Goal: Task Accomplishment & Management: Manage account settings

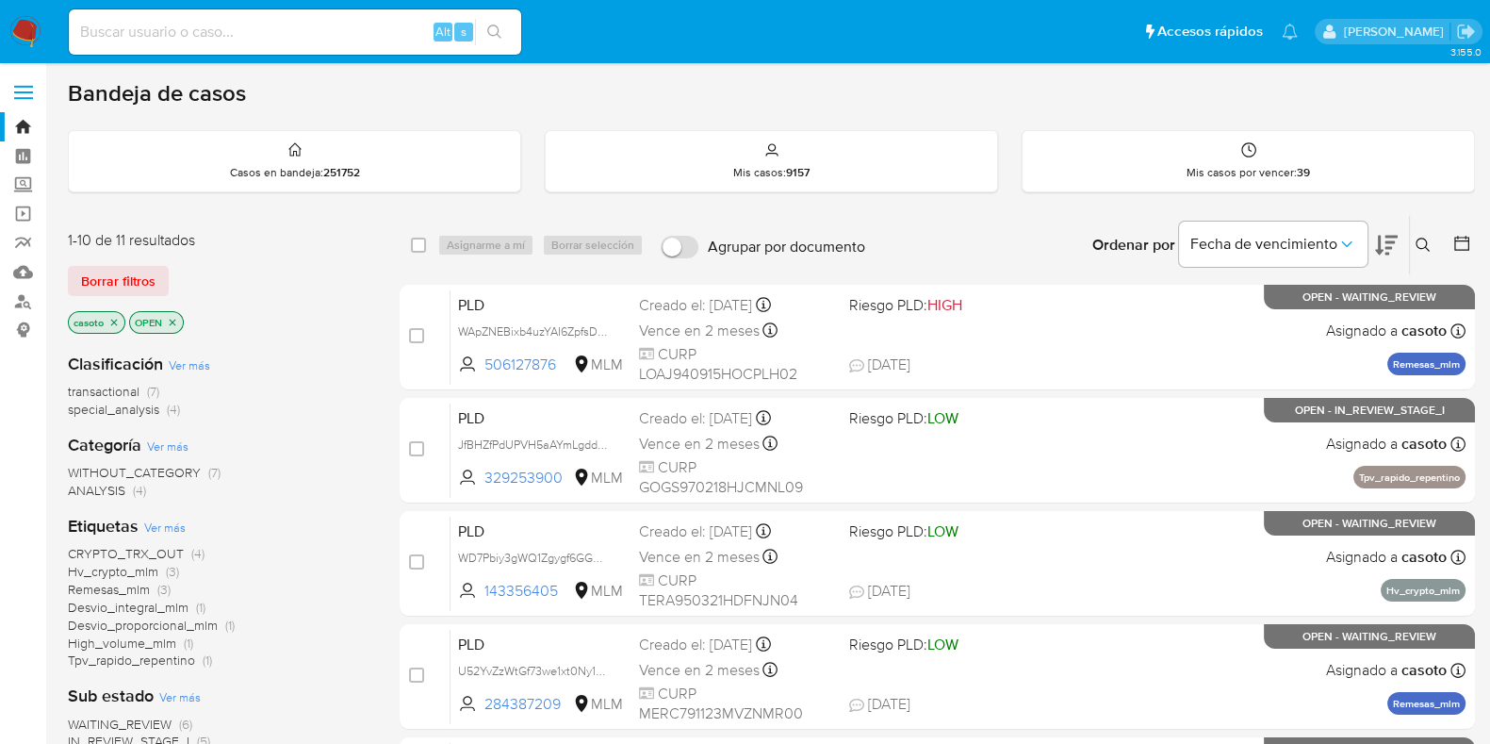
click at [1417, 238] on icon at bounding box center [1423, 245] width 15 height 15
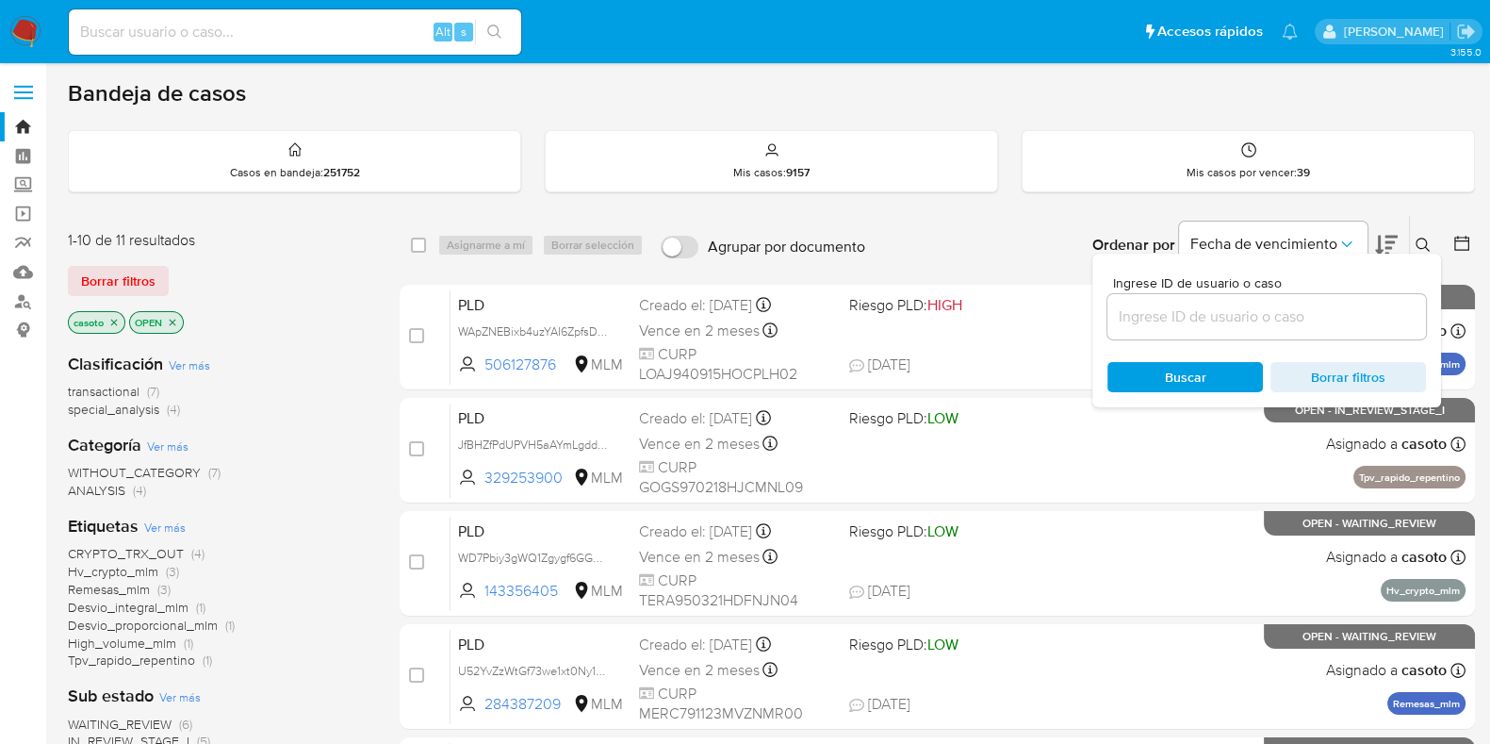
click at [1315, 311] on input at bounding box center [1267, 316] width 319 height 25
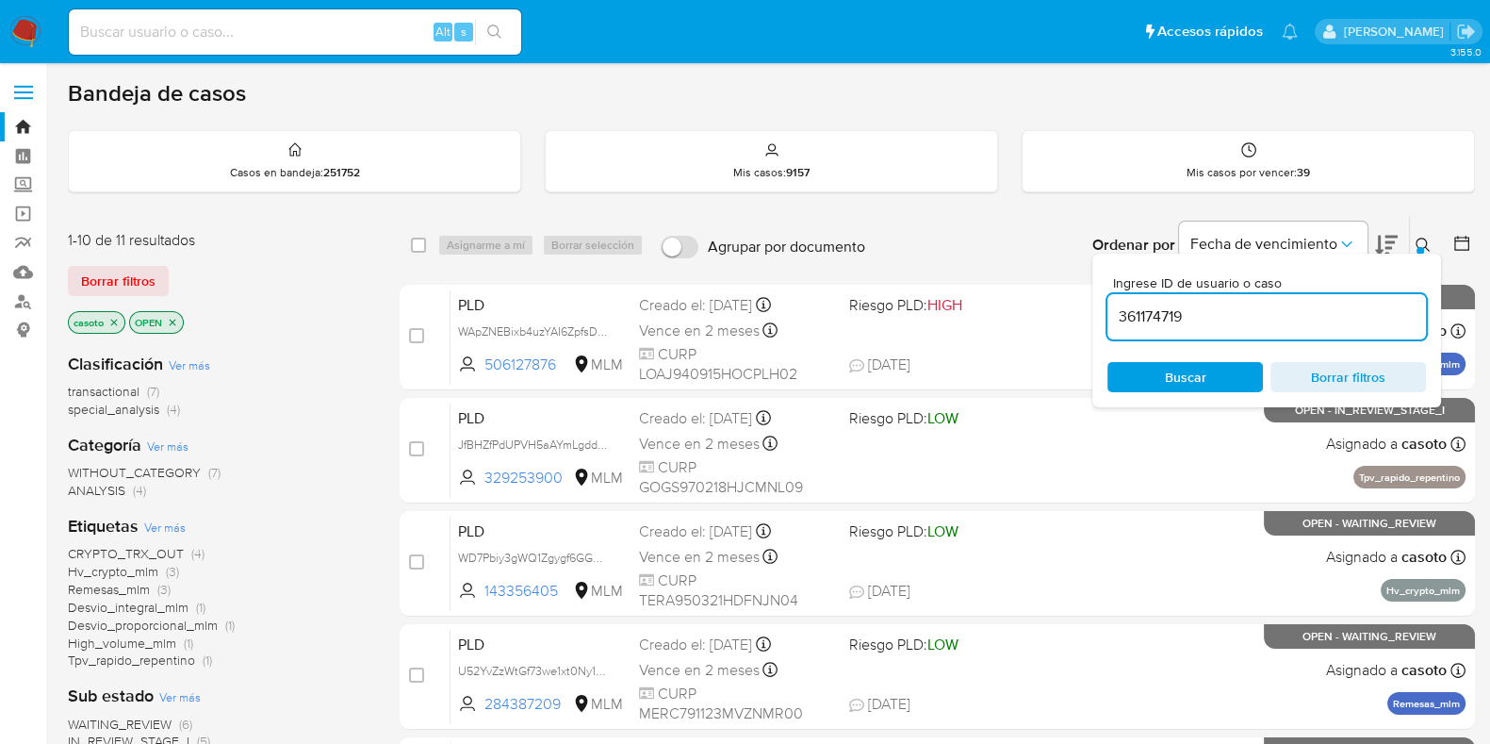
type input "361174719"
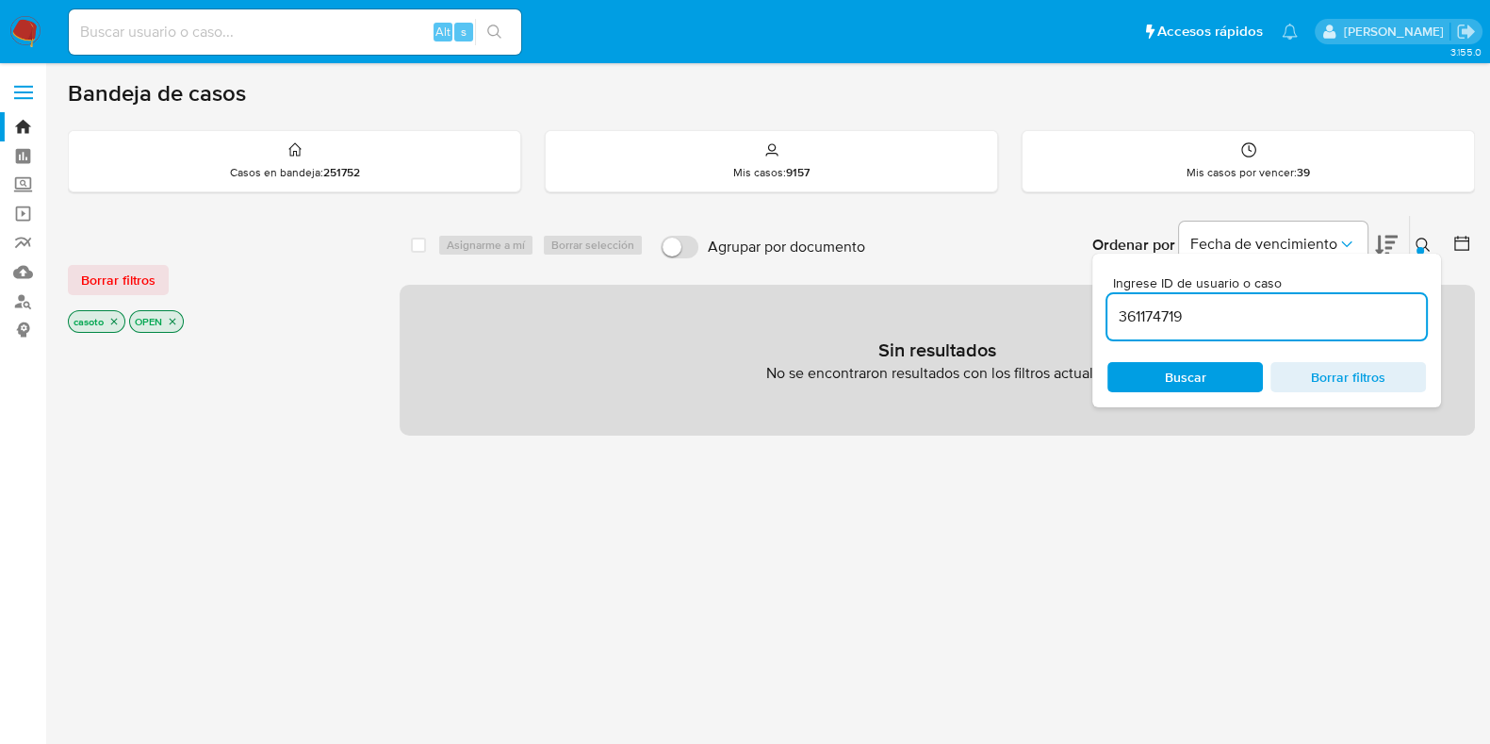
click at [1420, 238] on icon at bounding box center [1423, 245] width 15 height 15
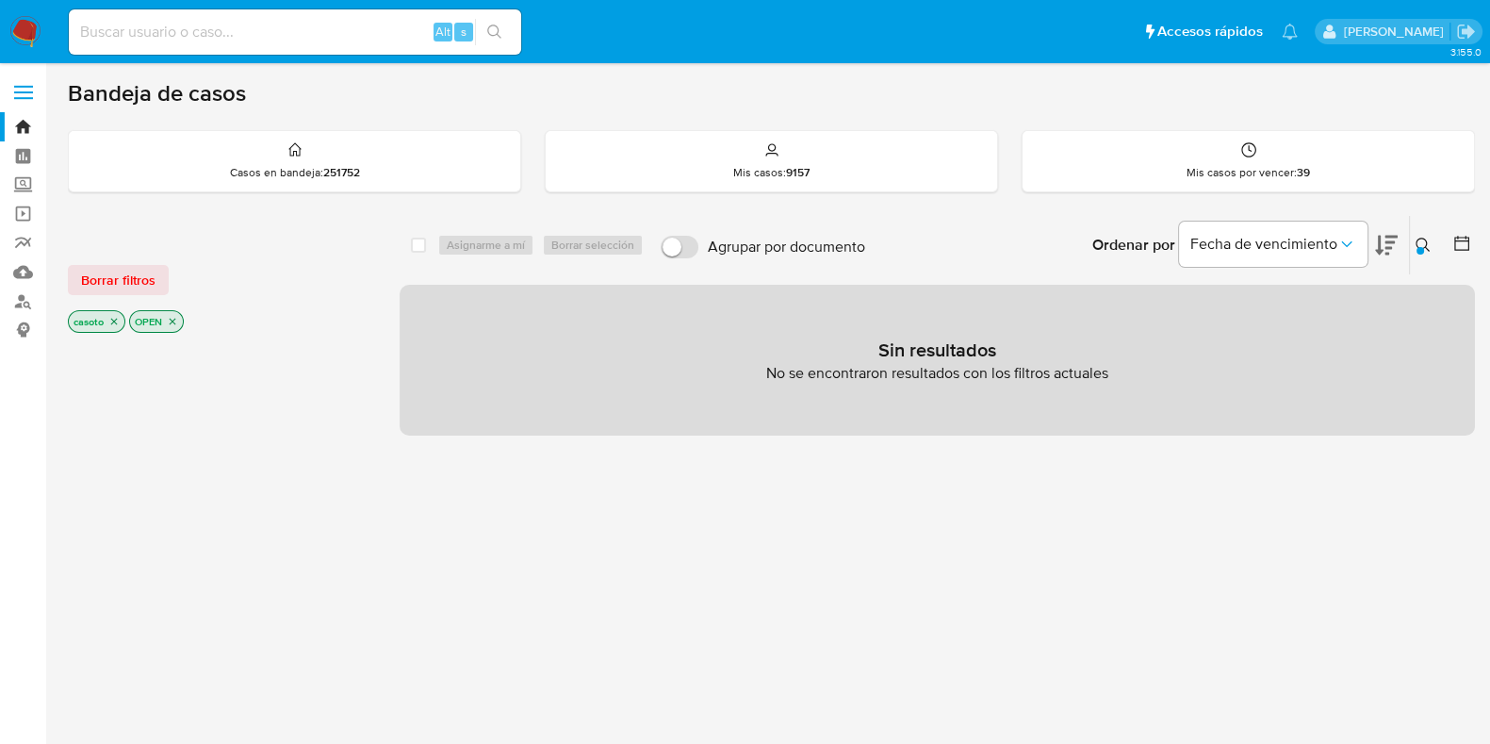
click at [118, 320] on icon "close-filter" at bounding box center [113, 321] width 11 height 11
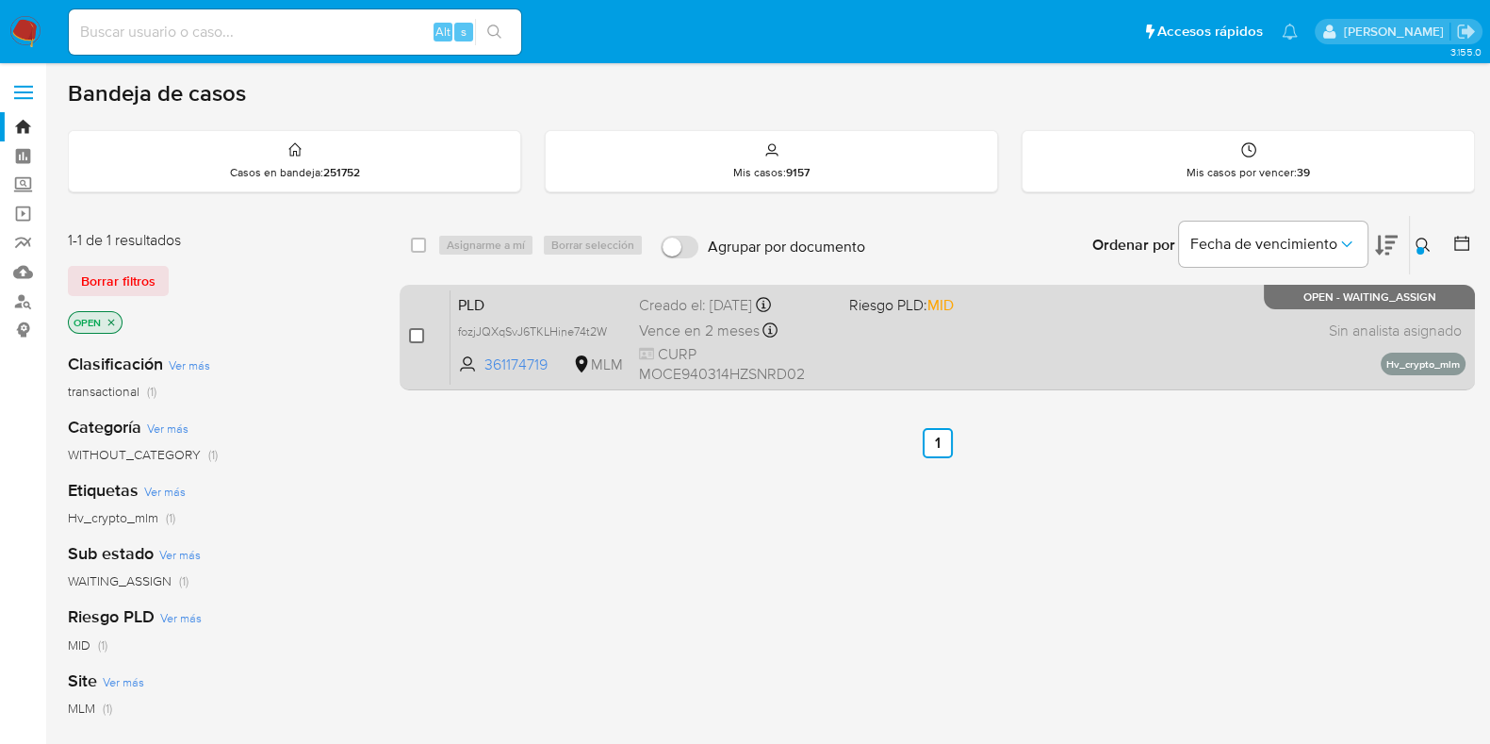
click at [420, 337] on input "checkbox" at bounding box center [416, 335] width 15 height 15
checkbox input "true"
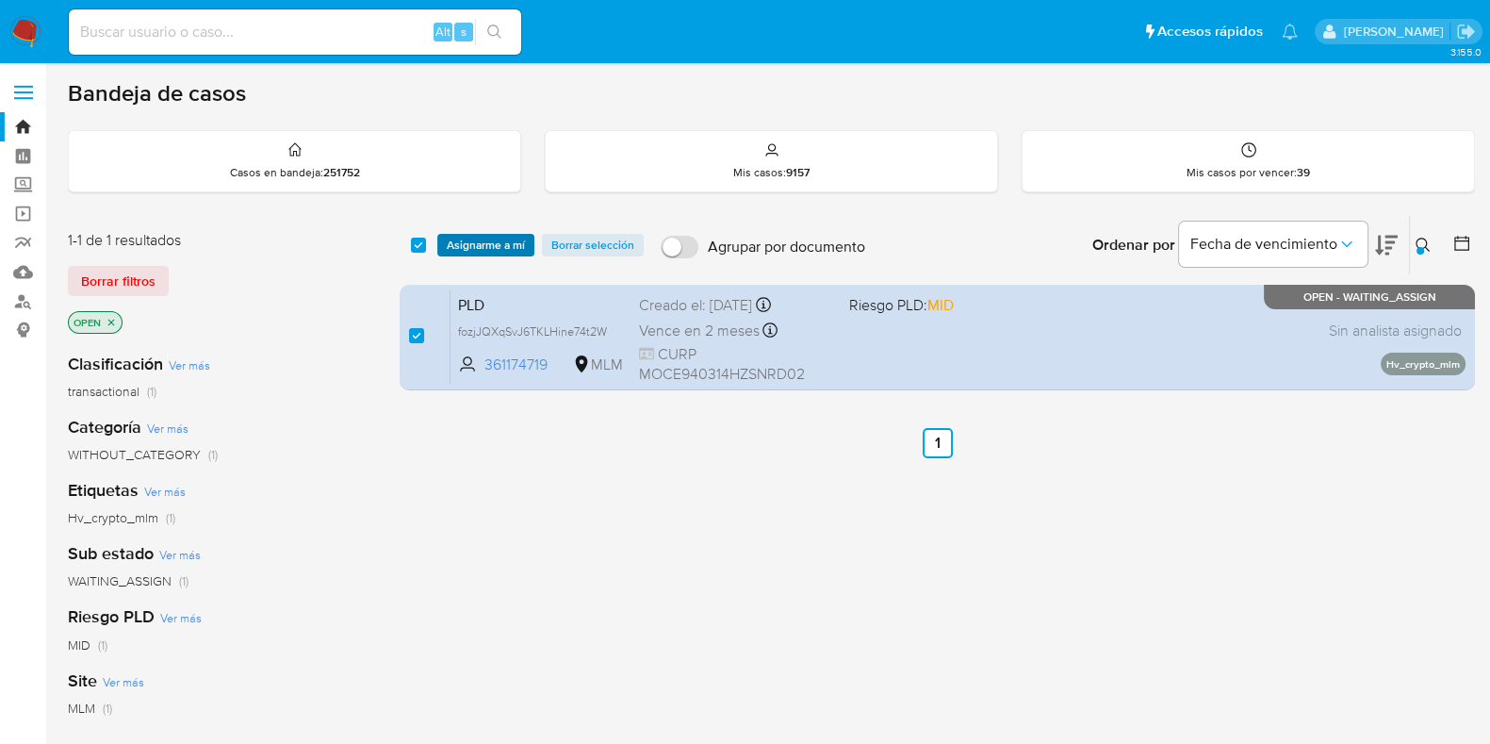
click at [489, 252] on span "Asignarme a mí" at bounding box center [486, 245] width 78 height 19
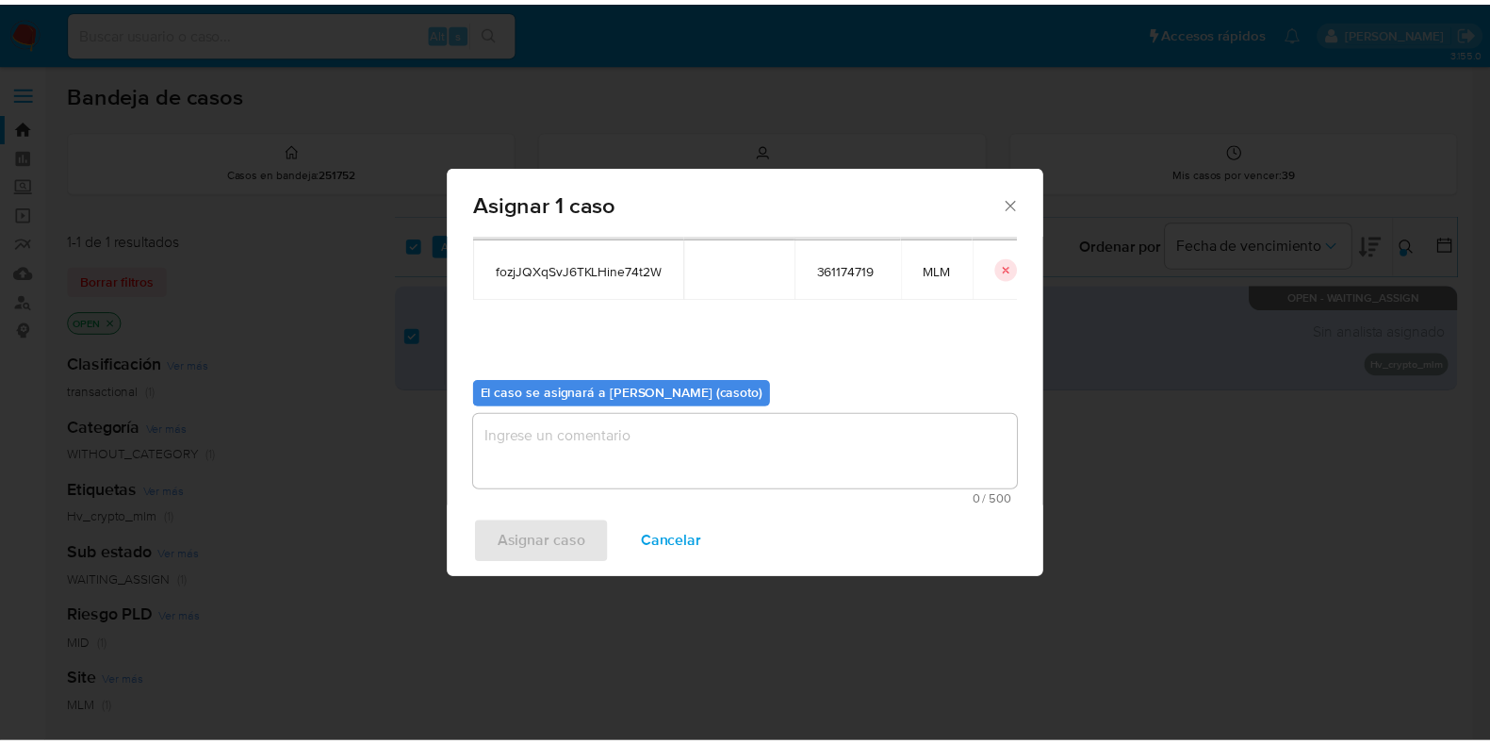
scroll to position [97, 0]
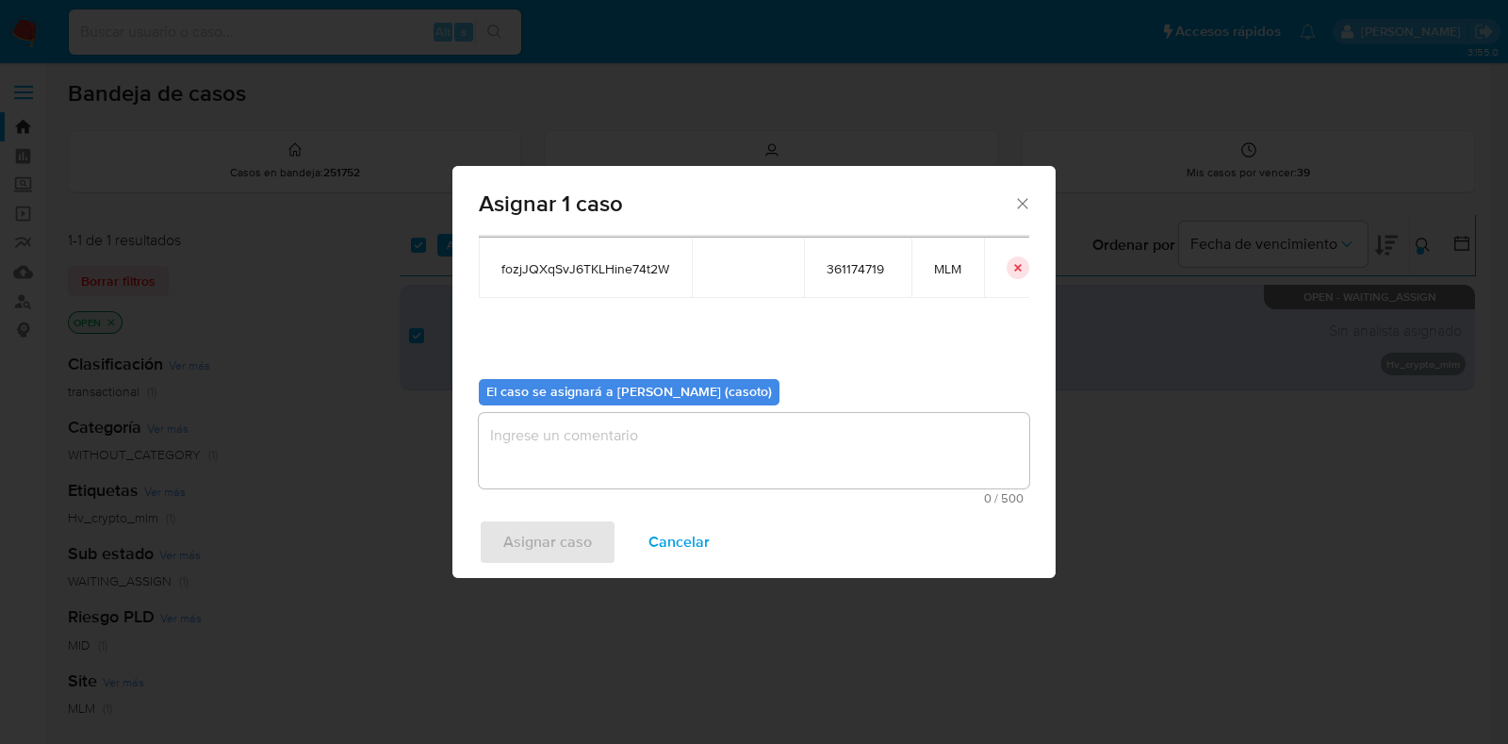
click at [610, 461] on textarea "assign-modal" at bounding box center [754, 450] width 550 height 75
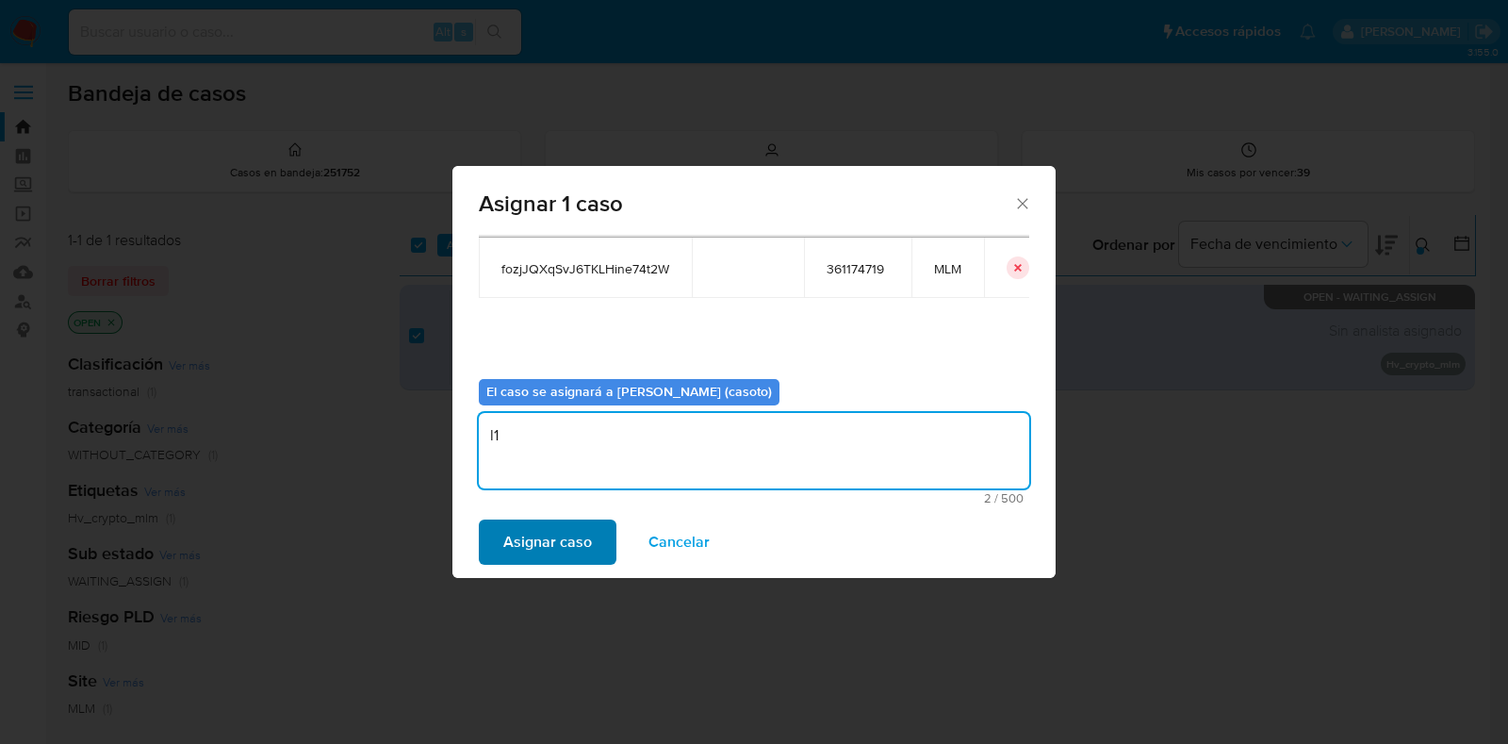
type textarea "l1"
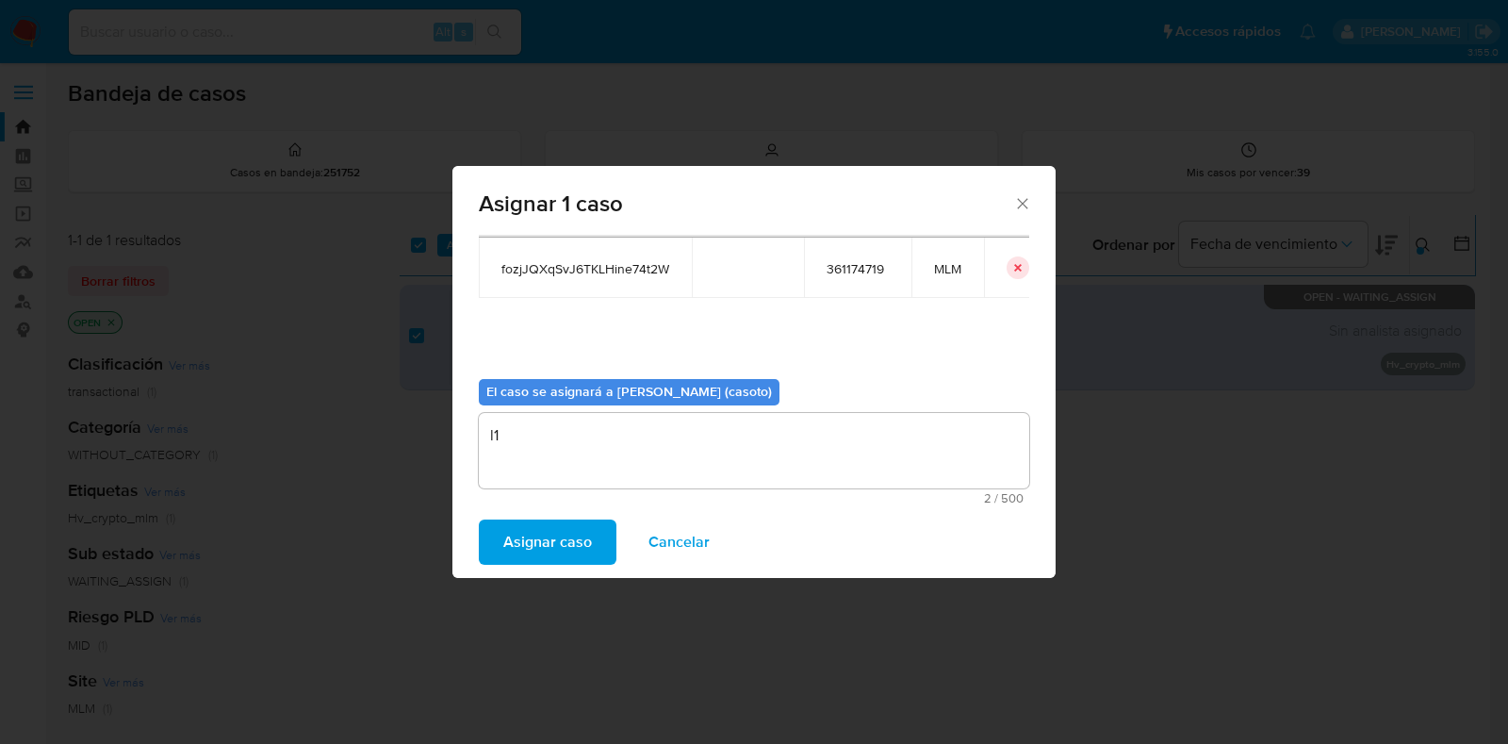
click at [530, 534] on span "Asignar caso" at bounding box center [547, 541] width 89 height 41
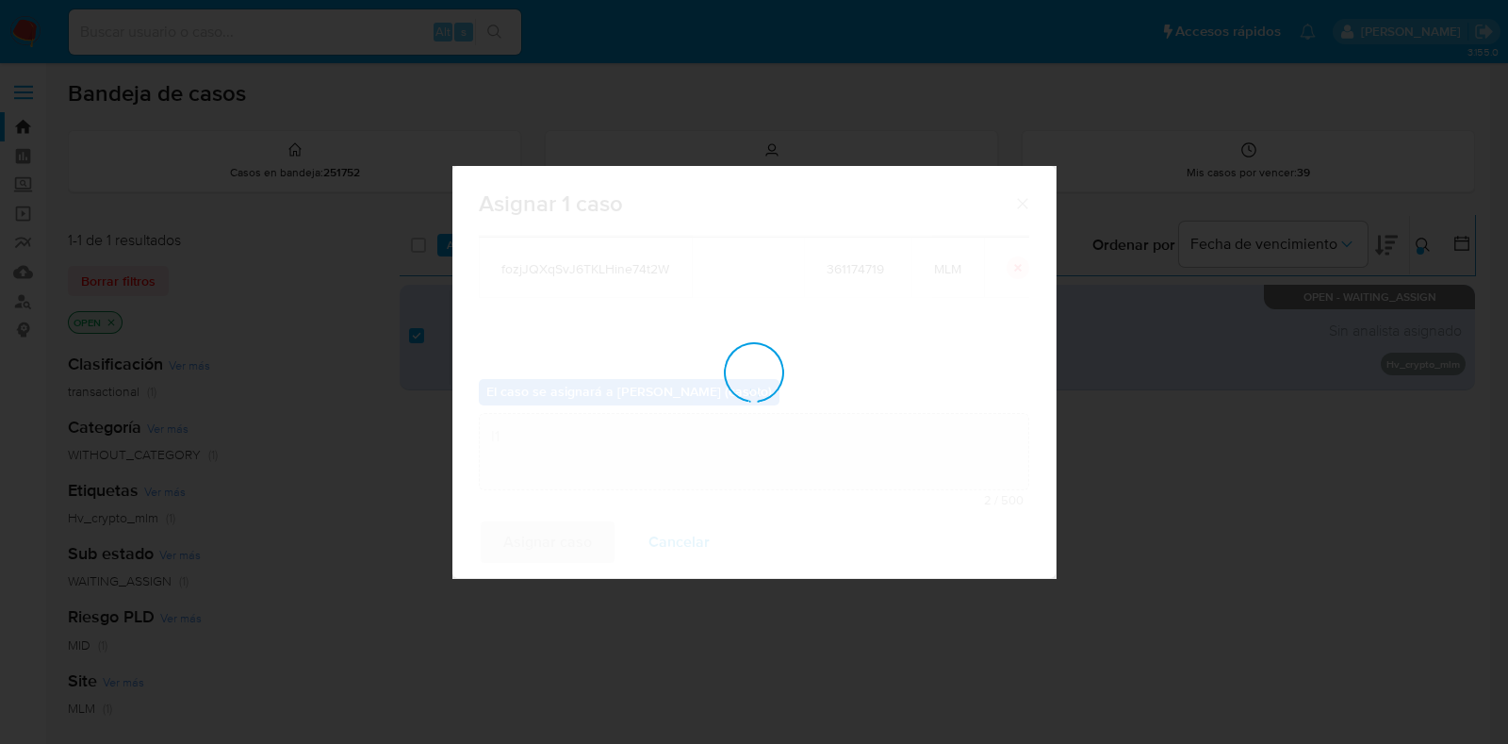
checkbox input "false"
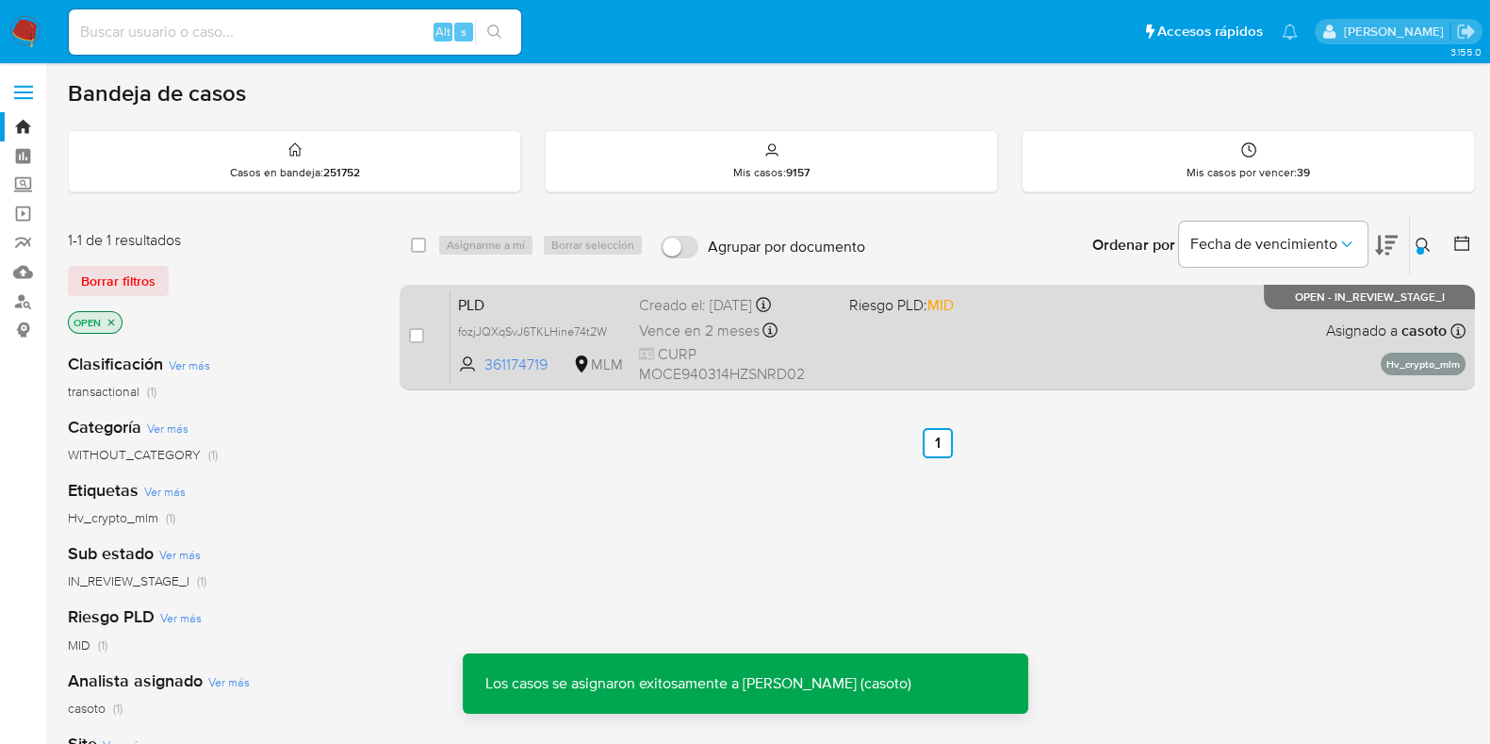
click at [980, 341] on div "PLD fozjJQXqSvJ6TKLHine74t2W 361174719 MLM Riesgo PLD: MID Creado el: 12/08/202…" at bounding box center [958, 336] width 1015 height 95
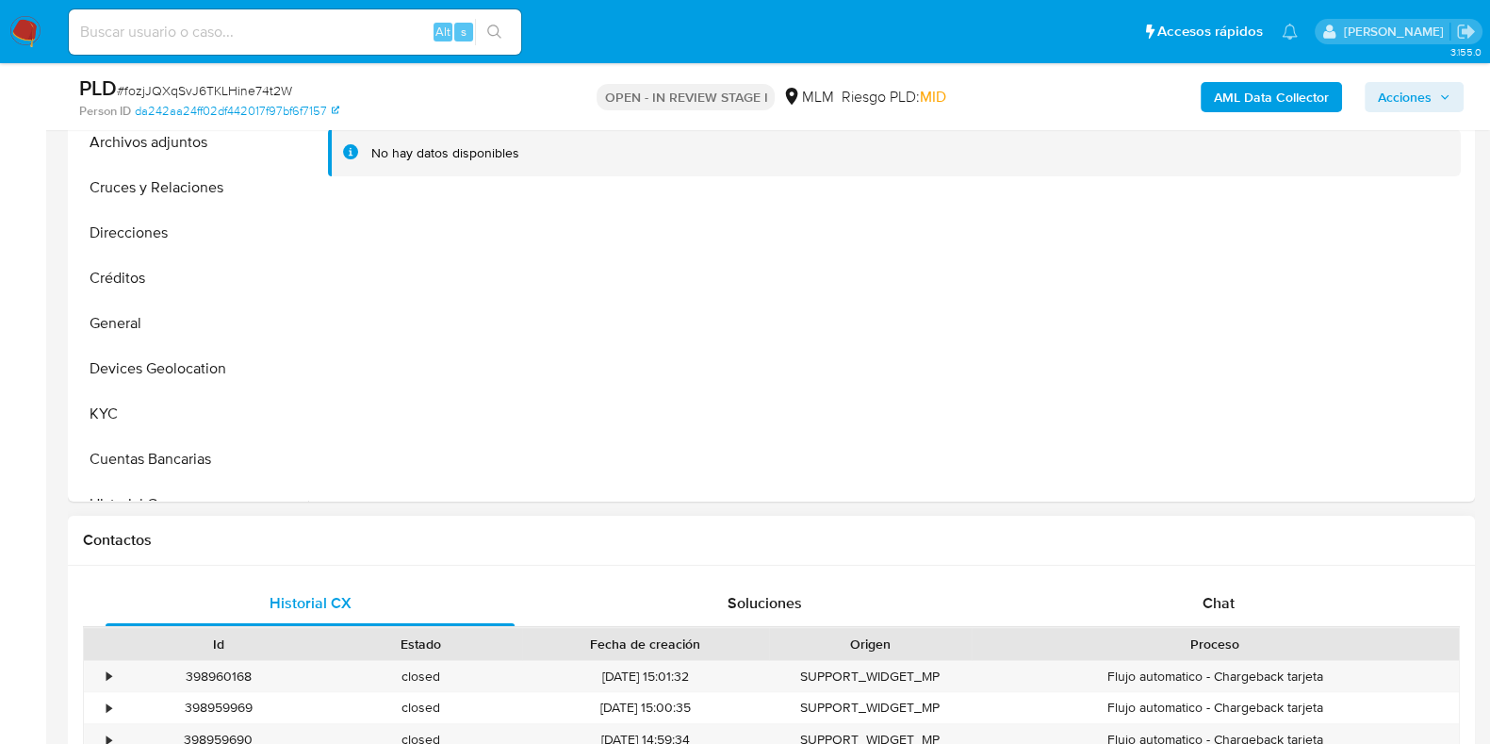
select select "10"
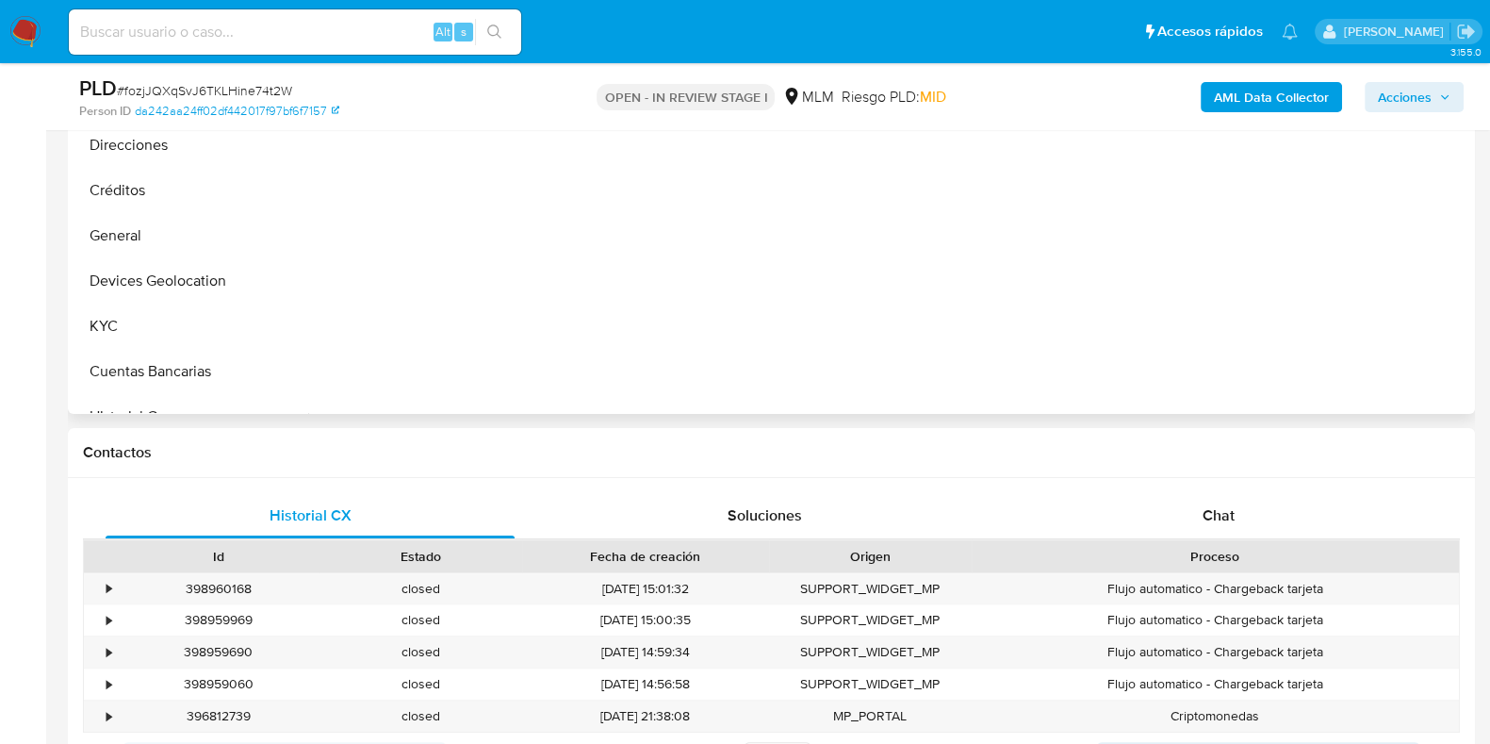
scroll to position [353, 0]
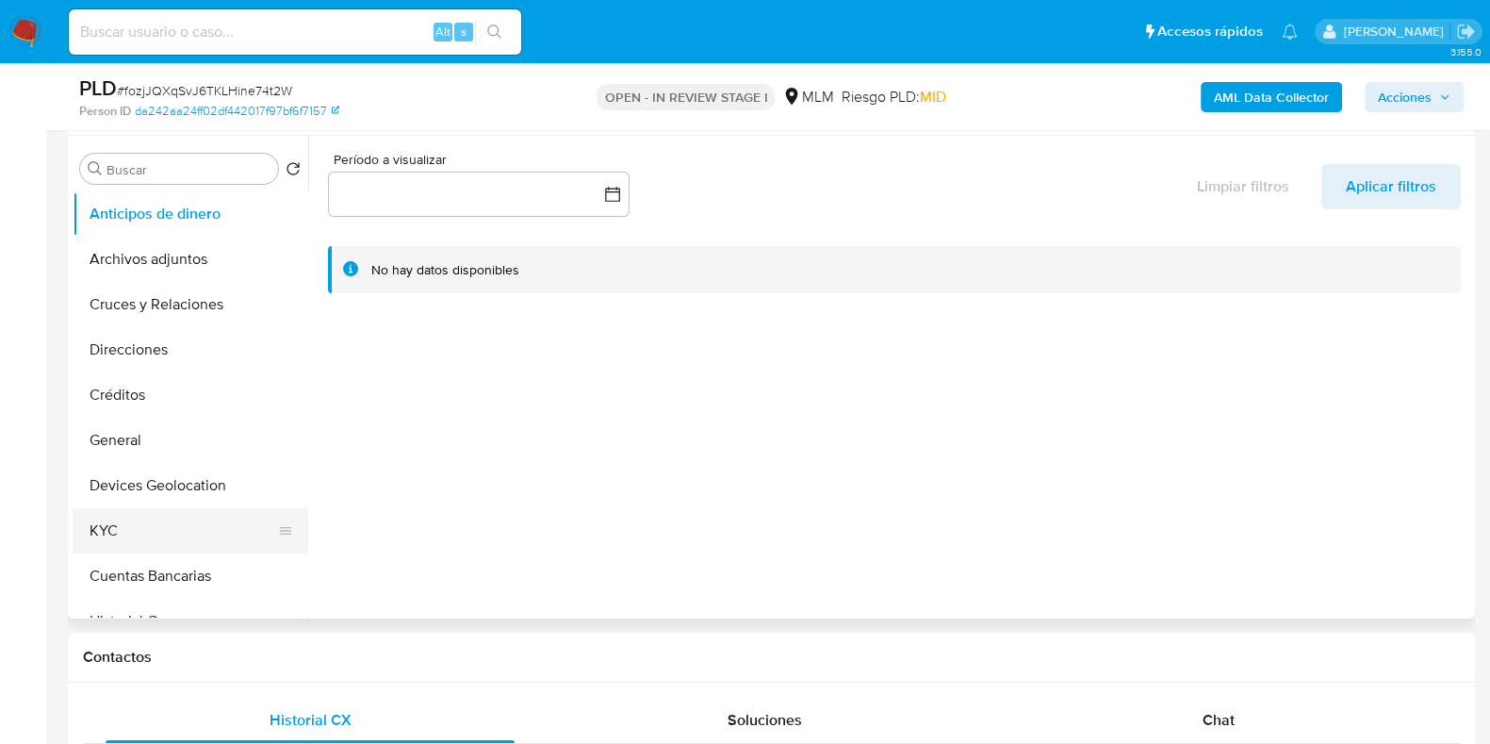
click at [129, 523] on button "KYC" at bounding box center [183, 530] width 221 height 45
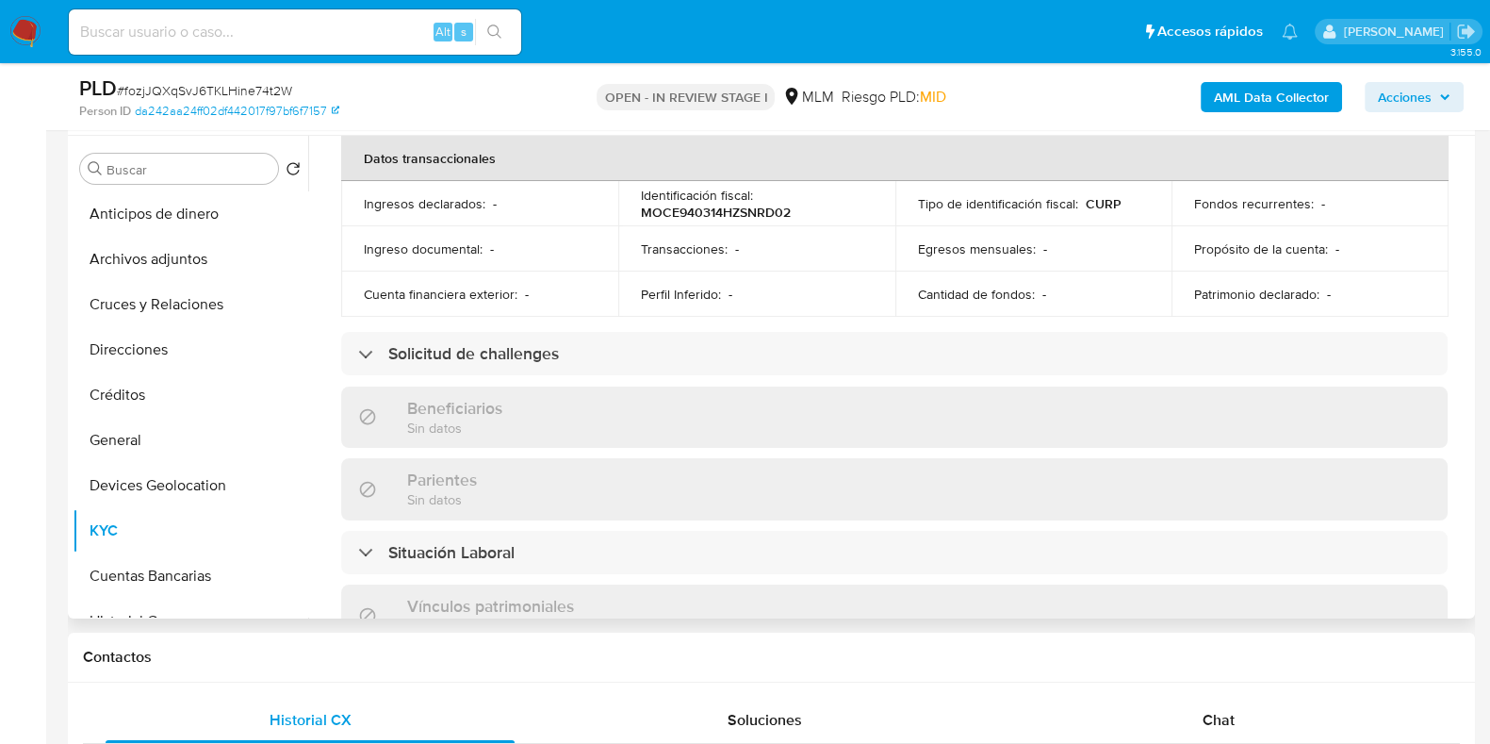
scroll to position [589, 0]
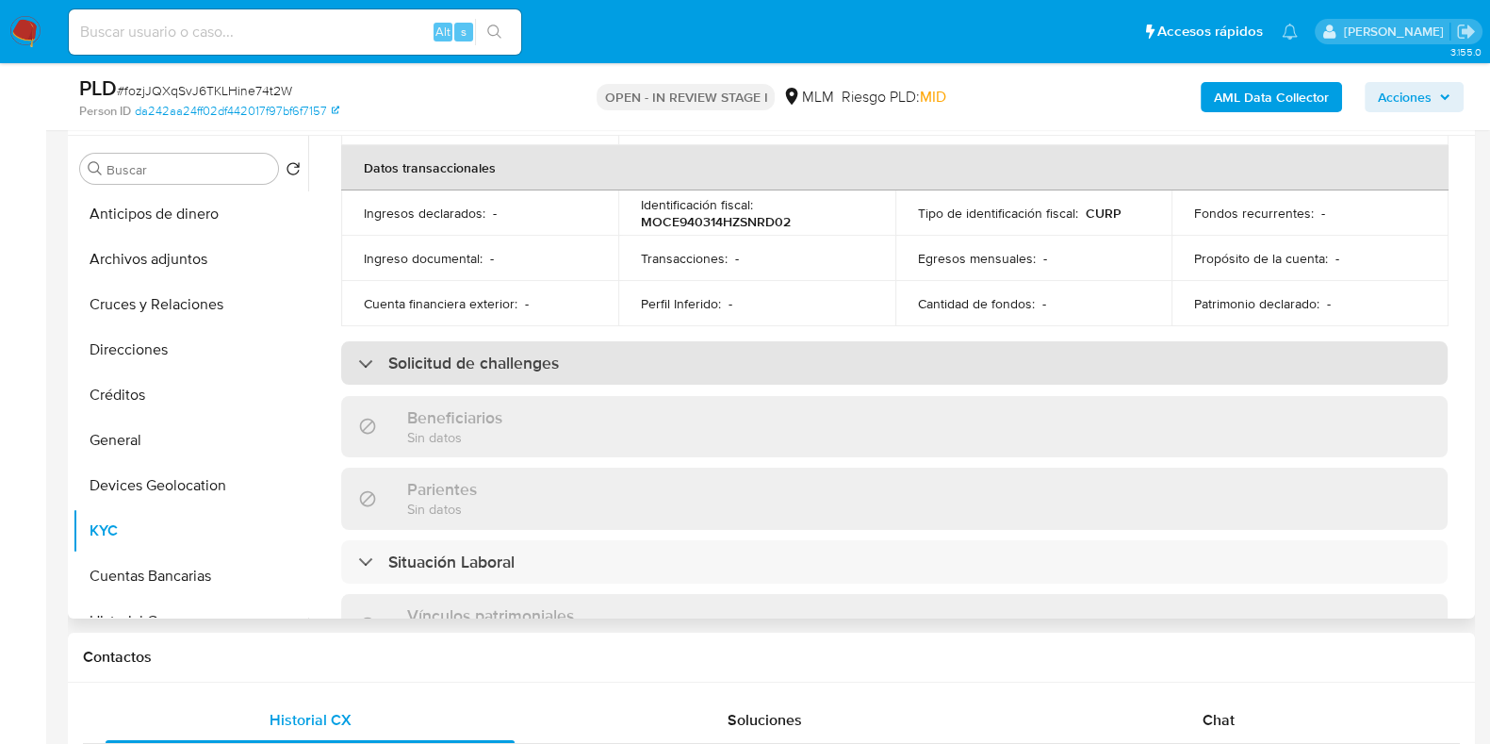
click at [616, 370] on div "Solicitud de challenges" at bounding box center [894, 362] width 1107 height 43
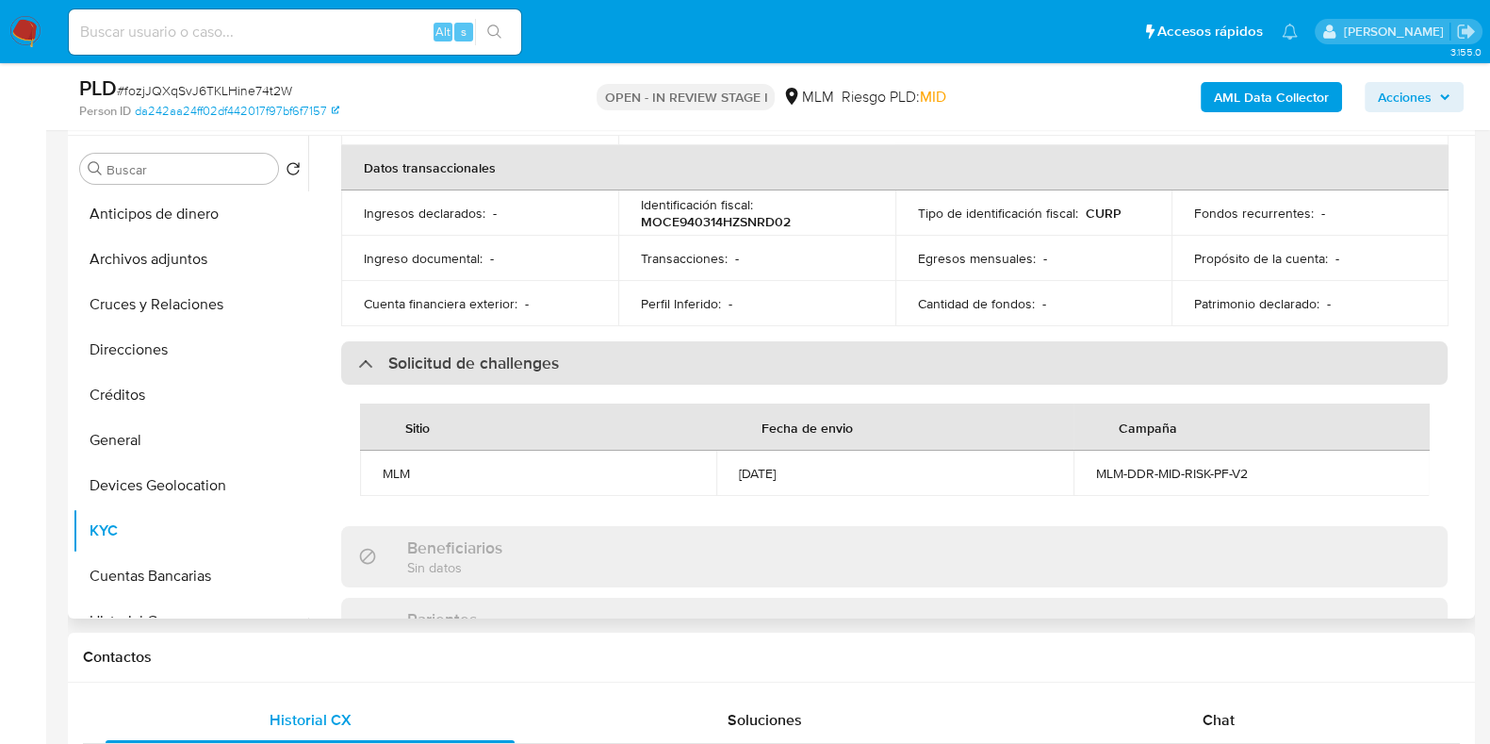
click at [616, 361] on div "Solicitud de challenges" at bounding box center [894, 362] width 1107 height 43
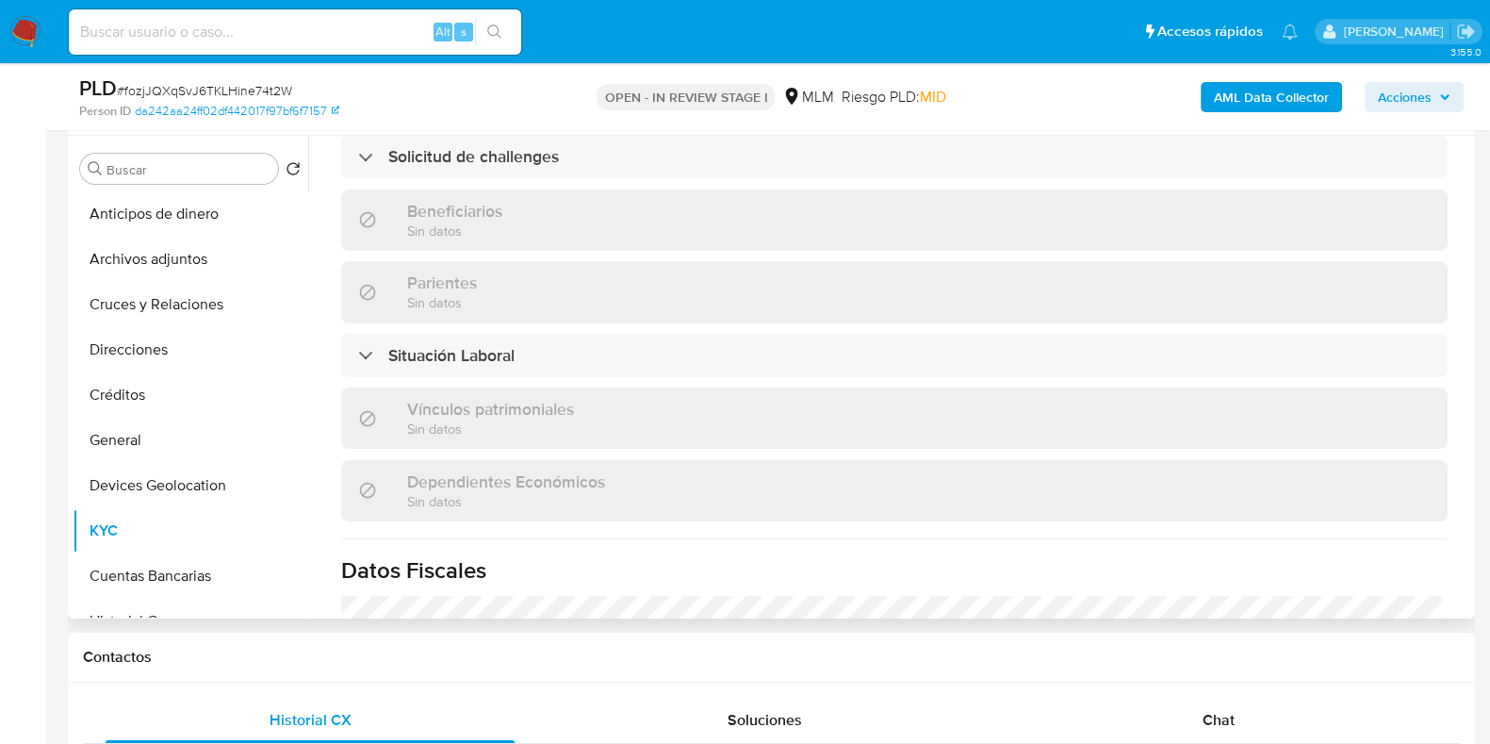
scroll to position [942, 0]
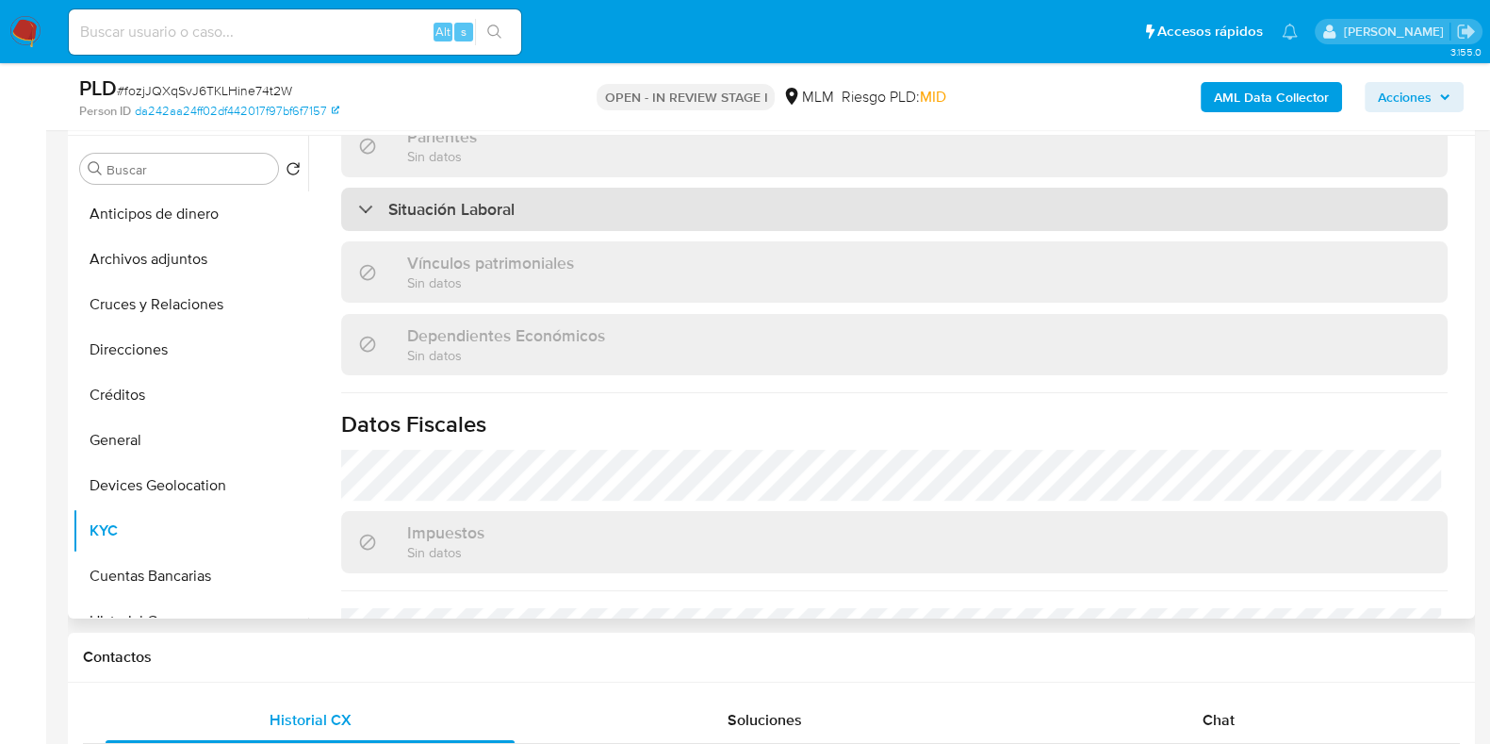
click at [551, 190] on div "Situación Laboral" at bounding box center [894, 209] width 1107 height 43
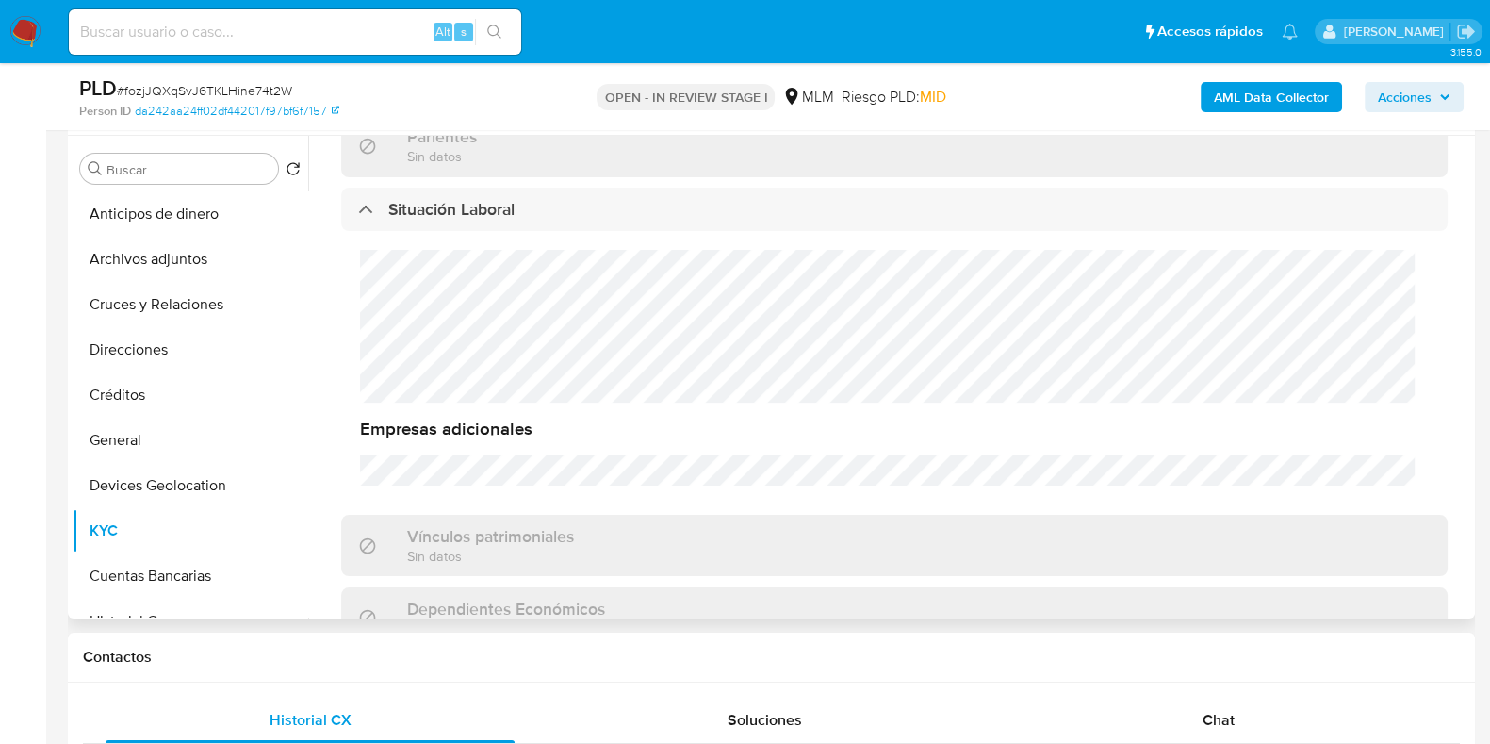
click at [578, 320] on div "Situación Laboral Empresas adicionales" at bounding box center [894, 346] width 1107 height 317
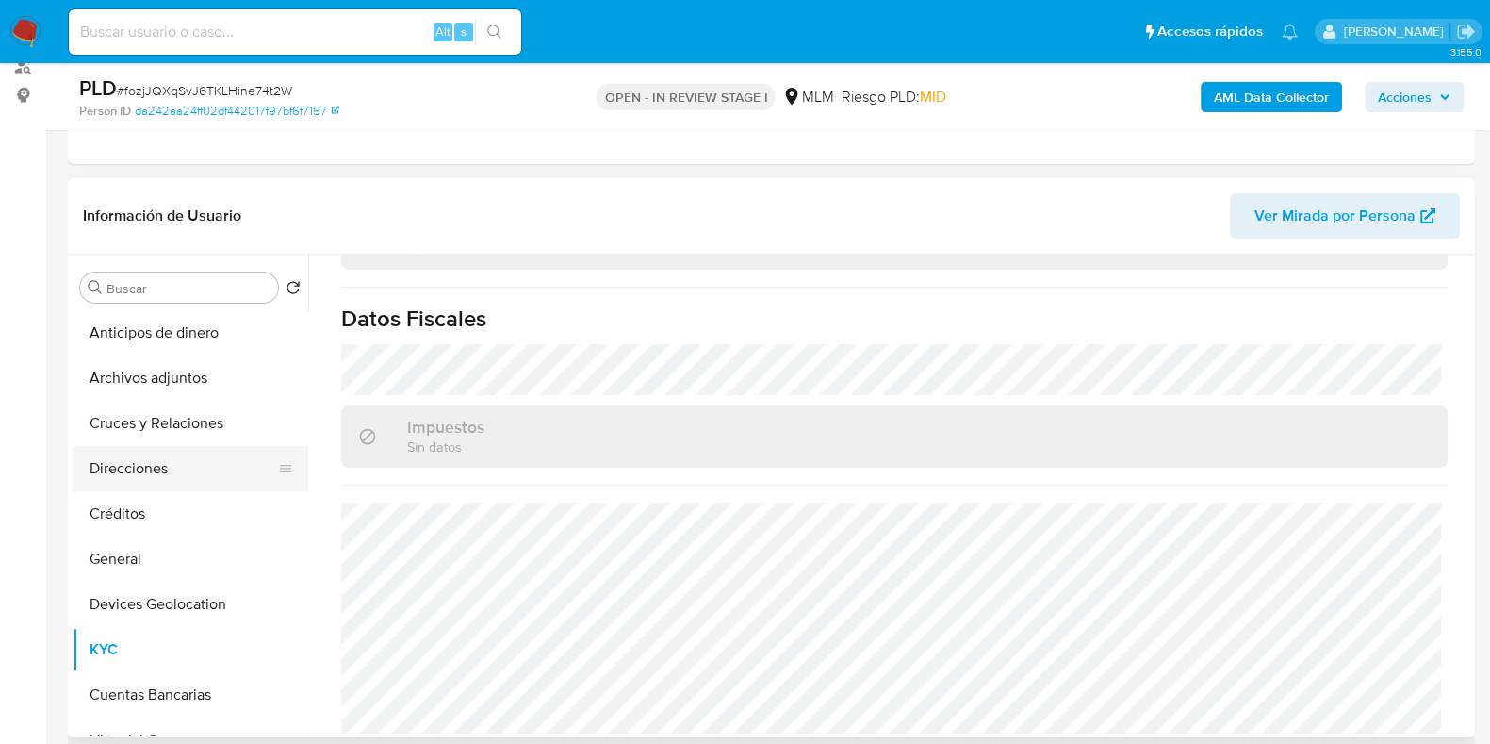
scroll to position [117, 0]
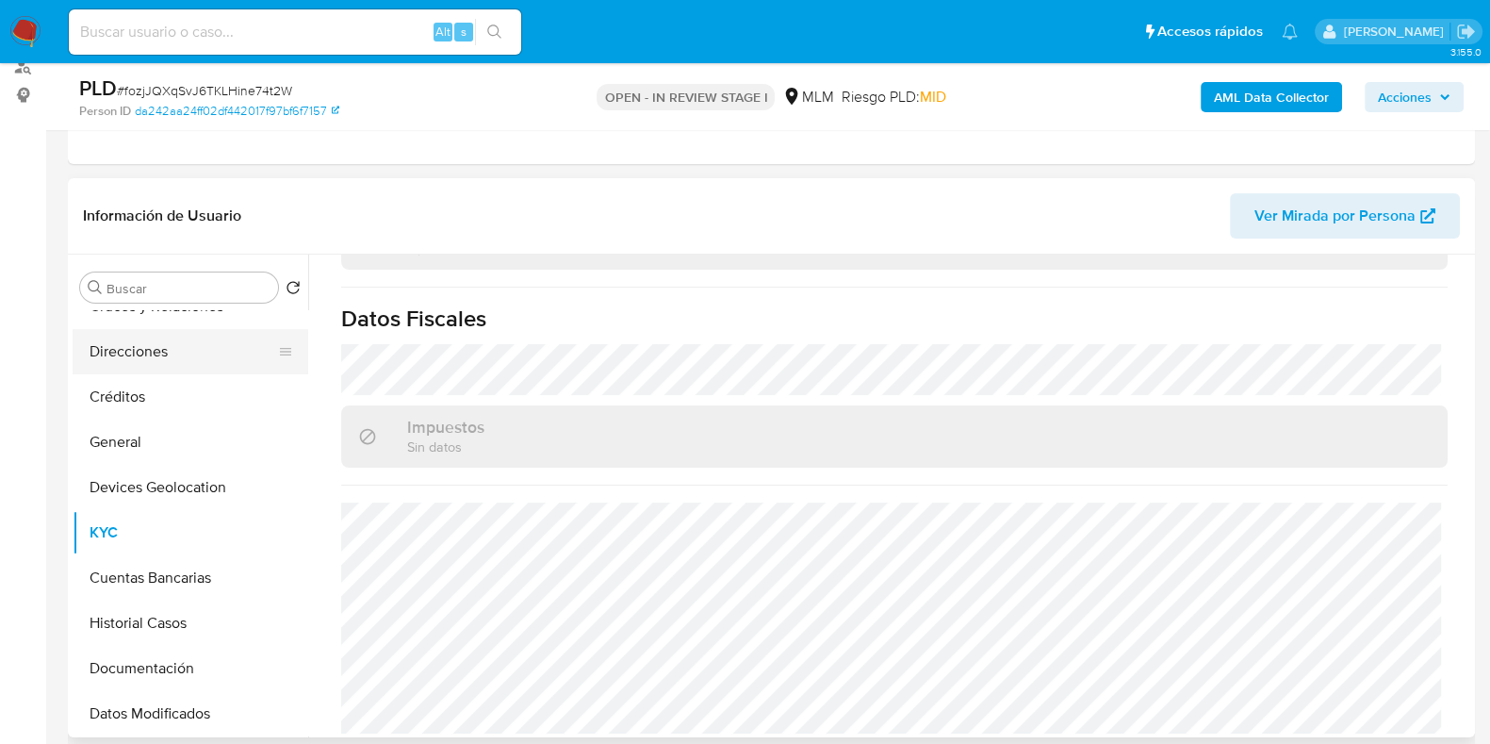
click at [146, 344] on button "Direcciones" at bounding box center [183, 351] width 221 height 45
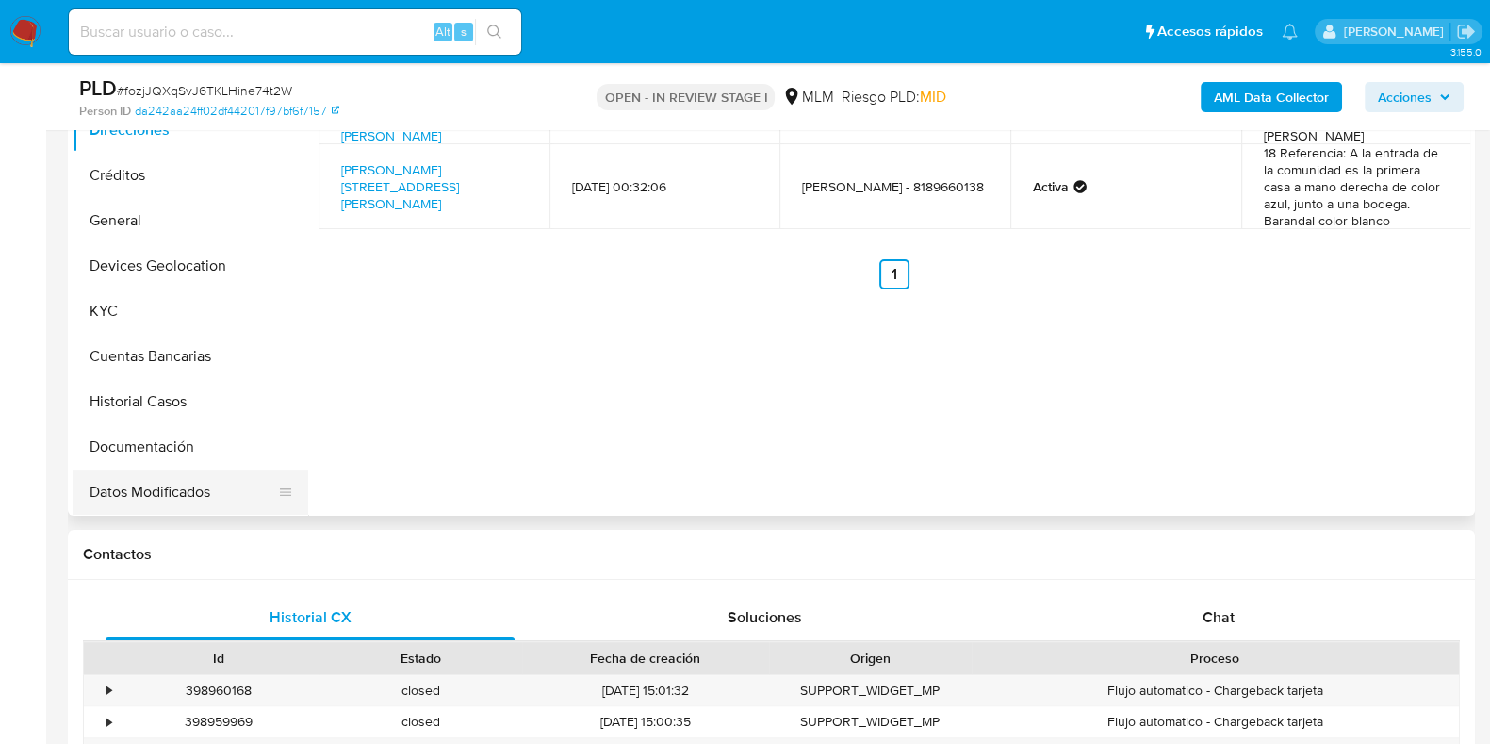
scroll to position [470, 0]
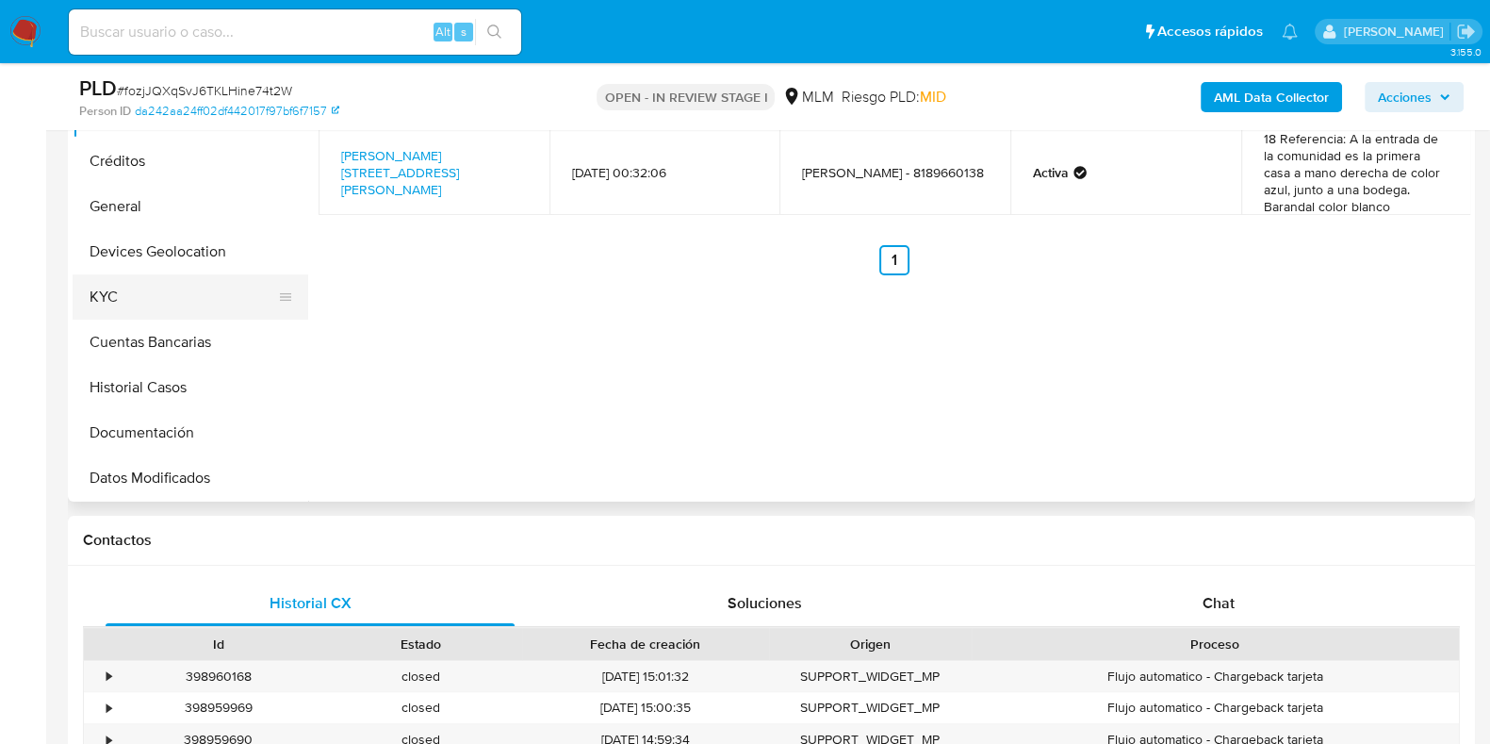
click at [127, 299] on button "KYC" at bounding box center [183, 296] width 221 height 45
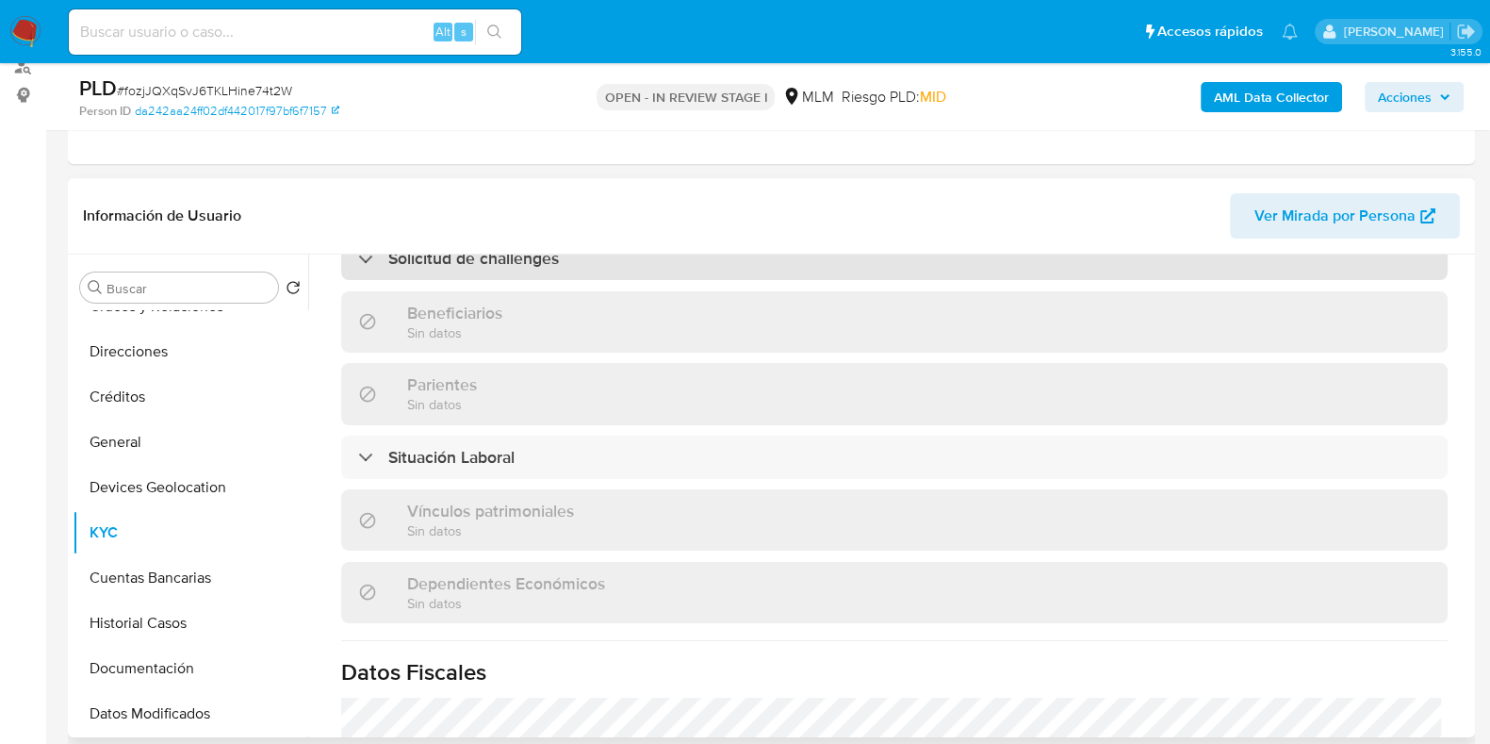
scroll to position [695, 0]
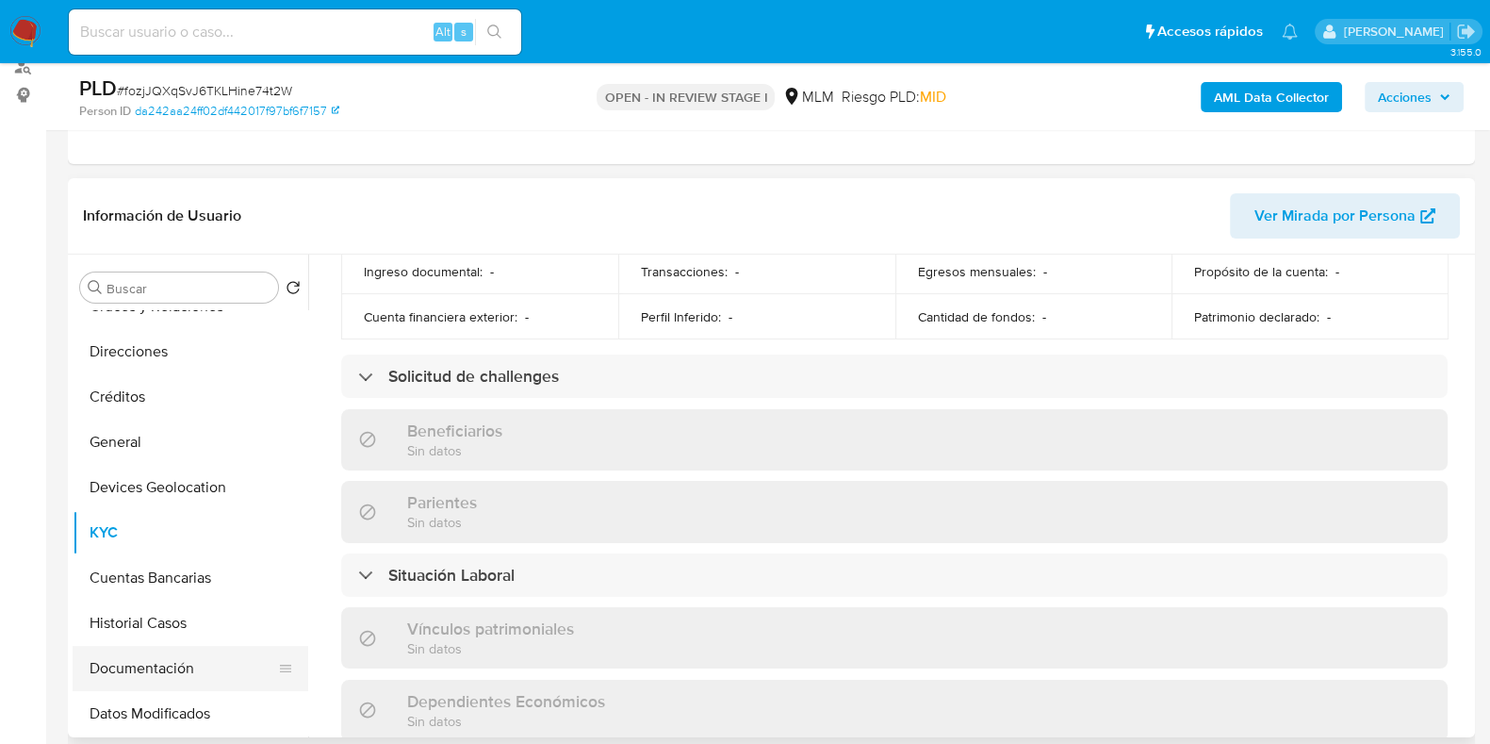
click at [152, 649] on button "Documentación" at bounding box center [183, 668] width 221 height 45
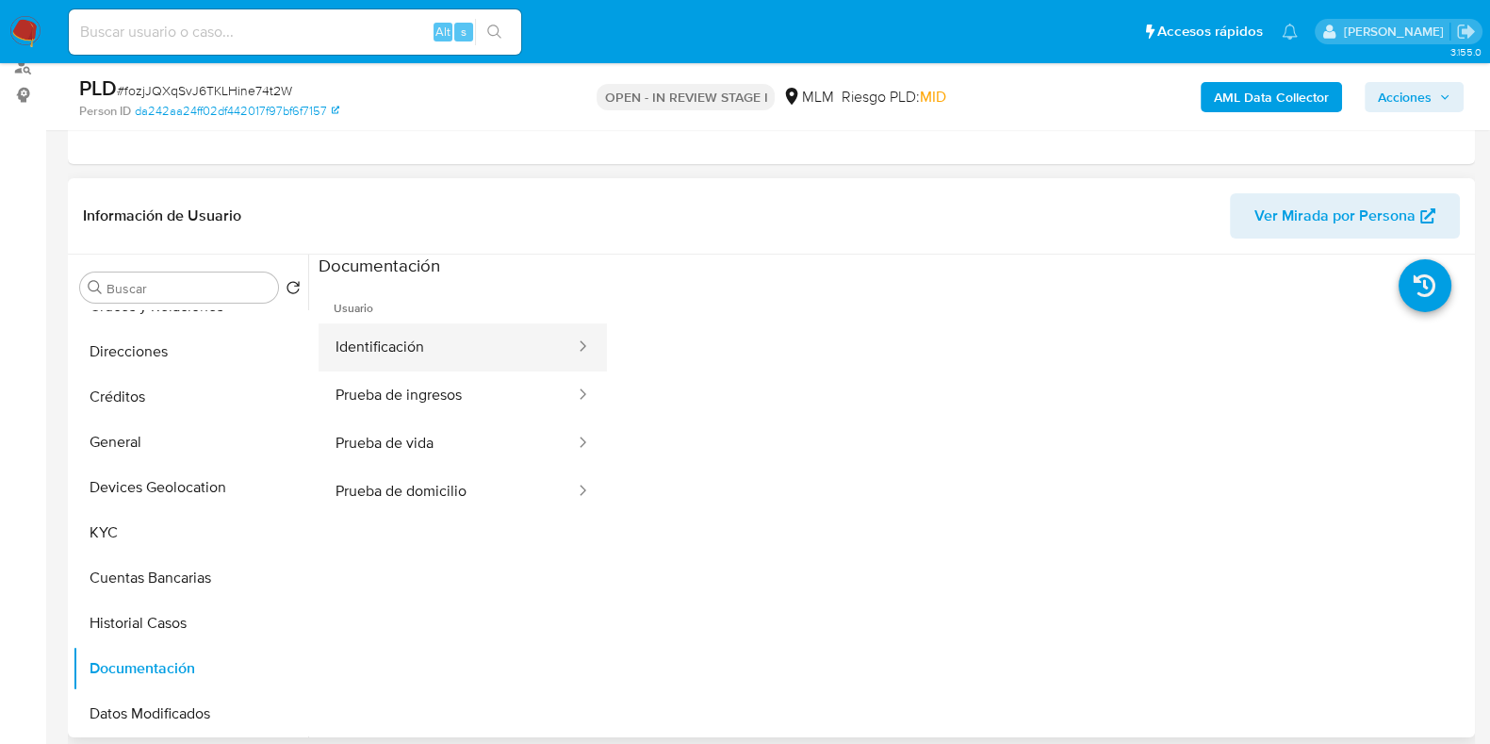
click at [381, 355] on button "Identificación" at bounding box center [448, 347] width 258 height 48
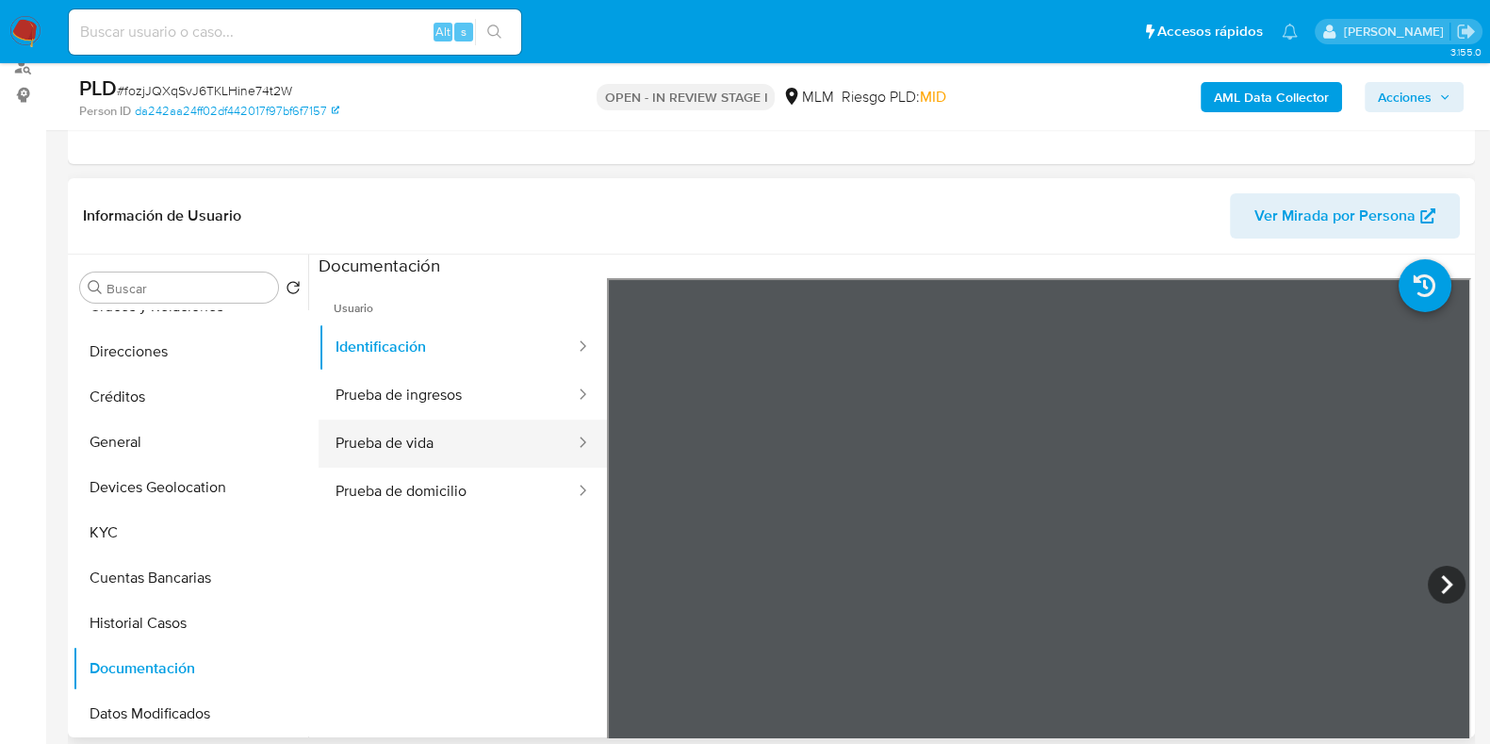
click at [437, 441] on button "Prueba de vida" at bounding box center [448, 443] width 258 height 48
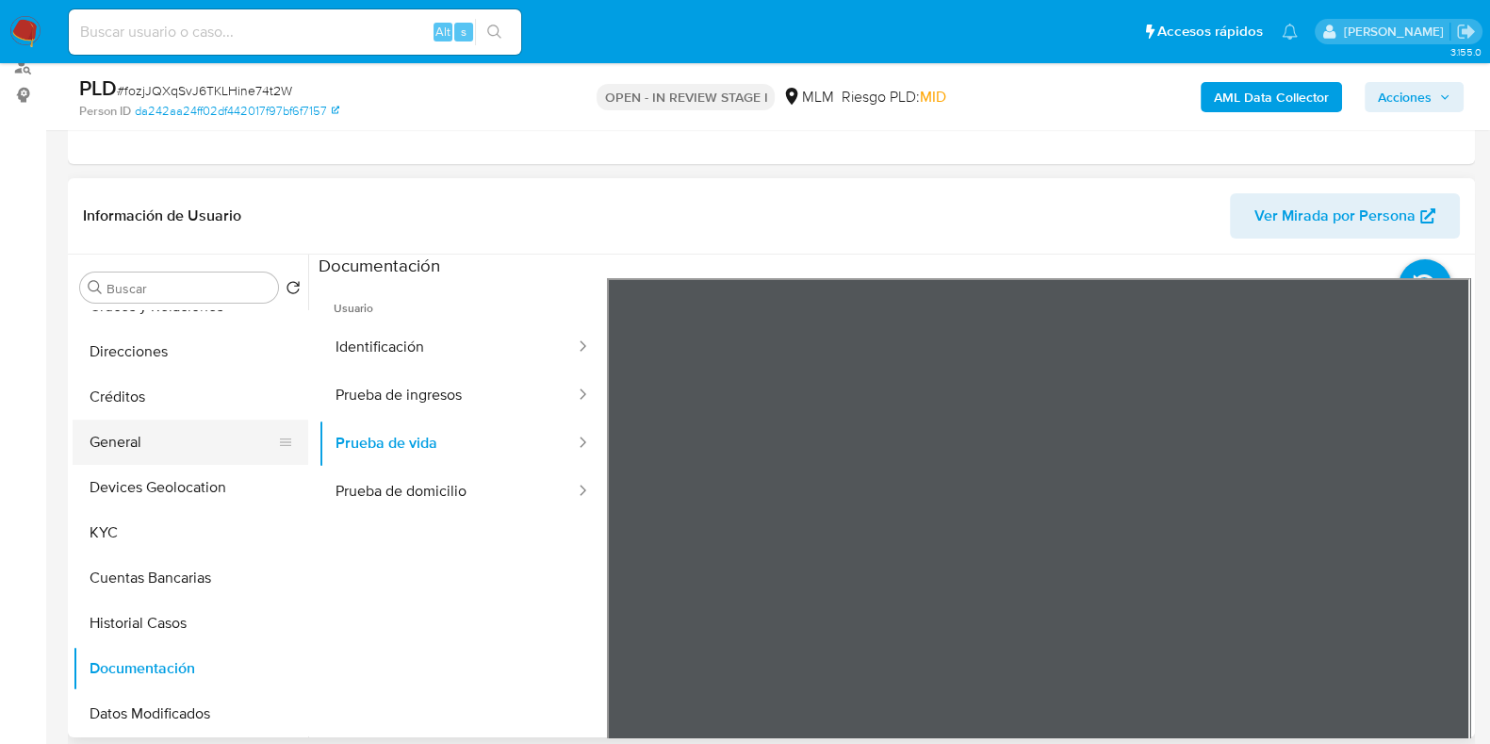
click at [165, 442] on button "General" at bounding box center [183, 441] width 221 height 45
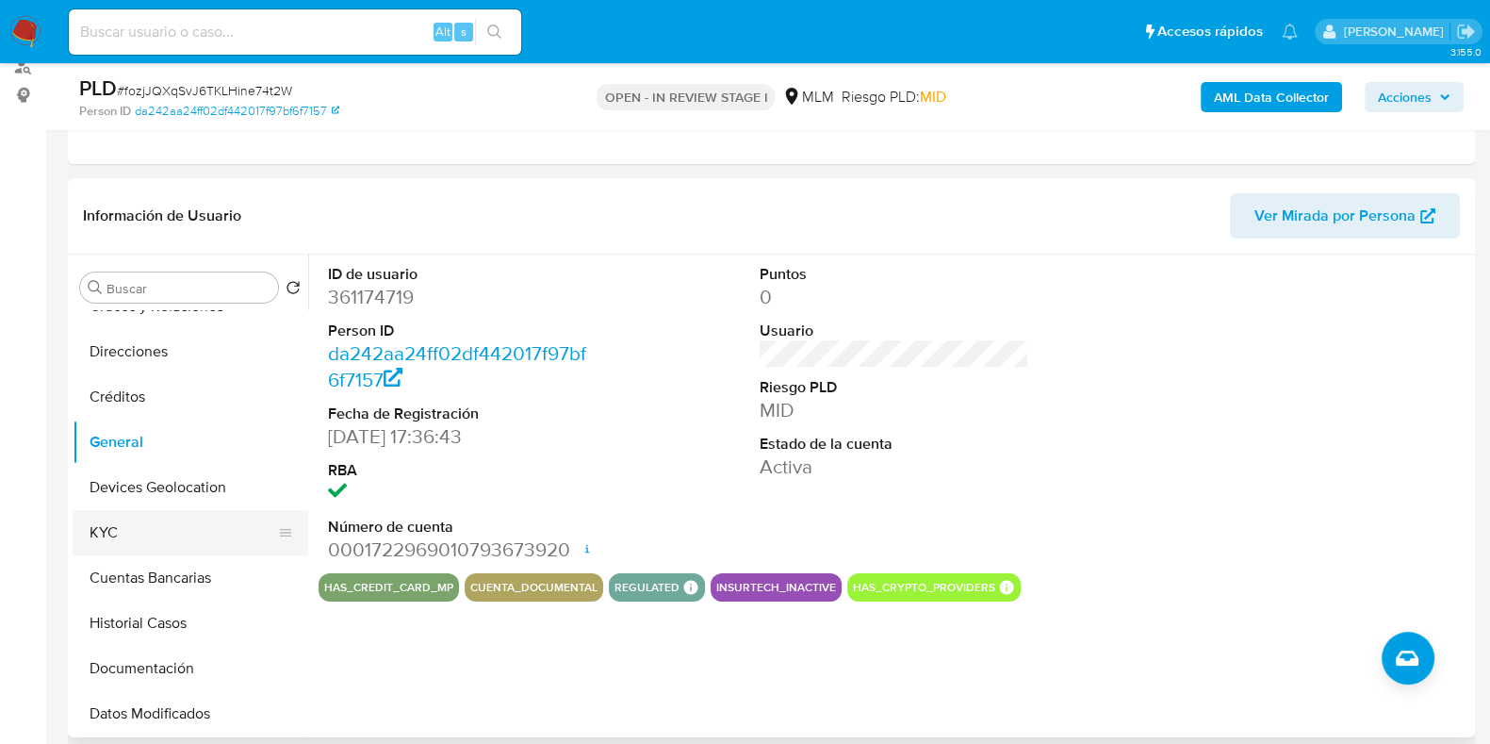
drag, startPoint x: 174, startPoint y: 507, endPoint x: 174, endPoint y: 529, distance: 21.7
click at [173, 510] on button "KYC" at bounding box center [183, 532] width 221 height 45
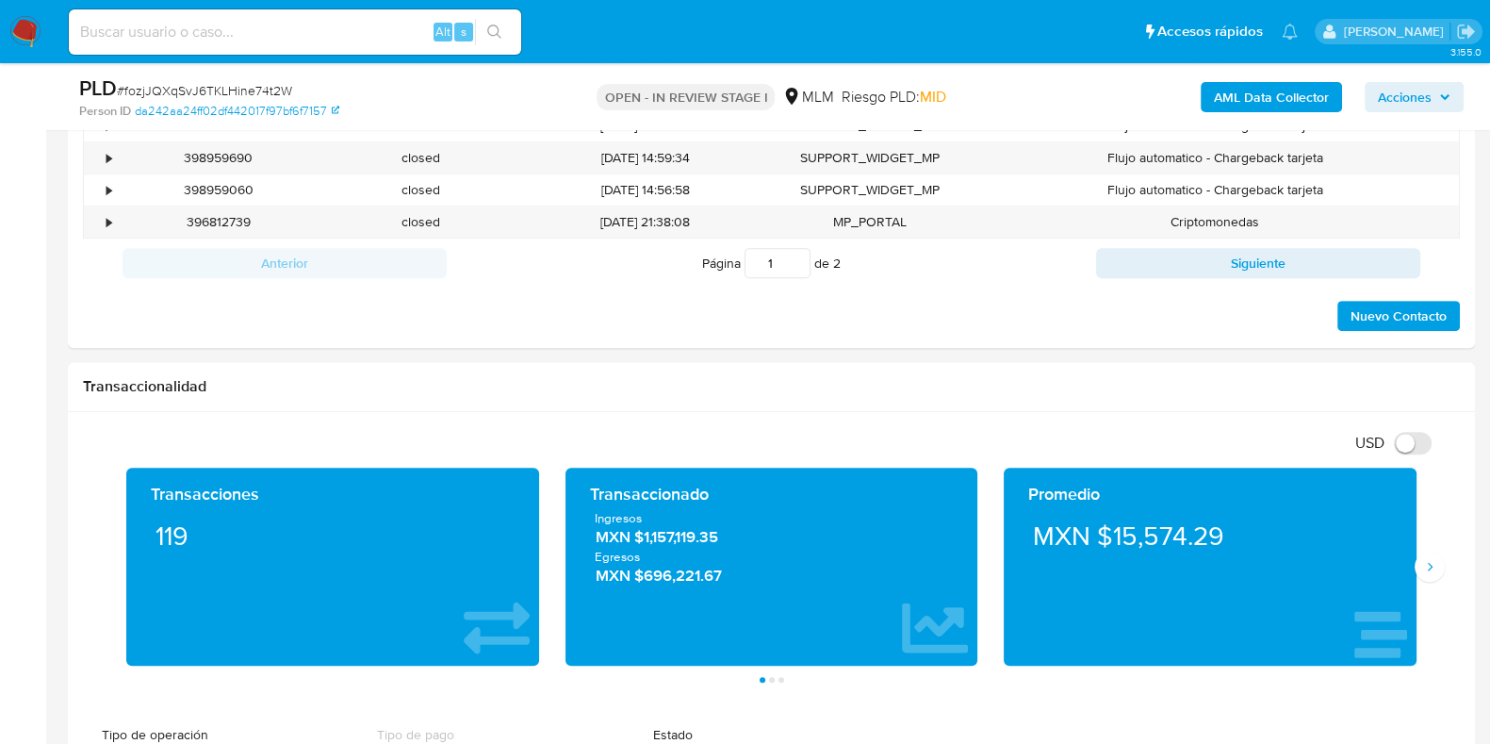
scroll to position [1178, 0]
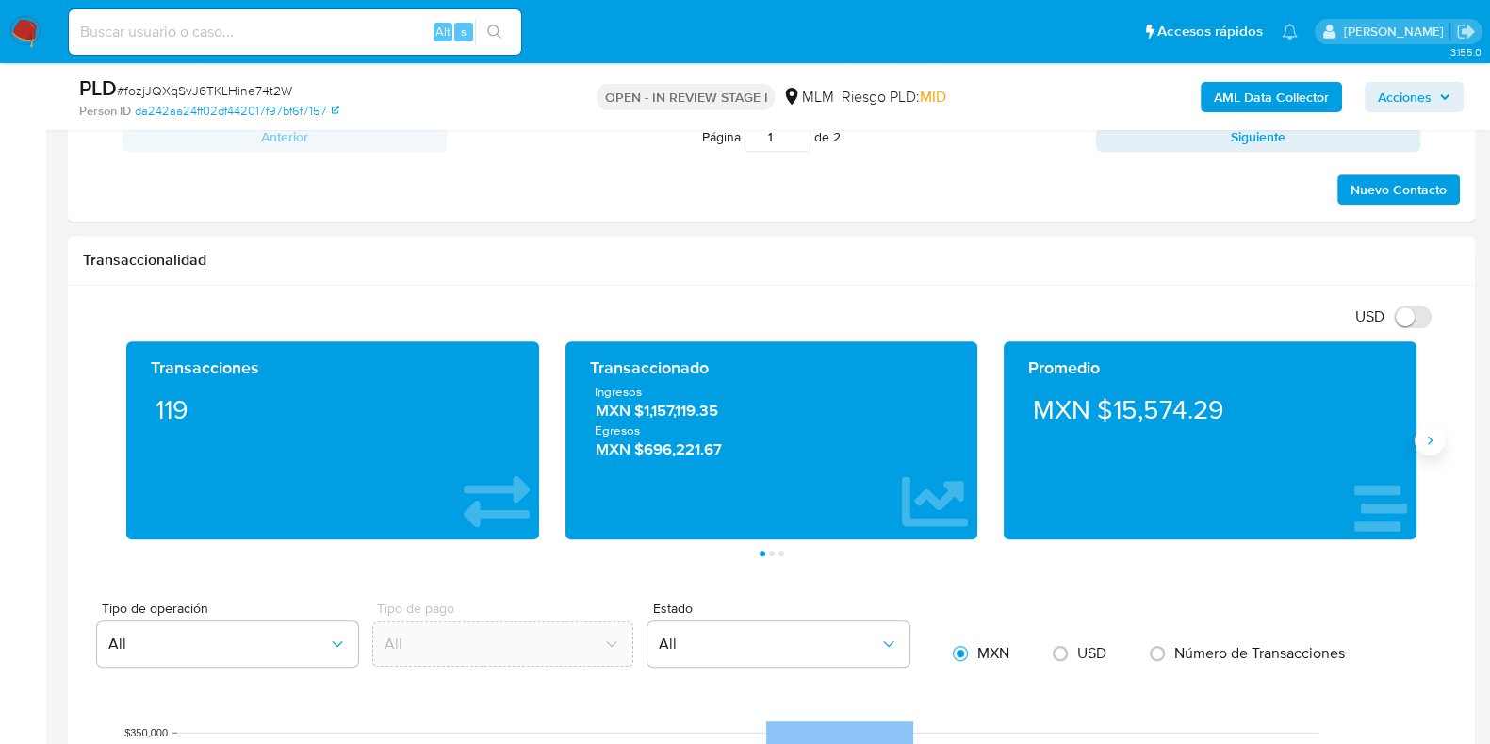
click at [1419, 442] on button "Siguiente" at bounding box center [1430, 440] width 30 height 30
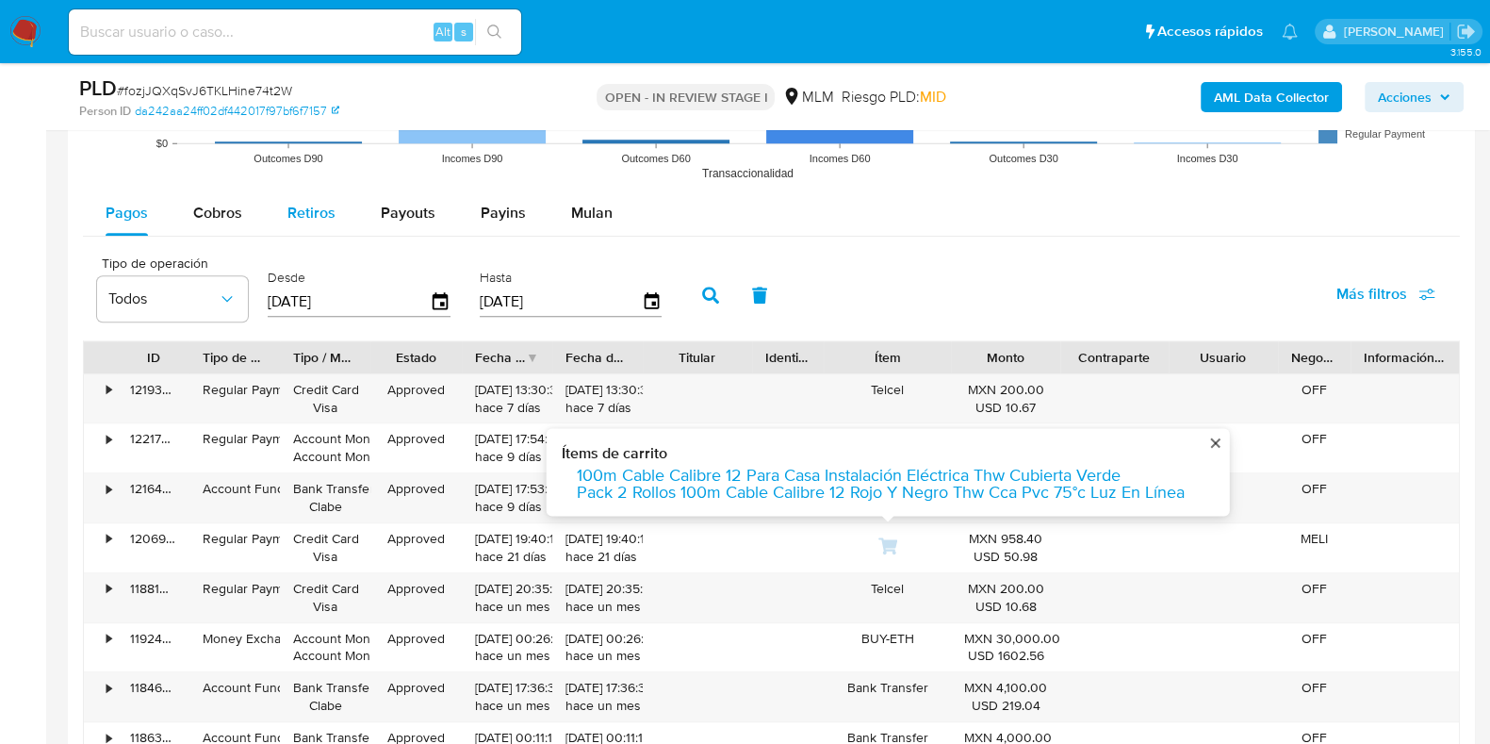
scroll to position [2003, 0]
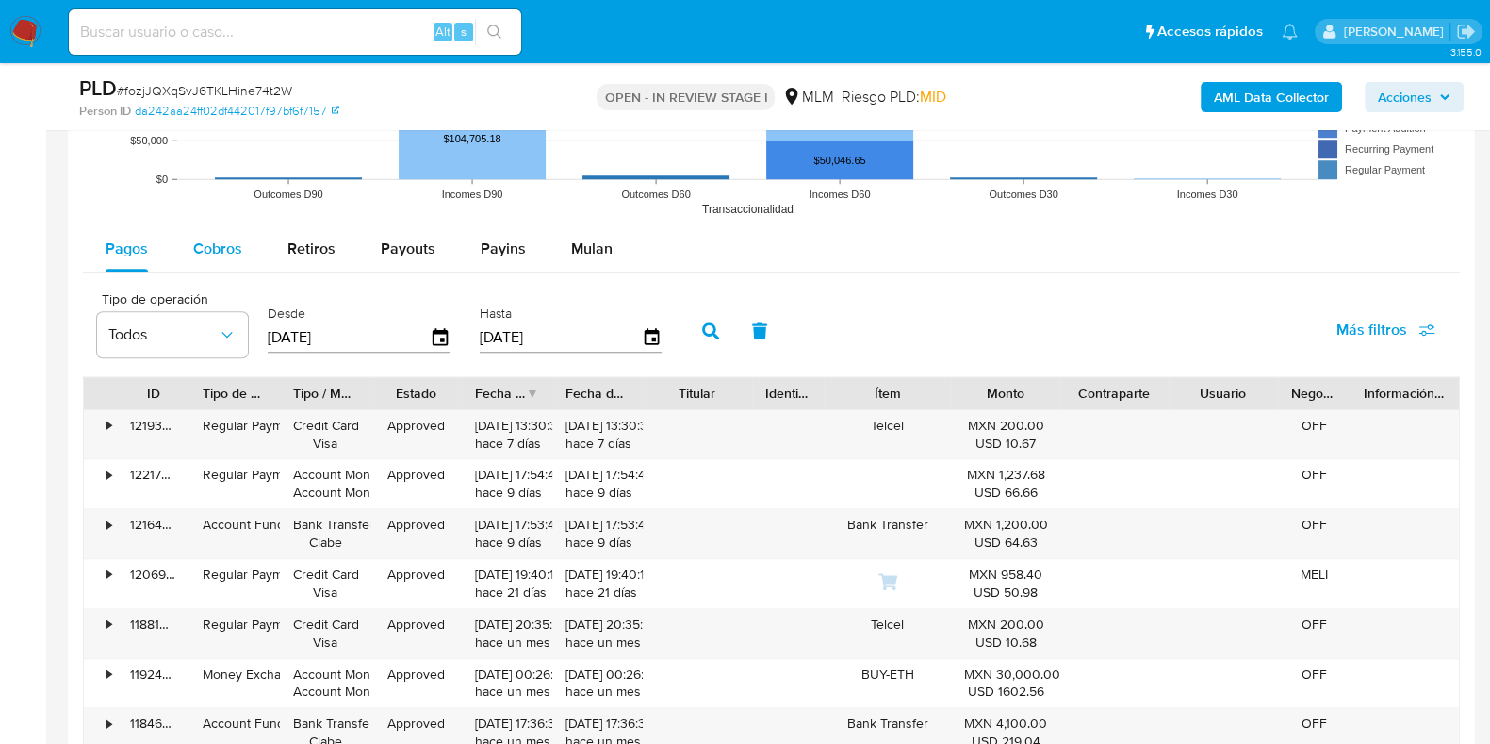
click at [200, 232] on div "Cobros" at bounding box center [217, 248] width 49 height 45
select select "10"
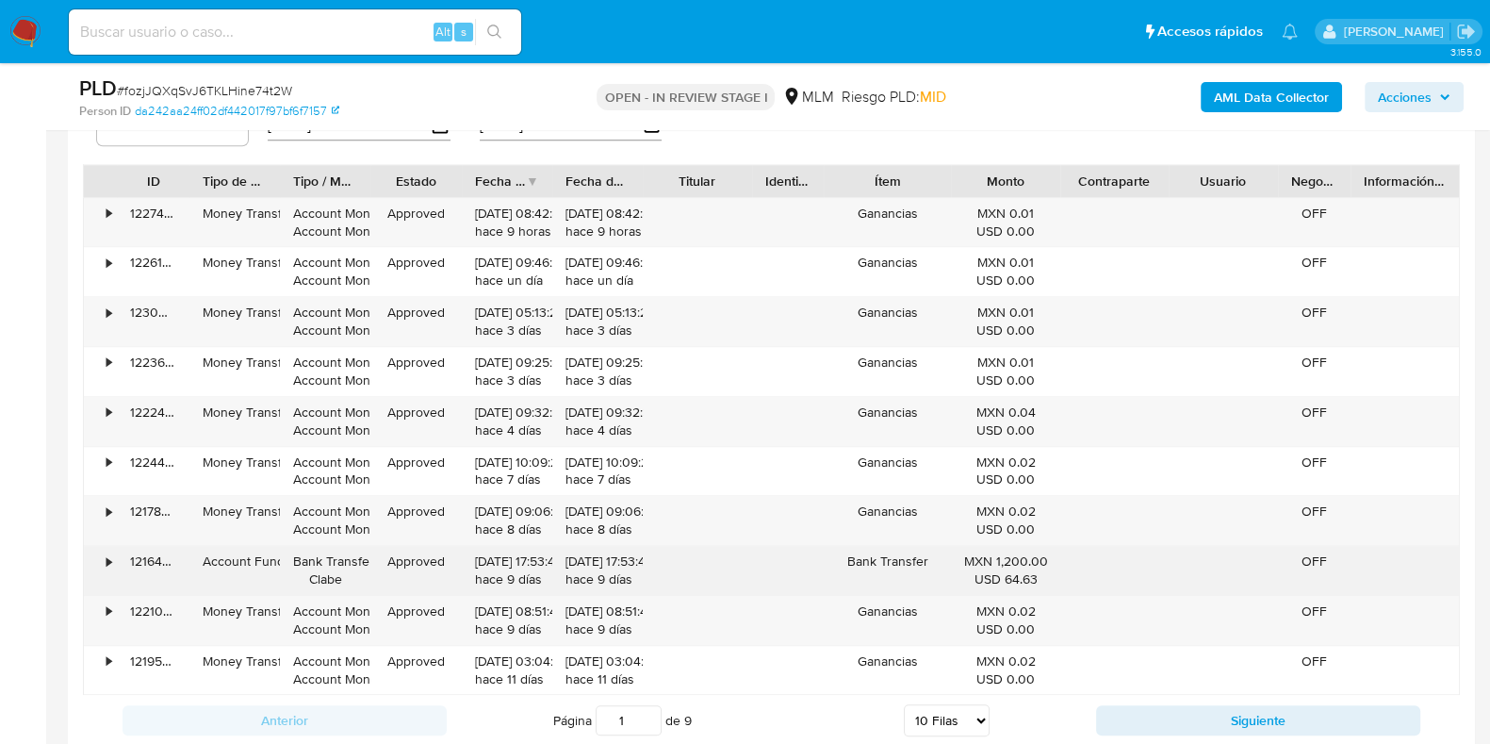
scroll to position [2239, 0]
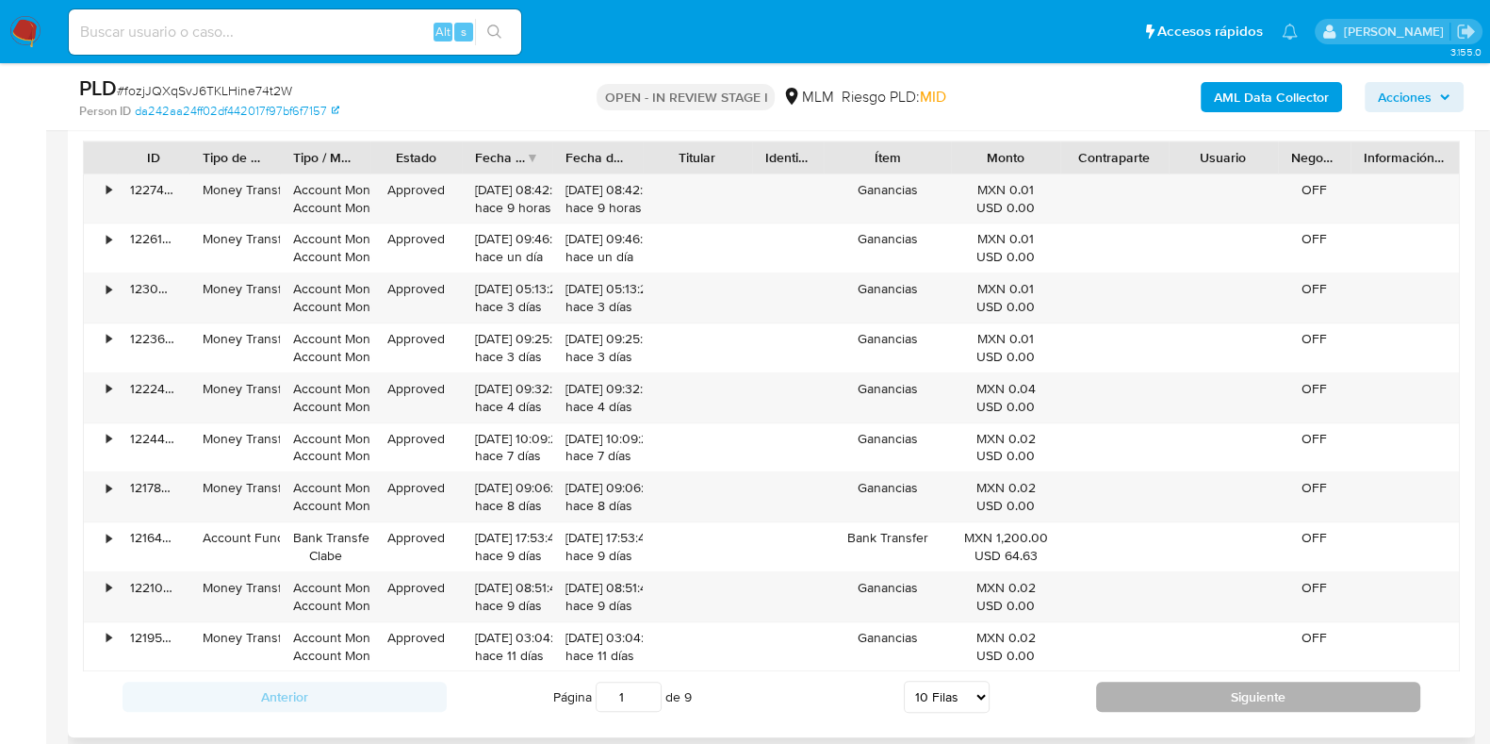
click at [1168, 689] on button "Siguiente" at bounding box center [1258, 697] width 324 height 30
type input "2"
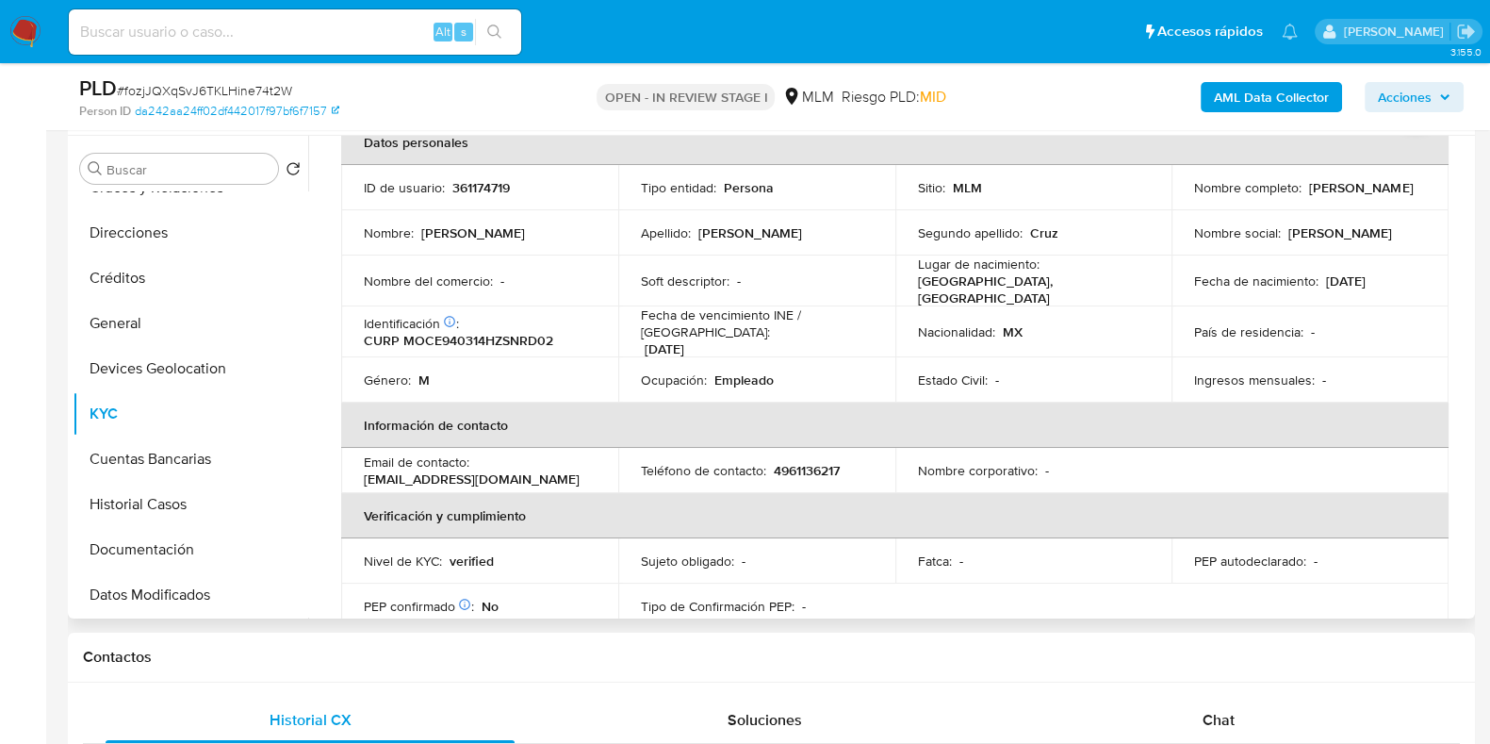
scroll to position [0, 0]
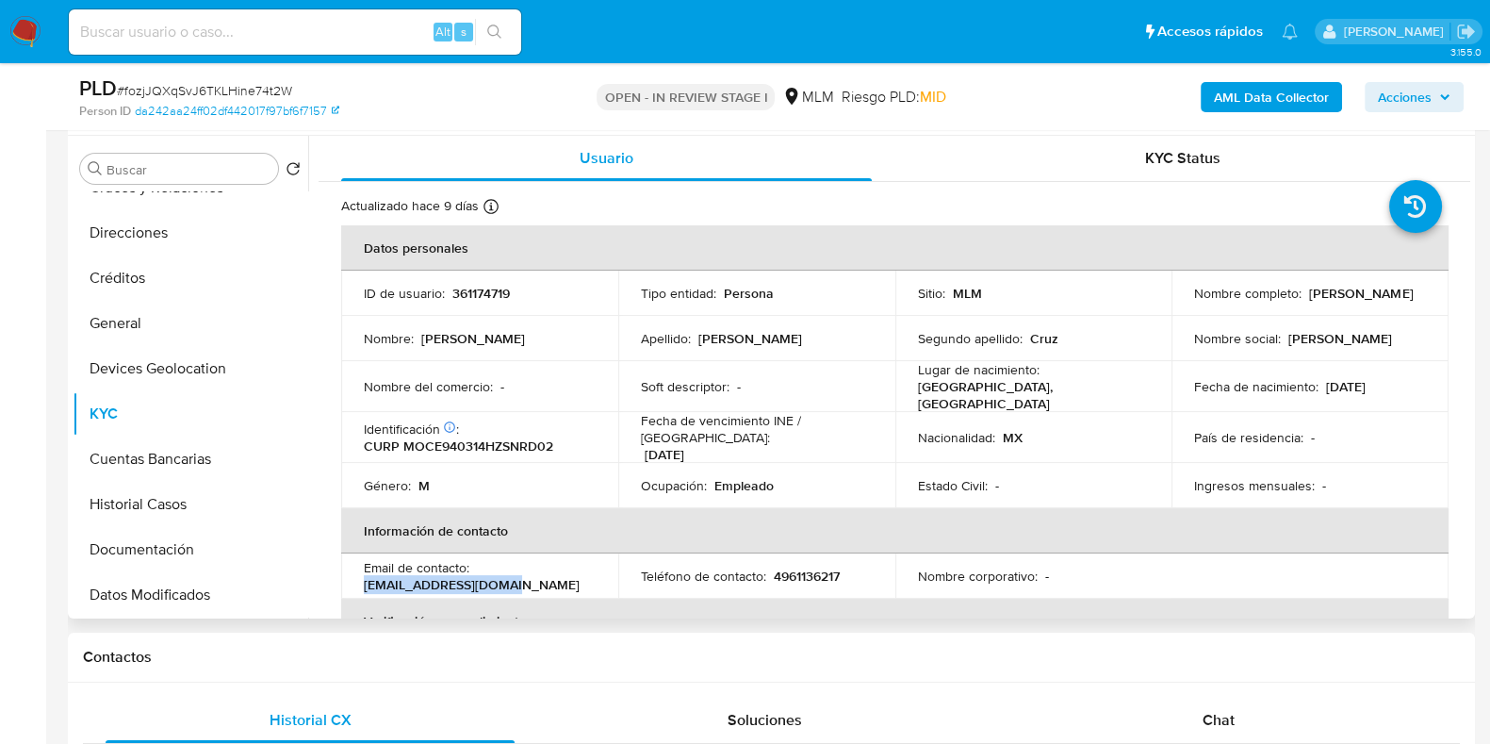
drag, startPoint x: 528, startPoint y: 579, endPoint x: 519, endPoint y: 426, distance: 152.9
click at [353, 572] on td "Email de contacto : weromonkada@gmail.com" at bounding box center [479, 575] width 277 height 45
copy p "weromonkada@gmail.com"
drag, startPoint x: 1320, startPoint y: 301, endPoint x: 1169, endPoint y: 304, distance: 150.8
click at [1172, 304] on td "Nombre completo : Edgar Moncada Cruz" at bounding box center [1310, 293] width 277 height 45
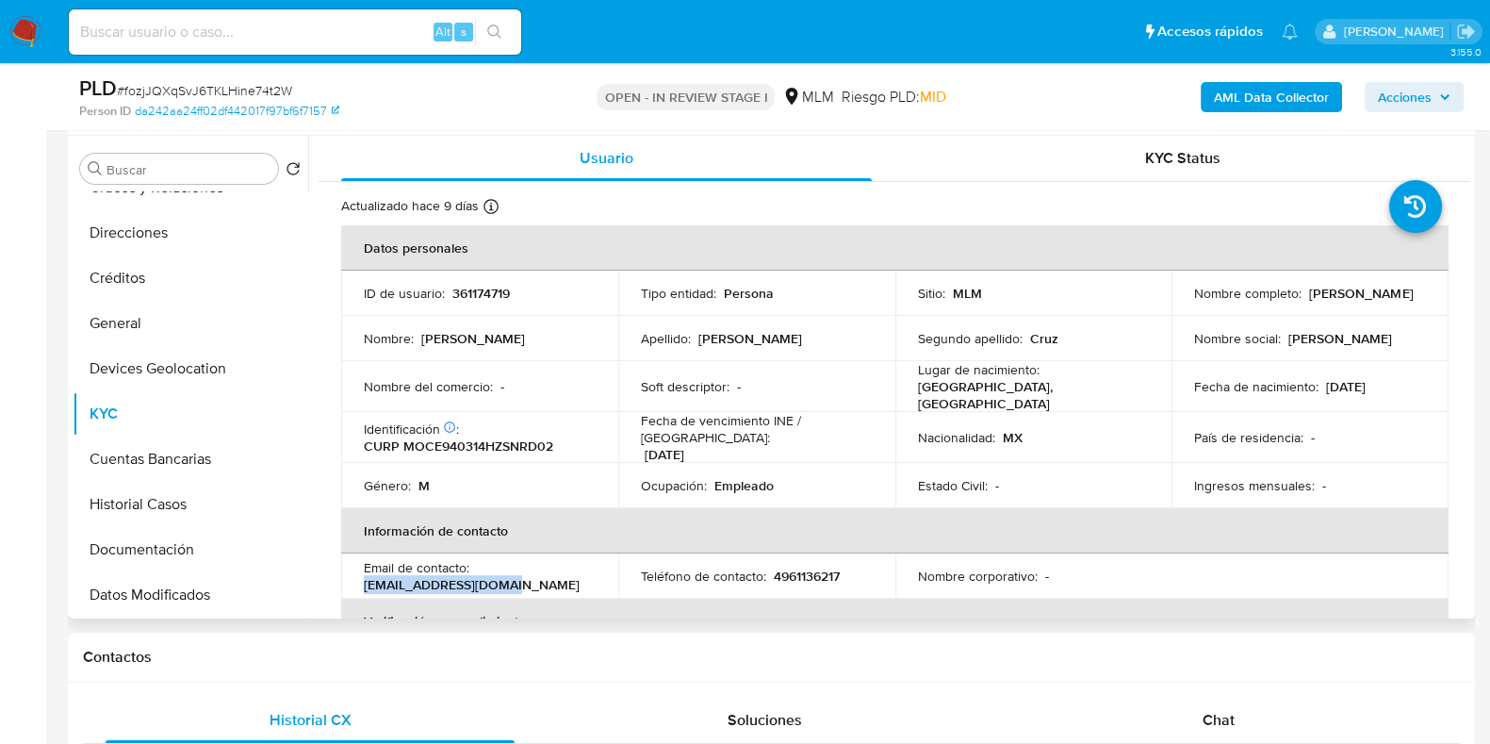
copy p "Edgar Moncada Cruz"
click at [793, 567] on p "4961136217" at bounding box center [807, 575] width 66 height 17
copy p "4961136217"
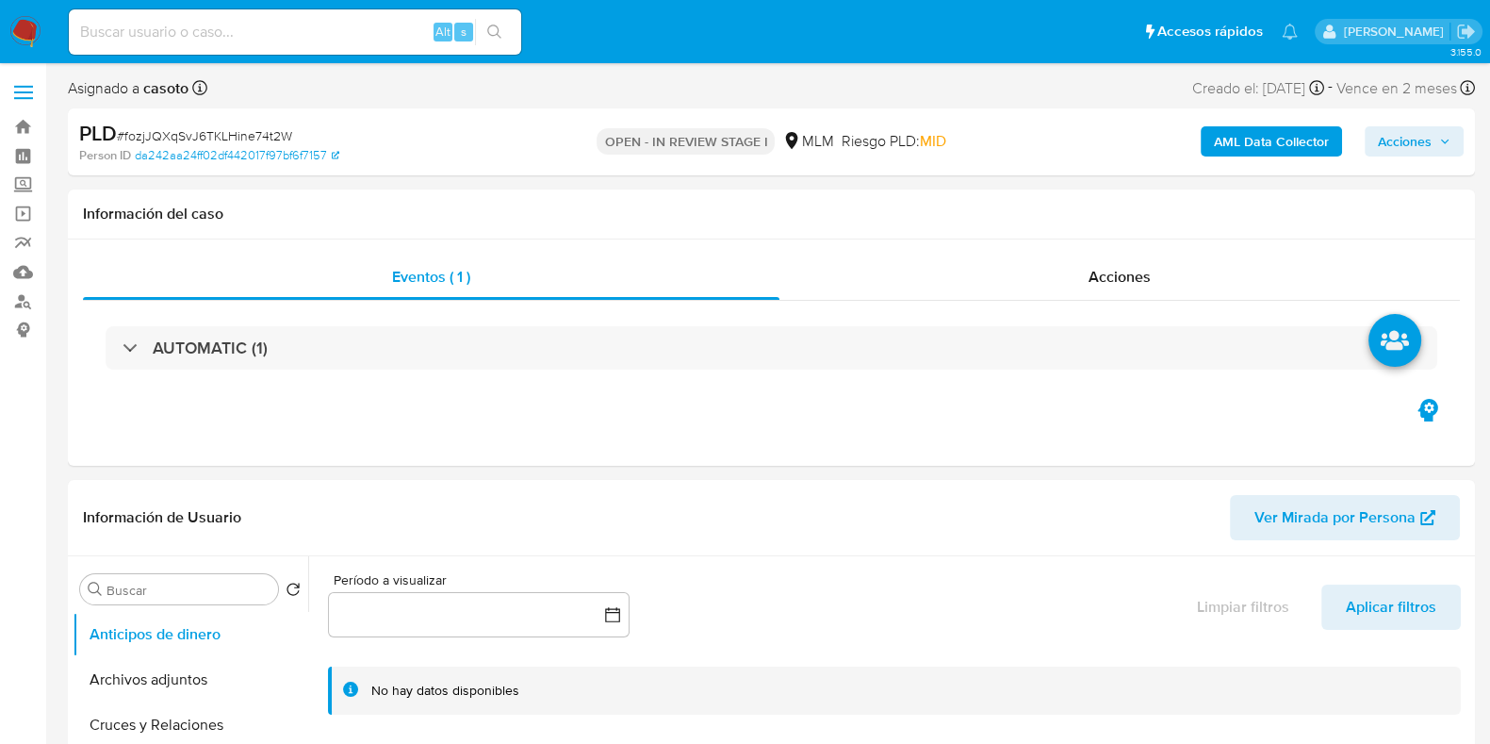
select select "10"
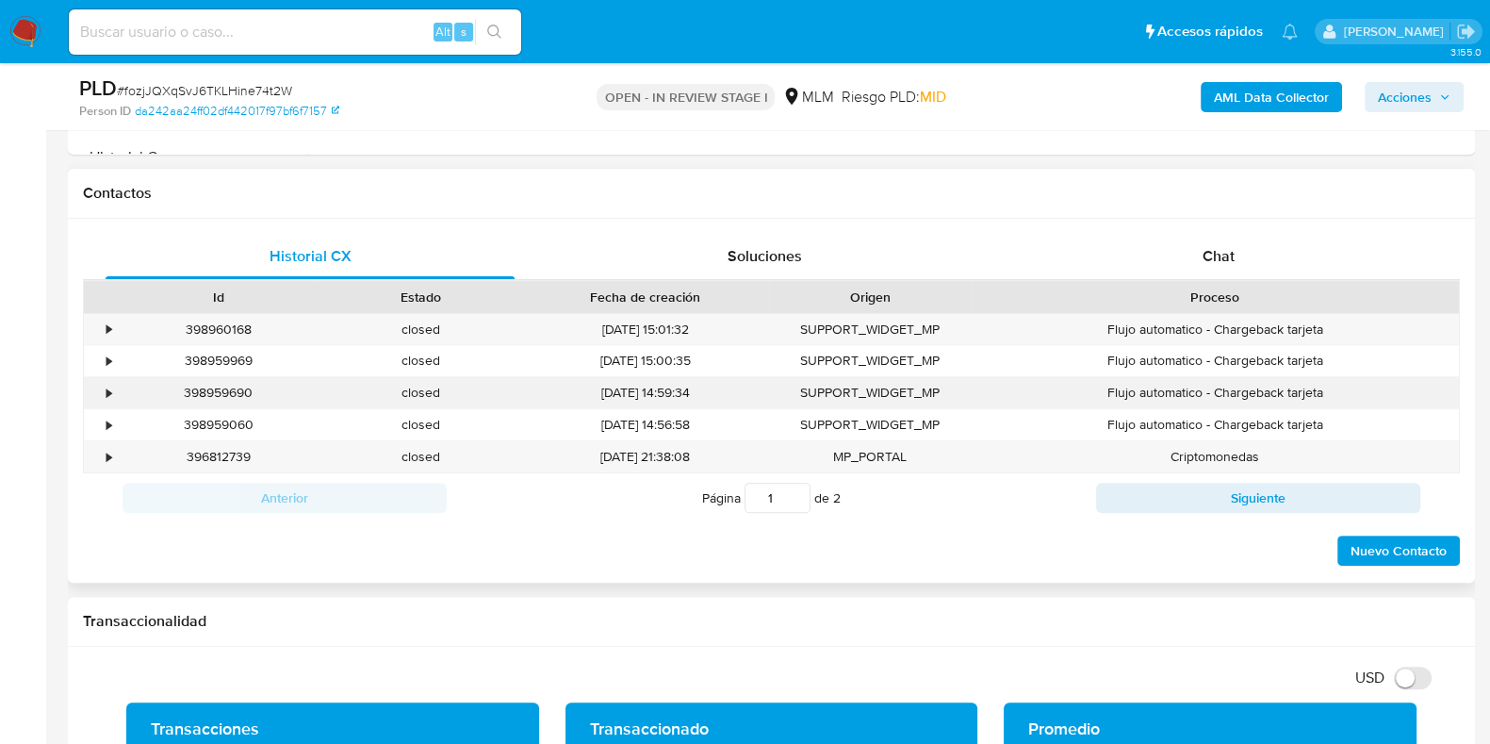
scroll to position [824, 0]
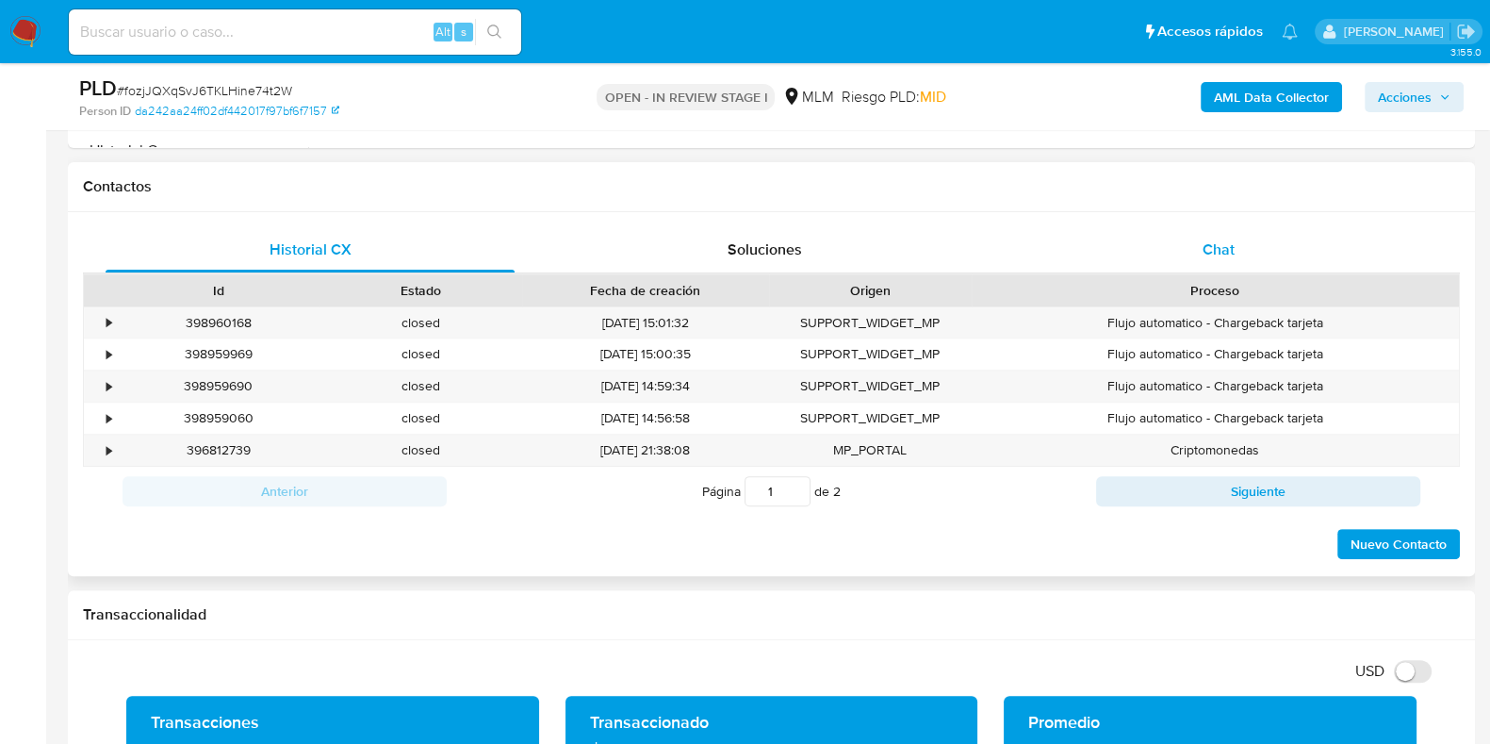
click at [1230, 268] on div "Chat" at bounding box center [1218, 249] width 409 height 45
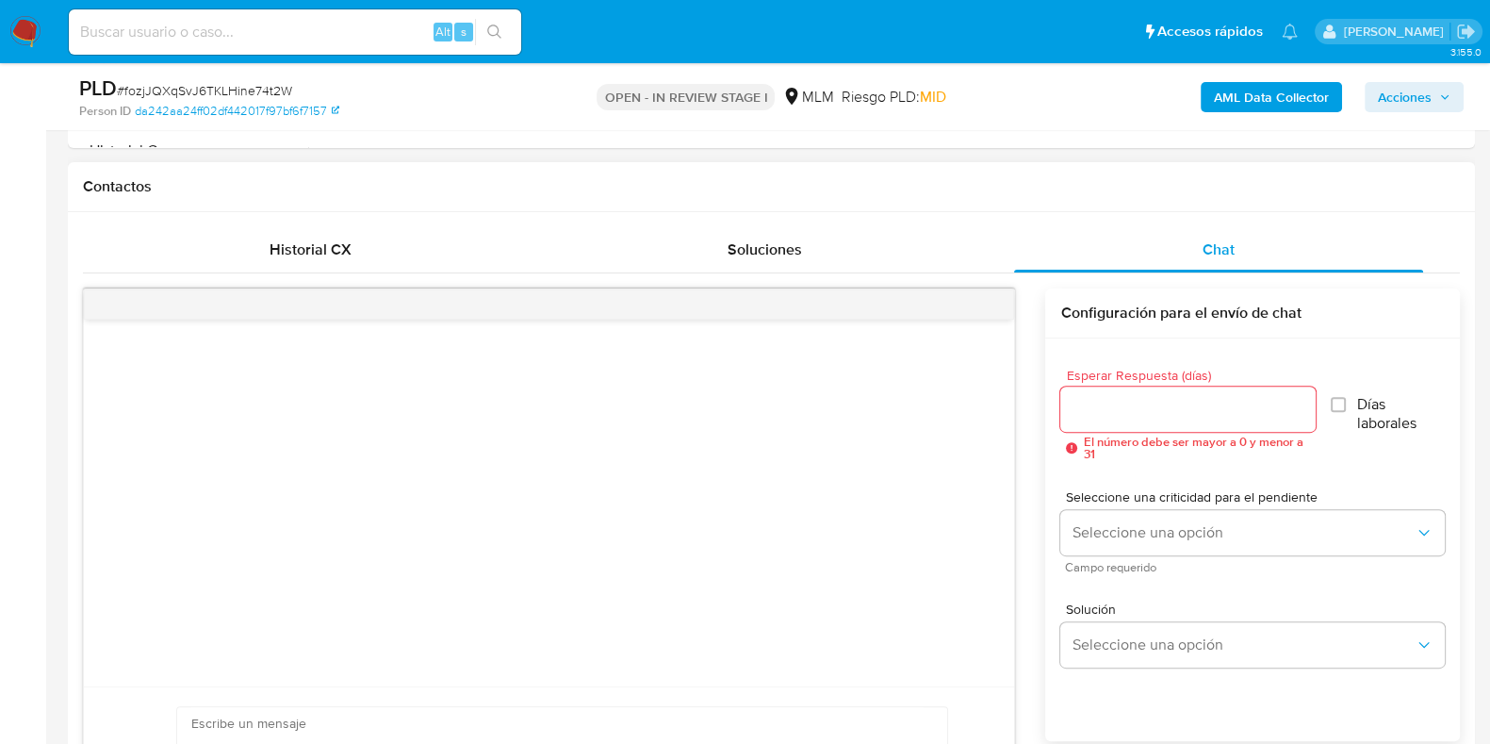
click at [1132, 391] on div at bounding box center [1187, 408] width 255 height 45
click at [1130, 399] on input "Esperar Respuesta (días)" at bounding box center [1187, 409] width 255 height 25
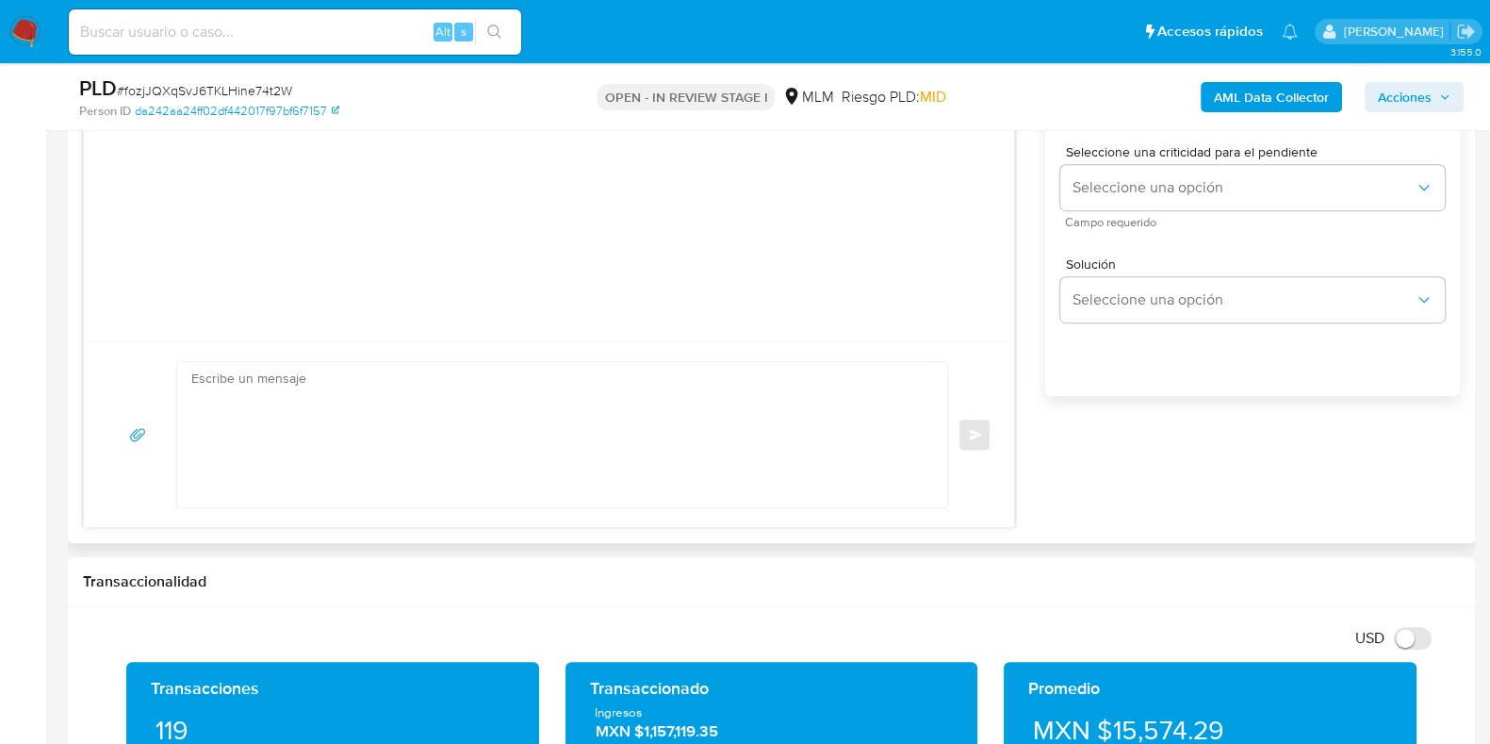
scroll to position [1178, 0]
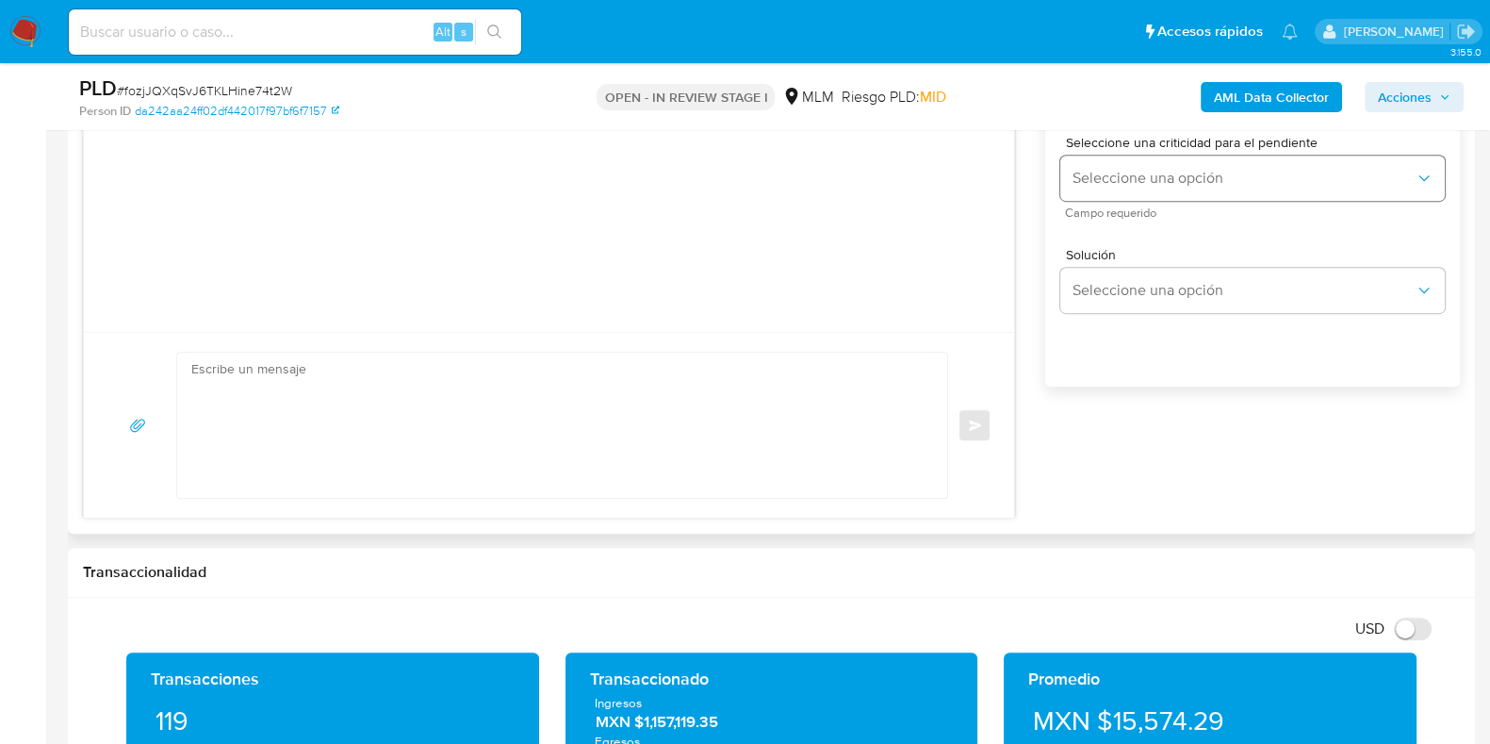
type input "4"
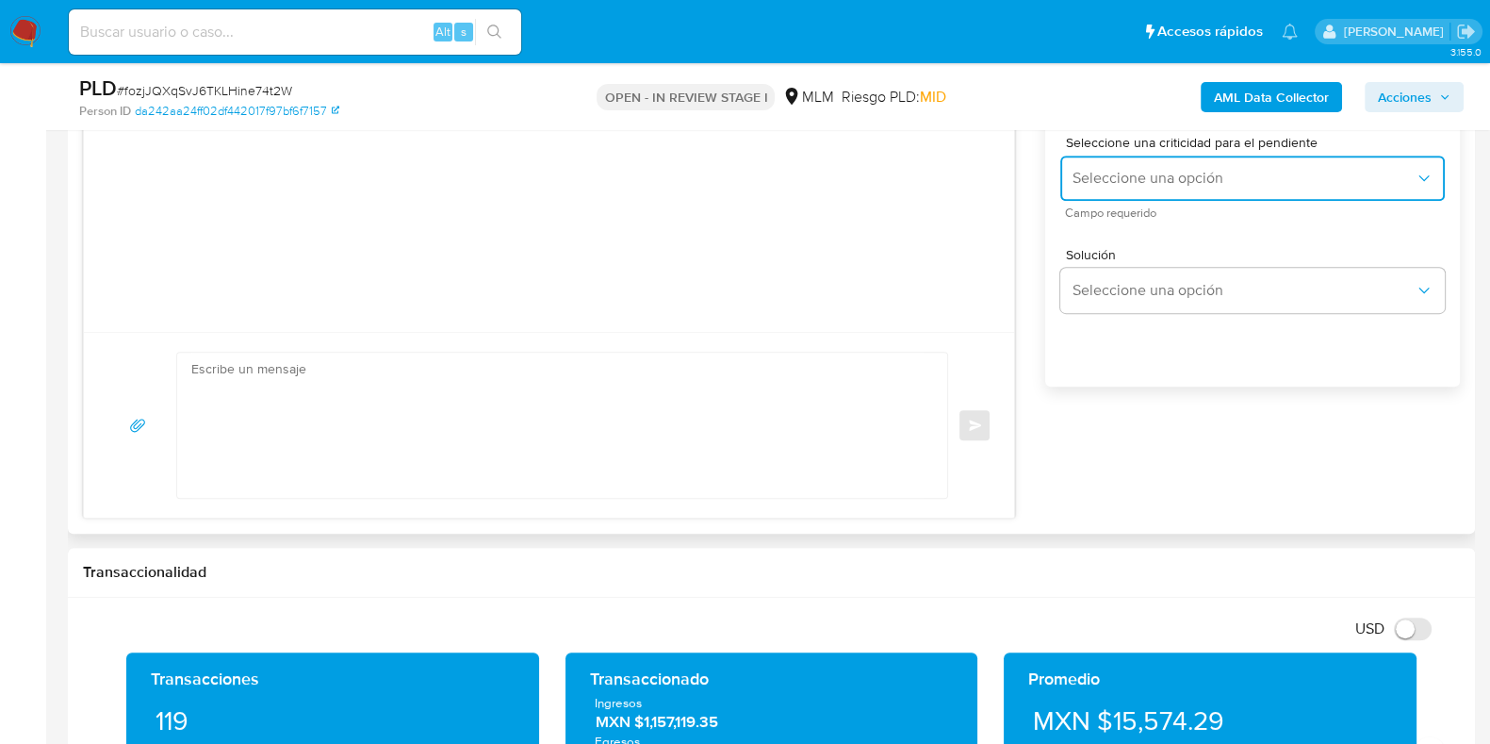
click at [1116, 181] on span "Seleccione una opción" at bounding box center [1243, 178] width 343 height 19
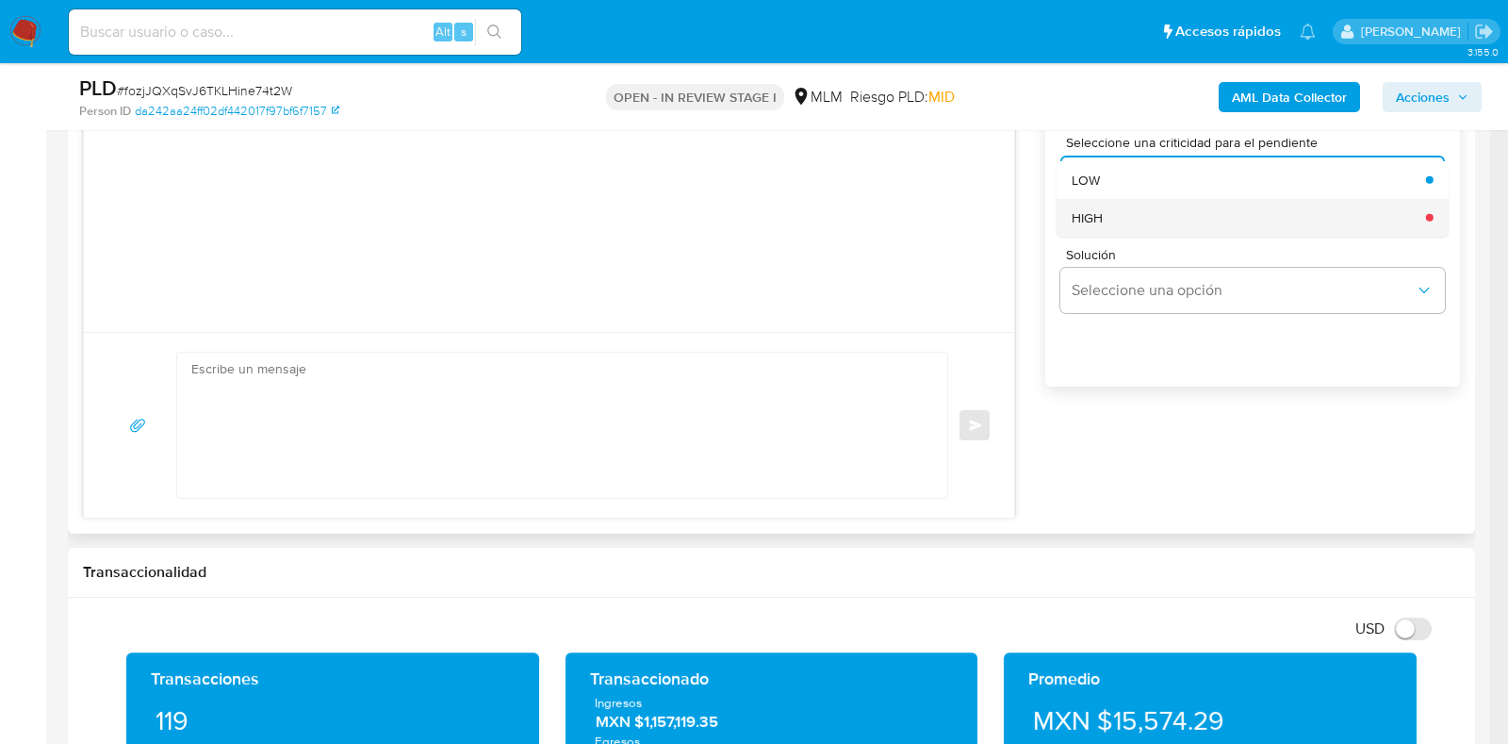
click at [1112, 219] on div "HIGH" at bounding box center [1243, 217] width 343 height 38
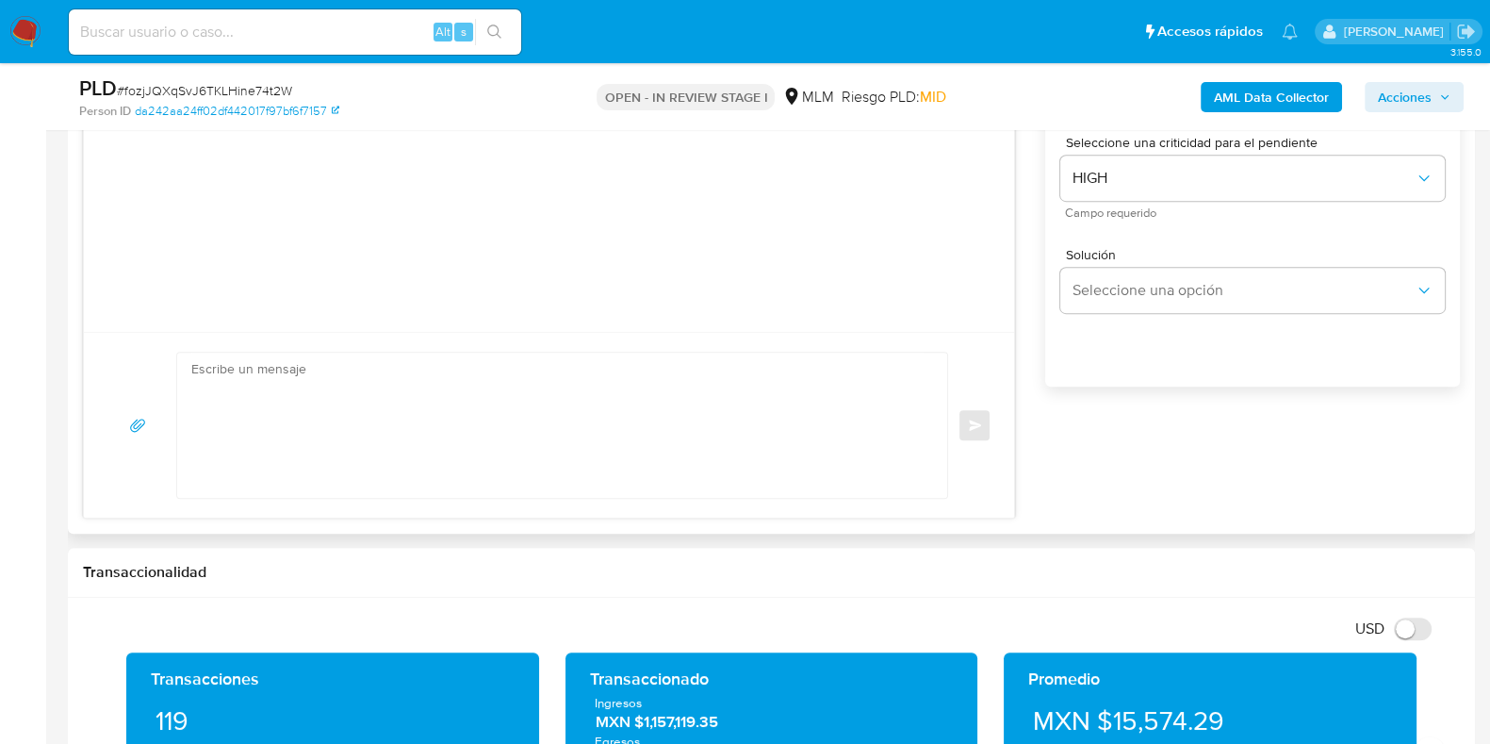
click at [547, 435] on textarea at bounding box center [557, 425] width 732 height 145
paste textarea "Estimado Cliente, Te comunicamos que identificamos ingresos de criptomonedas en…"
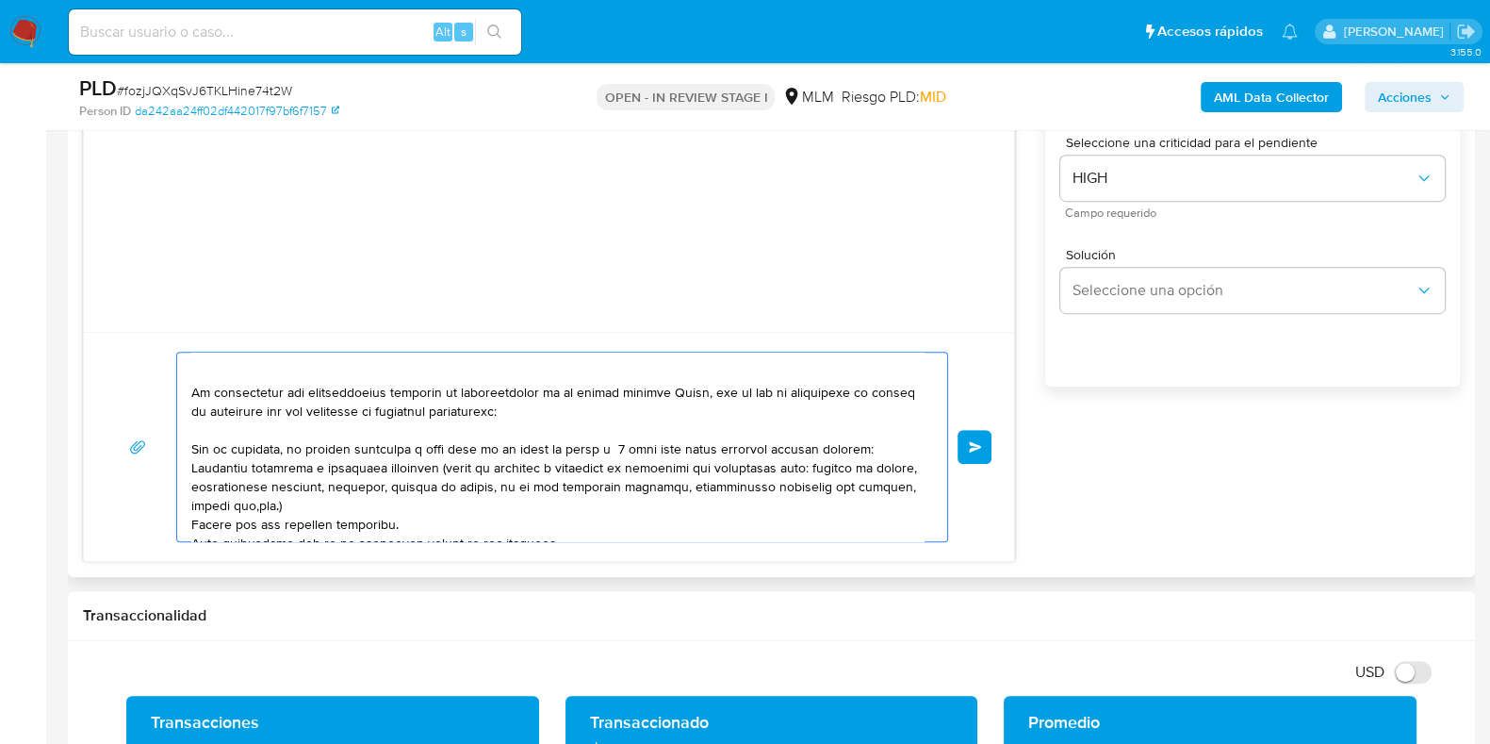
scroll to position [0, 0]
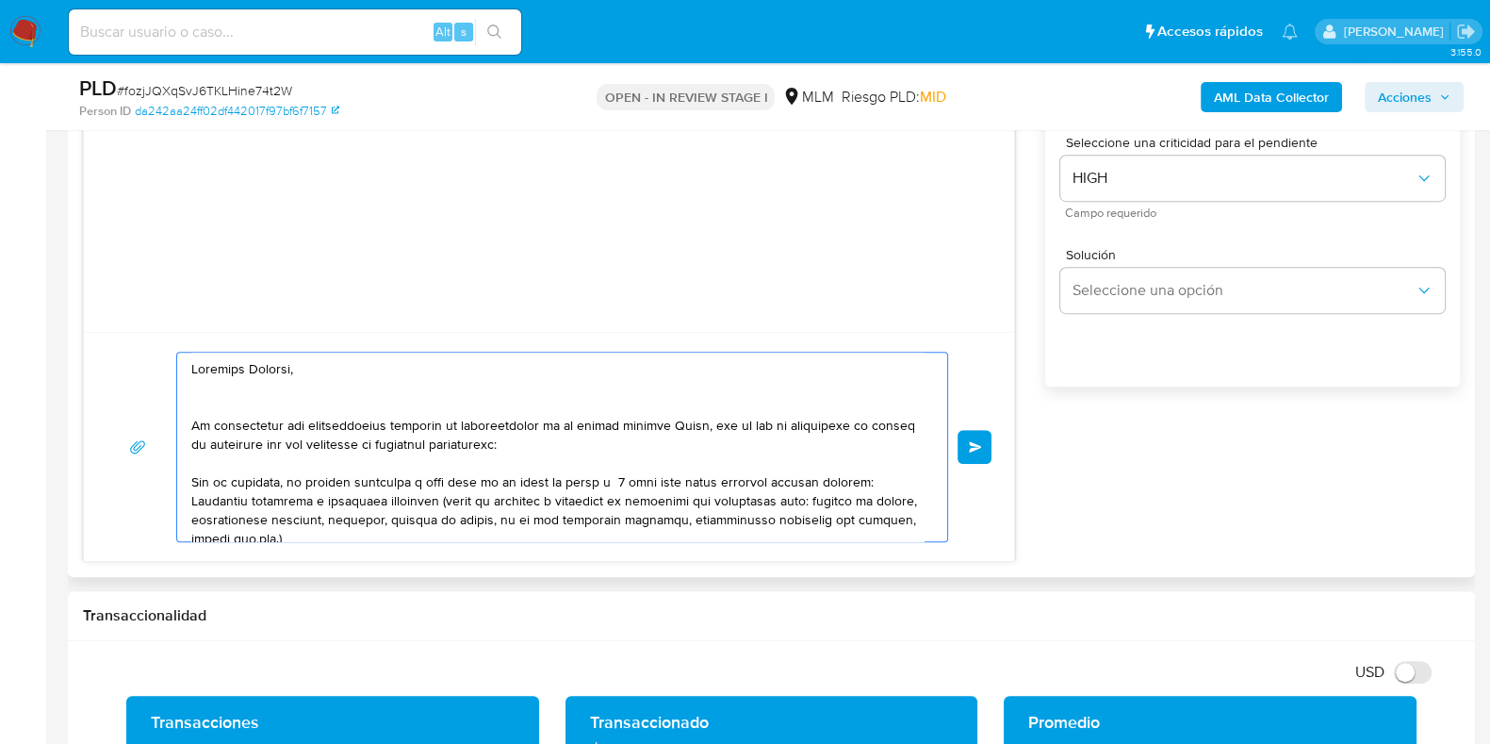
click at [718, 426] on textarea at bounding box center [557, 447] width 732 height 189
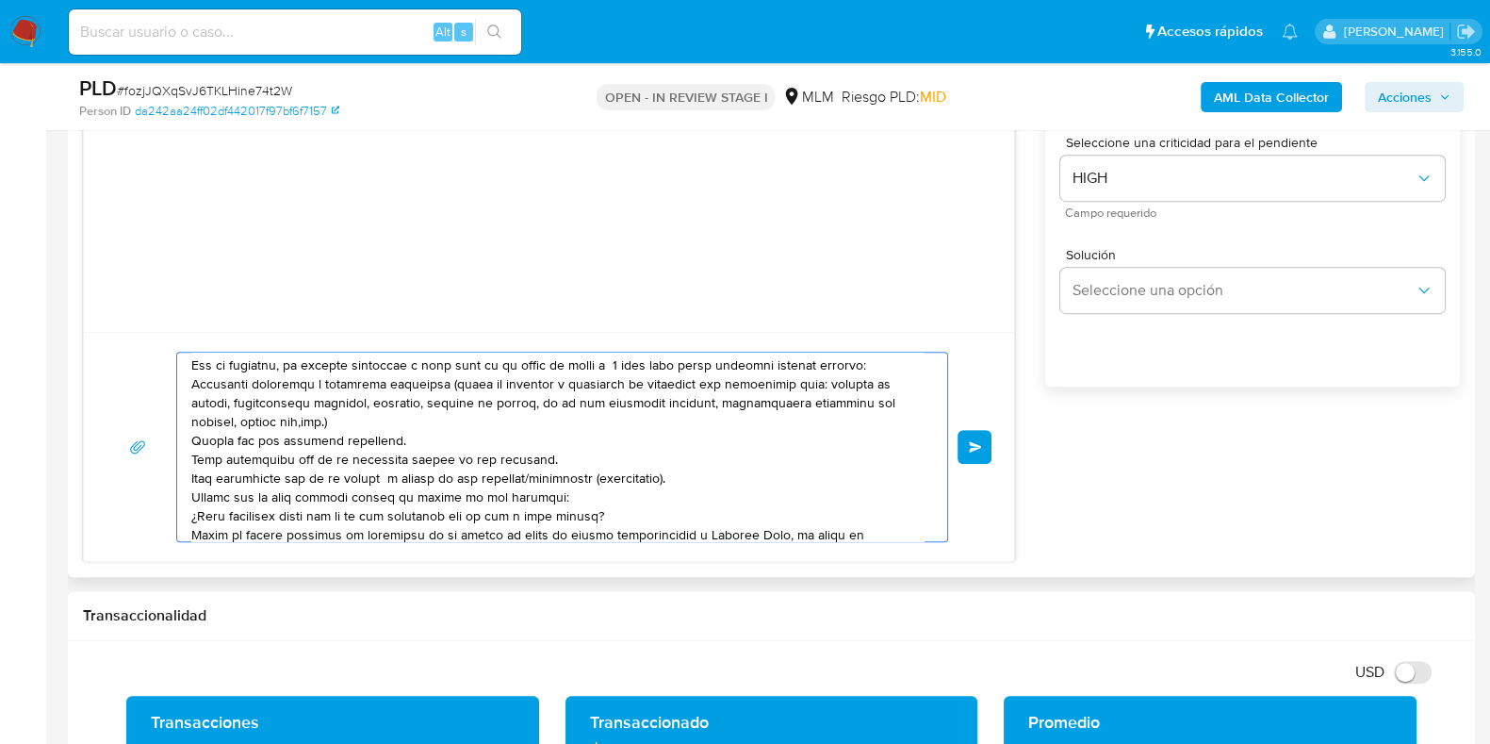
click at [194, 438] on textarea at bounding box center [557, 447] width 732 height 189
click at [193, 382] on textarea at bounding box center [557, 447] width 732 height 189
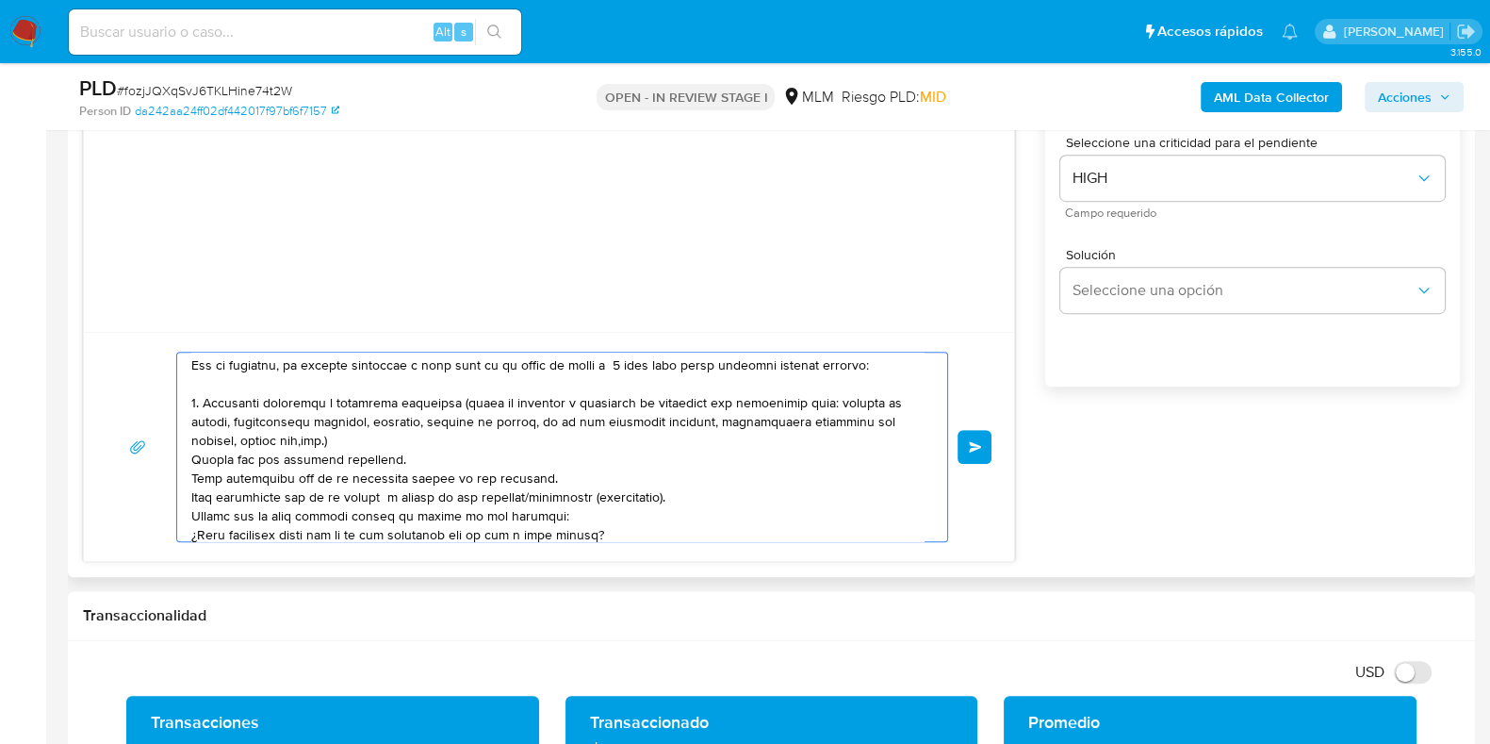
click at [193, 455] on textarea at bounding box center [557, 447] width 732 height 189
drag, startPoint x: 569, startPoint y: 517, endPoint x: 194, endPoint y: 482, distance: 376.8
click at [194, 482] on textarea at bounding box center [557, 447] width 732 height 189
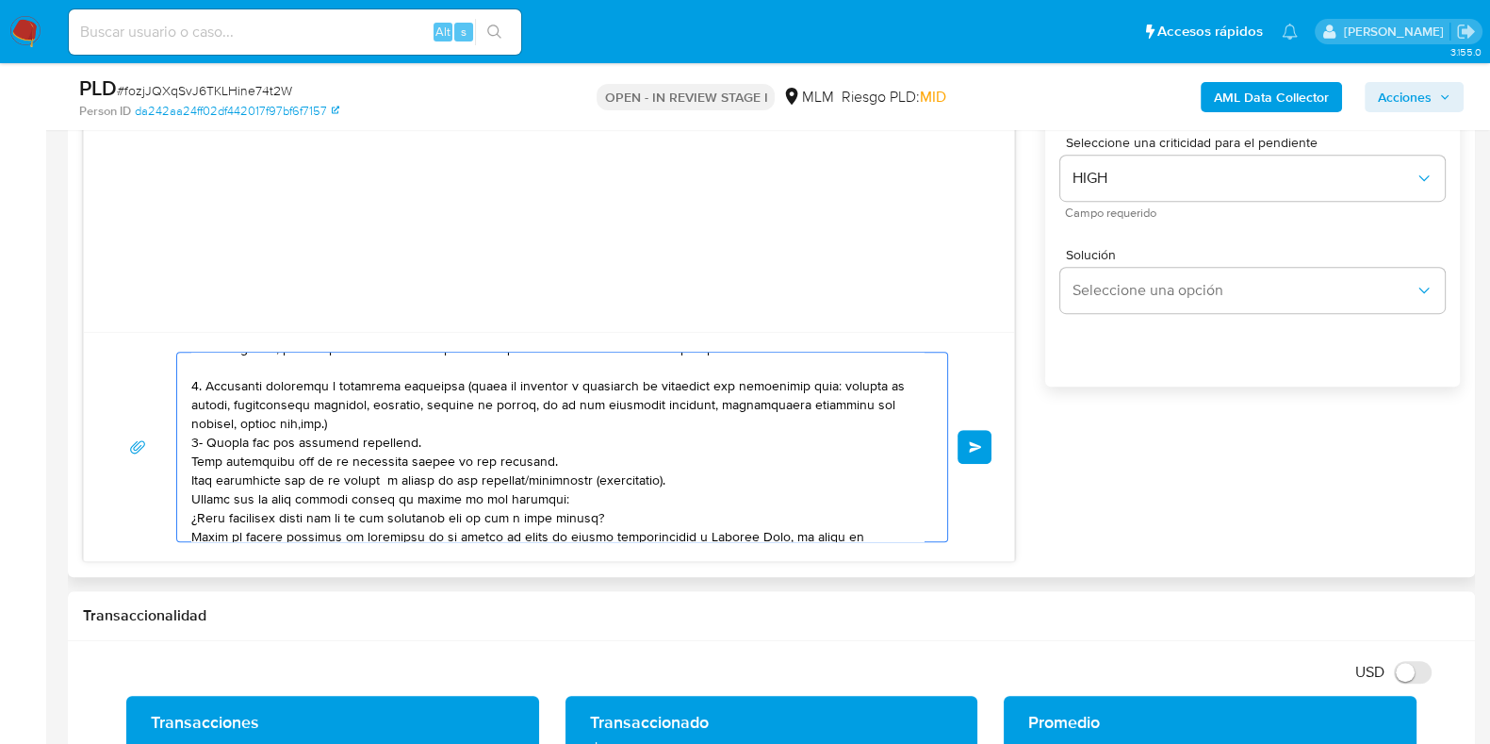
scroll to position [123, 0]
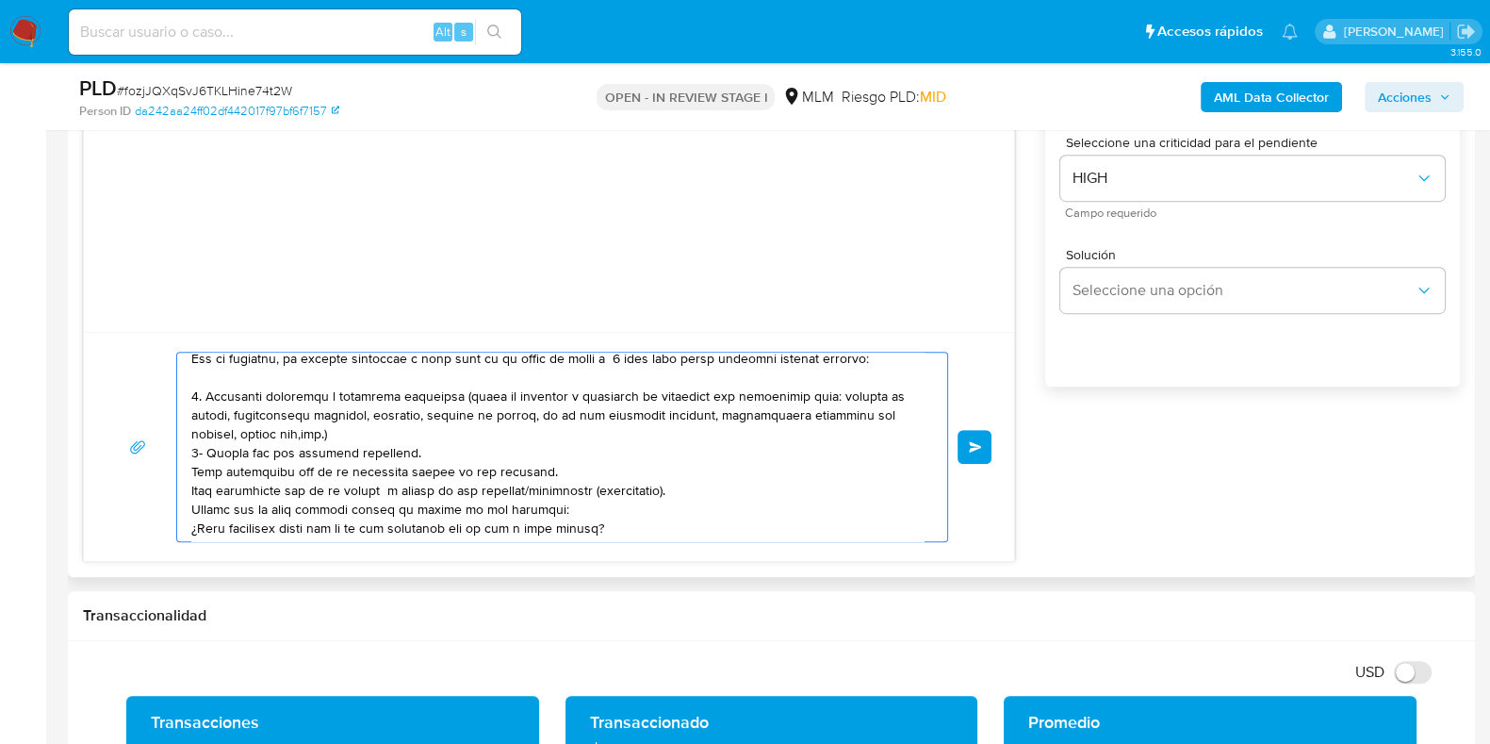
drag, startPoint x: 614, startPoint y: 409, endPoint x: 184, endPoint y: 465, distance: 433.4
click at [184, 465] on div at bounding box center [557, 447] width 761 height 189
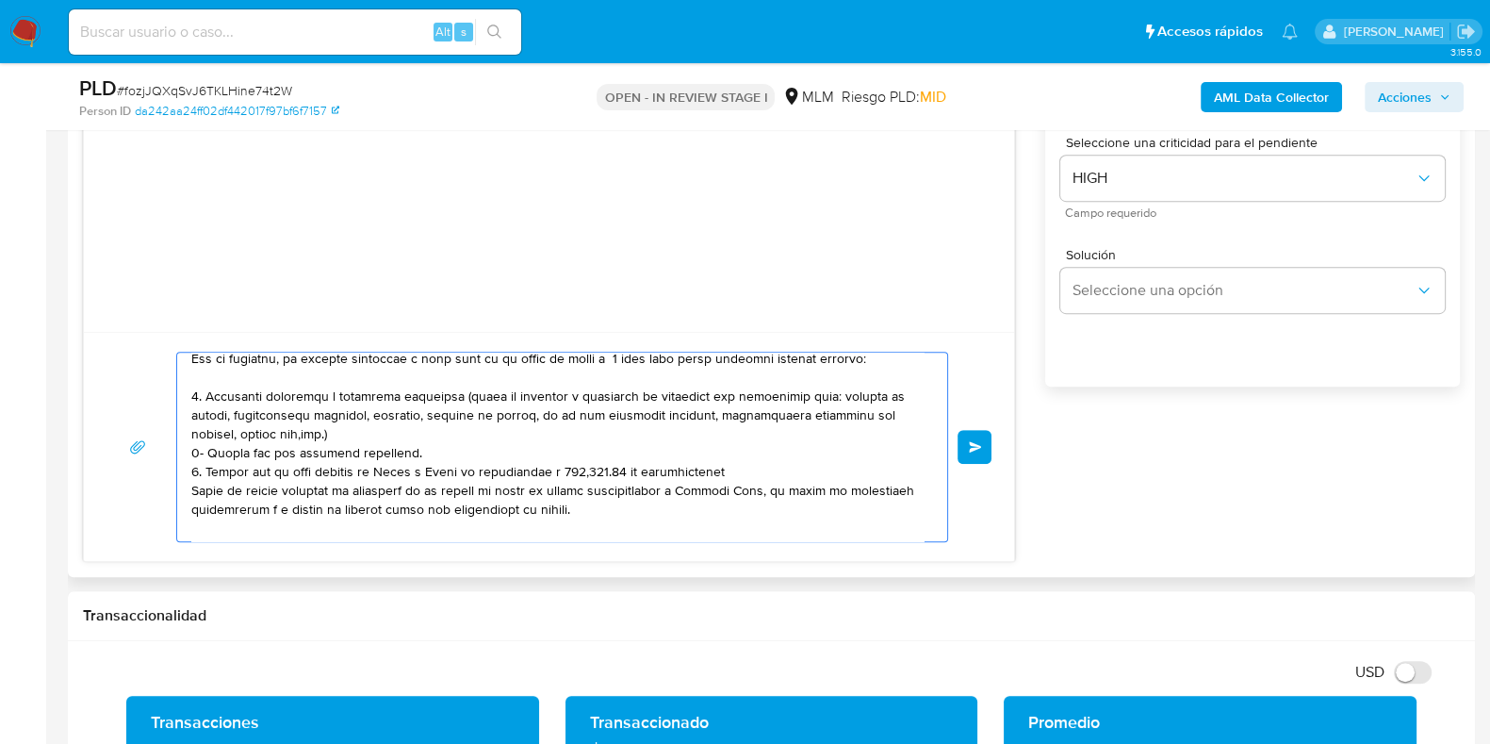
click at [367, 467] on textarea at bounding box center [557, 447] width 732 height 189
click at [435, 454] on textarea at bounding box center [557, 447] width 732 height 189
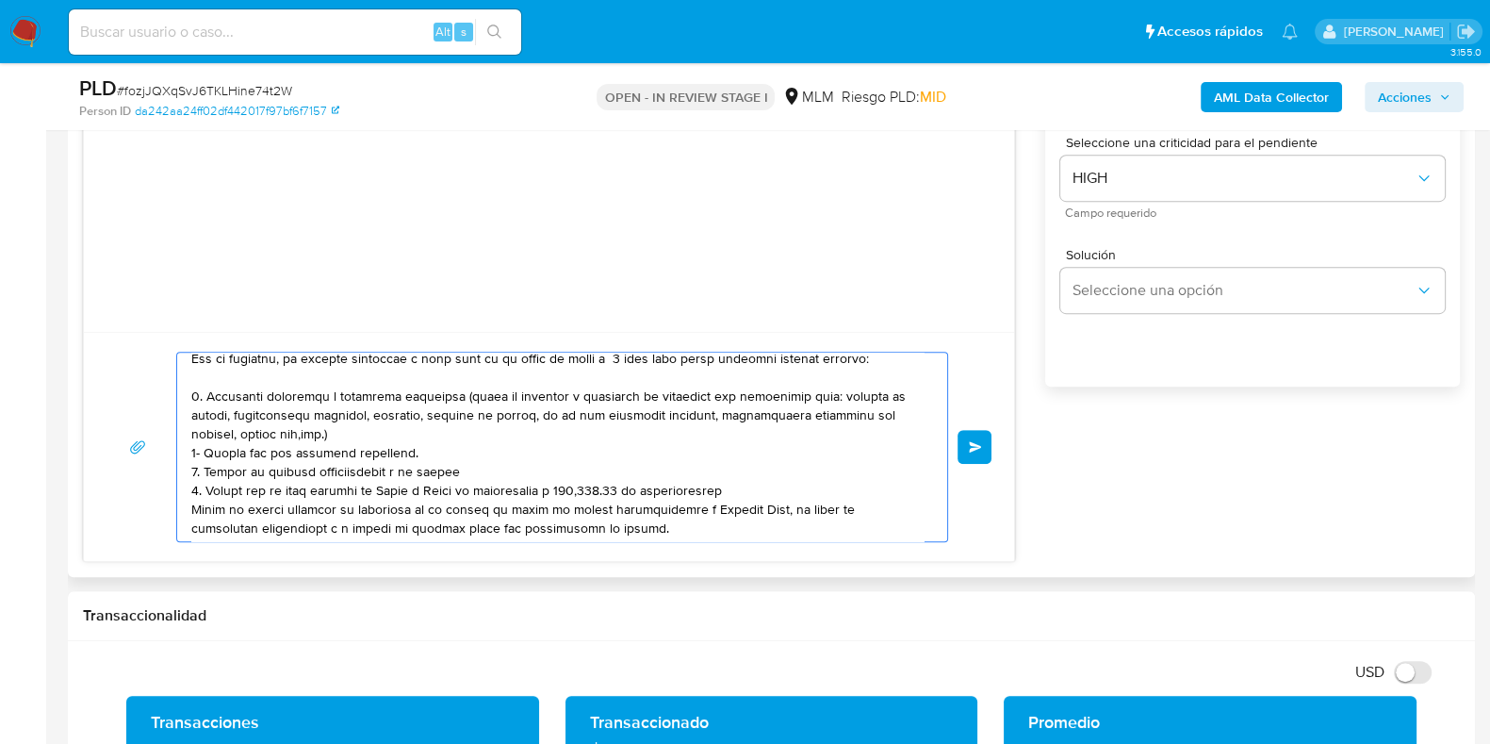
drag, startPoint x: 198, startPoint y: 490, endPoint x: 221, endPoint y: 498, distance: 23.8
click at [200, 492] on textarea at bounding box center [557, 447] width 732 height 189
drag, startPoint x: 190, startPoint y: 511, endPoint x: 219, endPoint y: 521, distance: 30.1
click at [191, 511] on textarea at bounding box center [557, 447] width 732 height 189
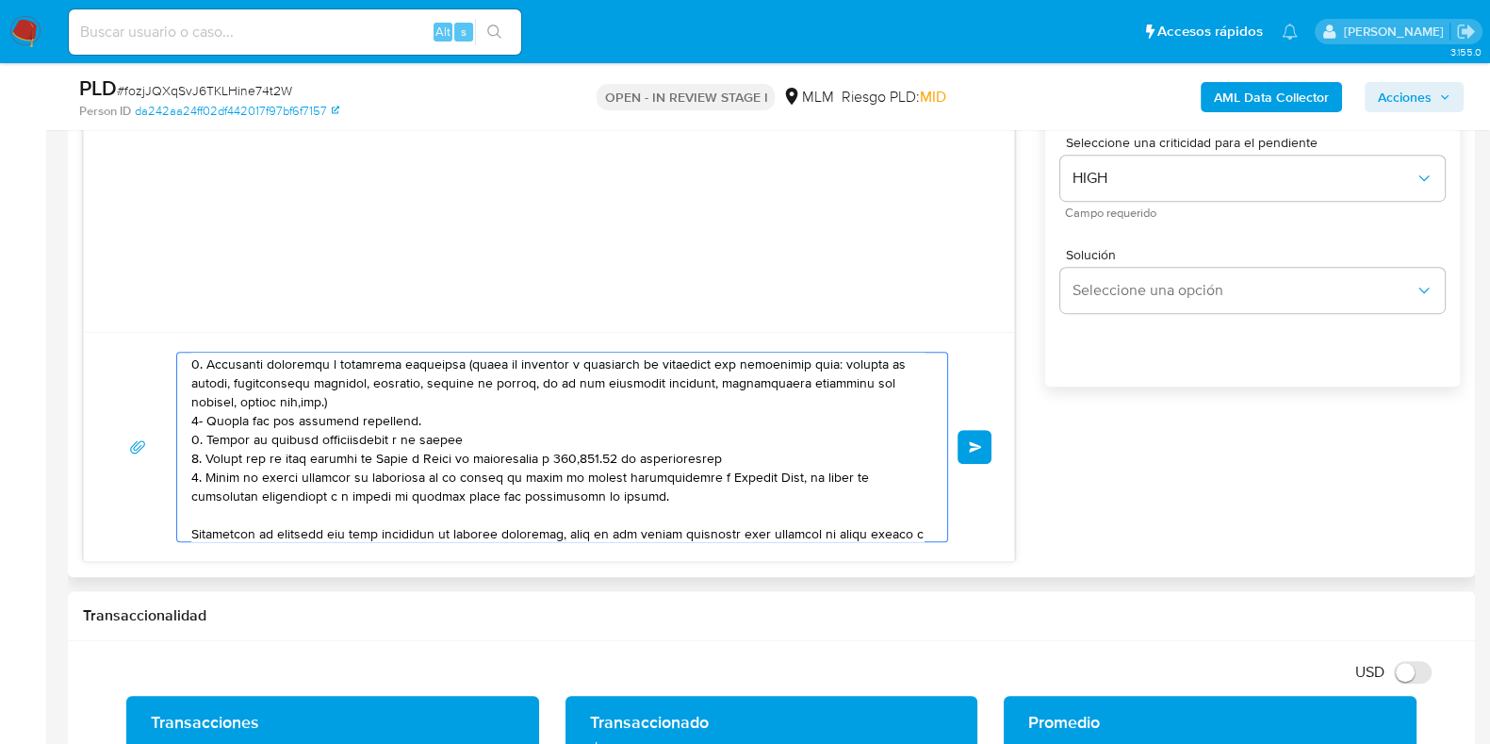
scroll to position [122, 0]
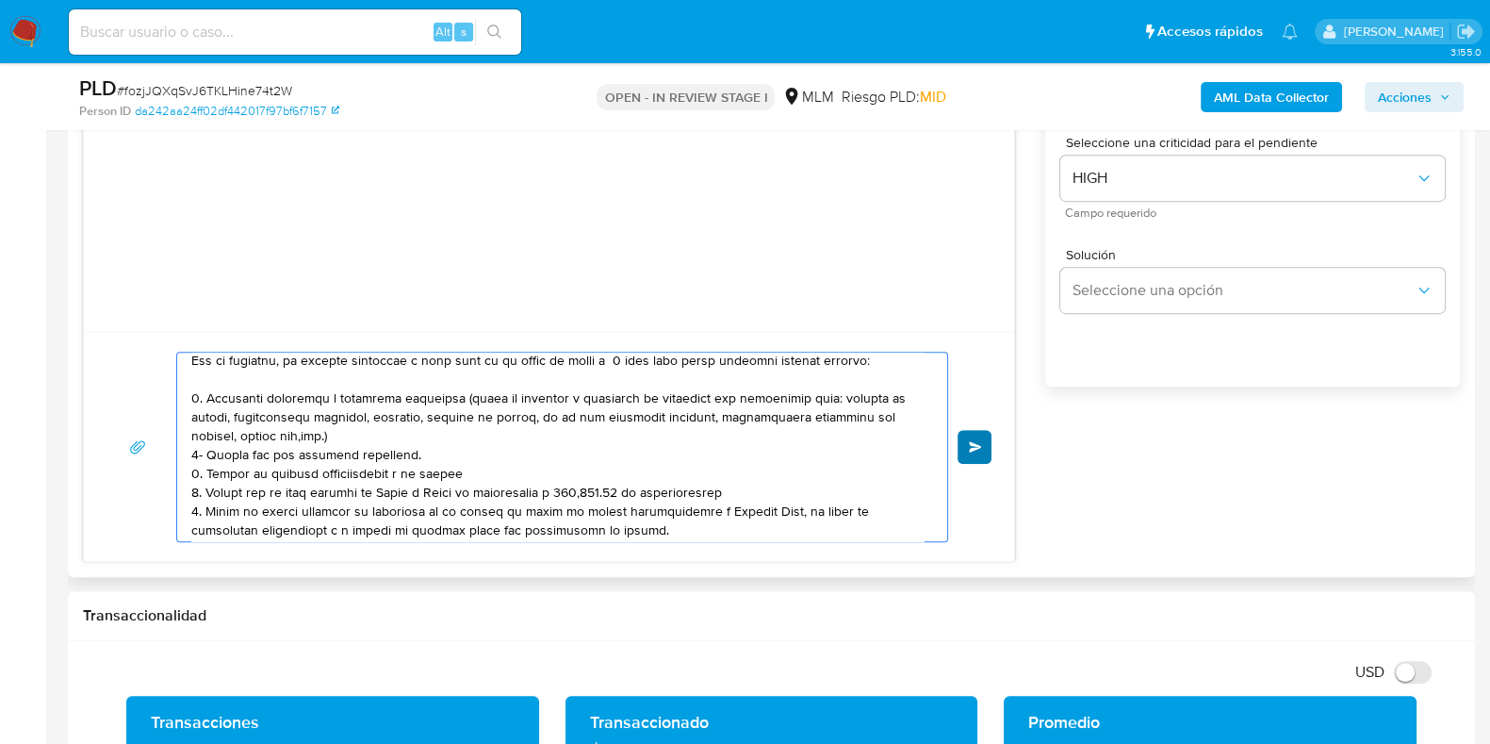
type textarea "Estimado Cliente, Te comunicamos que identificamos ingresos de criptomonedas en…"
click at [983, 453] on button "Enviar" at bounding box center [975, 447] width 34 height 34
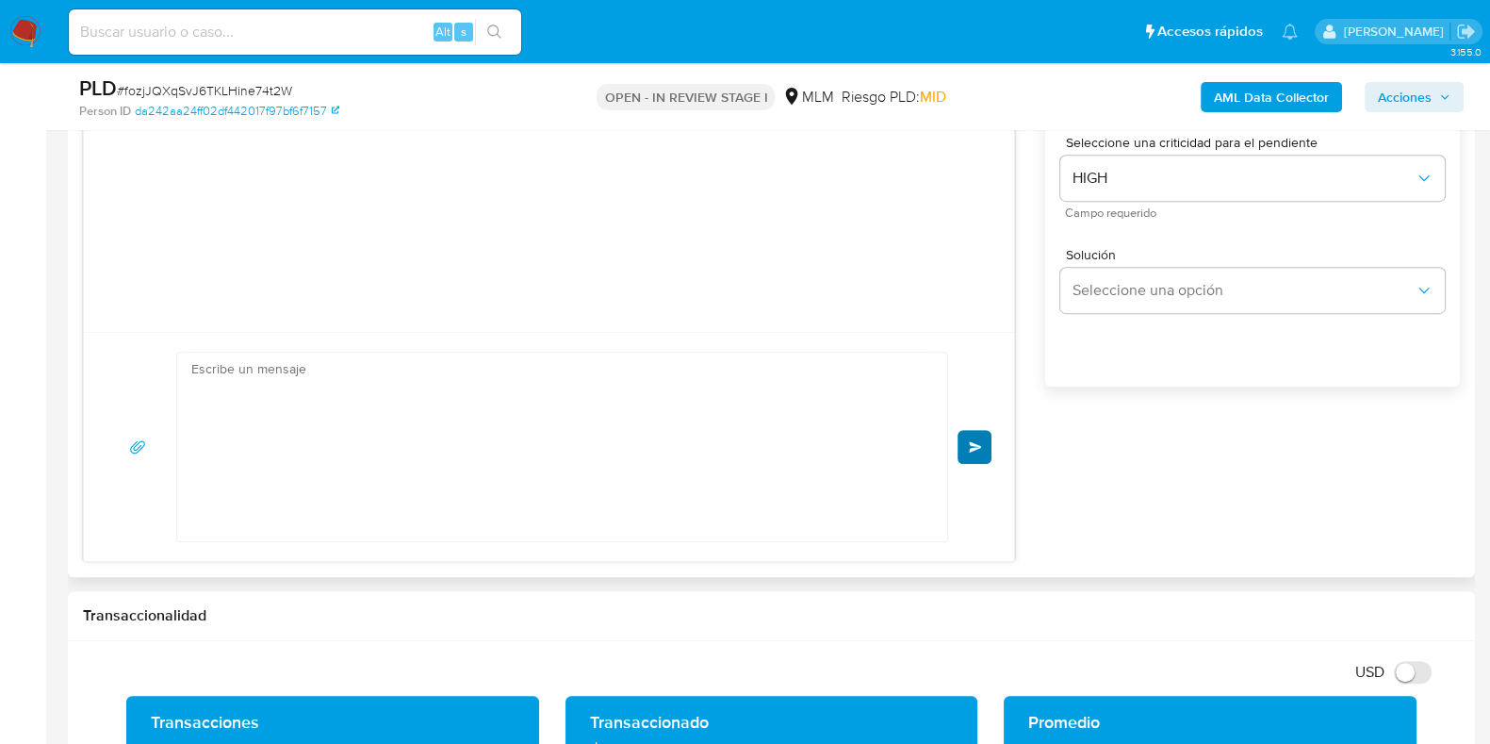
scroll to position [221, 0]
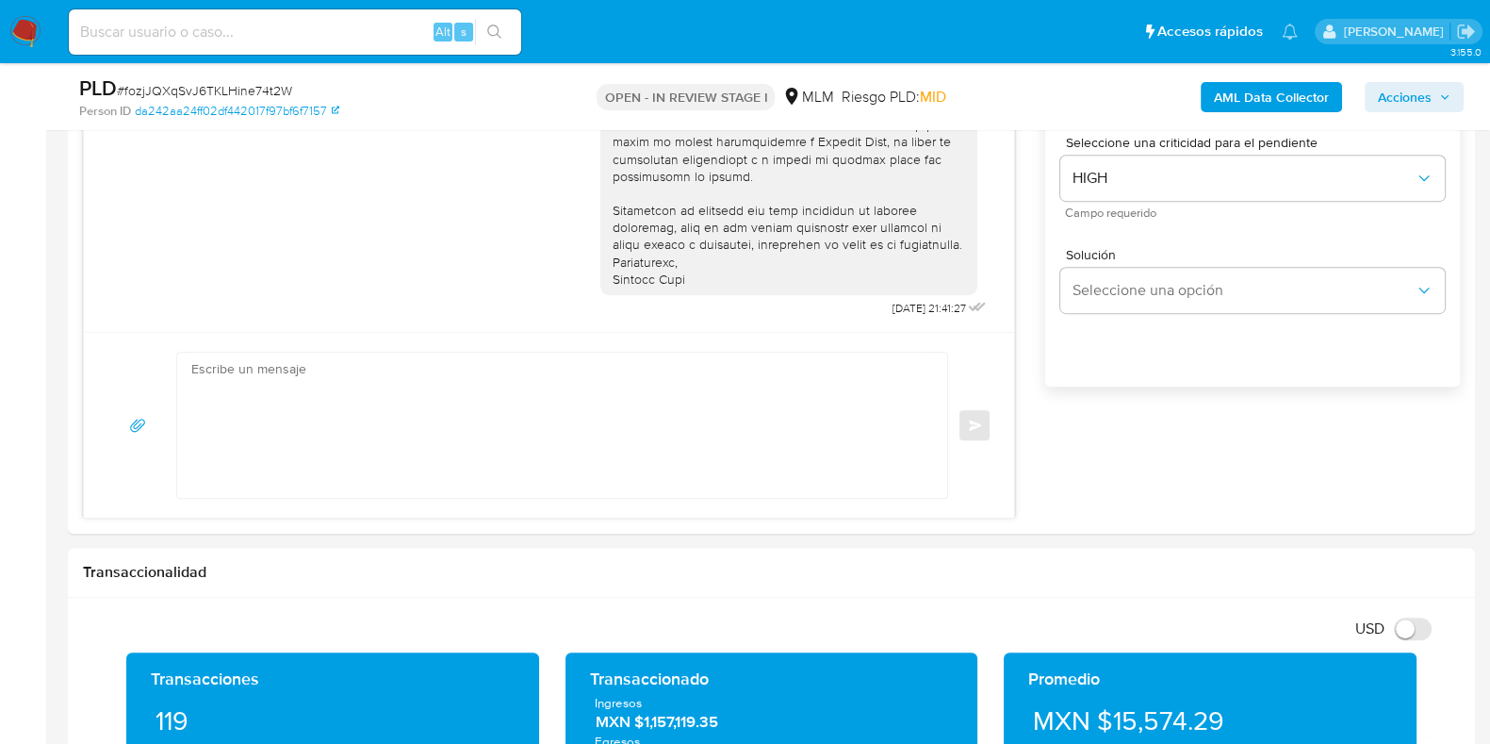
click at [255, 90] on span "# fozjJQXqSvJ6TKLHine74t2W" at bounding box center [204, 90] width 175 height 19
copy span "fozjJQXqSvJ6TKLHine74t2W"
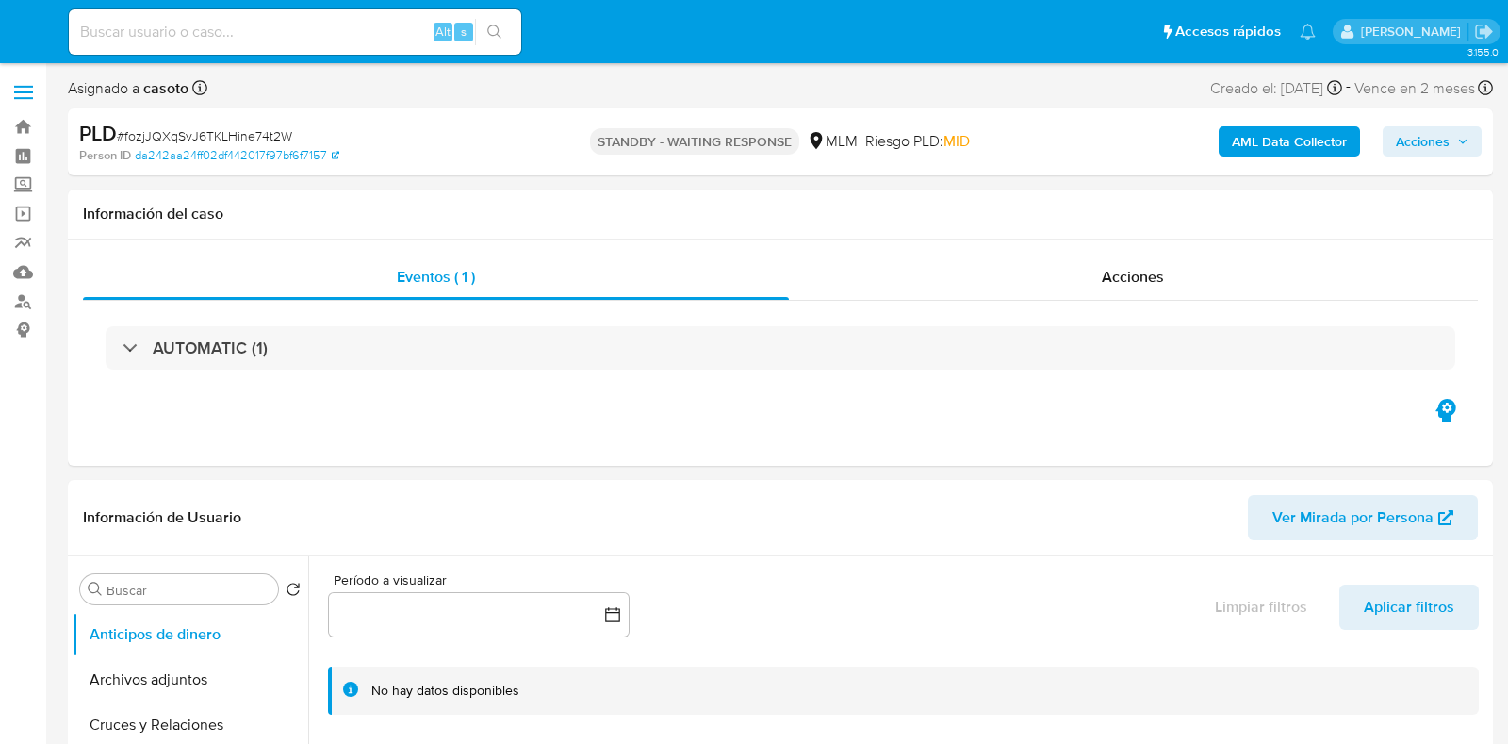
select select "10"
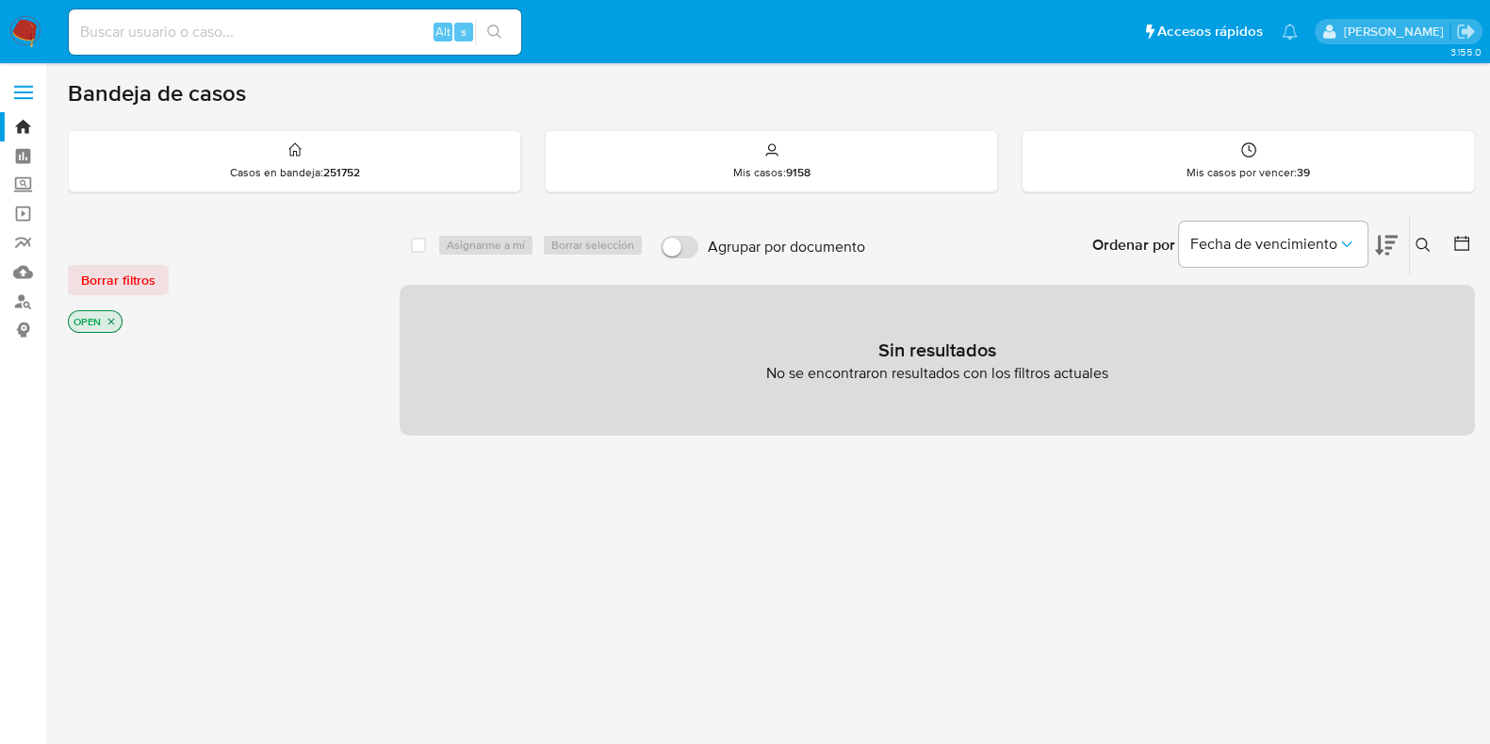
click at [1419, 246] on icon at bounding box center [1423, 245] width 14 height 14
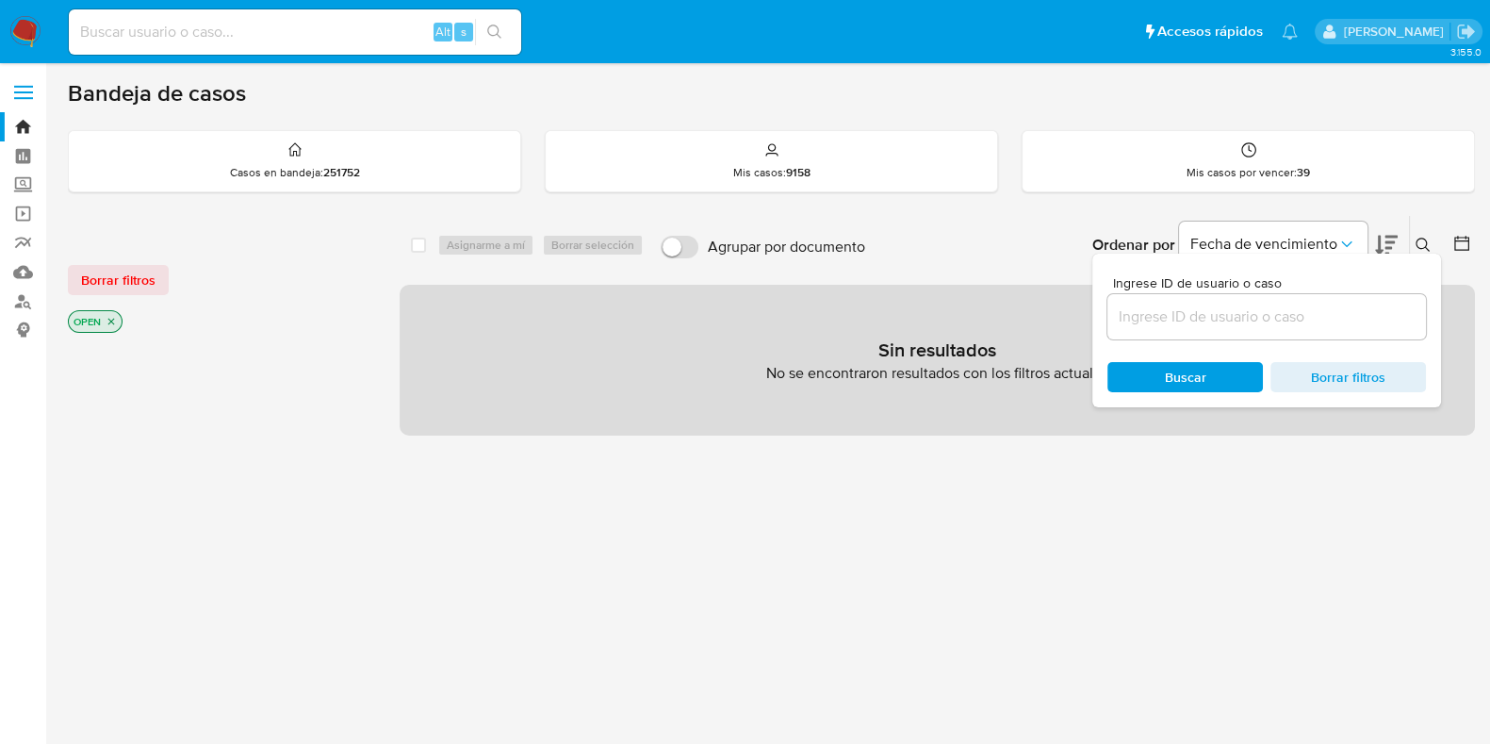
click at [1291, 304] on input at bounding box center [1267, 316] width 319 height 25
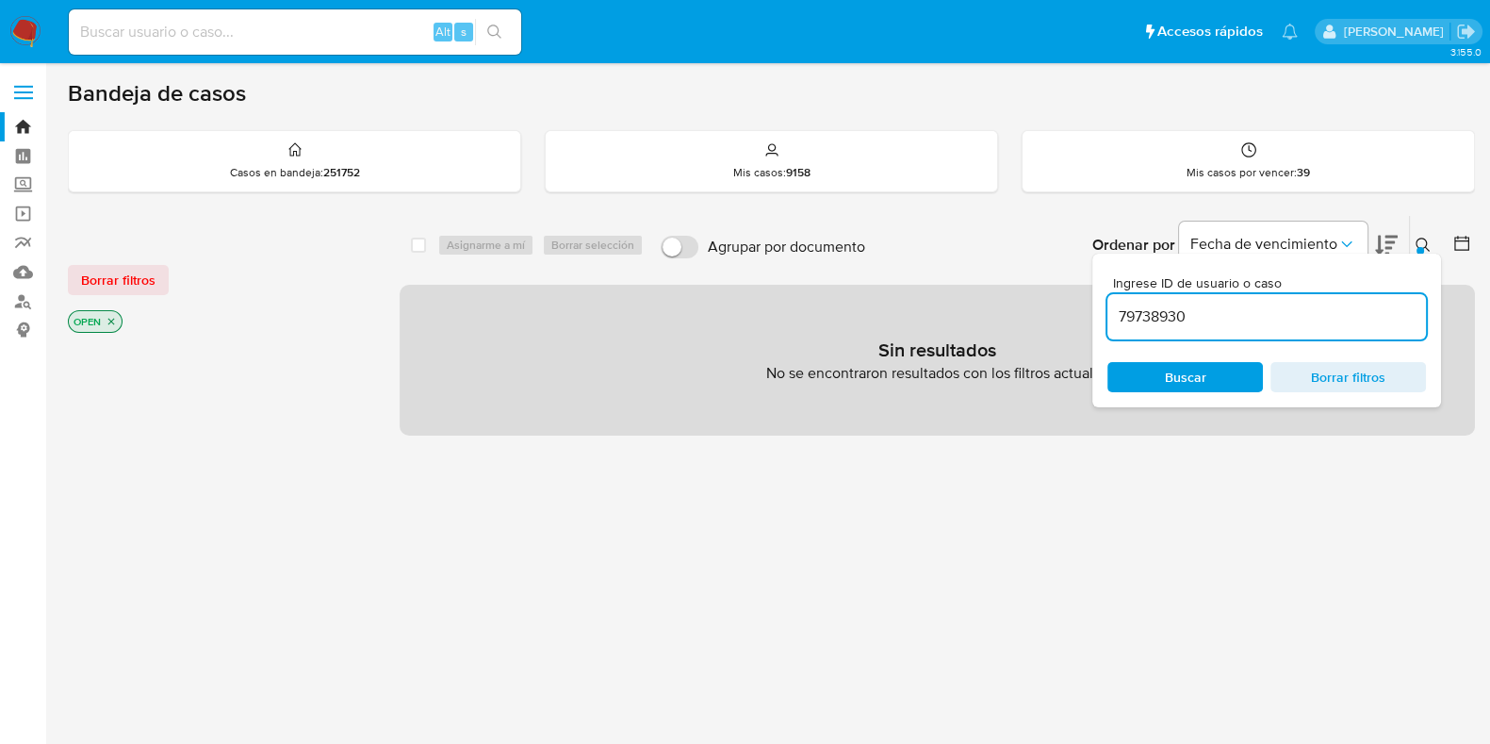
type input "79738930"
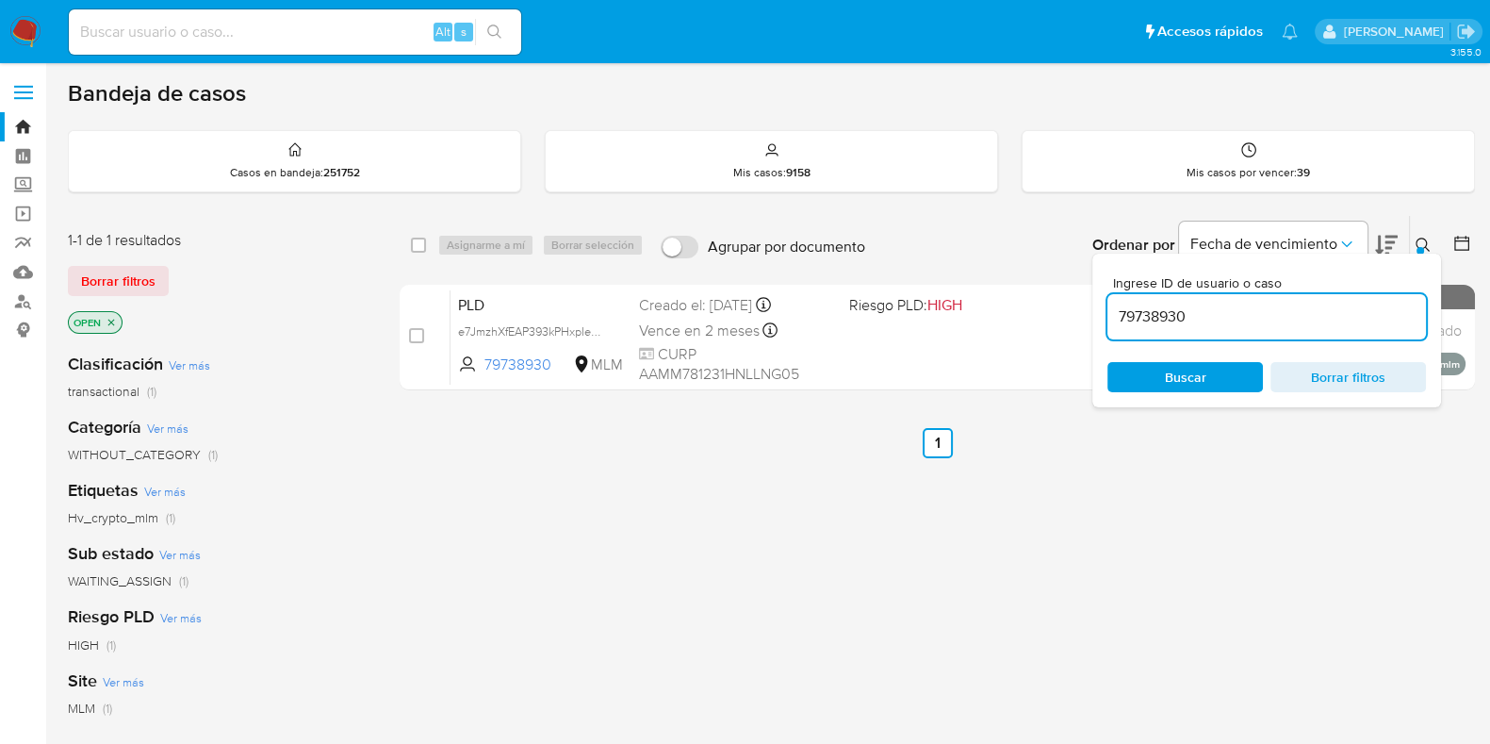
click at [1415, 234] on button at bounding box center [1425, 245] width 31 height 23
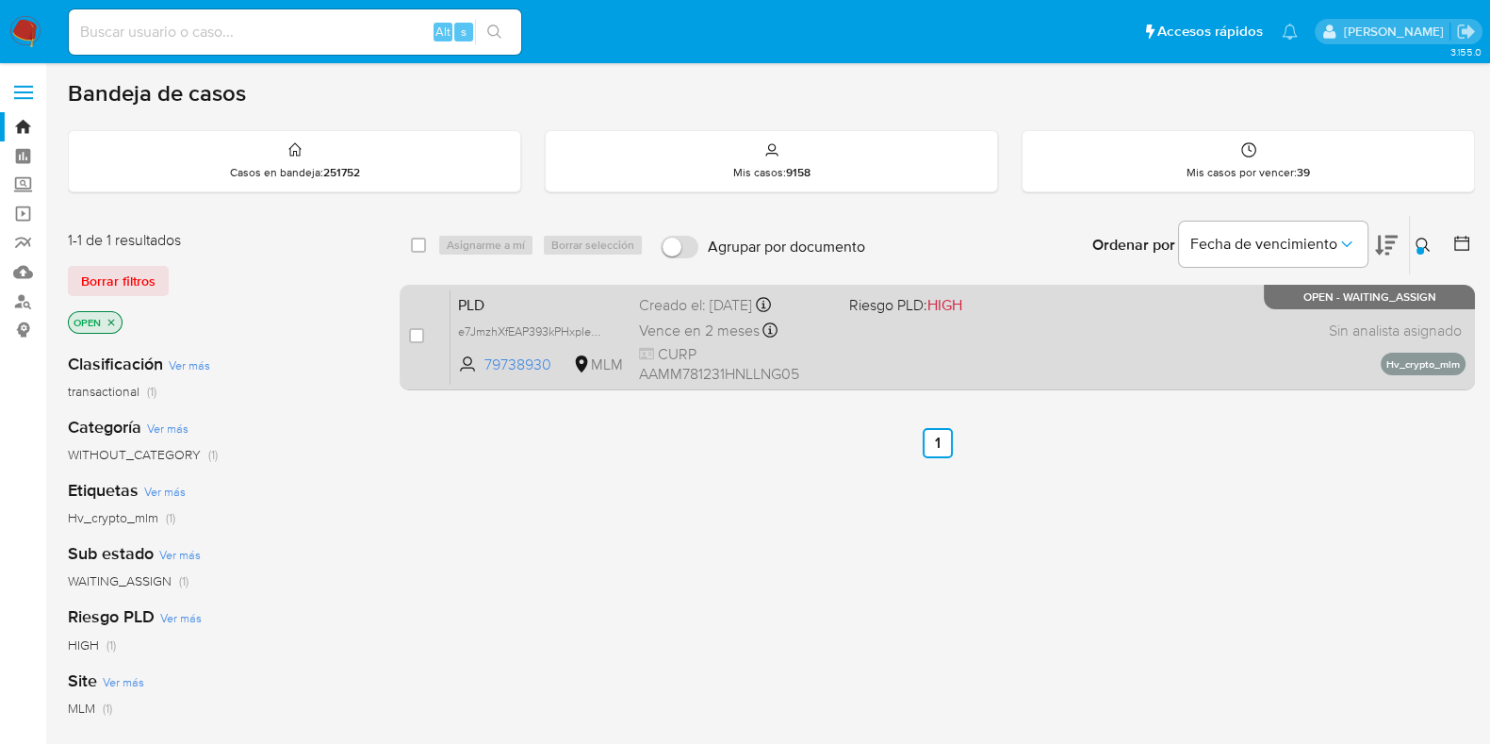
click at [964, 364] on div "PLD e7JmzhXfEAP393kPHxpIeNuC 79738930 MLM Riesgo PLD: HIGH Creado el: [DATE] Cr…" at bounding box center [958, 336] width 1015 height 95
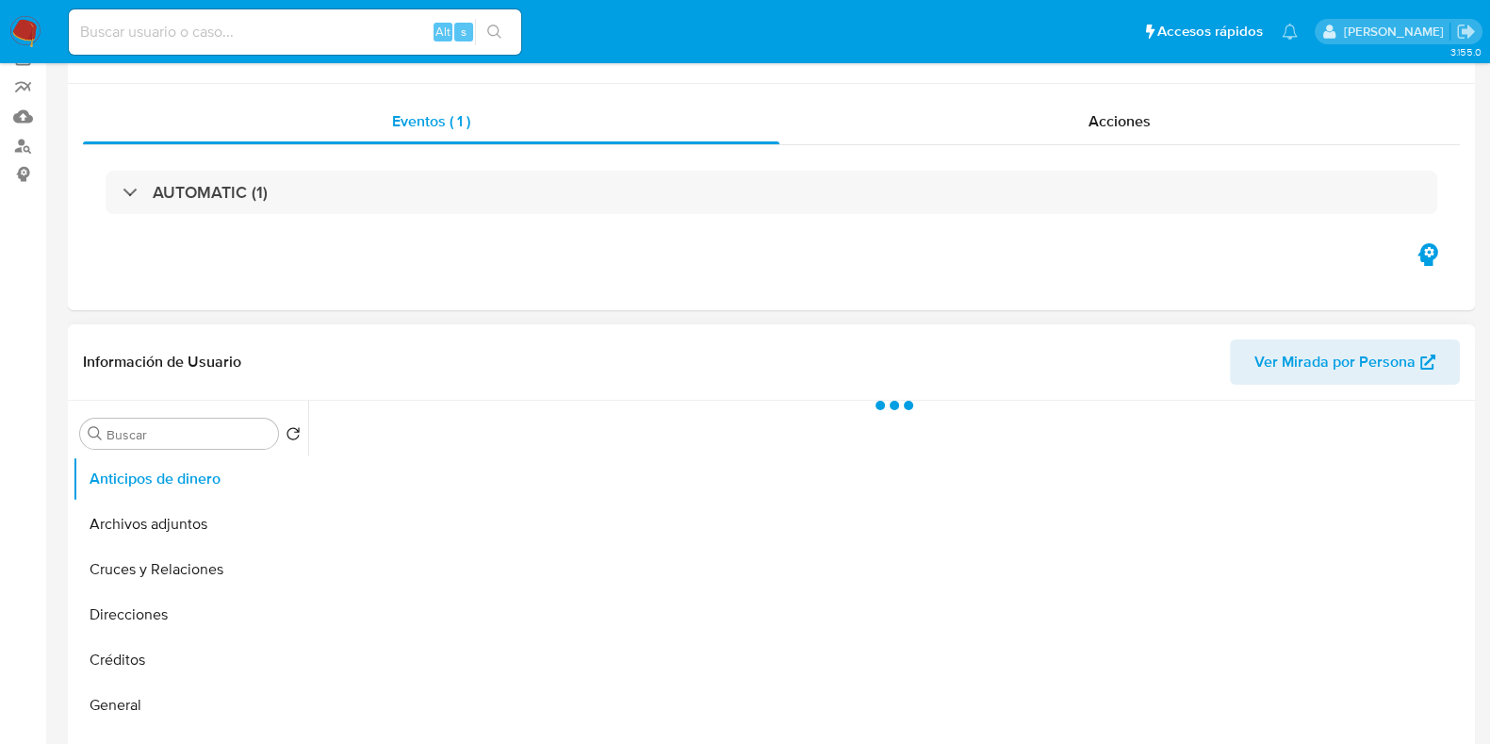
scroll to position [353, 0]
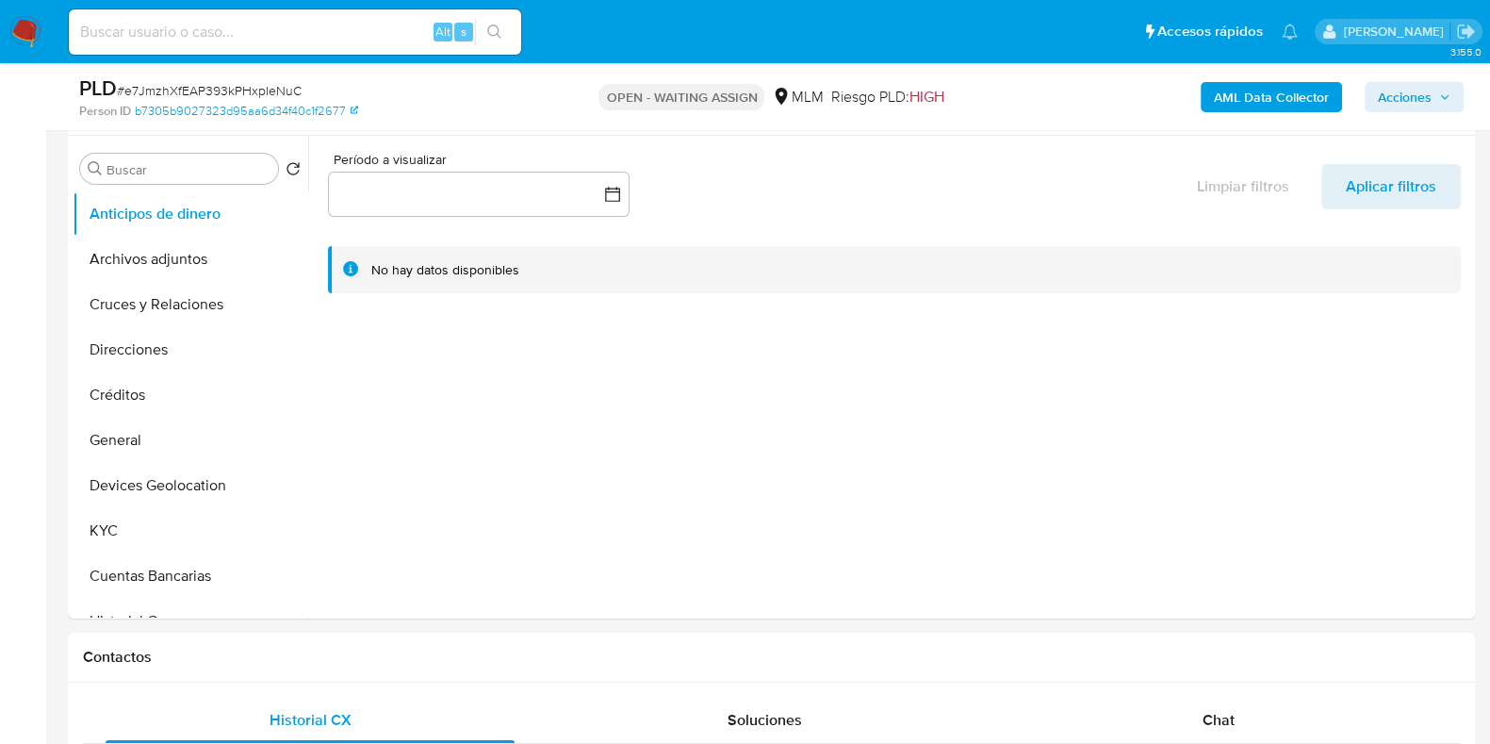
select select "10"
click at [140, 447] on button "General" at bounding box center [183, 440] width 221 height 45
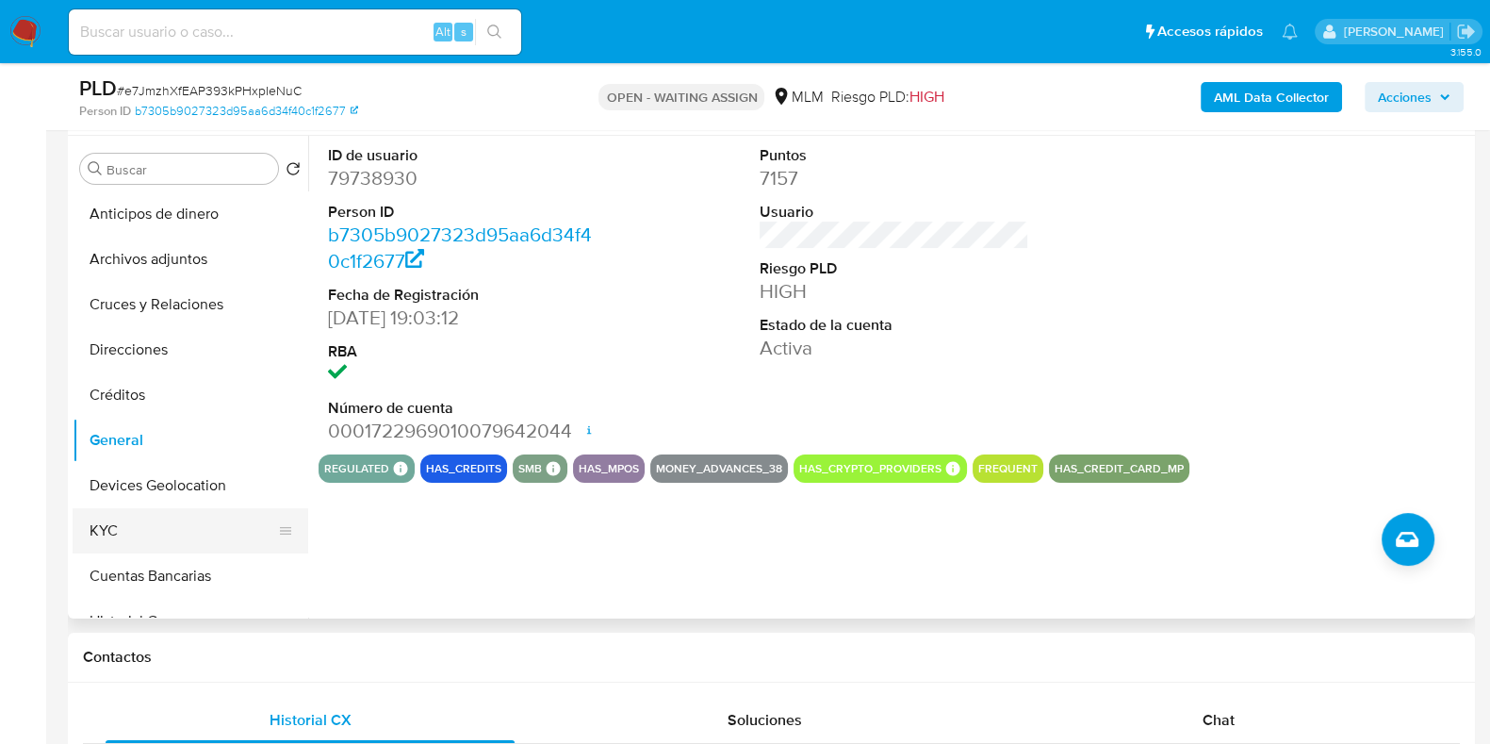
click at [120, 531] on button "KYC" at bounding box center [183, 530] width 221 height 45
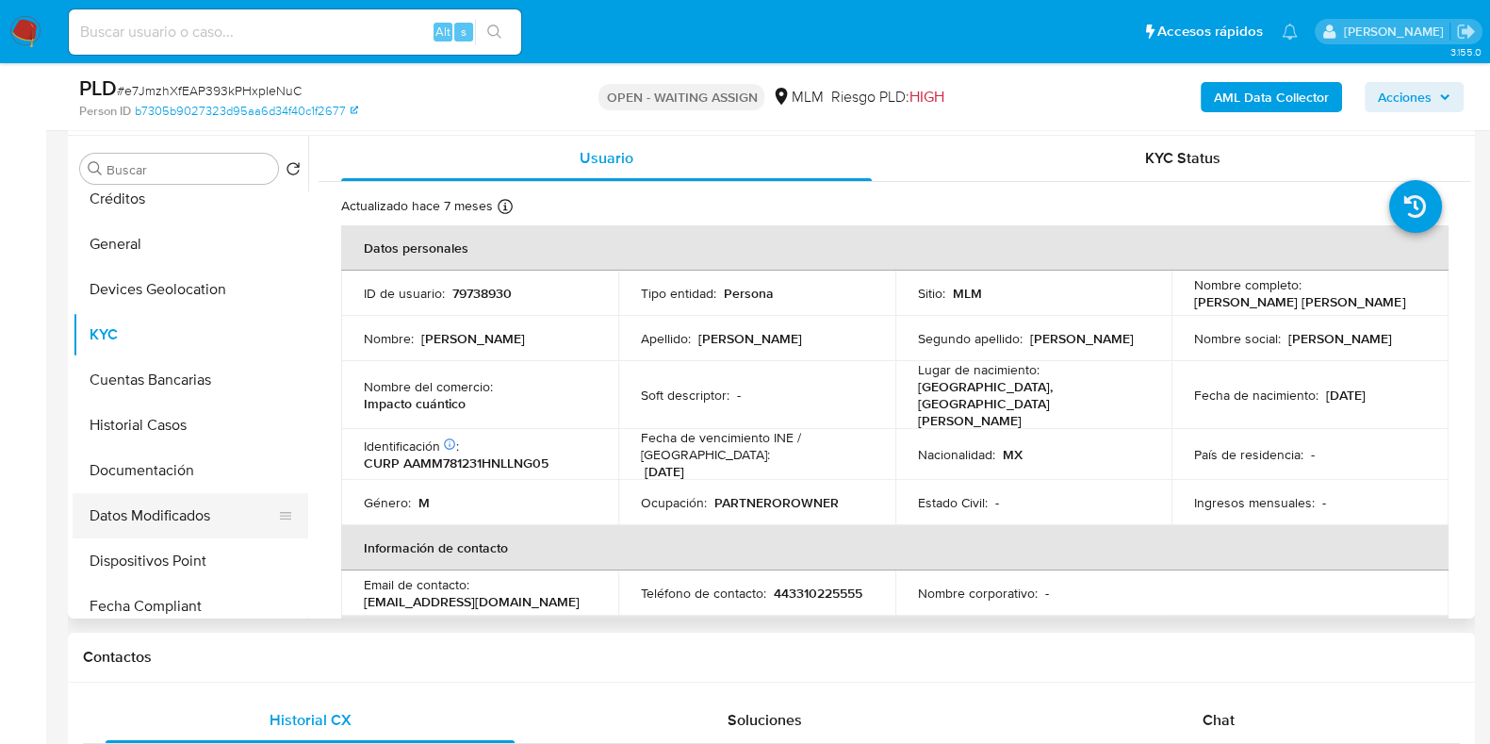
scroll to position [235, 0]
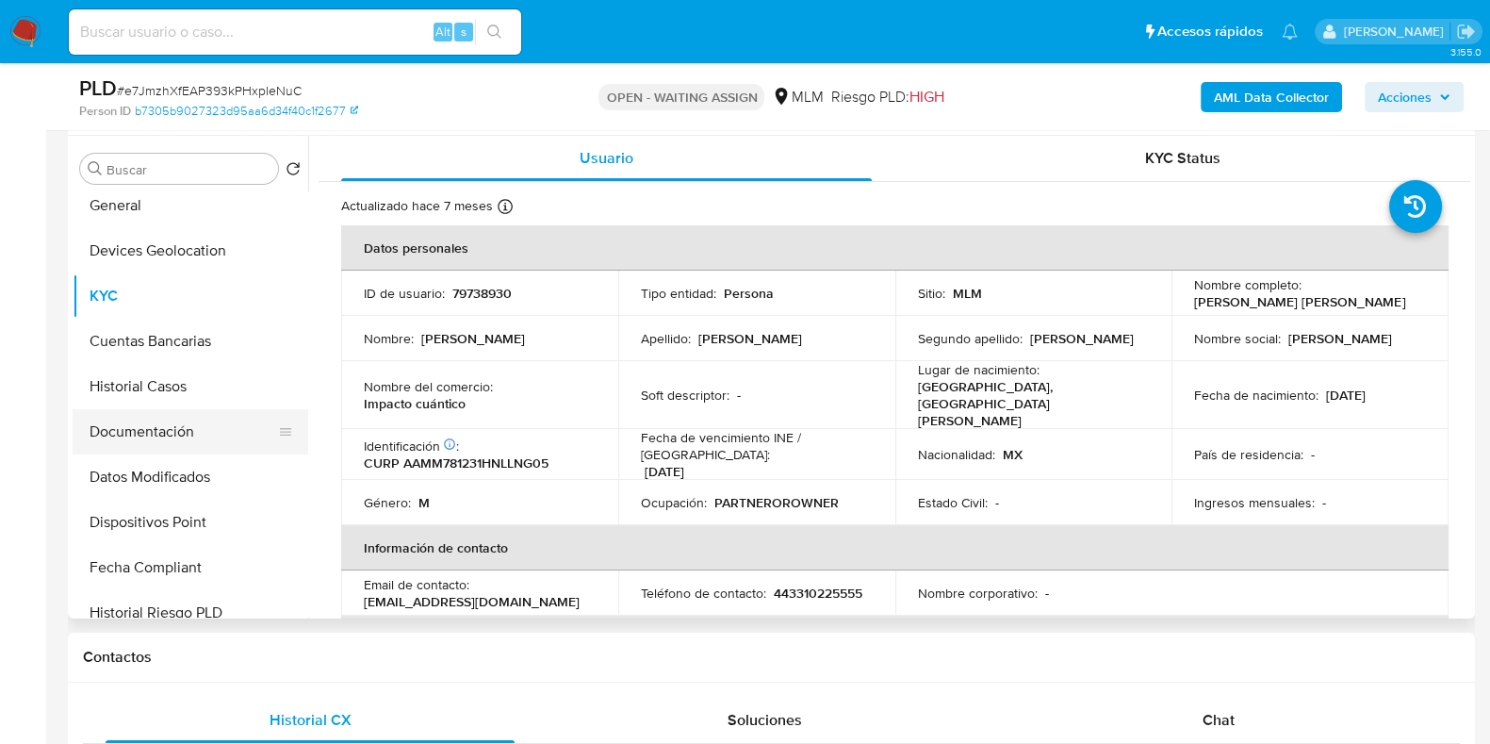
click at [145, 445] on button "Documentación" at bounding box center [183, 431] width 221 height 45
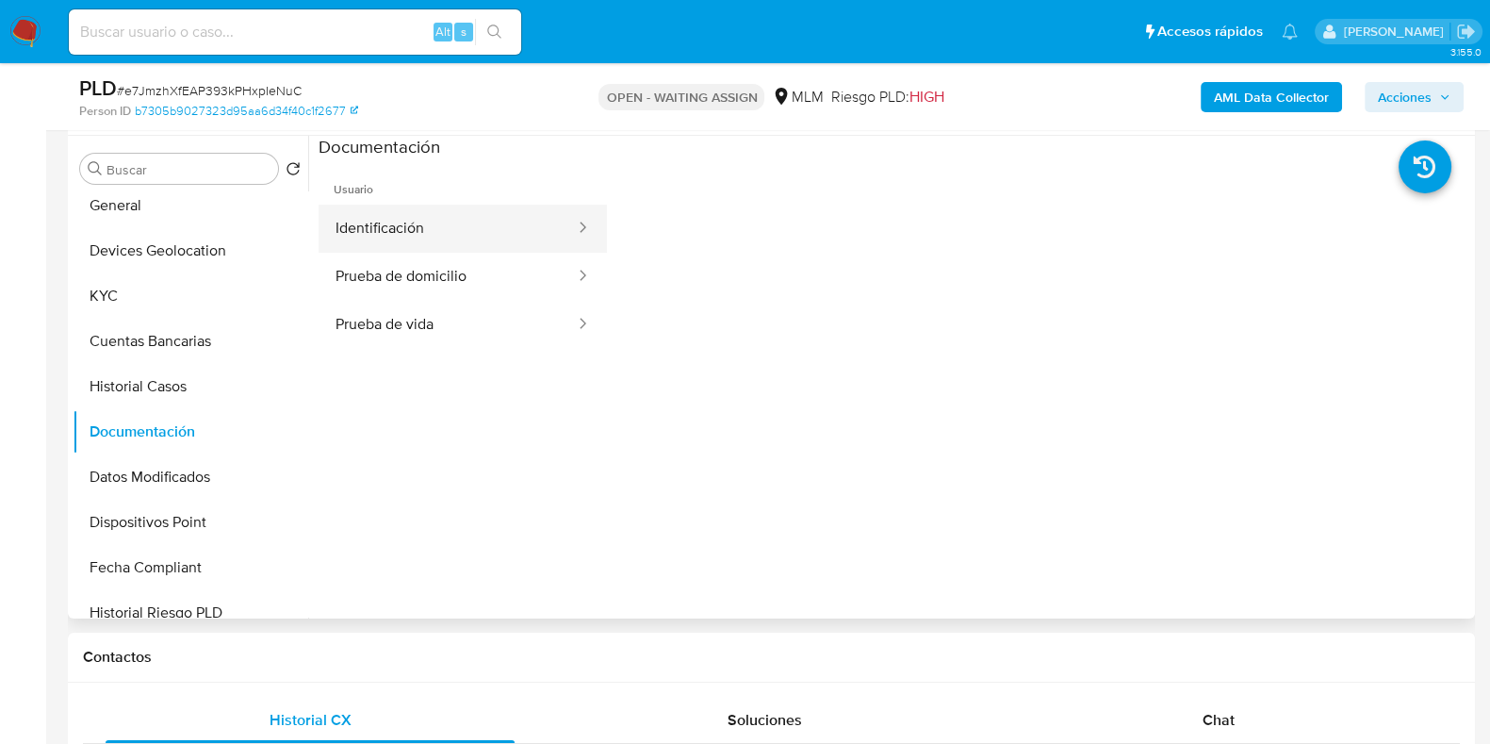
click at [418, 231] on button "Identificación" at bounding box center [448, 229] width 258 height 48
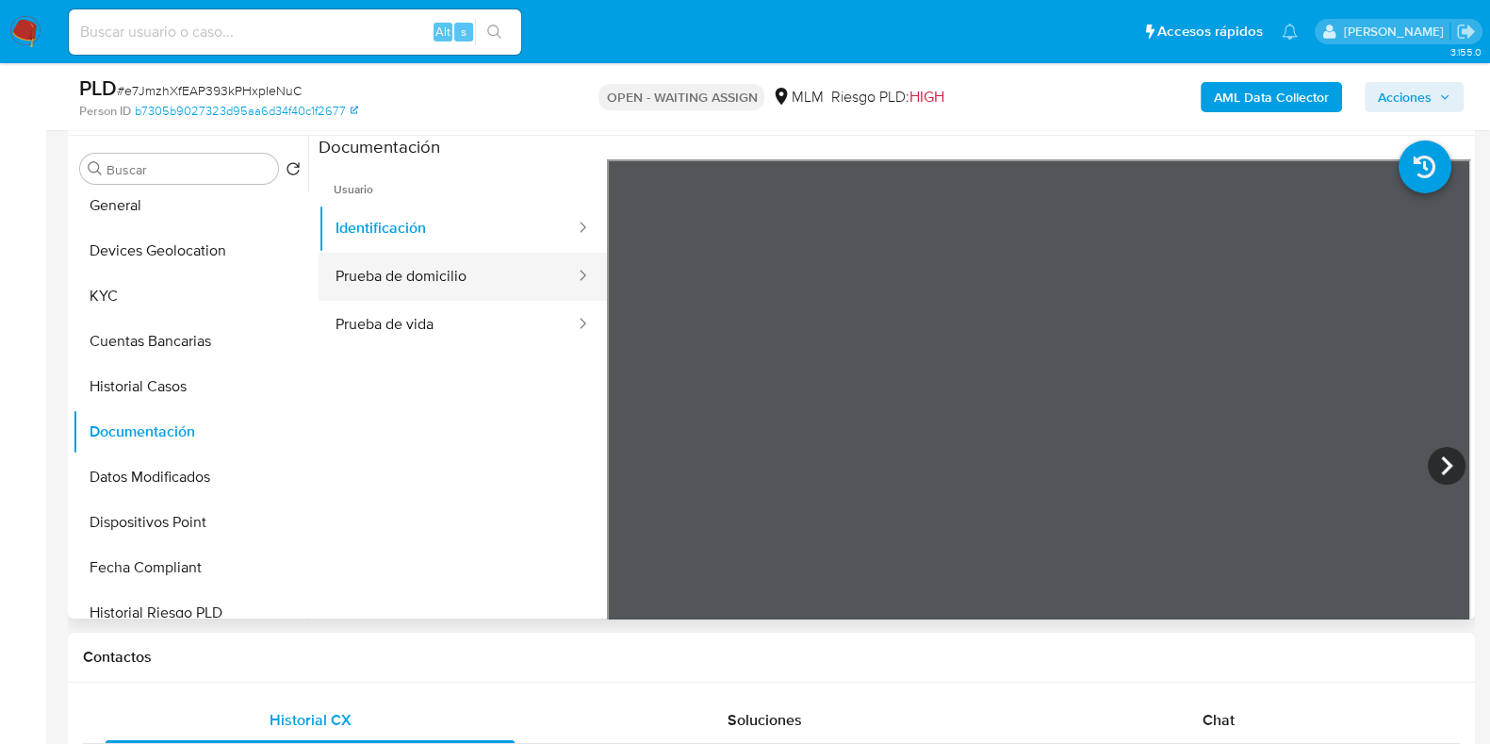
click at [411, 281] on button "Prueba de domicilio" at bounding box center [448, 277] width 258 height 48
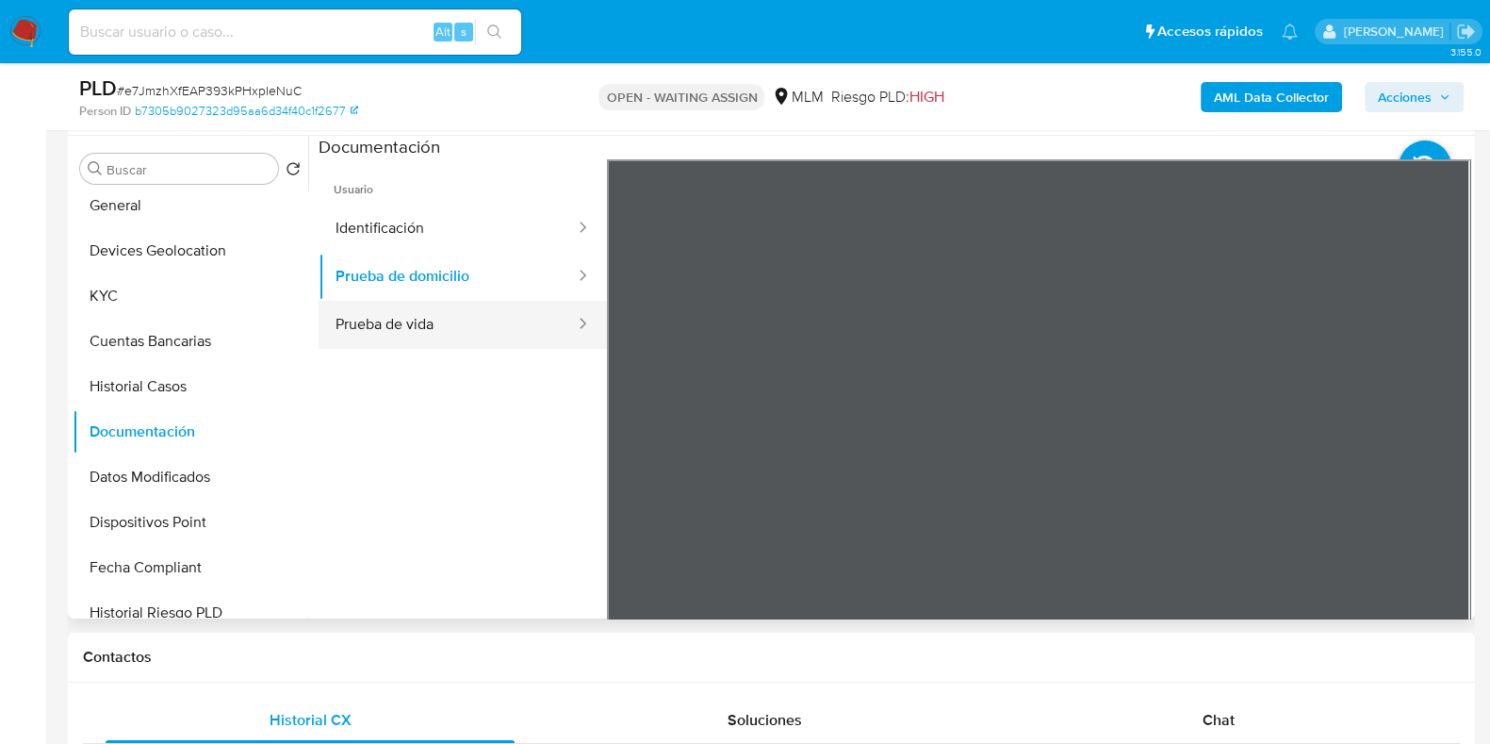
click at [436, 321] on button "Prueba de vida" at bounding box center [448, 325] width 258 height 48
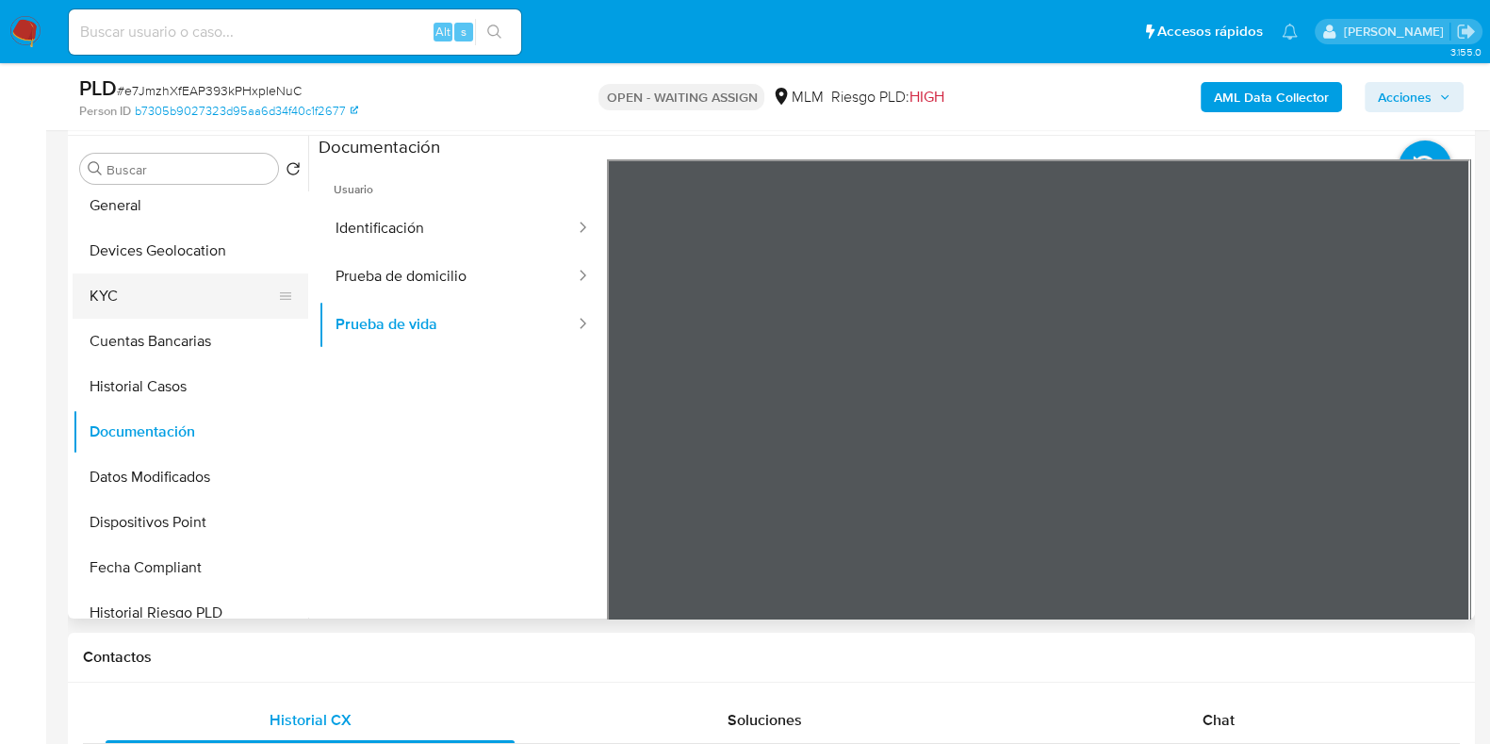
click at [179, 294] on button "KYC" at bounding box center [183, 295] width 221 height 45
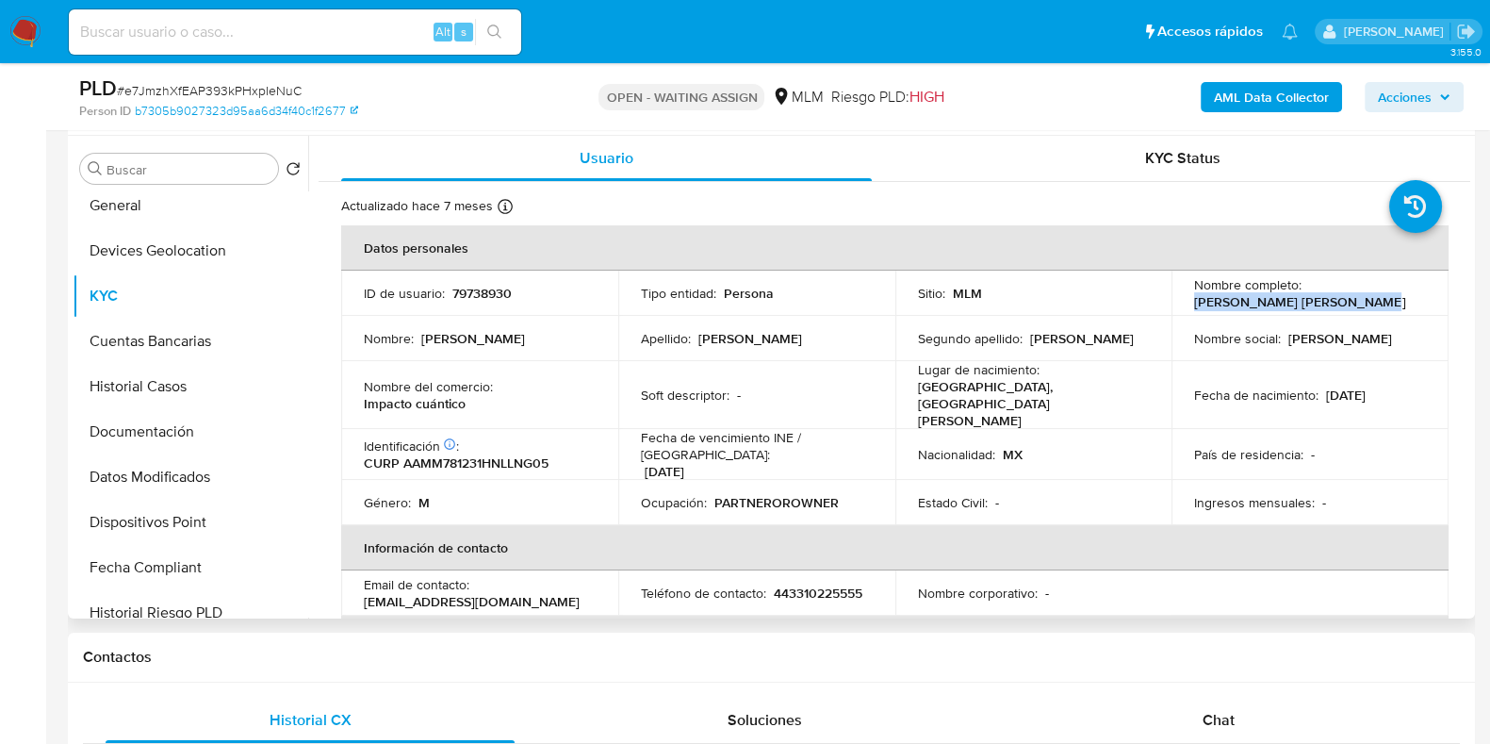
drag, startPoint x: 1356, startPoint y: 302, endPoint x: 1193, endPoint y: 298, distance: 163.1
click at [1194, 298] on p "Miguel Adrian Alvarez Manzo" at bounding box center [1299, 301] width 211 height 17
copy p "Miguel Adrian Alvarez Manz"
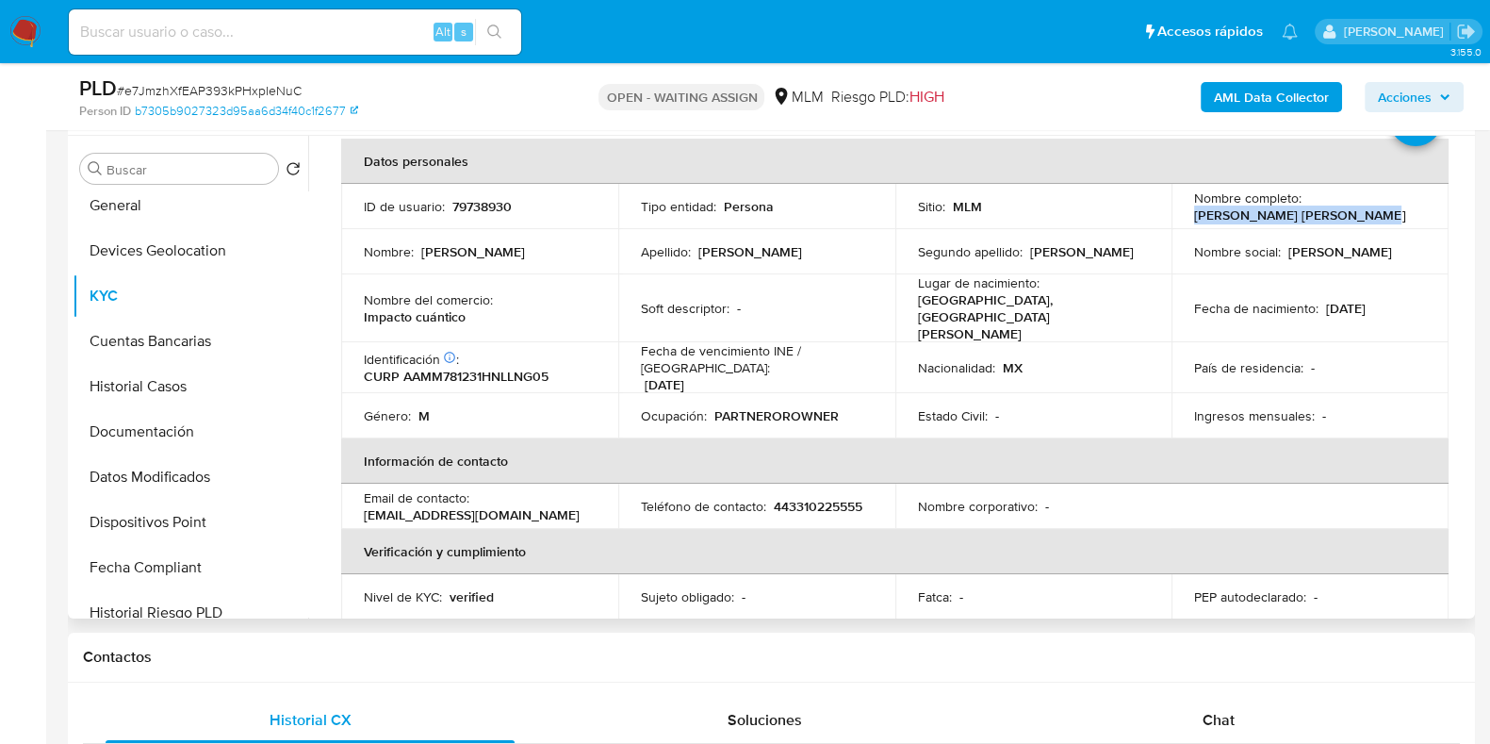
scroll to position [117, 0]
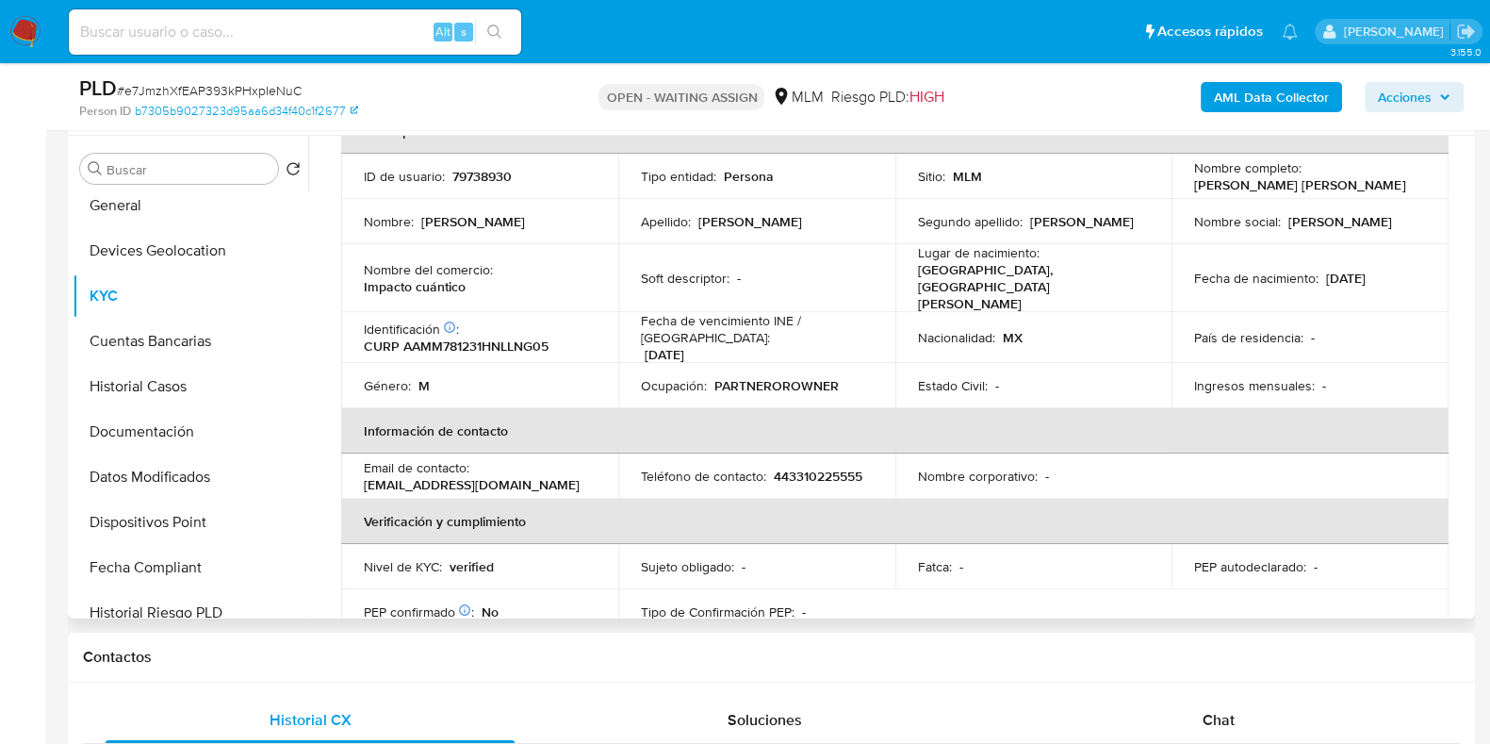
click at [774, 468] on p "443310225555" at bounding box center [818, 476] width 89 height 17
copy p "443310225555"
drag, startPoint x: 515, startPoint y: 457, endPoint x: 660, endPoint y: 161, distance: 329.7
click at [344, 454] on td "Email de contacto : zonaazul11@gmail.com" at bounding box center [479, 475] width 277 height 45
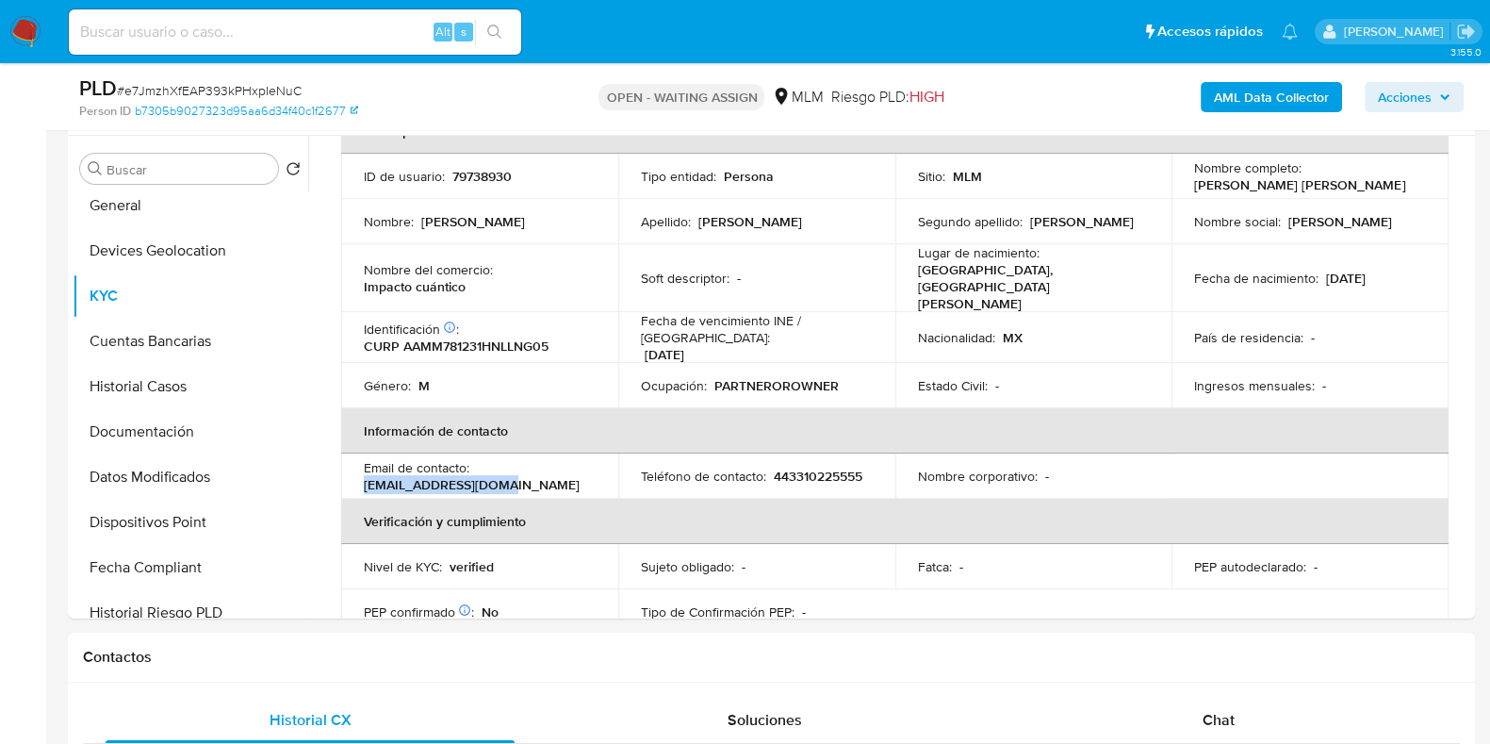
copy p "zonaazul11@gmail.com"
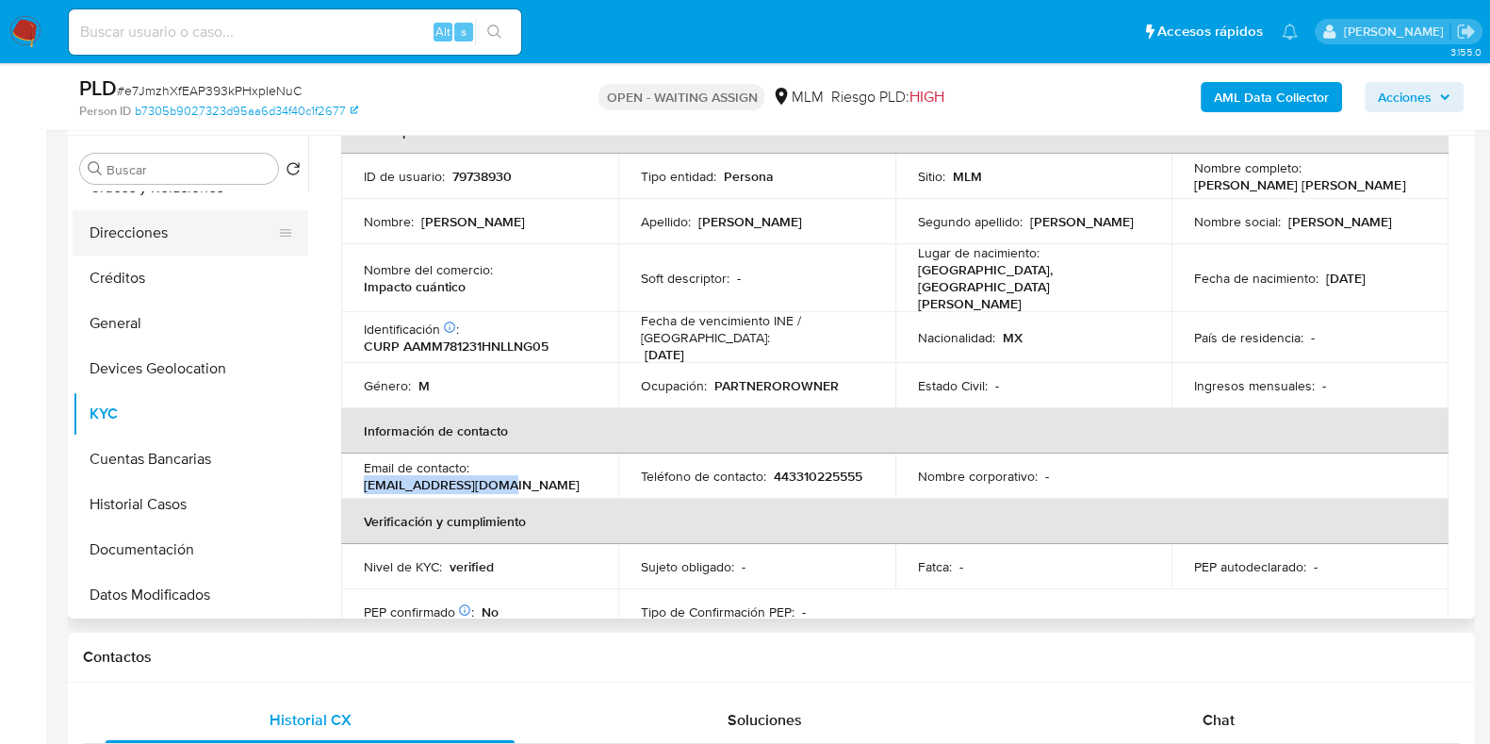
click at [135, 238] on button "Direcciones" at bounding box center [183, 232] width 221 height 45
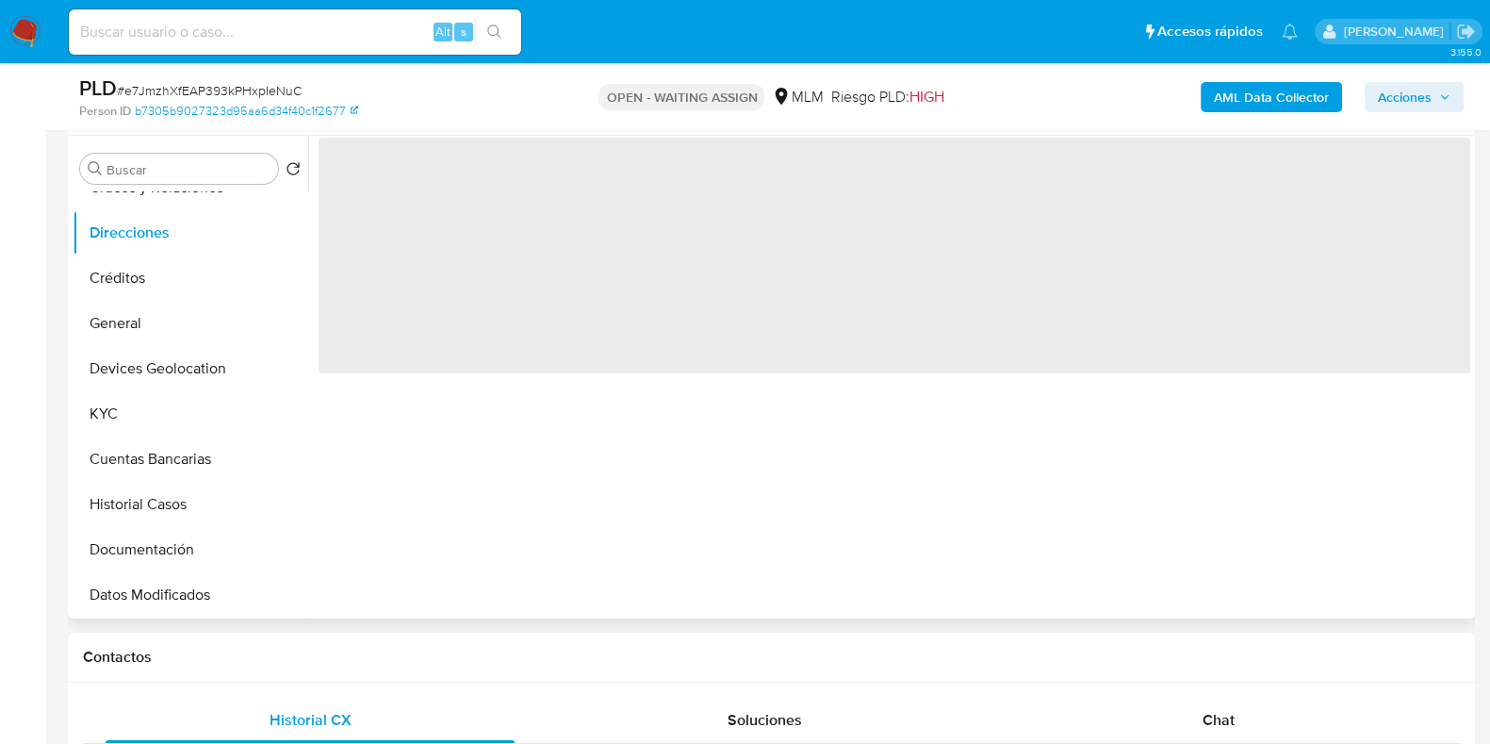
scroll to position [0, 0]
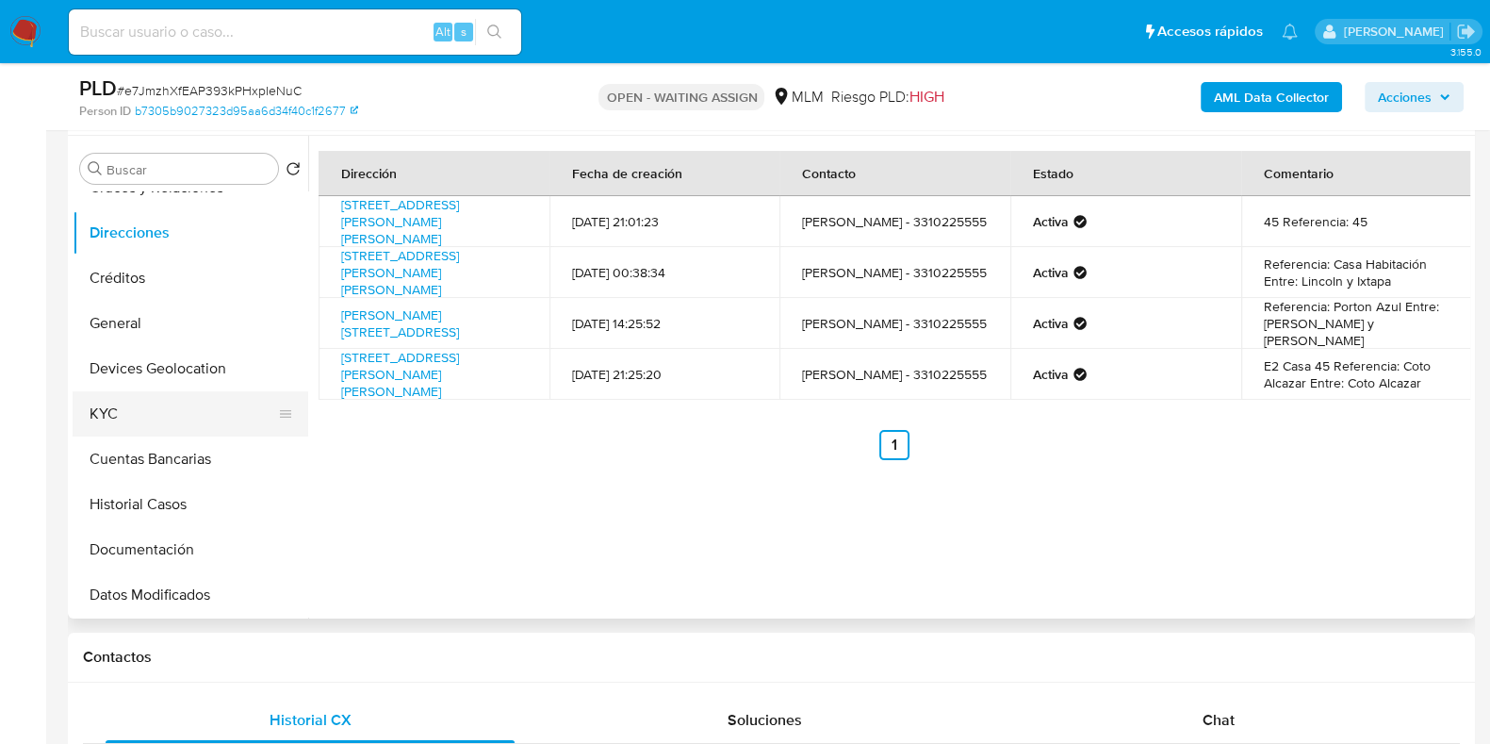
click at [160, 398] on button "KYC" at bounding box center [183, 413] width 221 height 45
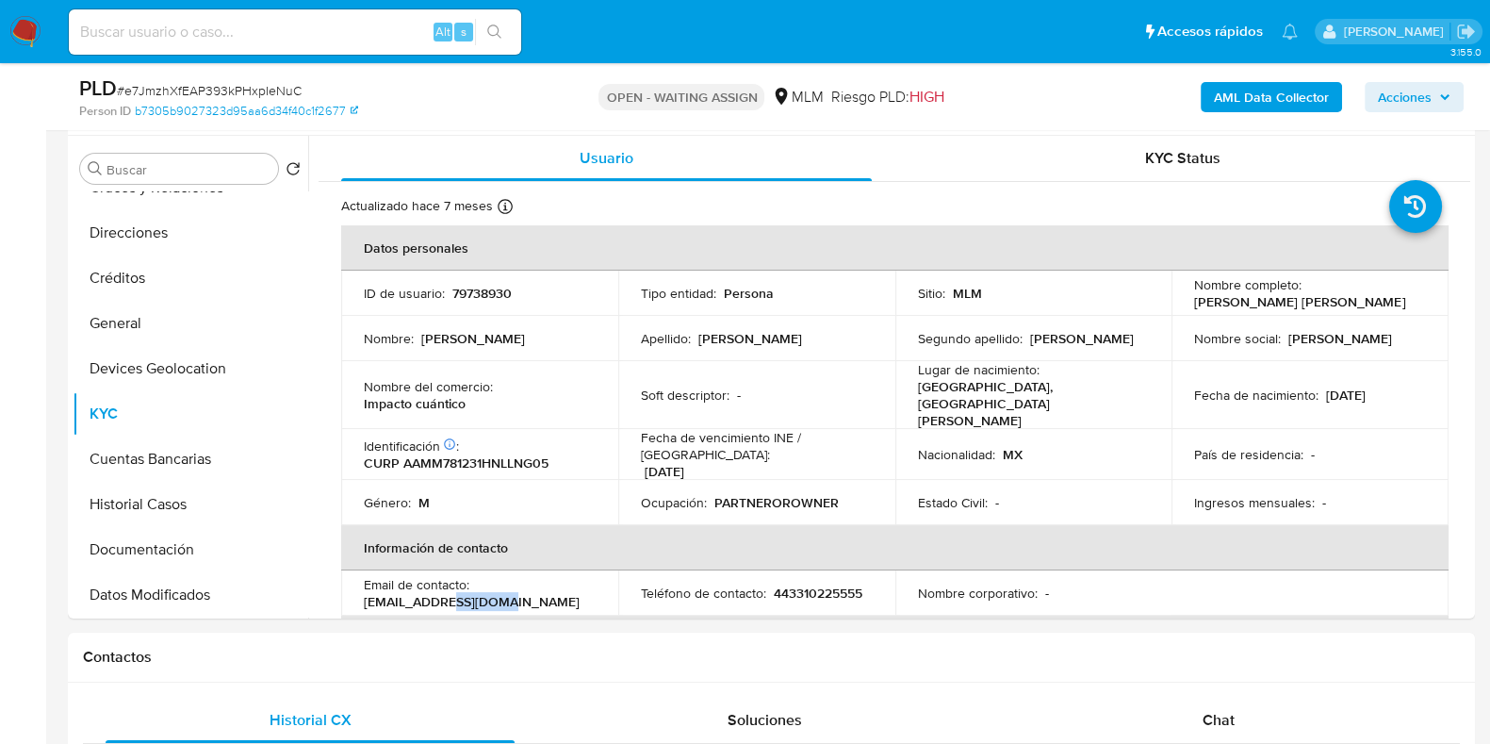
drag, startPoint x: 519, startPoint y: 573, endPoint x: 448, endPoint y: 564, distance: 72.3
click at [445, 576] on div "Email de contacto : zonaazul11@gmail.com" at bounding box center [480, 593] width 232 height 34
drag, startPoint x: 471, startPoint y: 396, endPoint x: 363, endPoint y: 388, distance: 108.7
click at [364, 388] on div "Nombre del comercio : Impacto cuántico" at bounding box center [480, 395] width 232 height 34
copy p "Impacto cuántico"
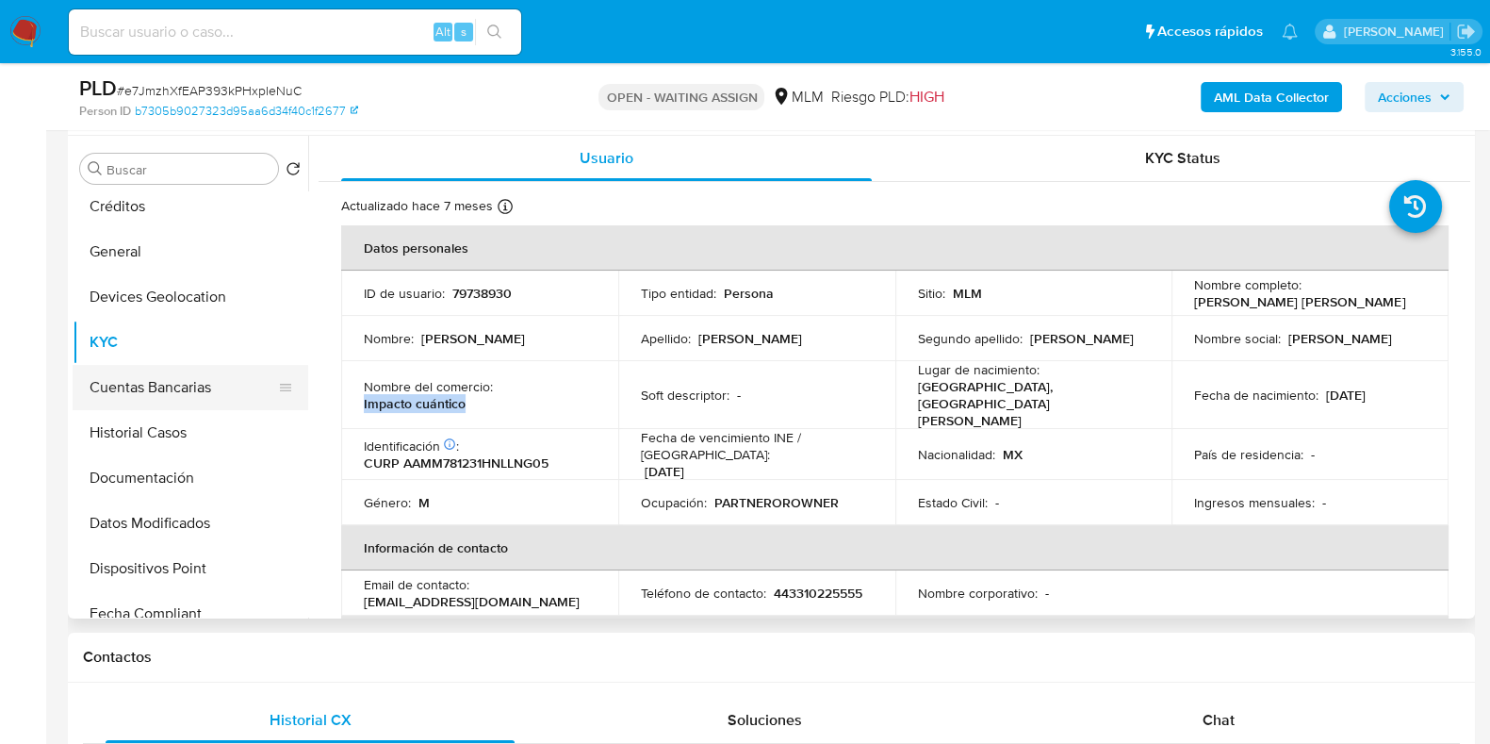
scroll to position [235, 0]
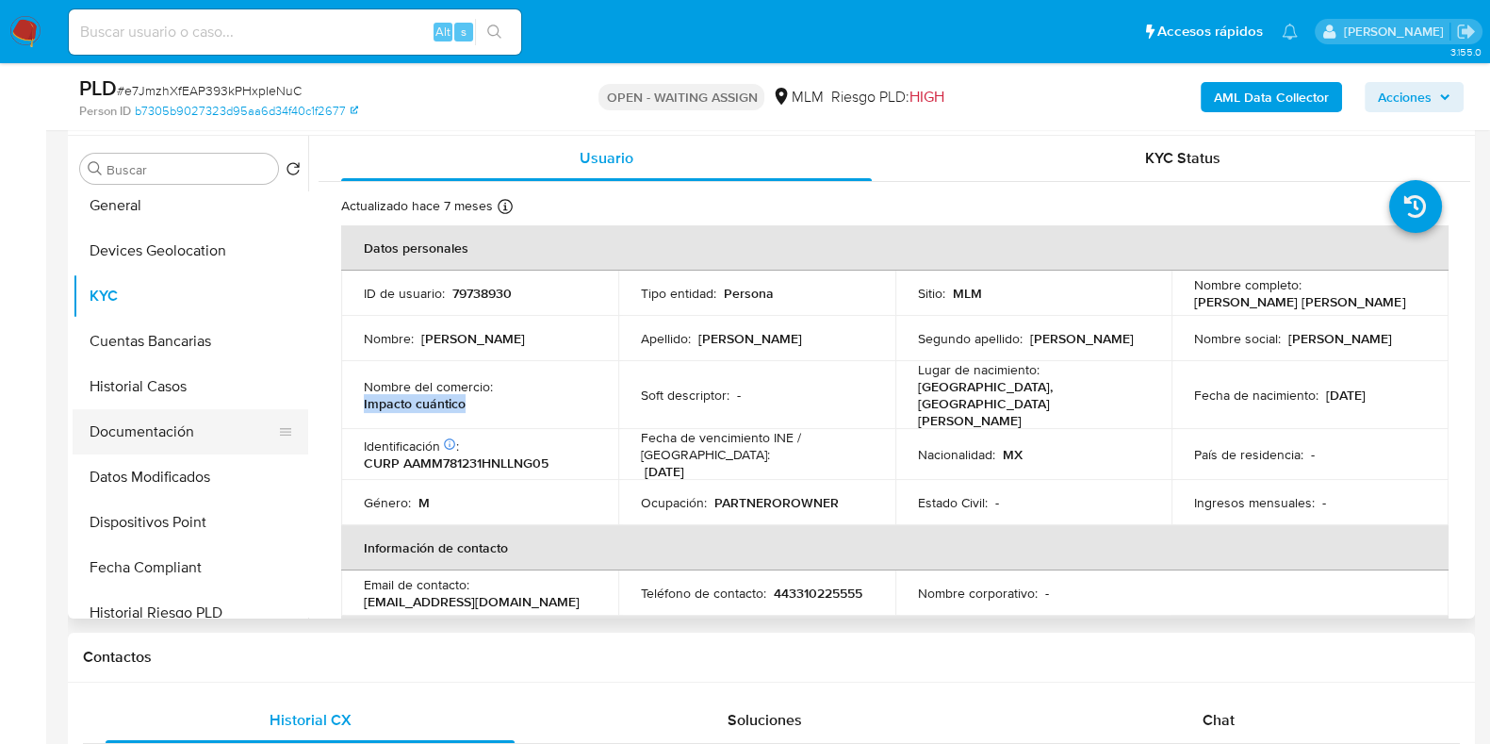
click at [166, 428] on button "Documentación" at bounding box center [183, 431] width 221 height 45
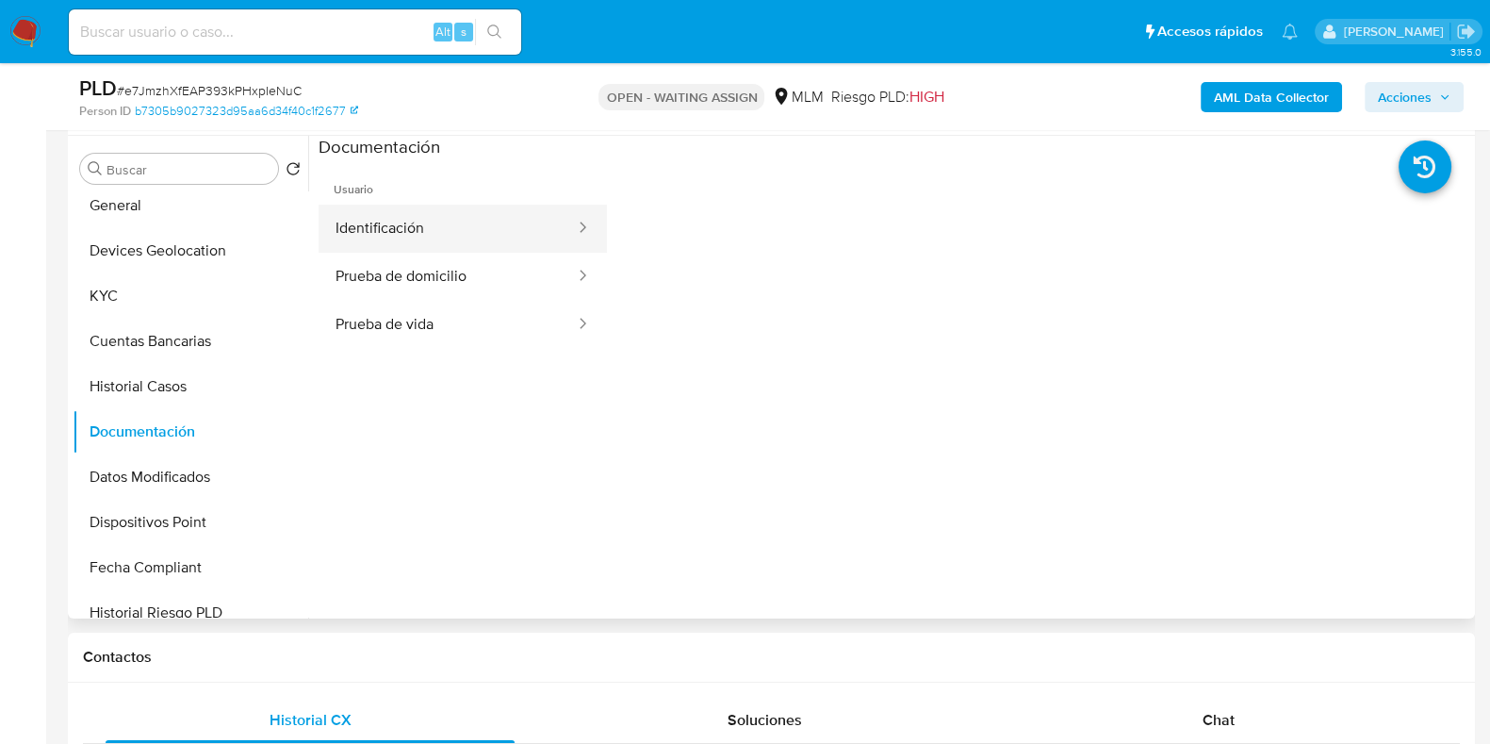
click at [383, 235] on button "Identificación" at bounding box center [448, 229] width 258 height 48
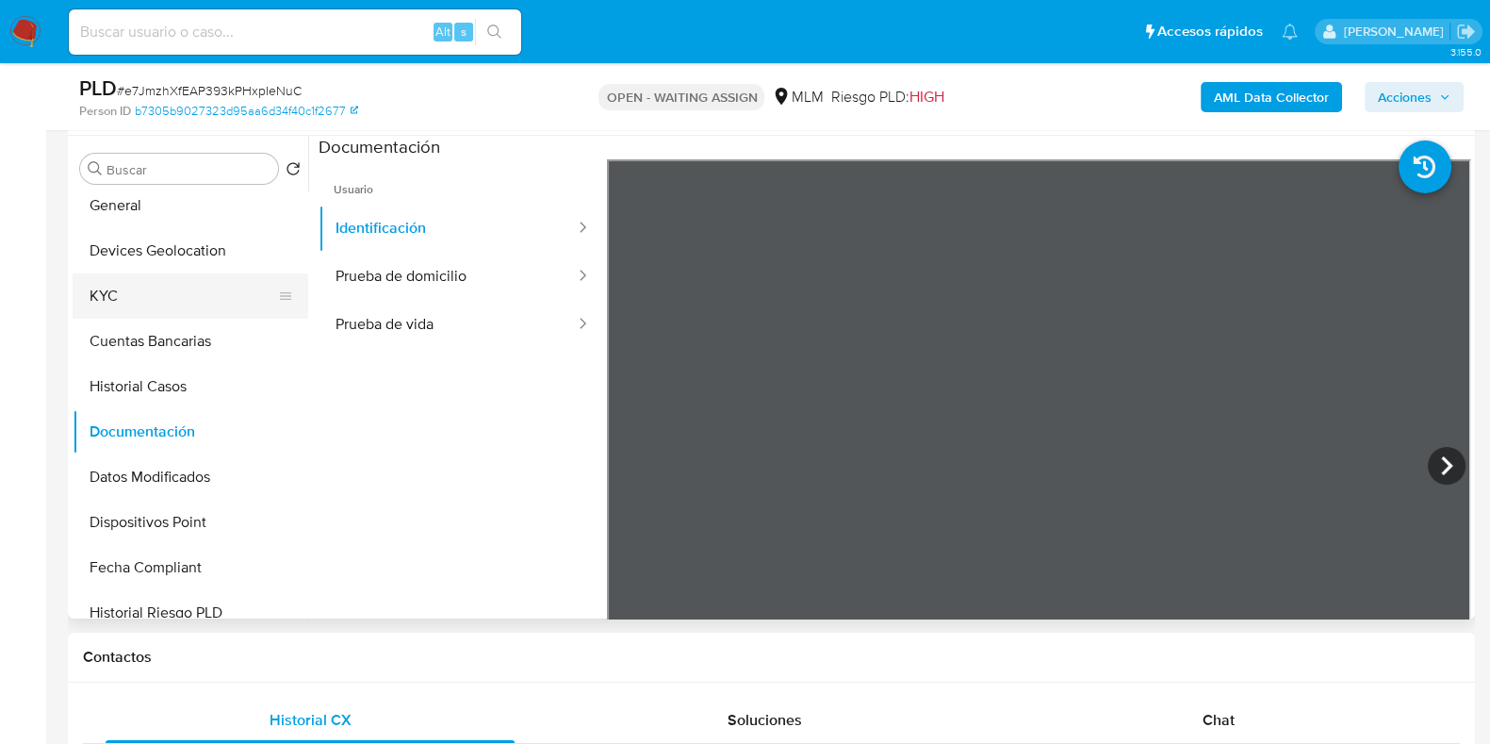
click at [127, 308] on button "KYC" at bounding box center [183, 295] width 221 height 45
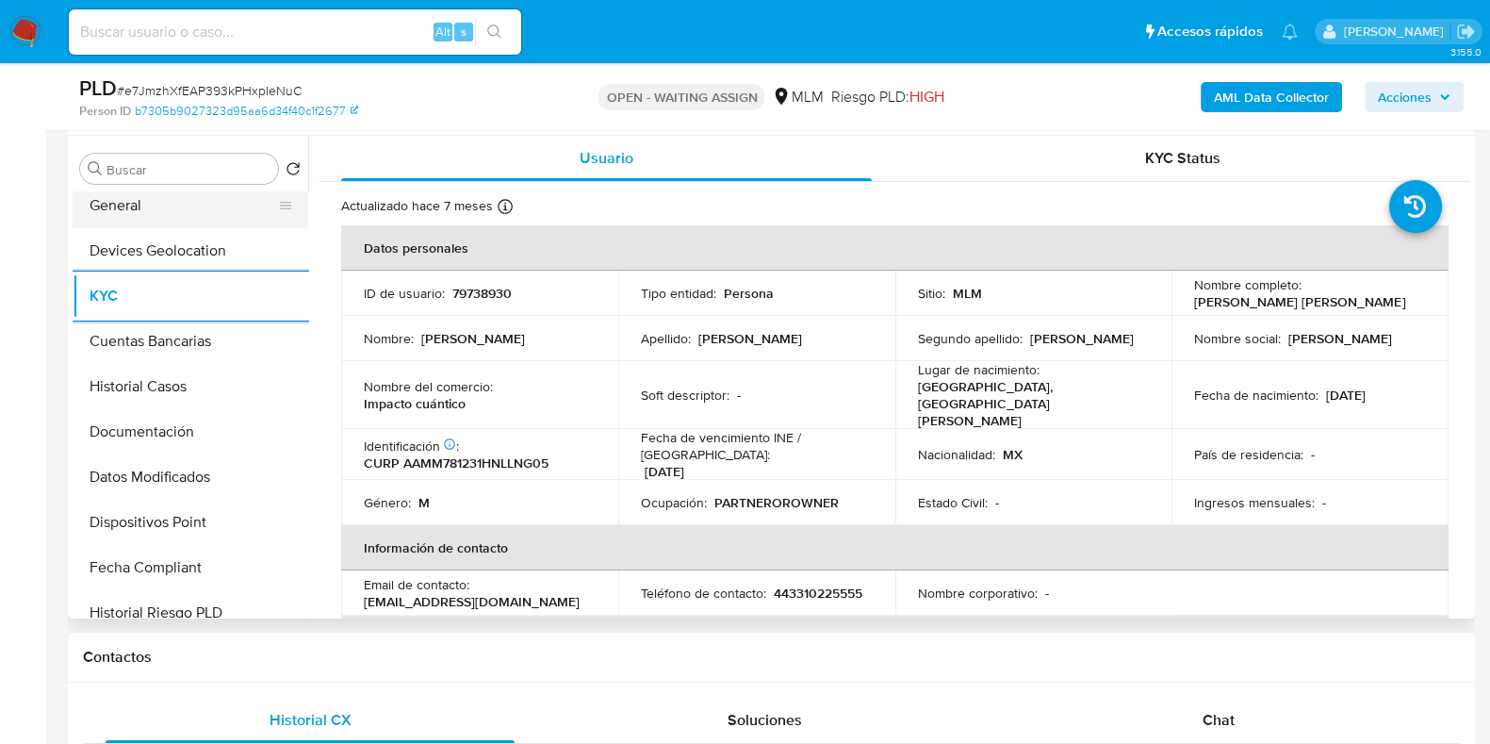
click at [134, 221] on button "General" at bounding box center [183, 205] width 221 height 45
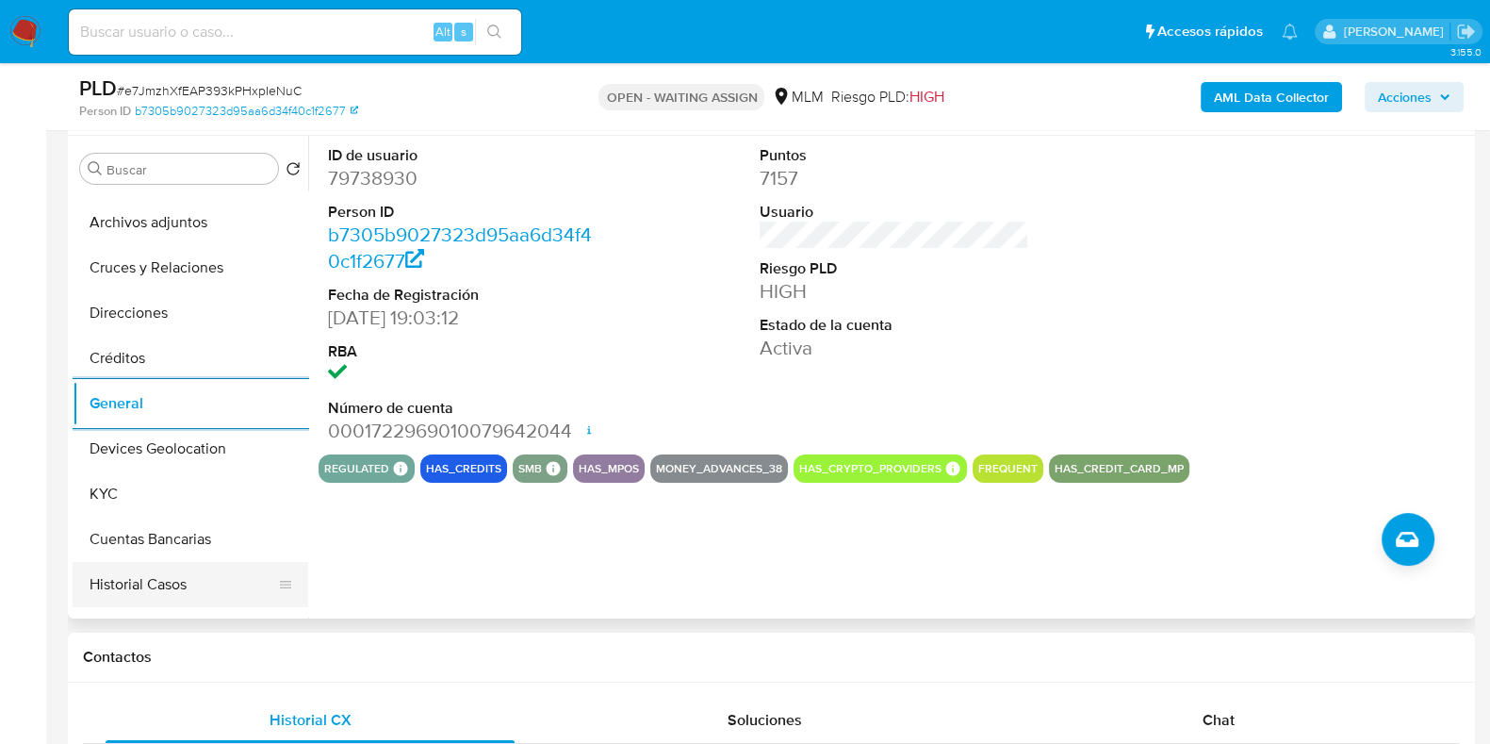
scroll to position [0, 0]
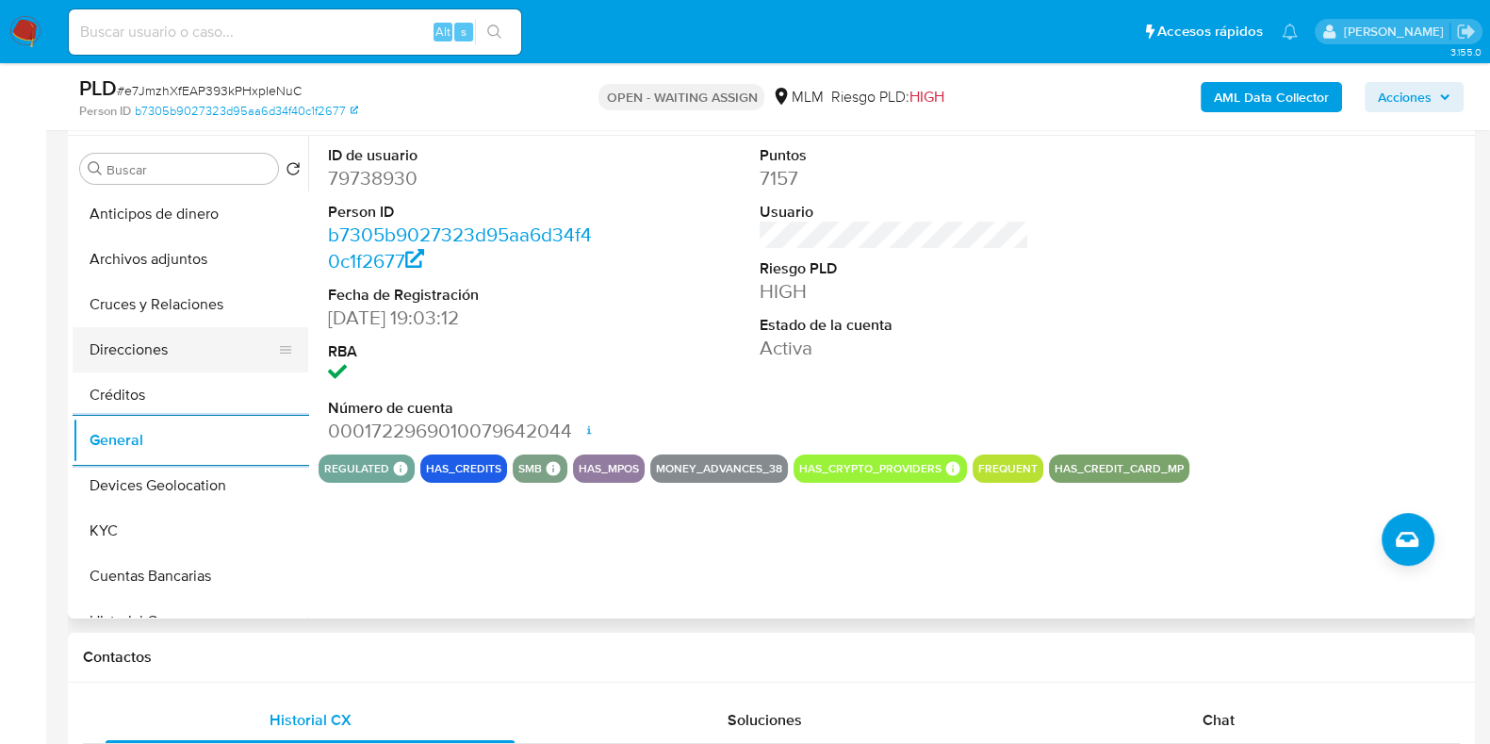
click at [164, 360] on button "Direcciones" at bounding box center [183, 349] width 221 height 45
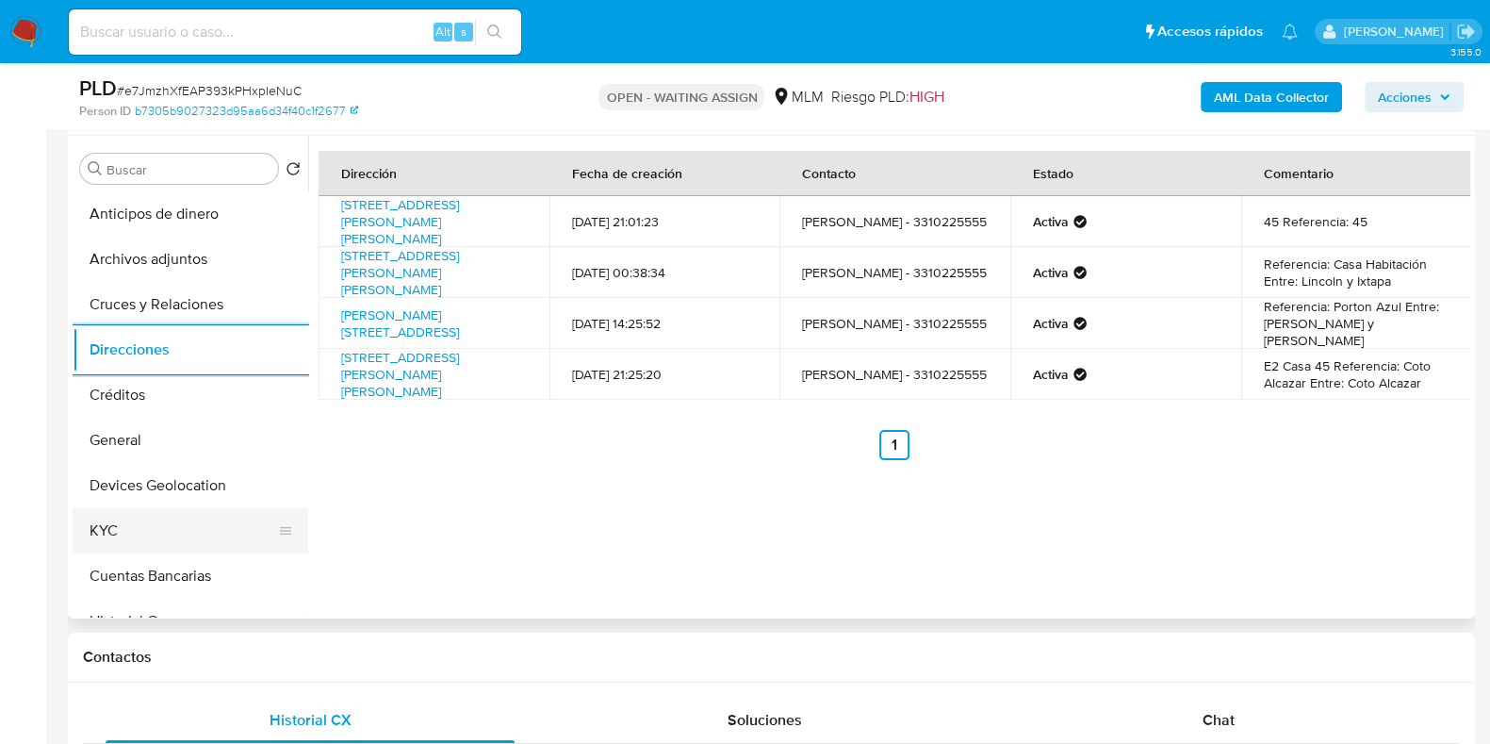
click at [165, 511] on button "KYC" at bounding box center [183, 530] width 221 height 45
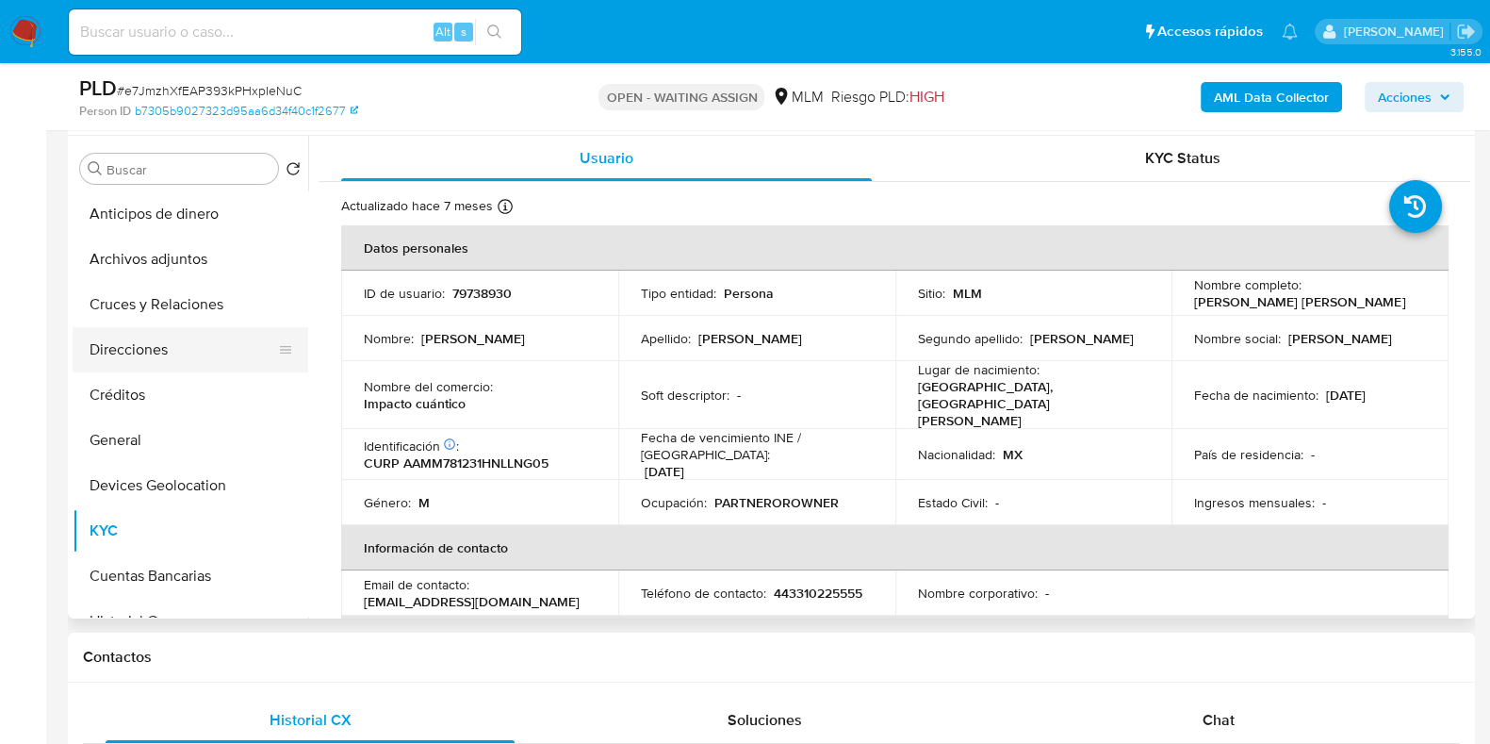
click at [125, 340] on button "Direcciones" at bounding box center [183, 349] width 221 height 45
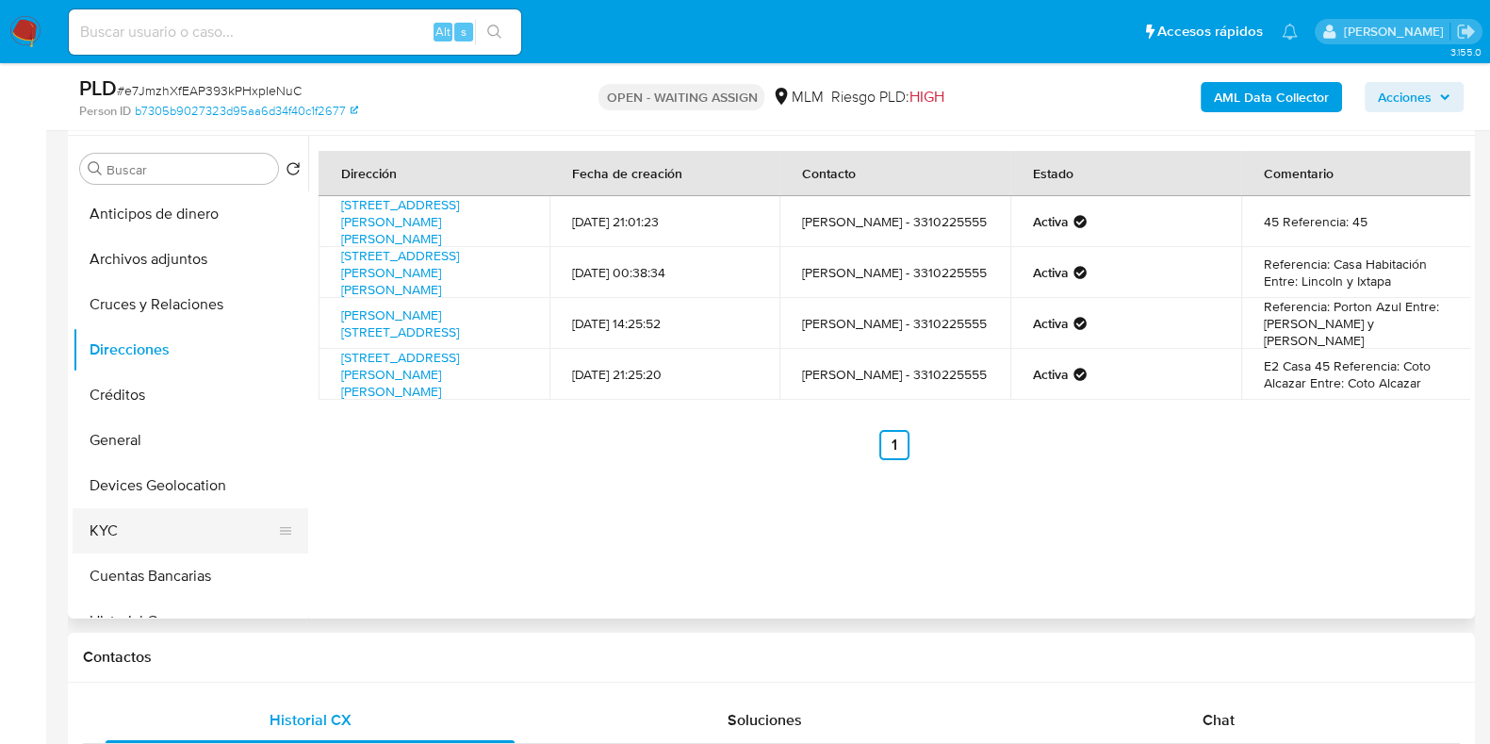
click at [131, 531] on button "KYC" at bounding box center [183, 530] width 221 height 45
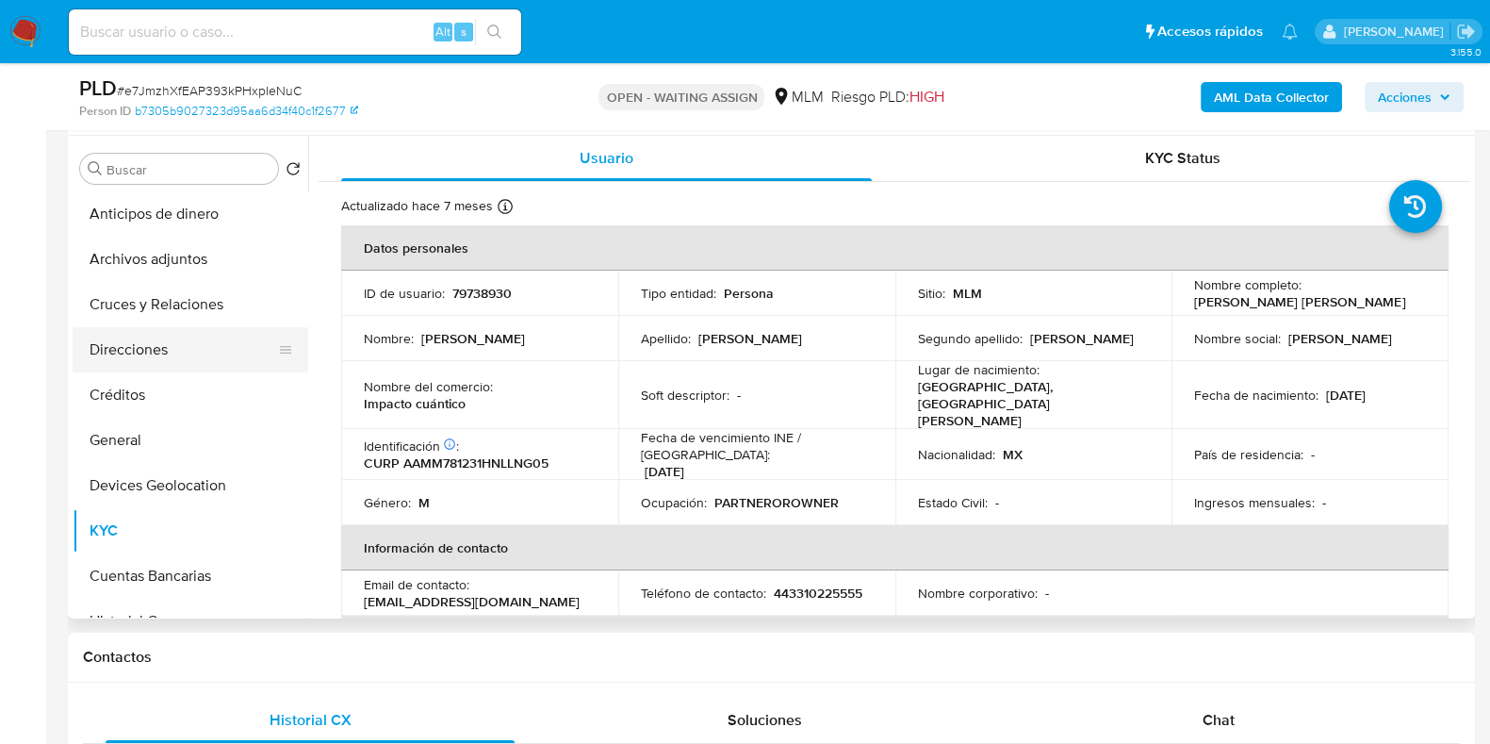
click at [136, 354] on button "Direcciones" at bounding box center [183, 349] width 221 height 45
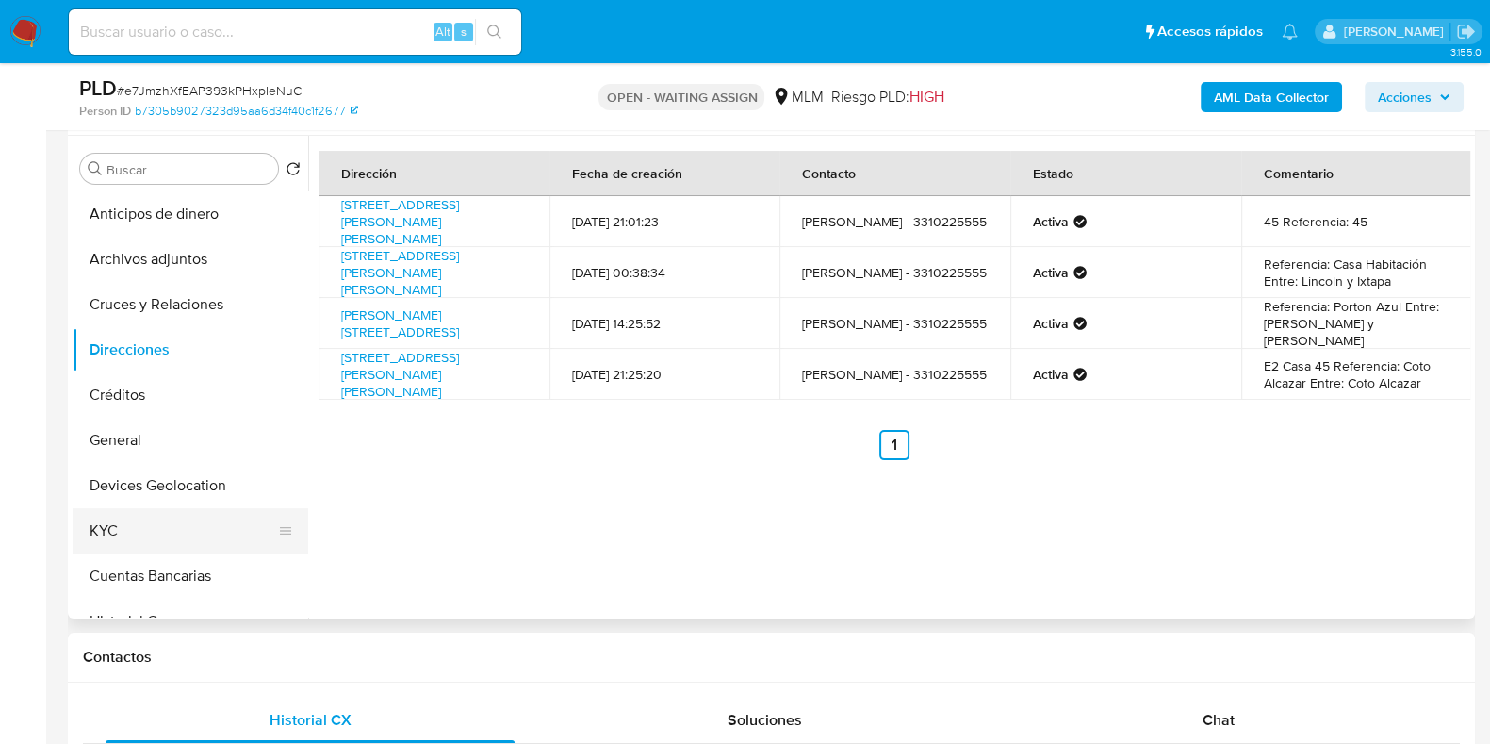
click at [107, 512] on button "KYC" at bounding box center [183, 530] width 221 height 45
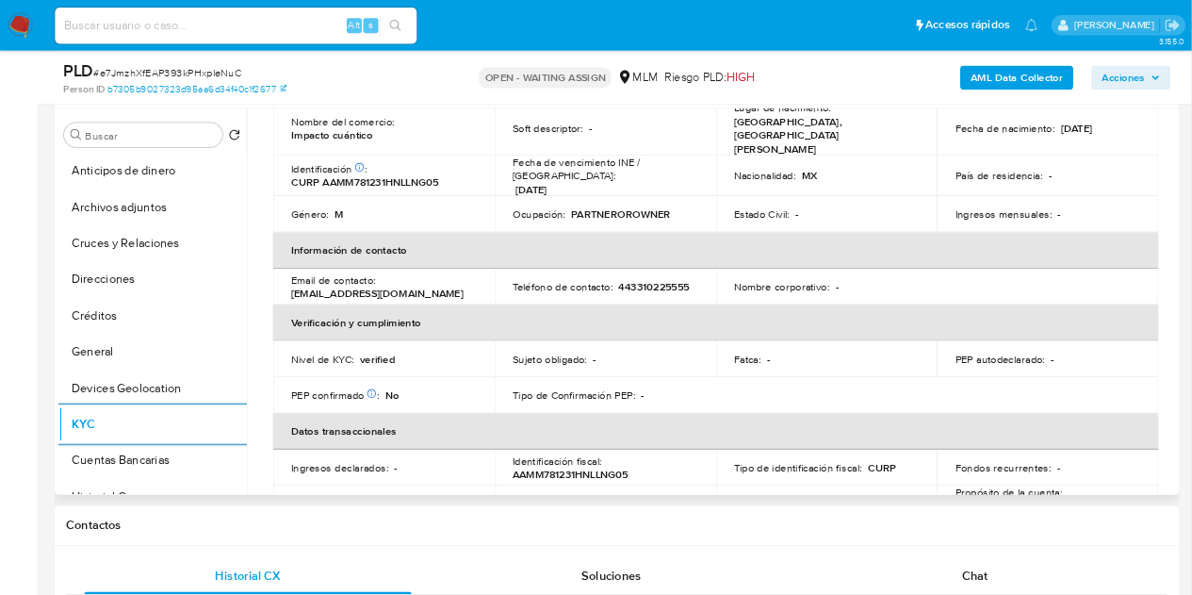
scroll to position [236, 0]
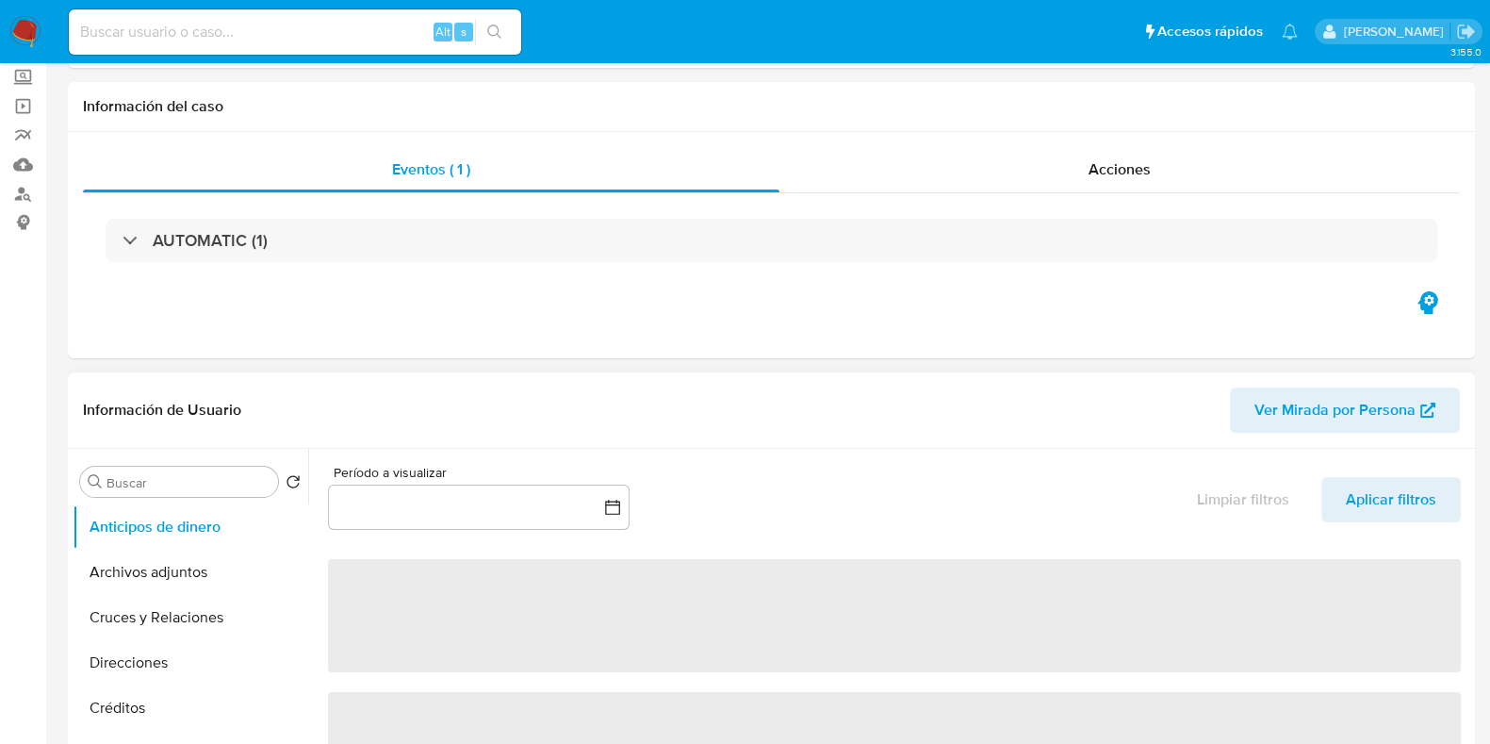
select select "10"
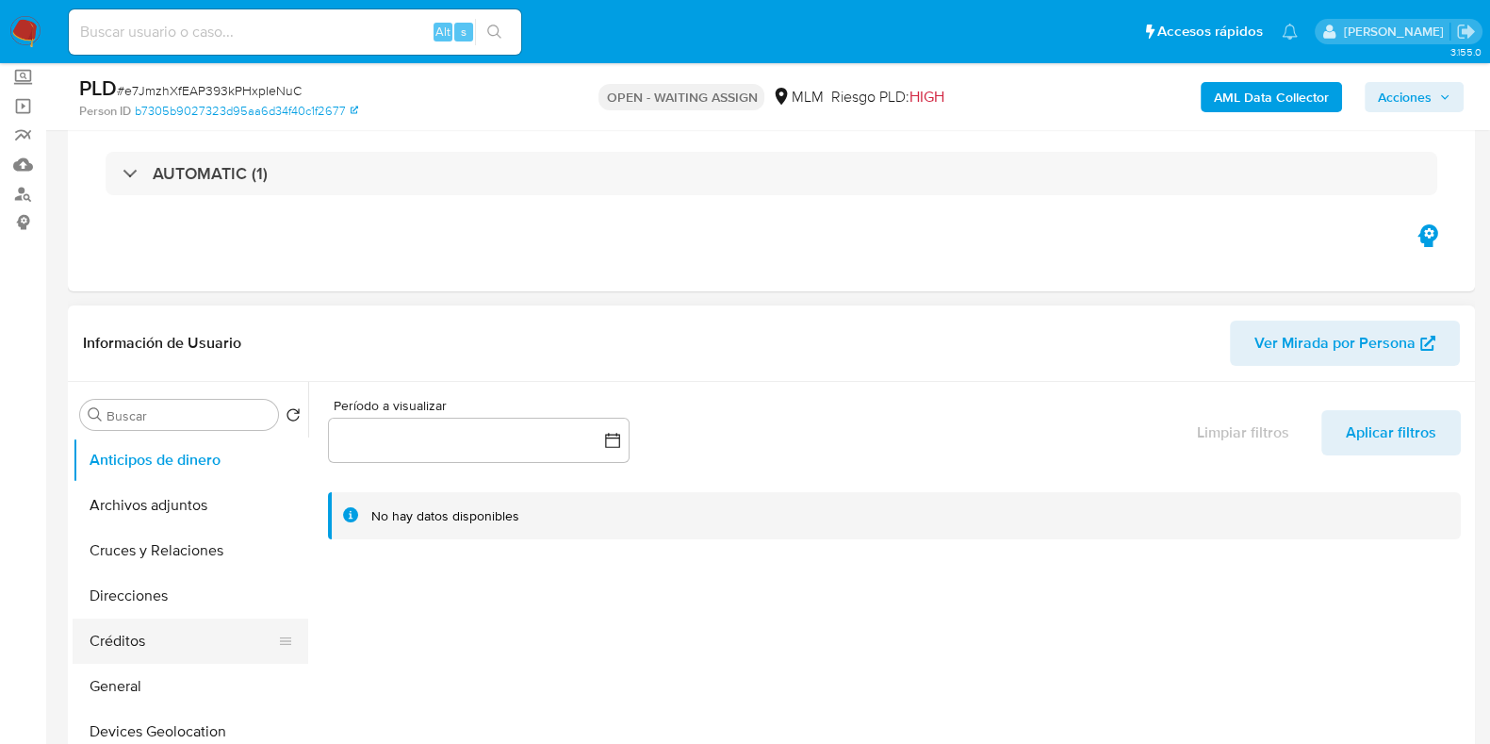
scroll to position [353, 0]
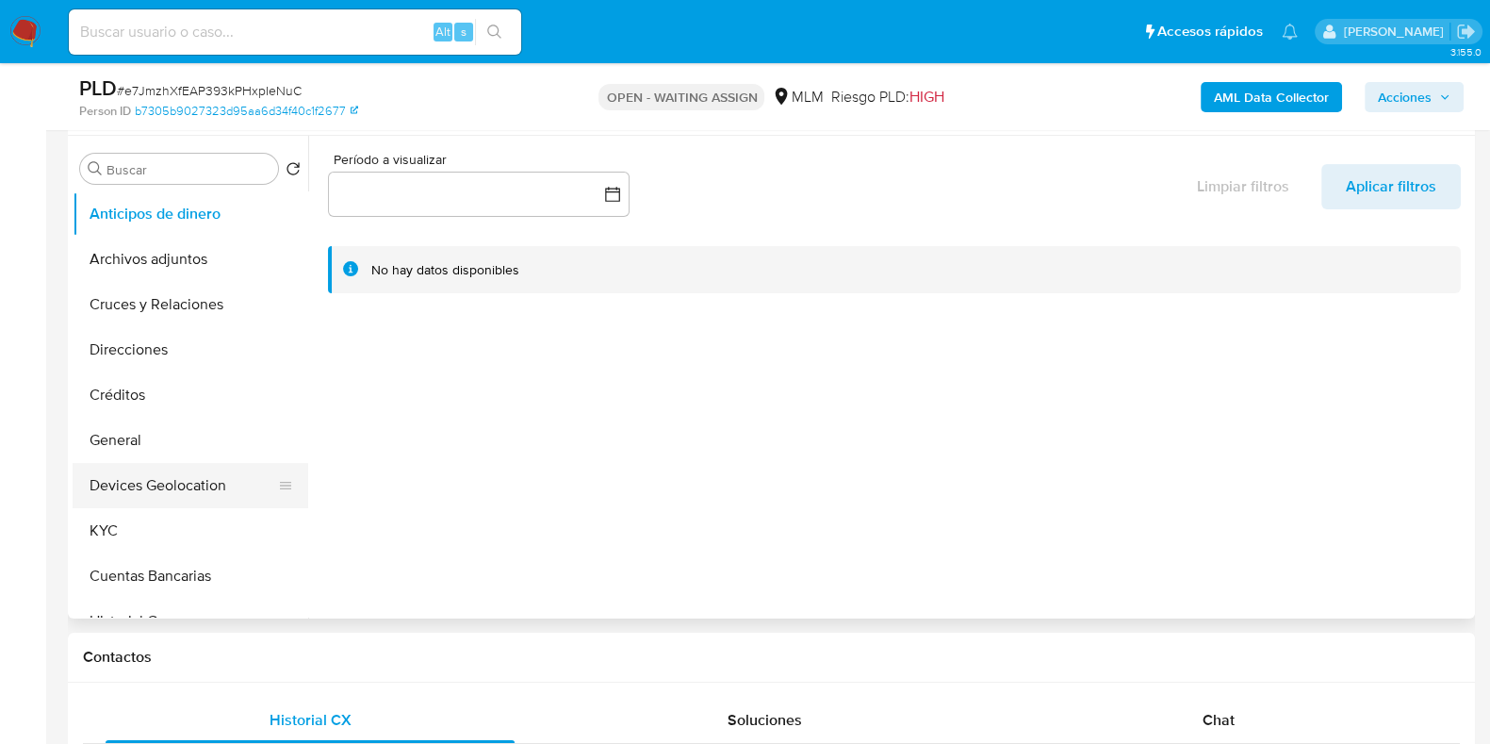
click at [177, 483] on button "Devices Geolocation" at bounding box center [183, 485] width 221 height 45
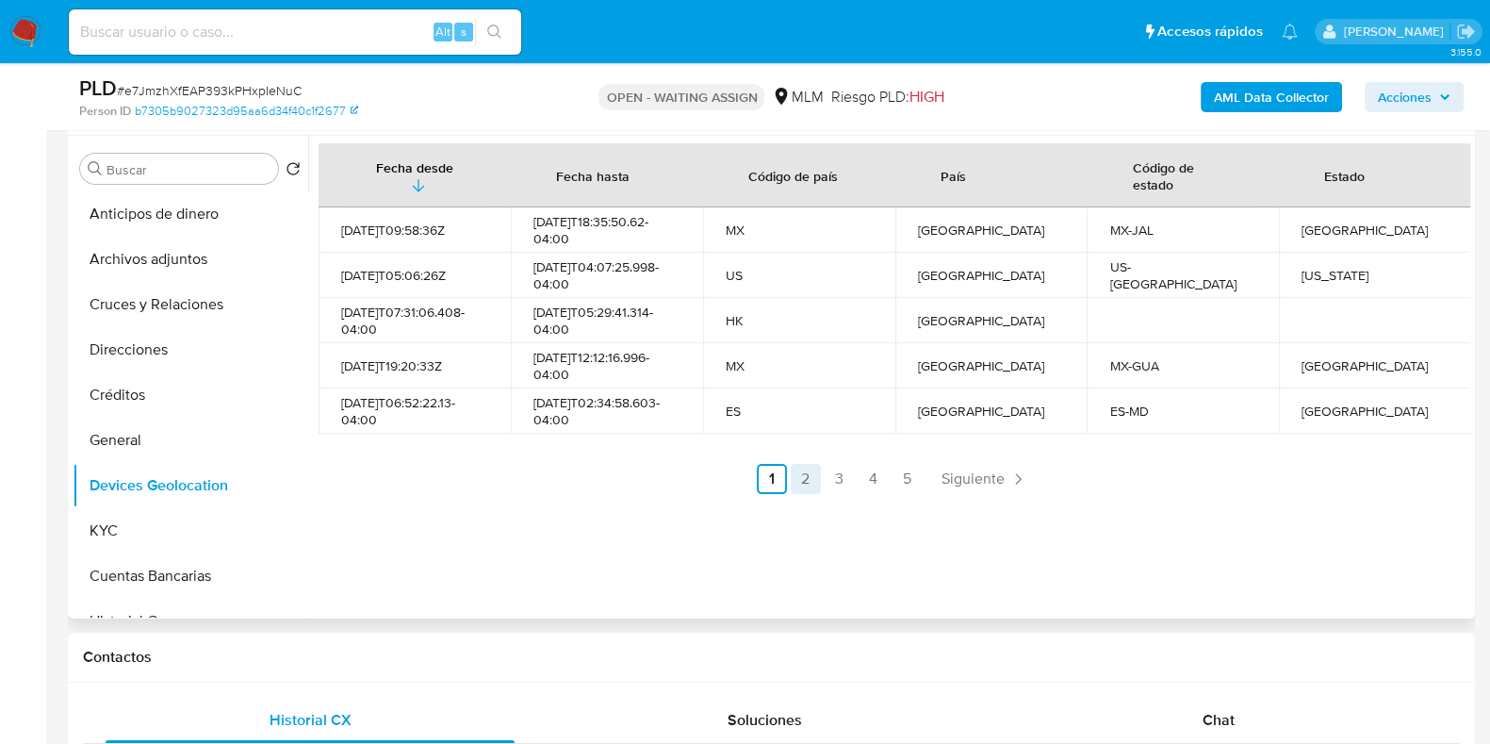
click at [815, 480] on link "2" at bounding box center [806, 479] width 30 height 30
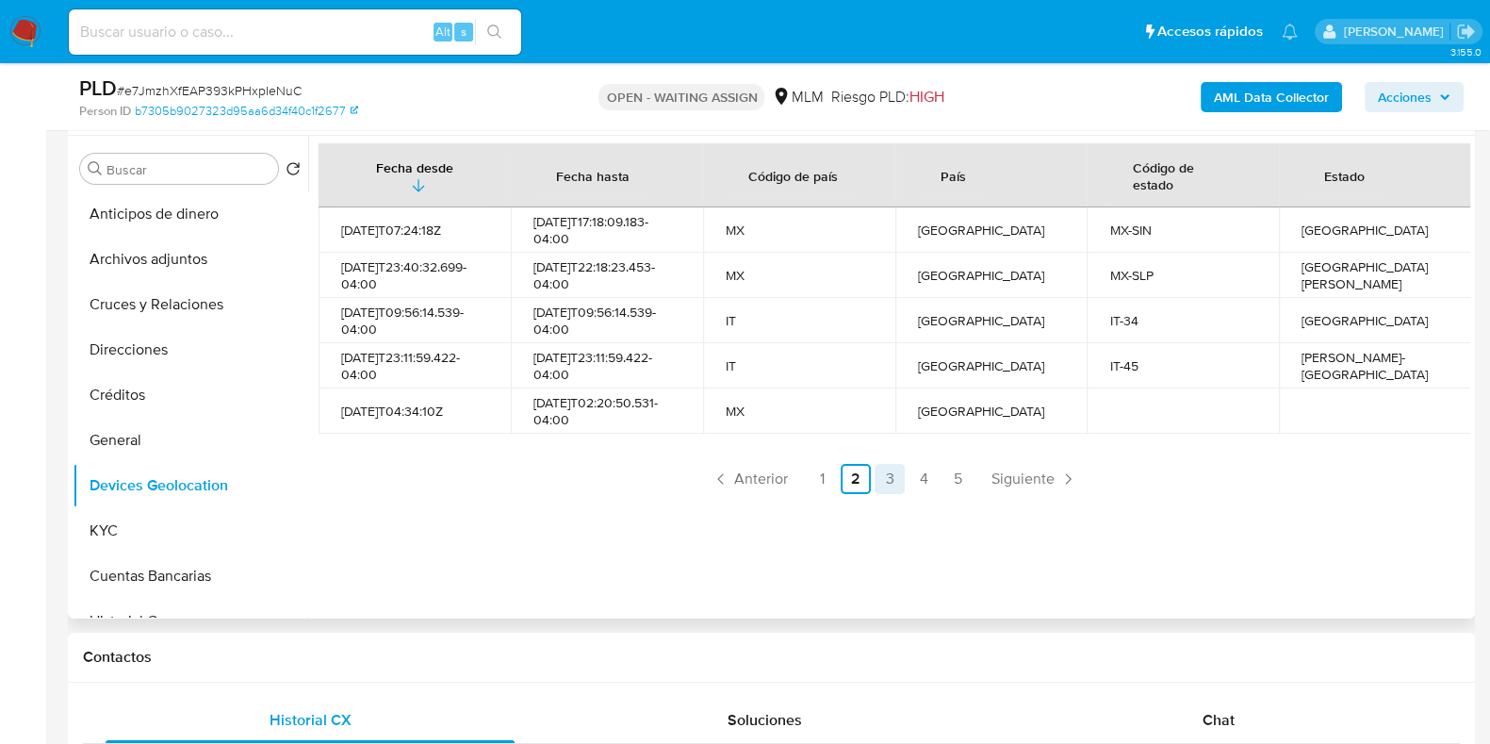
click at [888, 475] on link "3" at bounding box center [890, 479] width 30 height 30
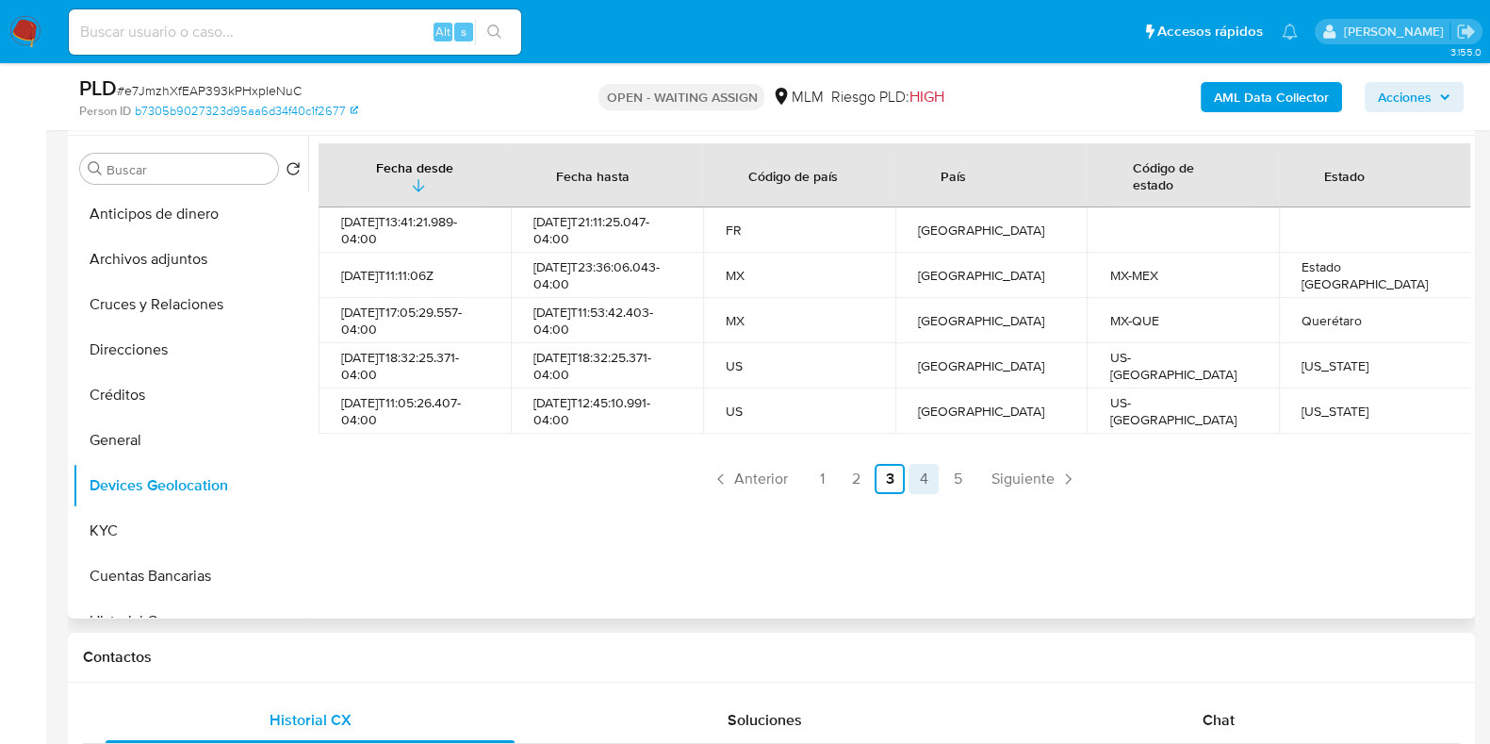
click at [913, 477] on link "4" at bounding box center [924, 479] width 30 height 30
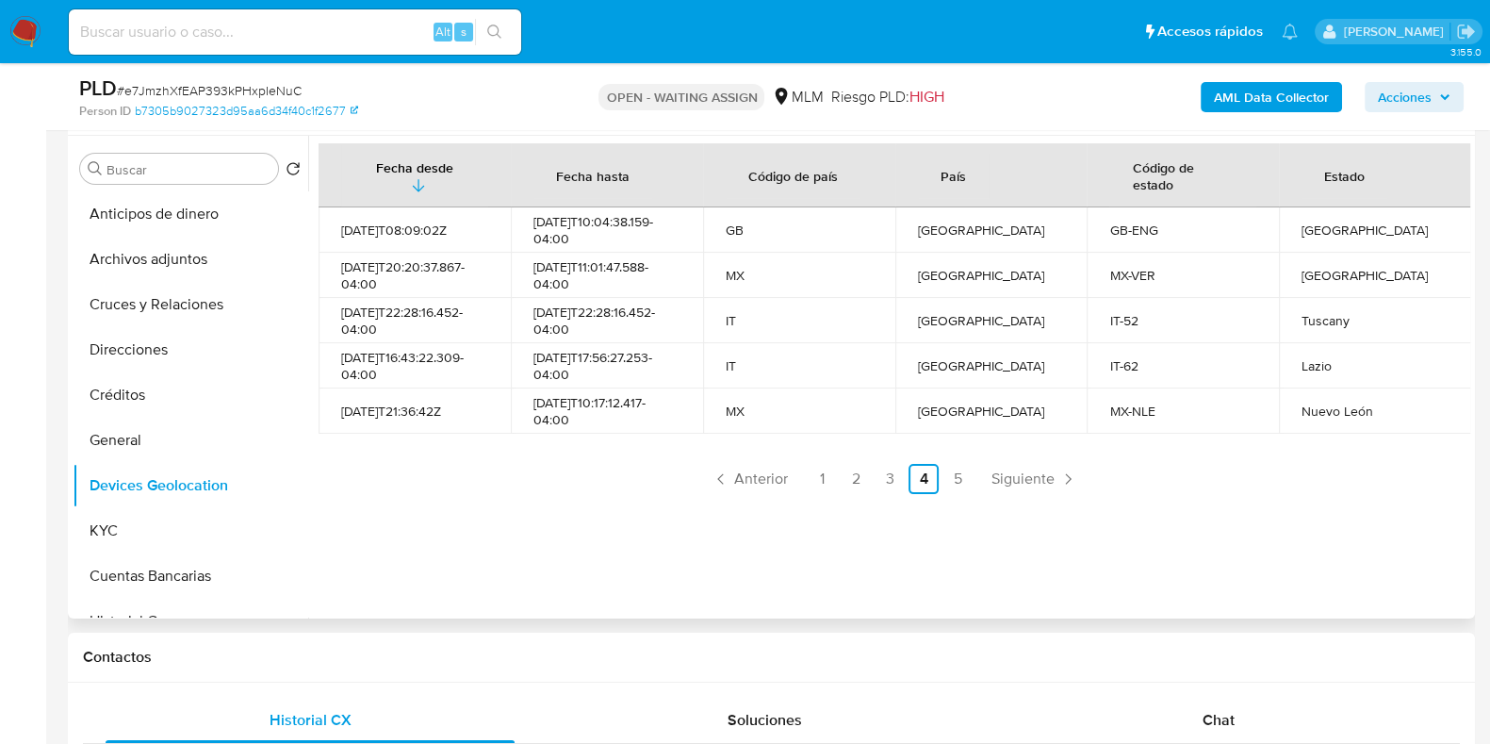
click at [936, 464] on ul "Anterior 1 2 3 4 5 Siguiente" at bounding box center [895, 479] width 1152 height 30
click at [947, 476] on link "5" at bounding box center [958, 479] width 30 height 30
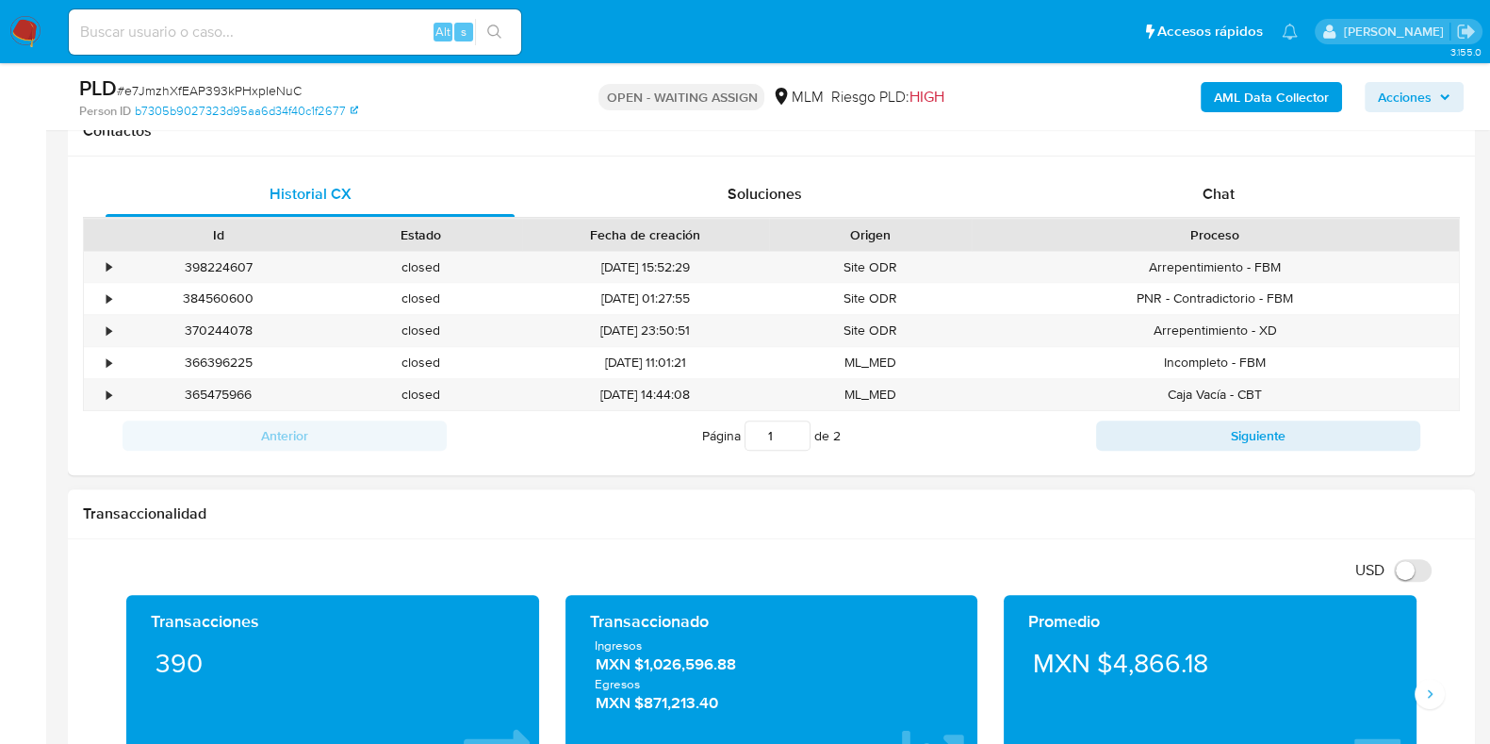
scroll to position [1060, 0]
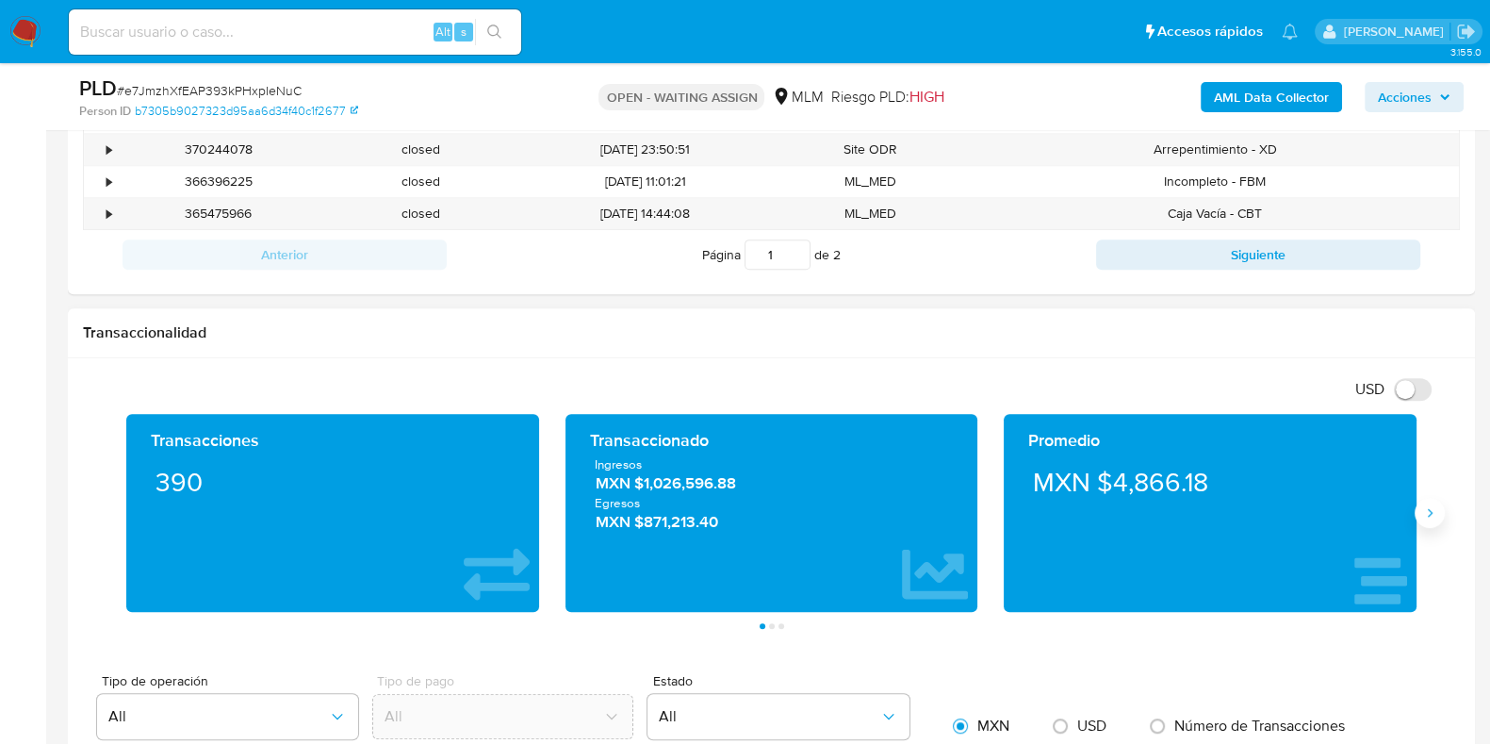
click at [1437, 512] on button "Siguiente" at bounding box center [1430, 513] width 30 height 30
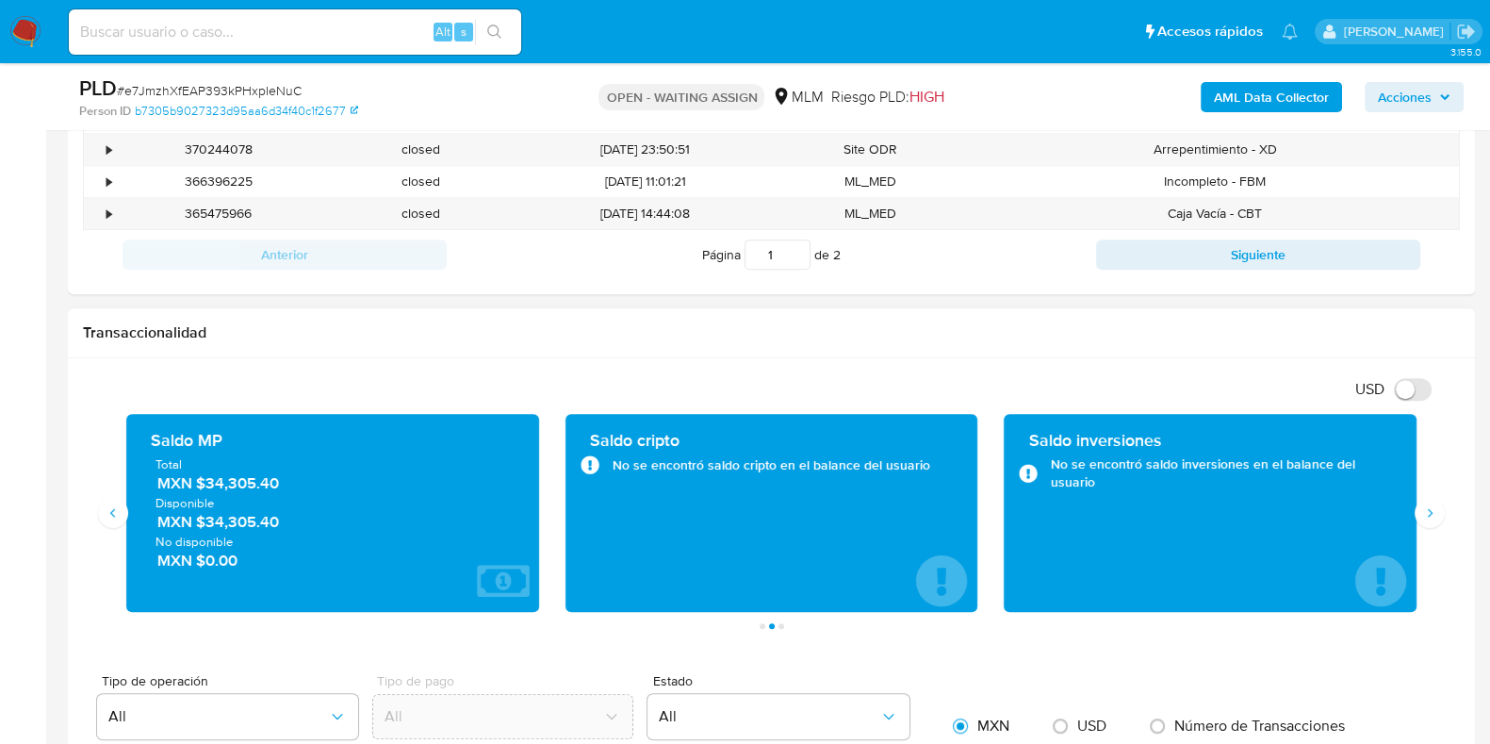
click at [255, 485] on span "MXN $34,305.40" at bounding box center [333, 483] width 353 height 22
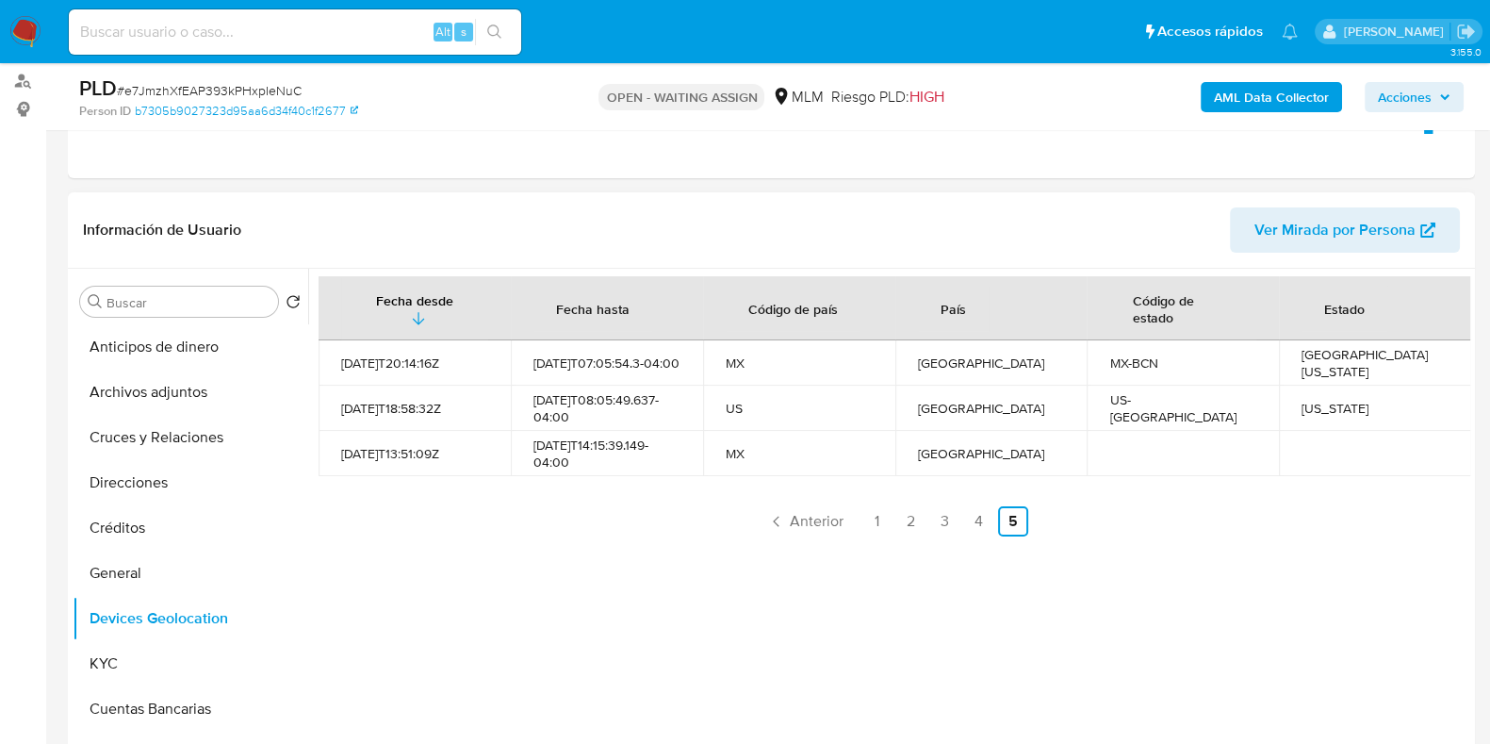
scroll to position [353, 0]
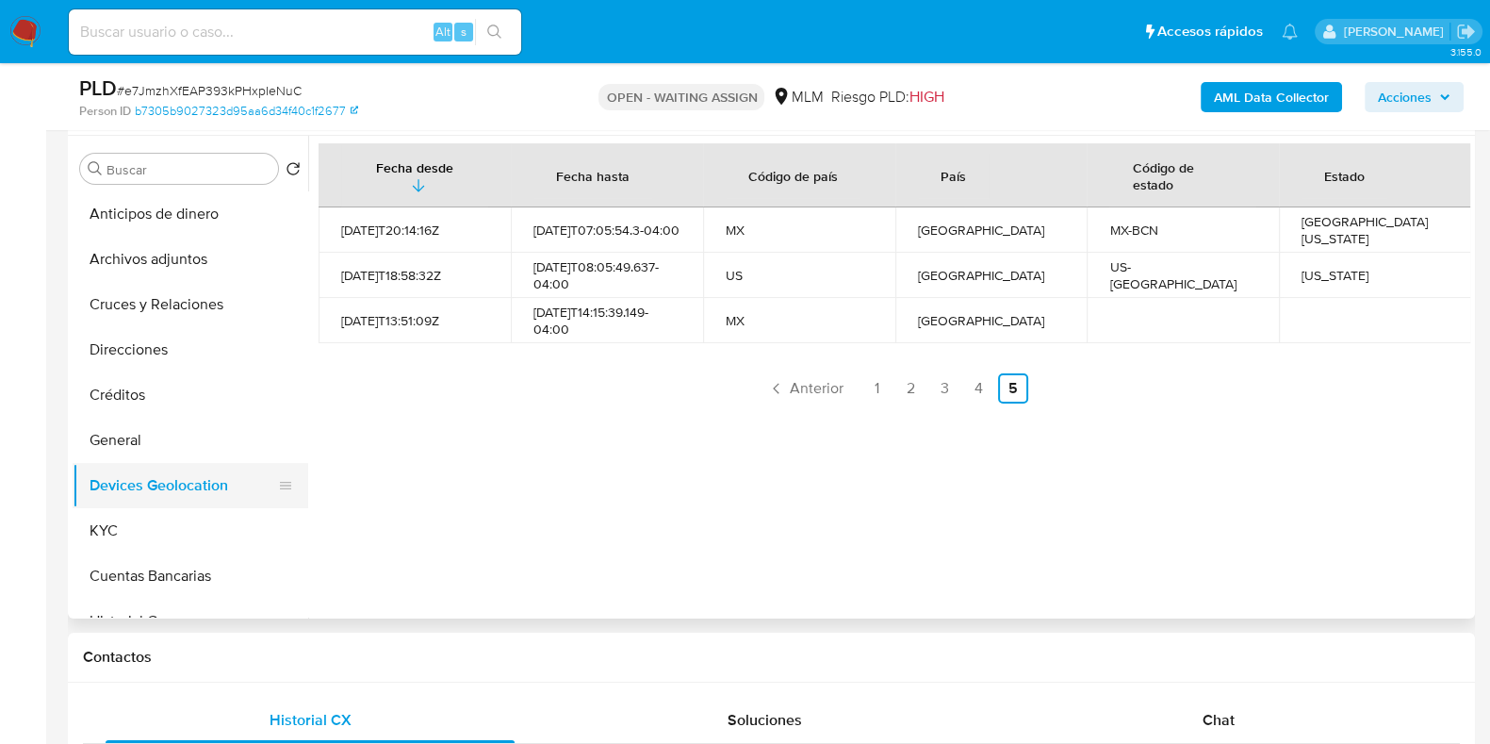
click at [132, 503] on button "Devices Geolocation" at bounding box center [183, 485] width 221 height 45
click at [127, 518] on button "KYC" at bounding box center [183, 530] width 221 height 45
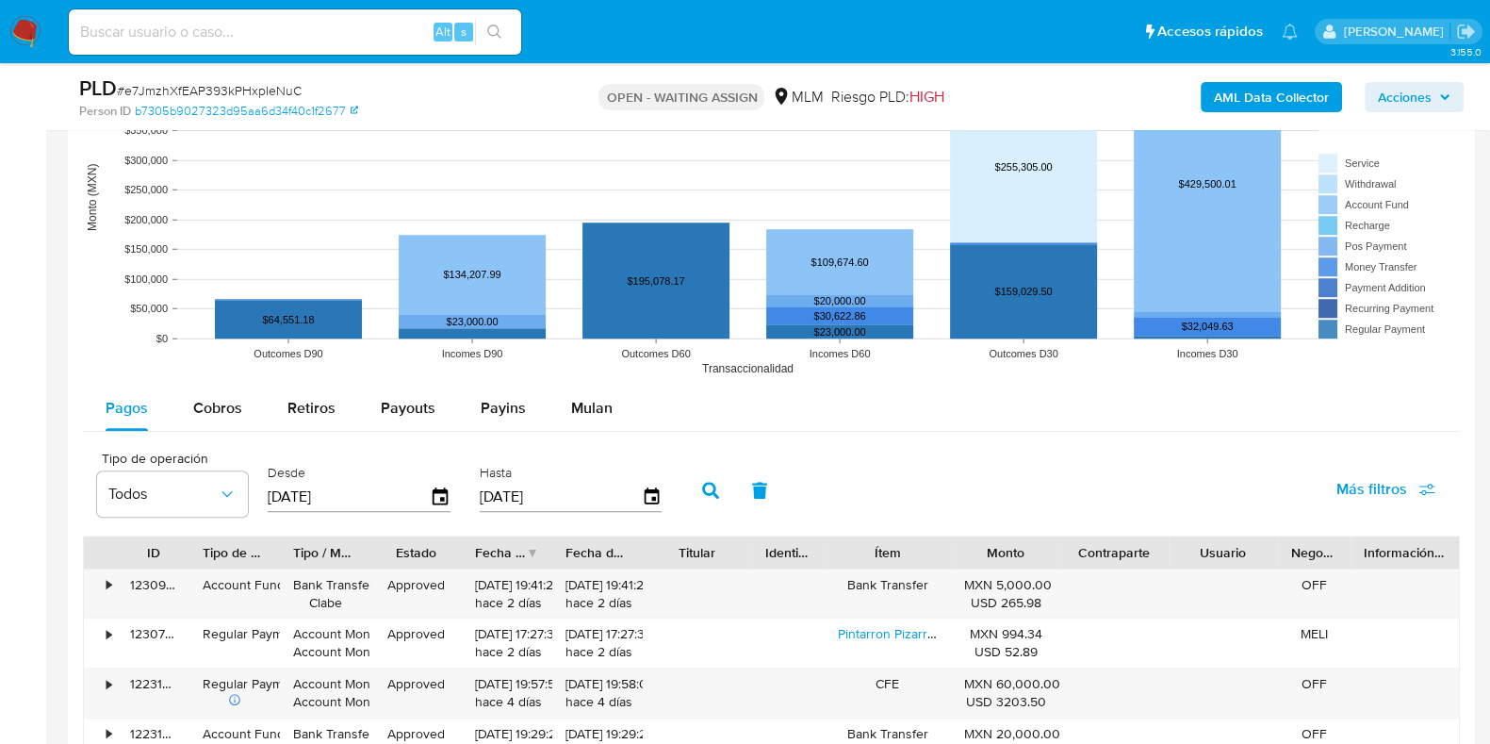
scroll to position [1884, 0]
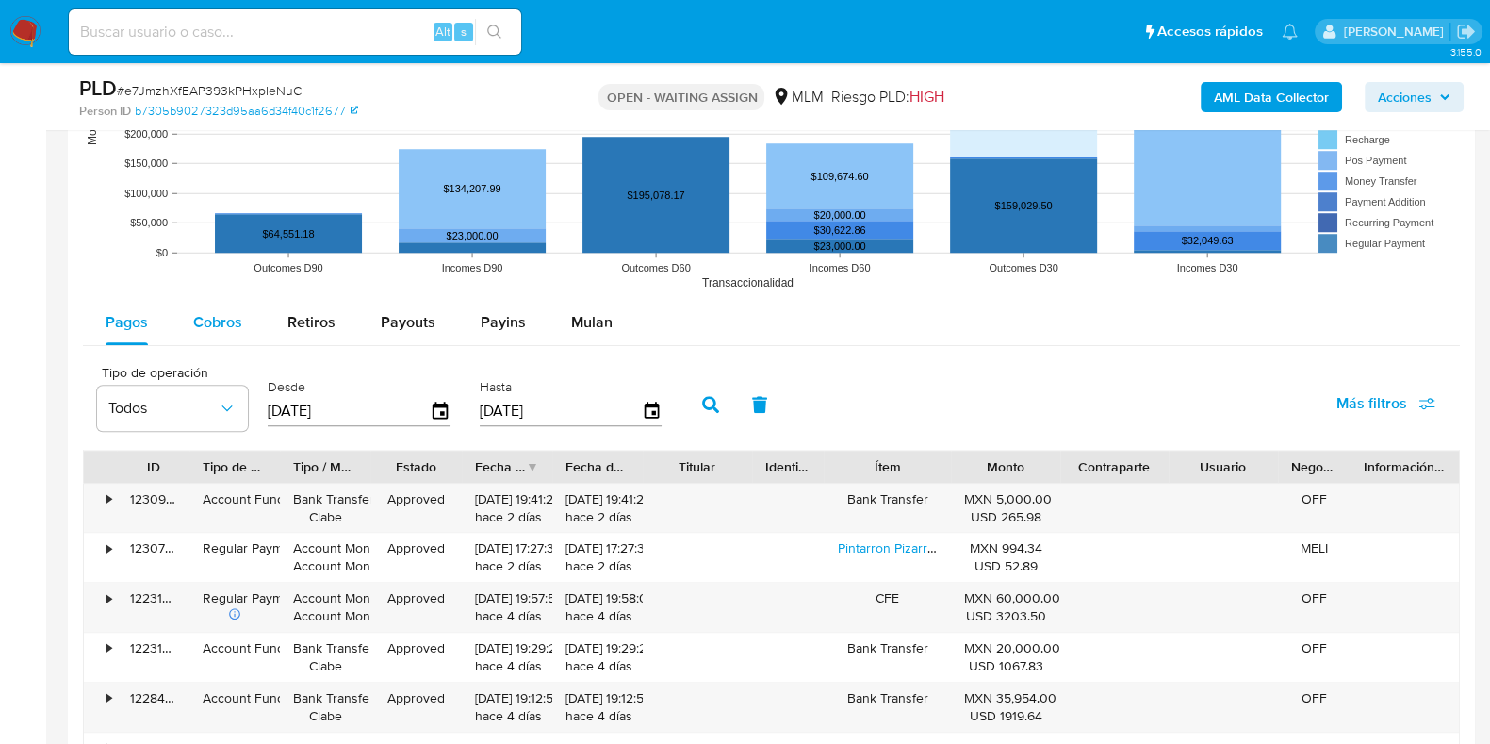
click at [224, 319] on span "Cobros" at bounding box center [217, 322] width 49 height 22
select select "10"
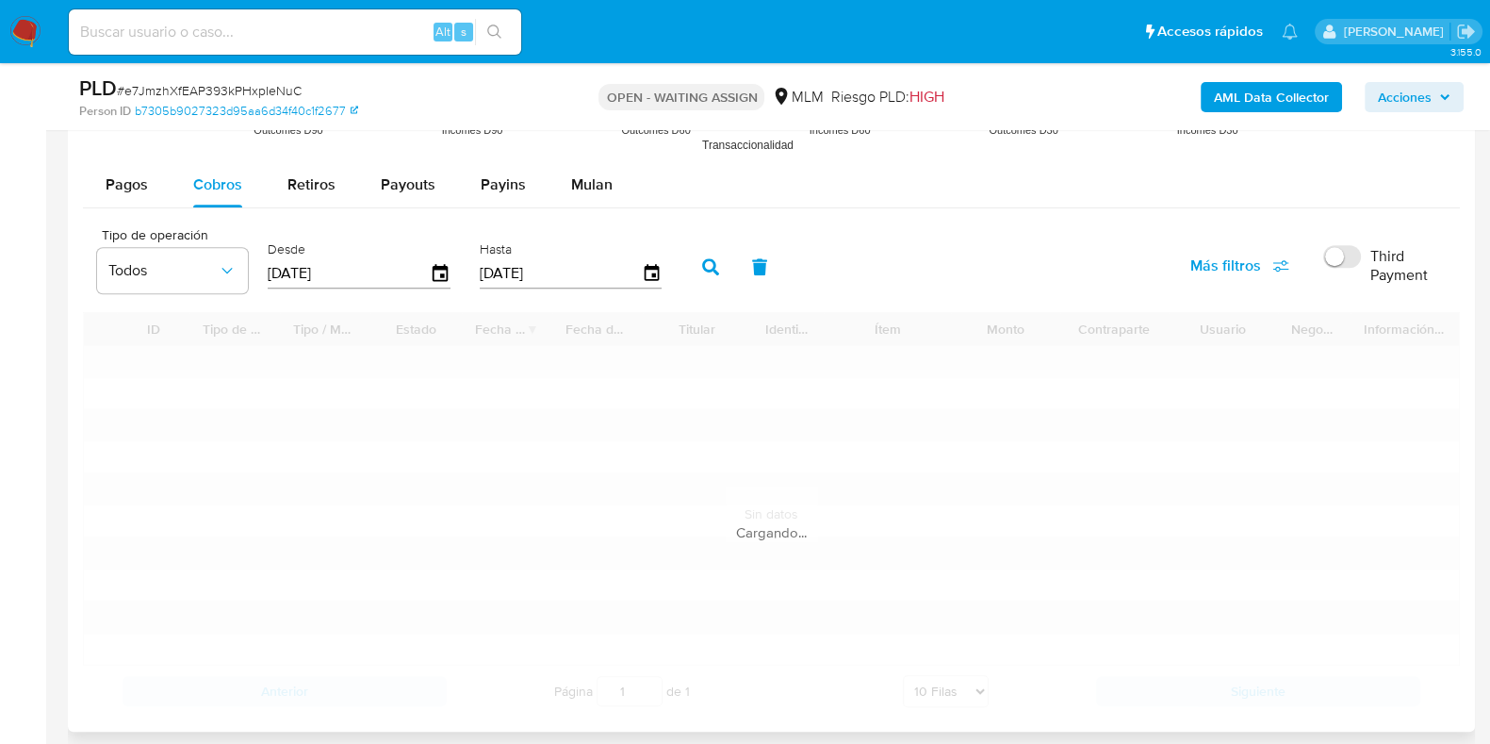
scroll to position [2239, 0]
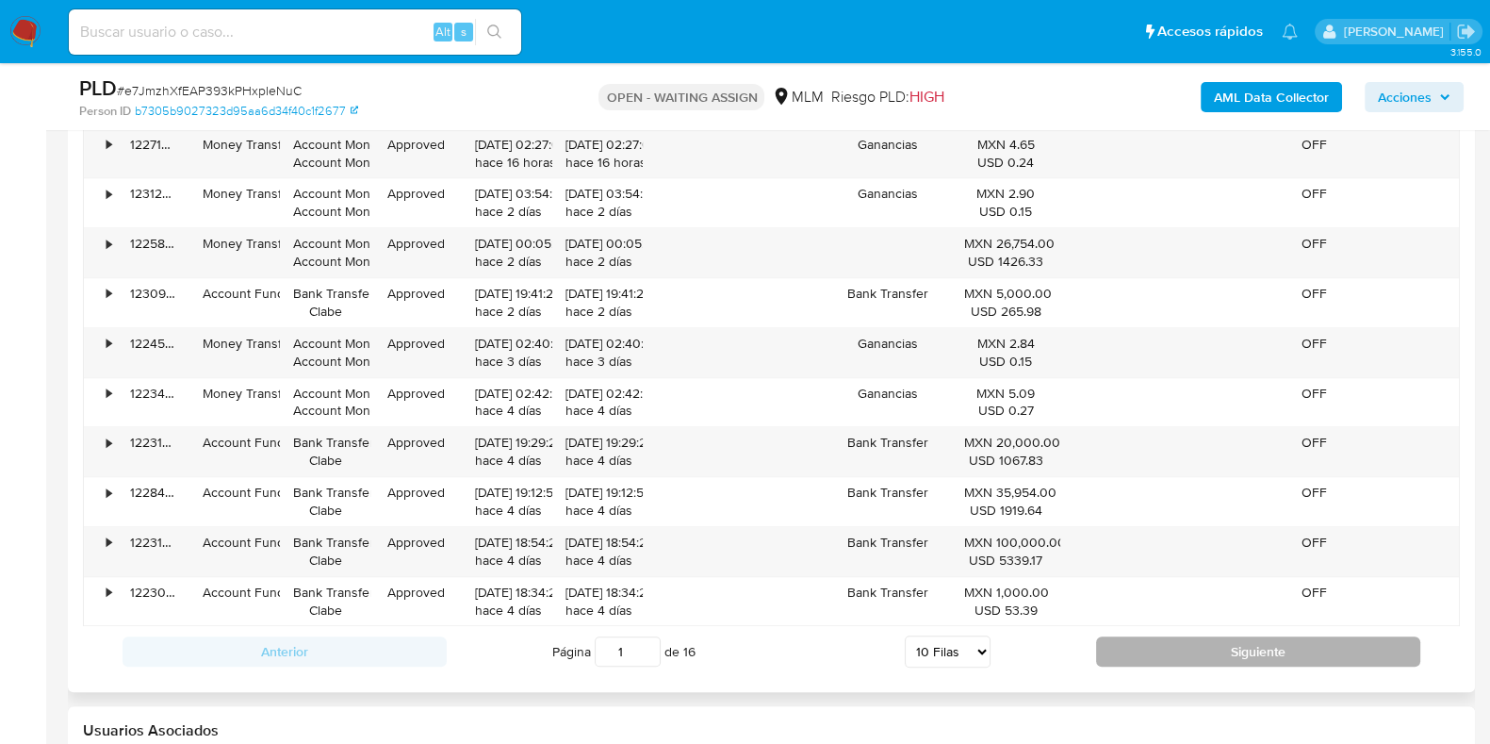
click at [1176, 650] on button "Siguiente" at bounding box center [1258, 651] width 324 height 30
type input "2"
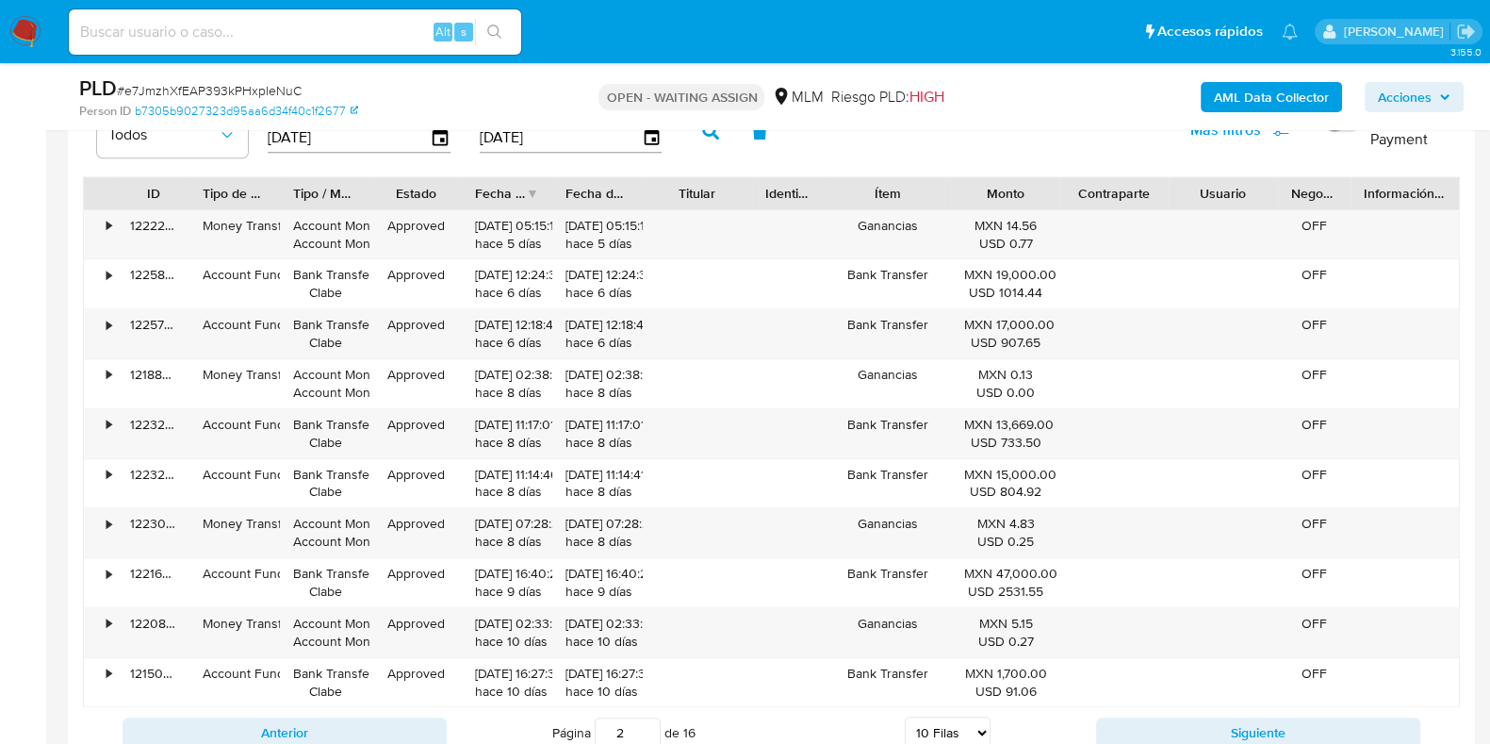
scroll to position [2121, 0]
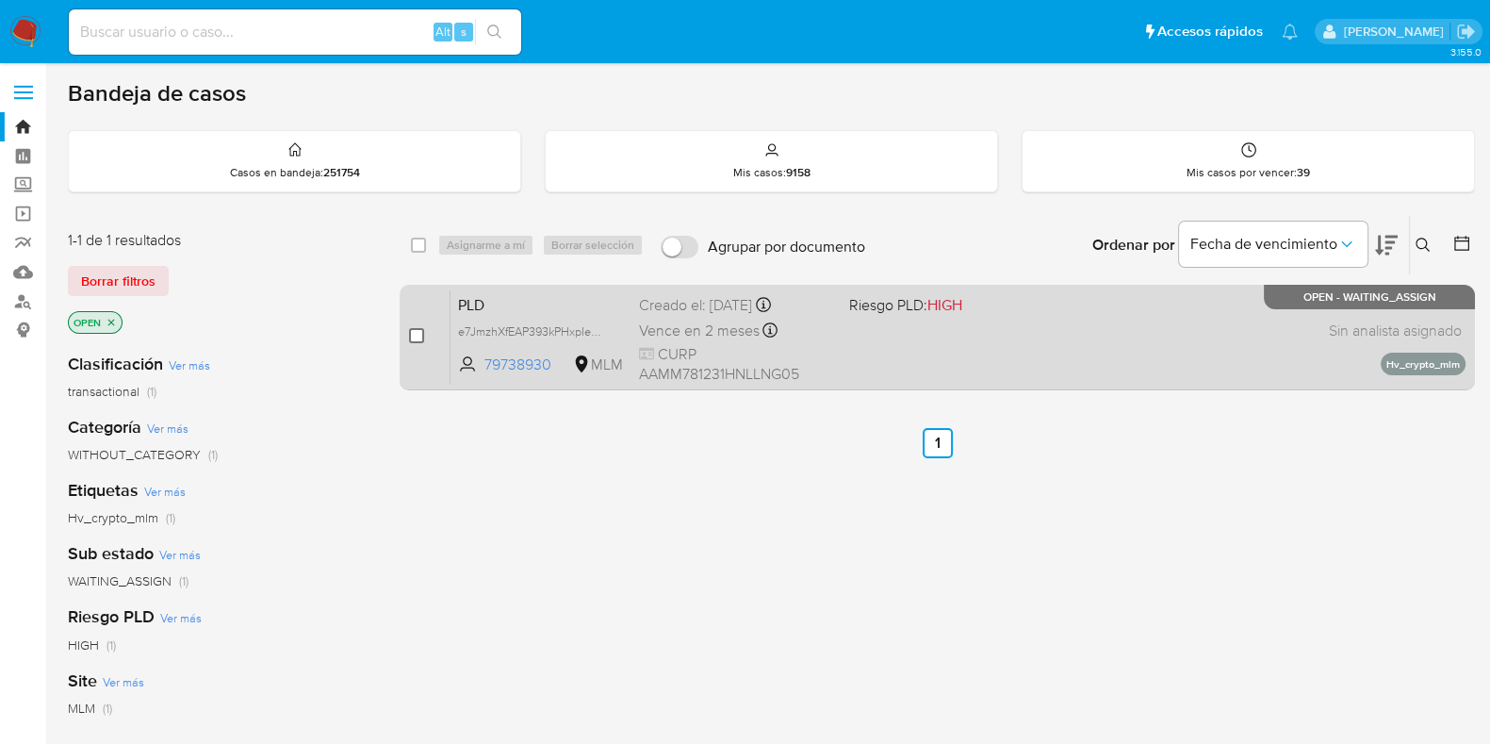
click at [421, 337] on input "checkbox" at bounding box center [416, 335] width 15 height 15
checkbox input "true"
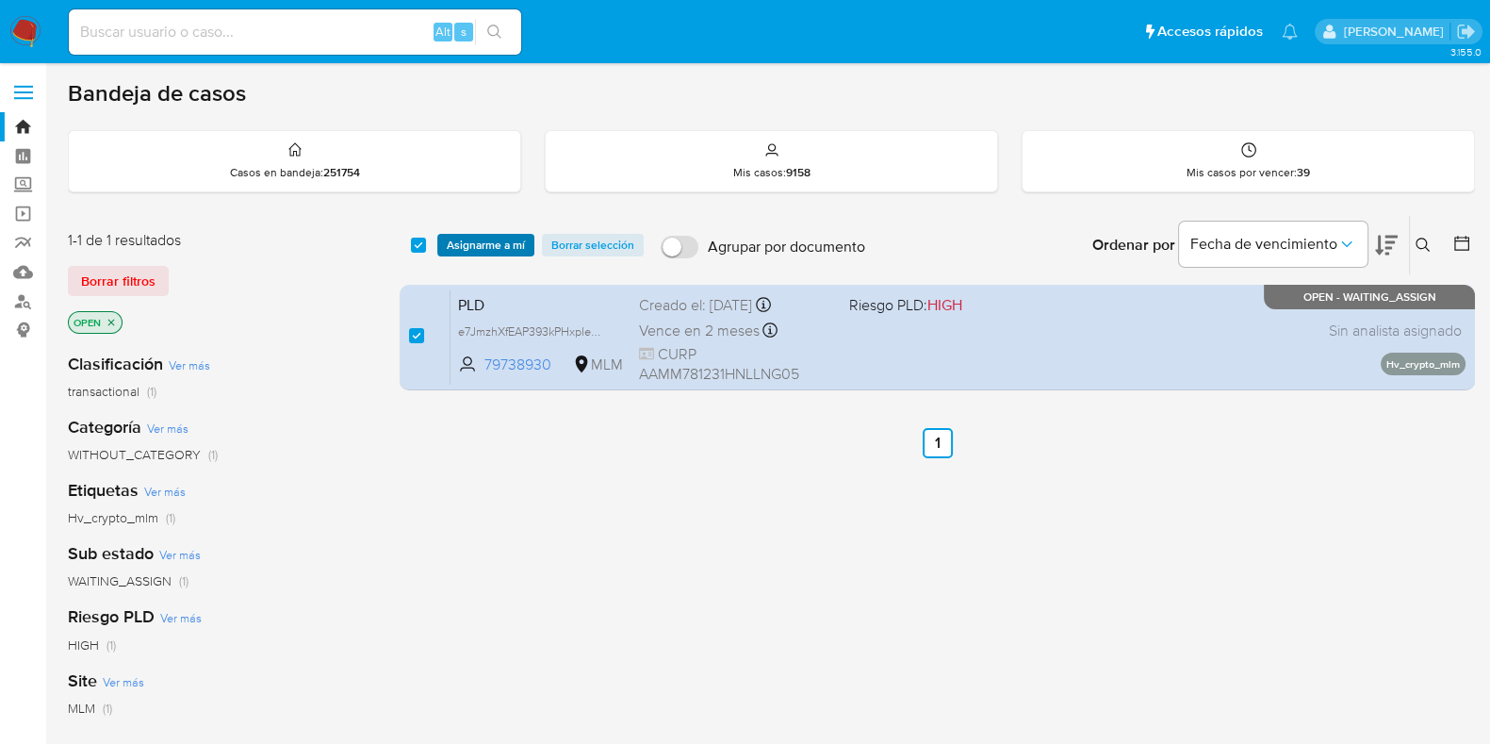
click span "Asignarme a mí"
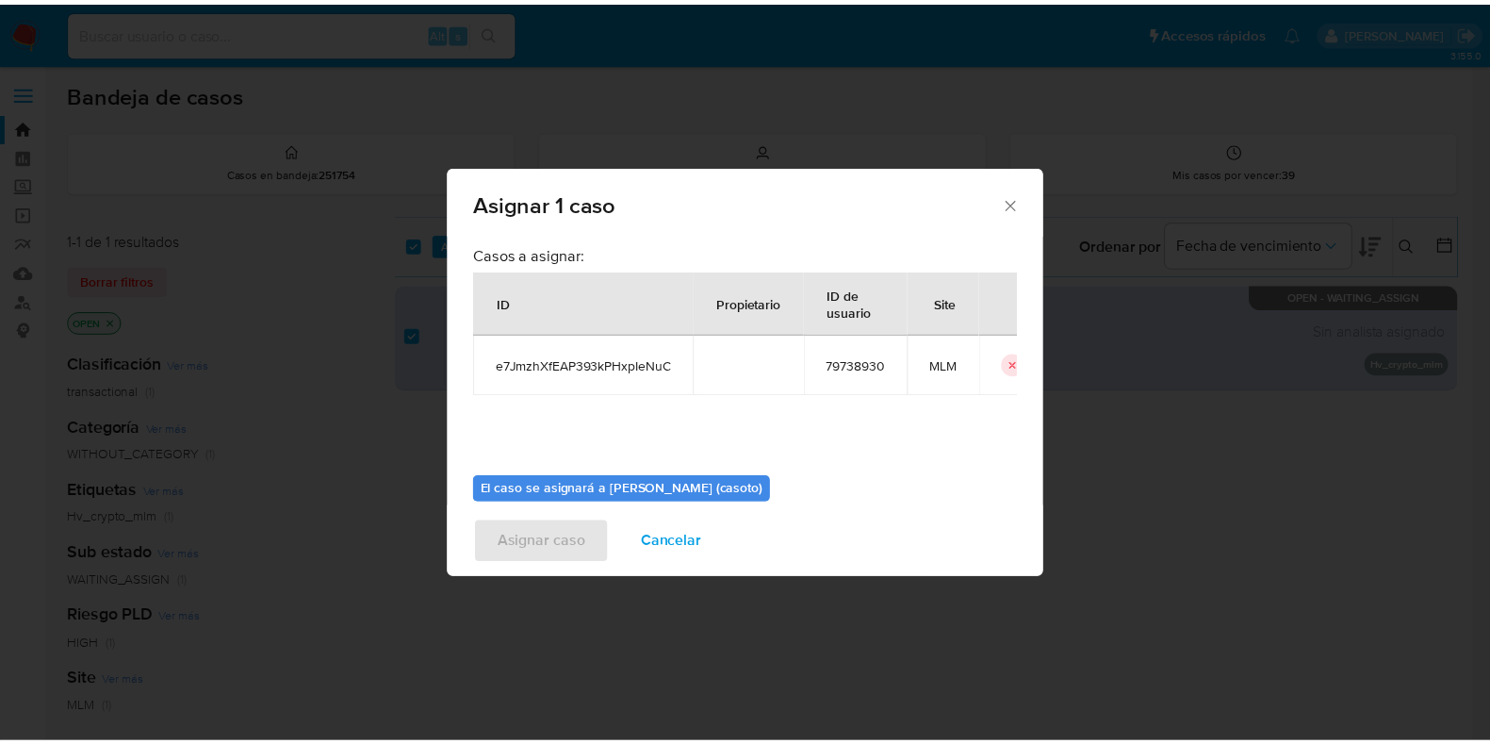
scroll to position [97, 0]
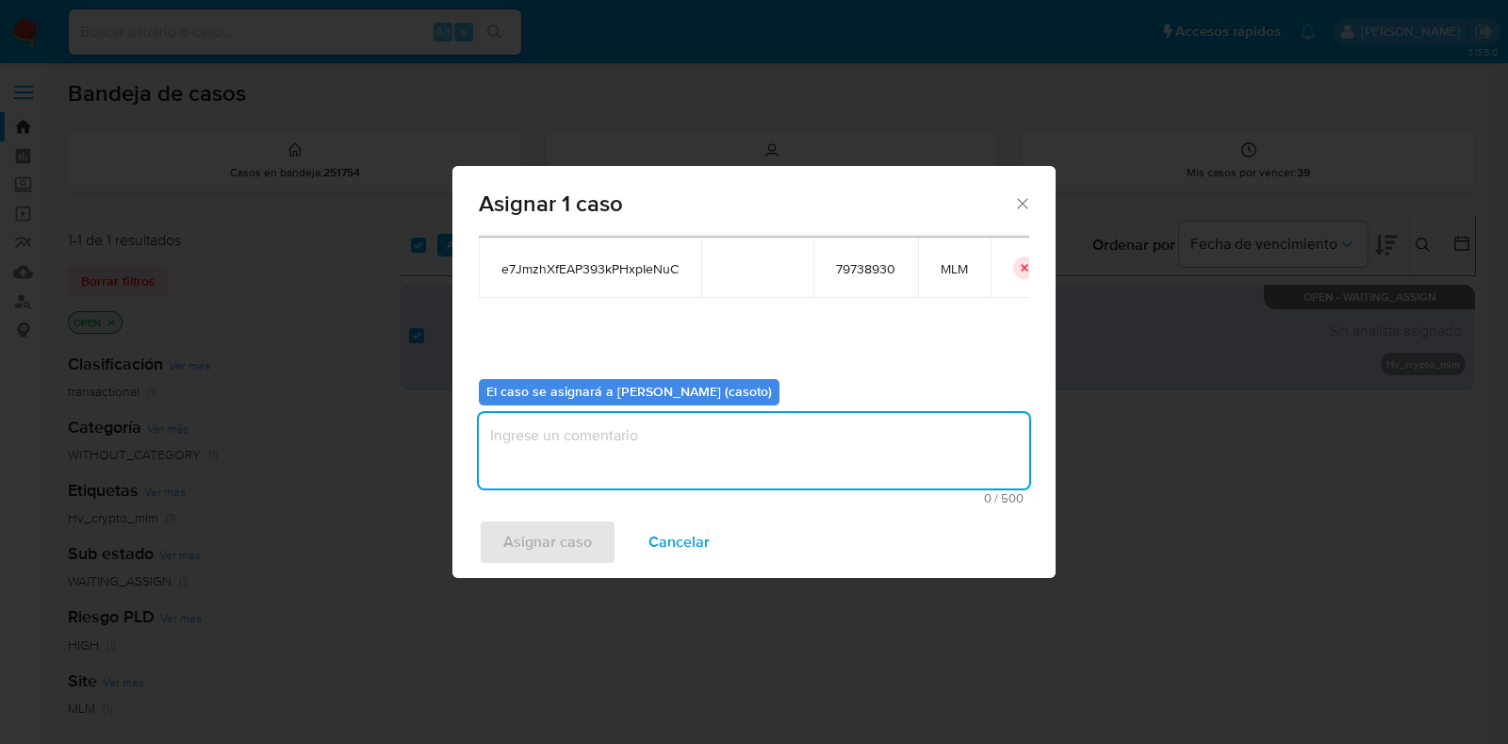
click textarea "assign-modal"
type textarea "L1"
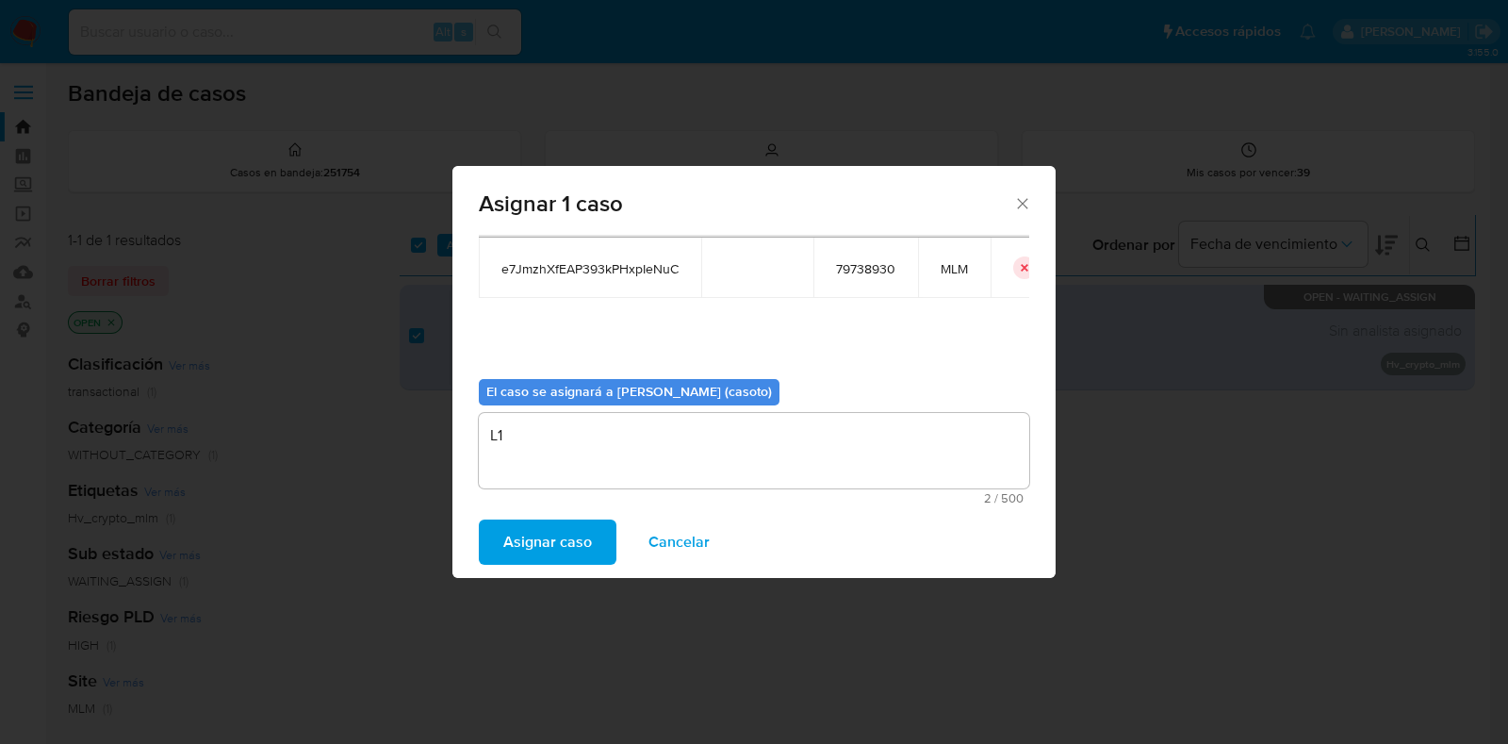
click span "Asignar caso"
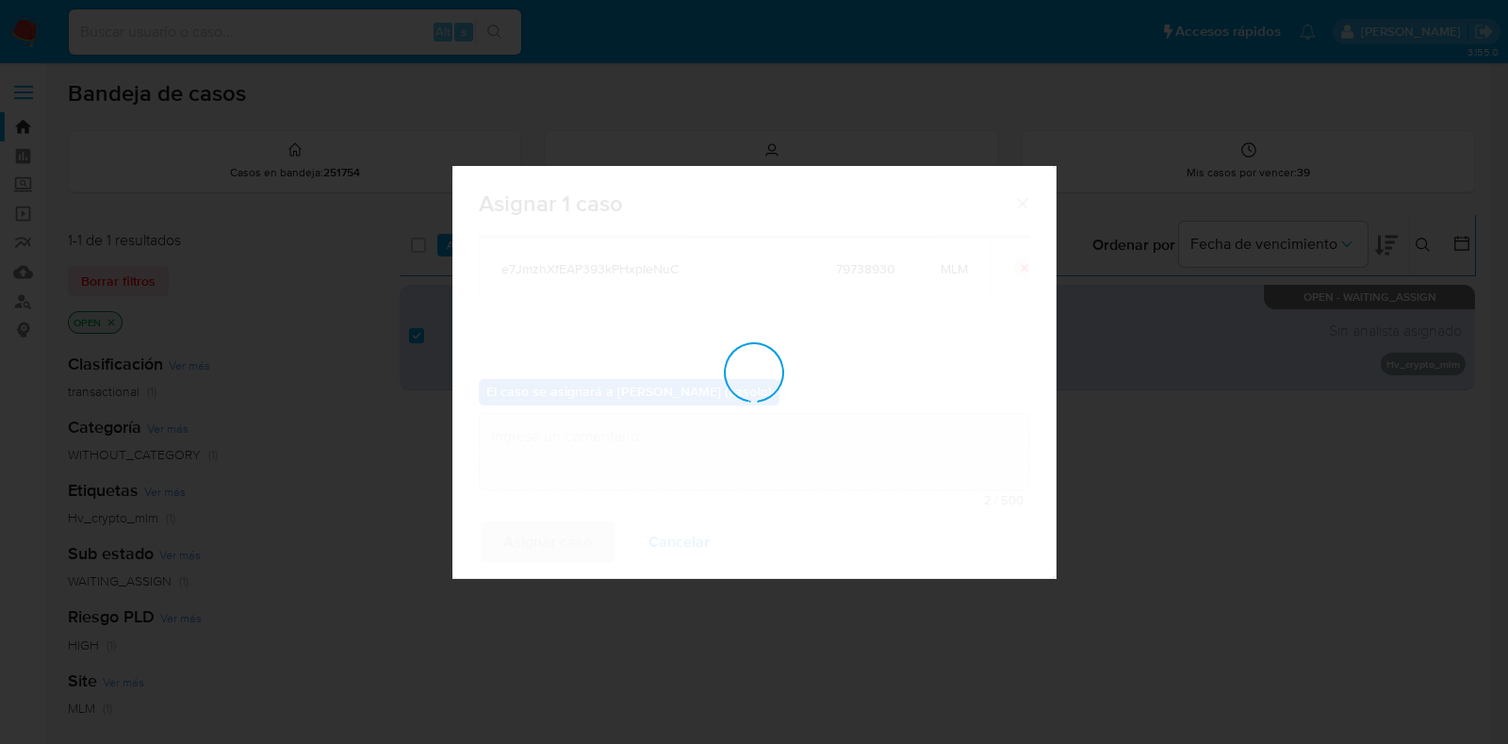
checkbox input "false"
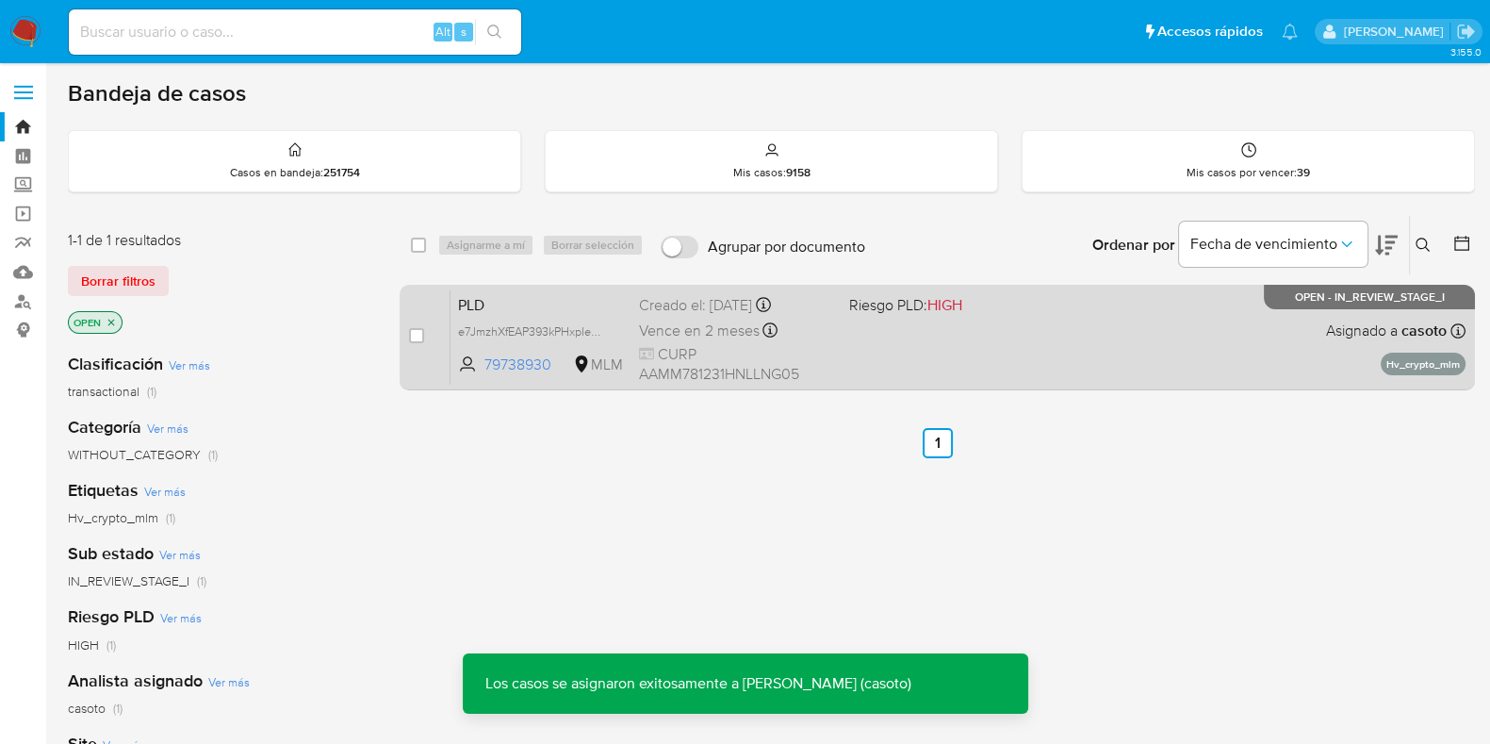
click span "Riesgo PLD: HIGH"
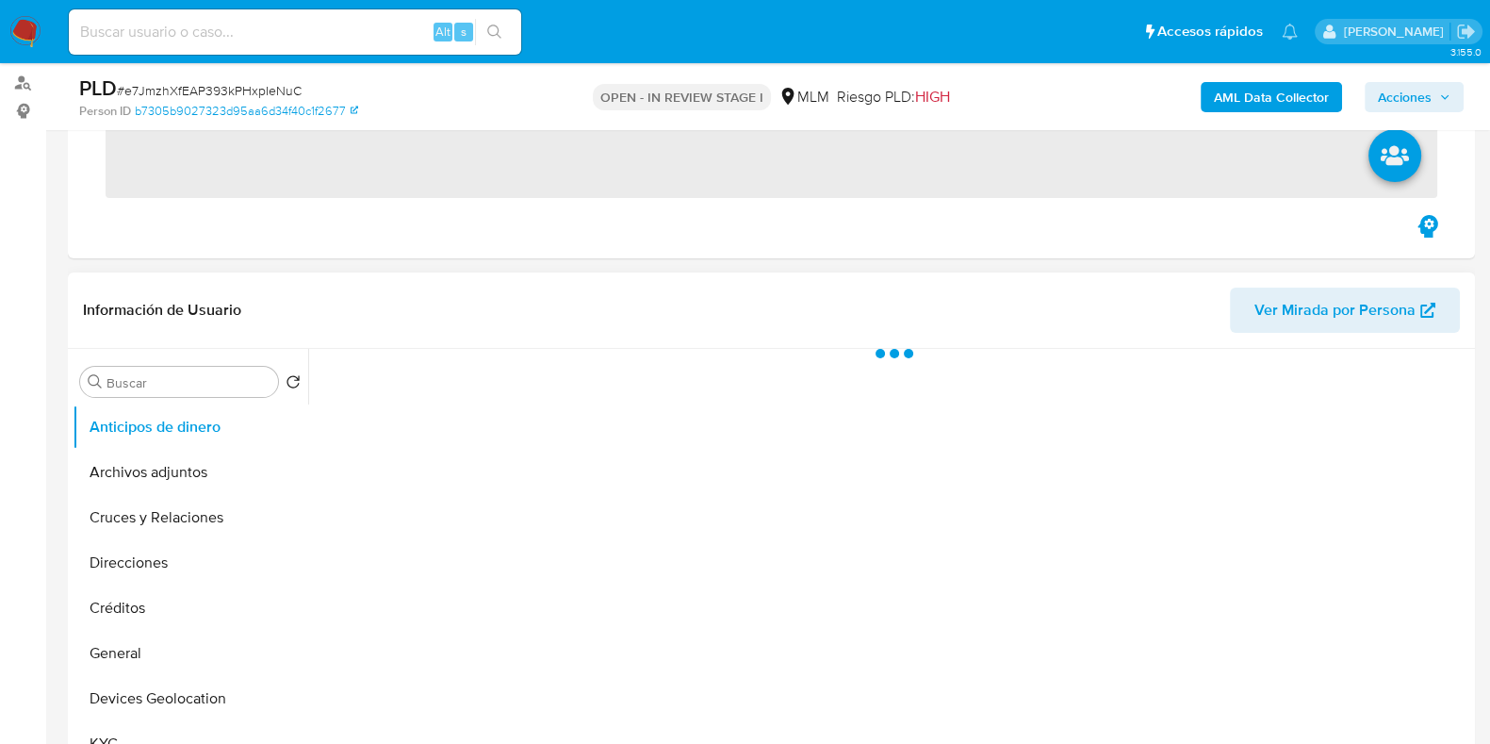
scroll to position [353, 0]
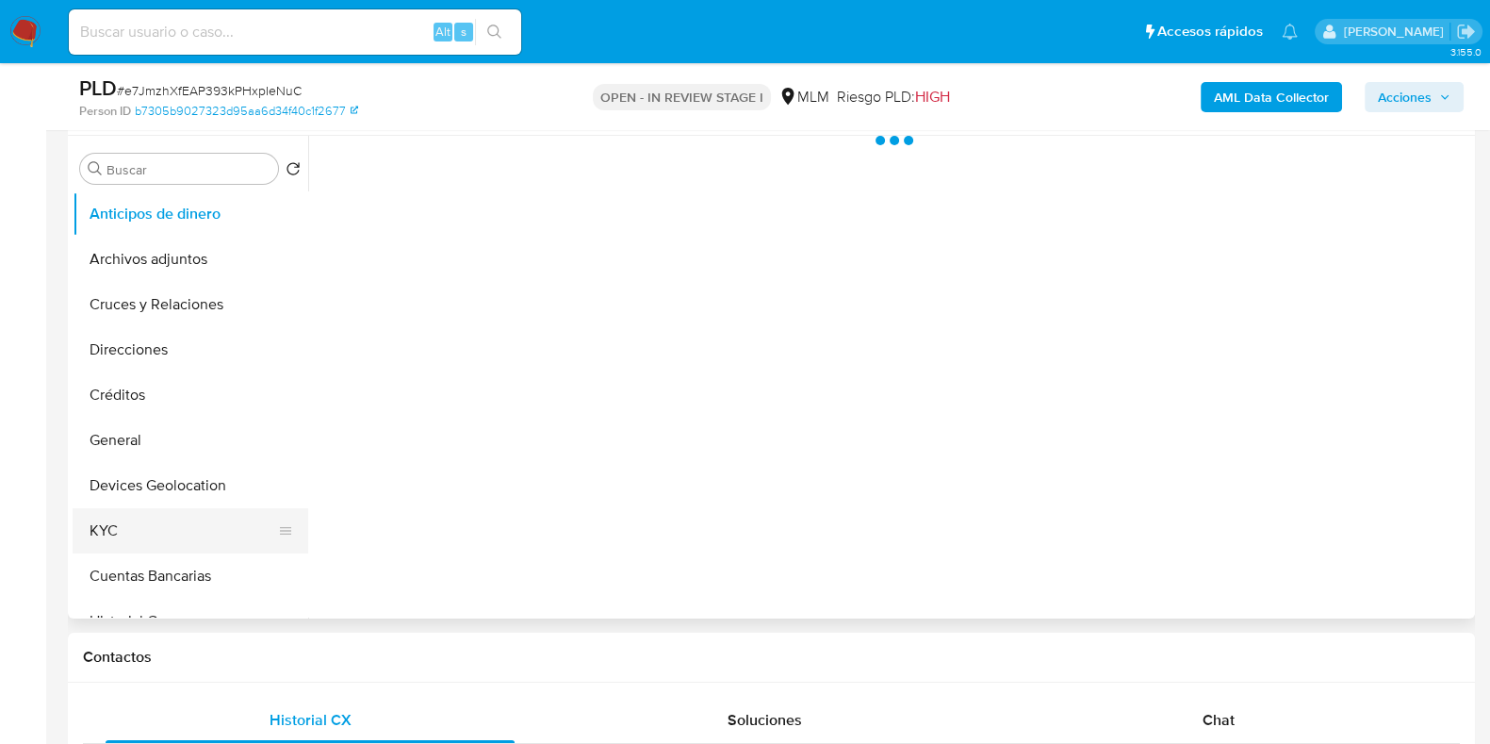
click at [132, 511] on button "KYC" at bounding box center [183, 530] width 221 height 45
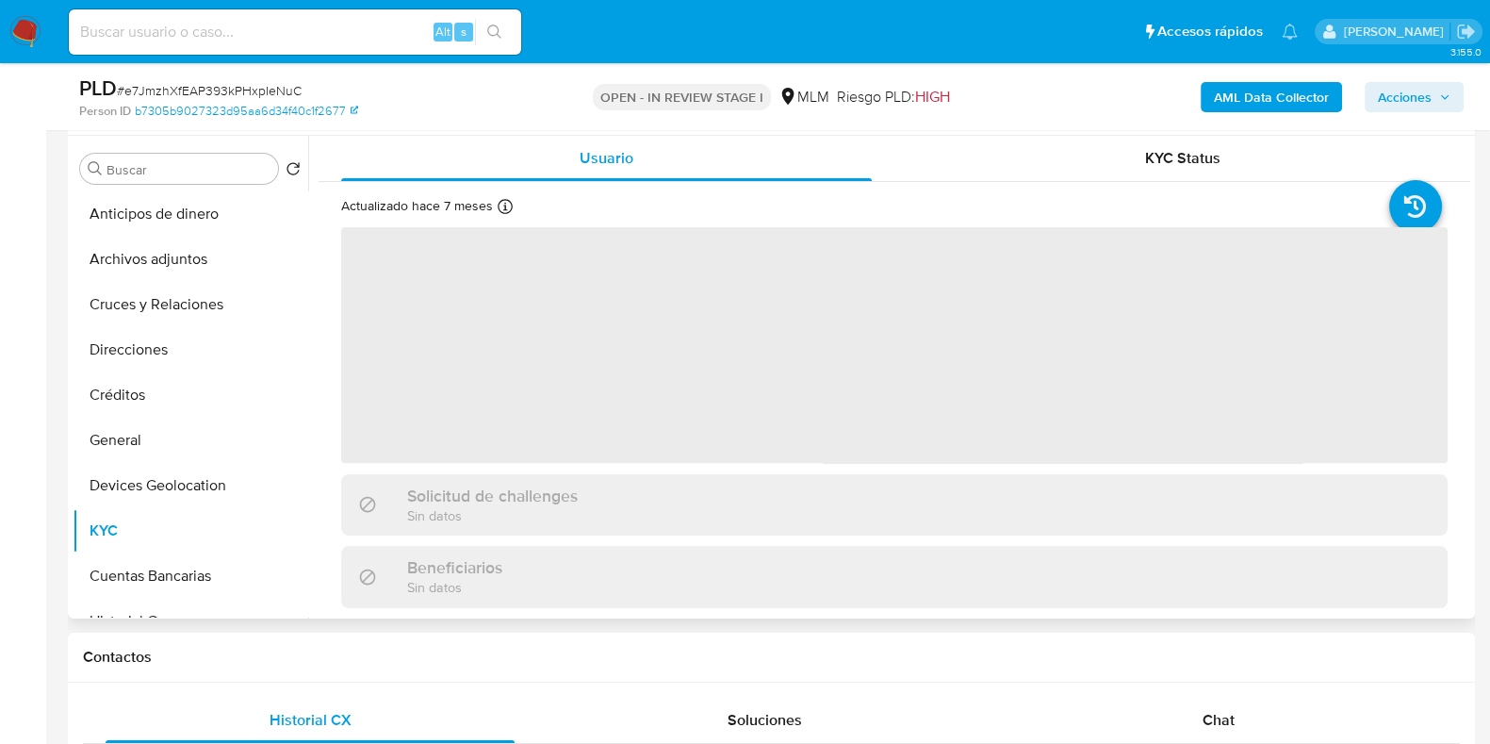
select select "10"
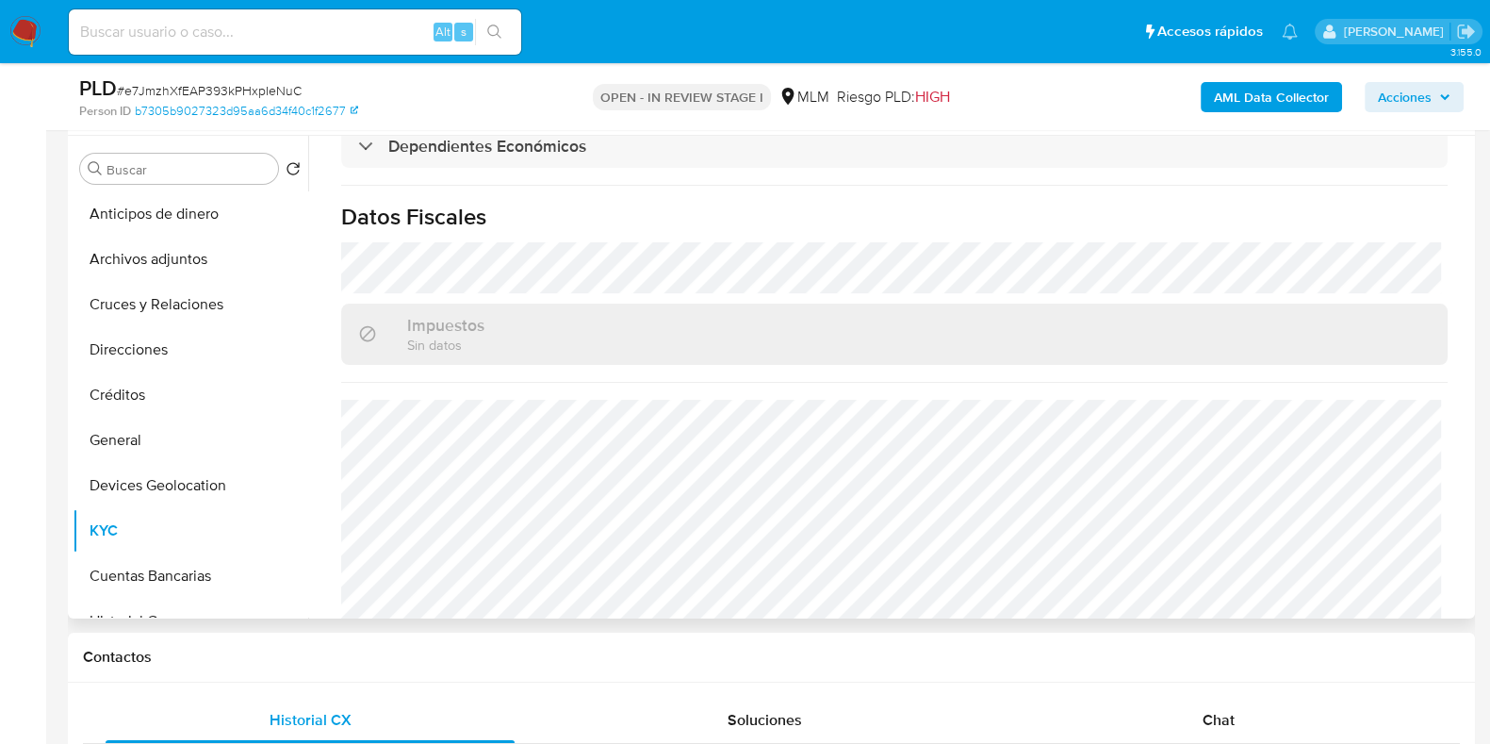
scroll to position [800, 0]
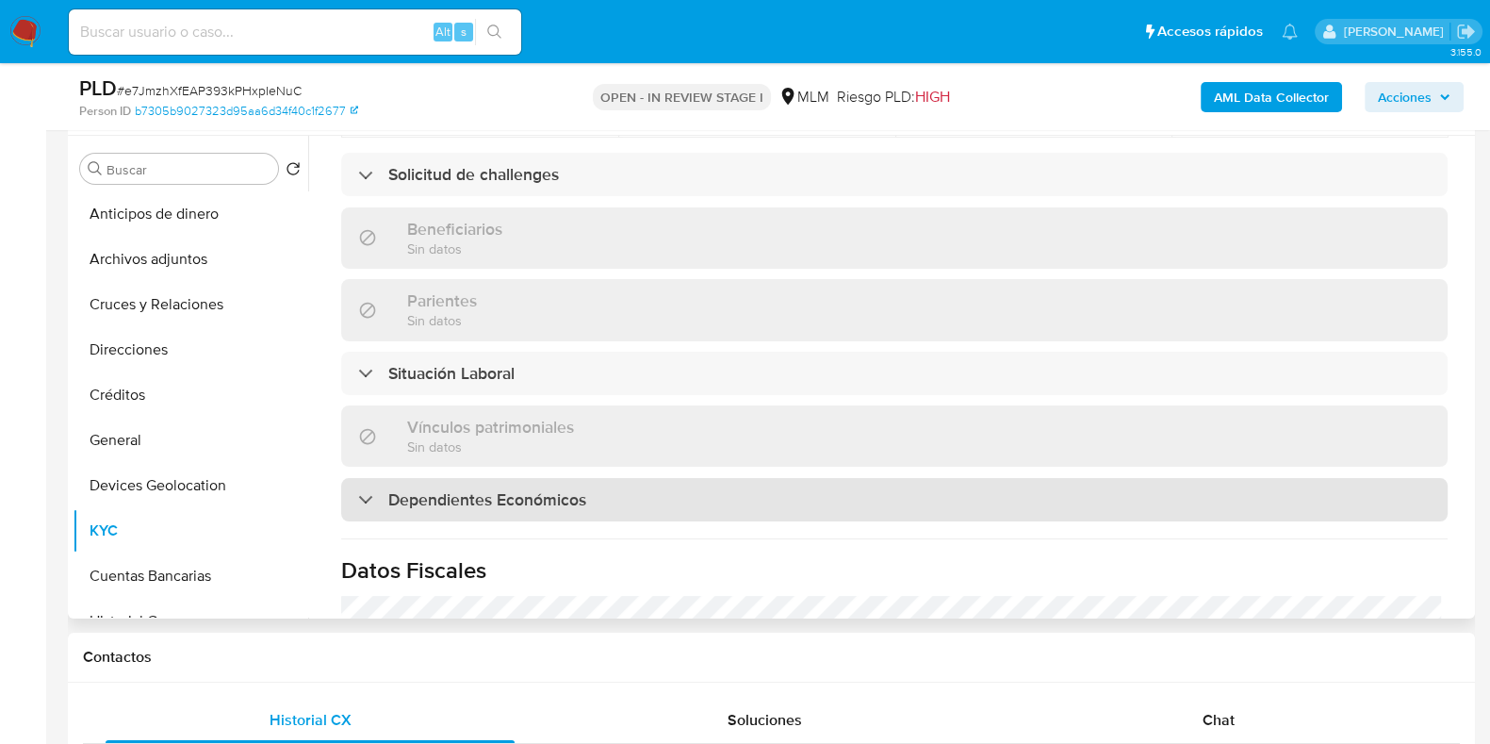
click at [497, 489] on h3 "Dependientes Económicos" at bounding box center [487, 499] width 198 height 21
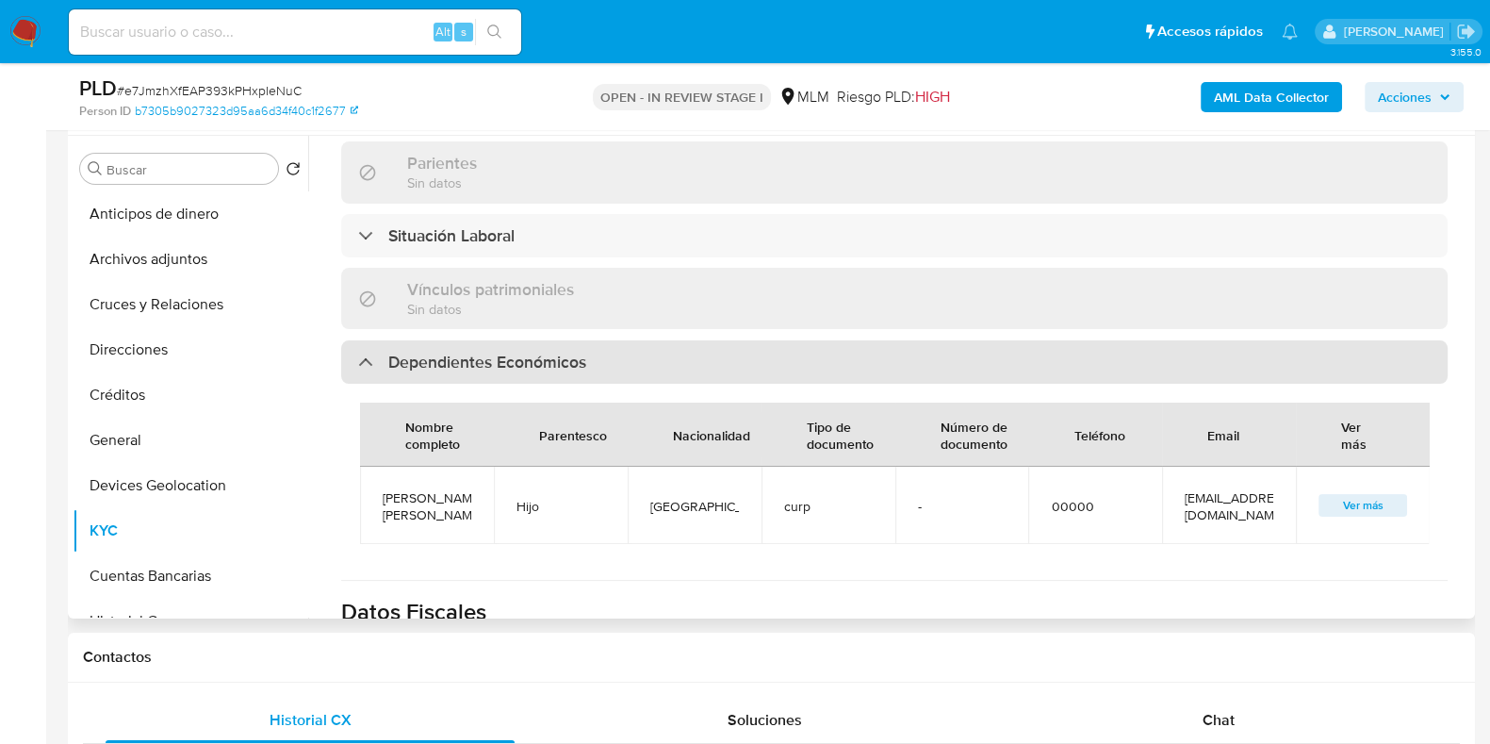
scroll to position [1154, 0]
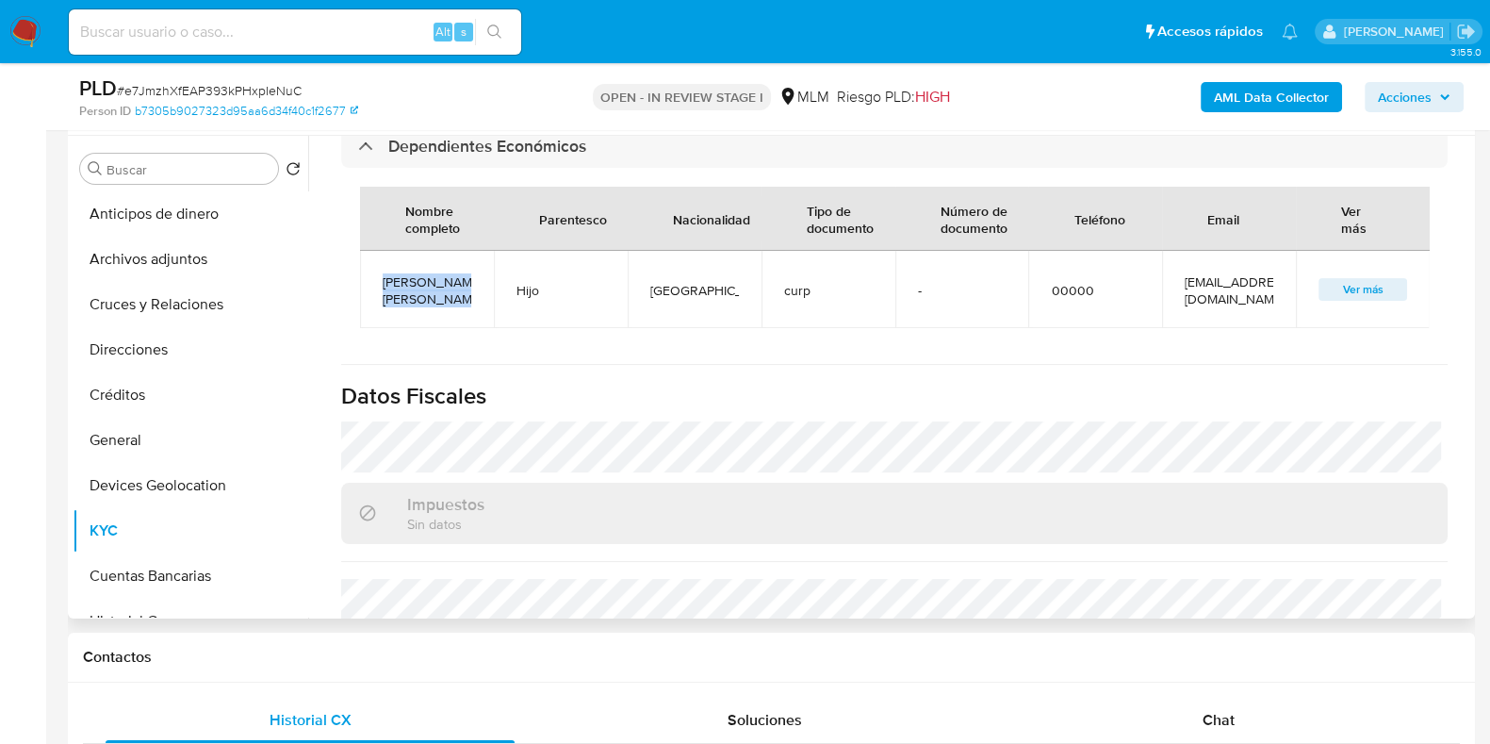
drag, startPoint x: 462, startPoint y: 266, endPoint x: 366, endPoint y: 250, distance: 97.5
click at [366, 251] on td "Miguel ali alvarez vergil" at bounding box center [427, 289] width 134 height 77
copy span "Miguel ali alvarez vergil"
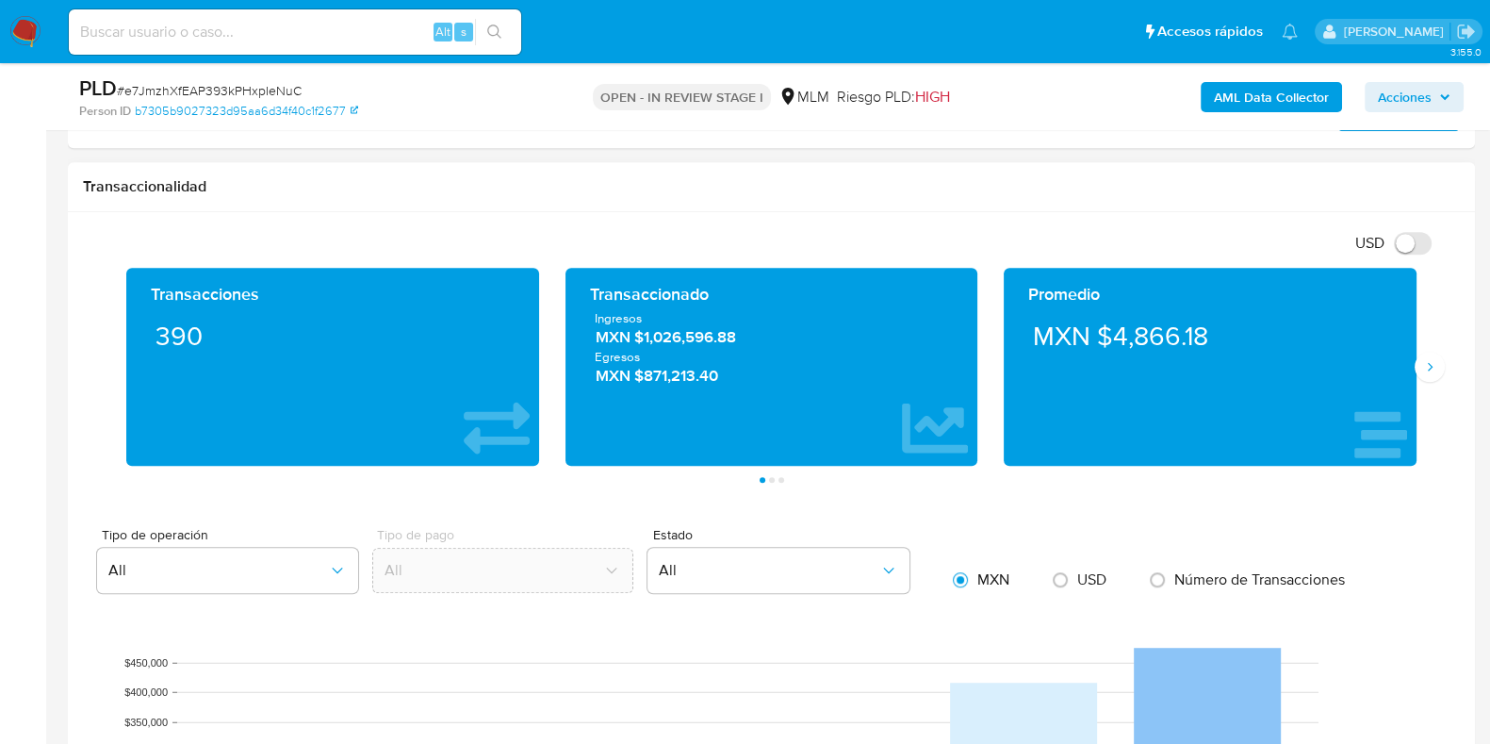
scroll to position [1414, 0]
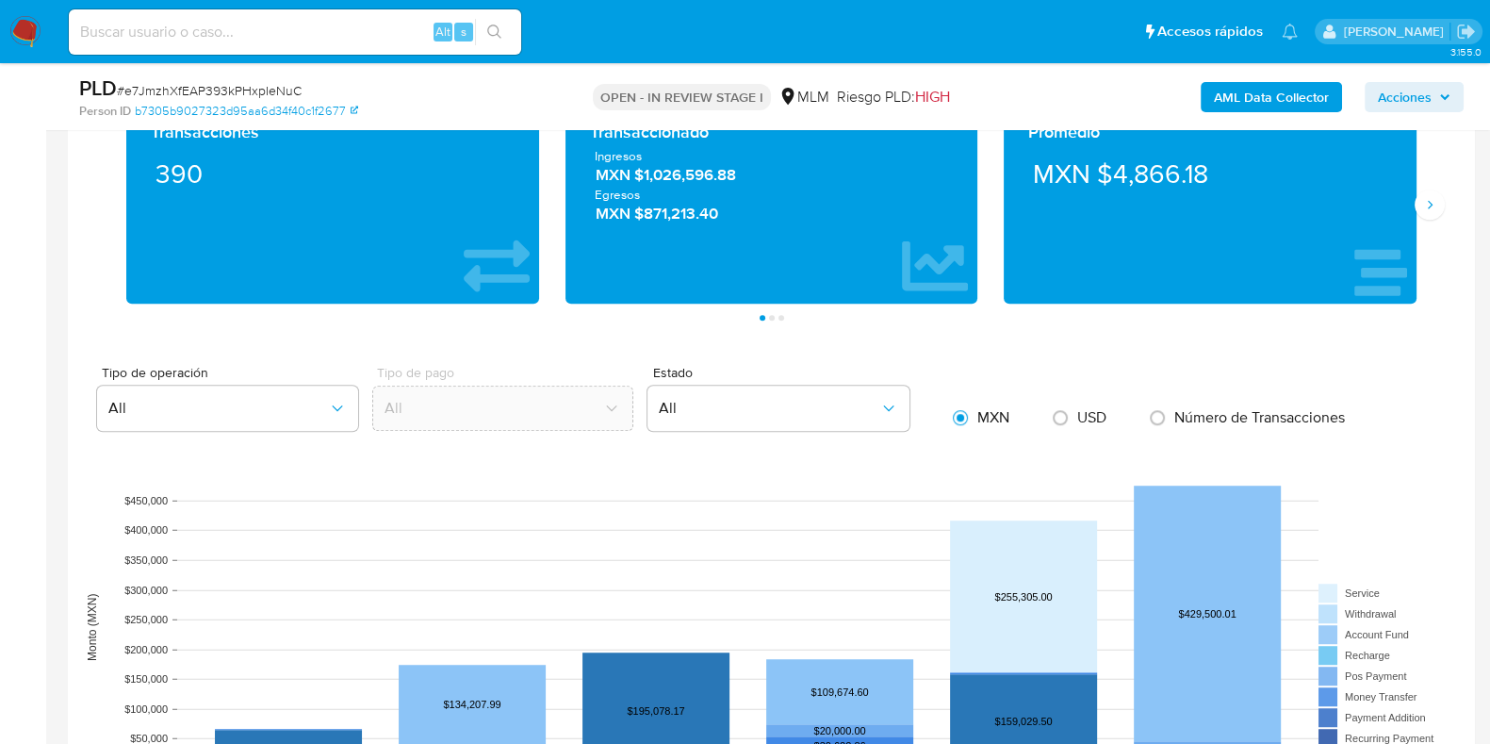
click at [1420, 213] on button "Siguiente" at bounding box center [1430, 204] width 30 height 30
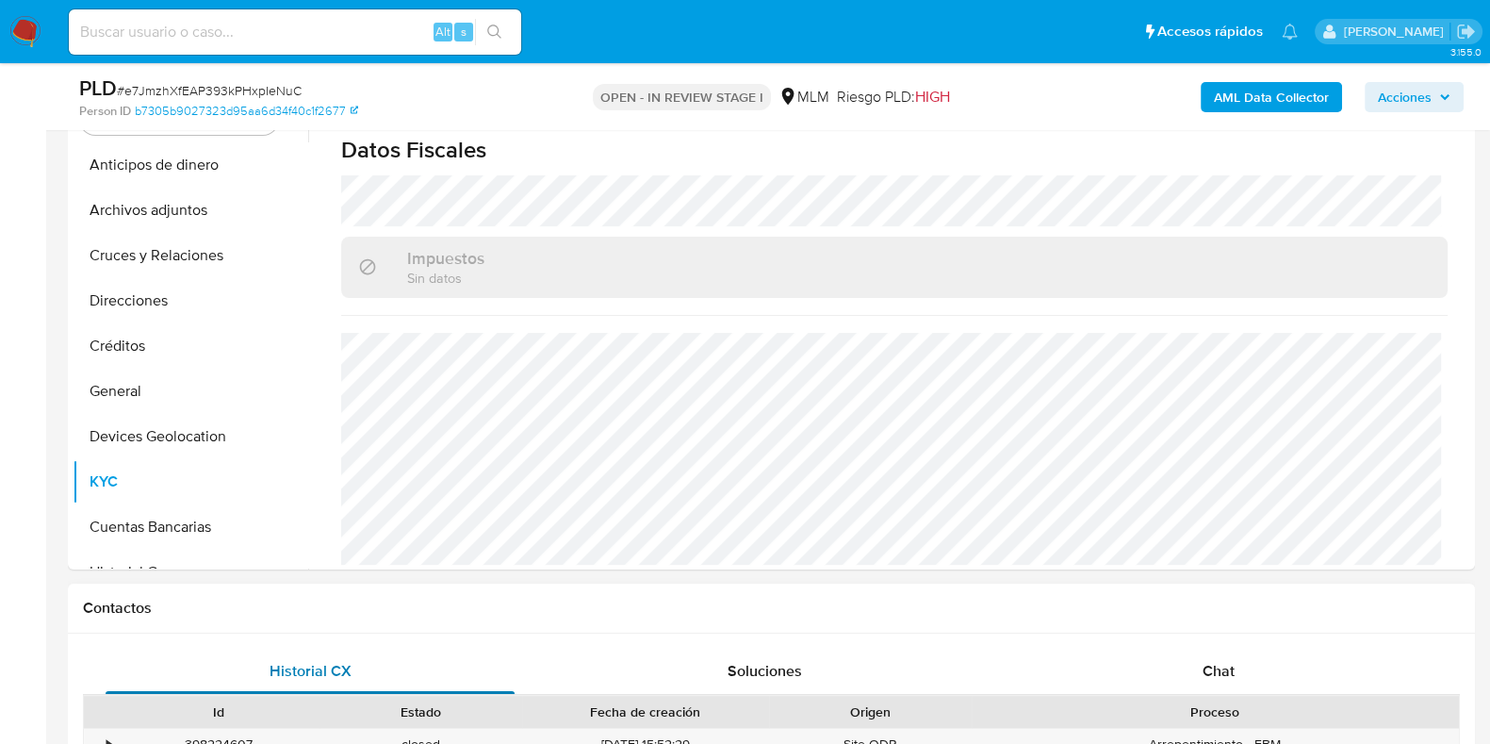
scroll to position [353, 0]
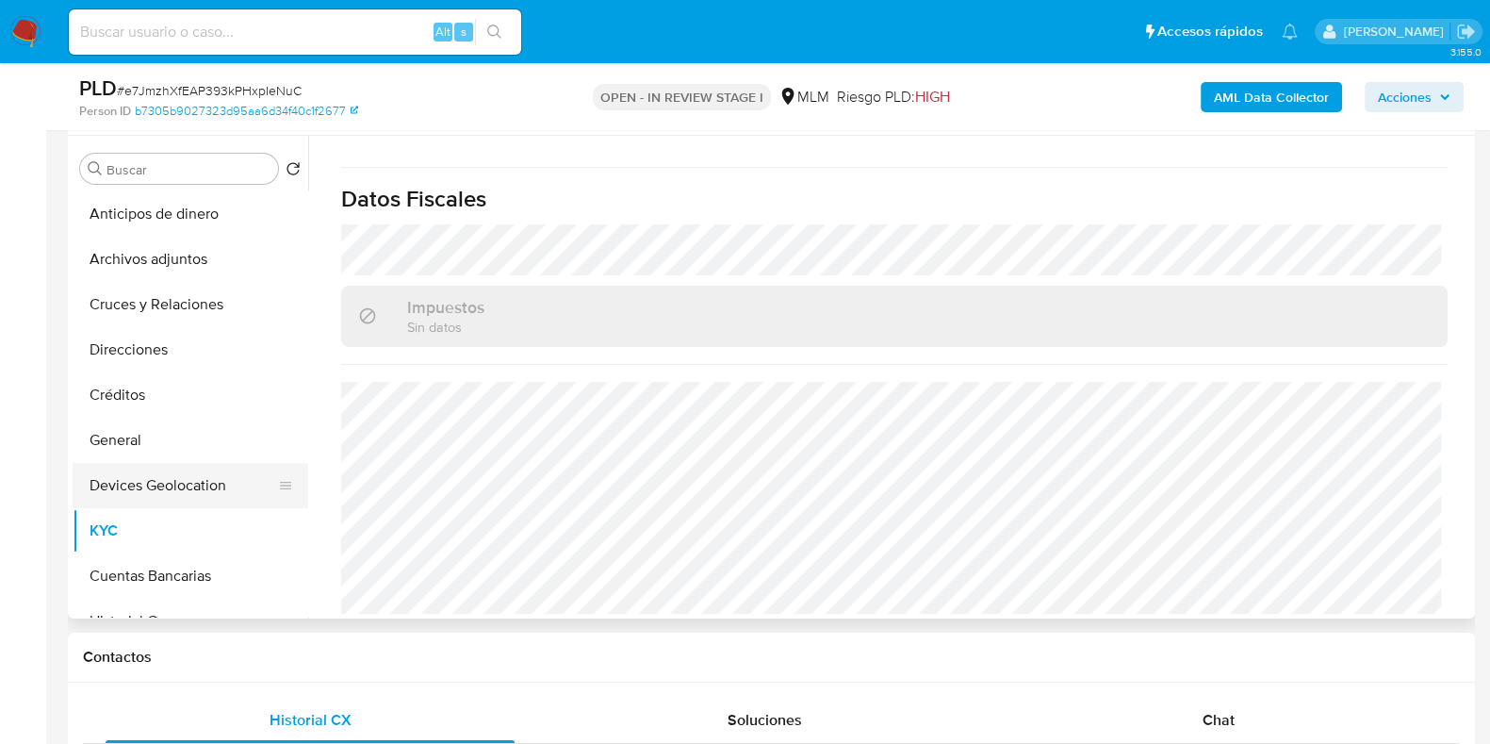
drag, startPoint x: 123, startPoint y: 444, endPoint x: 203, endPoint y: 488, distance: 91.6
click at [122, 445] on button "General" at bounding box center [191, 440] width 236 height 45
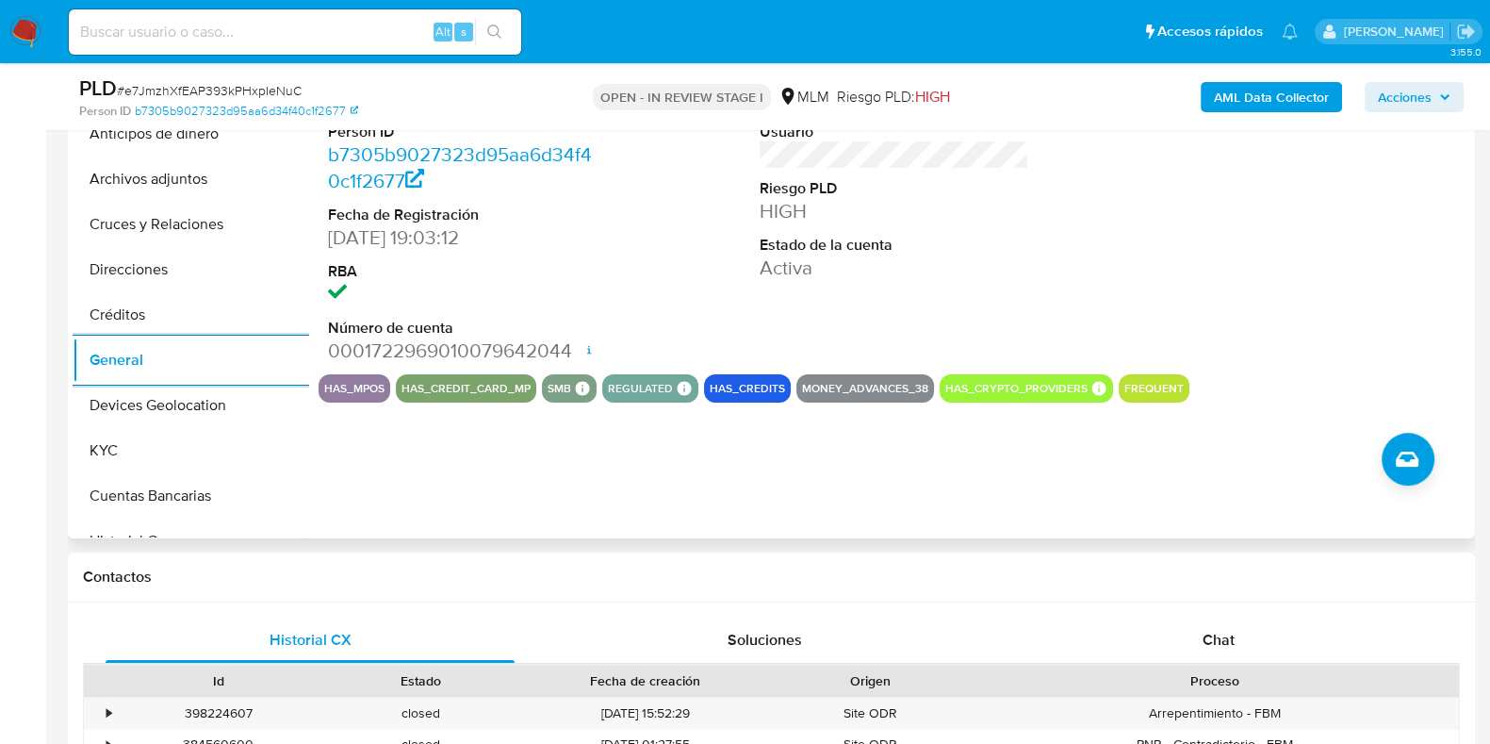
scroll to position [470, 0]
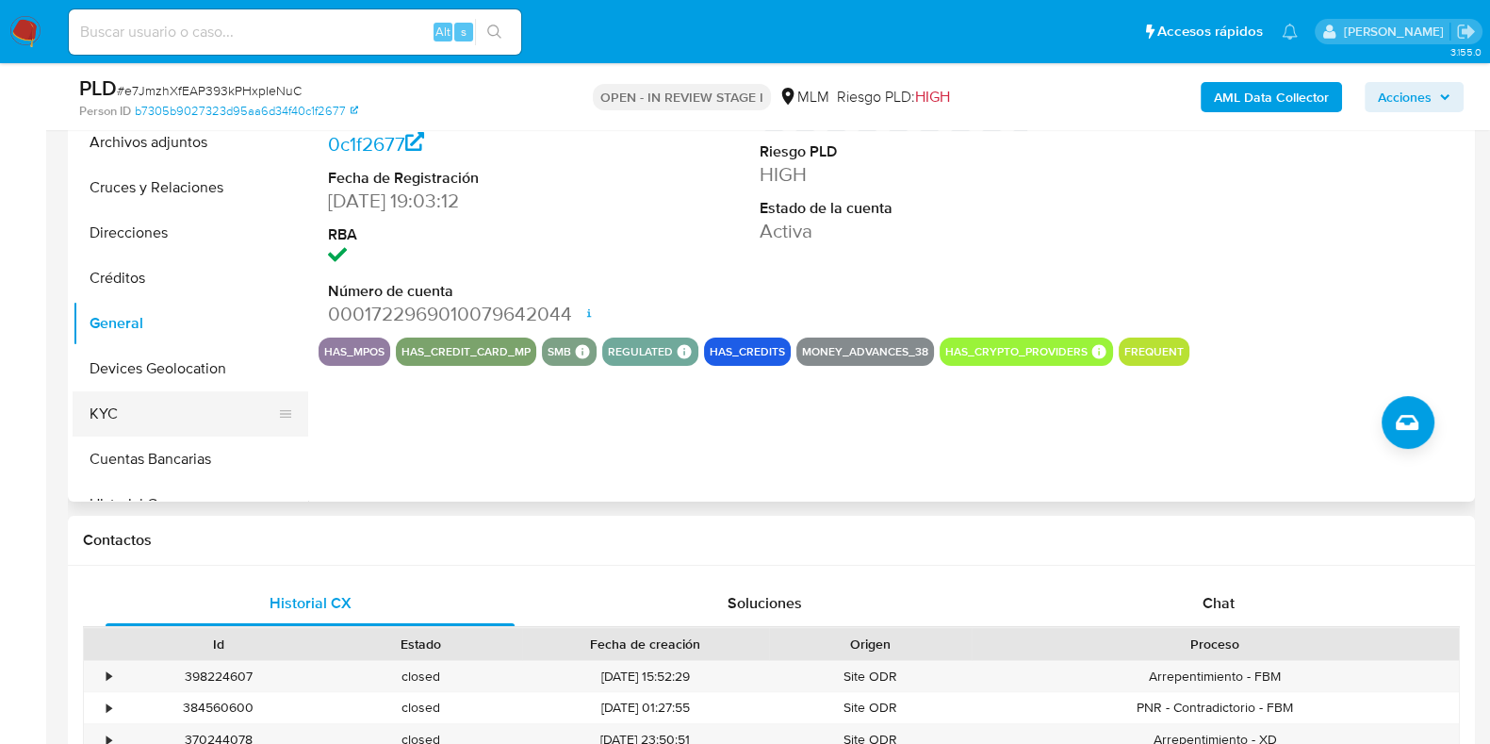
click at [208, 412] on button "KYC" at bounding box center [183, 413] width 221 height 45
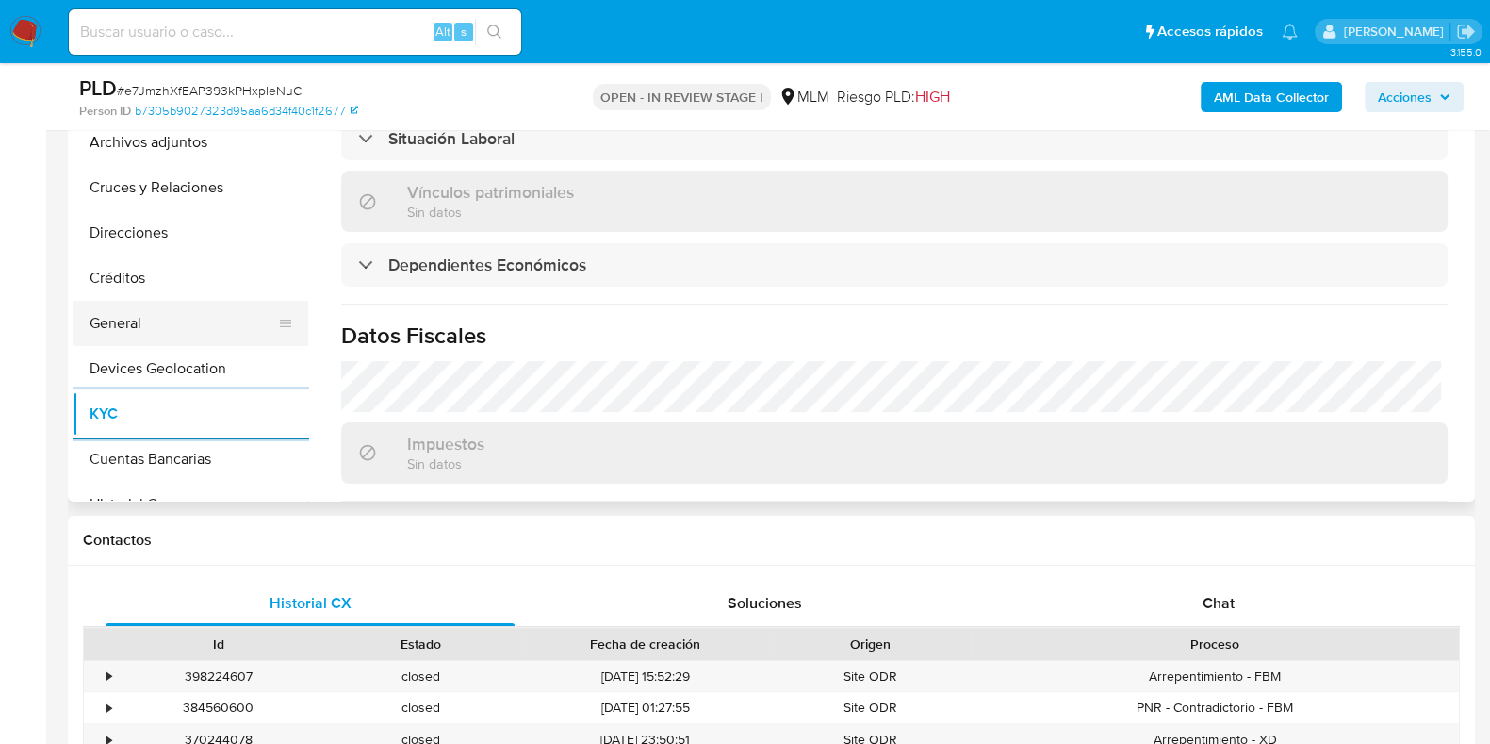
scroll to position [353, 0]
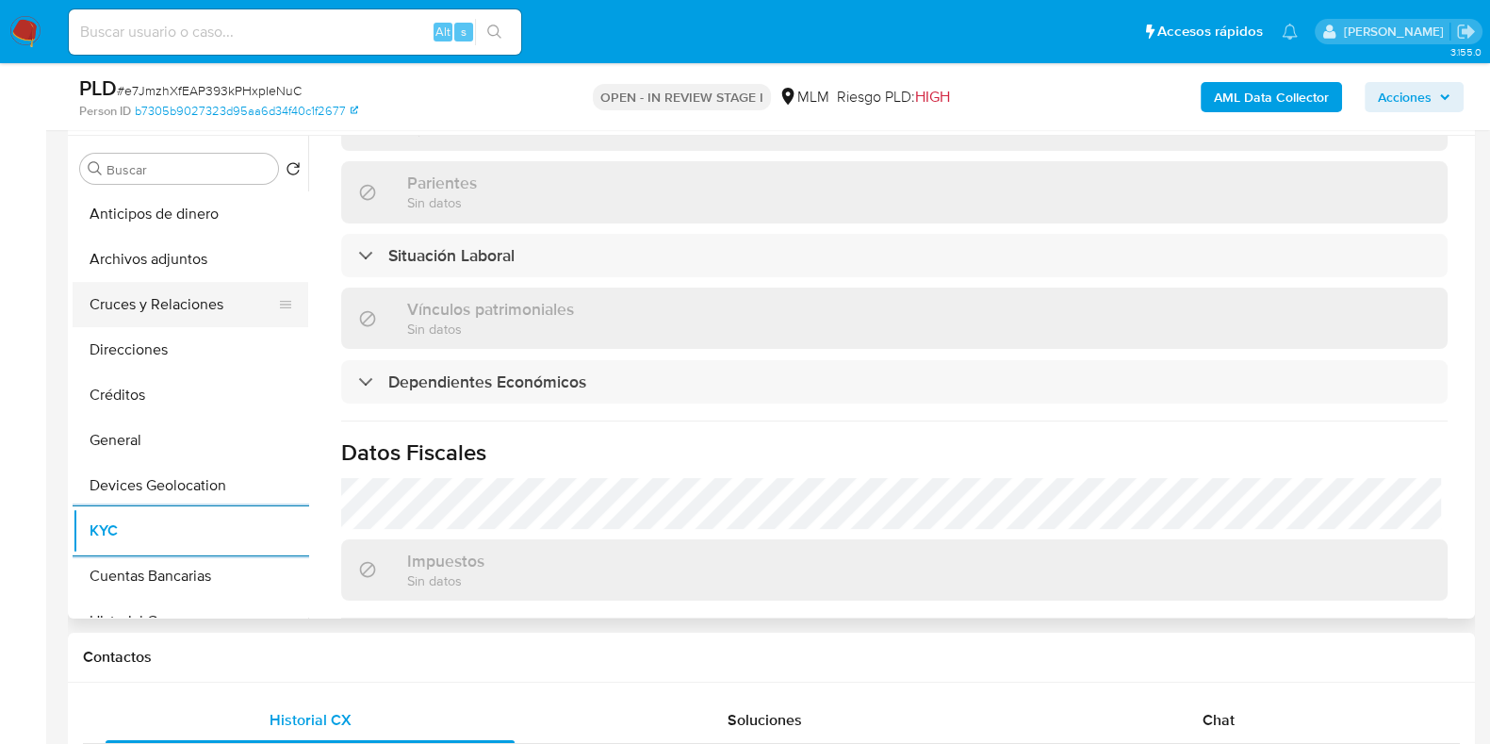
click at [183, 316] on button "Cruces y Relaciones" at bounding box center [183, 304] width 221 height 45
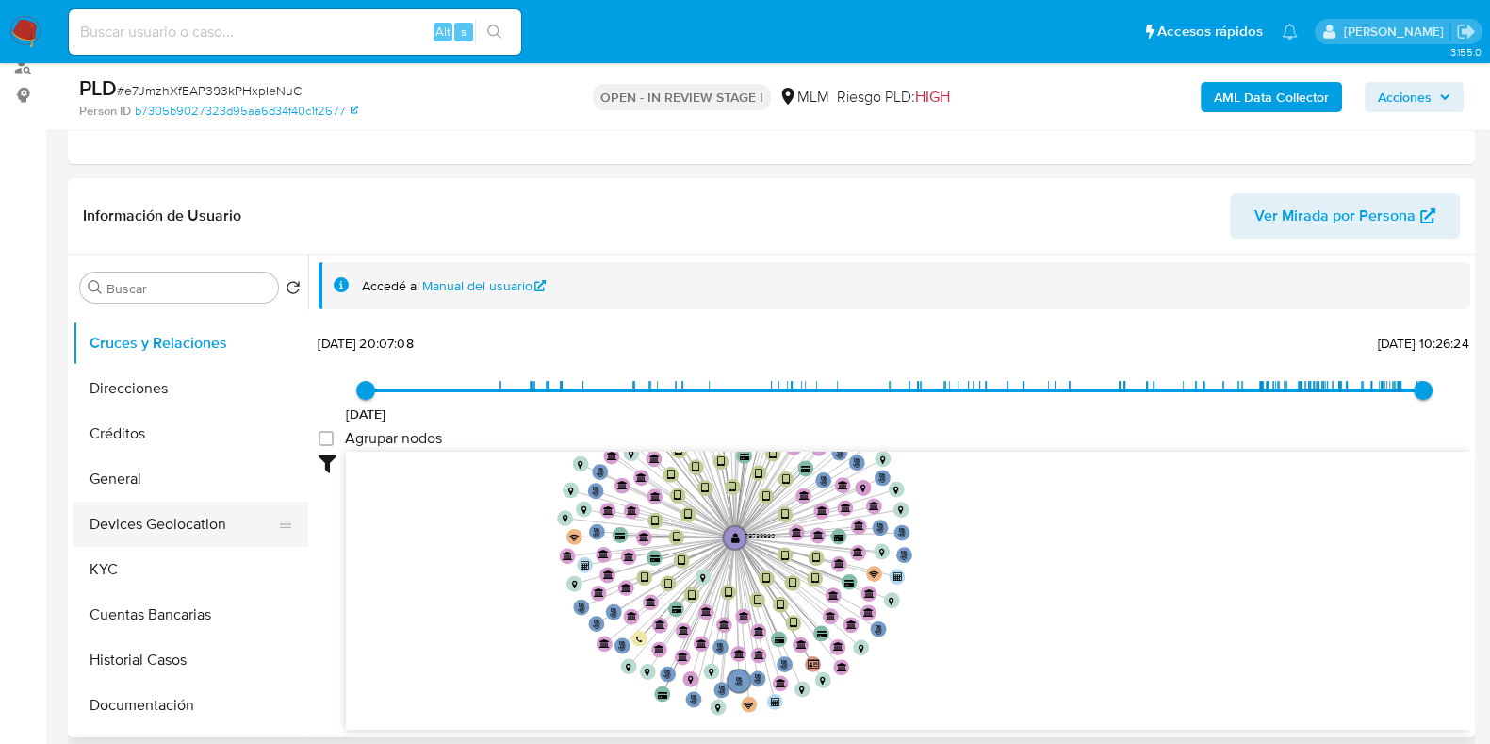
scroll to position [117, 0]
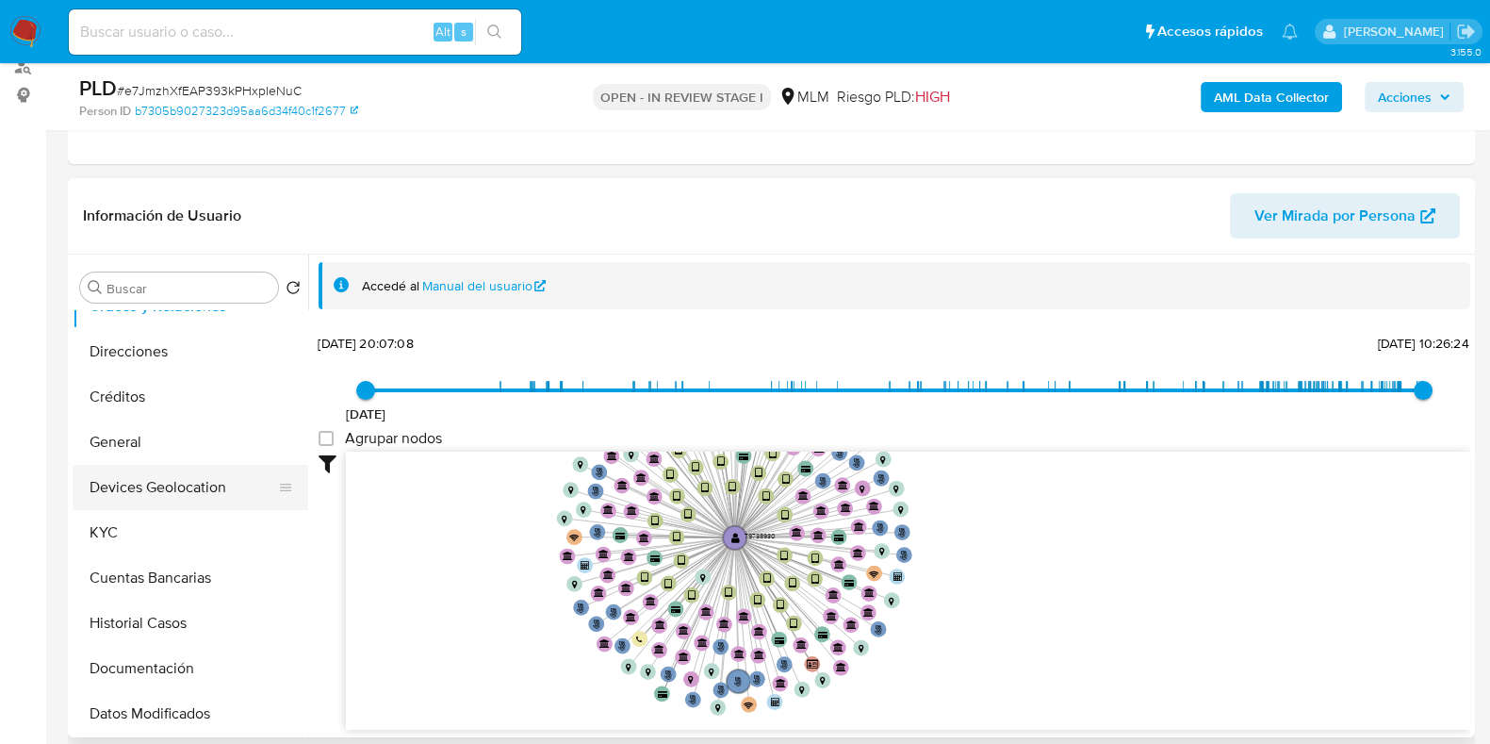
click at [152, 485] on button "Devices Geolocation" at bounding box center [183, 487] width 221 height 45
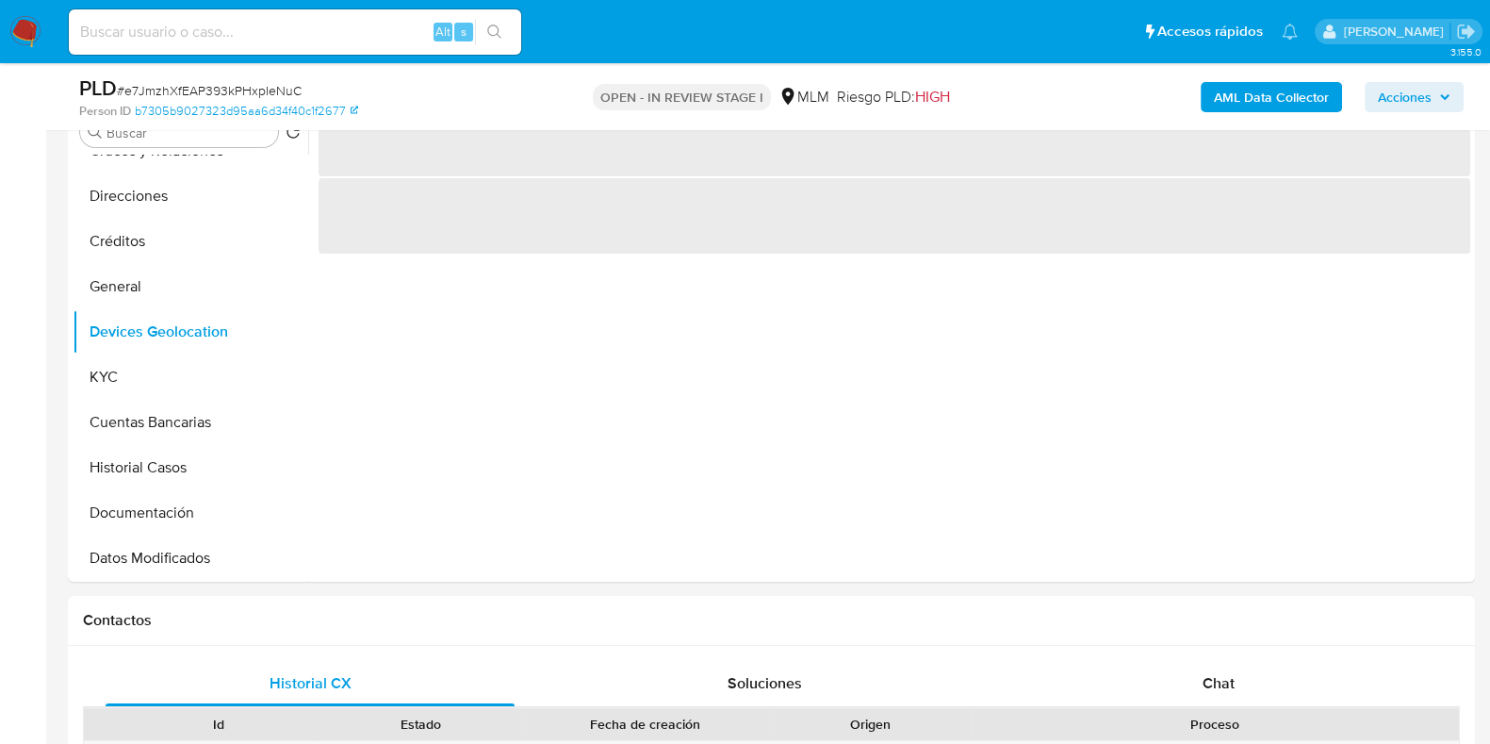
scroll to position [353, 0]
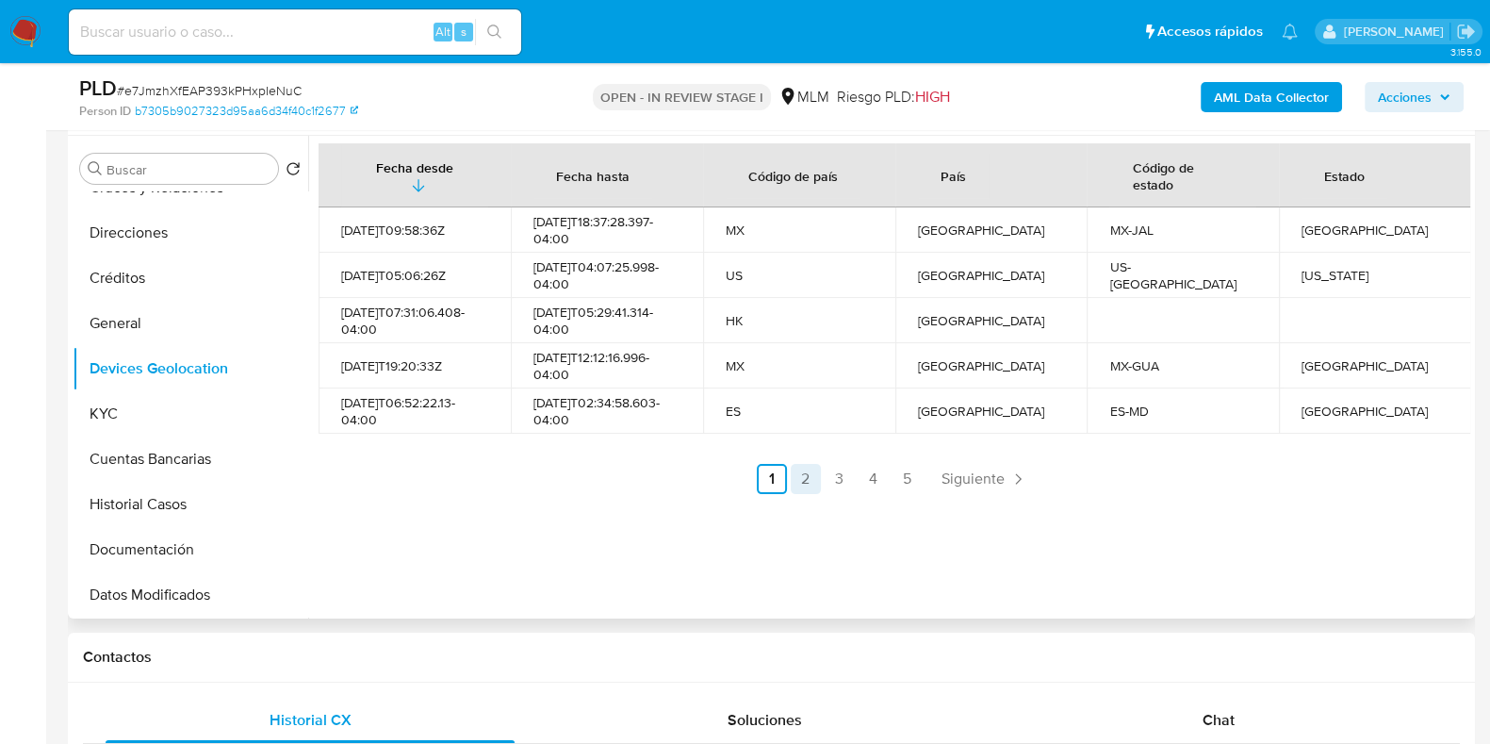
click at [807, 484] on link "2" at bounding box center [806, 479] width 30 height 30
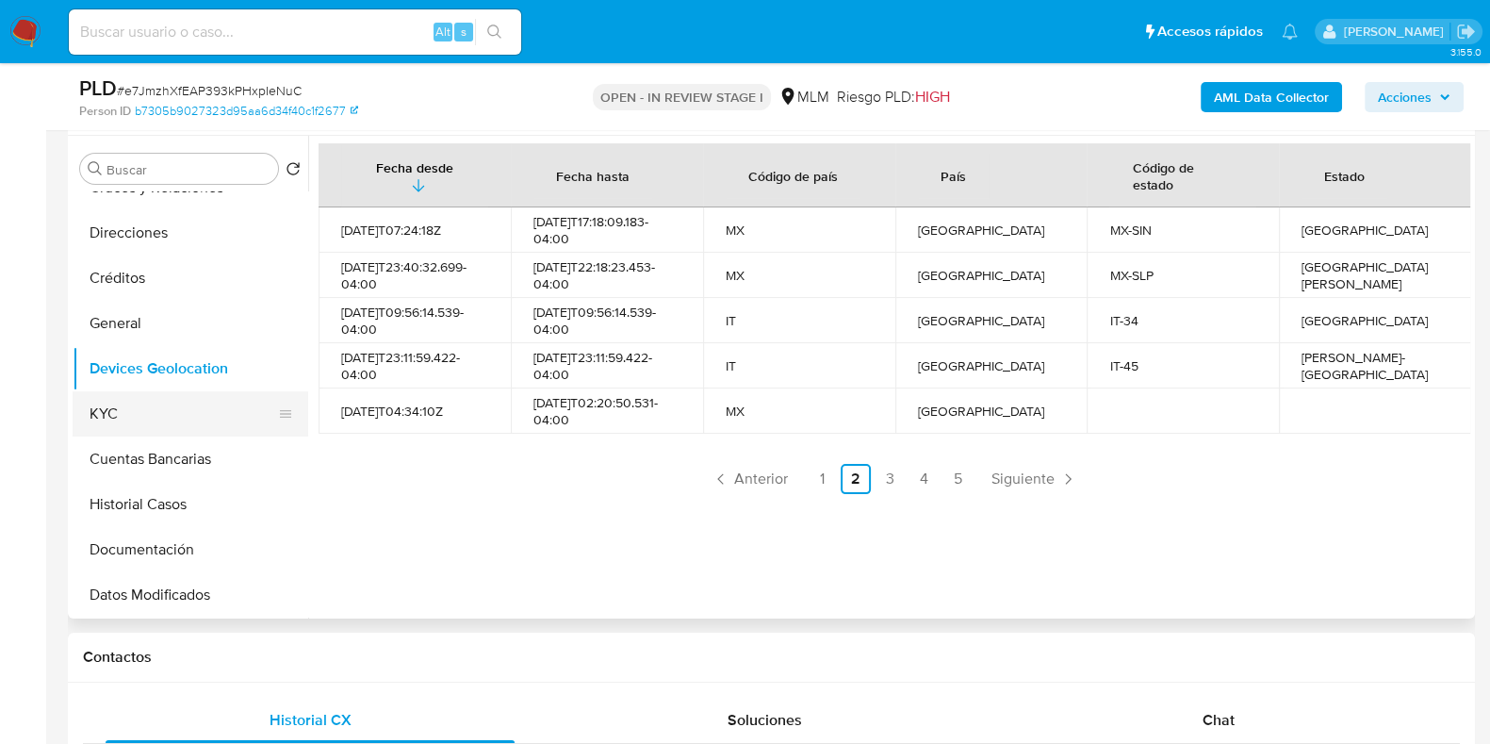
click at [119, 414] on button "KYC" at bounding box center [183, 413] width 221 height 45
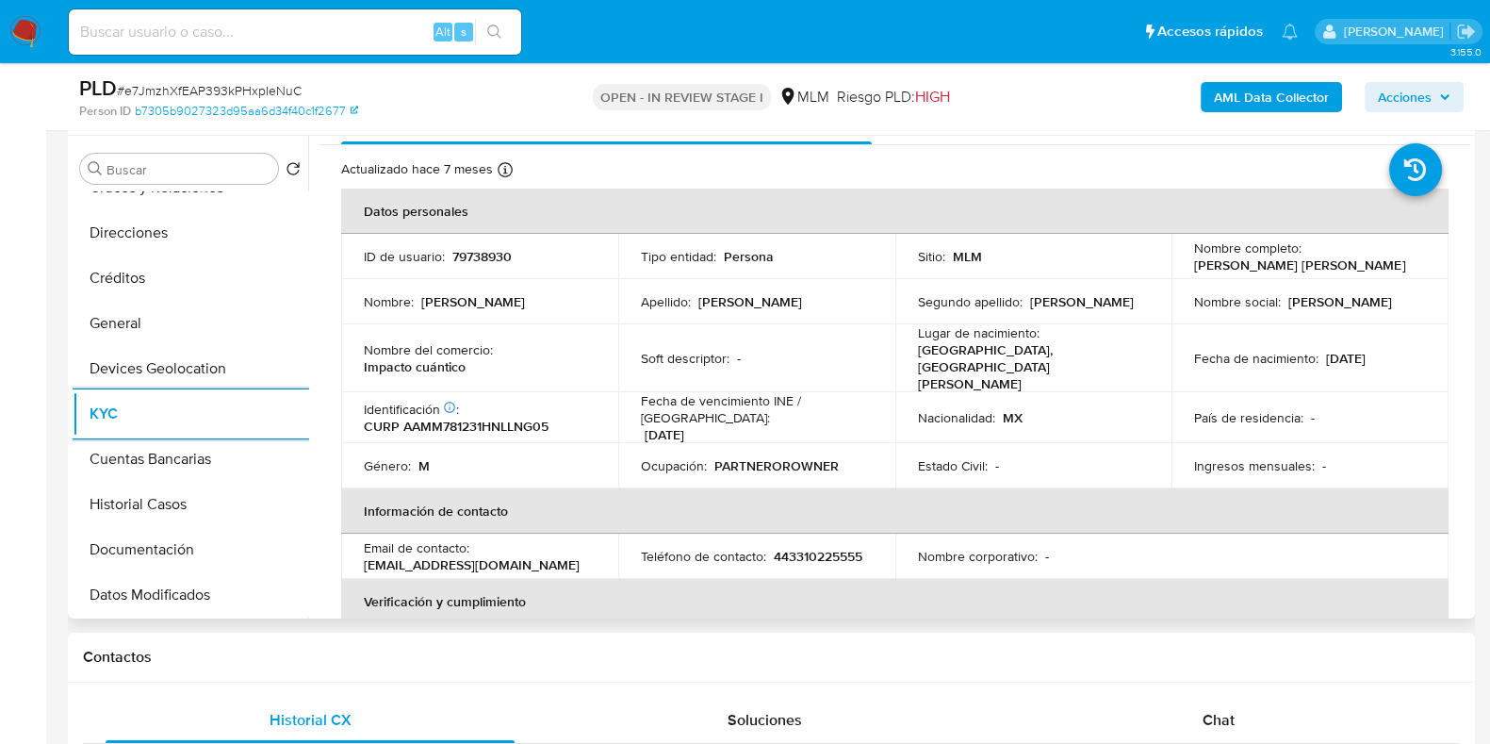
scroll to position [0, 0]
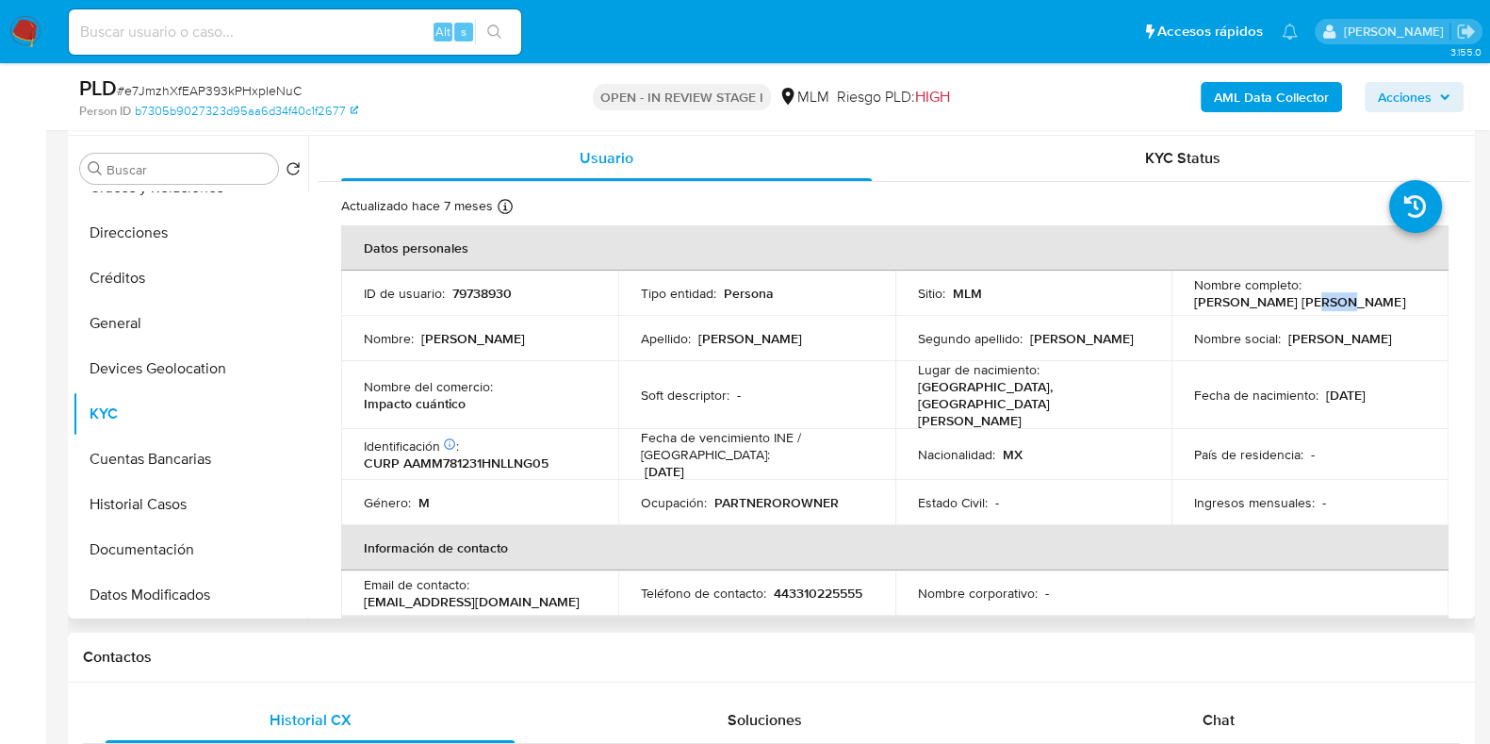
click at [1296, 306] on p "Miguel Adrian Alvarez Manzo" at bounding box center [1299, 301] width 211 height 17
click at [1358, 301] on p "Miguel Adrian Alvarez Manzo" at bounding box center [1299, 301] width 211 height 17
drag, startPoint x: 1369, startPoint y: 300, endPoint x: 1172, endPoint y: 290, distance: 197.2
click at [1172, 299] on td "Nombre completo : Miguel Adrian Alvarez Manzo" at bounding box center [1310, 293] width 277 height 45
copy p "Miguel Adrian Alvarez Manzo"
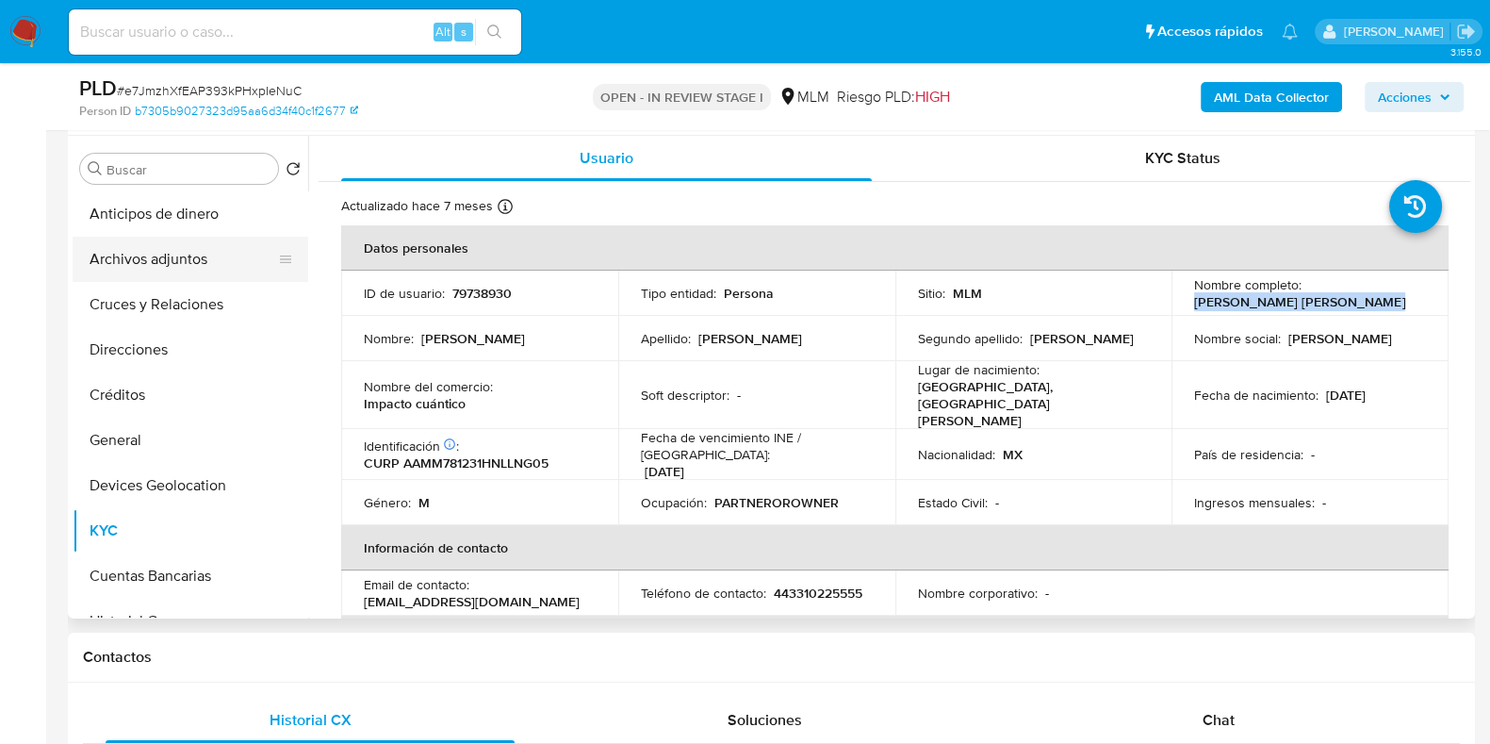
click at [151, 247] on button "Archivos adjuntos" at bounding box center [183, 259] width 221 height 45
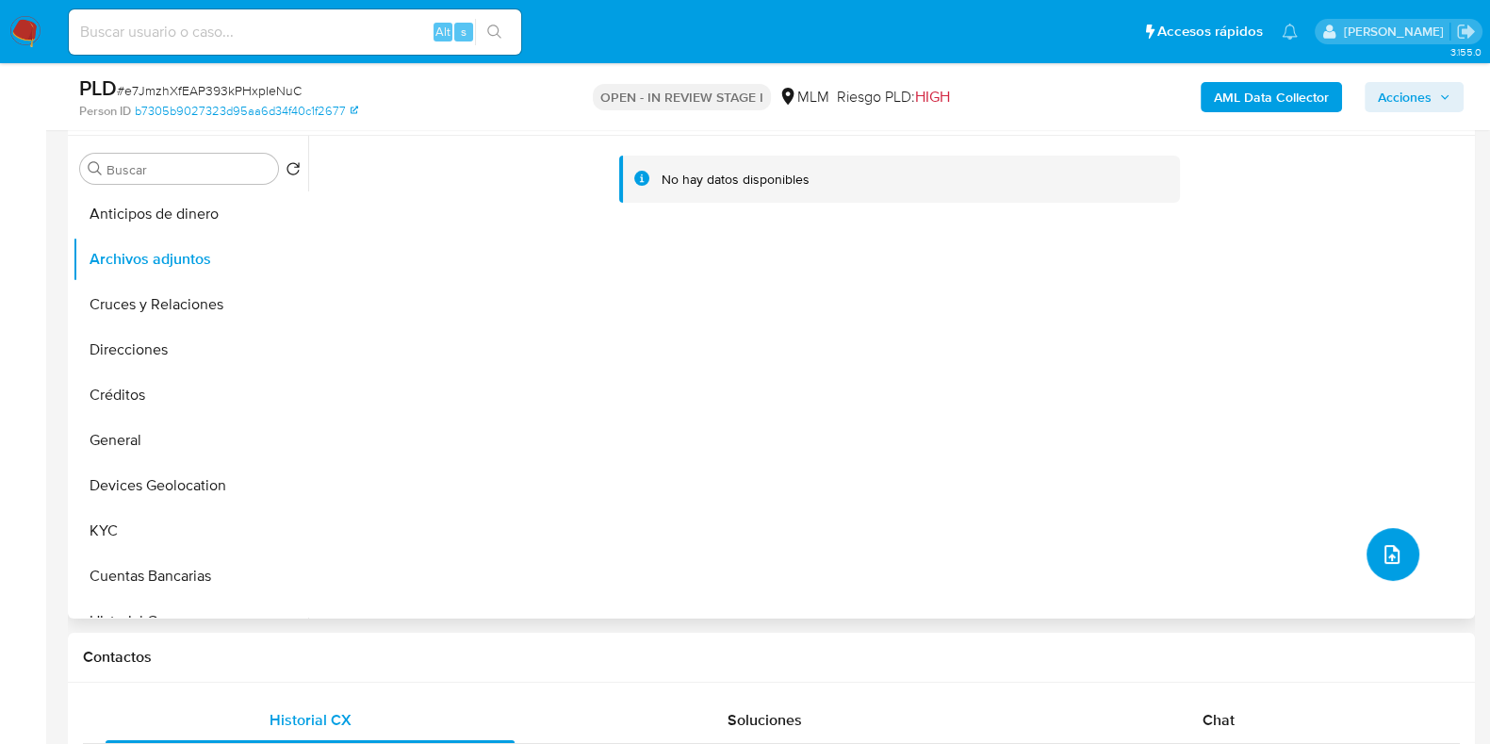
click at [1385, 558] on icon "upload-file" at bounding box center [1392, 554] width 23 height 23
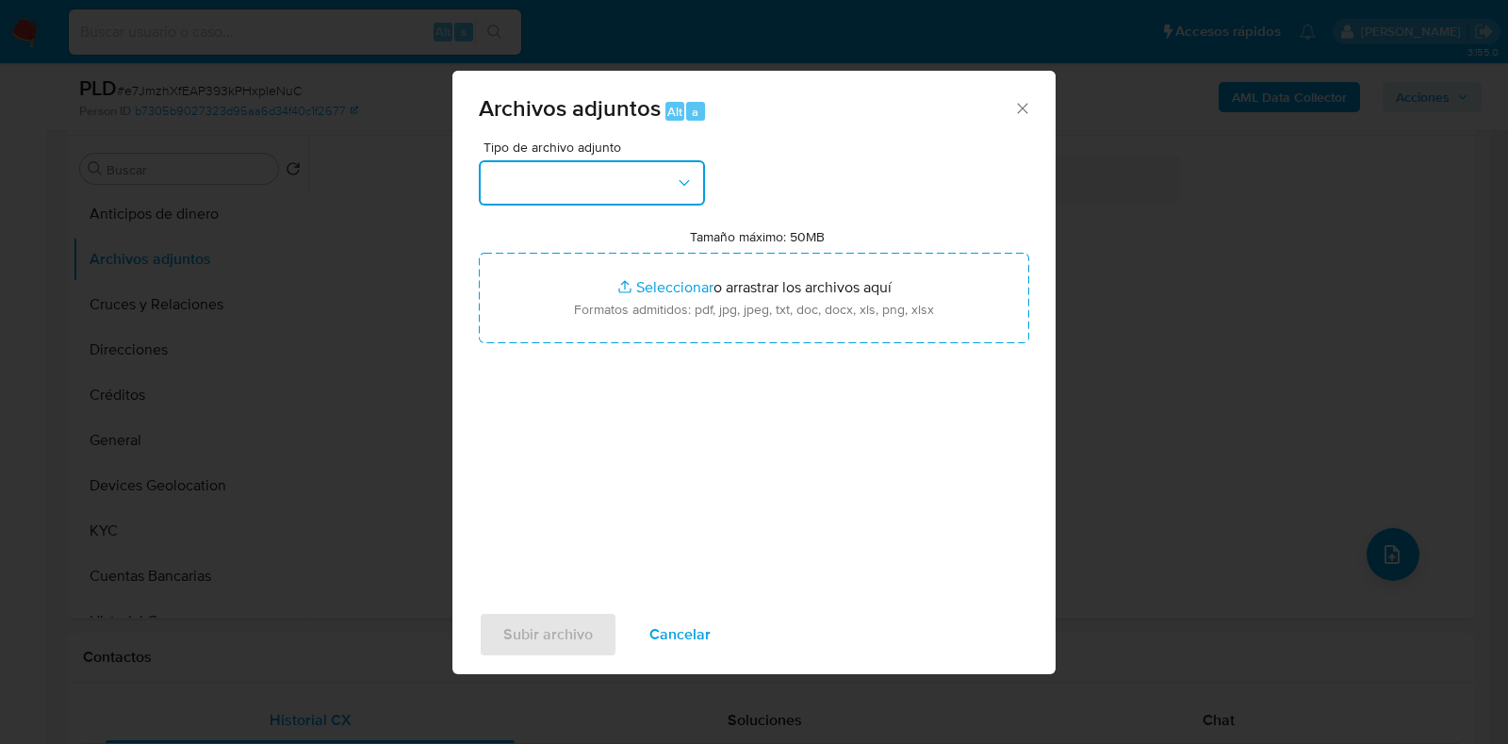
click at [597, 195] on button "button" at bounding box center [592, 182] width 226 height 45
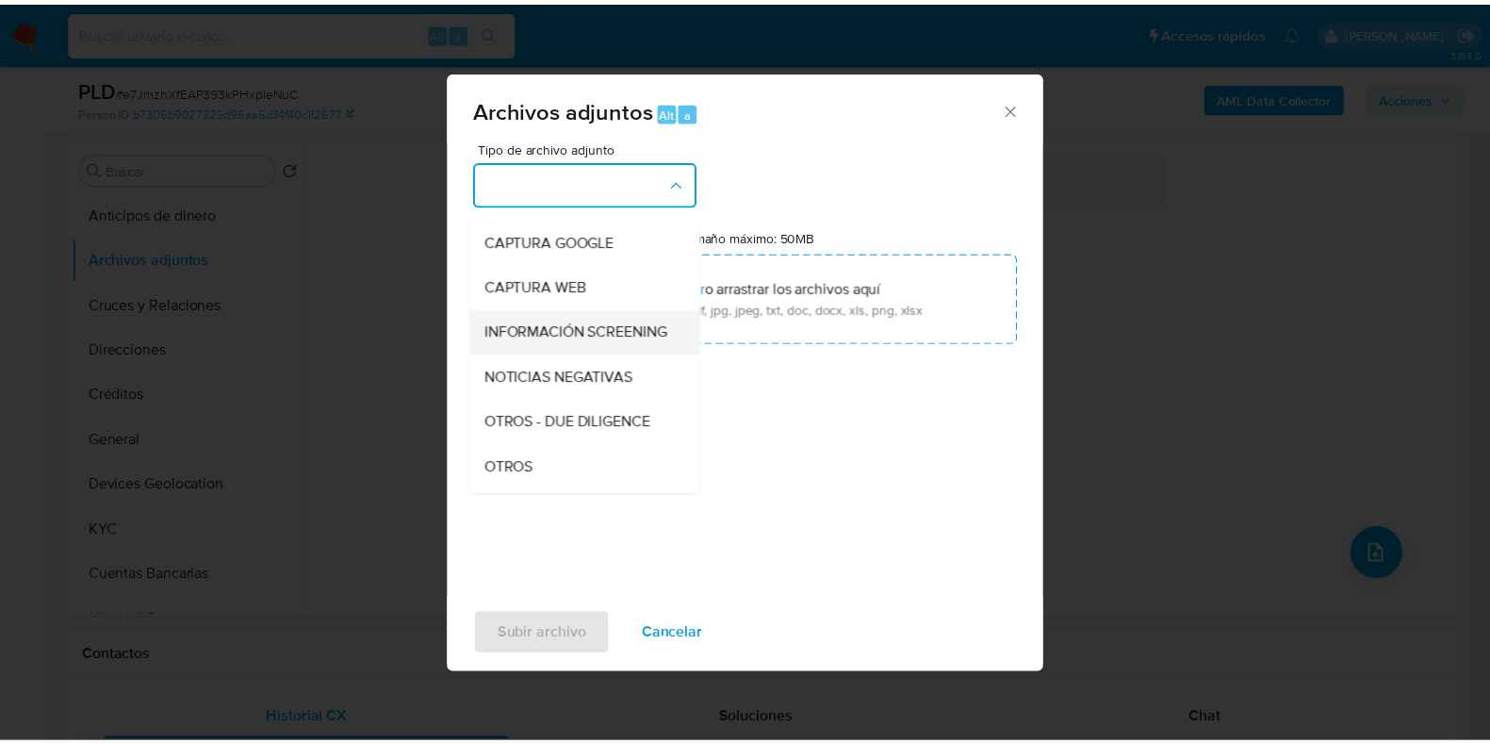
scroll to position [117, 0]
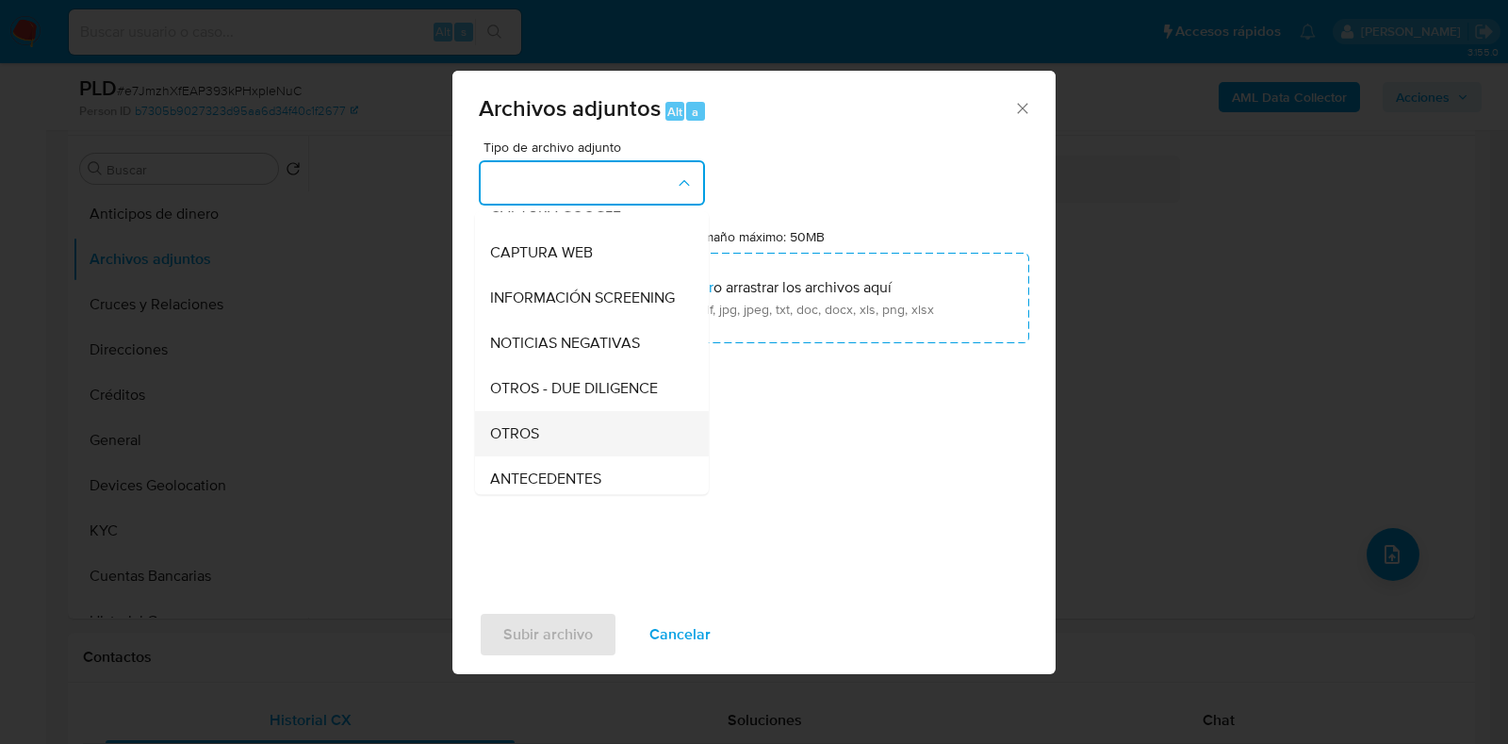
click at [526, 443] on span "OTROS" at bounding box center [514, 433] width 49 height 19
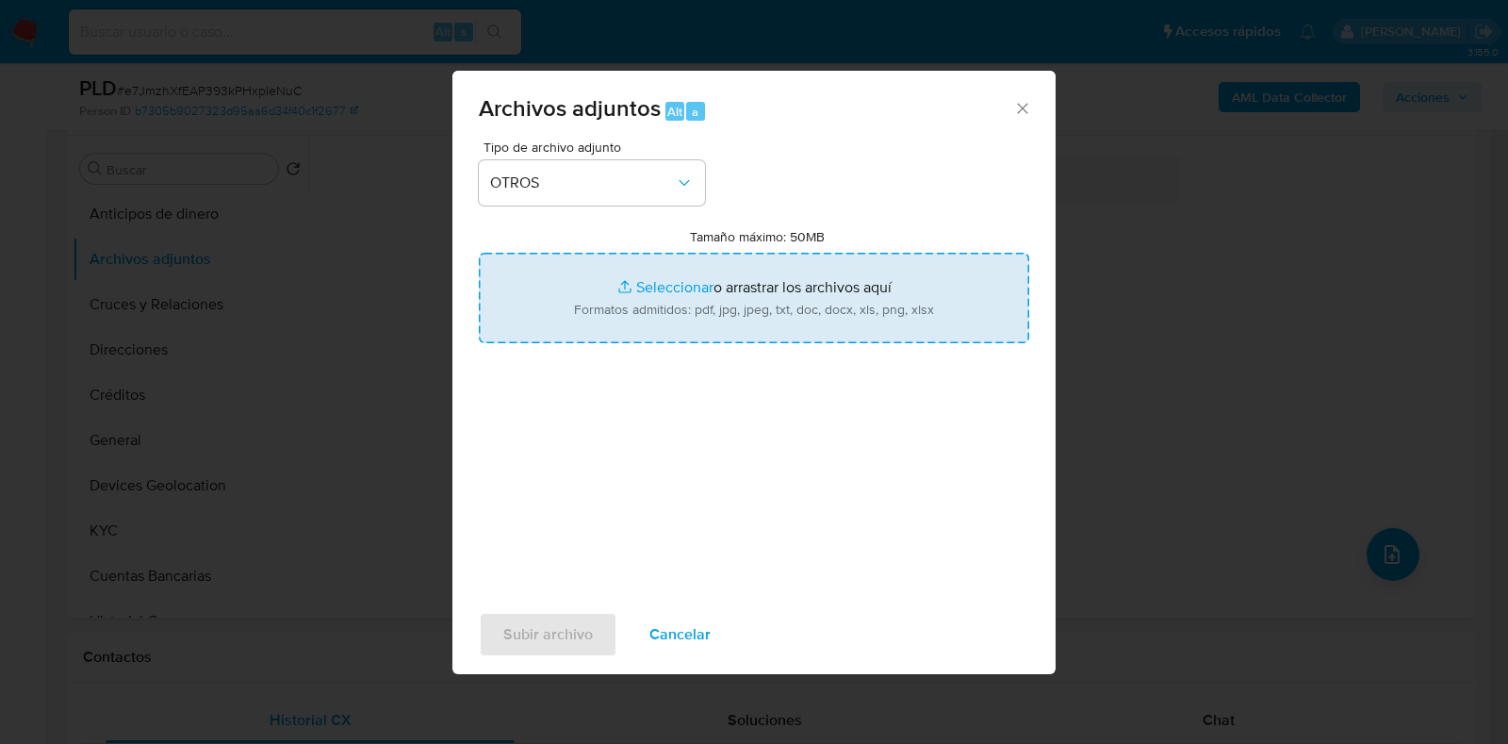
click at [641, 275] on input "Tamaño máximo: 50MB Seleccionar archivos" at bounding box center [754, 298] width 550 height 90
type input "C:\fakepath\79738930_MIGUEL ADRIAN ALVAREZ MANZO_AGO2025.pdf"
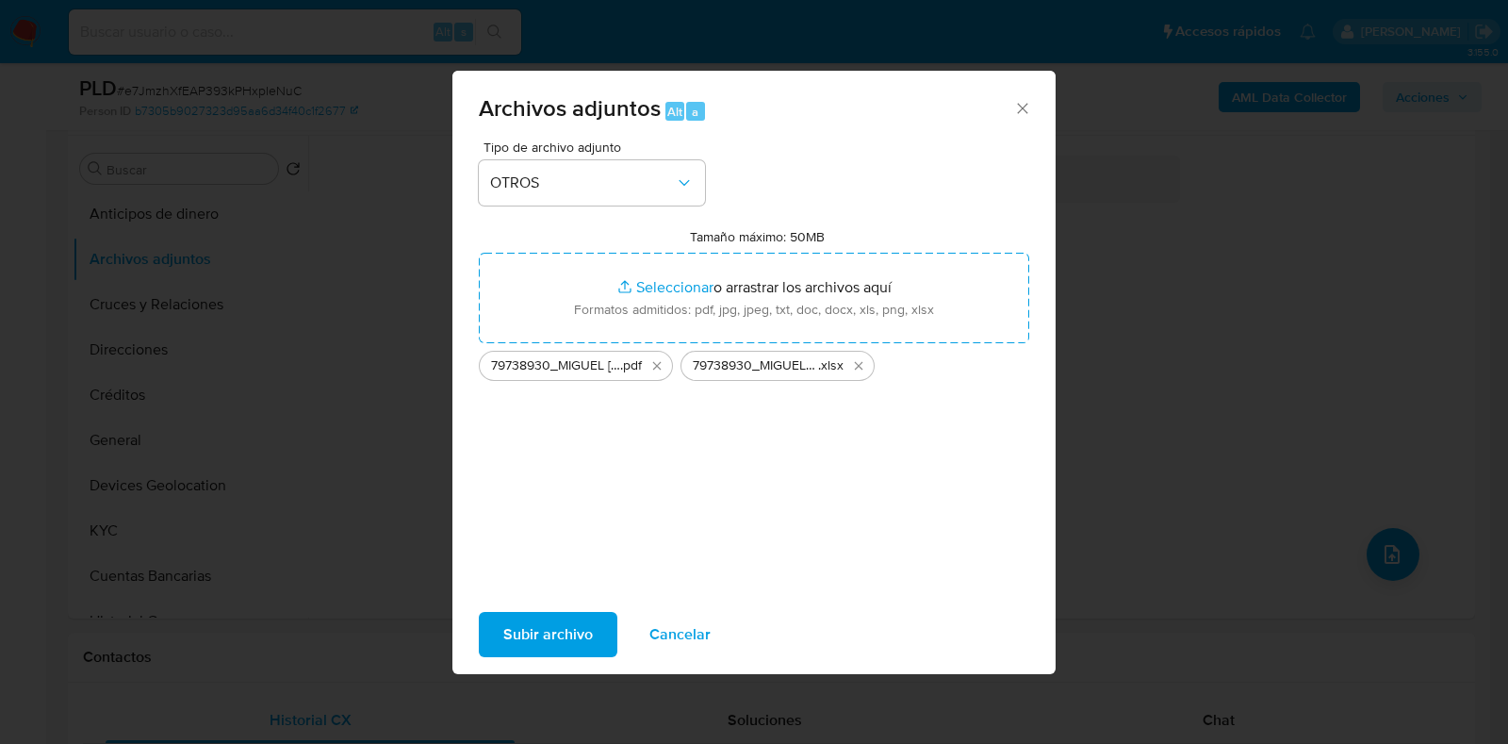
click at [567, 624] on span "Subir archivo" at bounding box center [548, 634] width 90 height 41
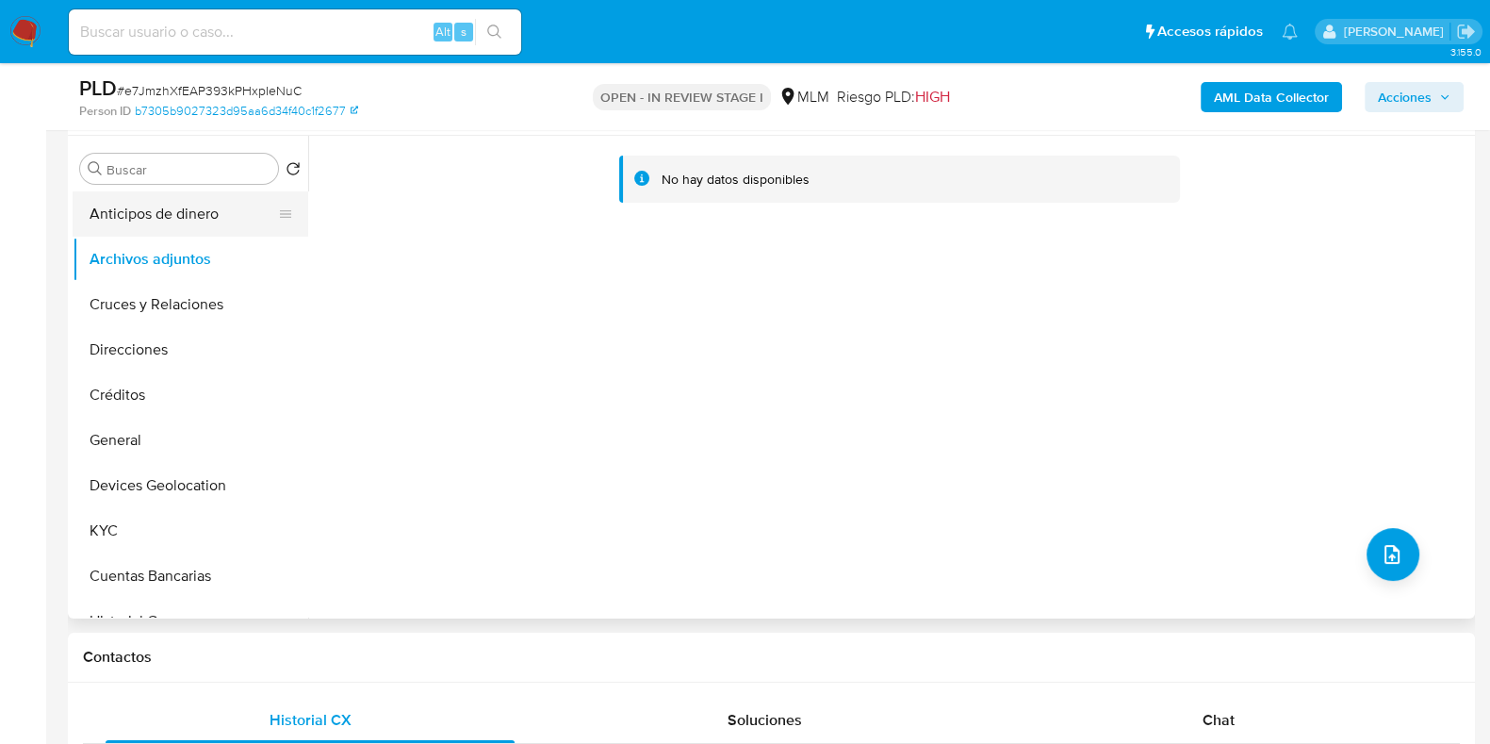
click at [245, 227] on button "Anticipos de dinero" at bounding box center [183, 213] width 221 height 45
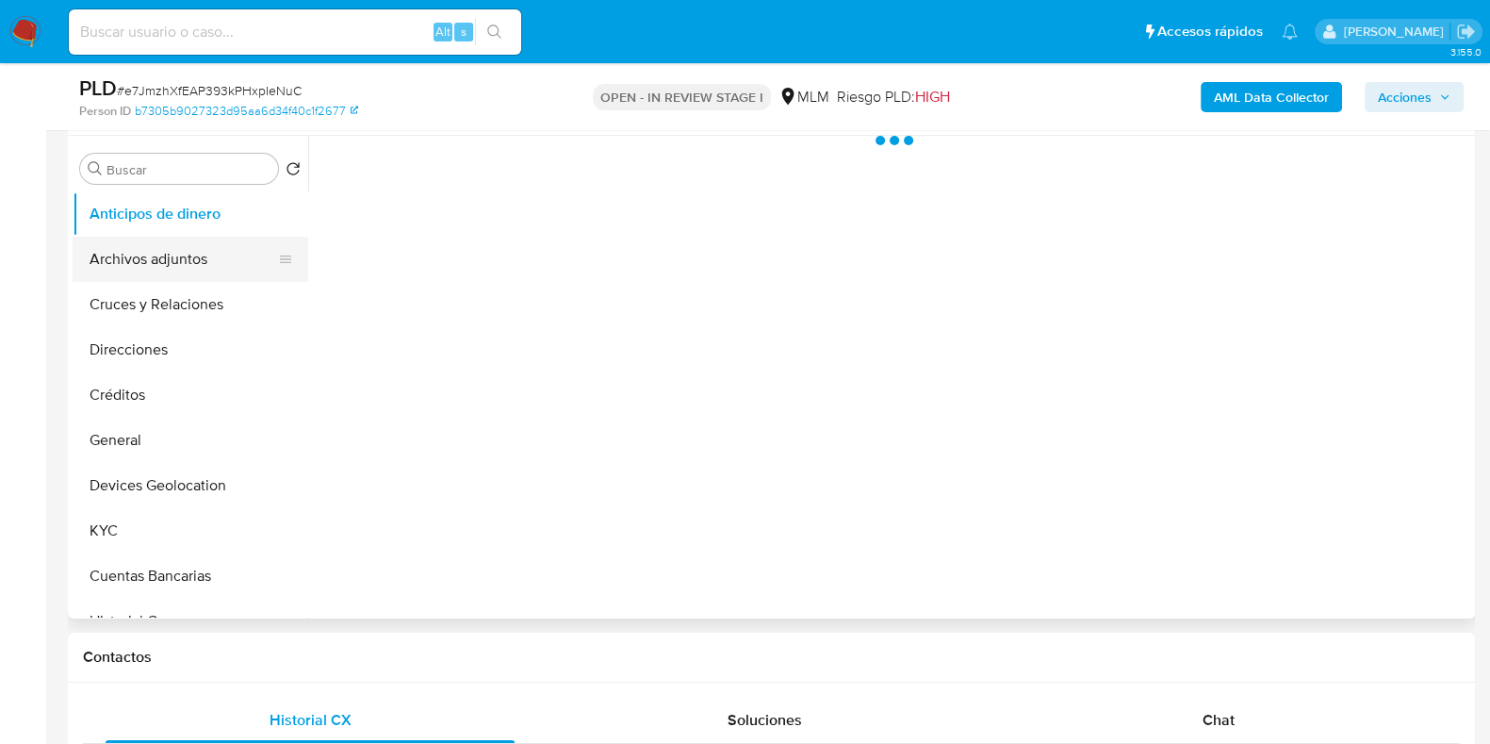
click at [193, 256] on button "Archivos adjuntos" at bounding box center [183, 259] width 221 height 45
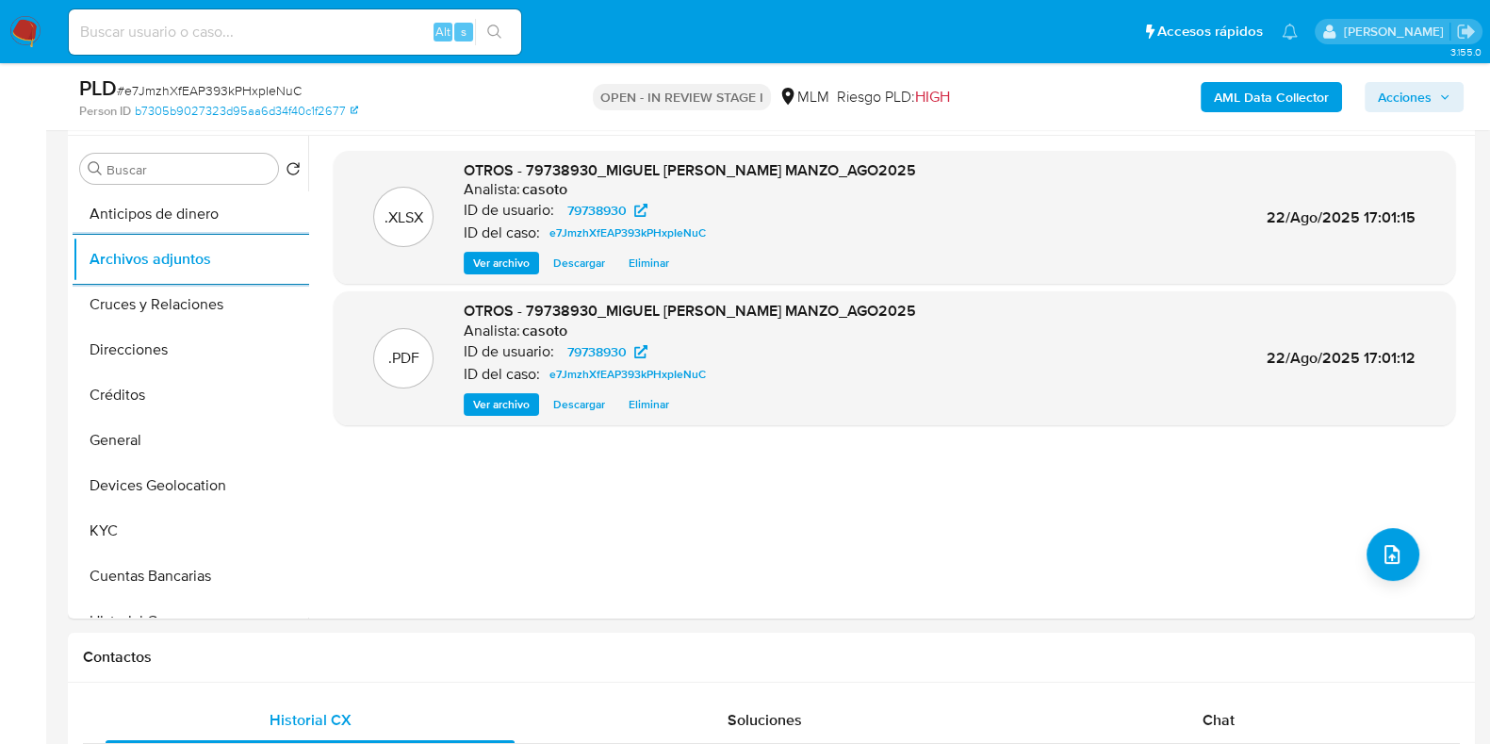
click at [1456, 100] on button "Acciones" at bounding box center [1414, 97] width 99 height 30
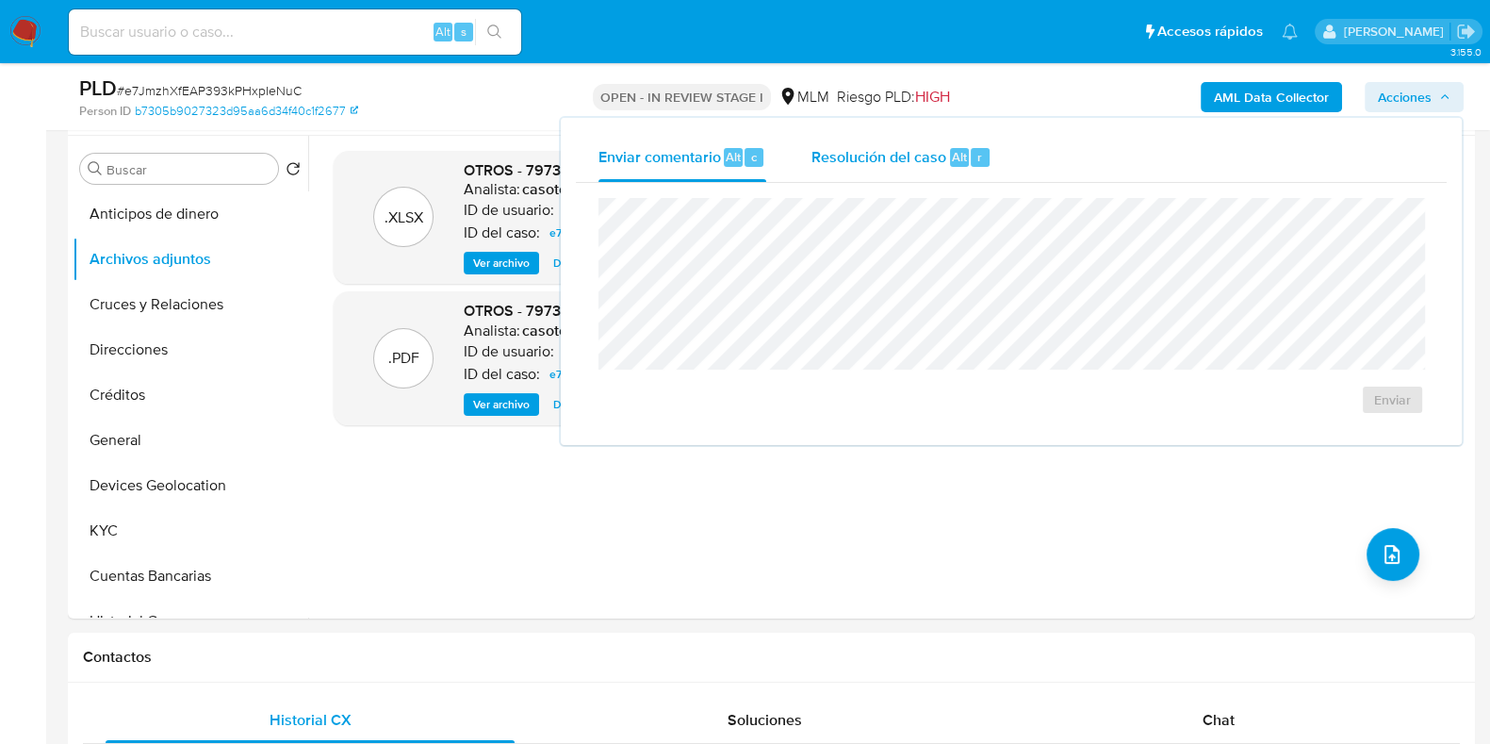
drag, startPoint x: 905, startPoint y: 153, endPoint x: 892, endPoint y: 172, distance: 23.0
click at [904, 154] on span "Resolución del caso" at bounding box center [879, 156] width 135 height 22
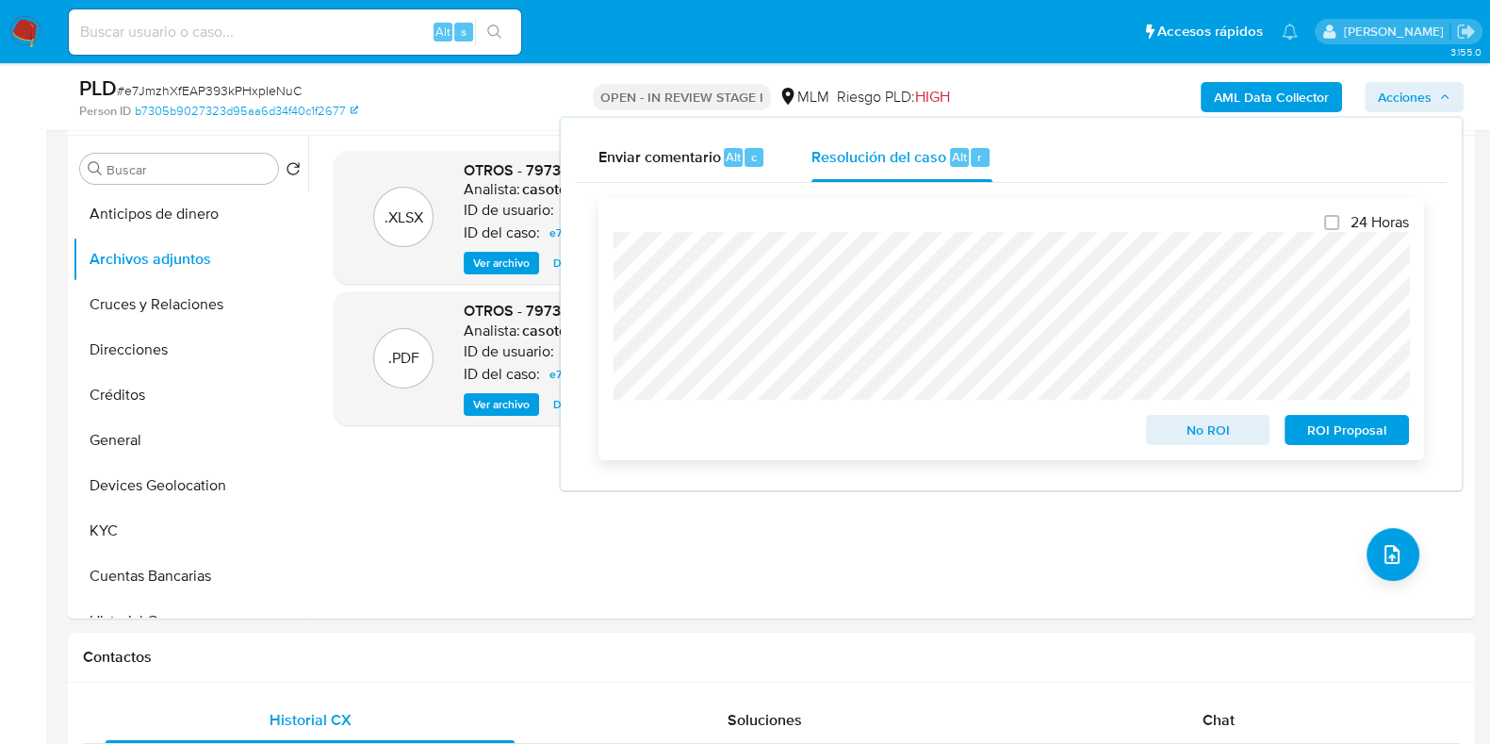
click at [1170, 430] on span "No ROI" at bounding box center [1208, 430] width 98 height 26
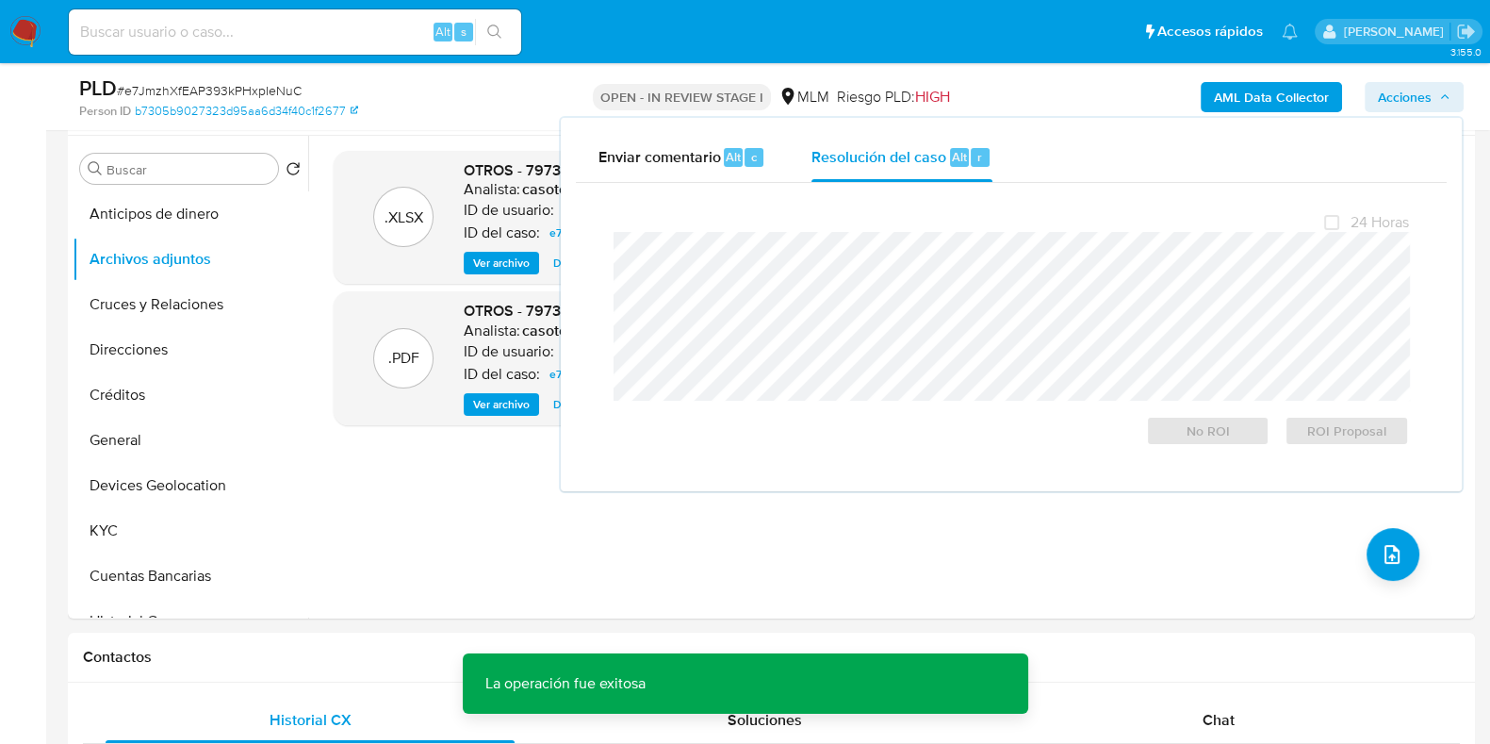
click at [278, 91] on span "# e7JmzhXfEAP393kPHxpIeNuC" at bounding box center [209, 90] width 185 height 19
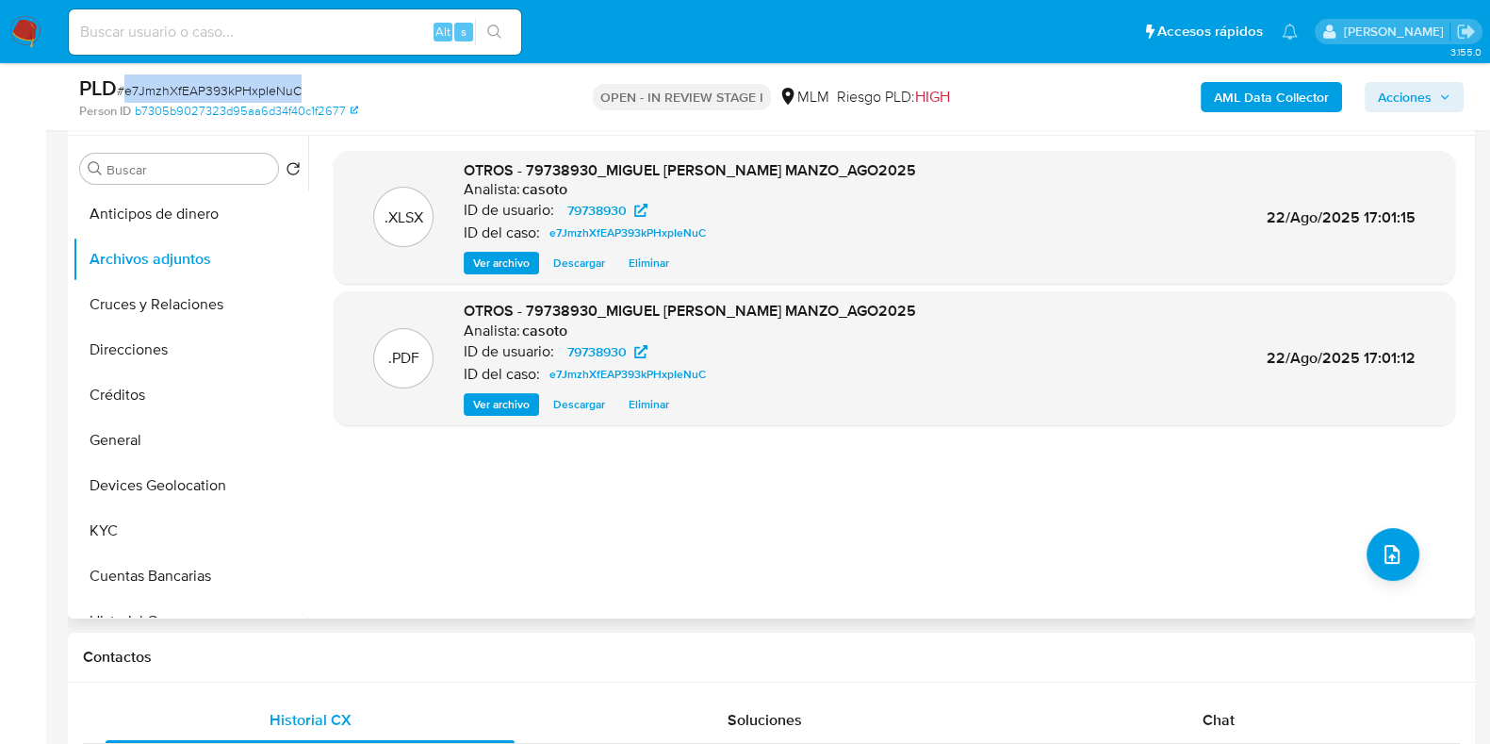
copy span "e7JmzhXfEAP393kPHxpIeNuC"
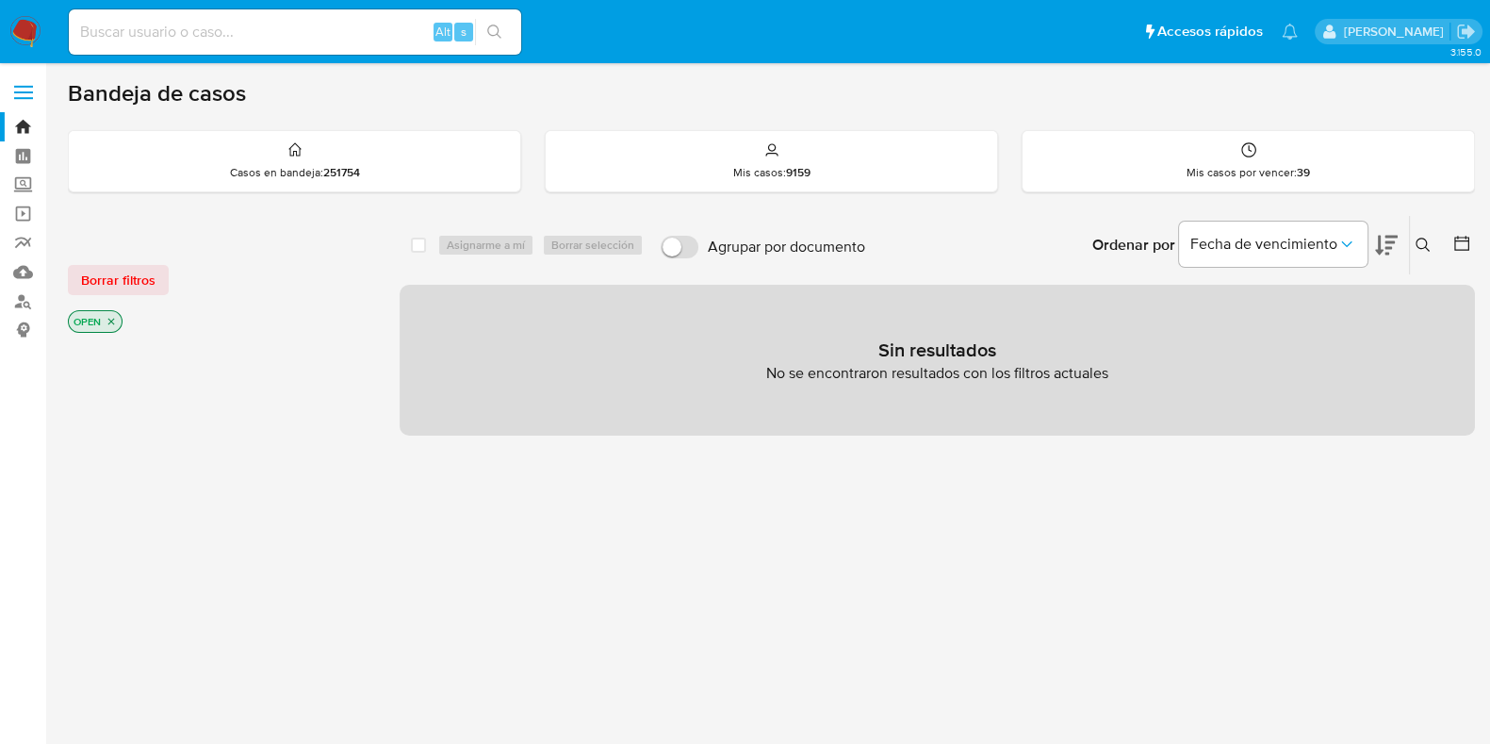
click at [1432, 242] on button at bounding box center [1425, 245] width 31 height 23
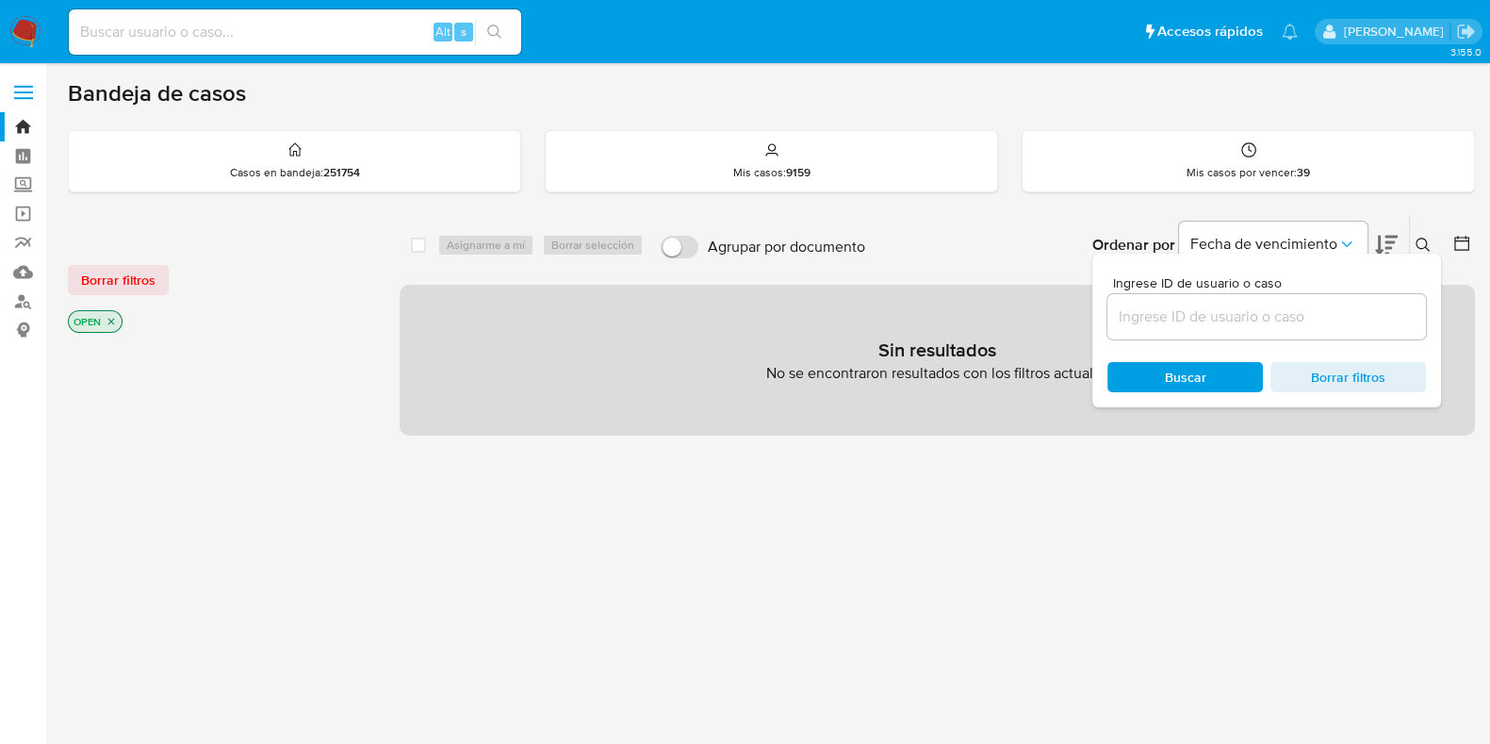
click at [1325, 310] on input at bounding box center [1267, 316] width 319 height 25
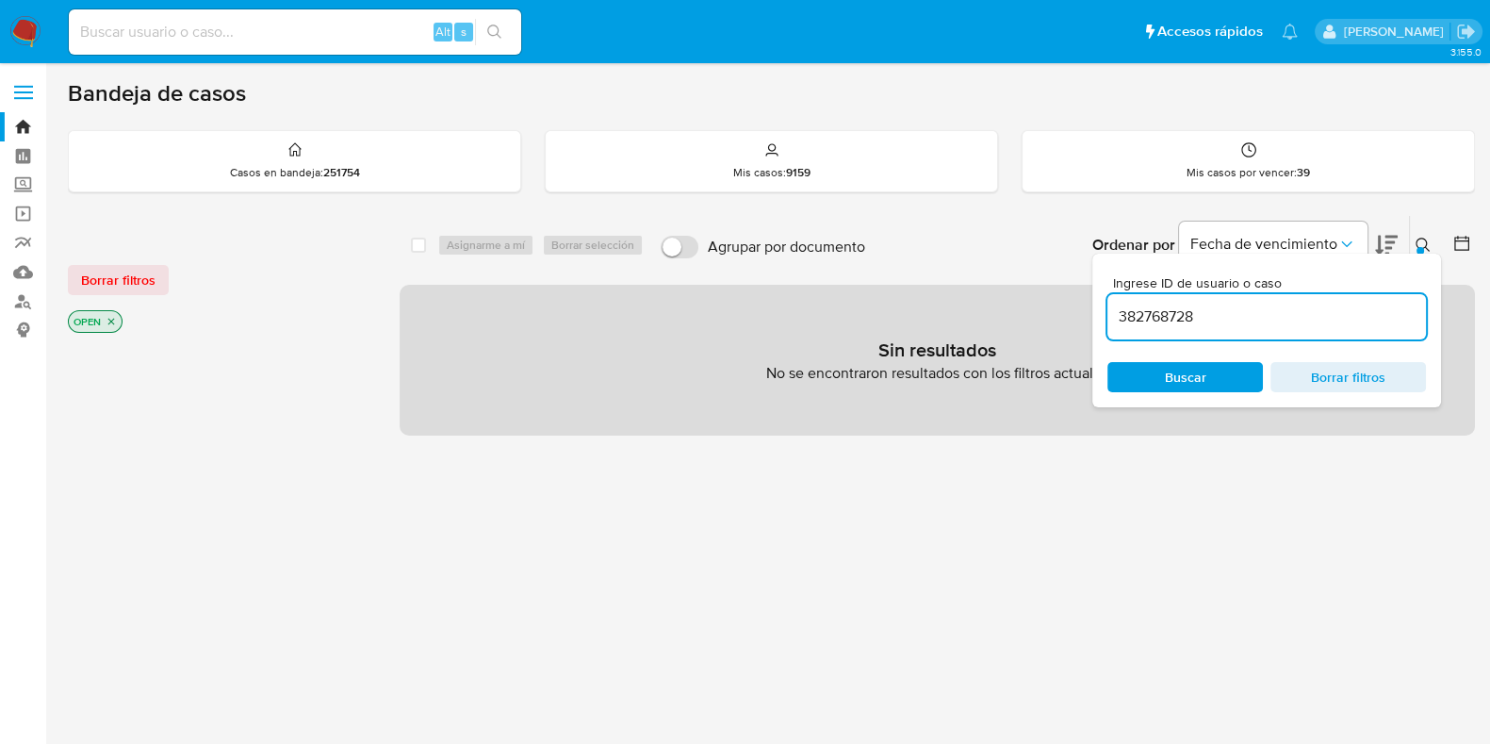
type input "382768728"
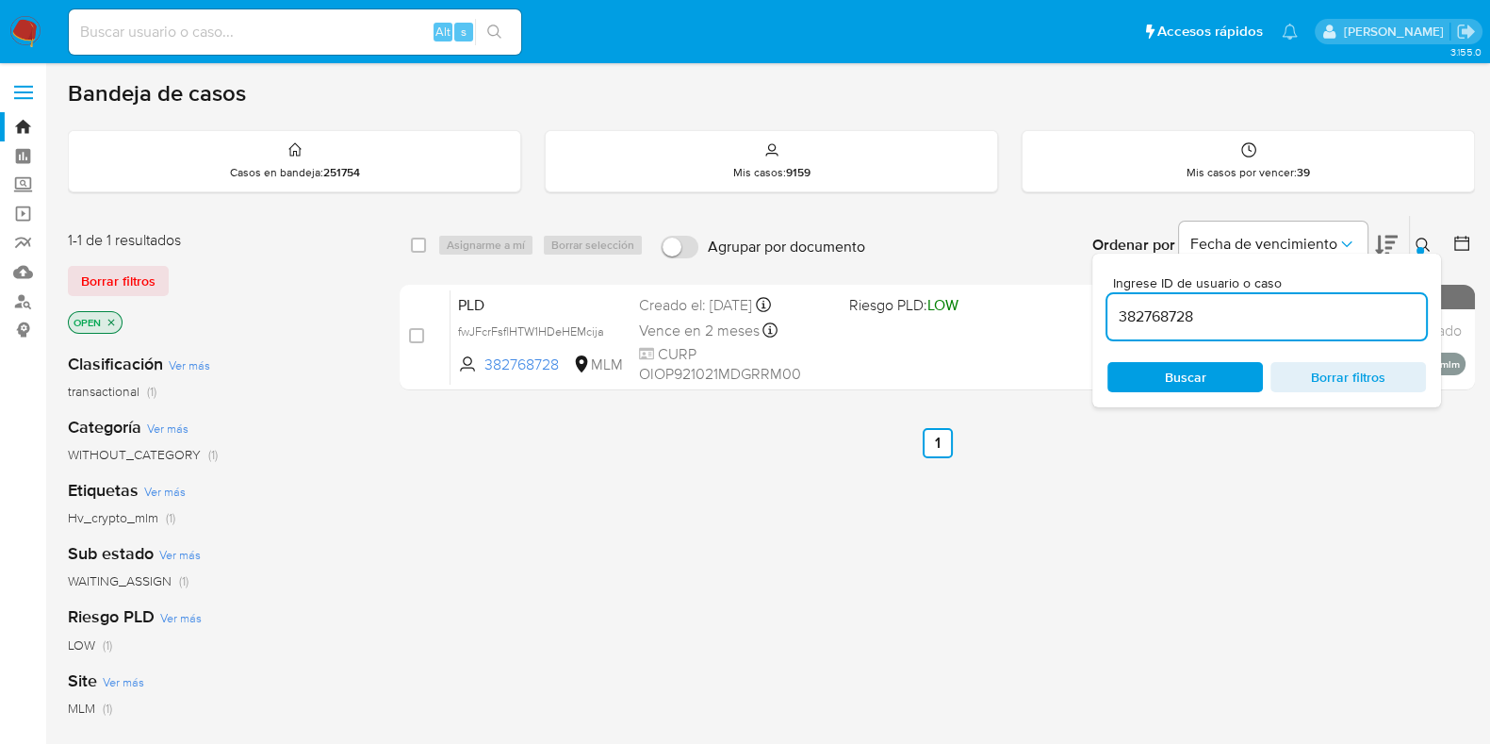
click at [1429, 244] on icon at bounding box center [1423, 245] width 15 height 15
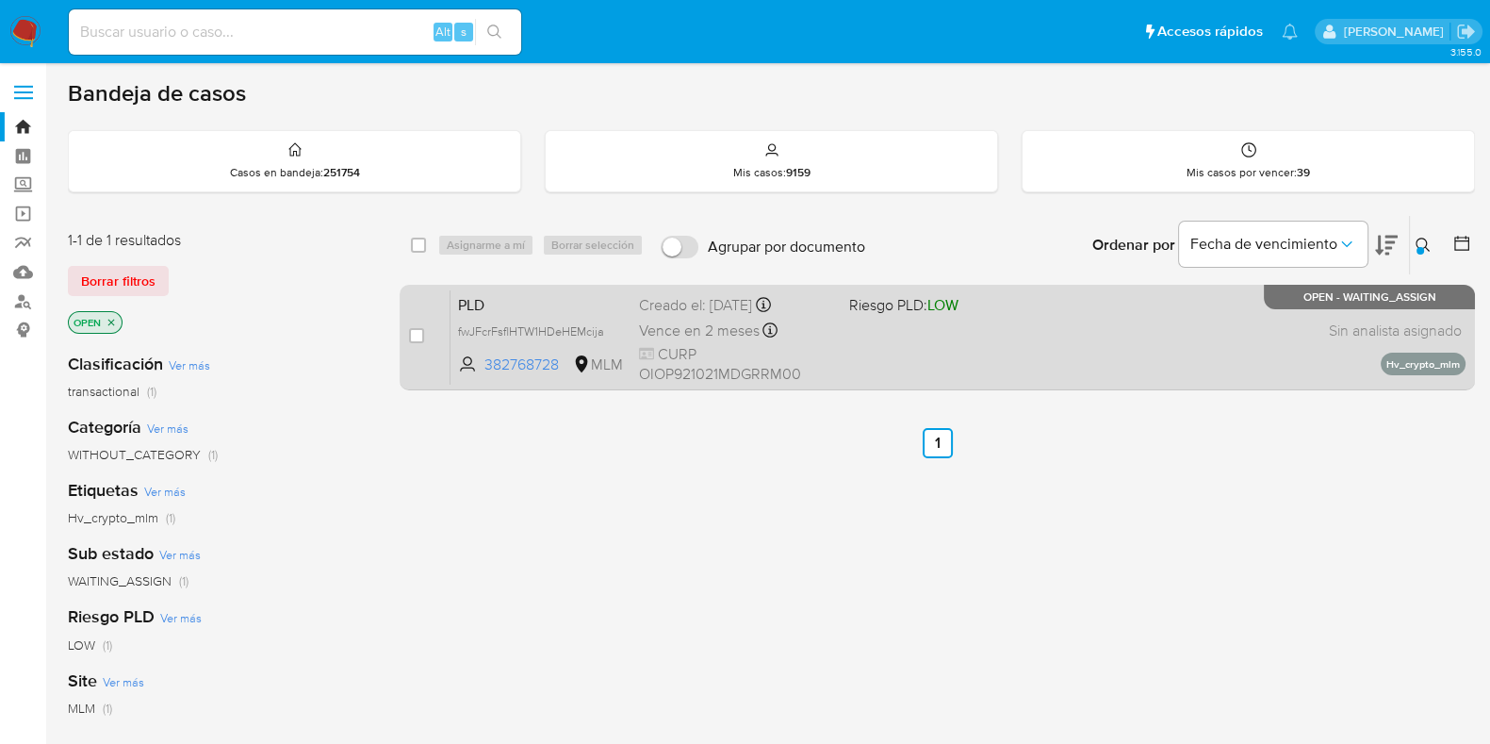
click at [1222, 332] on div "PLD fwJFcrFsflHTW1HDeHEMcija 382768728 MLM Riesgo PLD: LOW Creado el: [DATE] Cr…" at bounding box center [958, 336] width 1015 height 95
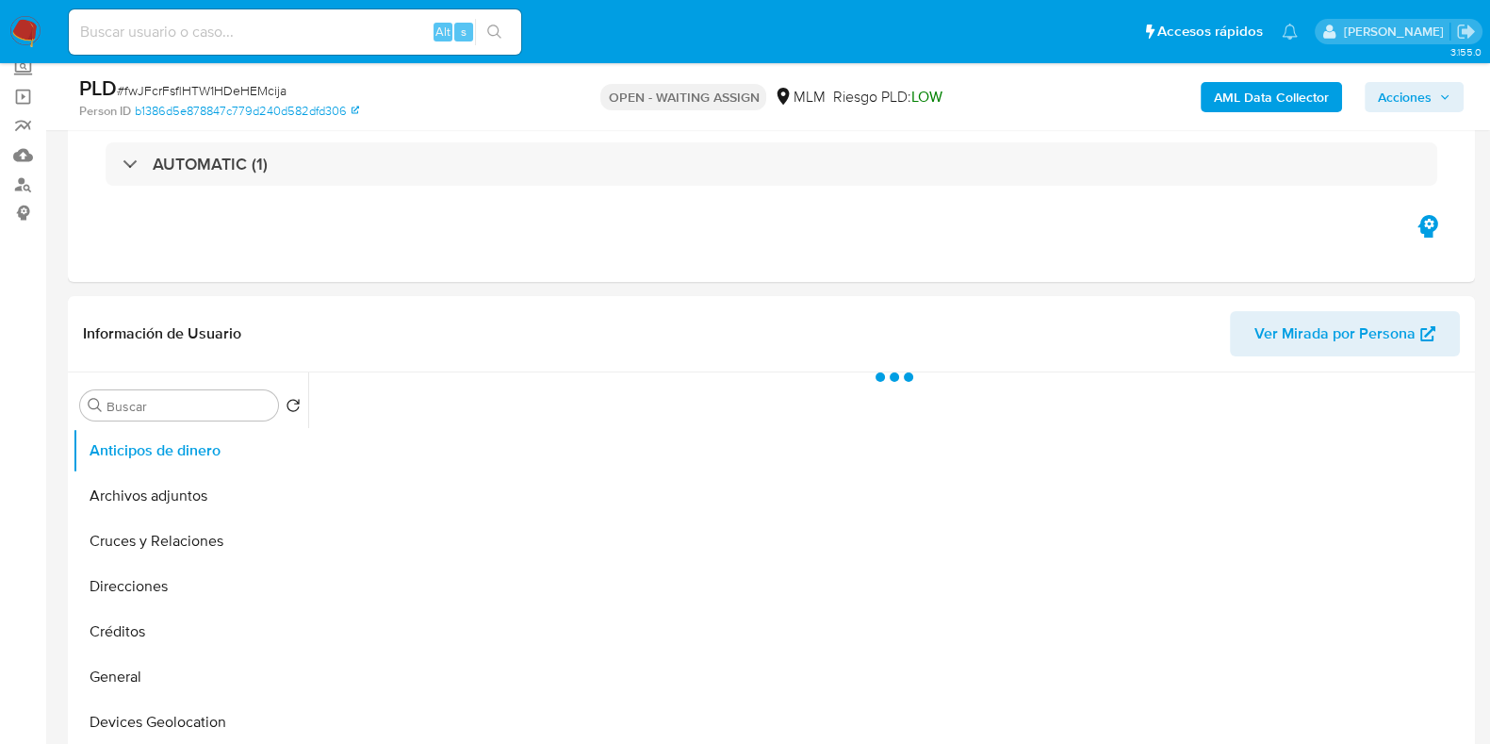
scroll to position [235, 0]
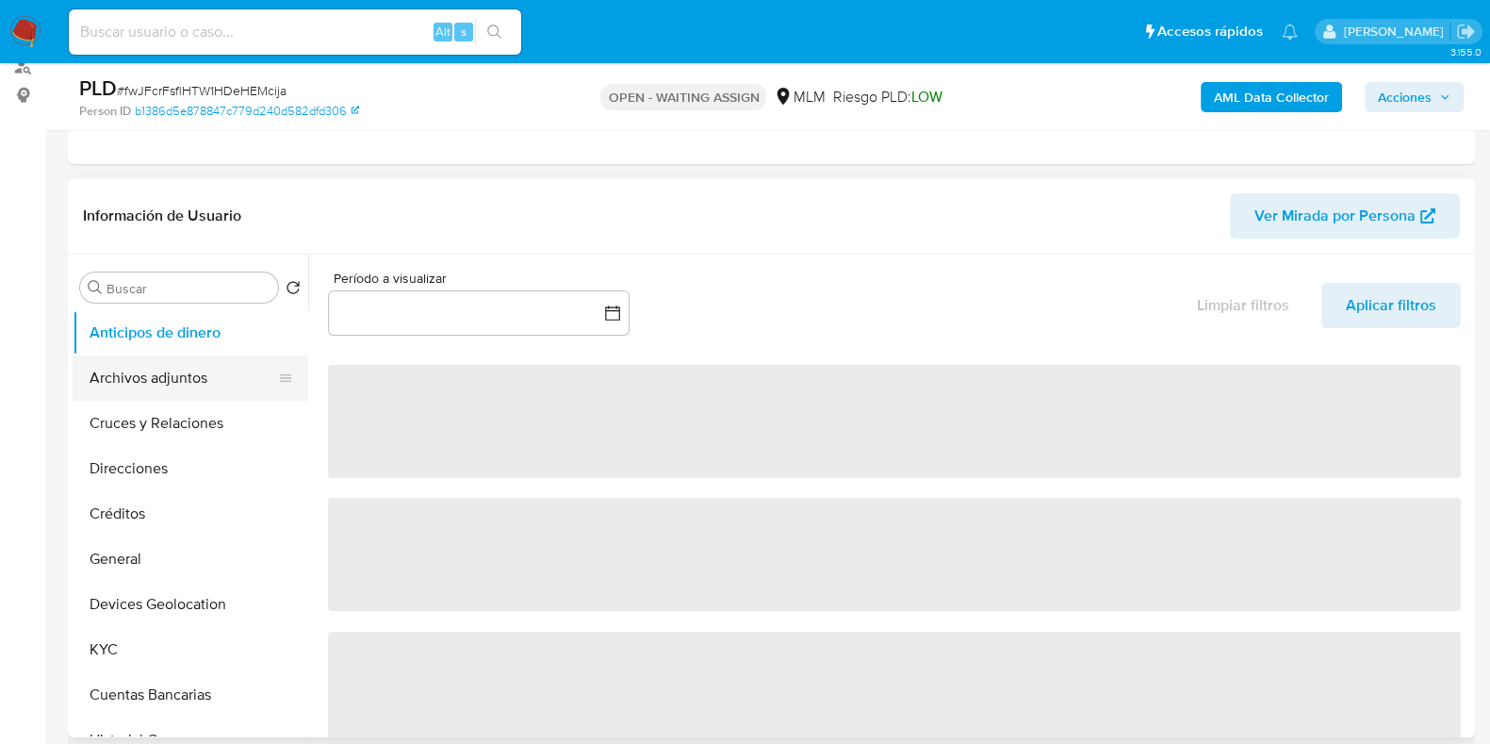
click at [212, 375] on button "Archivos adjuntos" at bounding box center [183, 377] width 221 height 45
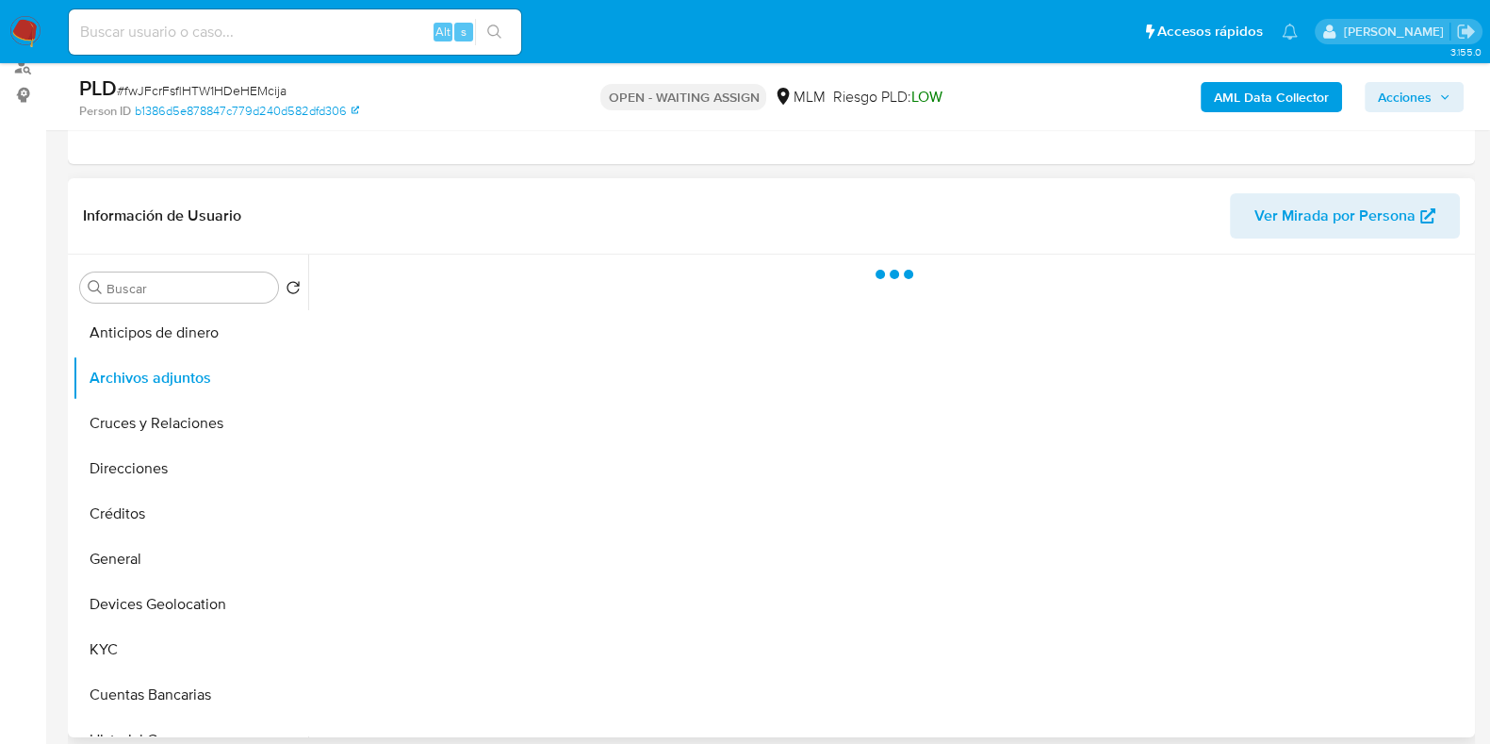
select select "10"
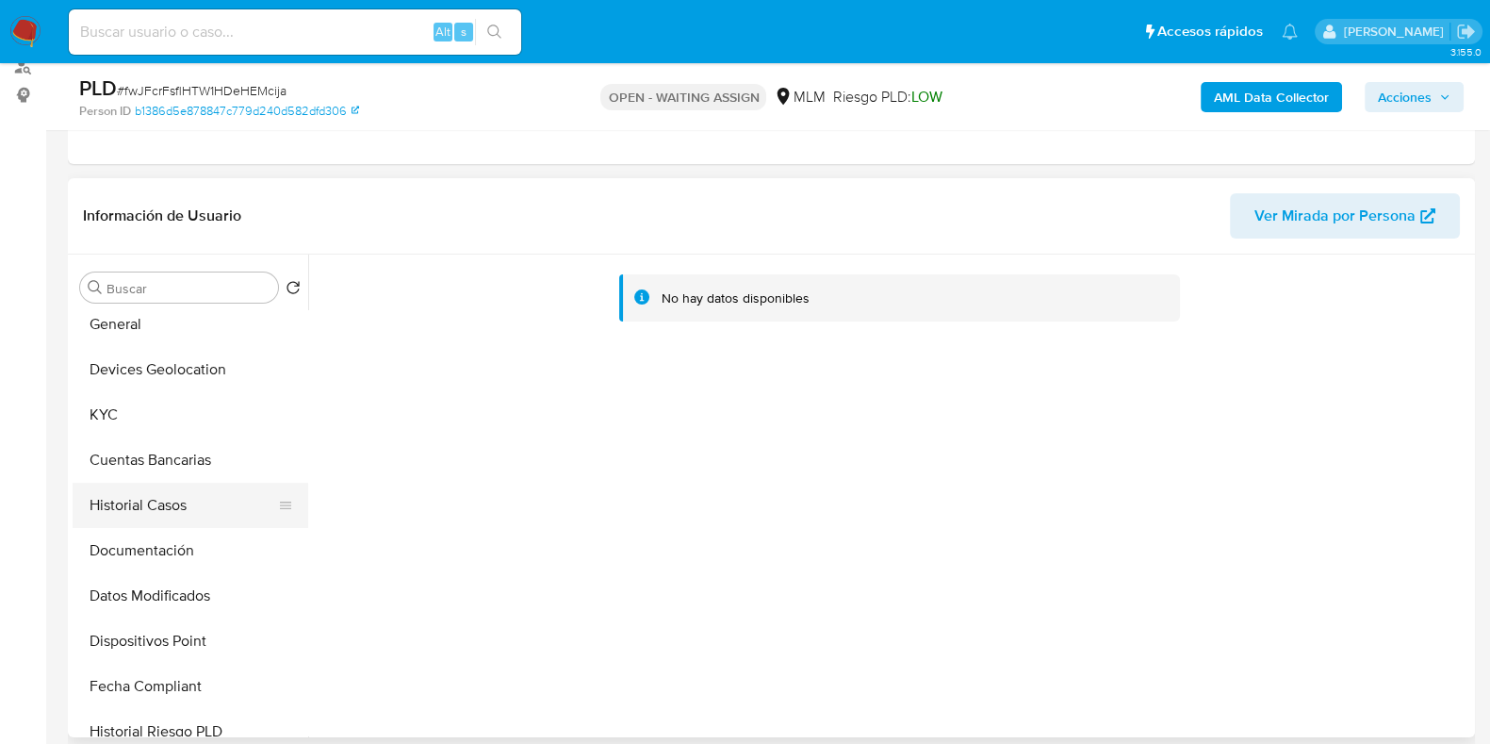
click at [153, 507] on button "Historial Casos" at bounding box center [183, 505] width 221 height 45
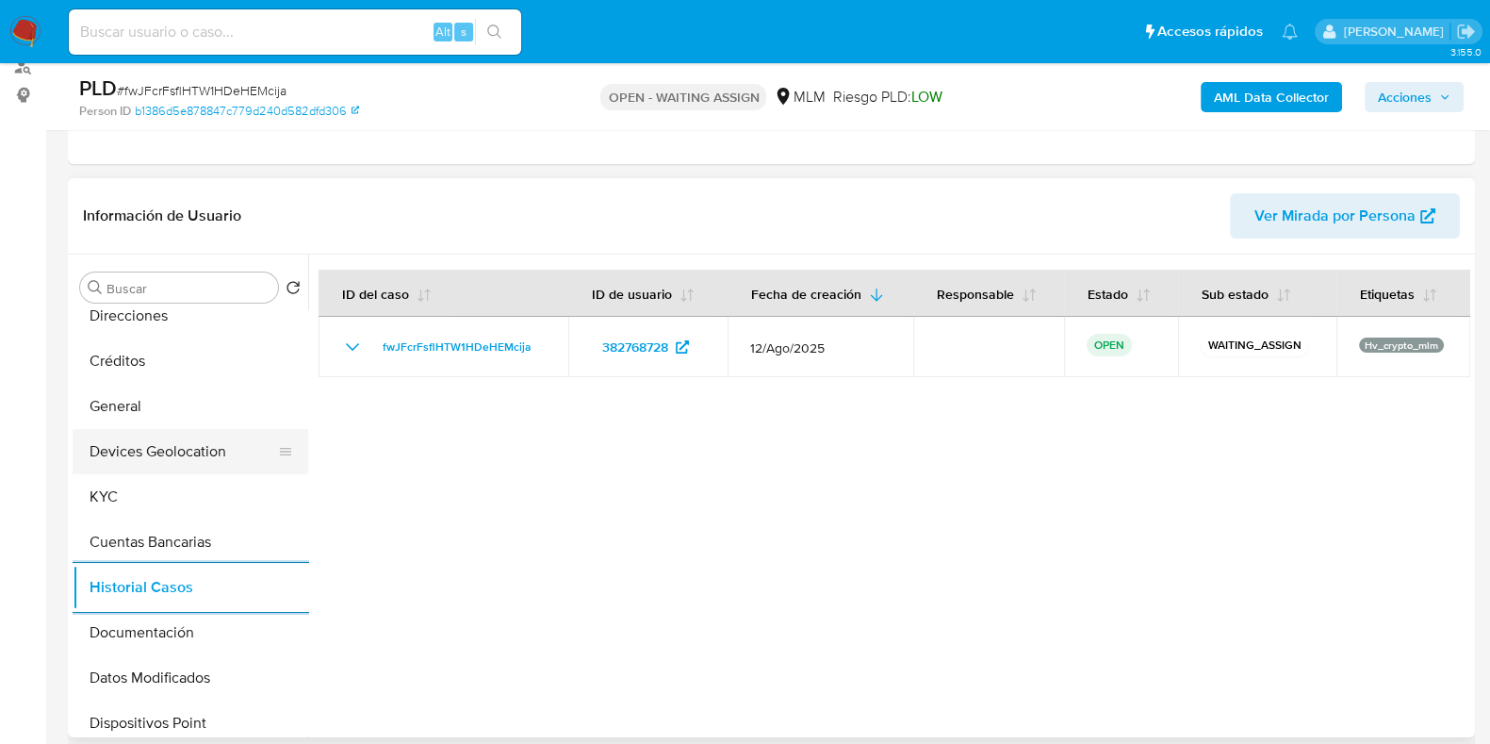
scroll to position [117, 0]
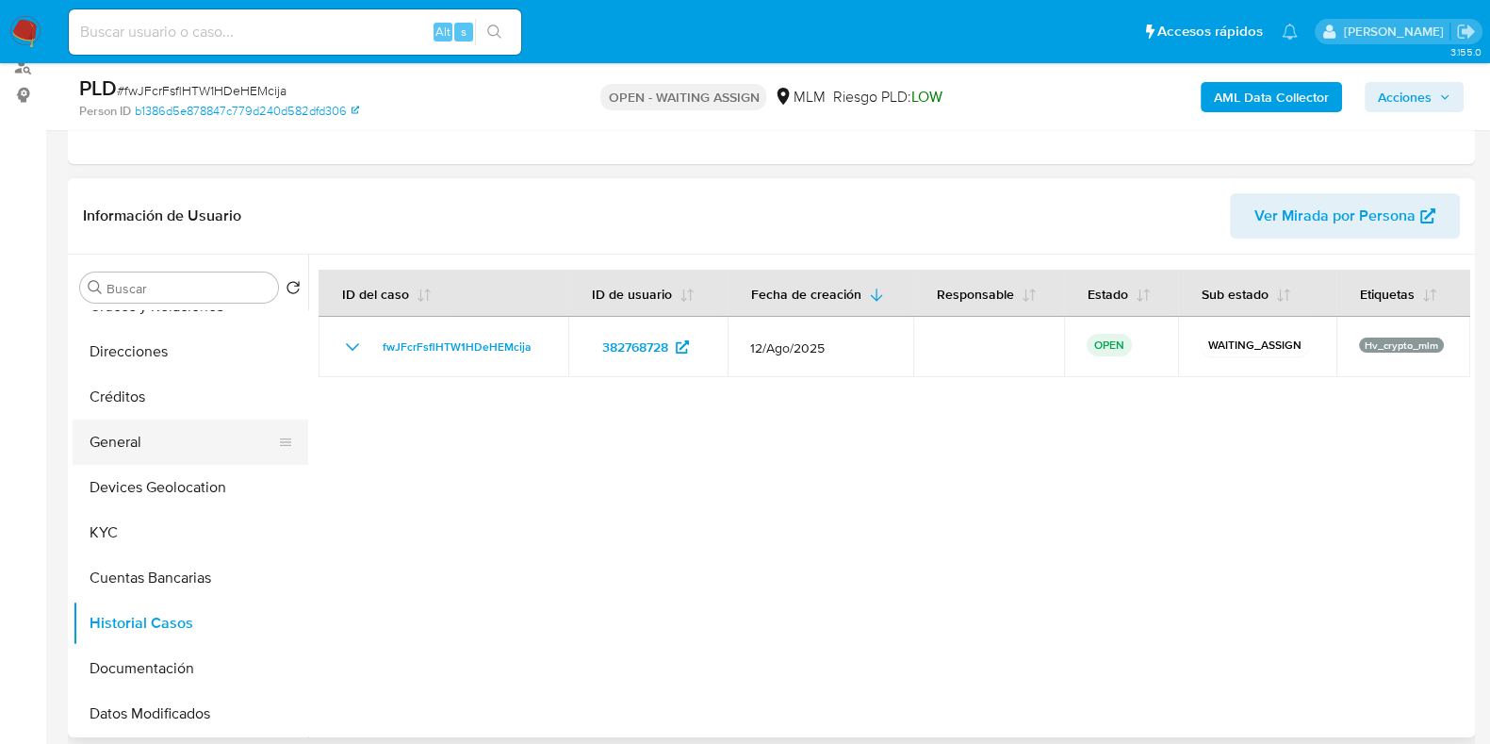
click at [140, 442] on button "General" at bounding box center [183, 441] width 221 height 45
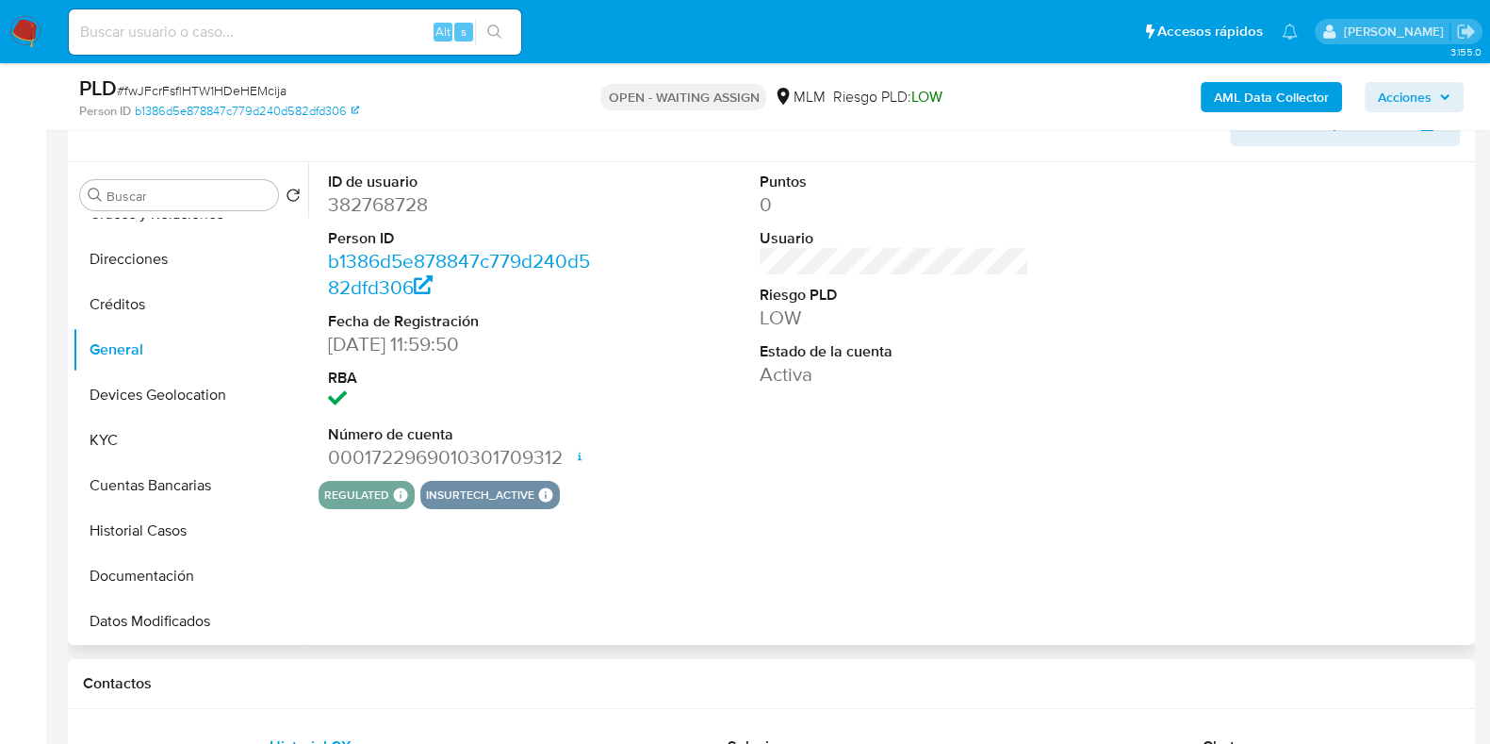
scroll to position [353, 0]
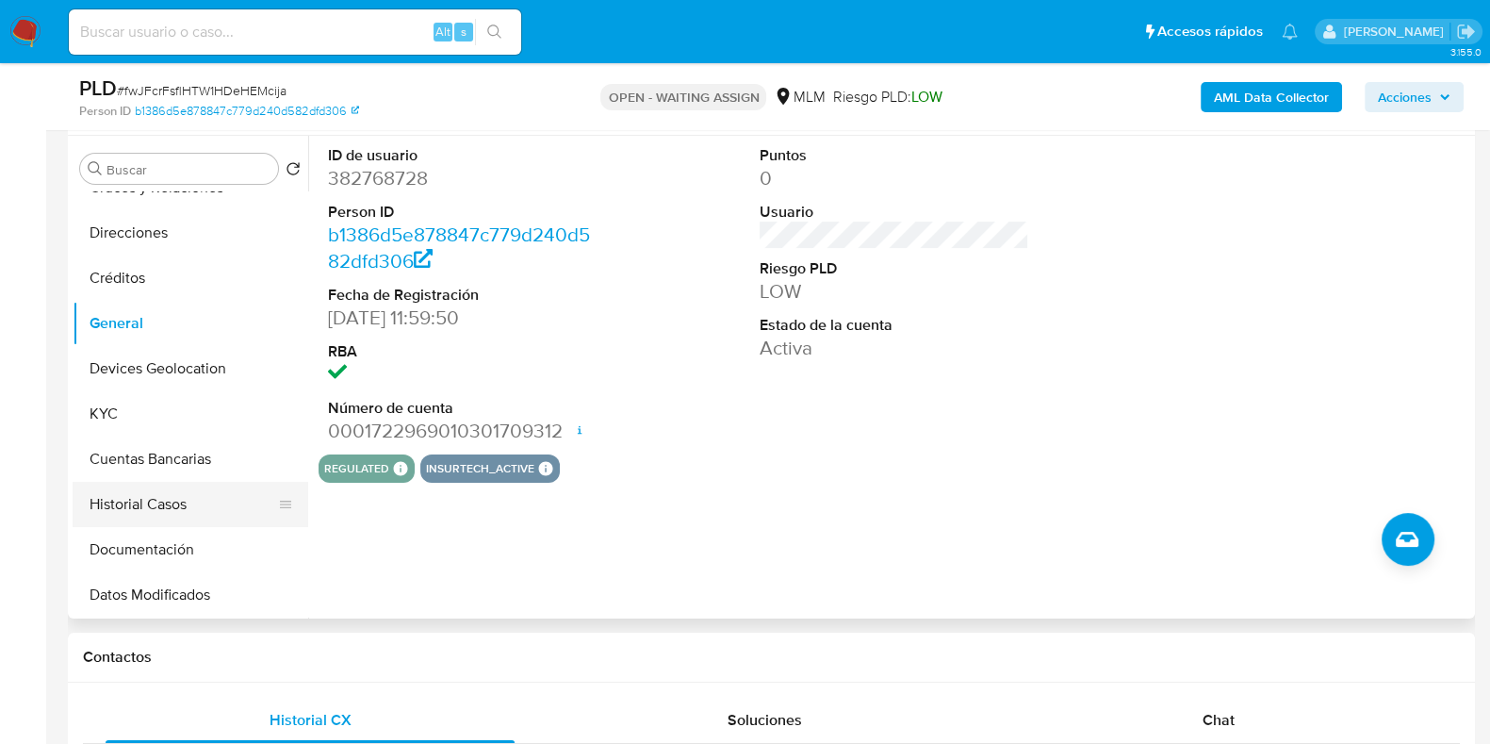
click at [215, 501] on button "Historial Casos" at bounding box center [183, 504] width 221 height 45
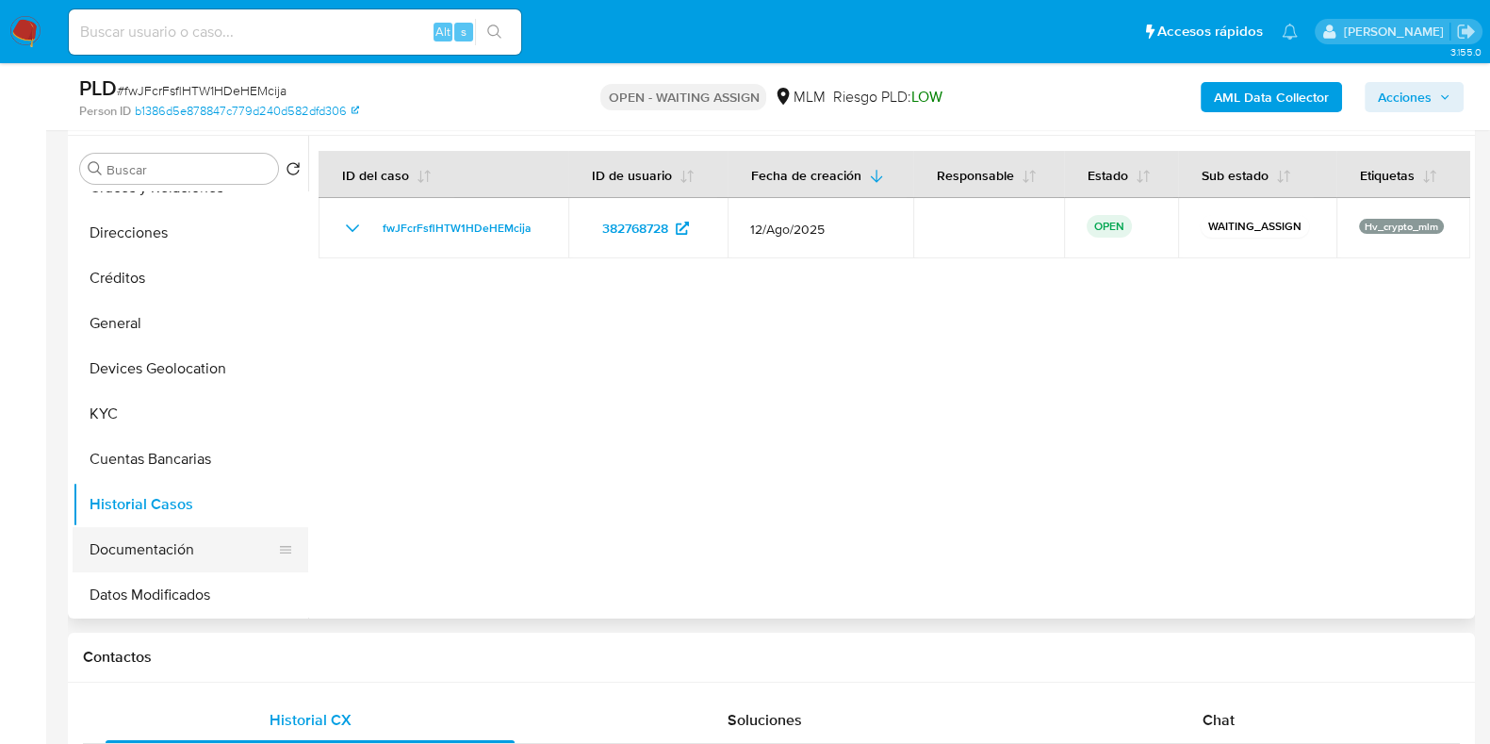
click at [110, 533] on button "Documentación" at bounding box center [183, 549] width 221 height 45
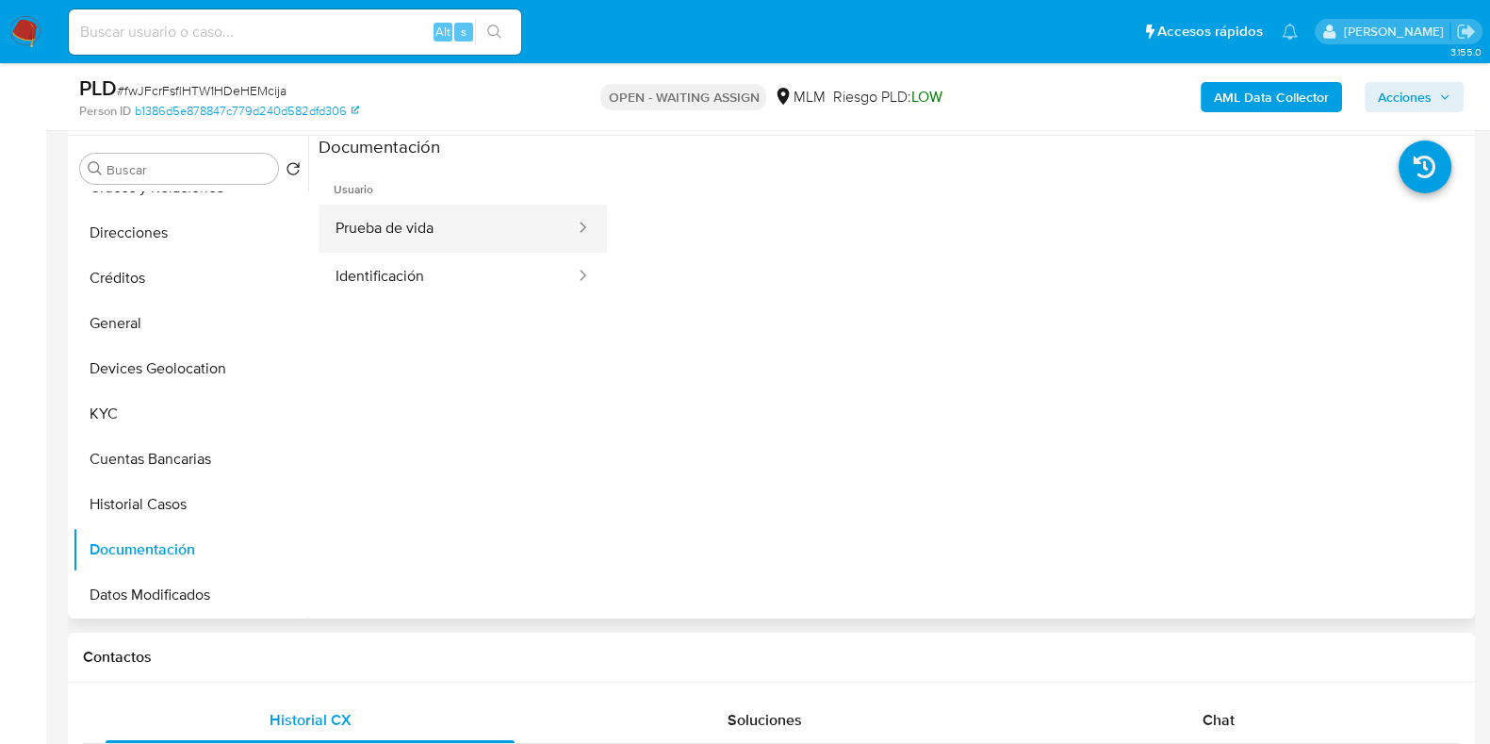
click at [468, 233] on button "Prueba de vida" at bounding box center [448, 229] width 258 height 48
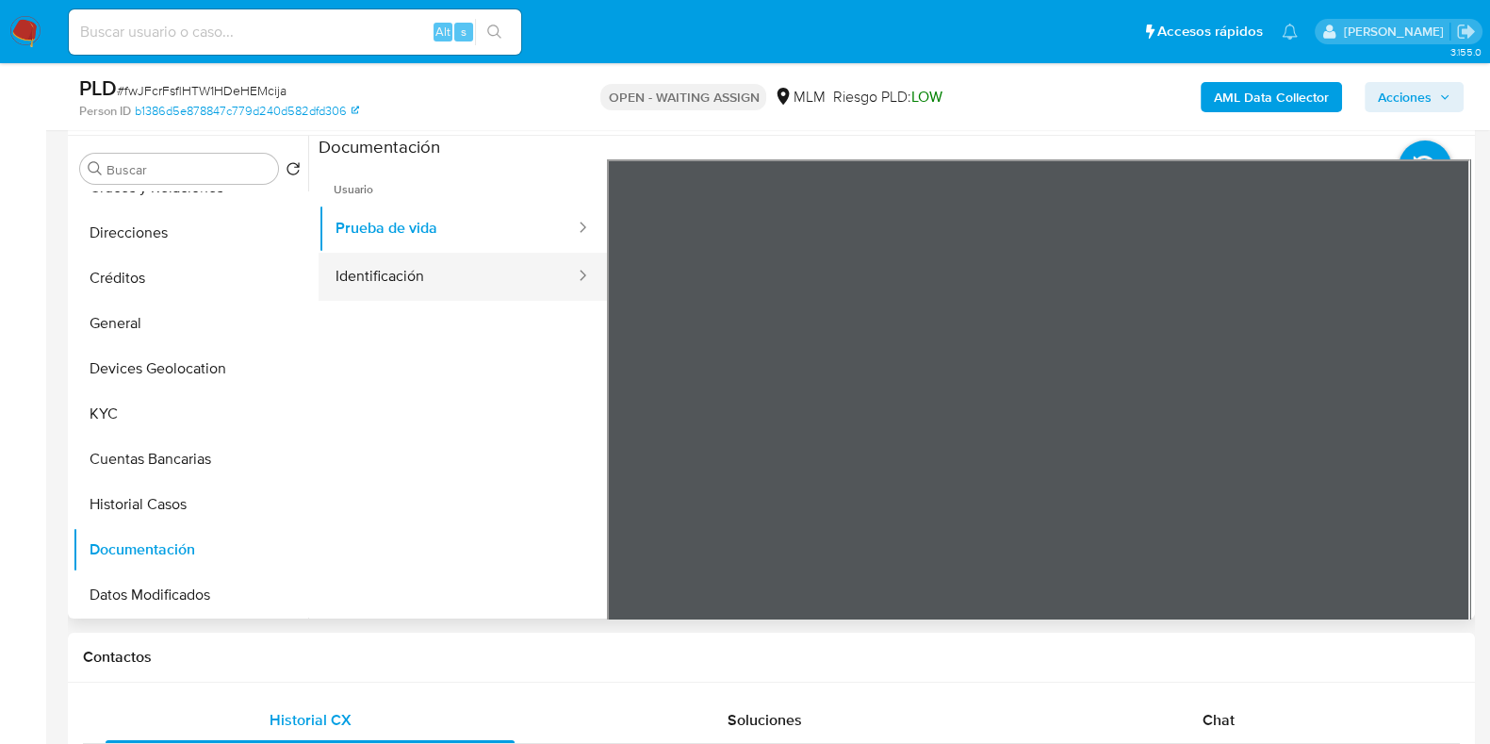
click at [432, 271] on button "Identificación" at bounding box center [448, 277] width 258 height 48
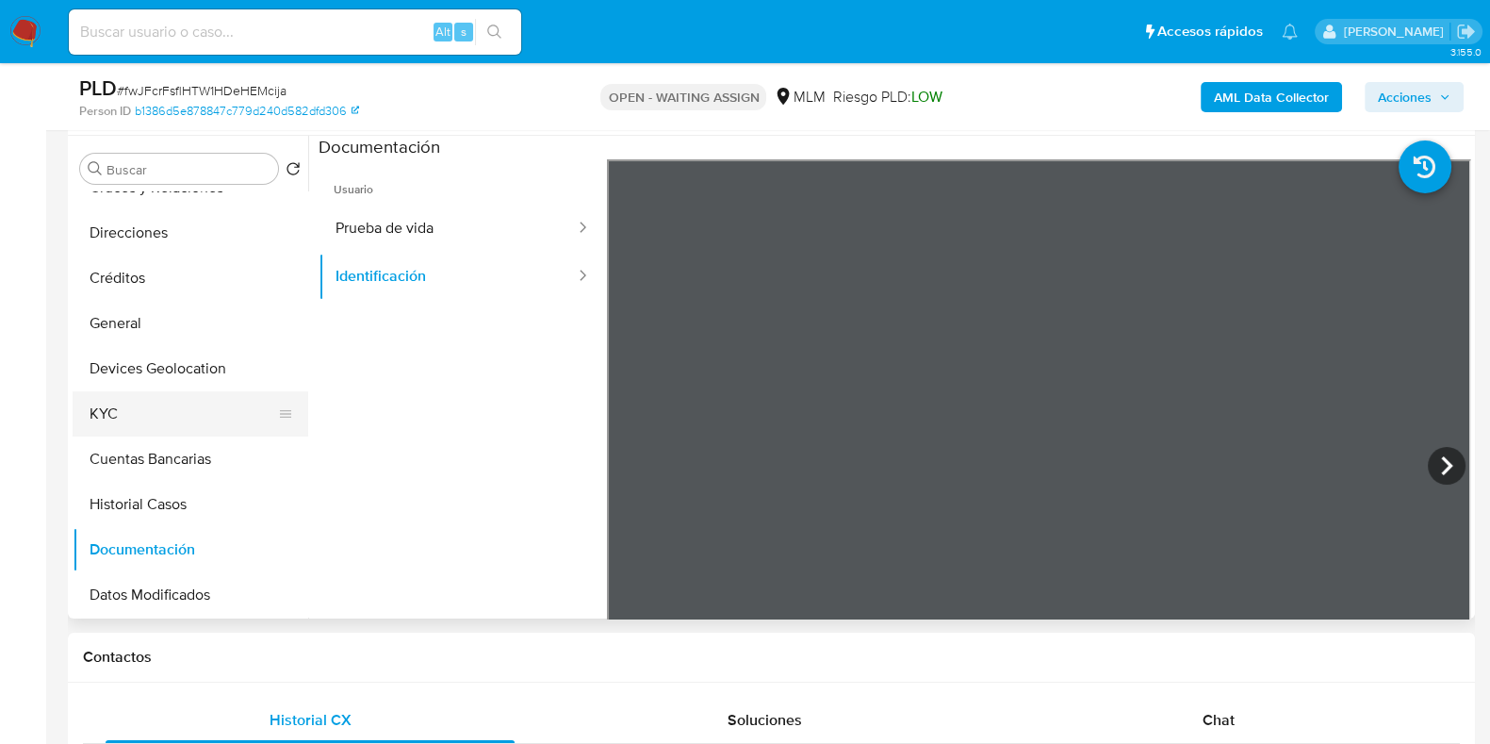
click at [173, 407] on button "KYC" at bounding box center [183, 413] width 221 height 45
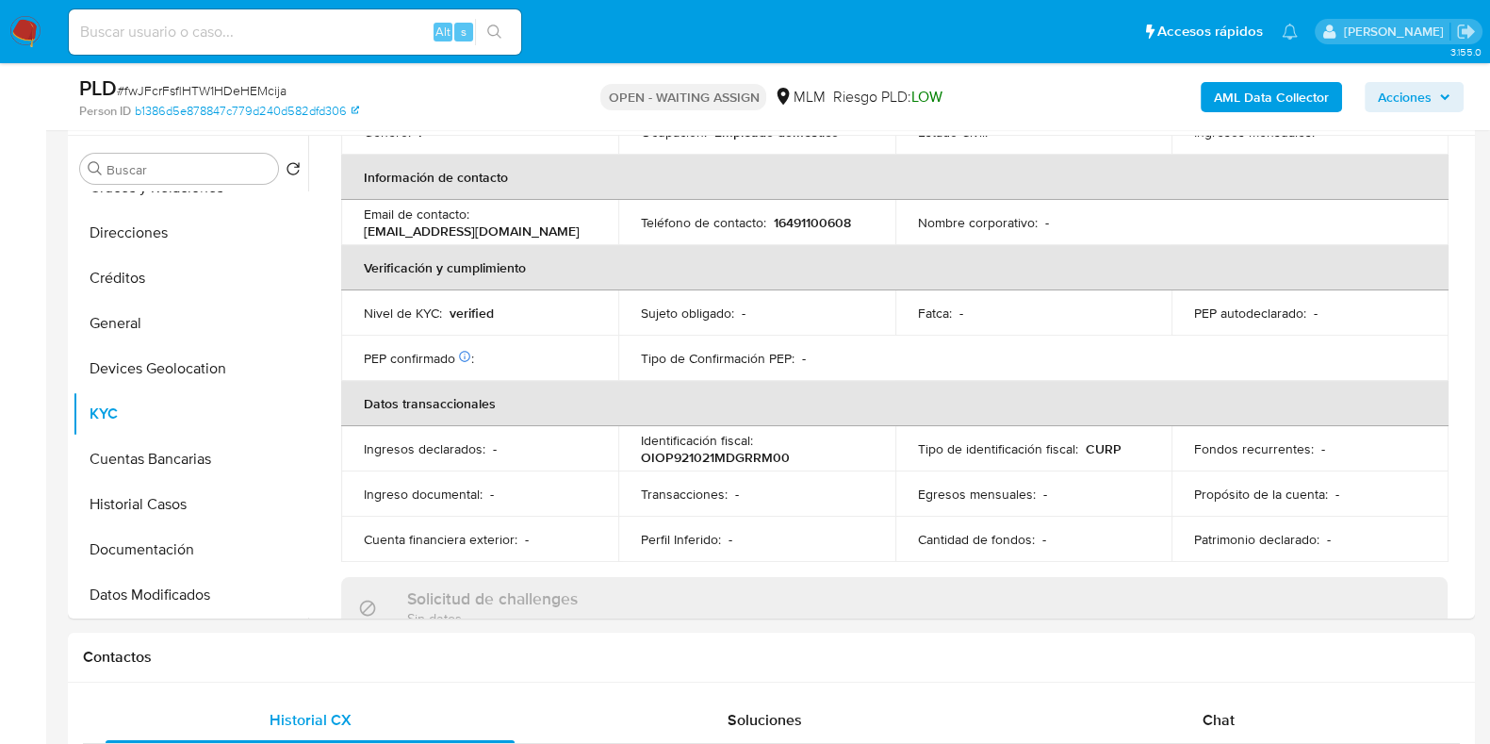
scroll to position [797, 0]
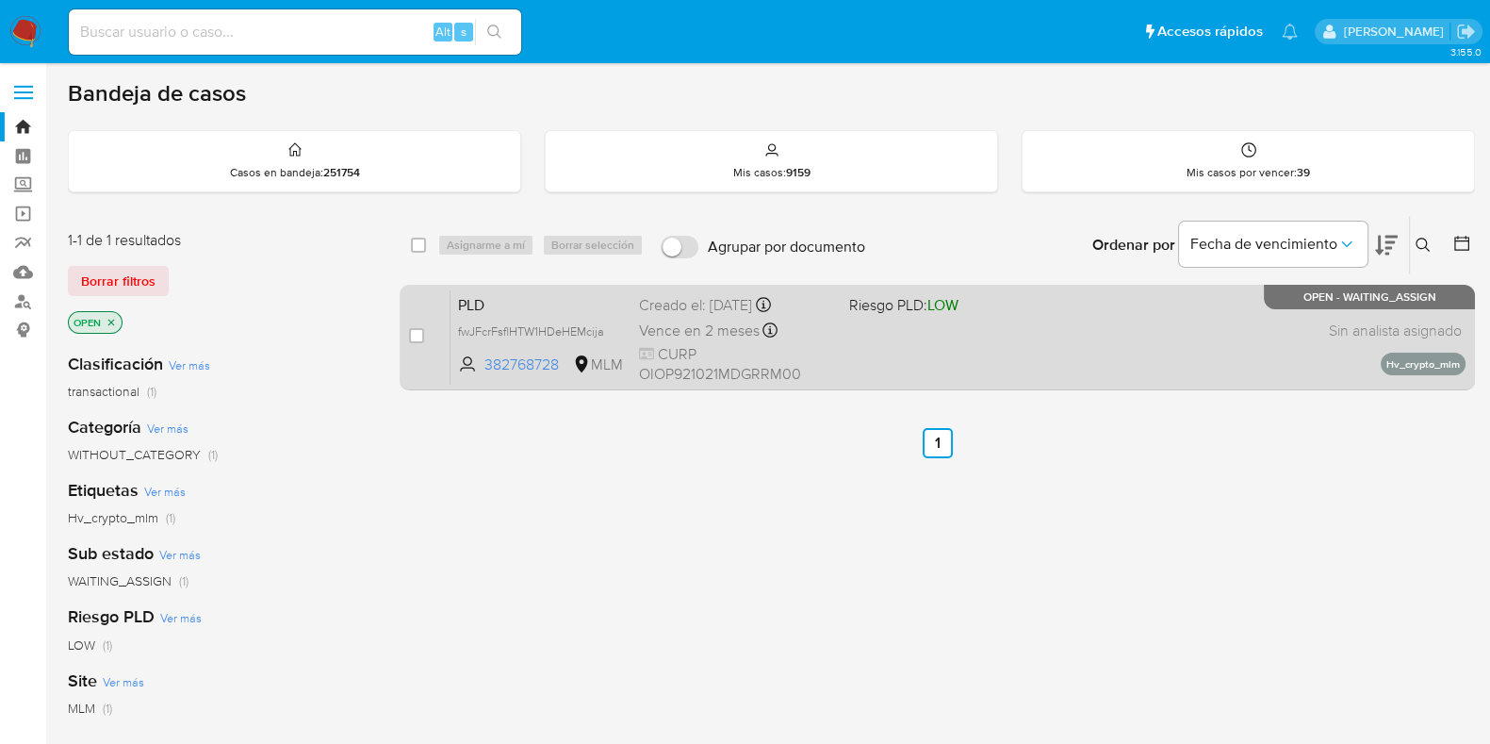
click at [916, 351] on div "PLD fwJFcrFsflHTW1HDeHEMcija 382768728 MLM Riesgo PLD: LOW Creado el: [DATE] Cr…" at bounding box center [958, 336] width 1015 height 95
click at [411, 341] on div "case-item-checkbox" at bounding box center [416, 335] width 15 height 19
click at [419, 329] on input "checkbox" at bounding box center [416, 335] width 15 height 15
checkbox input "true"
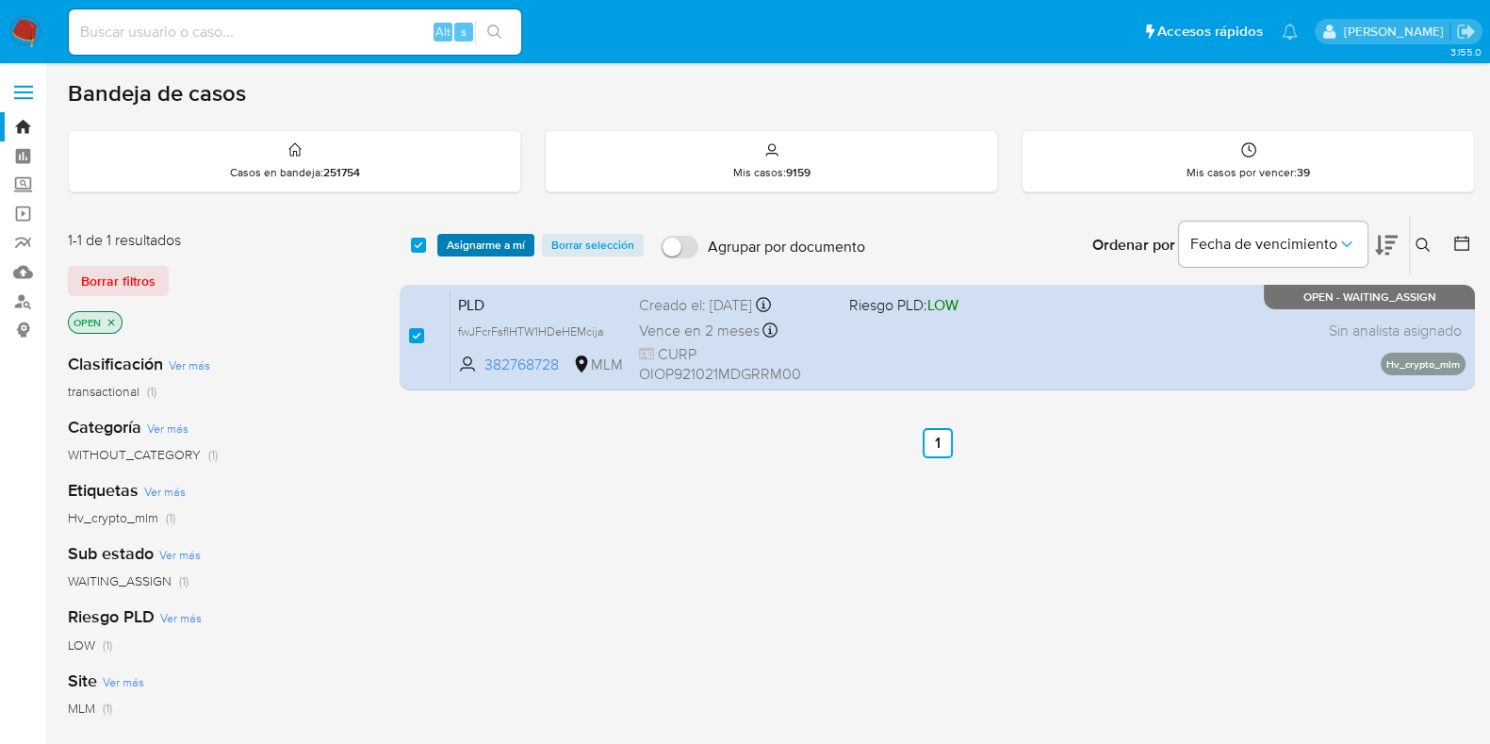
click at [480, 238] on span "Asignarme a mí" at bounding box center [486, 245] width 78 height 19
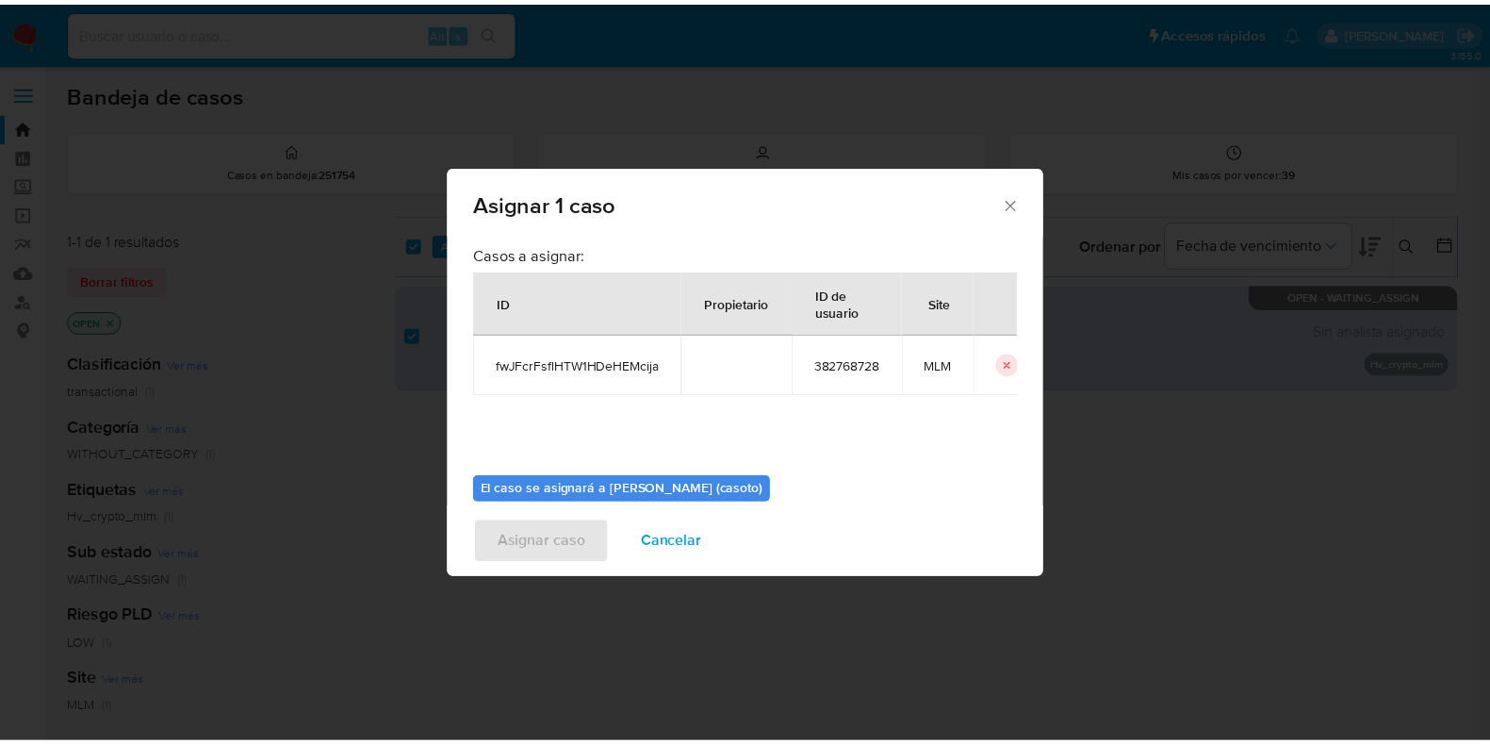
scroll to position [97, 0]
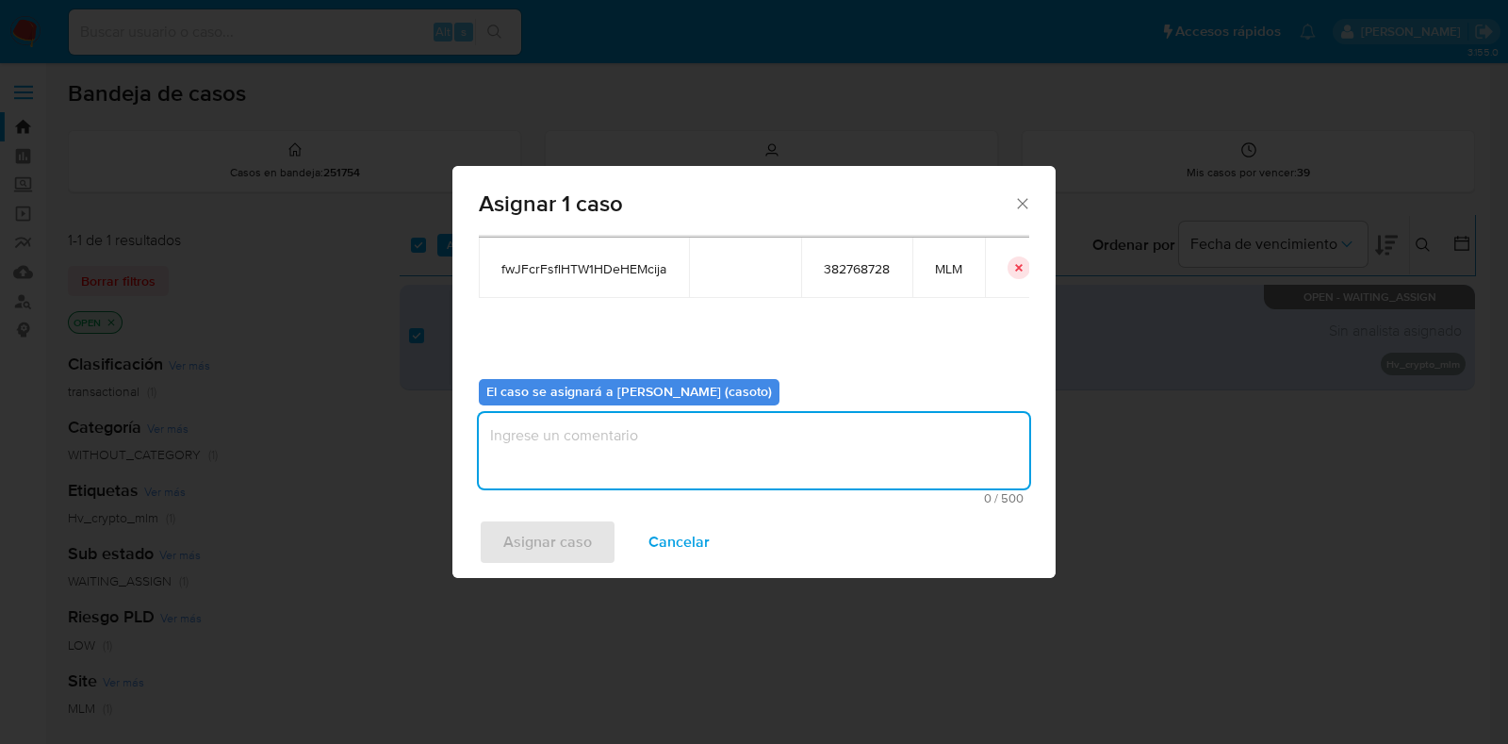
click at [789, 449] on textarea "assign-modal" at bounding box center [754, 450] width 550 height 75
type textarea "l1"
click at [520, 550] on span "Asignar caso" at bounding box center [547, 541] width 89 height 41
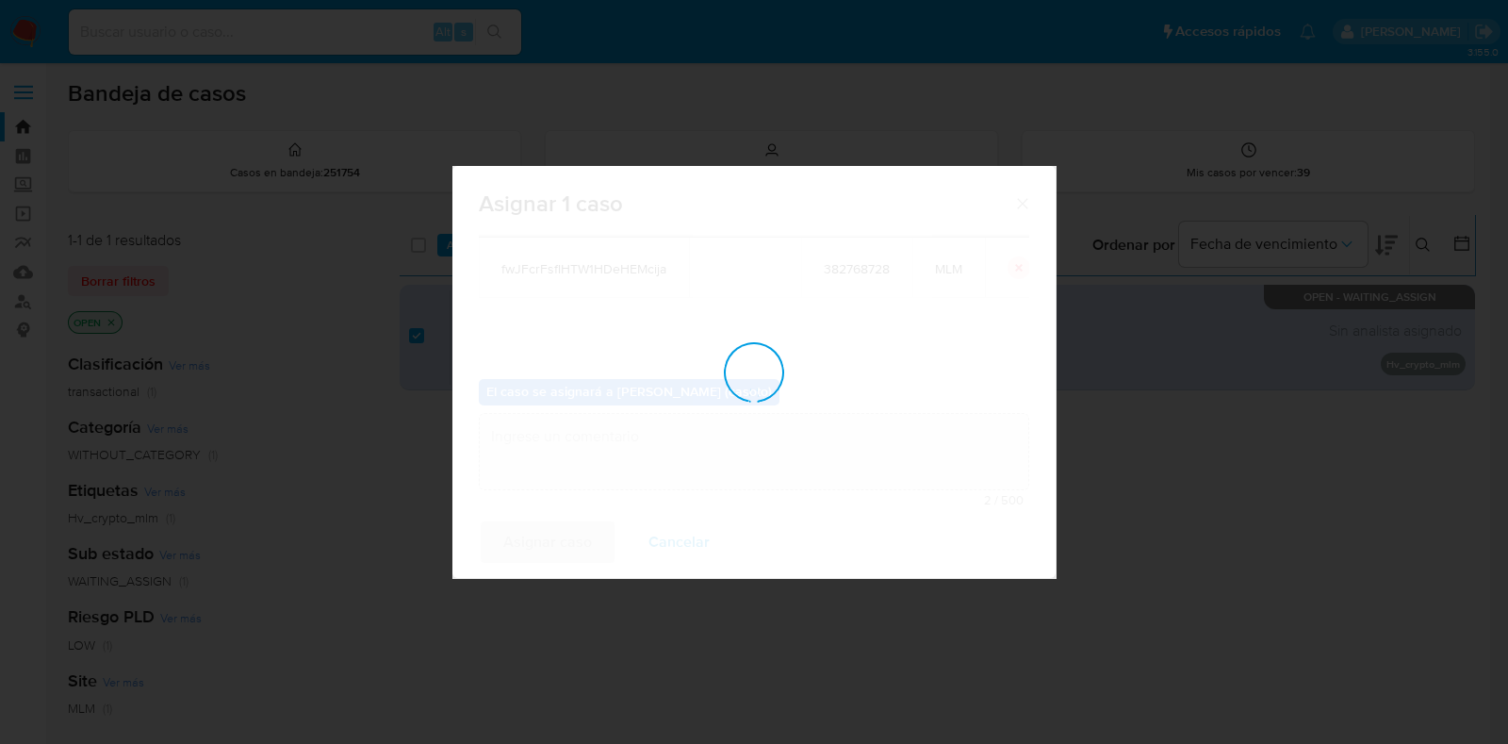
checkbox input "false"
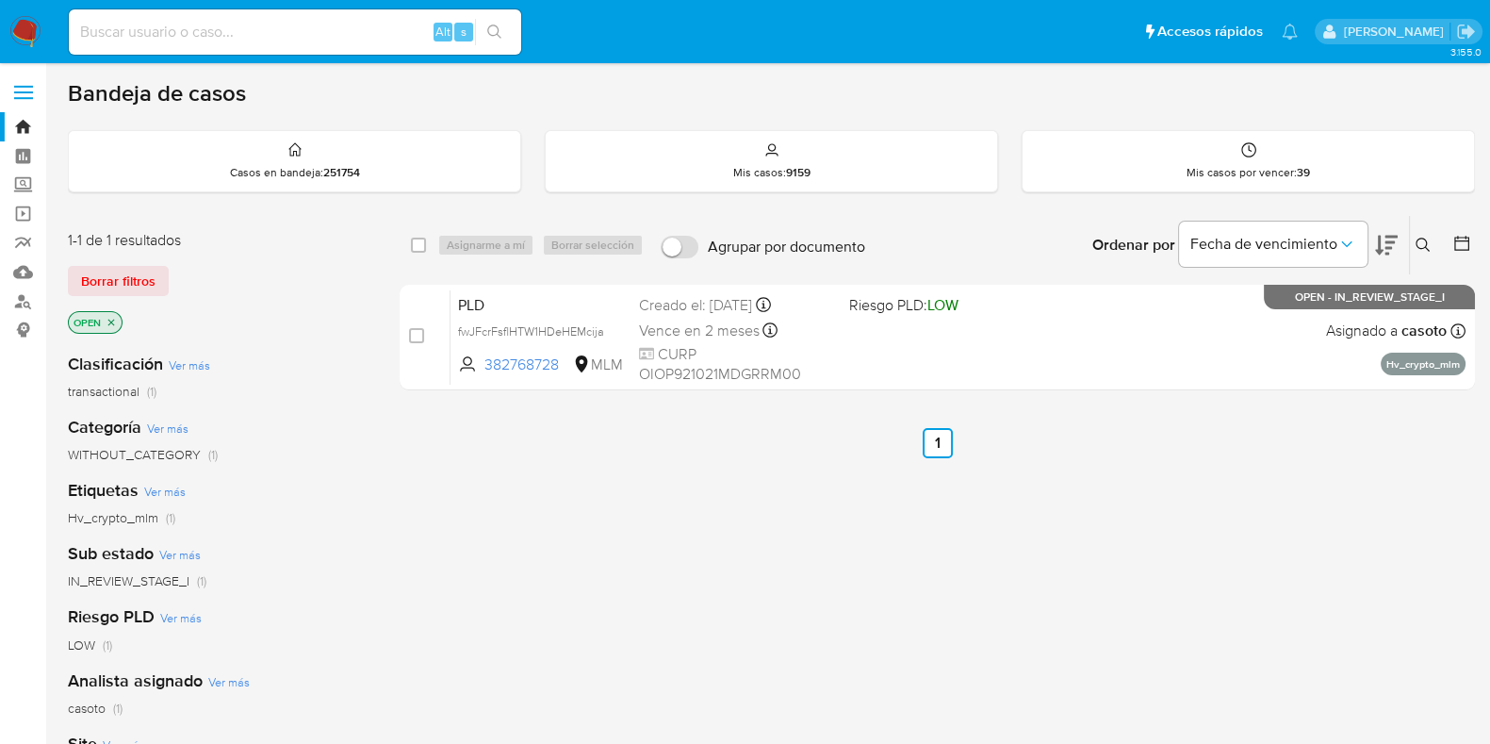
click at [1420, 241] on icon at bounding box center [1423, 245] width 15 height 15
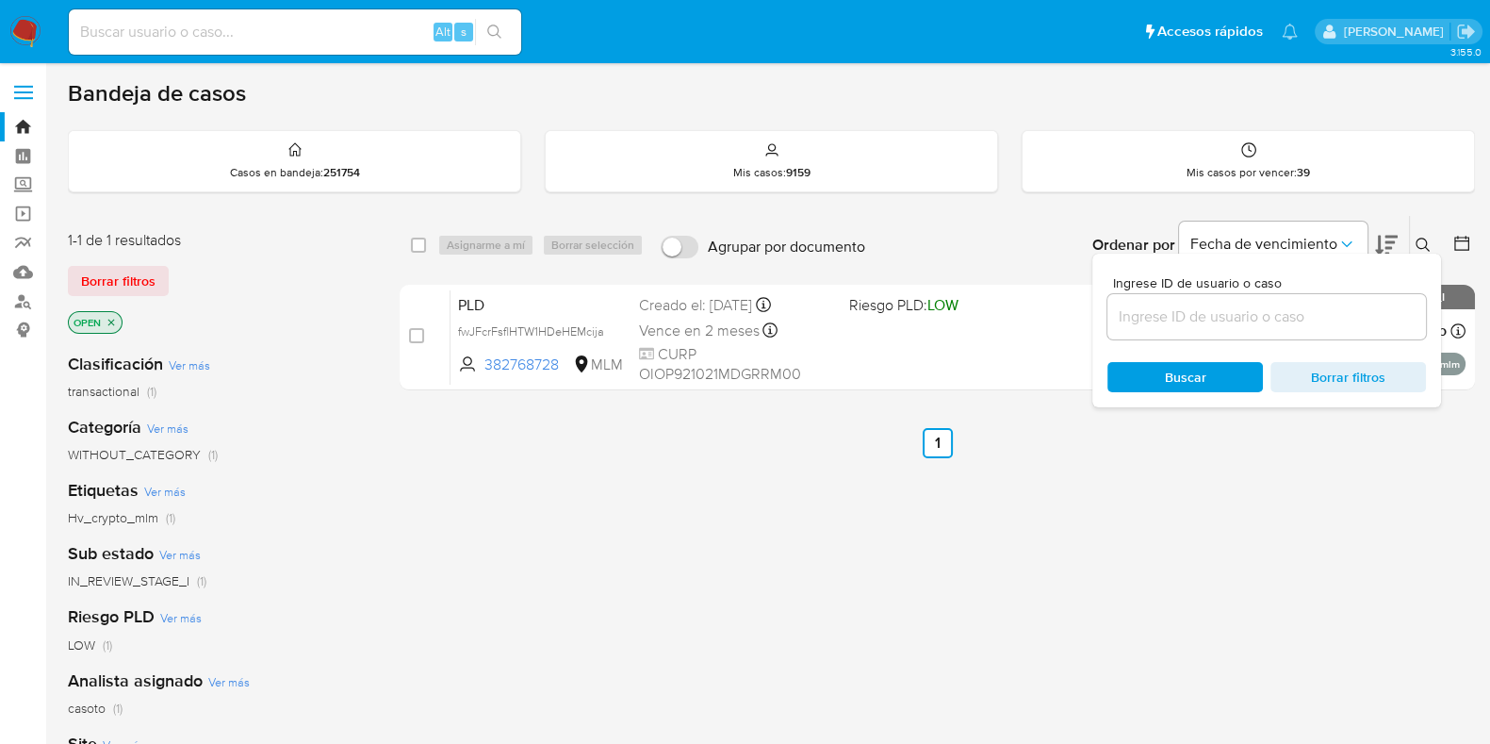
click at [1244, 315] on input at bounding box center [1267, 316] width 319 height 25
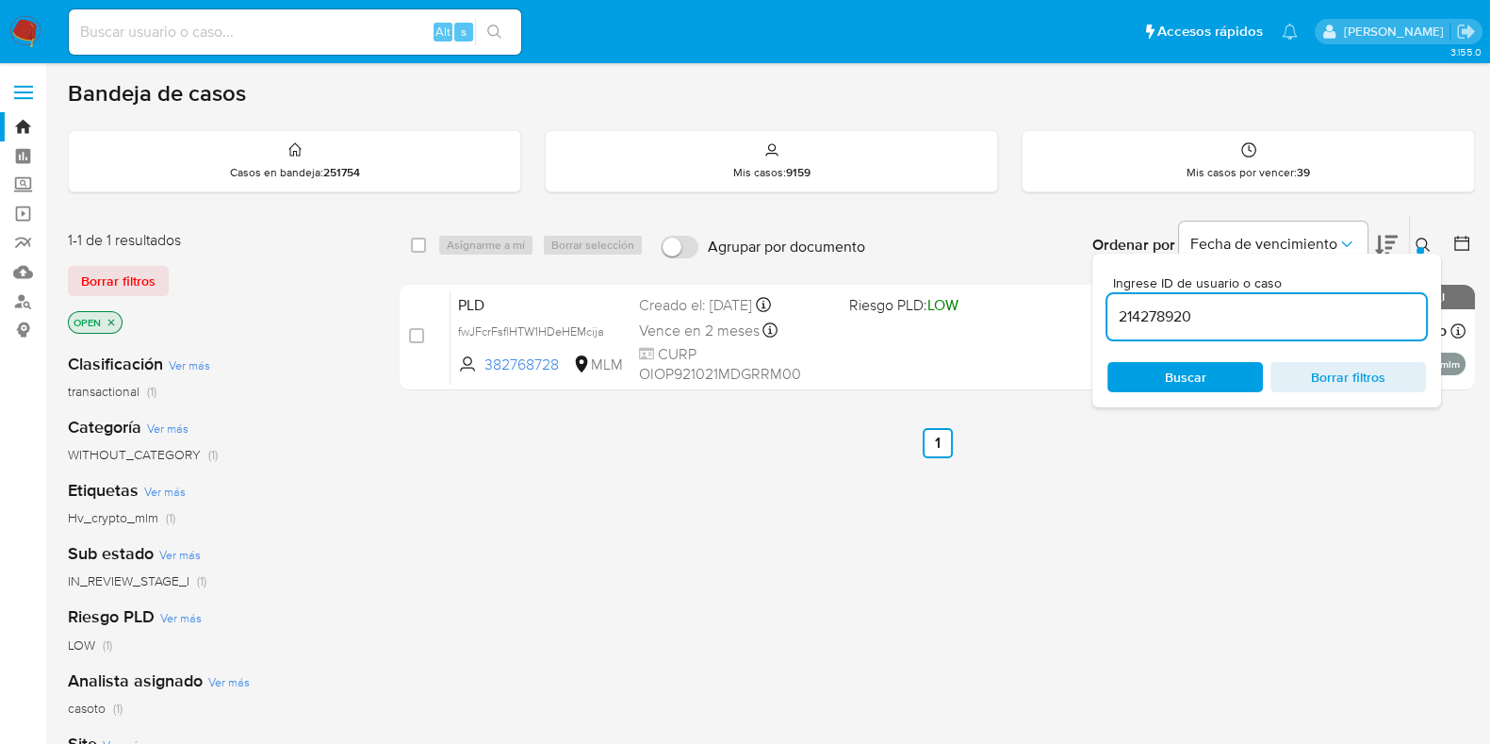
type input "214278920"
click at [1422, 242] on icon at bounding box center [1423, 245] width 15 height 15
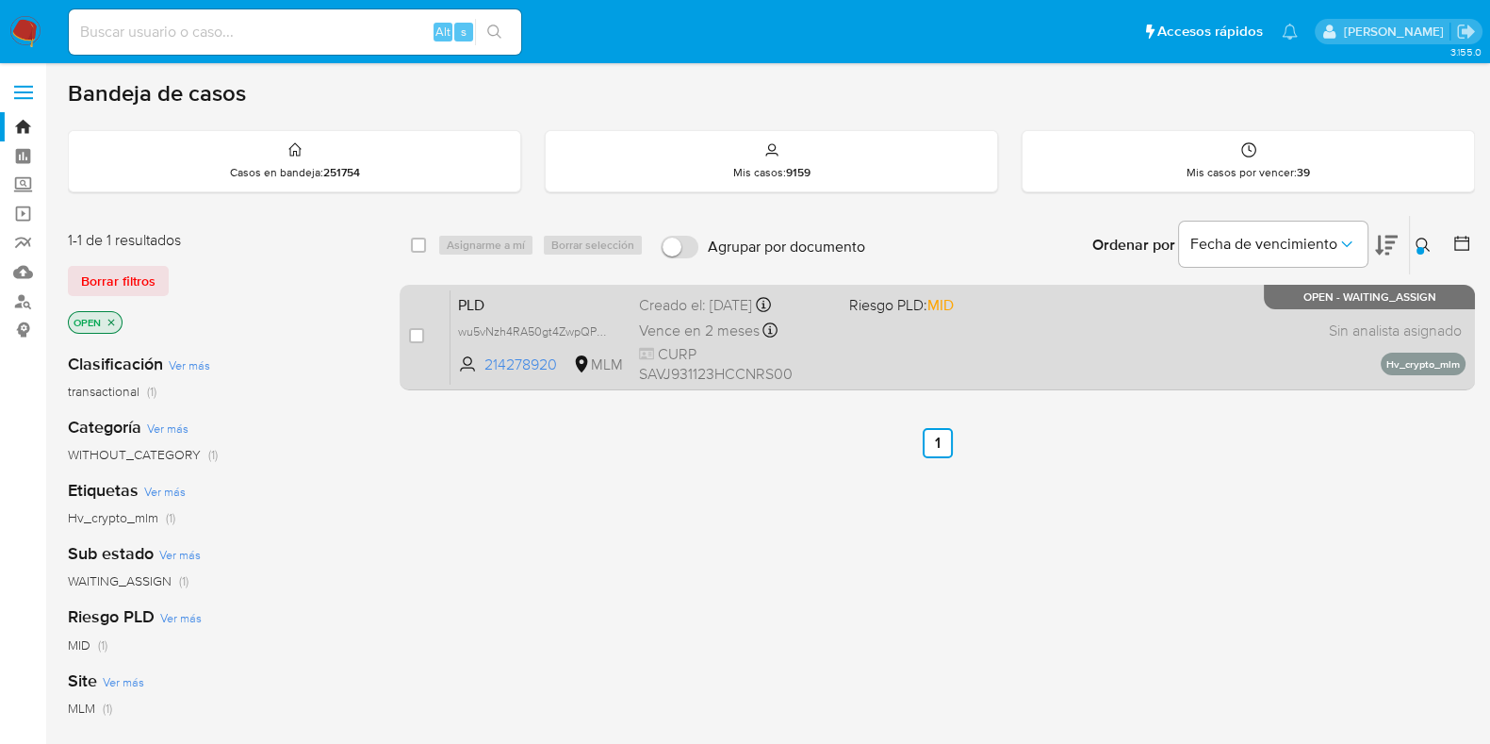
click at [1151, 337] on div "PLD wu5vNzh4RA50gt4ZwpQPP1vm 214278920 MLM Riesgo PLD: MID Creado el: [DATE] Cr…" at bounding box center [958, 336] width 1015 height 95
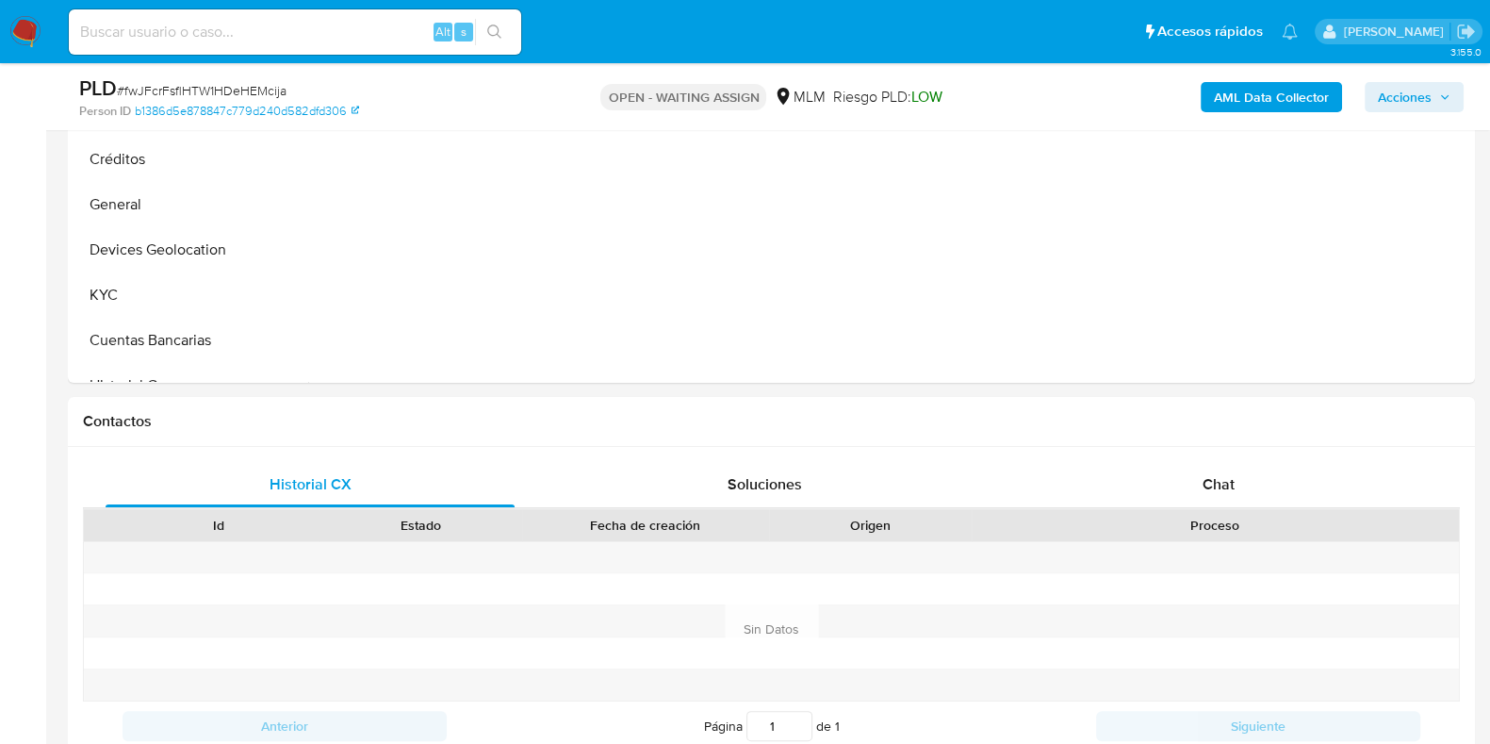
select select "10"
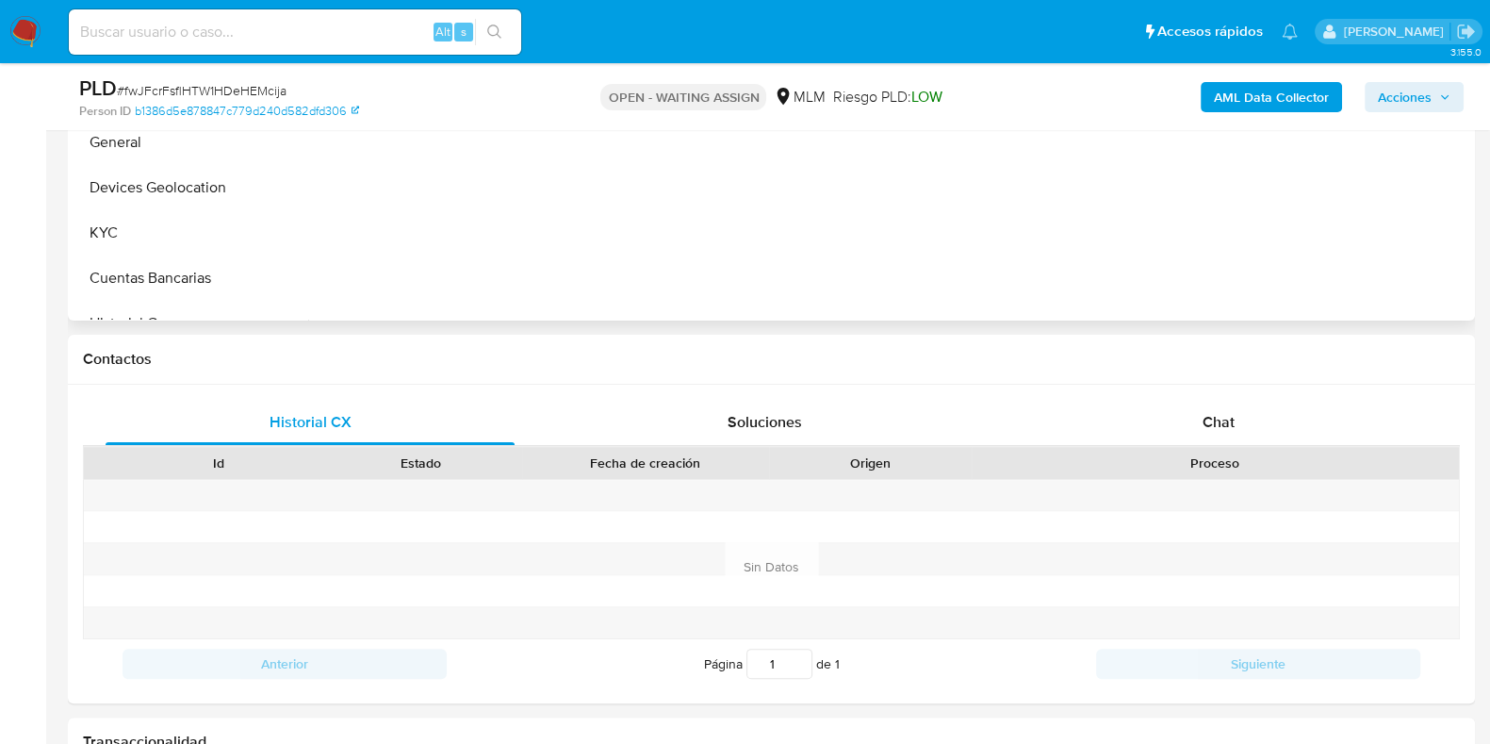
scroll to position [470, 0]
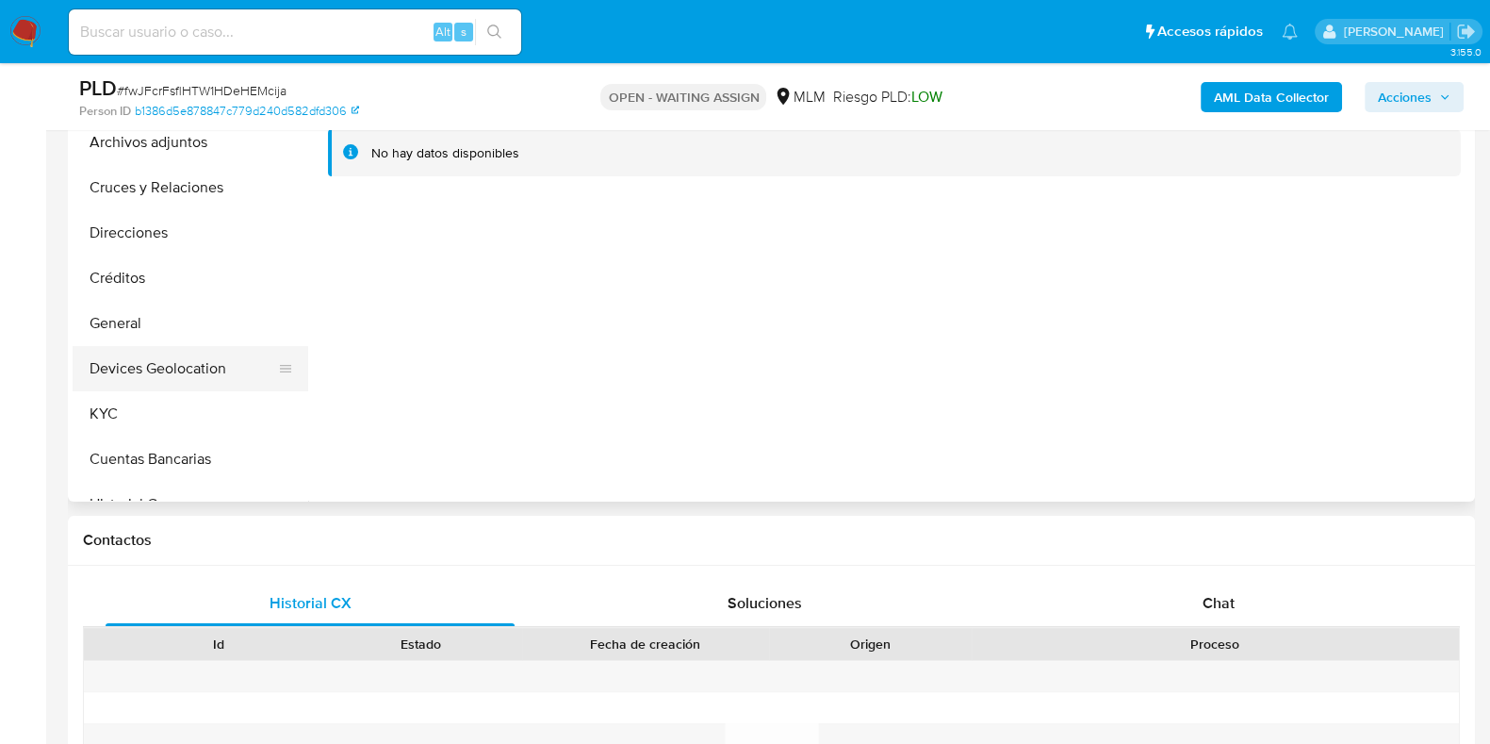
click at [179, 381] on button "Devices Geolocation" at bounding box center [183, 368] width 221 height 45
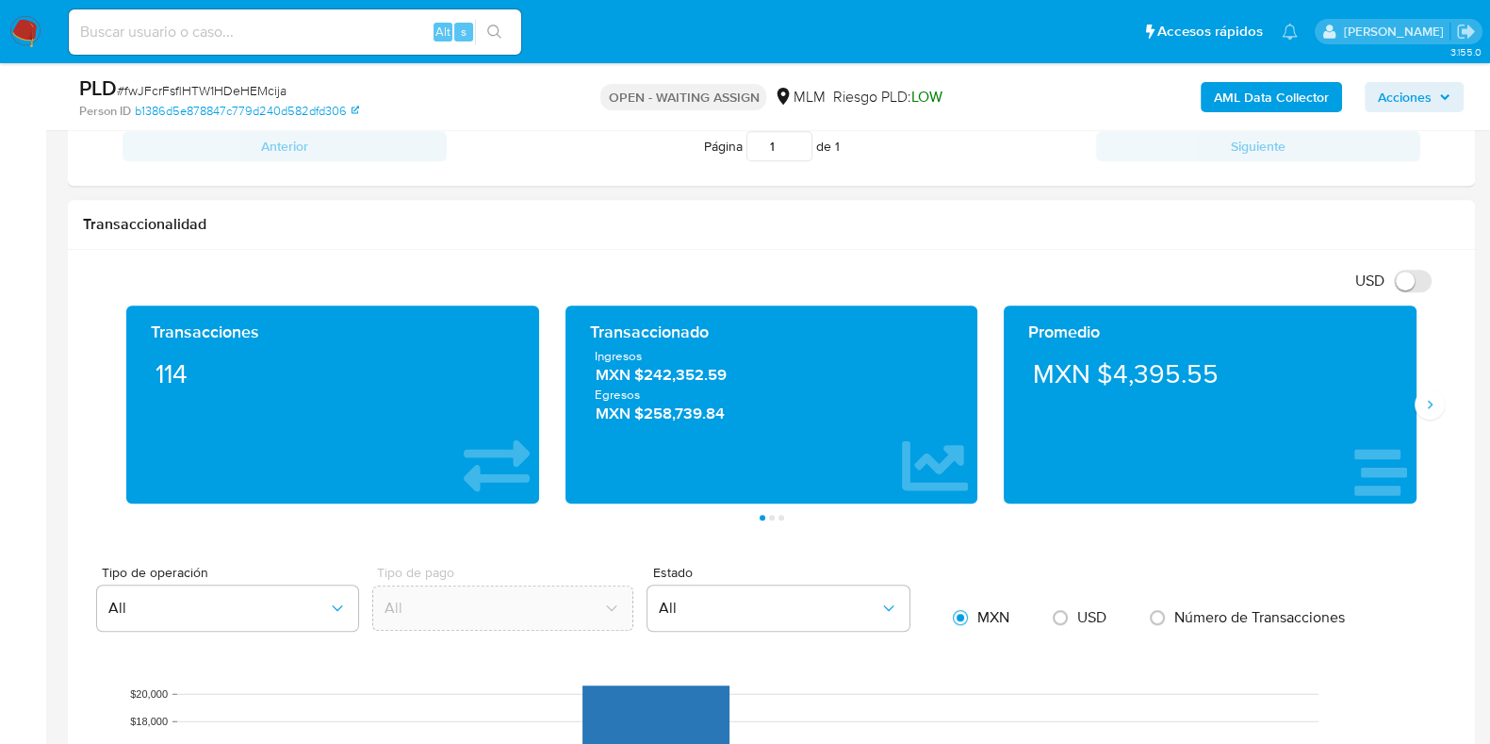
scroll to position [1178, 0]
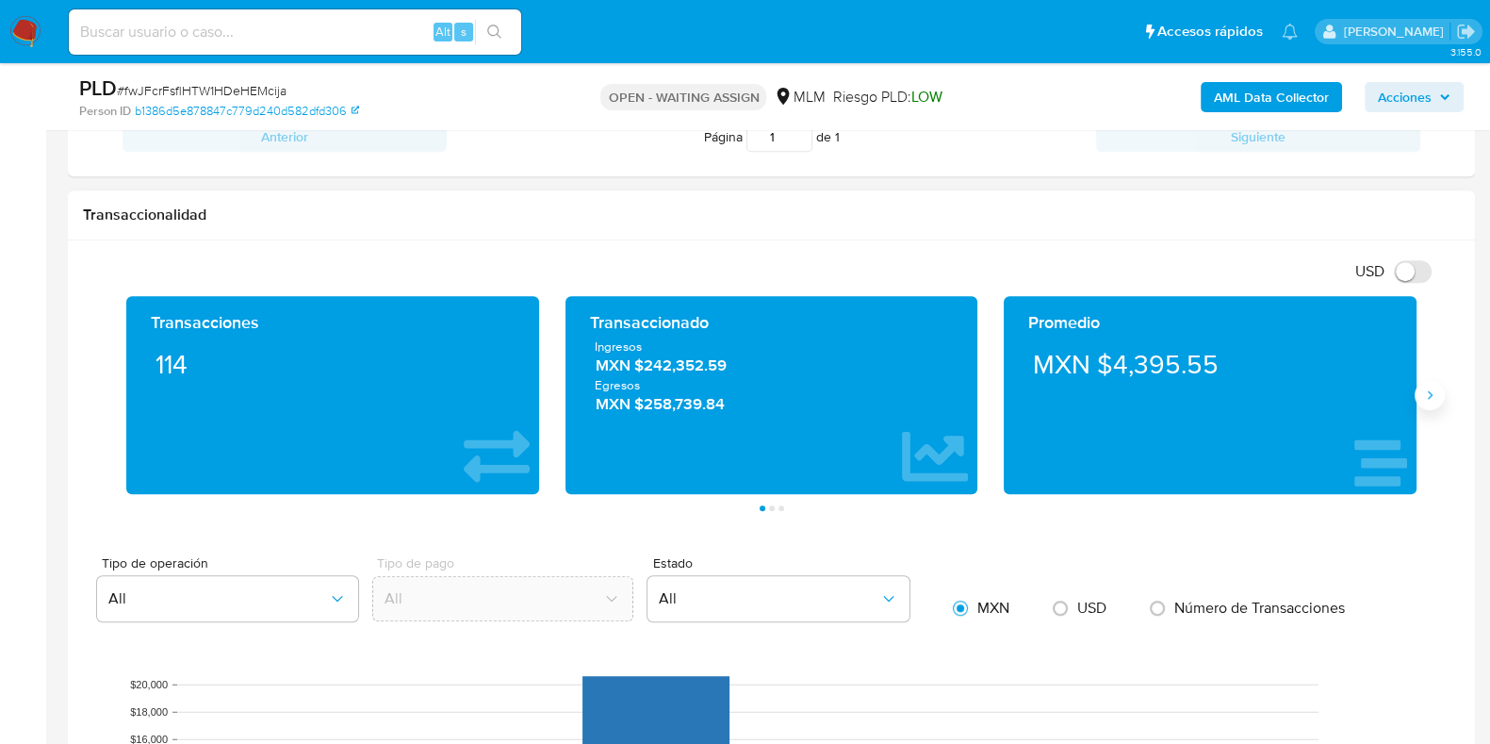
click at [1431, 395] on icon "Siguiente" at bounding box center [1429, 394] width 15 height 15
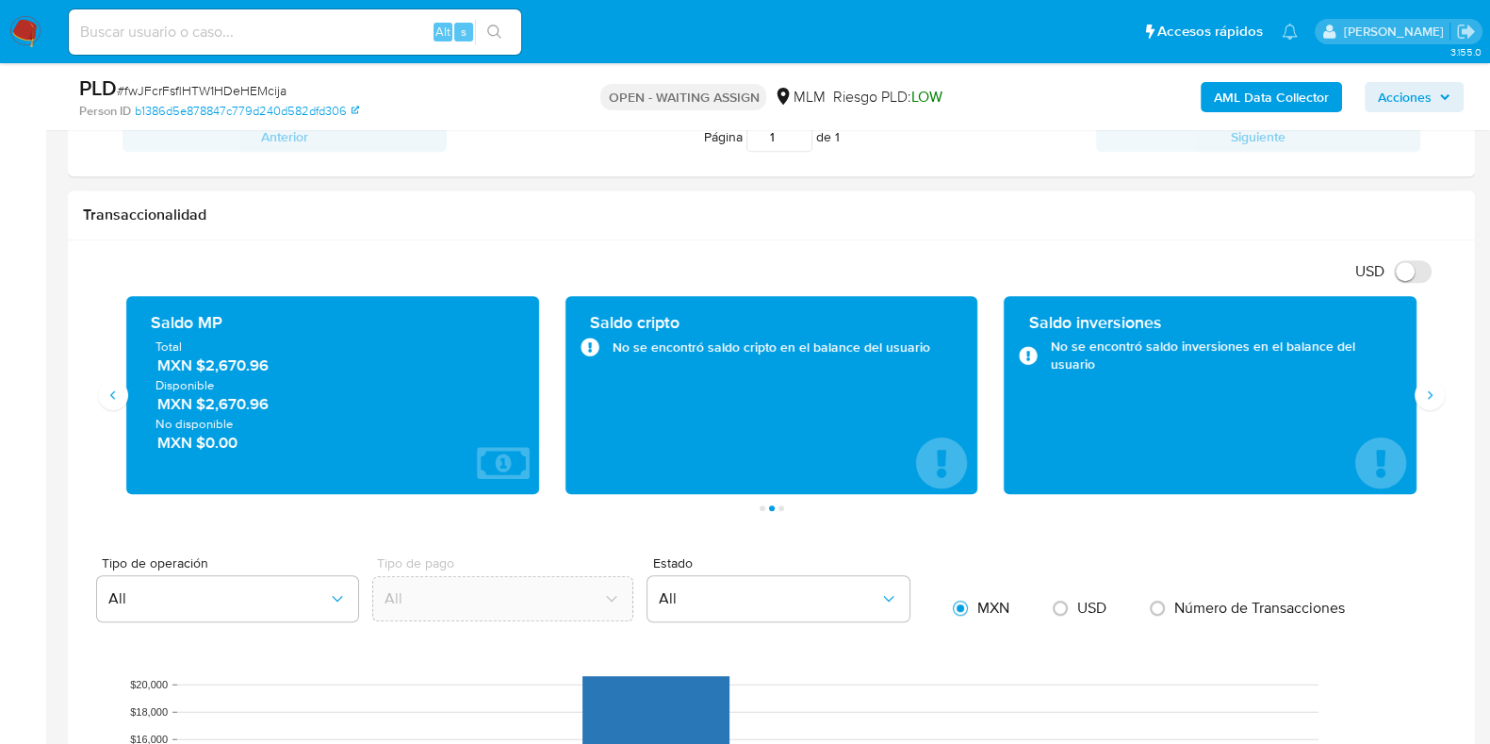
click at [253, 366] on span "MXN $2,670.96" at bounding box center [333, 365] width 353 height 22
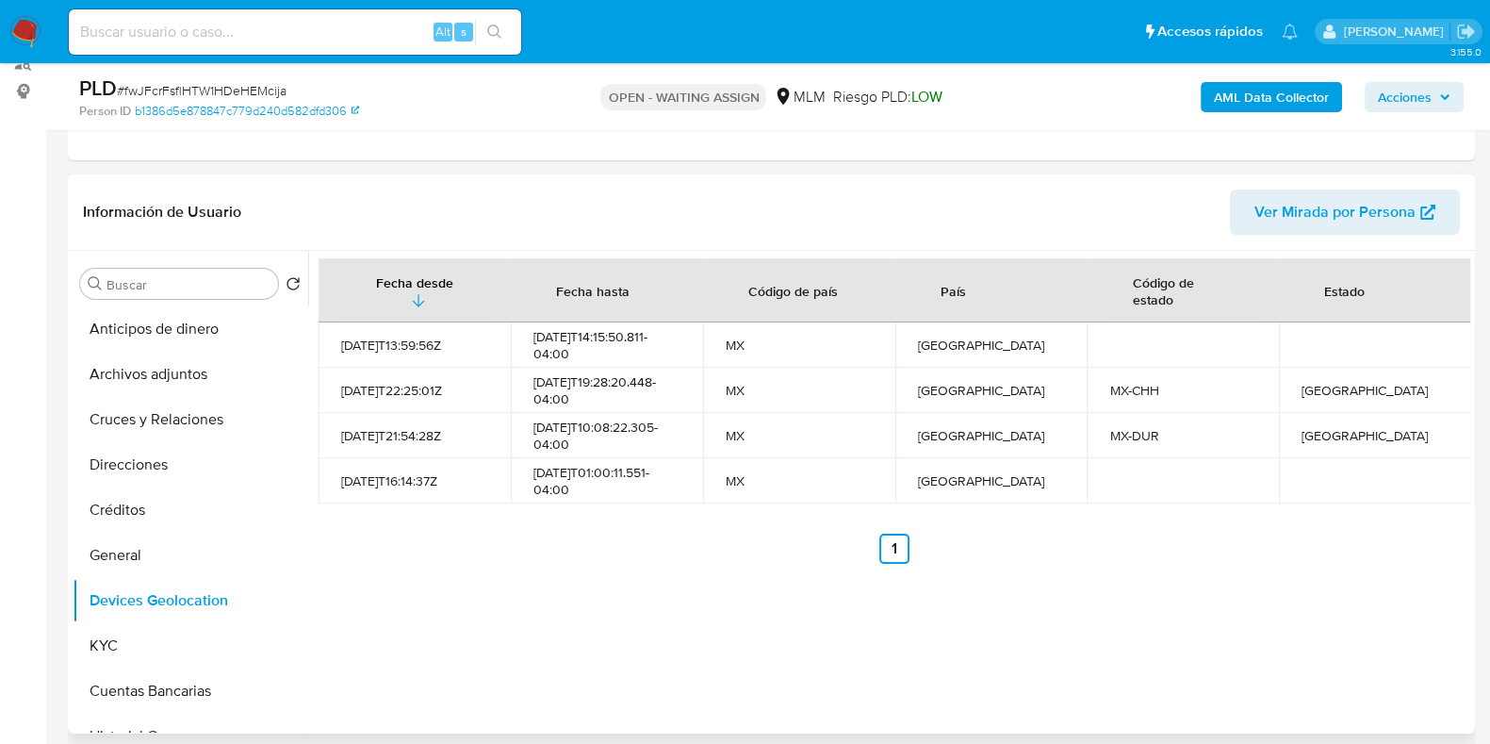
scroll to position [470, 0]
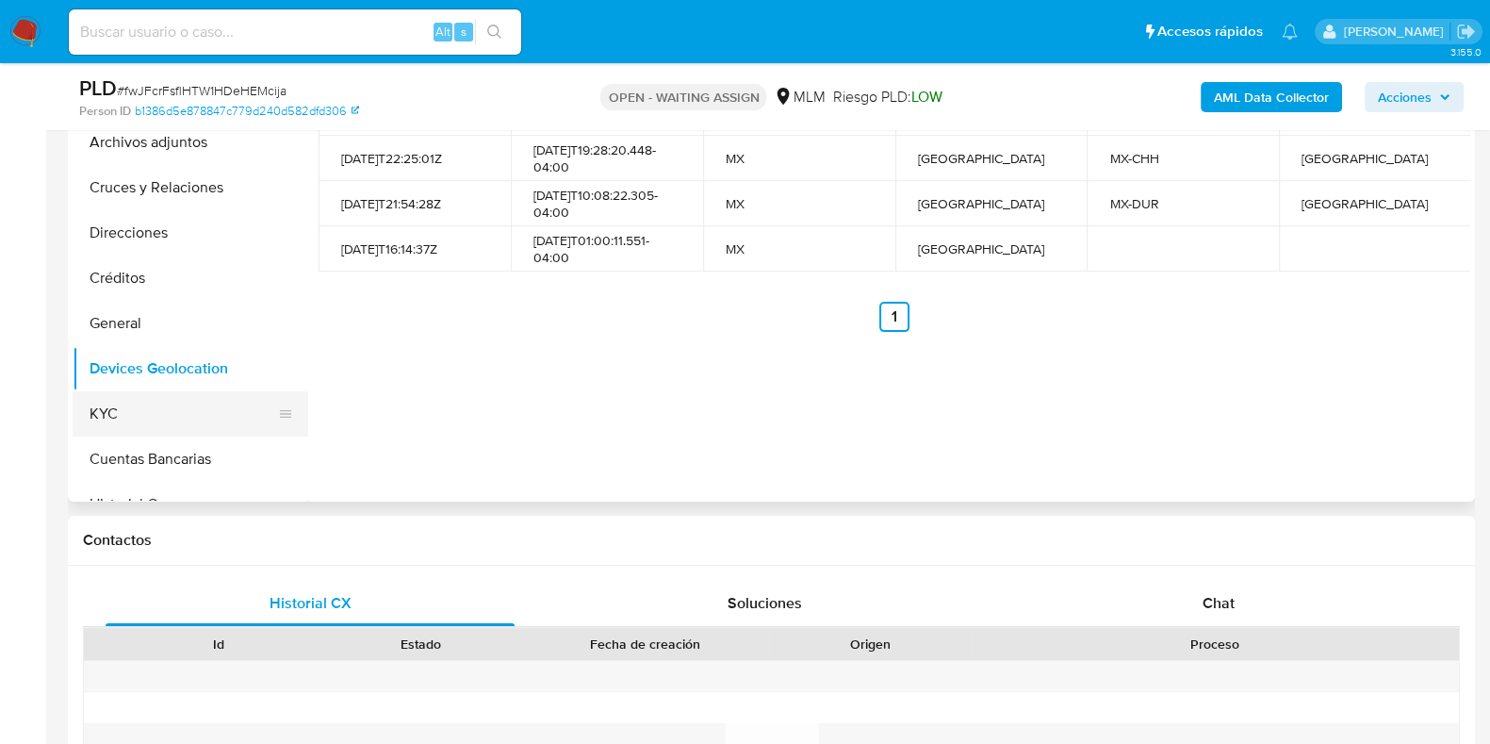
click at [163, 402] on button "KYC" at bounding box center [183, 413] width 221 height 45
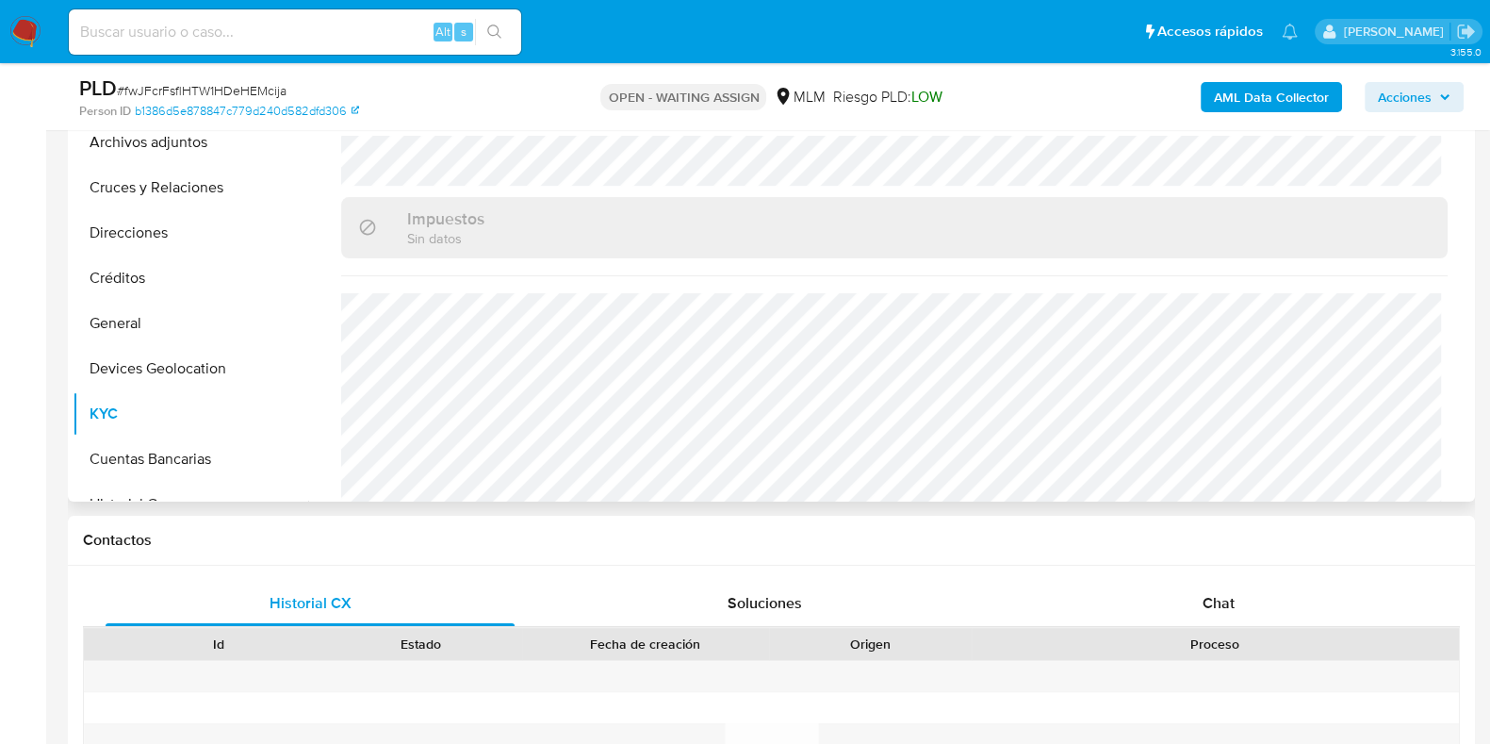
scroll to position [1184, 0]
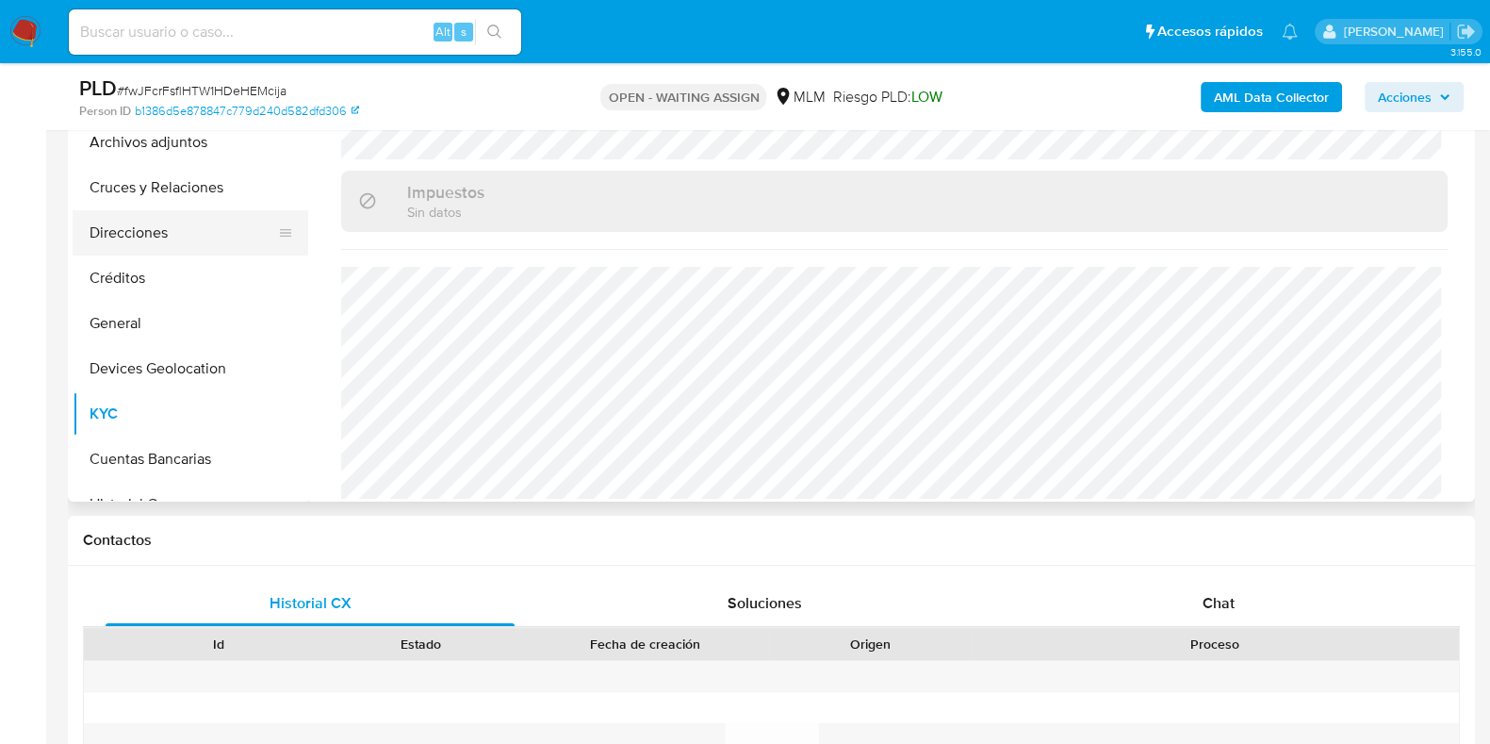
click at [132, 233] on button "Direcciones" at bounding box center [183, 232] width 221 height 45
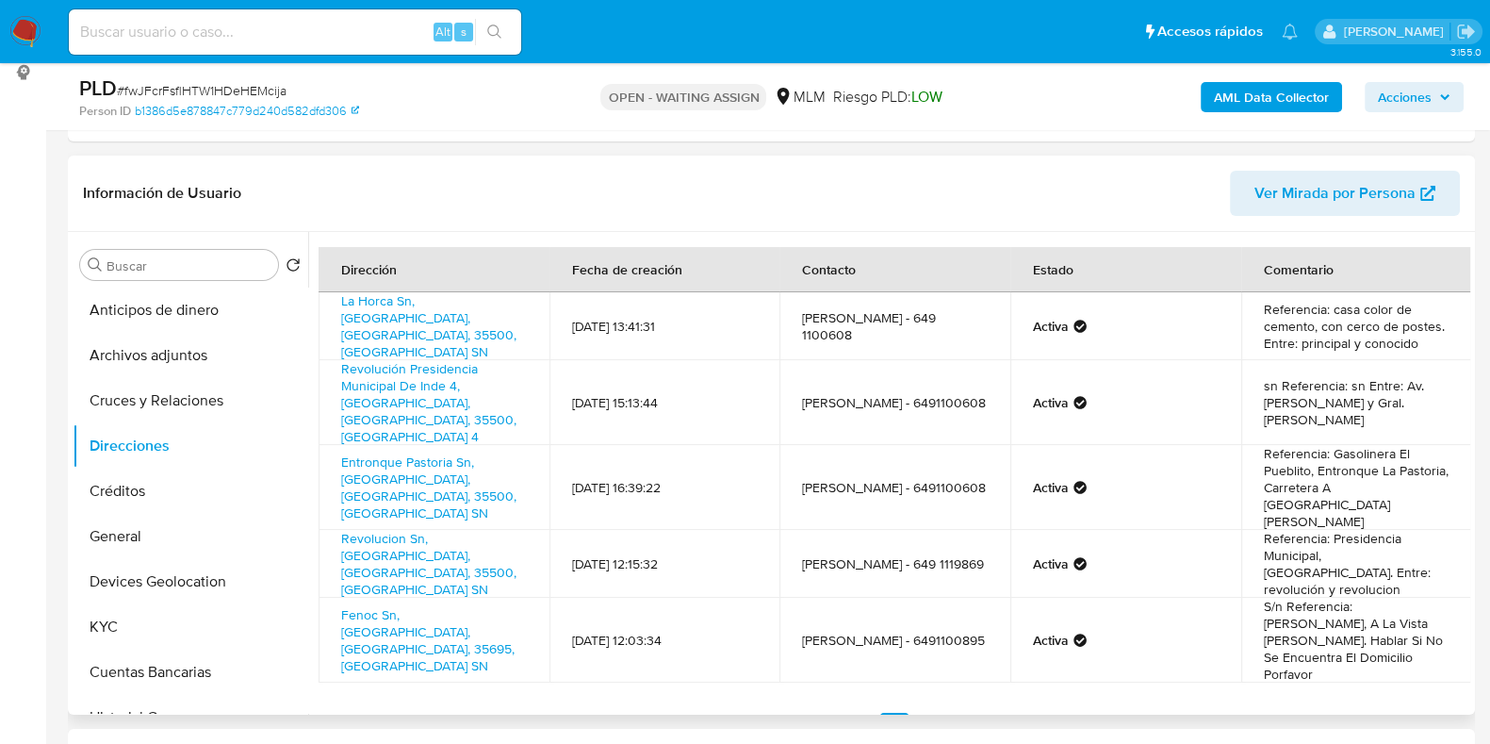
scroll to position [235, 0]
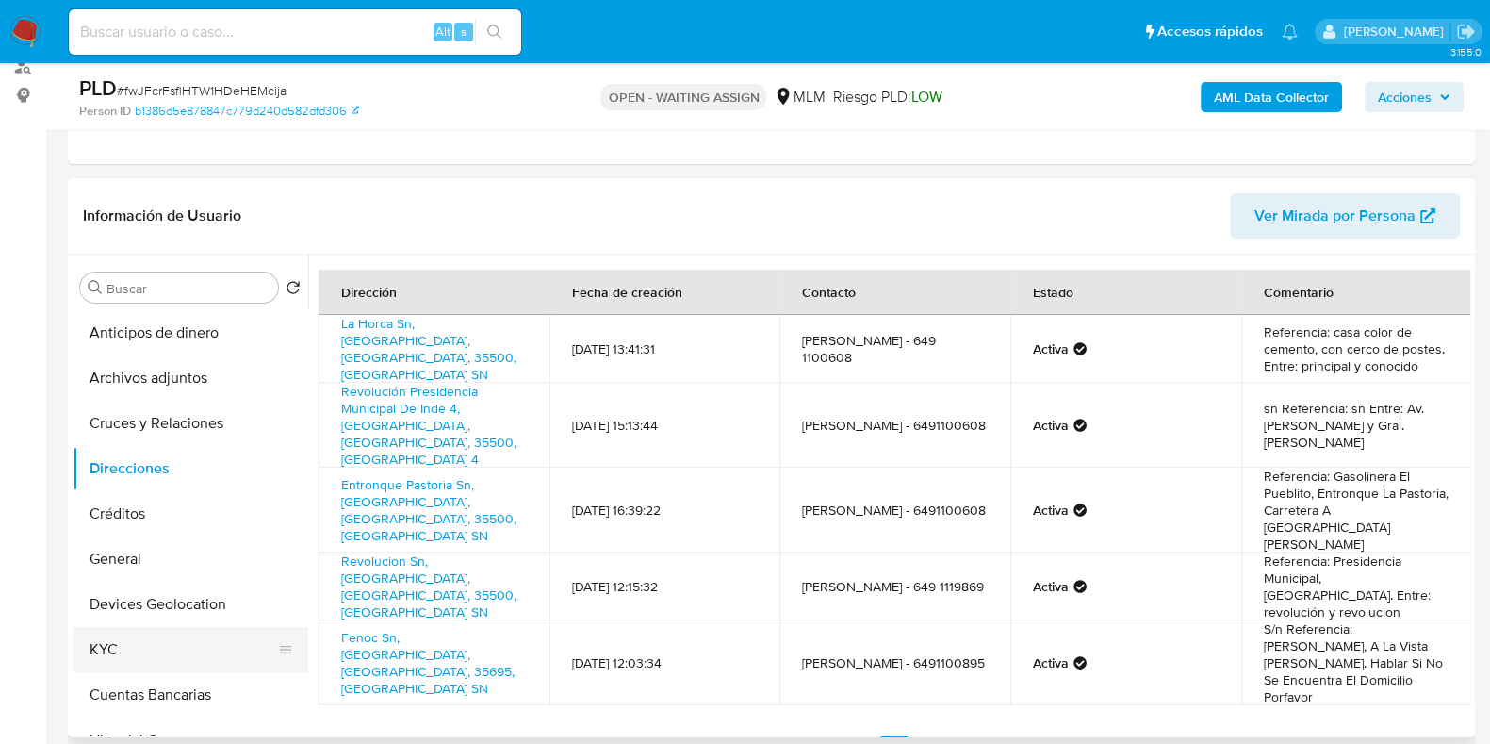
click at [123, 649] on button "KYC" at bounding box center [183, 649] width 221 height 45
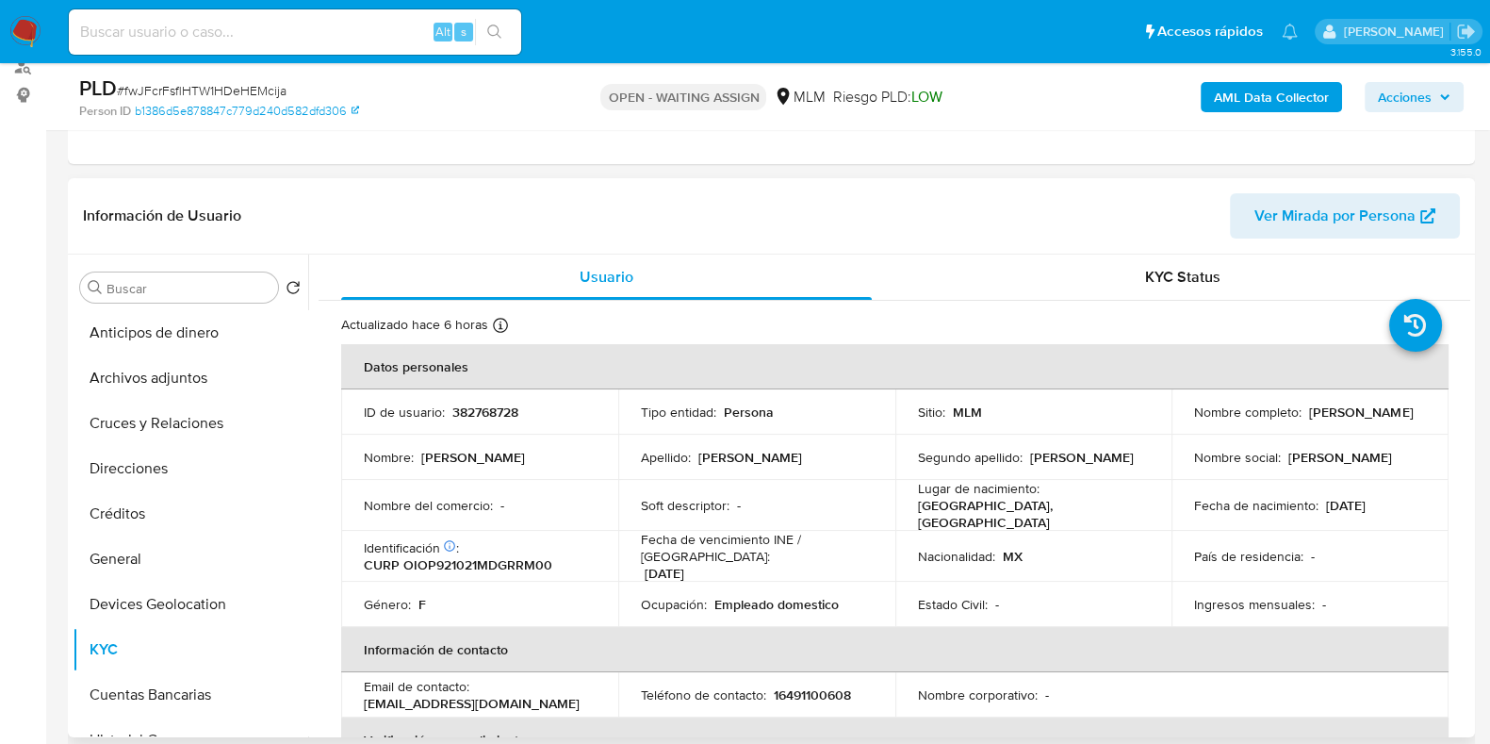
drag, startPoint x: 141, startPoint y: 455, endPoint x: 448, endPoint y: 440, distance: 306.7
click at [439, 442] on div "Buscar Volver al orden por defecto Anticipos de dinero Archivos adjuntos Cruces…" at bounding box center [772, 496] width 1398 height 483
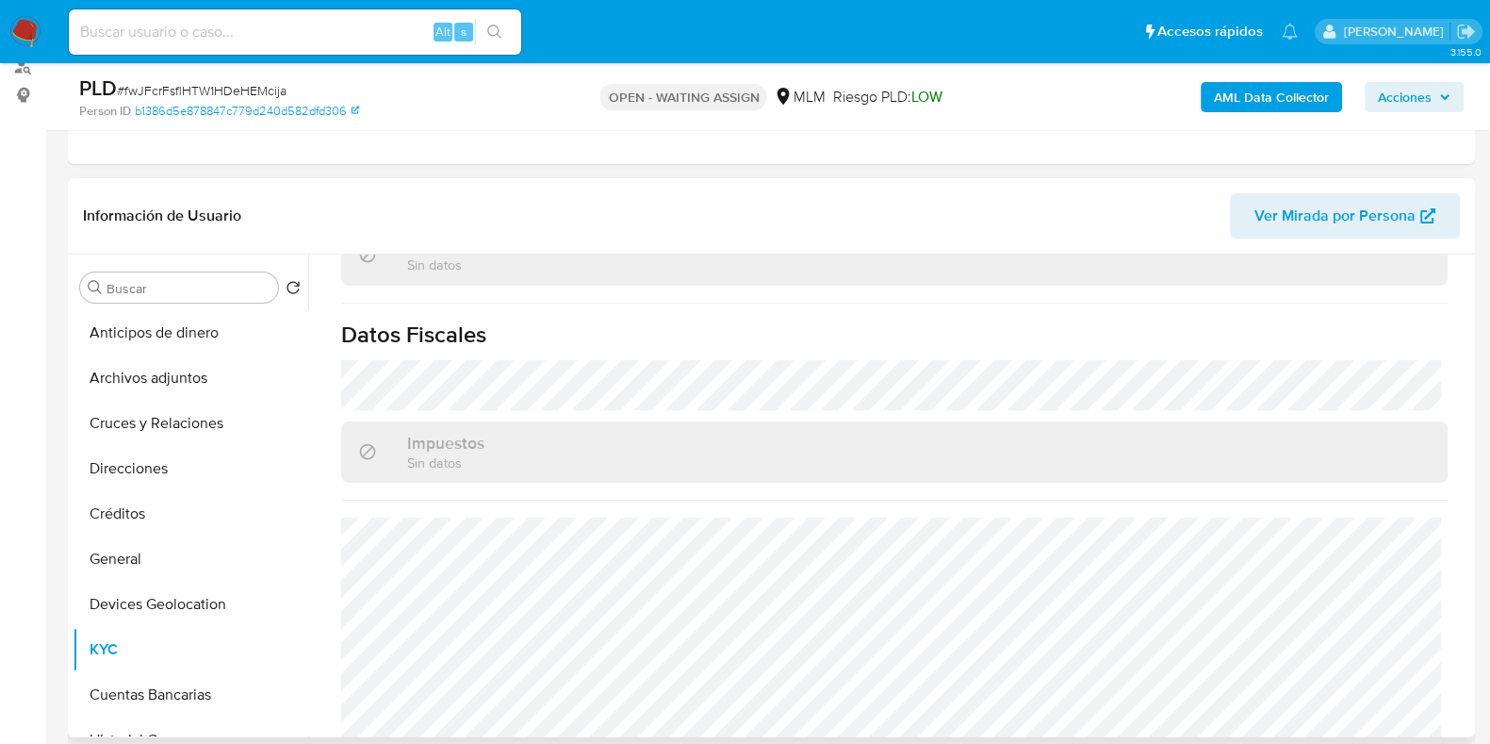
scroll to position [1178, 0]
click at [151, 466] on button "Direcciones" at bounding box center [183, 468] width 221 height 45
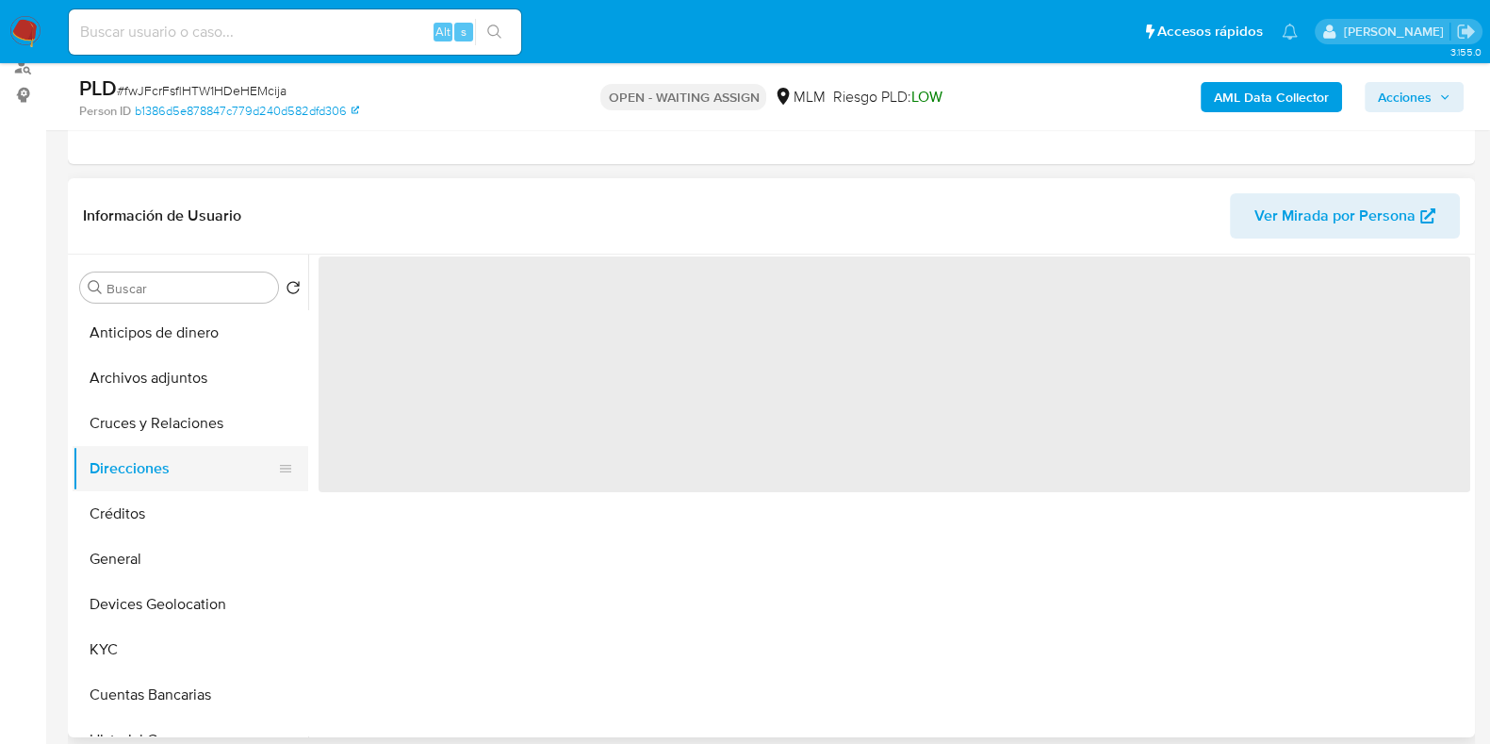
scroll to position [0, 0]
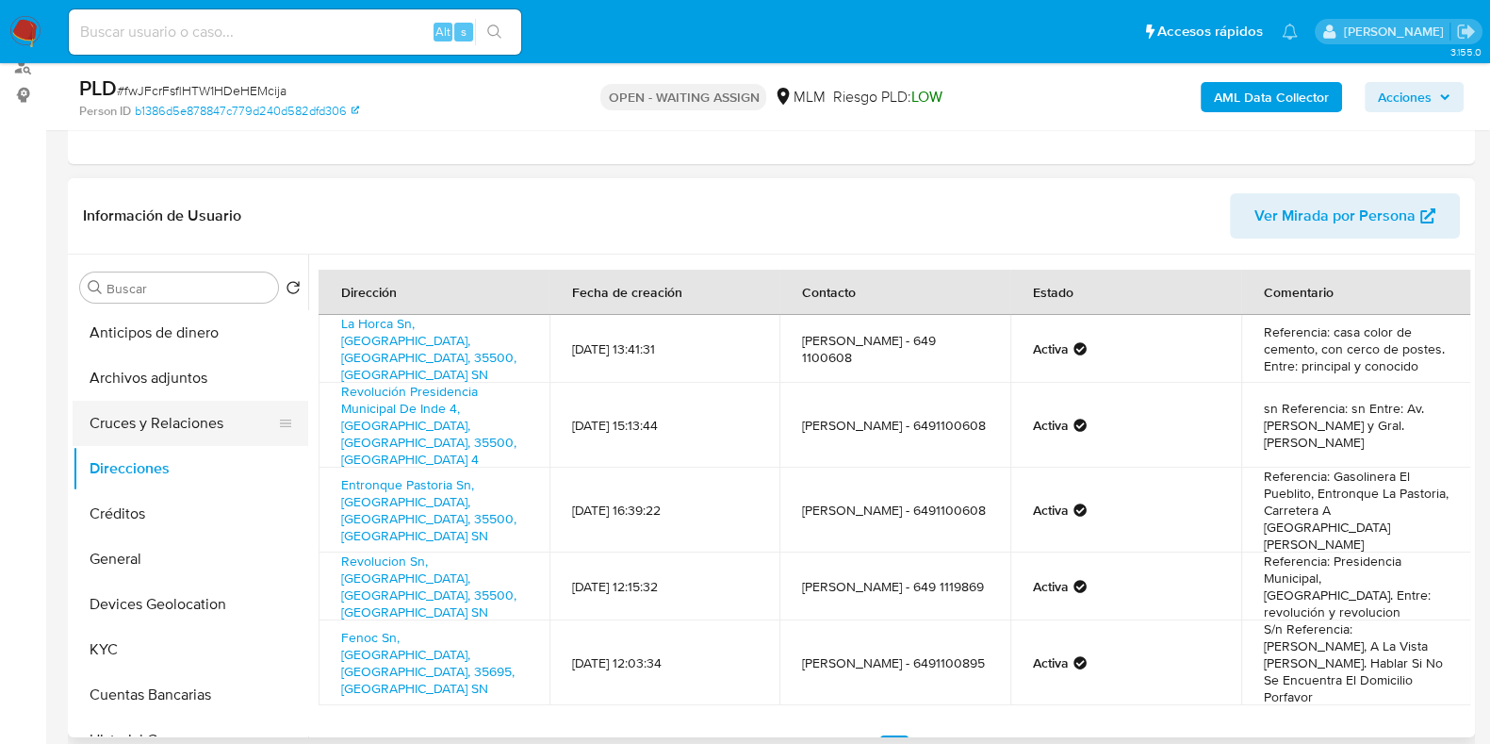
click at [131, 417] on button "Cruces y Relaciones" at bounding box center [183, 423] width 221 height 45
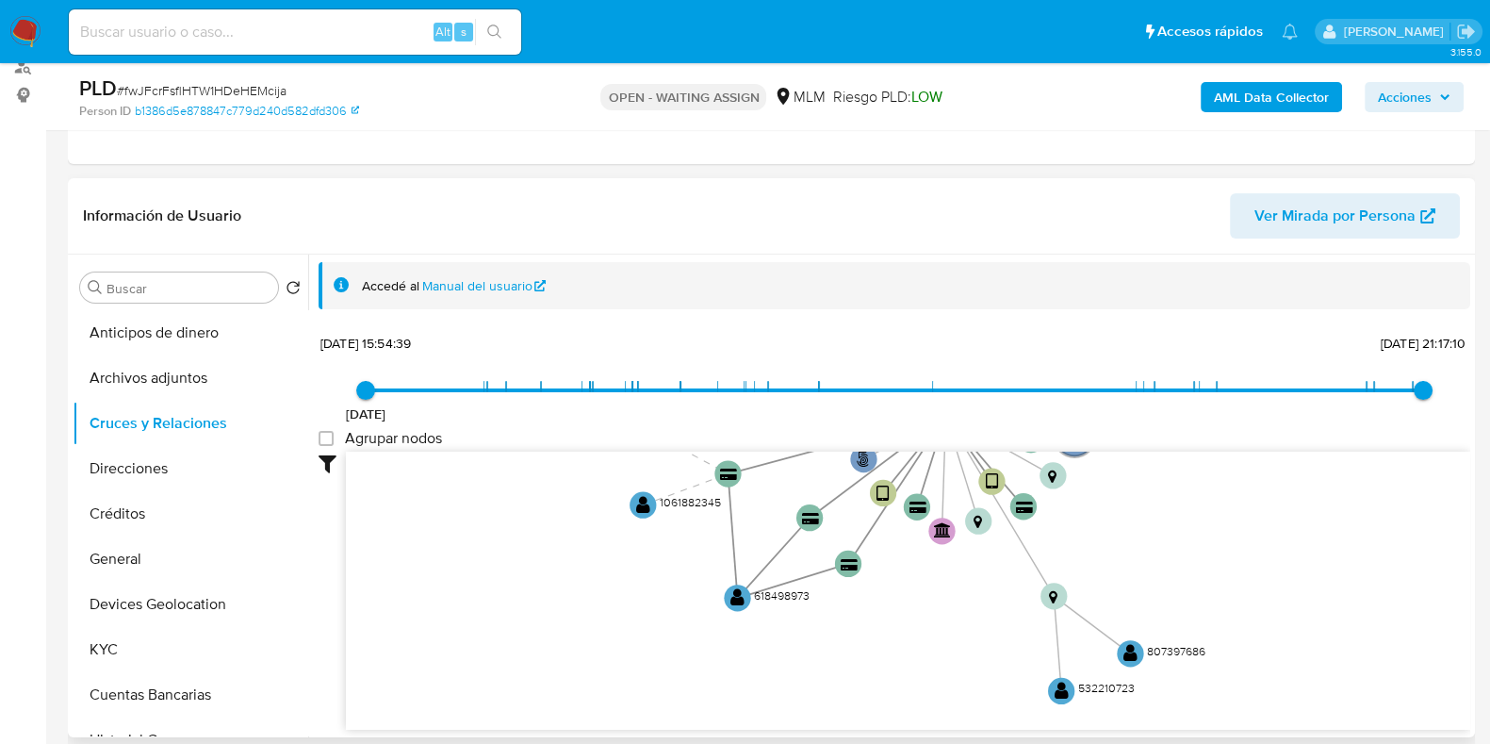
drag, startPoint x: 1254, startPoint y: 587, endPoint x: 1205, endPoint y: 486, distance: 112.1
click at [1205, 486] on icon "phone-fd01c0f8c498e90b2beaf983b246ab81  user-382768728  382768728 person-b138…" at bounding box center [908, 588] width 1125 height 273
click at [740, 590] on text "" at bounding box center [738, 598] width 14 height 19
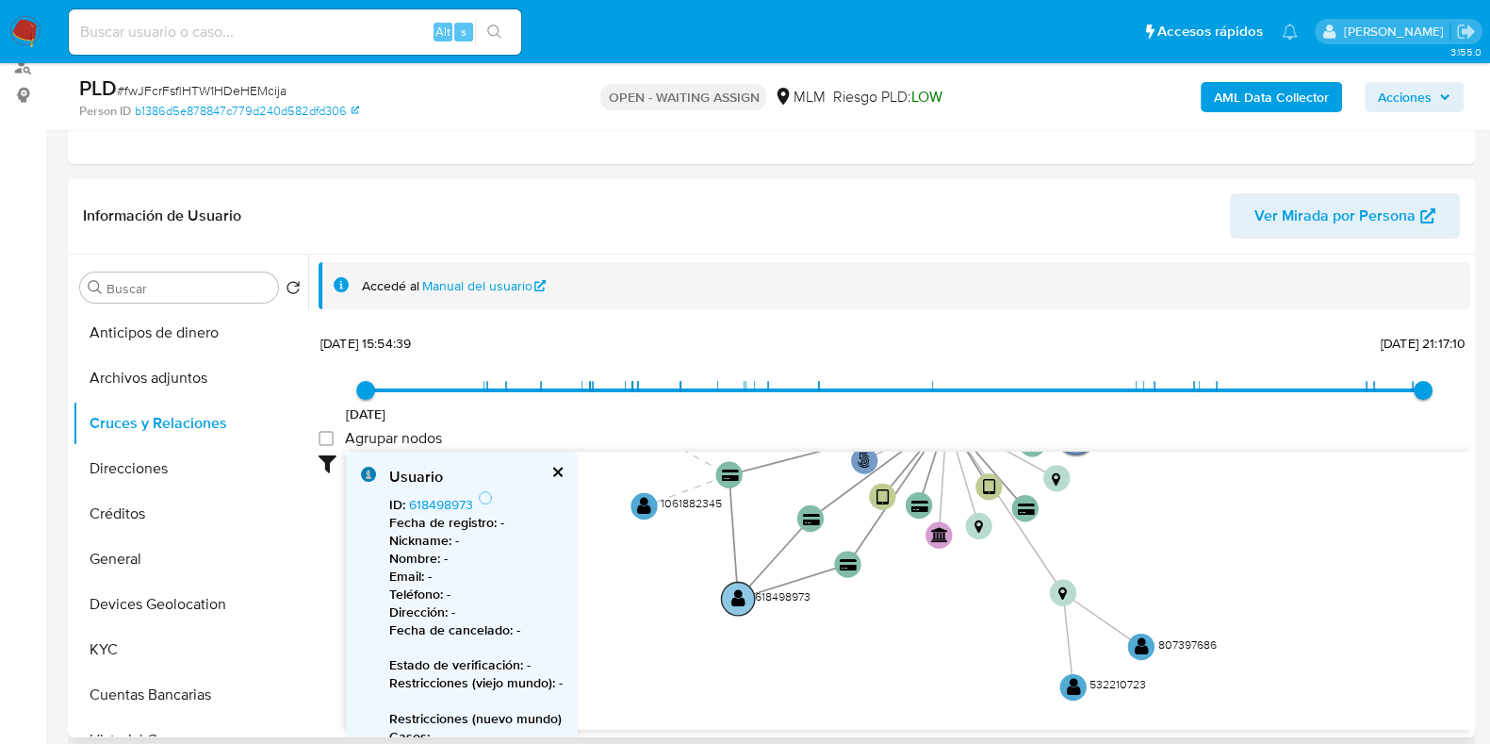
click at [740, 590] on text "" at bounding box center [738, 598] width 14 height 19
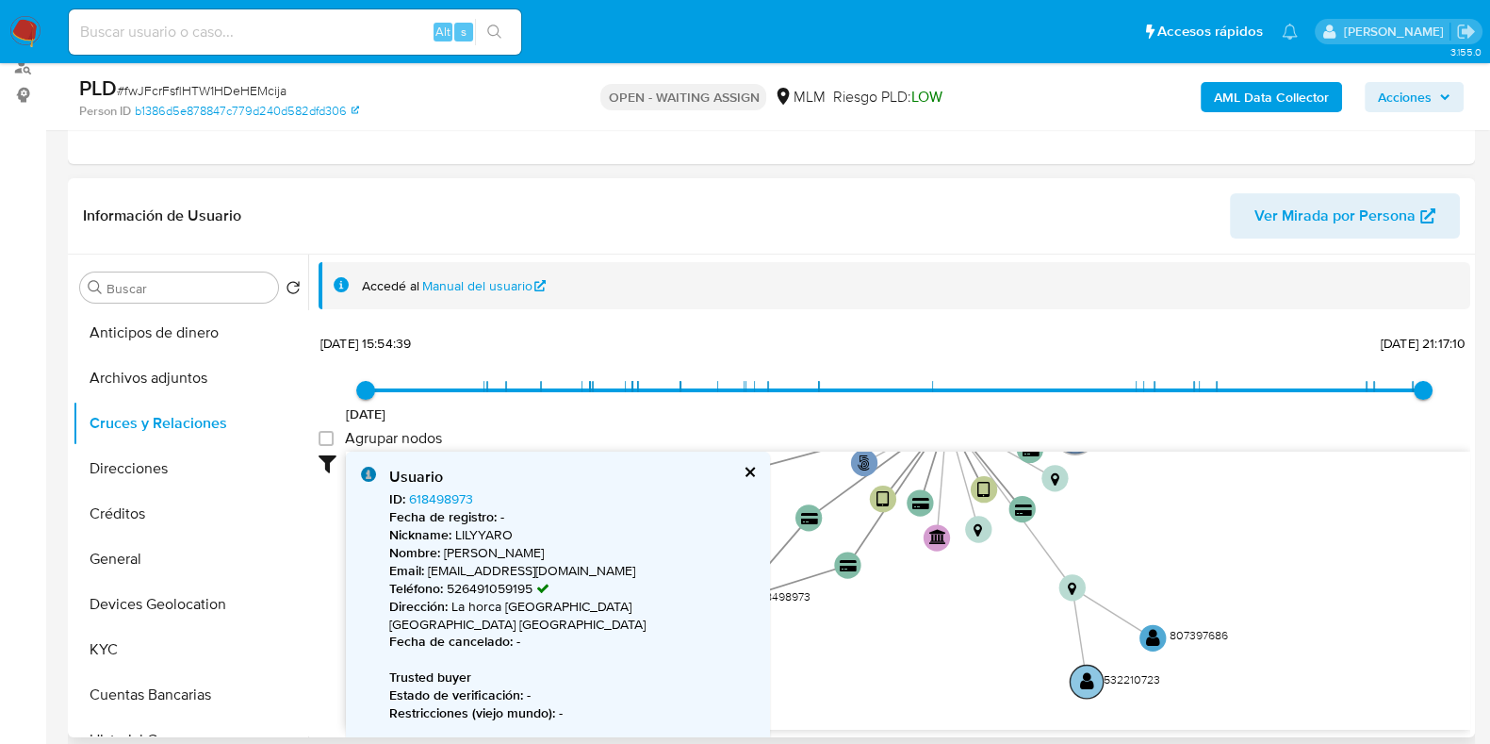
click at [1093, 675] on circle at bounding box center [1086, 681] width 33 height 33
click at [1094, 675] on text "" at bounding box center [1091, 679] width 14 height 19
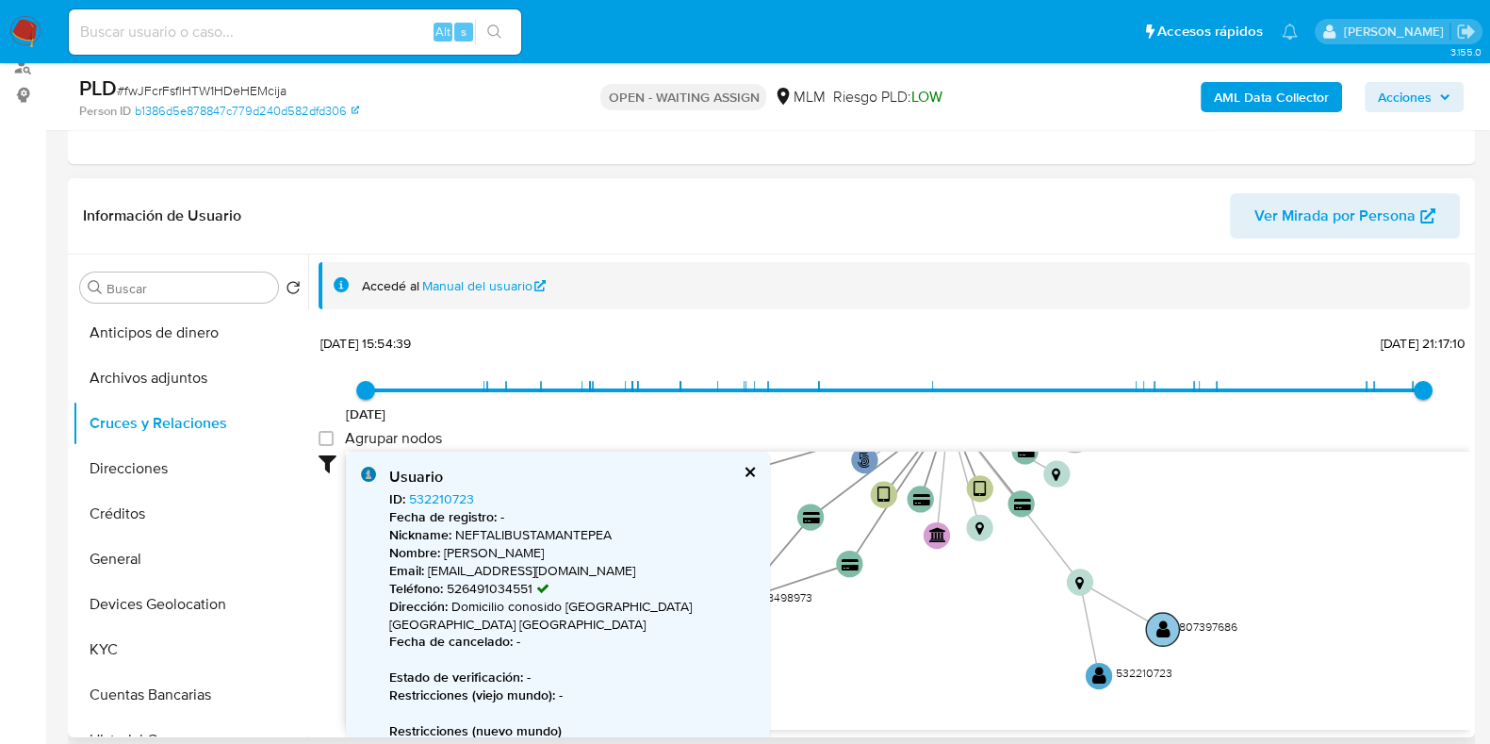
click at [1160, 637] on circle at bounding box center [1162, 629] width 33 height 33
click at [1164, 635] on circle at bounding box center [1165, 625] width 33 height 33
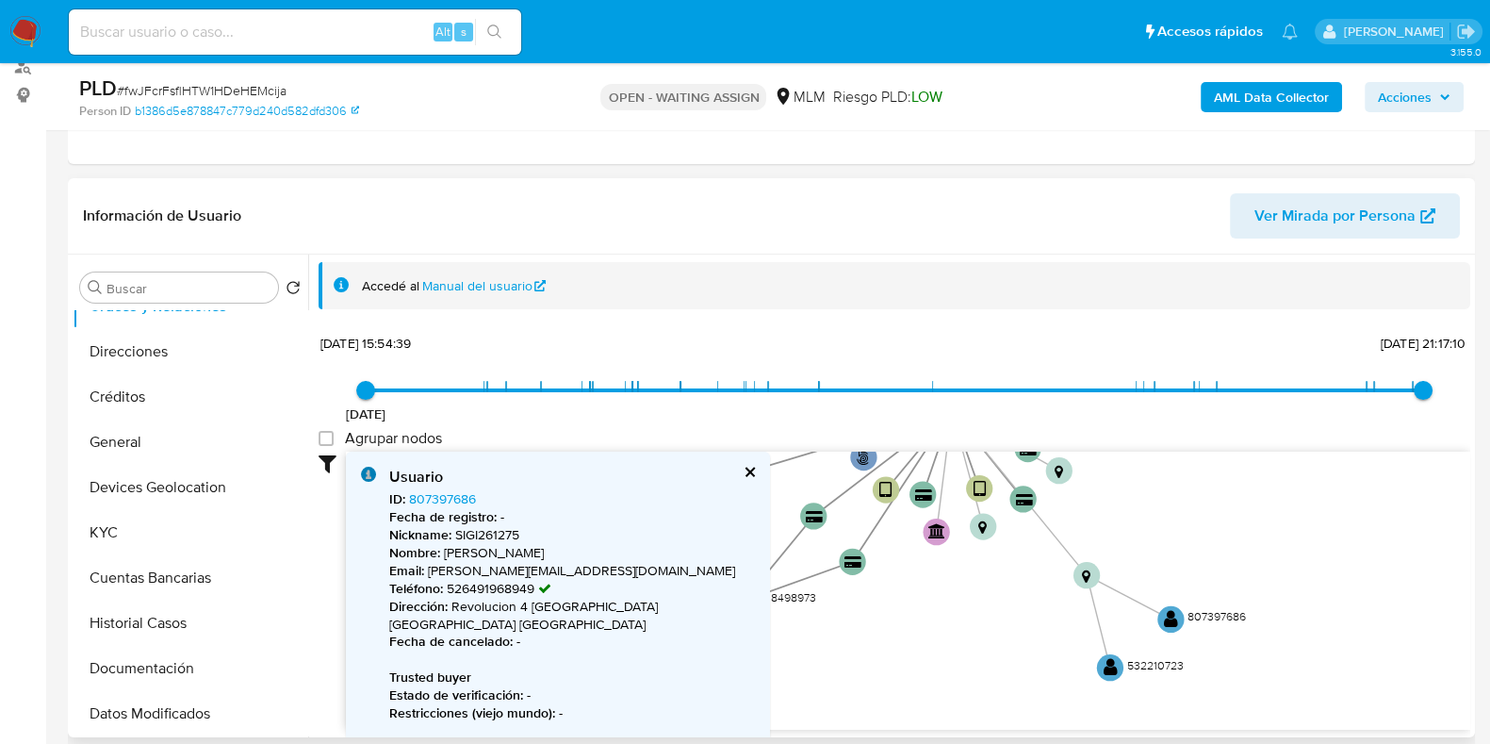
scroll to position [353, 0]
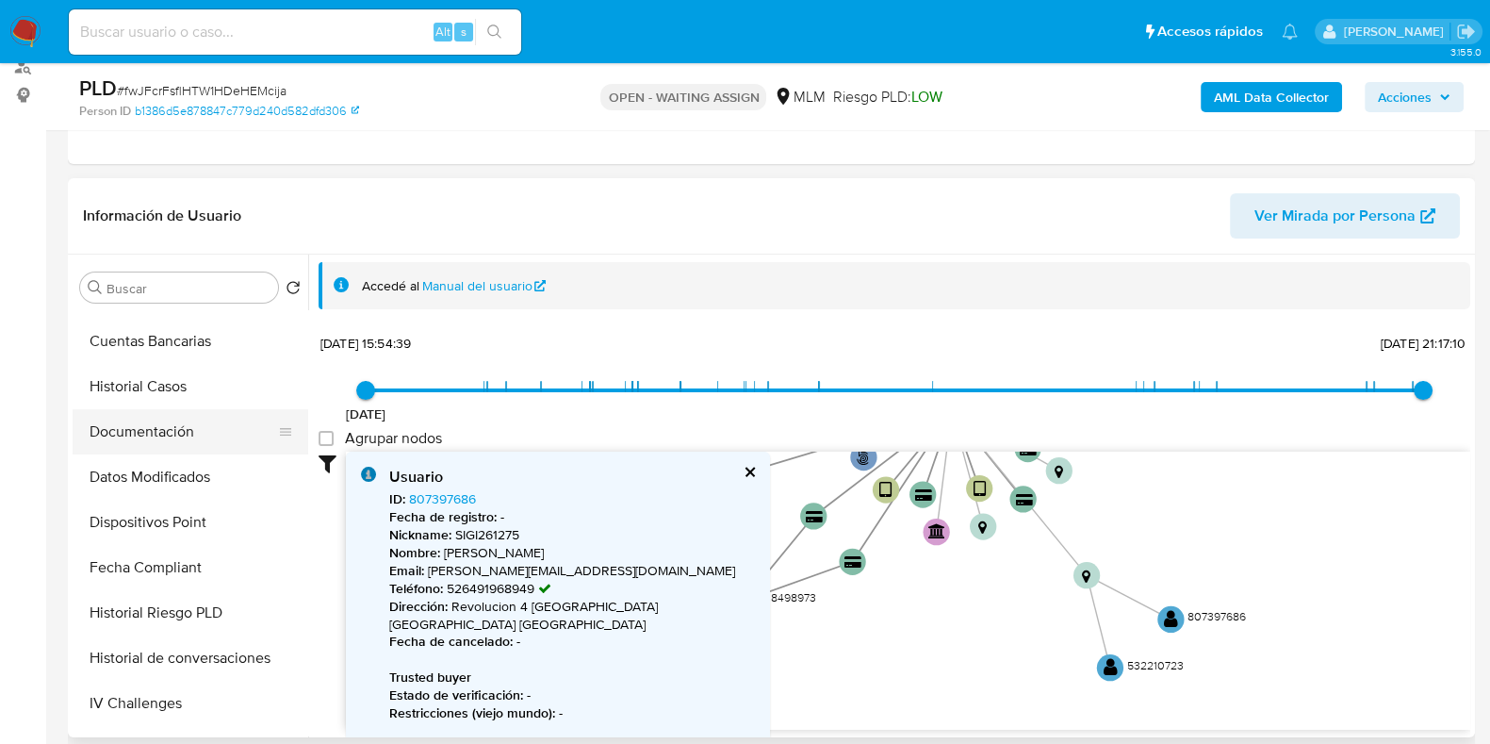
click at [146, 445] on button "Documentación" at bounding box center [183, 431] width 221 height 45
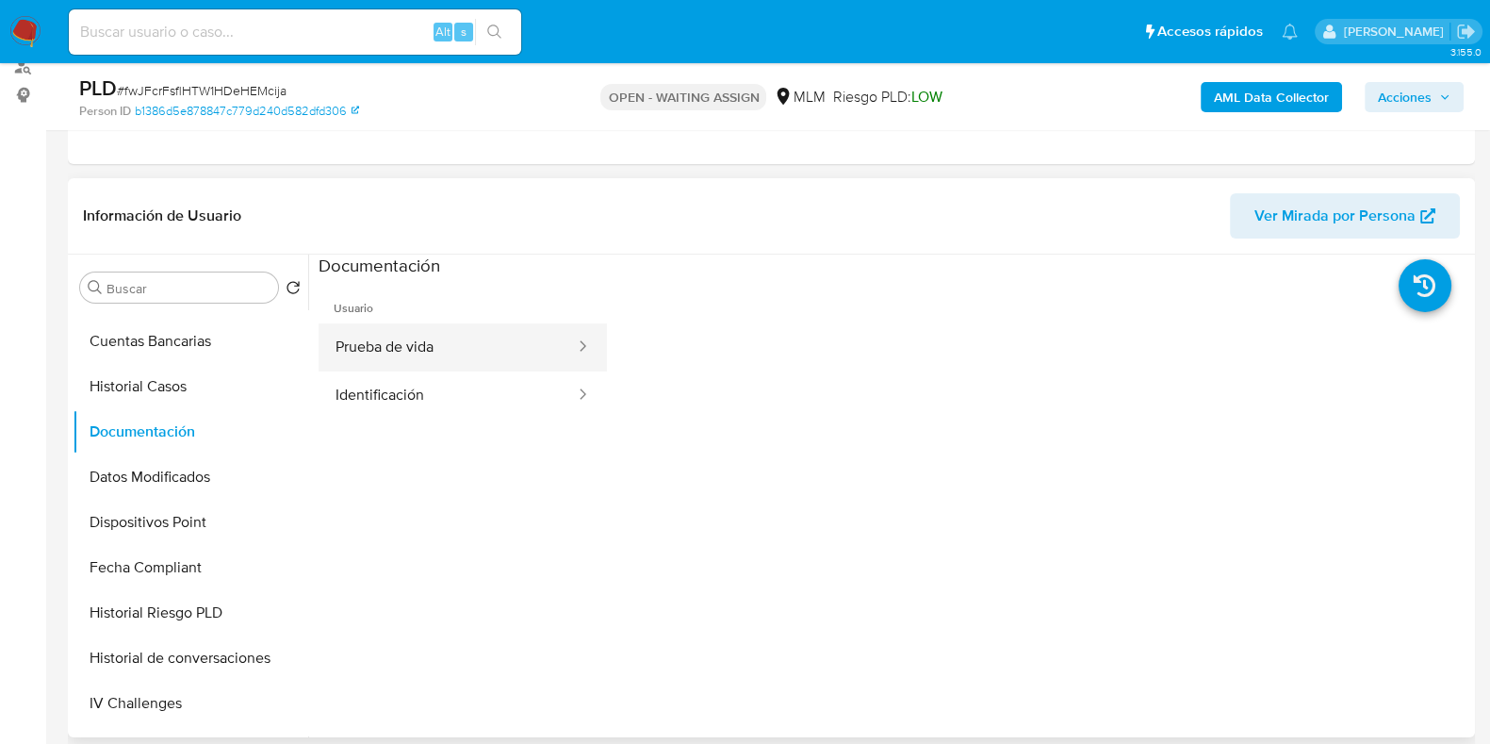
click at [370, 355] on button "Prueba de vida" at bounding box center [448, 347] width 258 height 48
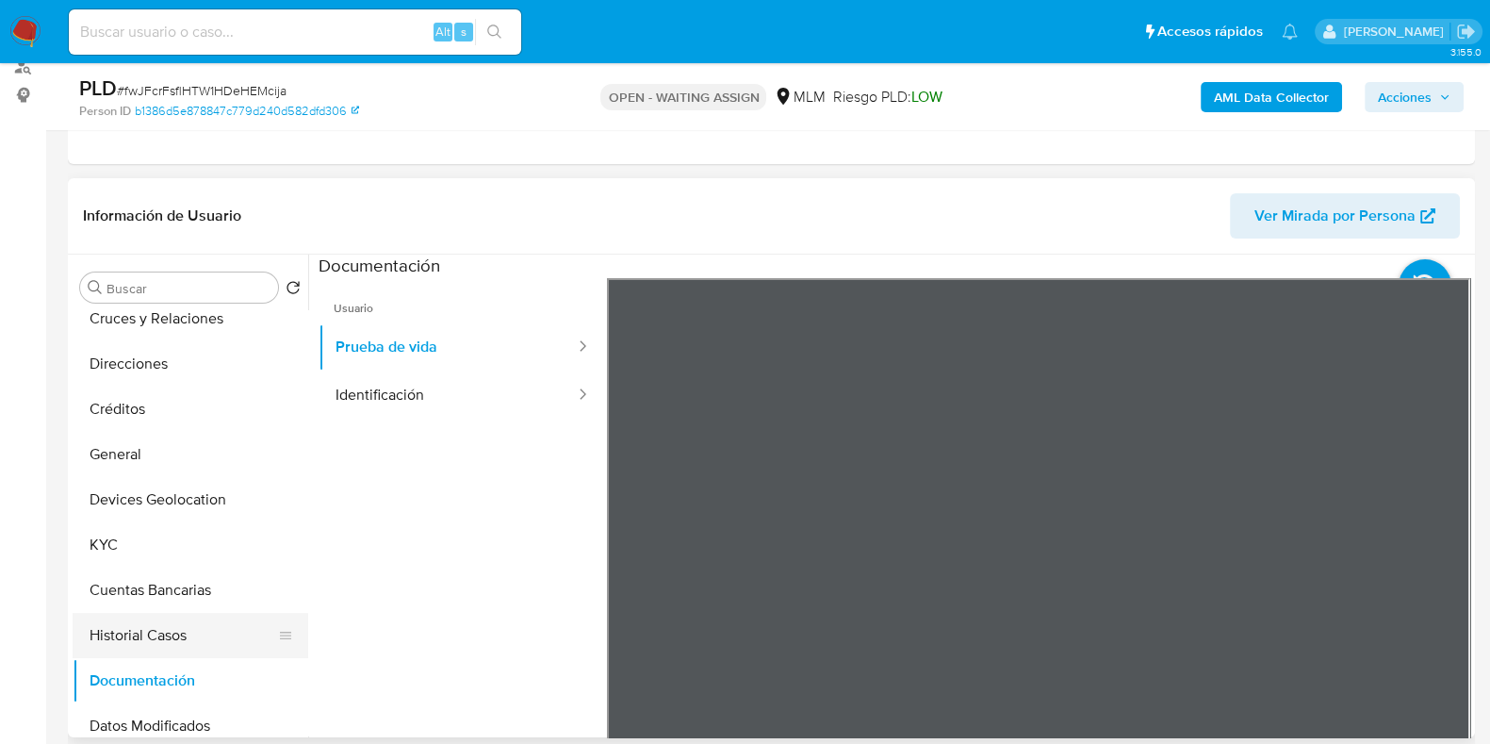
scroll to position [0, 0]
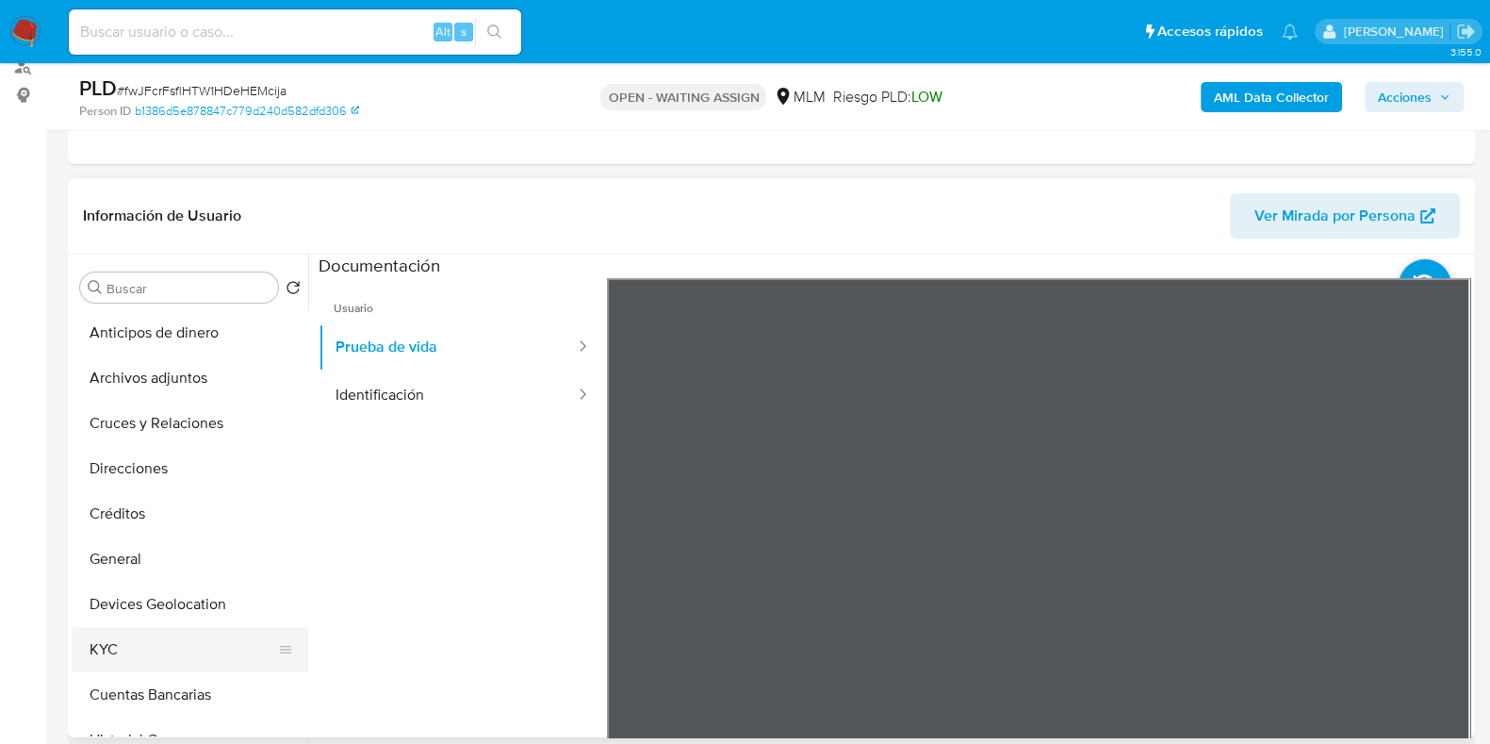
click at [125, 638] on button "KYC" at bounding box center [183, 649] width 221 height 45
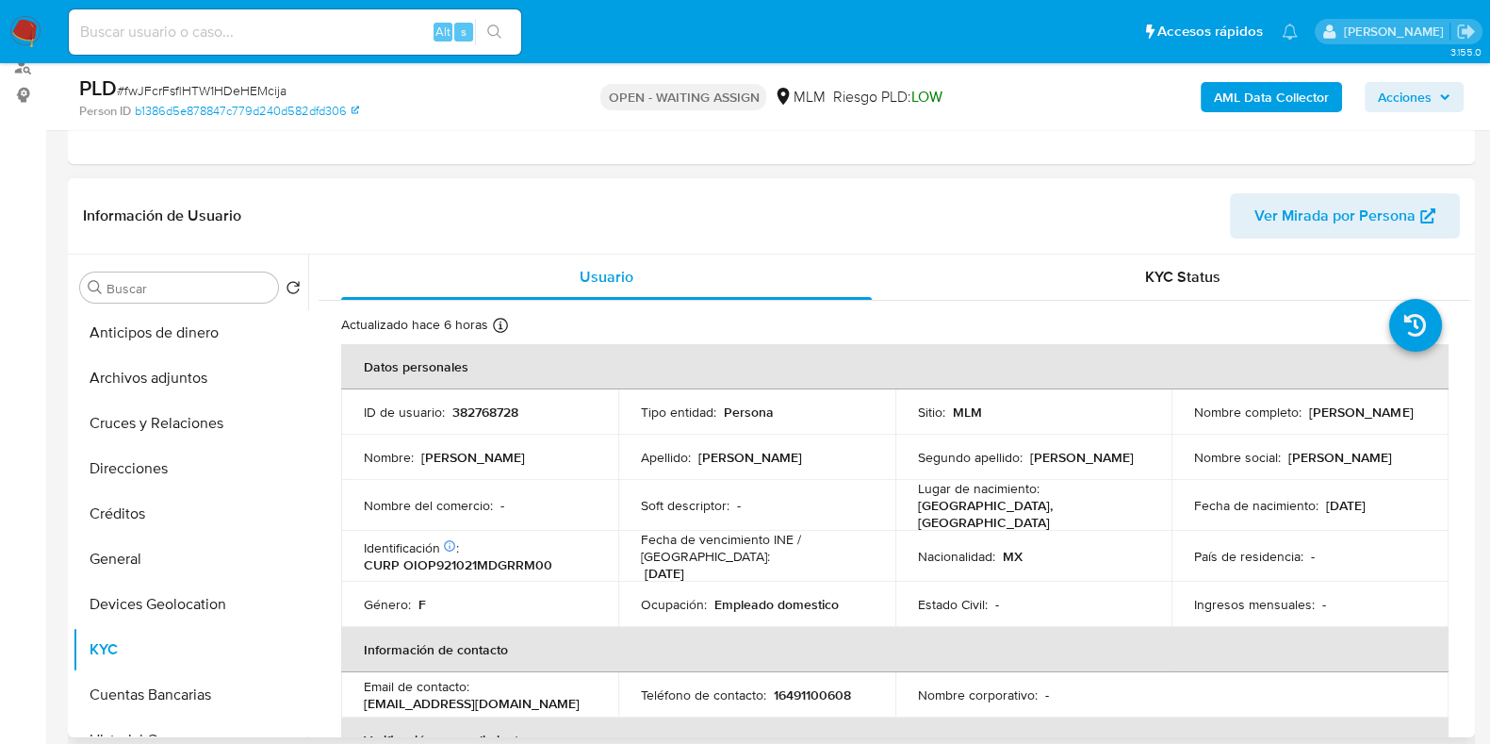
drag, startPoint x: 1416, startPoint y: 415, endPoint x: 1305, endPoint y: 418, distance: 111.3
click at [1305, 418] on div "Nombre completo : Pamela Ortiz Ortiz" at bounding box center [1310, 411] width 232 height 17
copy p "Pamela Ortiz Ortiz"
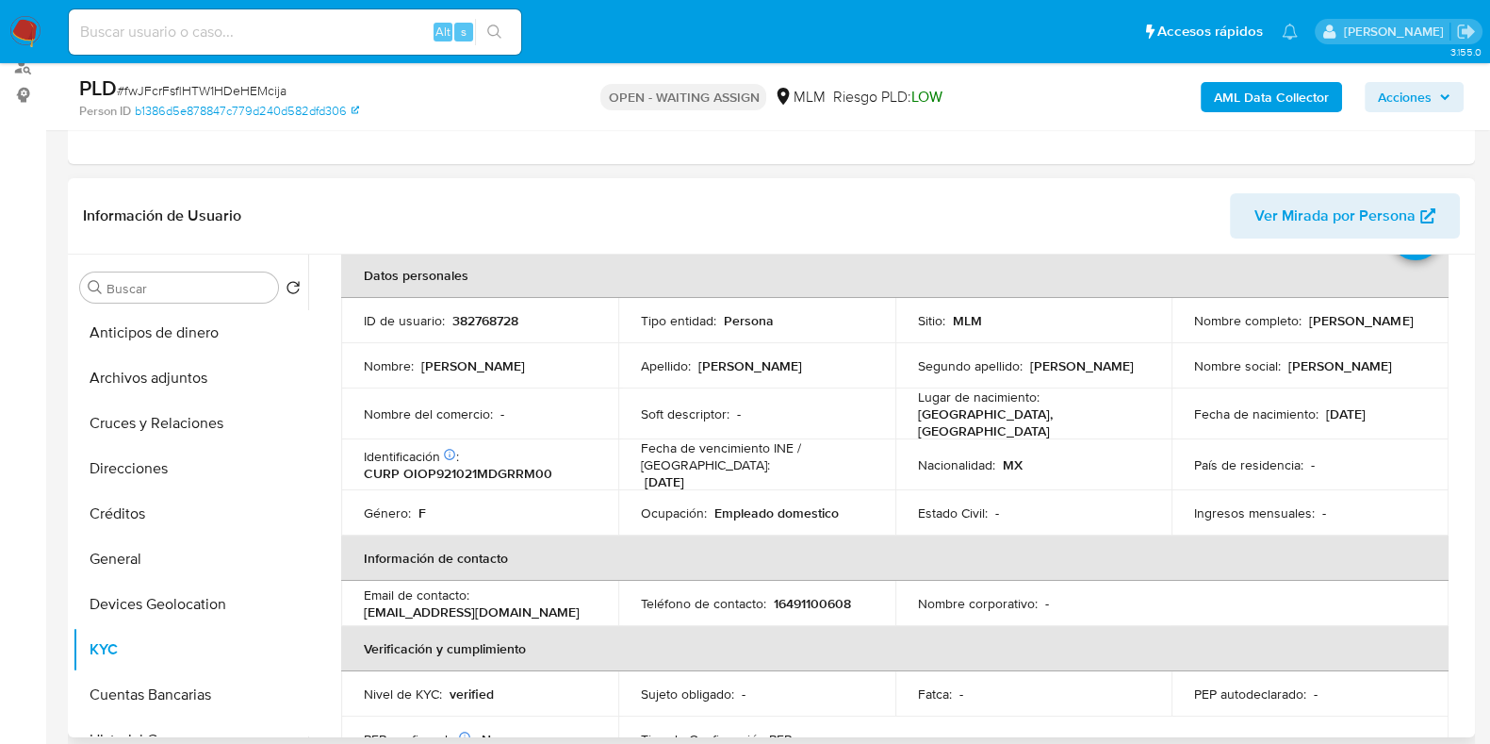
scroll to position [235, 0]
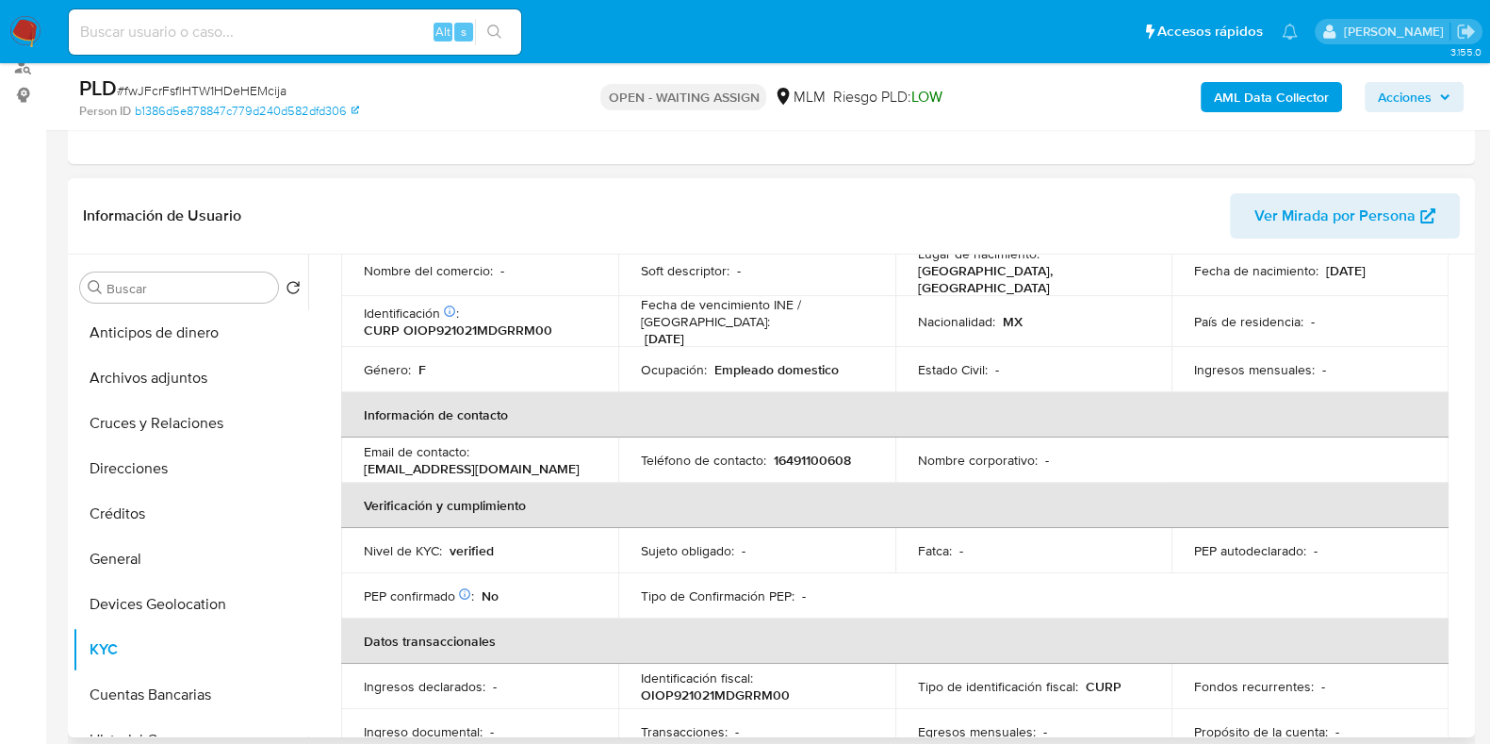
click at [817, 452] on p "16491100608" at bounding box center [812, 460] width 77 height 17
copy p "16491100608"
drag, startPoint x: 496, startPoint y: 461, endPoint x: 362, endPoint y: 459, distance: 133.9
click at [362, 459] on td "Email de contacto : paotzotz@gmail.com" at bounding box center [479, 459] width 277 height 45
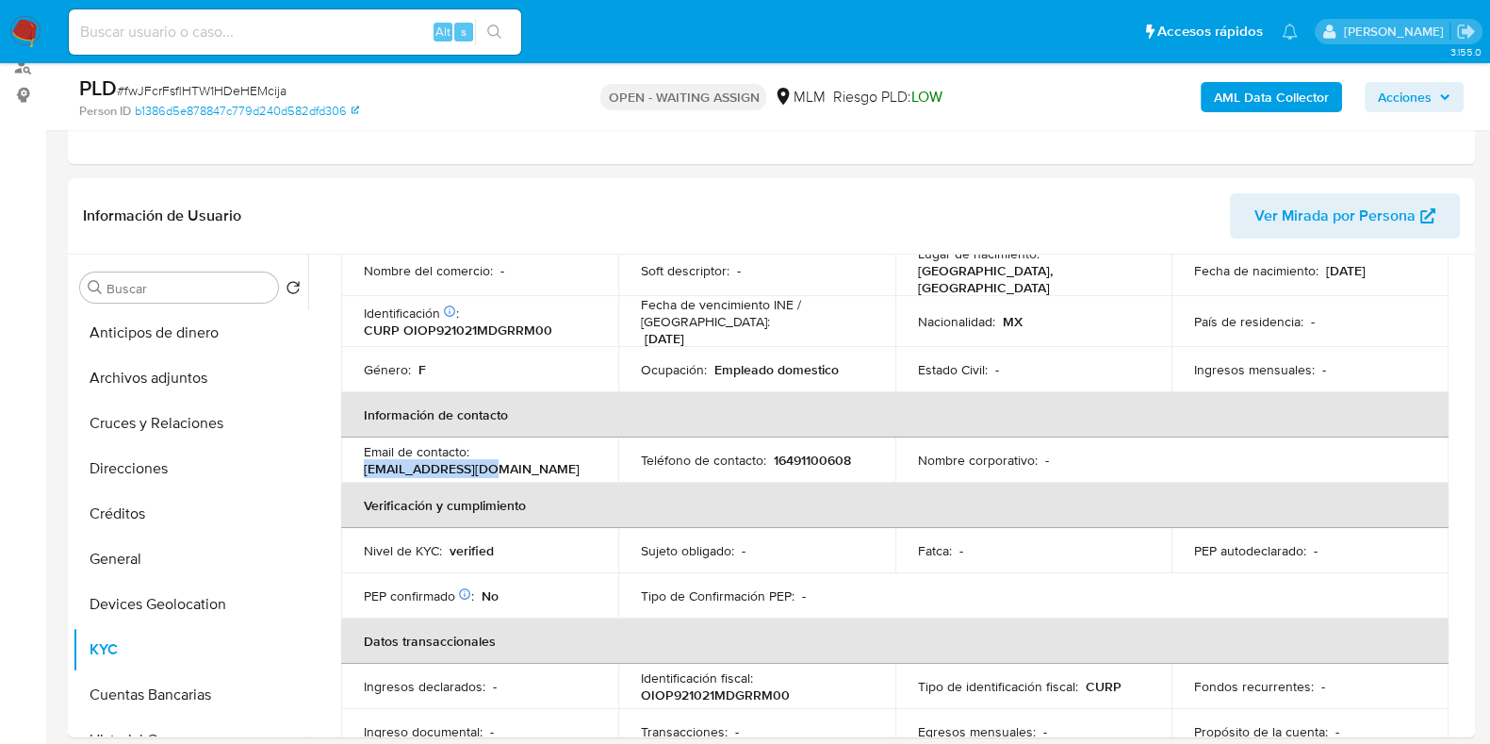
copy p "paotzotz@gmail.com"
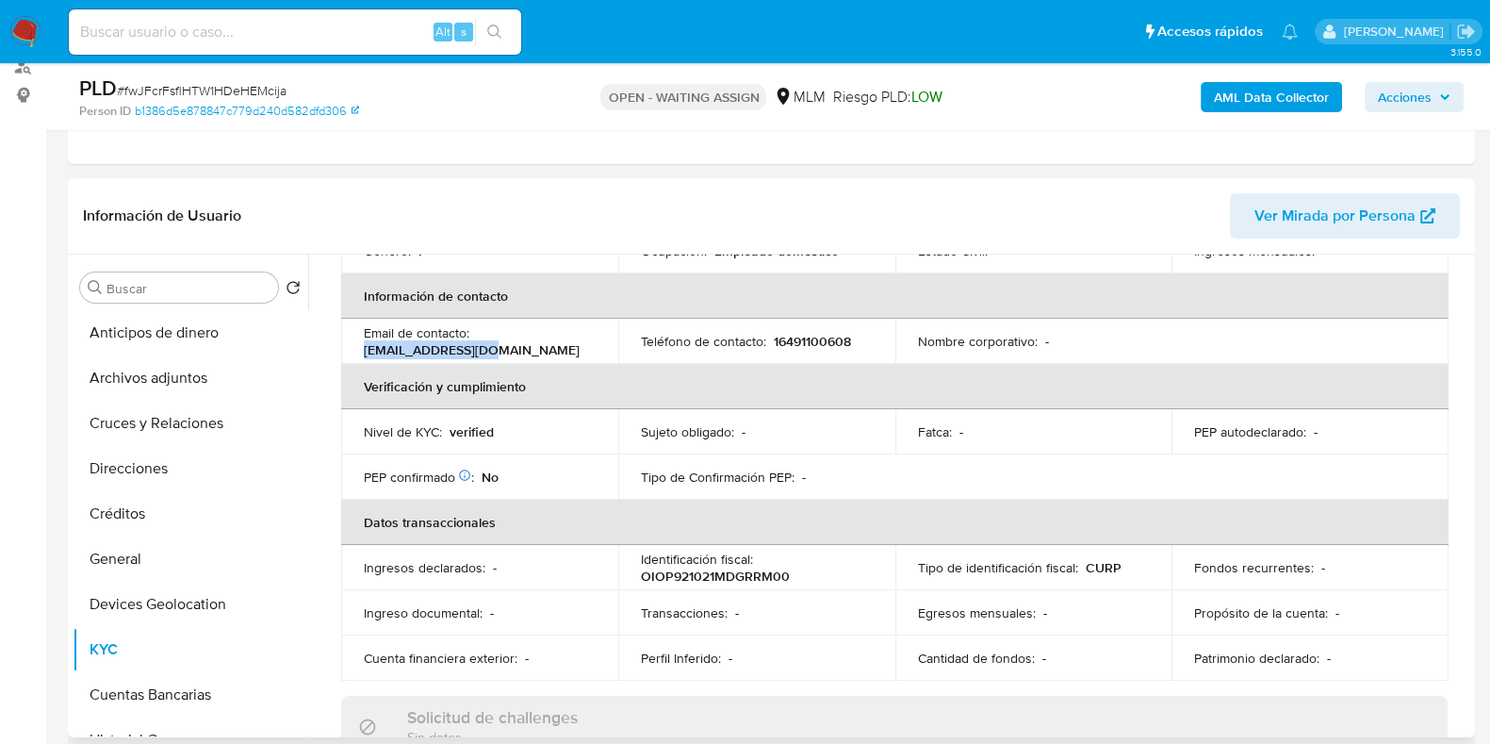
scroll to position [0, 0]
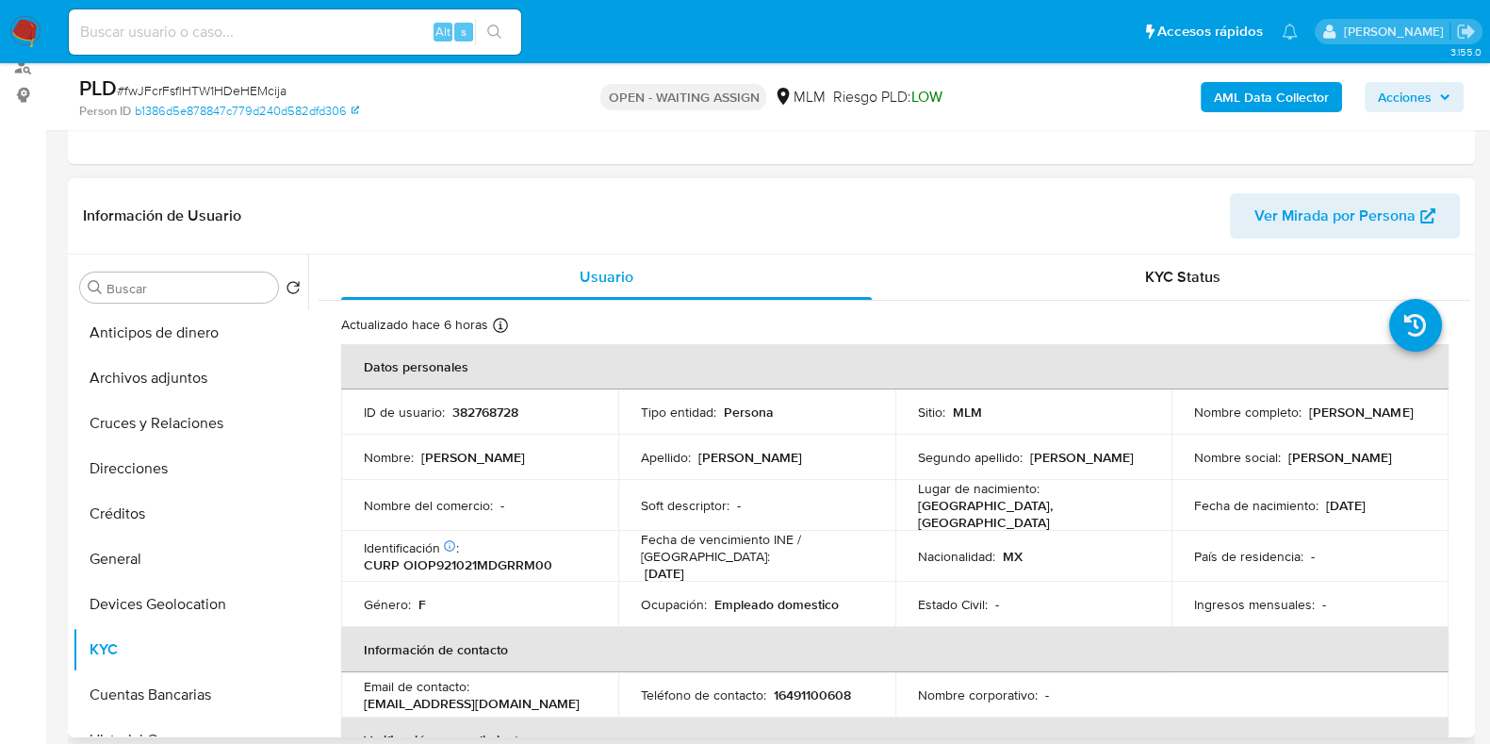
click at [487, 400] on td "ID de usuario : 382768728" at bounding box center [479, 411] width 277 height 45
copy p "382768728"
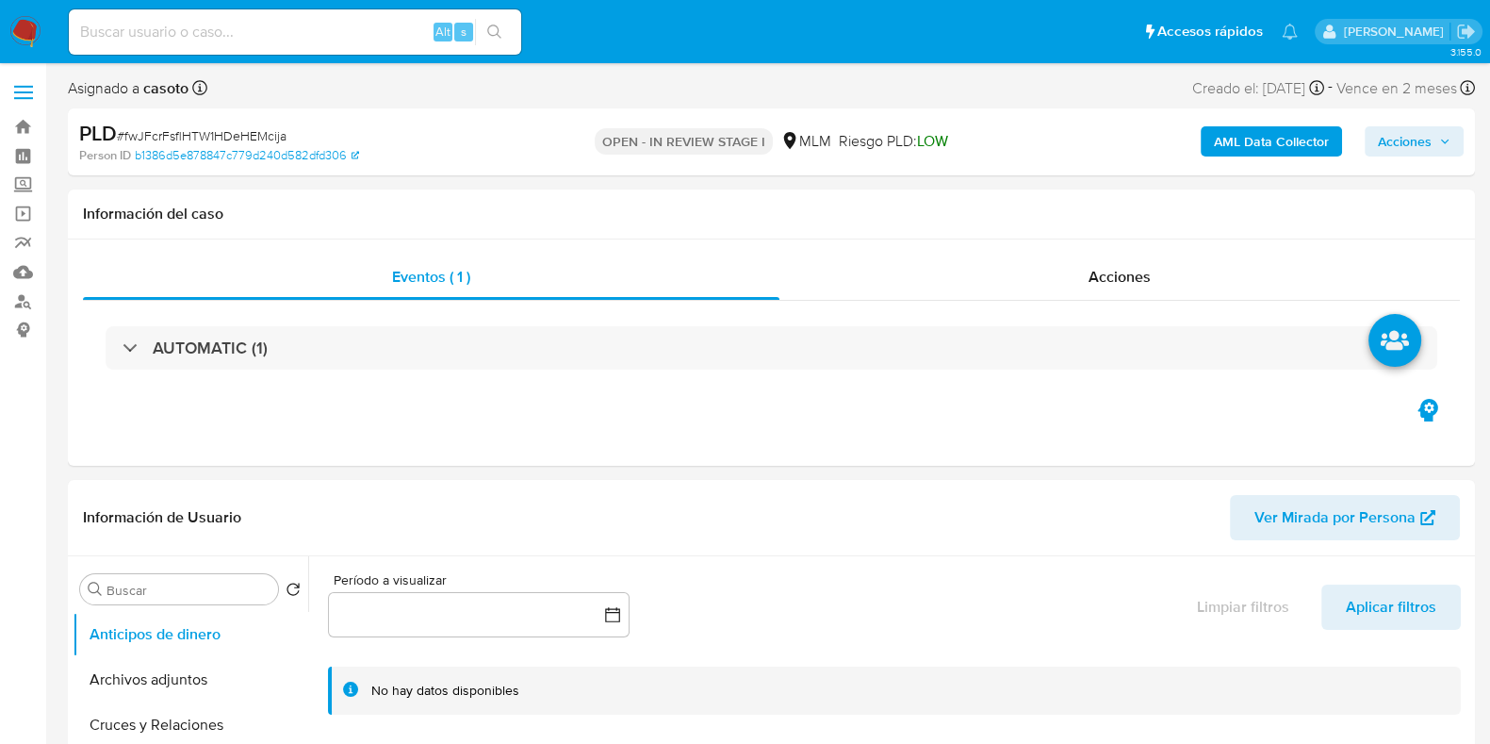
select select "10"
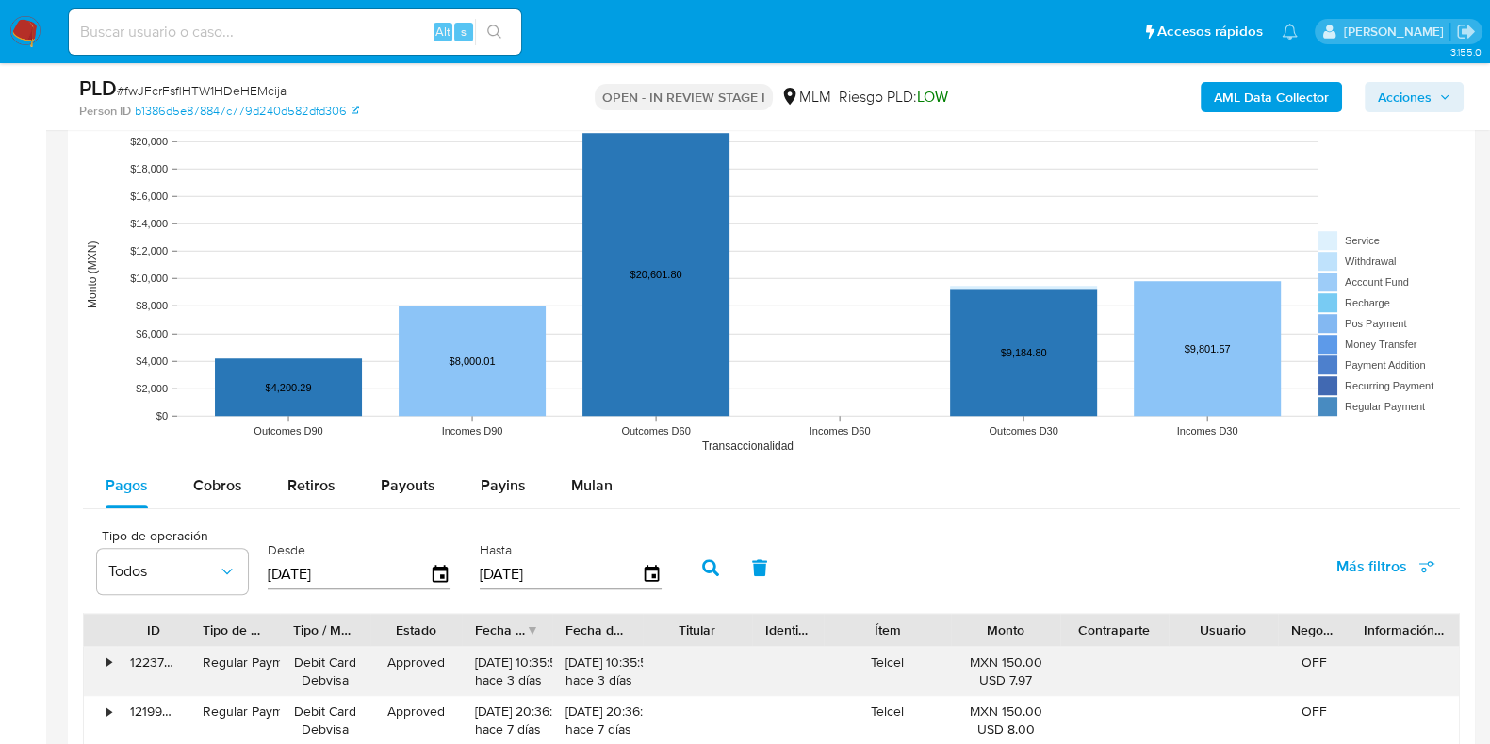
scroll to position [2003, 0]
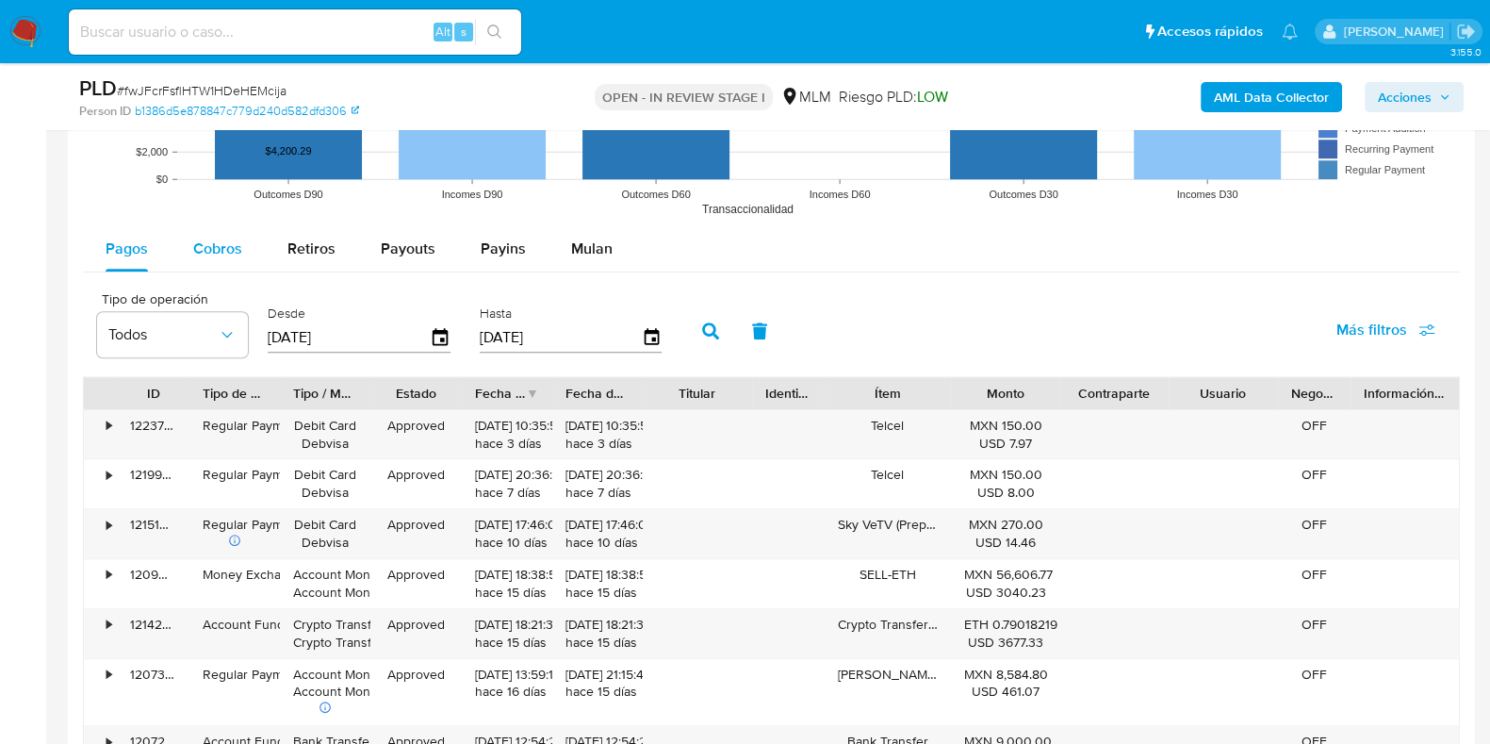
click at [232, 244] on span "Cobros" at bounding box center [217, 249] width 49 height 22
select select "10"
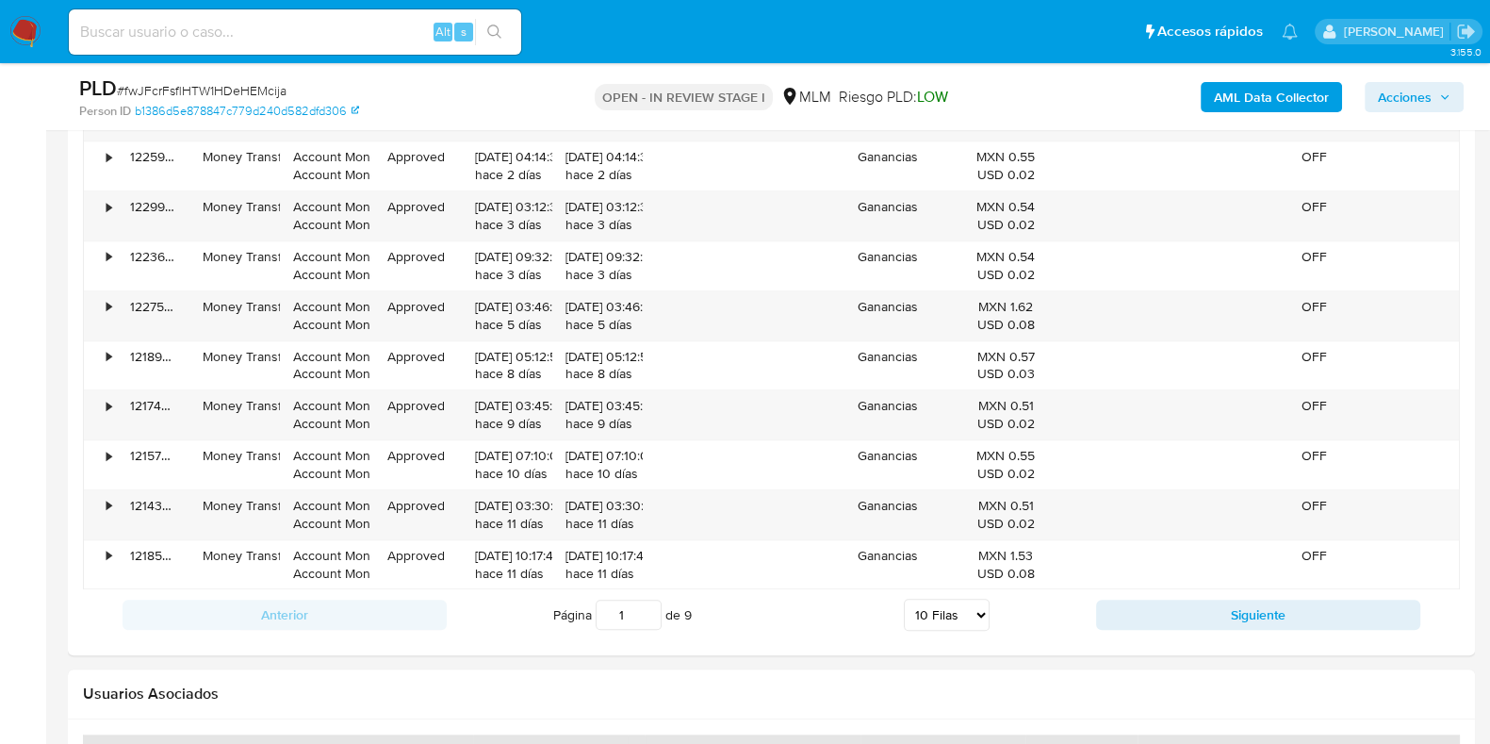
scroll to position [2357, 0]
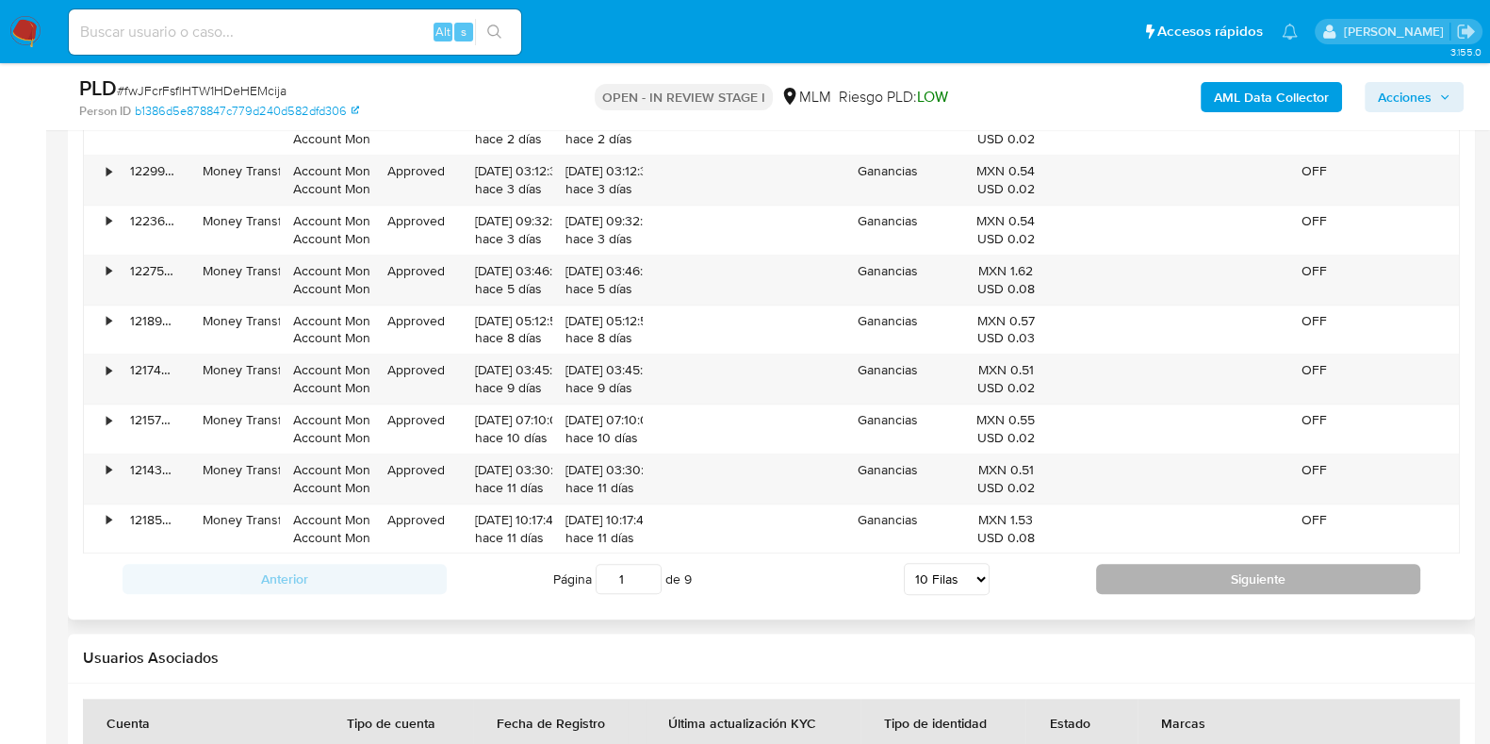
click at [1150, 585] on button "Siguiente" at bounding box center [1258, 579] width 324 height 30
type input "2"
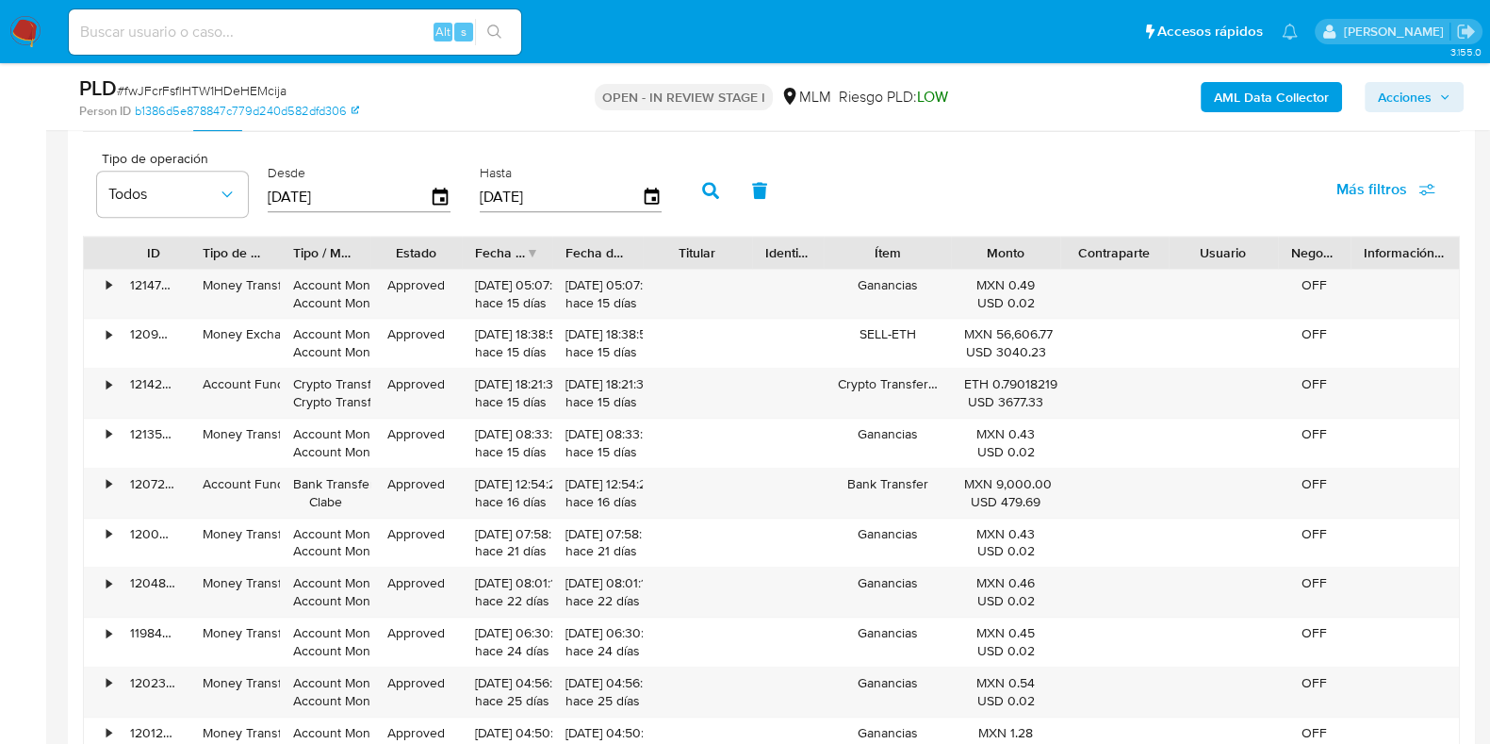
scroll to position [2003, 0]
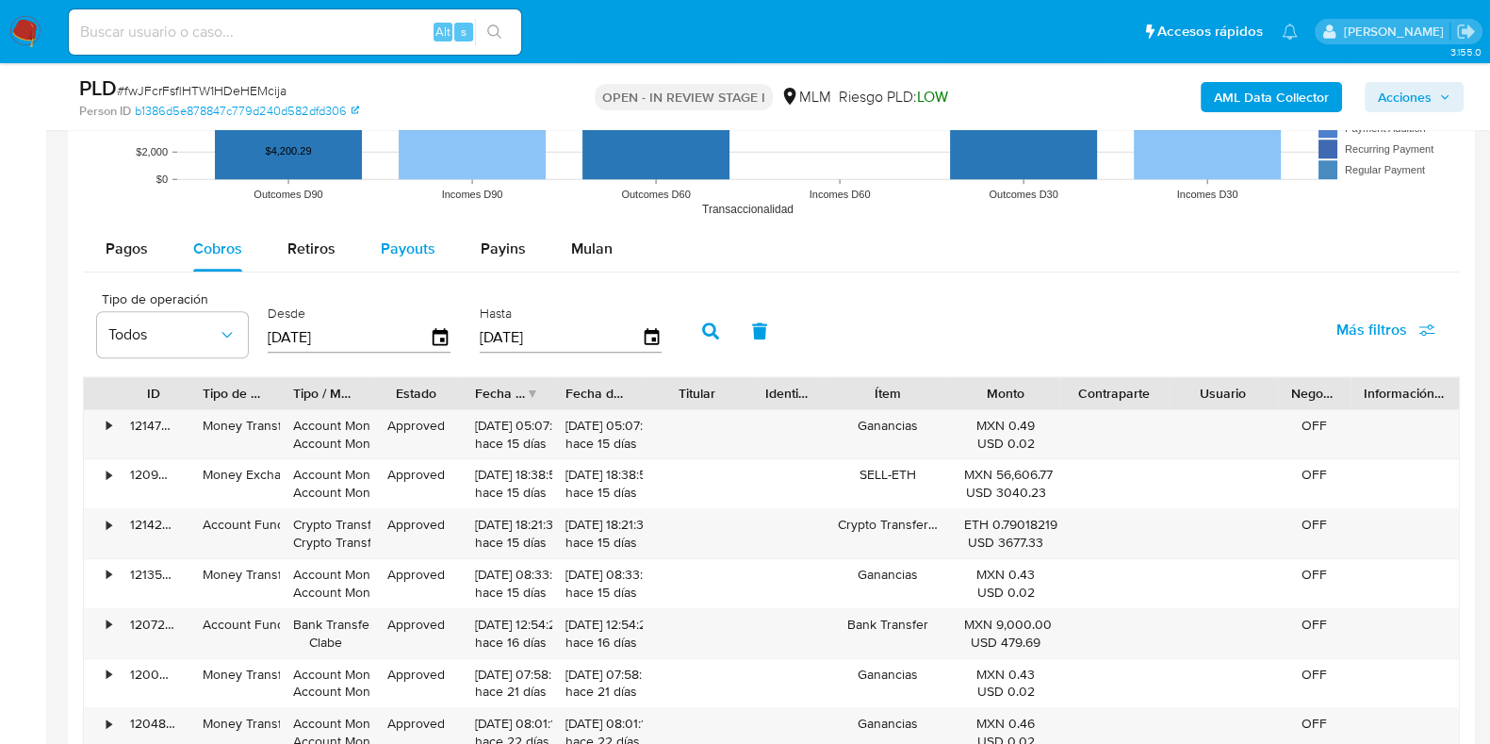
drag, startPoint x: 412, startPoint y: 244, endPoint x: 402, endPoint y: 252, distance: 12.8
click at [412, 243] on span "Payouts" at bounding box center [408, 249] width 55 height 22
select select "10"
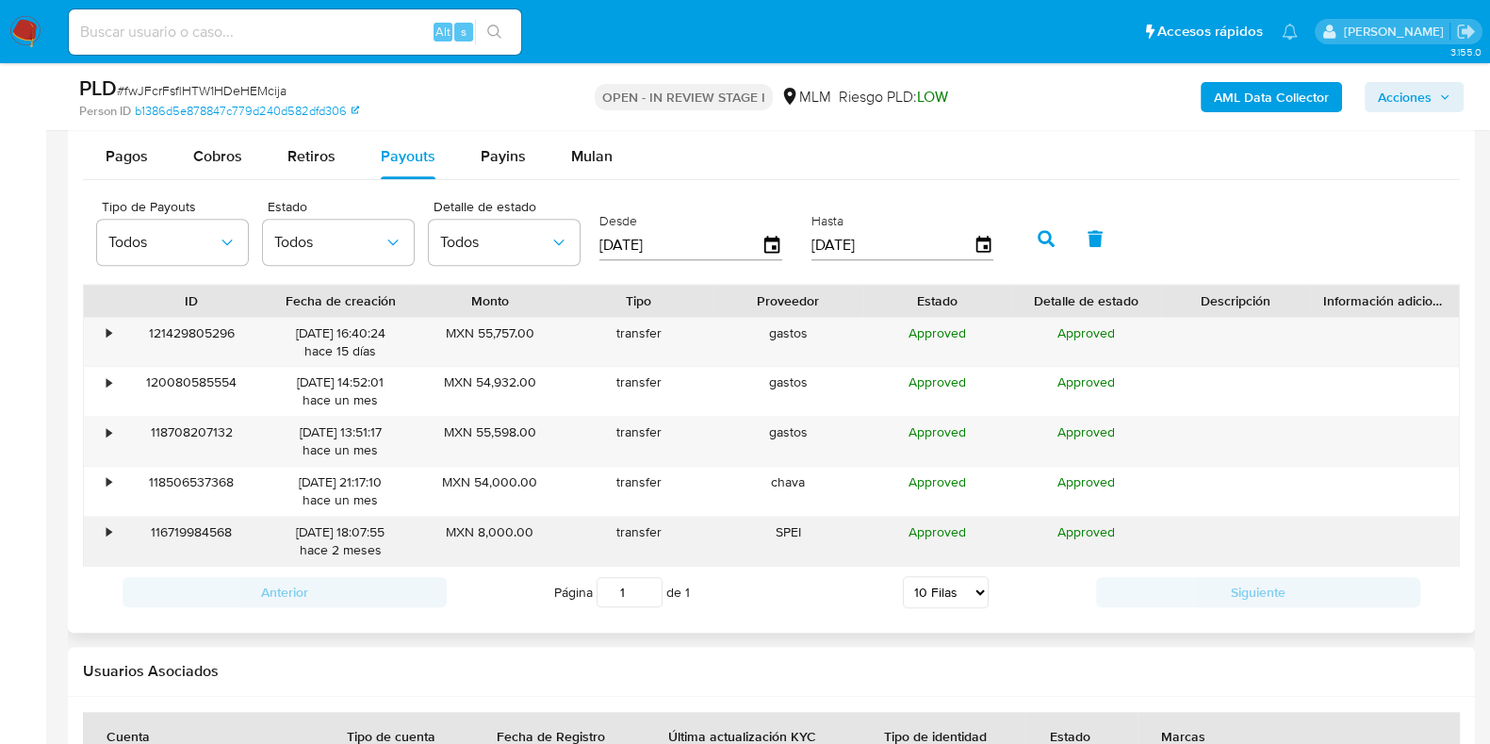
scroll to position [2239, 0]
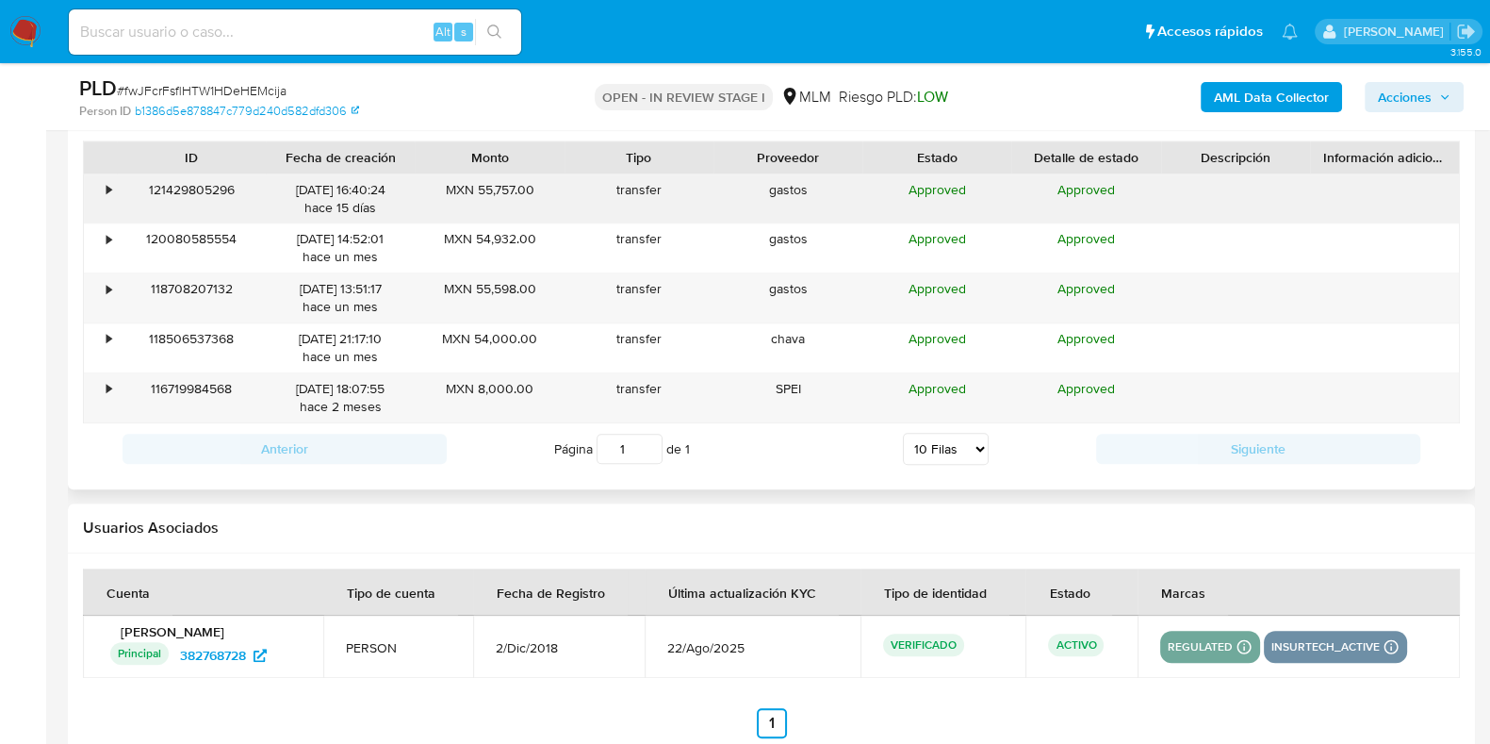
click at [107, 190] on div "•" at bounding box center [109, 190] width 5 height 18
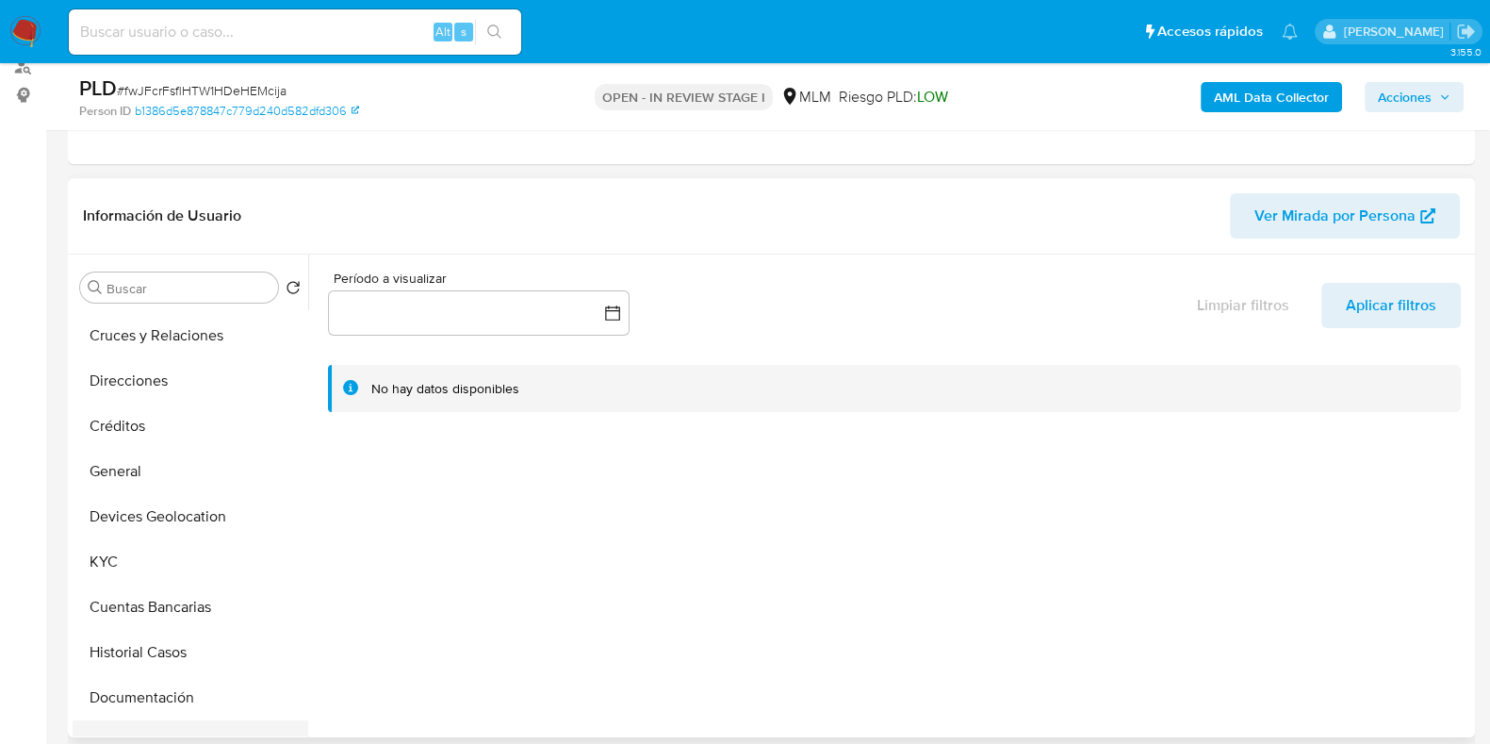
scroll to position [235, 0]
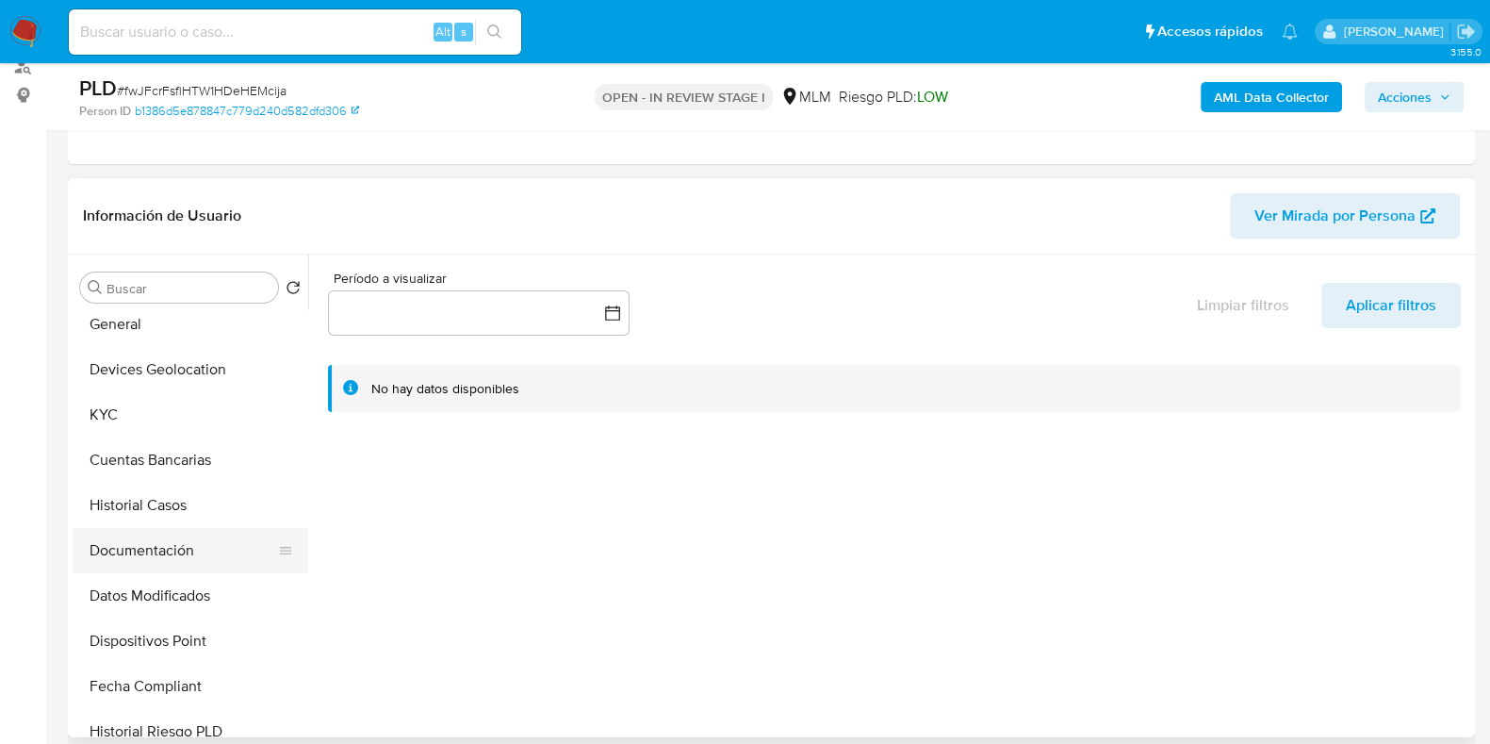
click at [164, 558] on button "Documentación" at bounding box center [183, 550] width 221 height 45
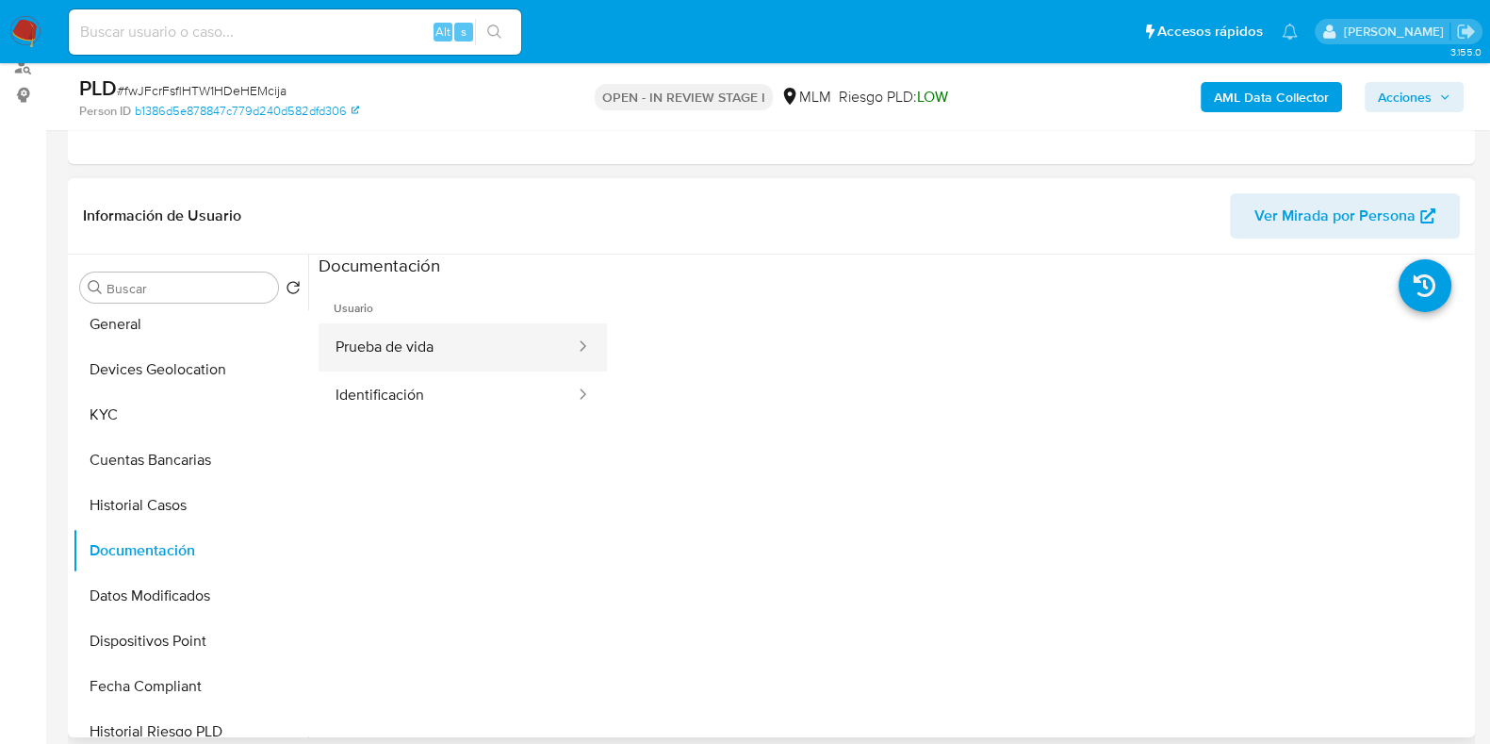
click at [435, 346] on button "Prueba de vida" at bounding box center [448, 347] width 258 height 48
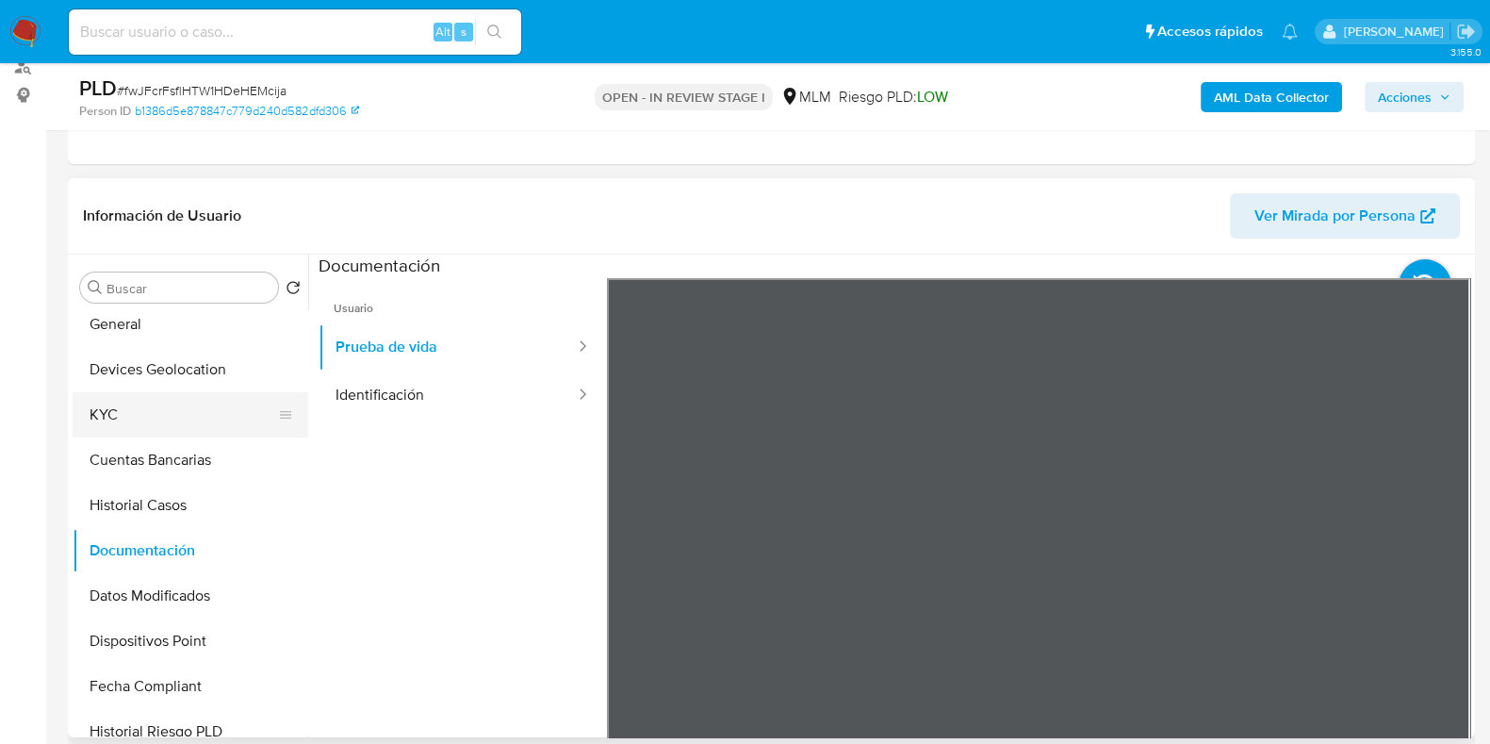
click at [123, 407] on button "KYC" at bounding box center [183, 414] width 221 height 45
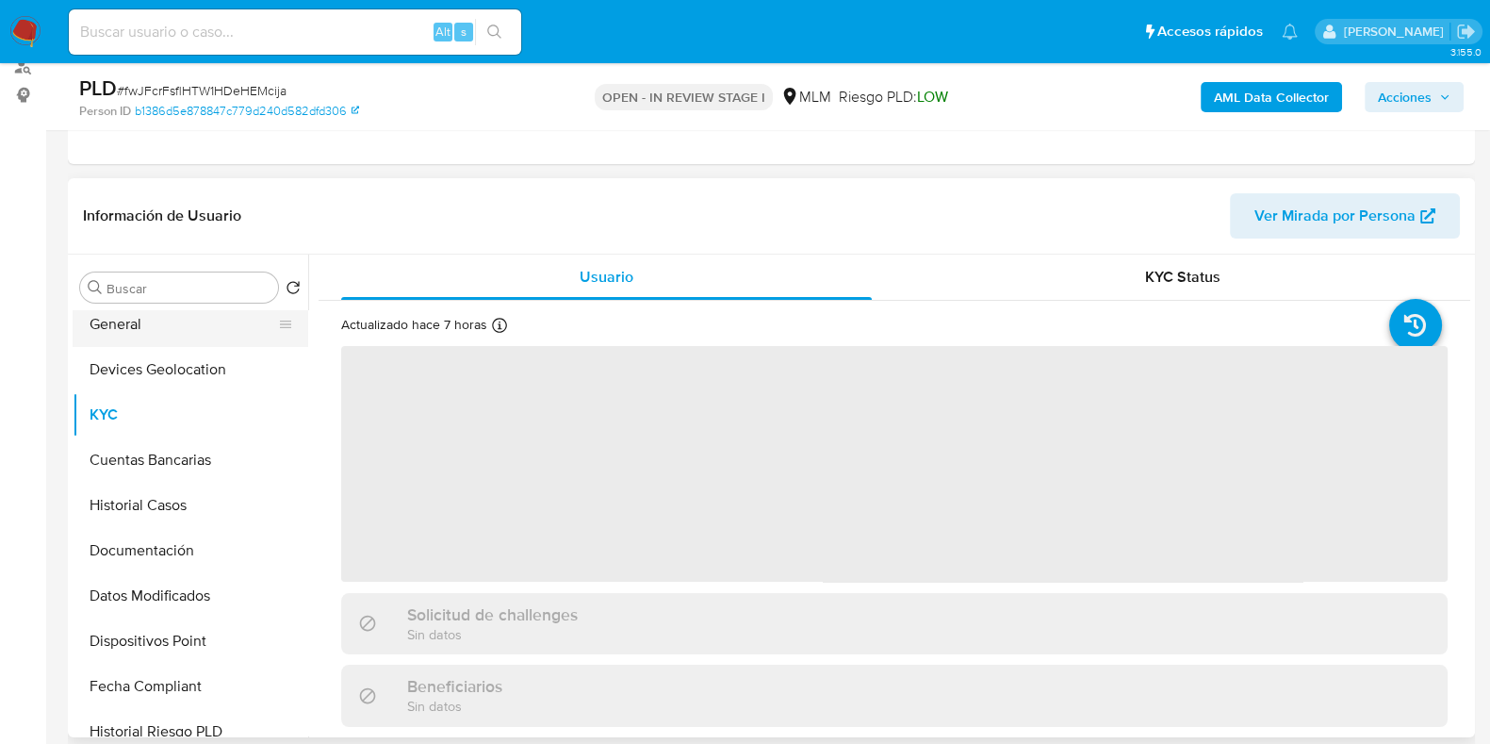
click at [151, 327] on button "General" at bounding box center [183, 324] width 221 height 45
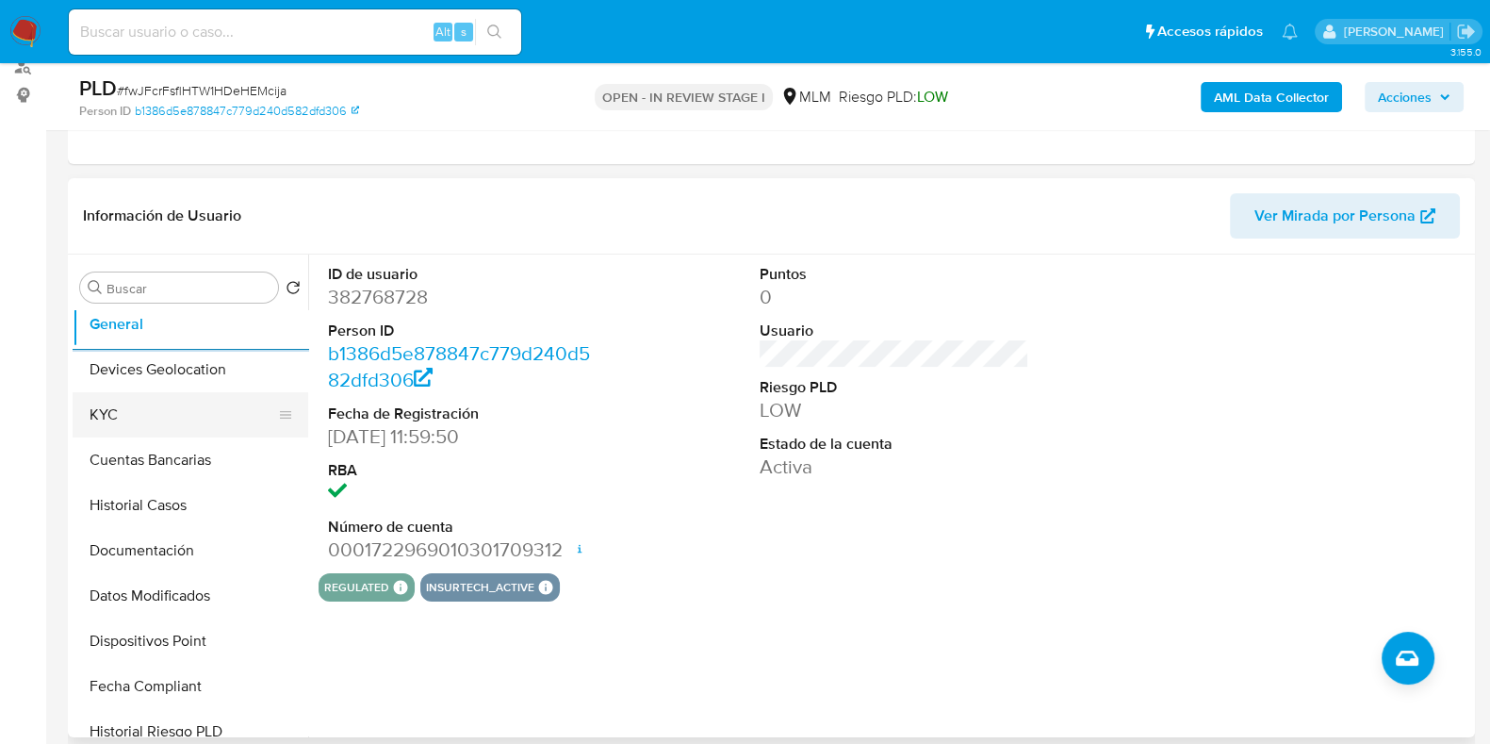
click at [111, 403] on button "KYC" at bounding box center [183, 414] width 221 height 45
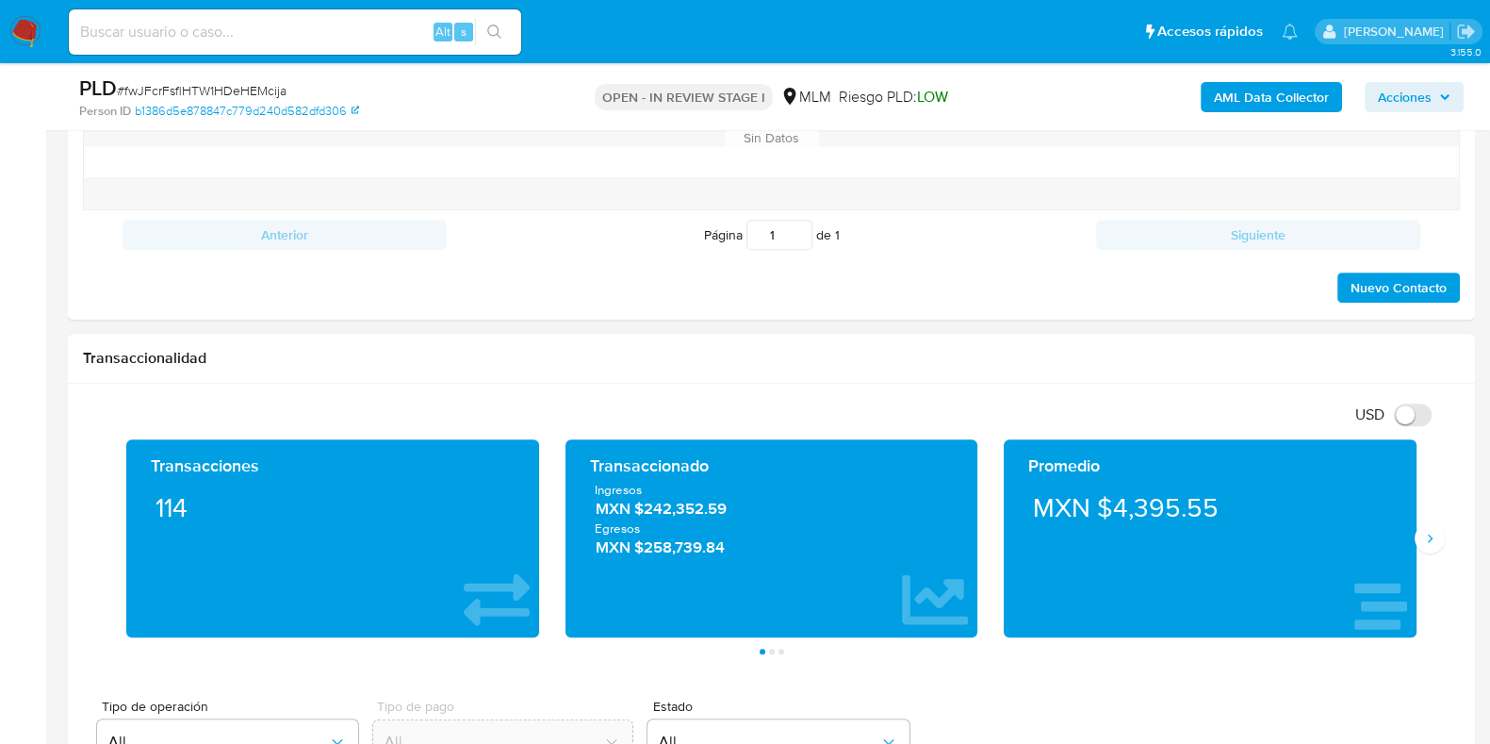
scroll to position [1178, 0]
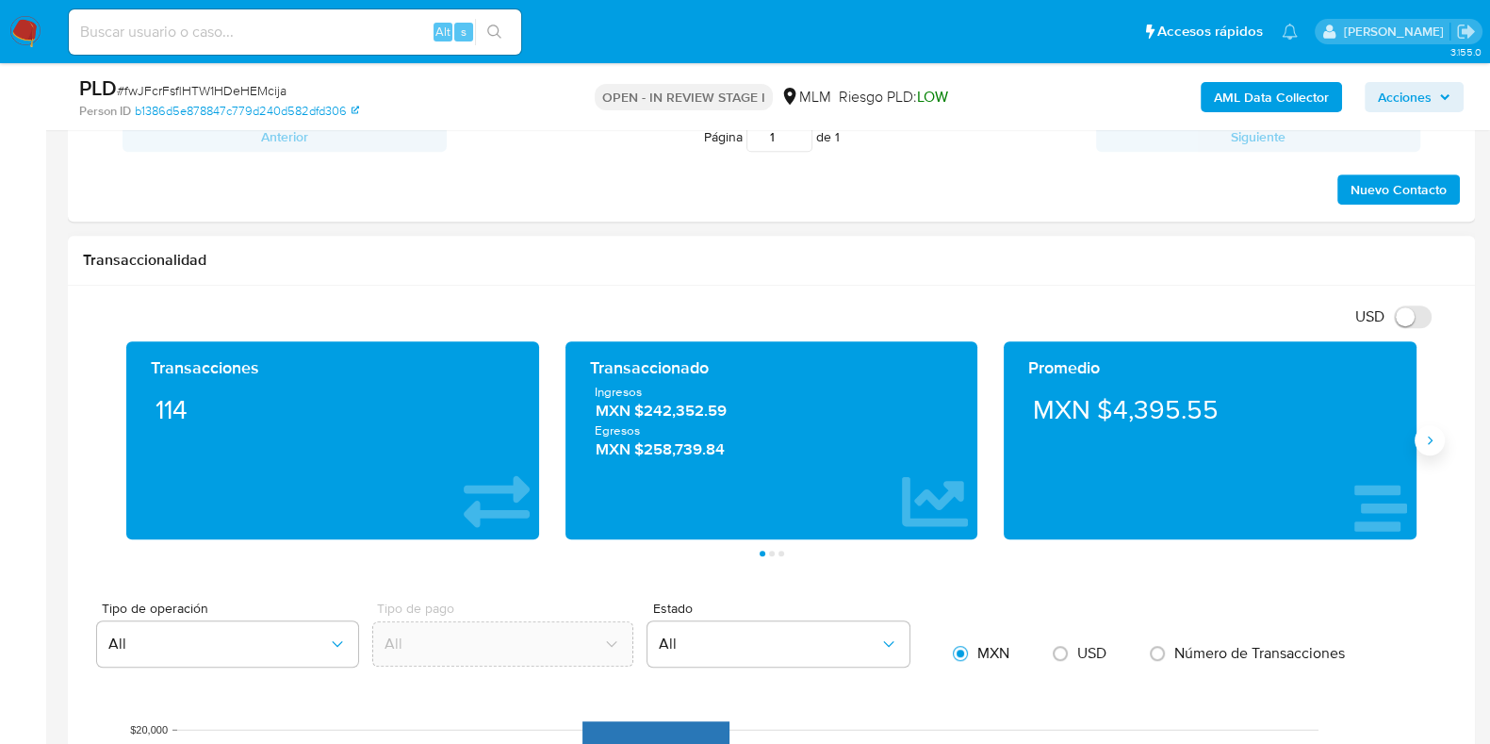
click at [1424, 436] on icon "Siguiente" at bounding box center [1429, 440] width 15 height 15
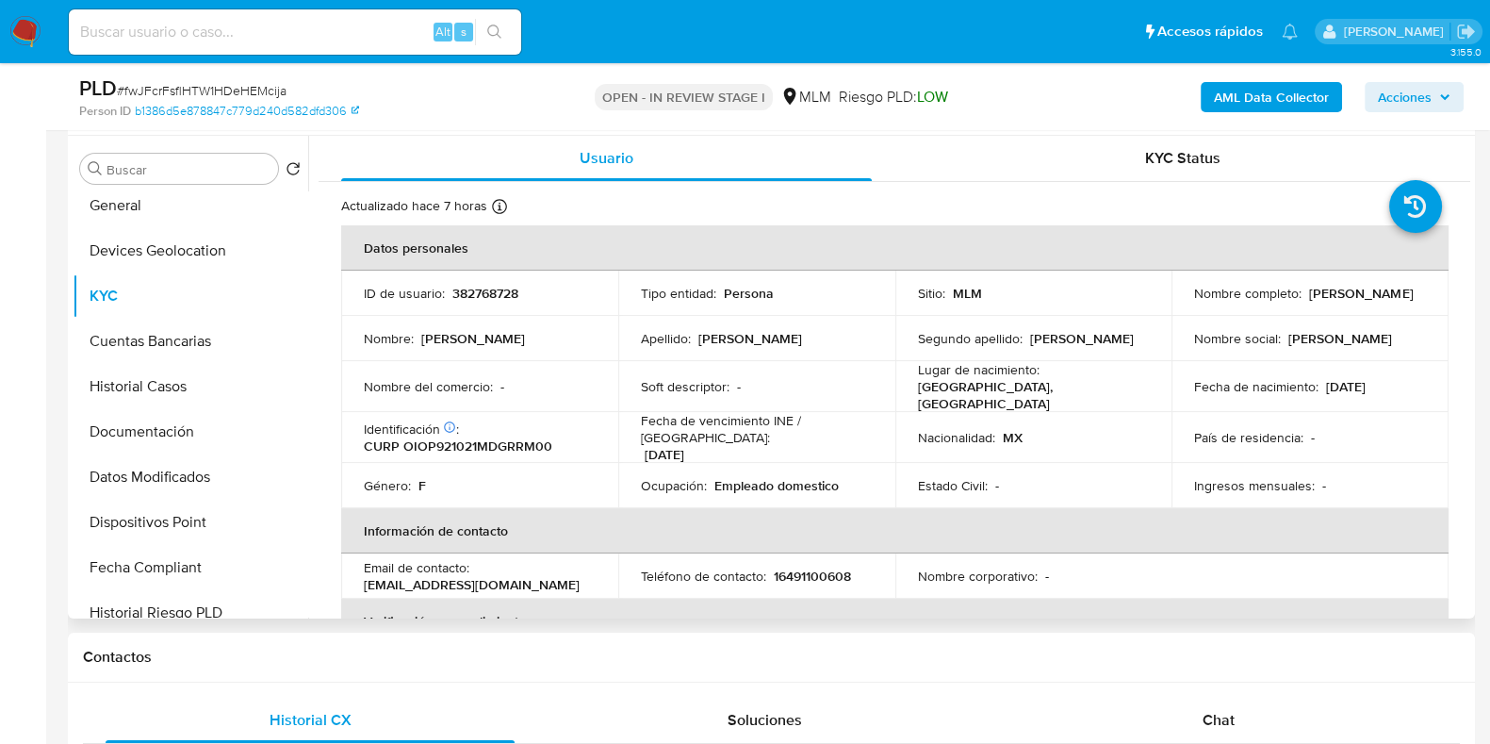
scroll to position [0, 0]
drag, startPoint x: 1409, startPoint y: 296, endPoint x: 1305, endPoint y: 295, distance: 104.6
click at [1309, 295] on p "Pamela Ortiz Ortiz" at bounding box center [1361, 293] width 104 height 17
copy p "Pamela Ortiz Ortiz"
click at [132, 244] on button "Devices Geolocation" at bounding box center [183, 250] width 221 height 45
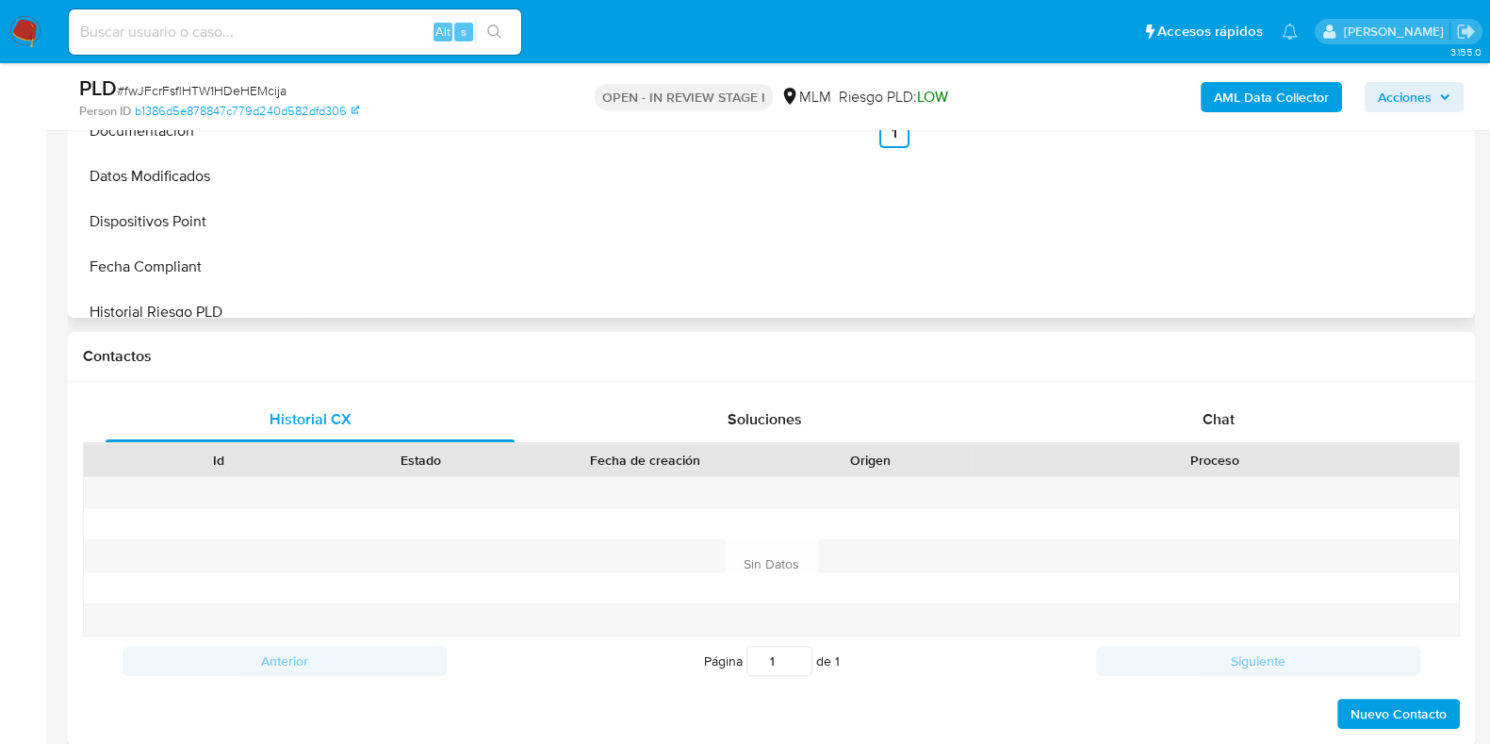
scroll to position [824, 0]
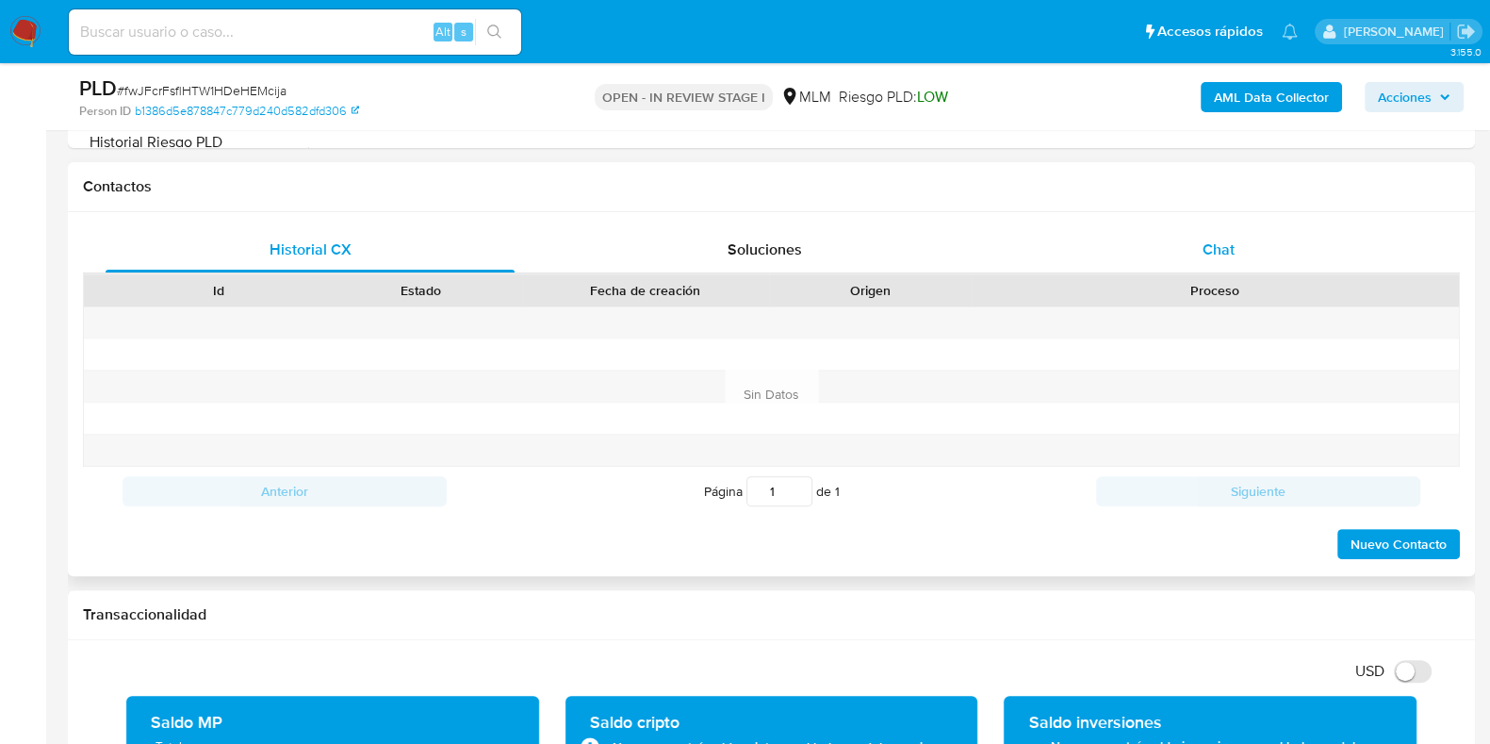
click at [1224, 252] on span "Chat" at bounding box center [1219, 249] width 32 height 22
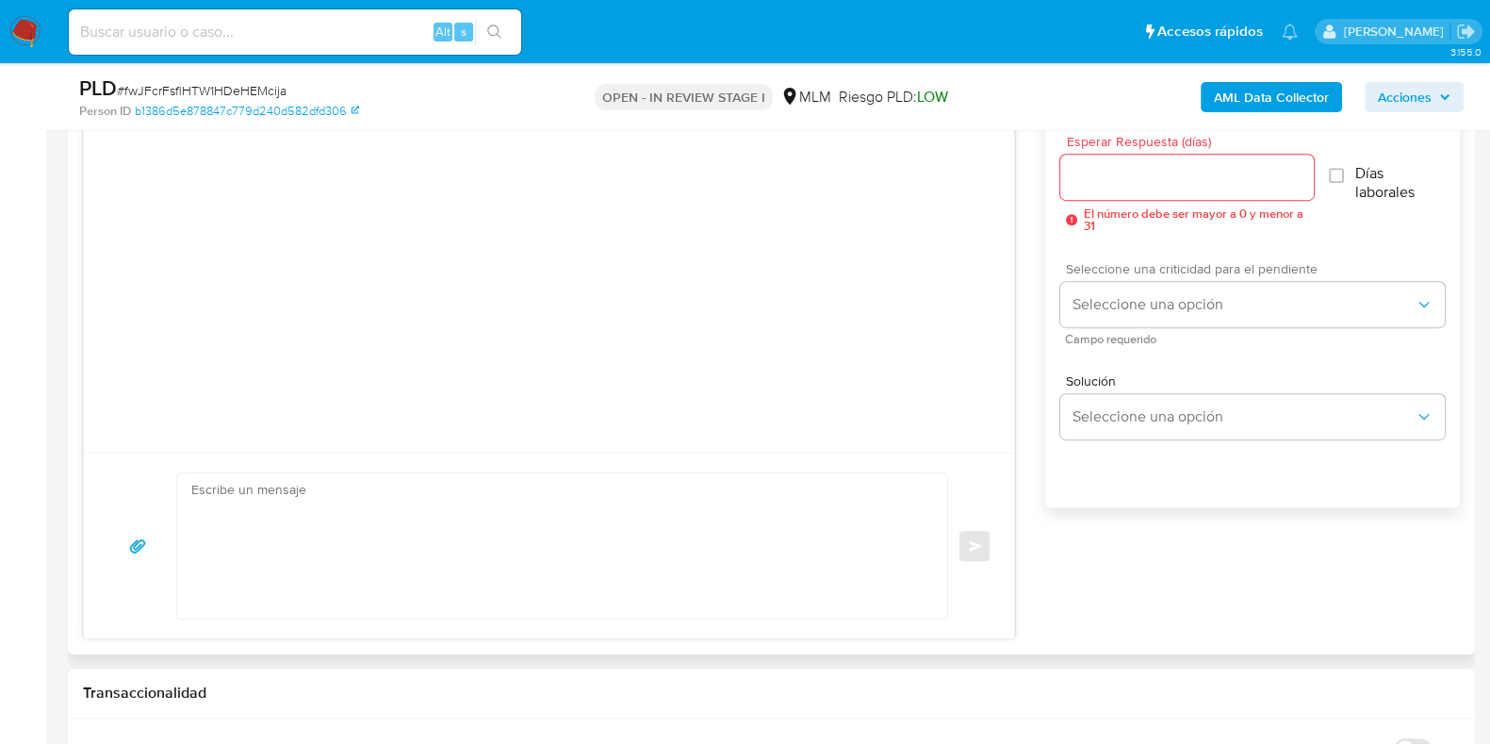
scroll to position [1060, 0]
click at [1175, 181] on input "Esperar Respuesta (días)" at bounding box center [1186, 174] width 253 height 25
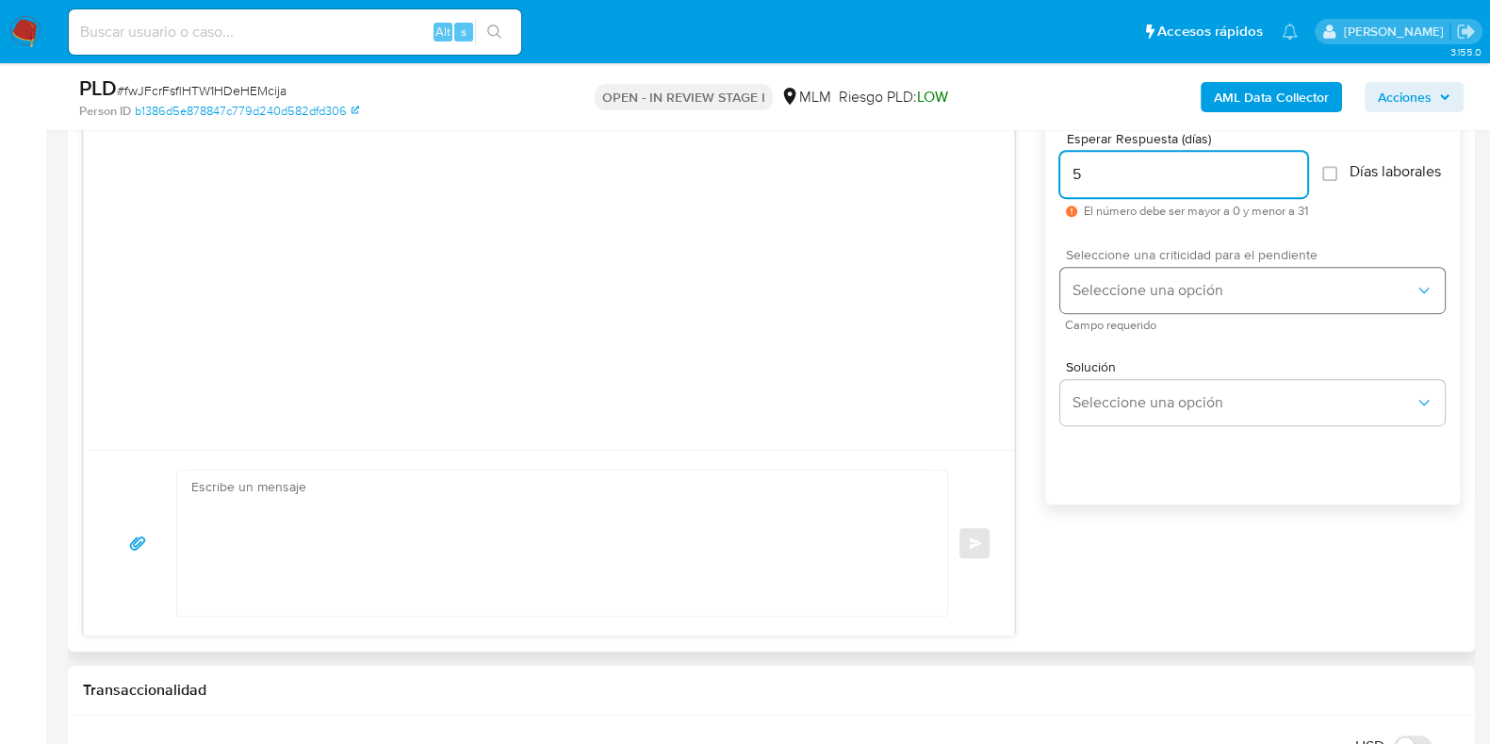
type input "5"
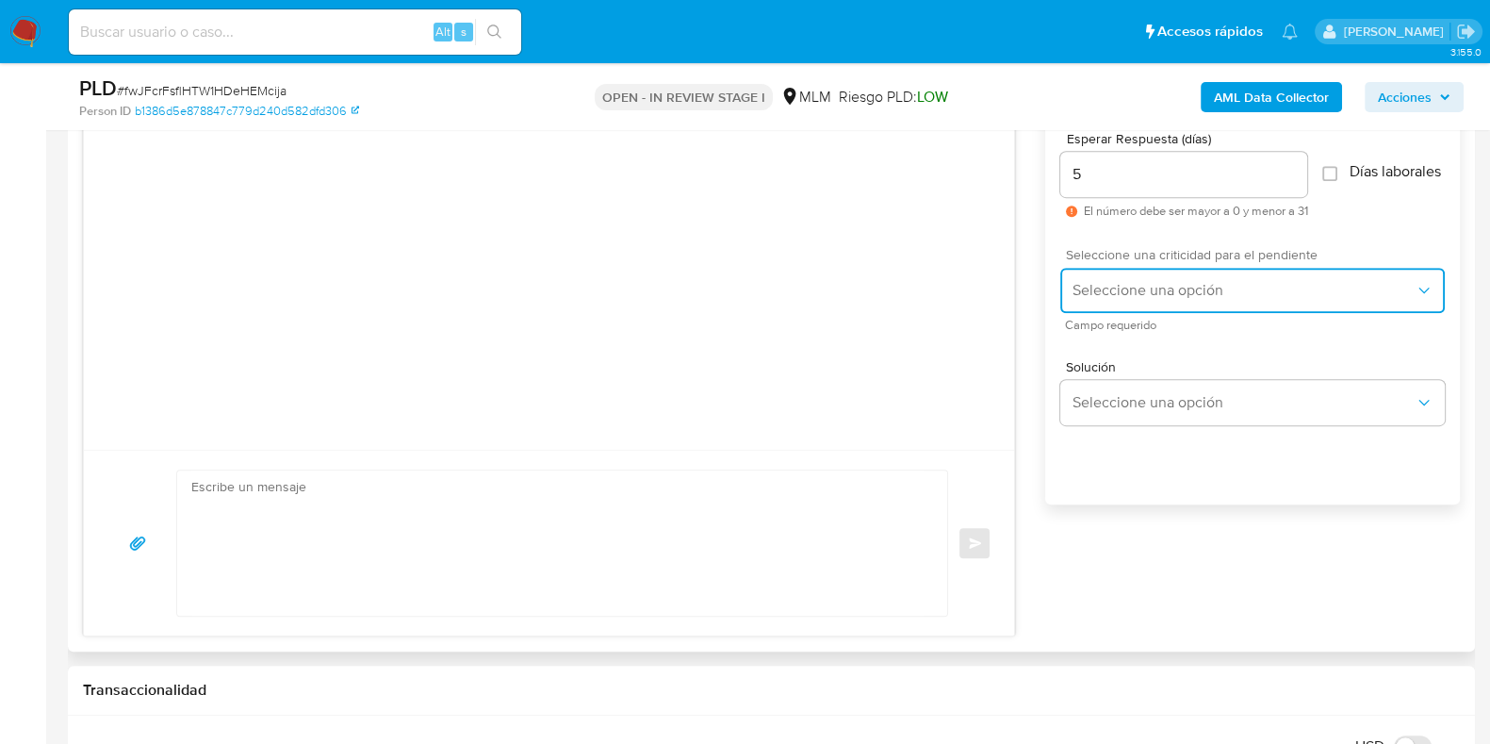
click at [1123, 298] on span "Seleccione una opción" at bounding box center [1243, 290] width 343 height 19
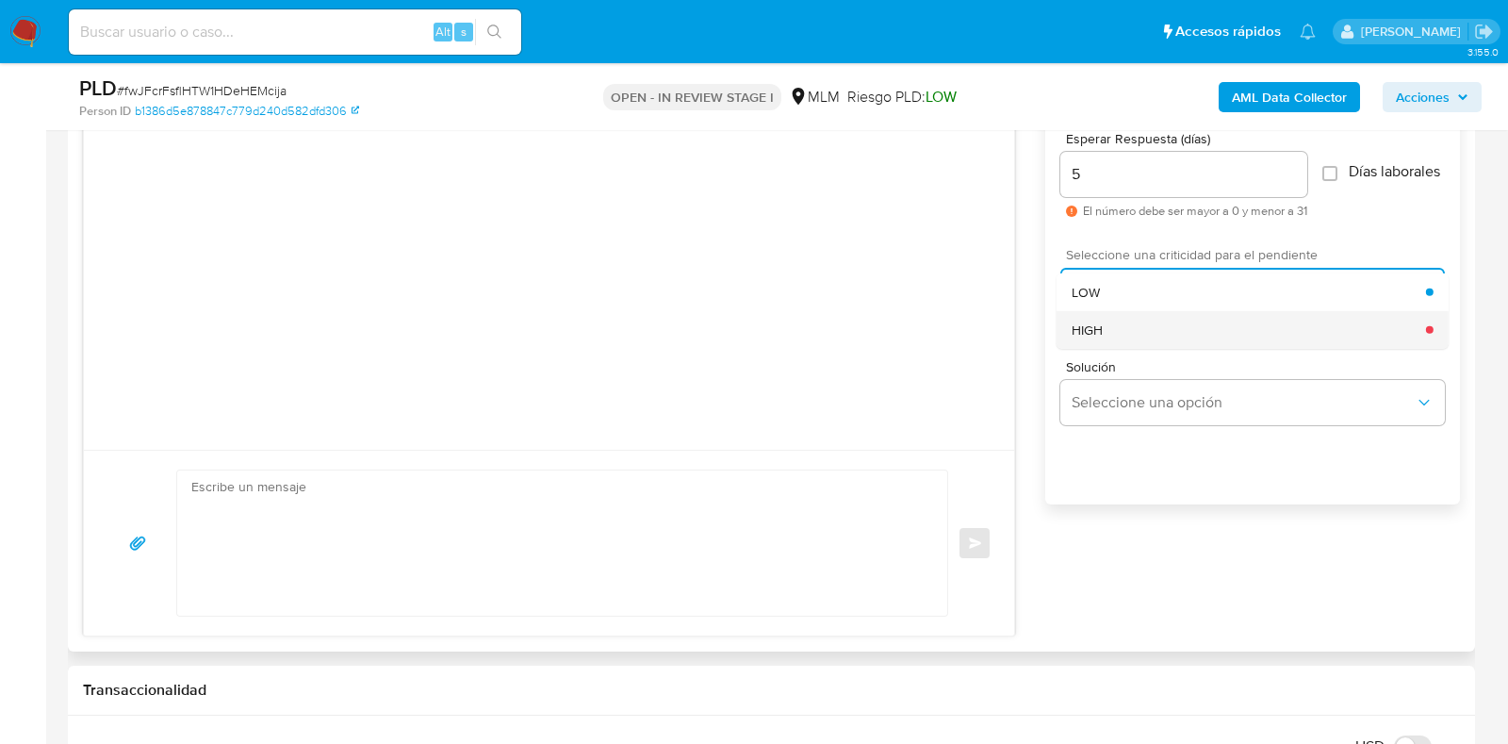
click at [1099, 337] on span "HIGH" at bounding box center [1087, 328] width 31 height 17
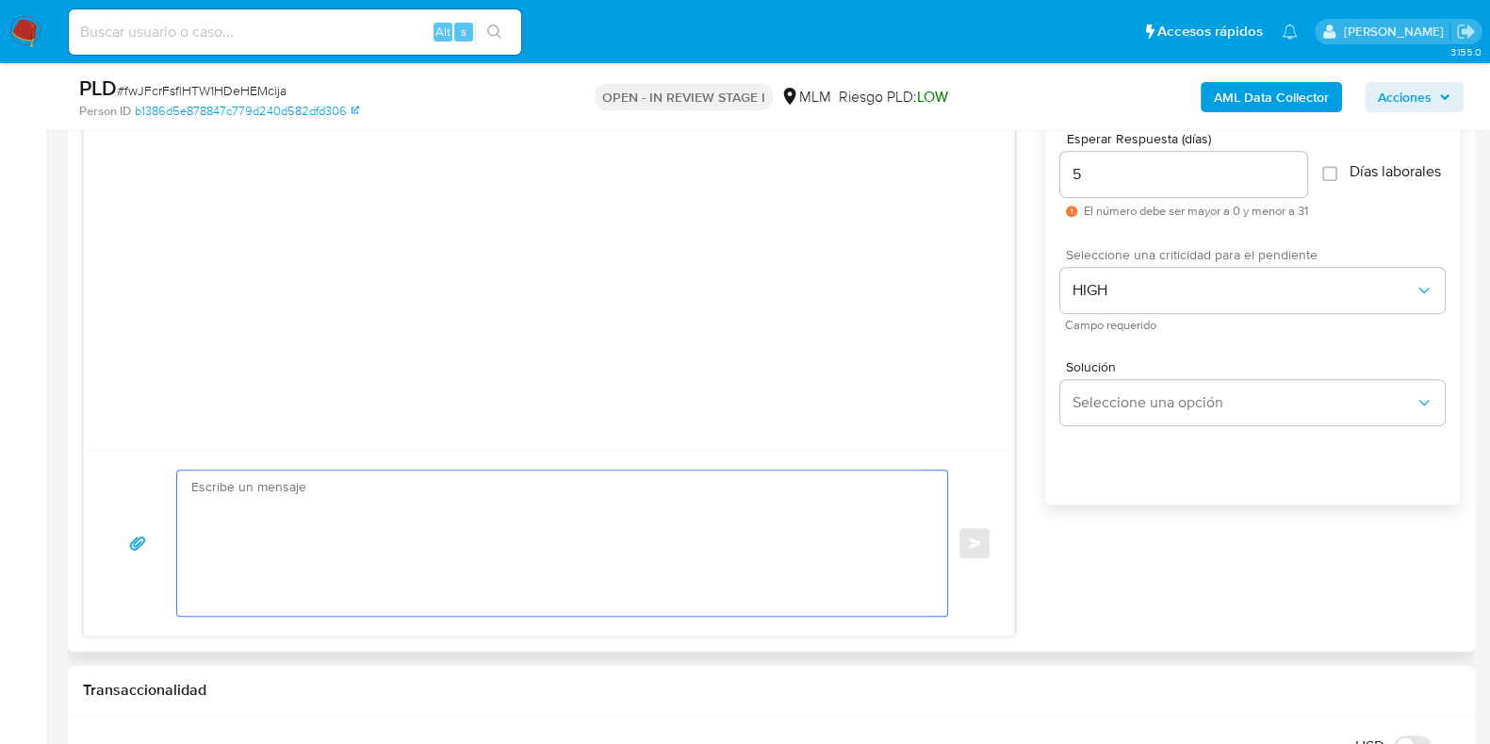
click at [626, 513] on textarea at bounding box center [557, 542] width 732 height 145
paste textarea "Estimado Cliente, Te comunicamos que identificamos ingresos de criptomonedas en…"
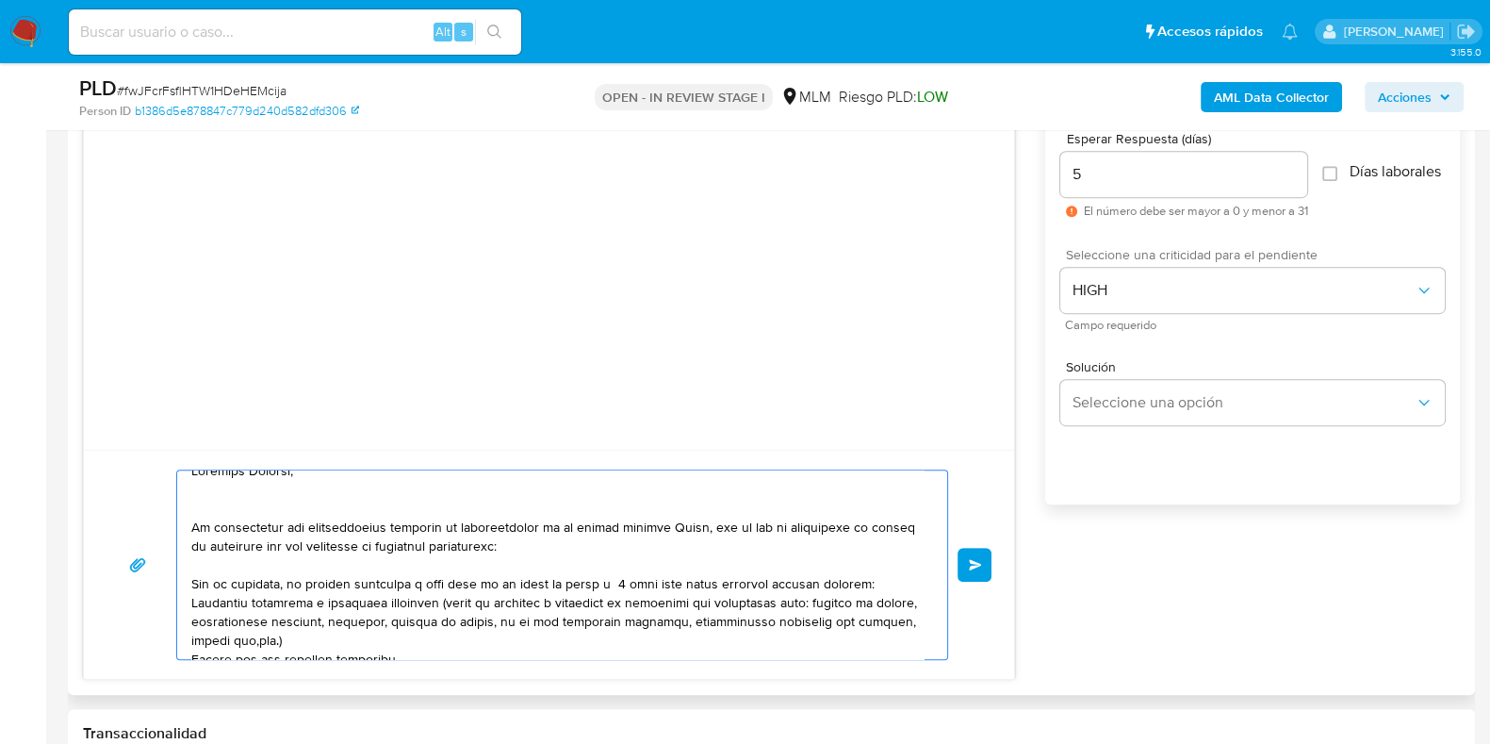
scroll to position [0, 0]
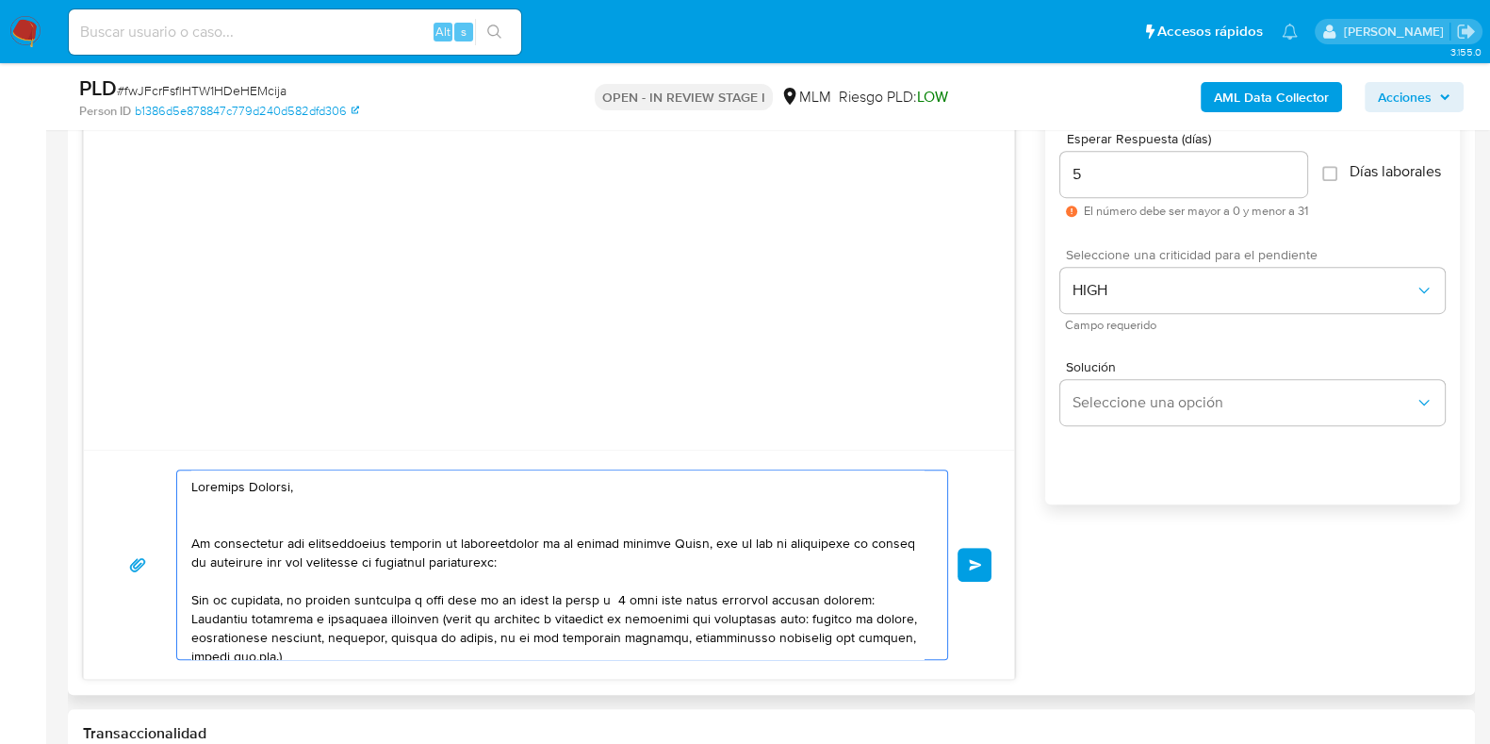
drag, startPoint x: 715, startPoint y: 547, endPoint x: 752, endPoint y: 581, distance: 50.0
click at [714, 547] on textarea at bounding box center [557, 564] width 732 height 189
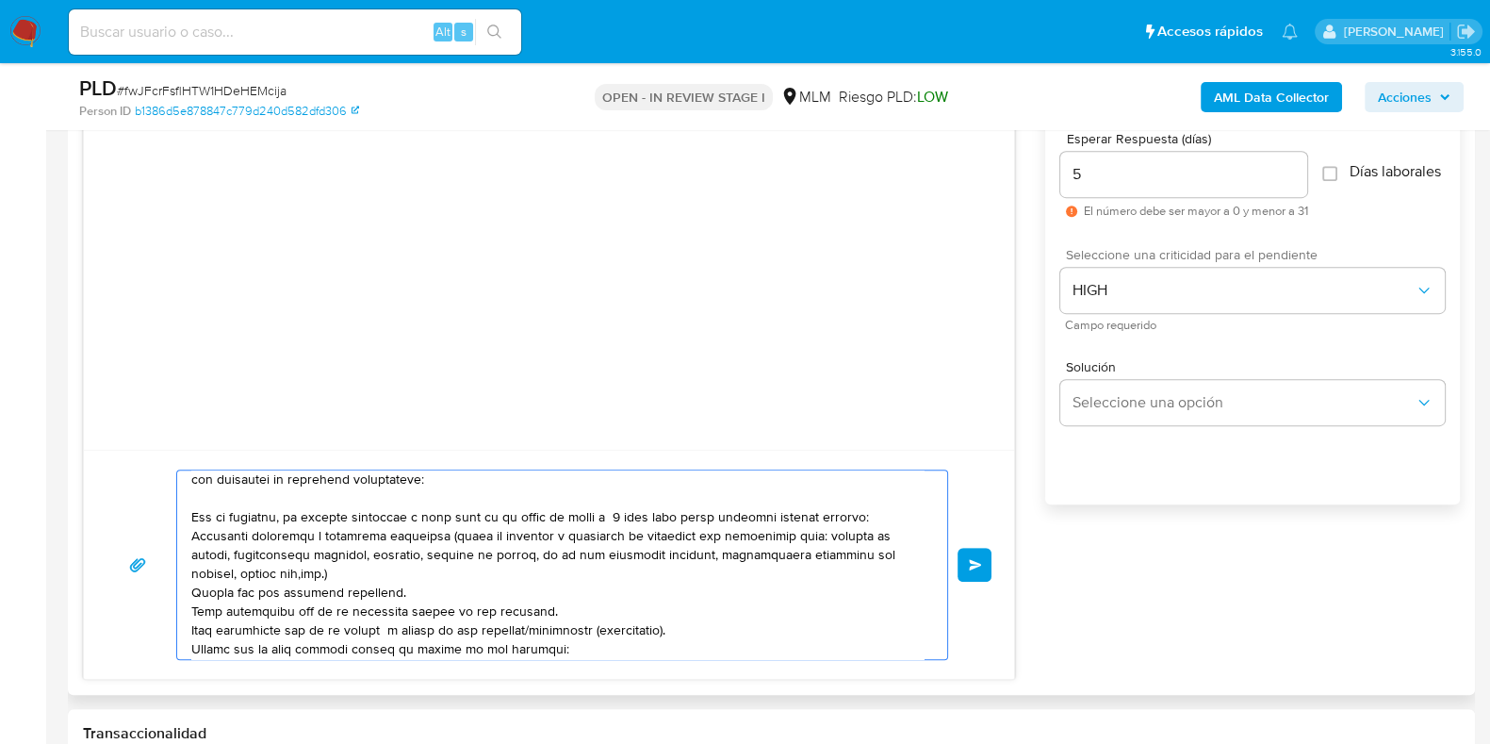
scroll to position [117, 0]
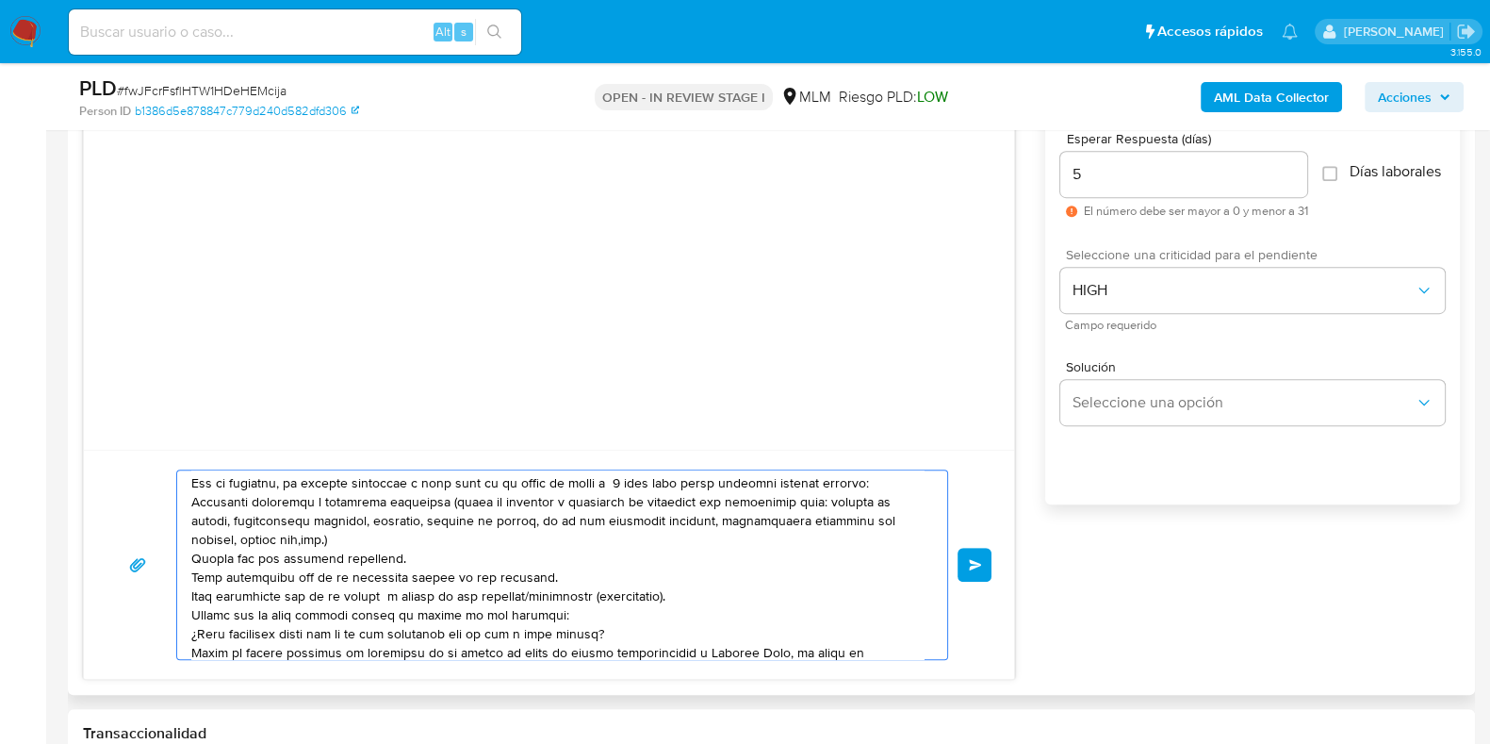
click at [192, 511] on textarea at bounding box center [557, 564] width 732 height 189
click at [193, 506] on textarea at bounding box center [557, 564] width 732 height 189
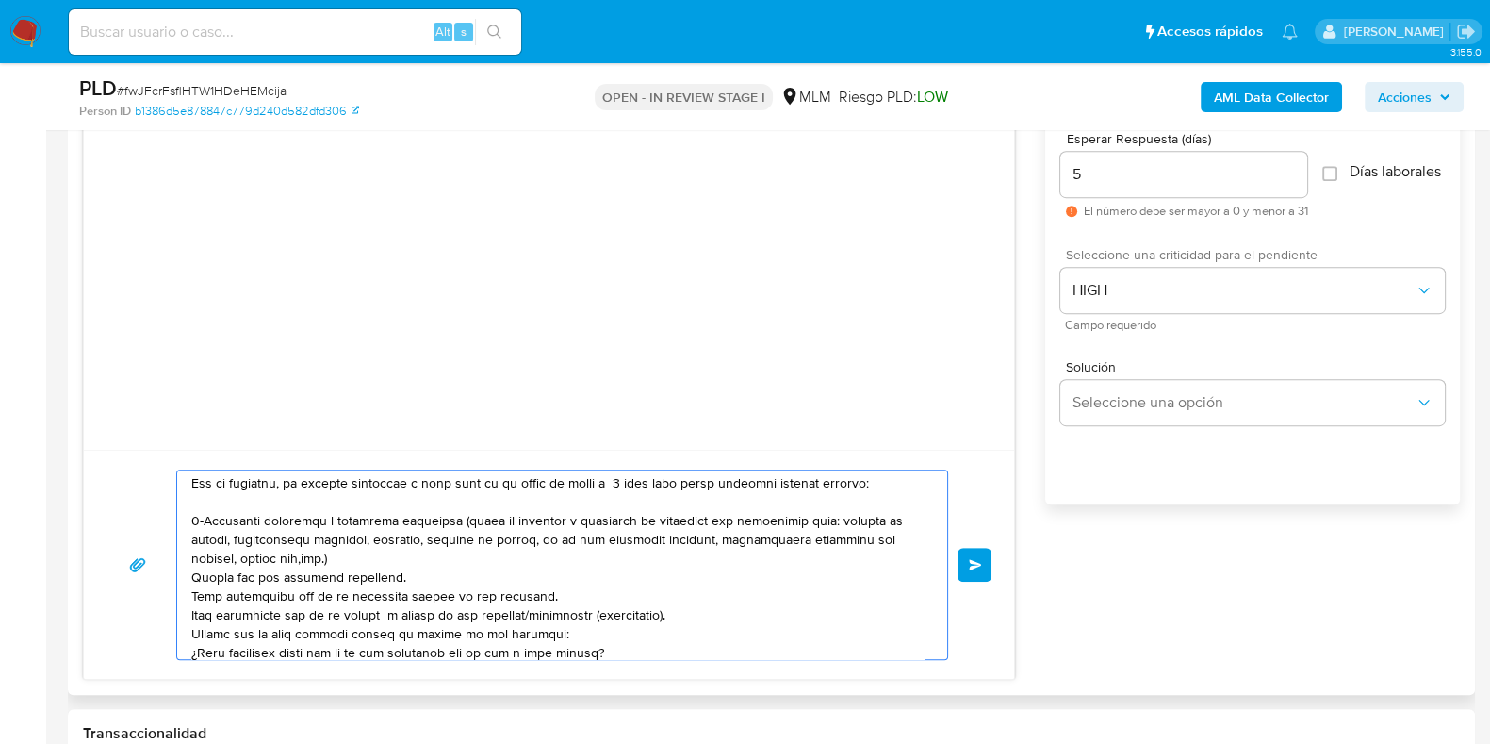
drag, startPoint x: 190, startPoint y: 577, endPoint x: 702, endPoint y: 619, distance: 513.6
click at [702, 619] on textarea at bounding box center [557, 564] width 732 height 189
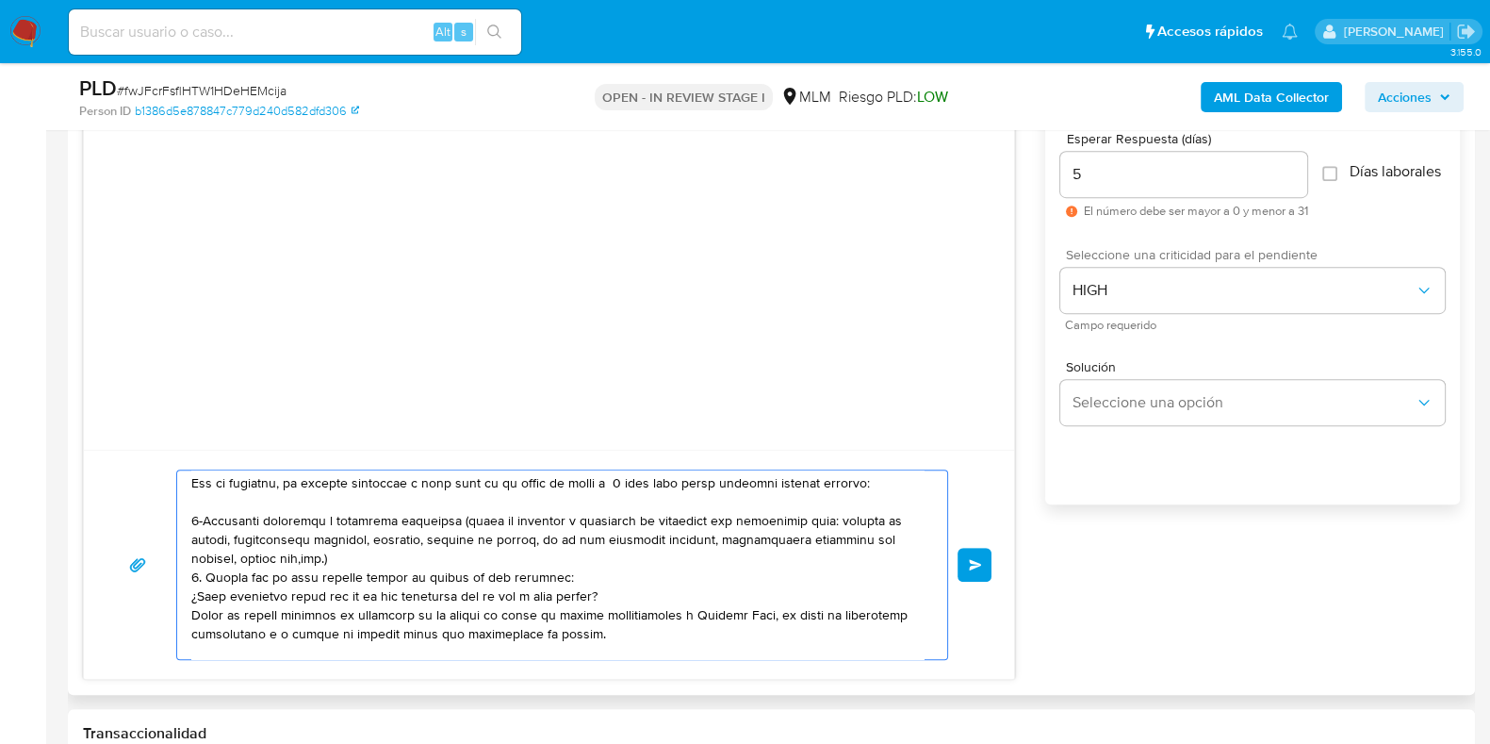
drag, startPoint x: 558, startPoint y: 579, endPoint x: 355, endPoint y: 577, distance: 202.7
click at [355, 577] on textarea at bounding box center [557, 564] width 732 height 189
drag, startPoint x: 609, startPoint y: 596, endPoint x: 179, endPoint y: 589, distance: 429.9
click at [179, 589] on div at bounding box center [557, 564] width 761 height 189
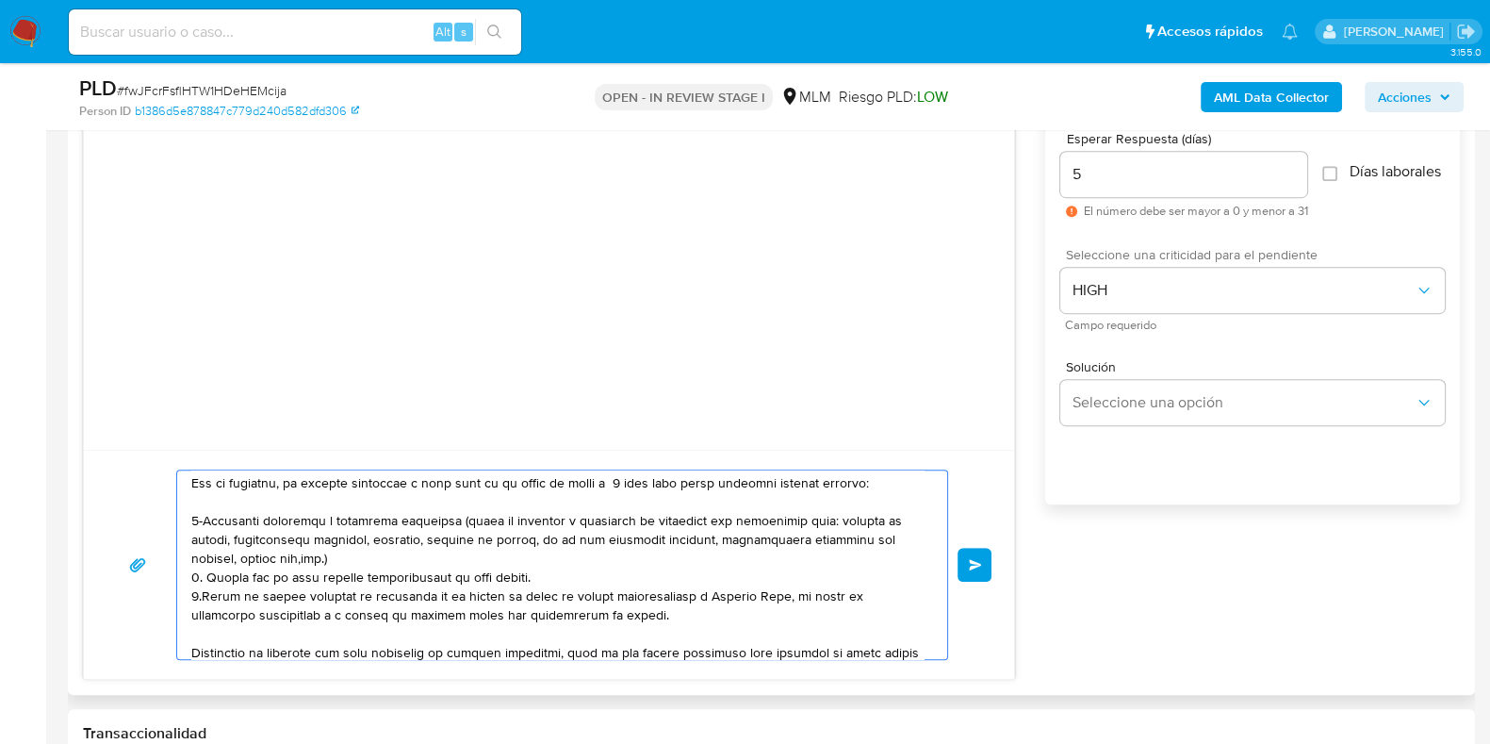
click at [682, 623] on textarea at bounding box center [557, 564] width 732 height 189
paste textarea "Epifania Ortiz"
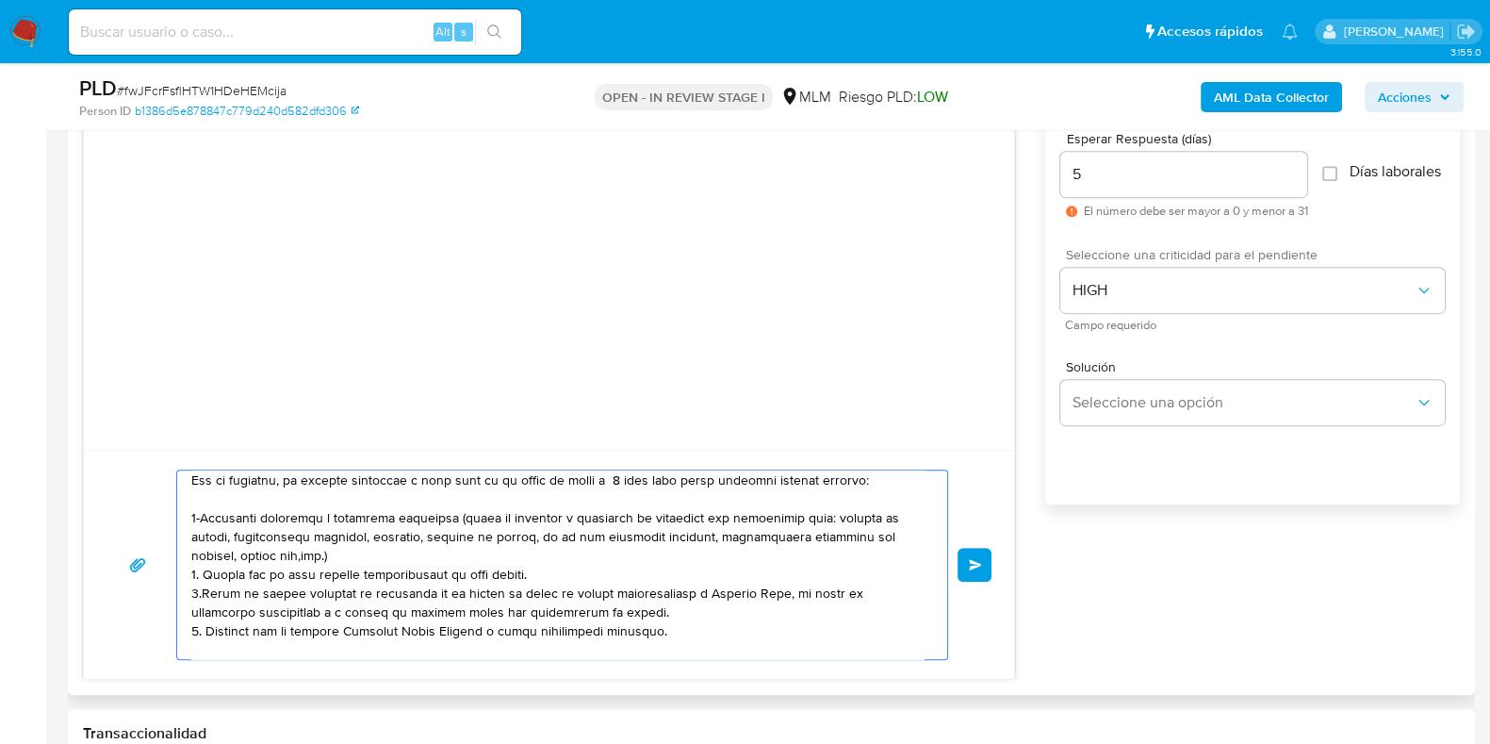
scroll to position [139, 0]
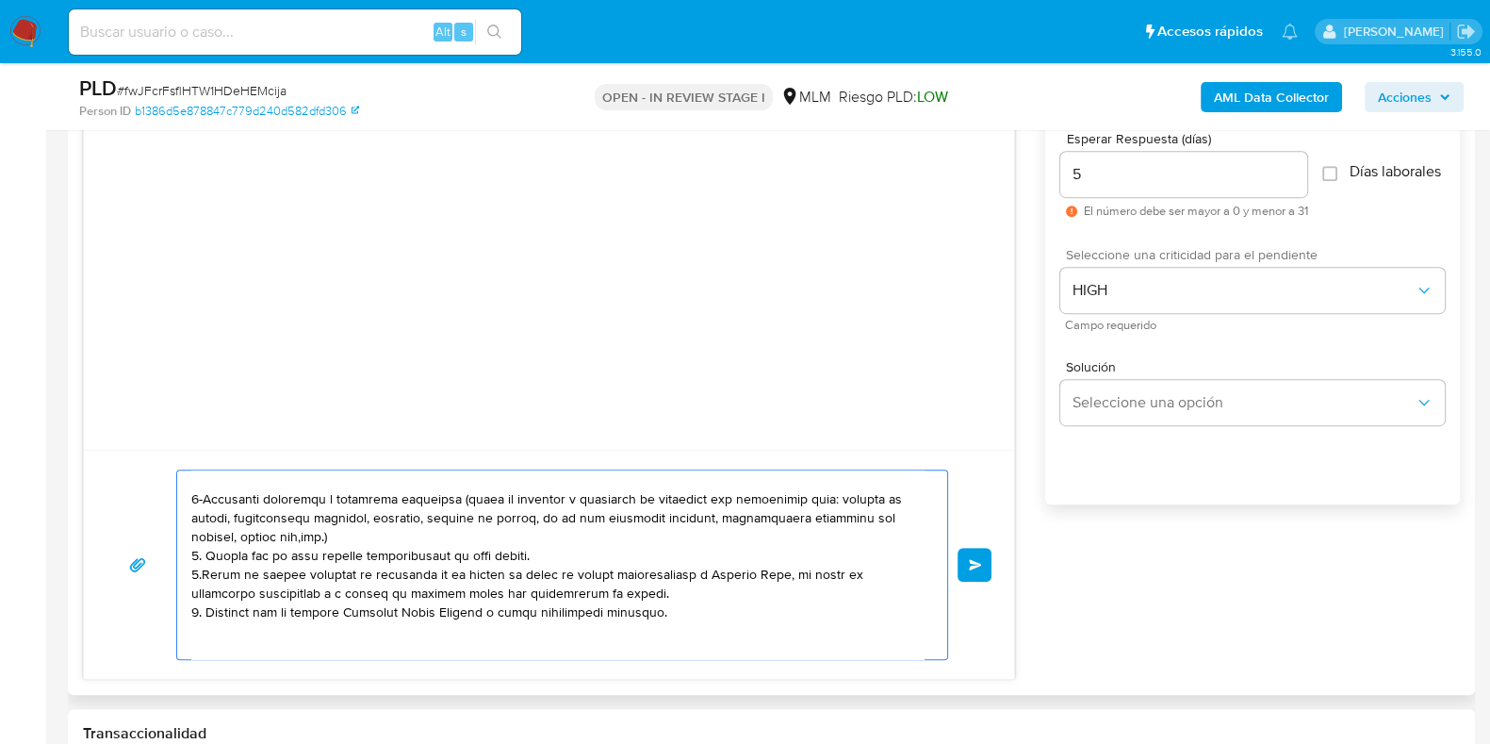
drag, startPoint x: 452, startPoint y: 618, endPoint x: 443, endPoint y: 615, distance: 10.2
type textarea "Estimado Cliente, Te comunicamos que identificamos ingresos de criptomonedas en…"
drag, startPoint x: 443, startPoint y: 615, endPoint x: 823, endPoint y: 364, distance: 455.2
click at [823, 364] on div at bounding box center [549, 266] width 930 height 367
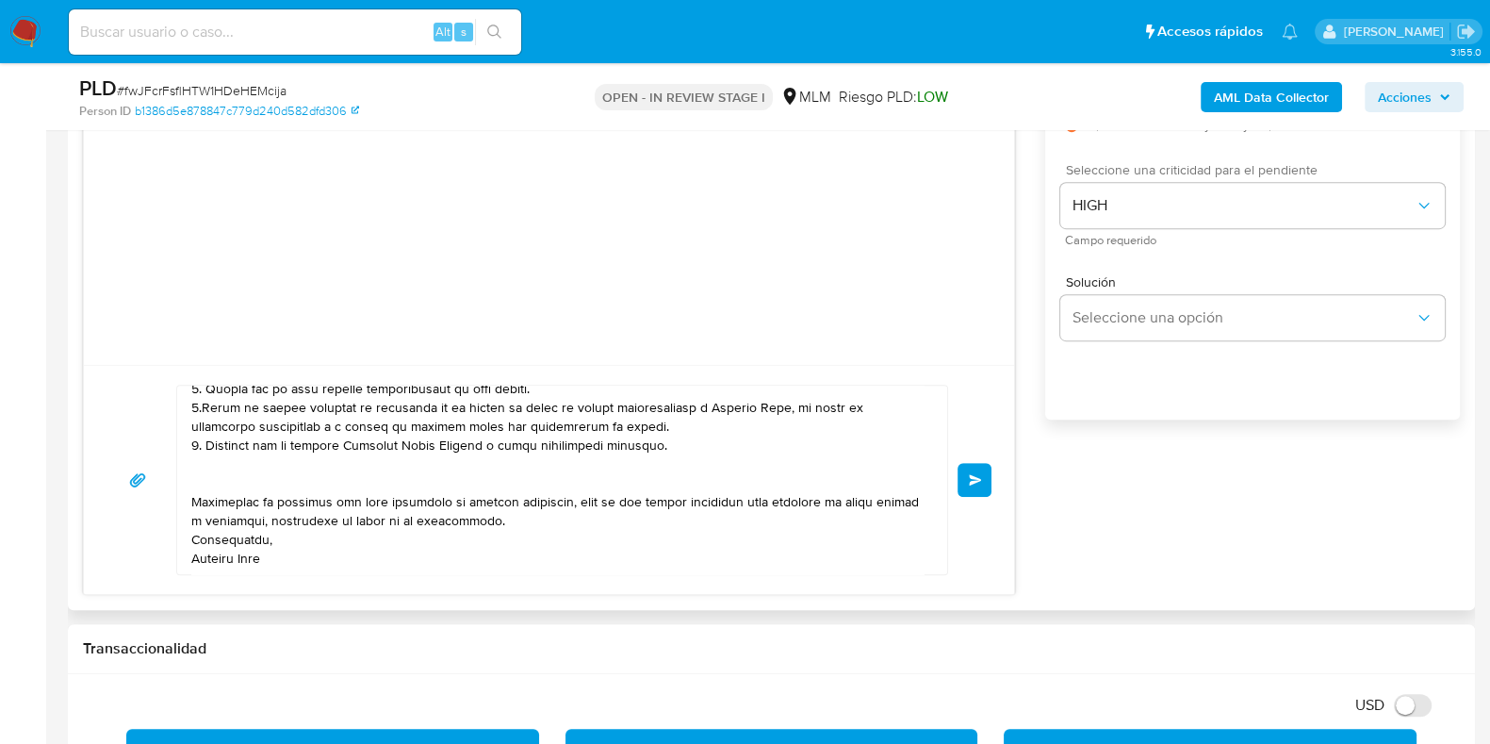
scroll to position [1178, 0]
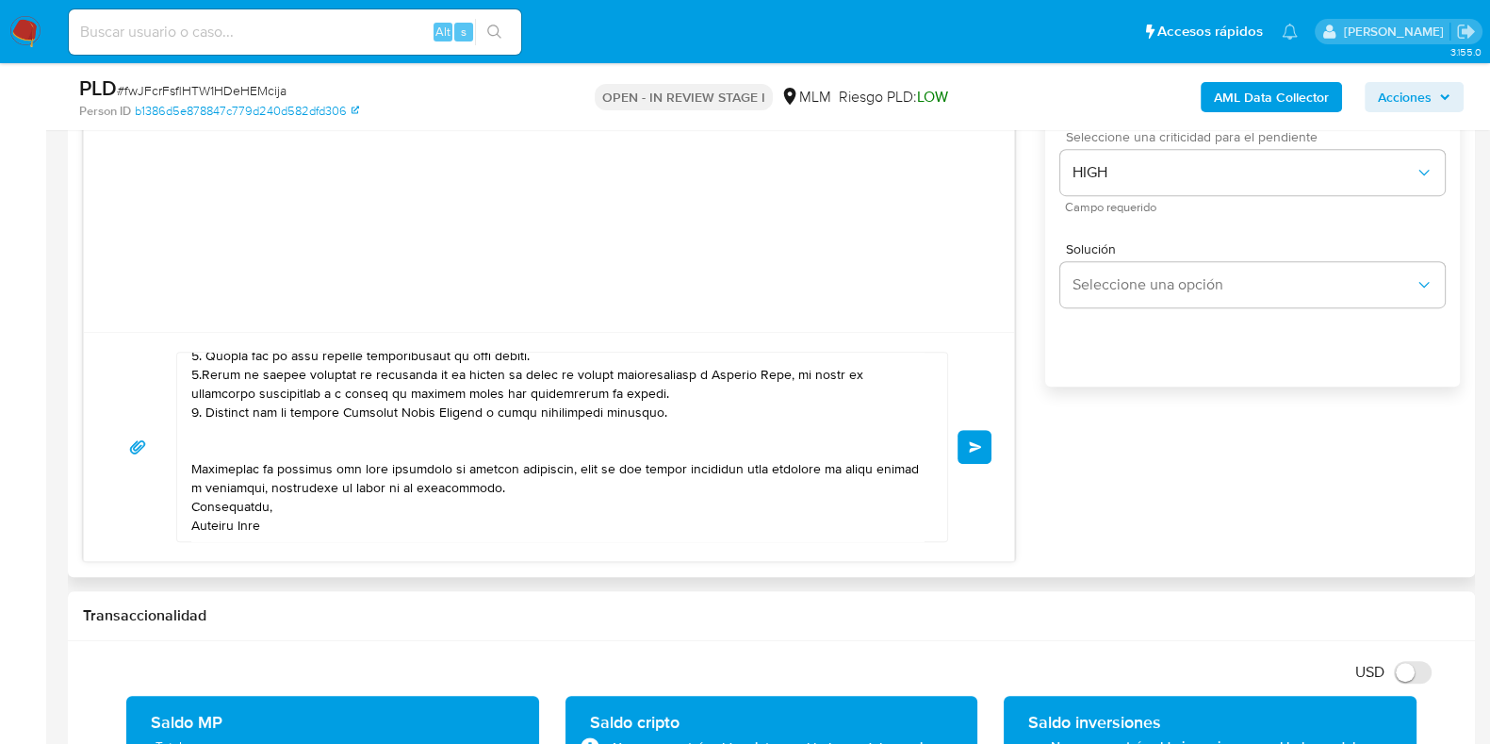
click at [974, 454] on button "Enviar" at bounding box center [975, 447] width 34 height 34
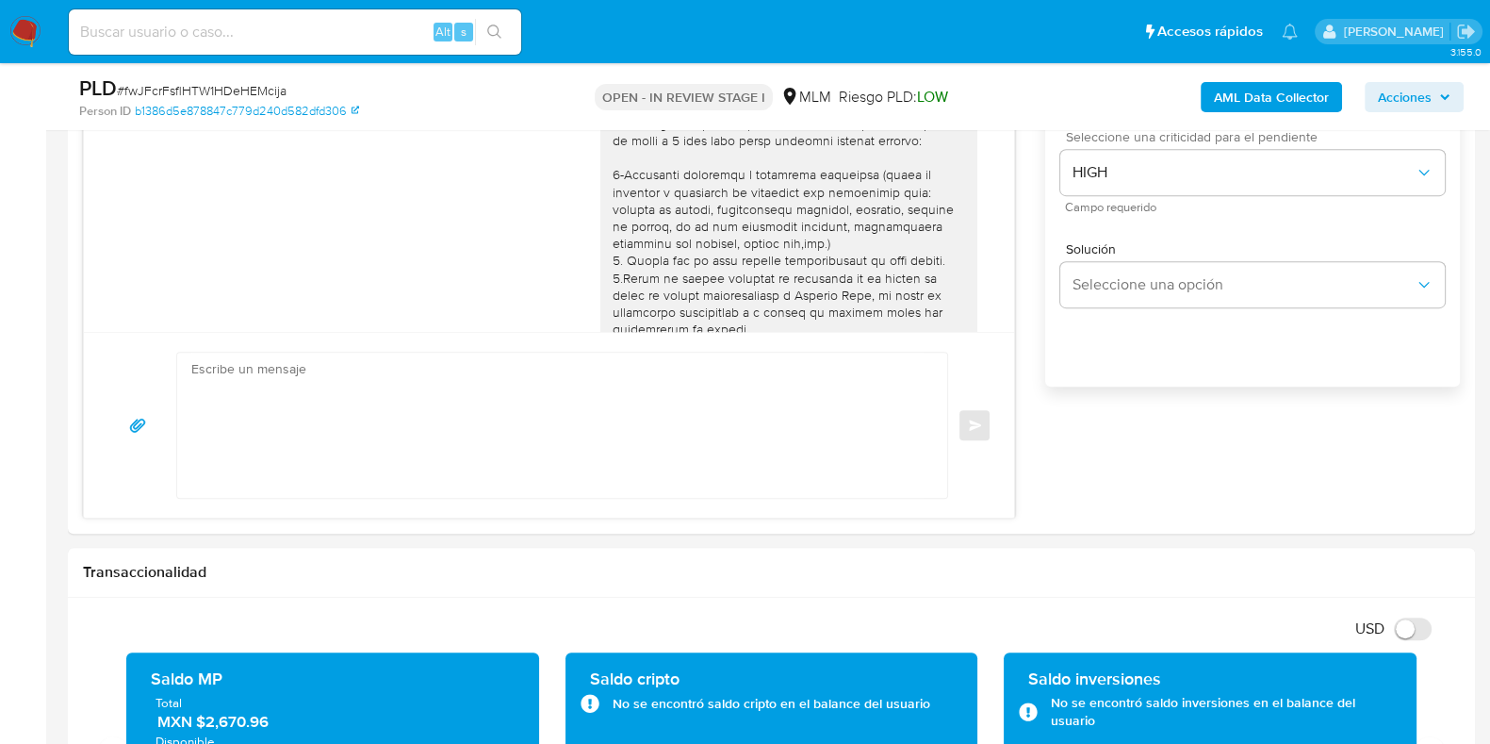
scroll to position [221, 0]
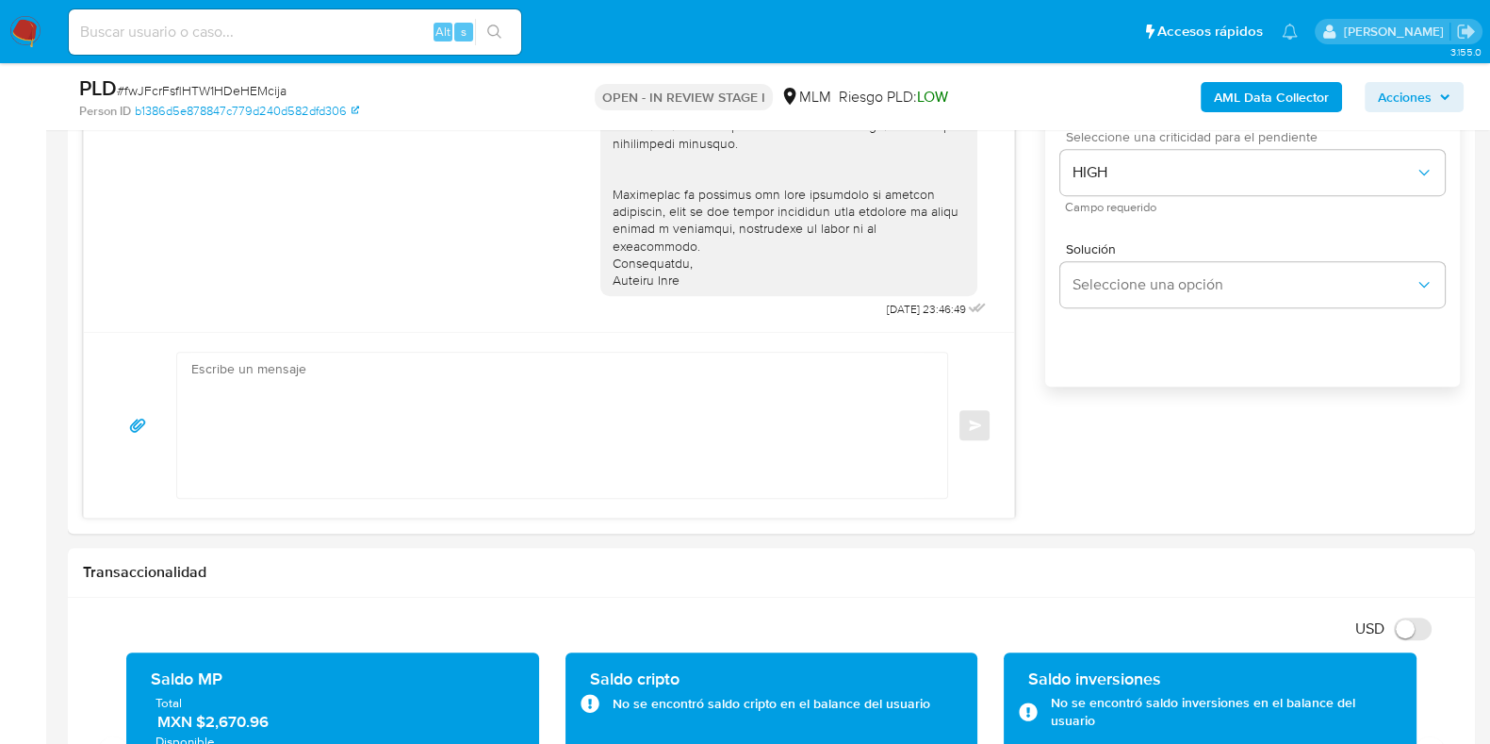
click at [255, 97] on span "# fwJFcrFsflHTW1HDeHEMcija" at bounding box center [202, 90] width 170 height 19
copy span "fwJFcrFsflHTW1HDeHEMcija"
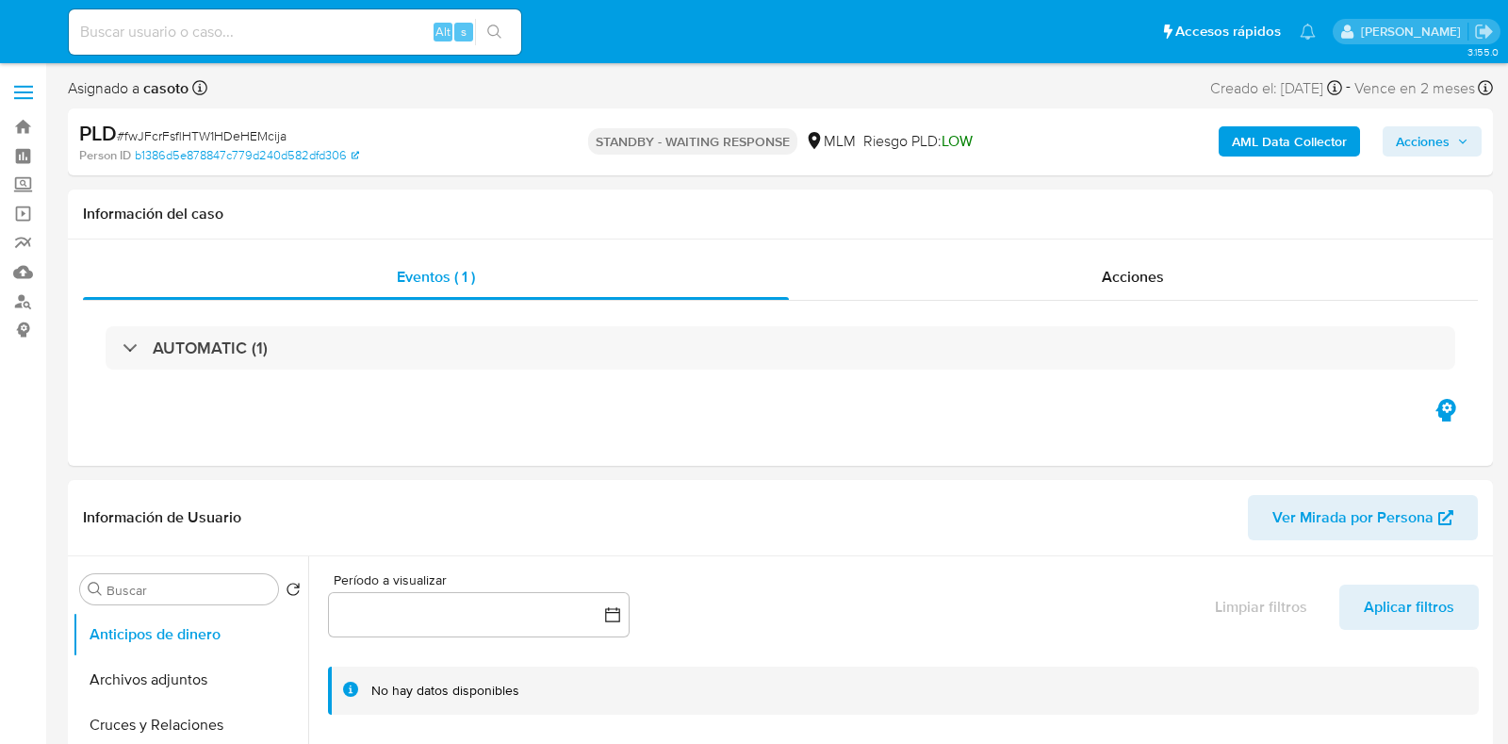
select select "10"
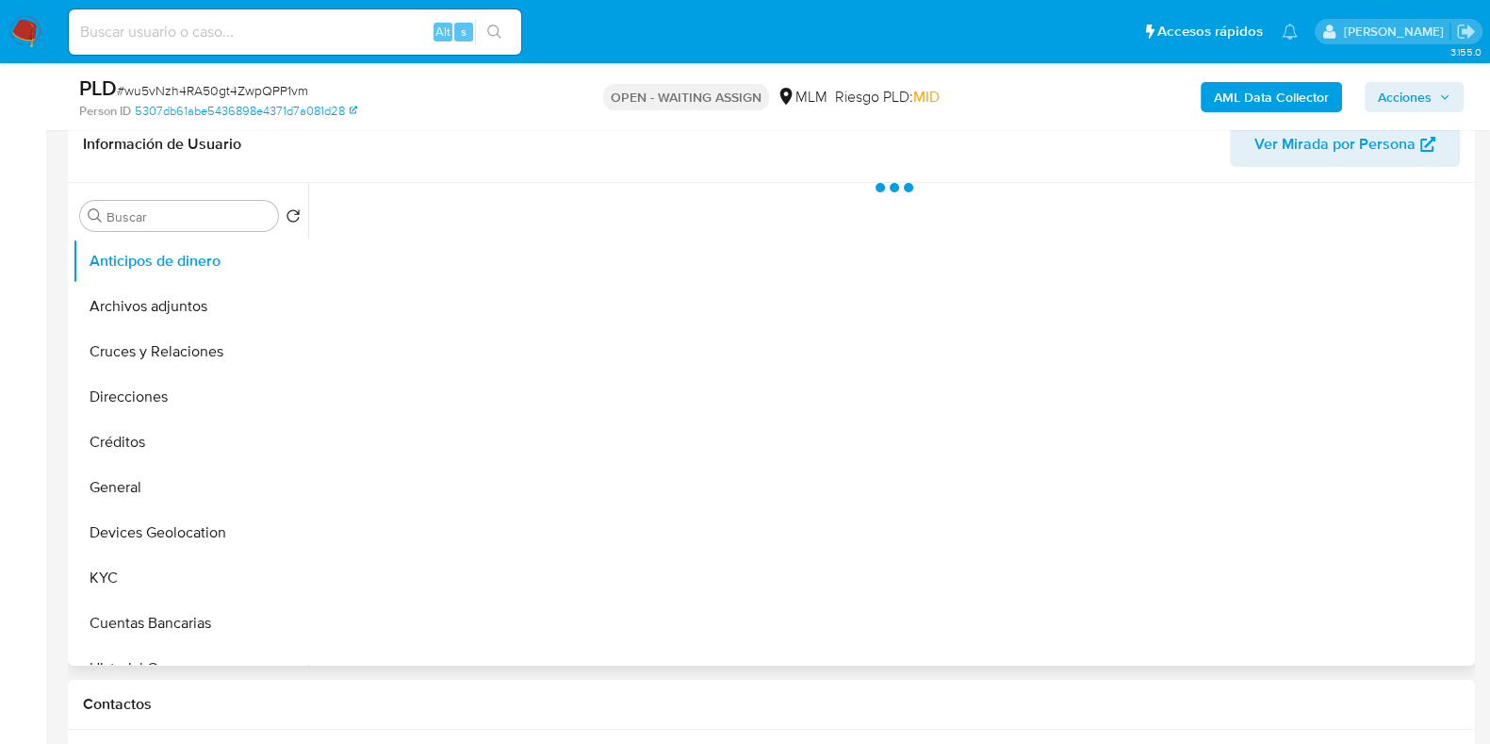
scroll to position [353, 0]
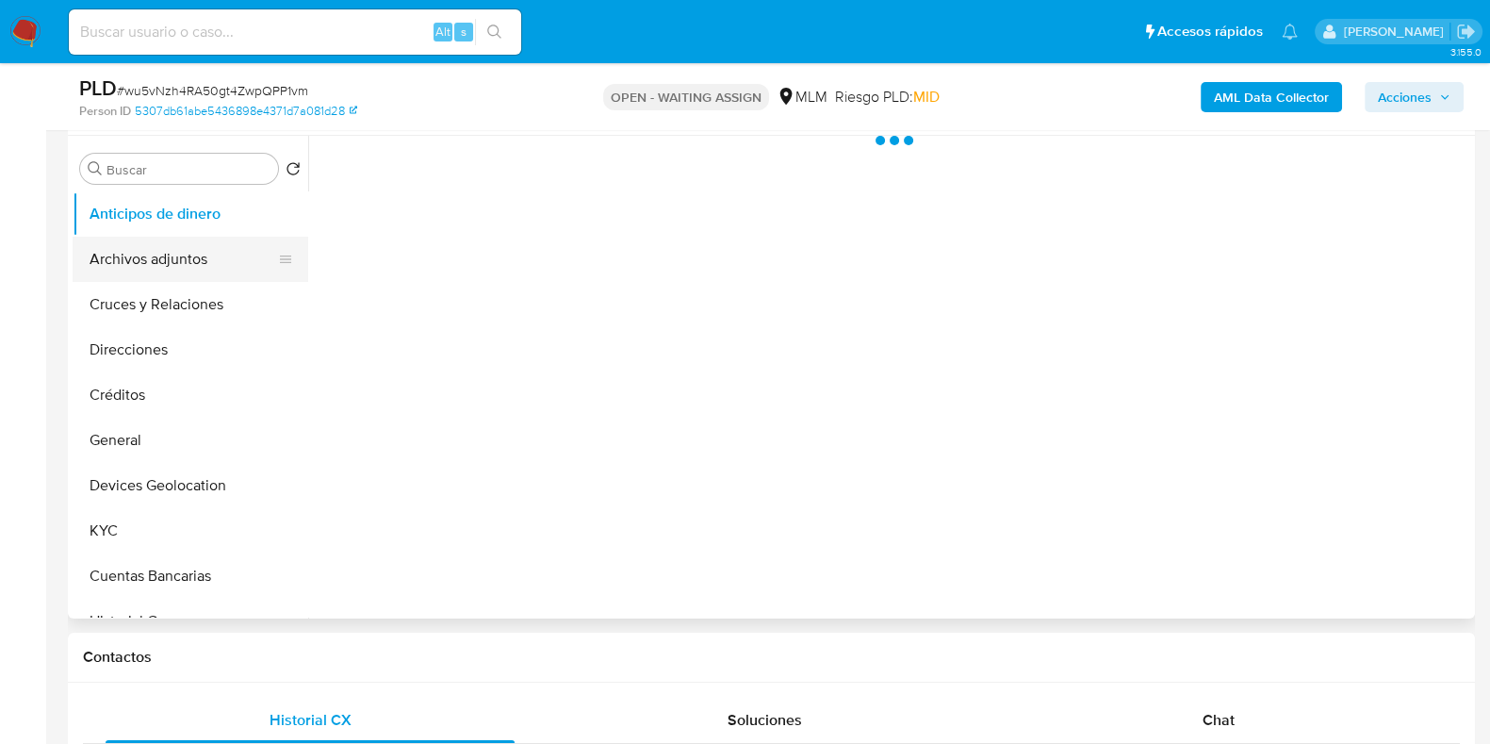
click at [179, 256] on button "Archivos adjuntos" at bounding box center [183, 259] width 221 height 45
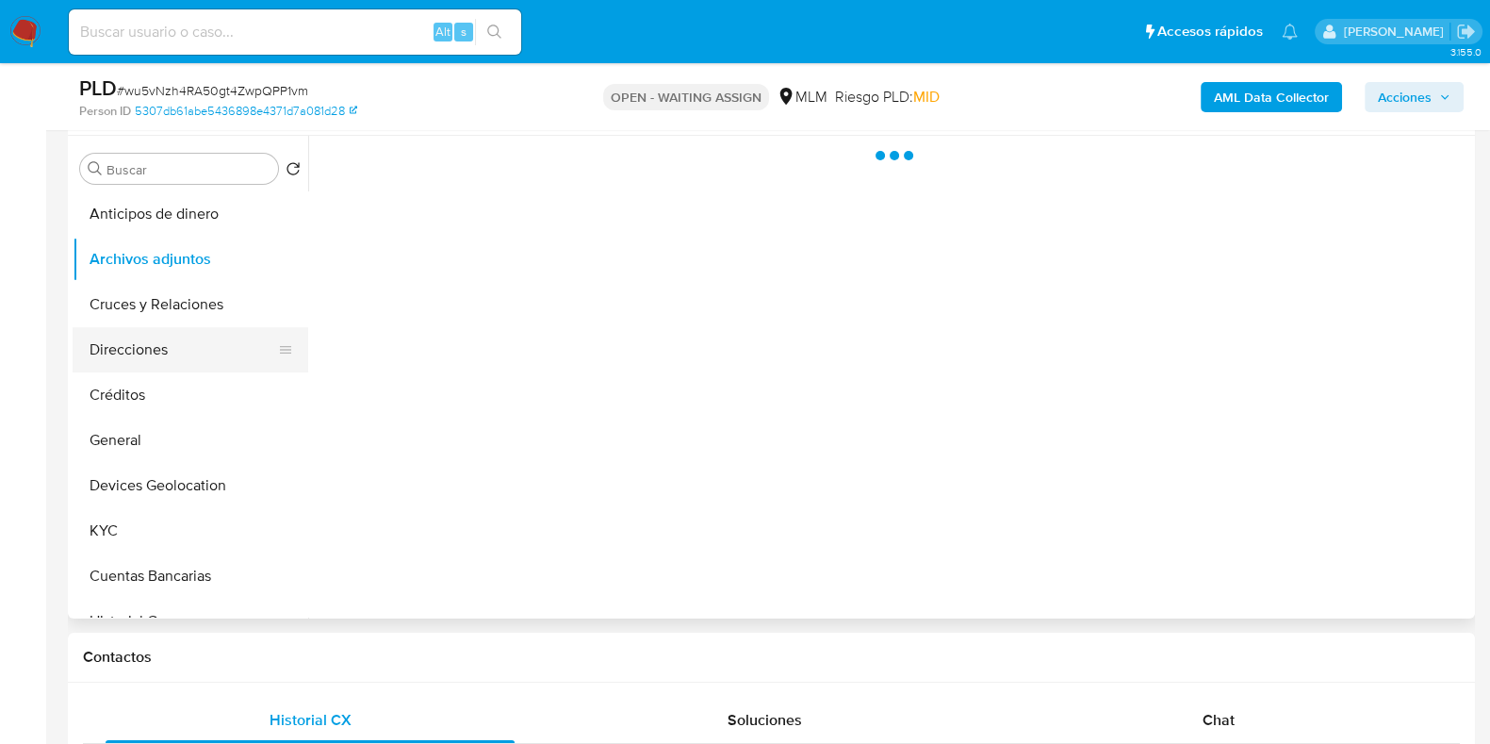
select select "10"
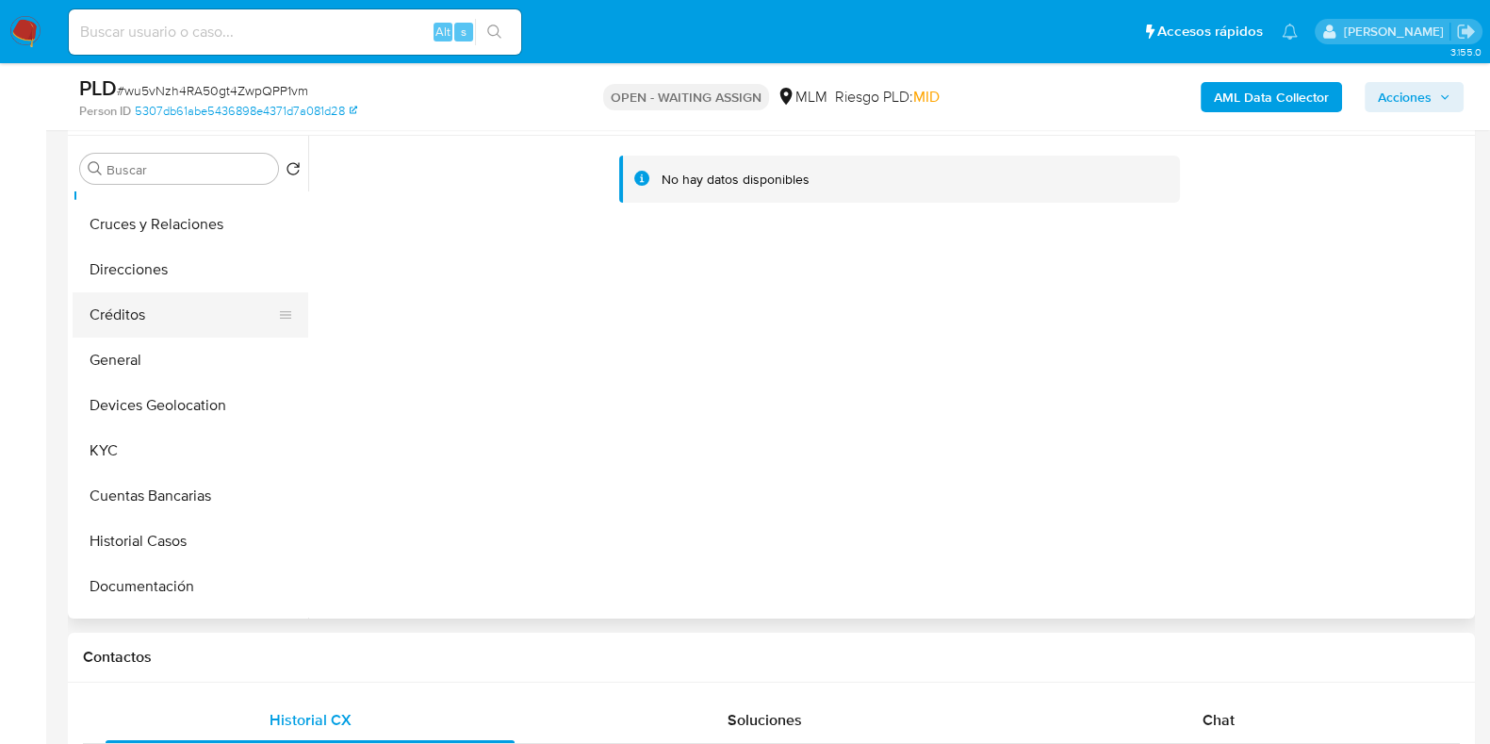
scroll to position [117, 0]
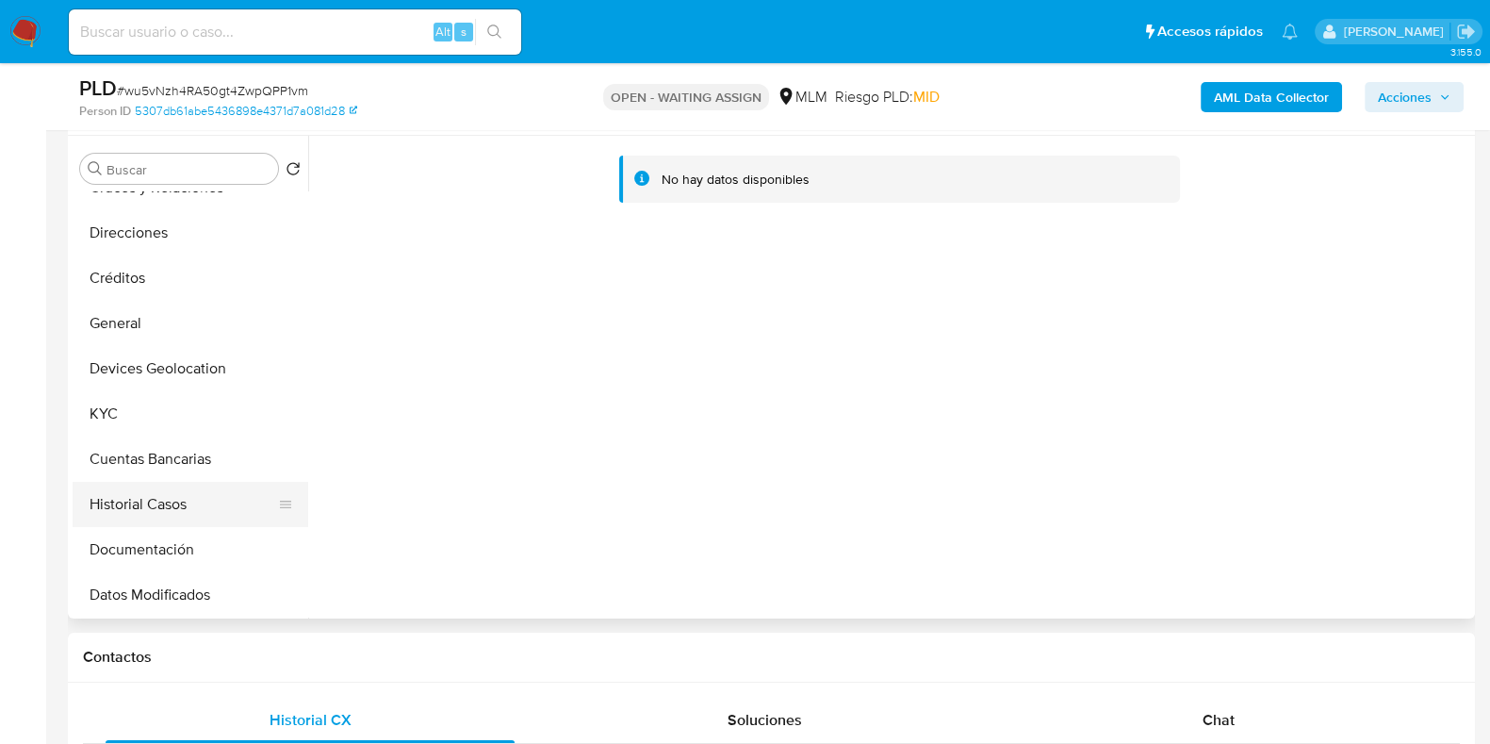
click at [147, 501] on button "Historial Casos" at bounding box center [183, 504] width 221 height 45
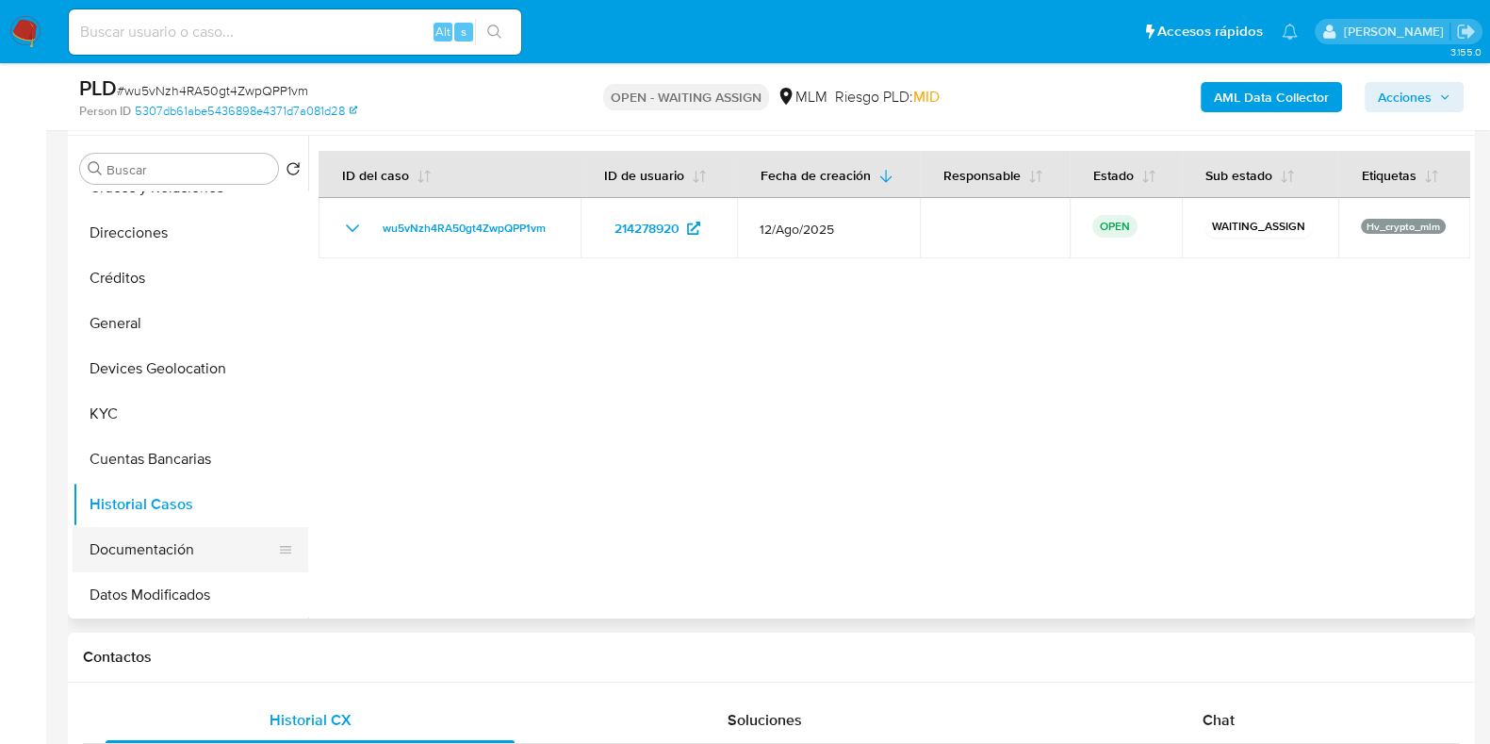
click at [163, 549] on button "Documentación" at bounding box center [183, 549] width 221 height 45
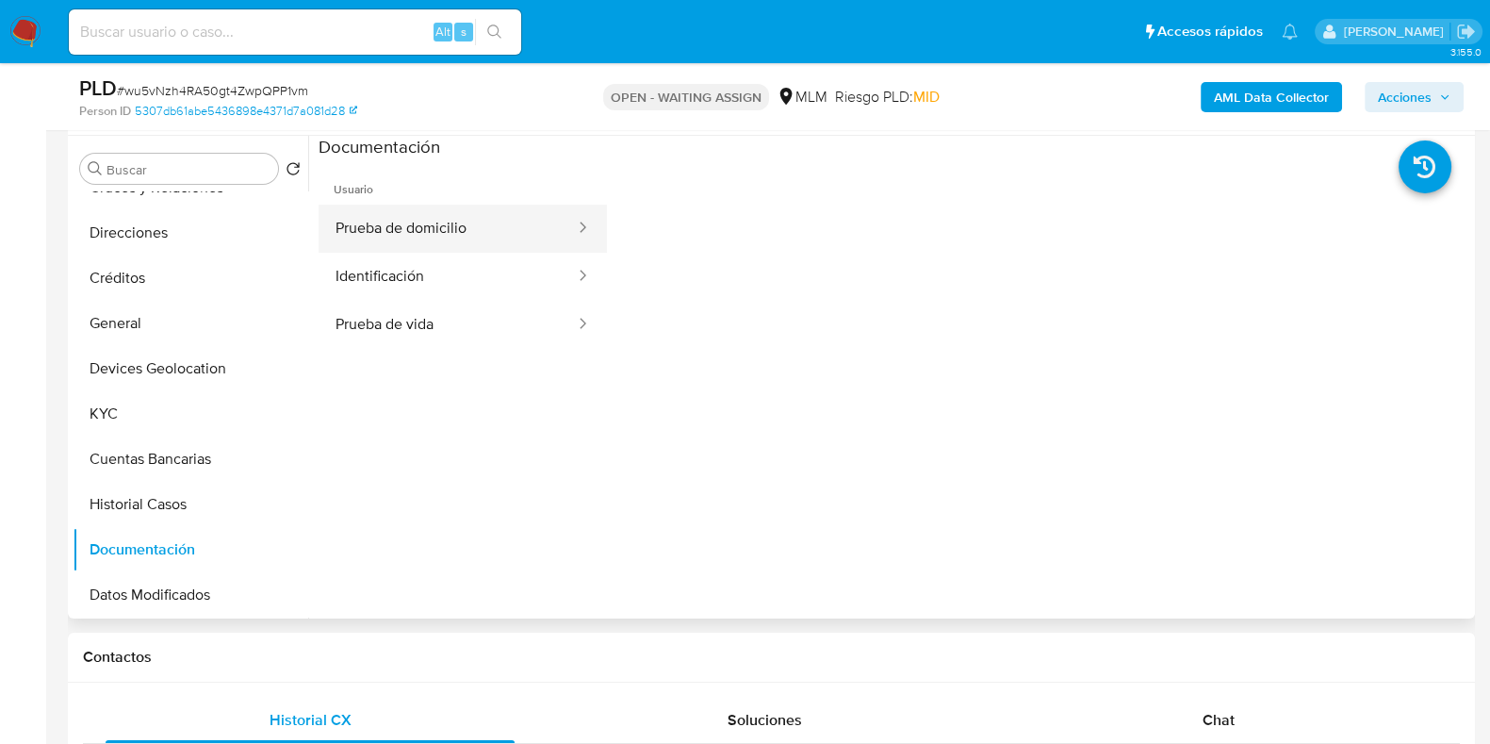
click at [431, 228] on button "Prueba de domicilio" at bounding box center [448, 229] width 258 height 48
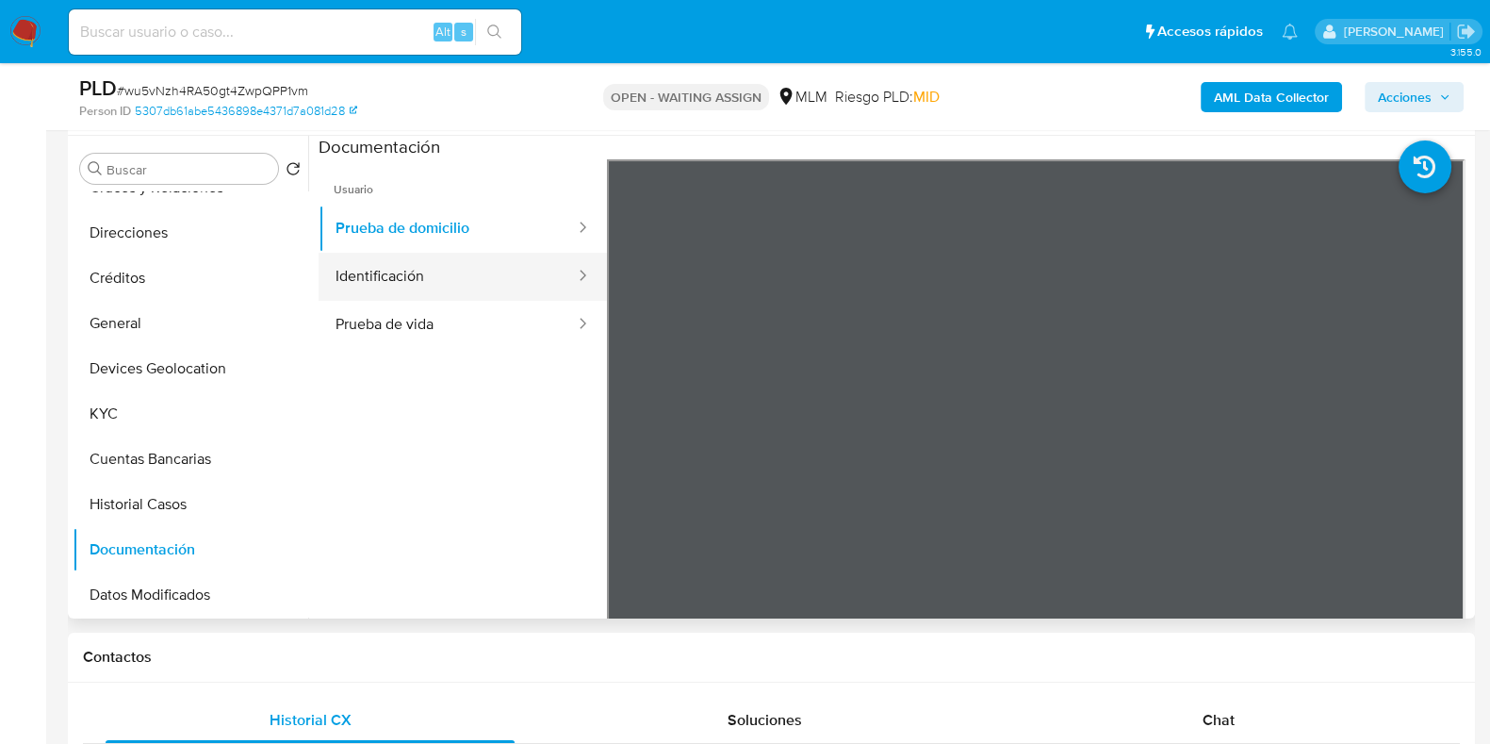
click at [414, 285] on button "Identificación" at bounding box center [448, 277] width 258 height 48
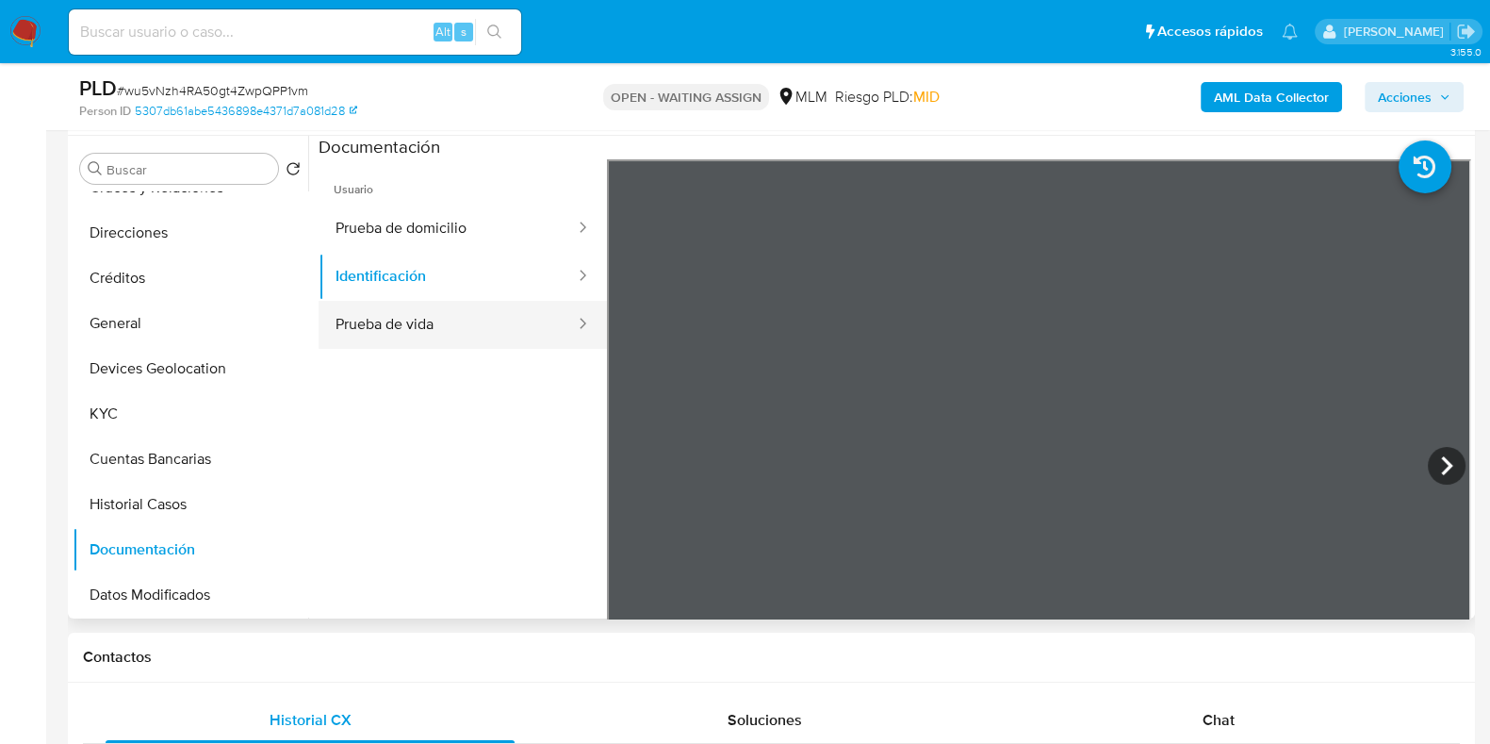
click at [402, 322] on button "Prueba de vida" at bounding box center [448, 325] width 258 height 48
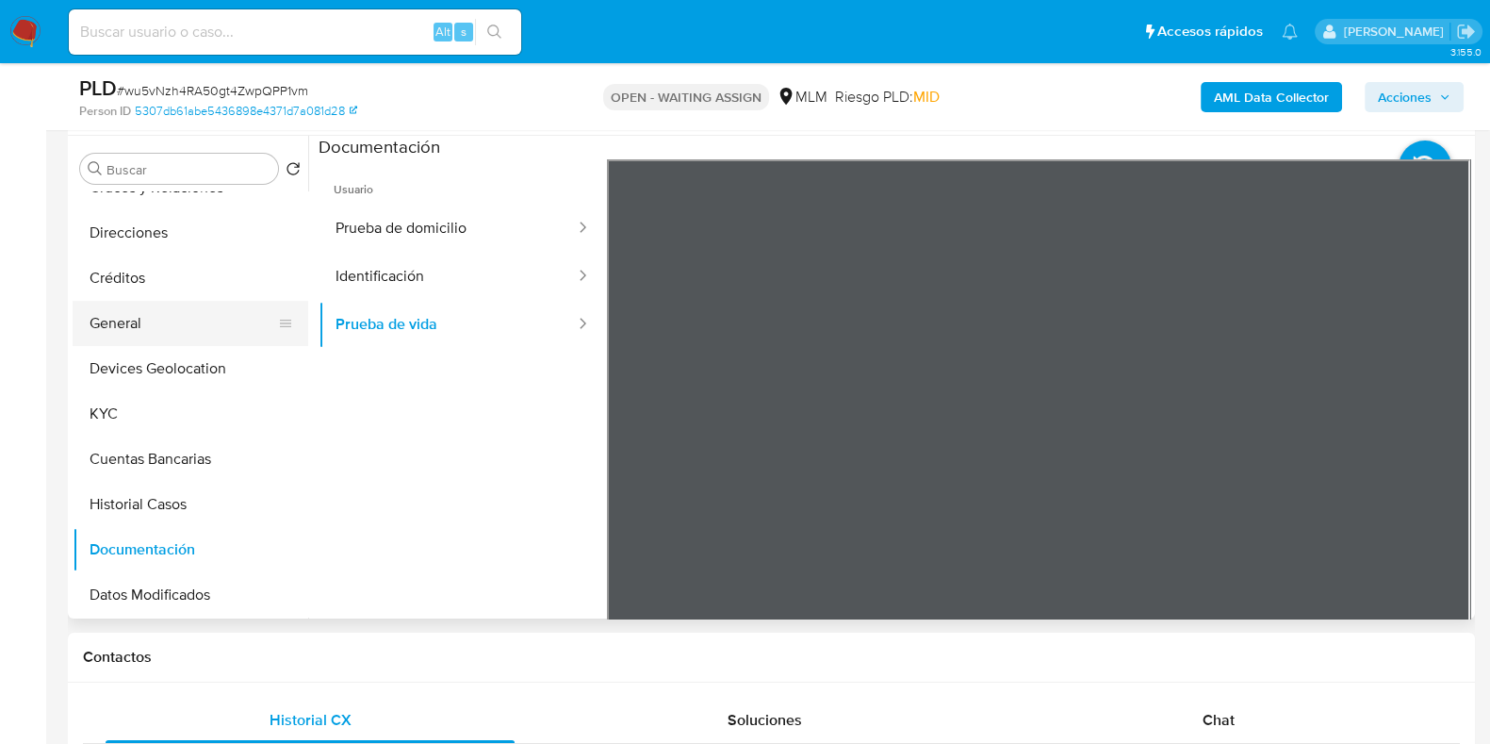
click at [167, 325] on button "General" at bounding box center [183, 323] width 221 height 45
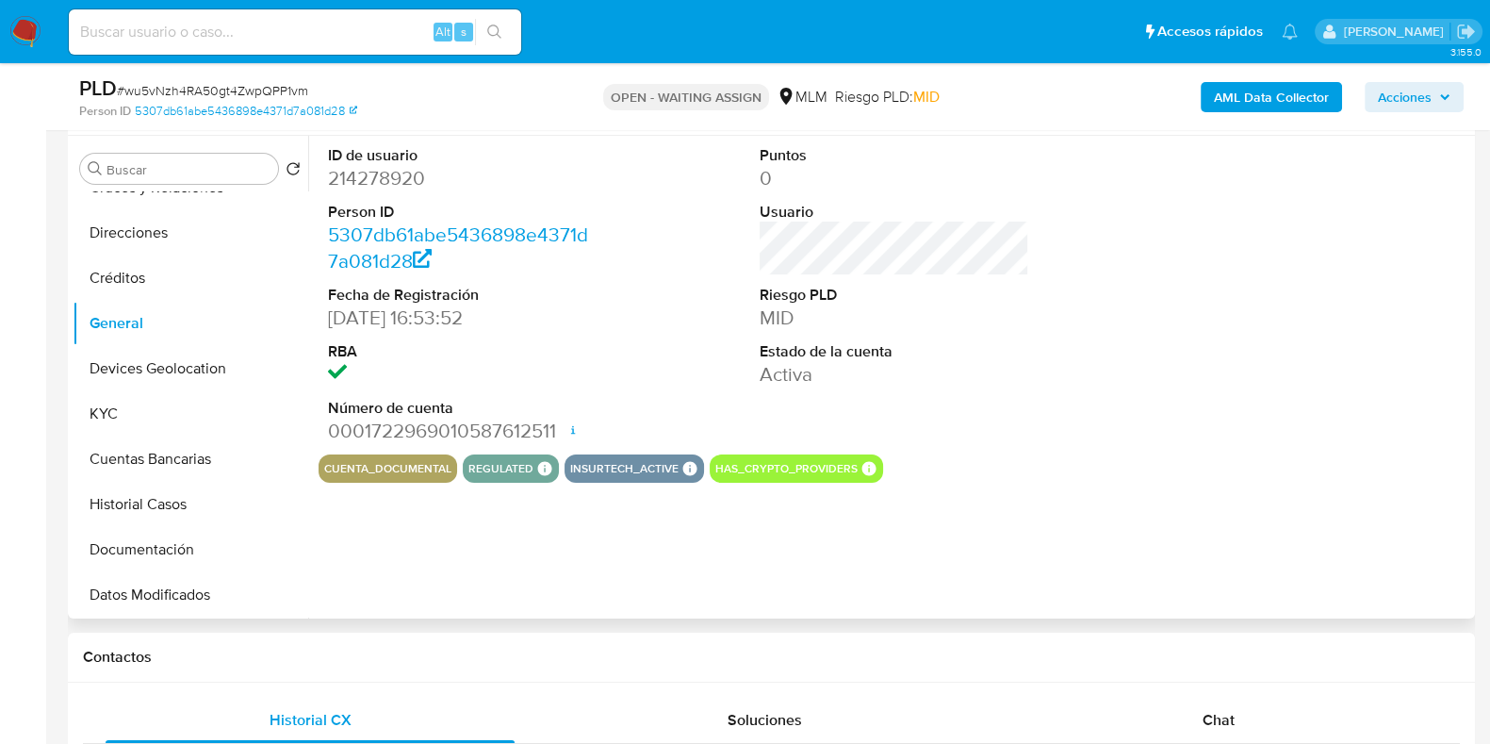
click at [413, 167] on dd "214278920" at bounding box center [463, 178] width 270 height 26
copy dd "214278920"
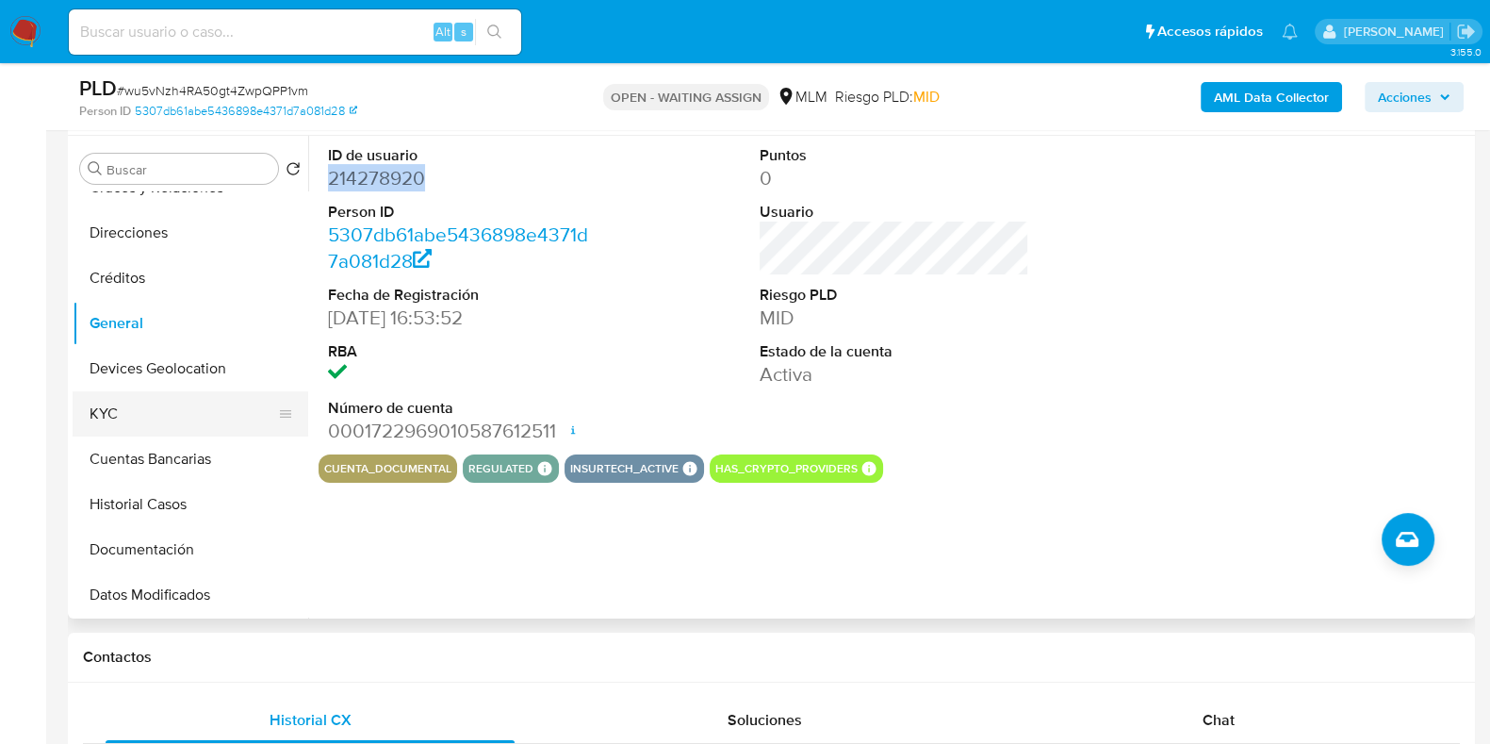
click at [129, 407] on button "KYC" at bounding box center [183, 413] width 221 height 45
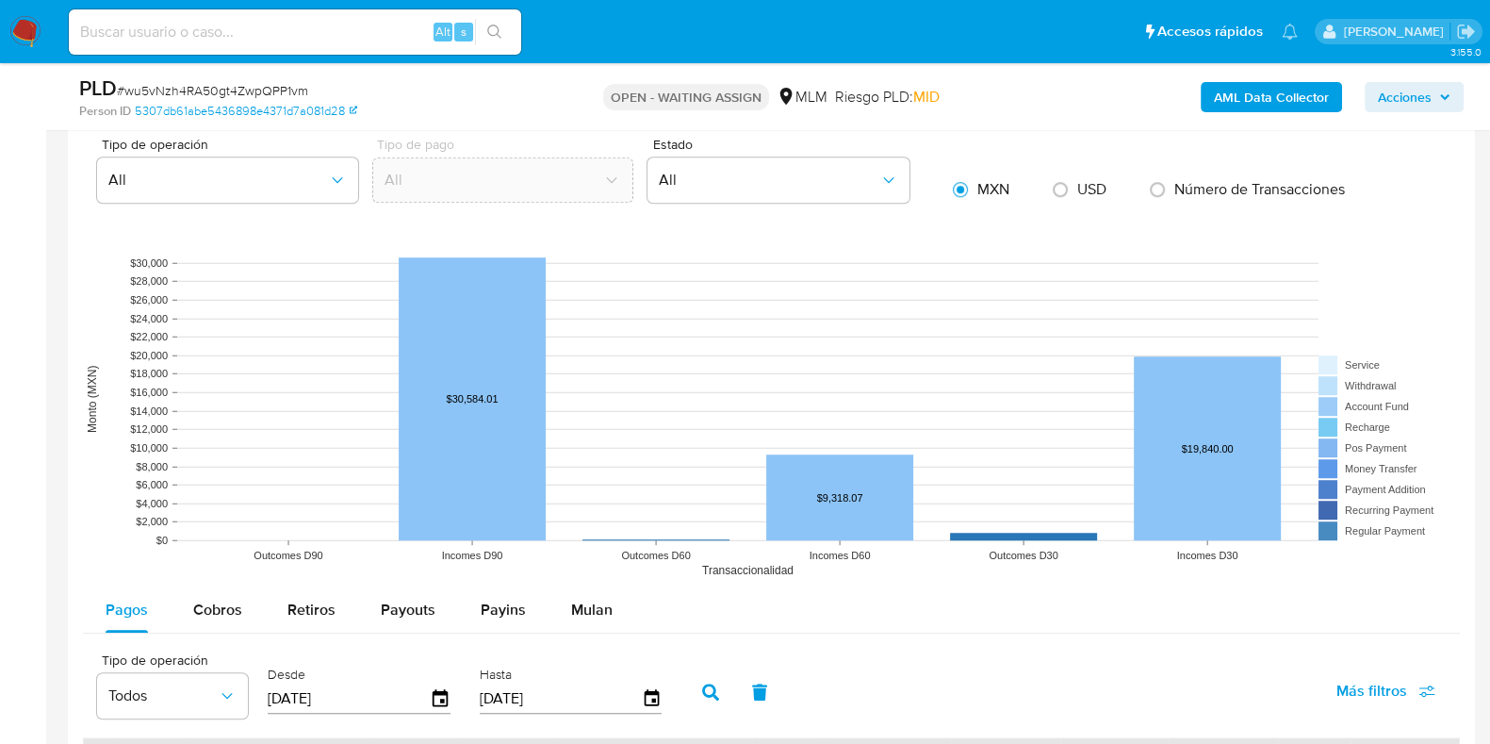
scroll to position [2003, 0]
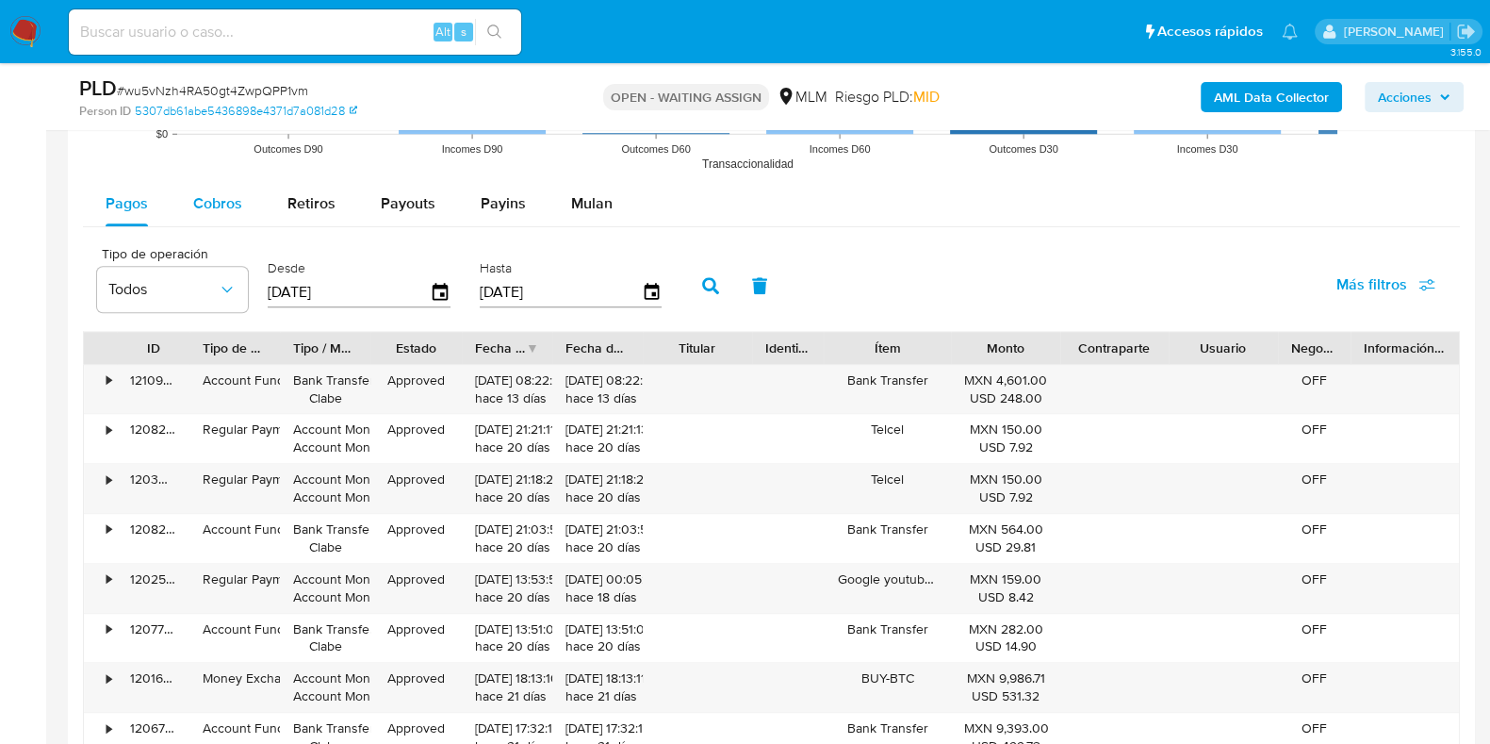
click at [198, 220] on div "Cobros" at bounding box center [217, 203] width 49 height 45
select select "10"
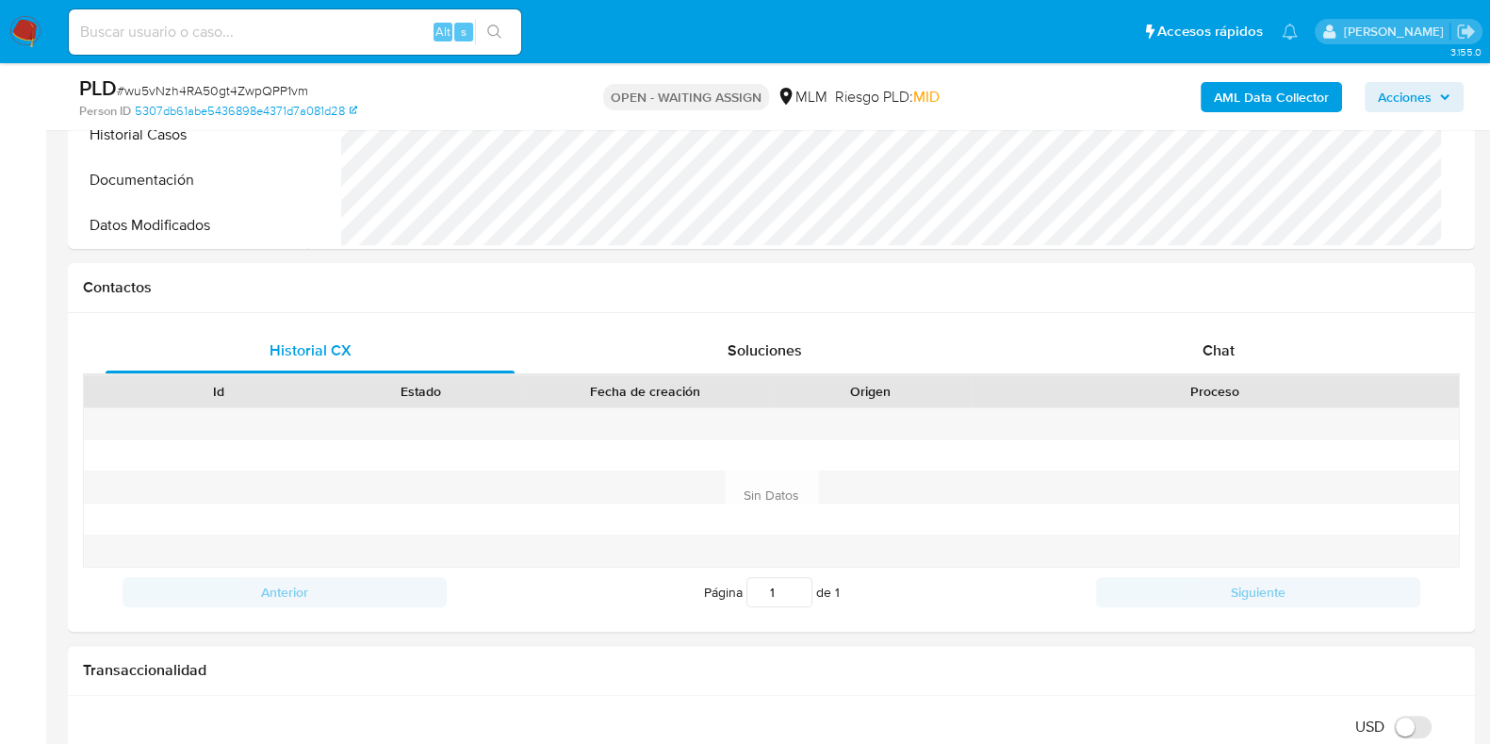
scroll to position [580, 0]
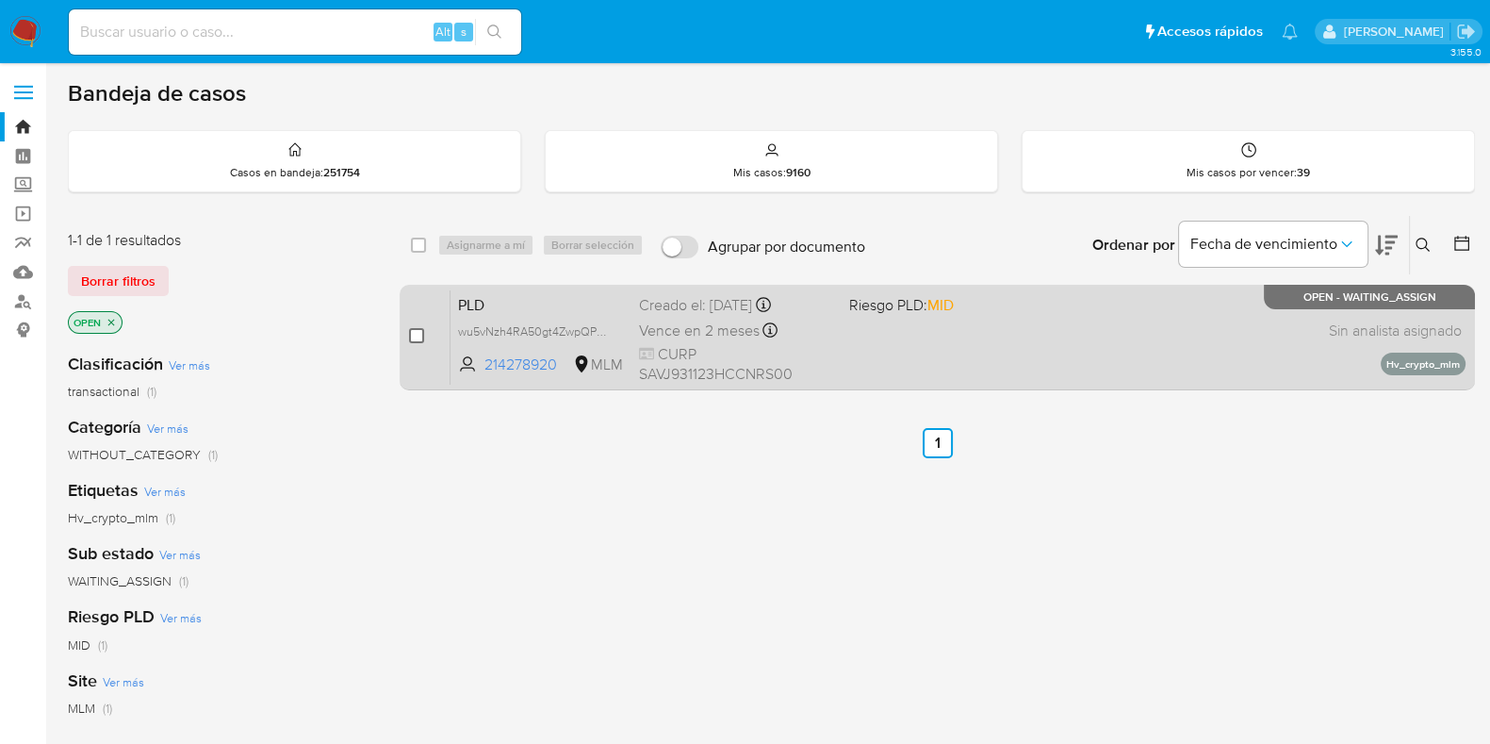
click at [410, 339] on input "checkbox" at bounding box center [416, 335] width 15 height 15
checkbox input "true"
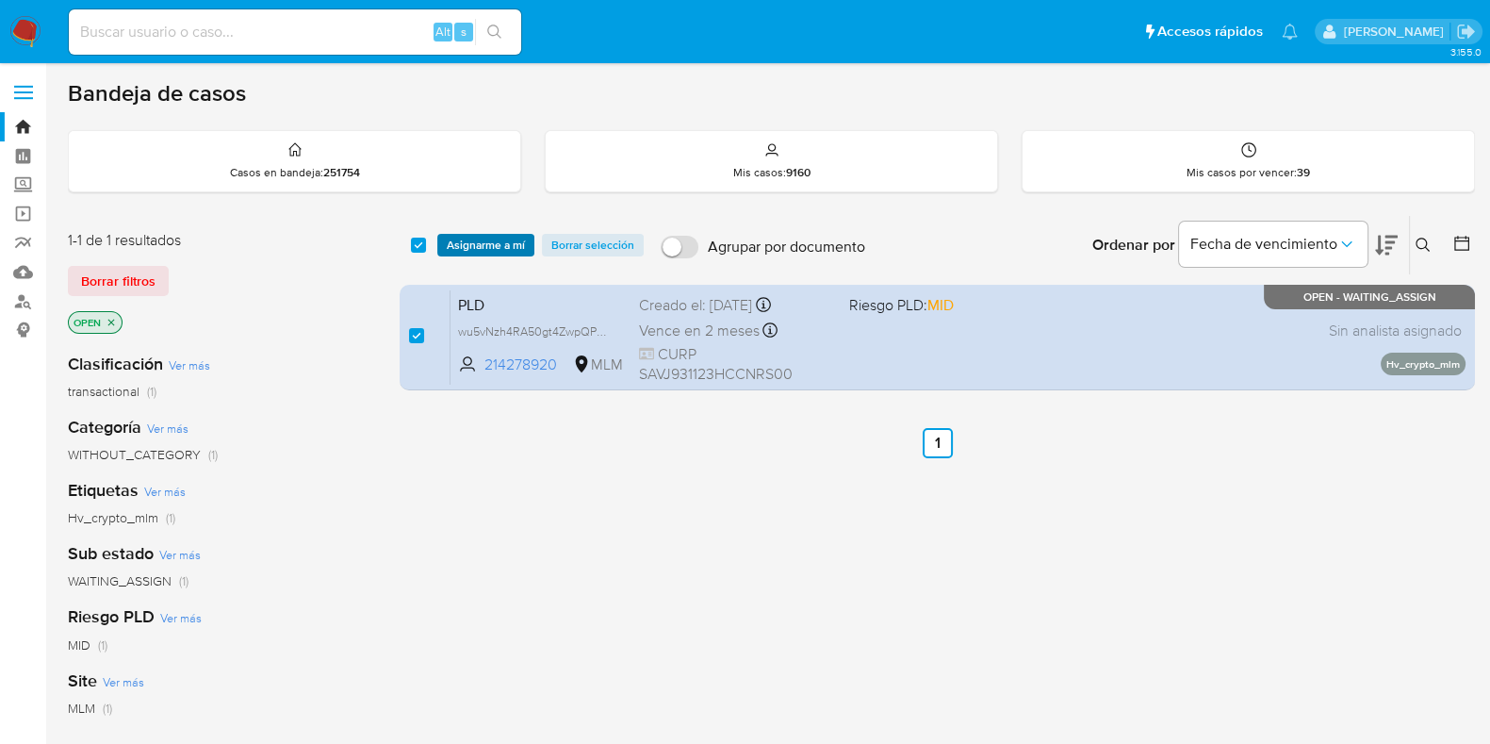
click at [466, 249] on span "Asignarme a mí" at bounding box center [486, 245] width 78 height 19
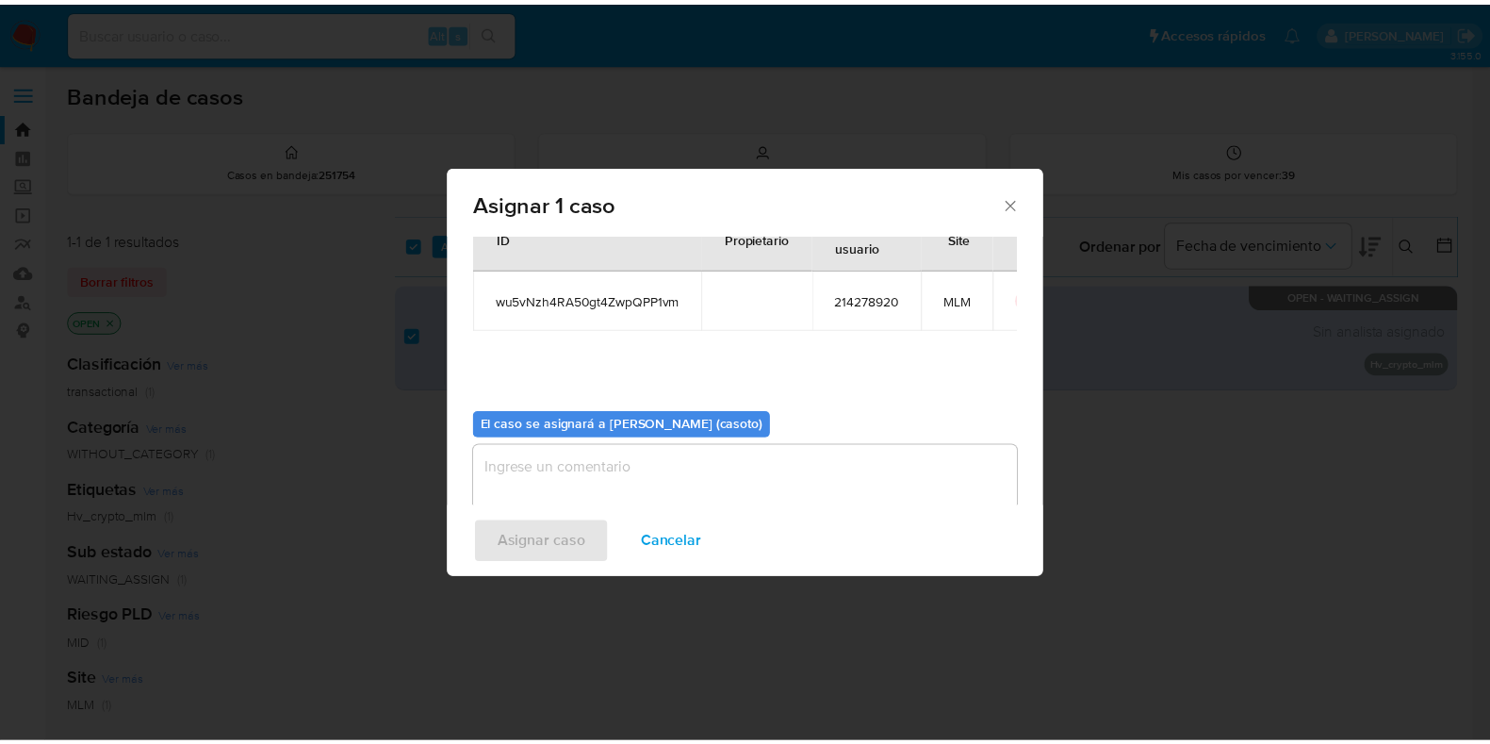
scroll to position [97, 0]
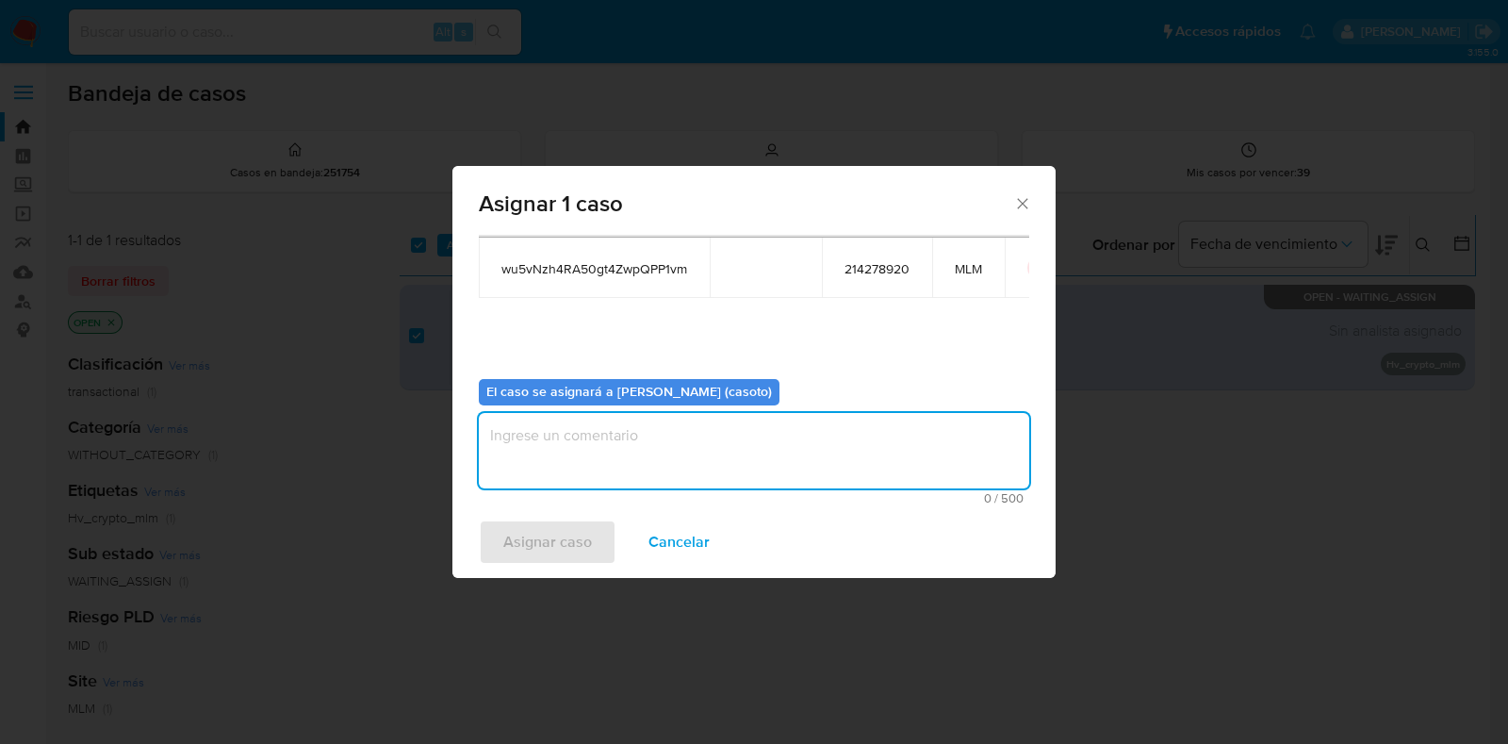
click at [679, 470] on textarea "assign-modal" at bounding box center [754, 450] width 550 height 75
type textarea "l1"
click at [594, 540] on button "Asignar caso" at bounding box center [548, 541] width 138 height 45
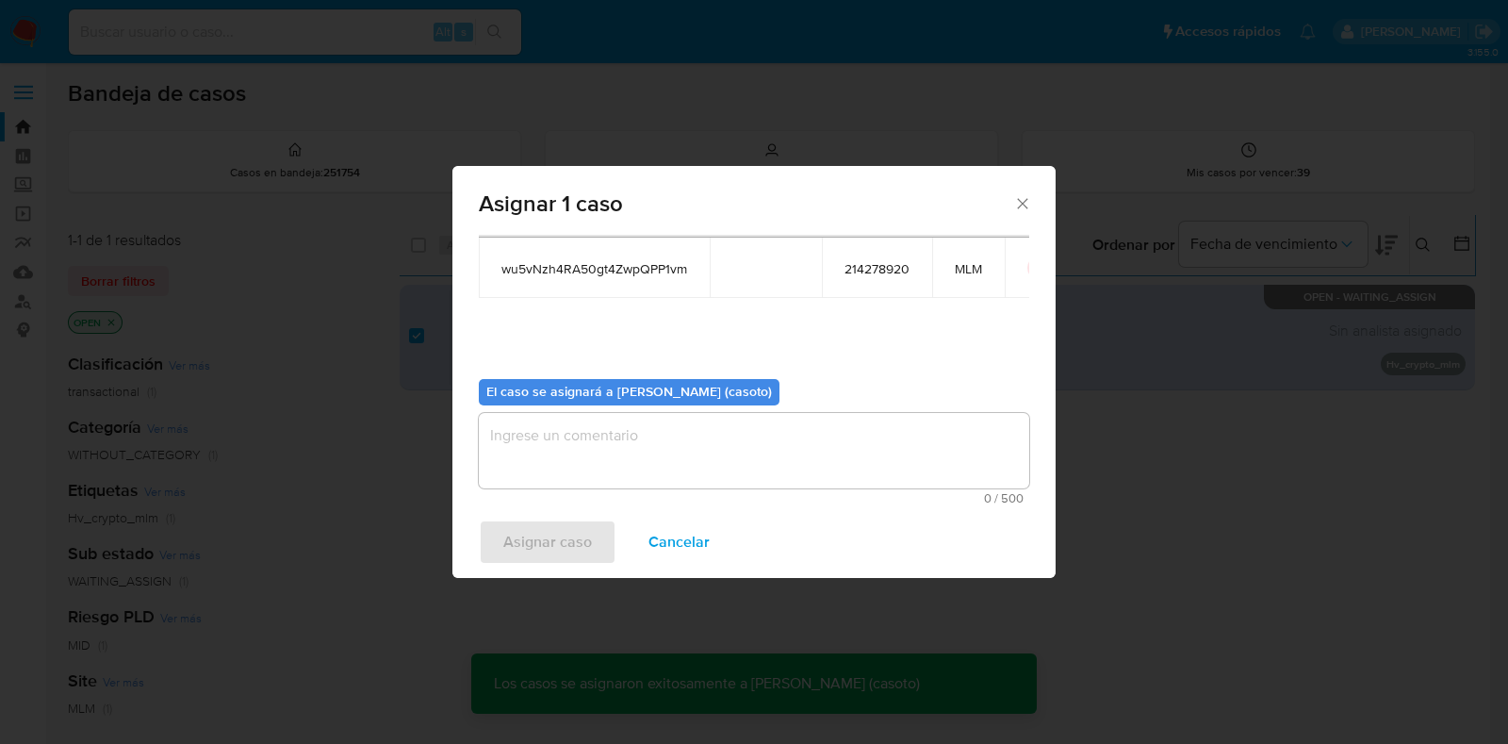
checkbox input "false"
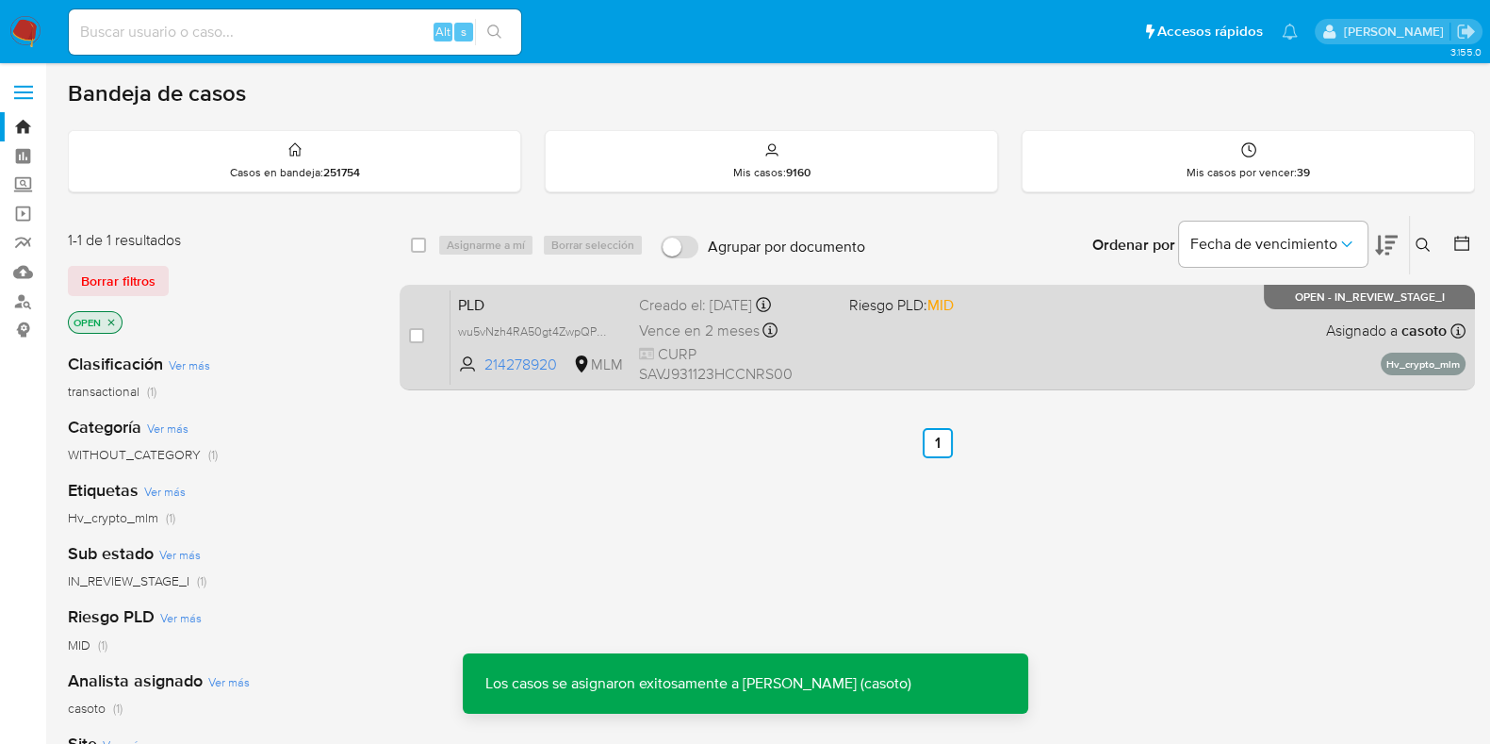
click at [1063, 352] on div "PLD wu5vNzh4RA50gt4ZwpQPP1vm 214278920 MLM Riesgo PLD: MID Creado el: [DATE] Cr…" at bounding box center [958, 336] width 1015 height 95
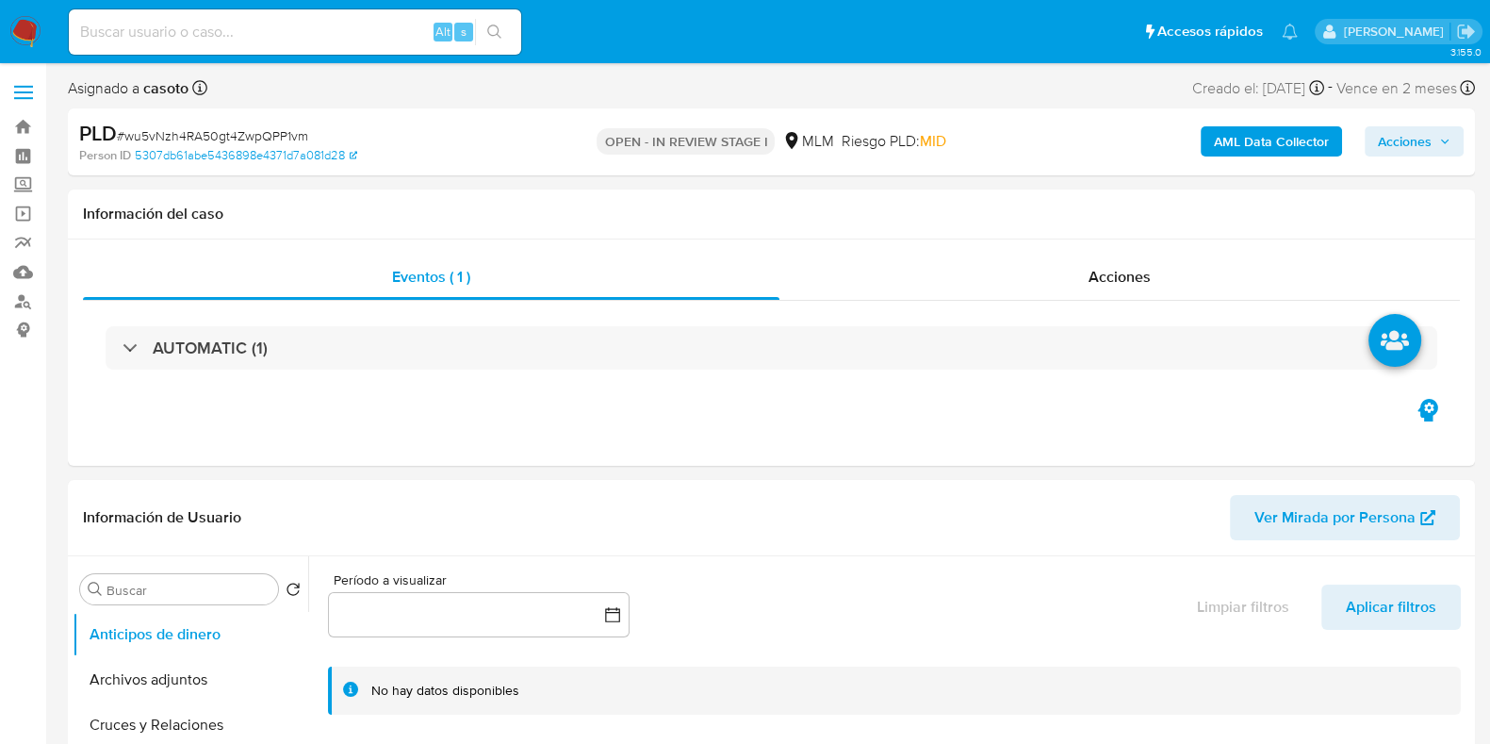
select select "10"
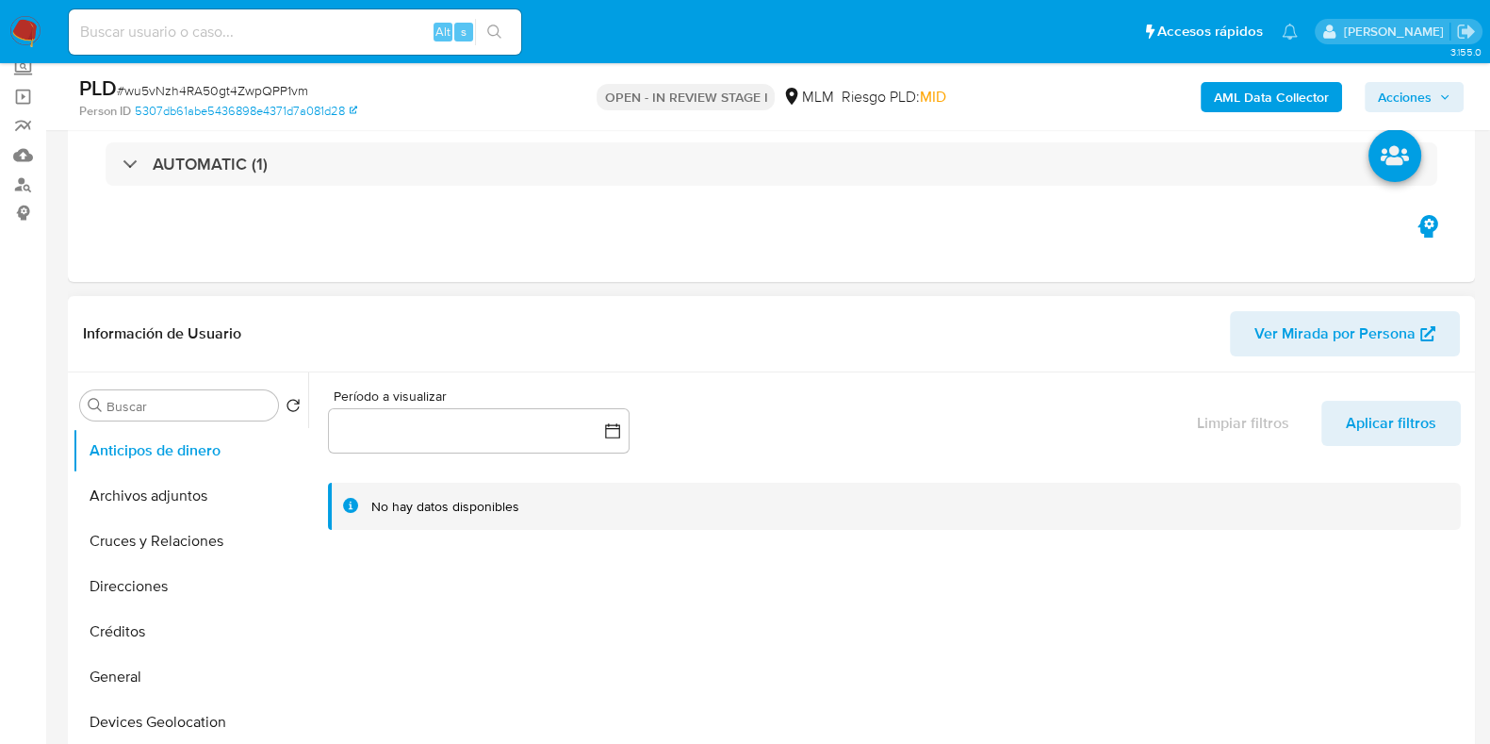
scroll to position [235, 0]
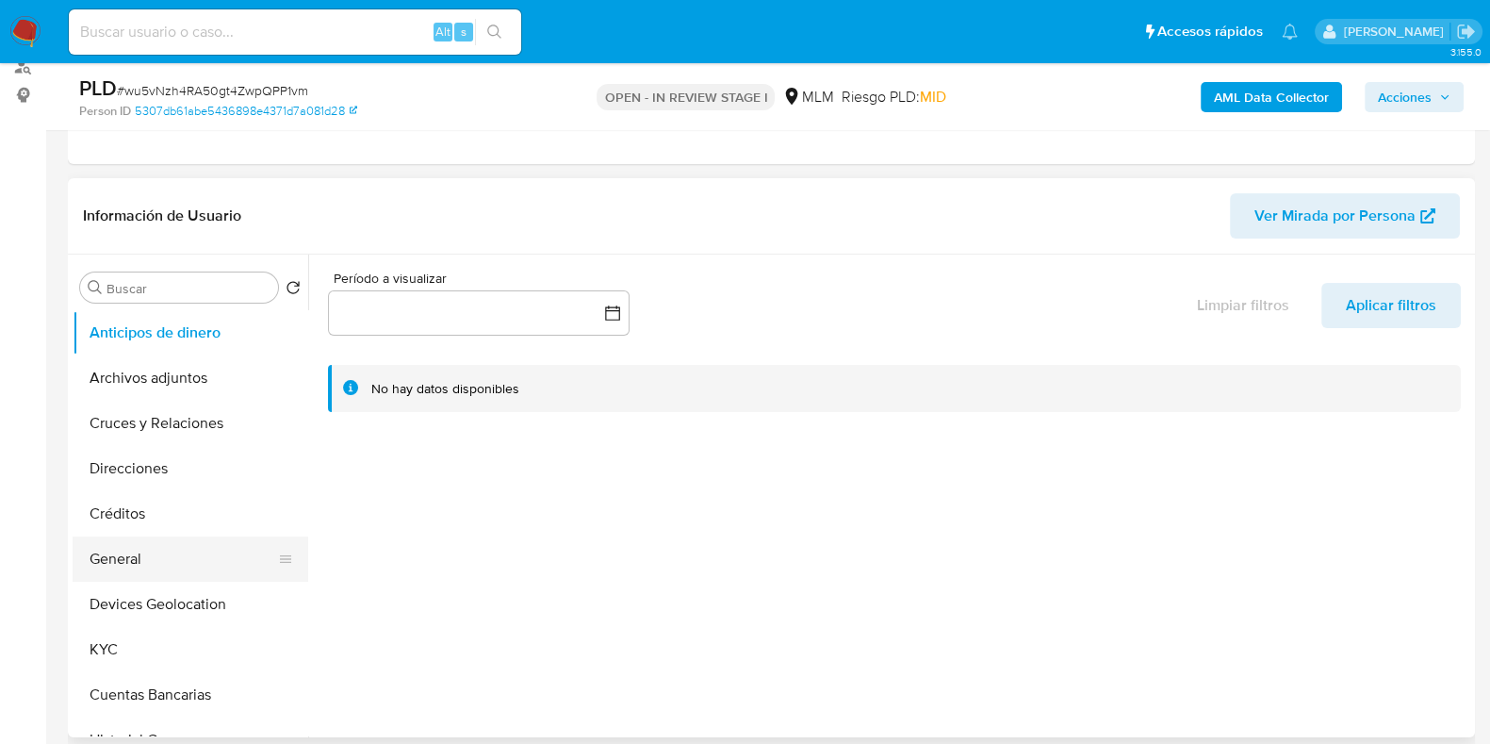
click at [170, 549] on button "General" at bounding box center [183, 558] width 221 height 45
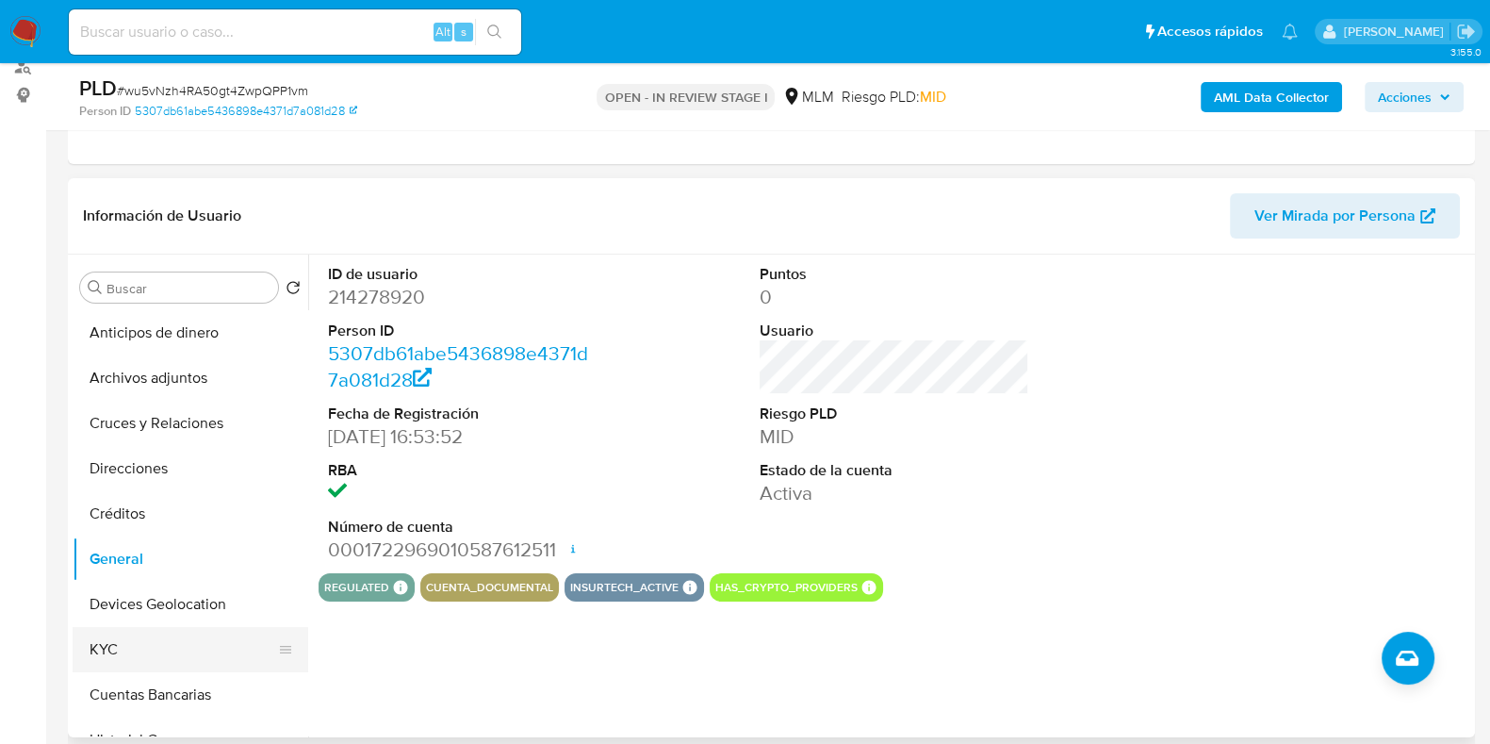
click at [153, 653] on button "KYC" at bounding box center [183, 649] width 221 height 45
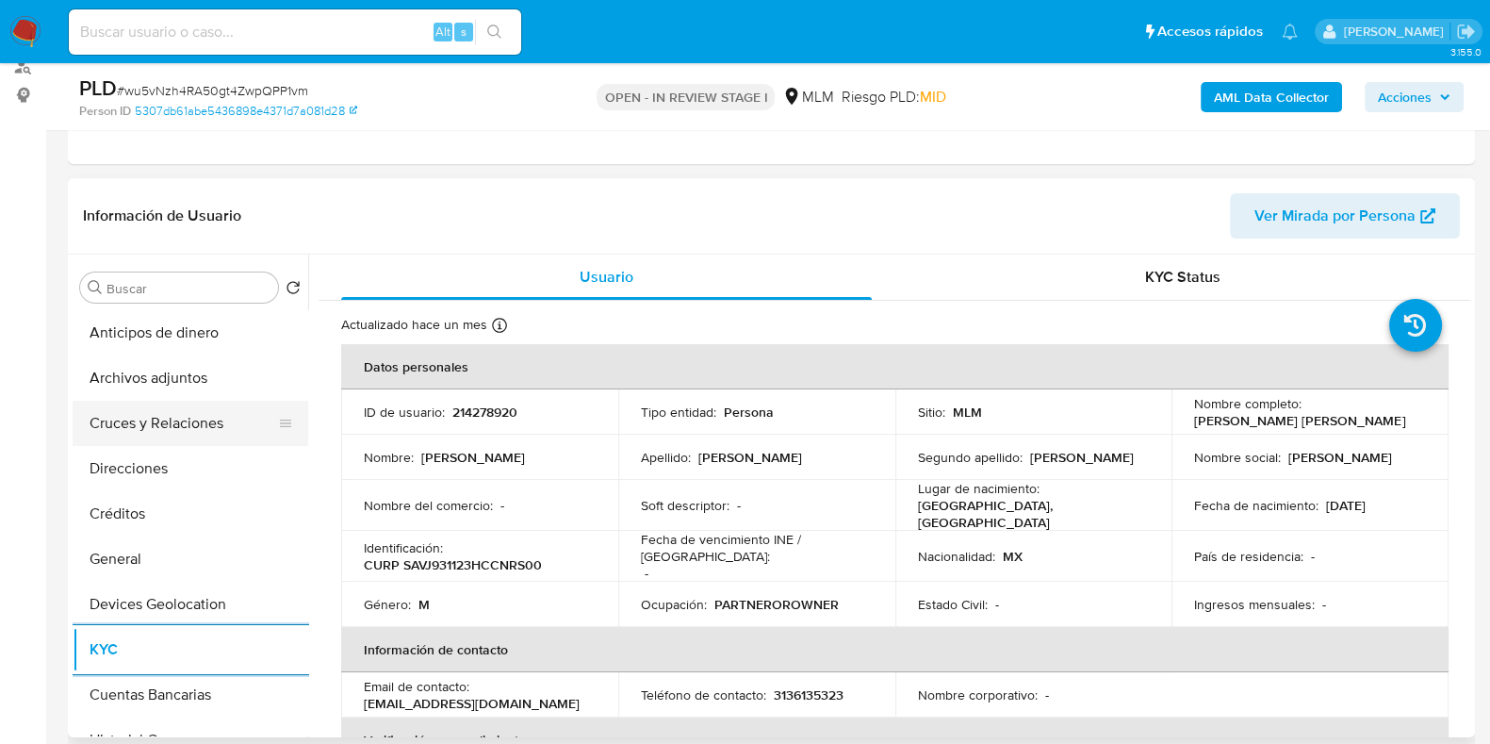
click at [161, 421] on button "Cruces y Relaciones" at bounding box center [183, 423] width 221 height 45
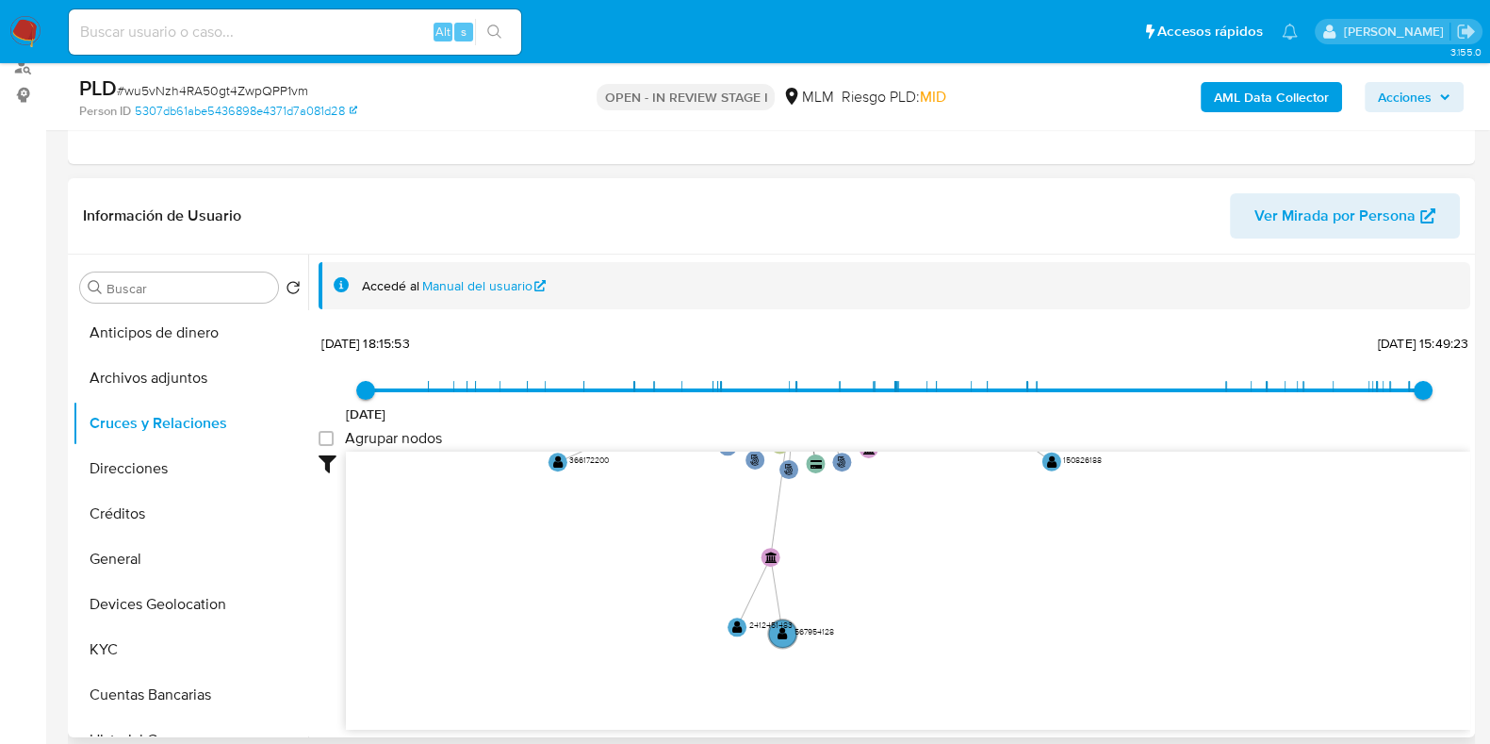
drag, startPoint x: 1056, startPoint y: 522, endPoint x: 1015, endPoint y: 361, distance: 166.2
click at [1015, 361] on div "10/4/2021 10/4/2021, 18:15:53 29/7/2025, 15:49:23 Agrupar nodos Filtros Confian…" at bounding box center [895, 529] width 1152 height 401
click at [172, 603] on button "Devices Geolocation" at bounding box center [183, 604] width 221 height 45
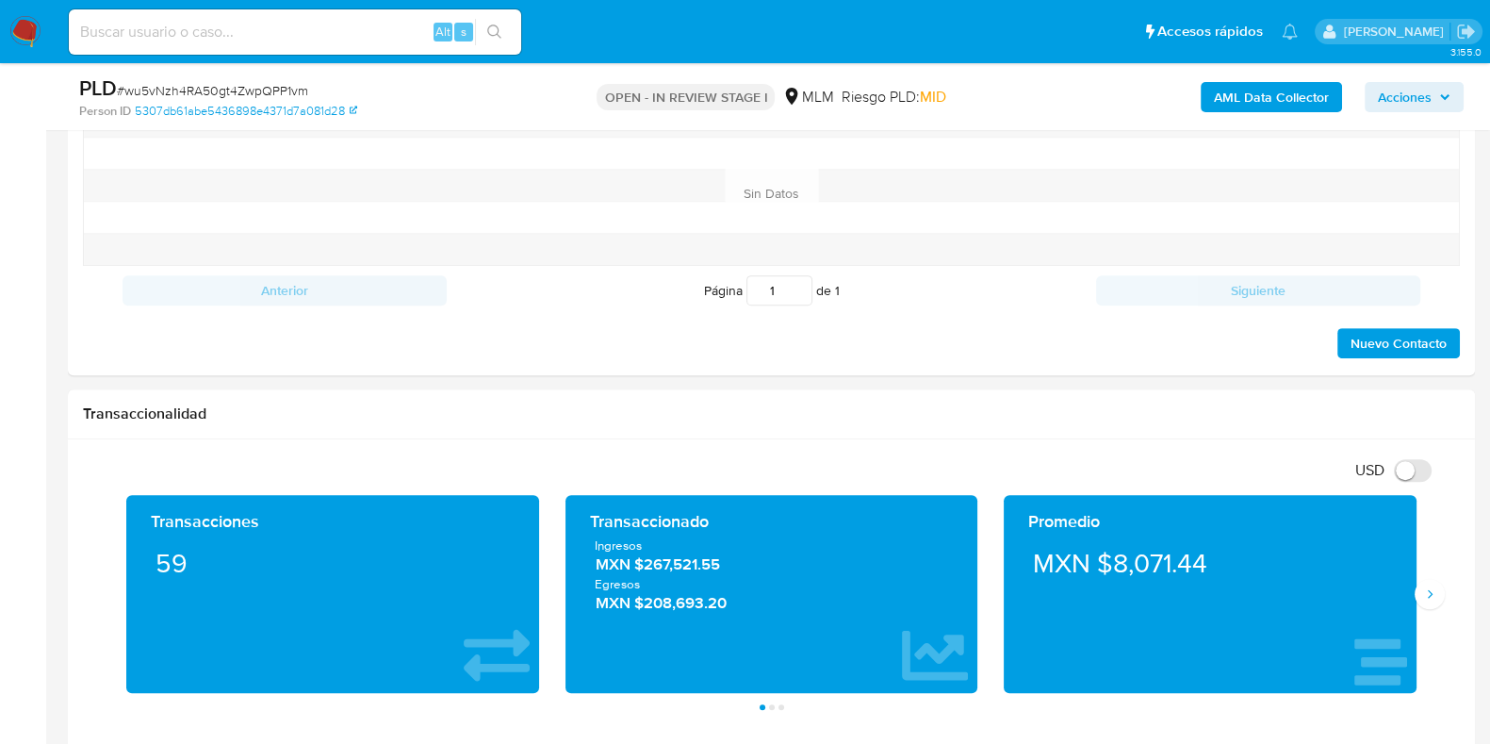
scroll to position [1178, 0]
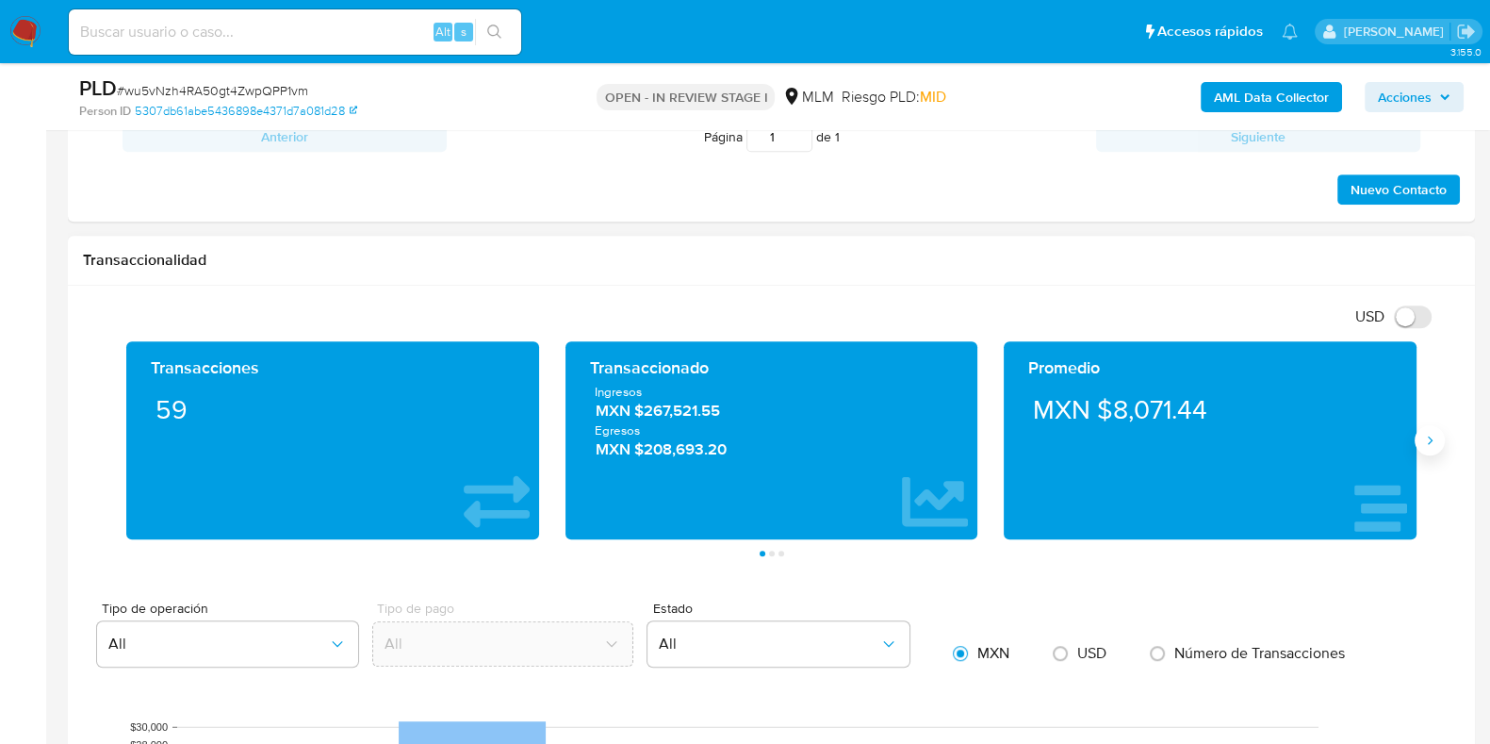
click at [1434, 433] on icon "Siguiente" at bounding box center [1429, 440] width 15 height 15
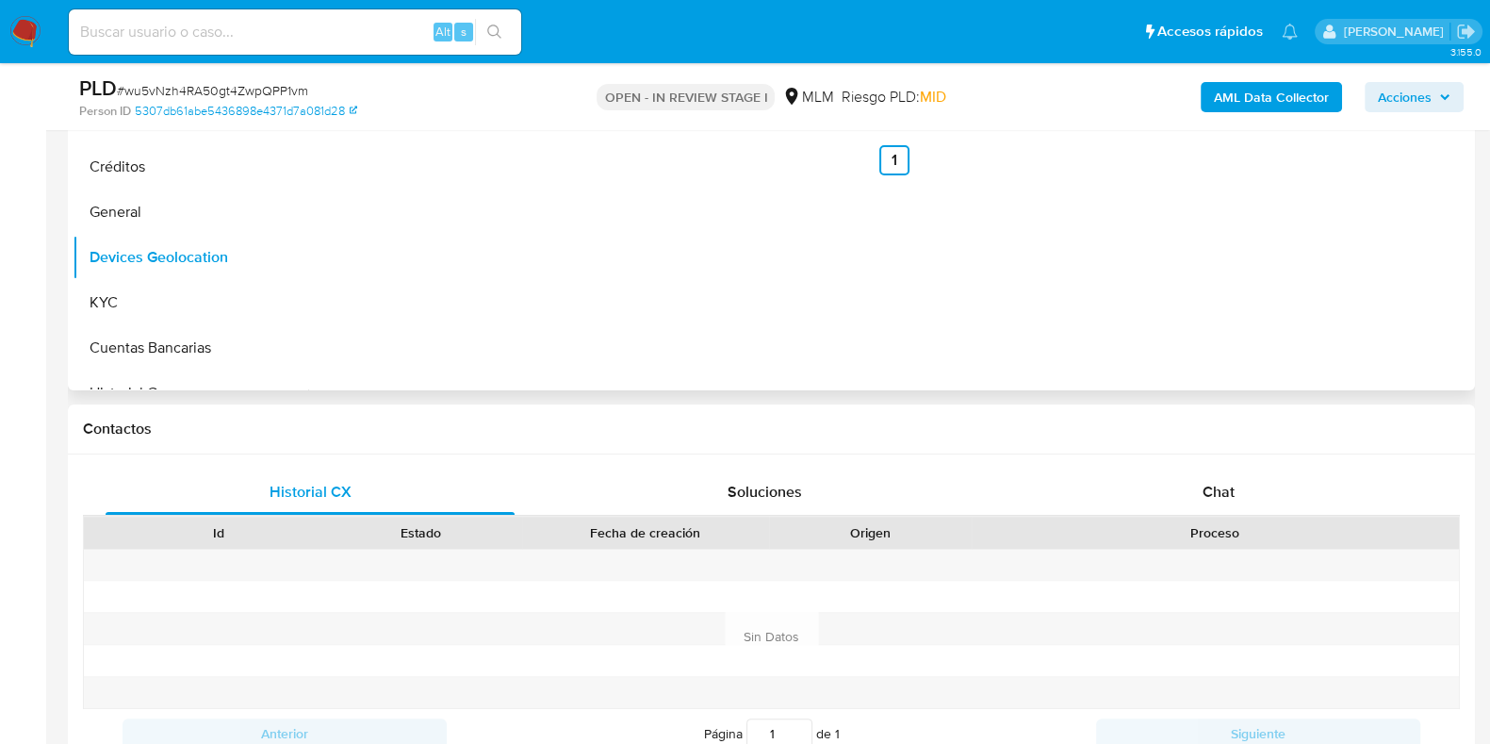
scroll to position [470, 0]
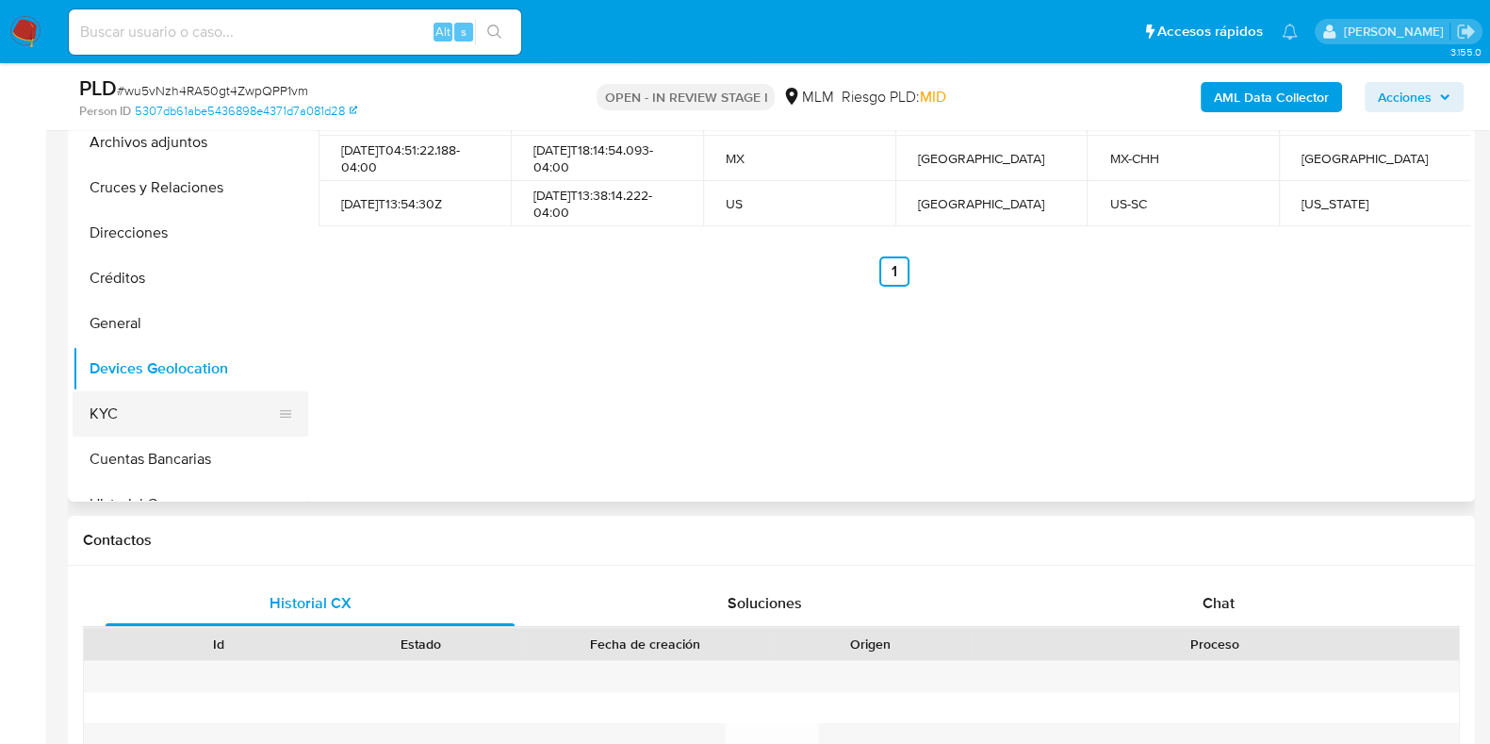
click at [180, 393] on button "KYC" at bounding box center [183, 413] width 221 height 45
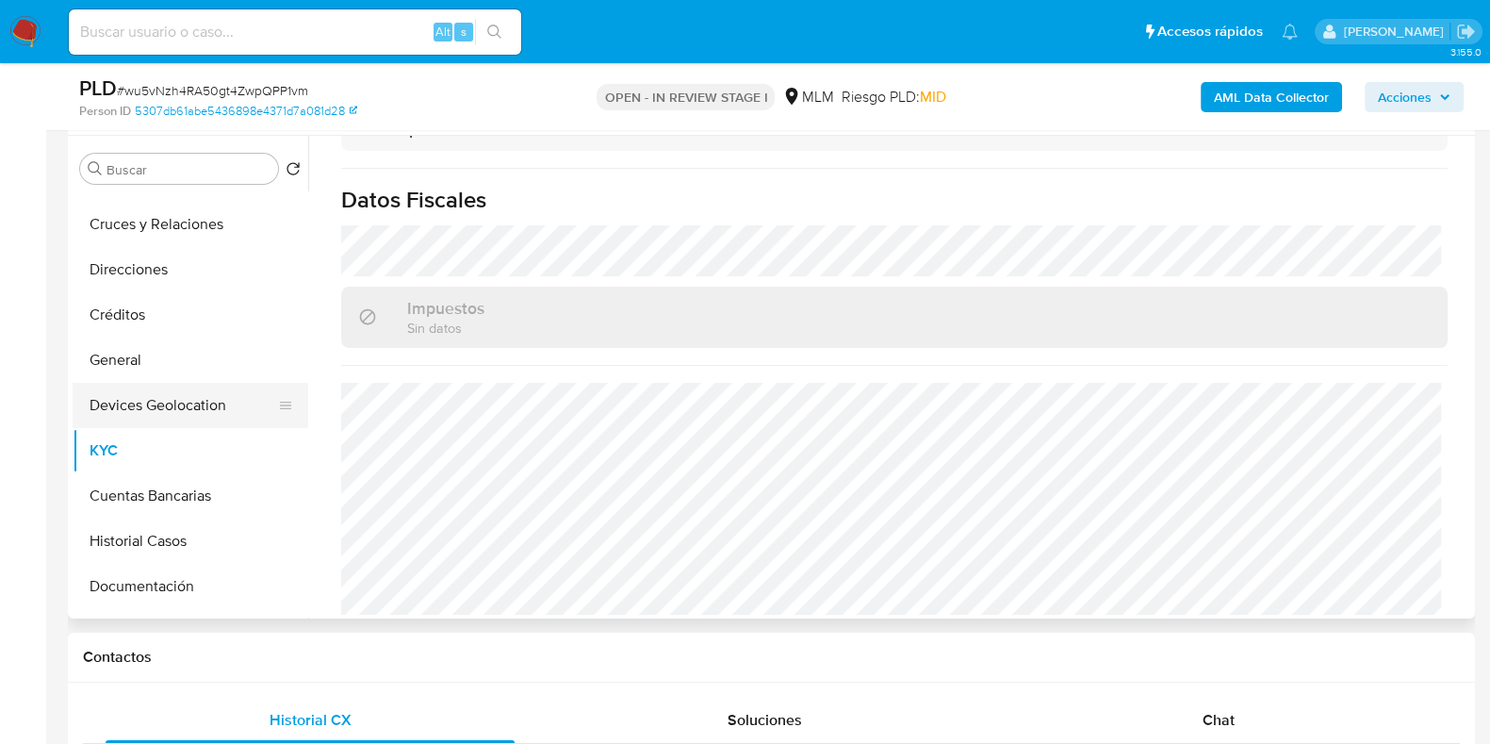
scroll to position [117, 0]
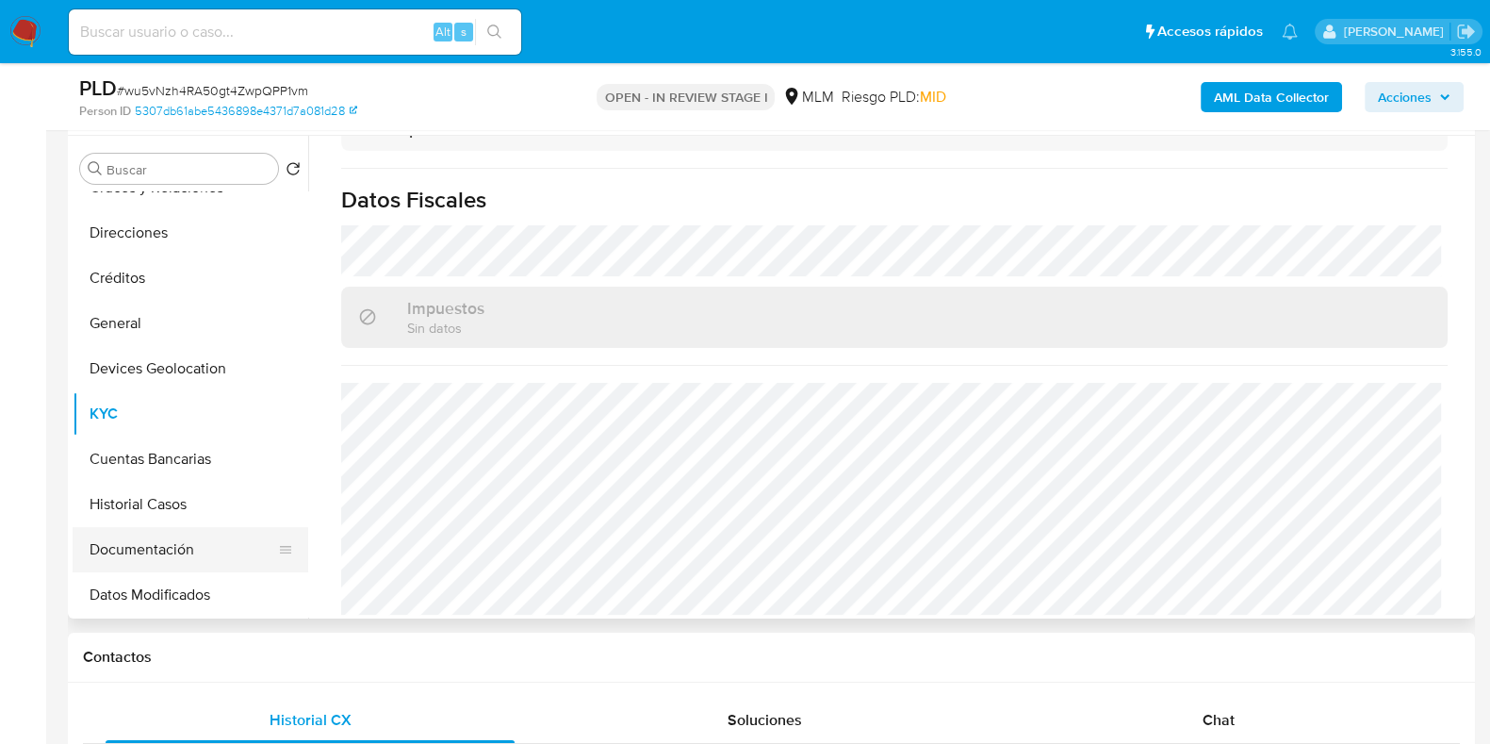
click at [138, 539] on button "Documentación" at bounding box center [183, 549] width 221 height 45
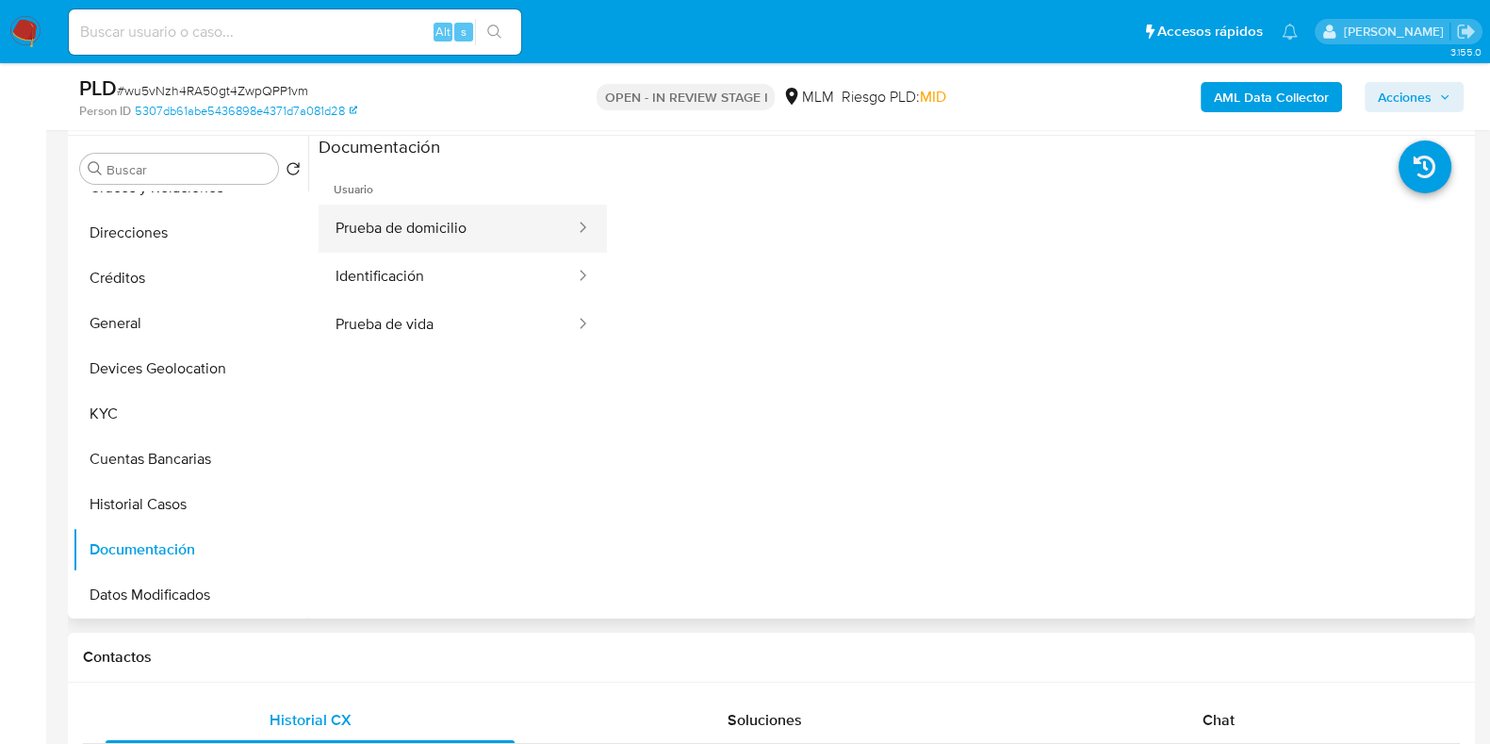
click at [433, 225] on button "Prueba de domicilio" at bounding box center [448, 229] width 258 height 48
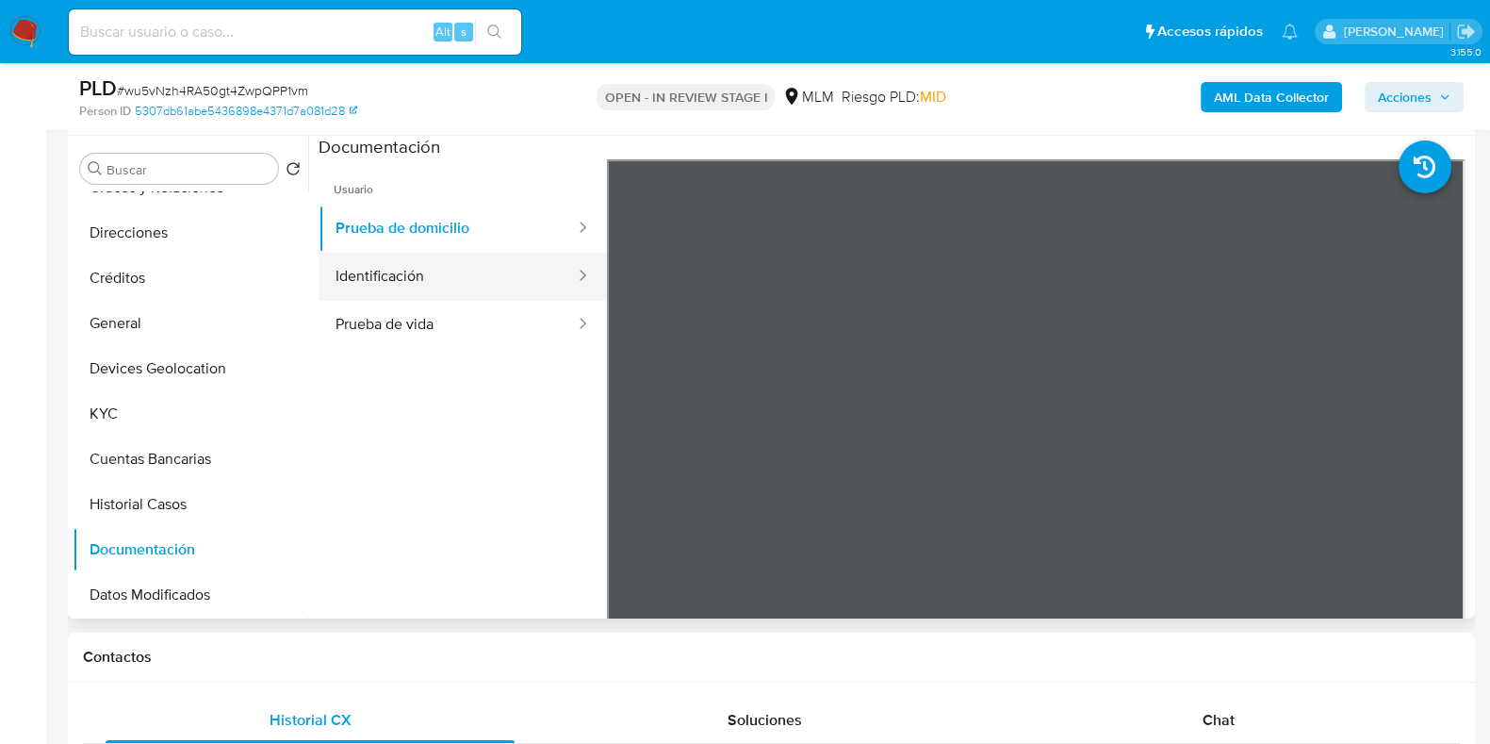
click at [438, 283] on button "Identificación" at bounding box center [448, 277] width 258 height 48
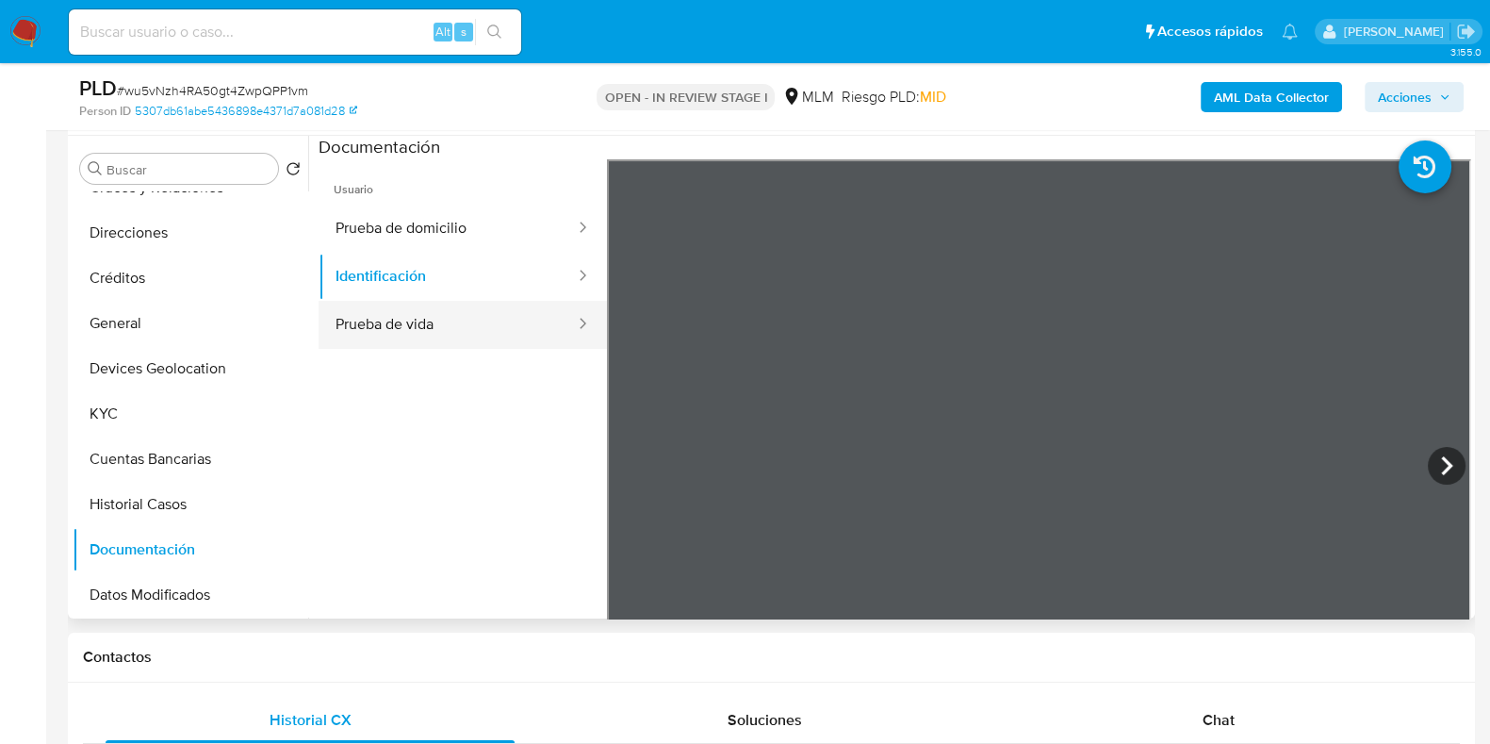
click at [418, 336] on button "Prueba de vida" at bounding box center [448, 325] width 258 height 48
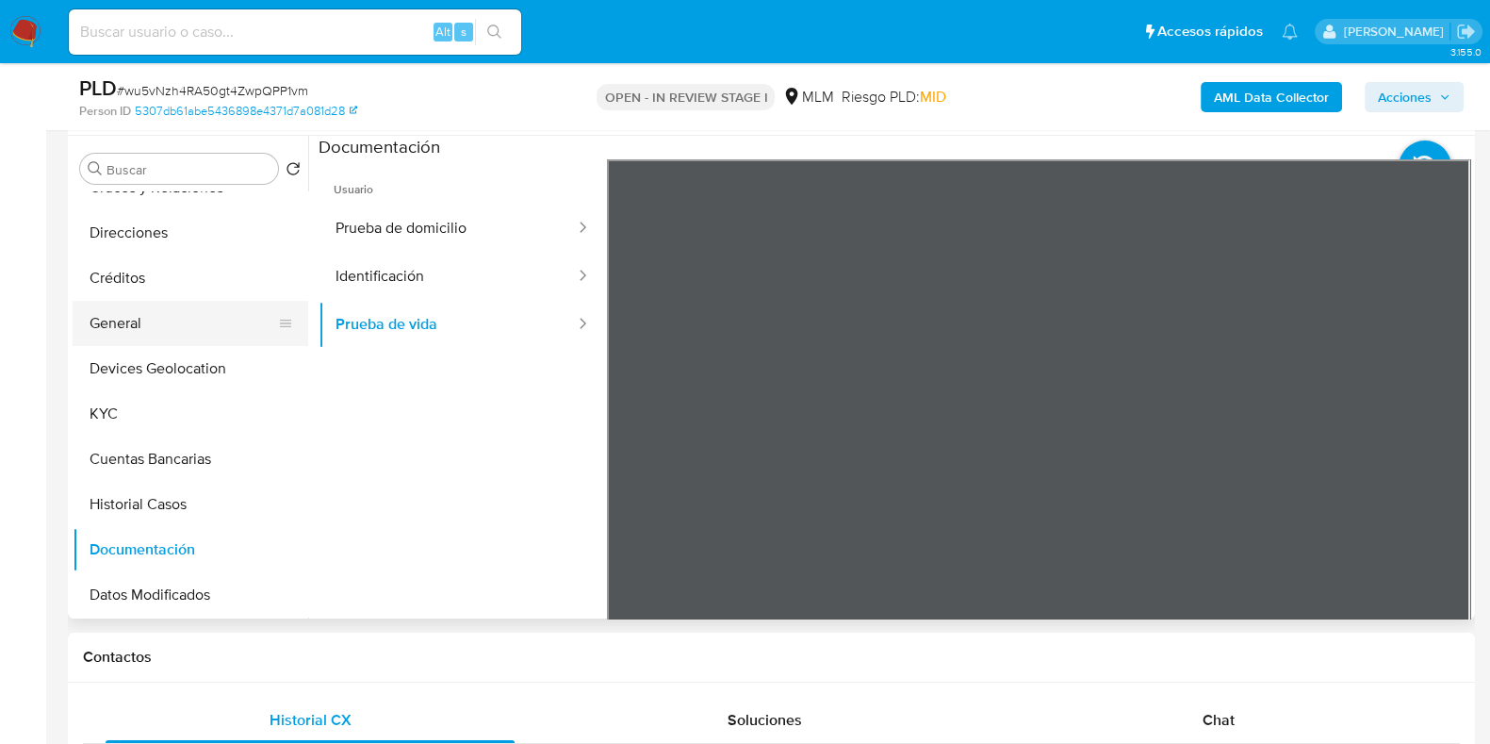
click at [182, 327] on button "General" at bounding box center [183, 323] width 221 height 45
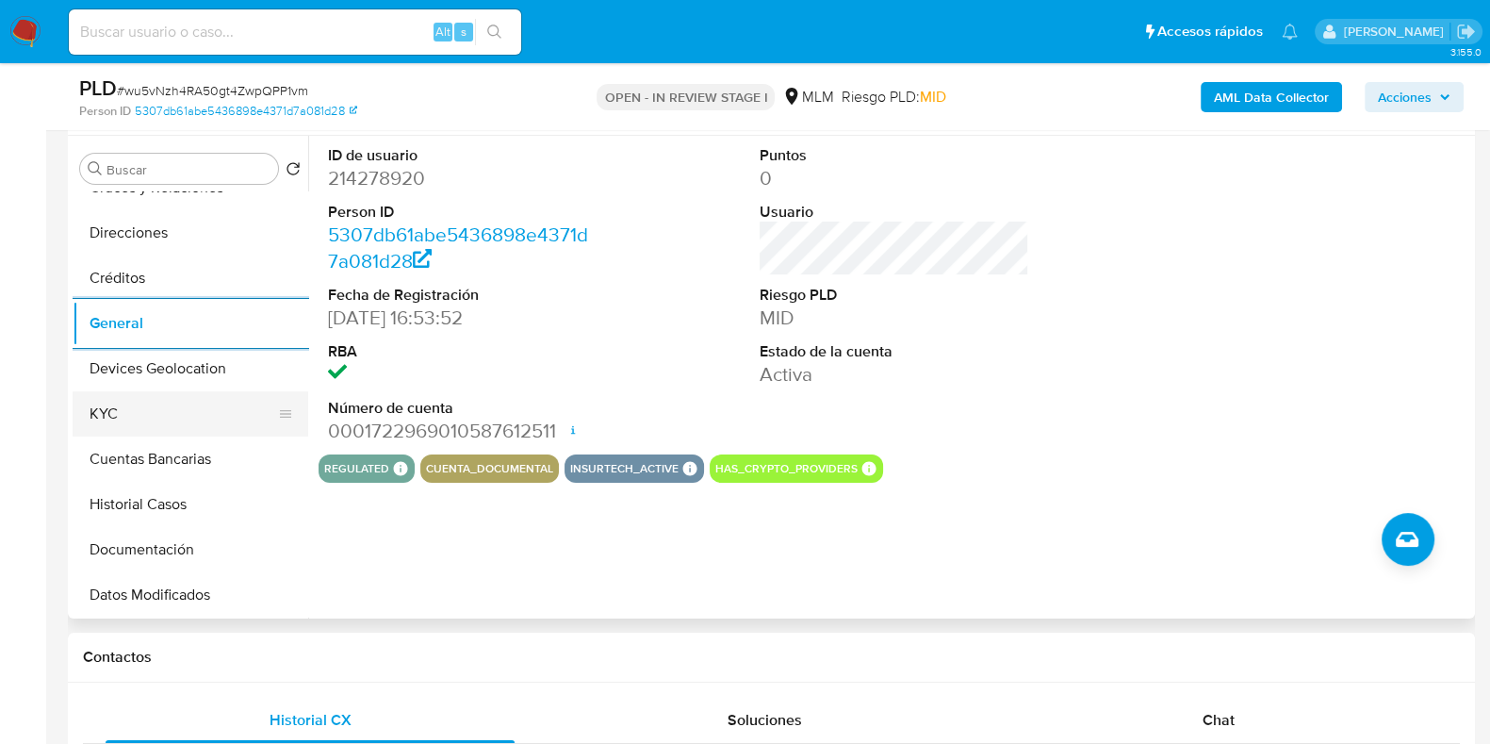
click at [160, 402] on button "KYC" at bounding box center [183, 413] width 221 height 45
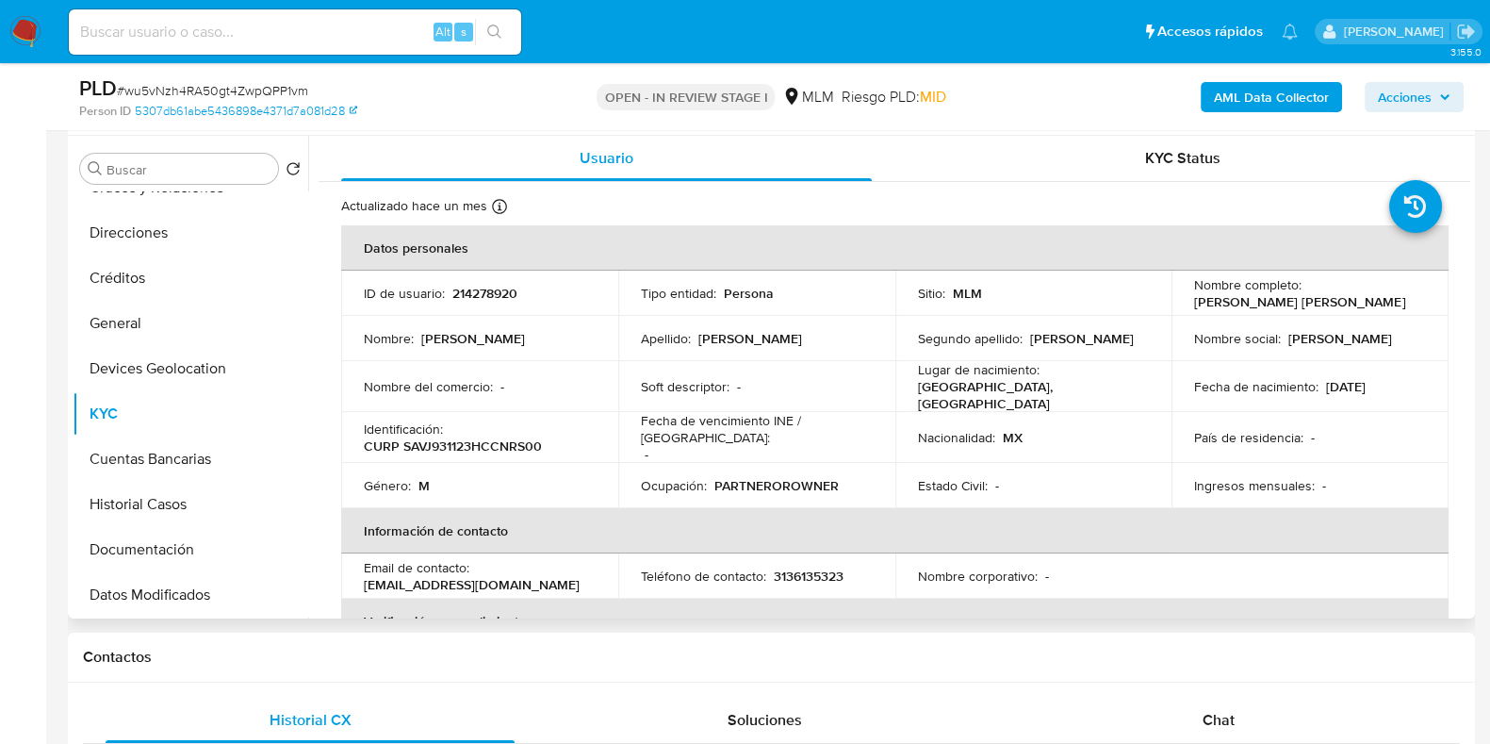
drag, startPoint x: 1380, startPoint y: 304, endPoint x: 1181, endPoint y: 304, distance: 198.9
click at [1181, 304] on td "Nombre completo : Jesus Emanuel Sanabria Vargas" at bounding box center [1310, 293] width 277 height 45
copy p "[PERSON_NAME] [PERSON_NAME]"
drag, startPoint x: 500, startPoint y: 575, endPoint x: 359, endPoint y: 570, distance: 140.5
click at [359, 570] on td "Email de contacto : js177238@gmail.com" at bounding box center [479, 575] width 277 height 45
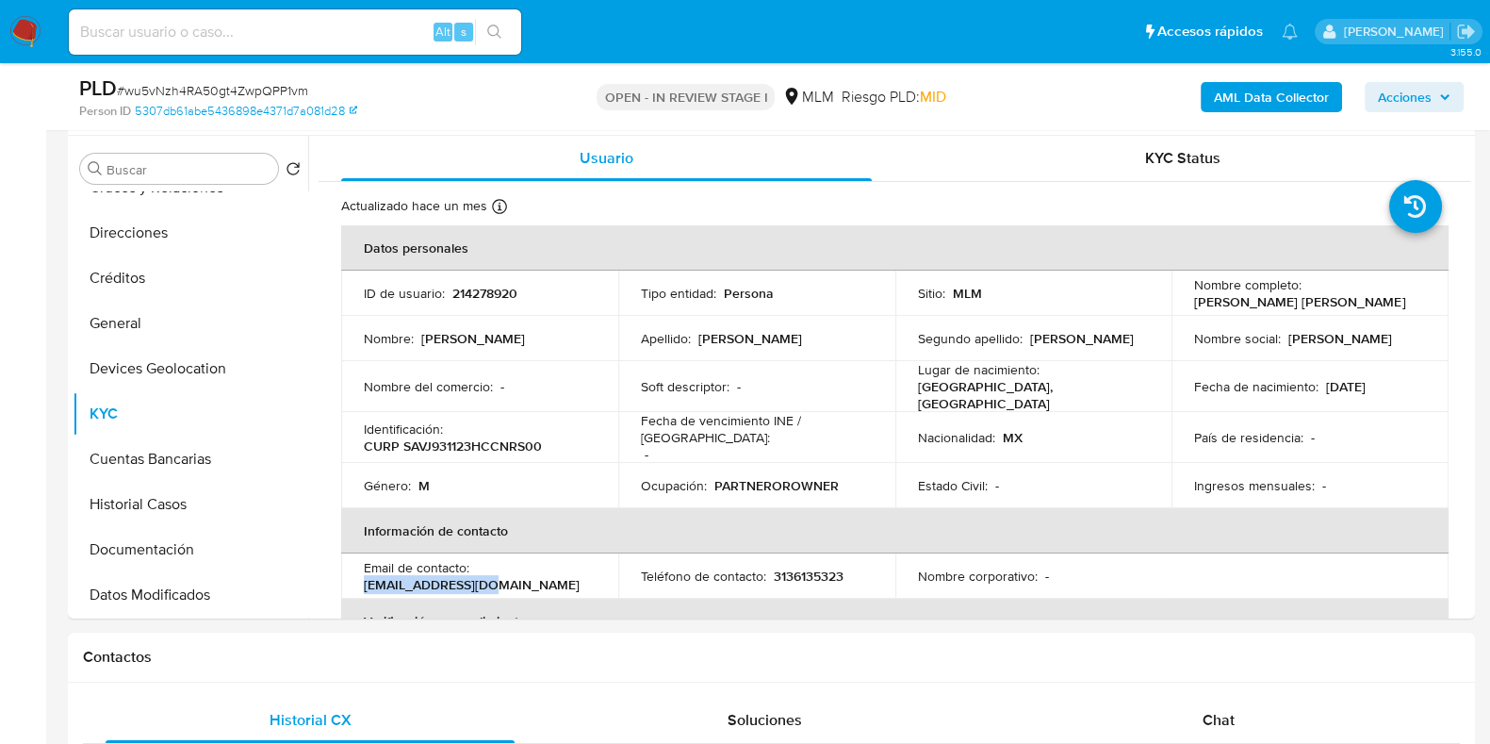
copy p "[EMAIL_ADDRESS][DOMAIN_NAME]"
click at [797, 567] on p "3136135323" at bounding box center [809, 575] width 70 height 17
copy p "3136135323"
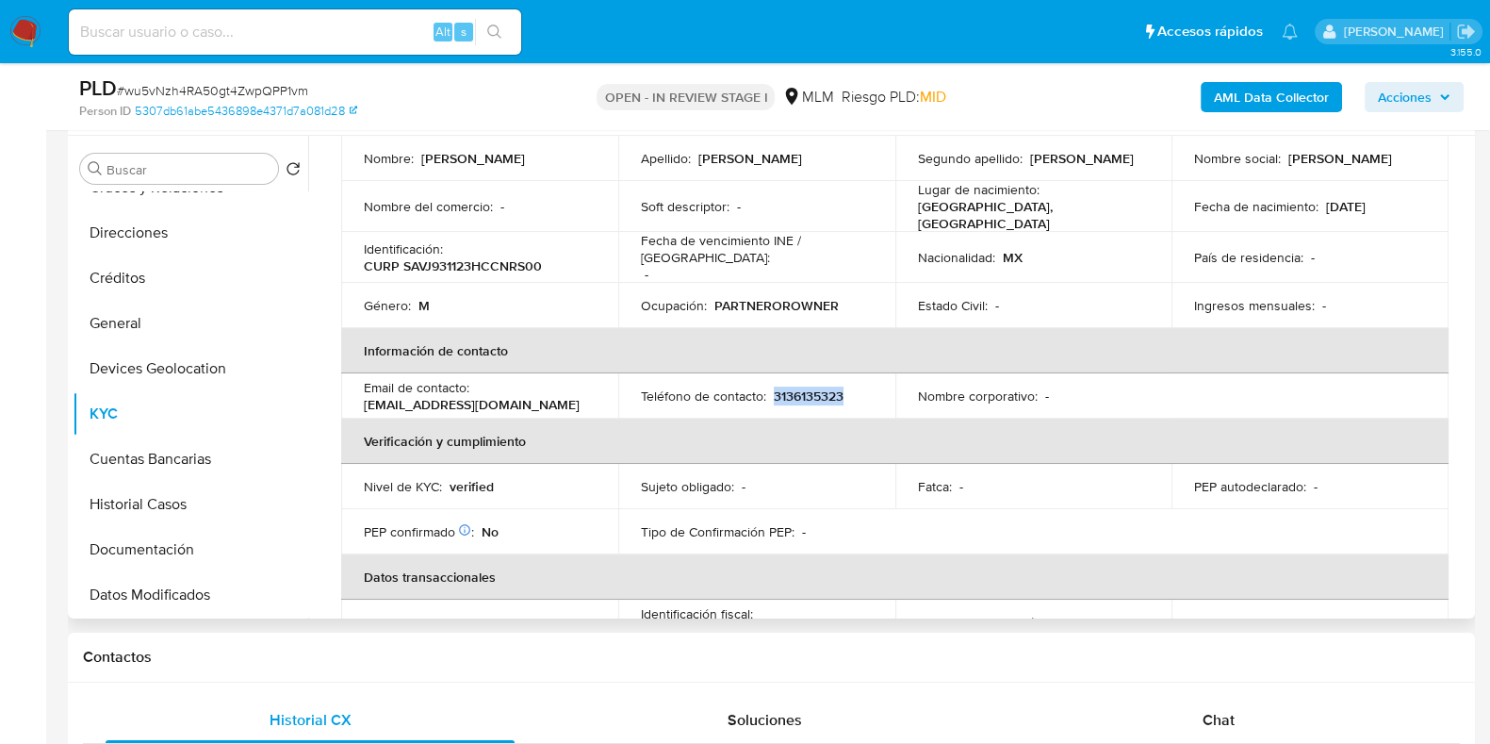
scroll to position [470, 0]
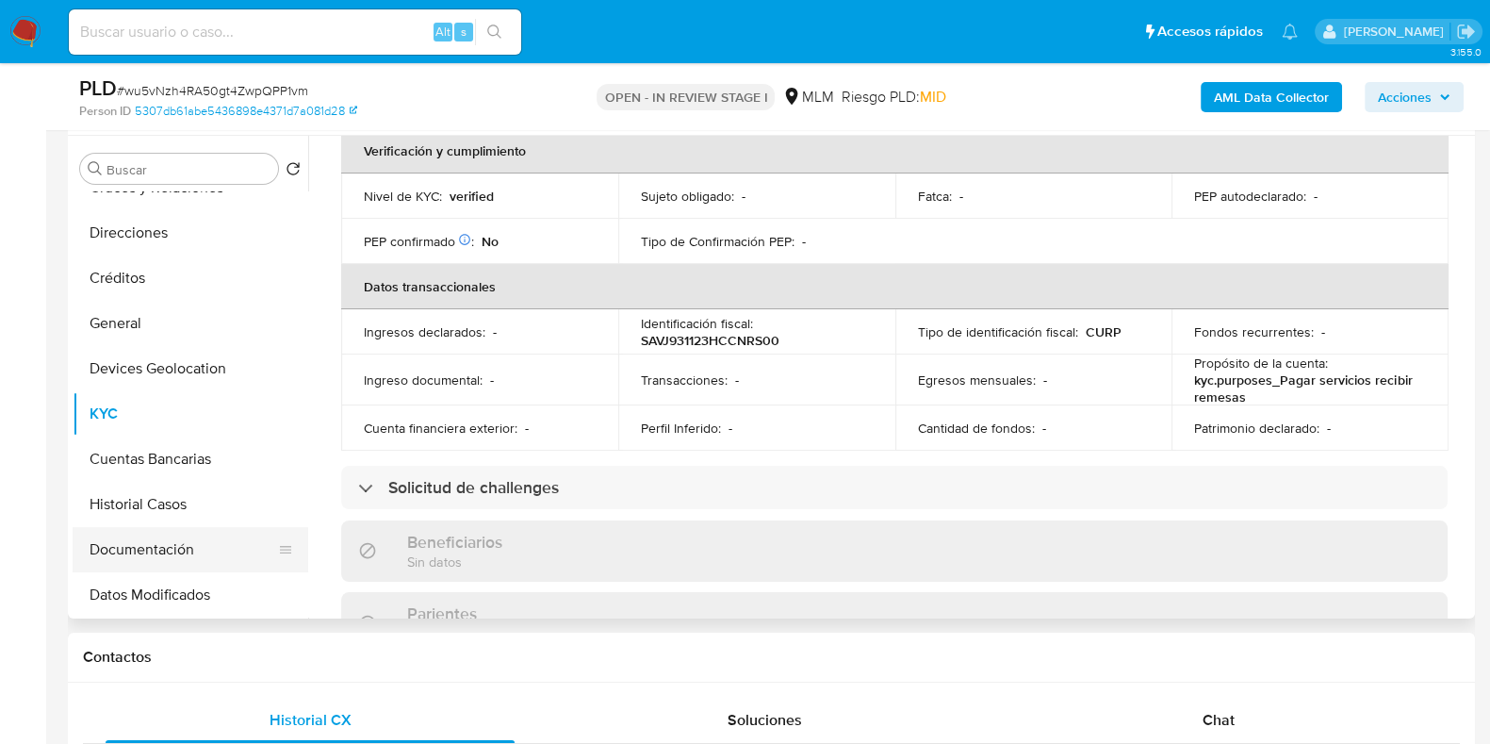
click at [174, 542] on button "Documentación" at bounding box center [183, 549] width 221 height 45
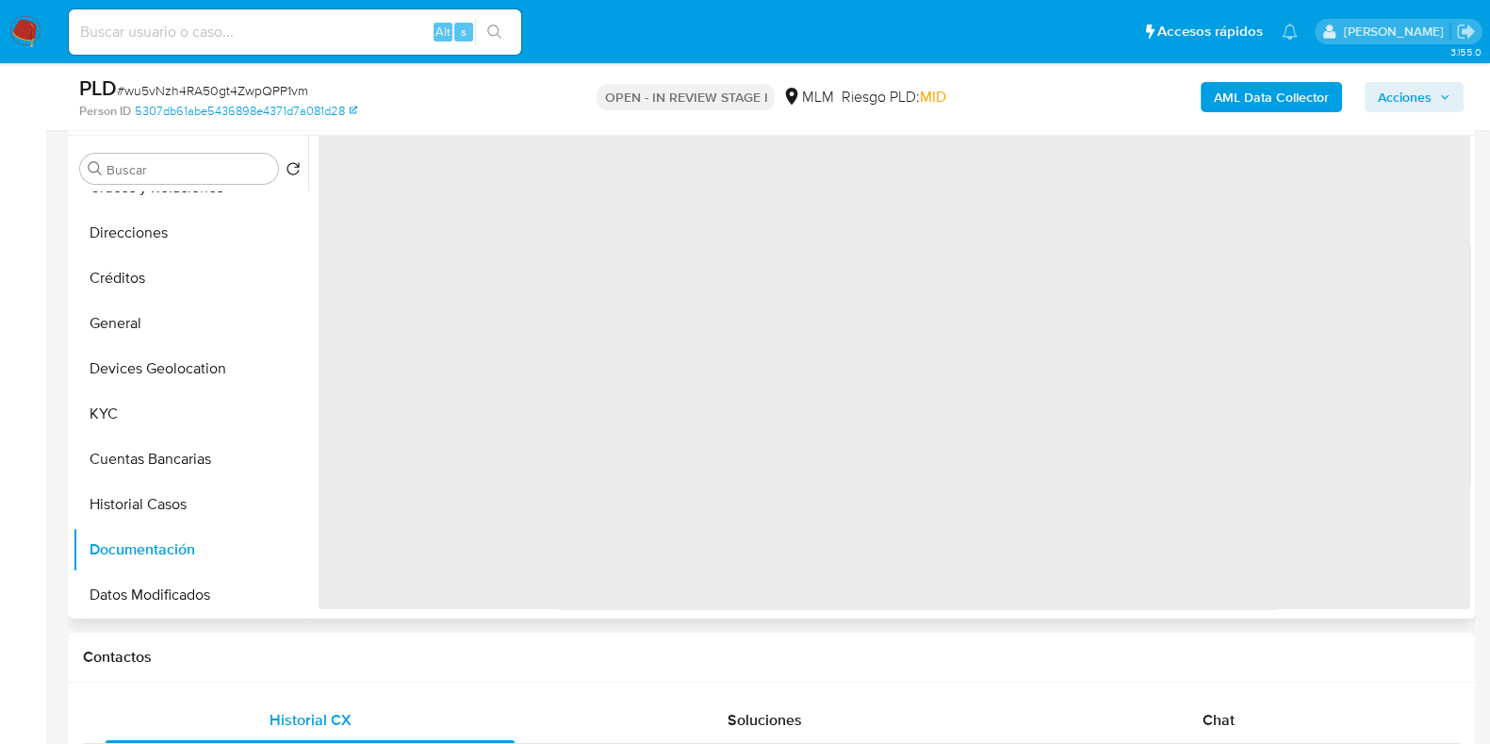
scroll to position [0, 0]
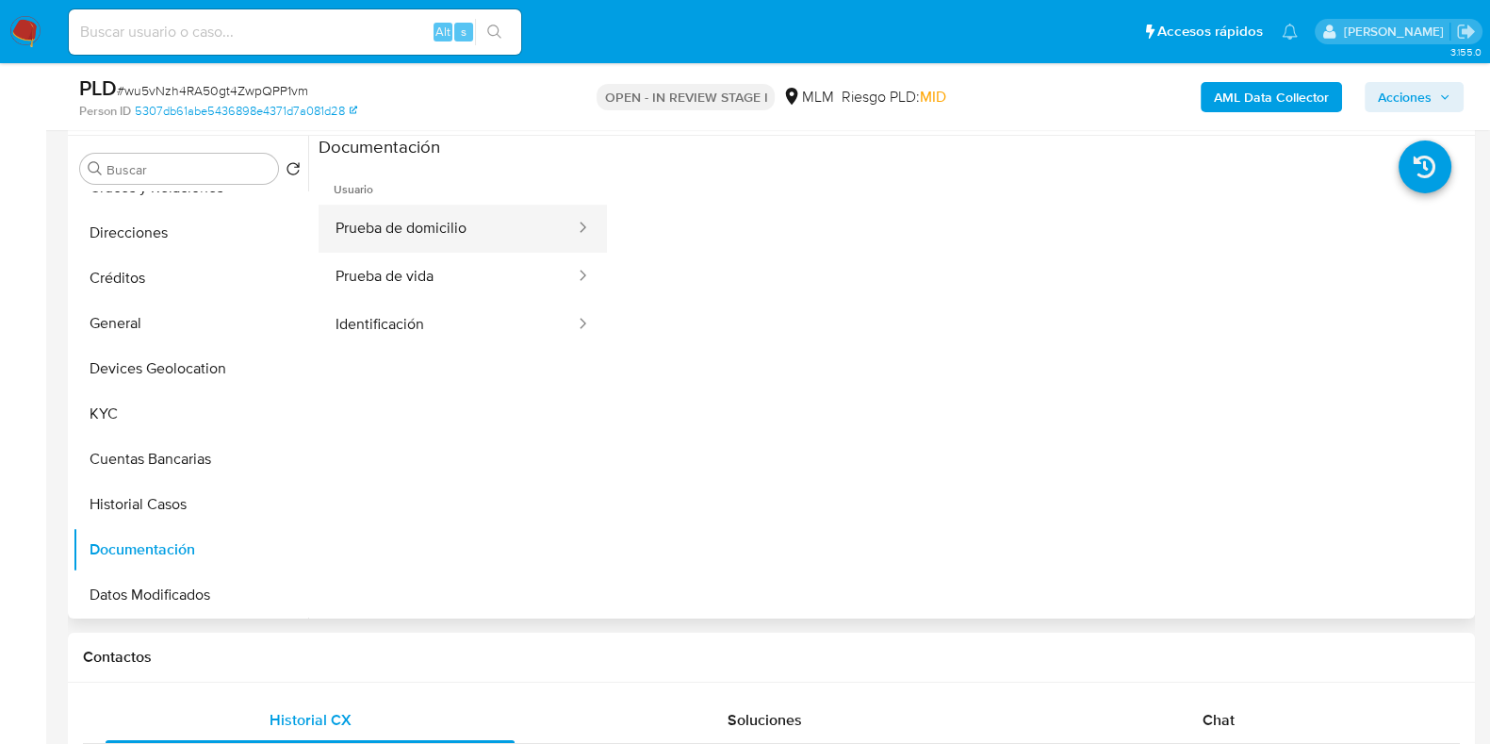
click at [475, 237] on button "Prueba de domicilio" at bounding box center [448, 229] width 258 height 48
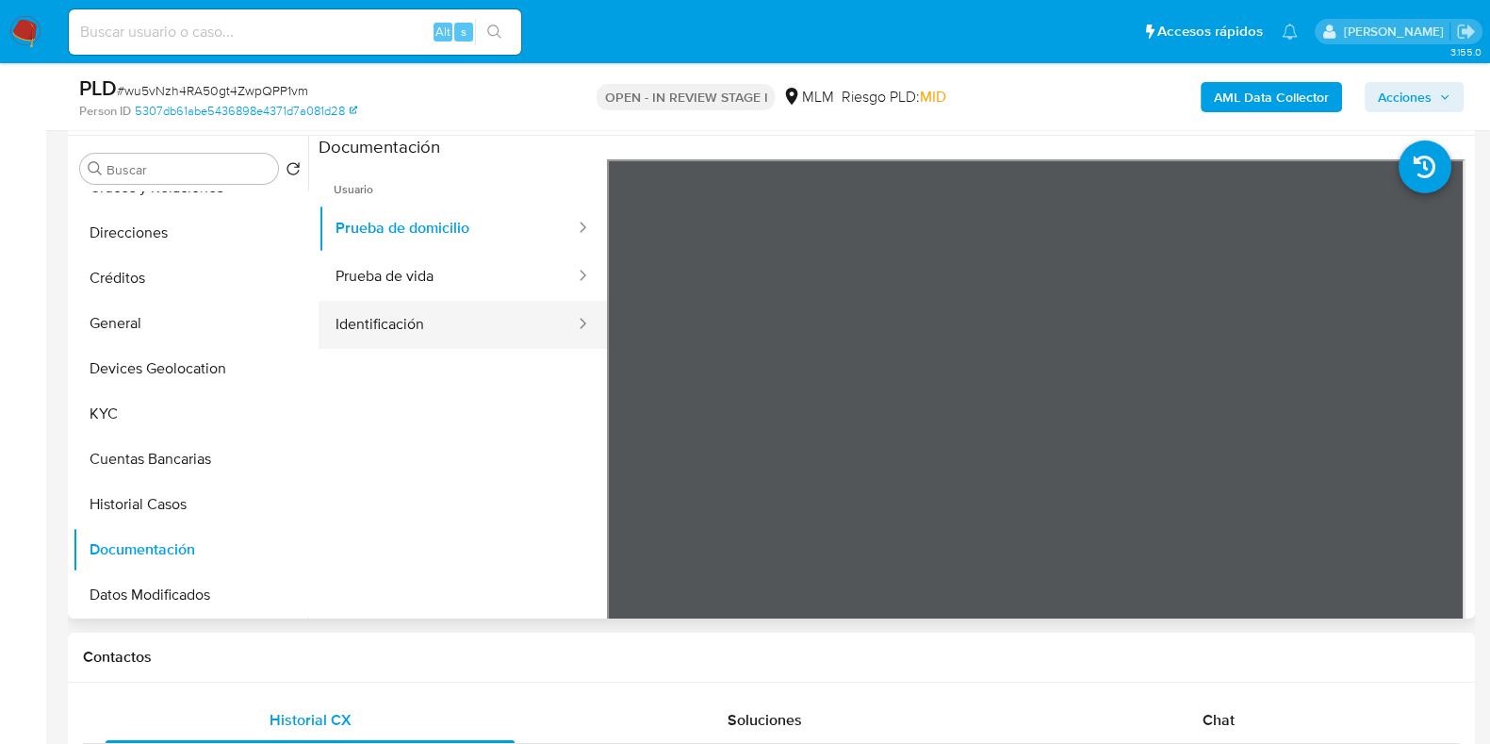
click at [402, 320] on button "Identificación" at bounding box center [448, 325] width 258 height 48
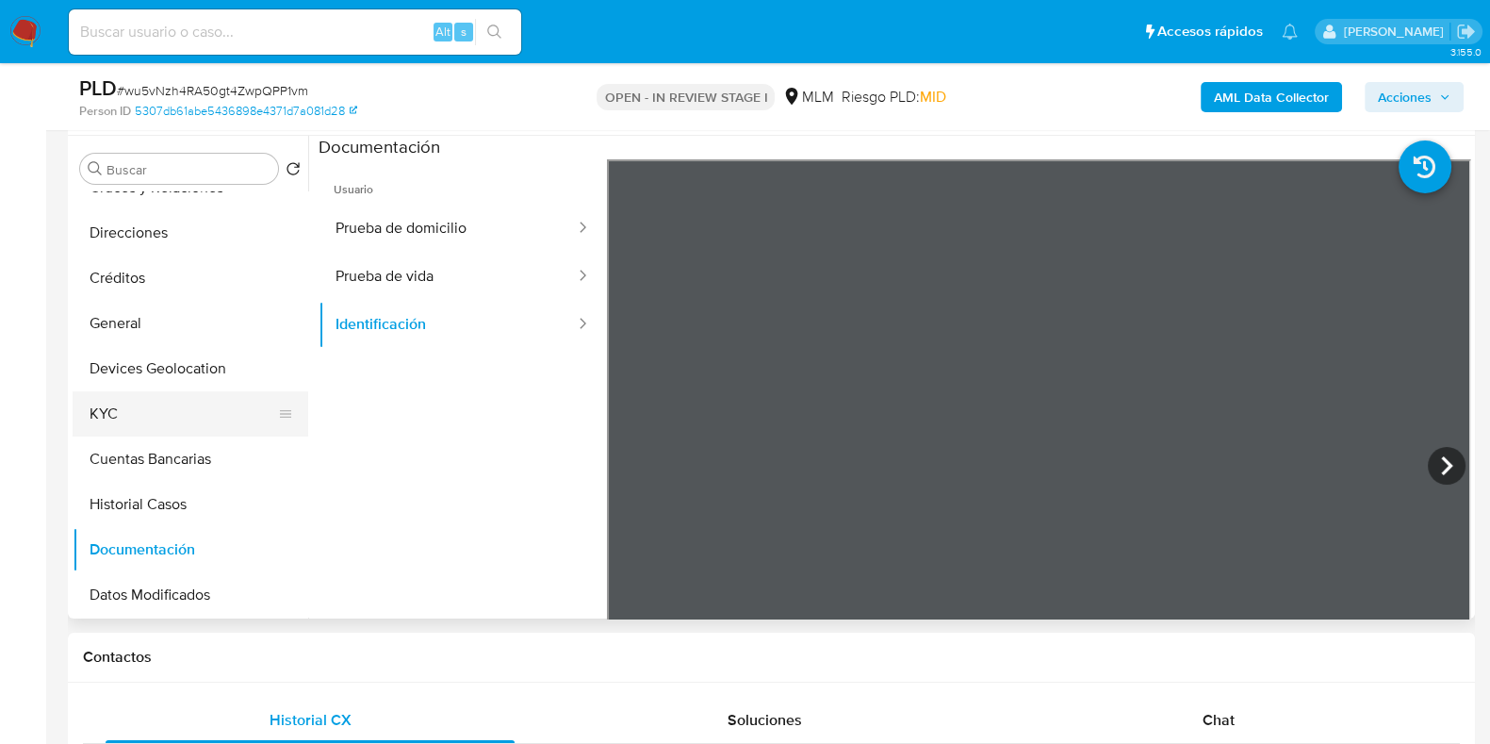
click at [165, 419] on button "KYC" at bounding box center [183, 413] width 221 height 45
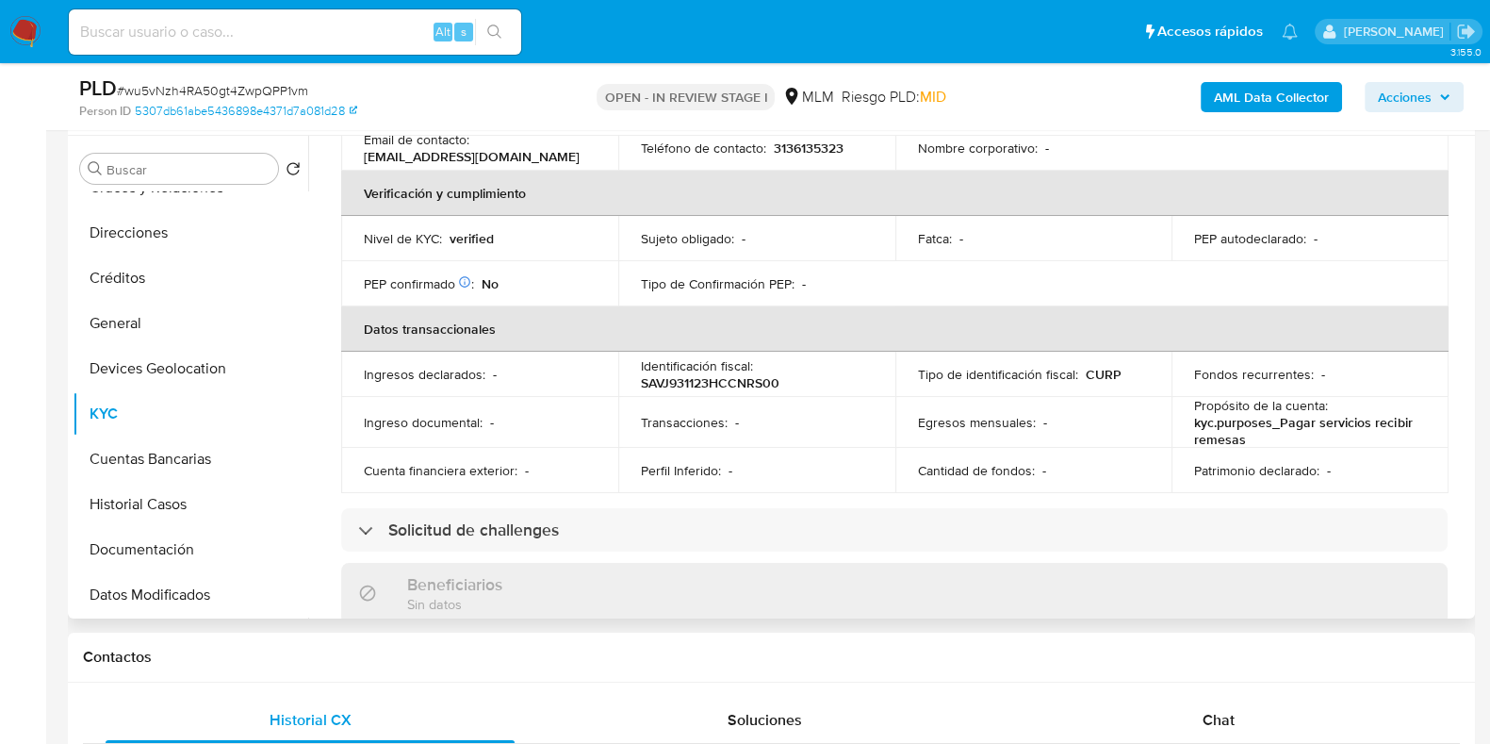
scroll to position [470, 0]
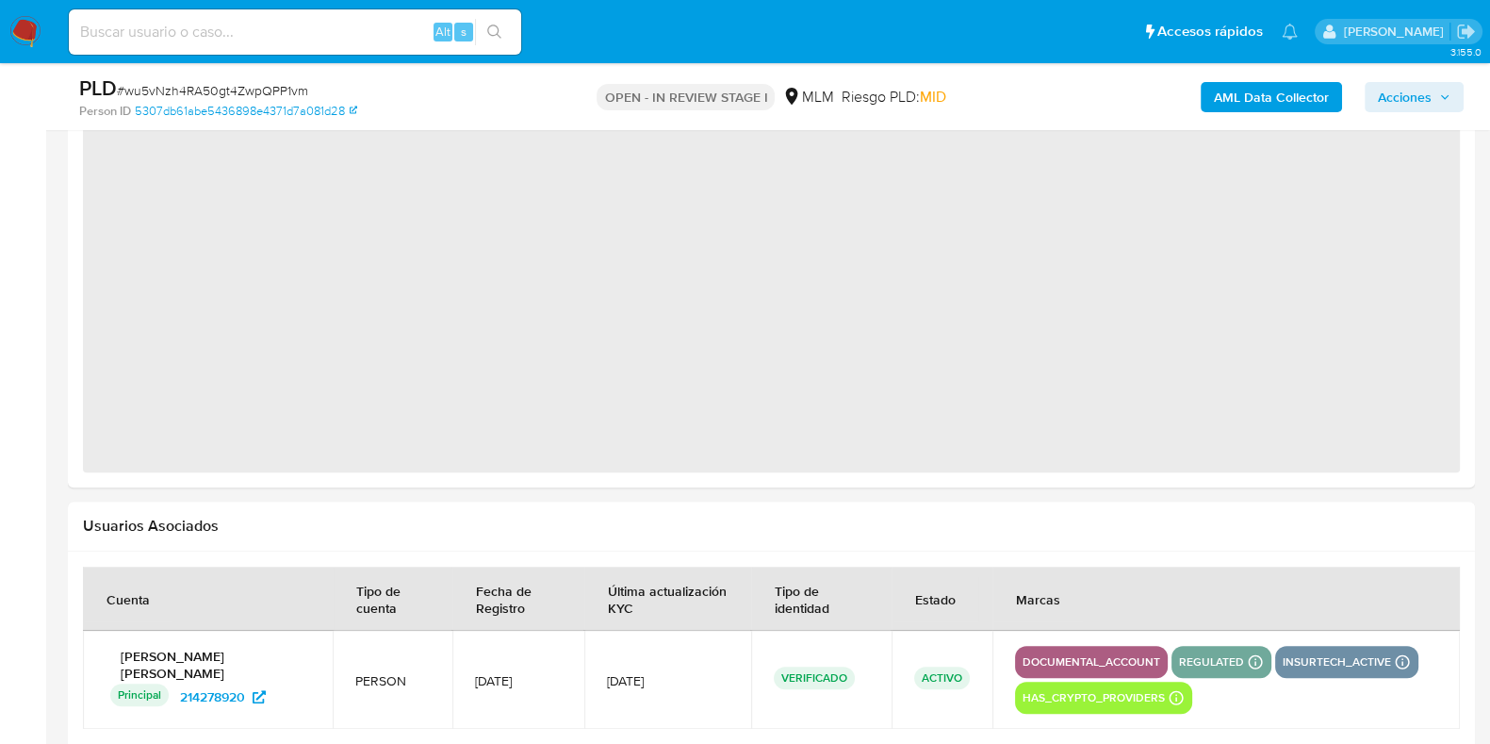
select select "10"
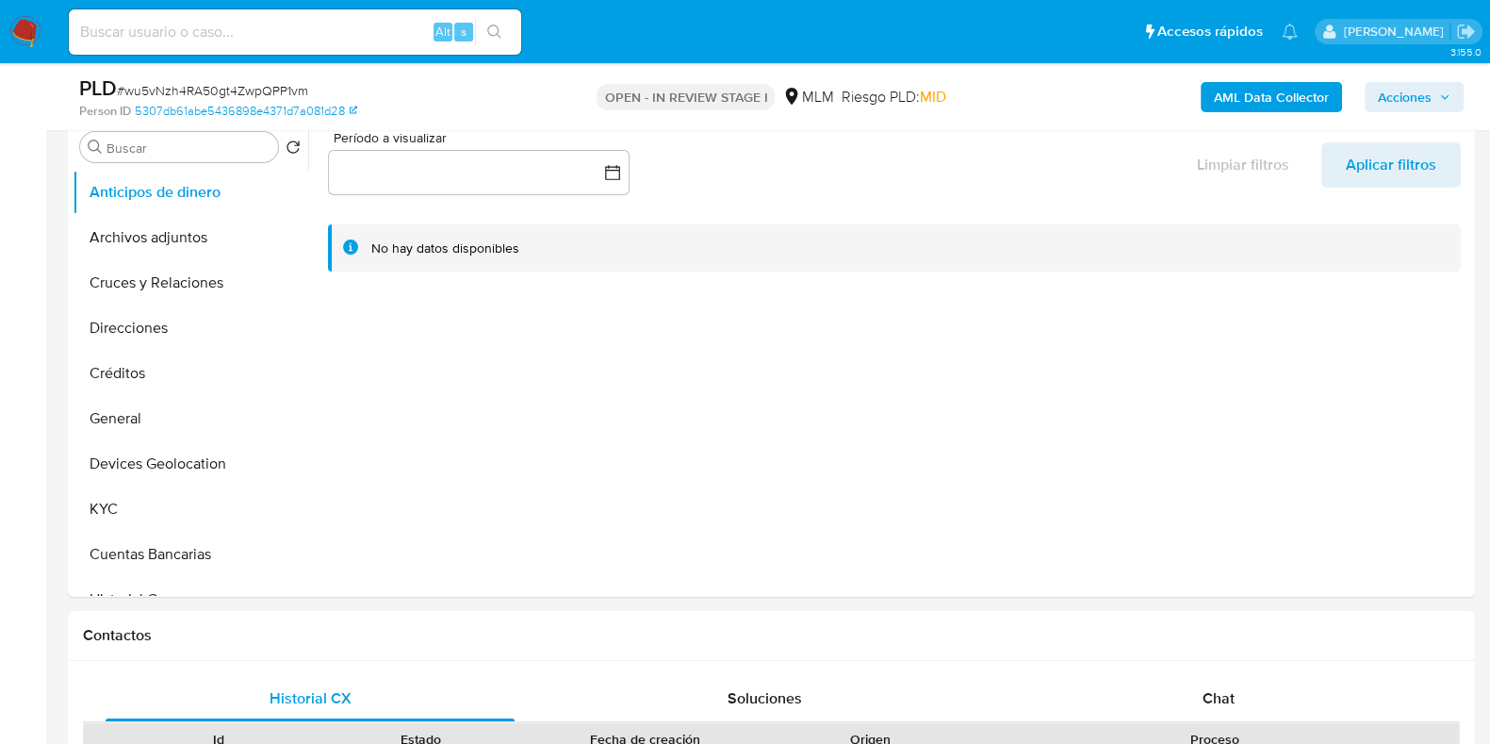
scroll to position [353, 0]
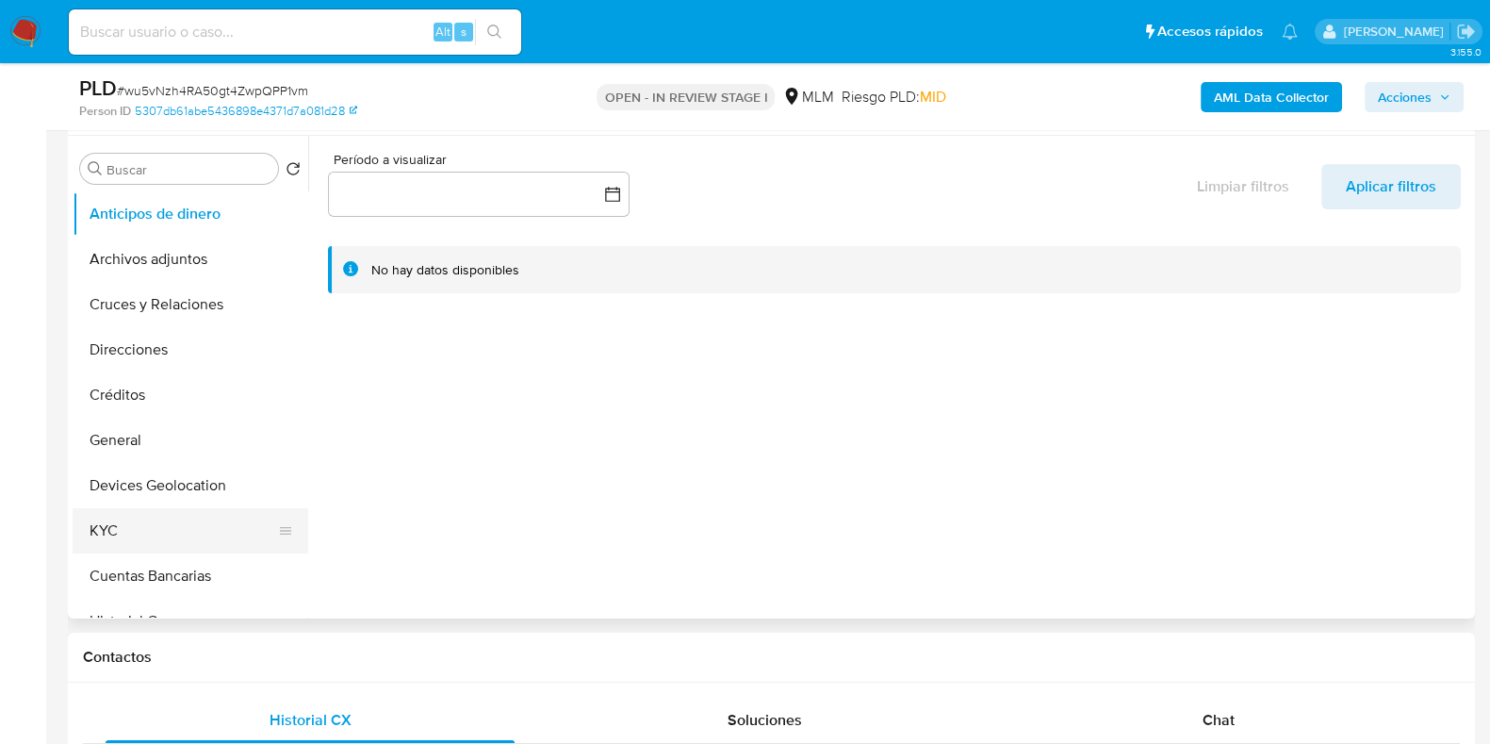
click at [180, 531] on button "KYC" at bounding box center [183, 530] width 221 height 45
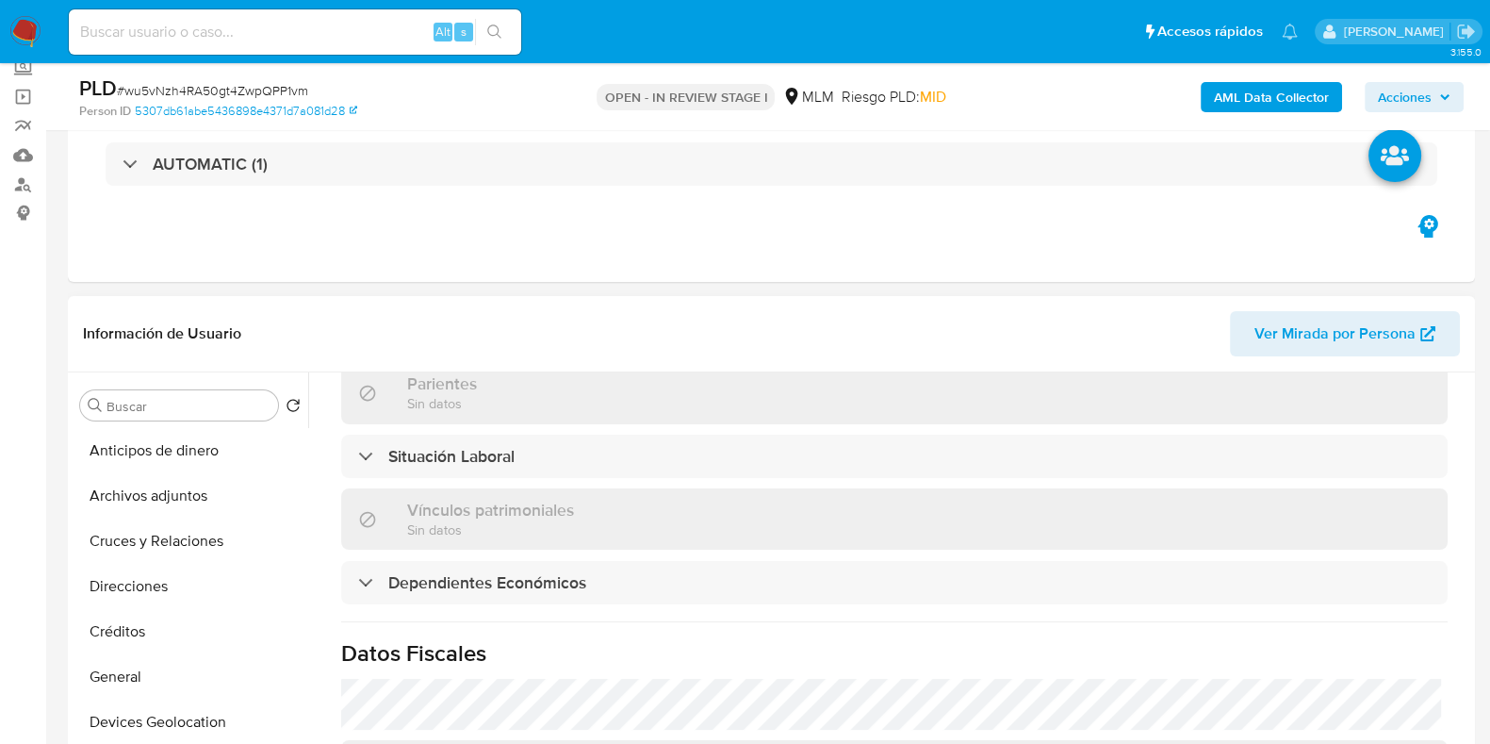
scroll to position [942, 0]
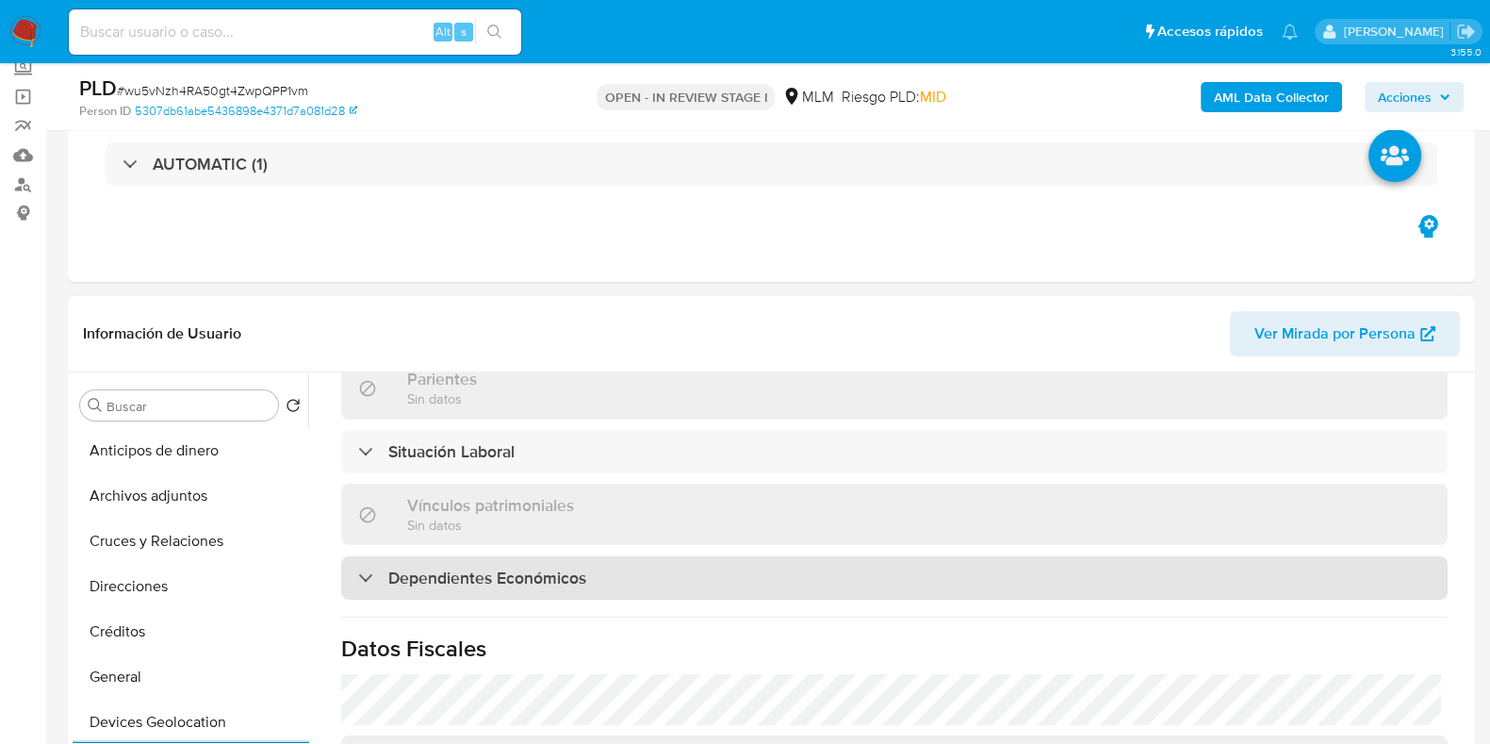
click at [679, 559] on div "Dependientes Económicos" at bounding box center [894, 577] width 1107 height 43
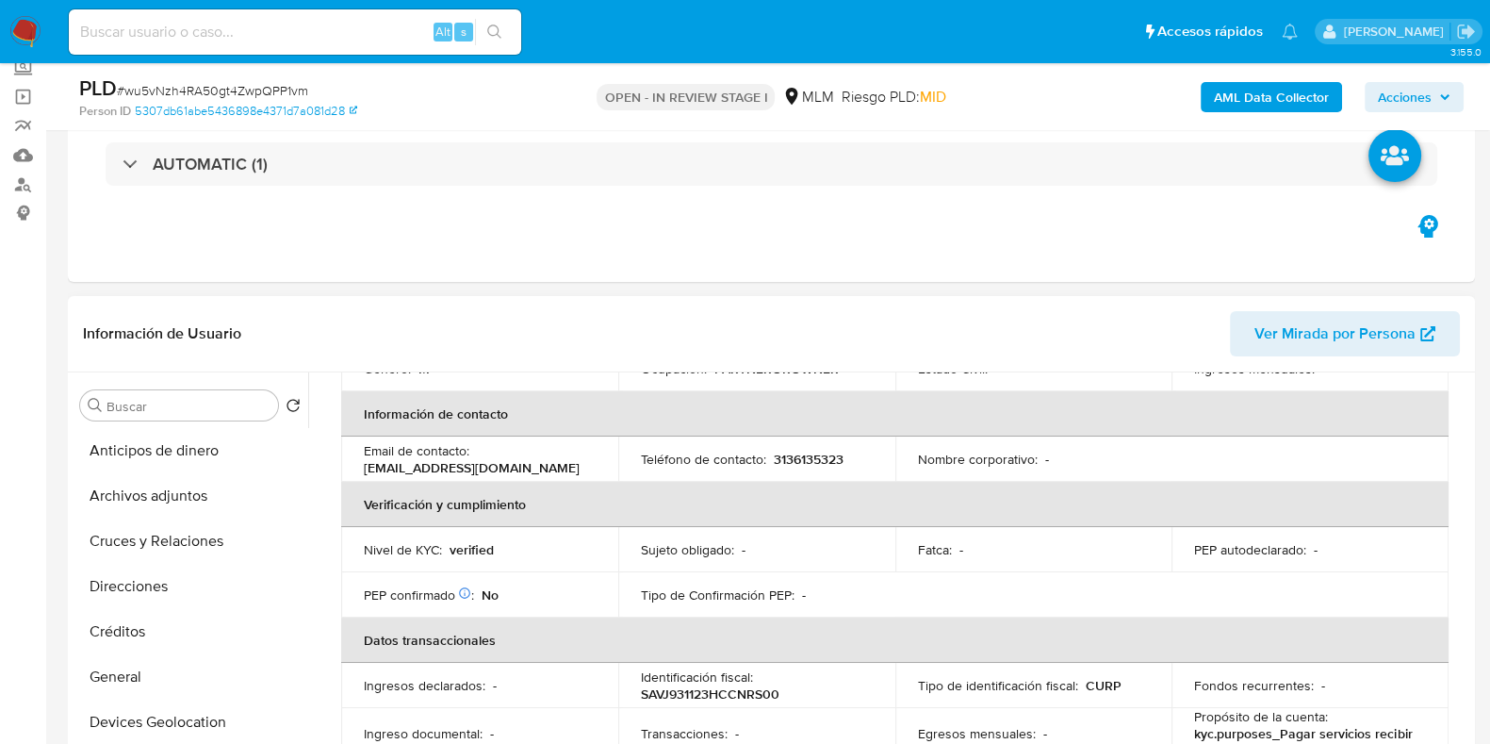
scroll to position [470, 0]
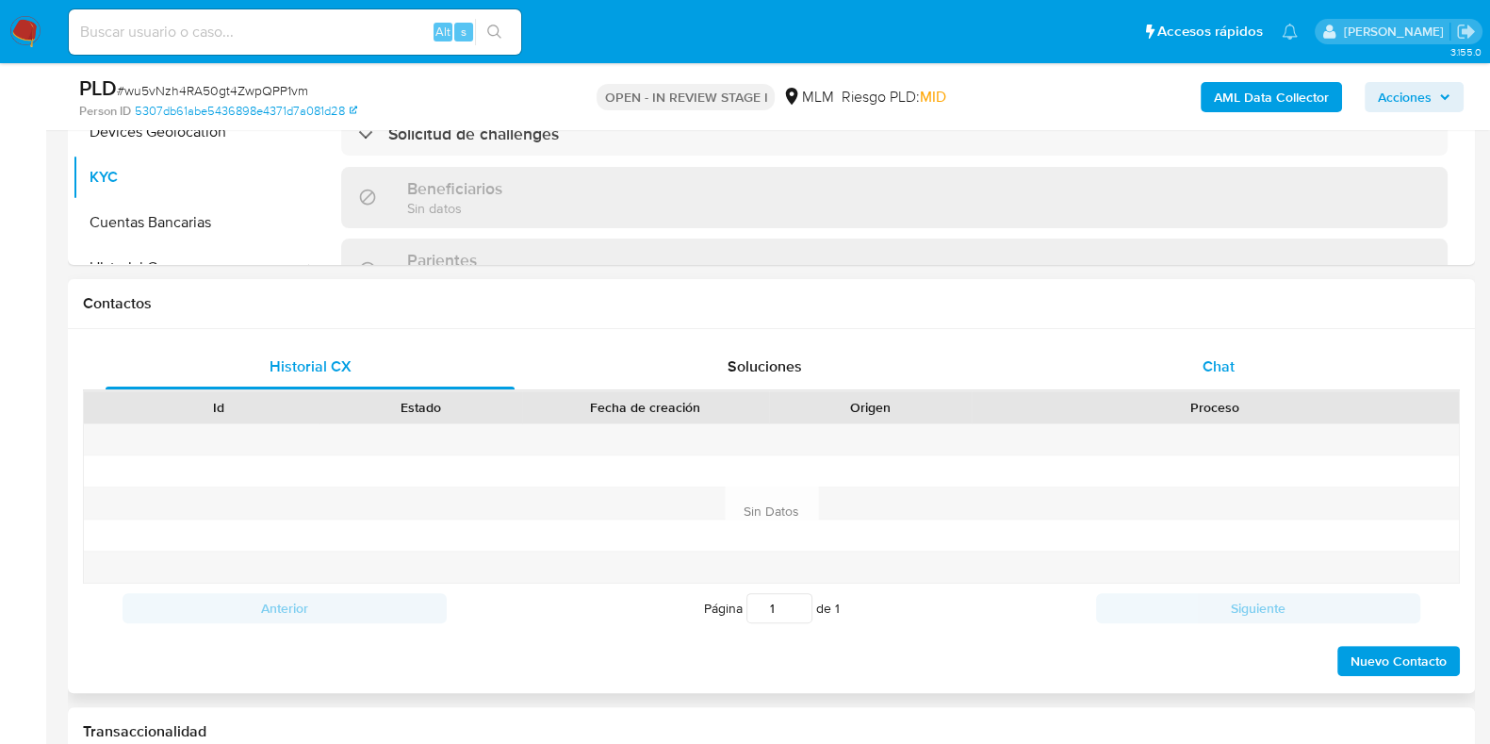
click at [1222, 349] on div "Chat" at bounding box center [1218, 366] width 409 height 45
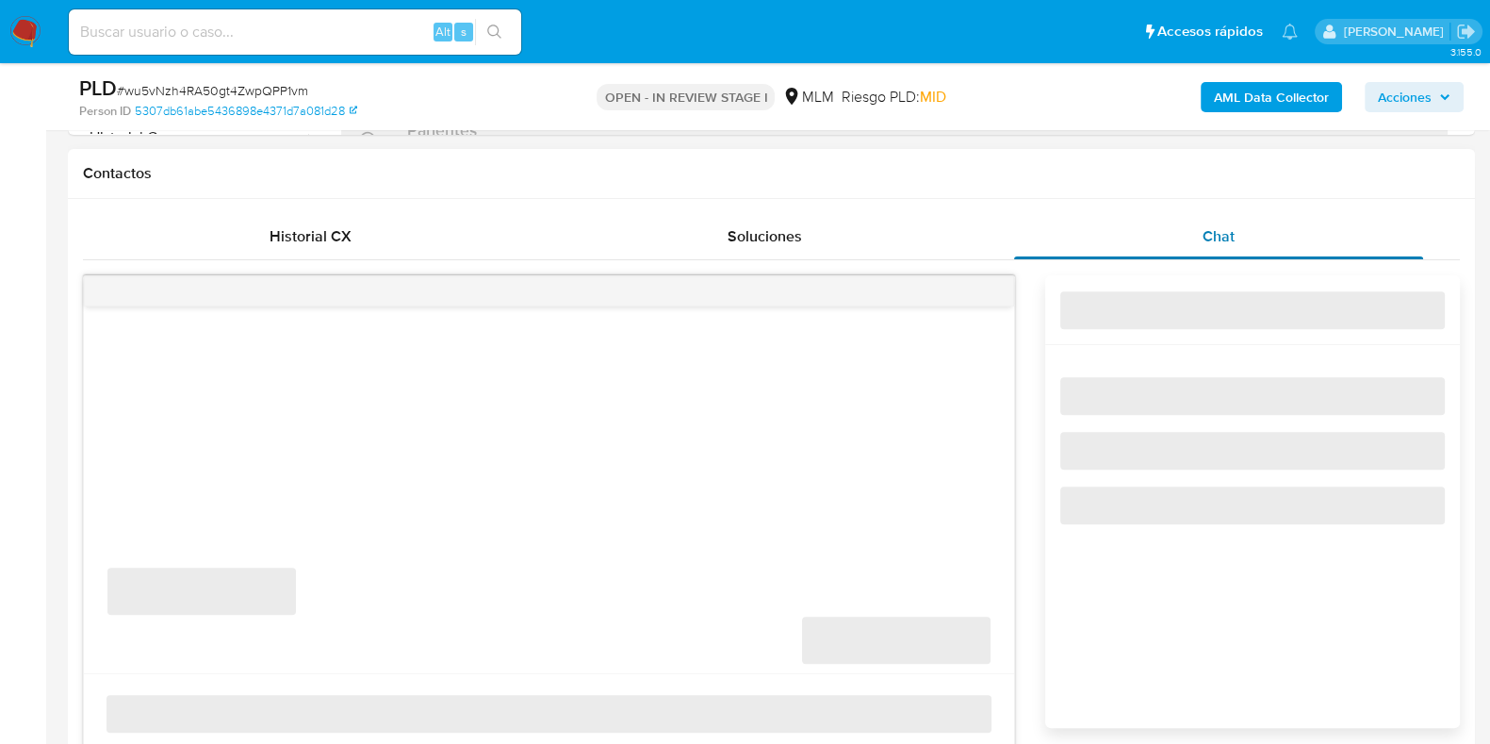
scroll to position [1060, 0]
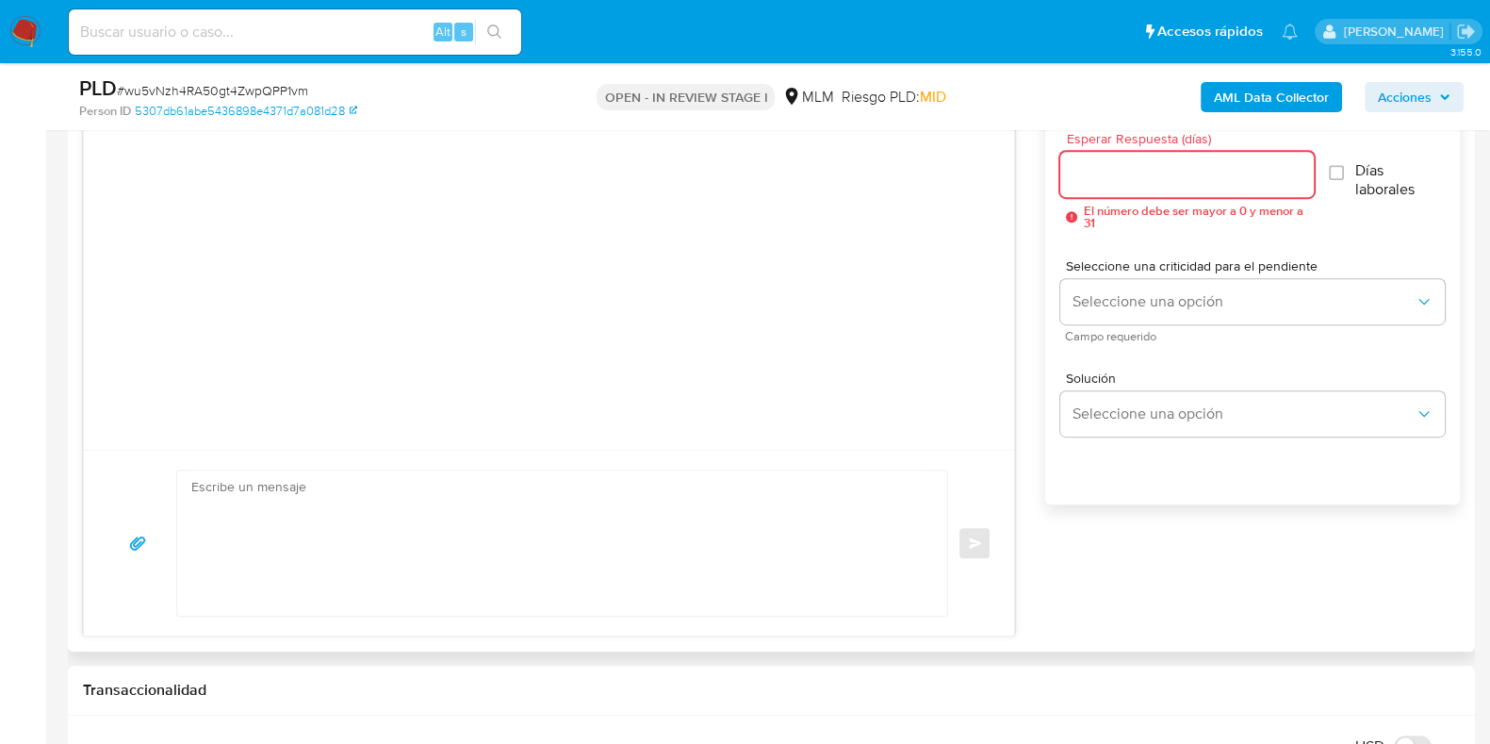
click at [1131, 180] on input "Esperar Respuesta (días)" at bounding box center [1186, 174] width 253 height 25
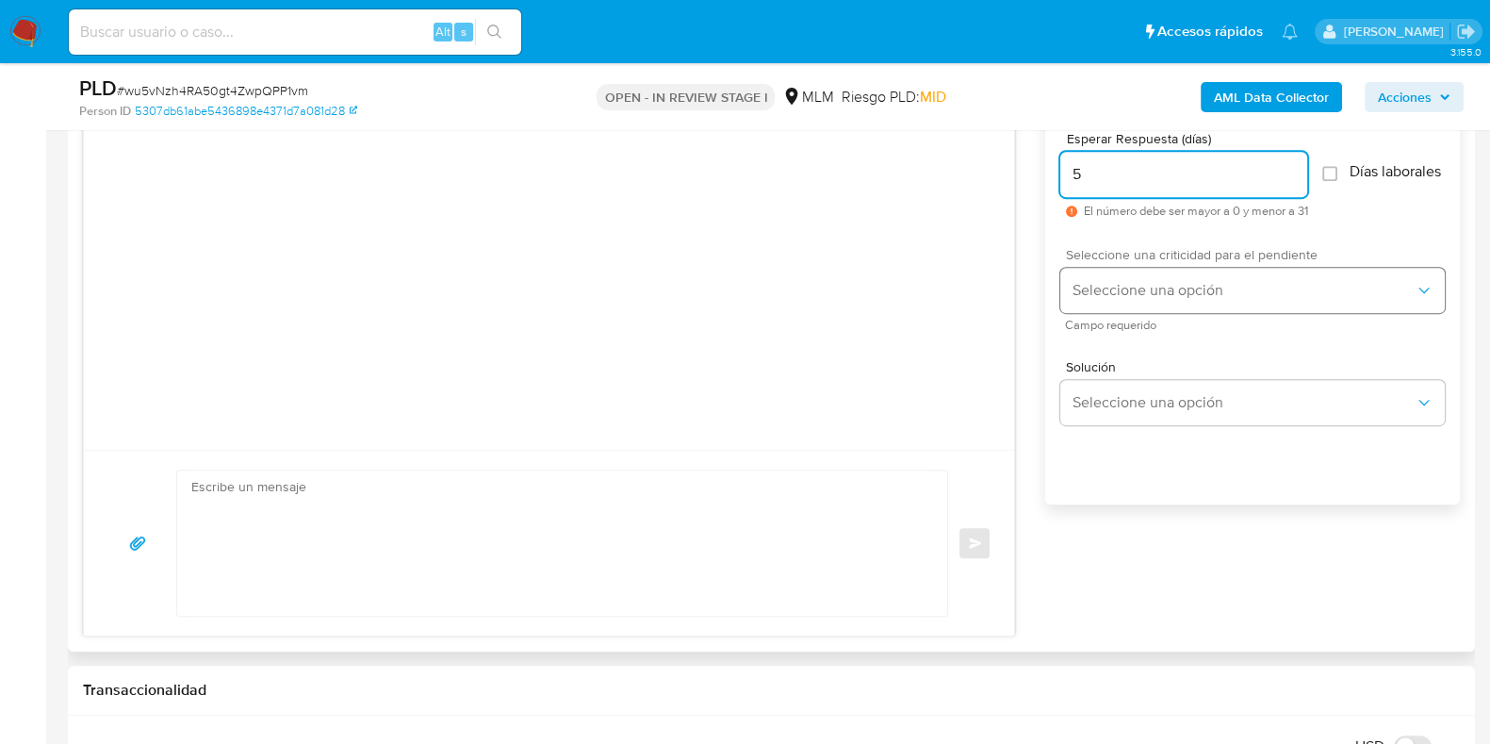
type input "5"
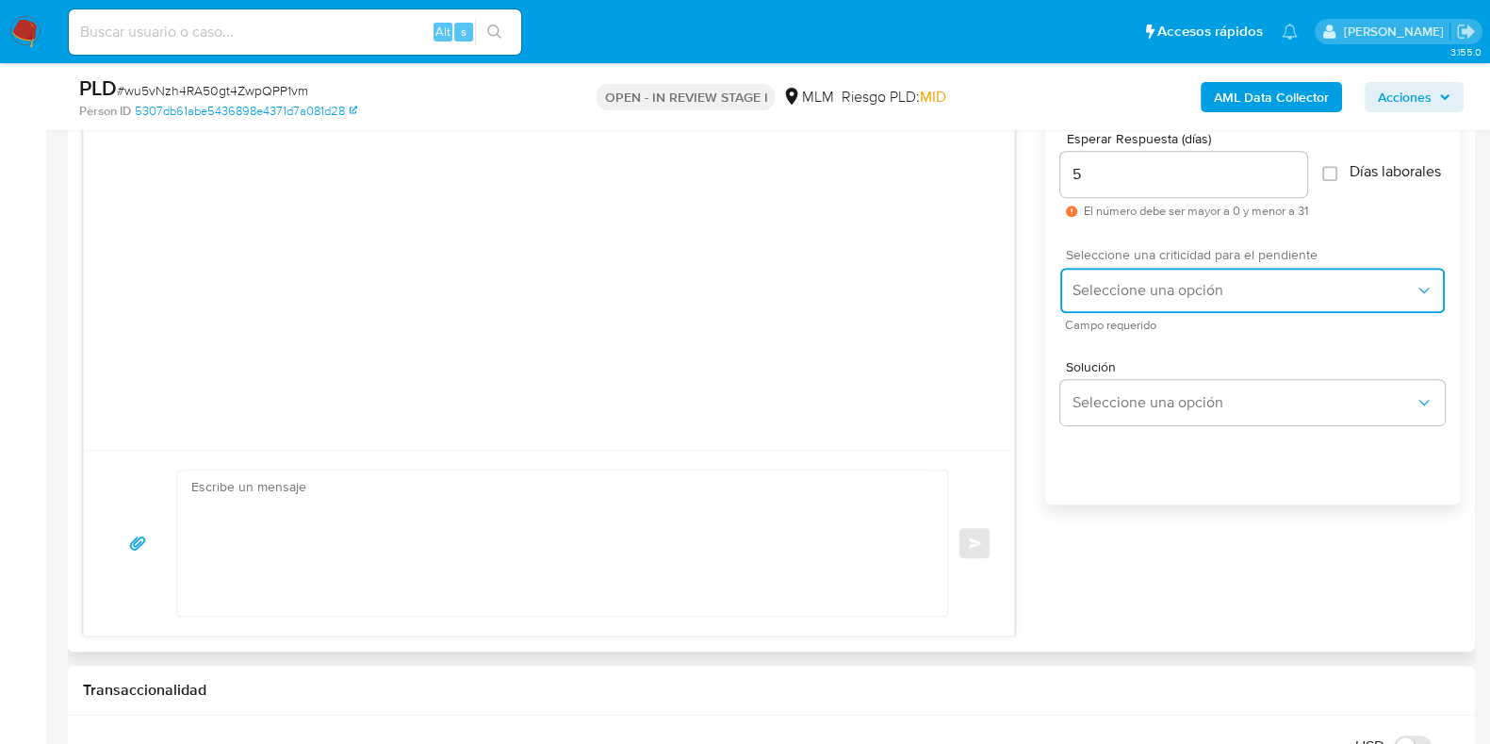
click at [1131, 300] on span "Seleccione una opción" at bounding box center [1243, 290] width 343 height 19
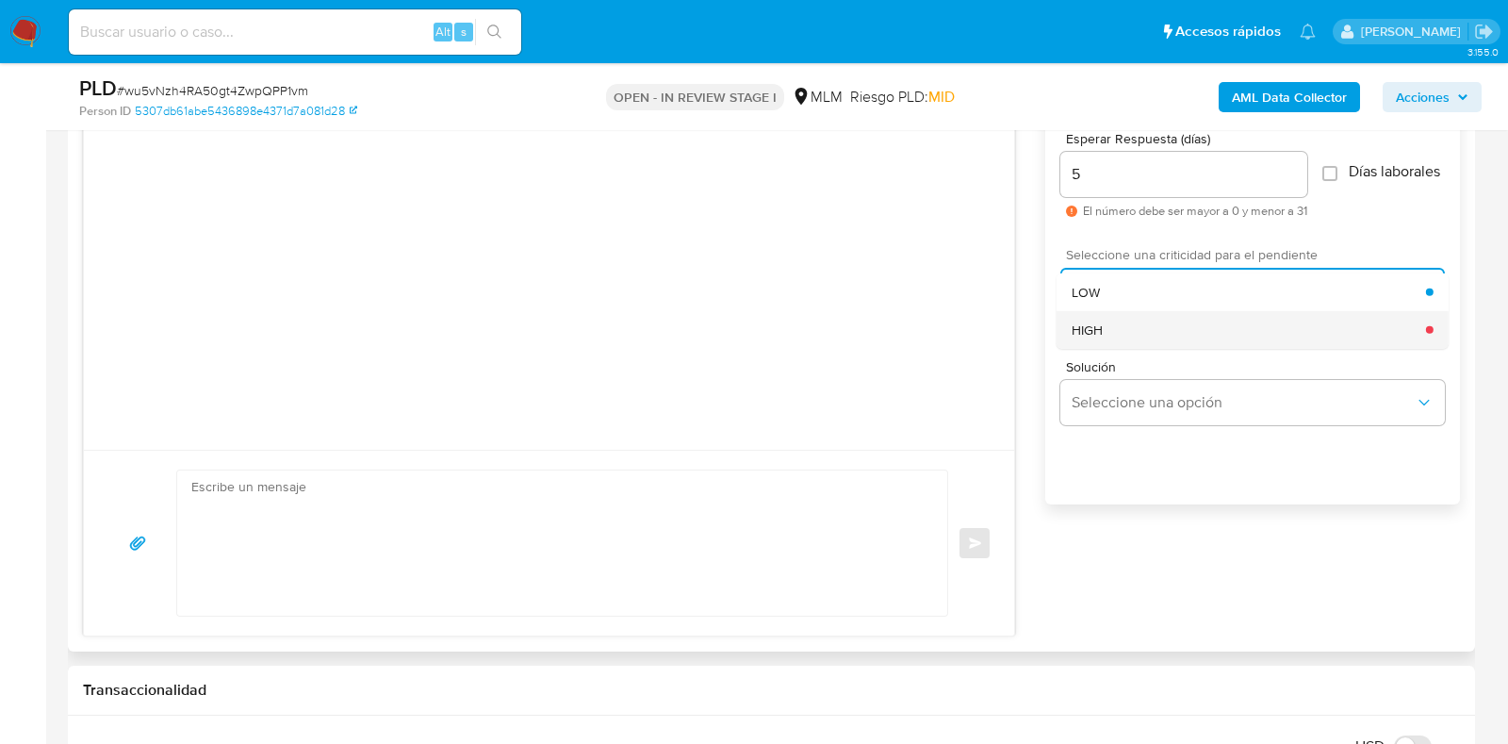
click at [1102, 348] on div "HIGH" at bounding box center [1249, 329] width 354 height 38
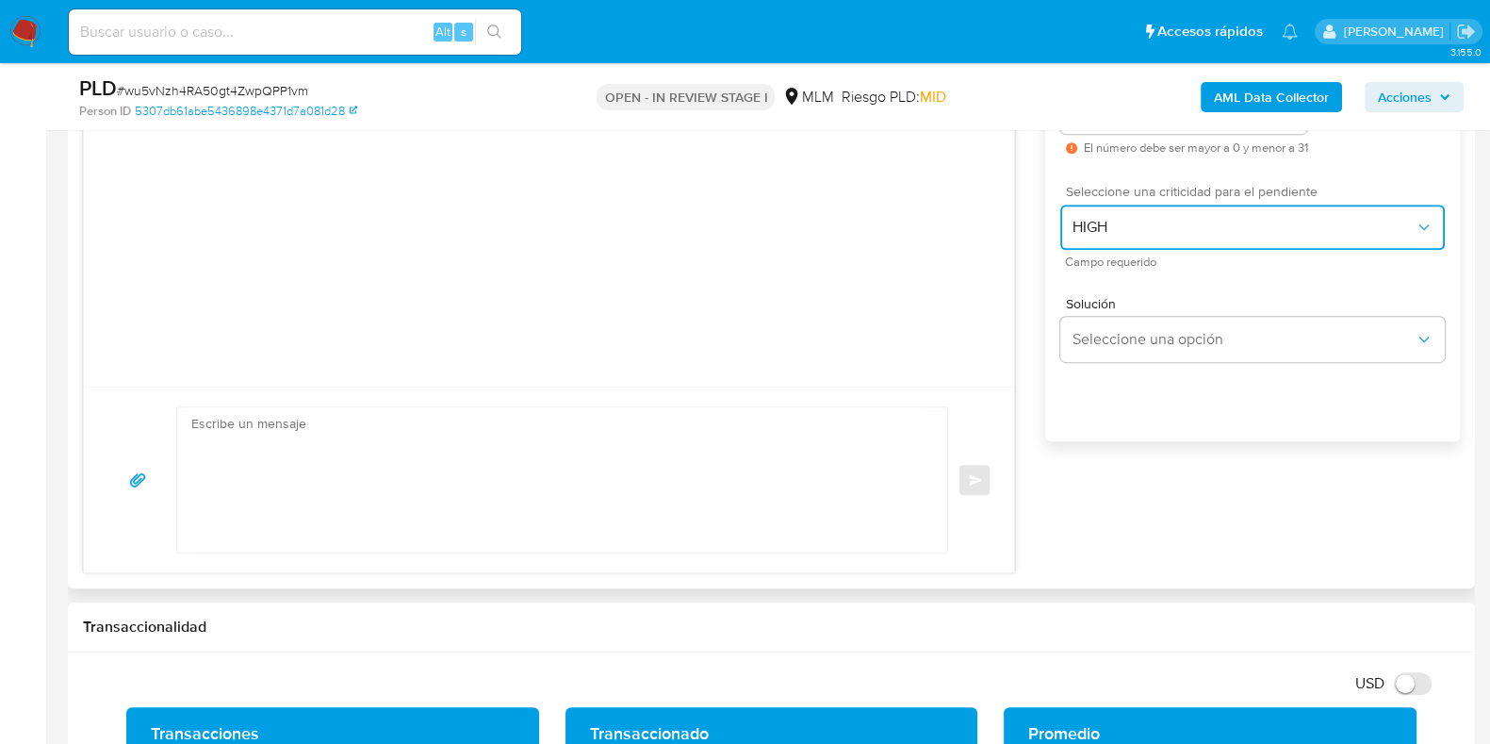
scroll to position [1178, 0]
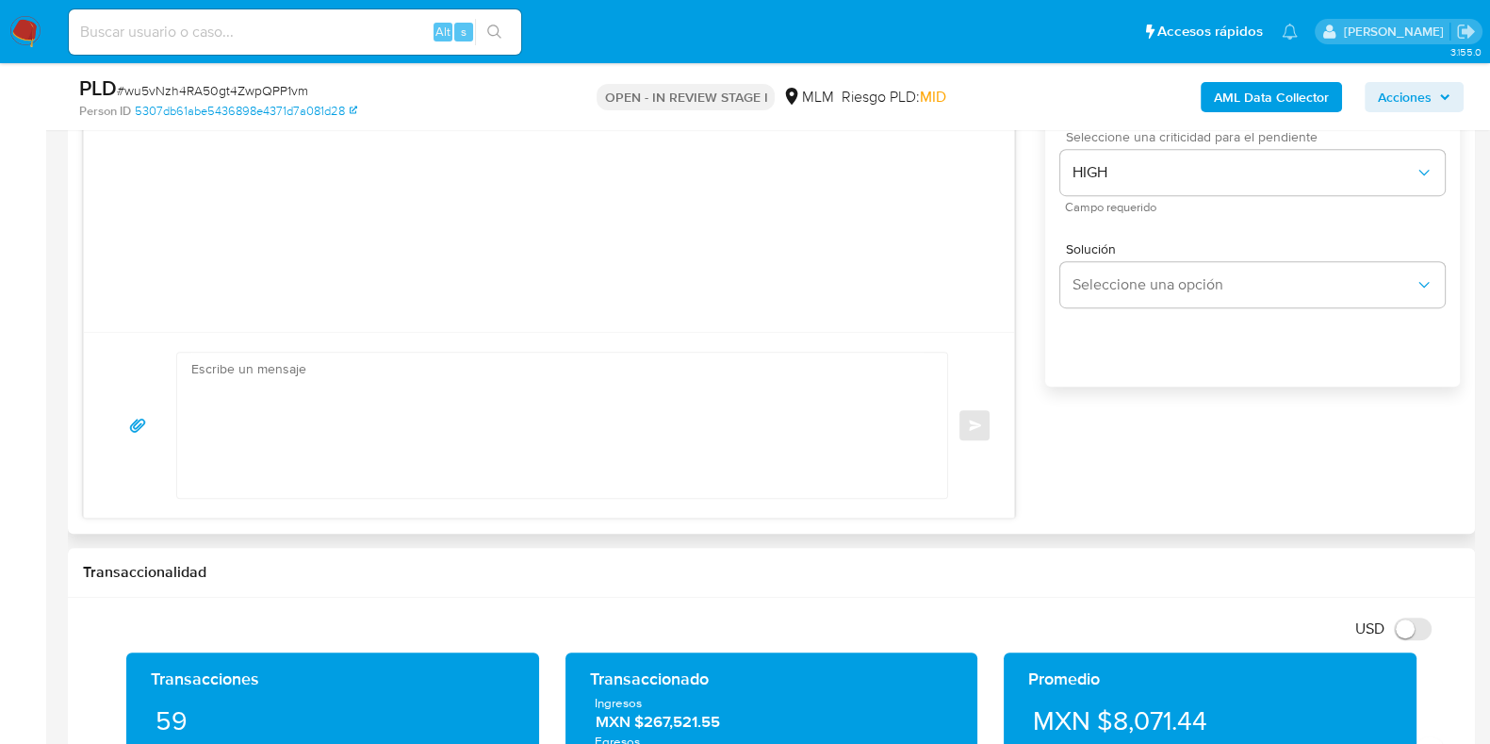
click at [584, 460] on textarea at bounding box center [557, 425] width 732 height 145
paste textarea "Loremips Dolorsi, Am consectetur adi elitseddoeius temporin ut laboreetdolor ma…"
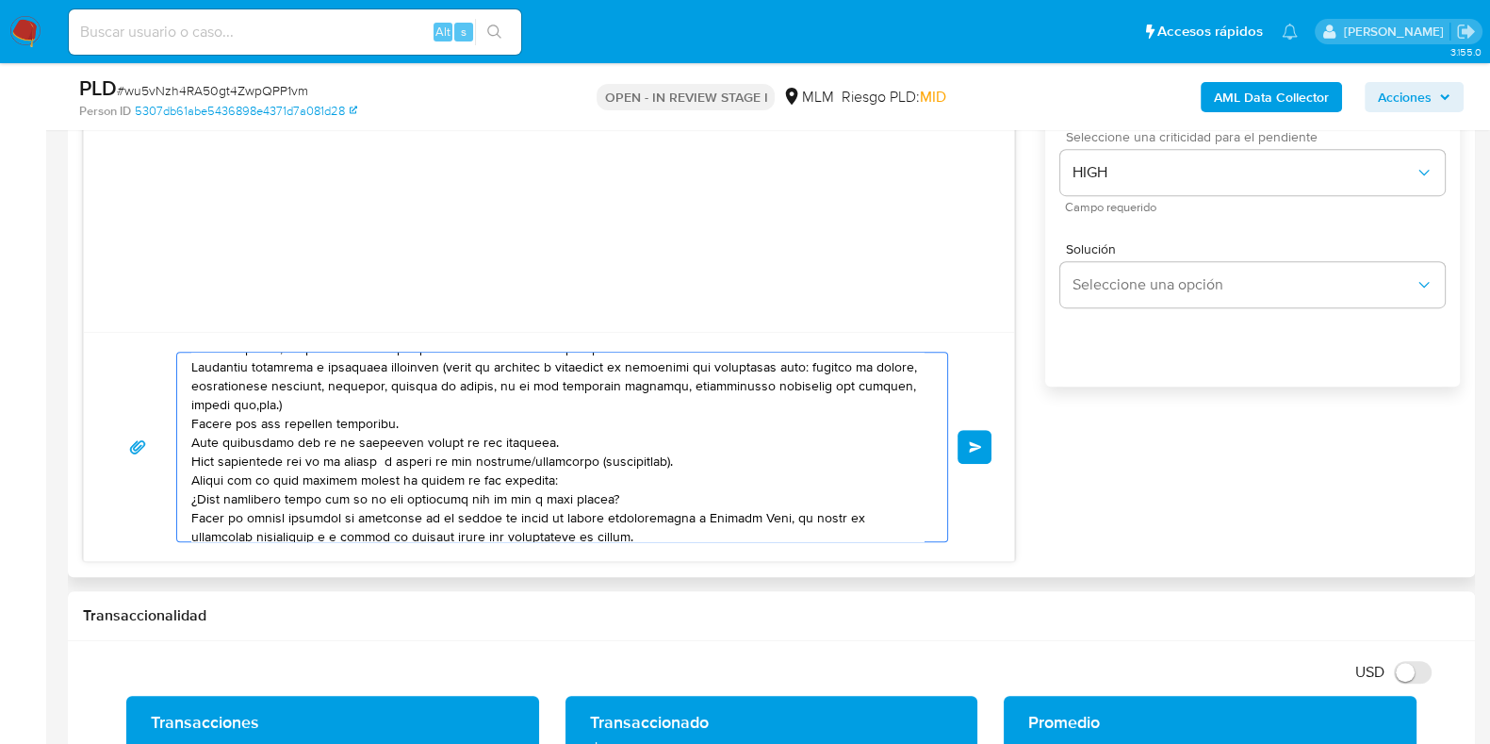
scroll to position [16, 0]
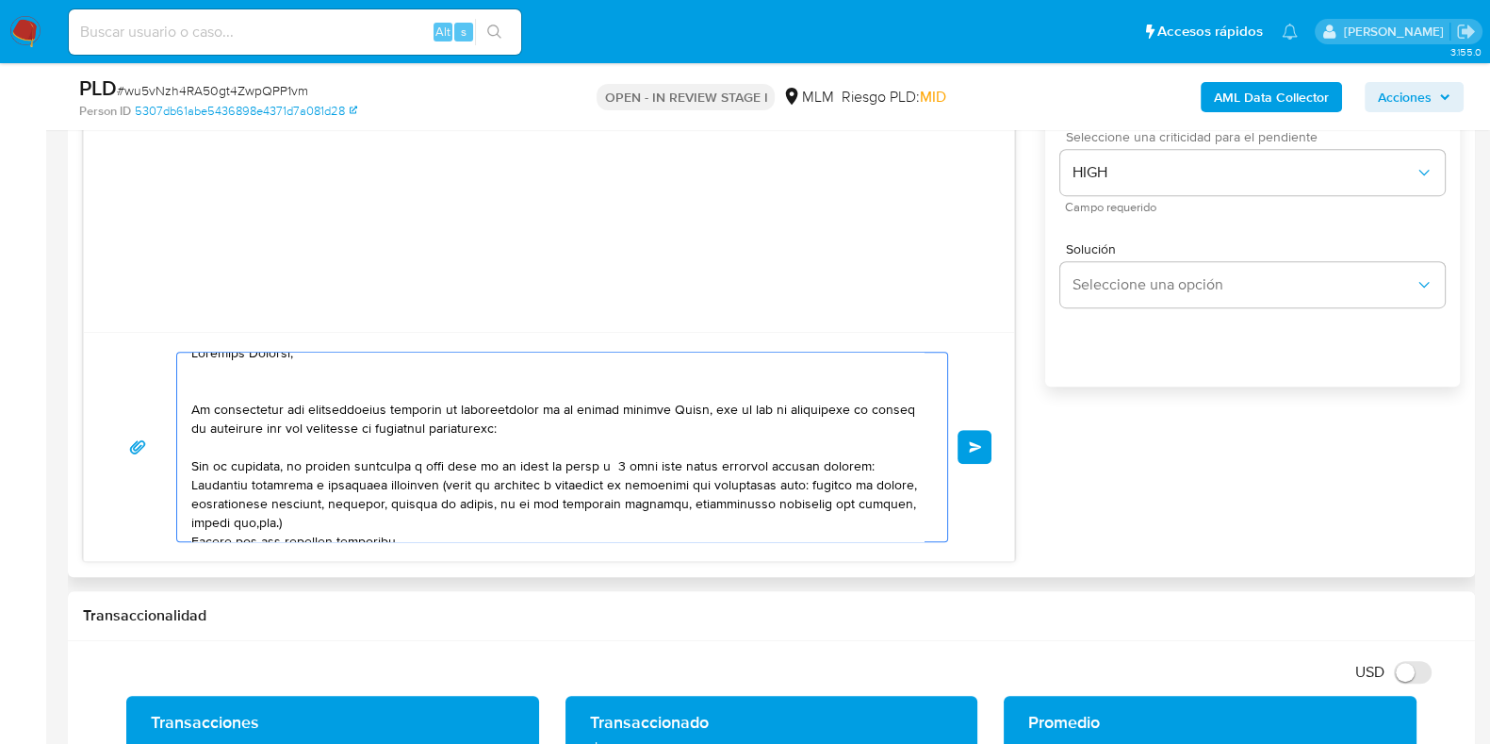
click at [717, 405] on textarea at bounding box center [557, 447] width 732 height 189
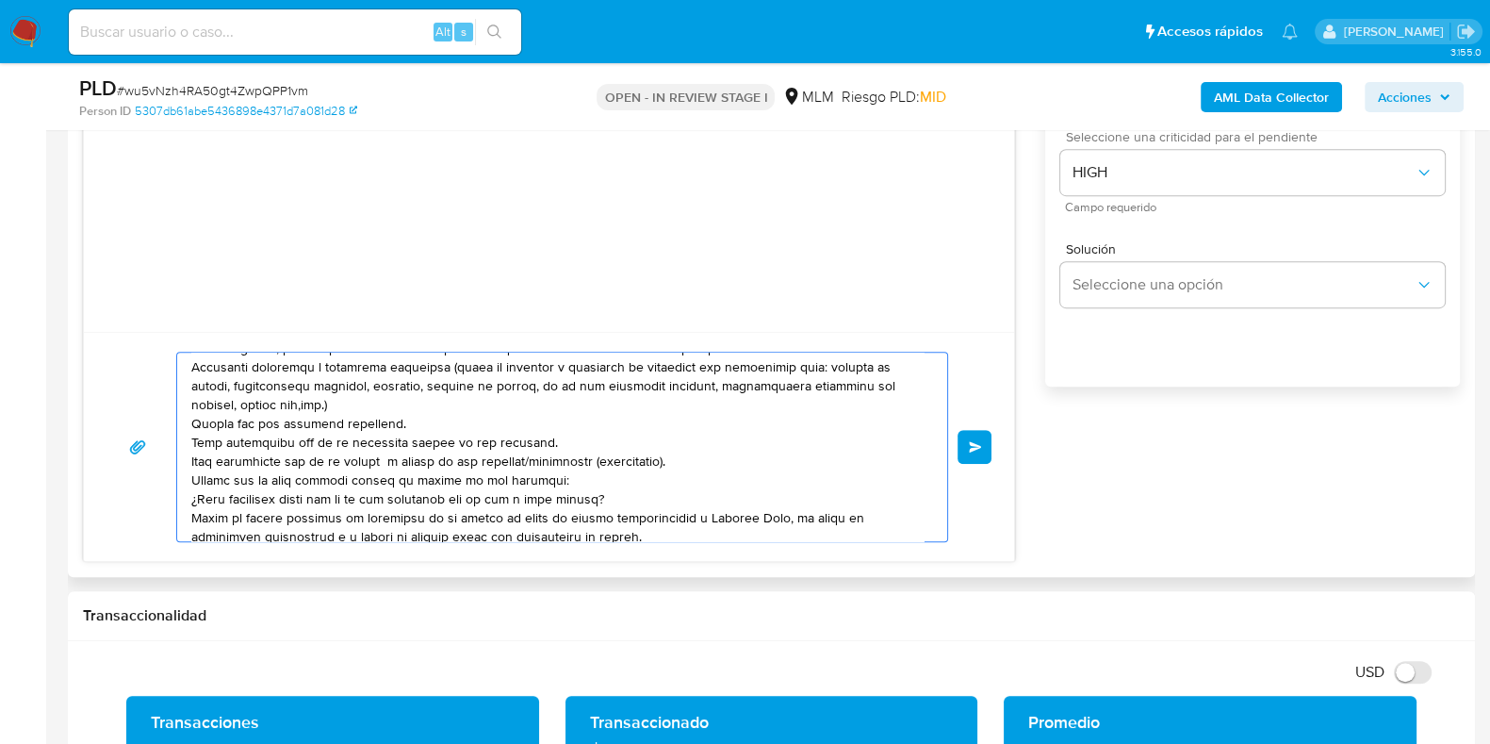
click at [191, 369] on textarea at bounding box center [557, 447] width 732 height 189
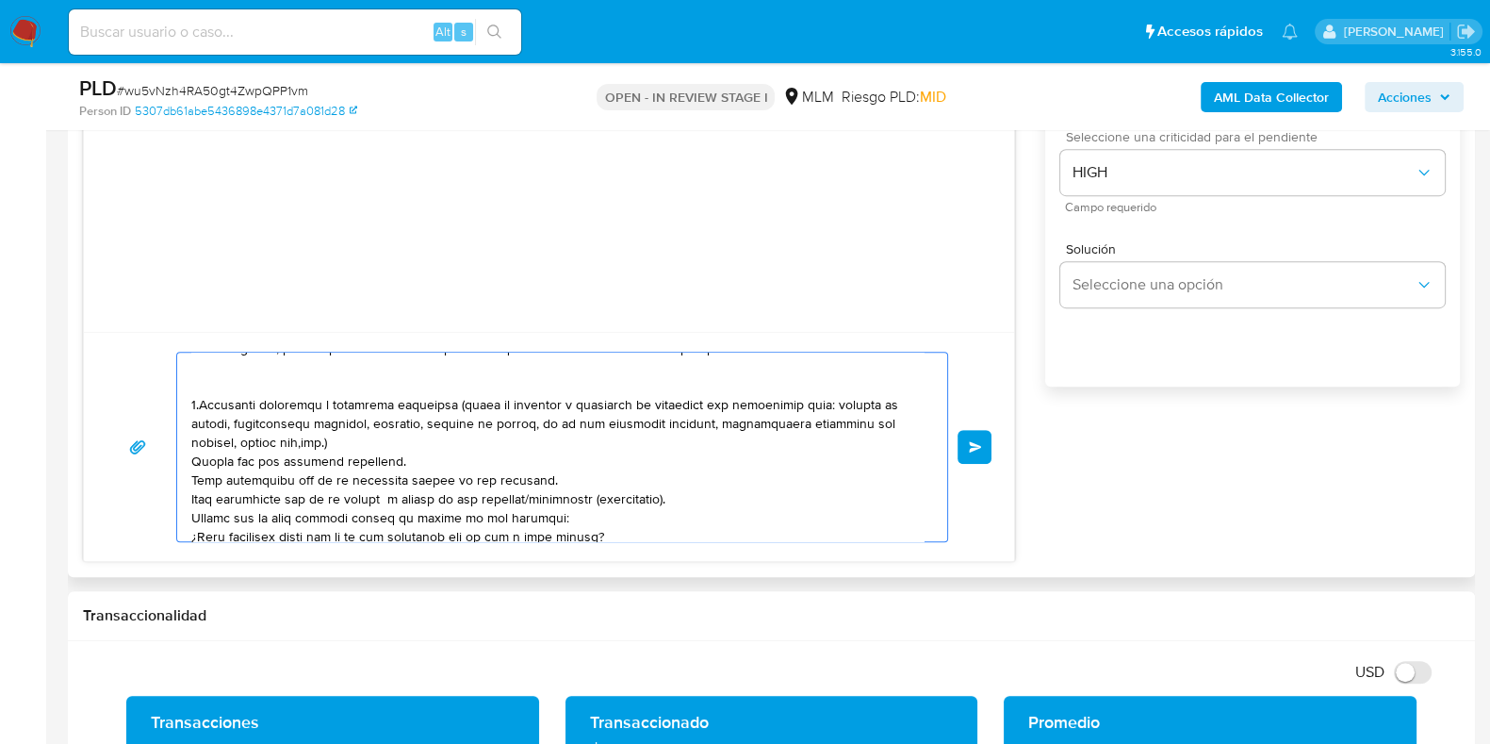
click at [191, 455] on textarea at bounding box center [557, 447] width 732 height 189
drag, startPoint x: 192, startPoint y: 483, endPoint x: 684, endPoint y: 499, distance: 492.3
click at [684, 499] on textarea at bounding box center [557, 447] width 732 height 189
drag, startPoint x: 205, startPoint y: 462, endPoint x: 245, endPoint y: 490, distance: 48.7
click at [207, 464] on textarea at bounding box center [557, 447] width 732 height 189
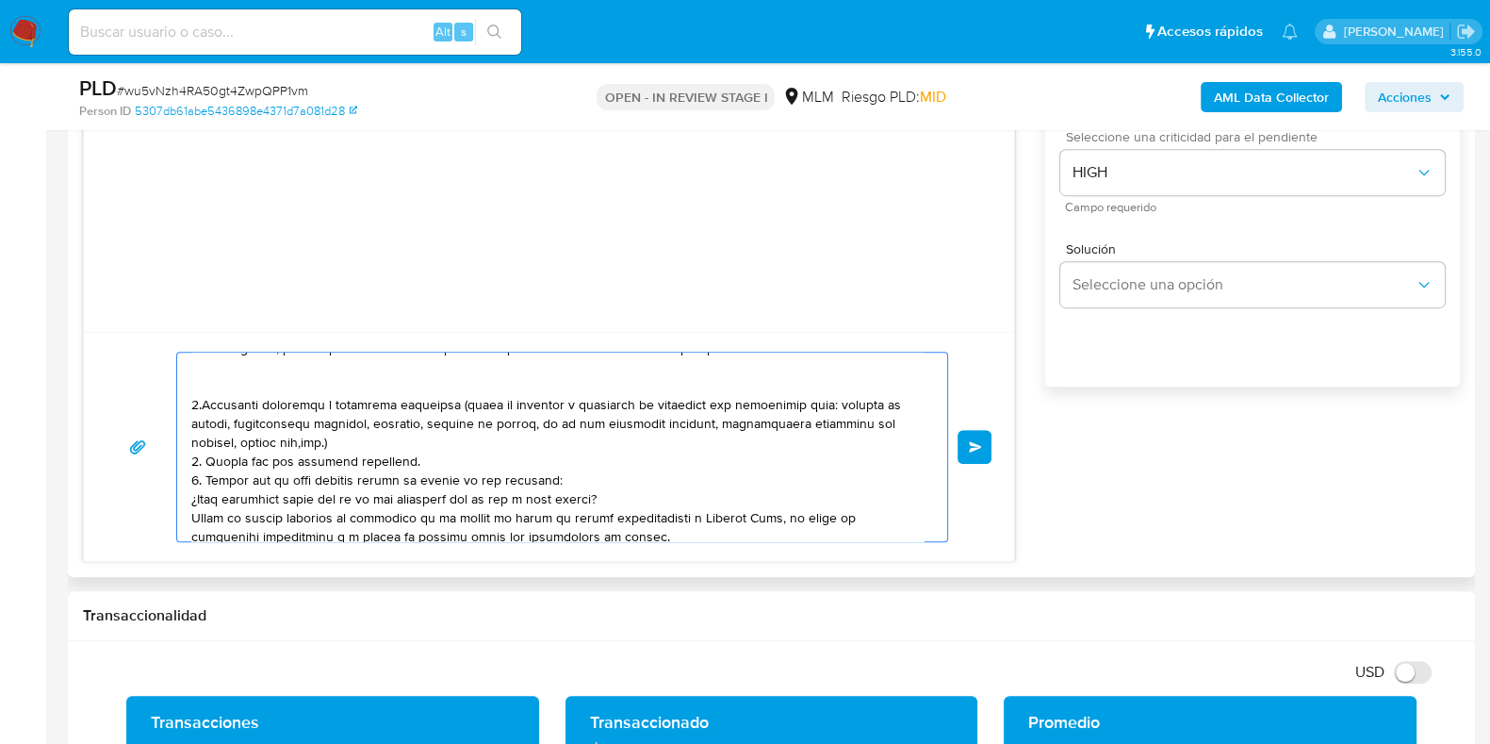
drag, startPoint x: 560, startPoint y: 468, endPoint x: 475, endPoint y: 472, distance: 85.0
click at [401, 480] on textarea at bounding box center [557, 447] width 732 height 189
click at [475, 472] on textarea at bounding box center [557, 447] width 732 height 189
drag, startPoint x: 555, startPoint y: 474, endPoint x: 357, endPoint y: 485, distance: 198.2
click at [357, 485] on textarea at bounding box center [557, 447] width 732 height 189
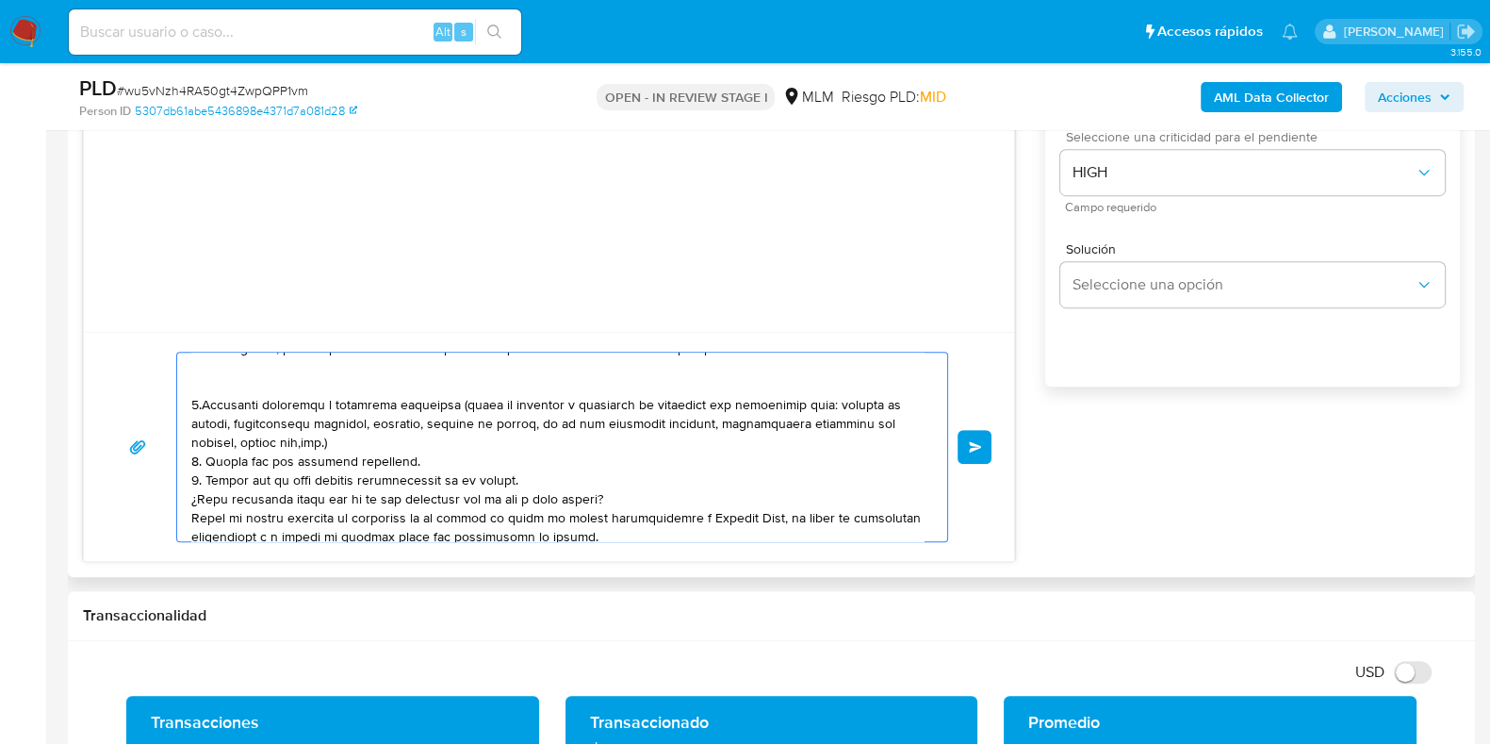
click at [191, 496] on textarea at bounding box center [557, 447] width 732 height 189
drag, startPoint x: 604, startPoint y: 499, endPoint x: 193, endPoint y: 500, distance: 411.0
click at [193, 500] on textarea at bounding box center [557, 447] width 732 height 189
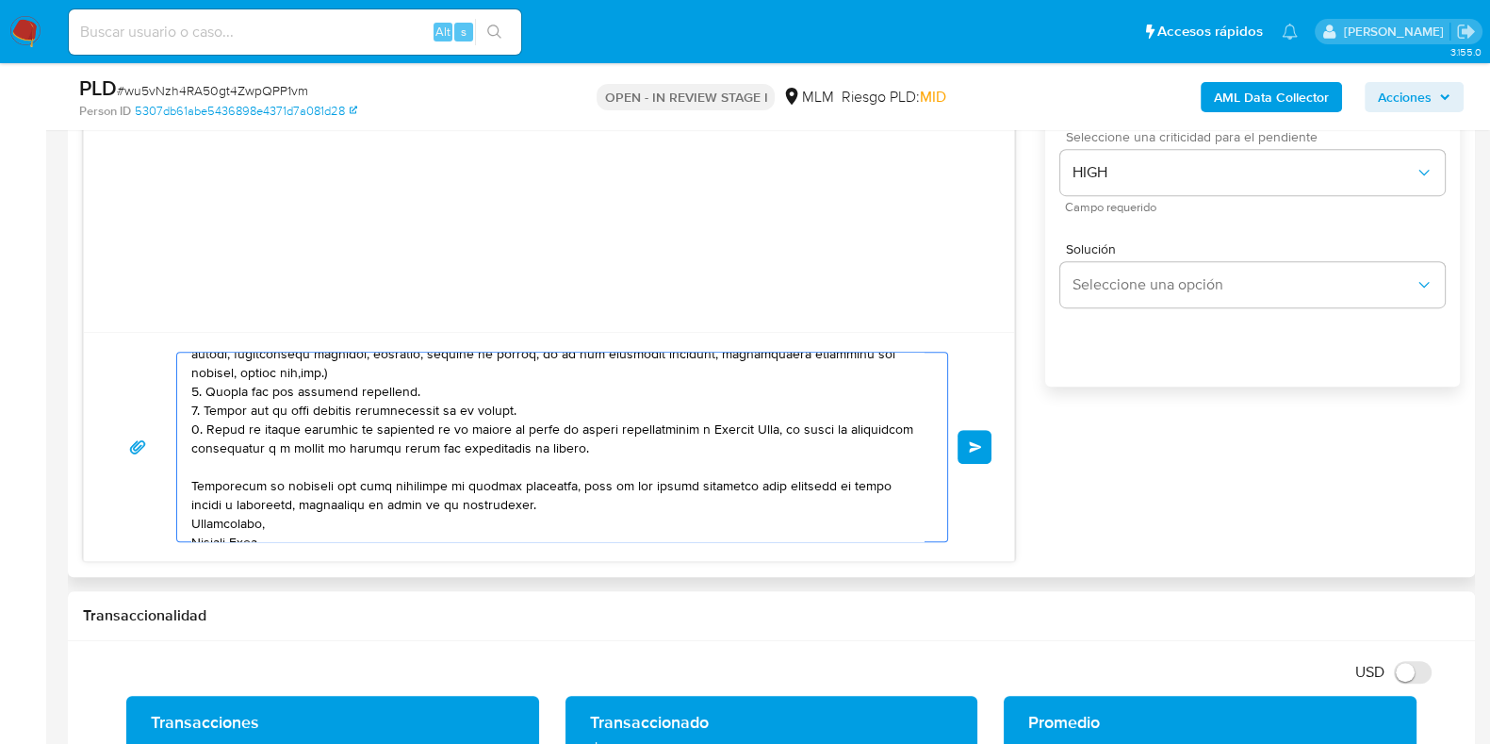
scroll to position [239, 0]
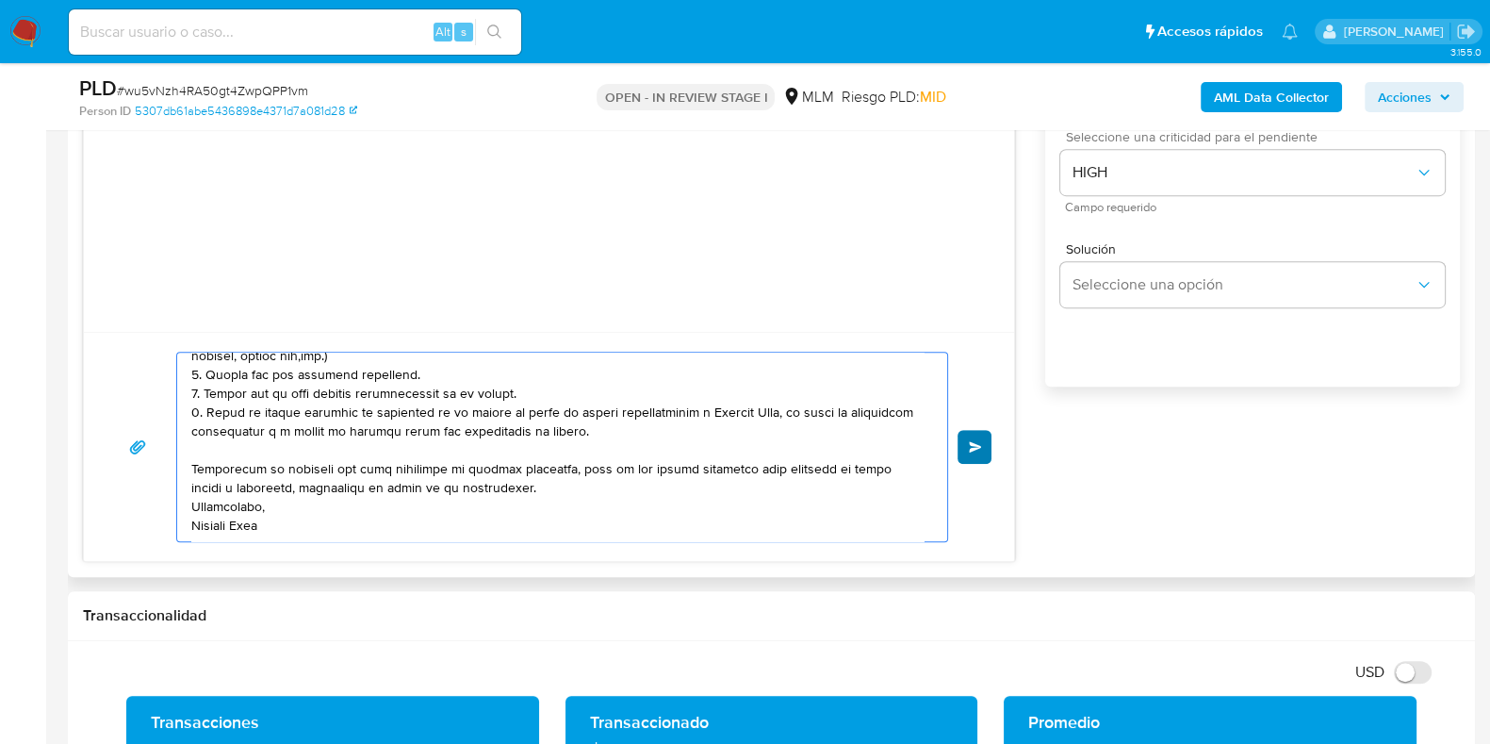
type textarea "Estimado Cliente, Te comunicamos que identificamos ingresos de criptomonedas en…"
click at [976, 454] on button "Enviar" at bounding box center [975, 447] width 34 height 34
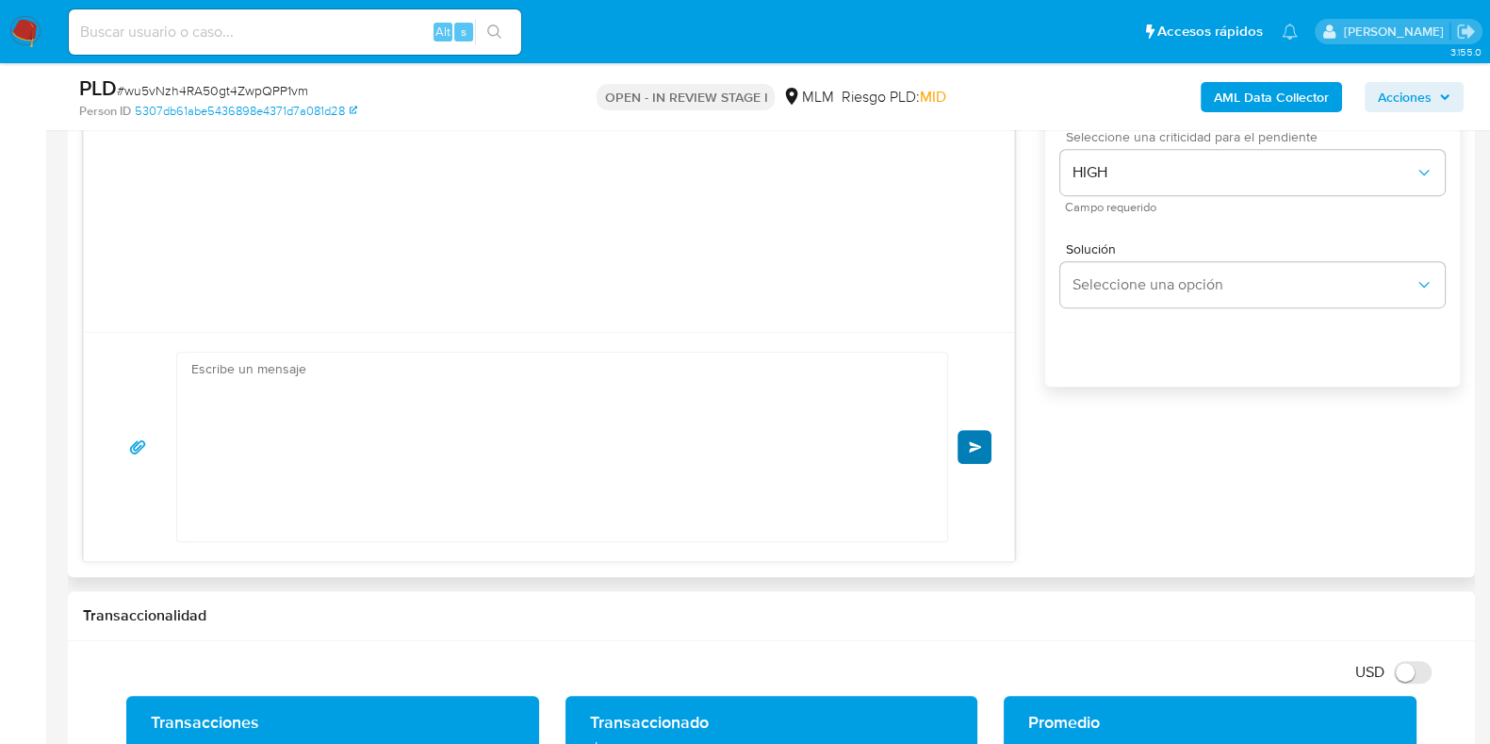
scroll to position [203, 0]
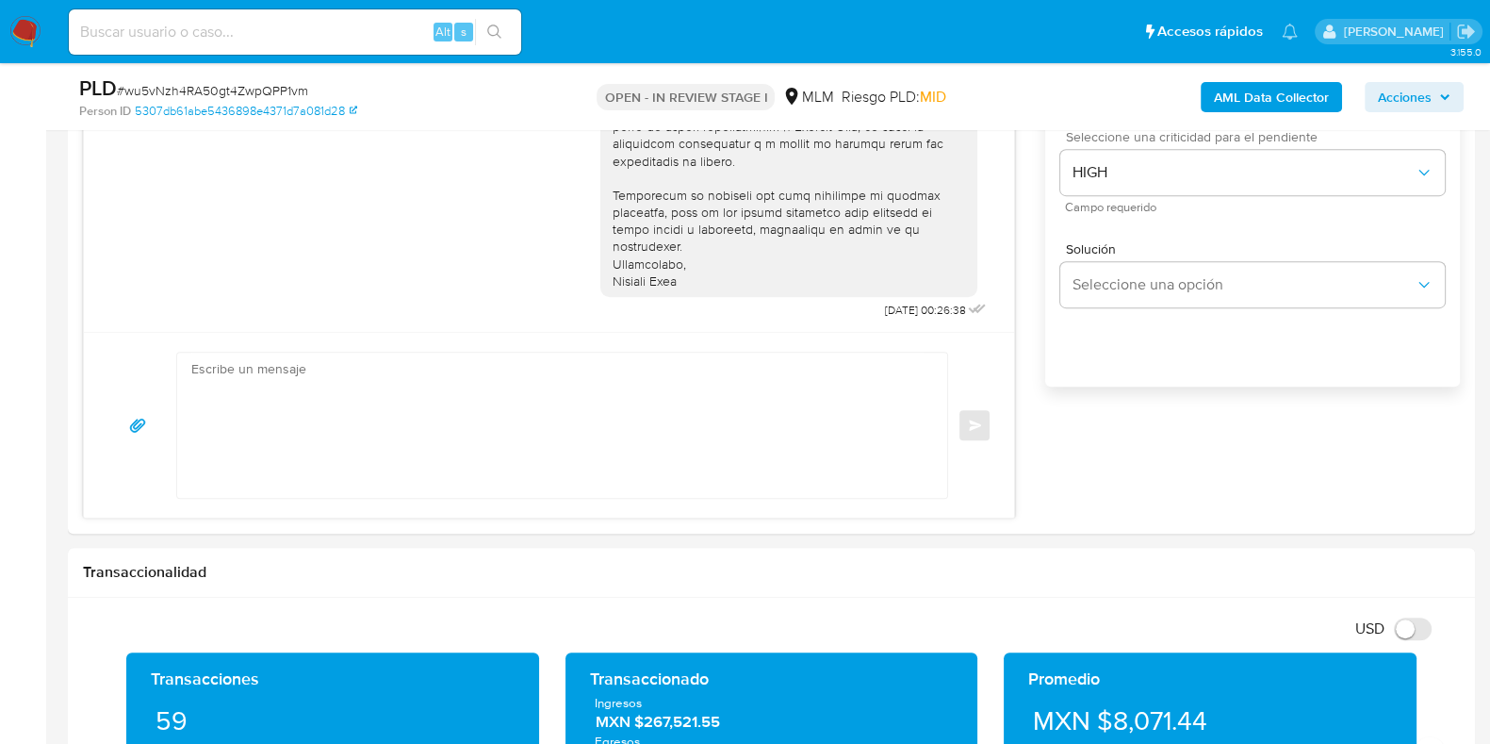
click at [248, 90] on span "# wu5vNzh4RA50gt4ZwpQPP1vm" at bounding box center [212, 90] width 191 height 19
copy span "wu5vNzh4RA50gt4ZwpQPP1vm"
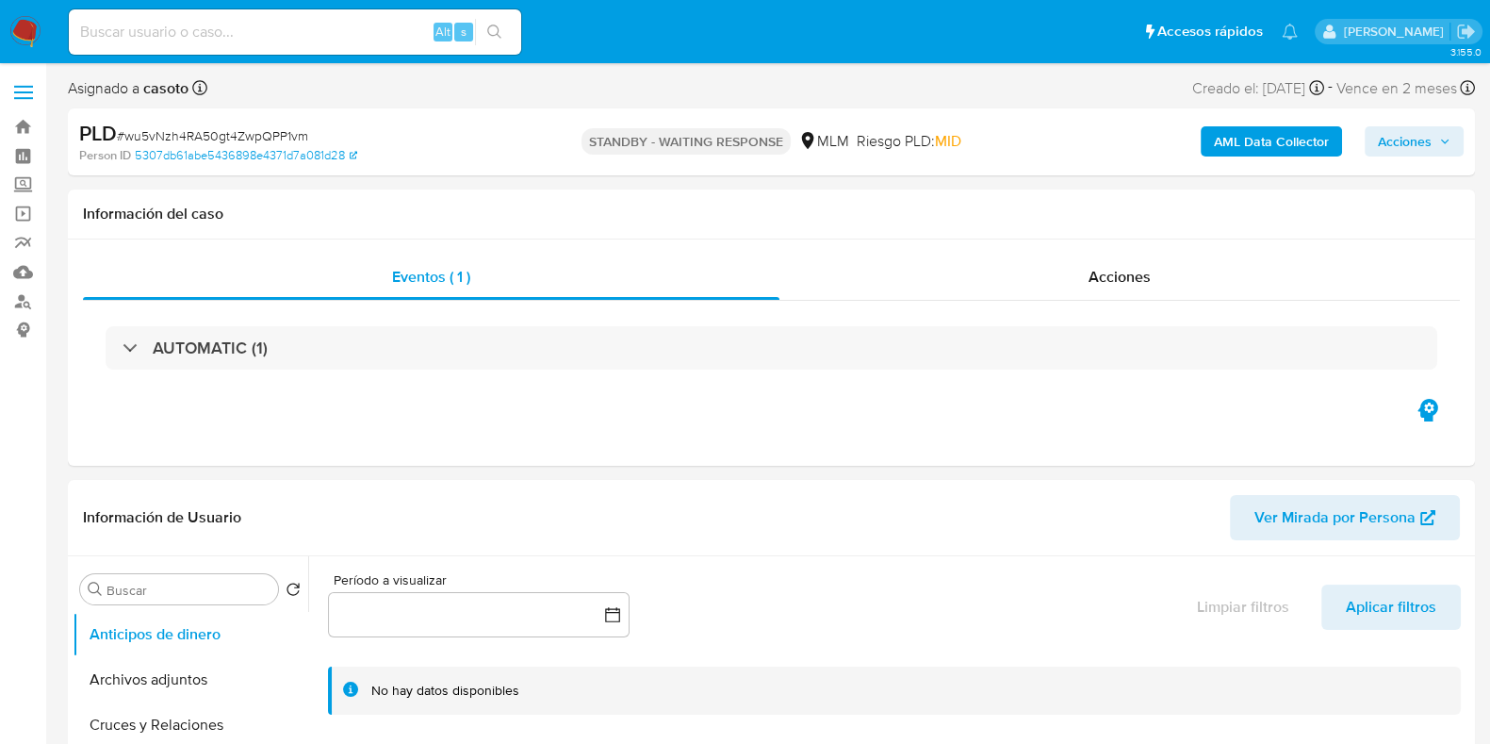
select select "10"
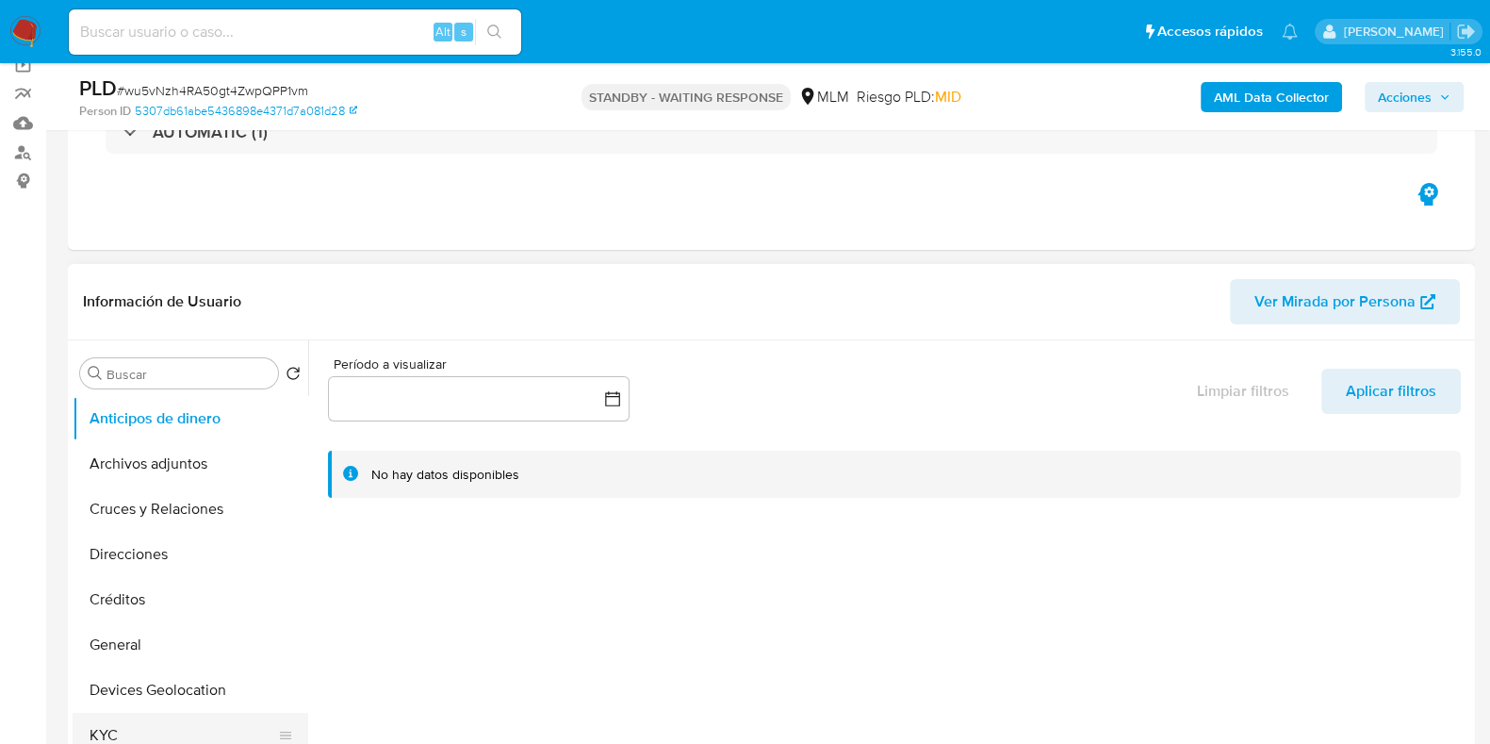
scroll to position [353, 0]
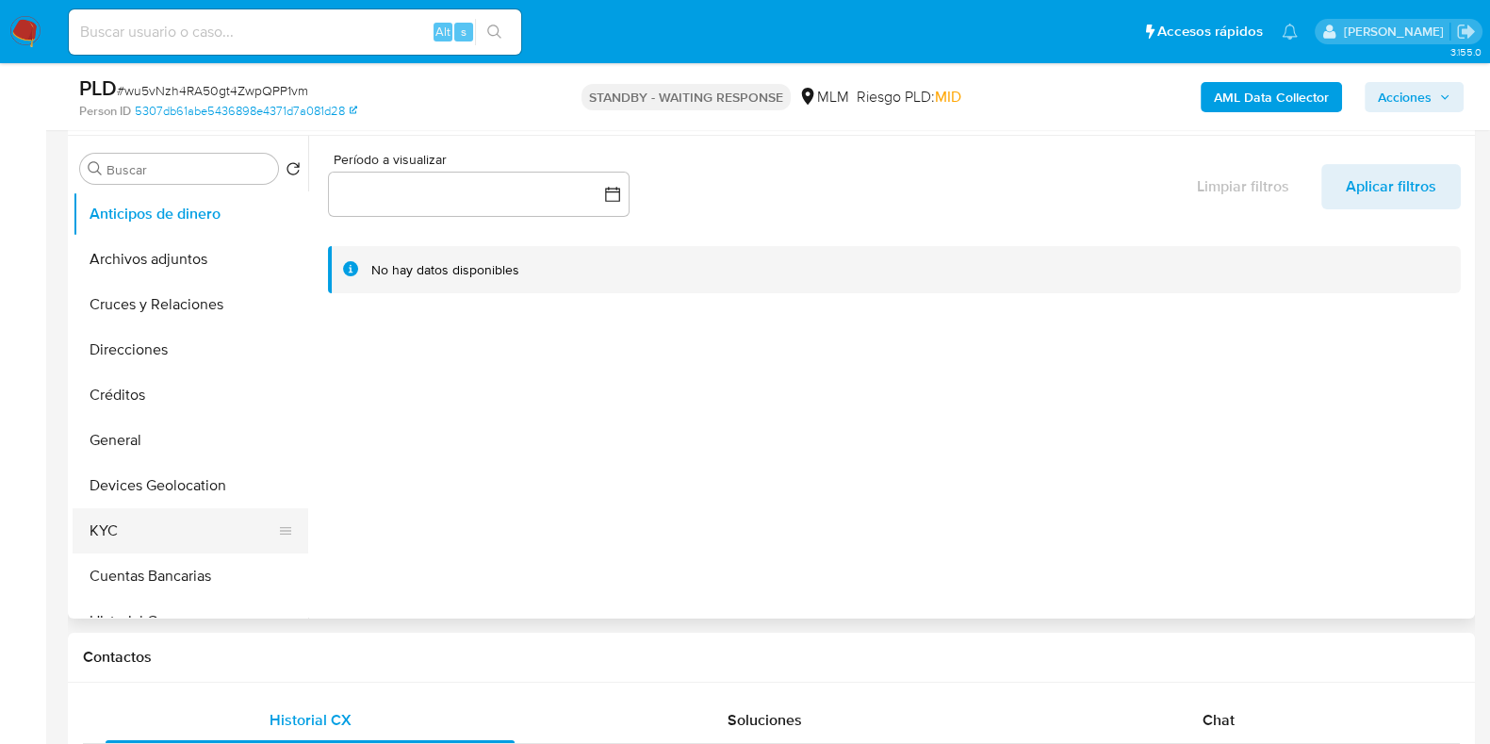
click at [144, 525] on button "KYC" at bounding box center [183, 530] width 221 height 45
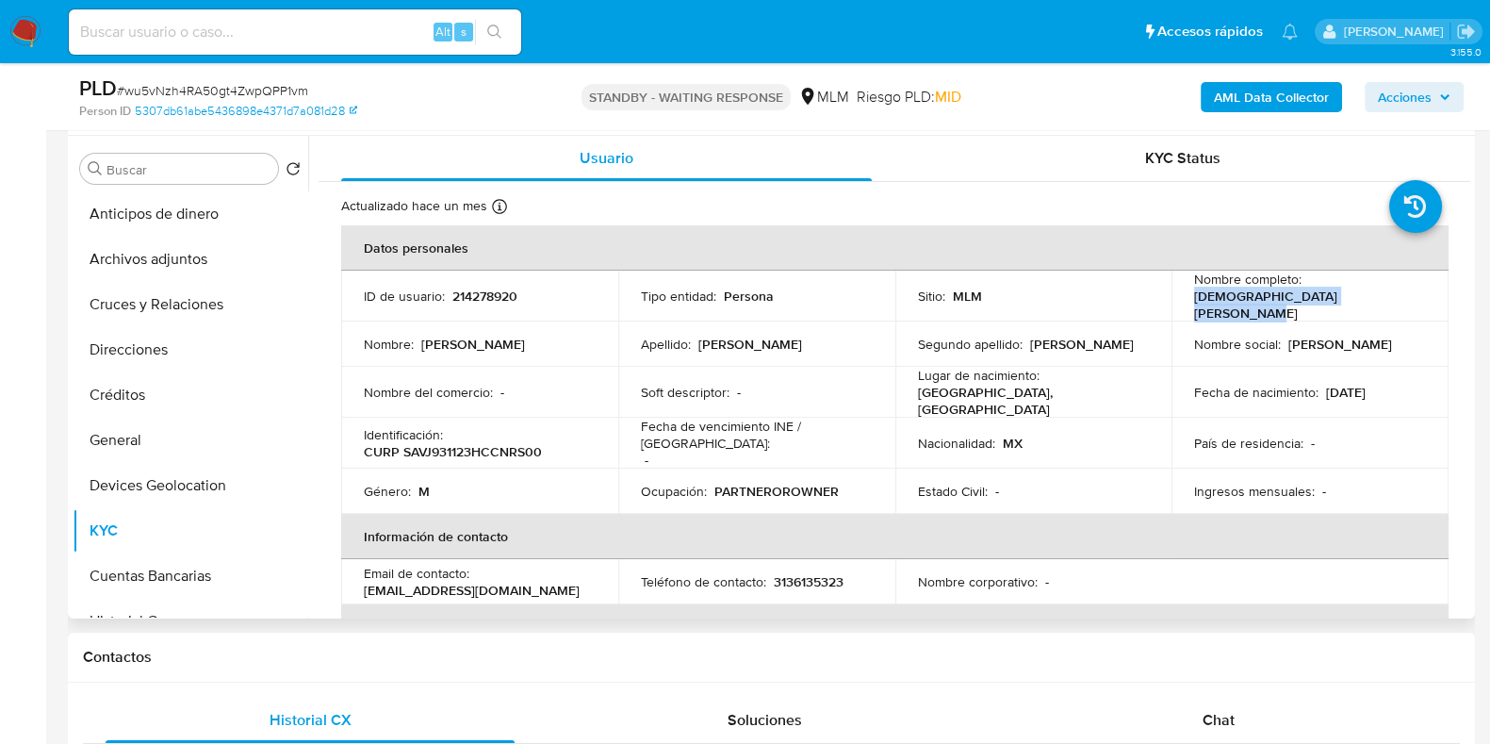
drag, startPoint x: 1383, startPoint y: 308, endPoint x: 1184, endPoint y: 300, distance: 199.1
click at [1184, 300] on td "Nombre completo : [PERSON_NAME]" at bounding box center [1310, 296] width 277 height 51
copy p "[DEMOGRAPHIC_DATA][PERSON_NAME]"
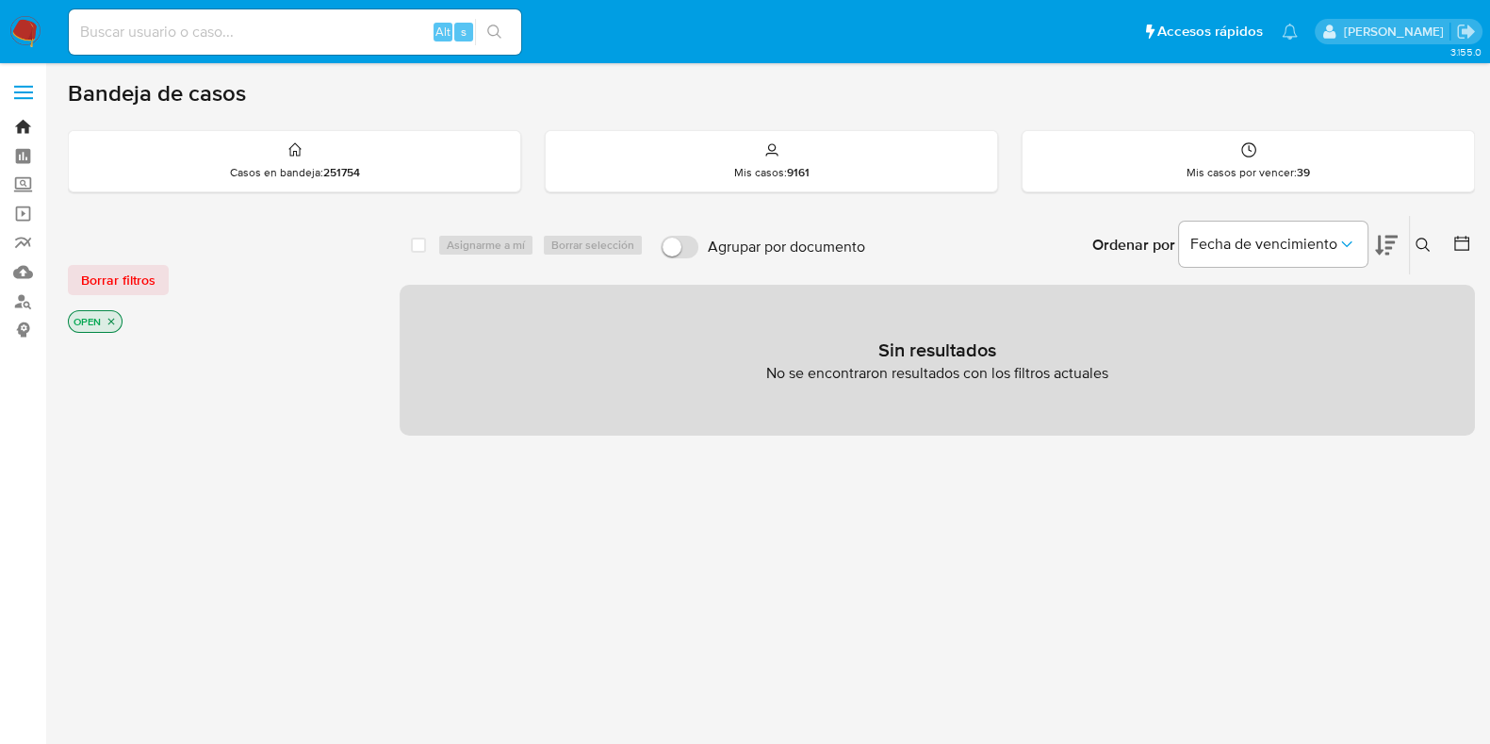
click at [26, 134] on link "Bandeja" at bounding box center [112, 126] width 224 height 29
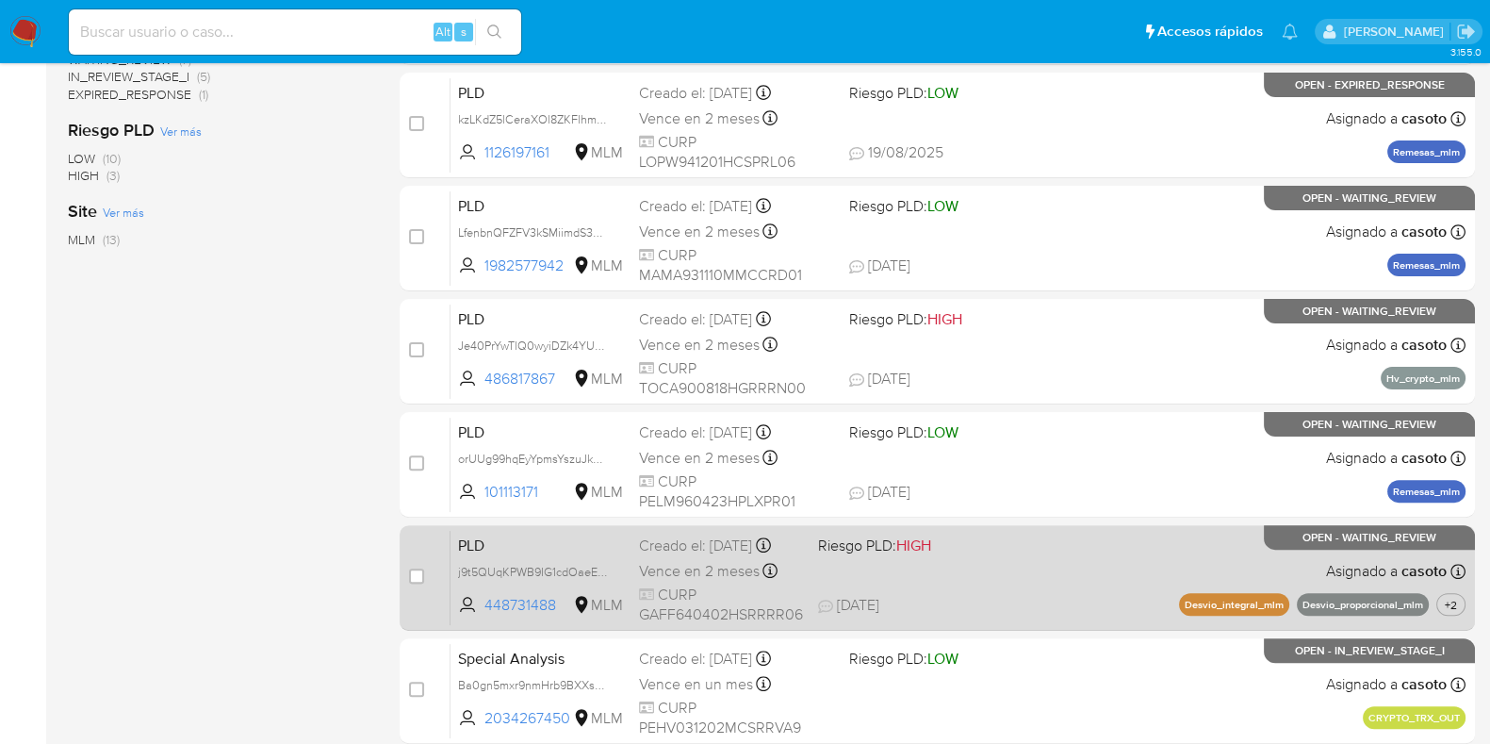
scroll to position [707, 0]
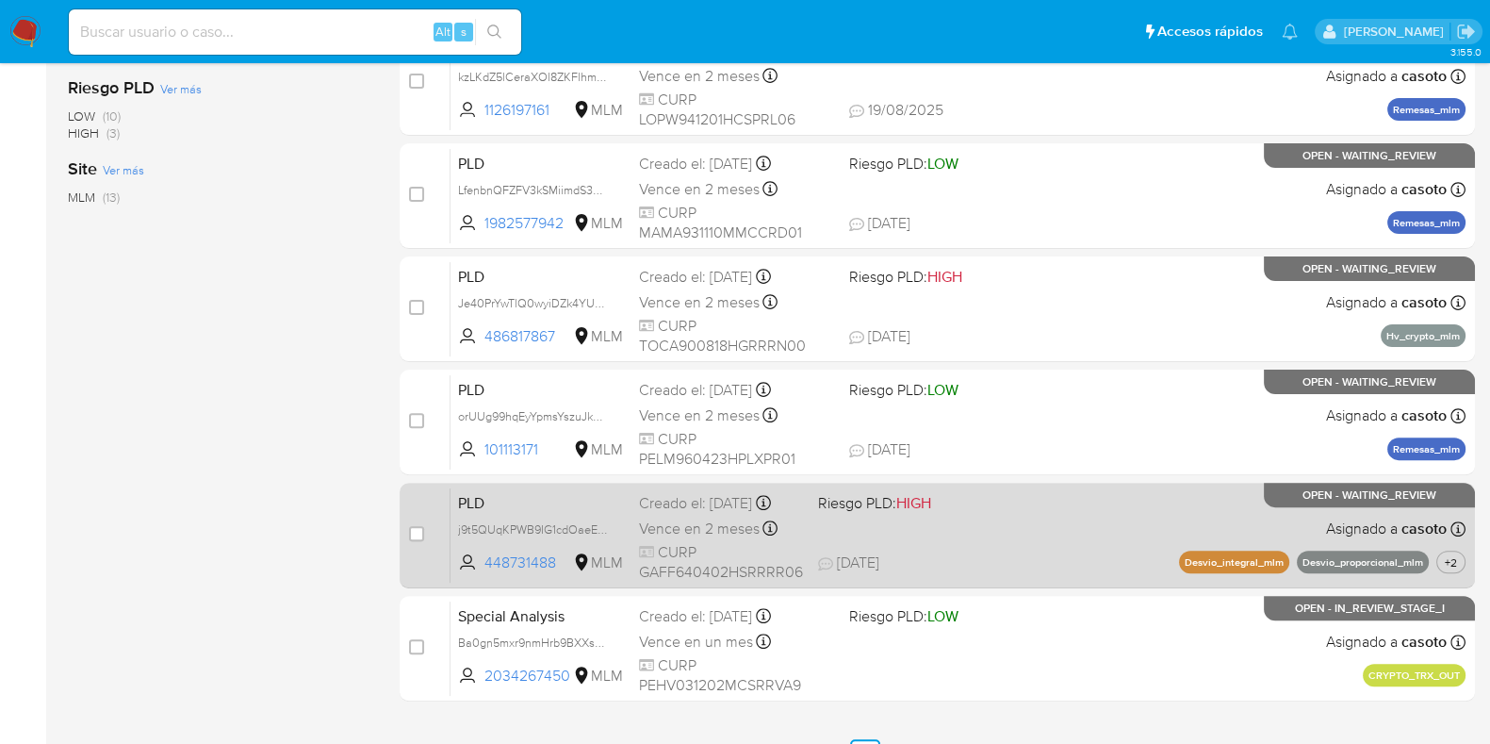
click at [996, 530] on div "PLD j9t5QUqKPWB9IG1cdOaeE5iK 448731488 MLM Riesgo PLD: HIGH Creado el: [DATE] C…" at bounding box center [958, 534] width 1015 height 95
click at [420, 539] on input "checkbox" at bounding box center [416, 533] width 15 height 15
checkbox input "true"
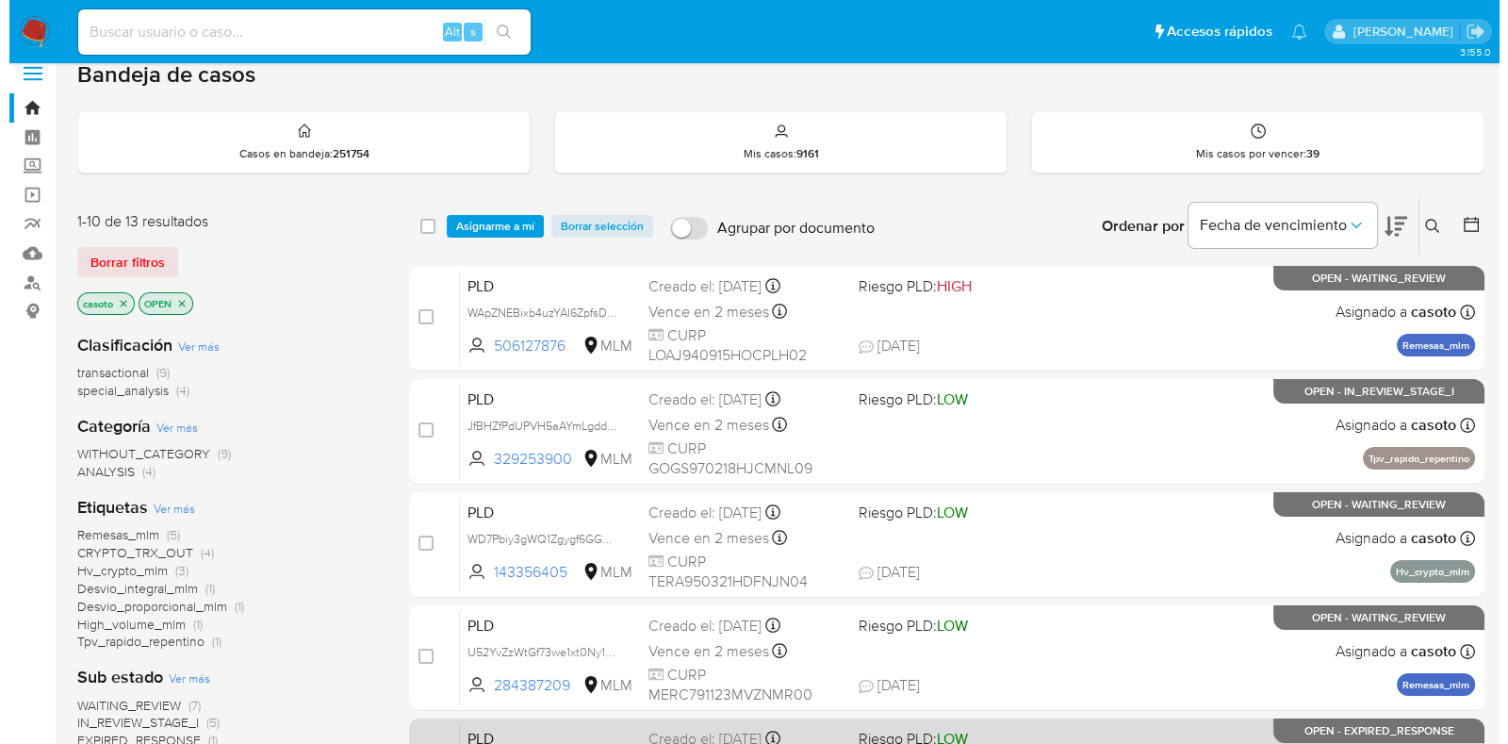
scroll to position [0, 0]
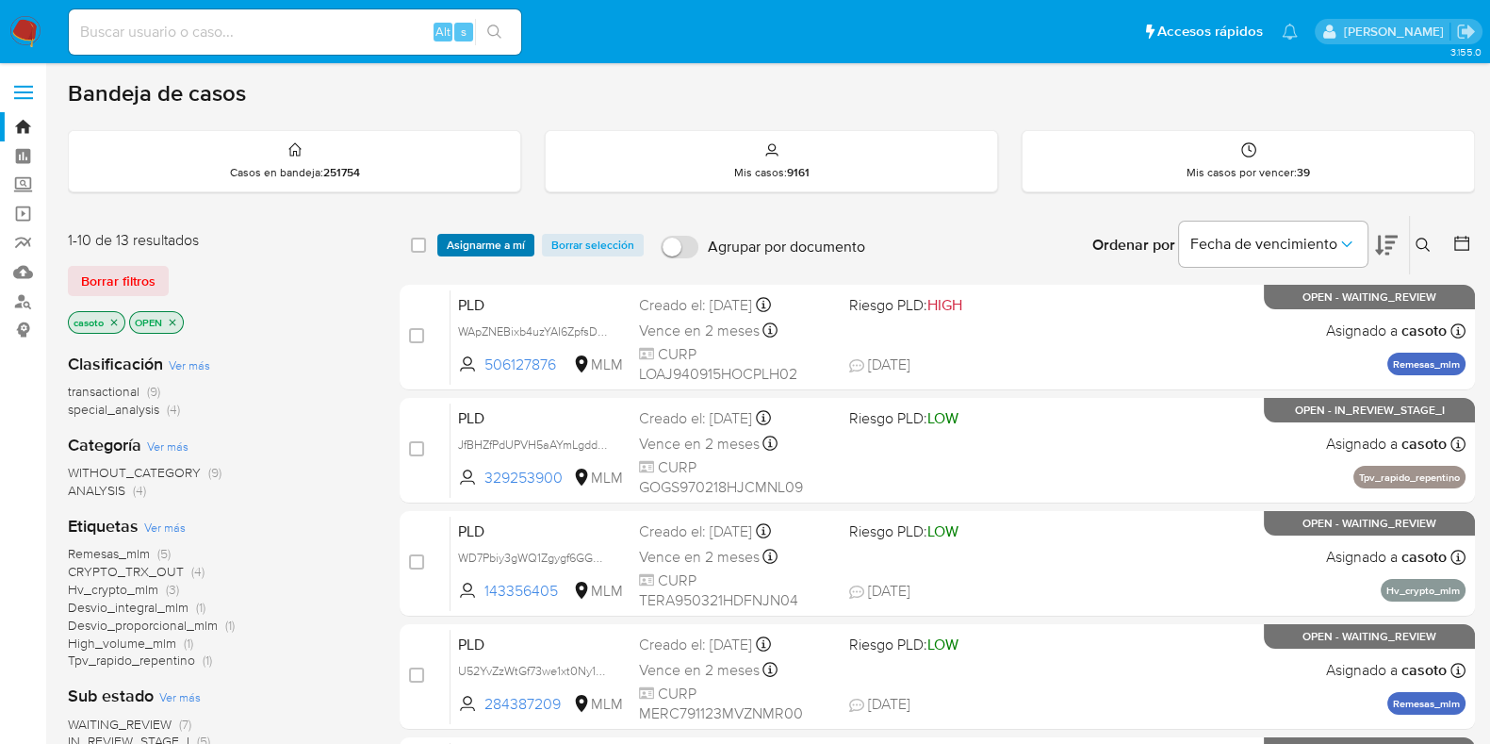
click at [500, 250] on span "Asignarme a mí" at bounding box center [486, 245] width 78 height 19
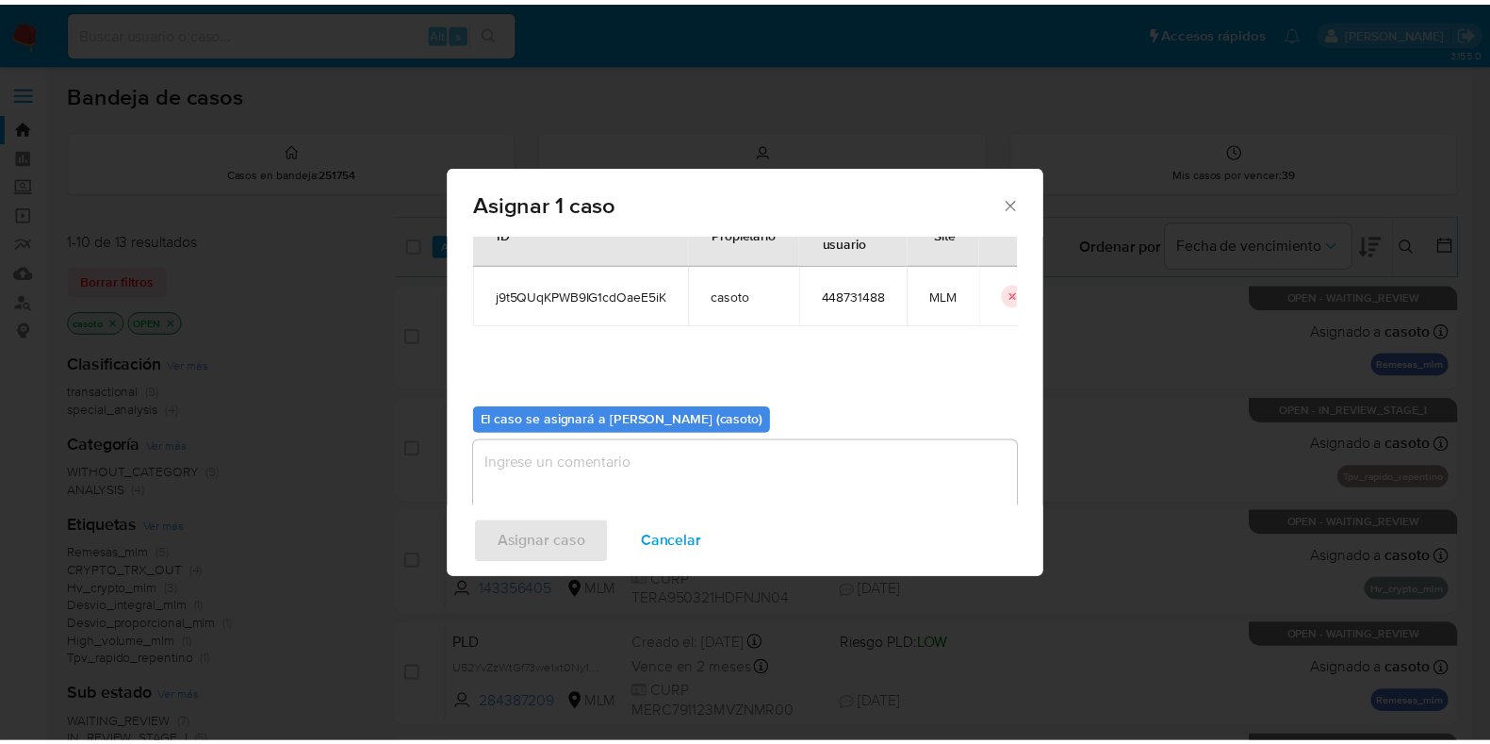
scroll to position [97, 0]
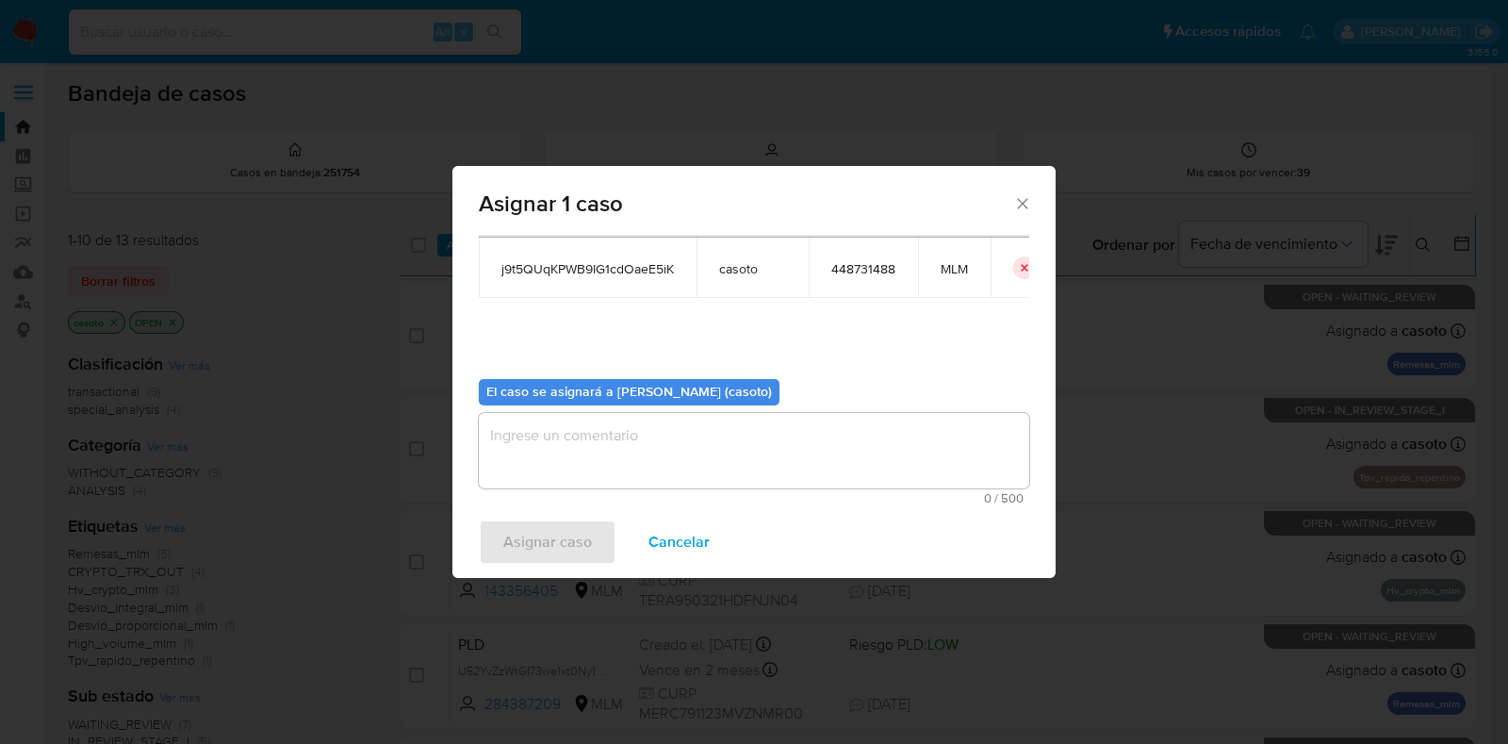
click at [721, 474] on textarea "assign-modal" at bounding box center [754, 450] width 550 height 75
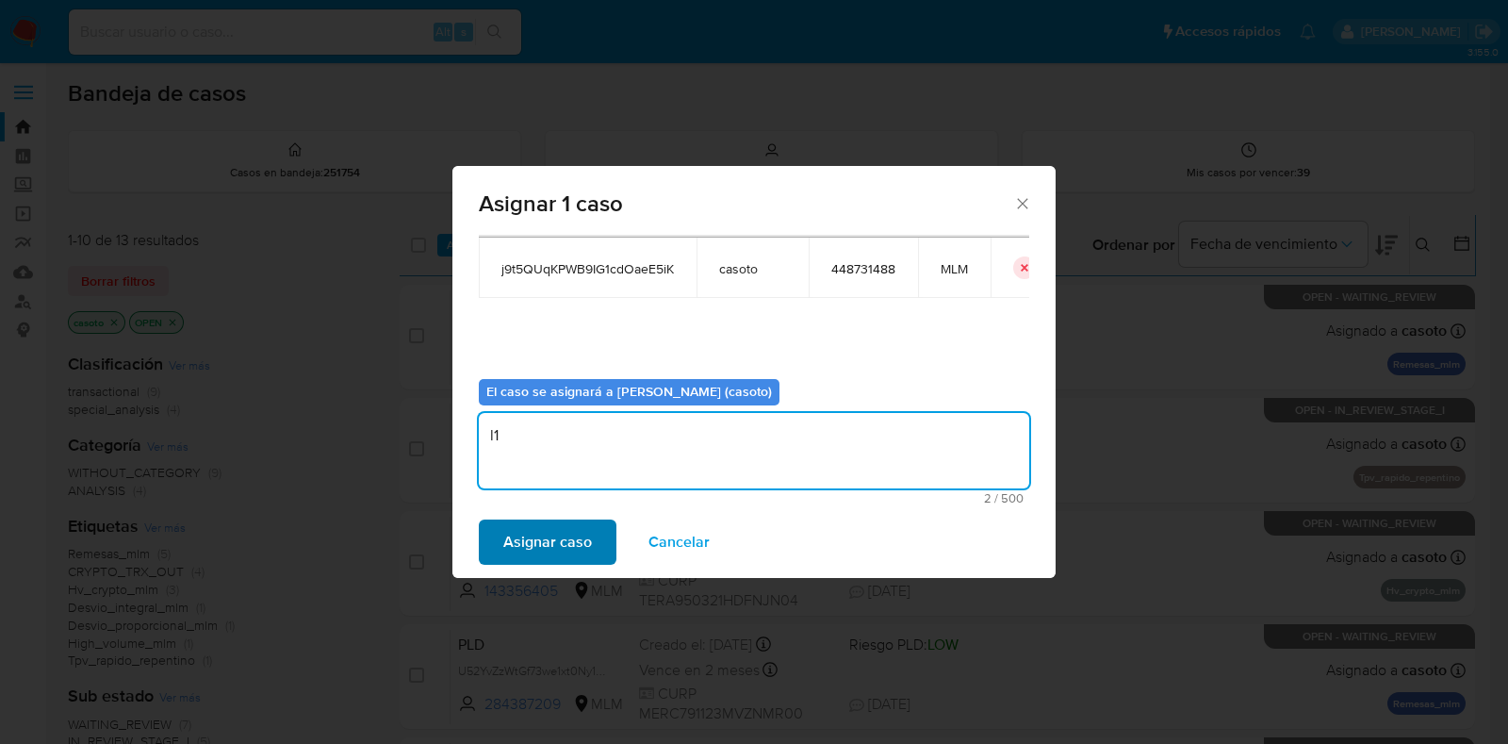
type textarea "l1"
click at [597, 525] on button "Asignar caso" at bounding box center [548, 541] width 138 height 45
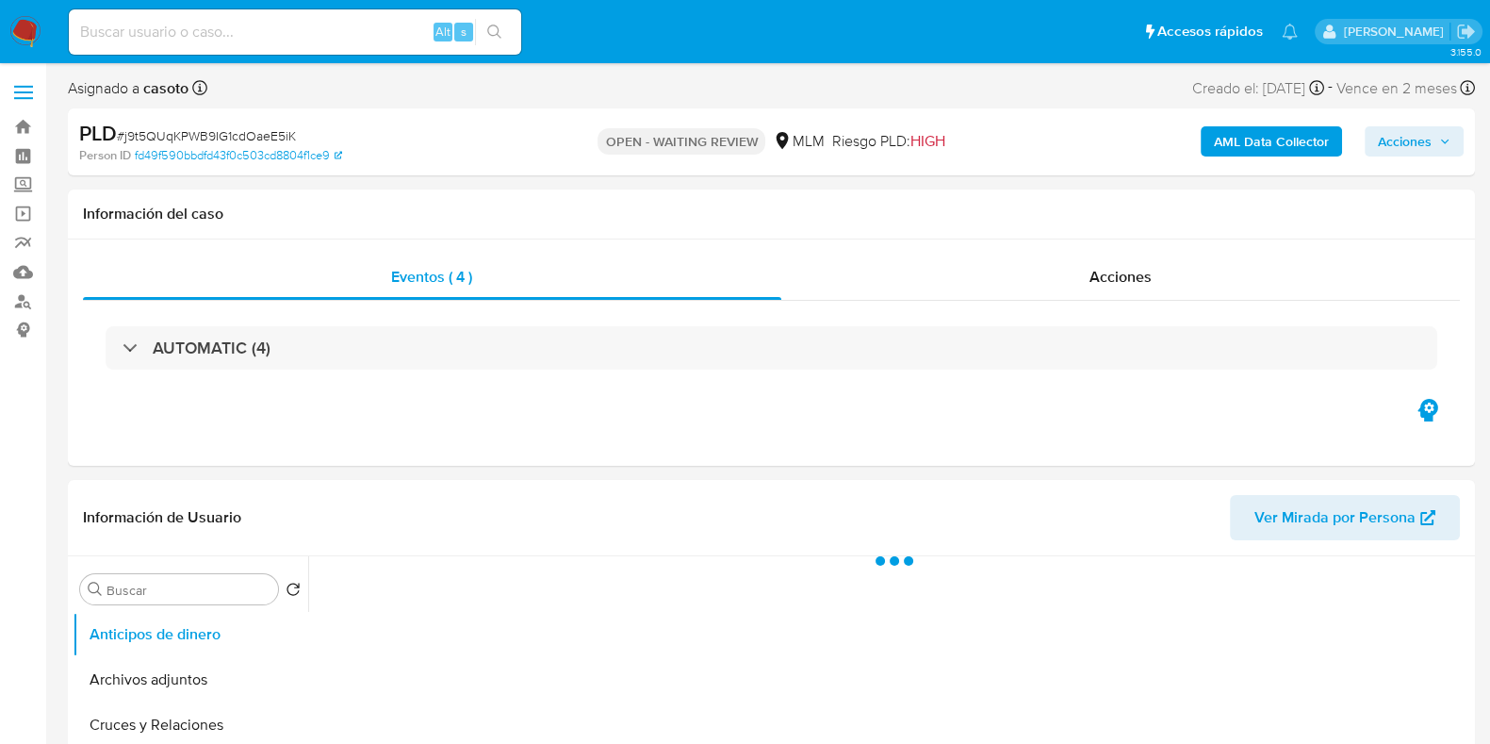
select select "10"
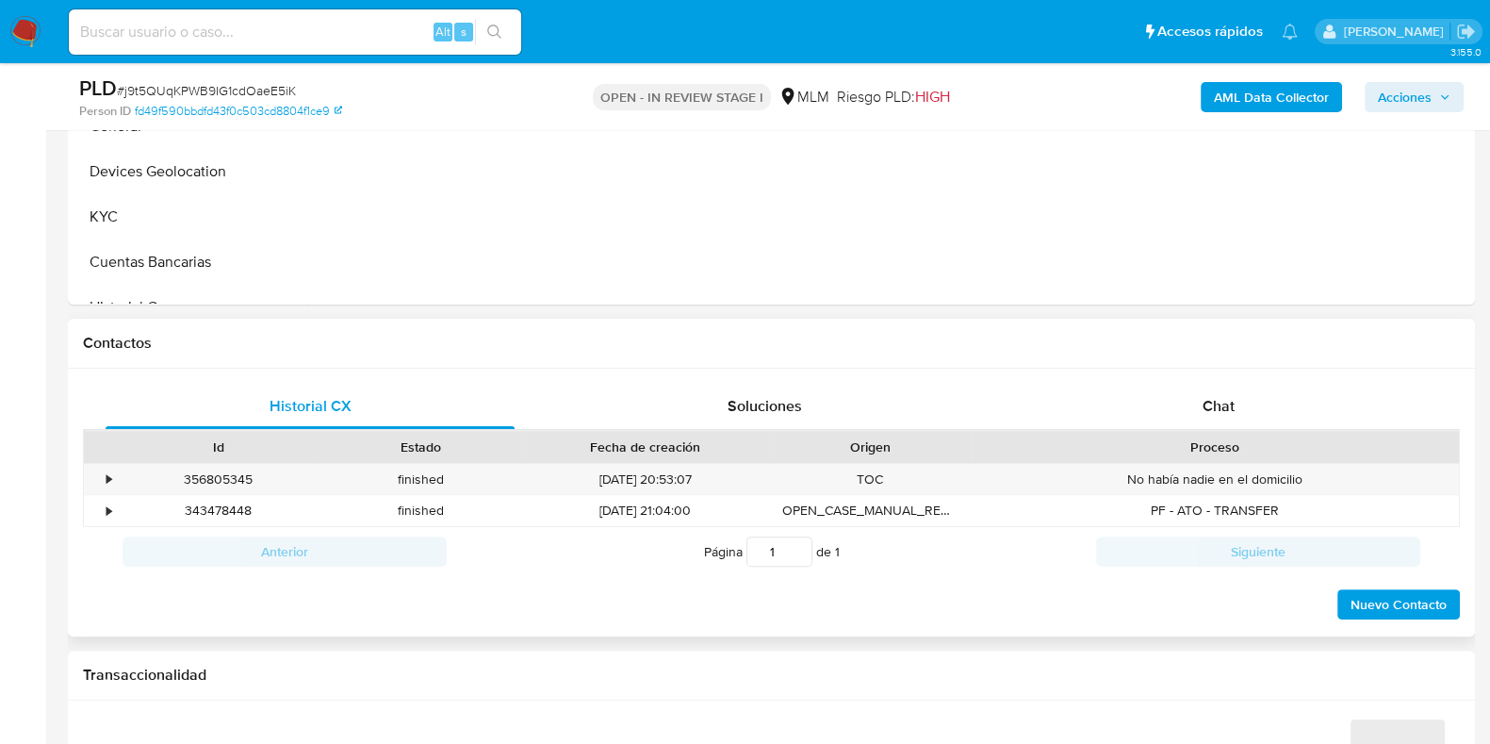
scroll to position [707, 0]
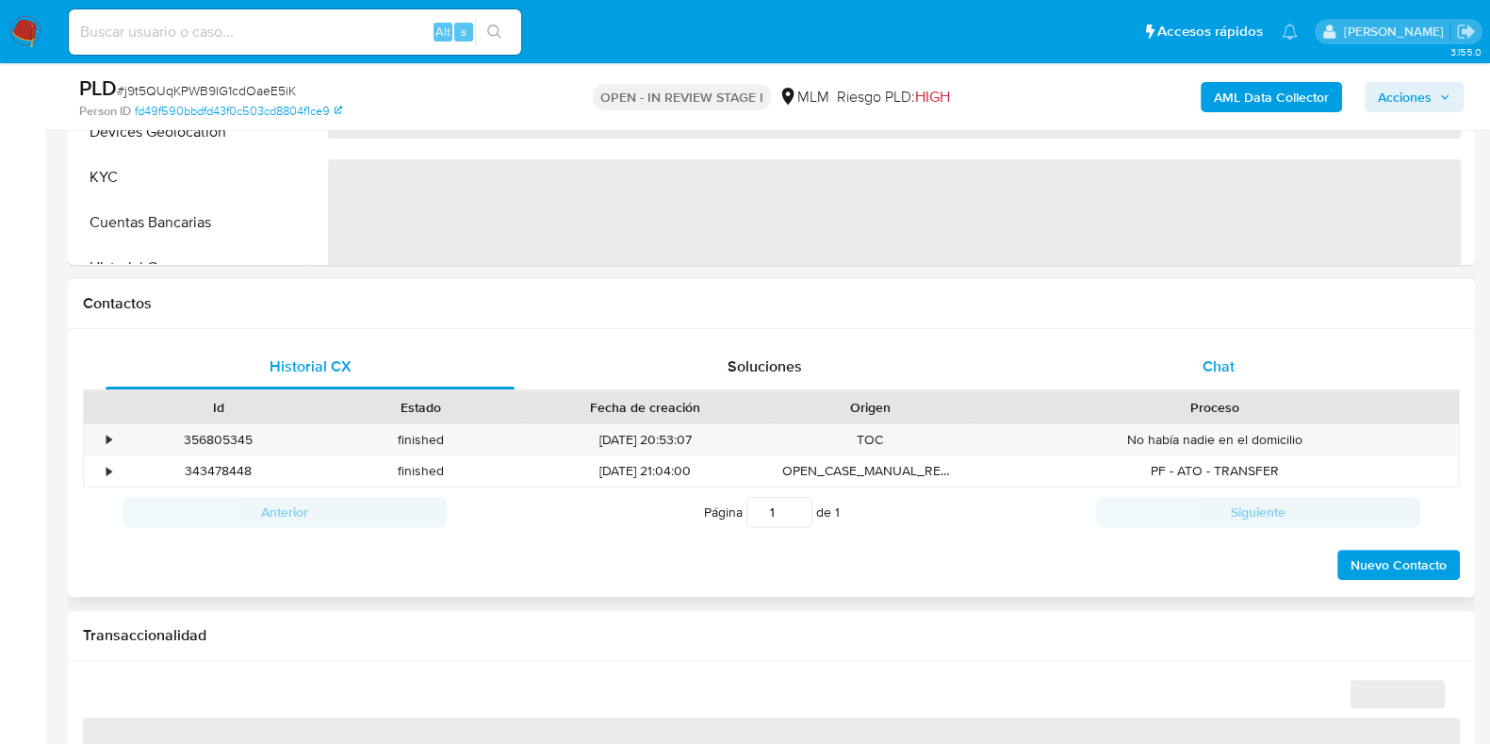
click at [1232, 386] on div "Chat" at bounding box center [1218, 366] width 409 height 45
select select "10"
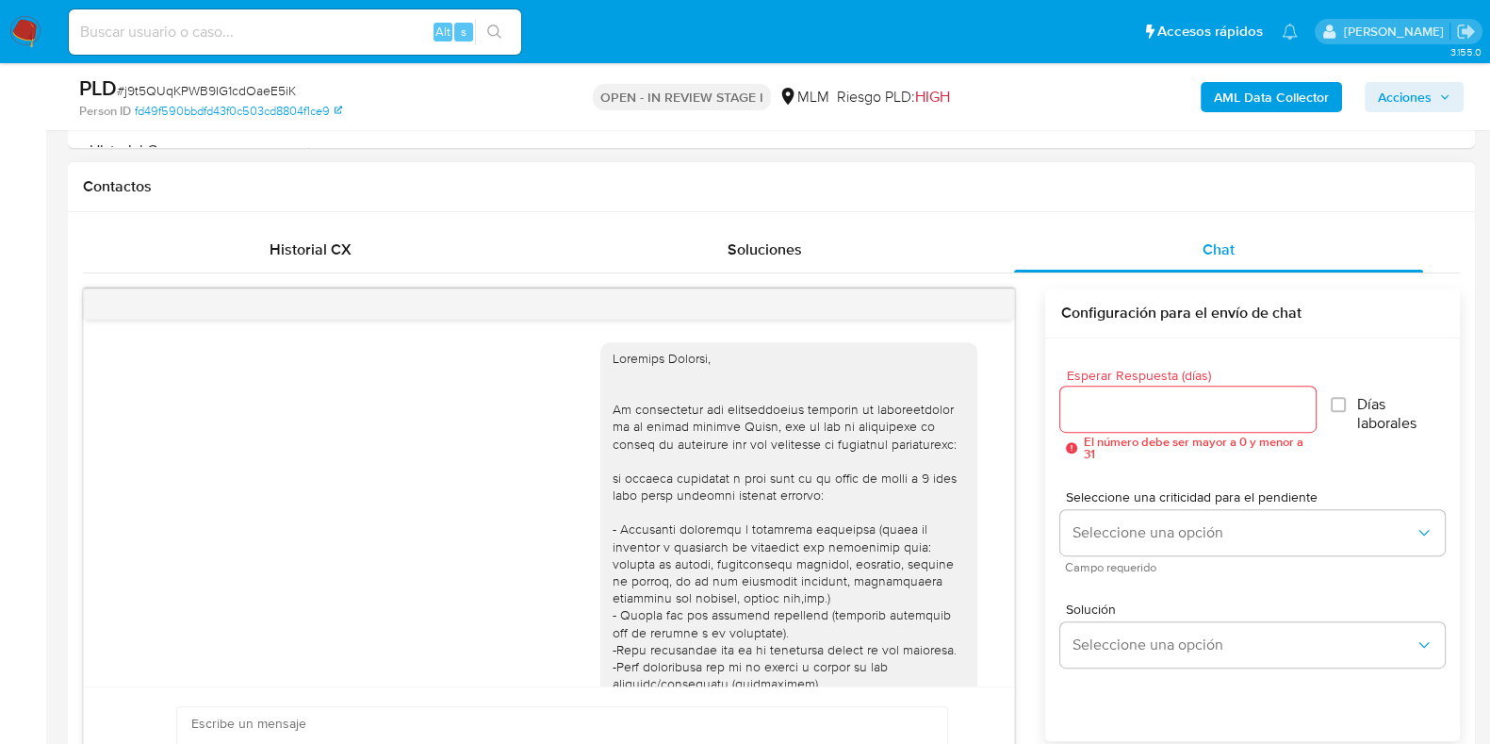
scroll to position [753, 0]
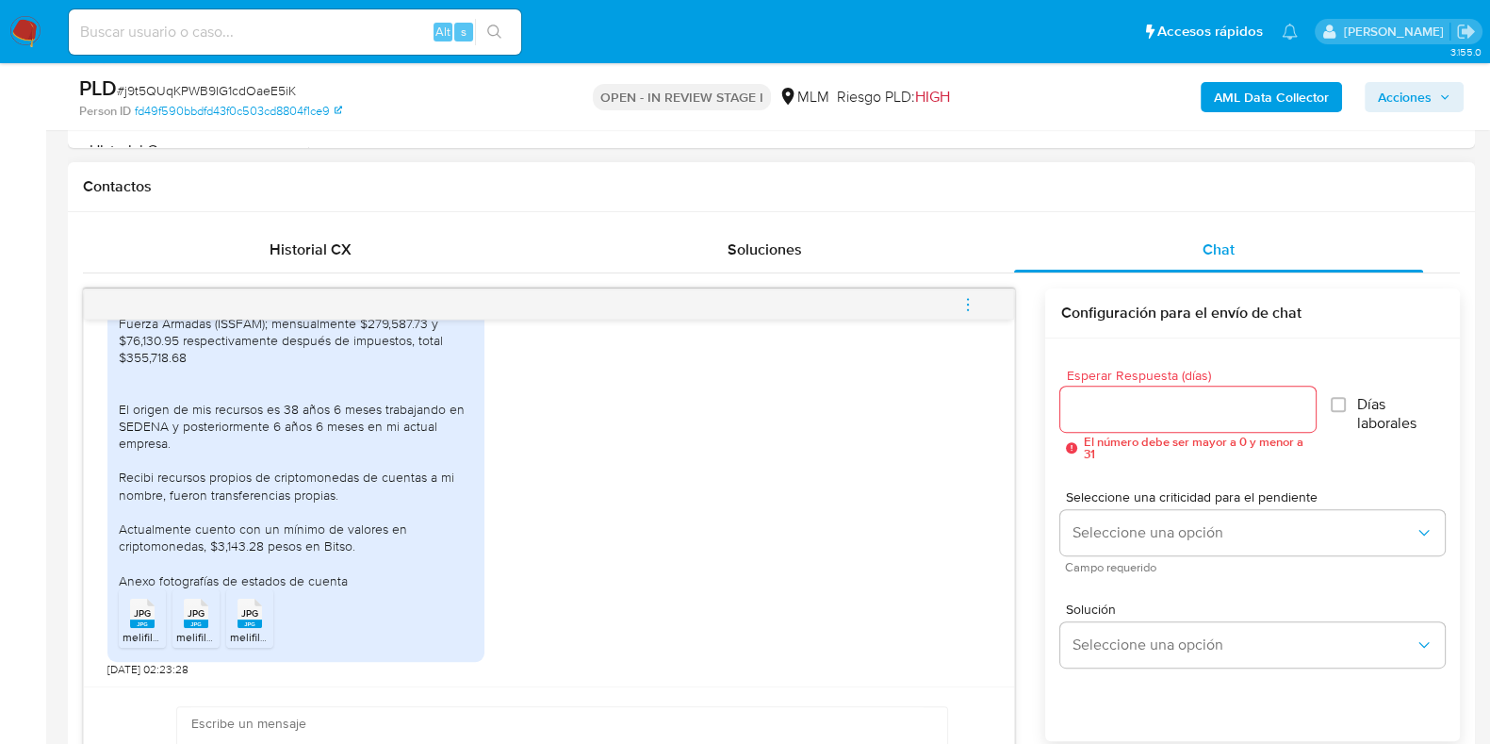
click at [1144, 402] on input "Esperar Respuesta (días)" at bounding box center [1187, 409] width 255 height 25
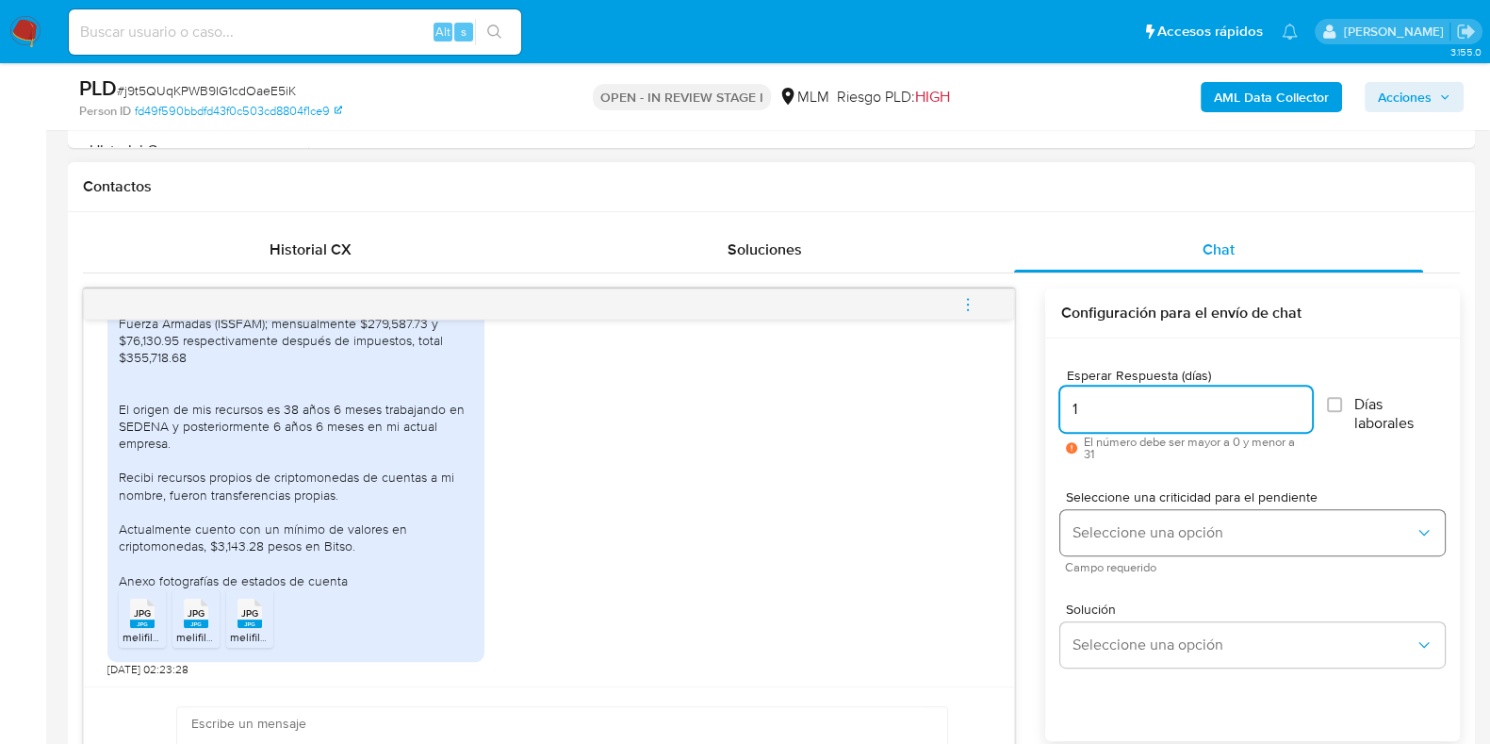
type input "1"
click at [1143, 524] on span "Seleccione una opción" at bounding box center [1243, 532] width 343 height 19
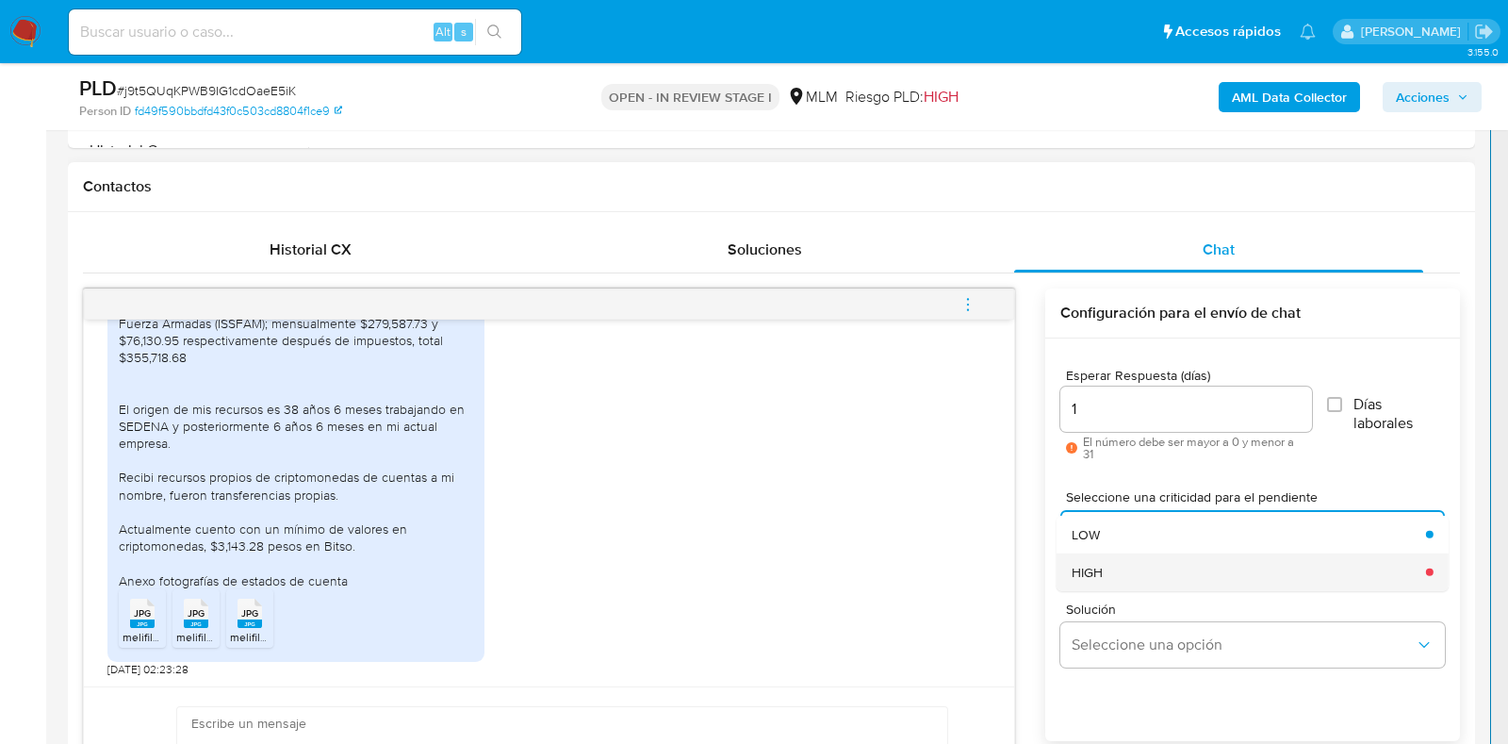
click at [1135, 563] on div "HIGH" at bounding box center [1243, 571] width 343 height 38
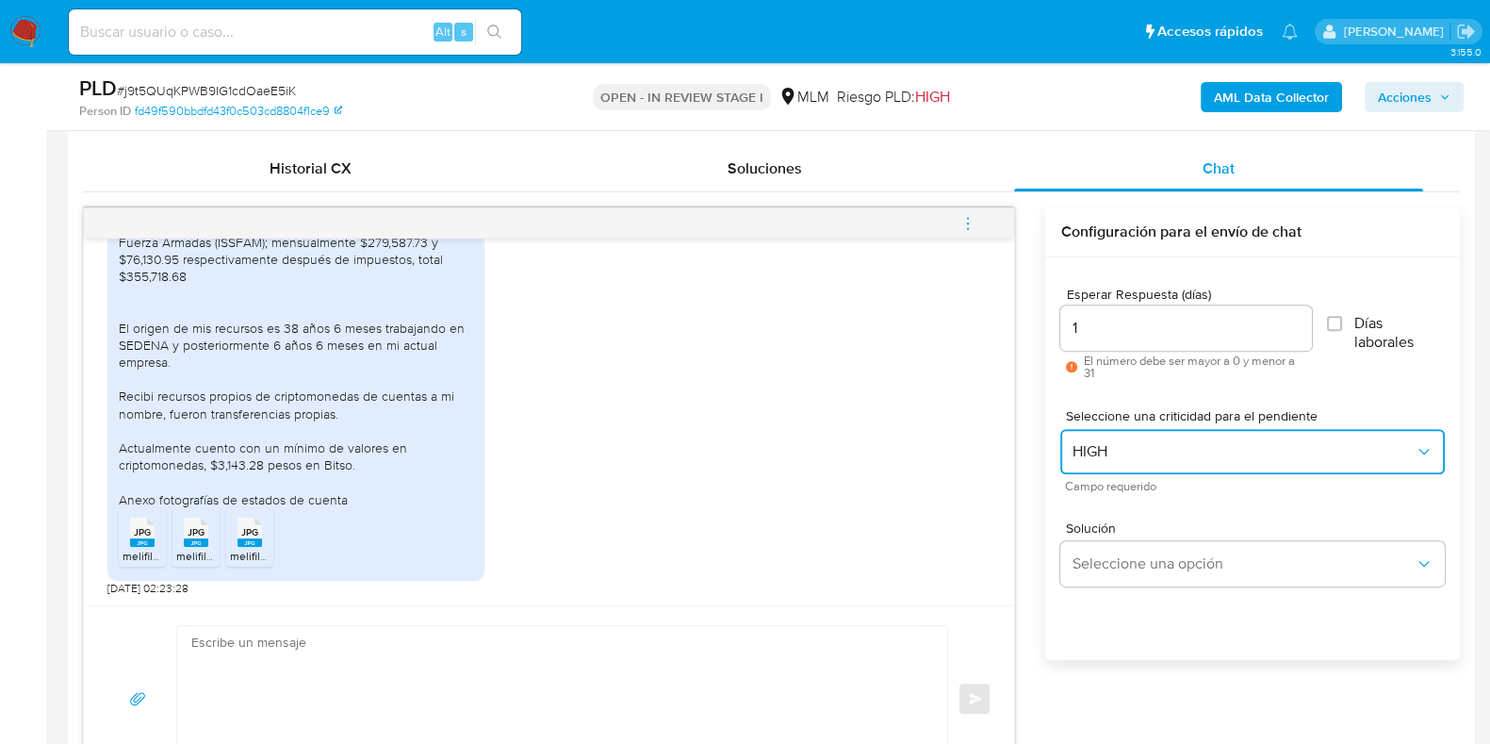
scroll to position [942, 0]
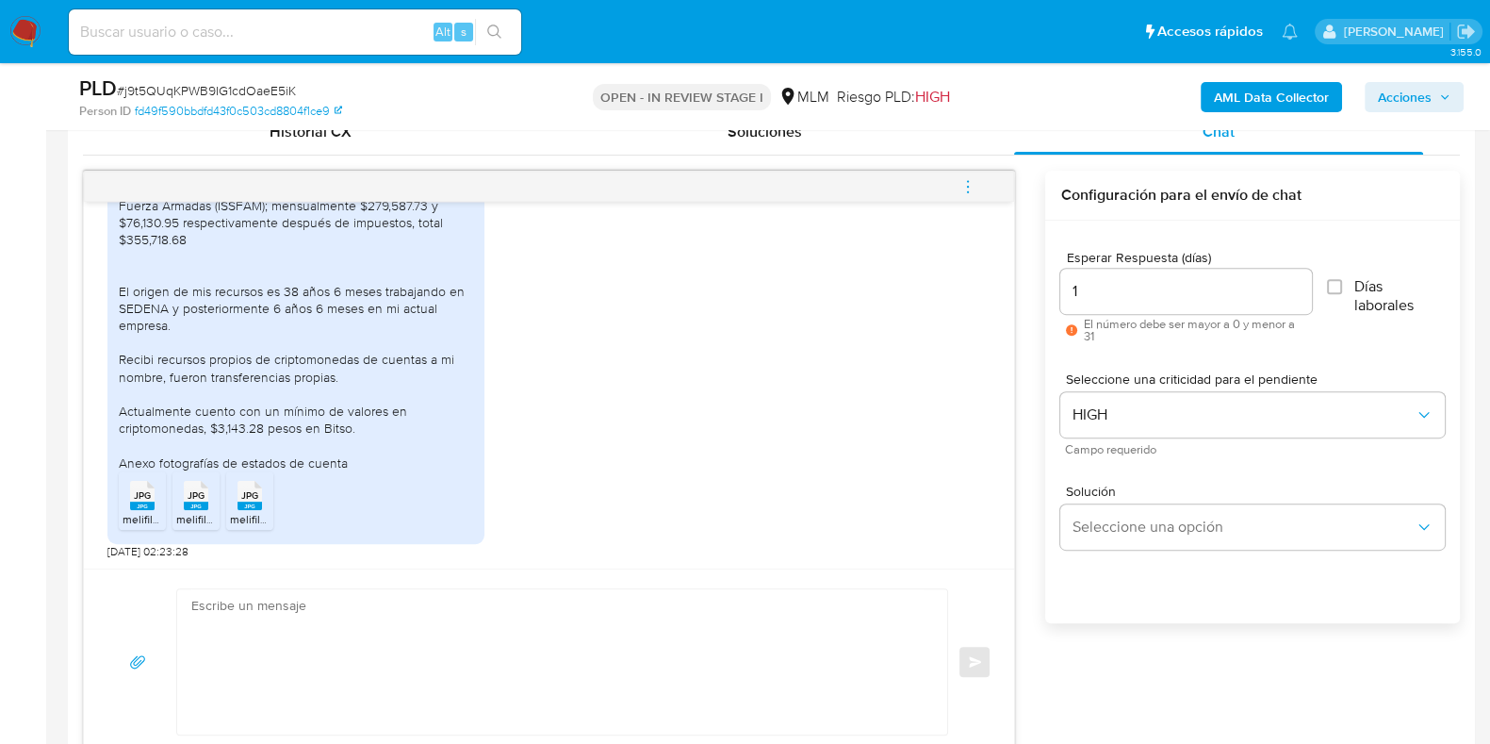
click at [495, 589] on textarea at bounding box center [557, 661] width 732 height 145
click at [156, 503] on div "JPG JPG" at bounding box center [143, 493] width 40 height 37
click at [211, 499] on div "JPG JPG" at bounding box center [196, 493] width 40 height 37
click at [259, 502] on rect at bounding box center [250, 505] width 25 height 8
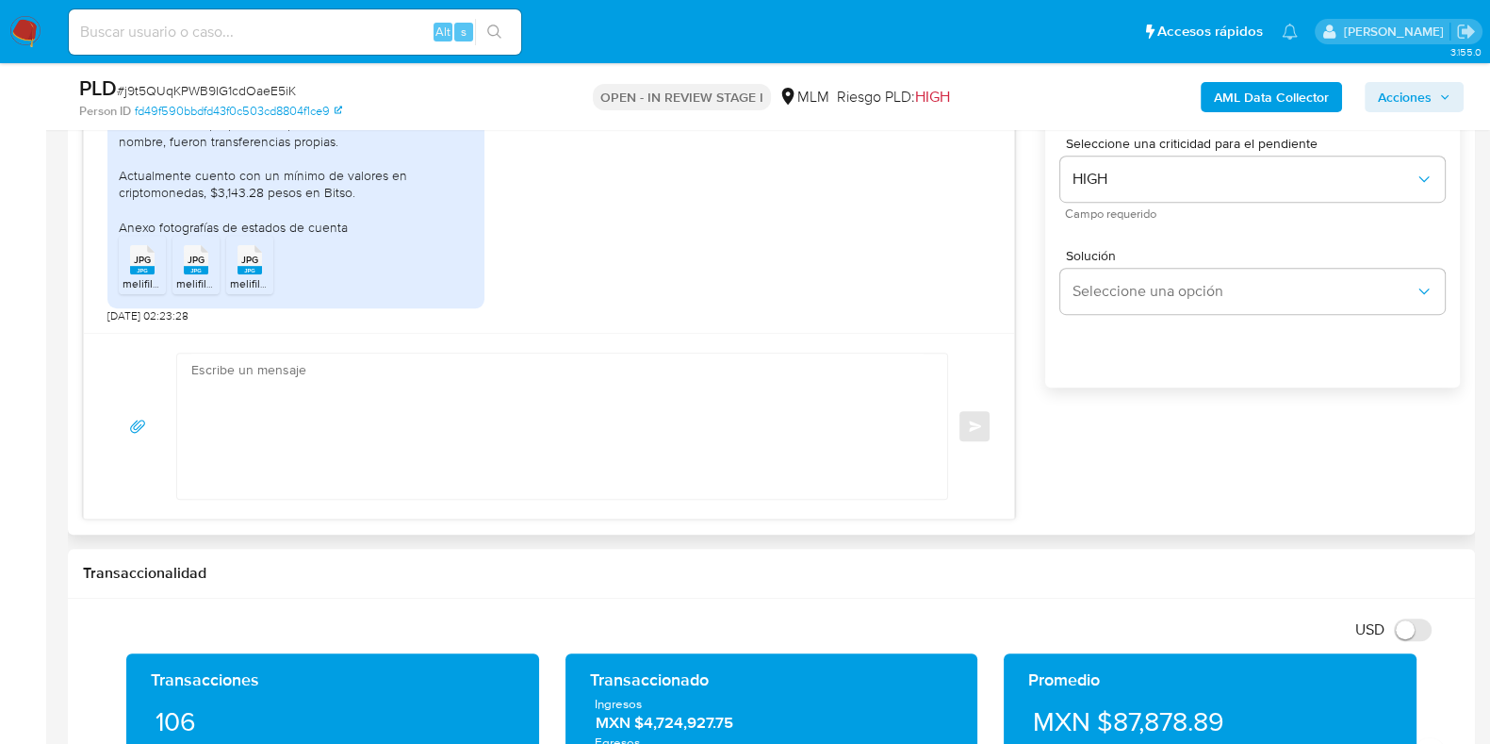
scroll to position [1178, 0]
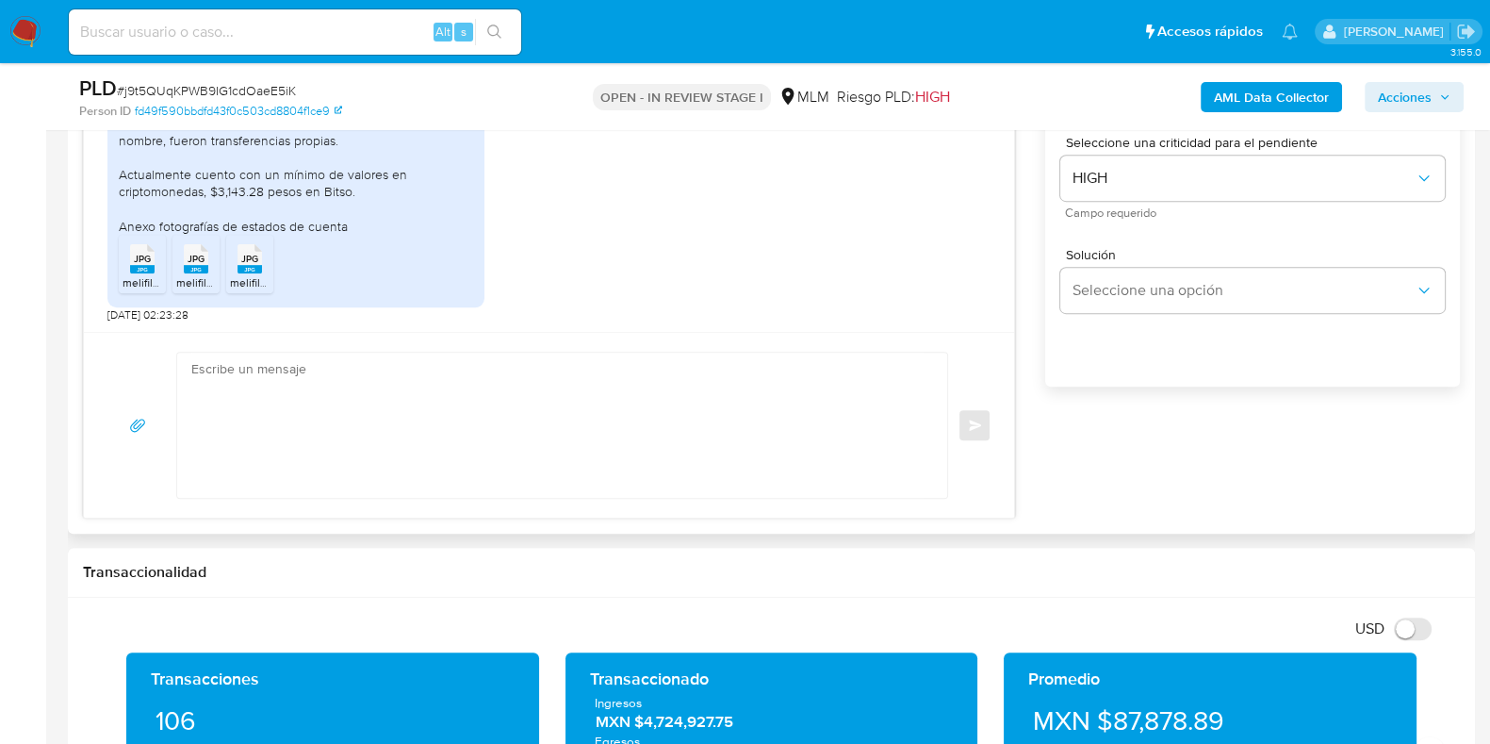
click at [474, 402] on textarea at bounding box center [557, 425] width 732 height 145
type textarea "g"
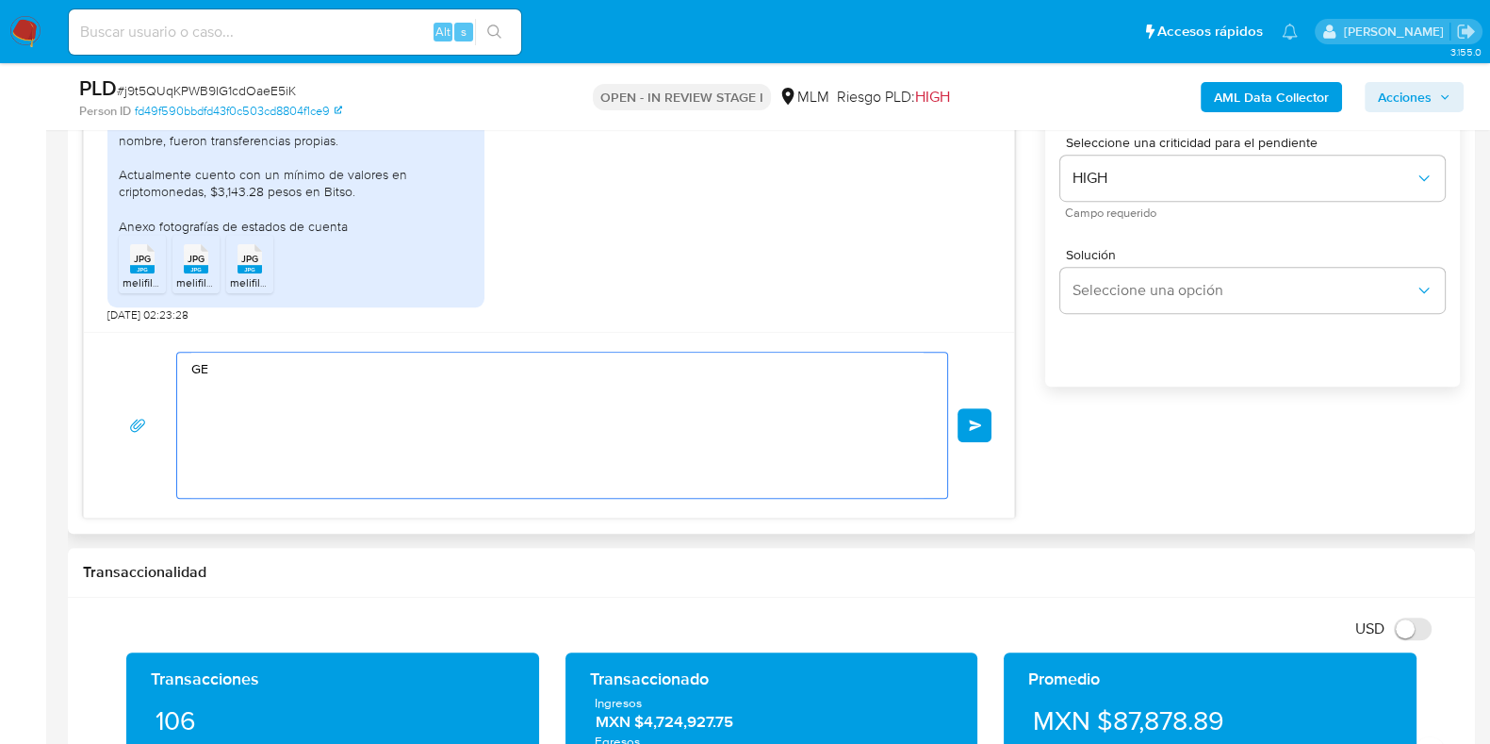
type textarea "G"
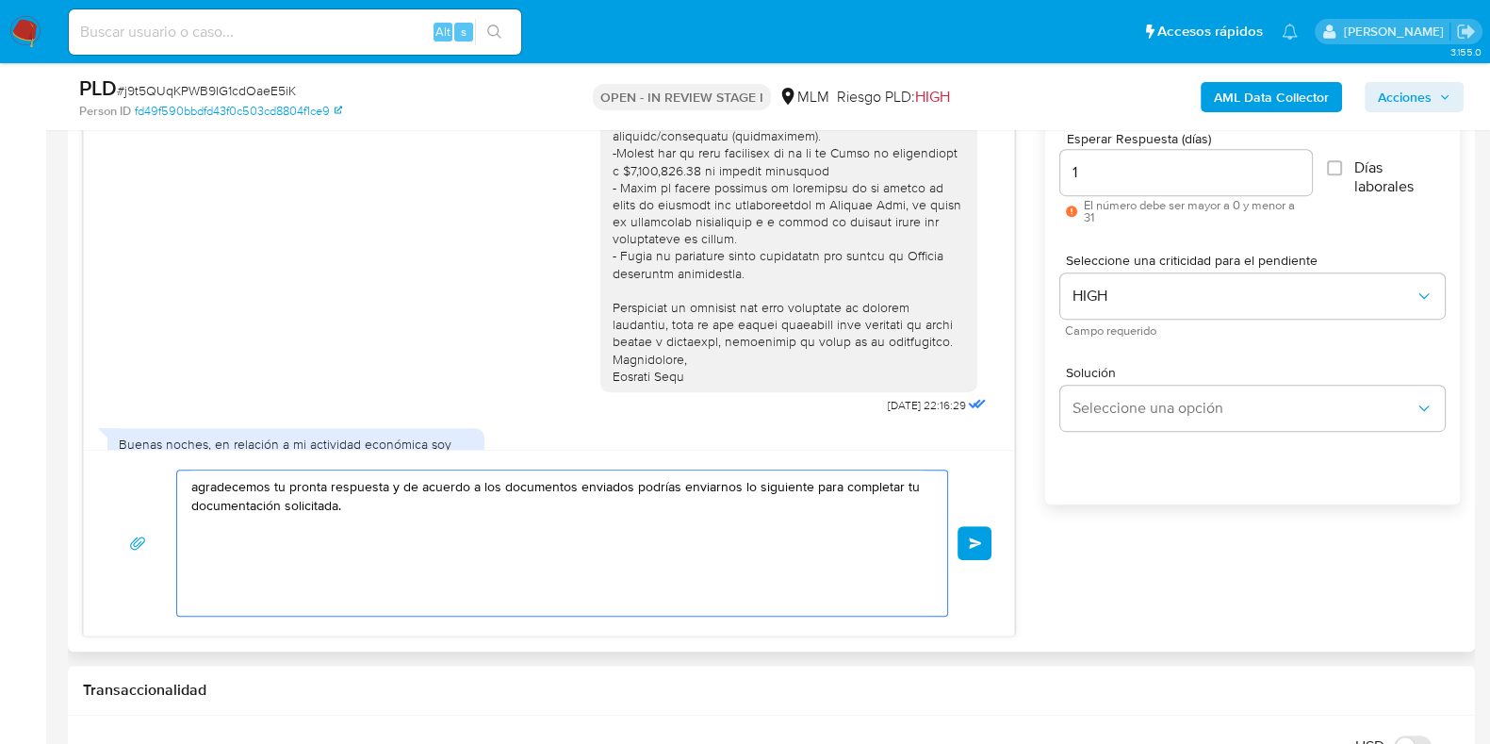
scroll to position [283, 0]
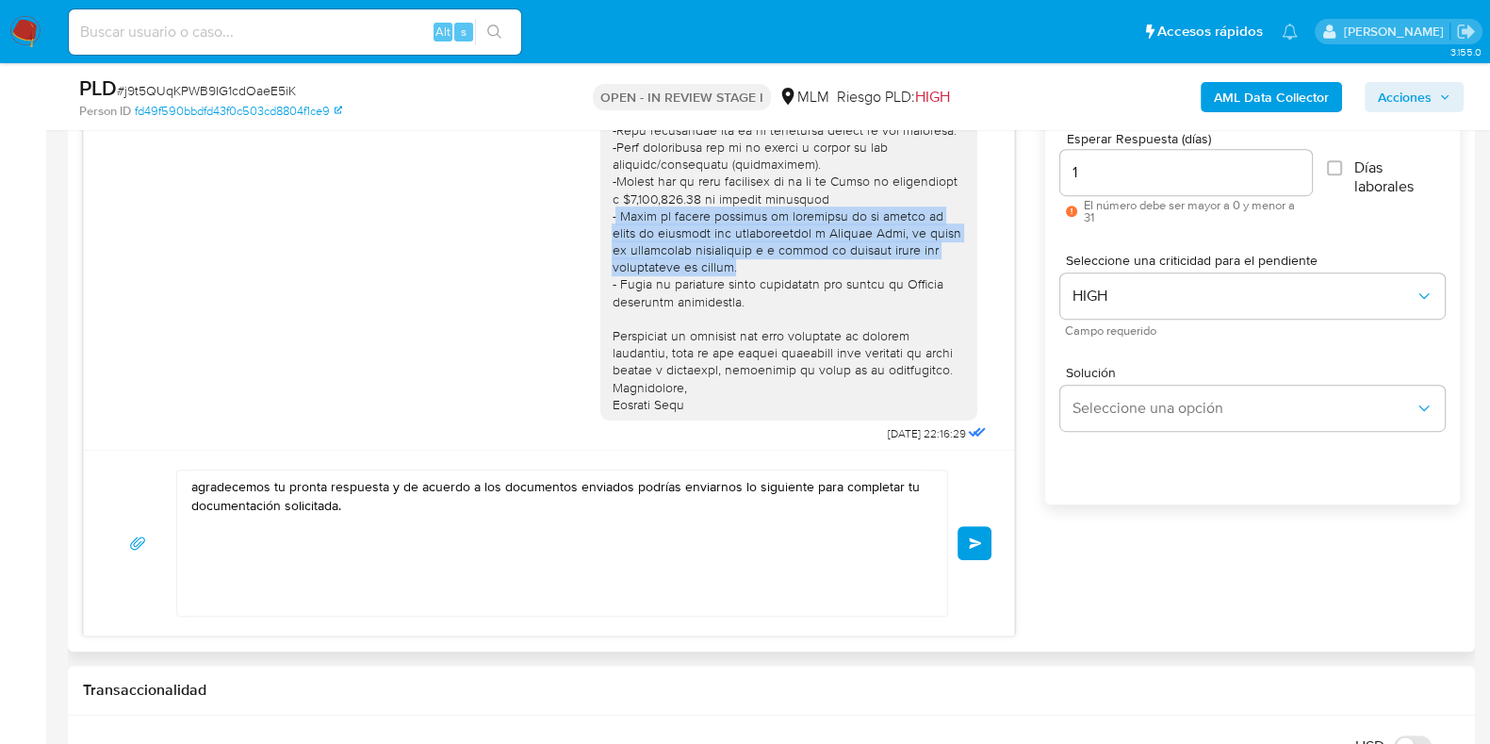
drag, startPoint x: 599, startPoint y: 235, endPoint x: 895, endPoint y: 277, distance: 299.9
click at [895, 277] on div at bounding box center [789, 121] width 354 height 583
copy div "Favor de mandar capturas de pantallas de la wallet de donde se enviaron las cri…"
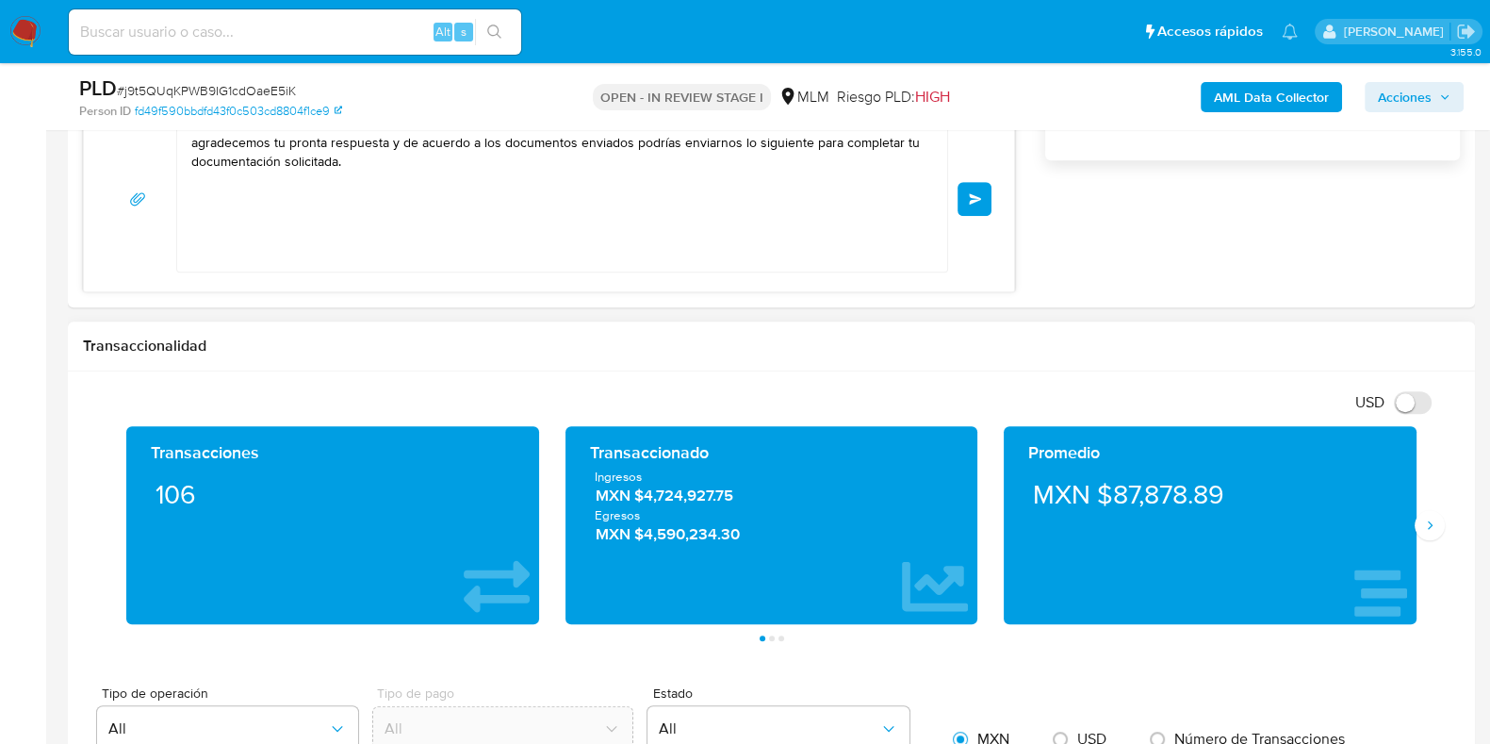
scroll to position [1414, 0]
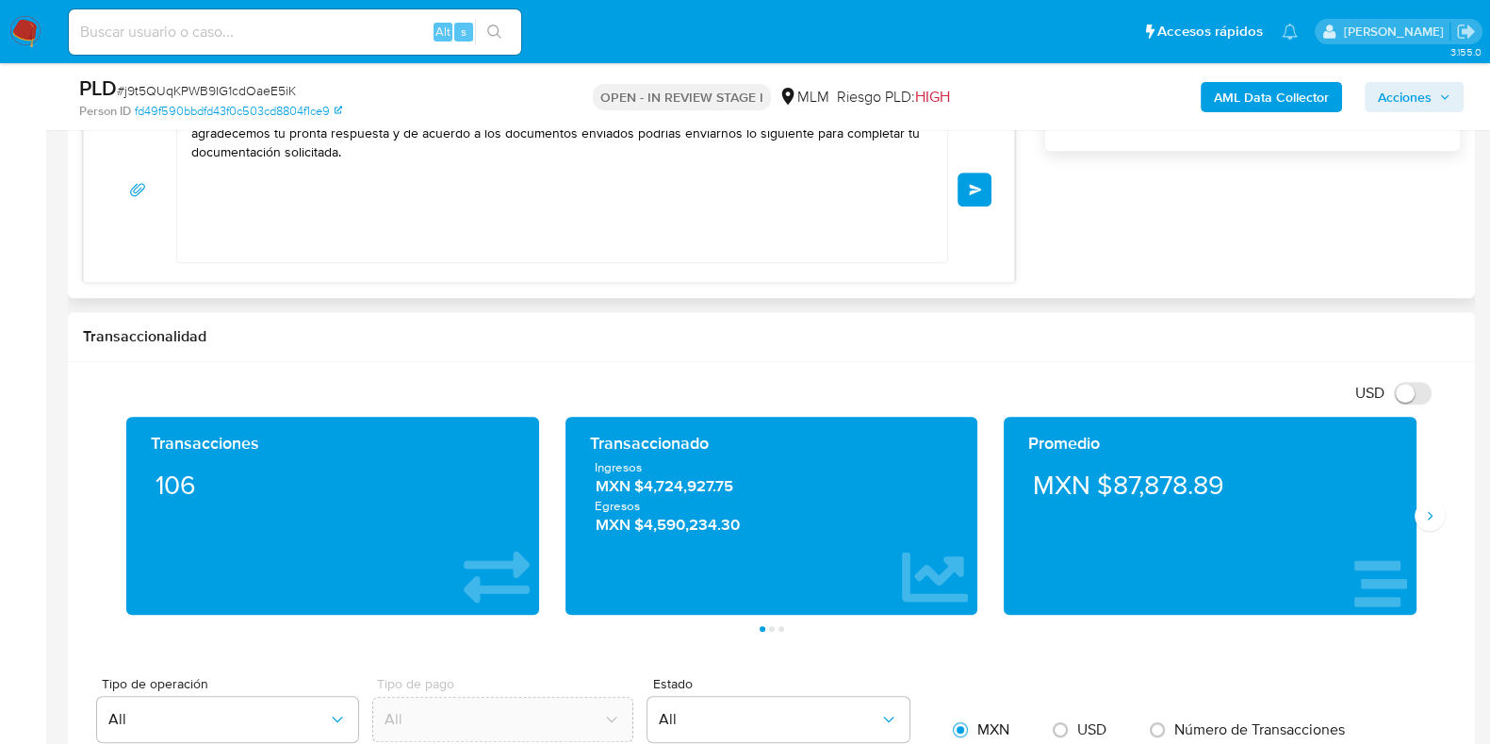
click at [464, 222] on textarea "agradecemos tu pronta respuesta y de acuerdo a los documentos enviados podrías …" at bounding box center [557, 189] width 732 height 145
paste textarea "Favor de mandar capturas de pantallas de la wallet de donde se enviaron las cri…"
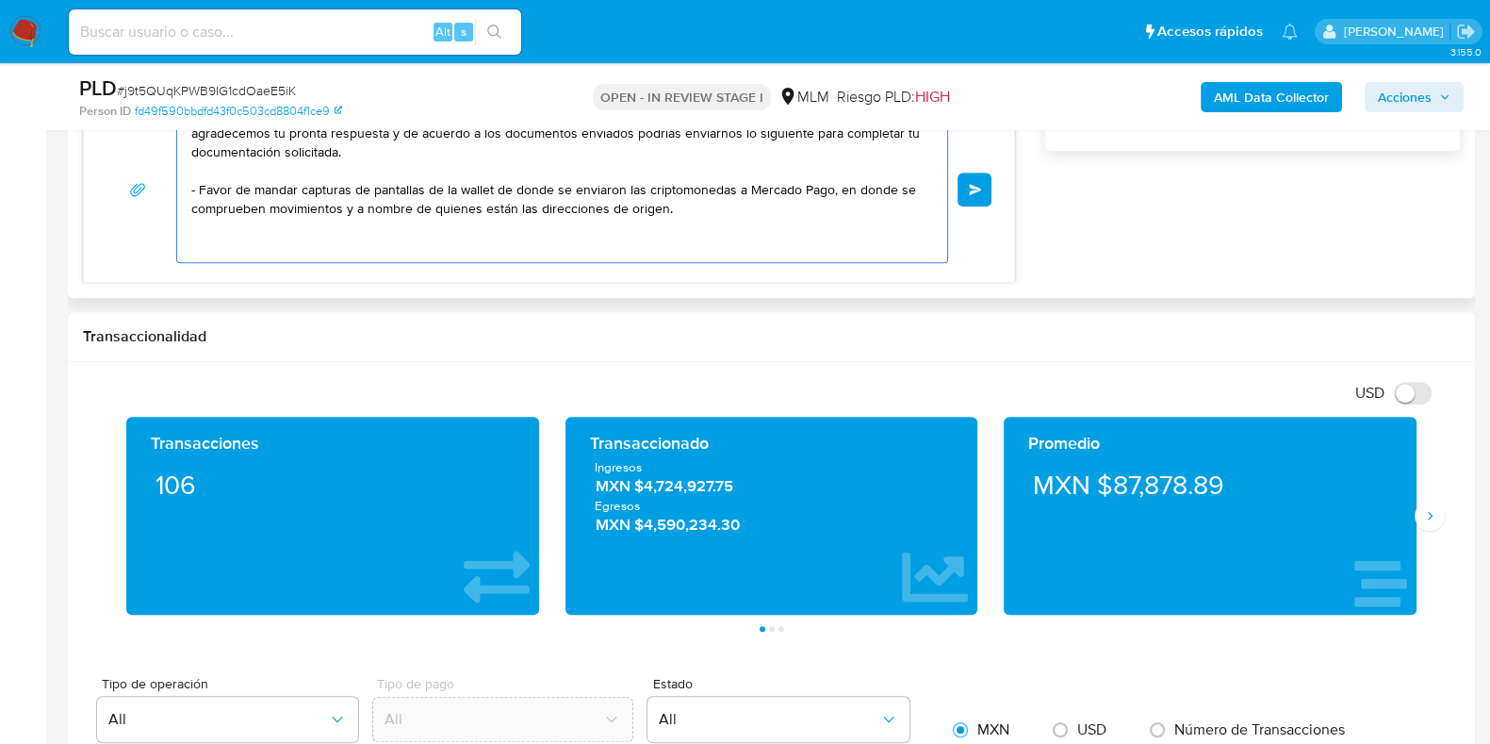
click at [491, 187] on textarea "agradecemos tu pronta respuesta y de acuerdo a los documentos enviados podrías …" at bounding box center [557, 189] width 732 height 145
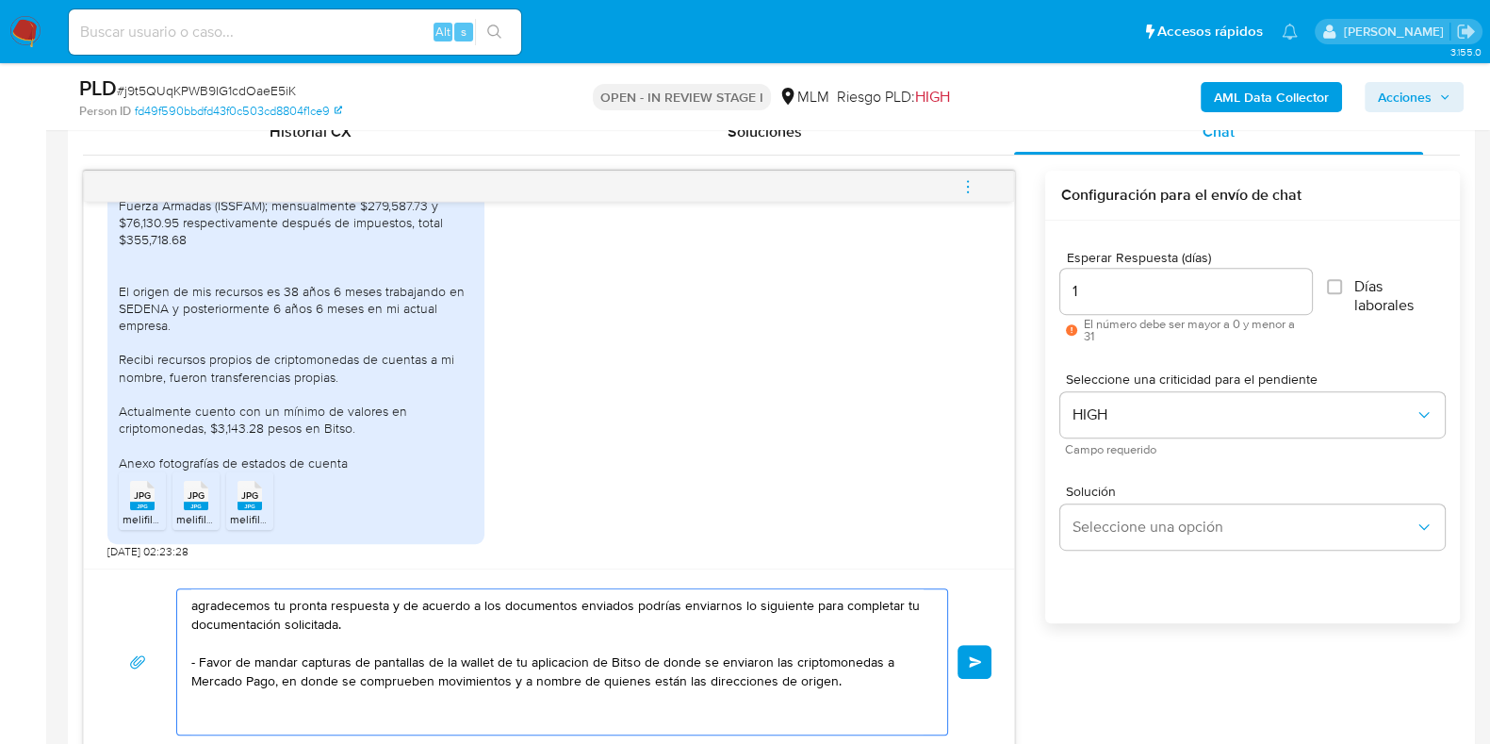
scroll to position [1060, 0]
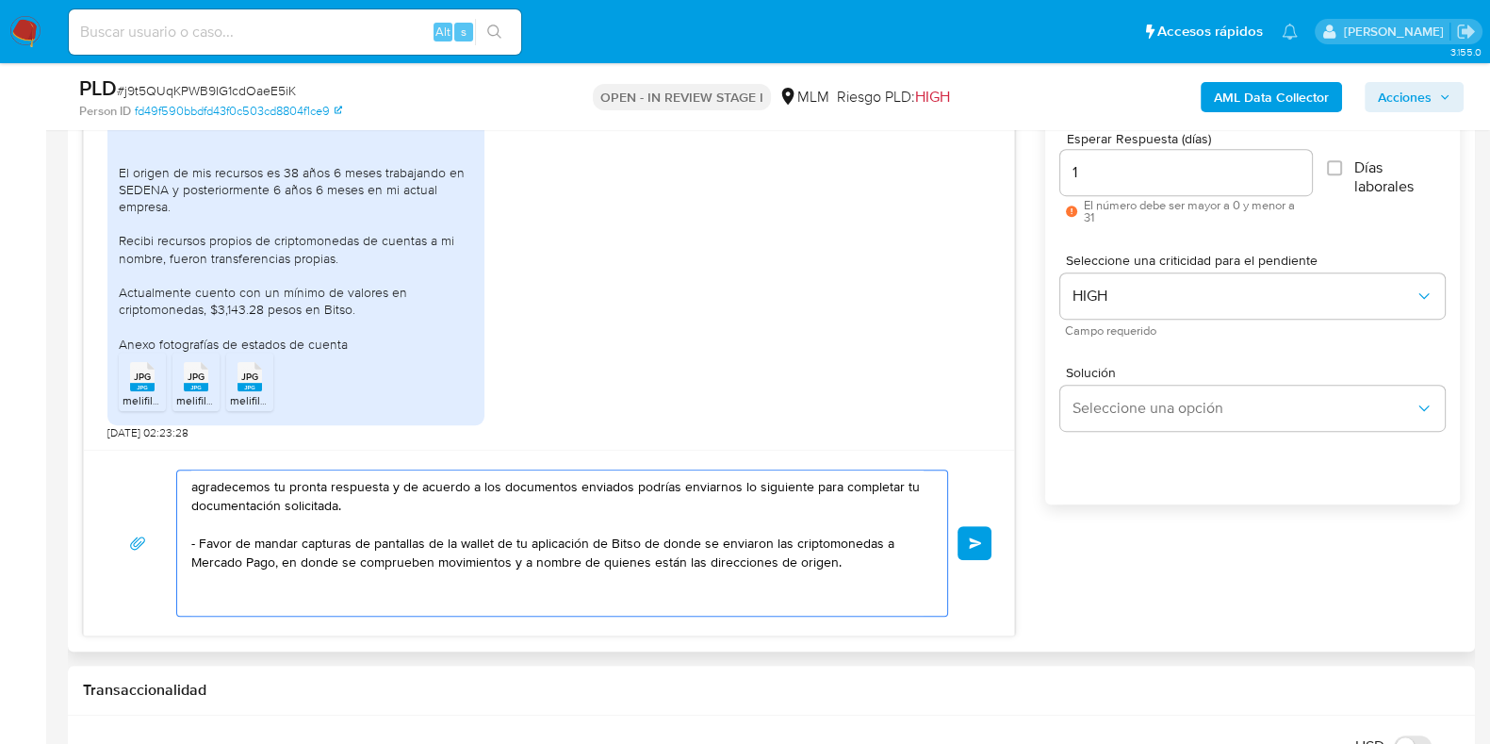
click at [826, 558] on textarea "agradecemos tu pronta respuesta y de acuerdo a los documentos enviados podrías …" at bounding box center [557, 542] width 732 height 145
click at [388, 586] on textarea "agradecemos tu pronta respuesta y de acuerdo a los documentos enviados podrías …" at bounding box center [557, 542] width 732 height 145
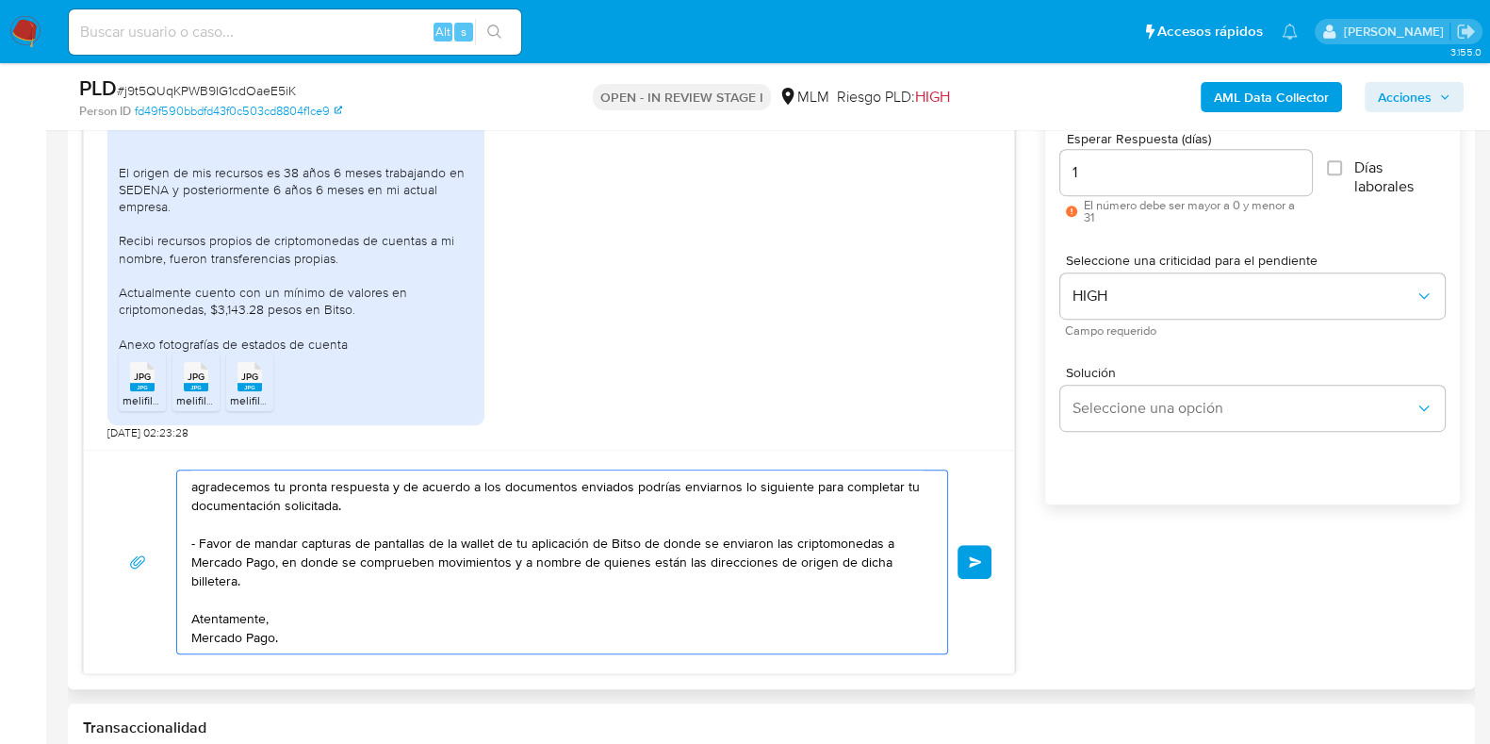
click at [386, 487] on textarea "agradecemos tu pronta respuesta y de acuerdo a los documentos enviados podrías …" at bounding box center [557, 561] width 732 height 183
type textarea "agradecemos tu pronta respuesta la cual estamos validando y de acuerdo a los do…"
click at [969, 559] on span "Enviar" at bounding box center [975, 561] width 13 height 11
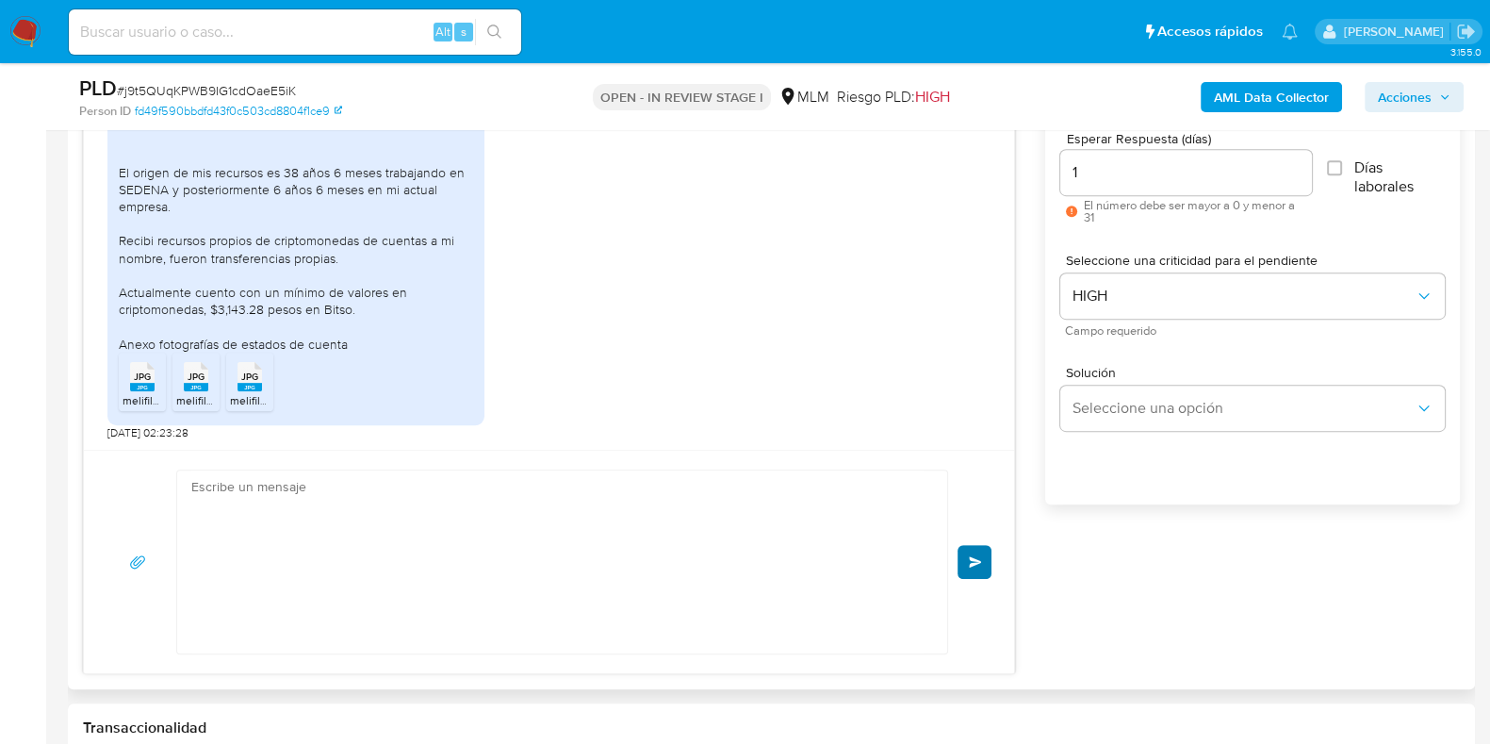
scroll to position [1013, 0]
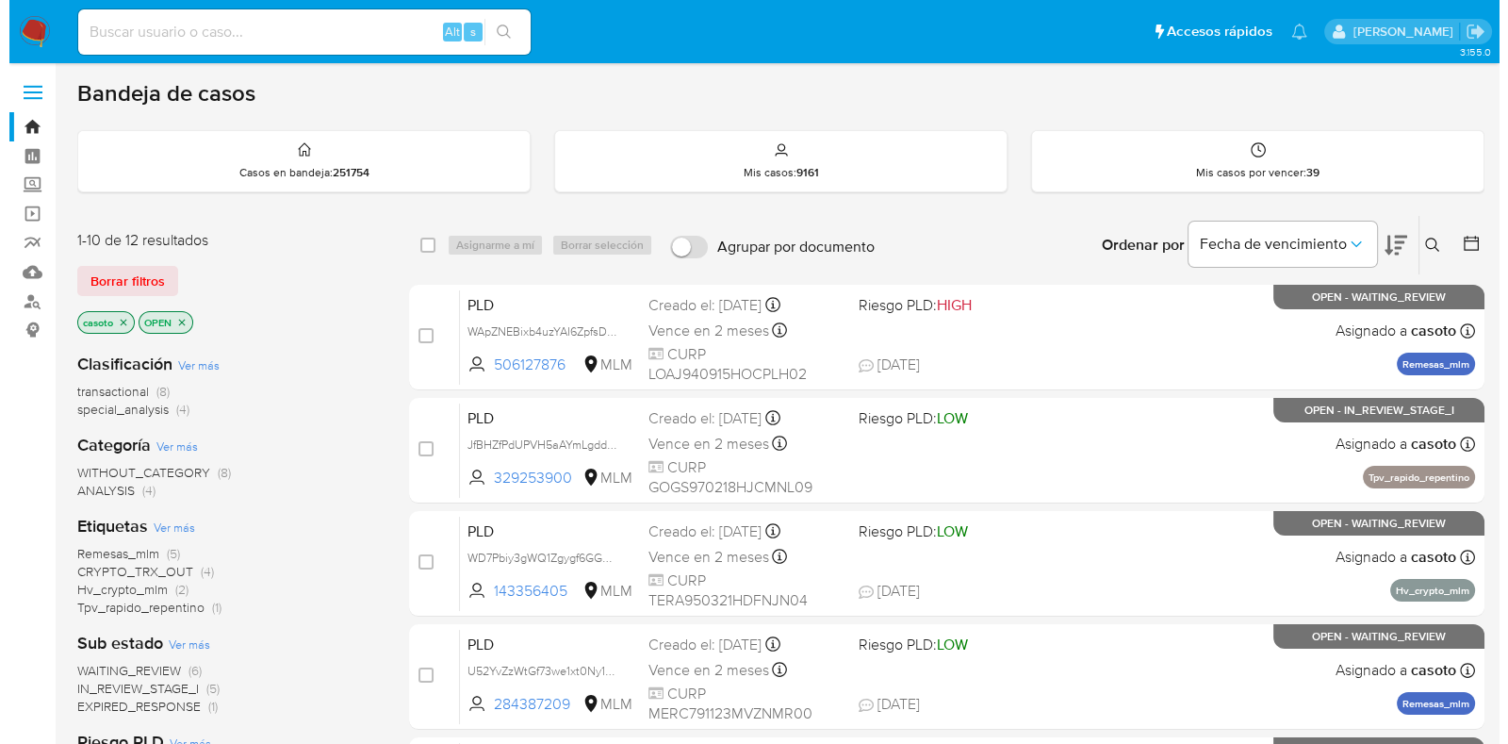
scroll to position [117, 0]
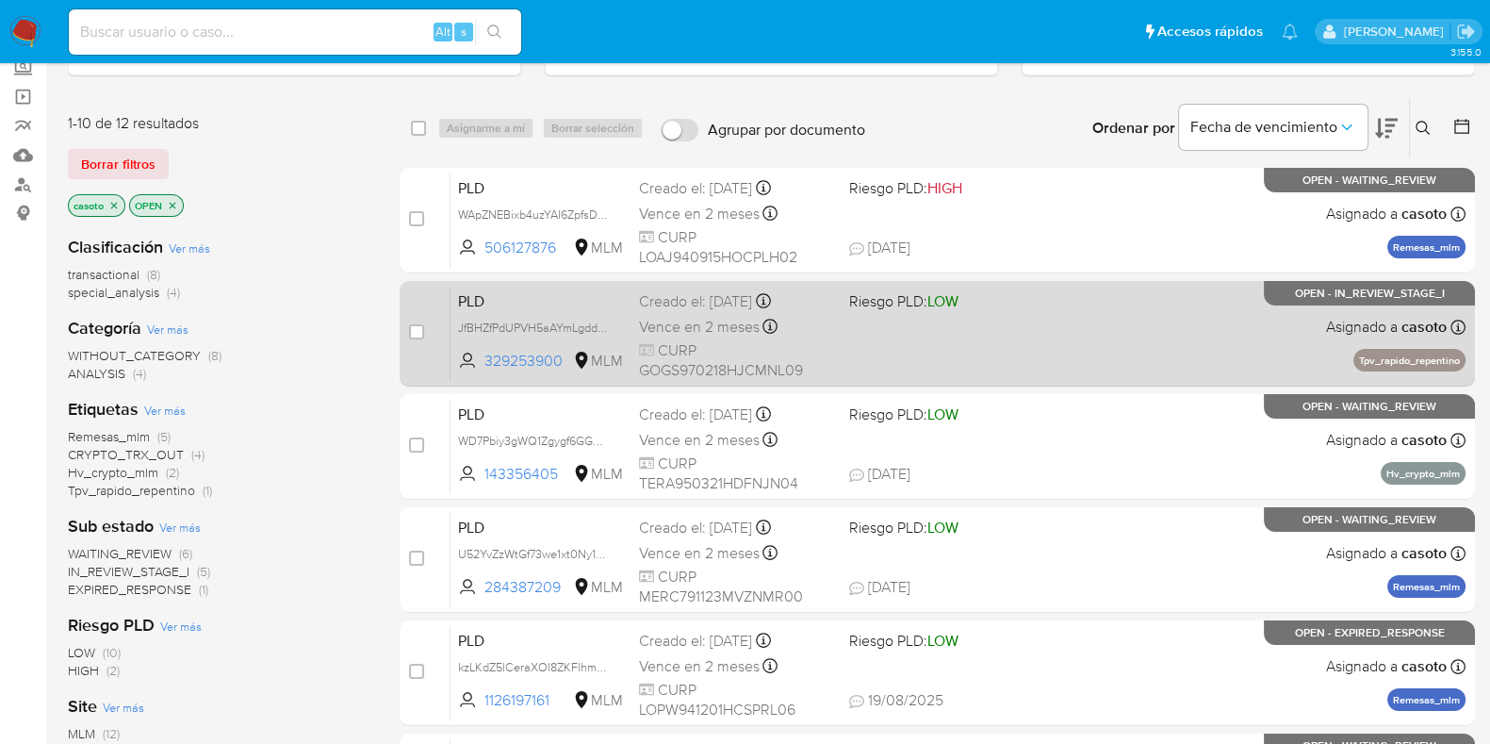
click at [1187, 355] on div "PLD JfBHZfPdUPVH5aAYmLgdduqj 329253900 MLM Riesgo PLD: LOW Creado el: [DATE] Cr…" at bounding box center [958, 333] width 1015 height 95
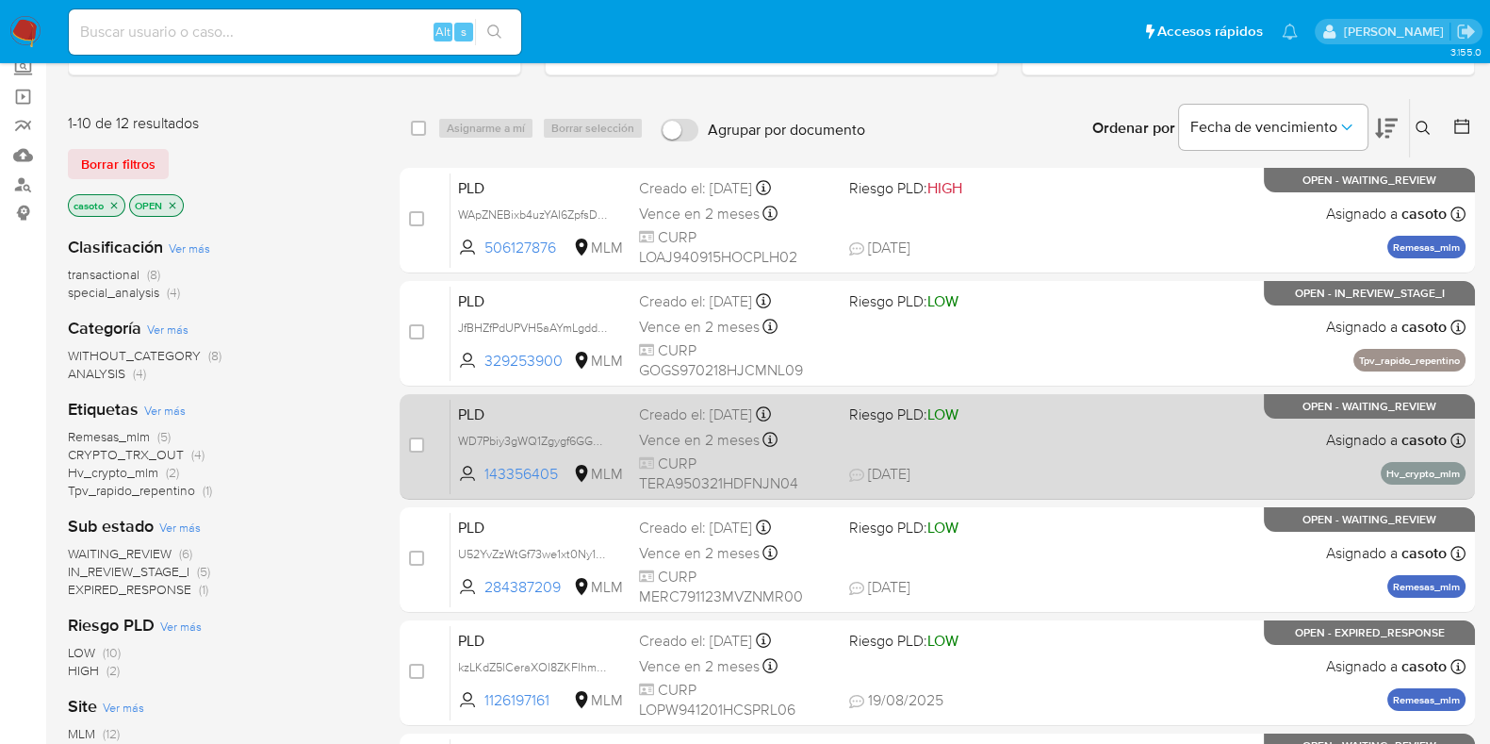
click at [1143, 423] on div "PLD WD7Pbiy3gWQ1Zgygf6GGqh1M 143356405 MLM Riesgo PLD: LOW Creado el: [DATE] Cr…" at bounding box center [958, 446] width 1015 height 95
click at [419, 442] on input "checkbox" at bounding box center [416, 444] width 15 height 15
checkbox input "true"
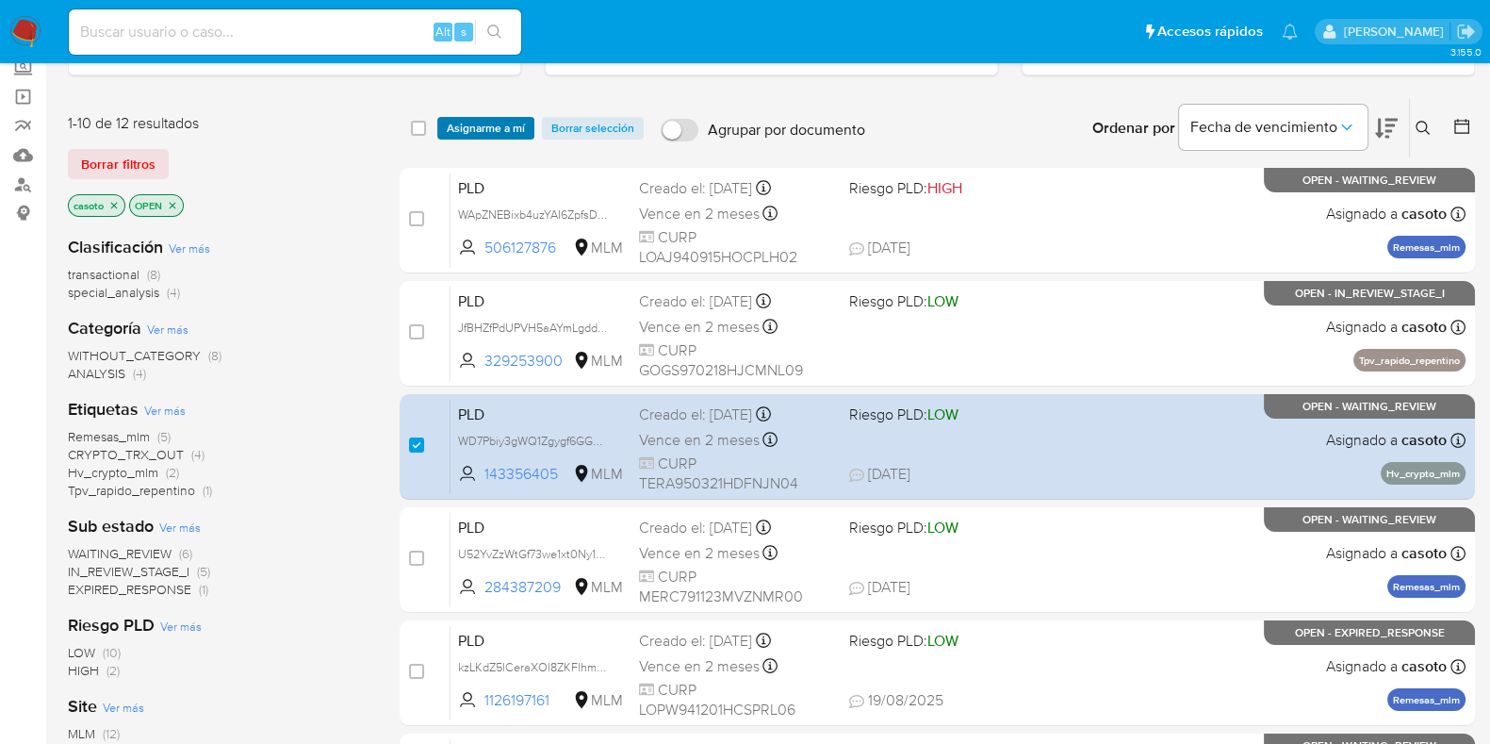
click at [471, 134] on span "Asignarme a mí" at bounding box center [486, 128] width 78 height 19
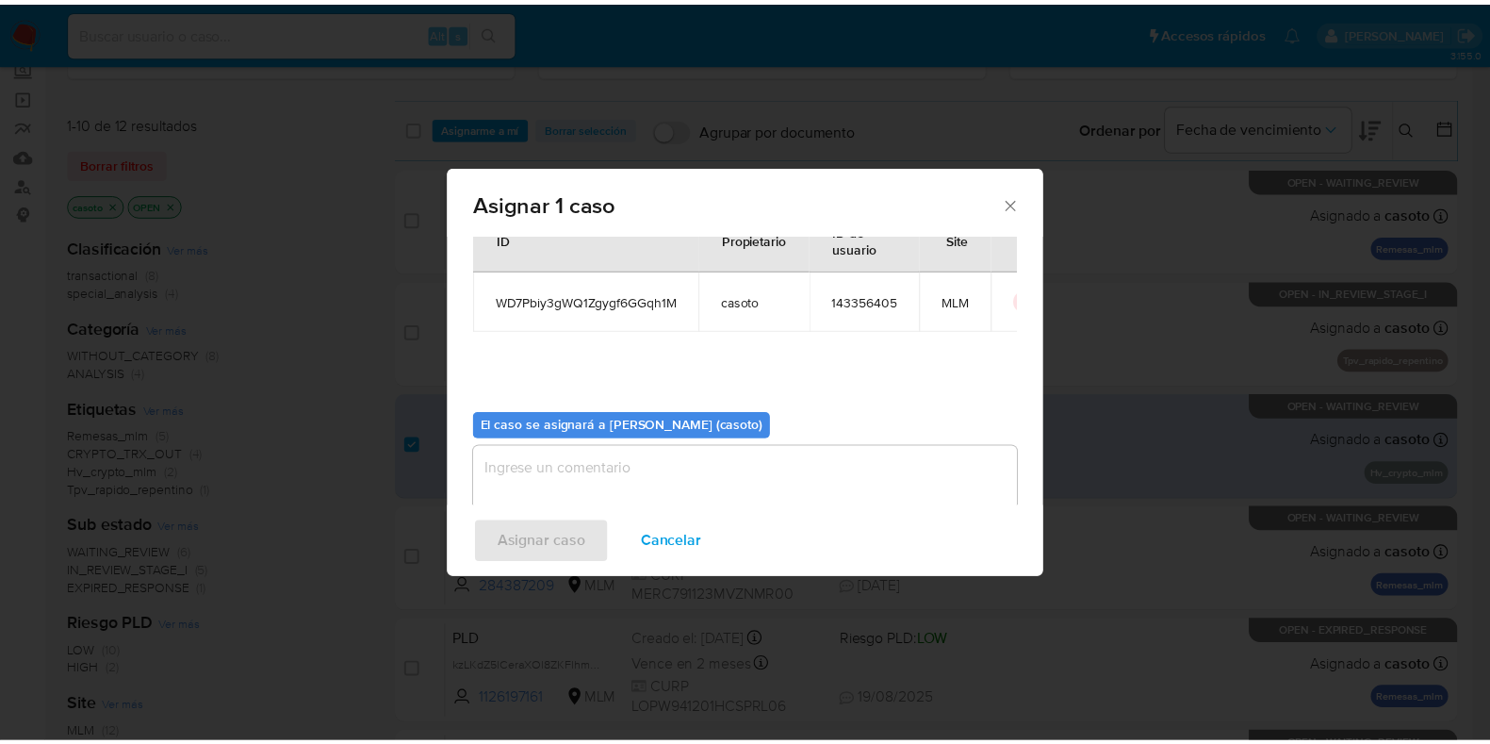
scroll to position [97, 0]
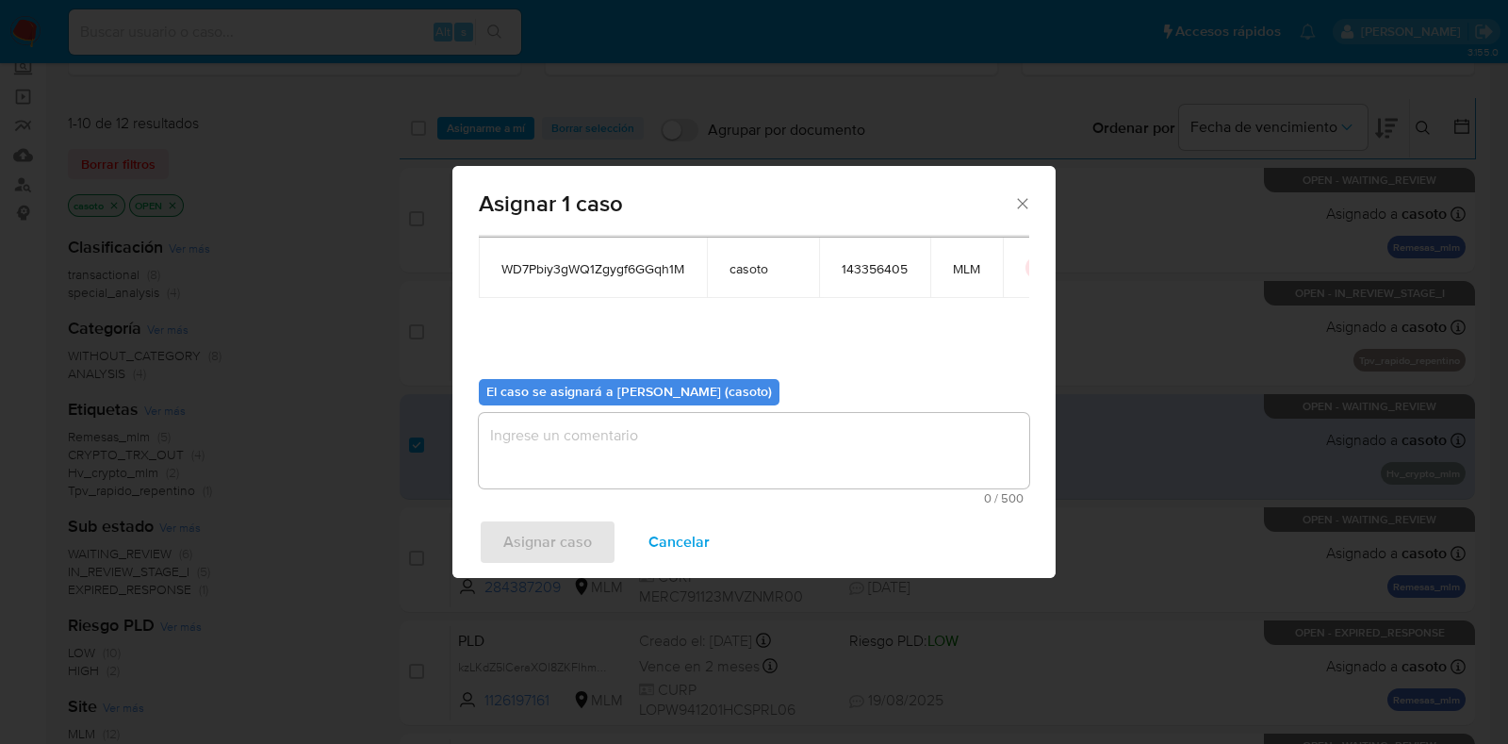
click at [539, 443] on textarea "assign-modal" at bounding box center [754, 450] width 550 height 75
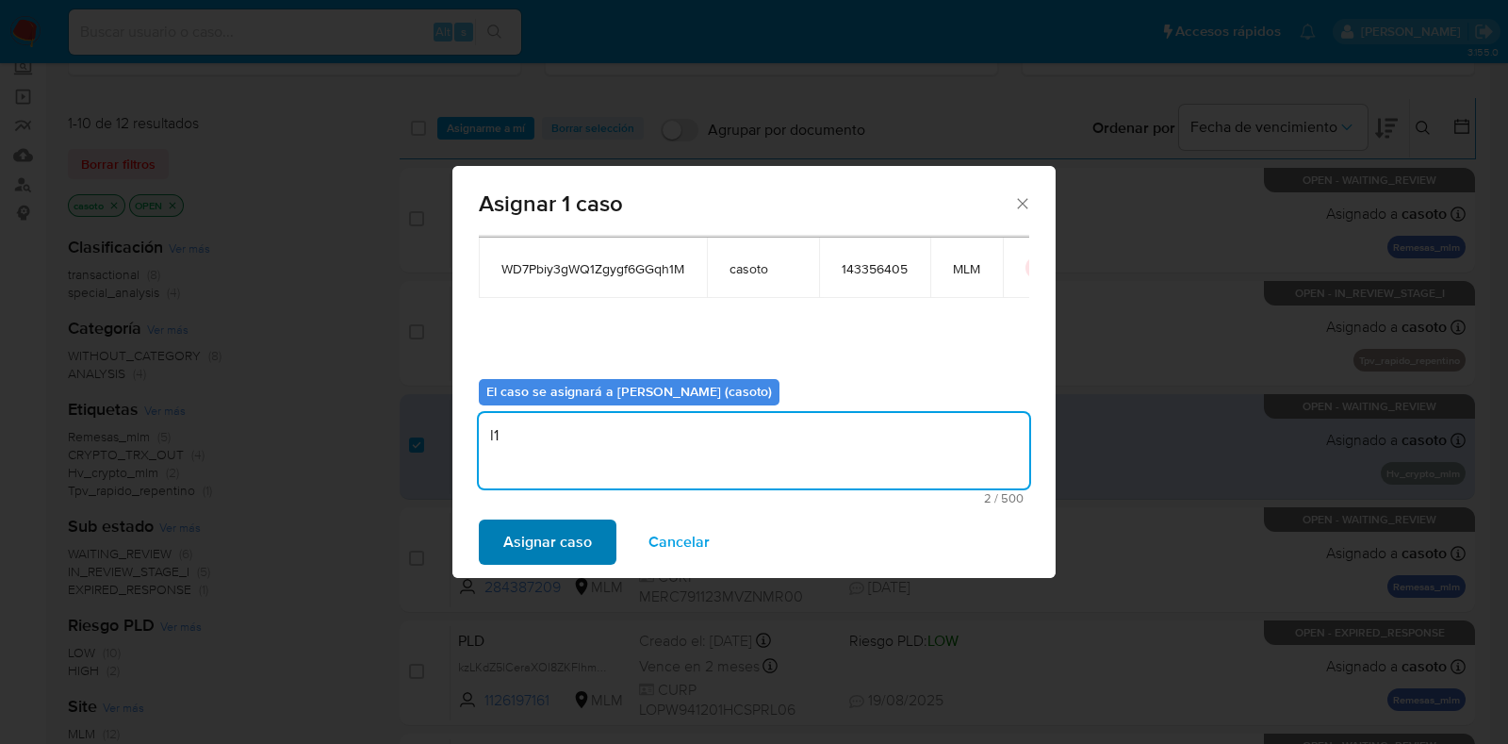
type textarea "l1"
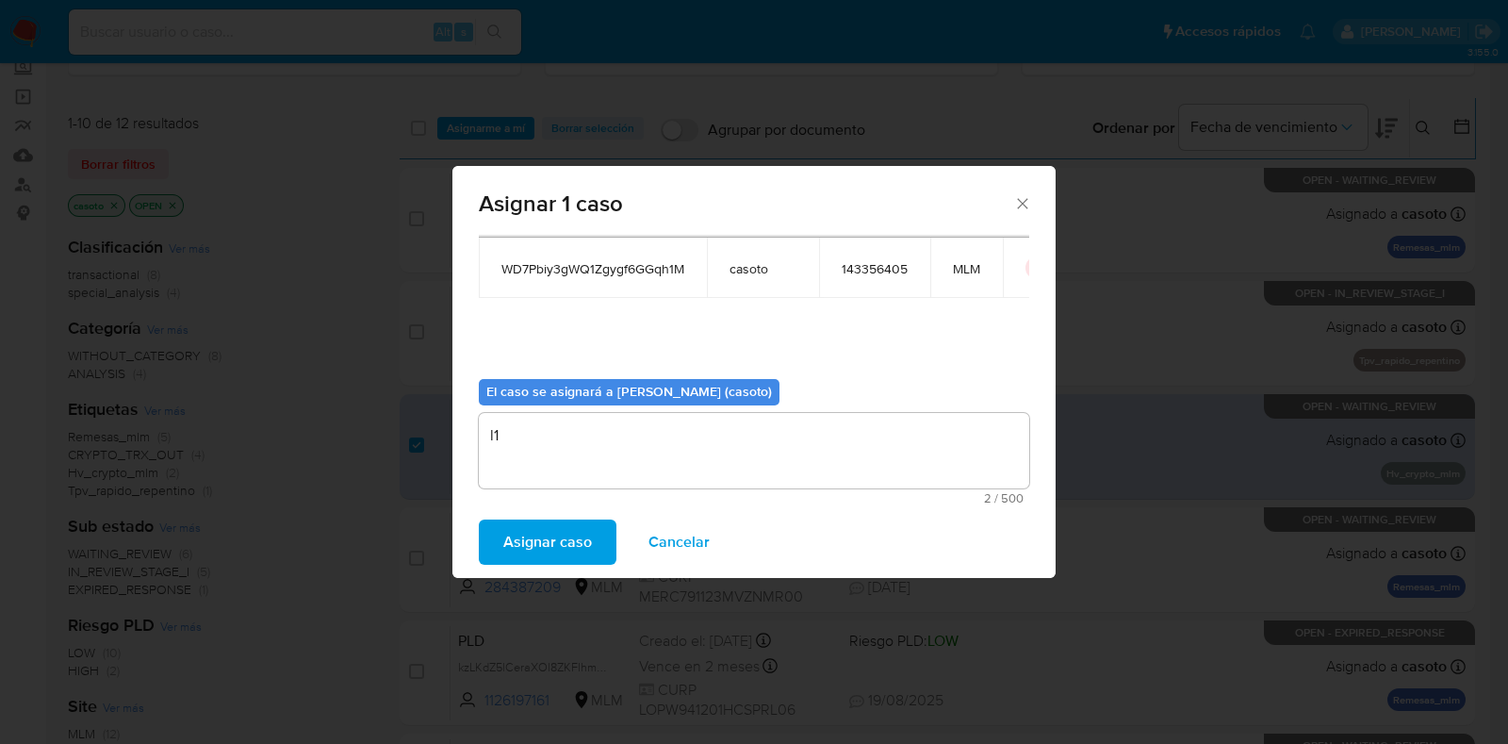
click at [549, 553] on span "Asignar caso" at bounding box center [547, 541] width 89 height 41
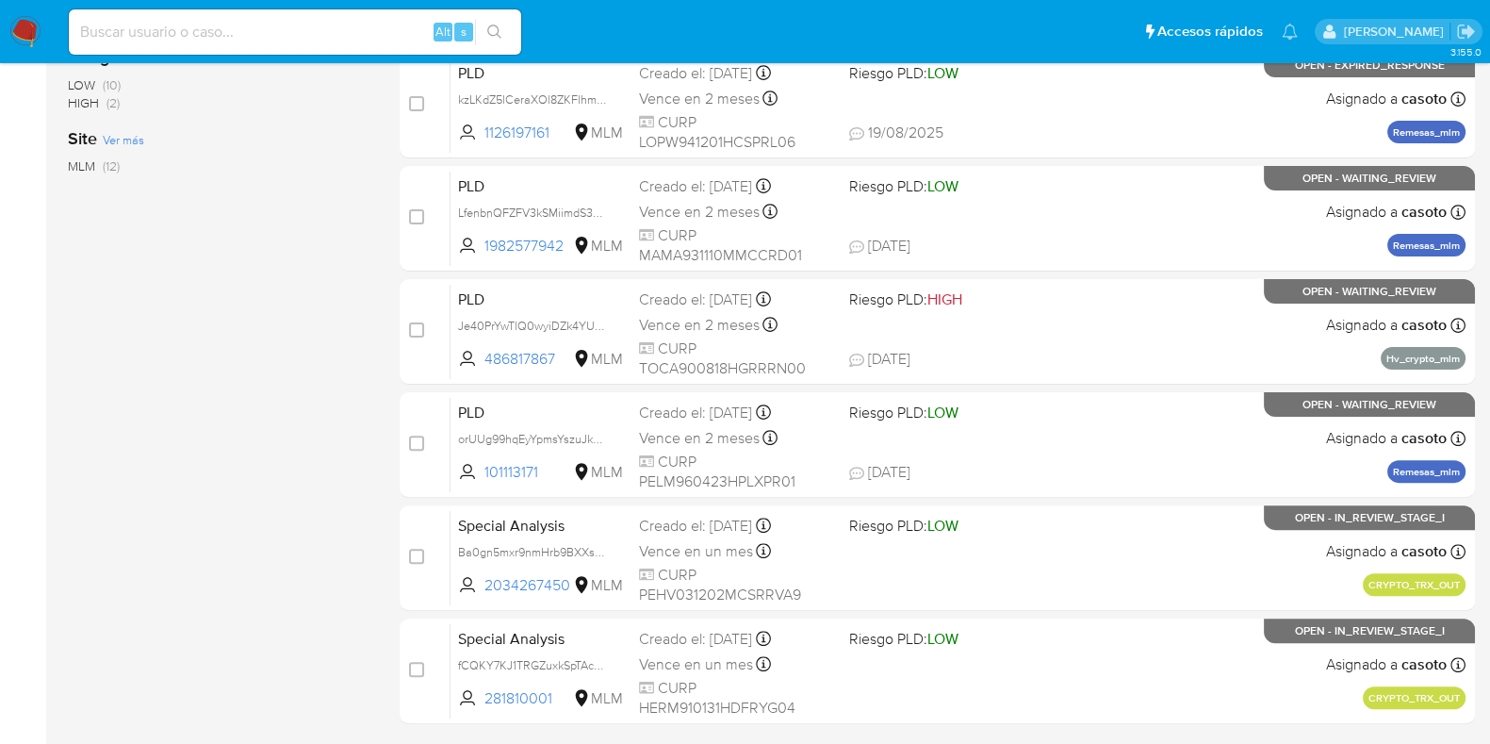
scroll to position [707, 0]
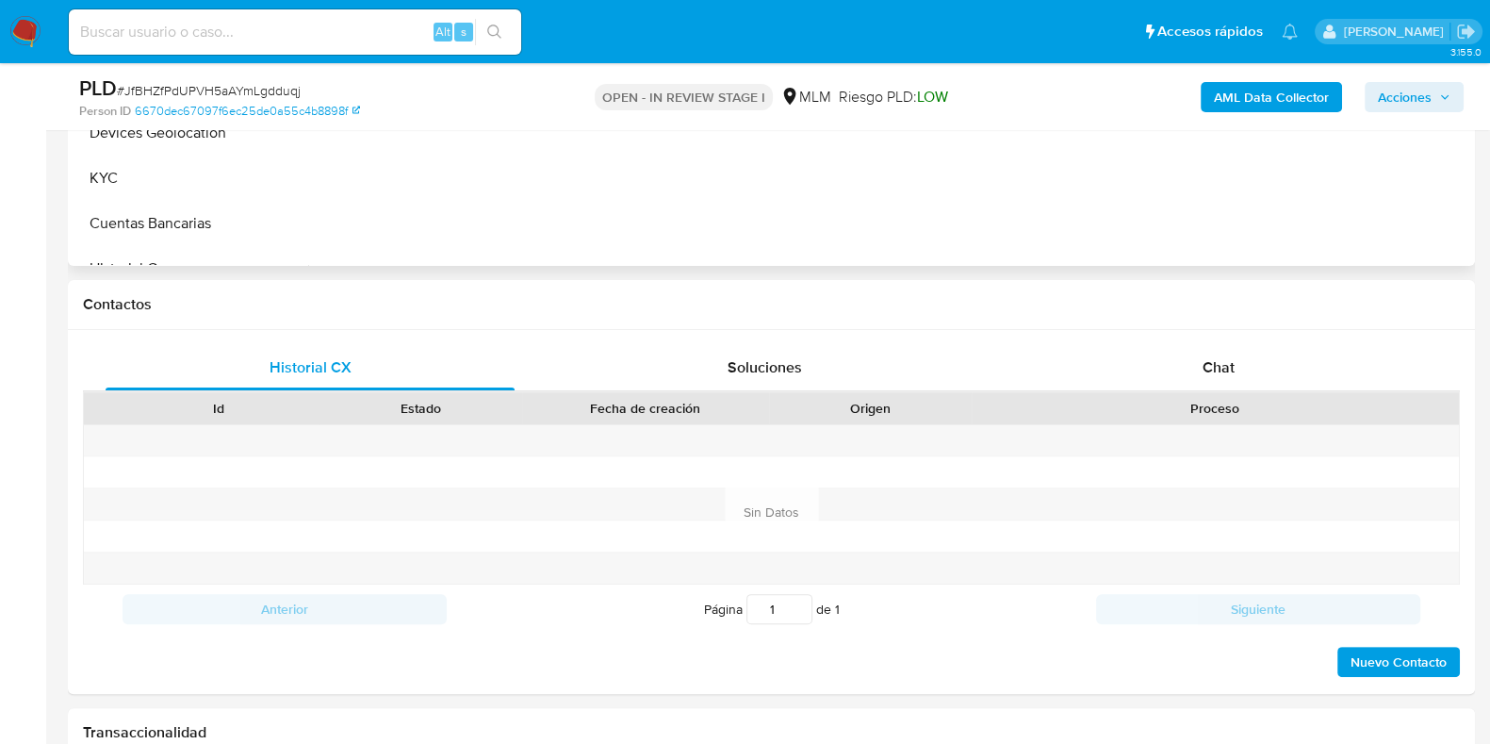
scroll to position [707, 0]
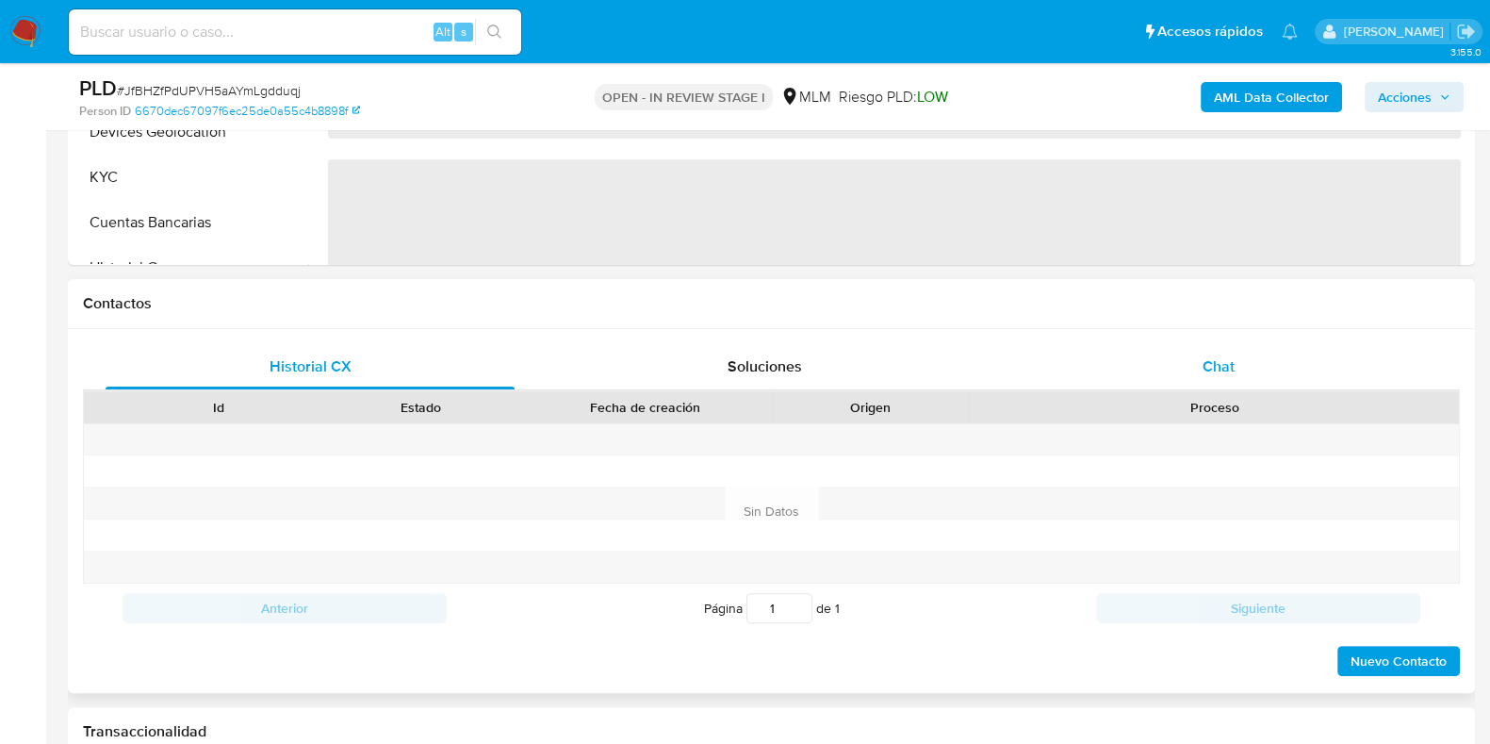
click at [1243, 380] on div "Chat" at bounding box center [1218, 366] width 409 height 45
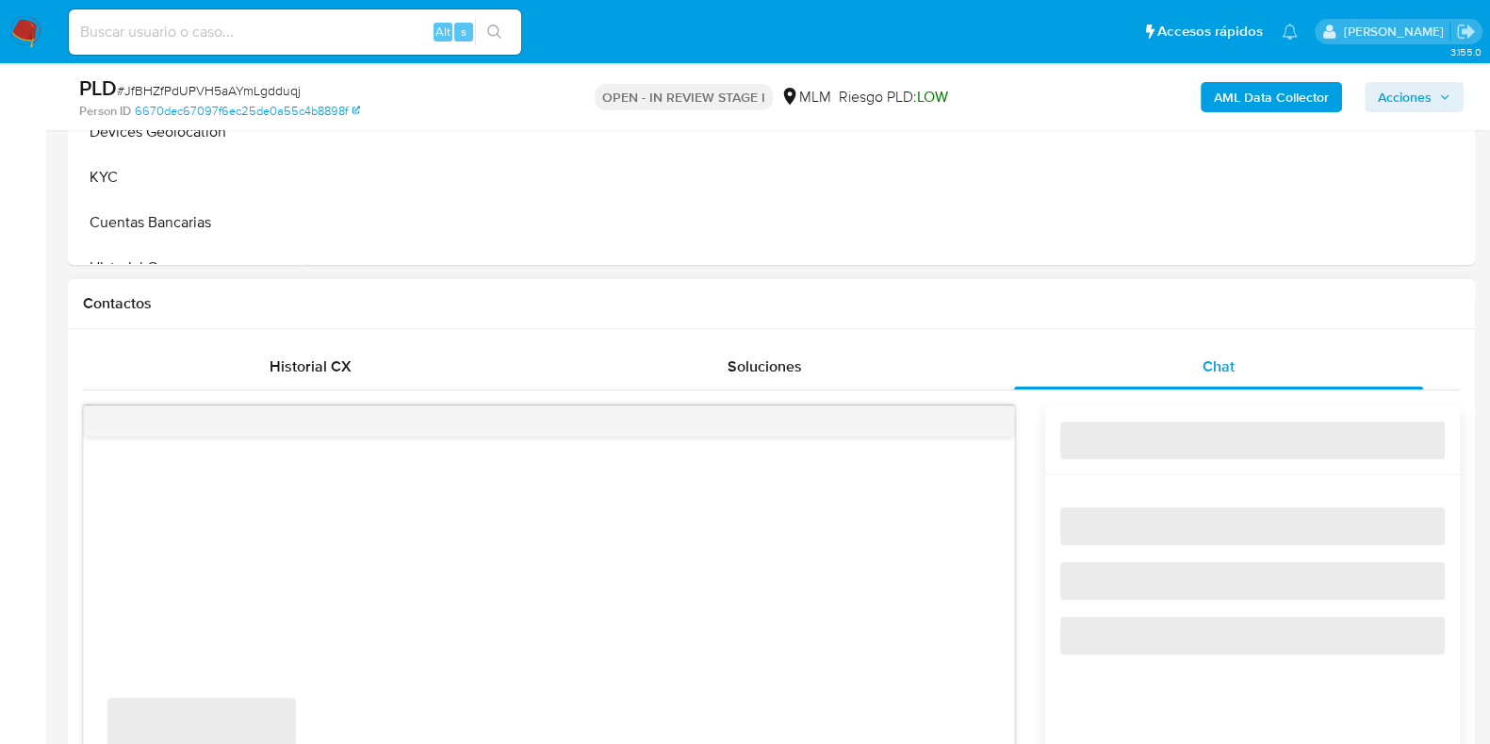
select select "10"
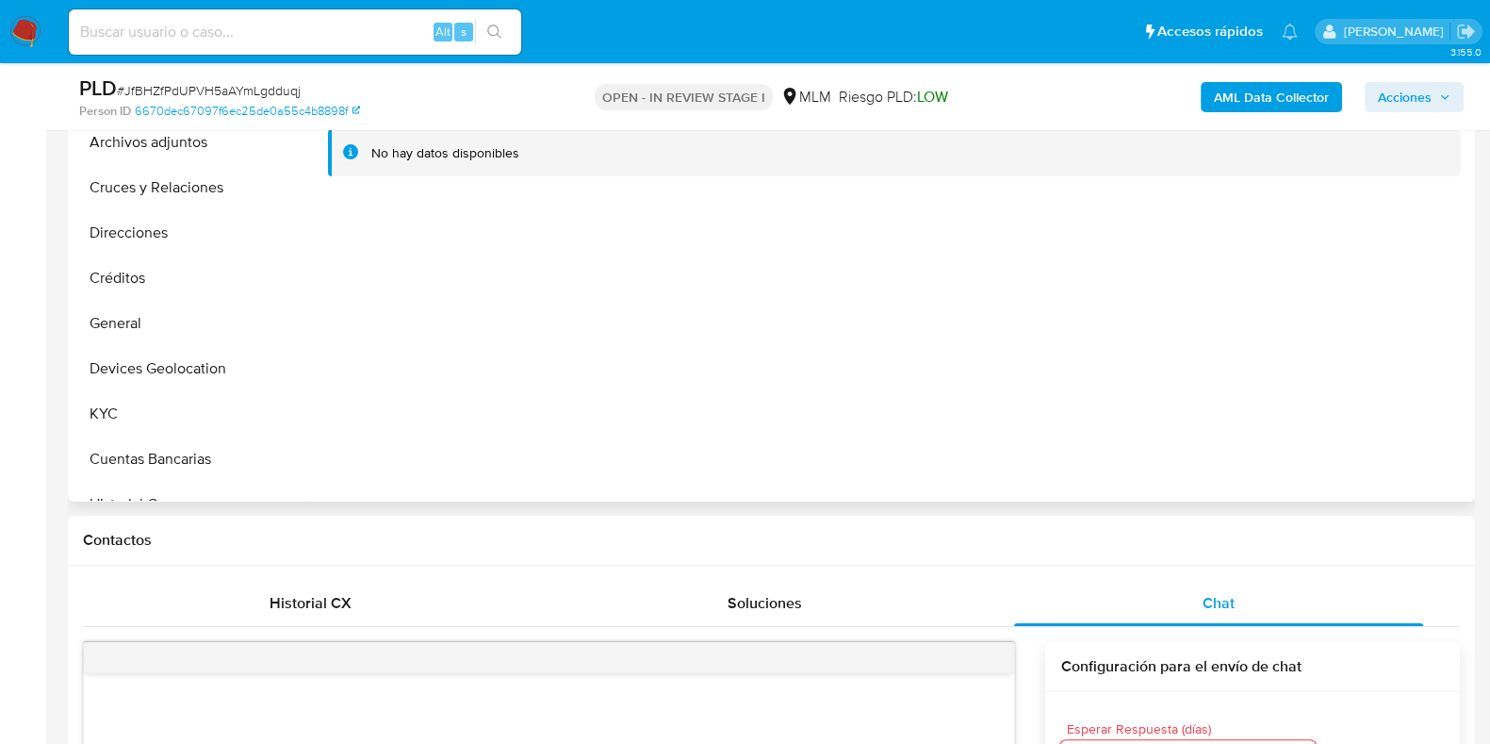
scroll to position [117, 0]
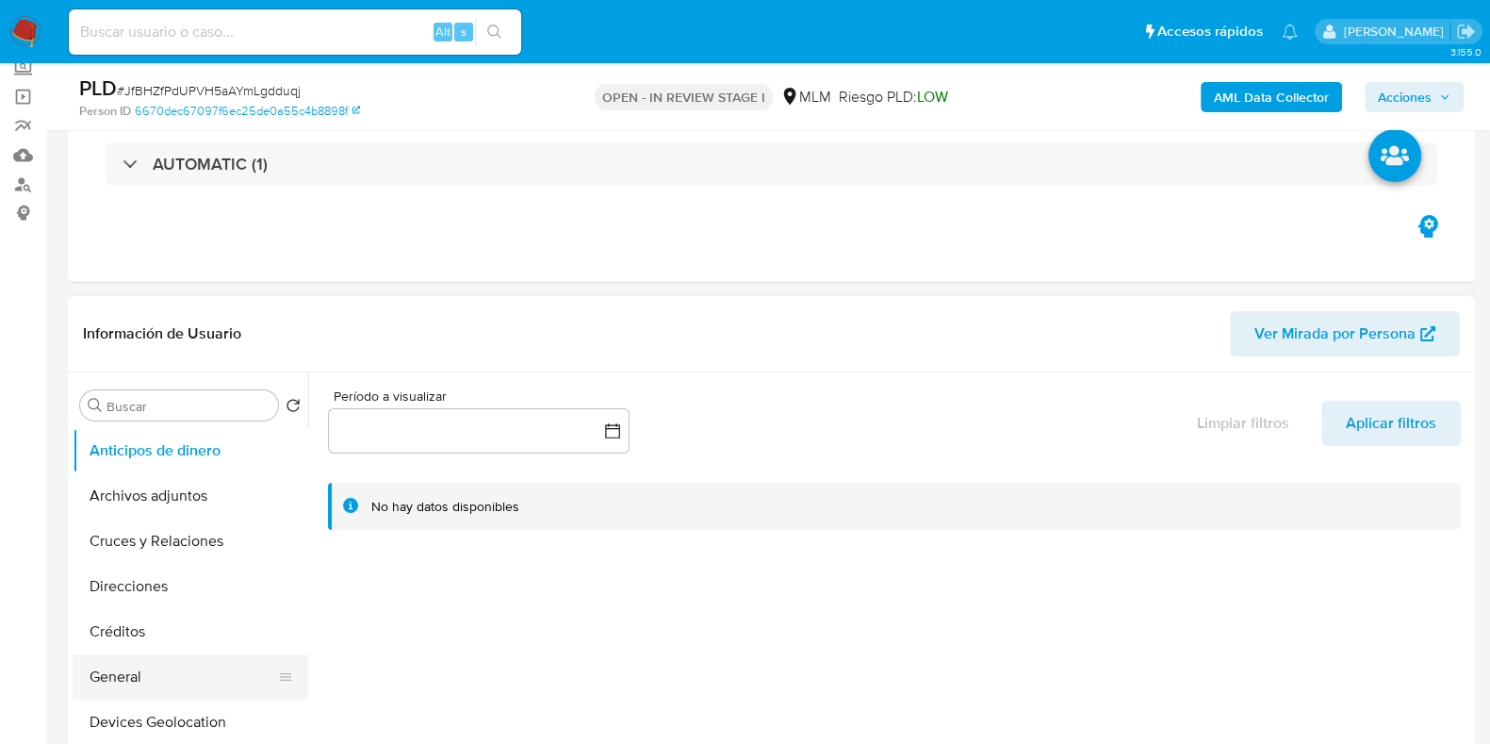
click at [127, 658] on button "General" at bounding box center [183, 676] width 221 height 45
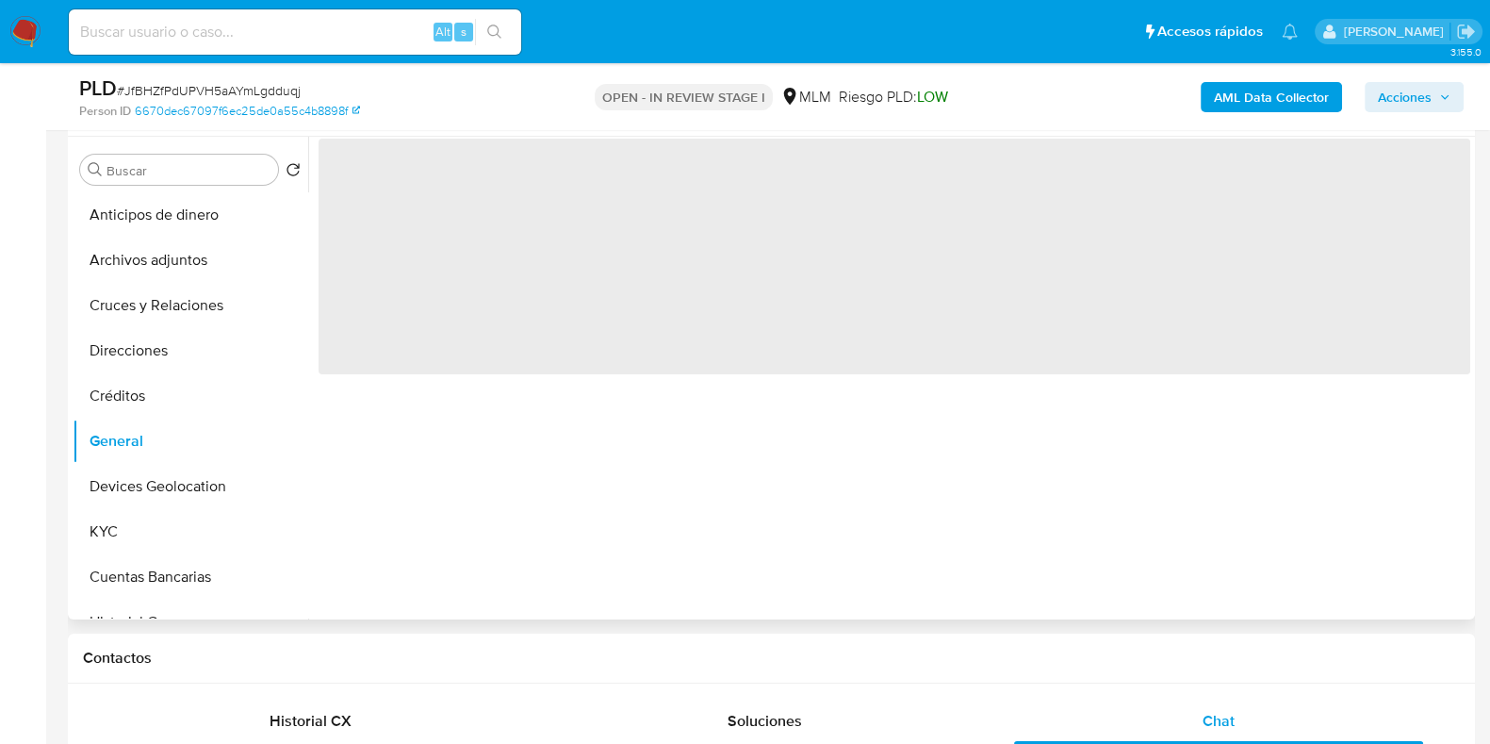
scroll to position [353, 0]
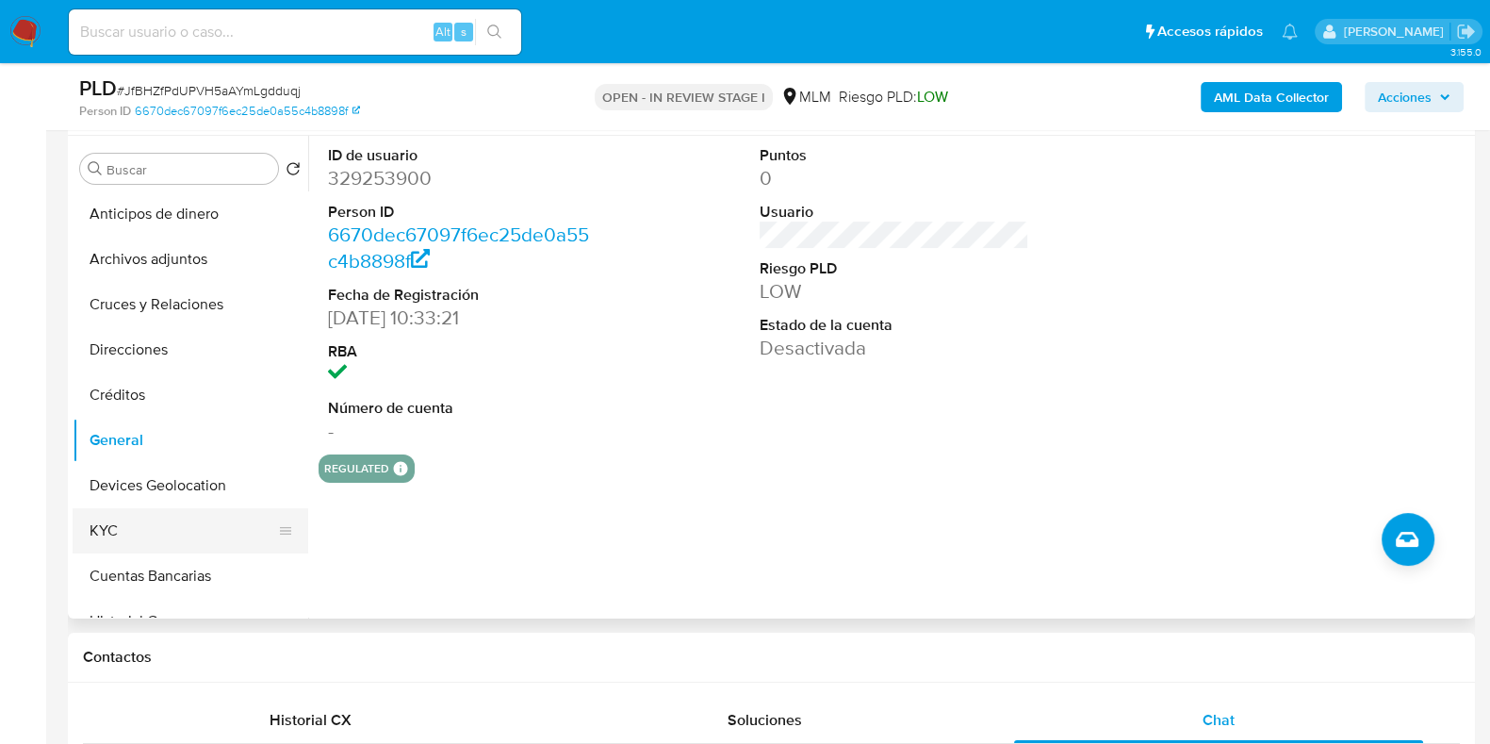
click at [131, 508] on button "KYC" at bounding box center [183, 530] width 221 height 45
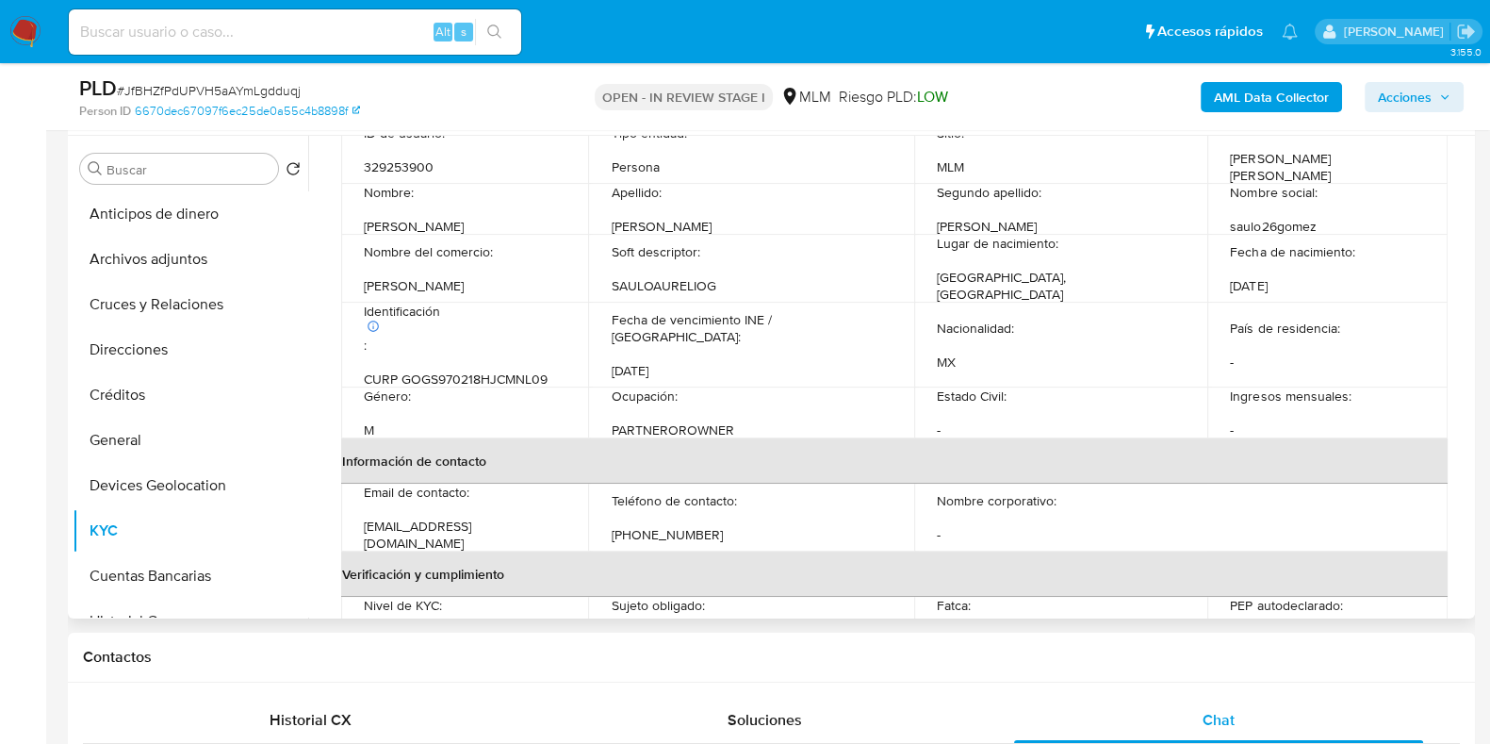
scroll to position [117, 0]
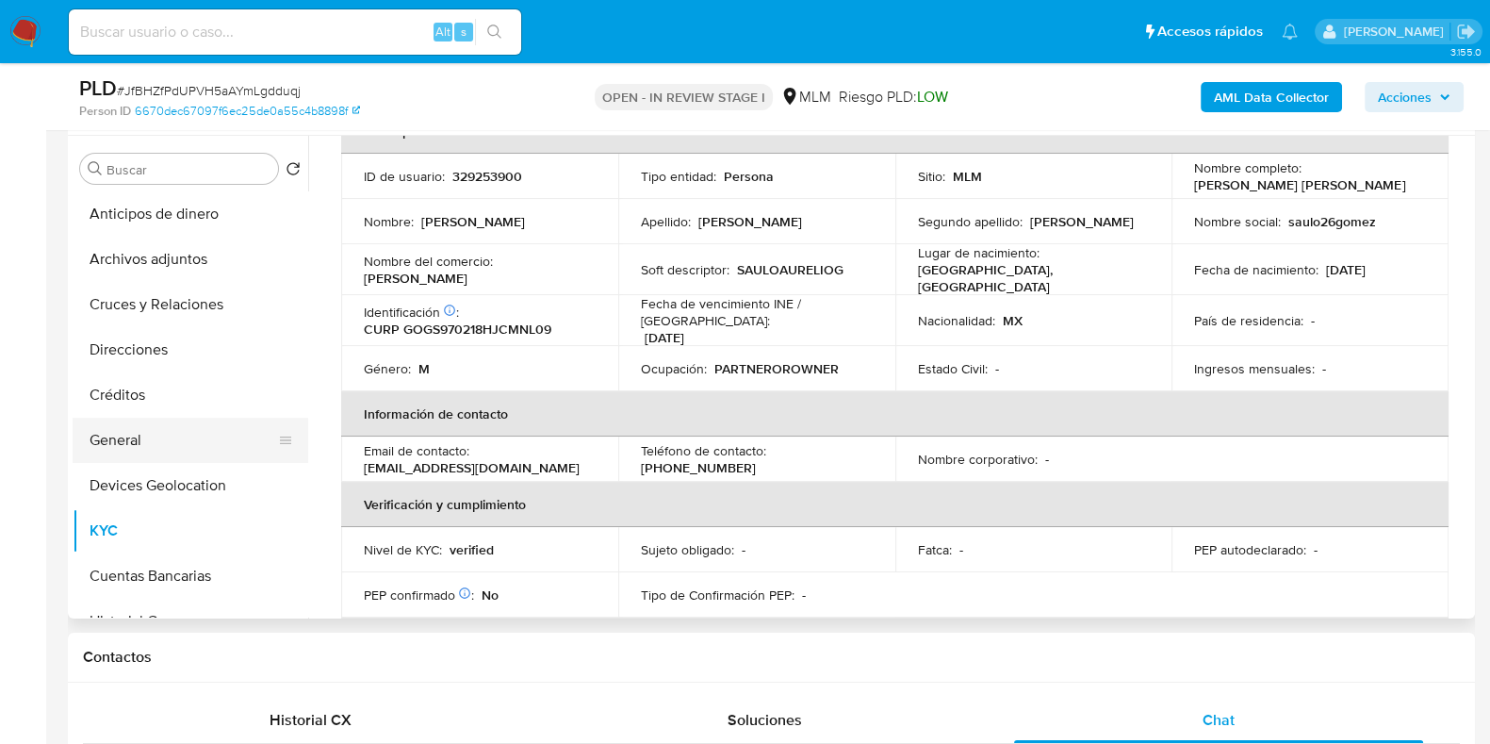
click at [172, 438] on button "General" at bounding box center [183, 440] width 221 height 45
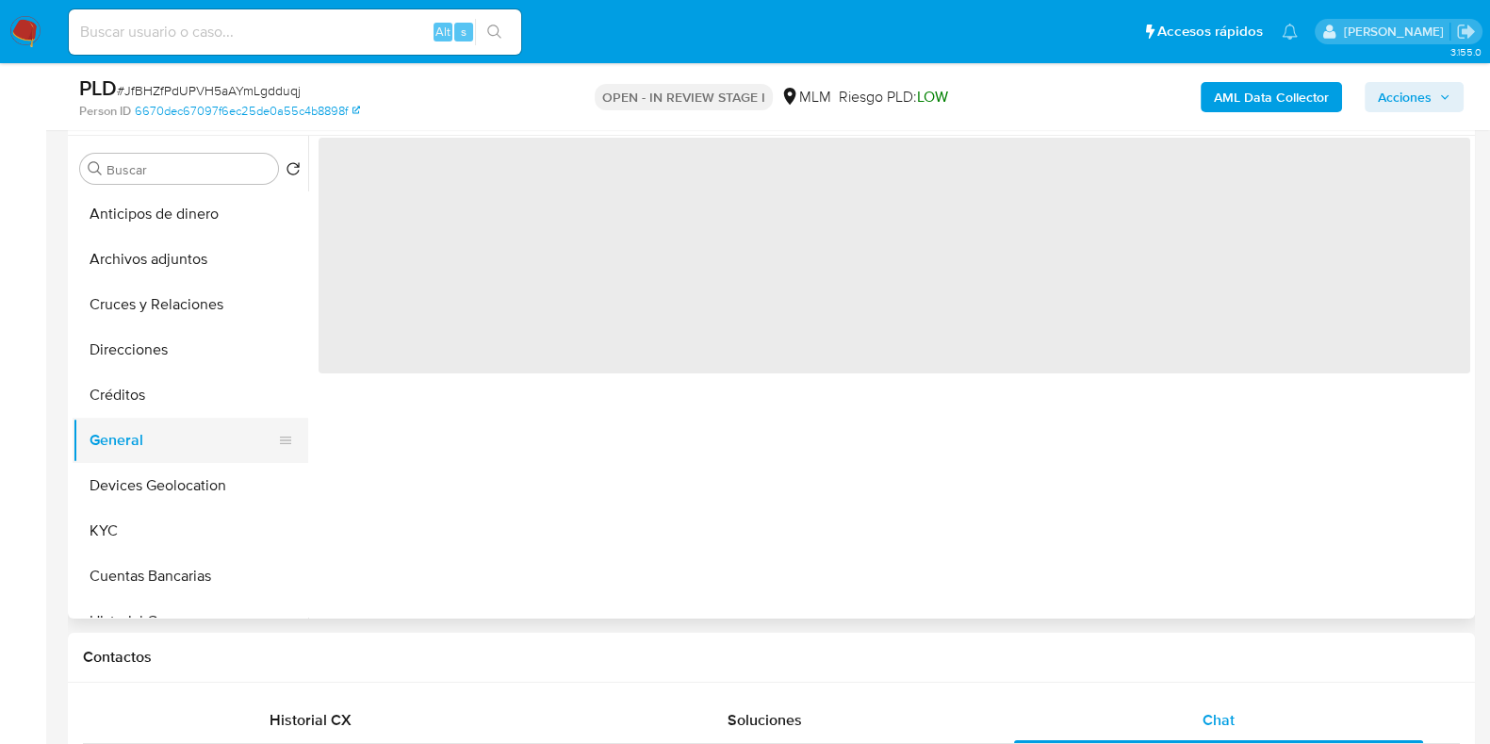
scroll to position [0, 0]
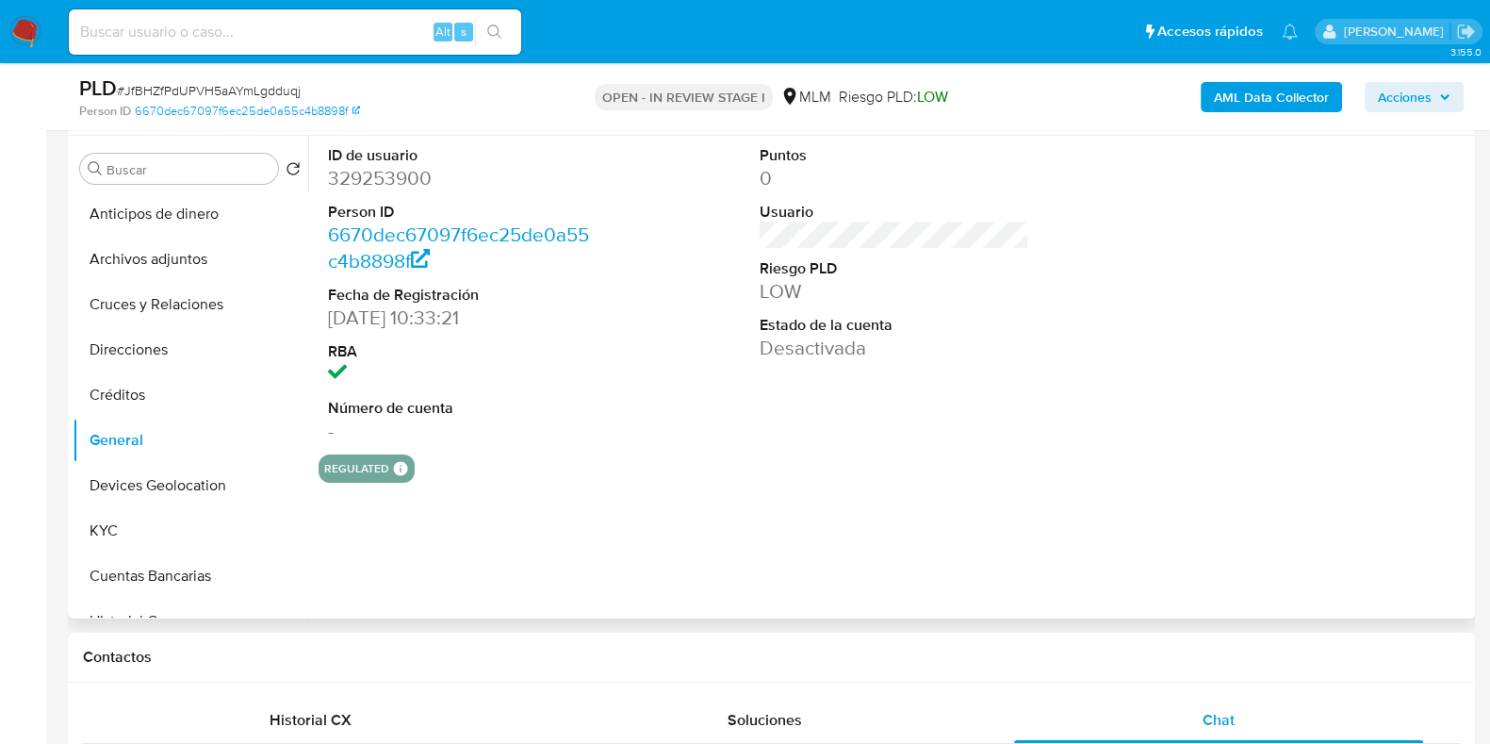
click at [418, 178] on dd "329253900" at bounding box center [463, 178] width 270 height 26
copy dd "329253900"
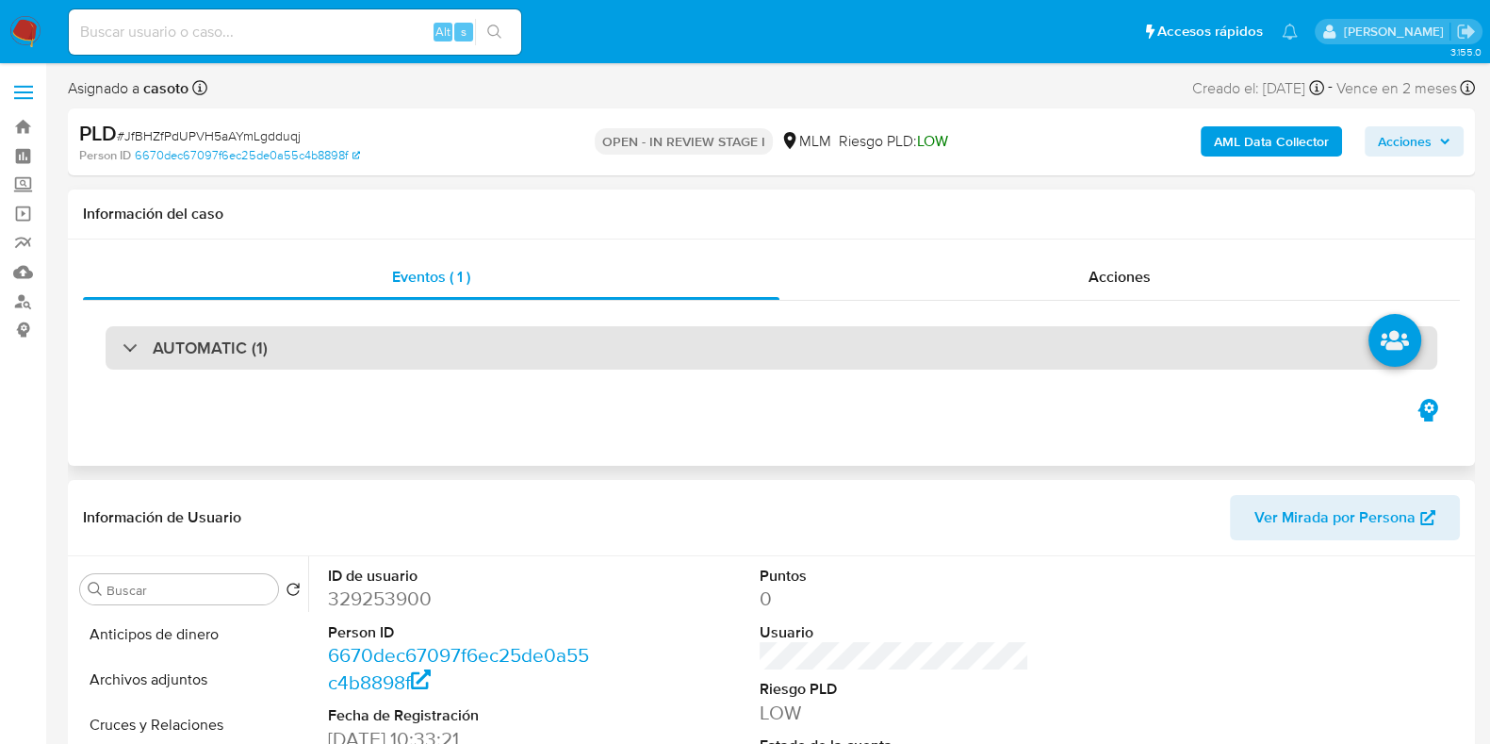
click at [310, 326] on div "AUTOMATIC (1)" at bounding box center [772, 347] width 1332 height 43
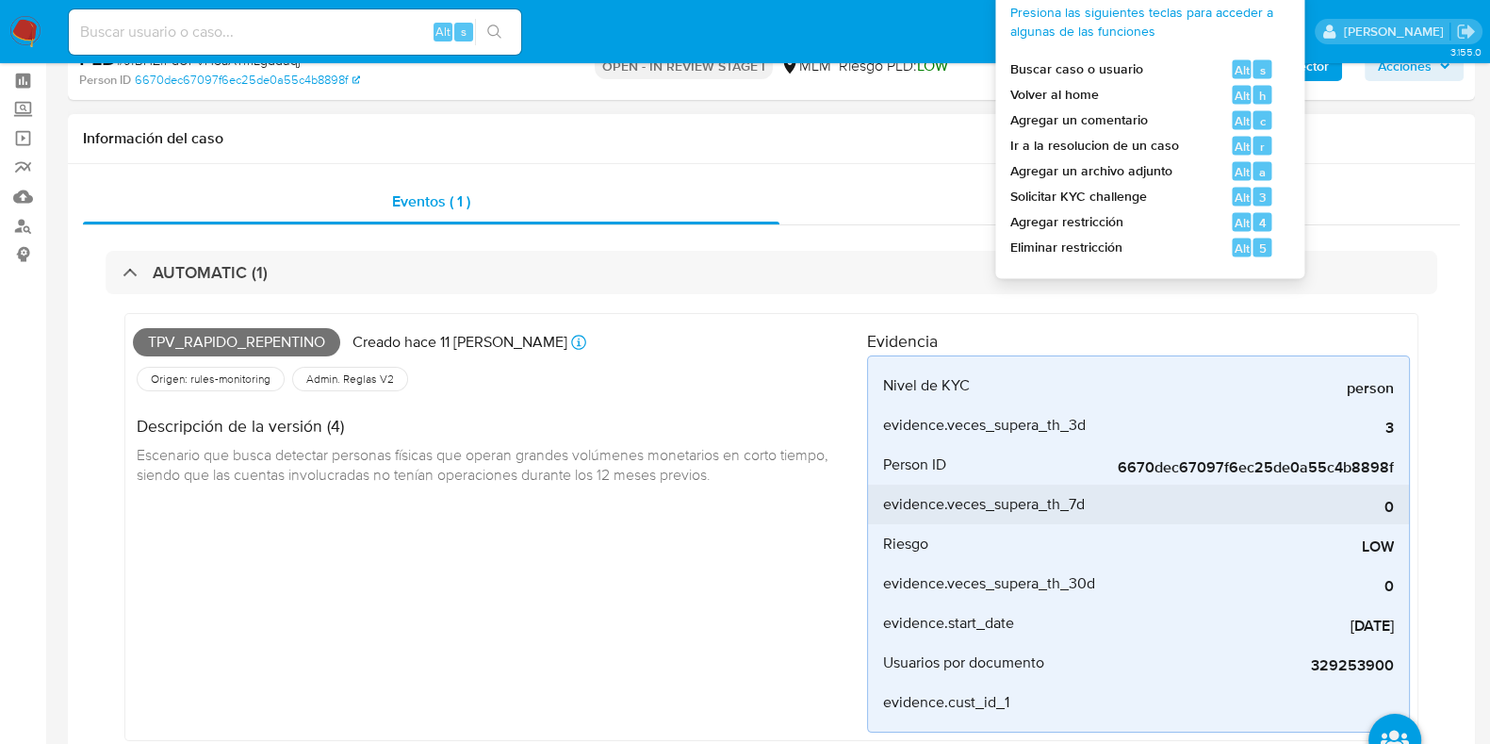
scroll to position [353, 0]
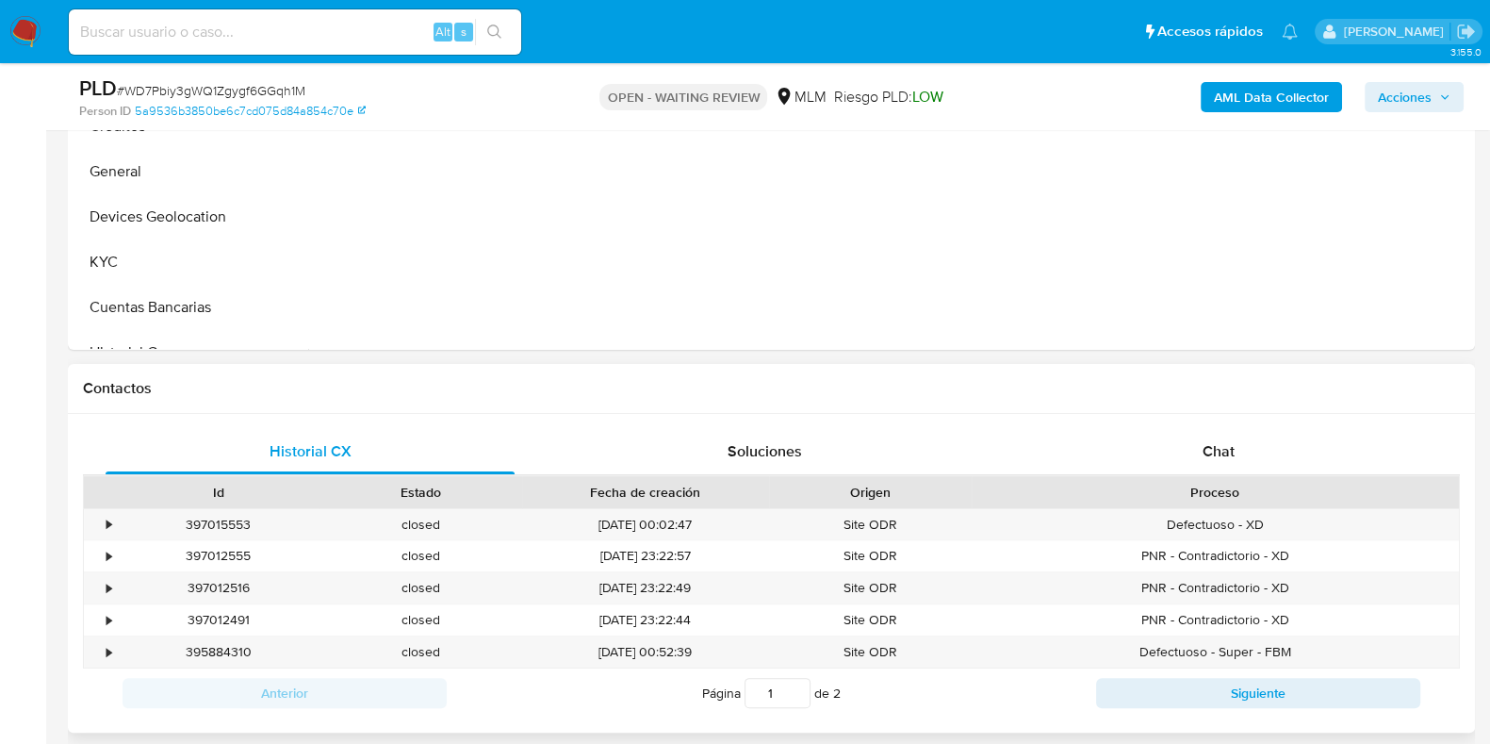
scroll to position [707, 0]
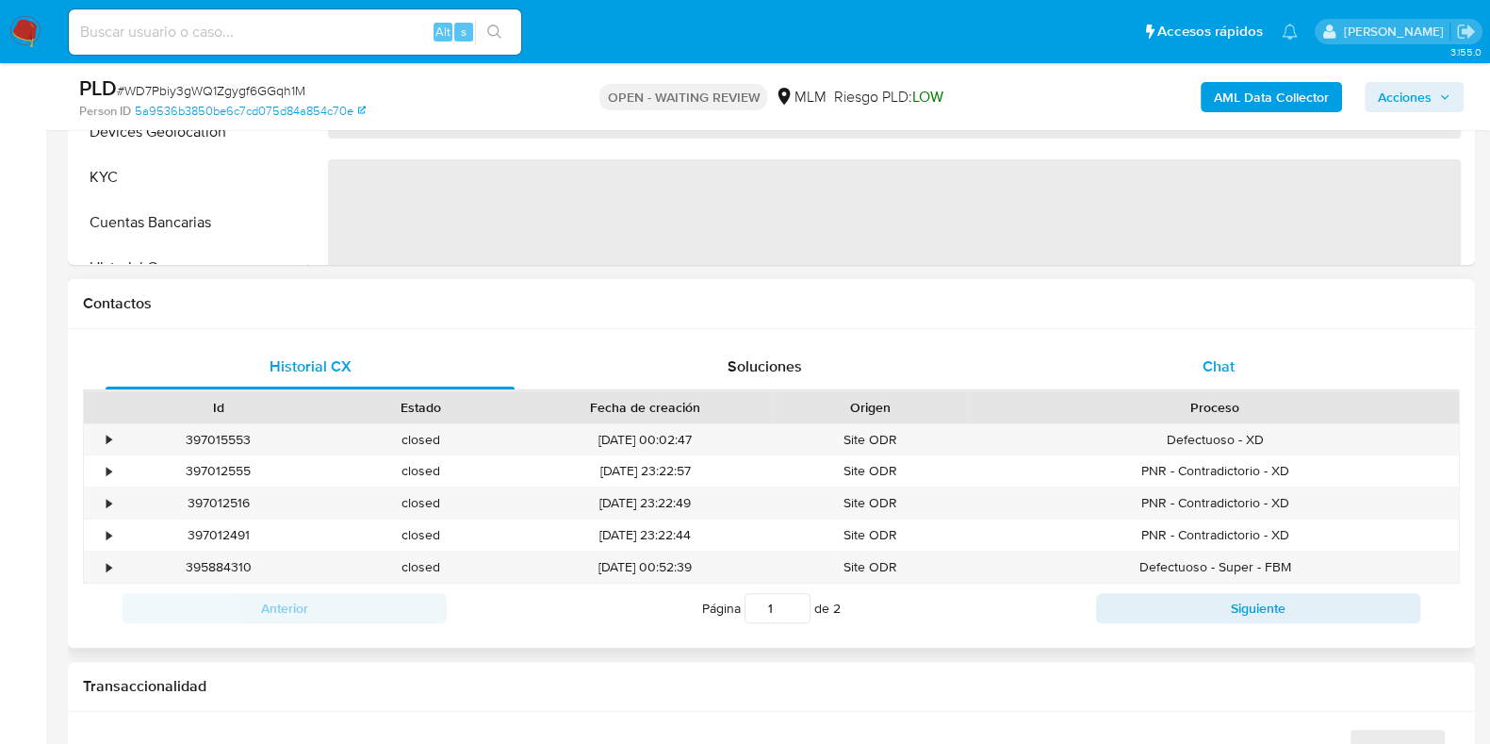
click at [1221, 376] on div "Chat" at bounding box center [1218, 366] width 409 height 45
select select "10"
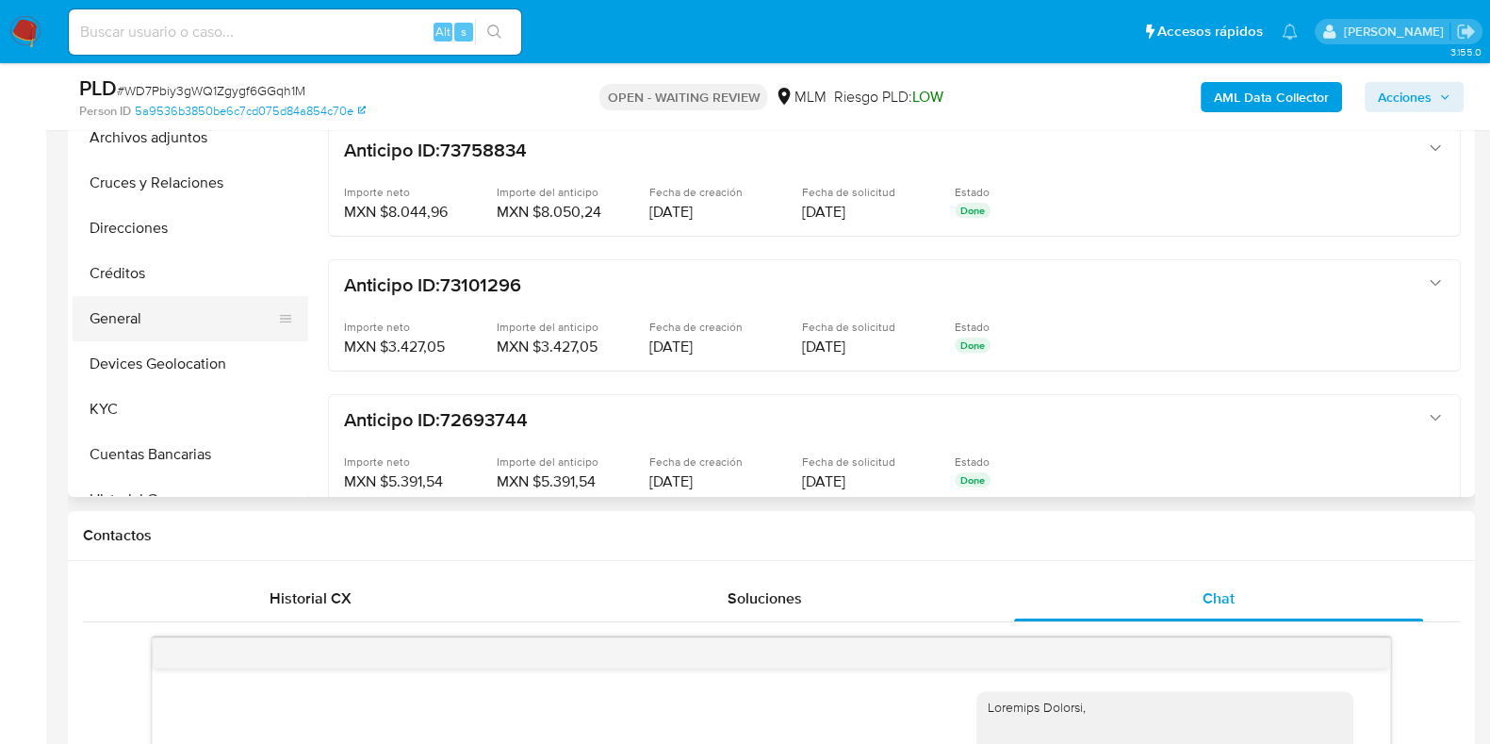
scroll to position [470, 0]
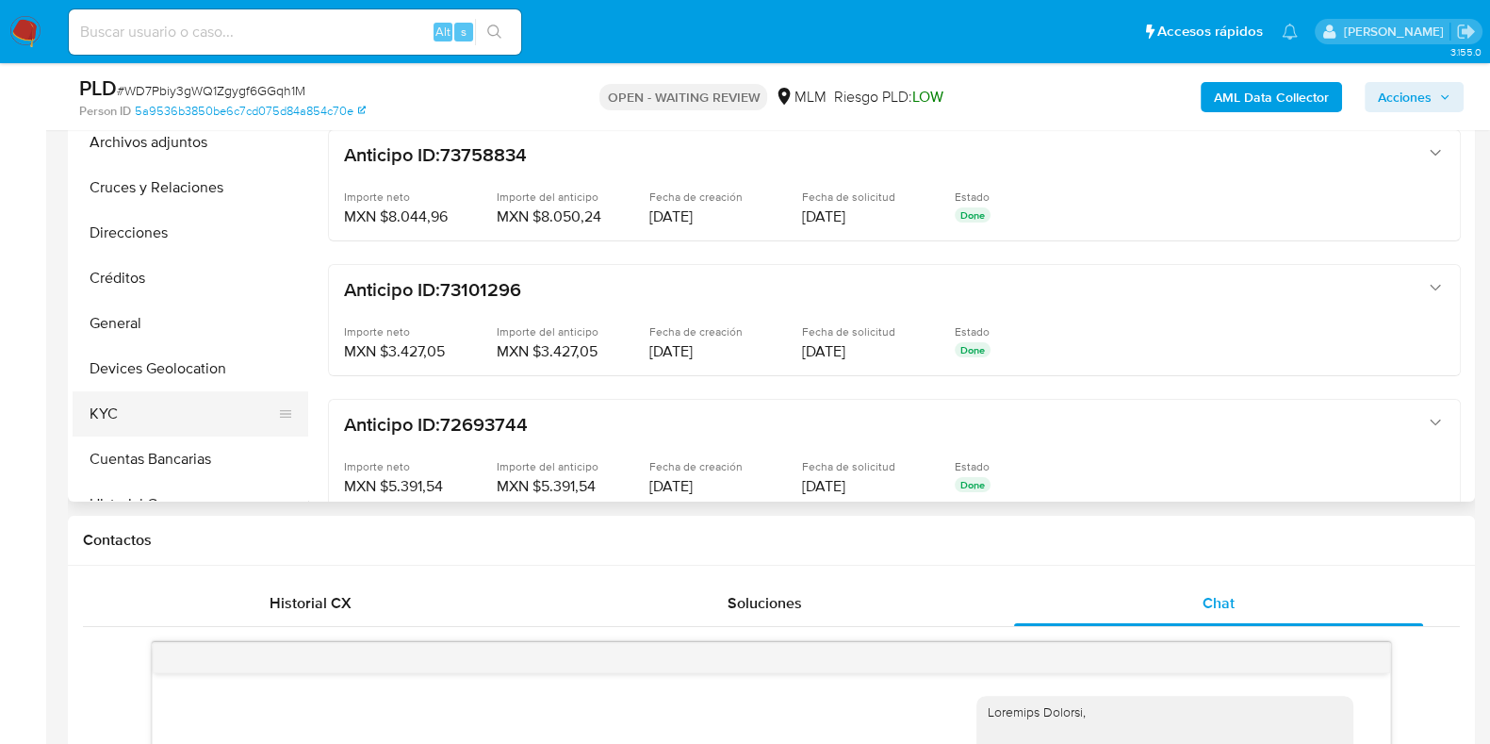
click at [125, 399] on button "KYC" at bounding box center [183, 413] width 221 height 45
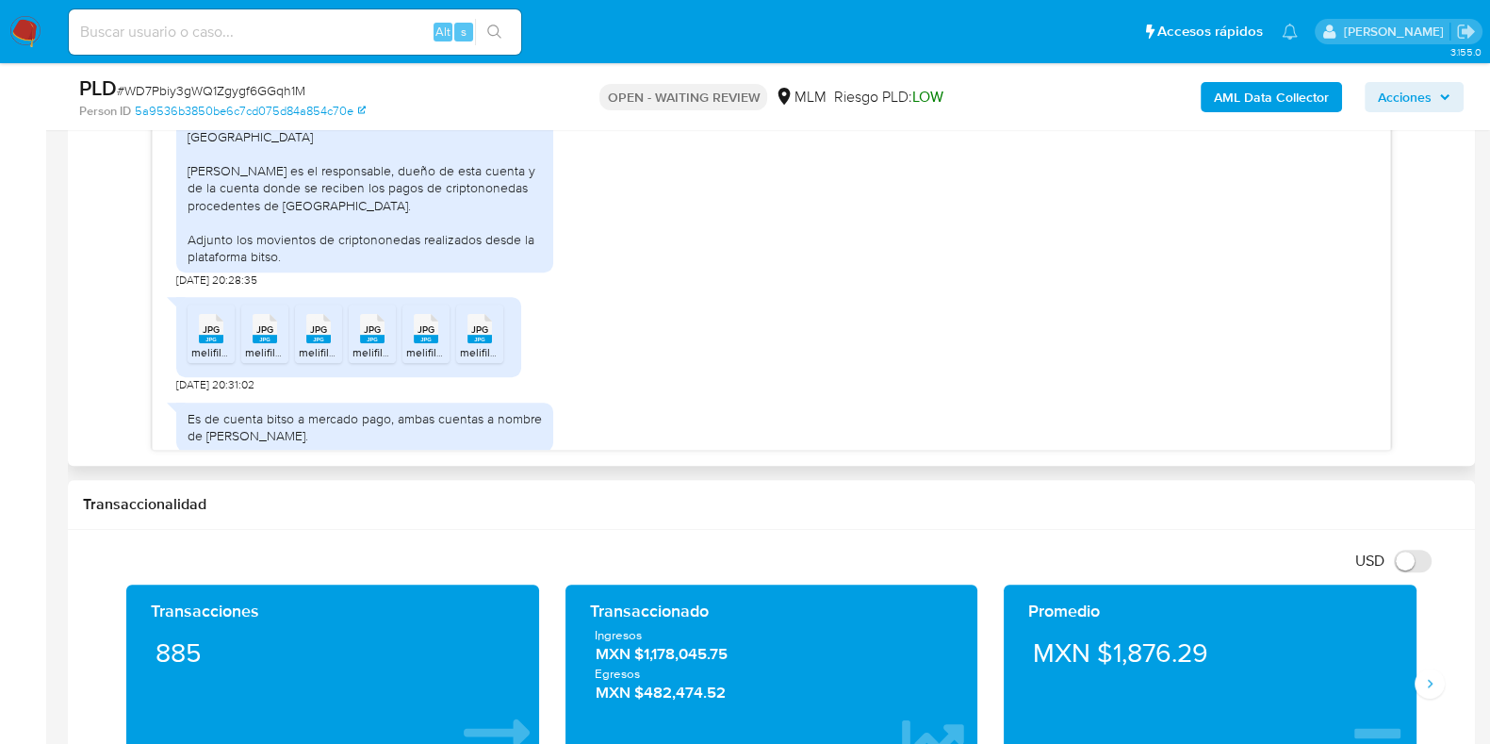
scroll to position [594, 0]
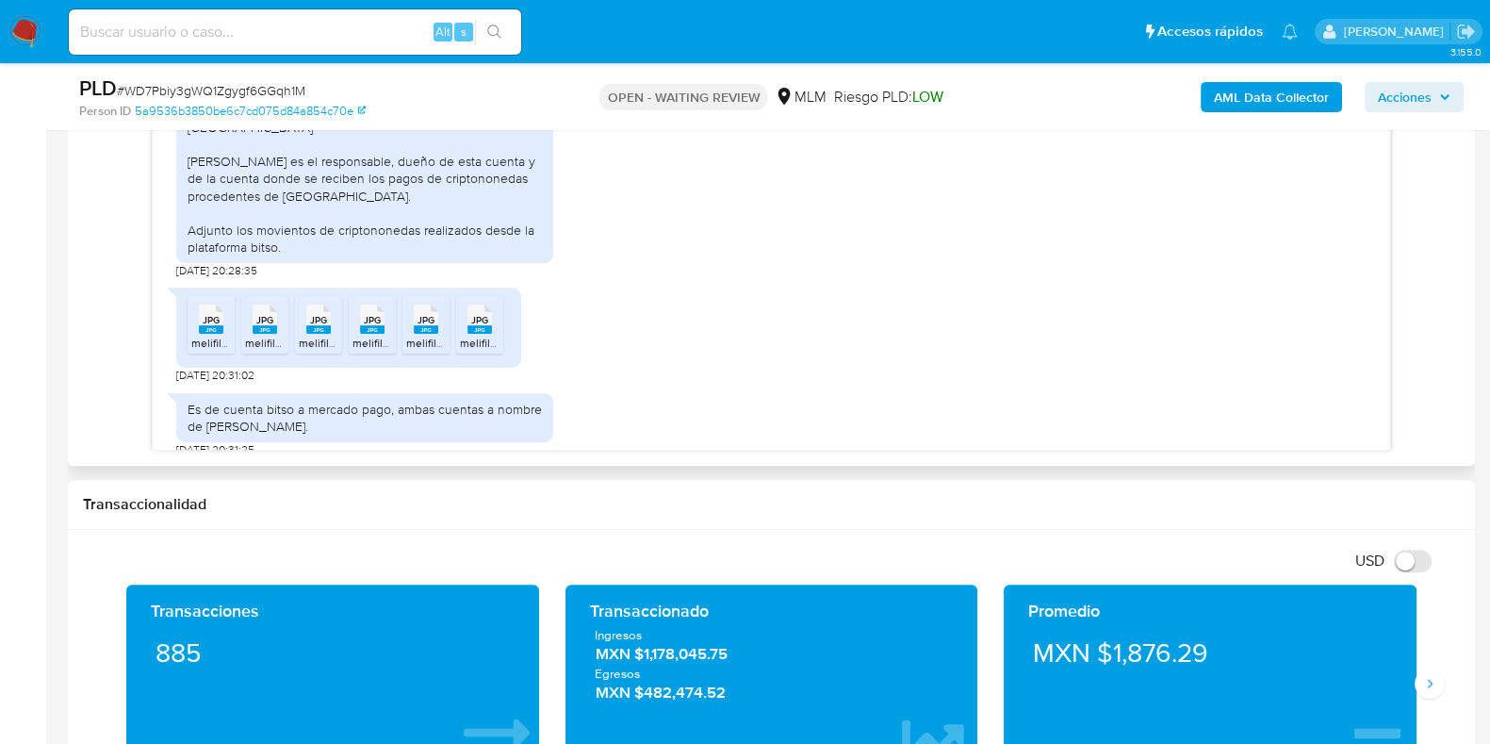
click at [217, 314] on span "JPG" at bounding box center [211, 320] width 17 height 12
click at [262, 325] on rect at bounding box center [265, 329] width 25 height 8
click at [325, 314] on span "JPG" at bounding box center [318, 320] width 17 height 12
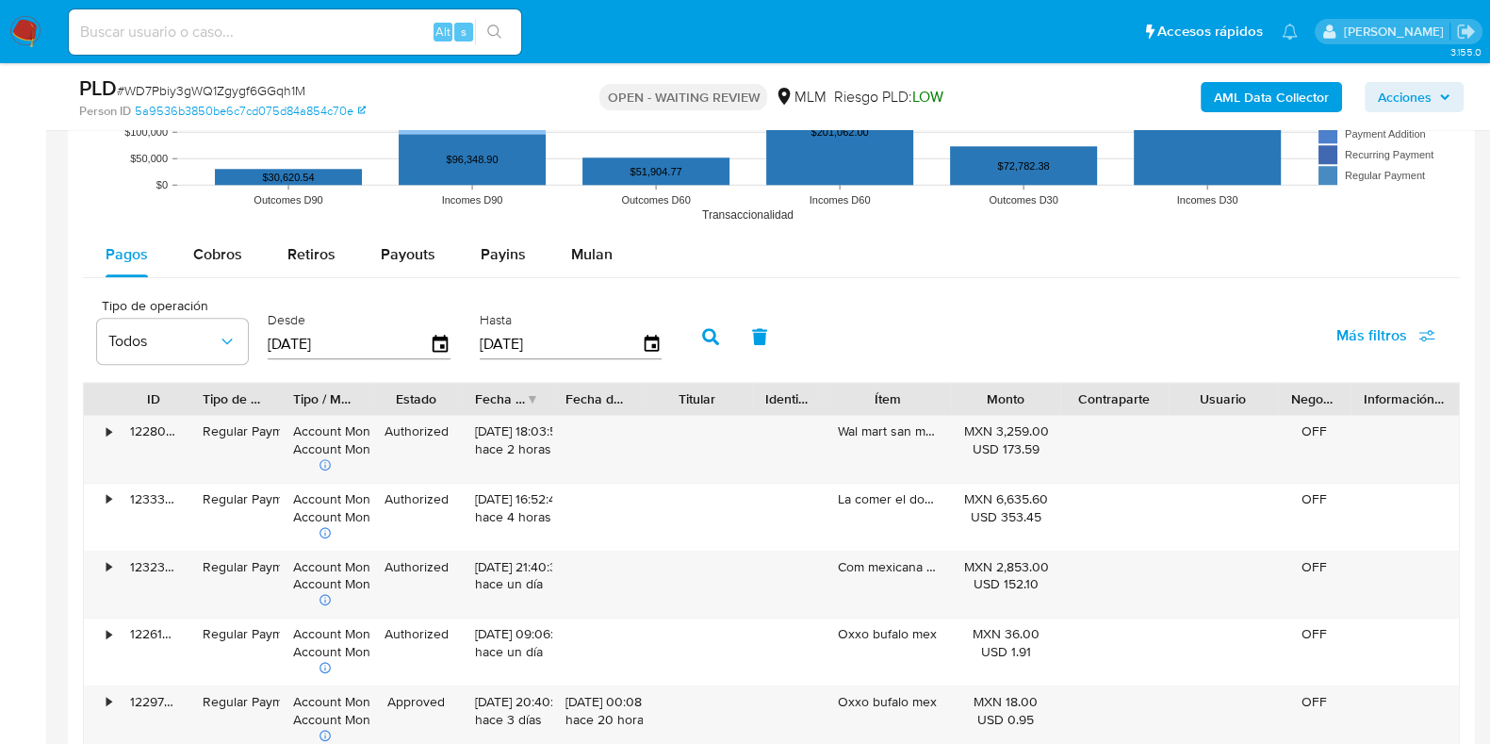
scroll to position [2239, 0]
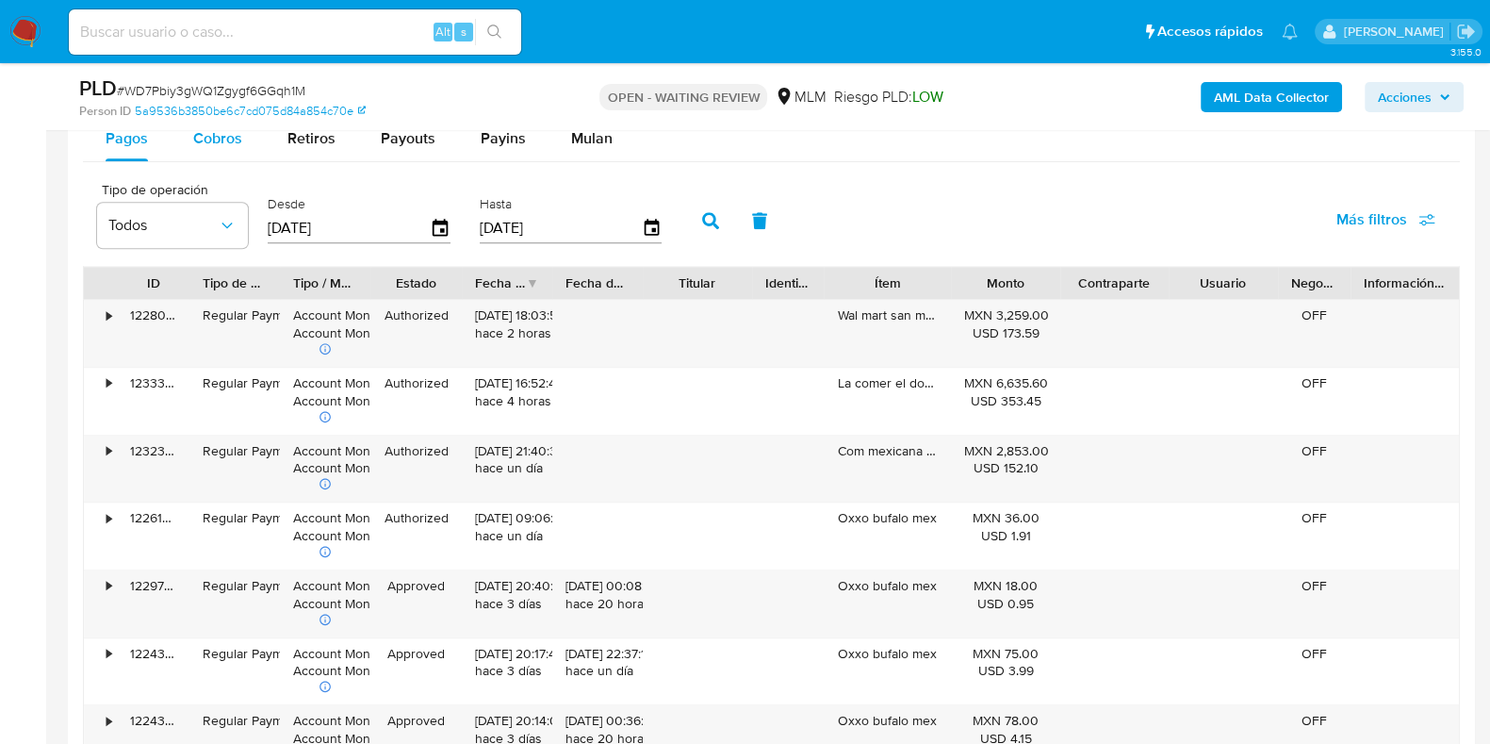
click at [216, 150] on div "Cobros" at bounding box center [217, 138] width 49 height 45
select select "10"
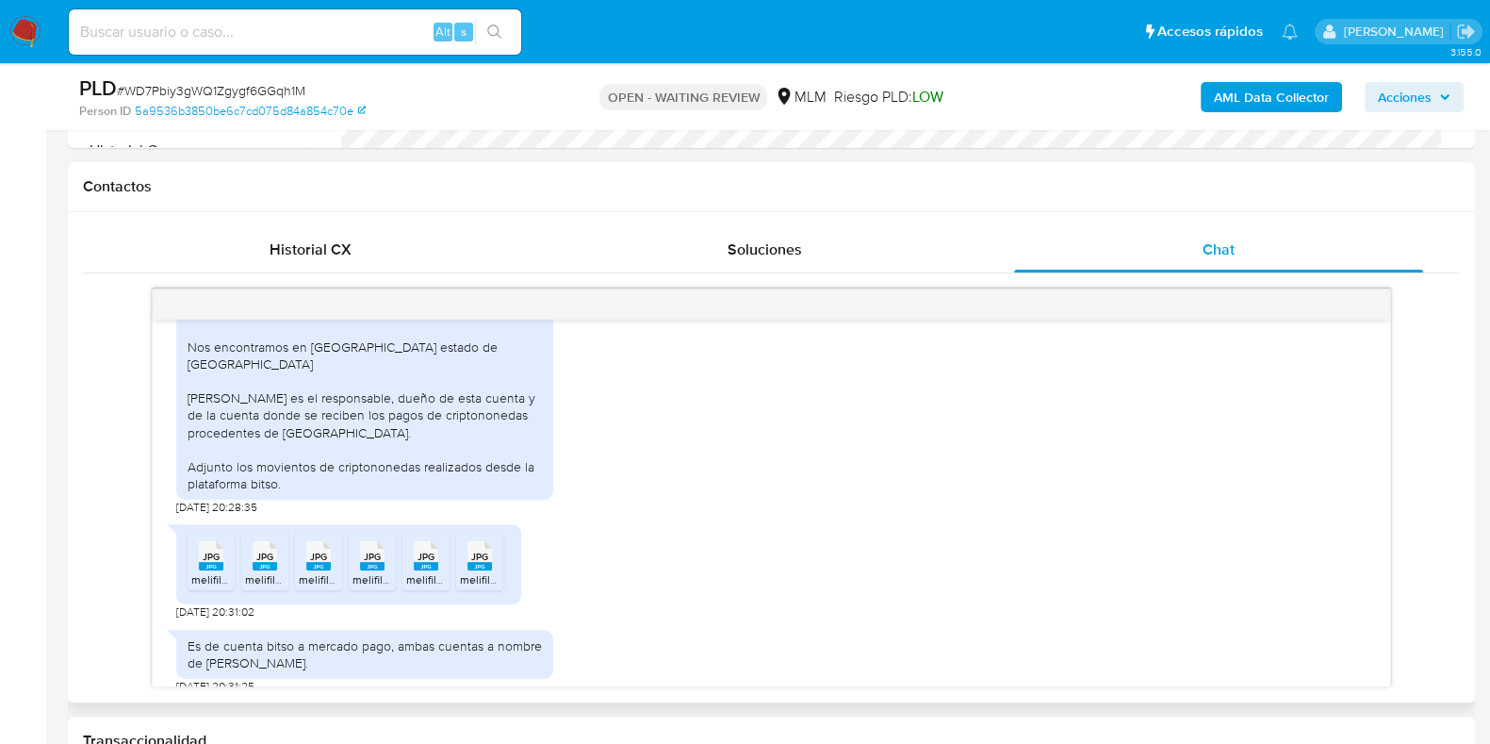
scroll to position [942, 0]
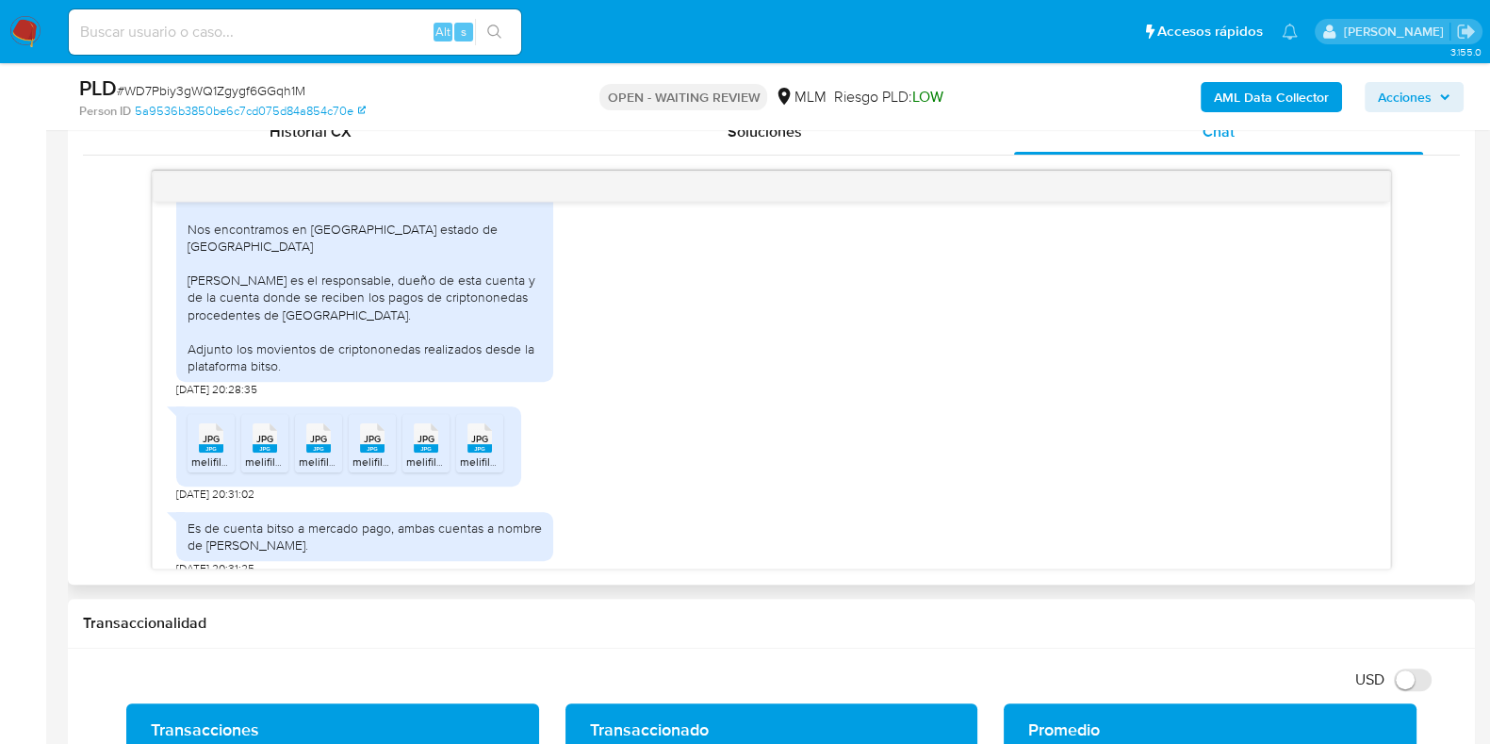
click at [424, 453] on span "melifile7671814226204428106.jpg" at bounding box center [491, 461] width 171 height 16
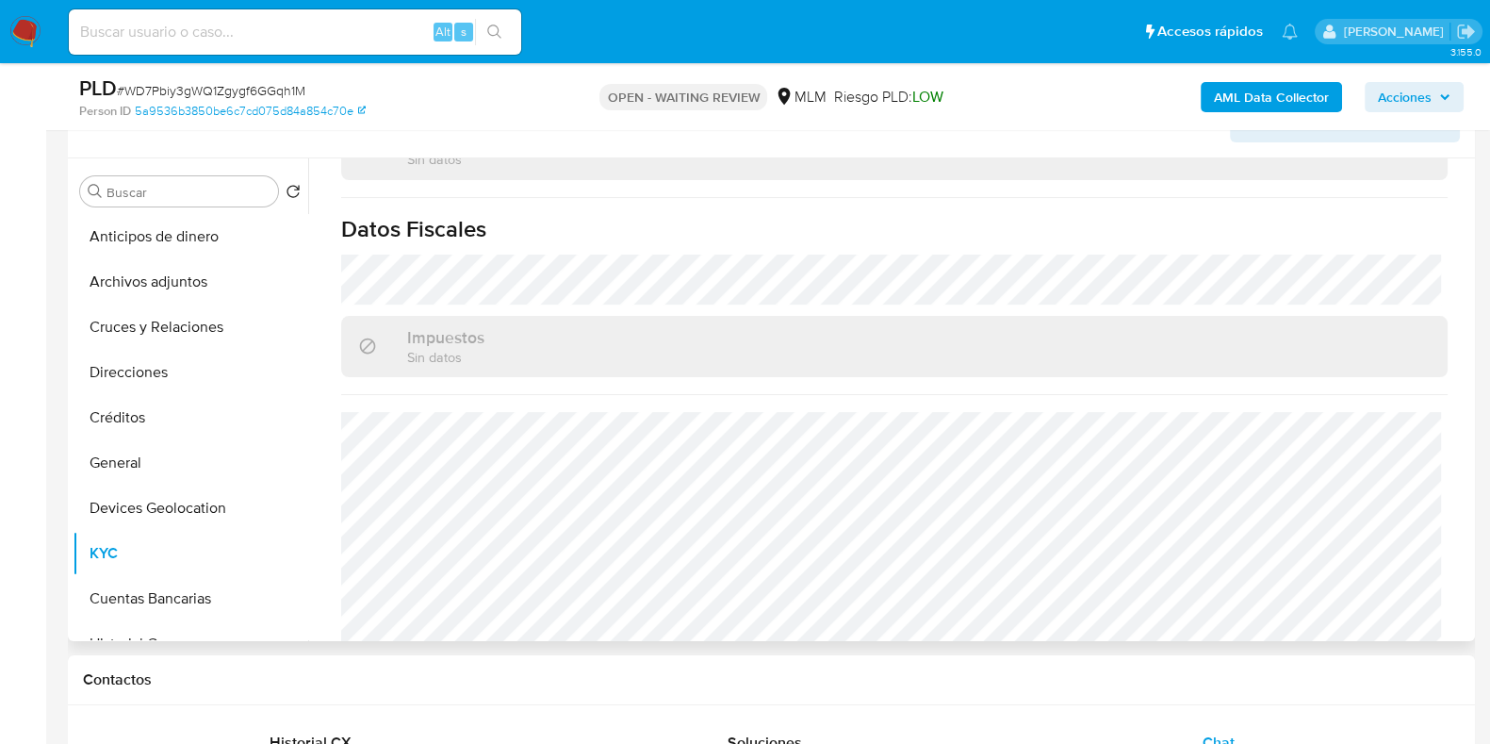
scroll to position [353, 0]
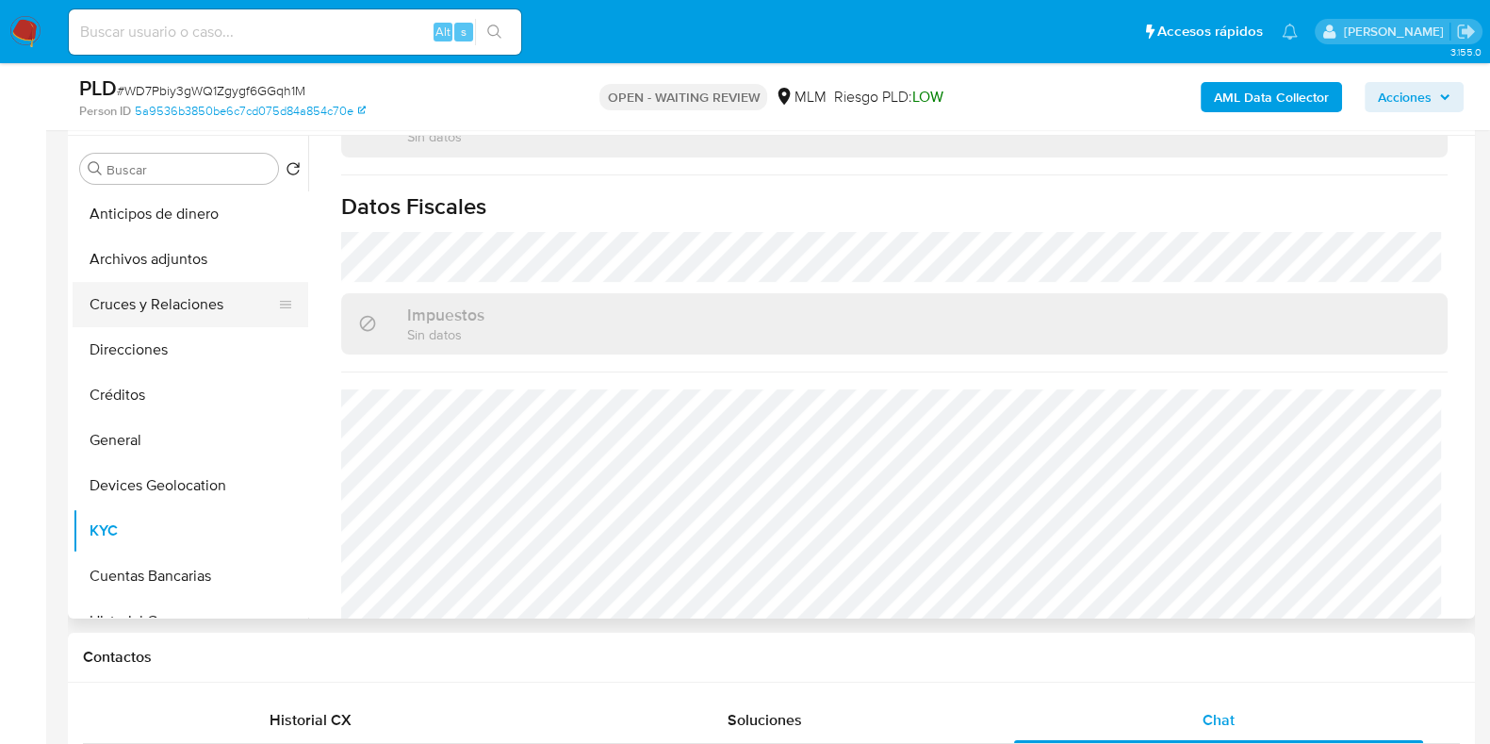
click at [163, 307] on button "Cruces y Relaciones" at bounding box center [183, 304] width 221 height 45
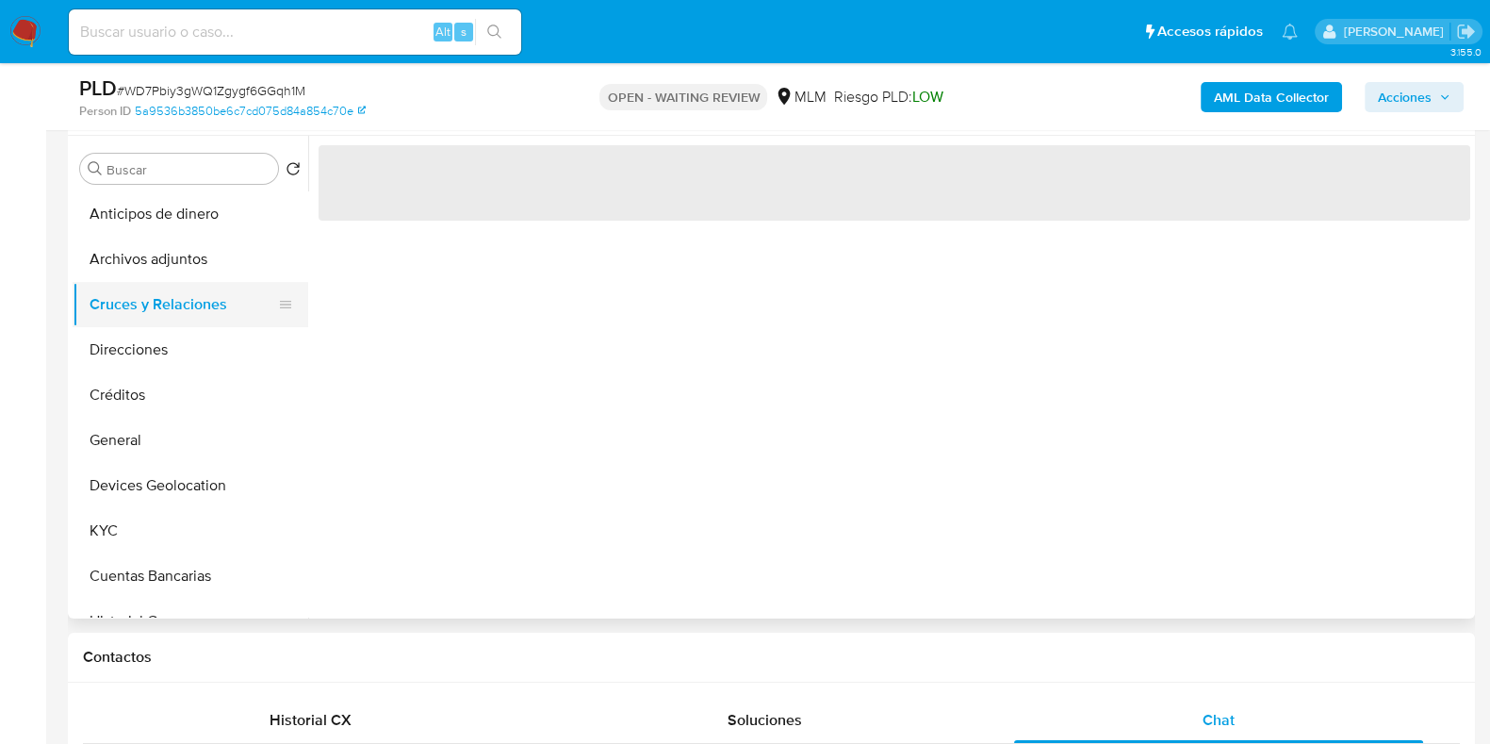
scroll to position [0, 0]
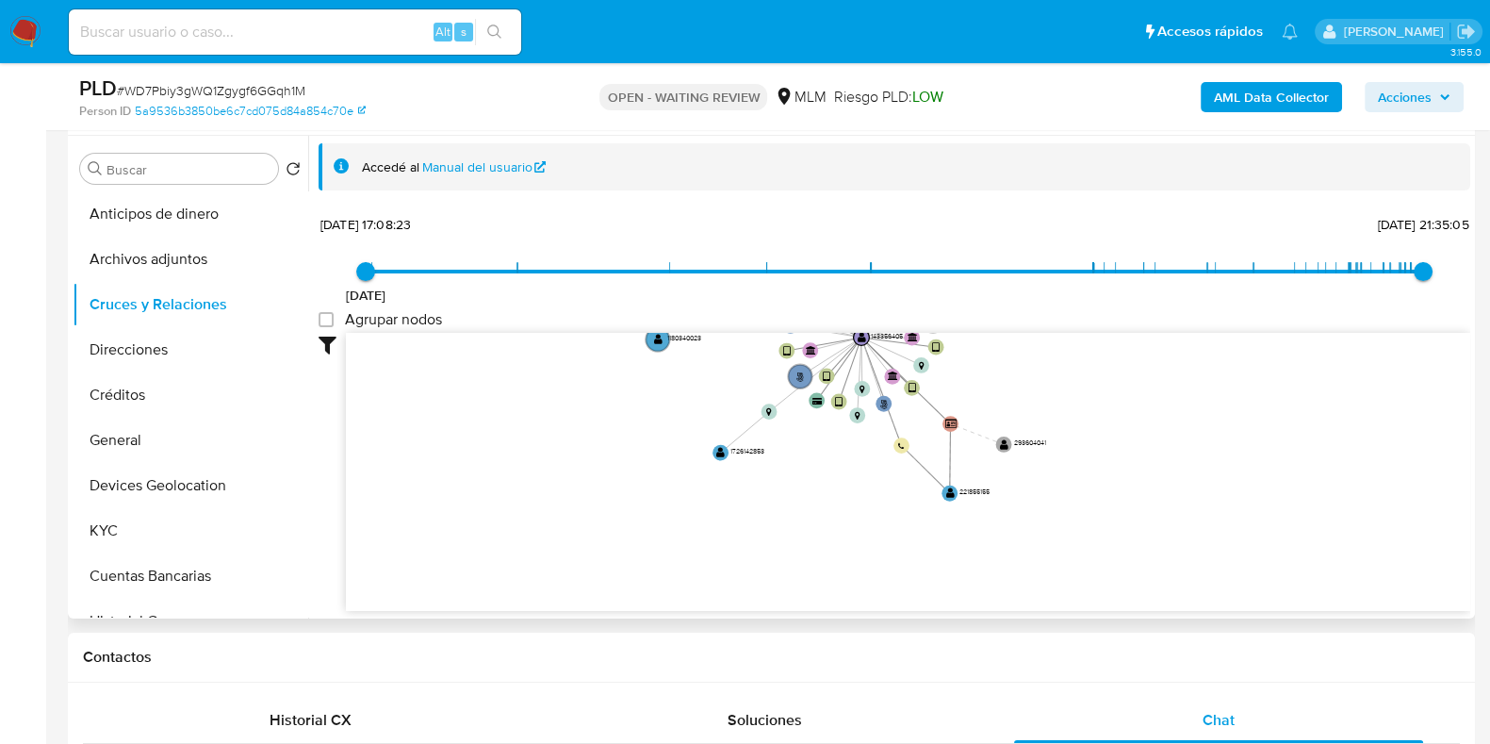
drag, startPoint x: 1041, startPoint y: 492, endPoint x: 1109, endPoint y: 386, distance: 126.3
click at [1109, 386] on icon "phone-c67927fe240bbed750f527b6efb4ea2f  user-143356405  143356405 person-5a95…" at bounding box center [908, 469] width 1125 height 273
click at [957, 497] on circle at bounding box center [950, 493] width 20 height 20
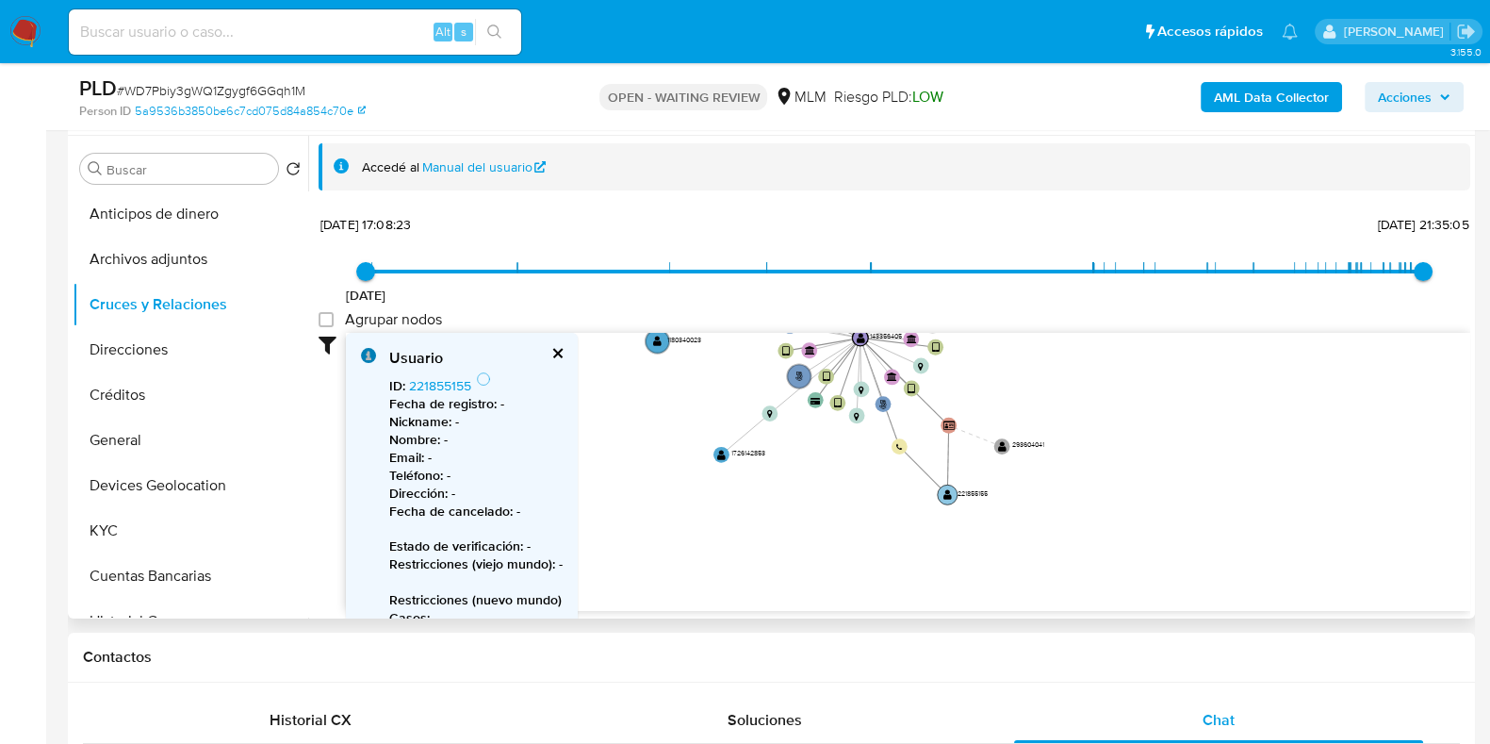
click at [958, 497] on text "221855155" at bounding box center [973, 492] width 30 height 10
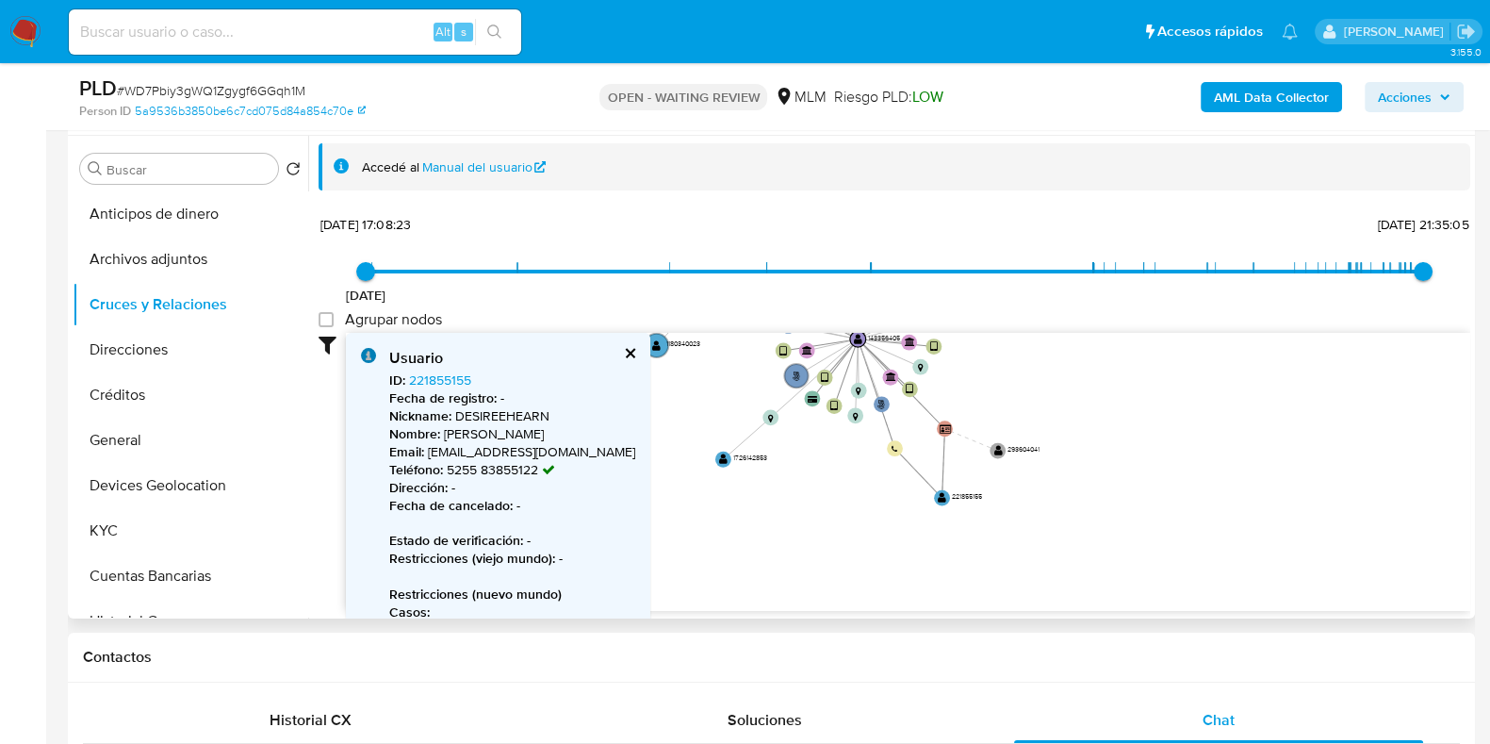
scroll to position [117, 0]
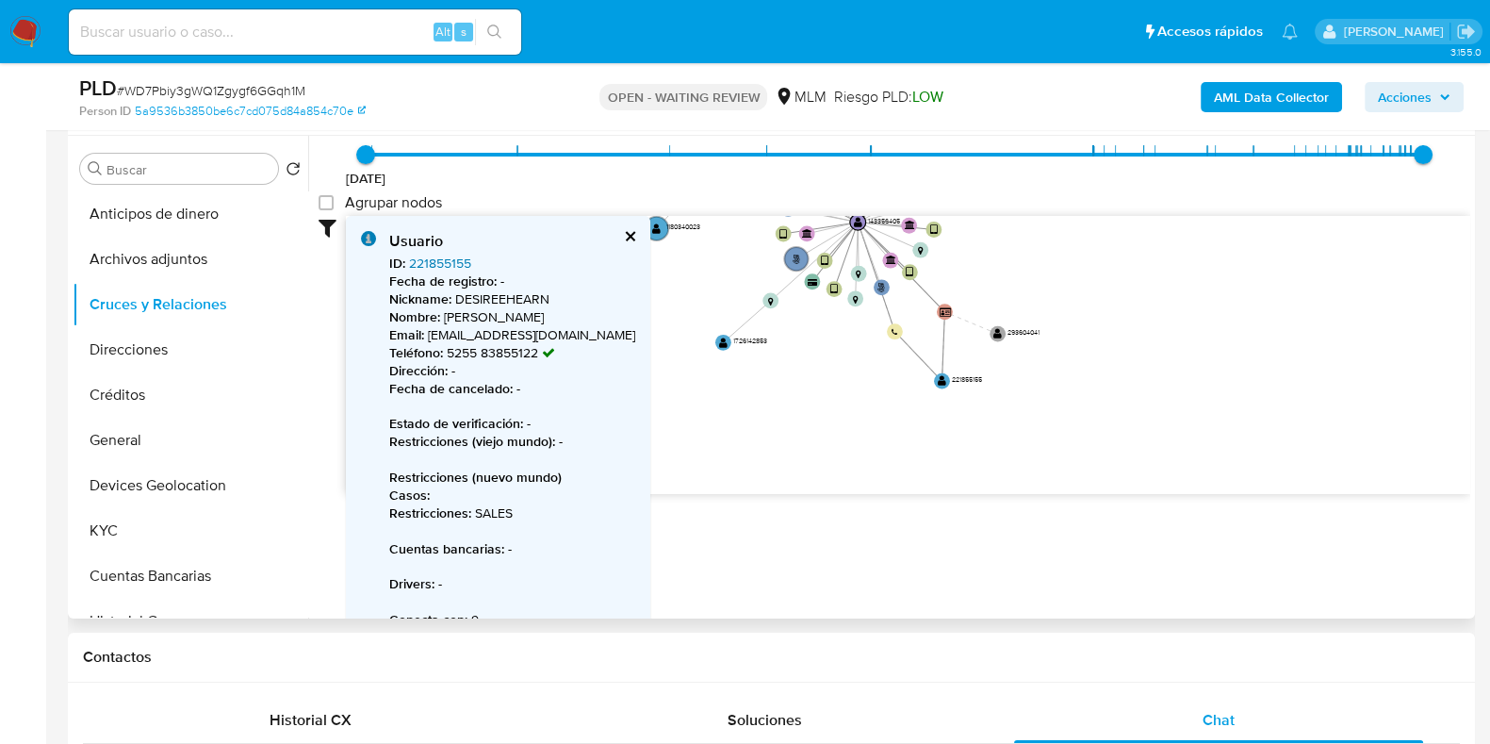
click at [429, 263] on link "221855155" at bounding box center [440, 263] width 62 height 19
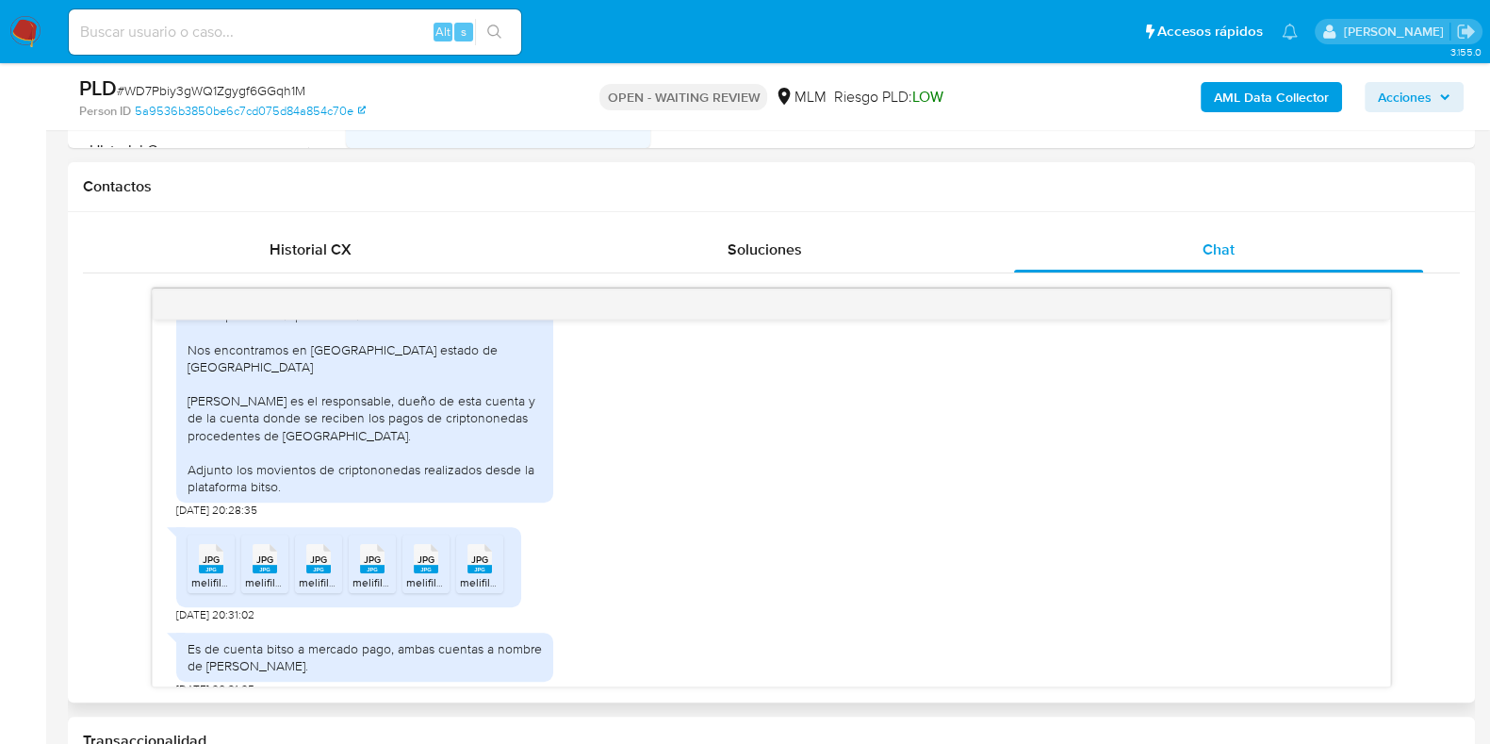
scroll to position [594, 0]
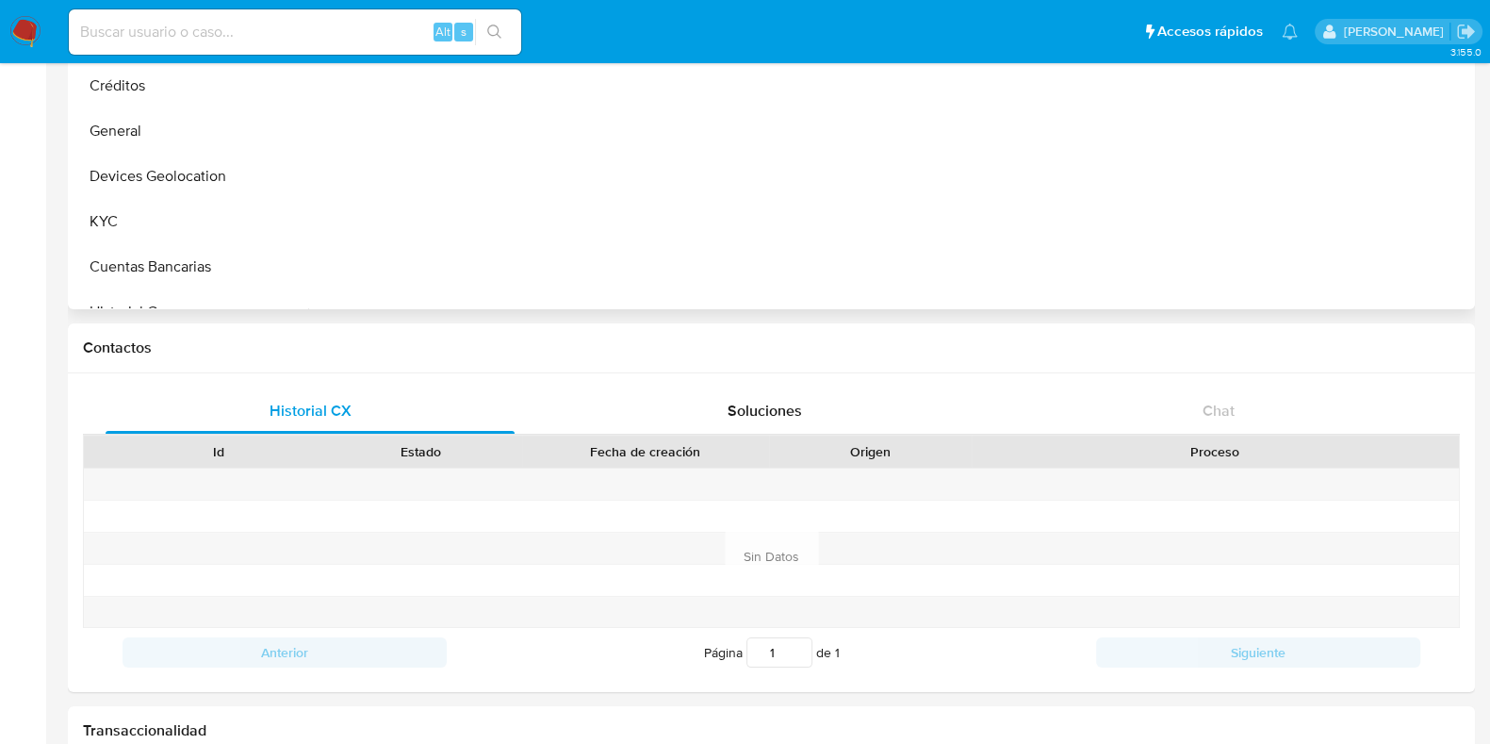
scroll to position [470, 0]
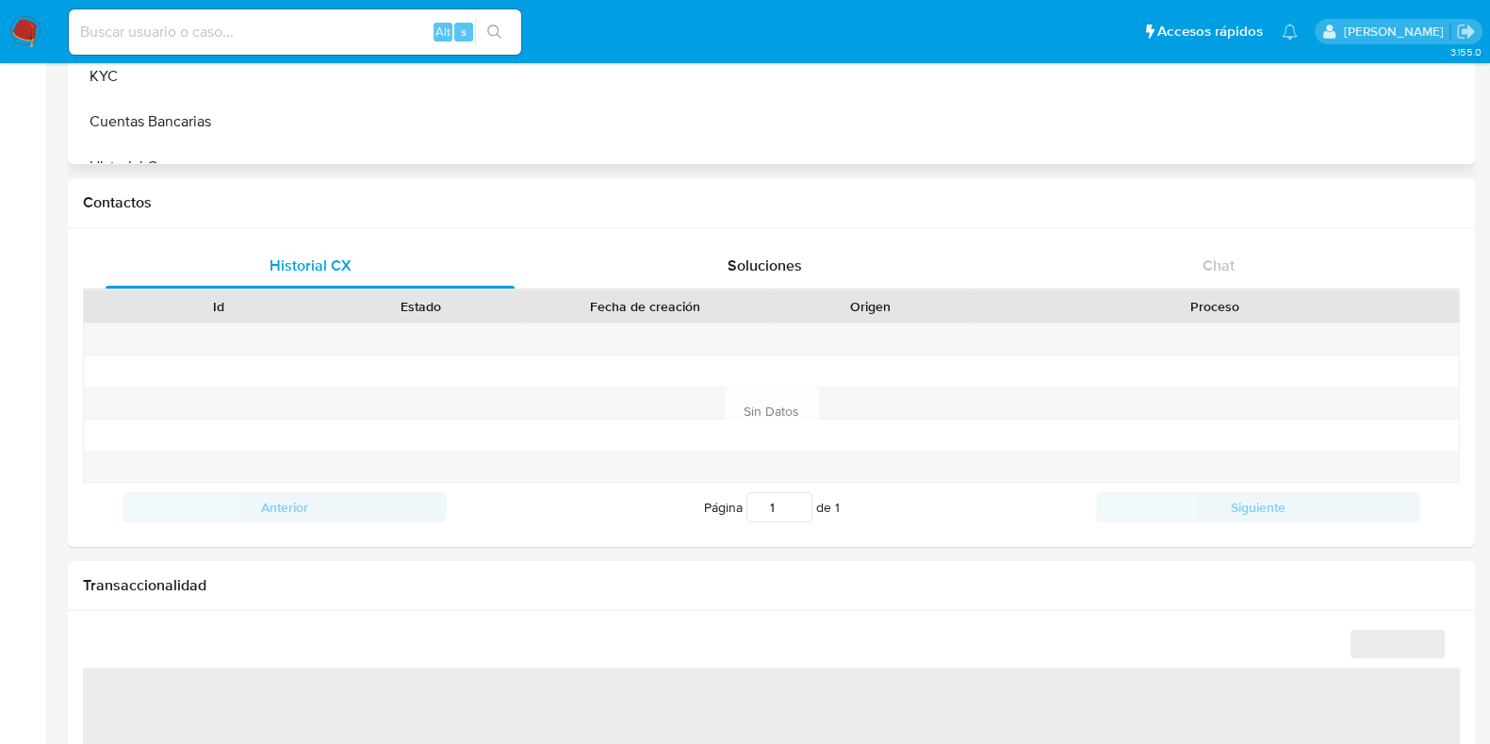
select select "10"
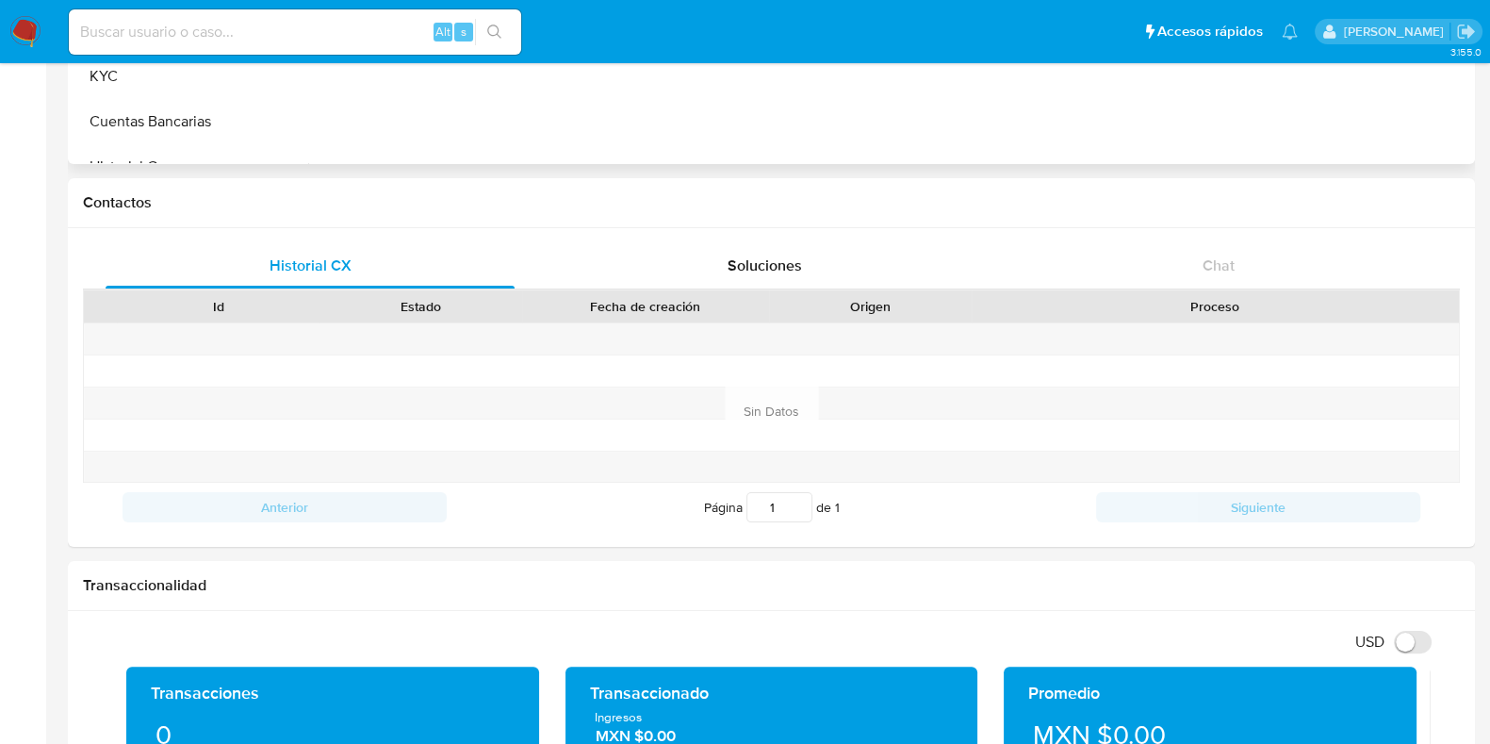
scroll to position [942, 0]
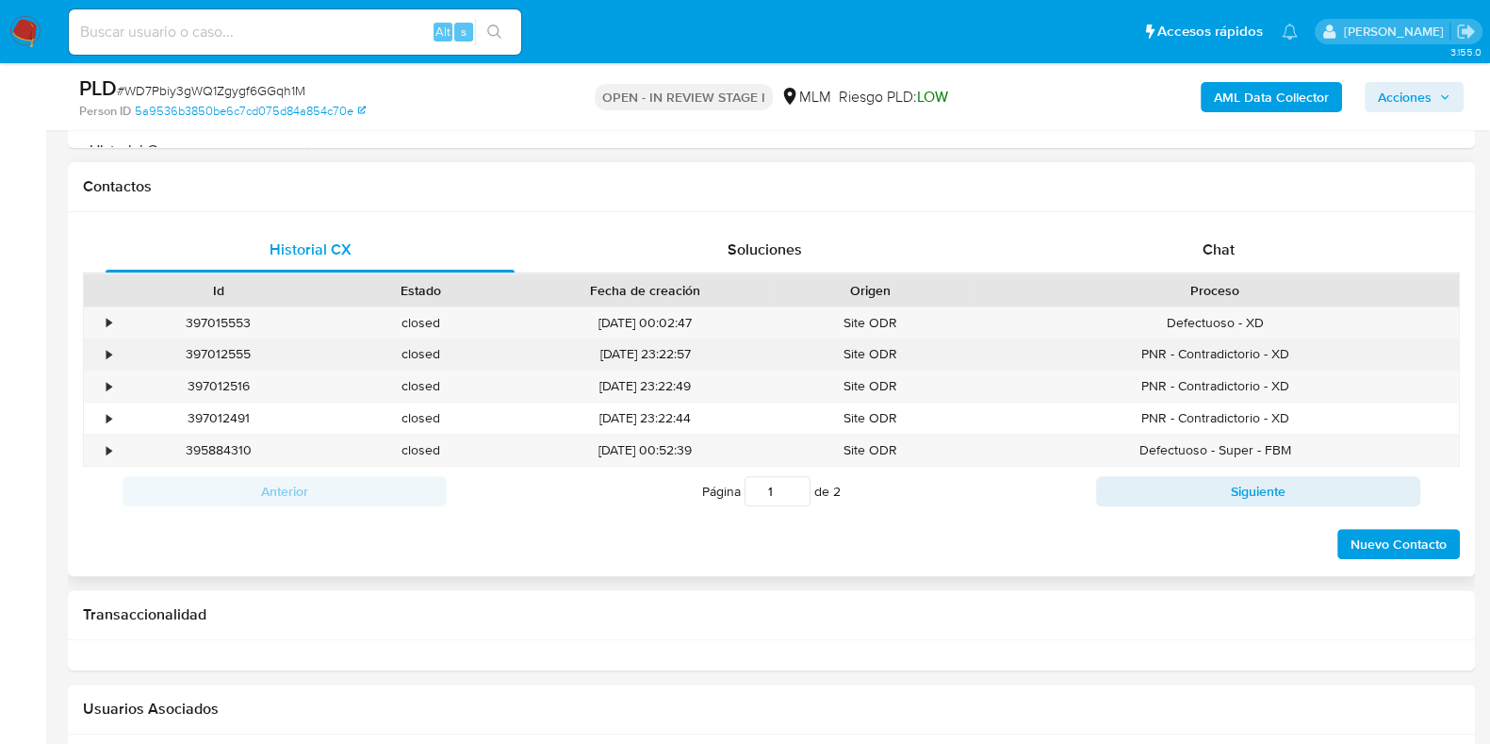
scroll to position [824, 0]
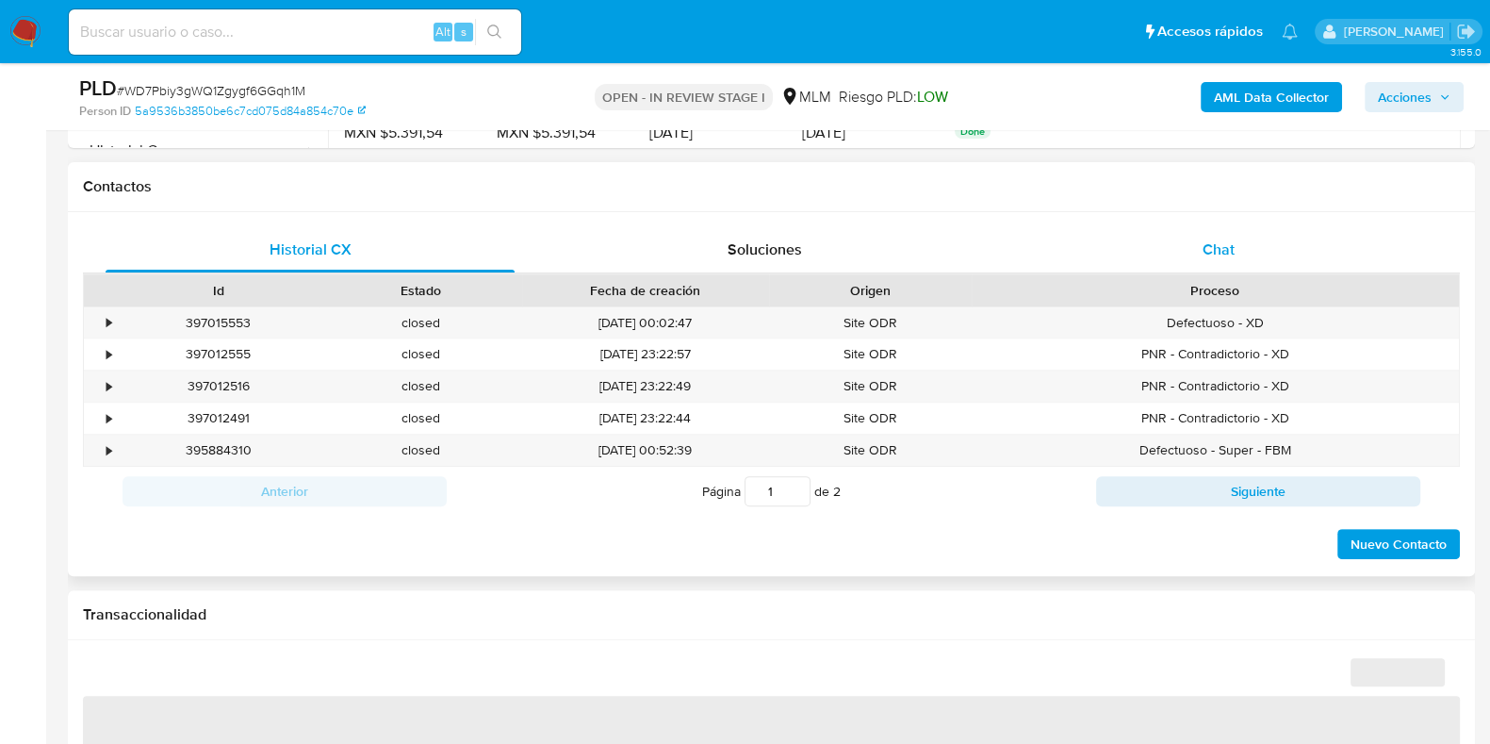
click at [1235, 250] on span "Chat" at bounding box center [1219, 249] width 32 height 22
select select "10"
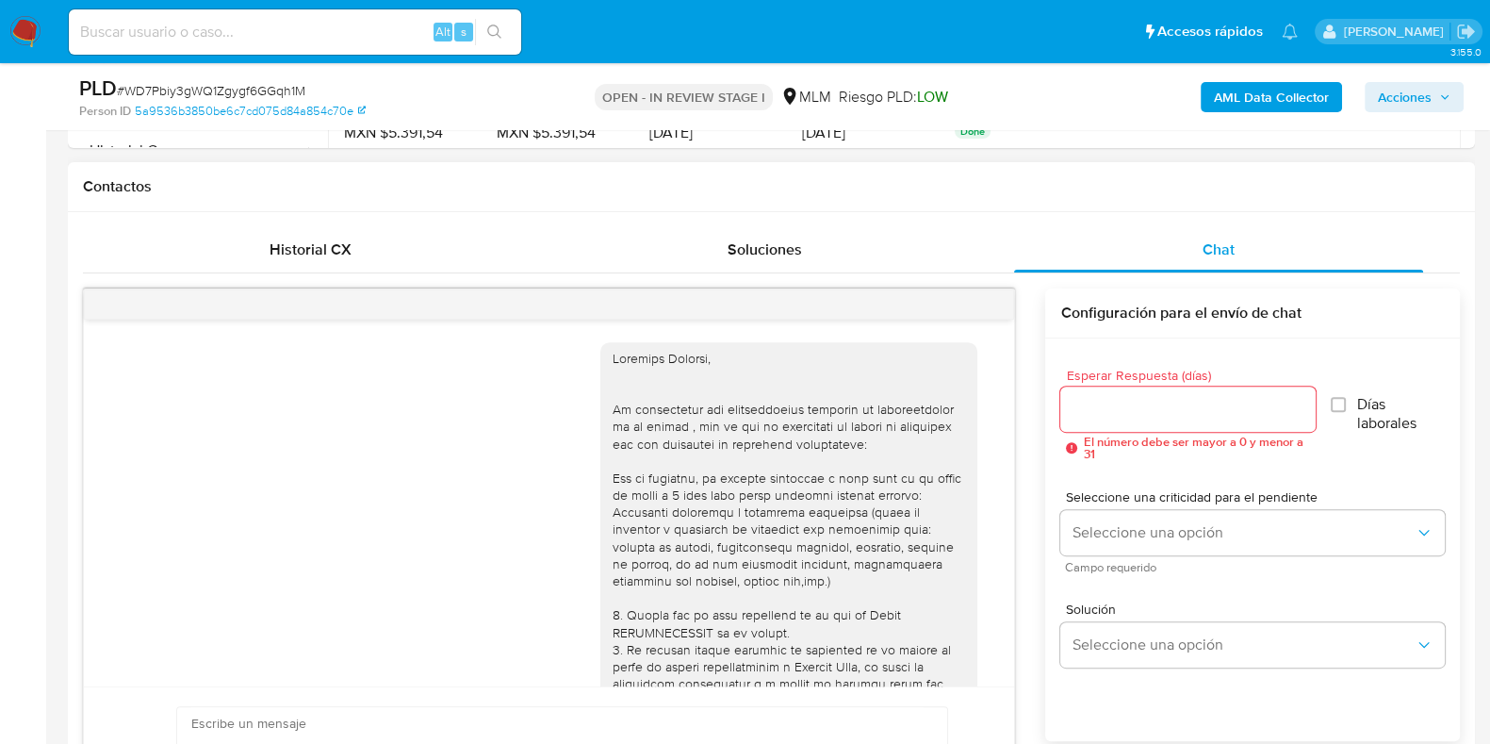
scroll to position [594, 0]
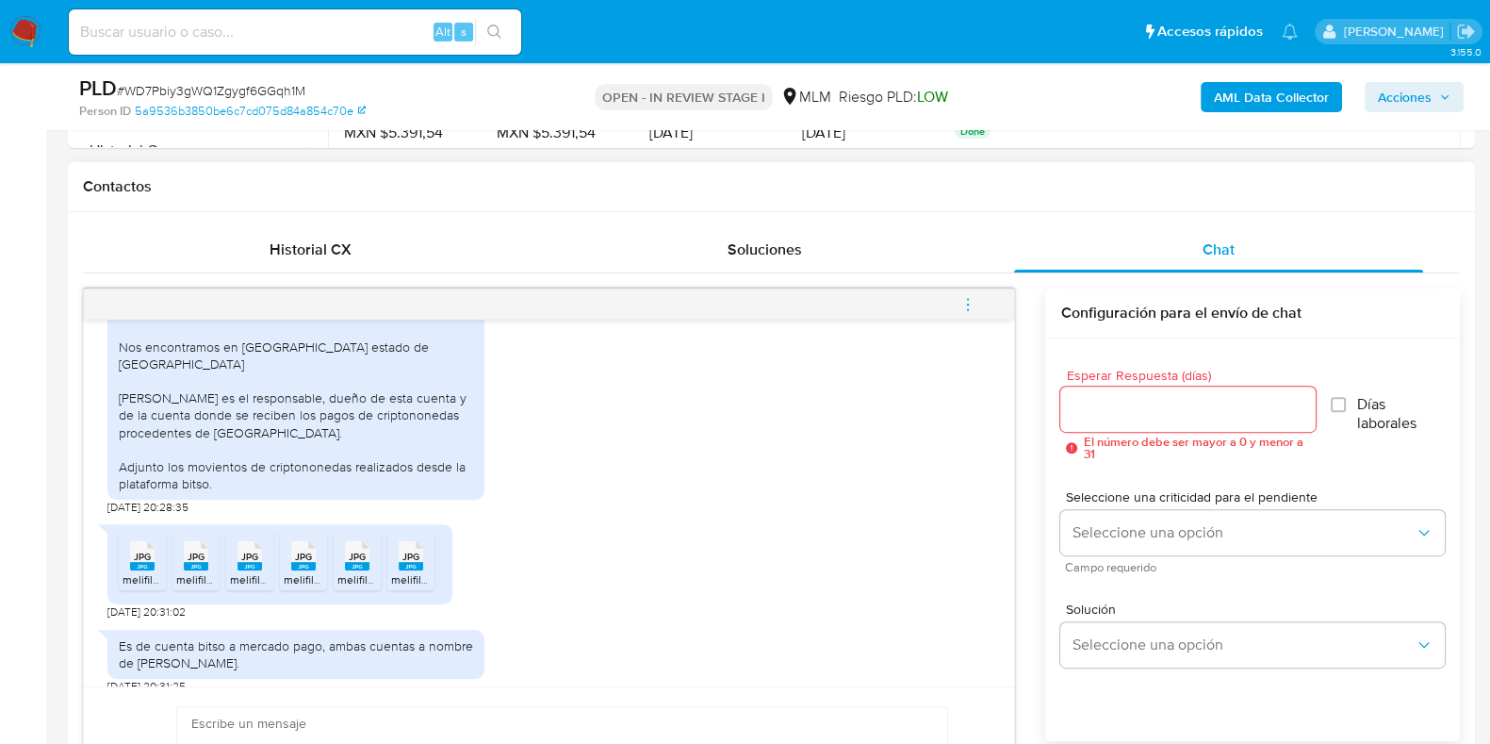
click at [1148, 420] on div at bounding box center [1187, 408] width 255 height 45
click at [1149, 412] on input "Esperar Respuesta (días)" at bounding box center [1187, 409] width 255 height 25
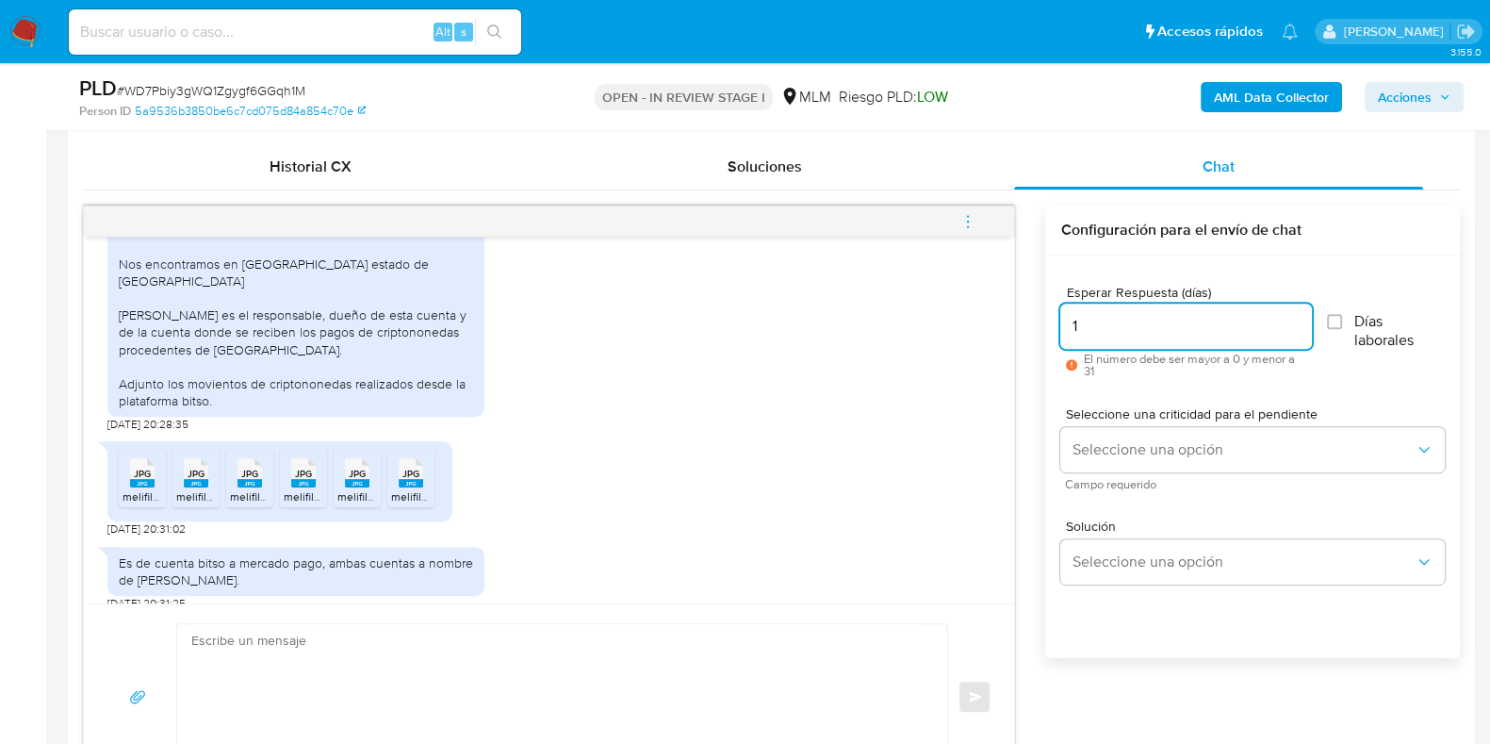
scroll to position [942, 0]
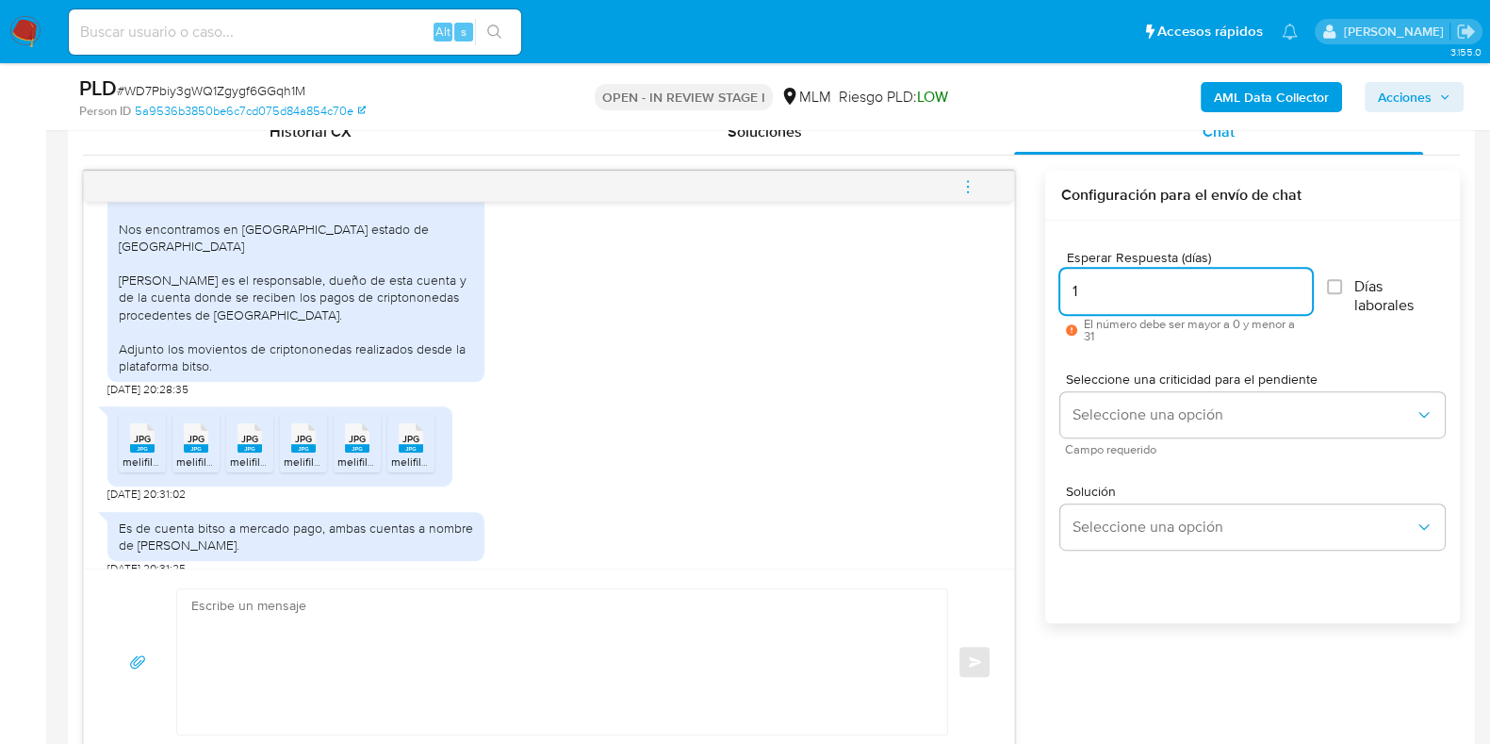
type input "1"
click at [565, 616] on textarea at bounding box center [557, 661] width 732 height 145
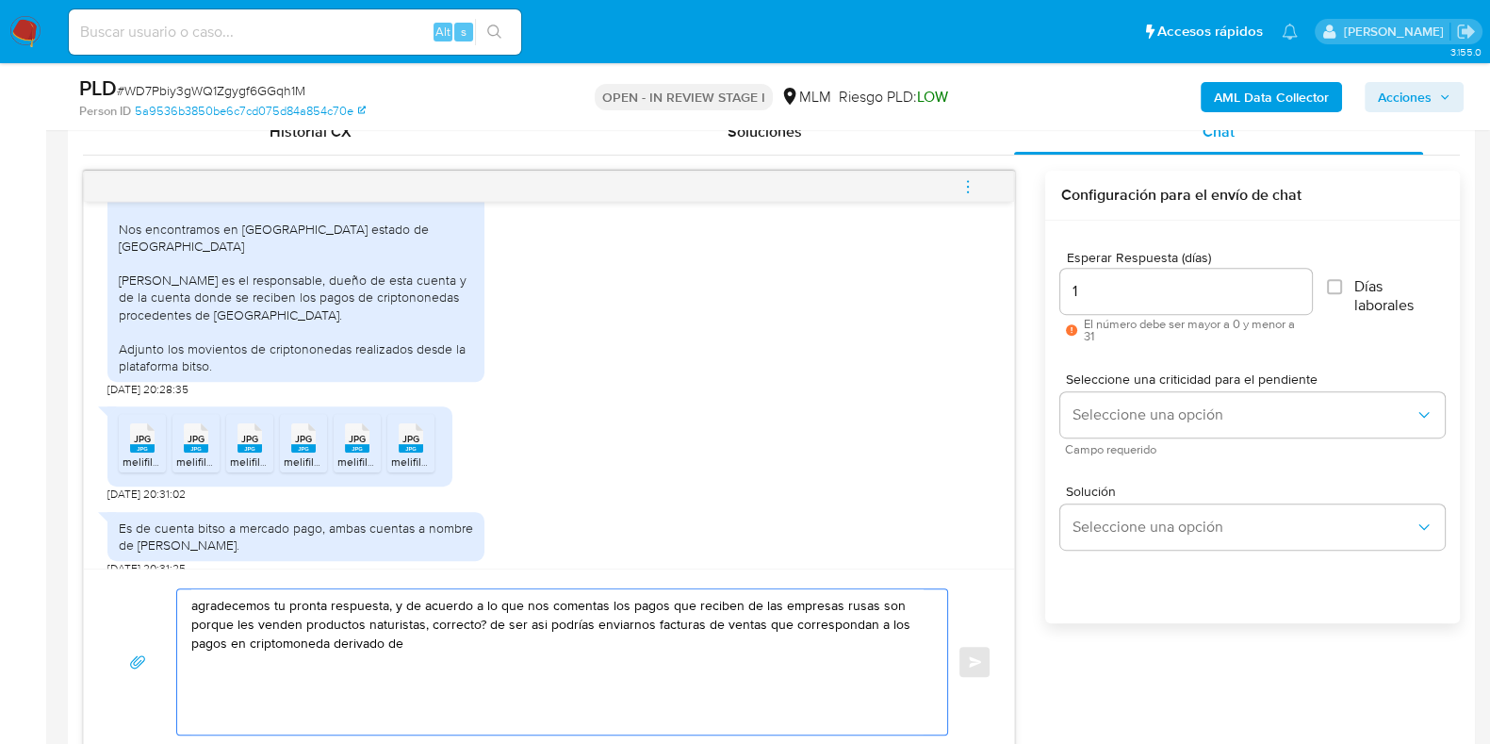
click at [419, 648] on textarea "agradecemos tu pronta respuesta, y de acuerdo a lo que nos comentas los pagos q…" at bounding box center [557, 661] width 732 height 145
click at [603, 610] on textarea "agradecemos tu pronta respuesta, y de acuerdo a lo que nos comentas los pagos q…" at bounding box center [557, 661] width 732 height 145
drag, startPoint x: 660, startPoint y: 610, endPoint x: 640, endPoint y: 613, distance: 20.0
click at [622, 591] on textarea "agradecemos tu pronta respuesta, y de acuerdo a lo que nos comentas y para nust…" at bounding box center [557, 661] width 732 height 145
click at [658, 605] on textarea "agradecemos tu pronta respuesta, y de acuerdo a lo que nos comentas y para nust…" at bounding box center [557, 661] width 732 height 145
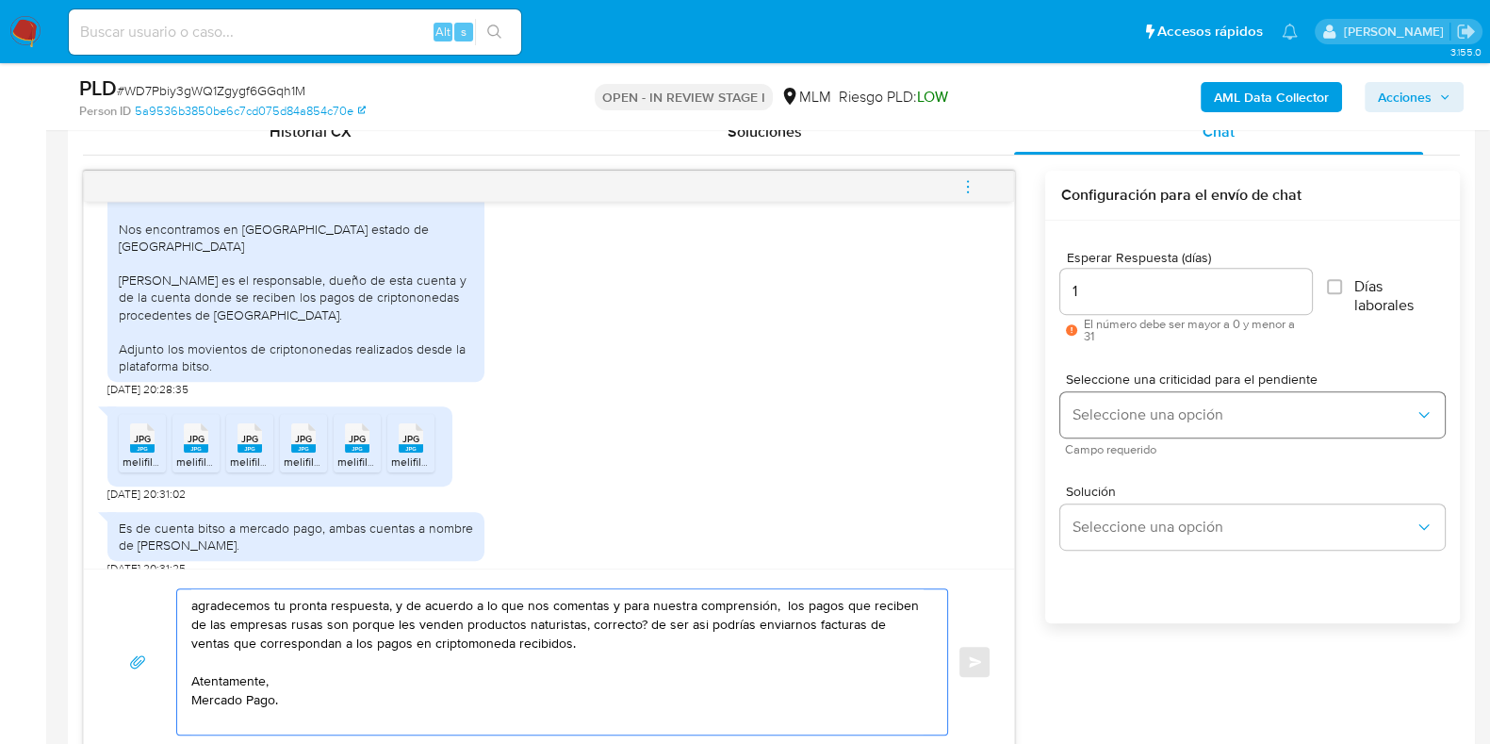
type textarea "agradecemos tu pronta respuesta, y de acuerdo a lo que nos comentas y para nues…"
click at [1122, 412] on span "Seleccione una opción" at bounding box center [1243, 414] width 343 height 19
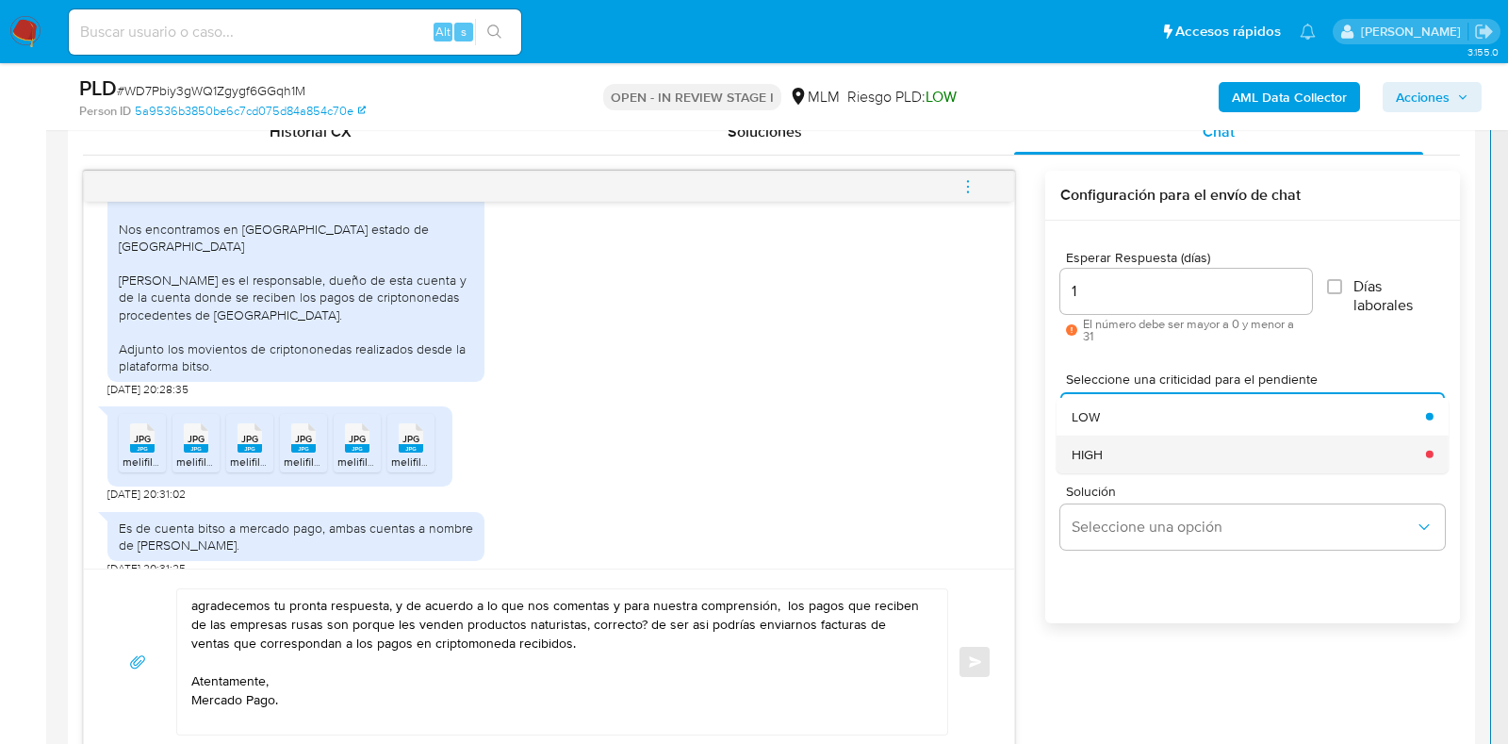
click at [1114, 451] on div "HIGH" at bounding box center [1243, 454] width 343 height 38
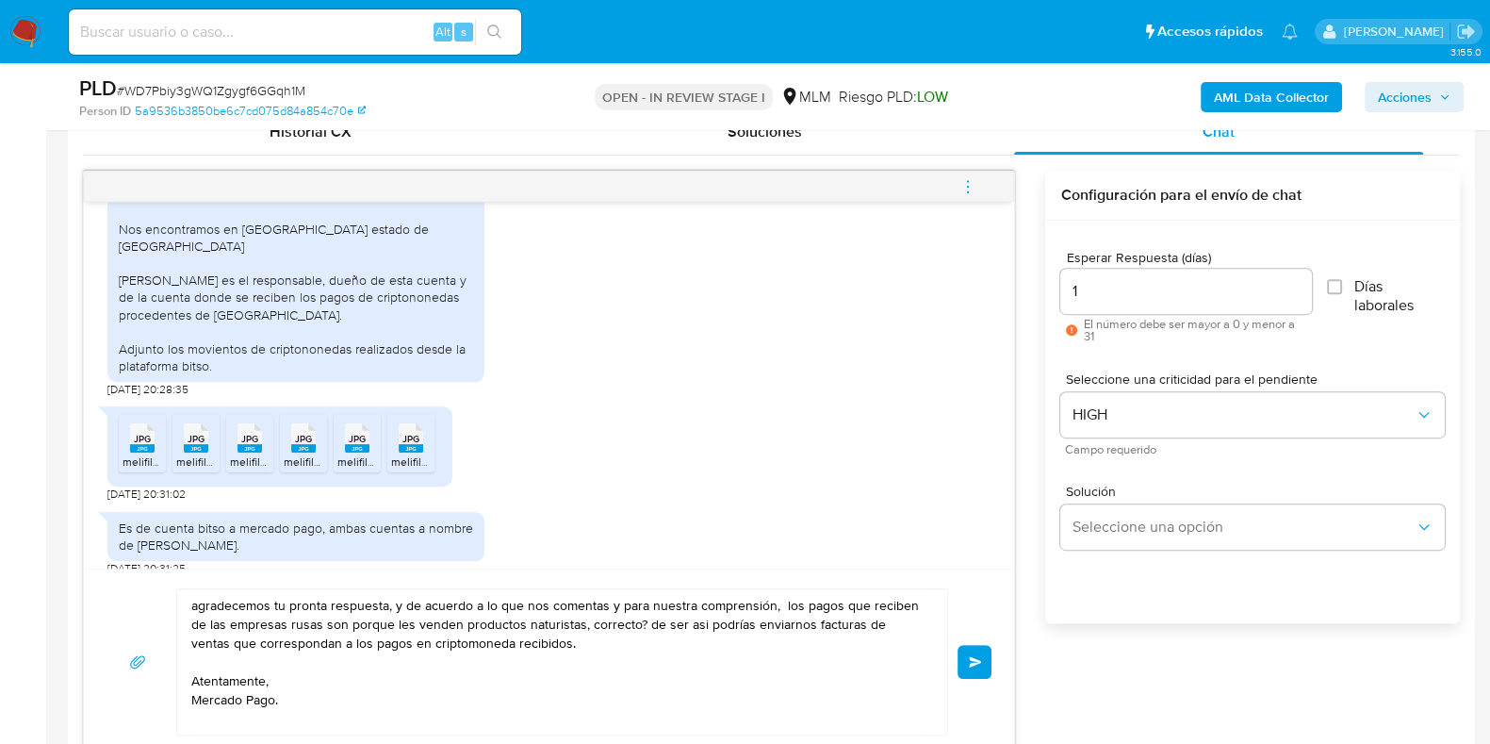
click at [970, 656] on span "Enviar" at bounding box center [975, 661] width 13 height 11
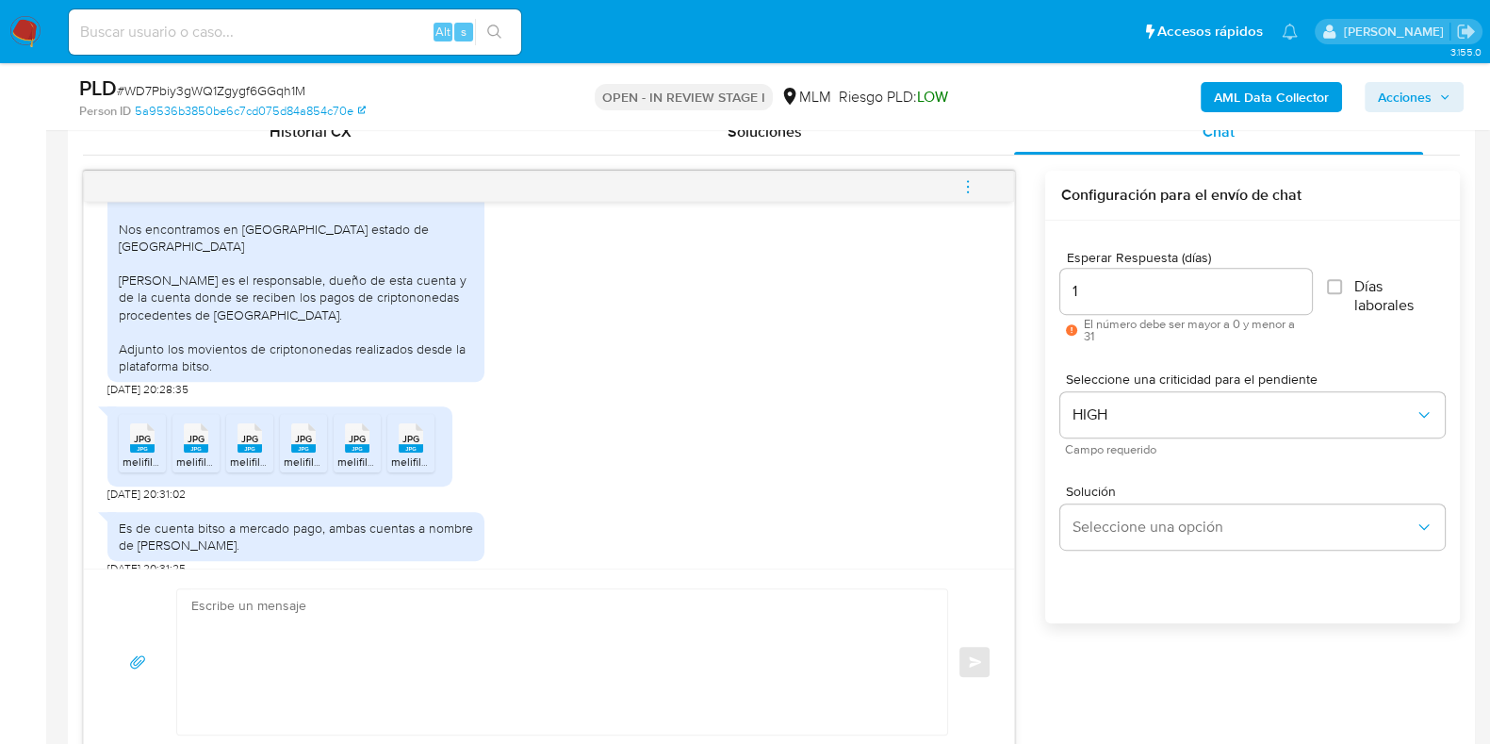
scroll to position [802, 0]
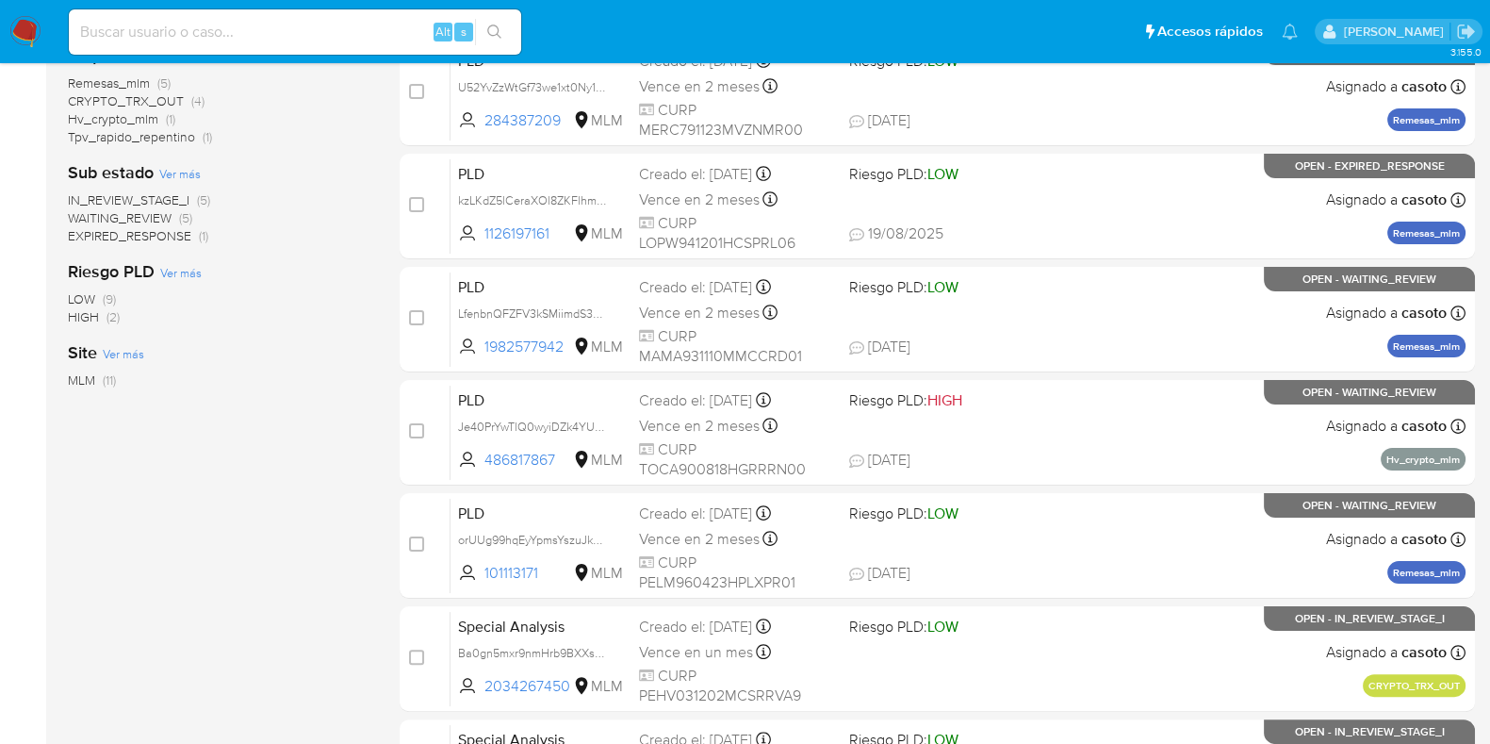
scroll to position [589, 0]
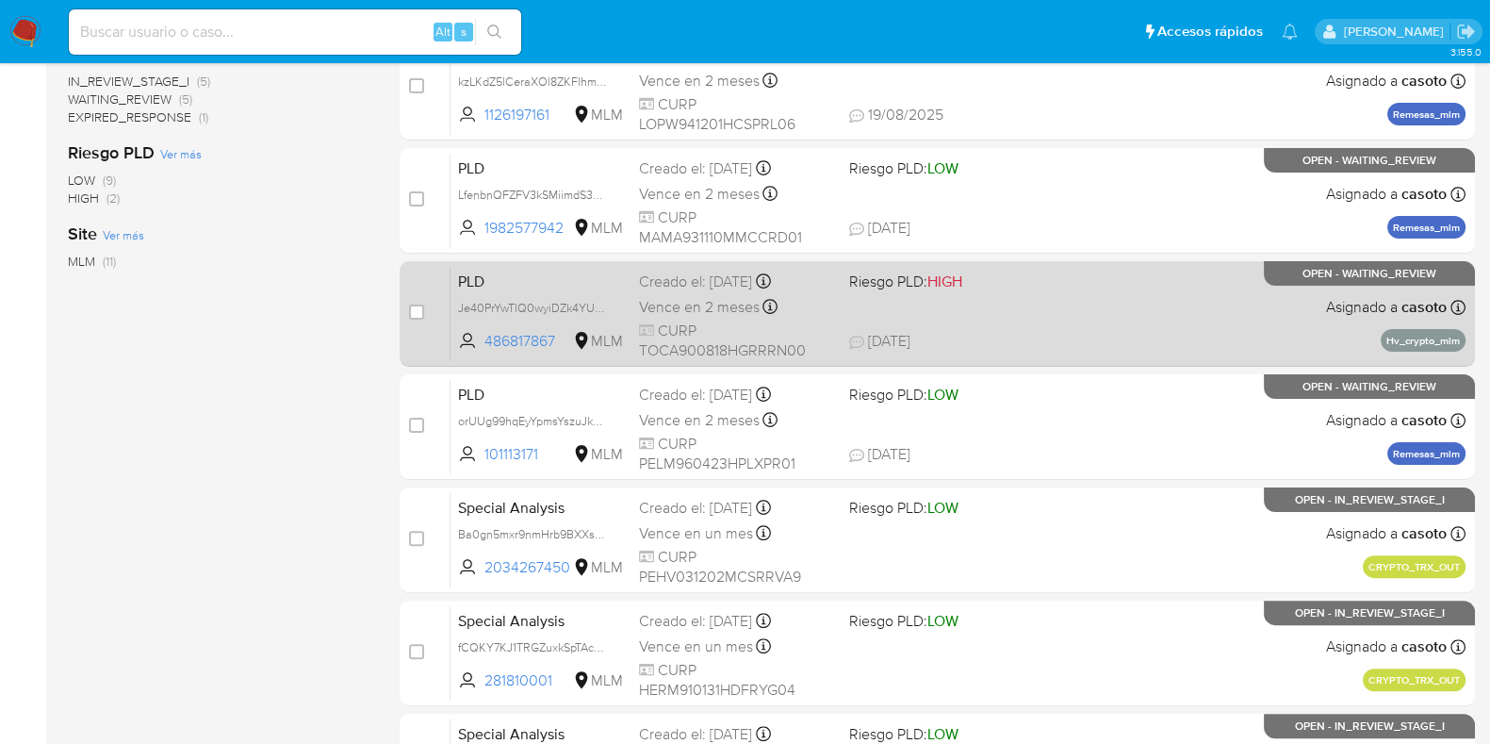
click at [1125, 313] on div "PLD Je40PrYwTlQ0wyiDZk4YU49C 486817867 MLM Riesgo PLD: HIGH Creado el: [DATE] C…" at bounding box center [958, 313] width 1015 height 95
click at [418, 312] on input "checkbox" at bounding box center [416, 311] width 15 height 15
checkbox input "true"
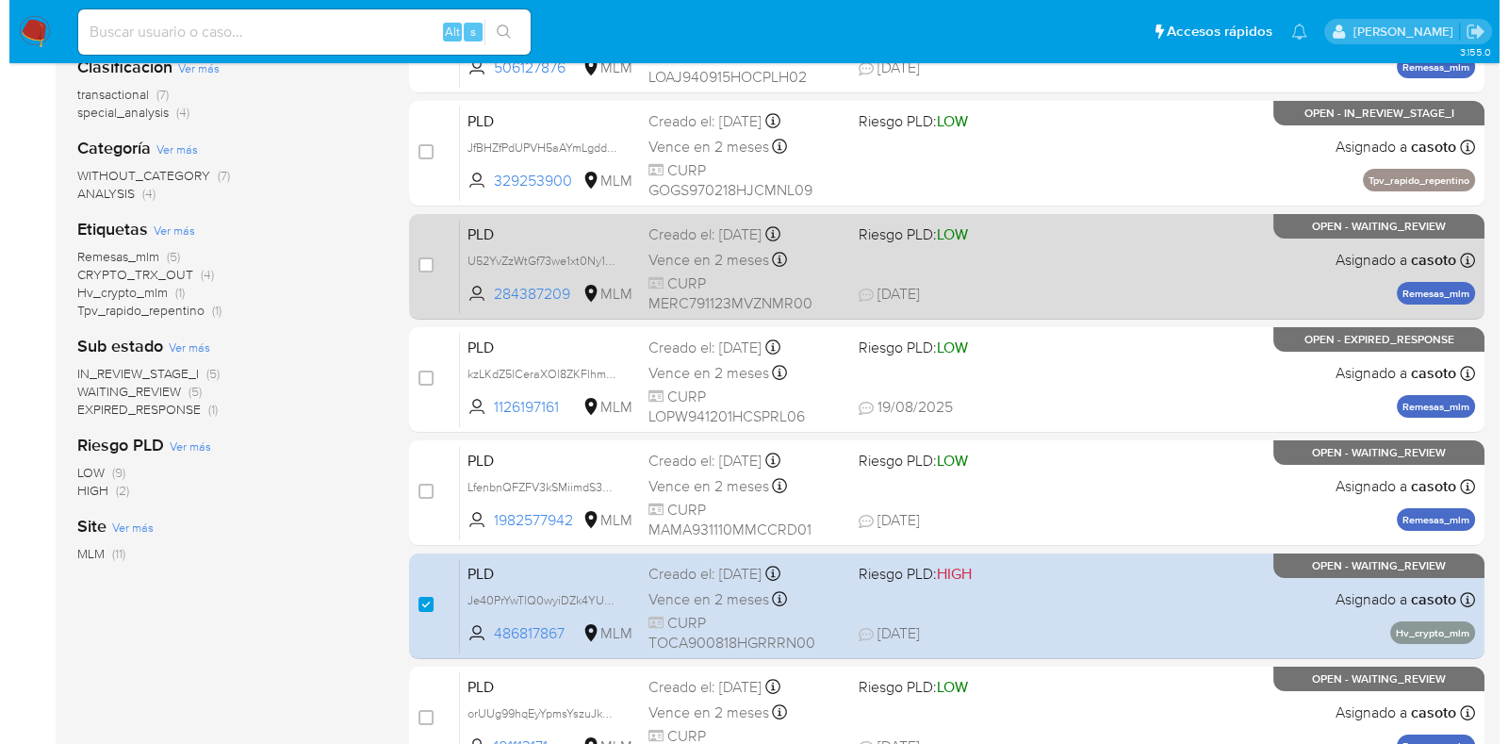
scroll to position [117, 0]
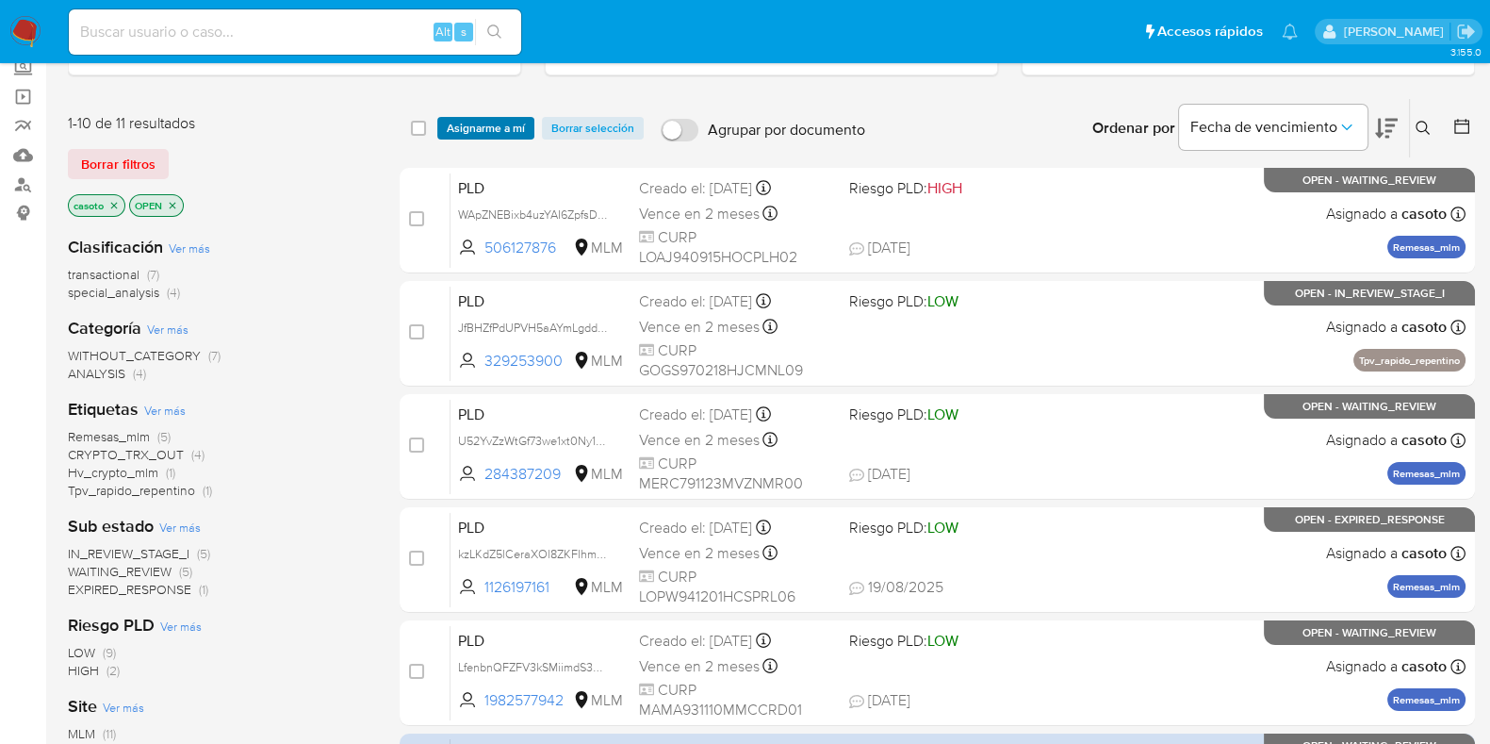
click at [497, 127] on span "Asignarme a mí" at bounding box center [486, 128] width 78 height 19
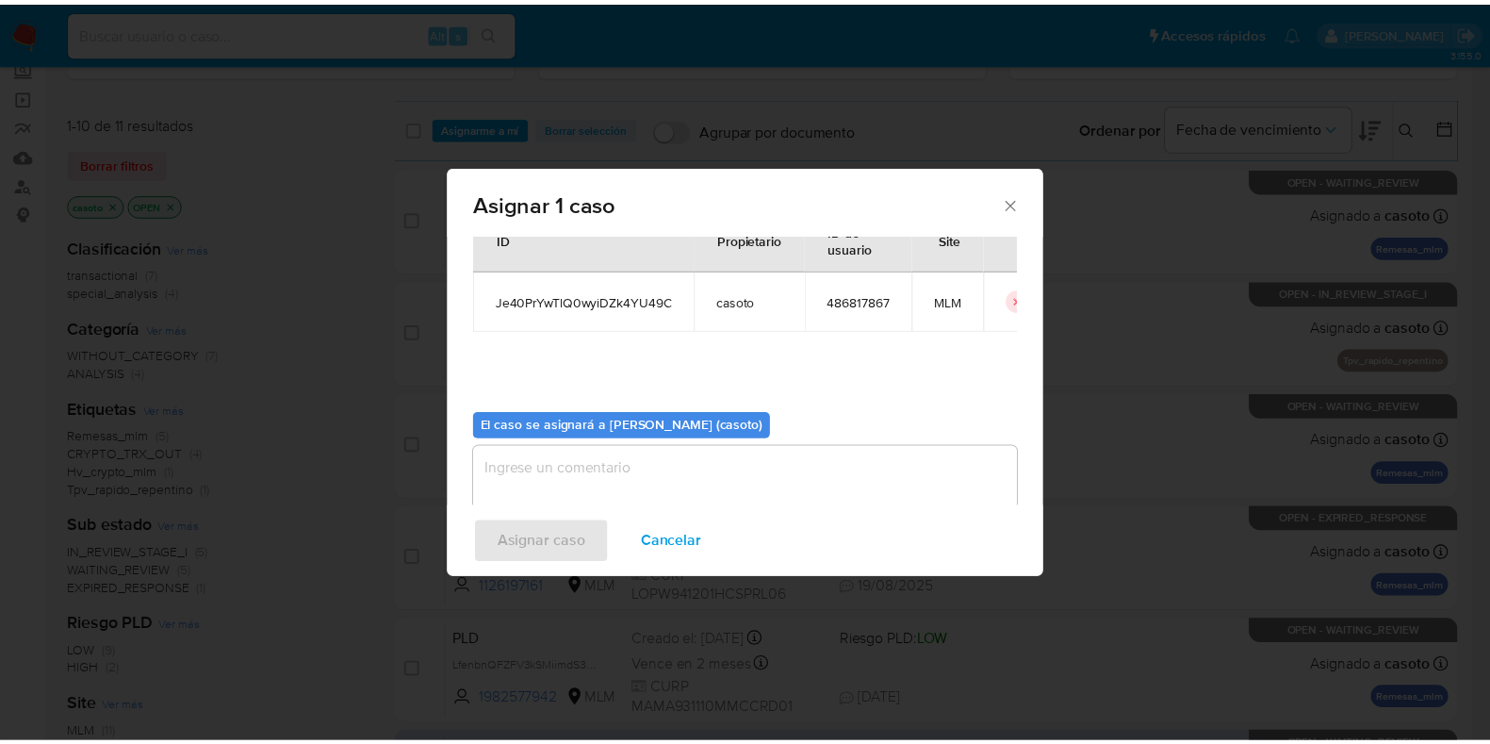
scroll to position [97, 0]
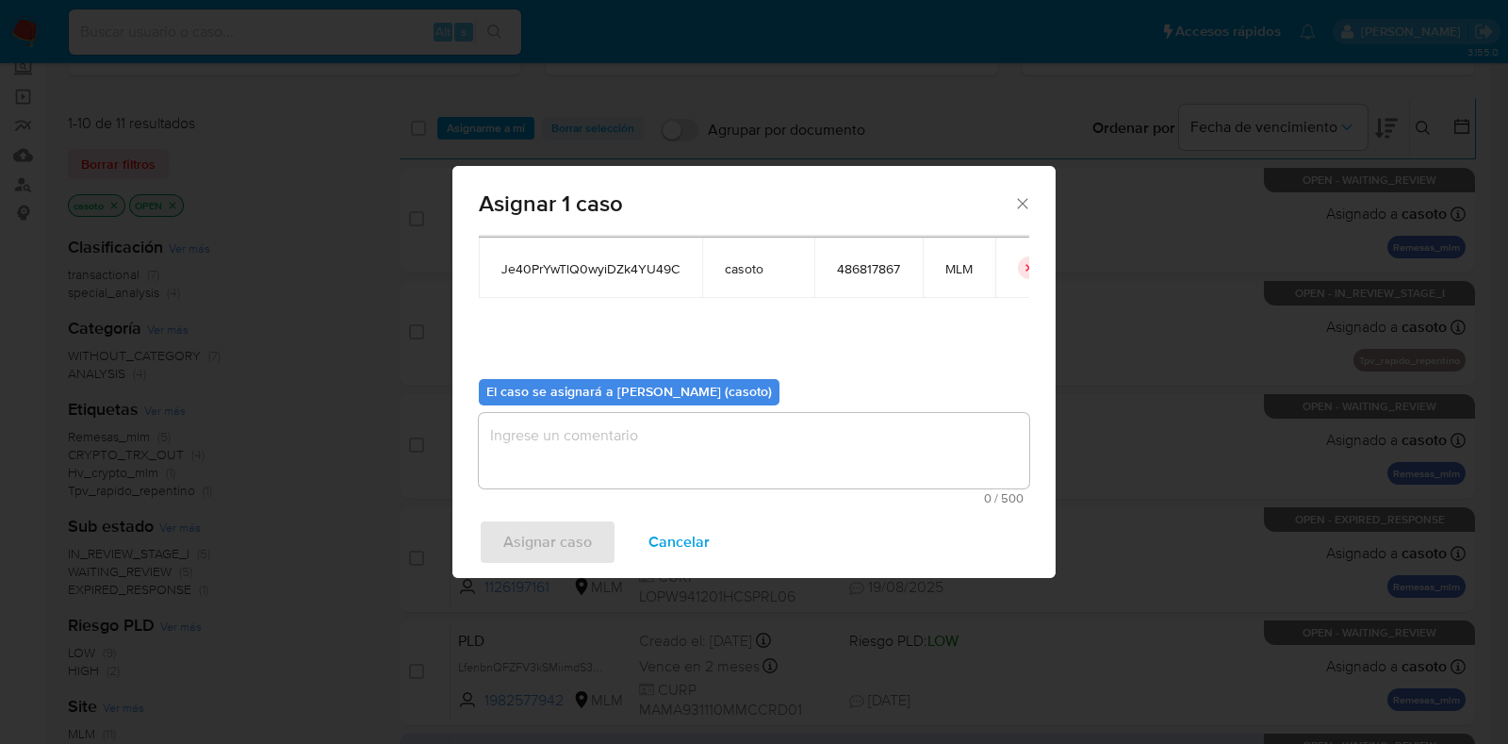
click at [657, 474] on textarea "assign-modal" at bounding box center [754, 450] width 550 height 75
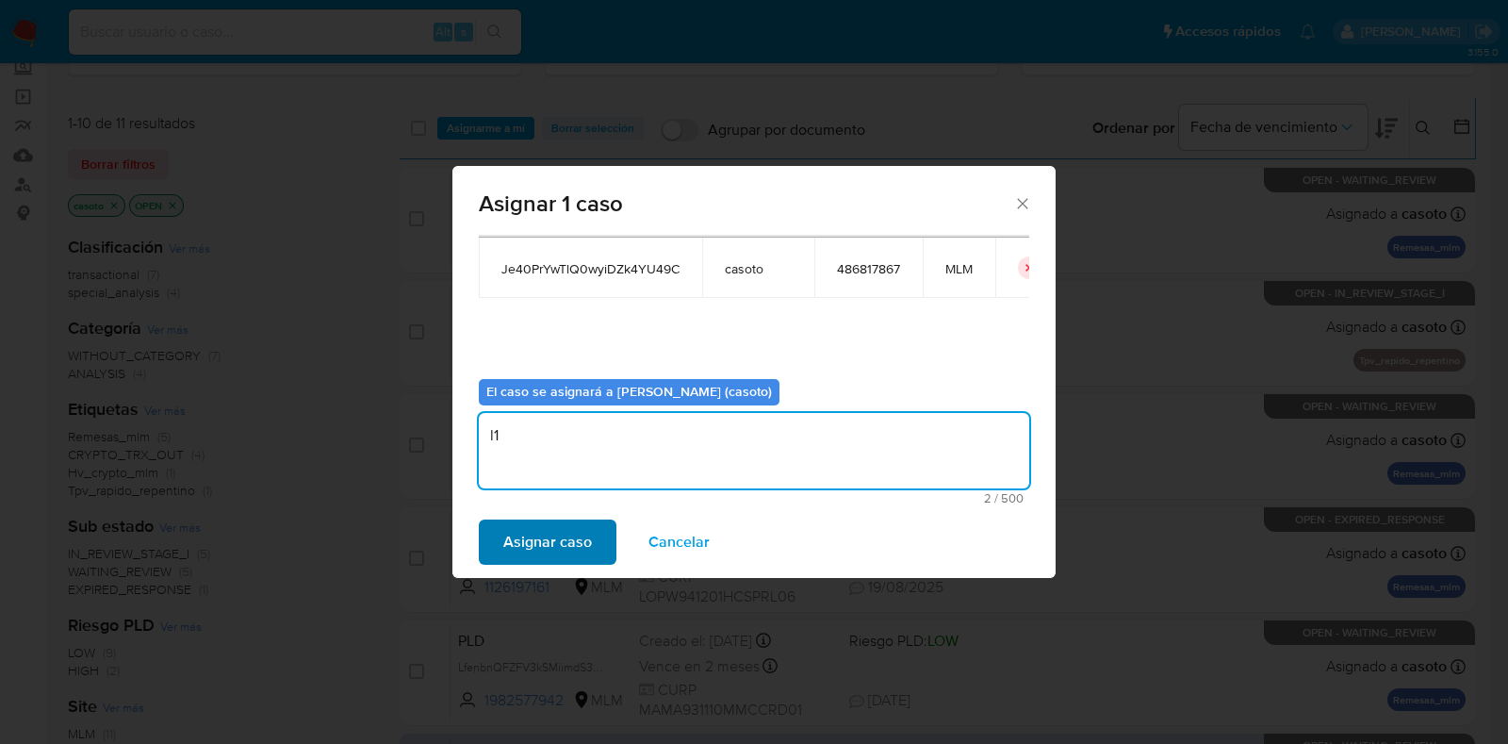
type textarea "l1"
click at [599, 548] on button "Asignar caso" at bounding box center [548, 541] width 138 height 45
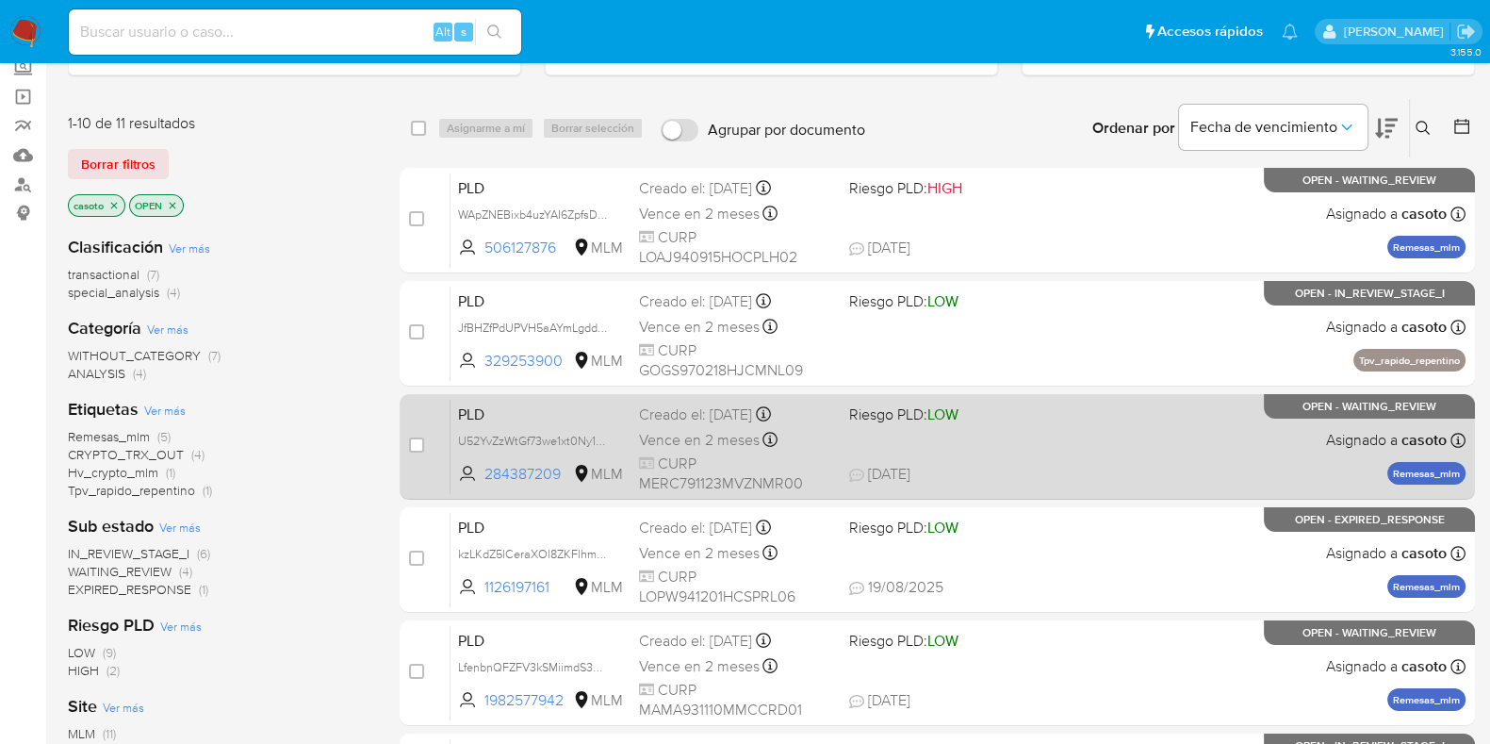
scroll to position [470, 0]
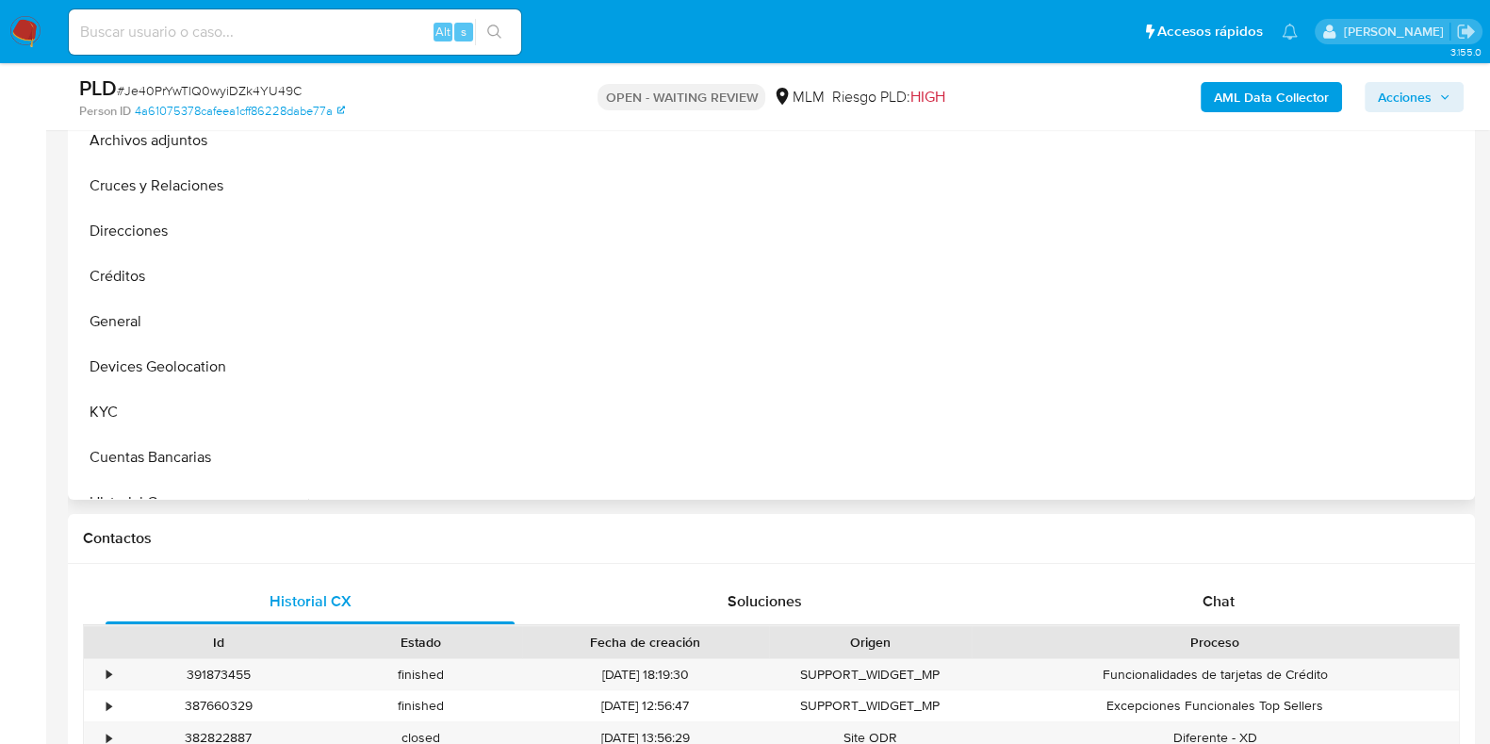
scroll to position [589, 0]
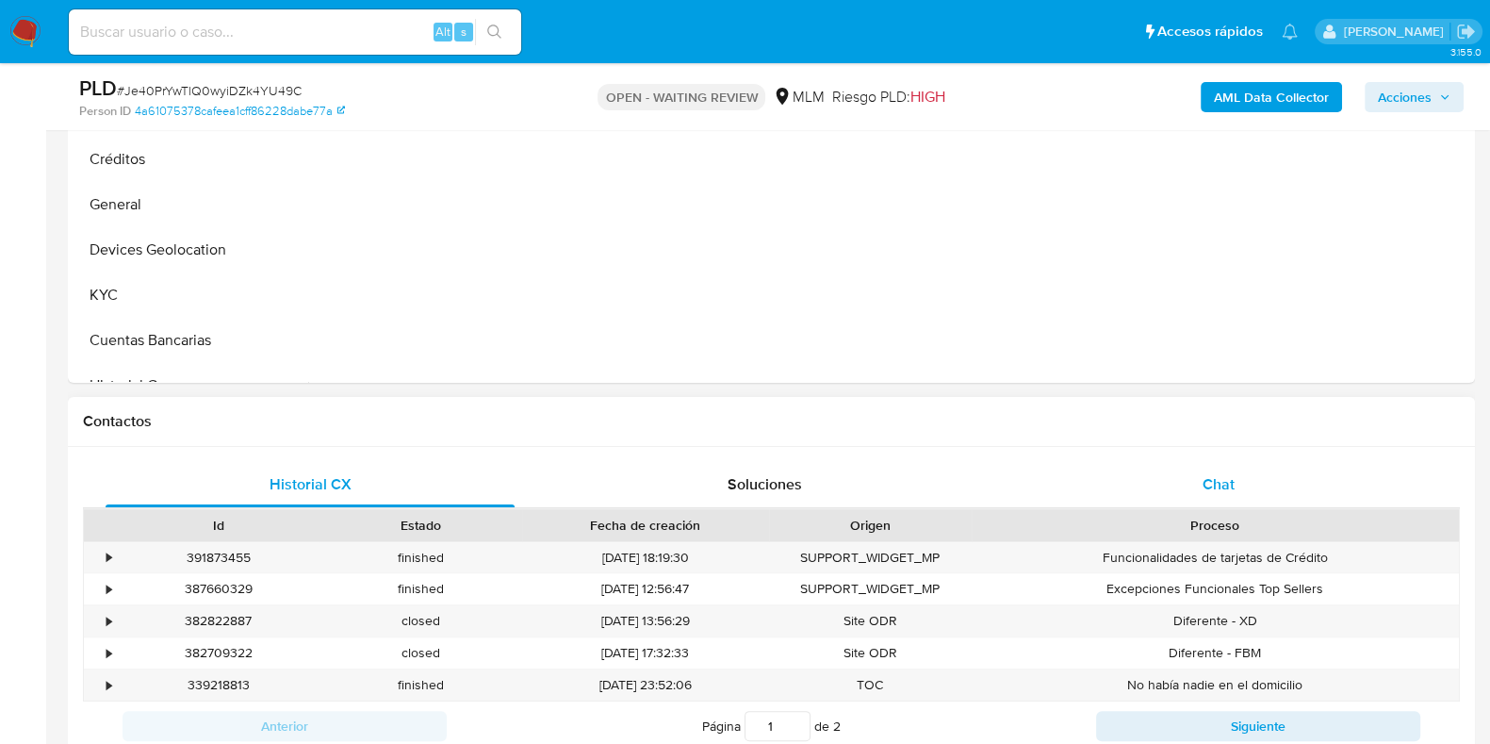
click at [1220, 473] on span "Chat" at bounding box center [1219, 484] width 32 height 22
select select "10"
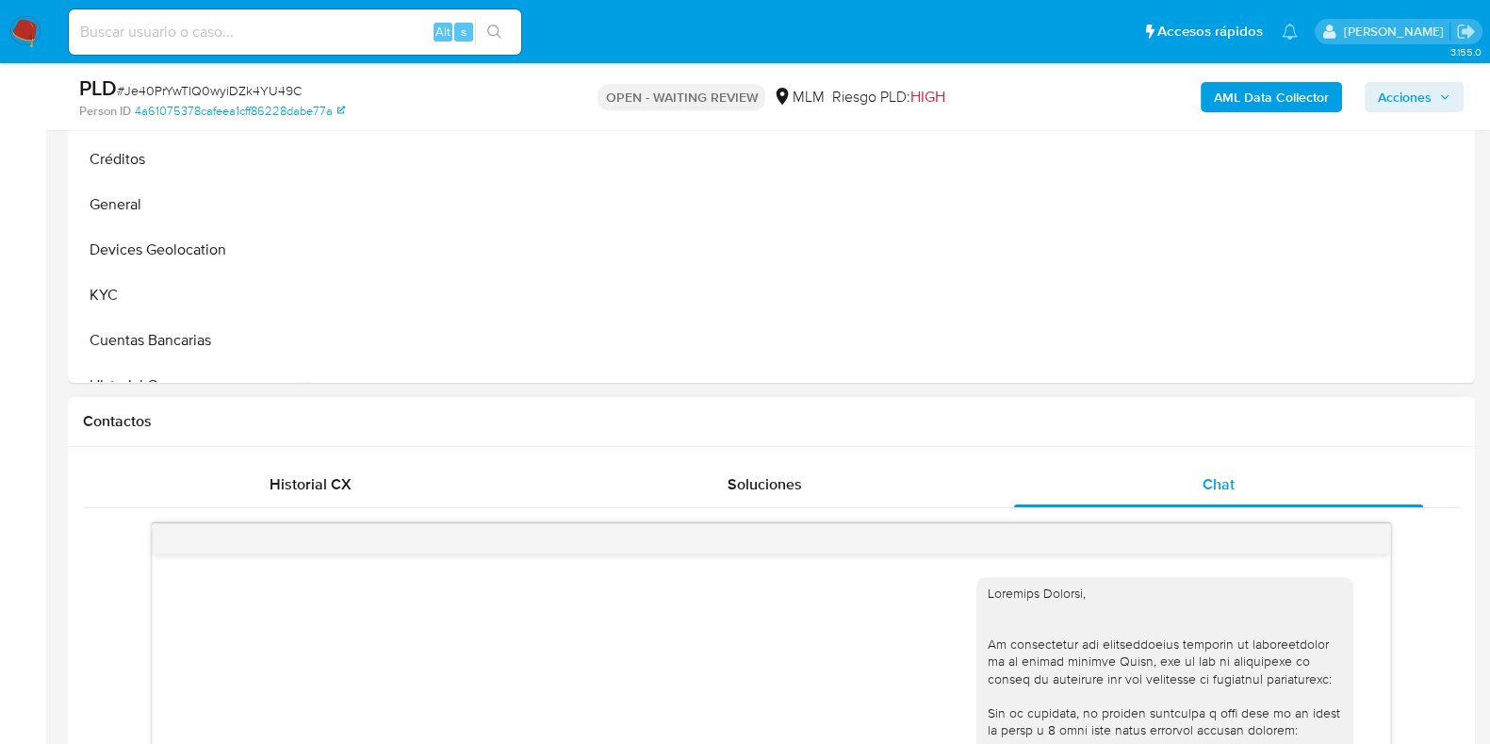
scroll to position [353, 0]
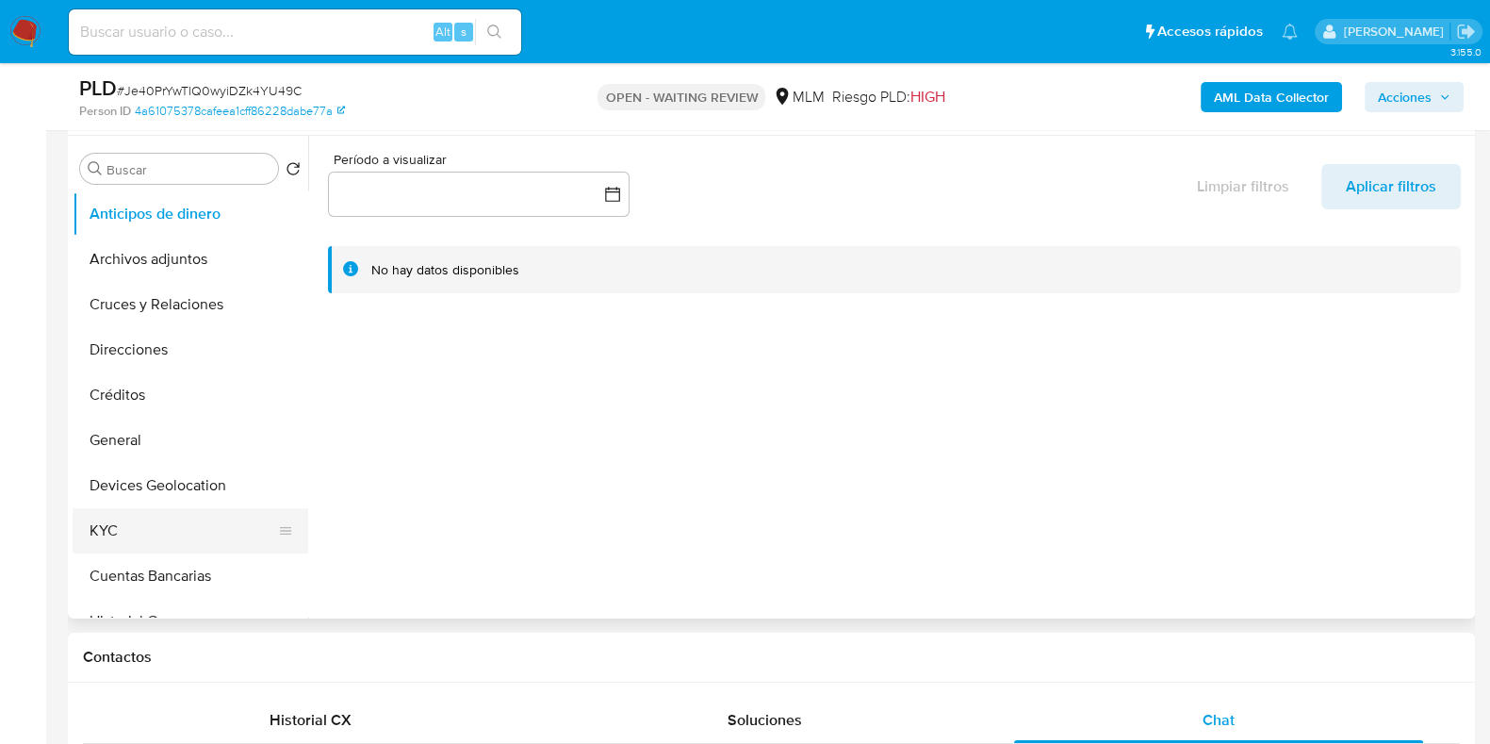
click at [137, 531] on button "KYC" at bounding box center [183, 530] width 221 height 45
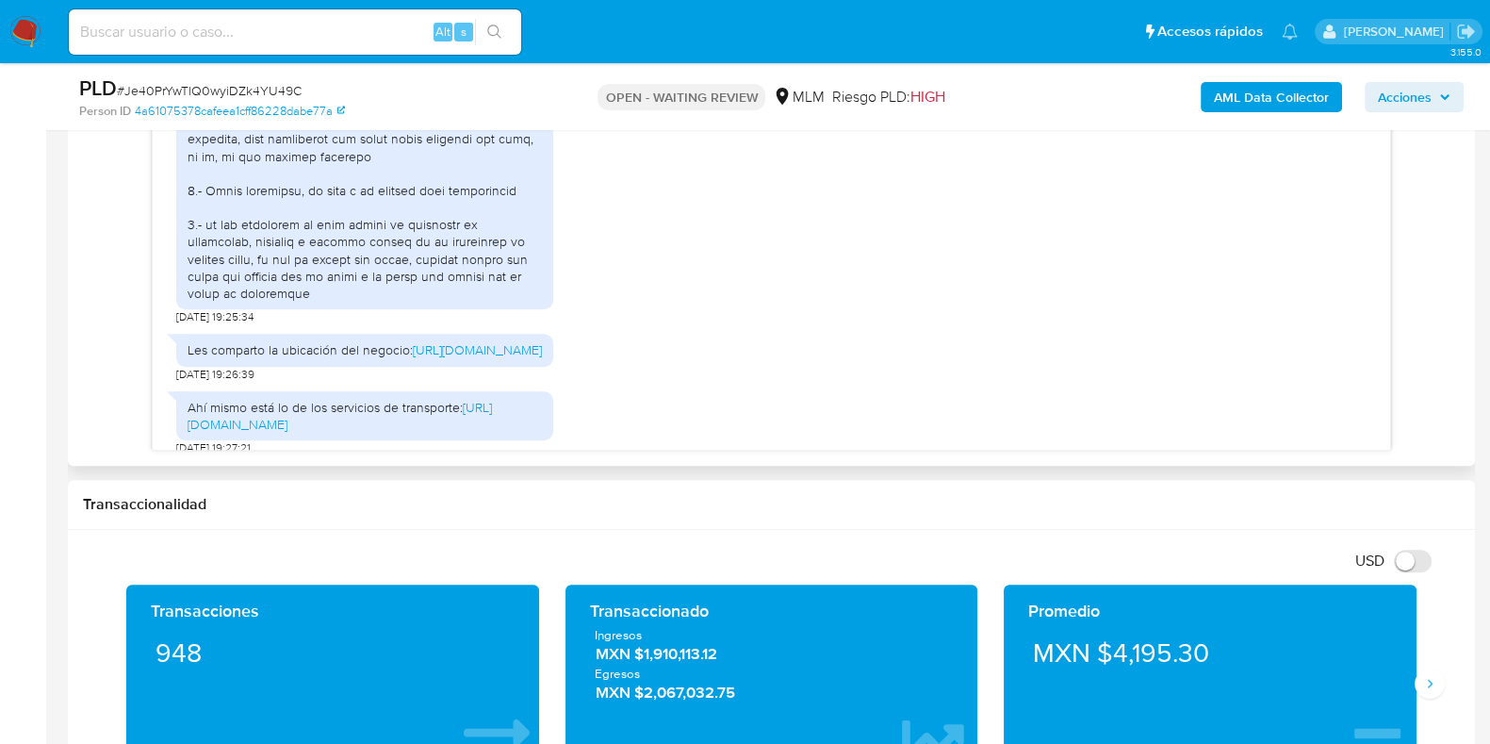
scroll to position [942, 0]
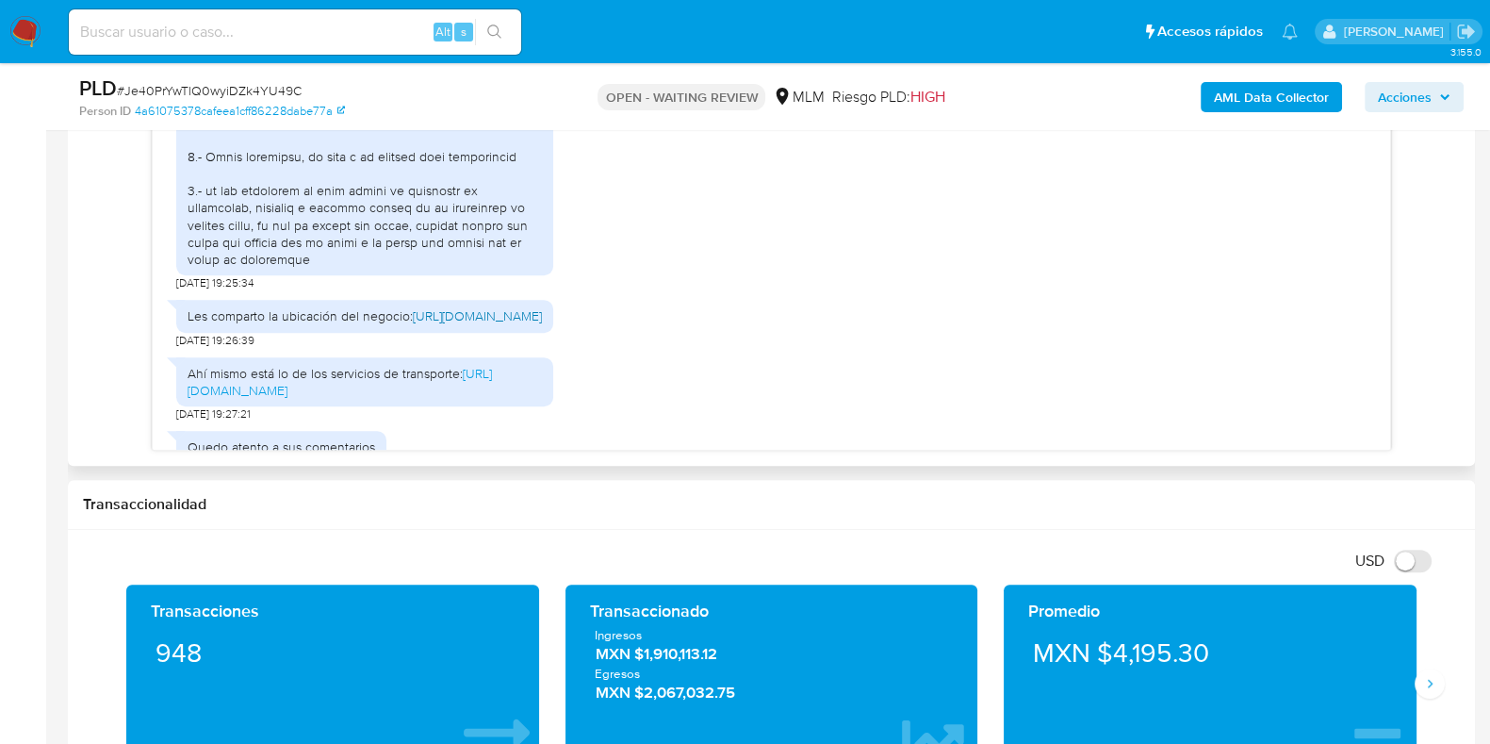
click at [413, 325] on link "[URL][DOMAIN_NAME]" at bounding box center [477, 315] width 129 height 19
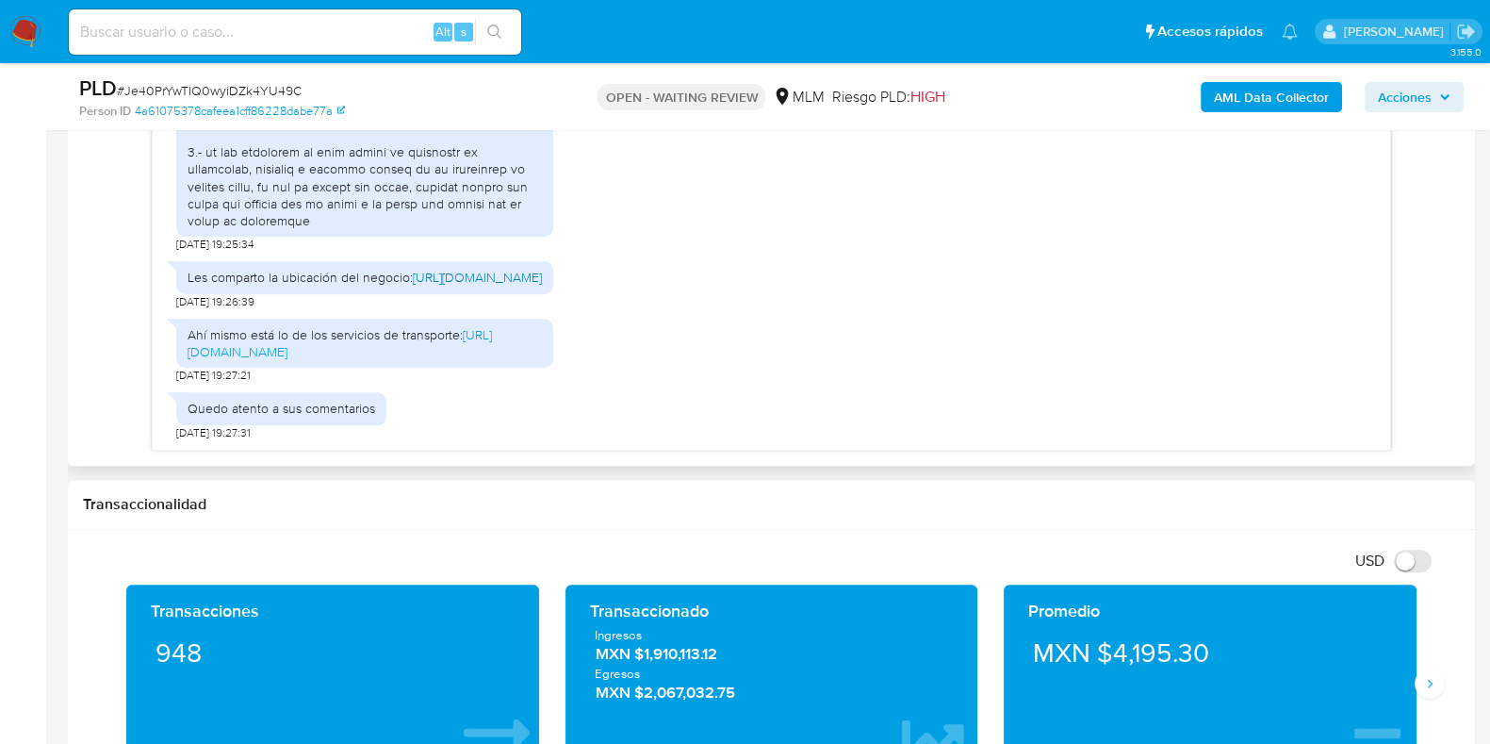
scroll to position [1048, 0]
click at [414, 355] on link "[URL][DOMAIN_NAME]" at bounding box center [340, 343] width 304 height 36
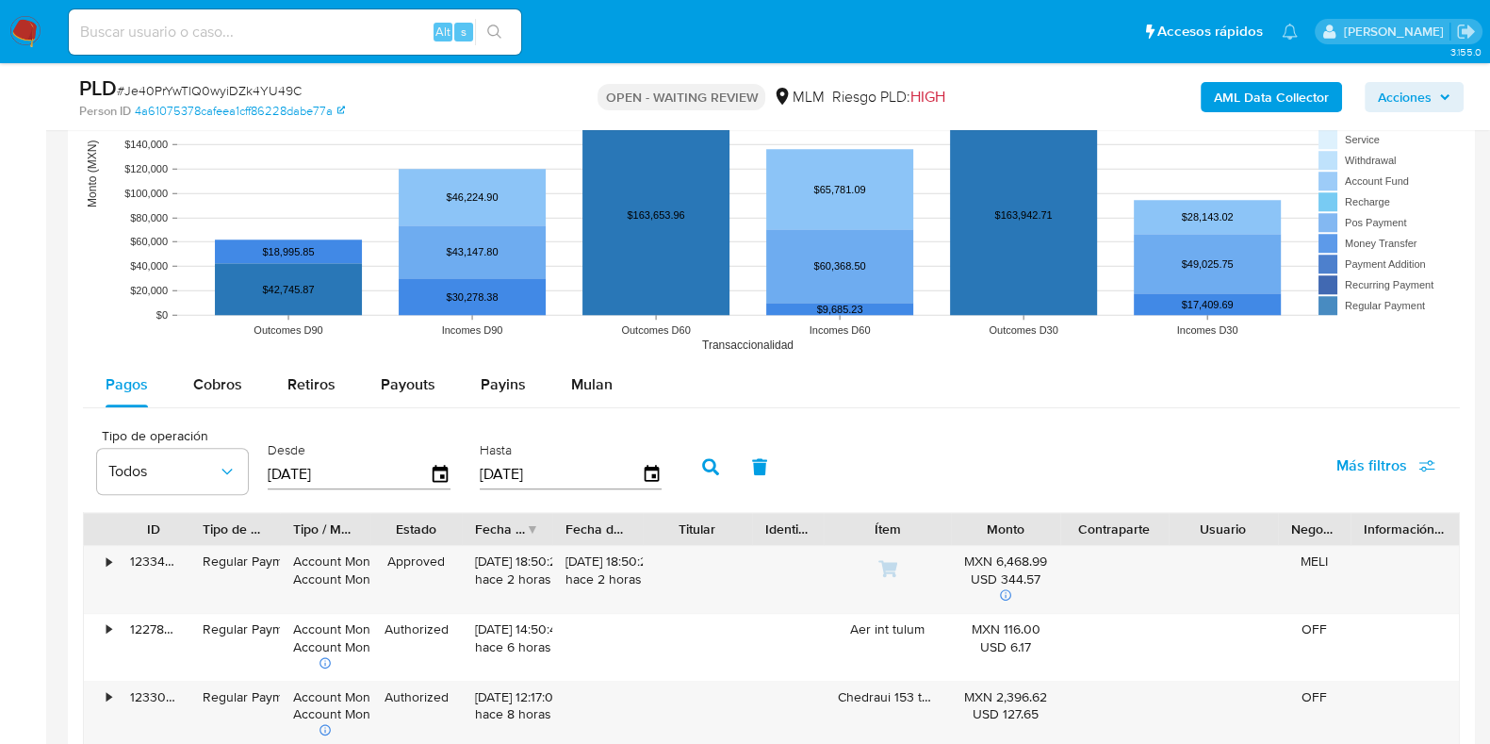
scroll to position [2121, 0]
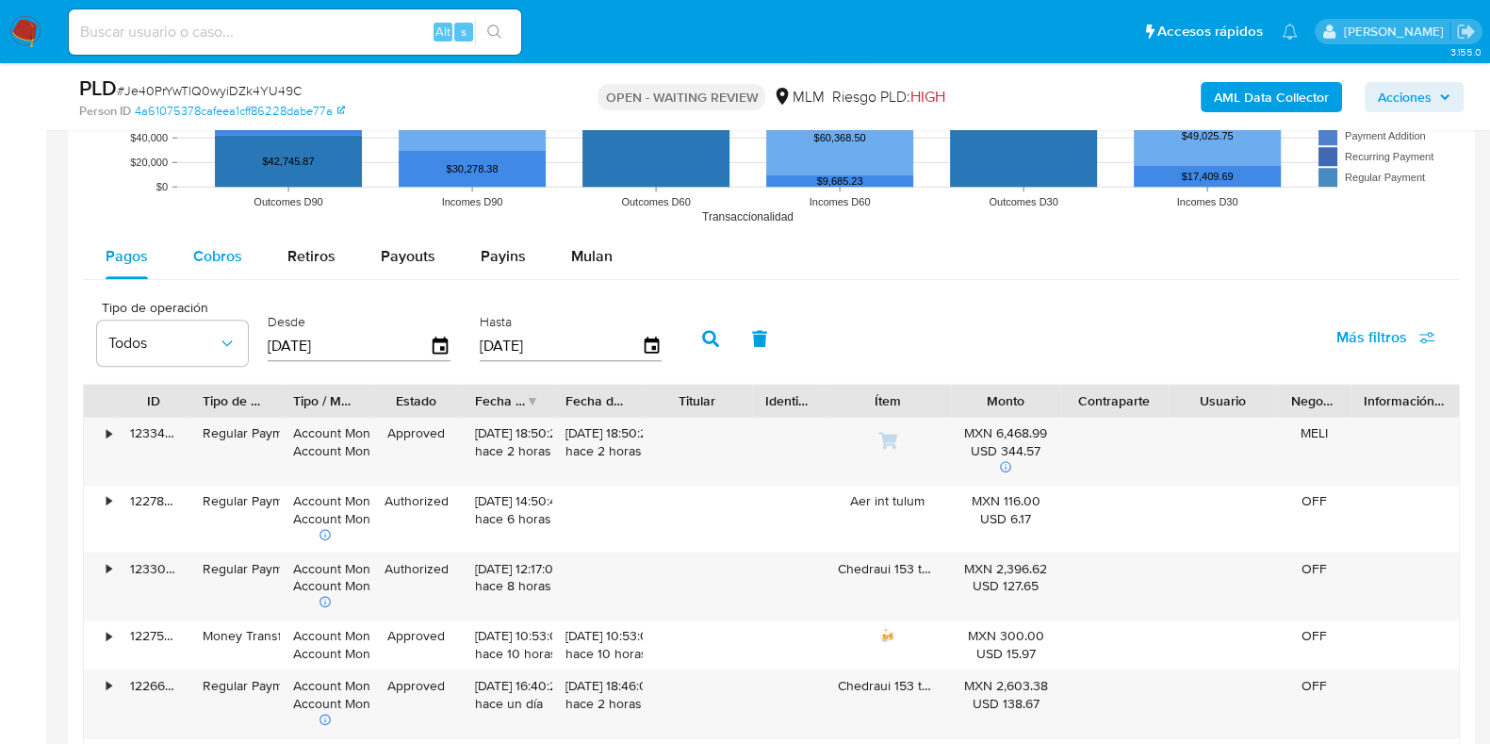
click at [232, 271] on div "Cobros" at bounding box center [217, 256] width 49 height 45
select select "10"
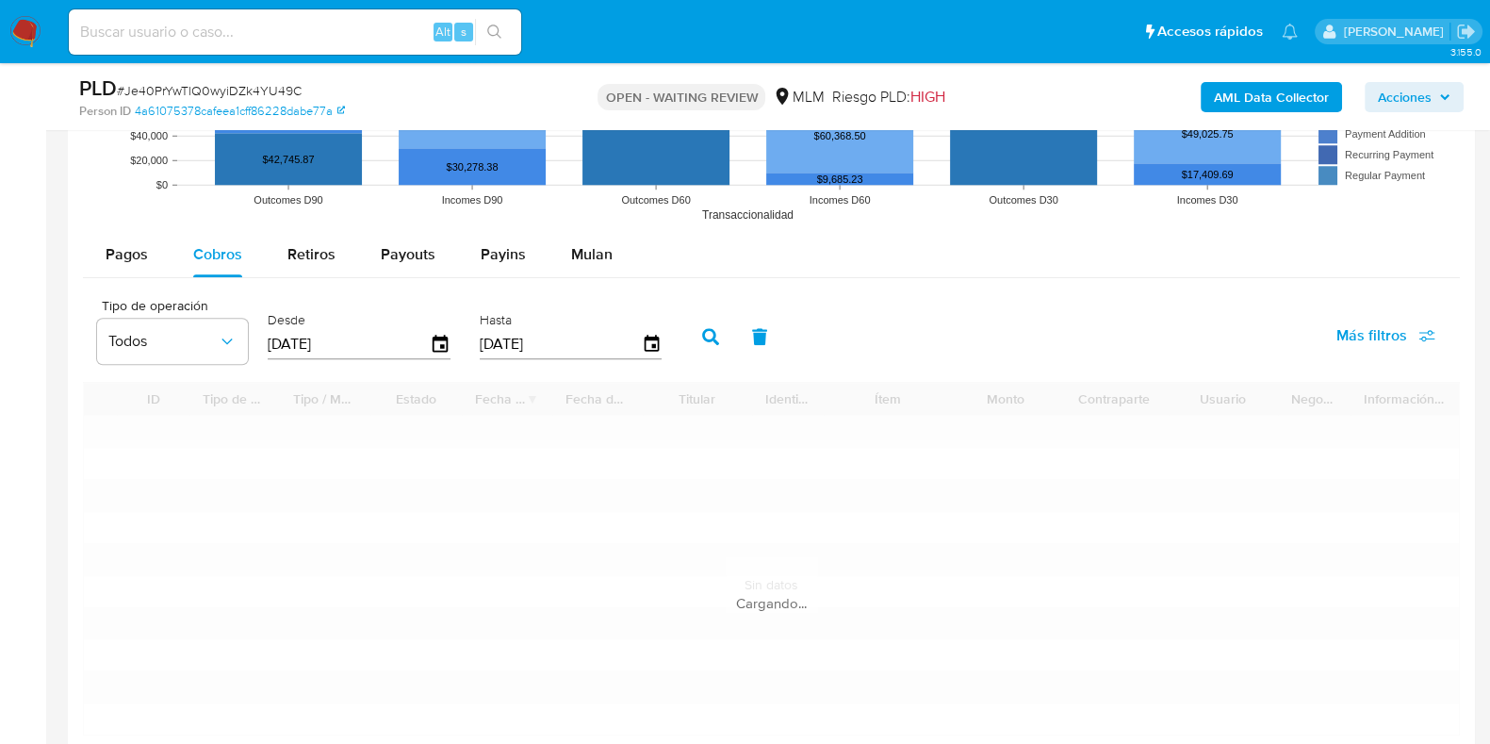
scroll to position [2357, 0]
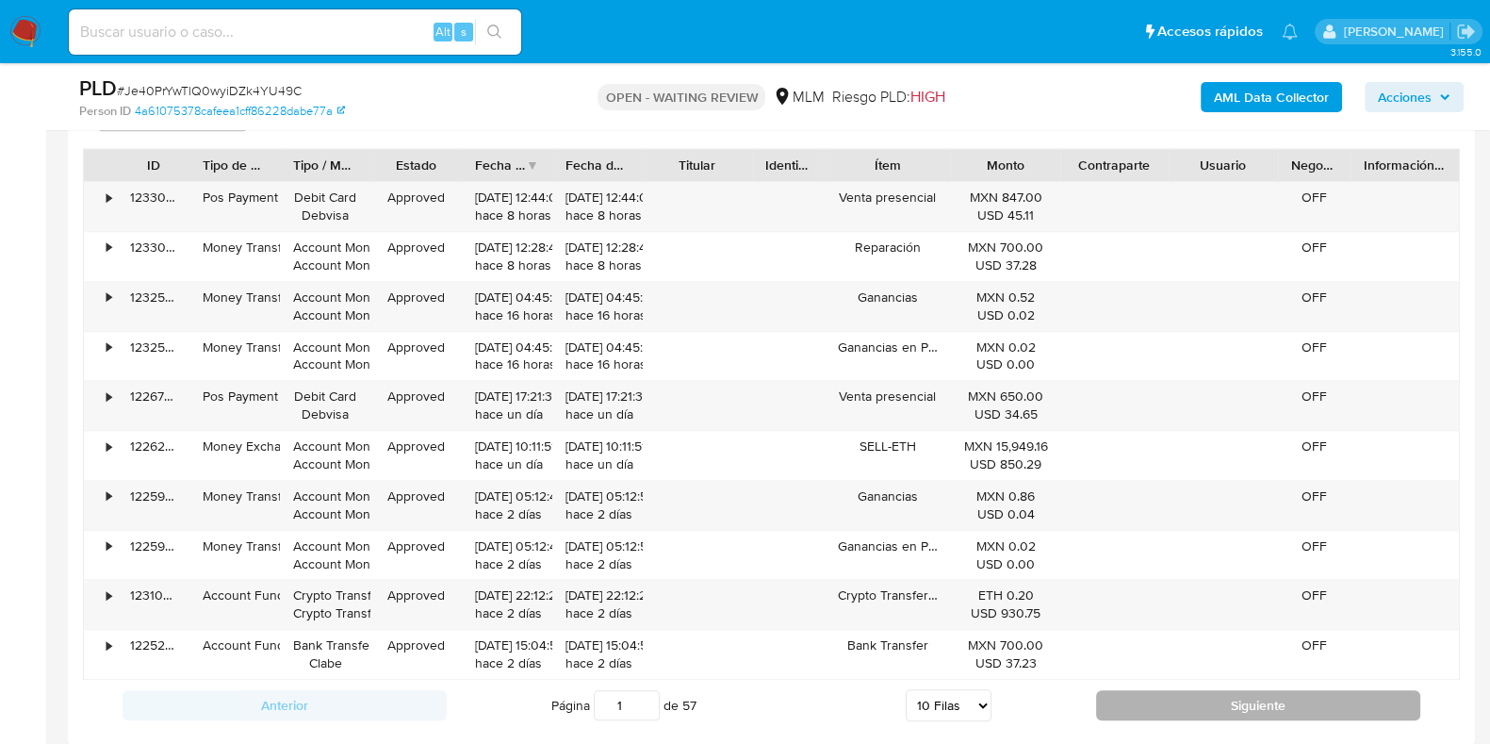
click at [1122, 698] on button "Siguiente" at bounding box center [1258, 705] width 324 height 30
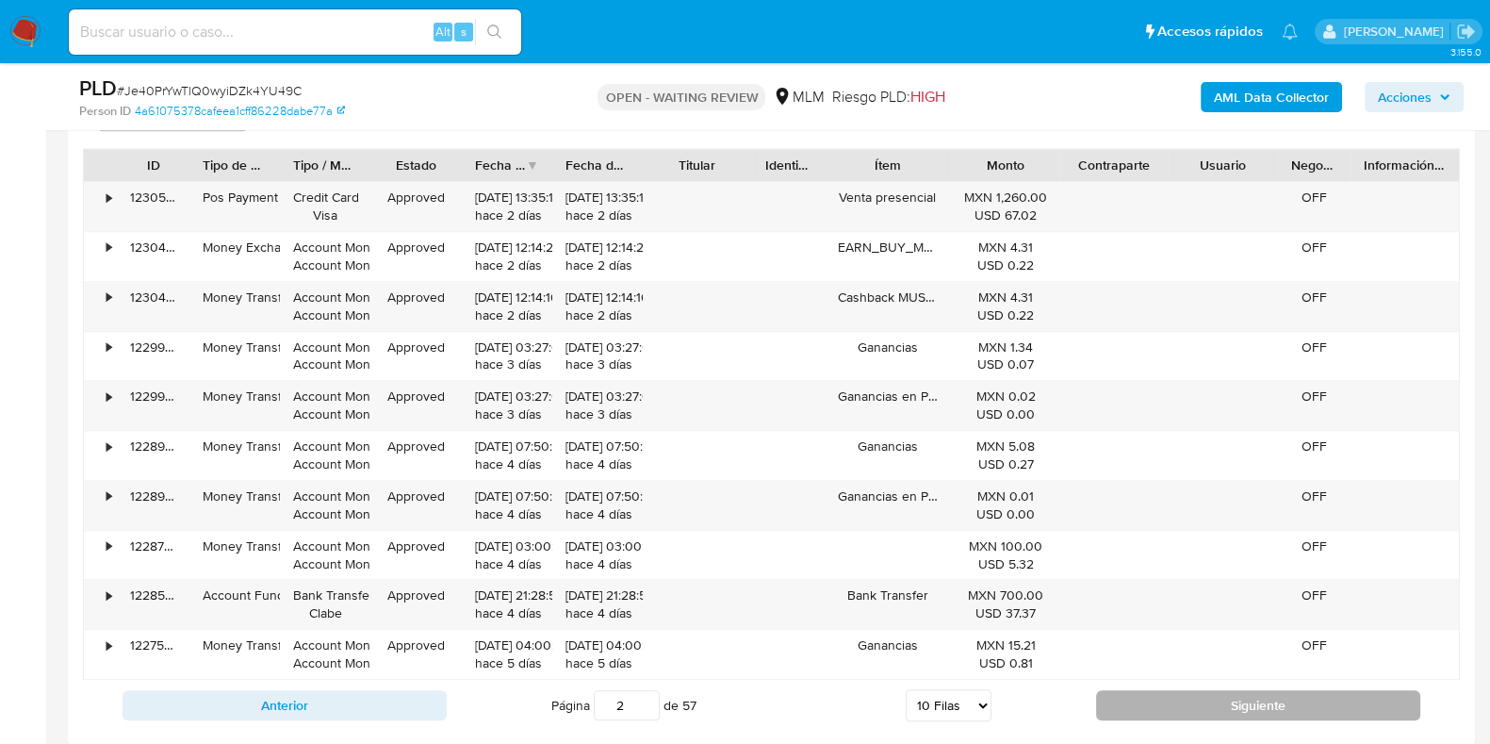
click at [1122, 698] on button "Siguiente" at bounding box center [1258, 705] width 324 height 30
type input "3"
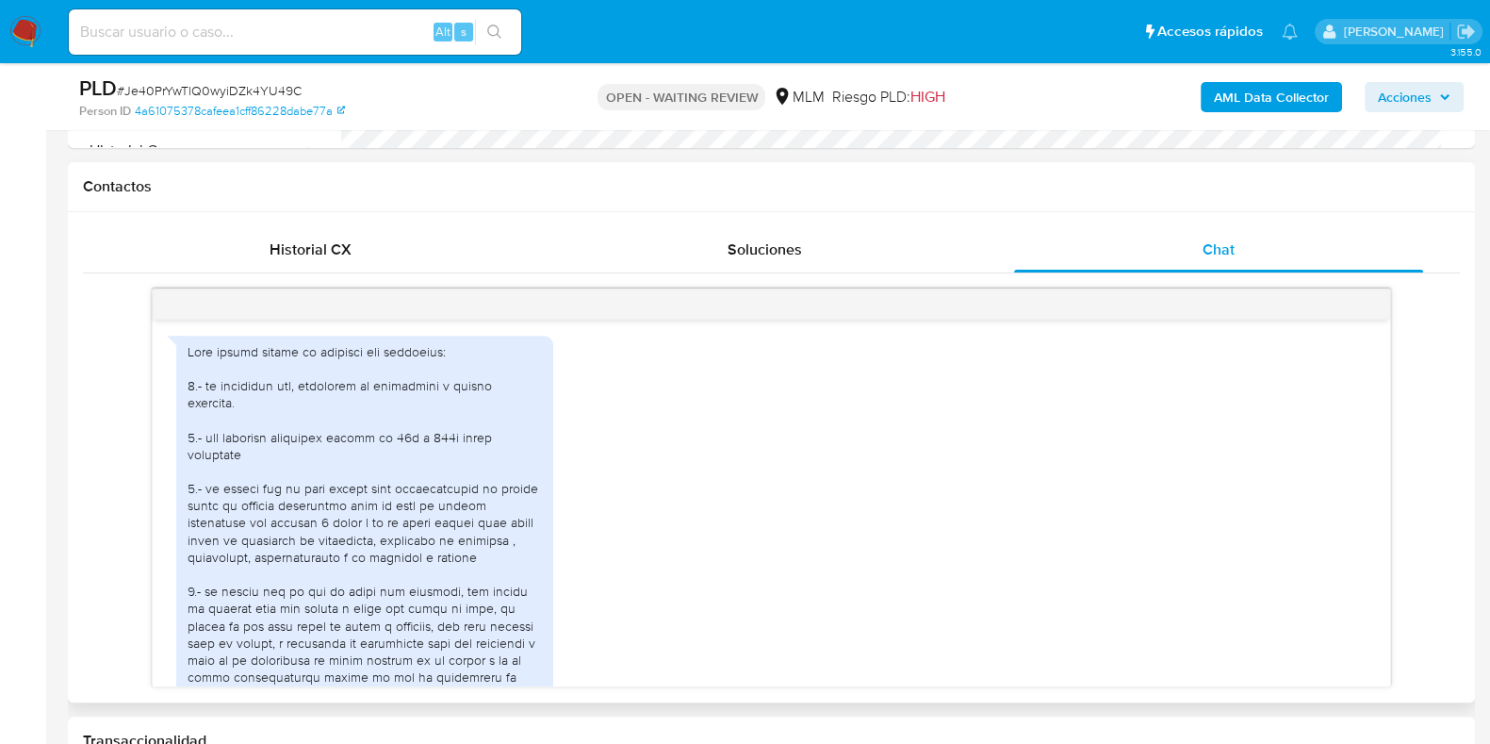
scroll to position [707, 0]
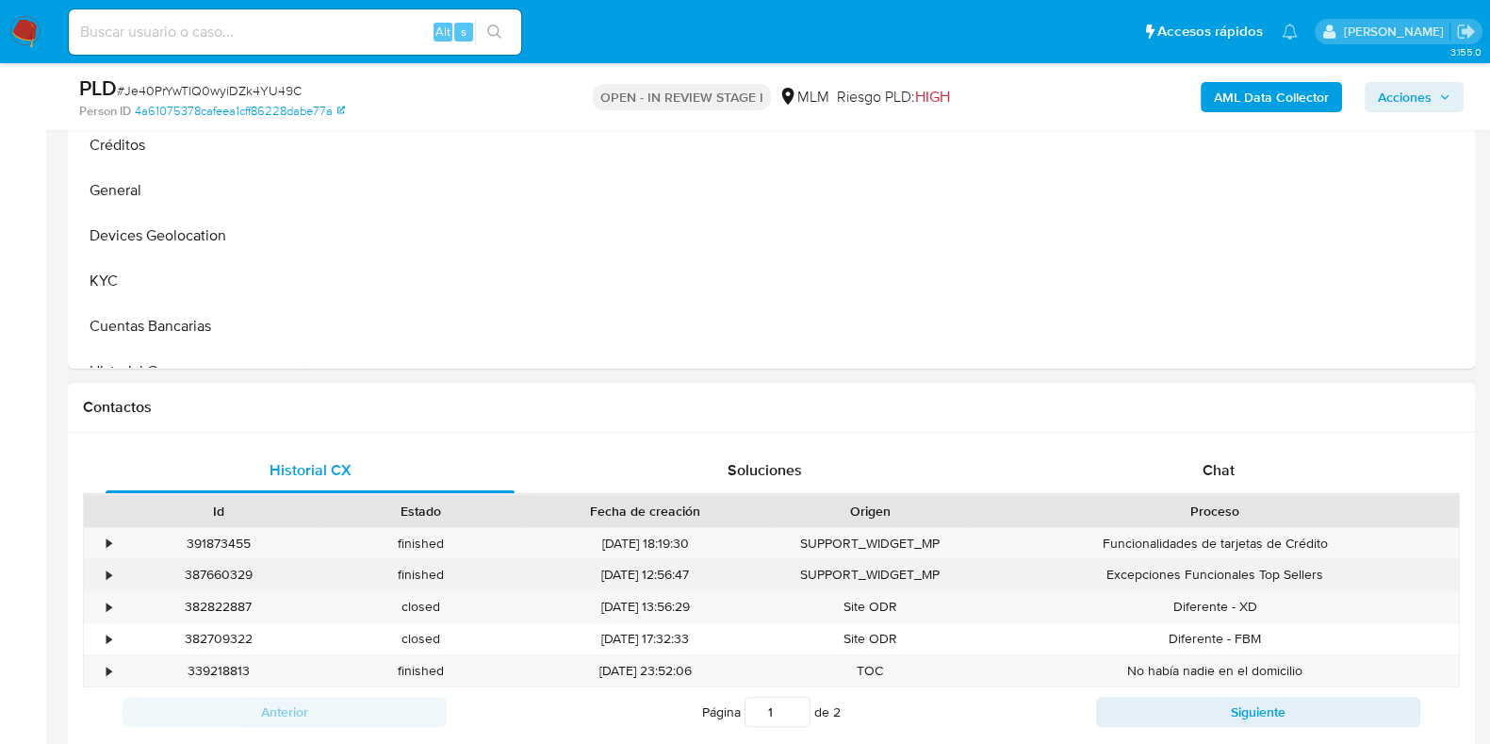
scroll to position [824, 0]
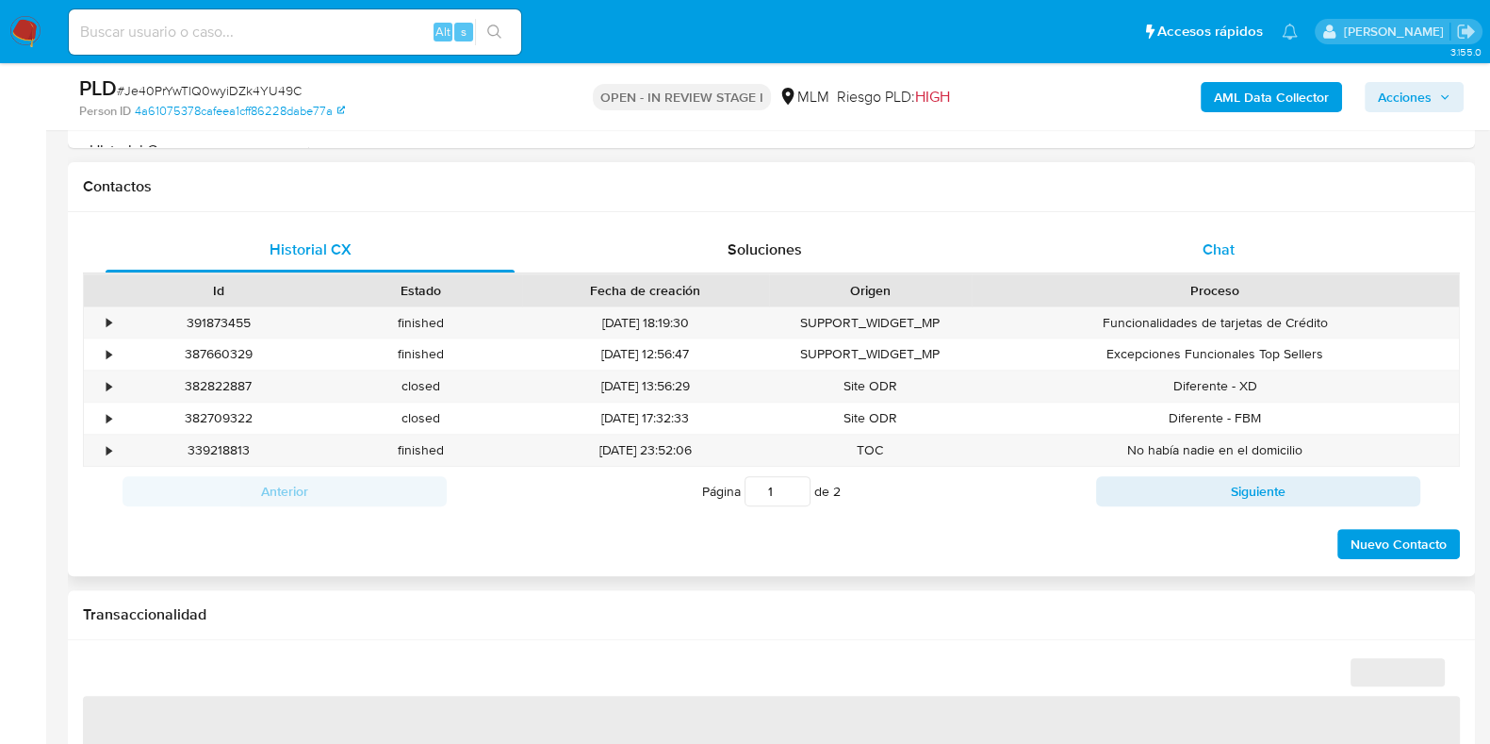
click at [1236, 257] on div "Chat" at bounding box center [1218, 249] width 409 height 45
select select "10"
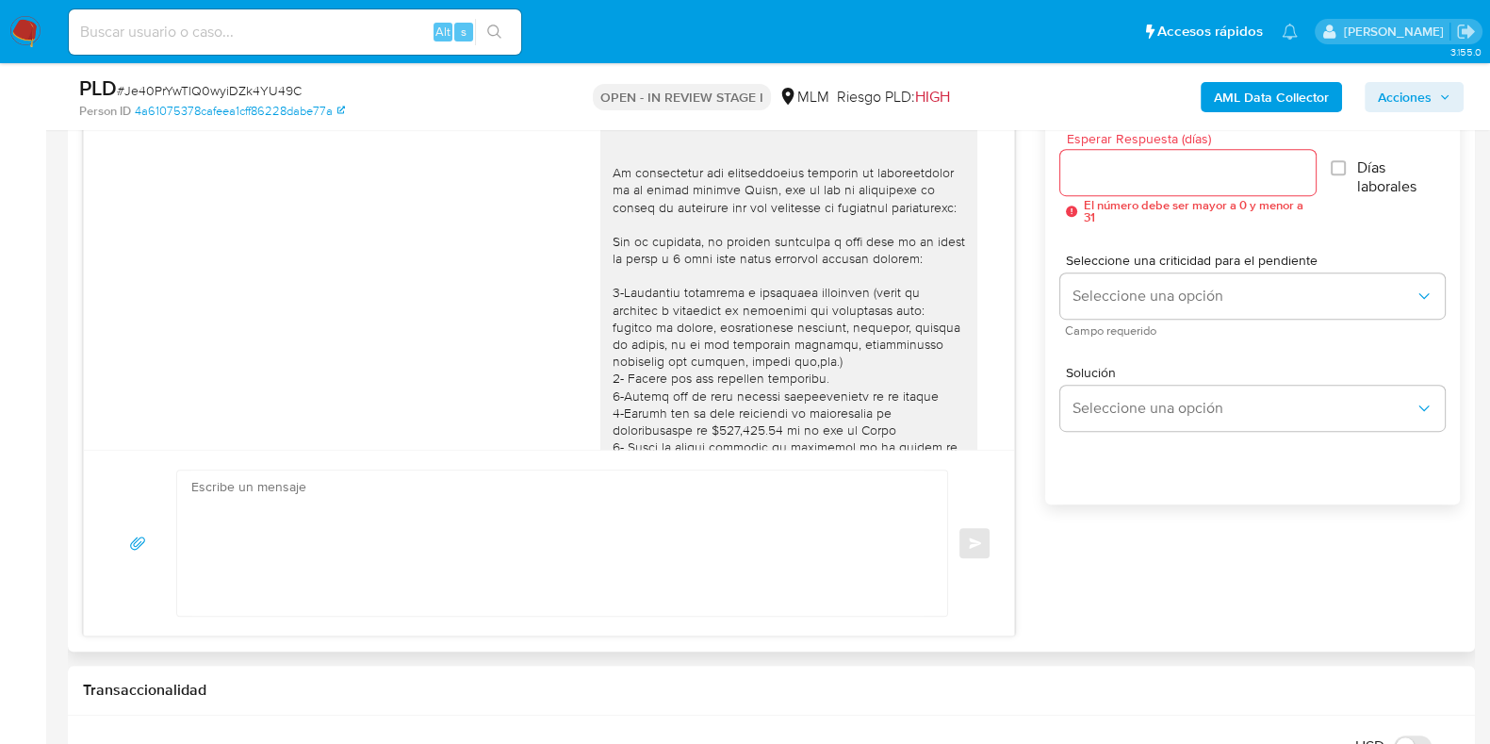
scroll to position [1048, 0]
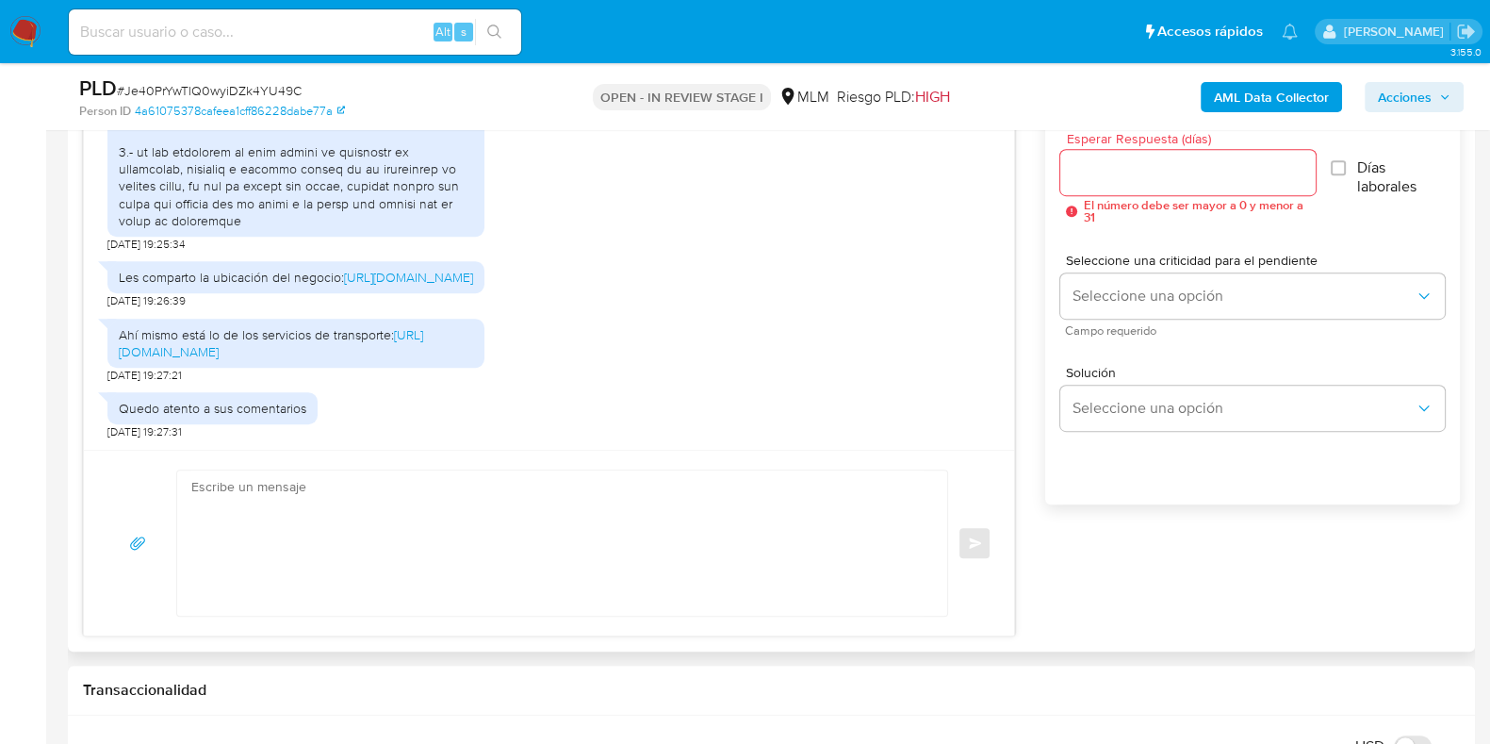
click at [1125, 181] on input "Esperar Respuesta (días)" at bounding box center [1187, 172] width 255 height 25
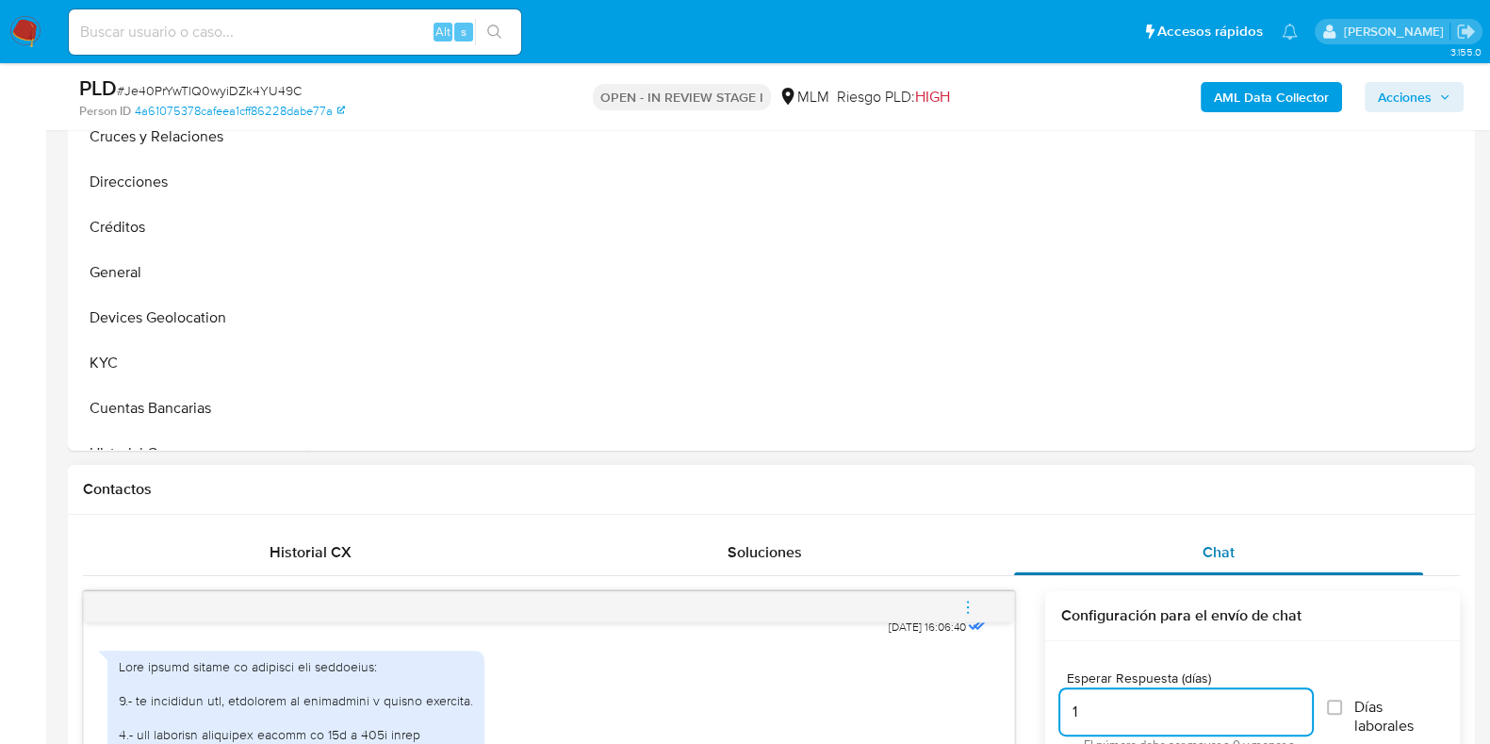
scroll to position [353, 0]
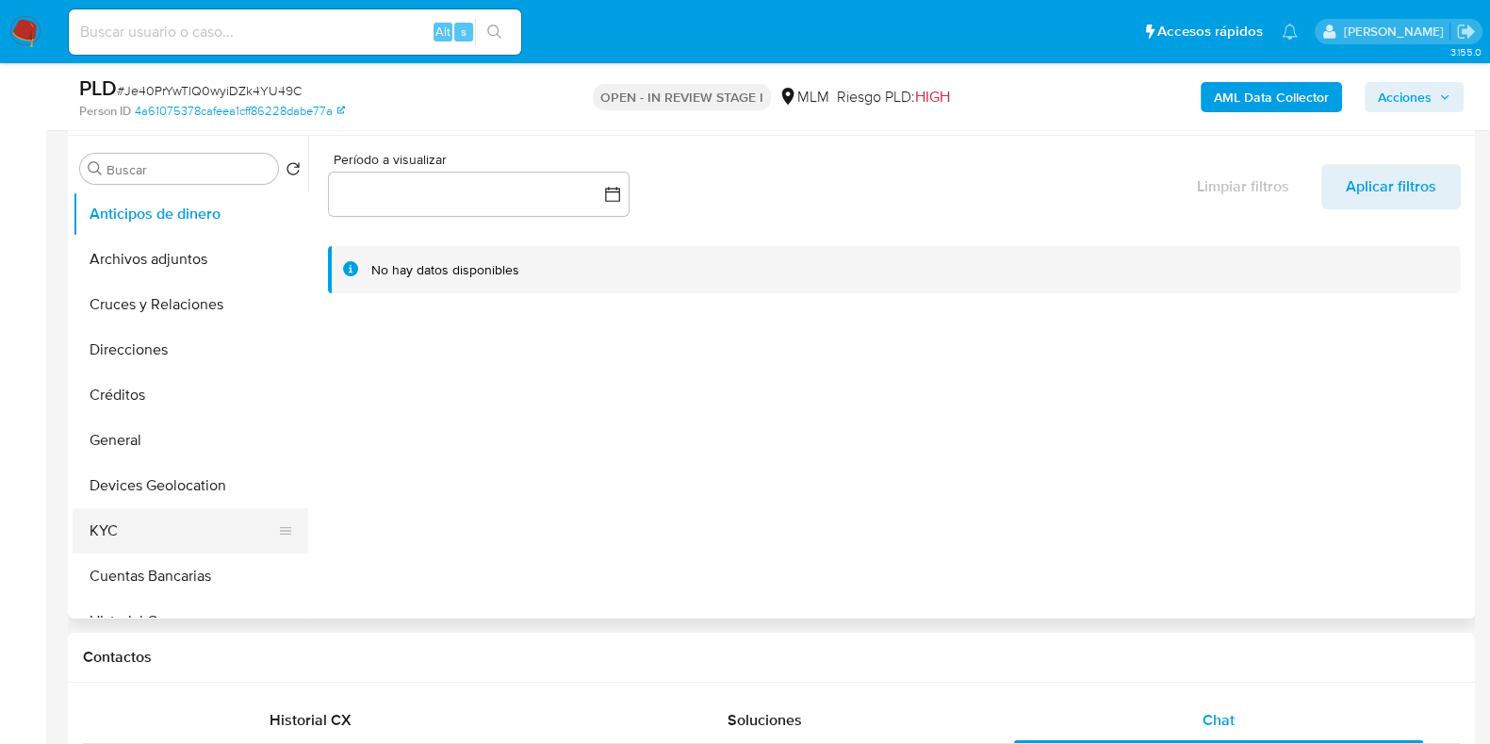
type input "1"
click at [153, 517] on button "KYC" at bounding box center [183, 530] width 221 height 45
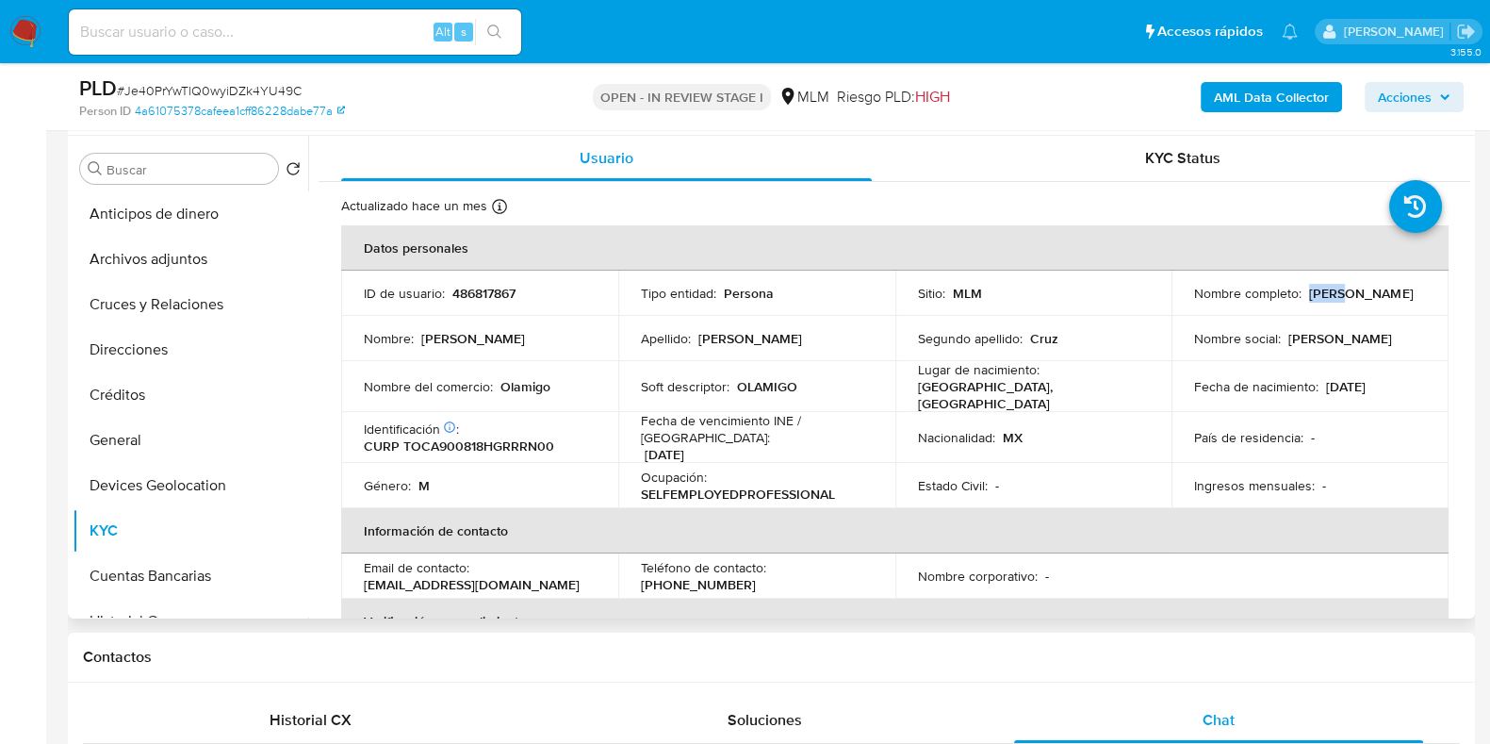
drag, startPoint x: 1227, startPoint y: 297, endPoint x: 1191, endPoint y: 299, distance: 36.8
click at [1309, 299] on p "Anwar Miguel Torres Cruz" at bounding box center [1361, 293] width 104 height 17
copy p "Anwar"
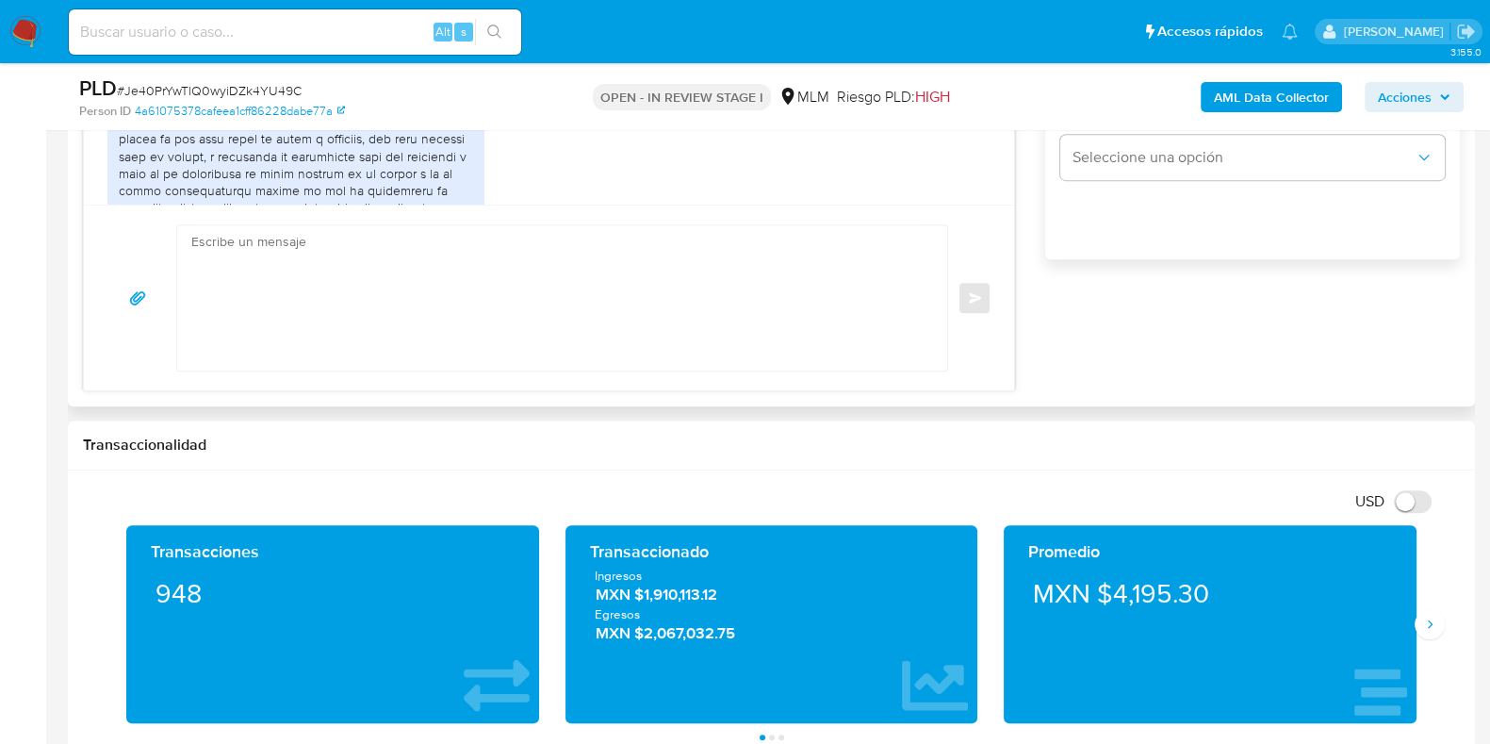
scroll to position [1178, 0]
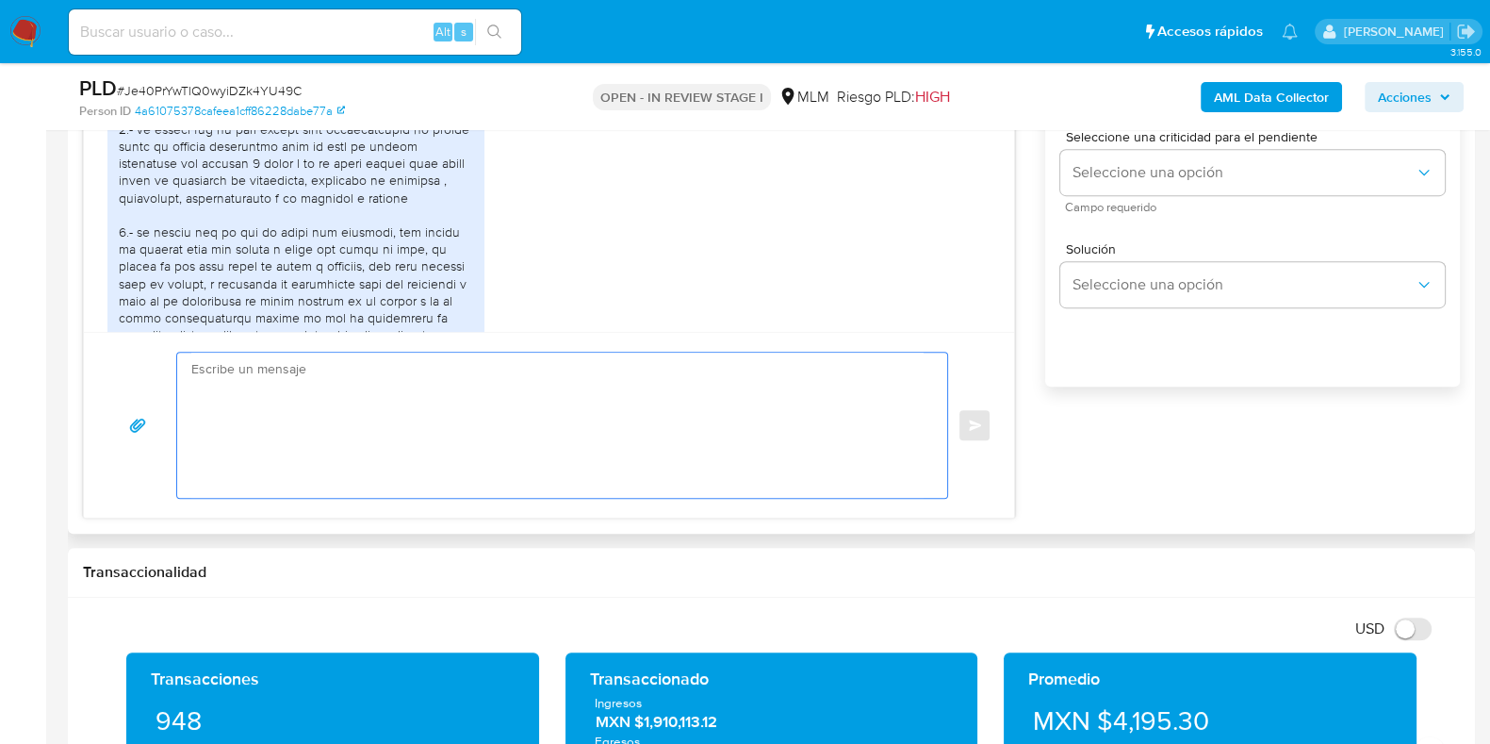
click at [535, 410] on textarea at bounding box center [557, 425] width 732 height 145
paste textarea "Anwar"
click at [840, 406] on textarea "Estimado Anwar, Te comentamos que solo debemos verificar cierta información asi…" at bounding box center [557, 425] width 732 height 145
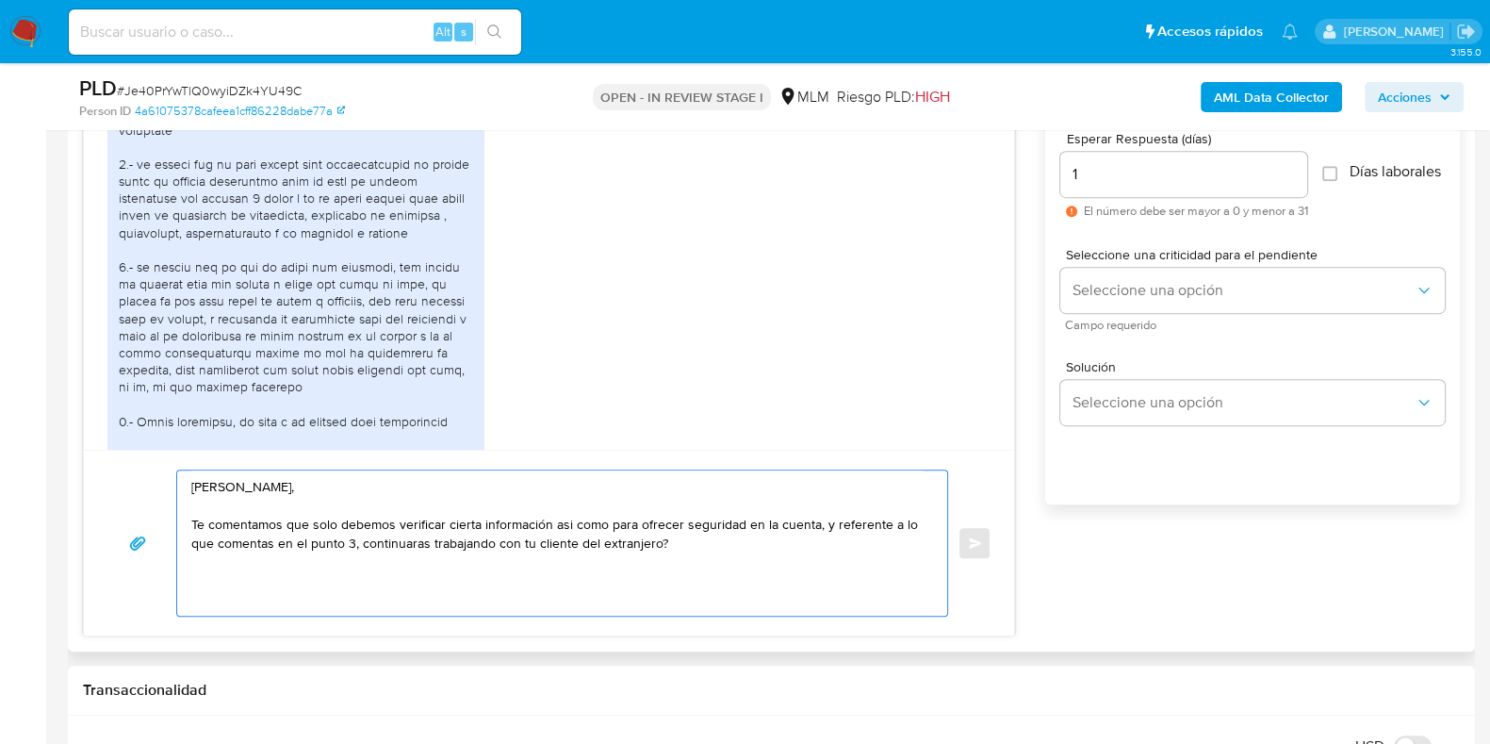
scroll to position [695, 0]
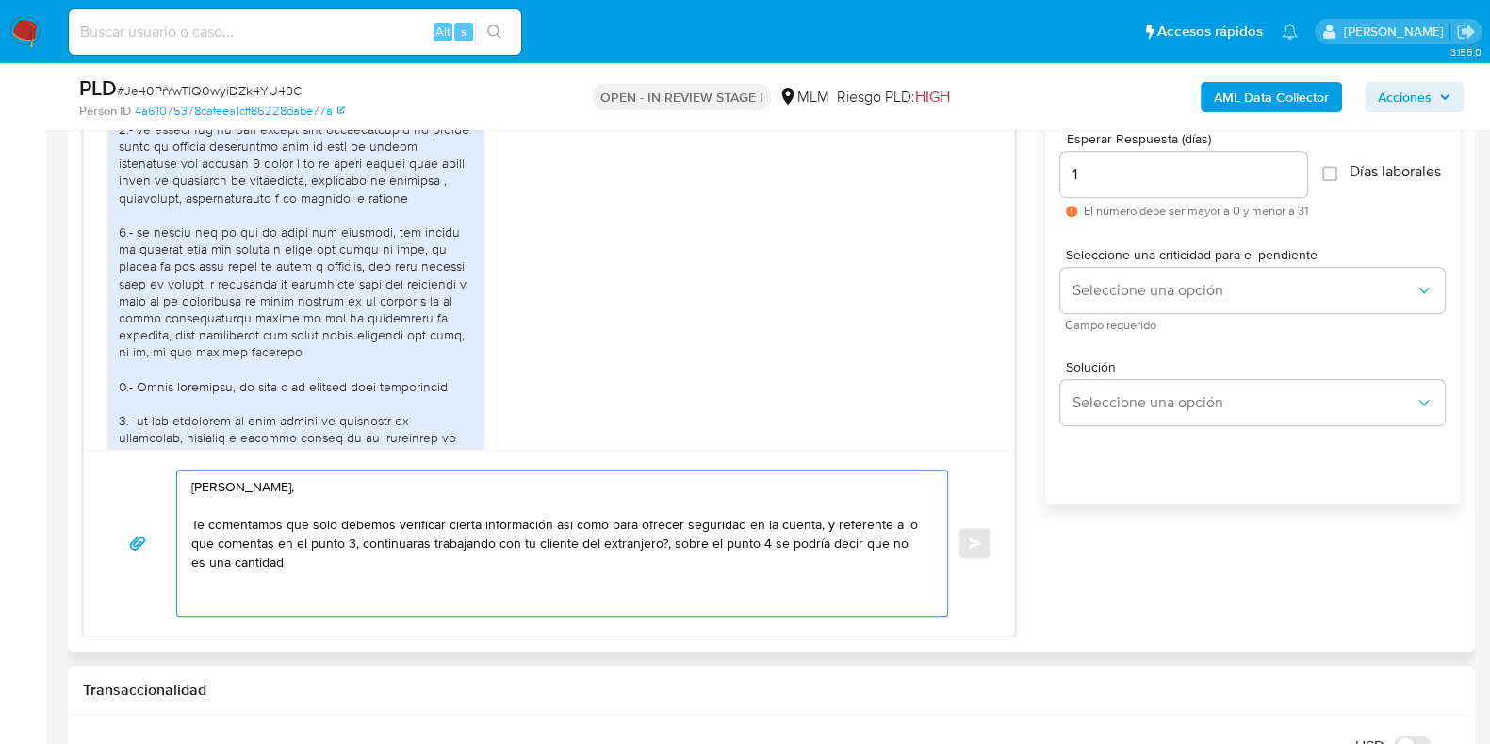
click at [386, 561] on textarea "Estimado Anwar, Te comentamos que solo debemos verificar cierta información asi…" at bounding box center [557, 542] width 732 height 145
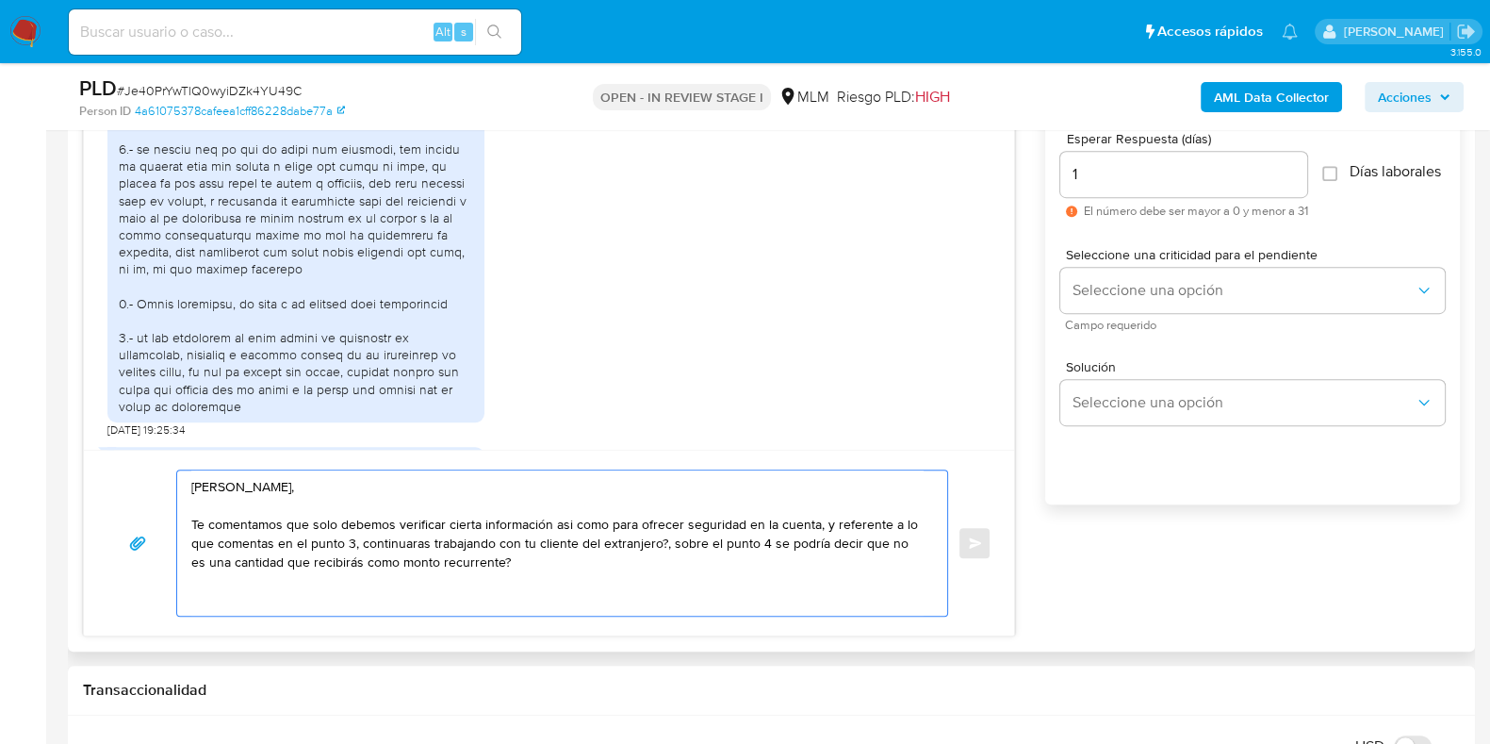
scroll to position [813, 0]
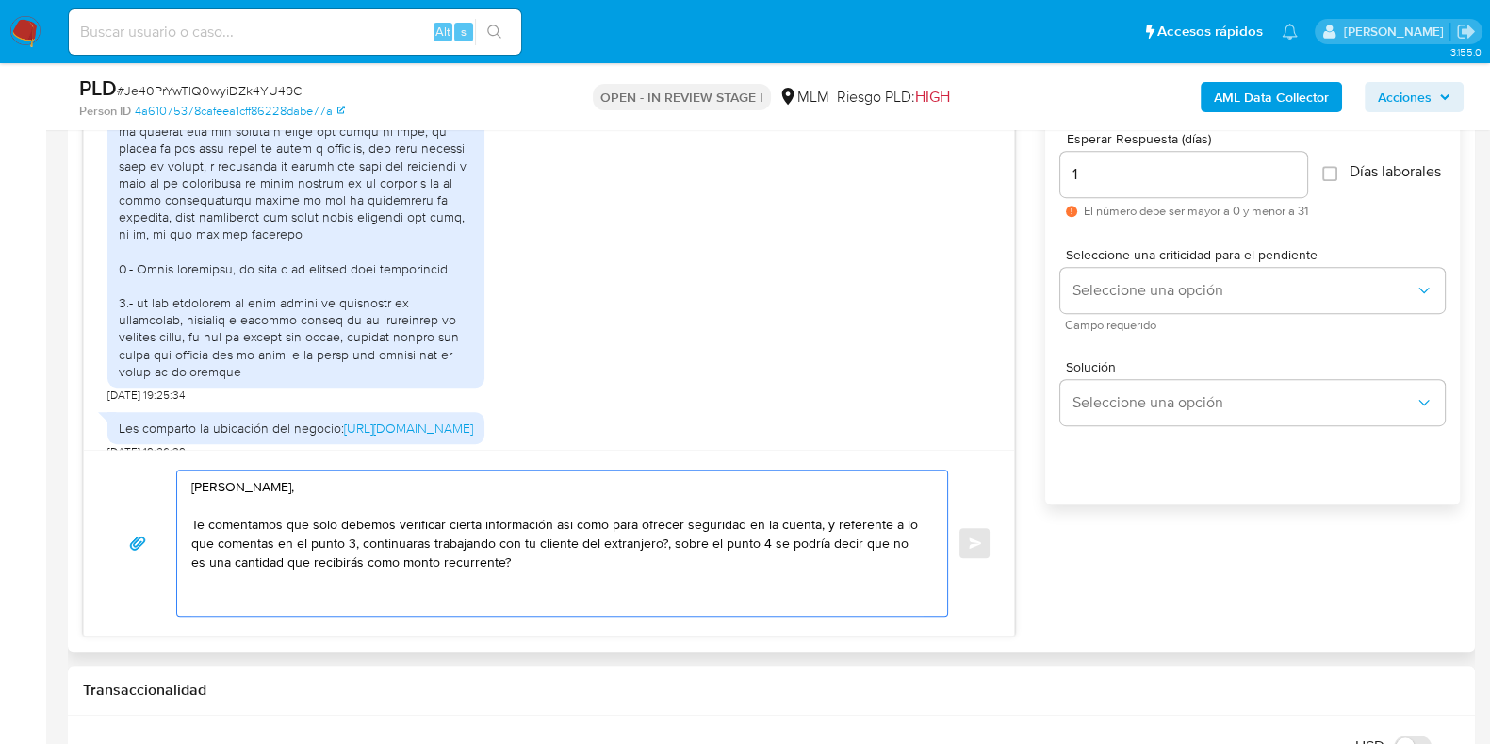
click at [544, 562] on textarea "Estimado Anwar, Te comentamos que solo debemos verificar cierta información asi…" at bounding box center [557, 542] width 732 height 145
click at [488, 595] on textarea "Estimado Anwar, Te comentamos que solo debemos verificar cierta información asi…" at bounding box center [557, 542] width 732 height 145
drag, startPoint x: 472, startPoint y: 582, endPoint x: 541, endPoint y: 593, distance: 69.7
click at [541, 593] on textarea "Estimado Anwar, Te comentamos que solo debemos verificar cierta información asi…" at bounding box center [557, 542] width 732 height 145
click at [660, 546] on textarea "Estimado Anwar, Te comentamos que solo debemos verificar cierta información asi…" at bounding box center [557, 542] width 732 height 145
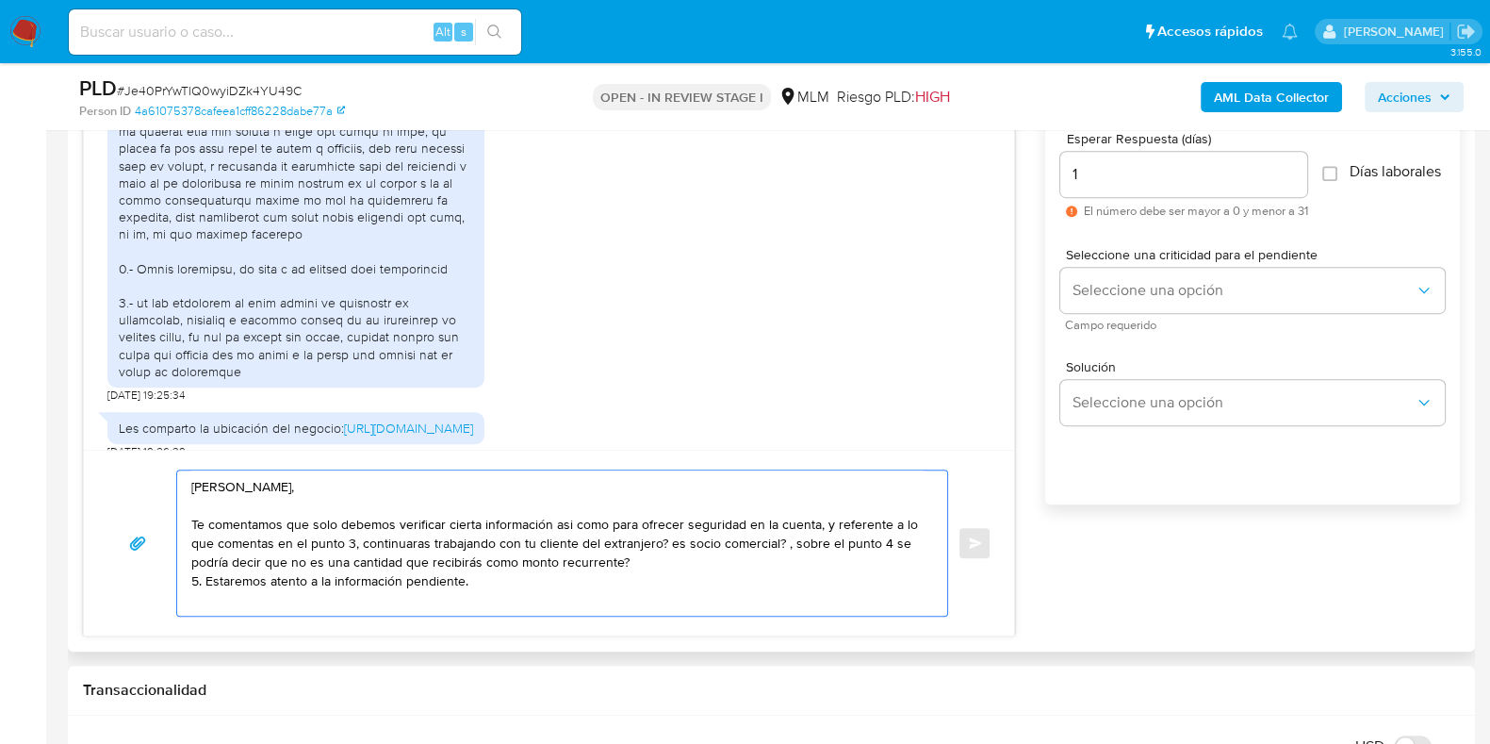
click at [674, 540] on textarea "Estimado Anwar, Te comentamos que solo debemos verificar cierta información asi…" at bounding box center [557, 542] width 732 height 145
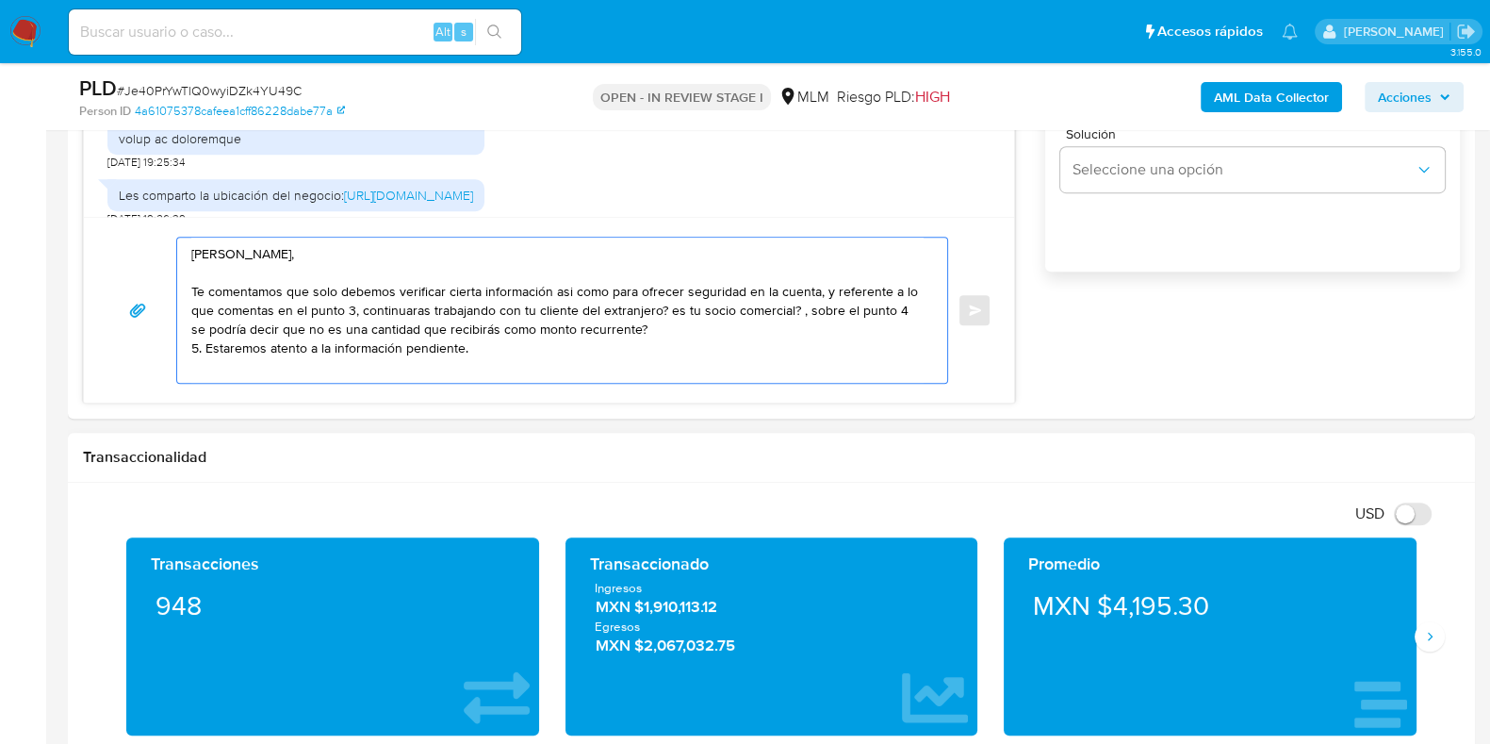
scroll to position [1296, 0]
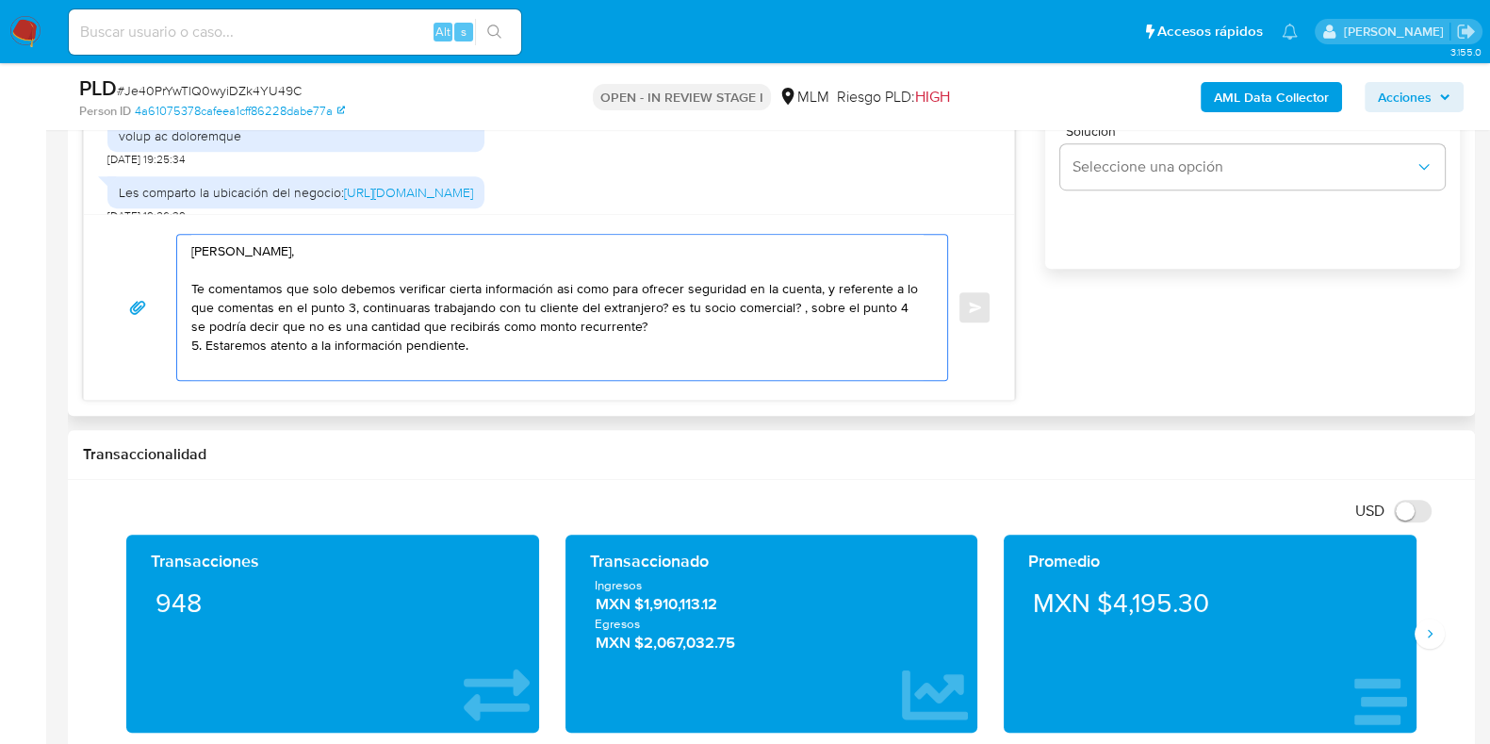
click at [523, 357] on textarea "Estimado Anwar, Te comentamos que solo debemos verificar cierta información asi…" at bounding box center [557, 307] width 732 height 145
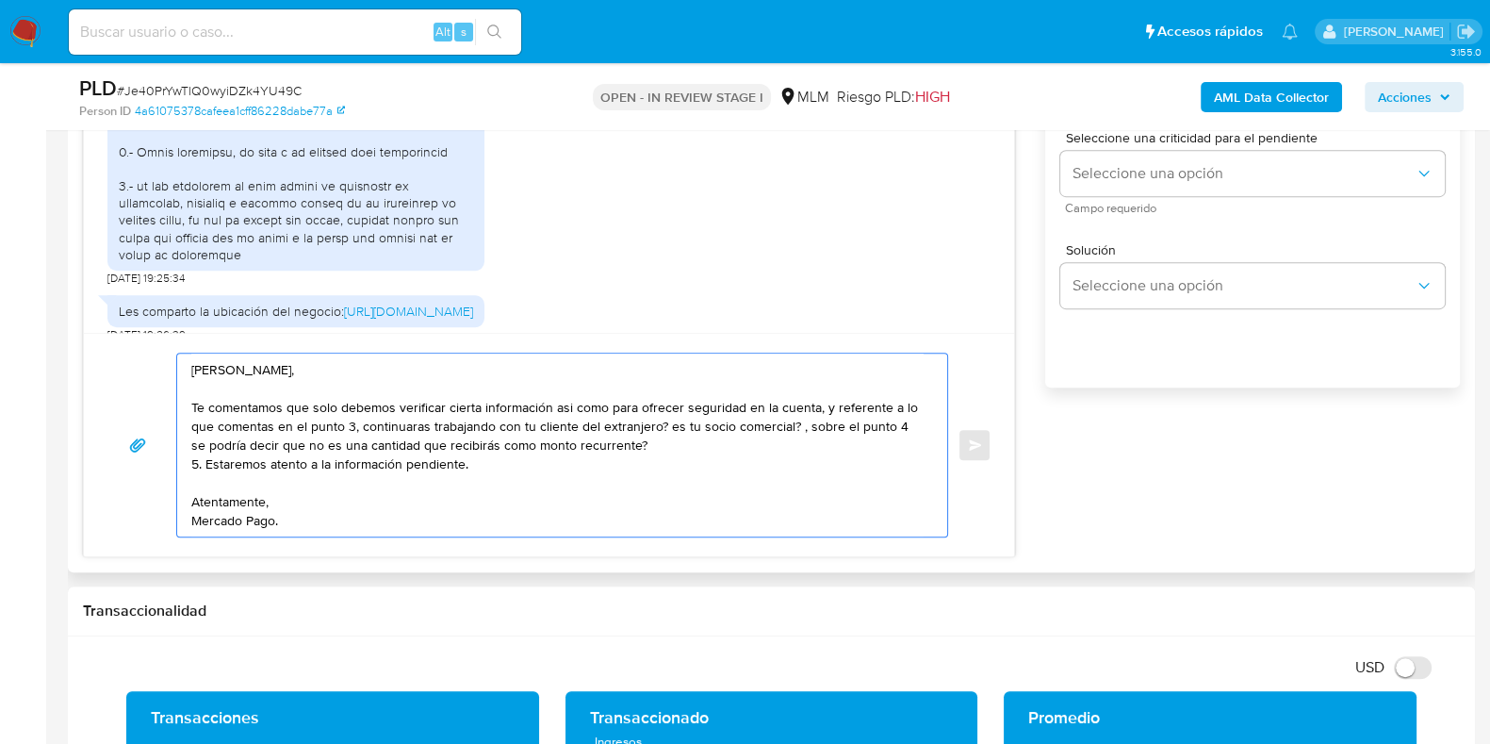
scroll to position [1060, 0]
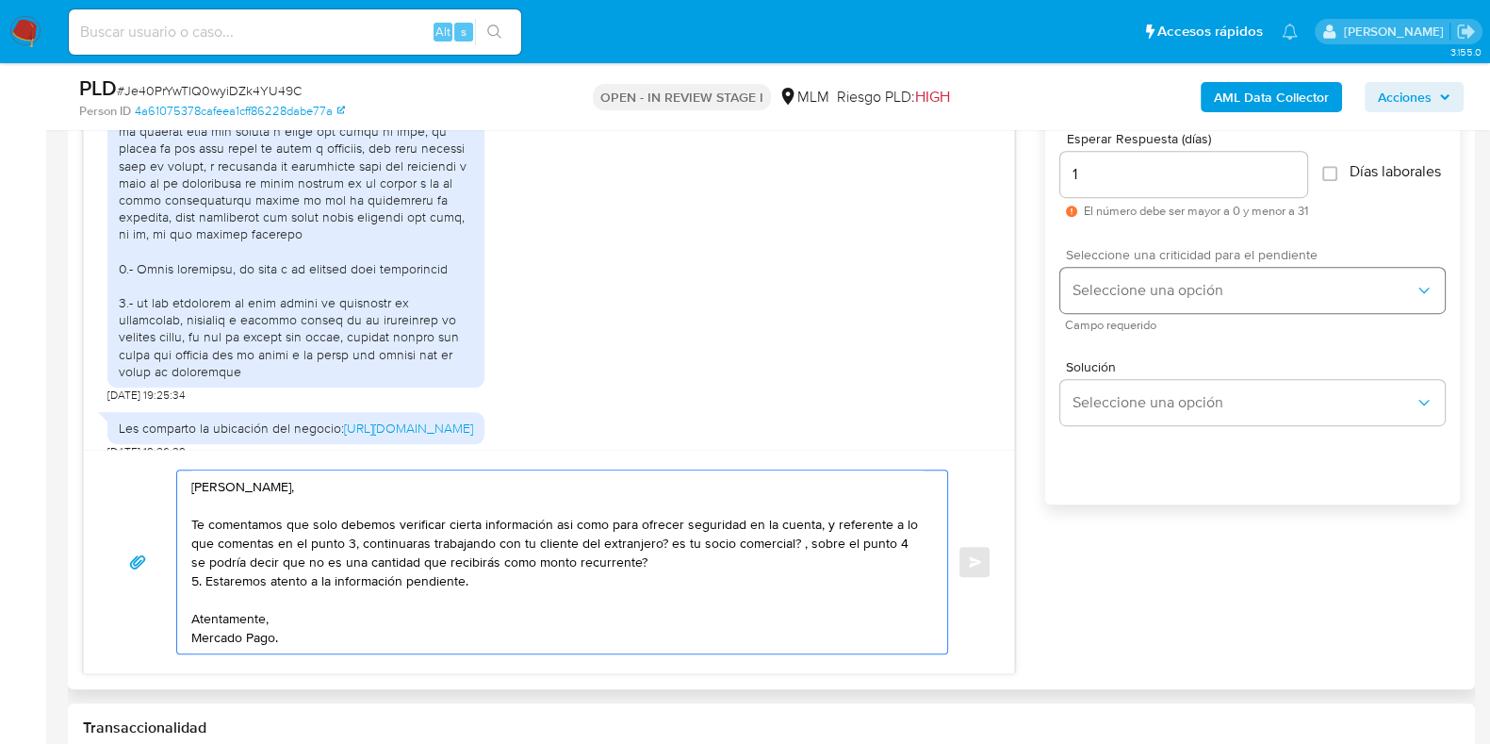
type textarea "Estimado Anwar, Te comentamos que solo debemos verificar cierta información asi…"
click at [1092, 313] on button "Seleccione una opción" at bounding box center [1252, 290] width 385 height 45
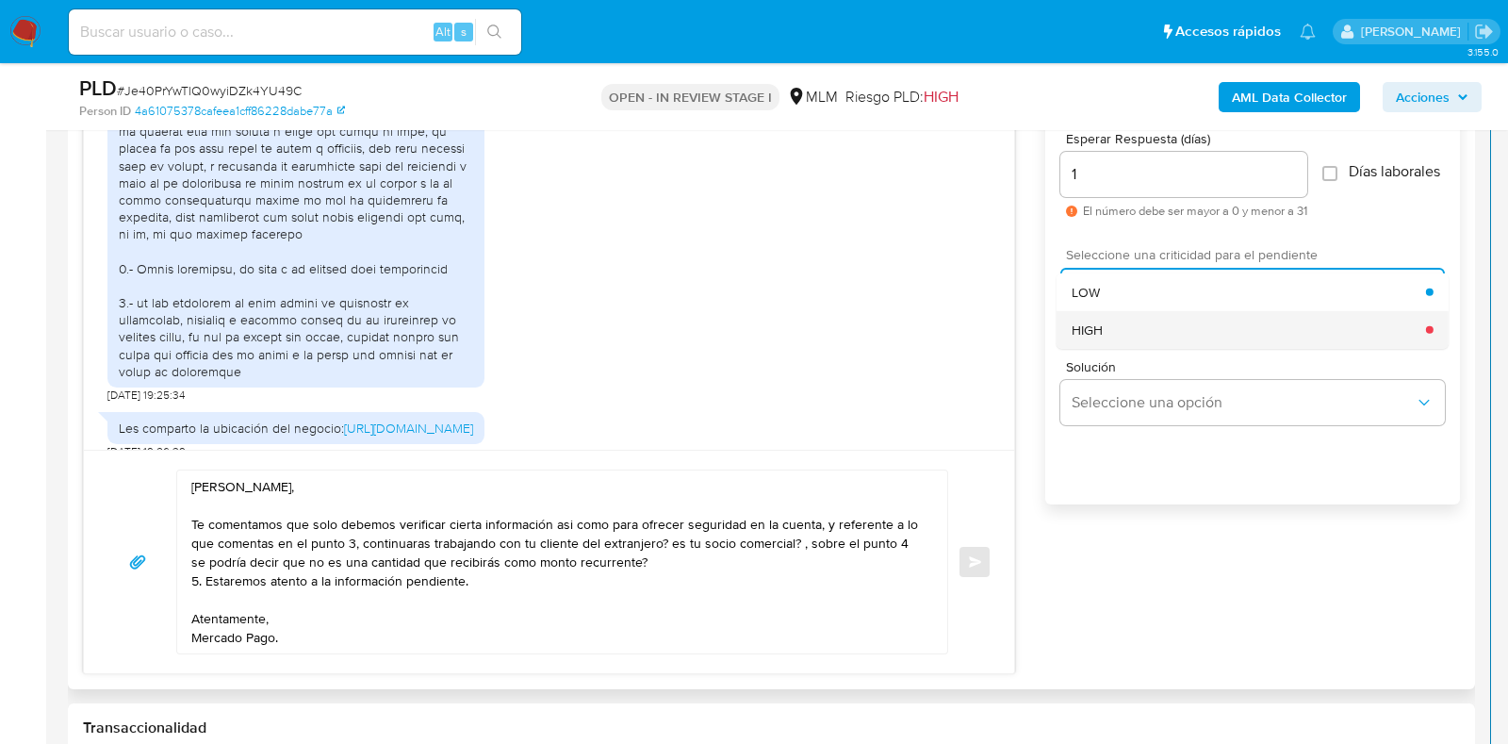
click at [1098, 337] on span "HIGH" at bounding box center [1087, 328] width 31 height 17
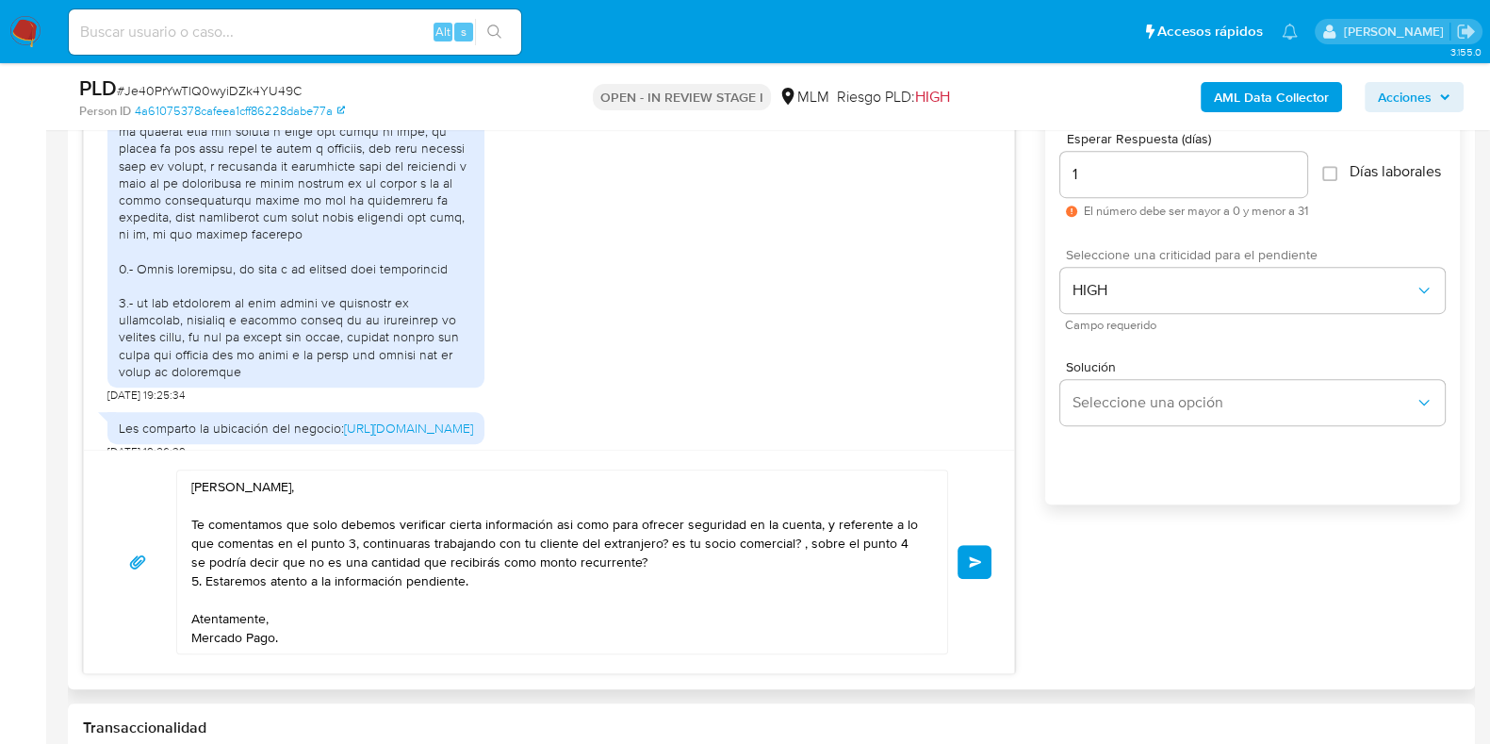
click at [981, 553] on button "Enviar" at bounding box center [975, 562] width 34 height 34
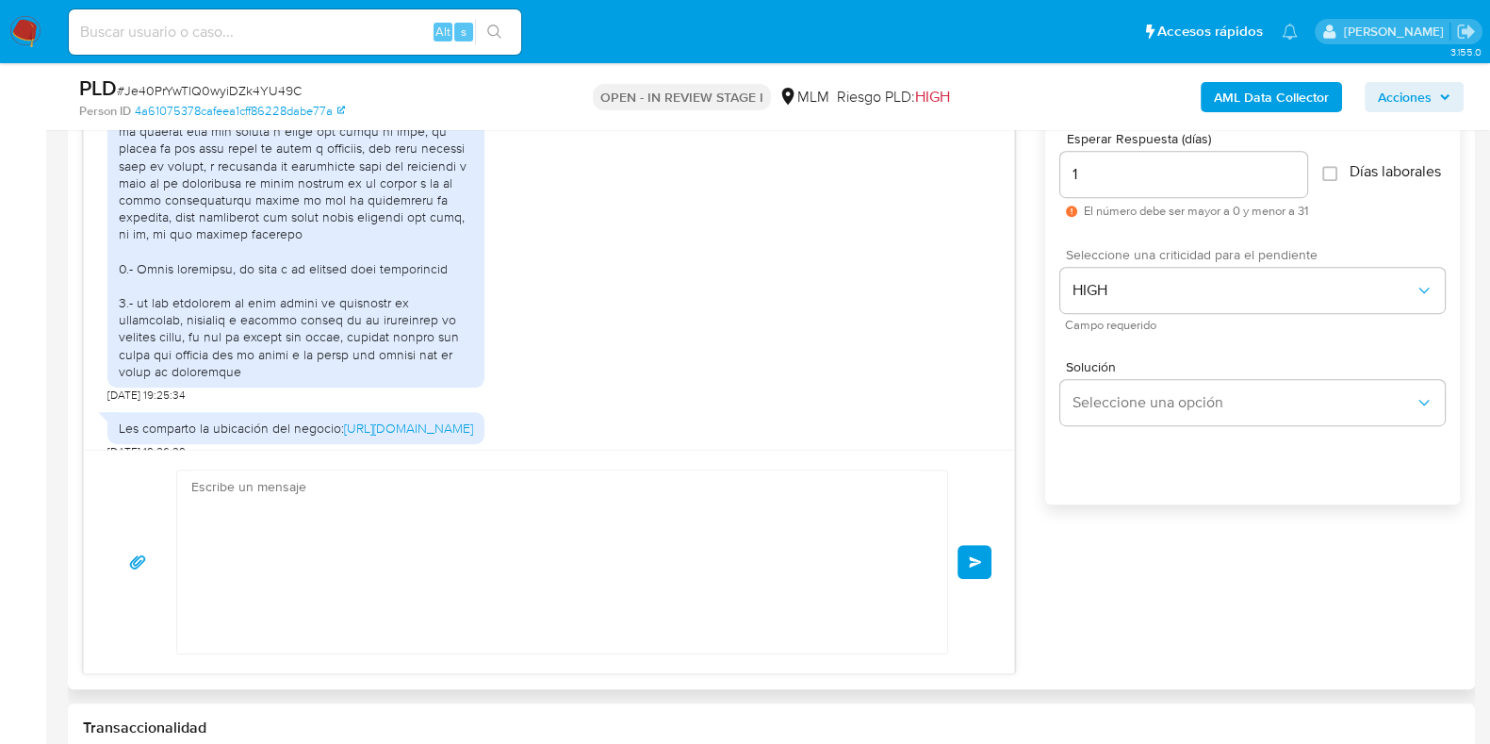
scroll to position [1308, 0]
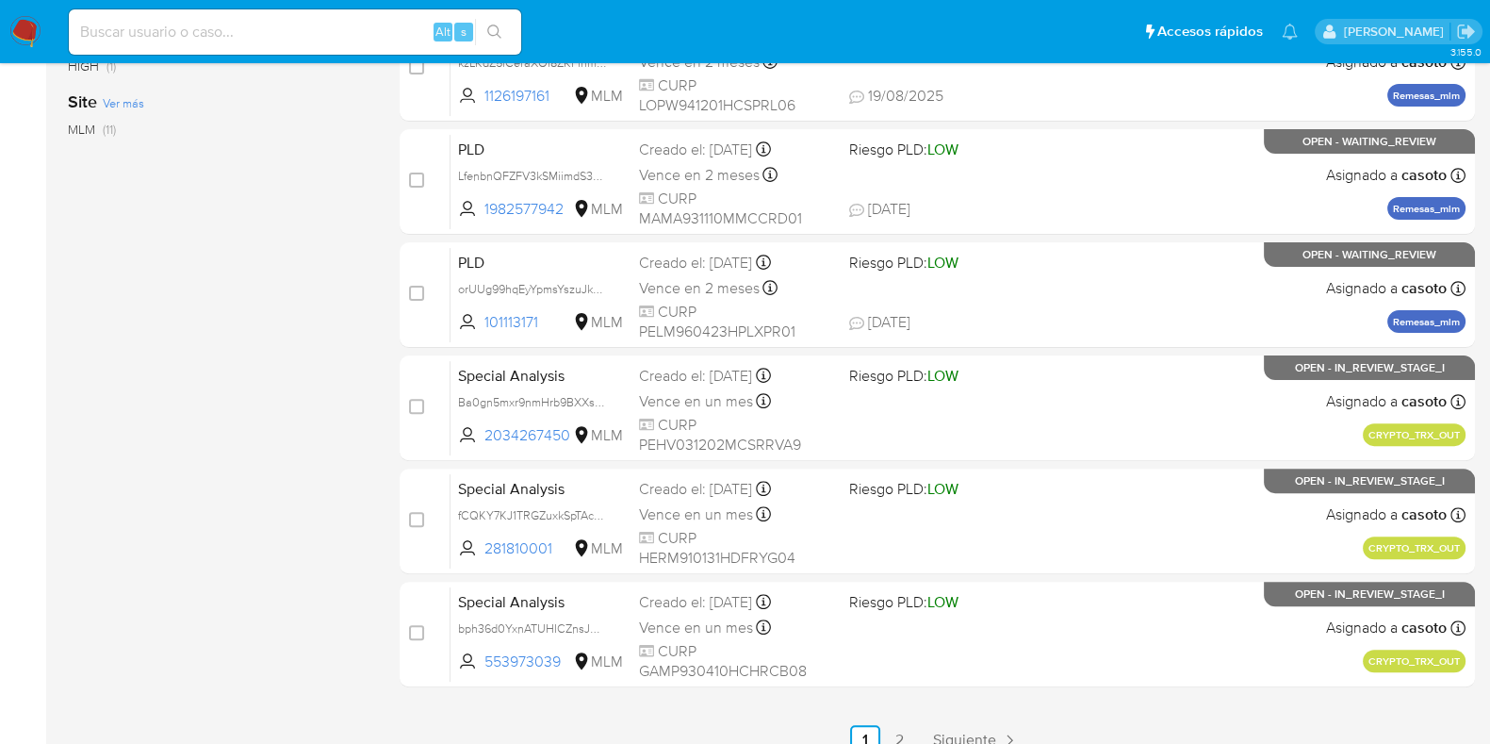
scroll to position [743, 0]
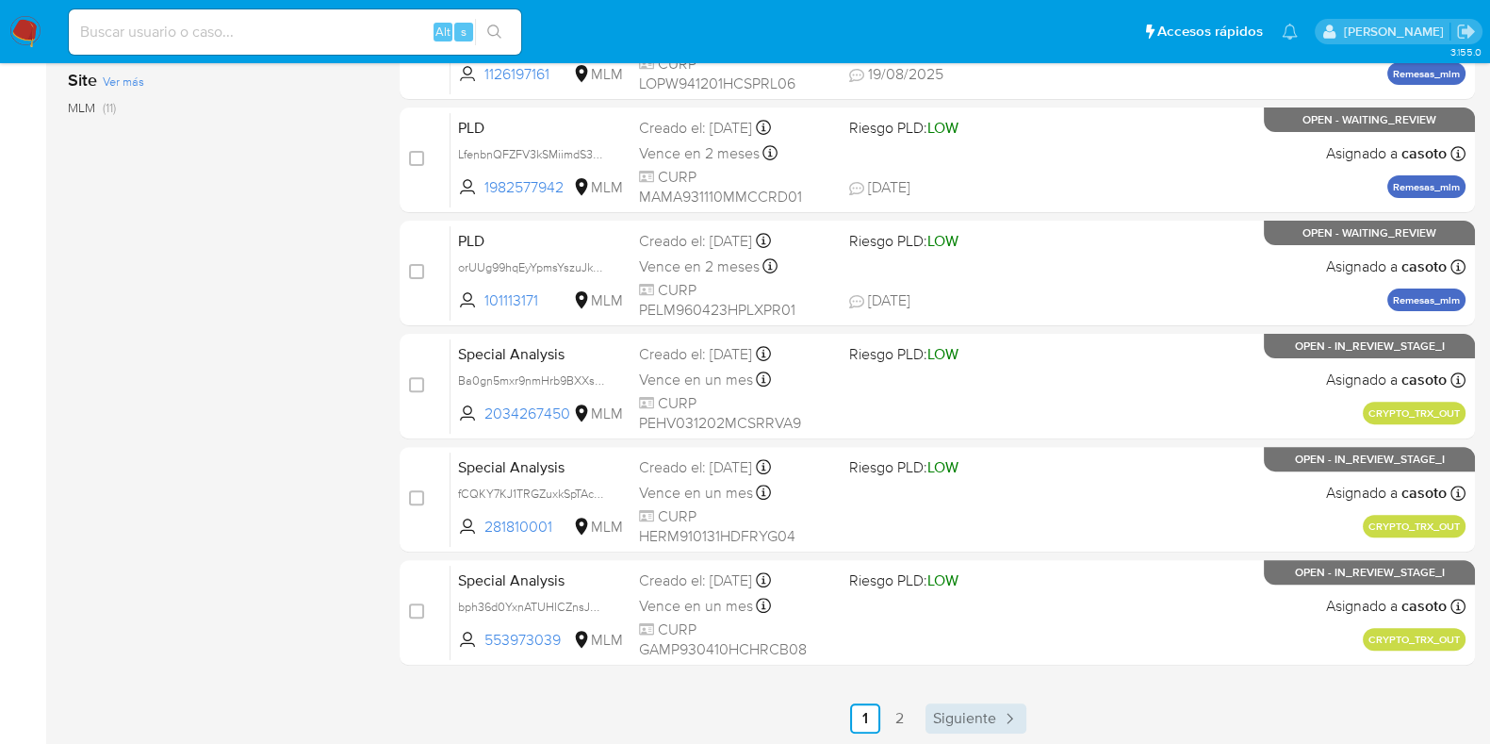
click at [950, 720] on span "Siguiente" at bounding box center [964, 718] width 63 height 15
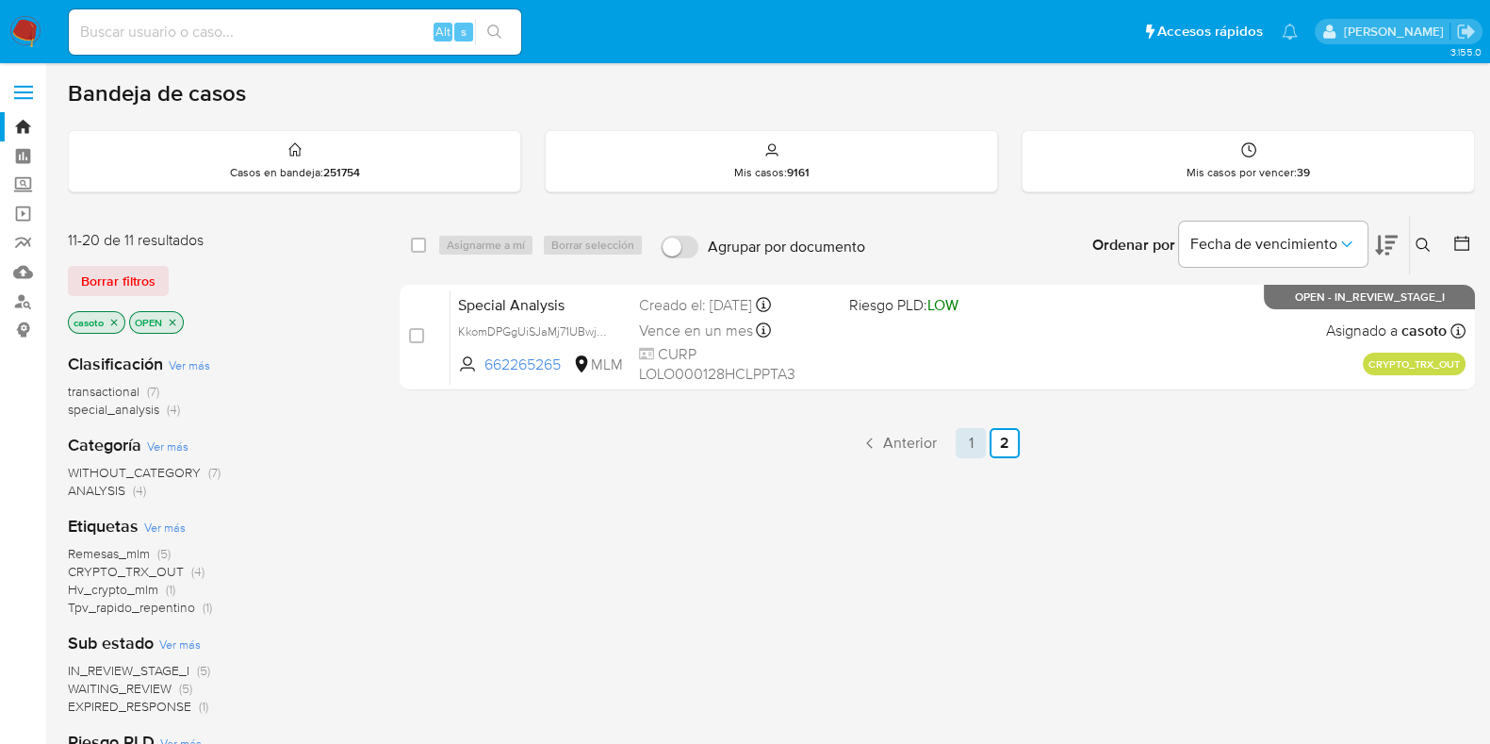
click at [975, 442] on link "1" at bounding box center [971, 443] width 30 height 30
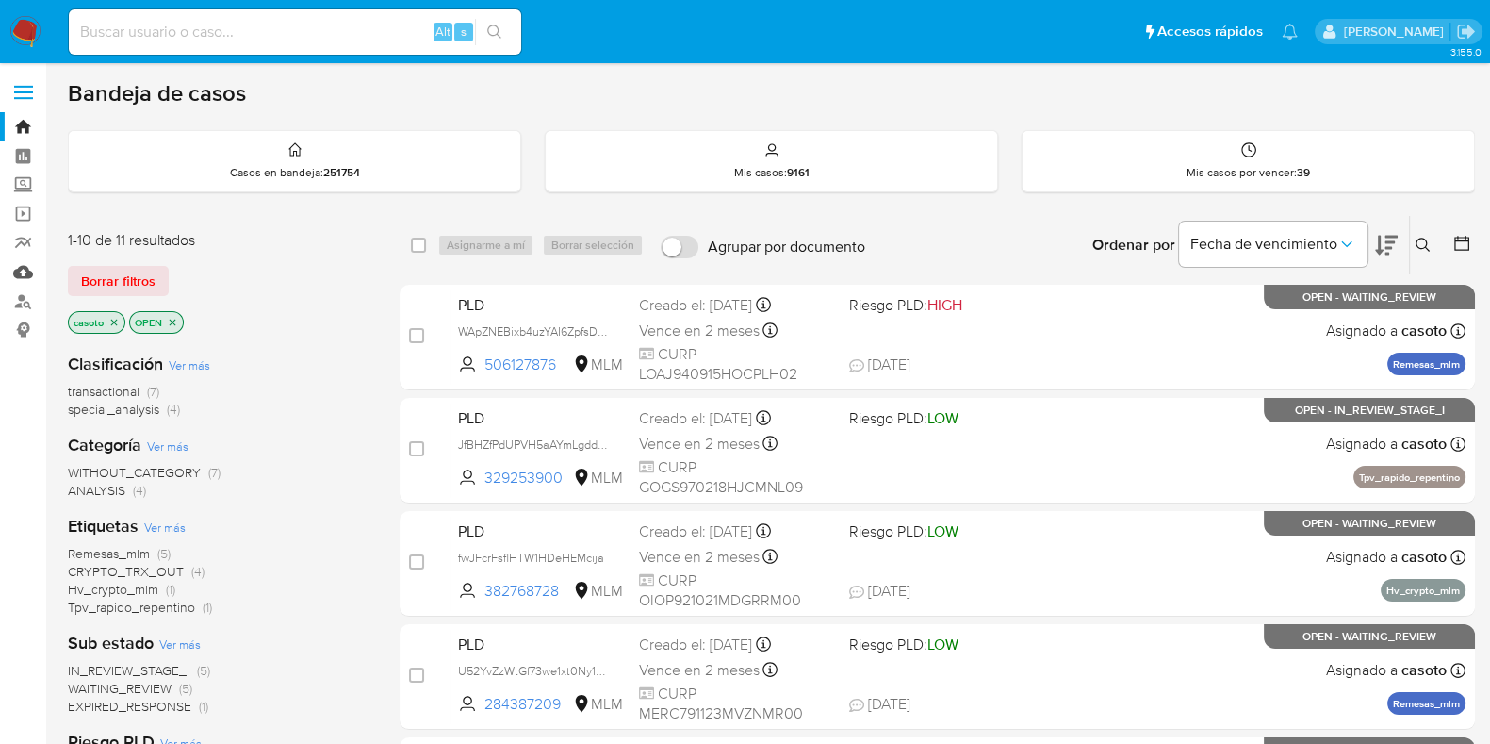
click at [22, 274] on link "Mulan" at bounding box center [112, 271] width 224 height 29
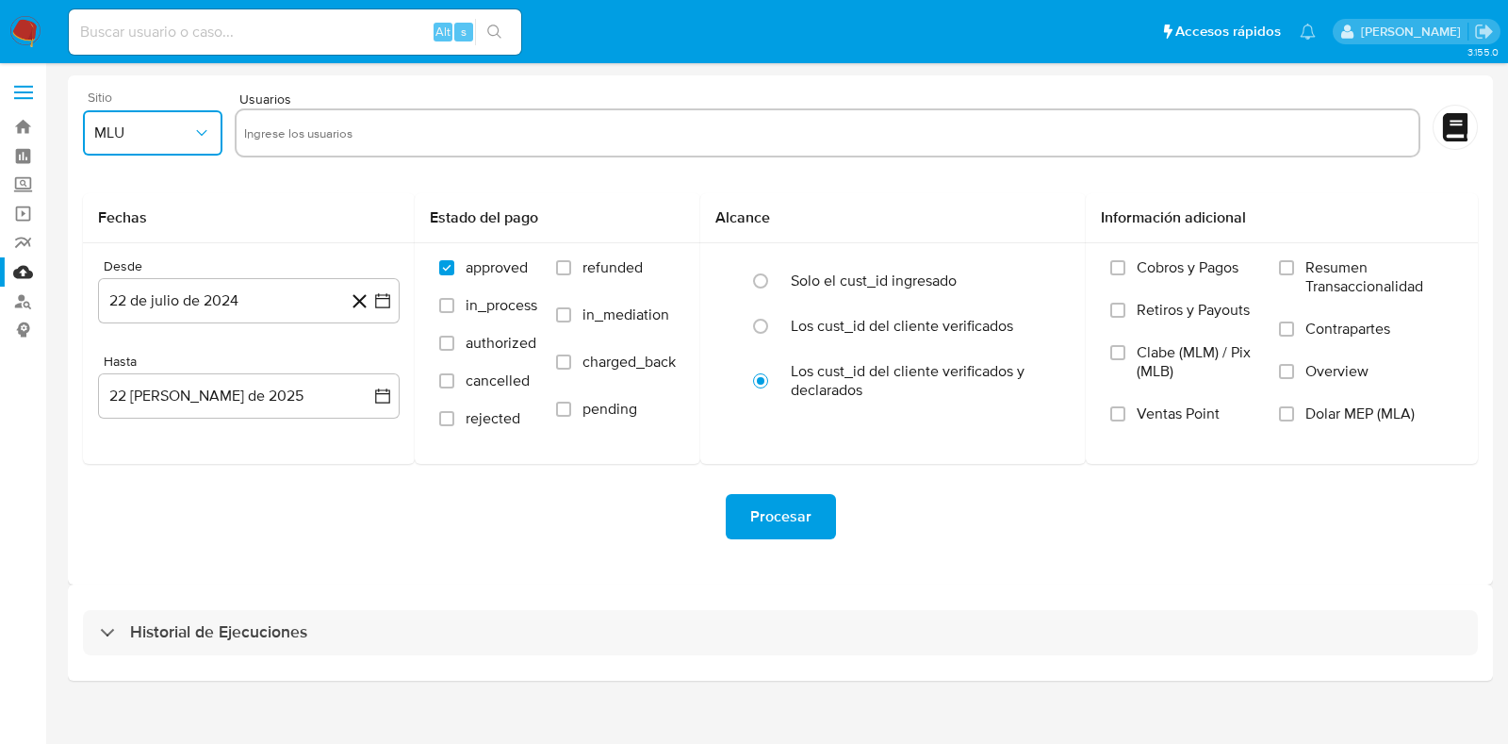
click at [162, 148] on button "MLU" at bounding box center [153, 132] width 140 height 45
click at [136, 425] on div "MLM" at bounding box center [147, 409] width 106 height 45
click at [352, 125] on input "text" at bounding box center [827, 133] width 1167 height 30
type input "215462483"
paste input "473105227"
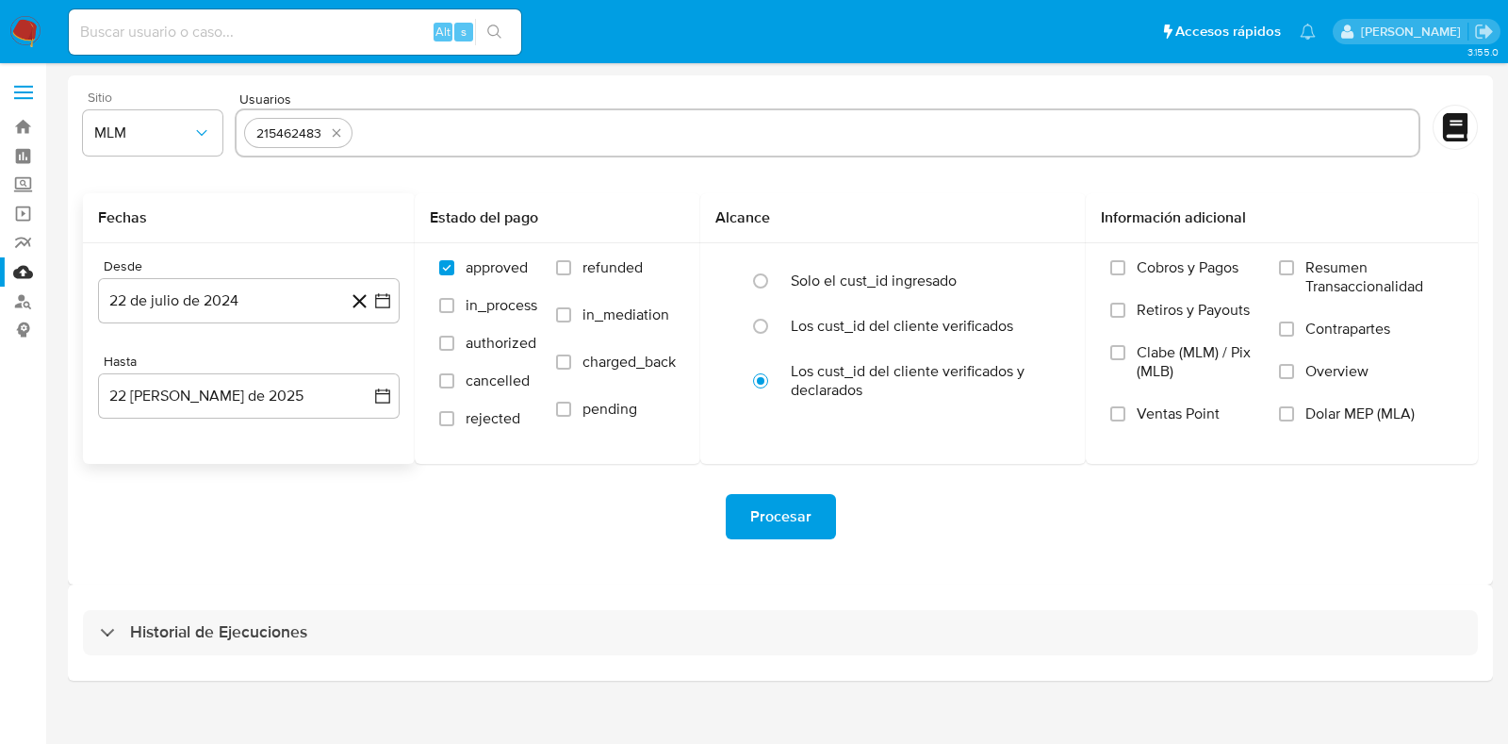
type input "473105227"
paste input "142687236"
type input "142687236"
paste input "1354878299"
type input "1354878299"
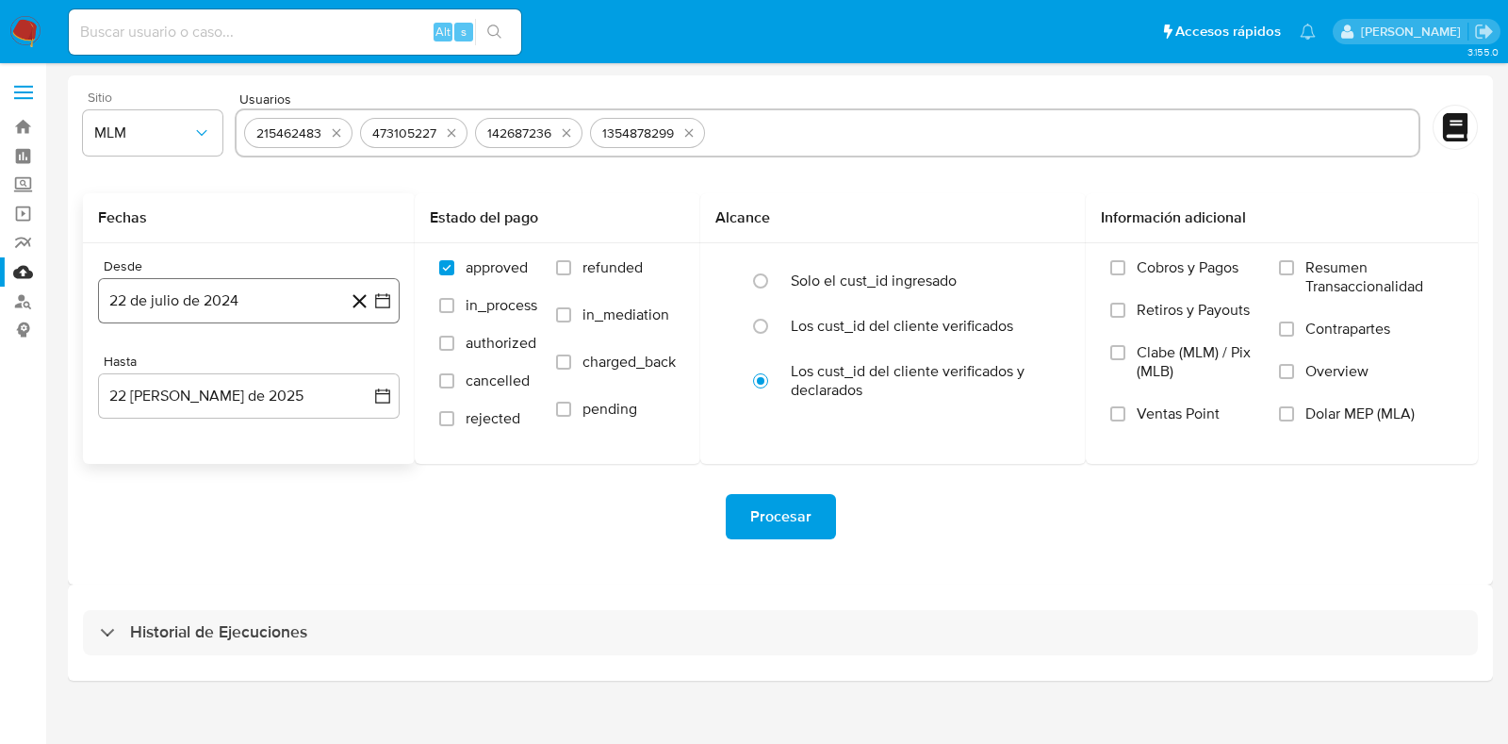
click at [257, 302] on button "22 de julio de 2024" at bounding box center [249, 300] width 302 height 45
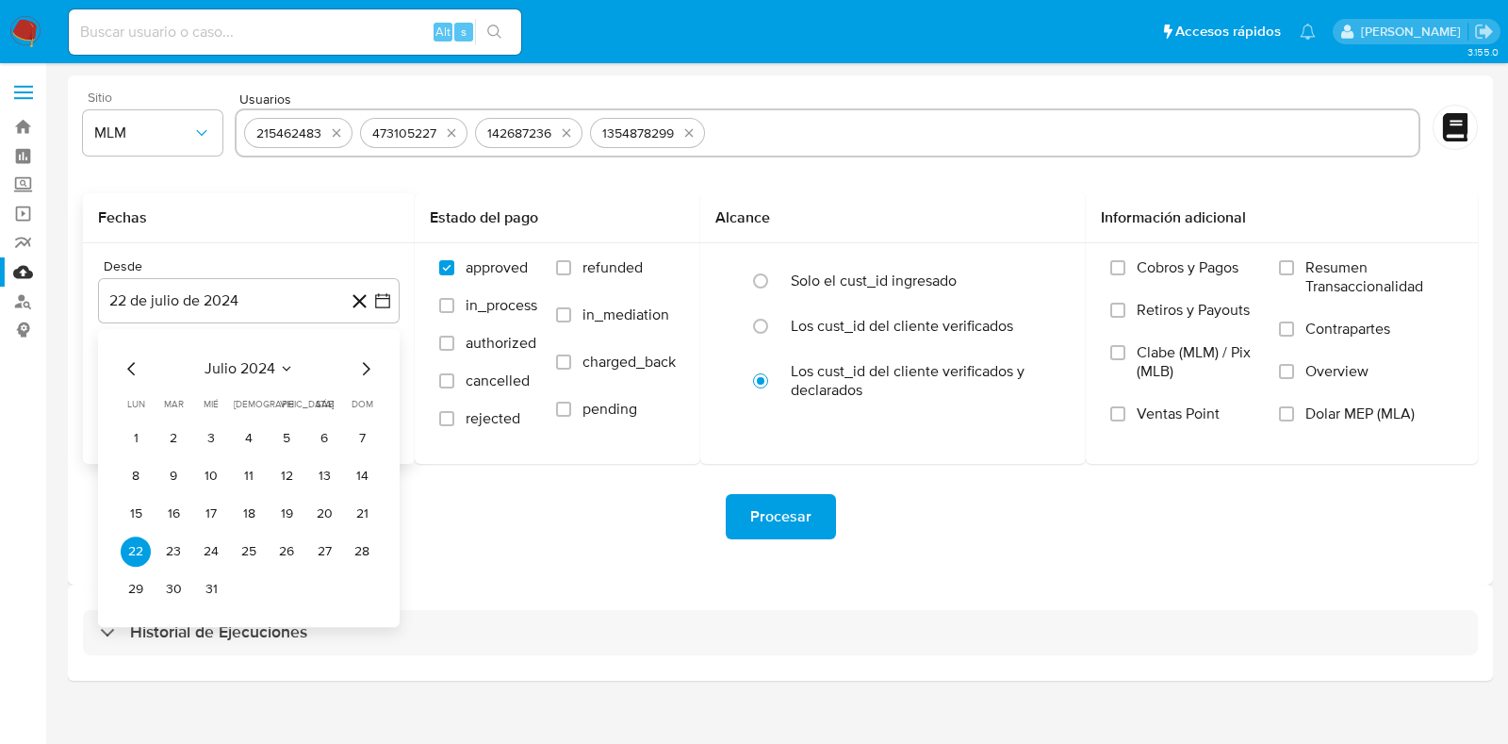
click at [287, 370] on icon "Seleccionar mes y año" at bounding box center [286, 369] width 8 height 5
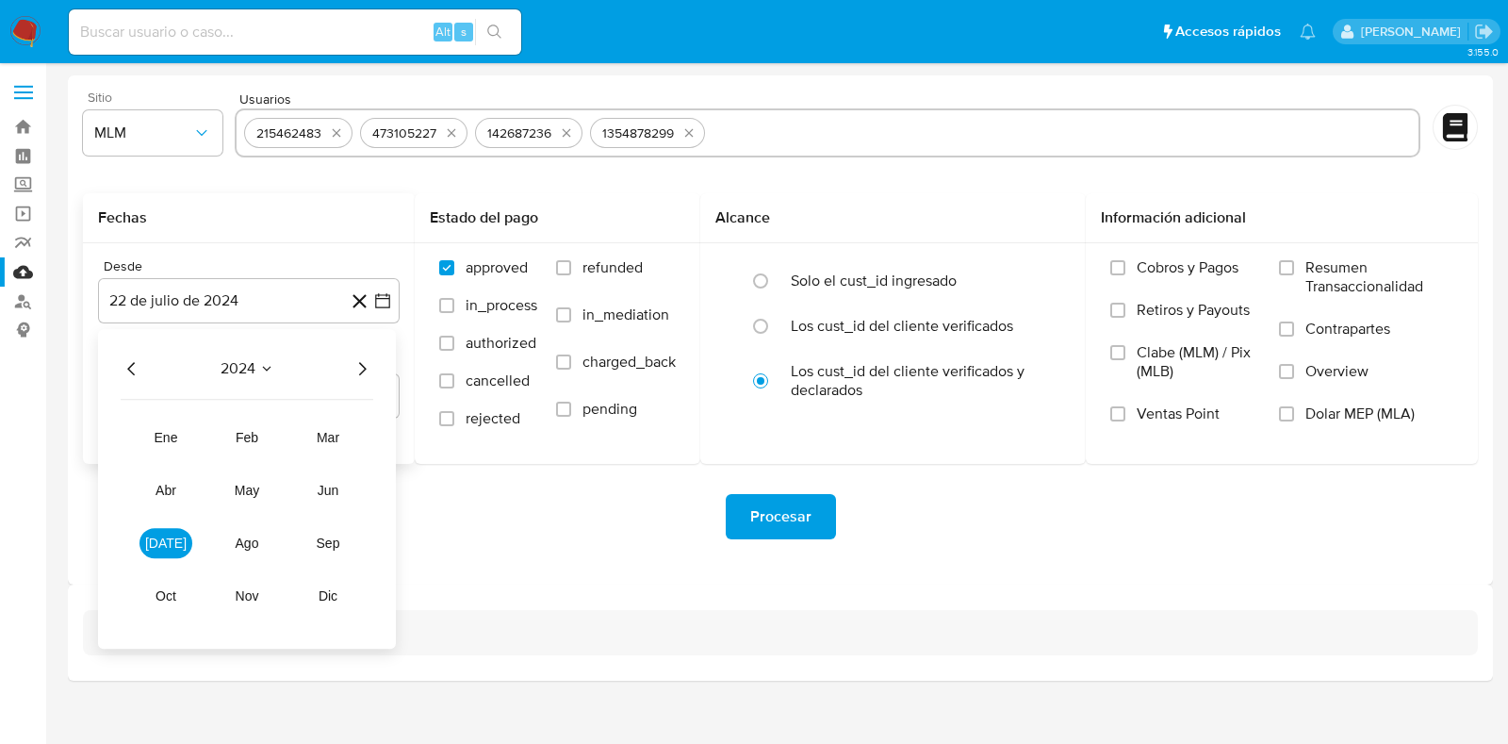
click at [359, 376] on icon "Año siguiente" at bounding box center [362, 368] width 23 height 23
click at [156, 487] on span "abr" at bounding box center [166, 490] width 21 height 15
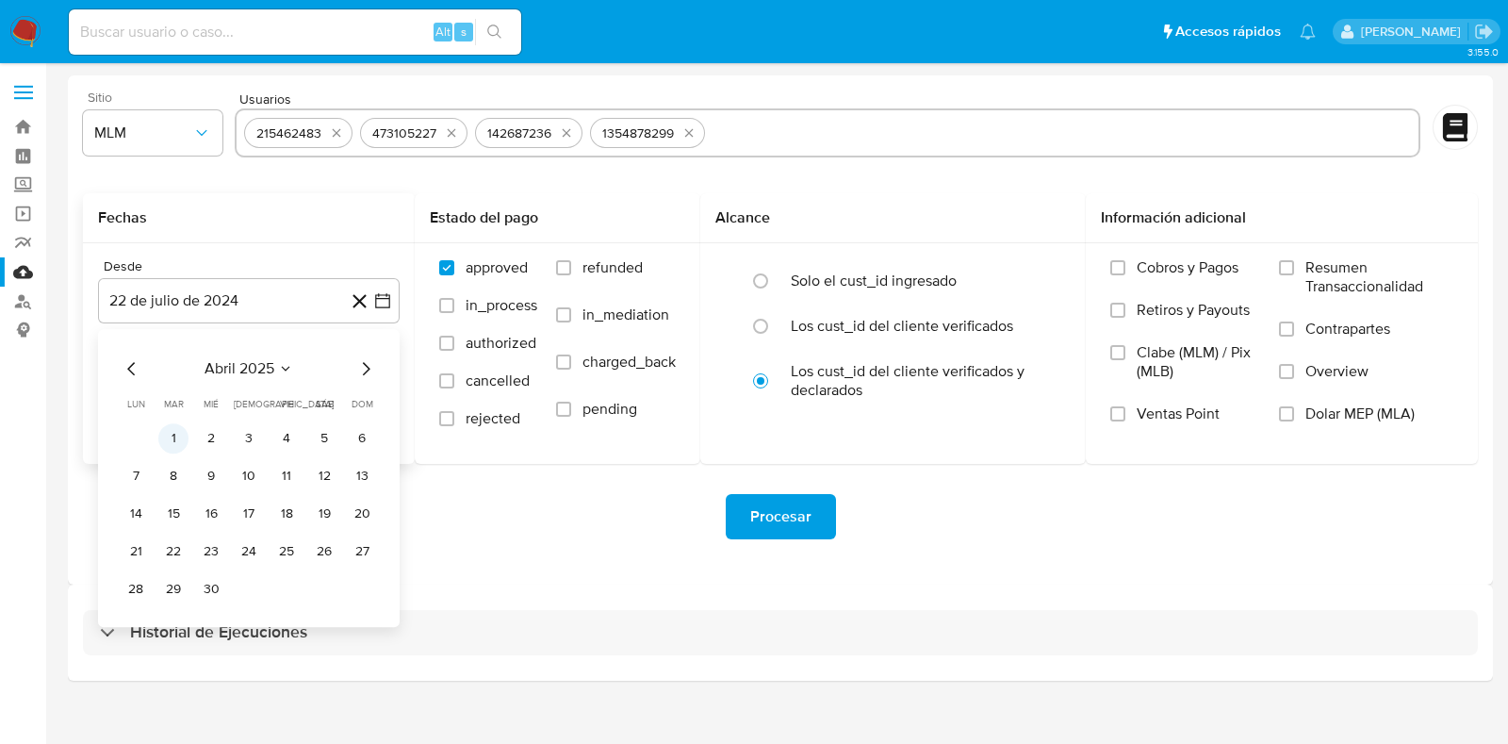
click at [175, 434] on button "1" at bounding box center [173, 438] width 30 height 30
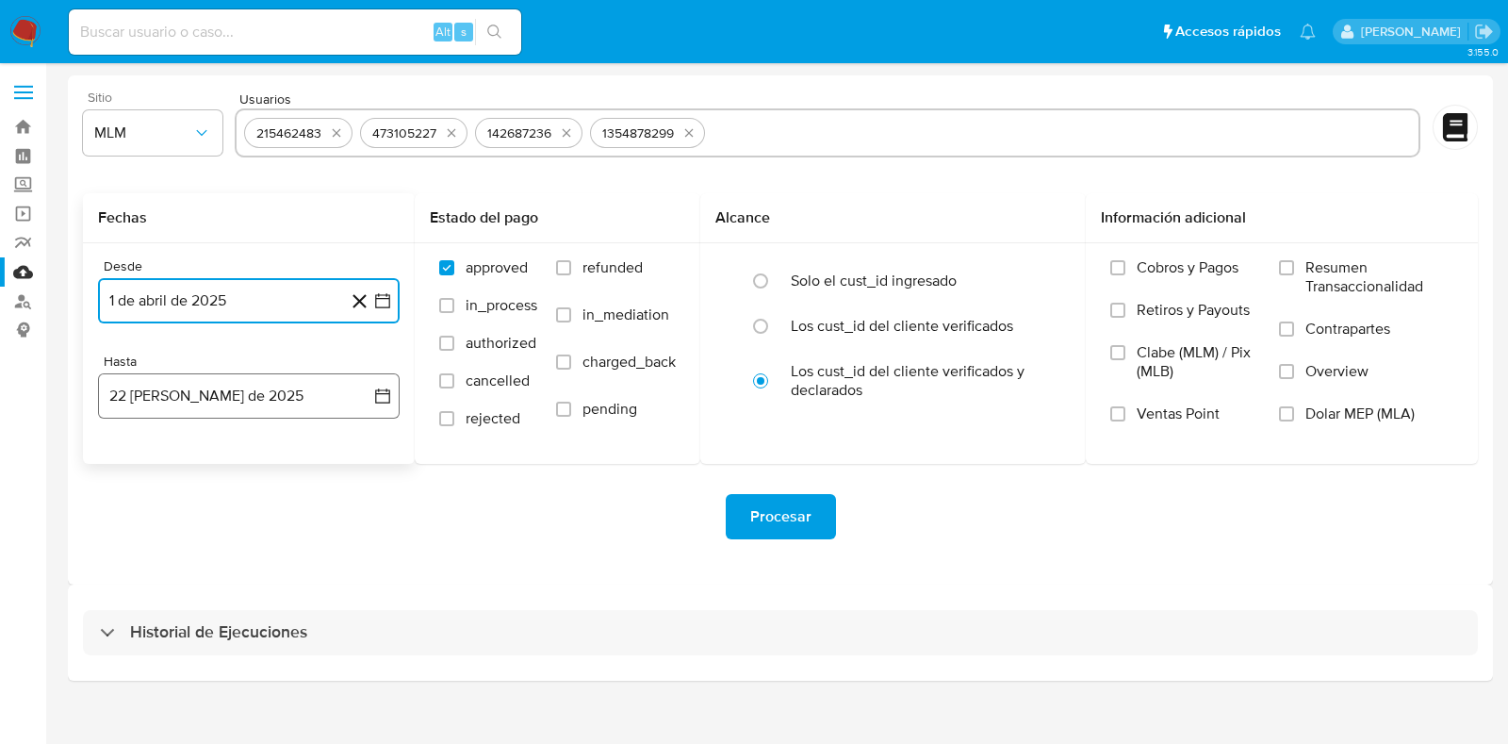
click at [185, 409] on button "22 [PERSON_NAME] de 2025" at bounding box center [249, 395] width 302 height 45
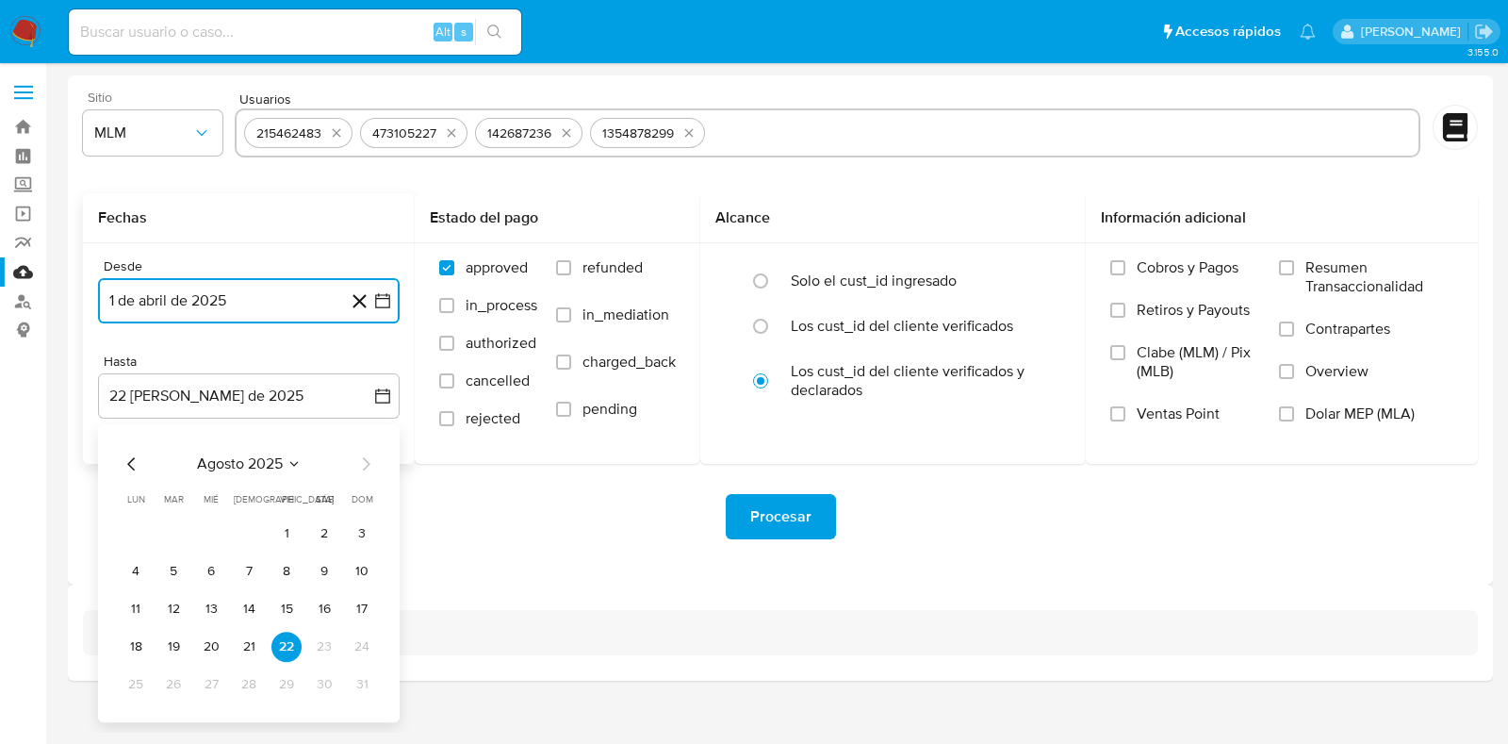
click at [142, 465] on icon "Mes anterior" at bounding box center [132, 463] width 23 height 23
click at [249, 680] on button "31" at bounding box center [249, 684] width 30 height 30
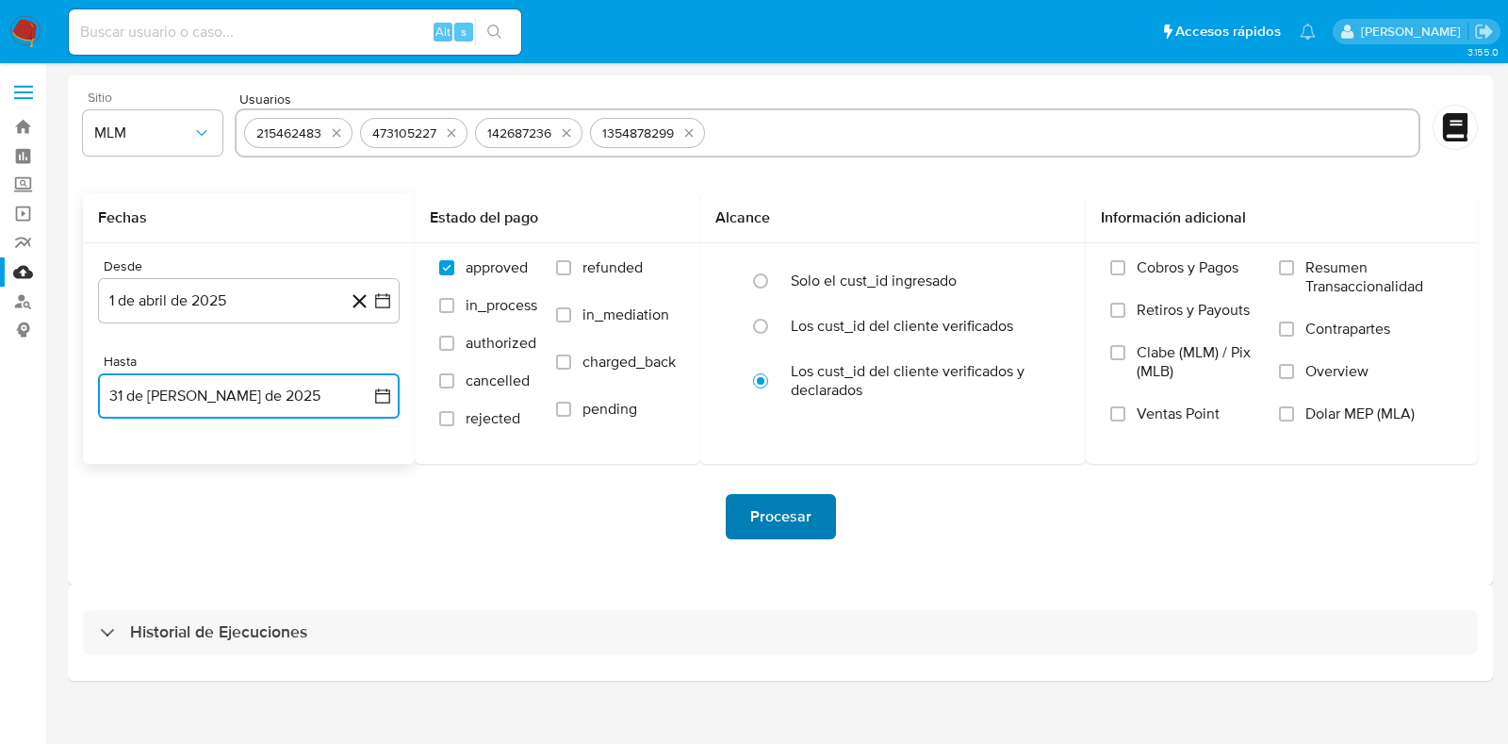
click at [759, 524] on span "Procesar" at bounding box center [780, 516] width 61 height 41
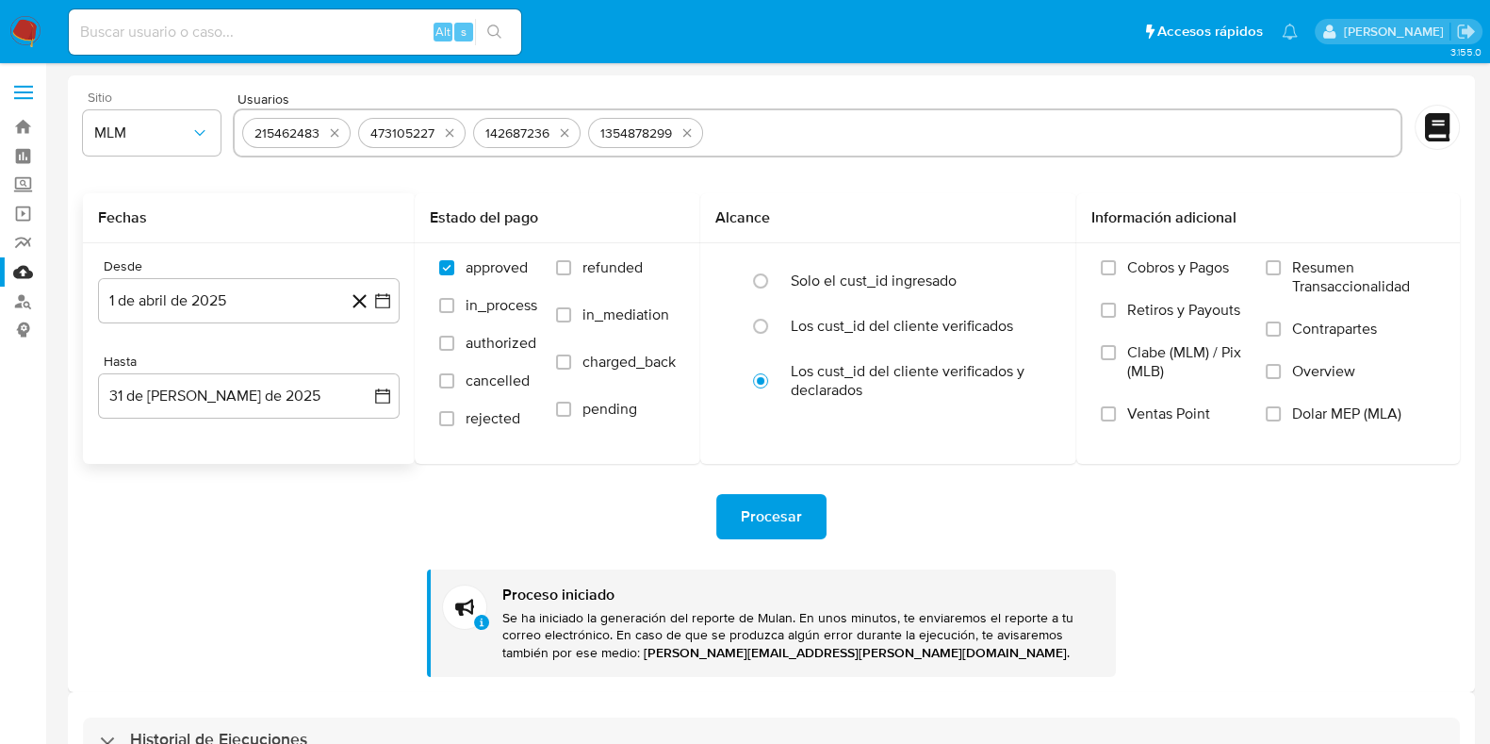
click at [25, 30] on img at bounding box center [25, 32] width 32 height 32
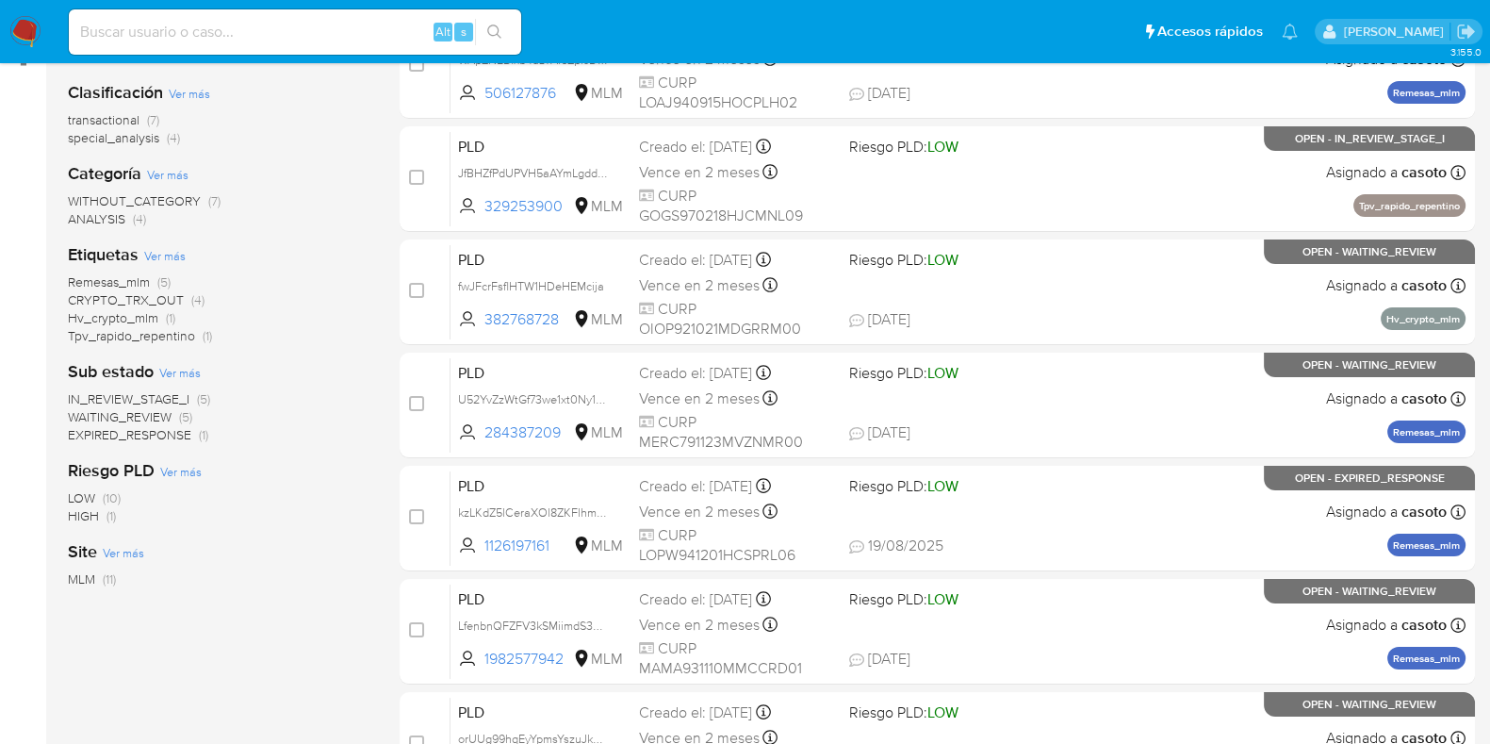
scroll to position [389, 0]
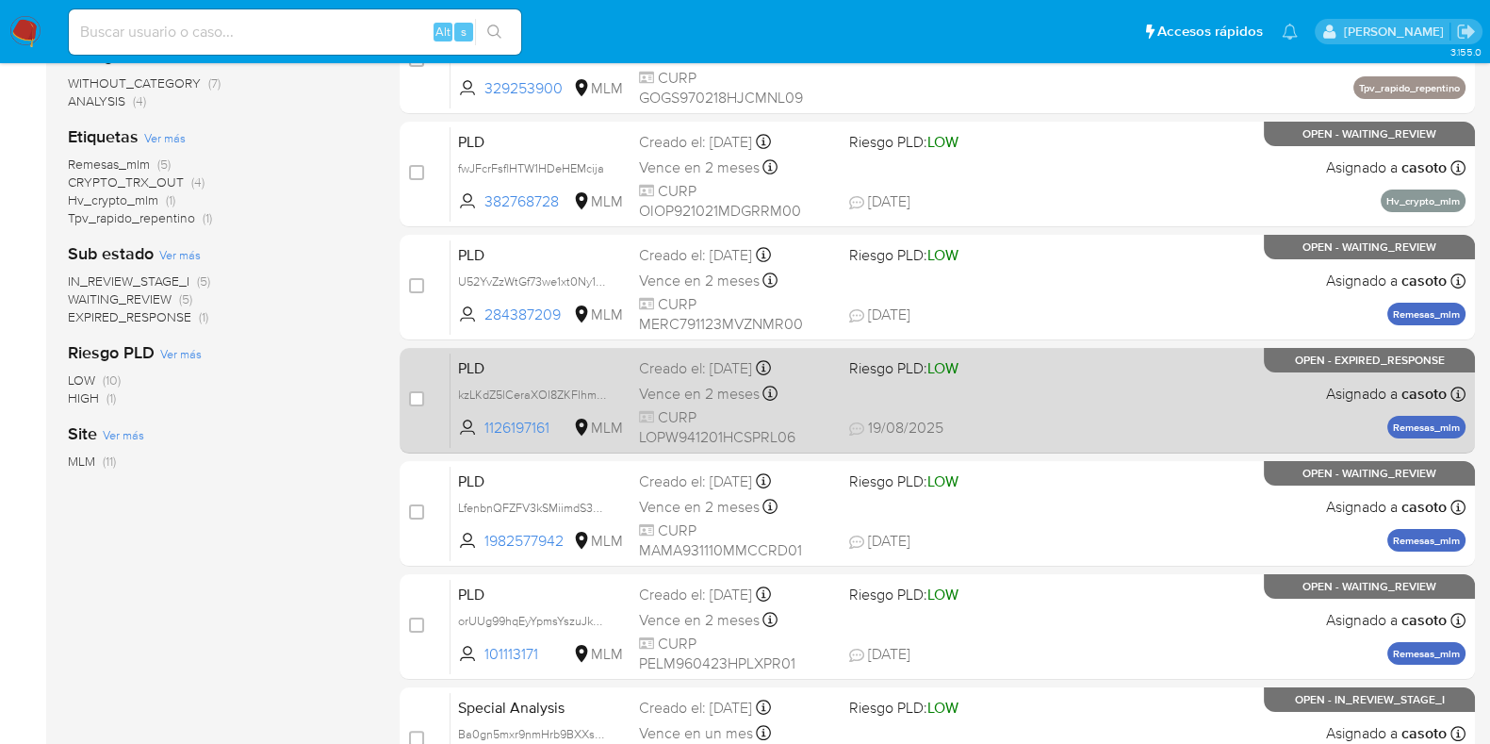
click at [1059, 427] on span "[DATE] [DATE] 18:47" at bounding box center [1051, 428] width 405 height 21
click at [418, 400] on input "checkbox" at bounding box center [416, 398] width 15 height 15
checkbox input "true"
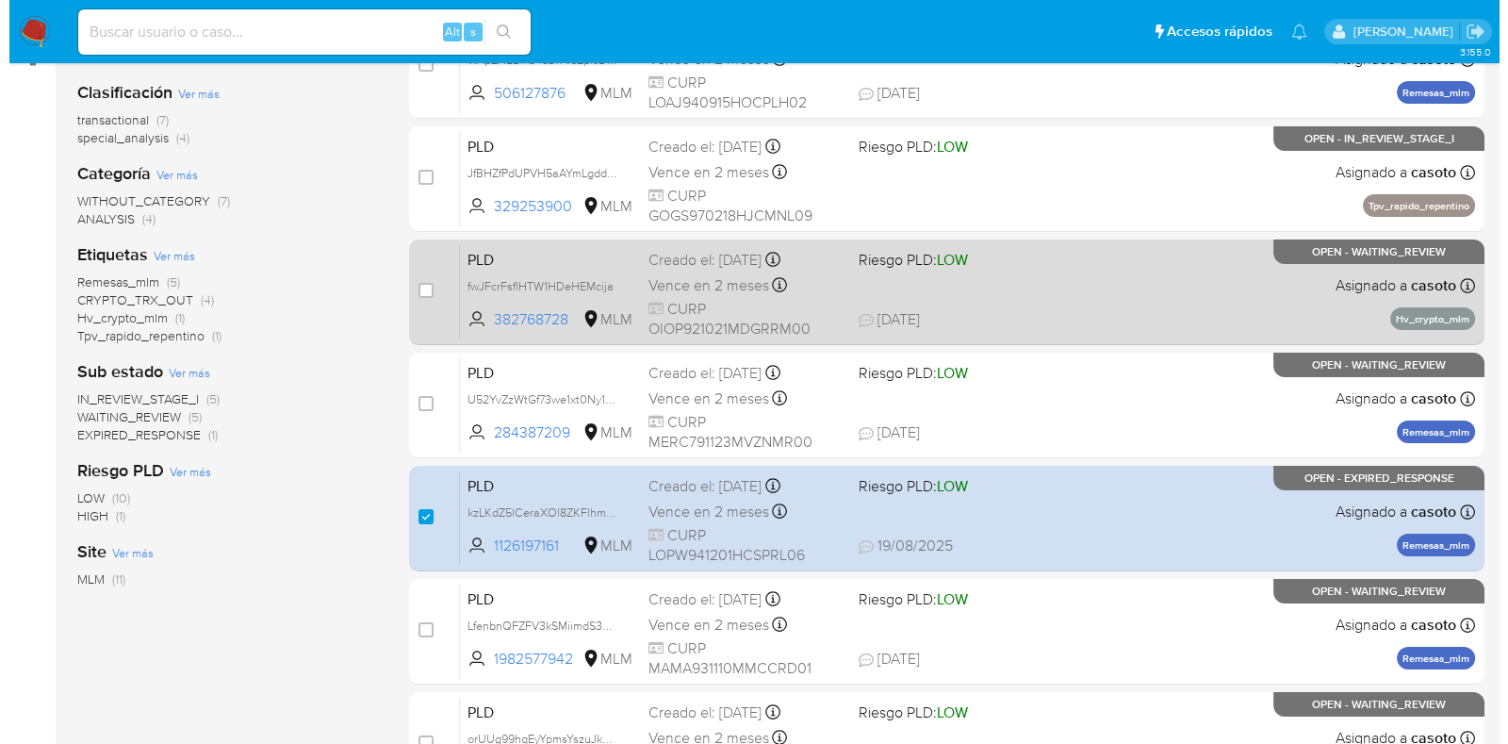
scroll to position [154, 0]
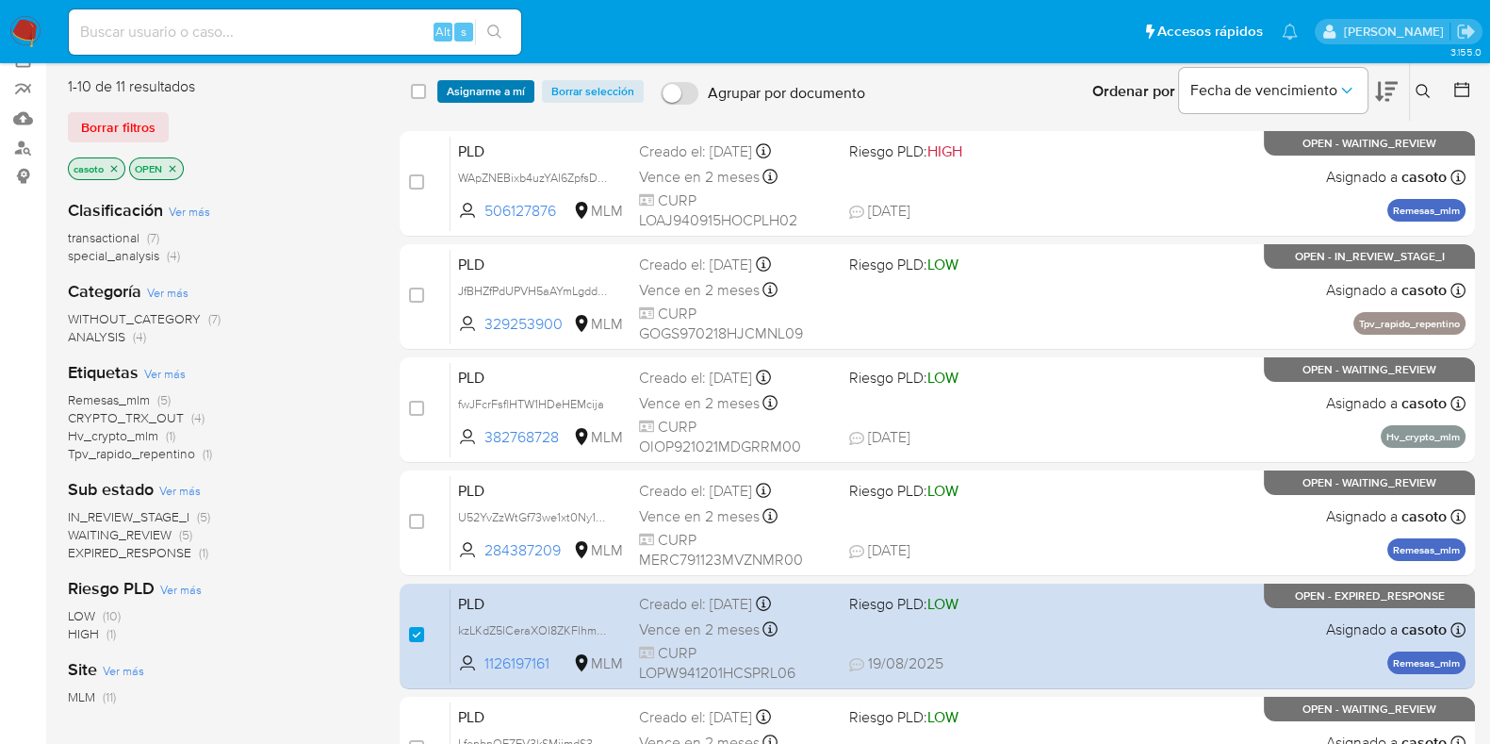
click at [509, 91] on span "Asignarme a mí" at bounding box center [486, 91] width 78 height 19
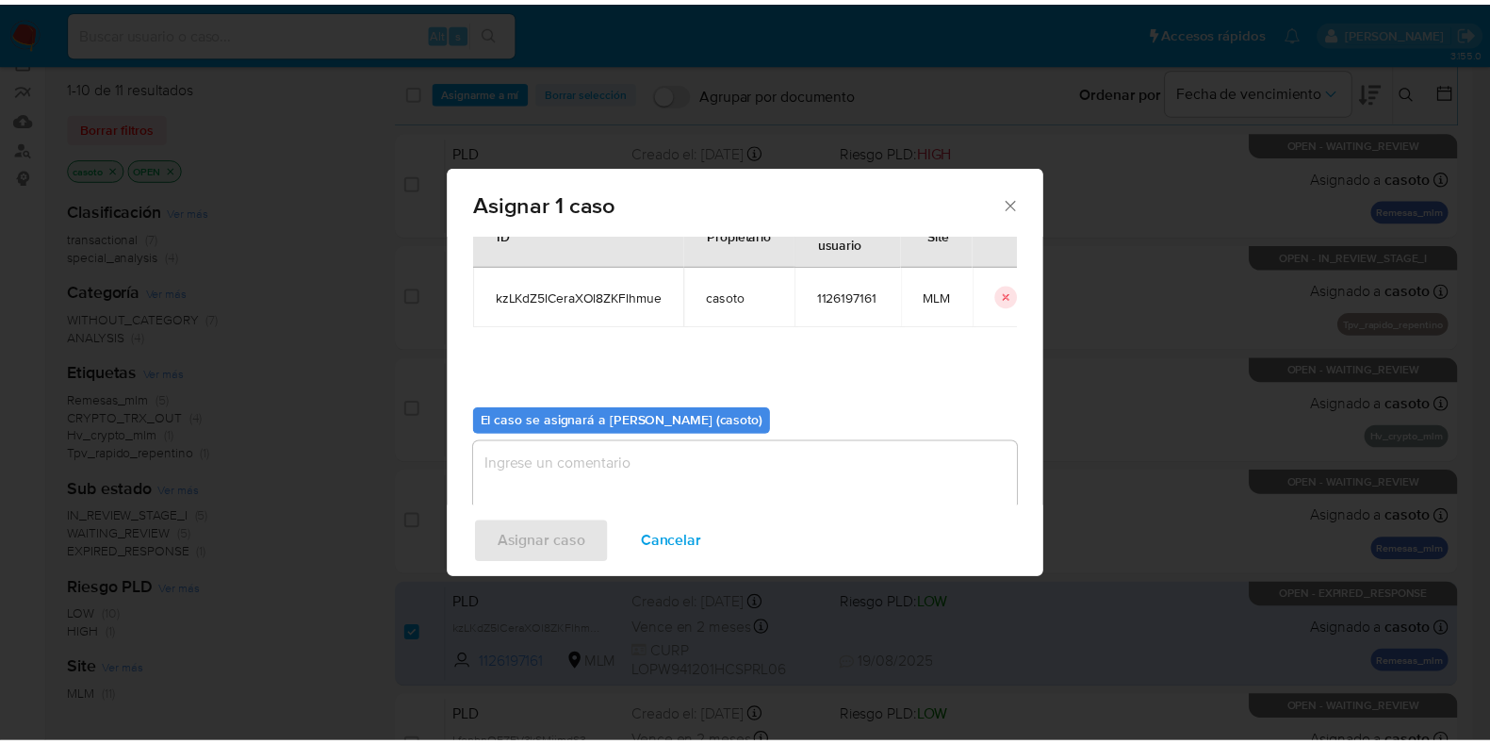
scroll to position [97, 0]
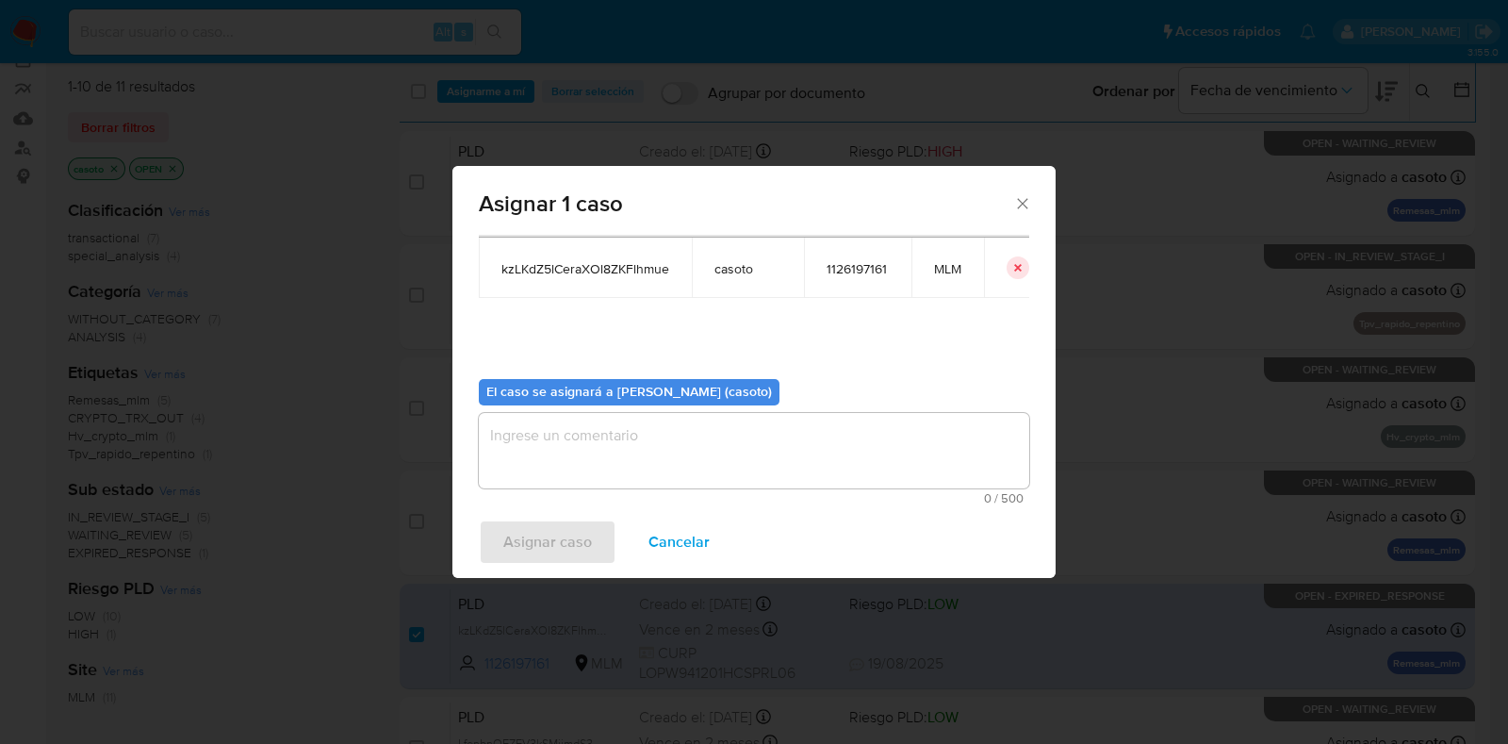
click at [670, 437] on textarea "assign-modal" at bounding box center [754, 450] width 550 height 75
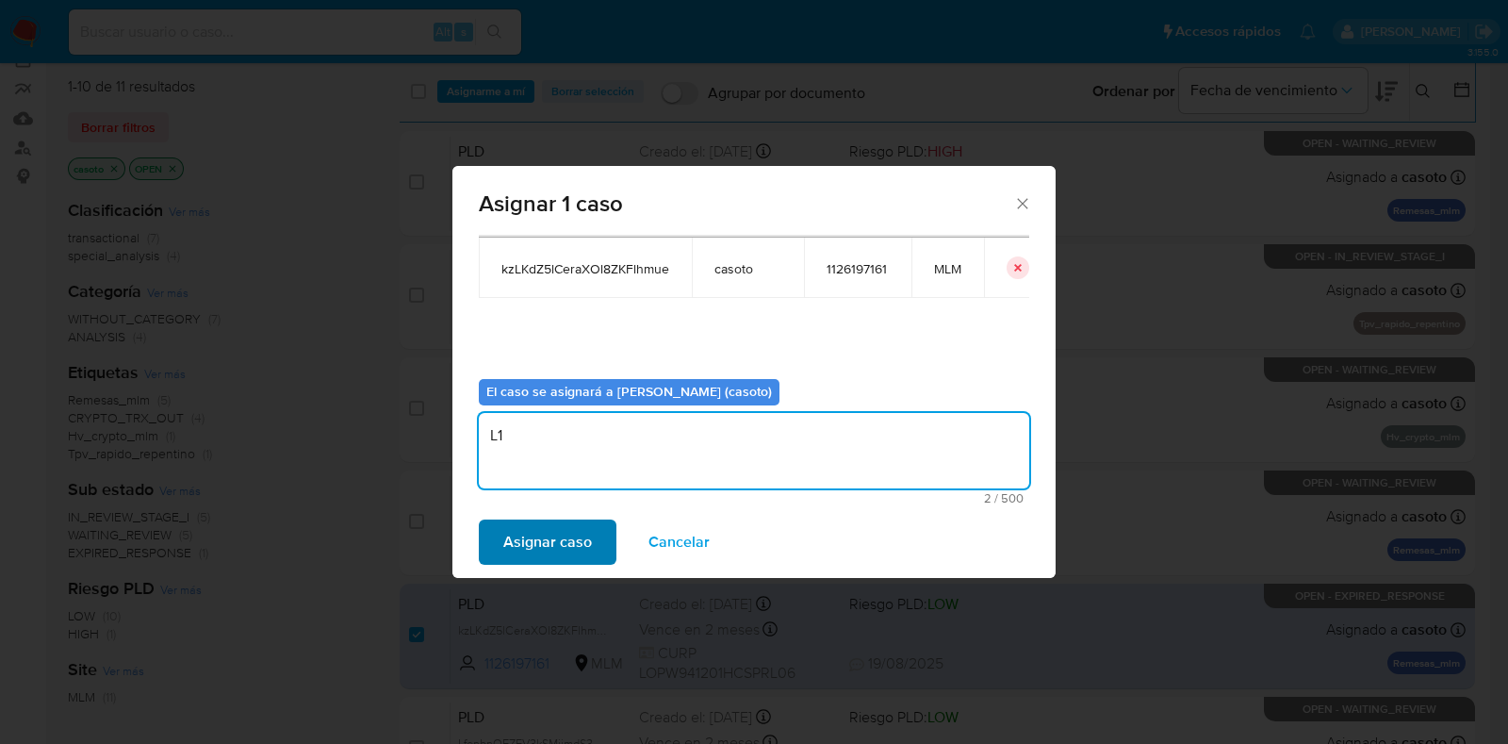
type textarea "L1"
click at [575, 532] on span "Asignar caso" at bounding box center [547, 541] width 89 height 41
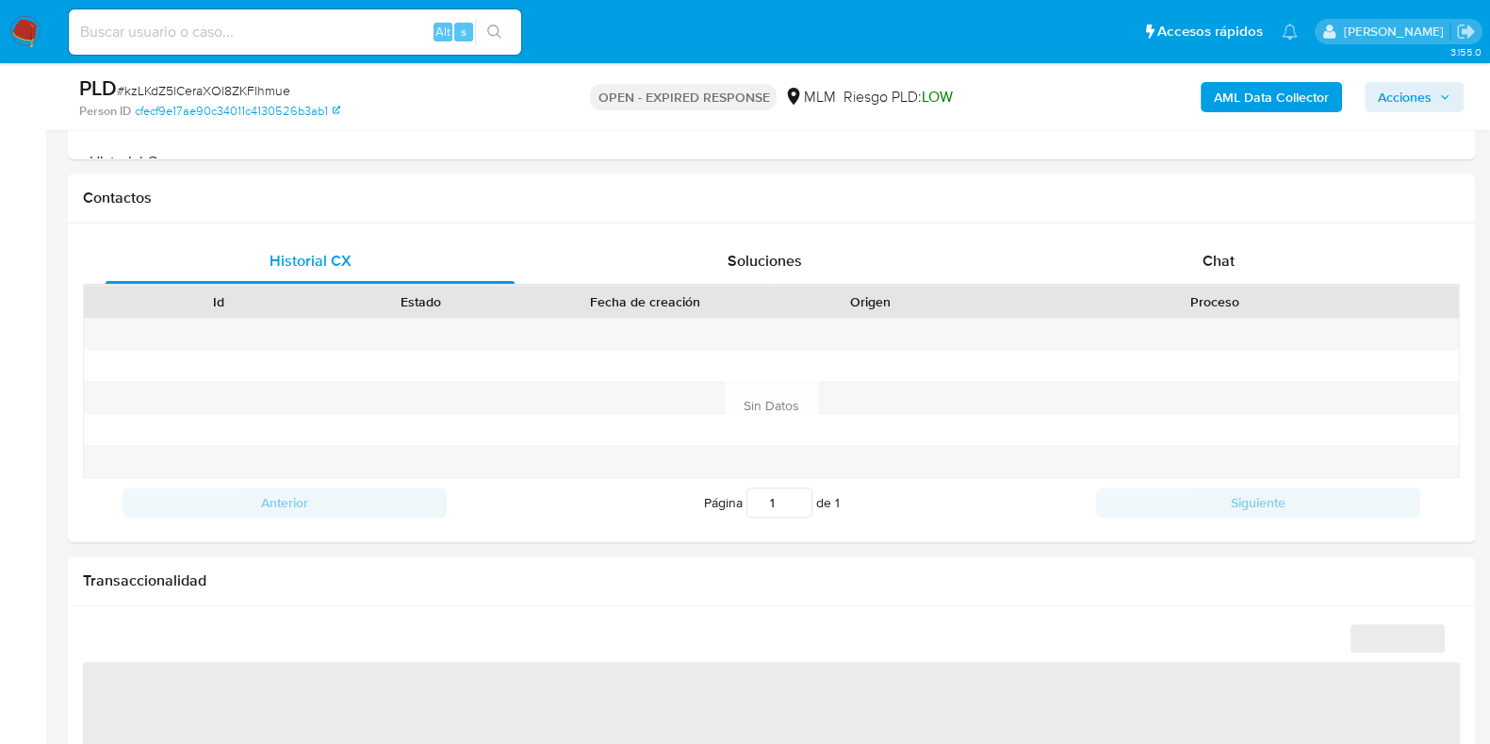
scroll to position [824, 0]
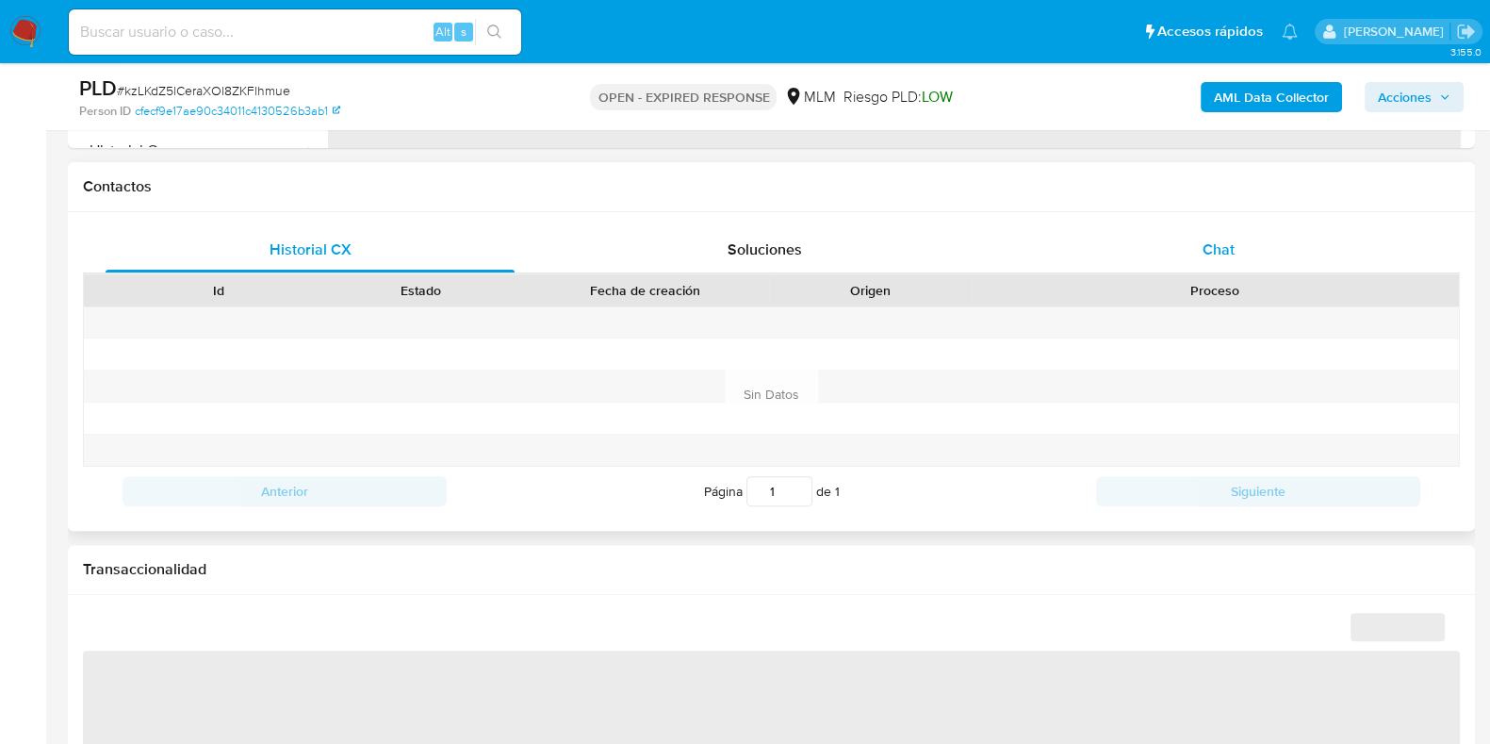
click at [1233, 263] on div "Chat" at bounding box center [1218, 249] width 409 height 45
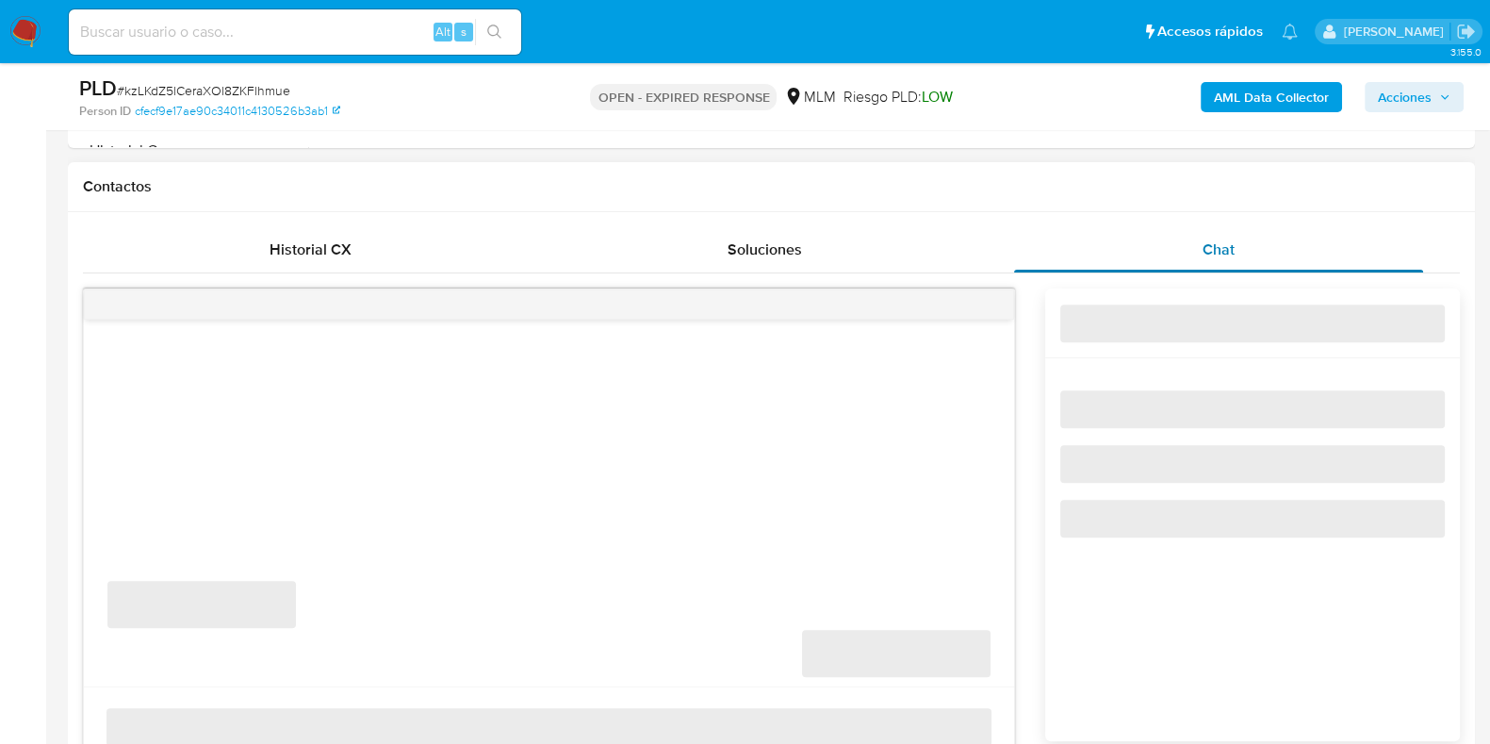
select select "10"
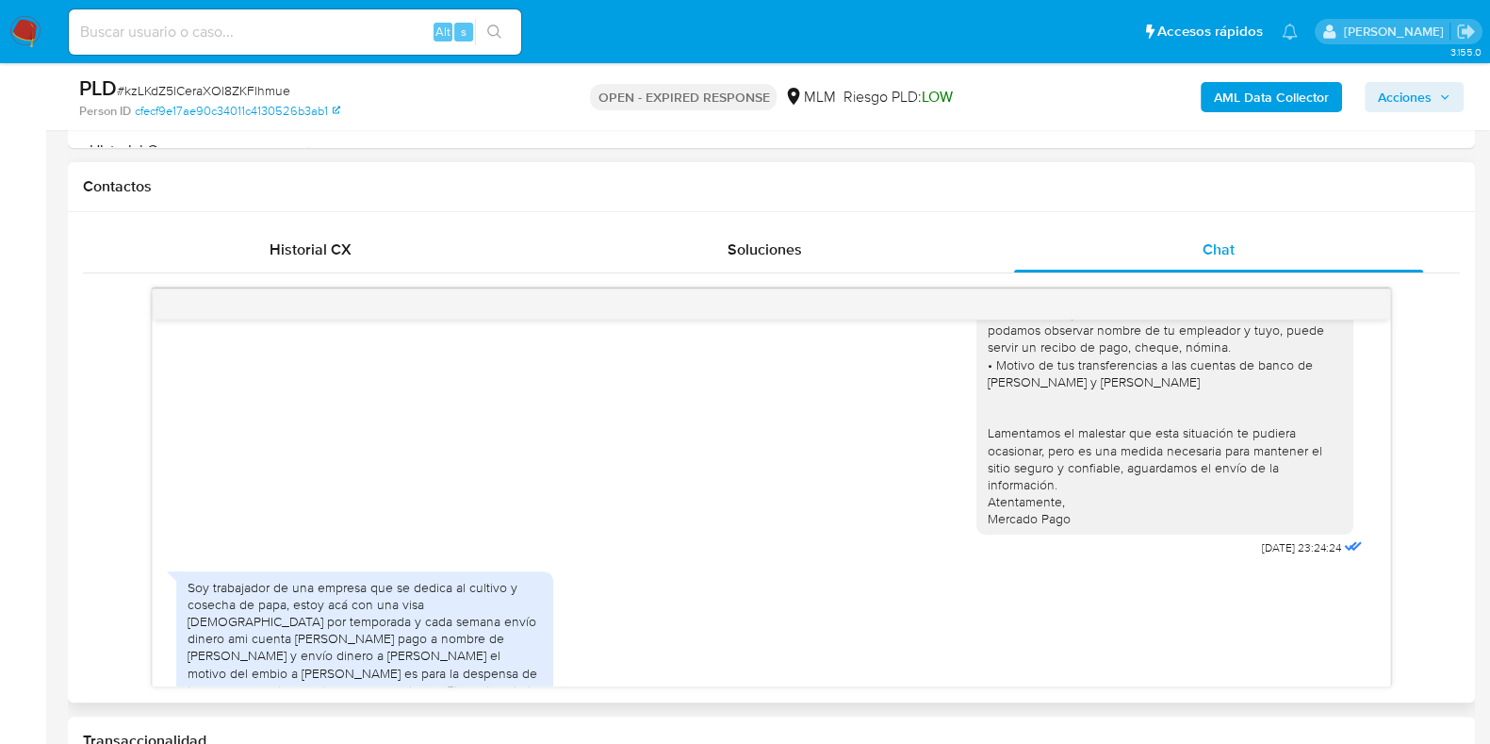
scroll to position [0, 0]
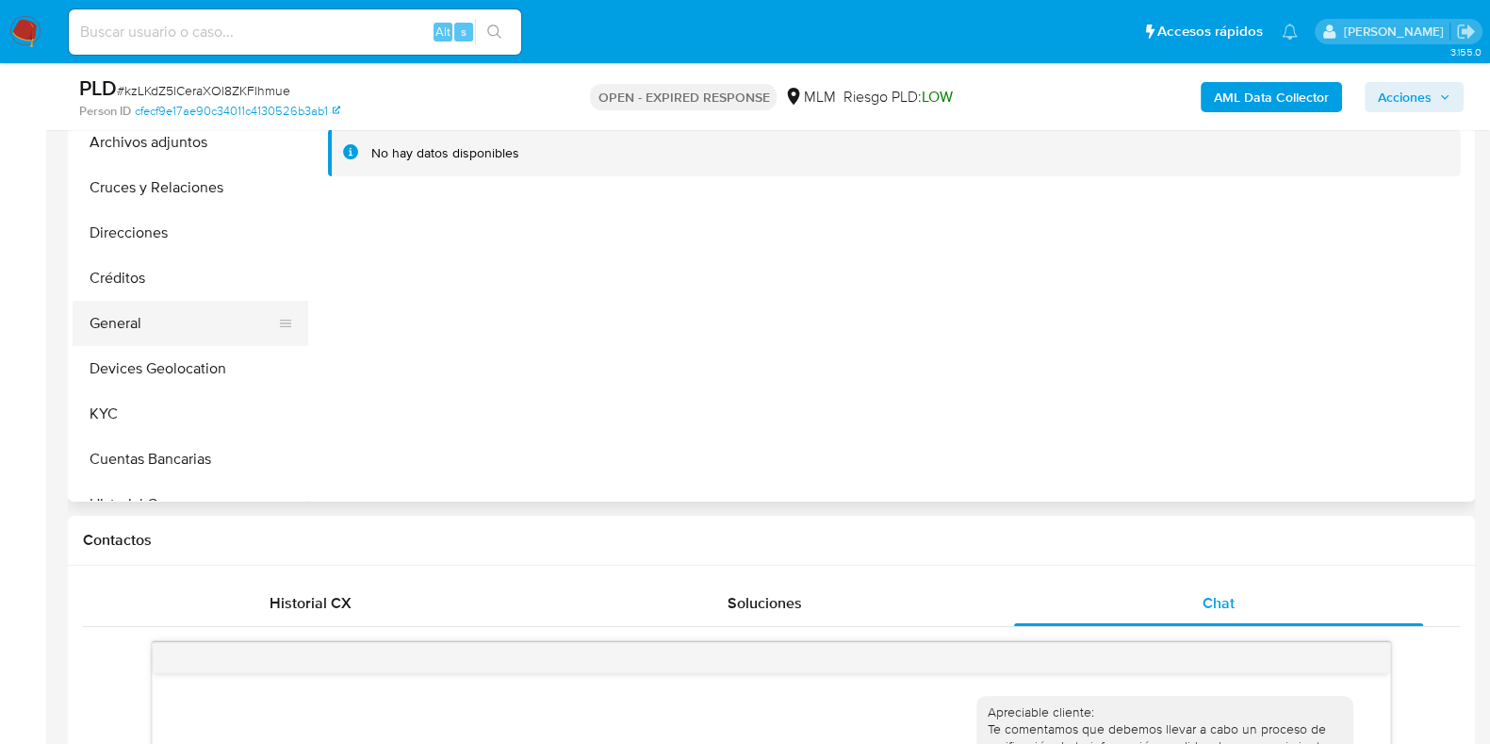
click at [169, 333] on button "General" at bounding box center [183, 323] width 221 height 45
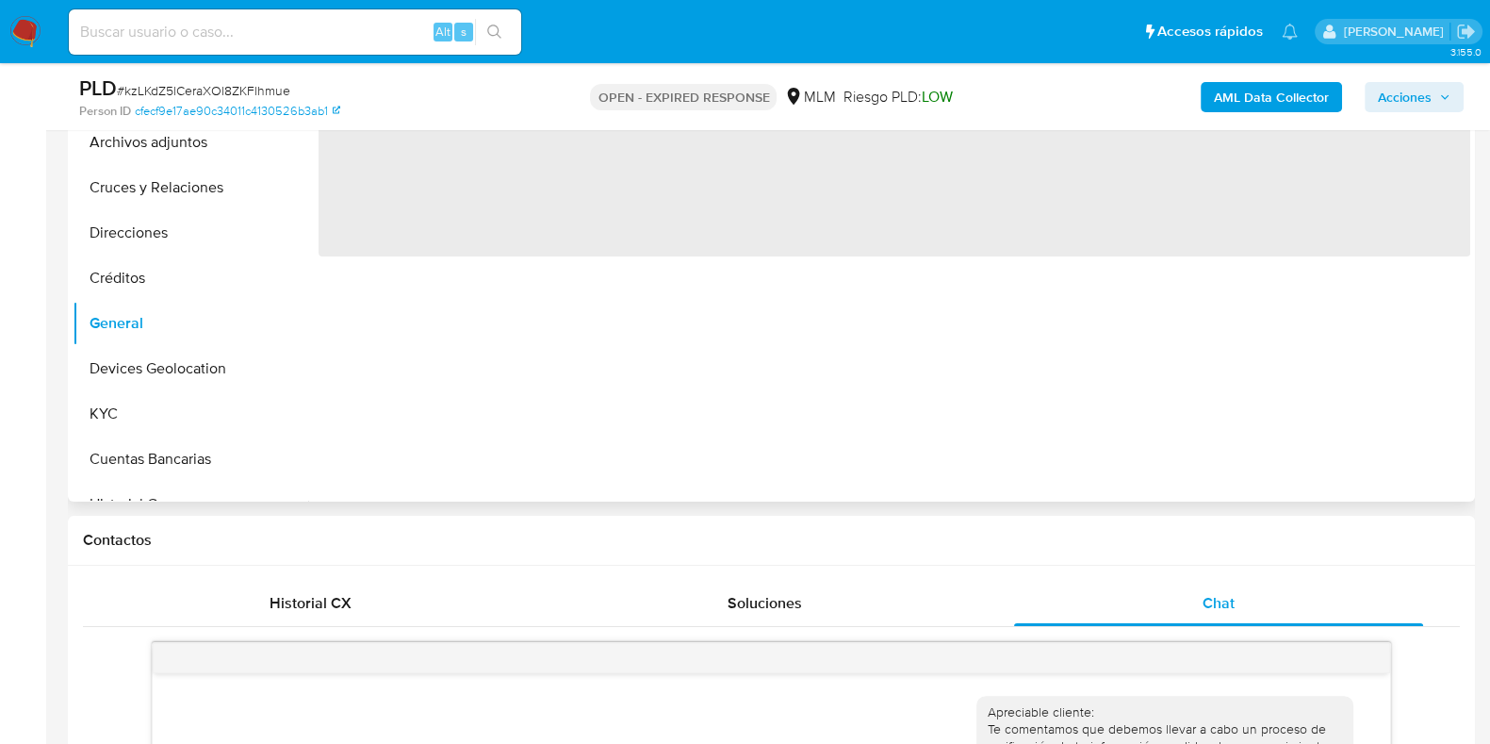
scroll to position [353, 0]
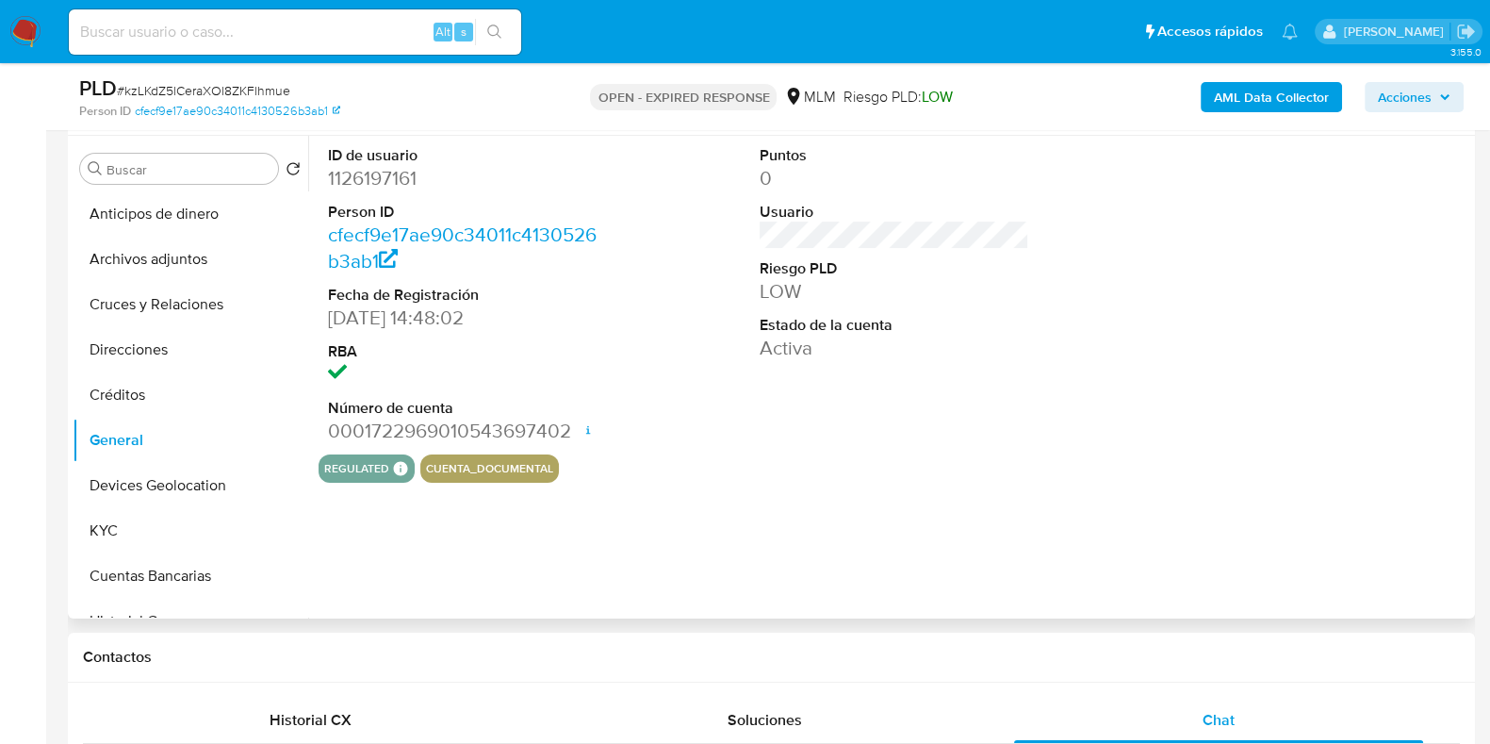
click at [405, 184] on dd "1126197161" at bounding box center [463, 178] width 270 height 26
copy dd "1126197161"
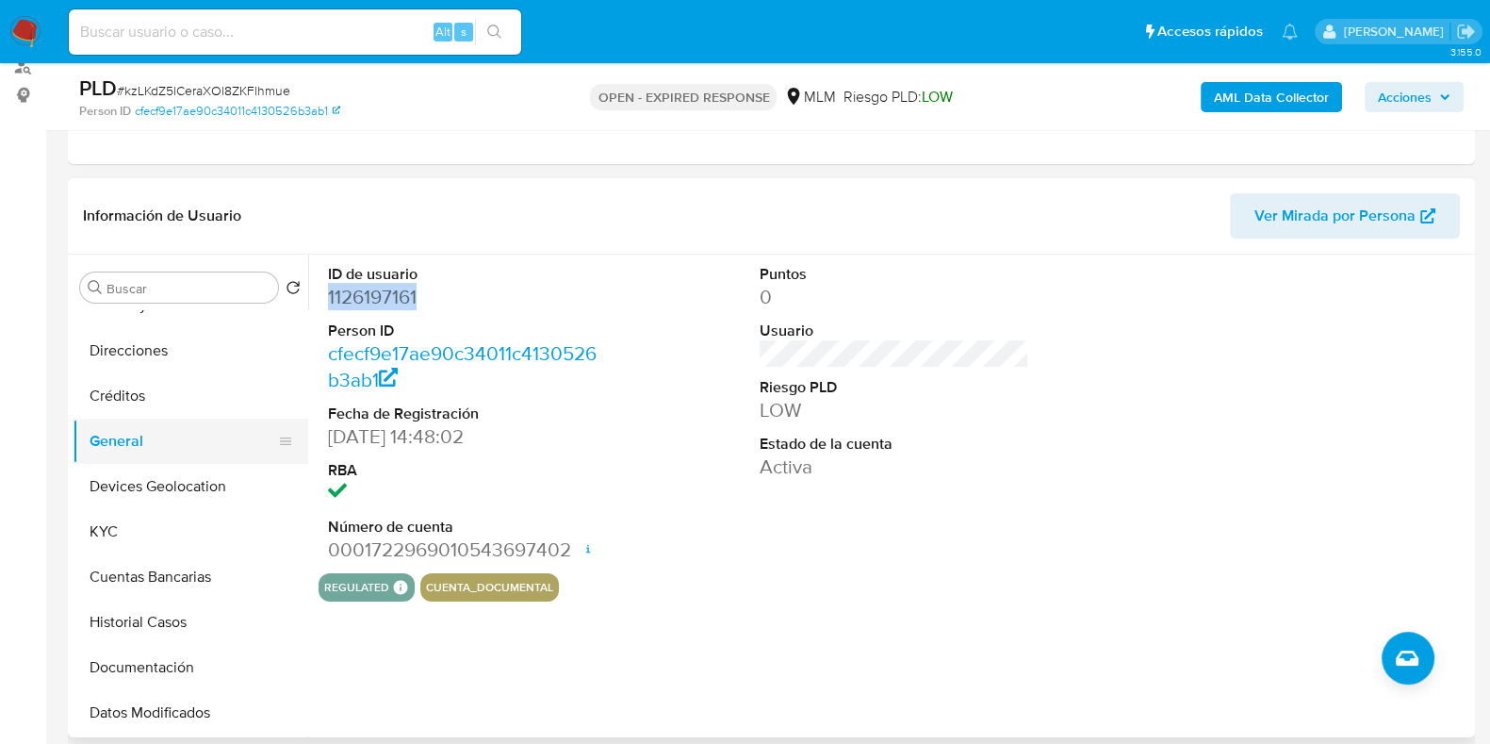
scroll to position [235, 0]
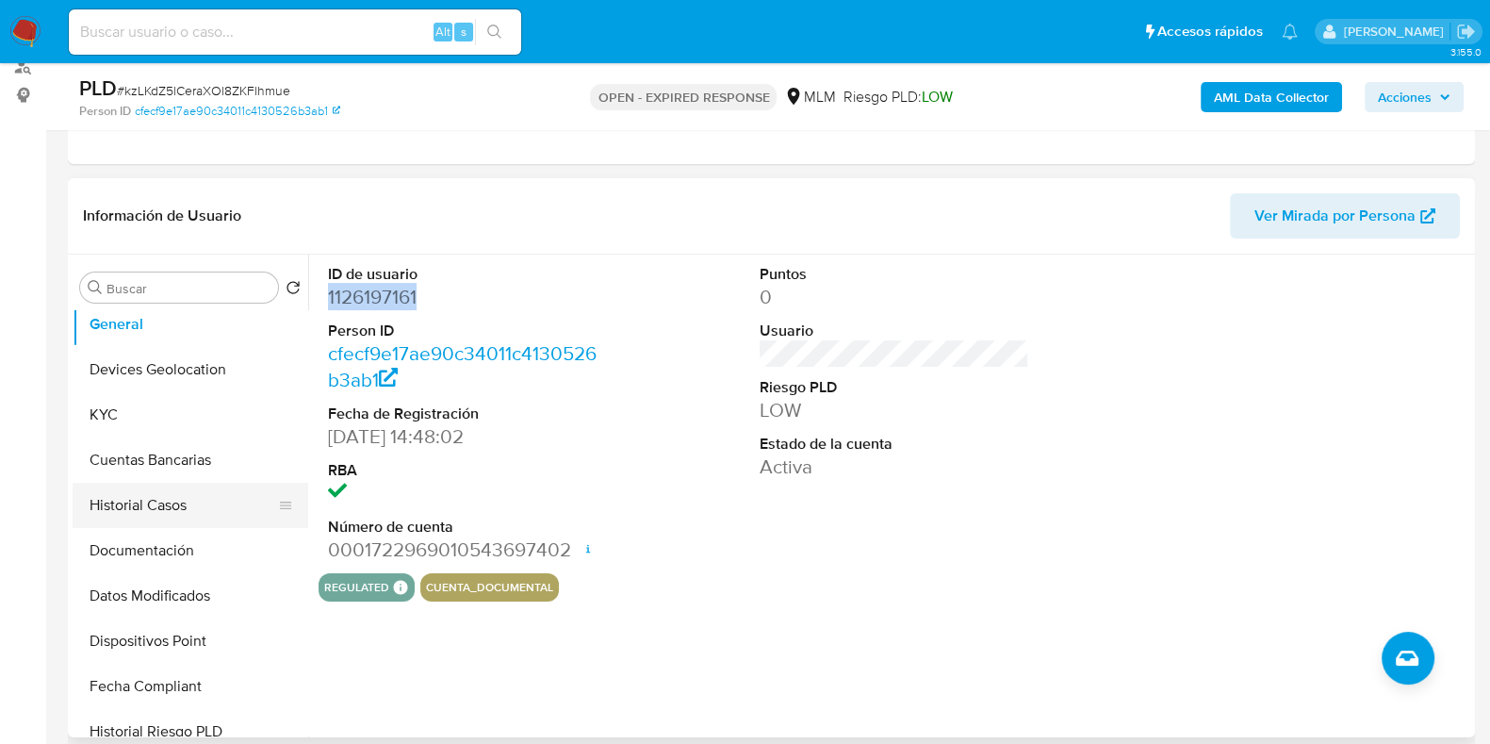
click at [167, 508] on button "Historial Casos" at bounding box center [183, 505] width 221 height 45
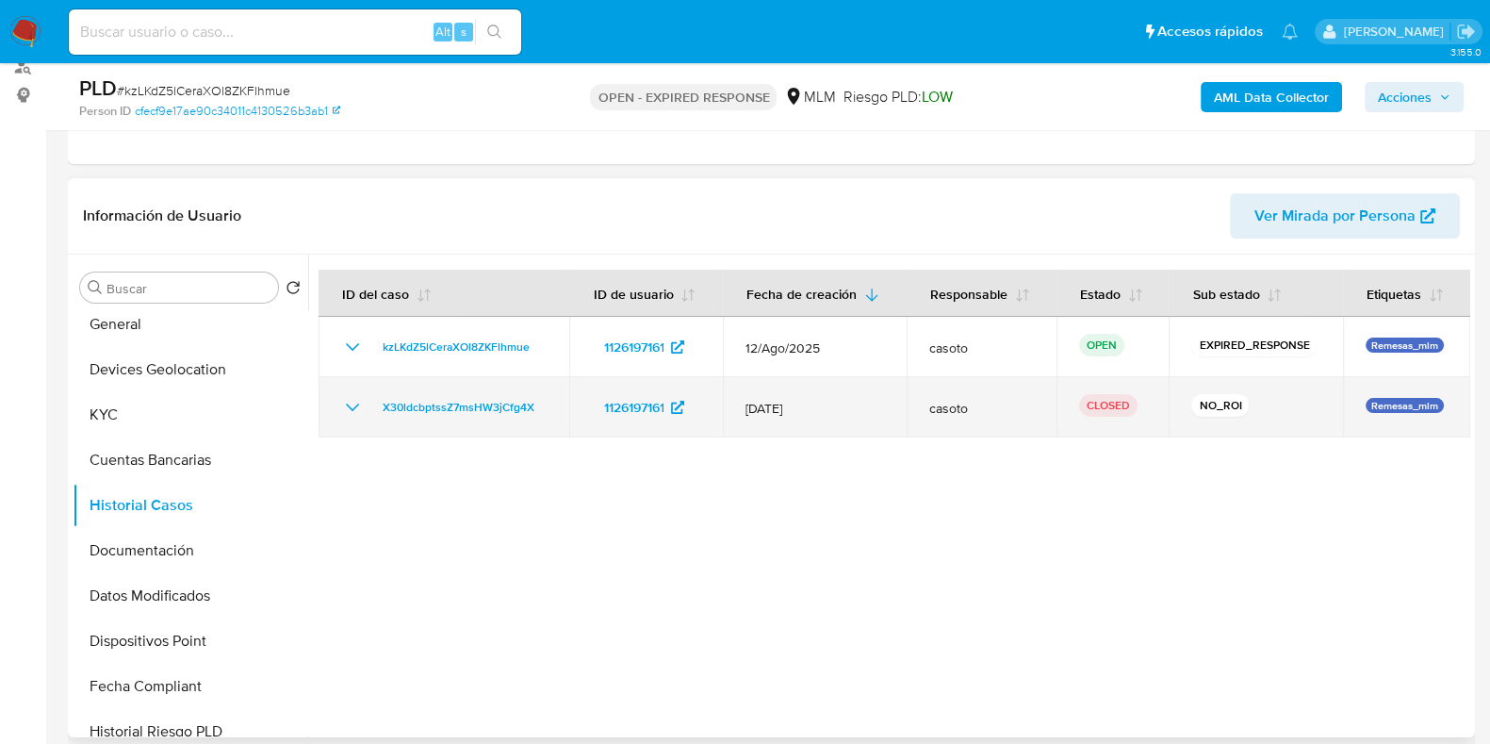
click at [345, 404] on icon "Mostrar/Ocultar" at bounding box center [352, 407] width 23 height 23
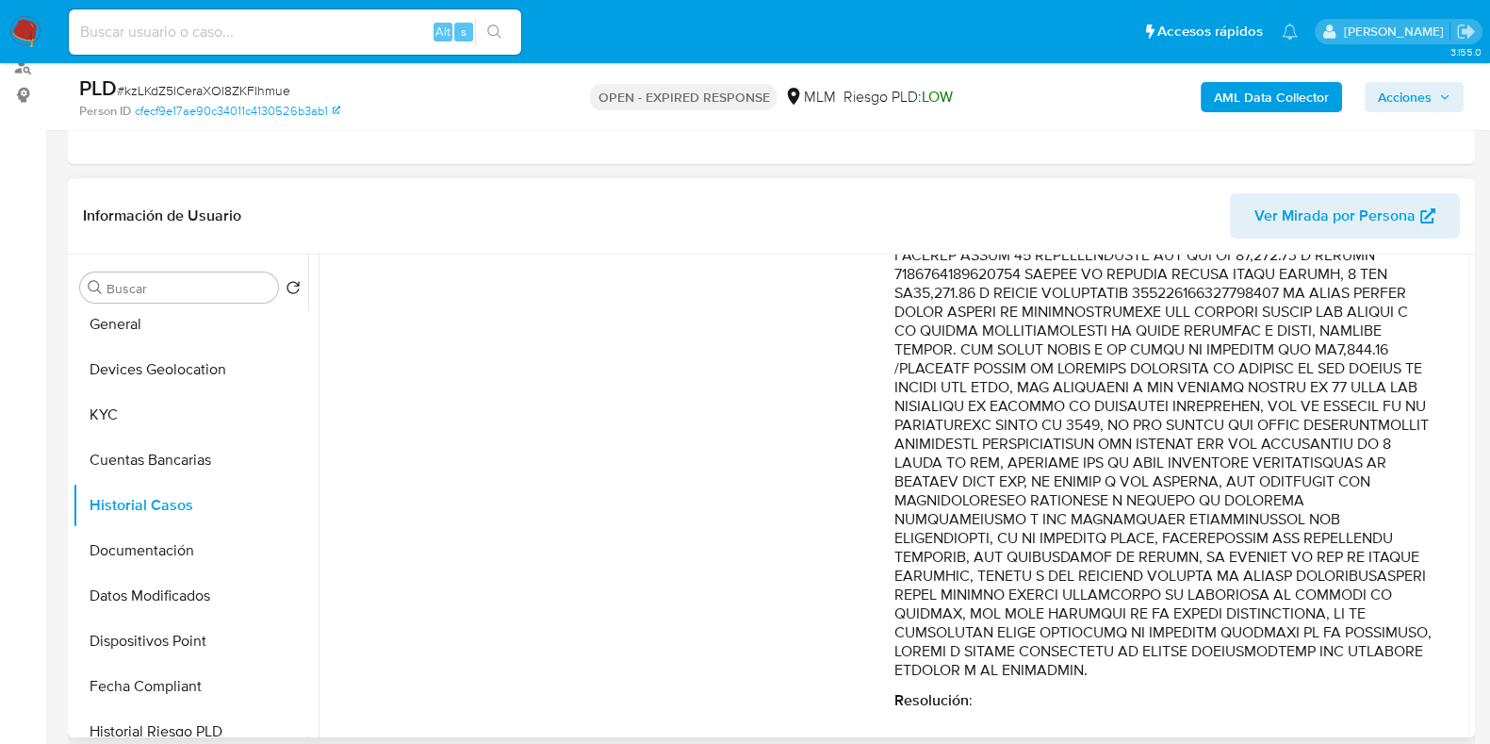
scroll to position [740, 0]
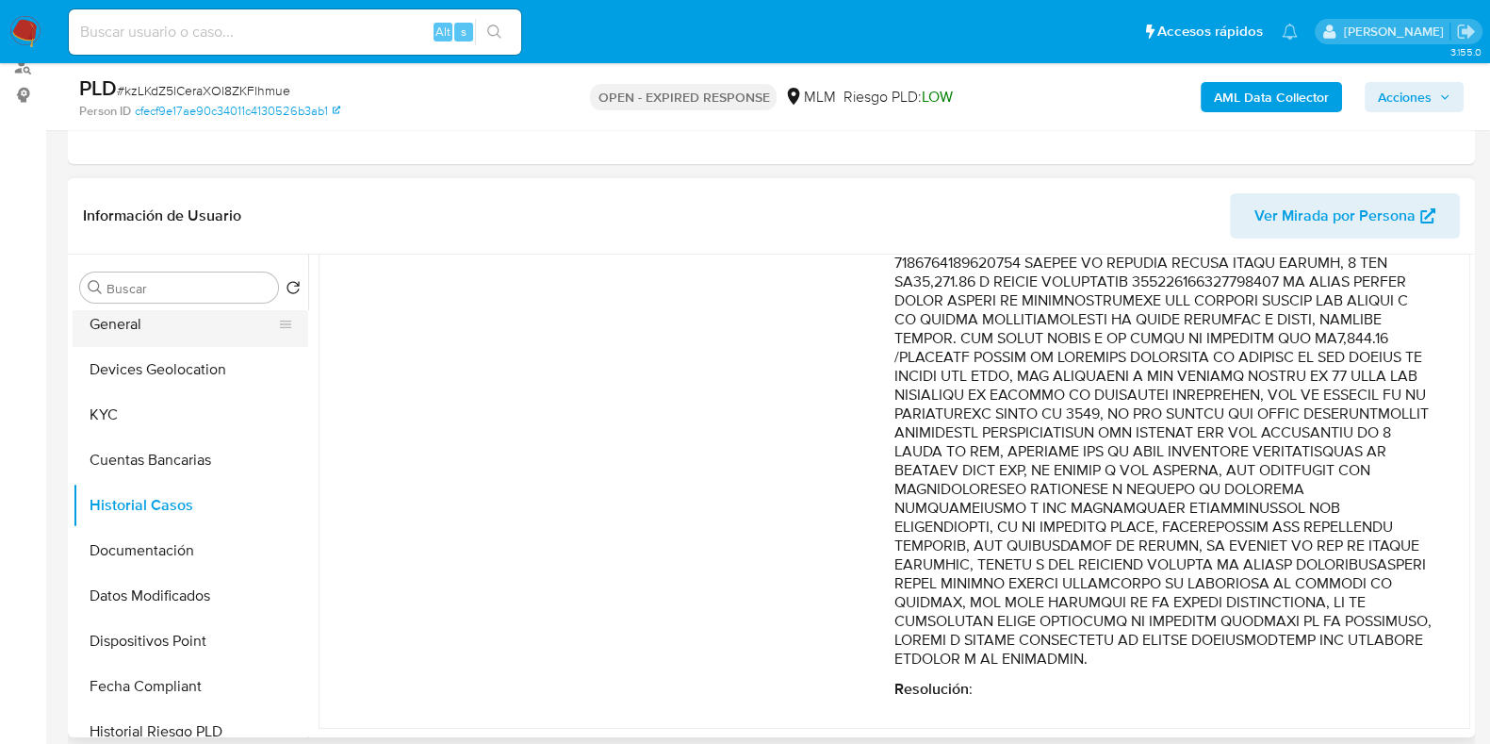
click at [134, 337] on button "General" at bounding box center [183, 324] width 221 height 45
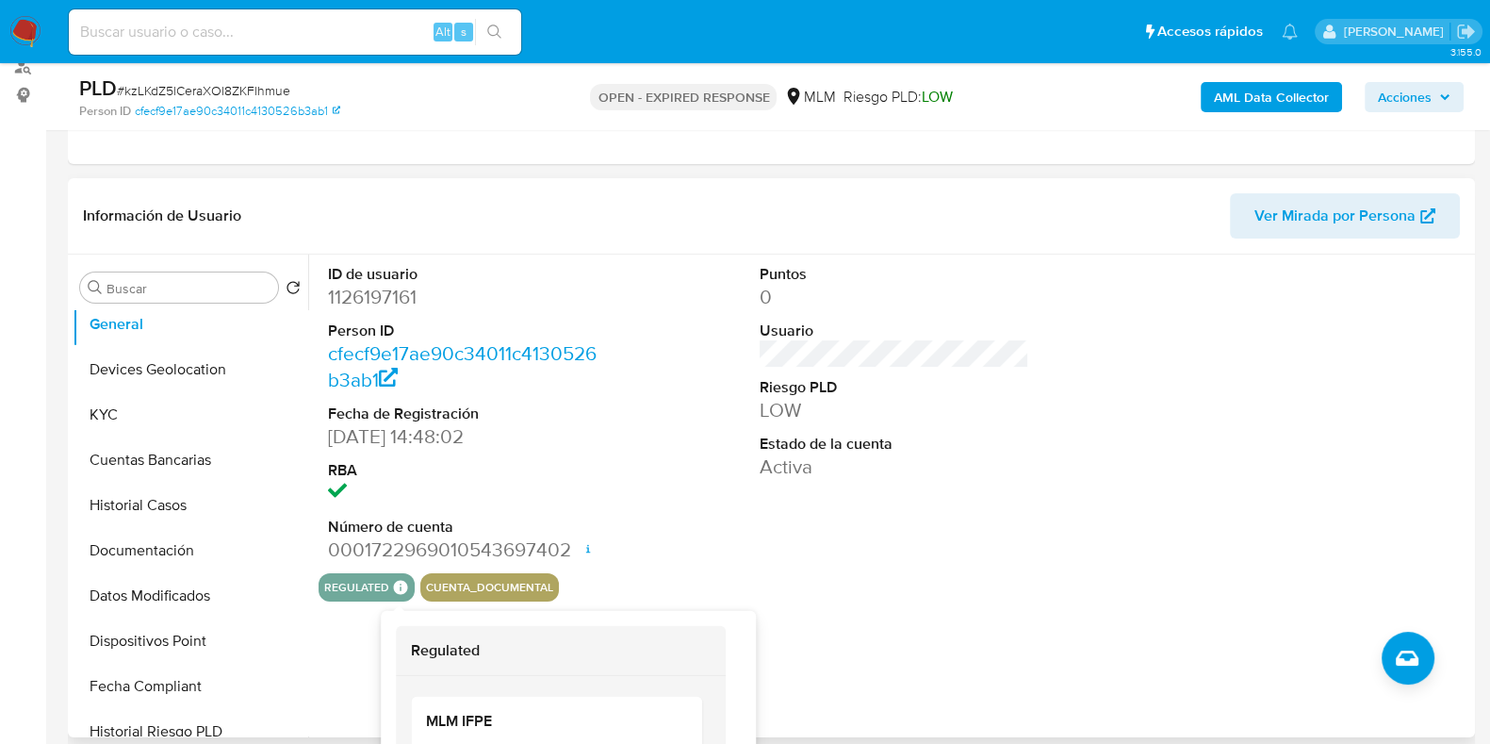
scroll to position [353, 0]
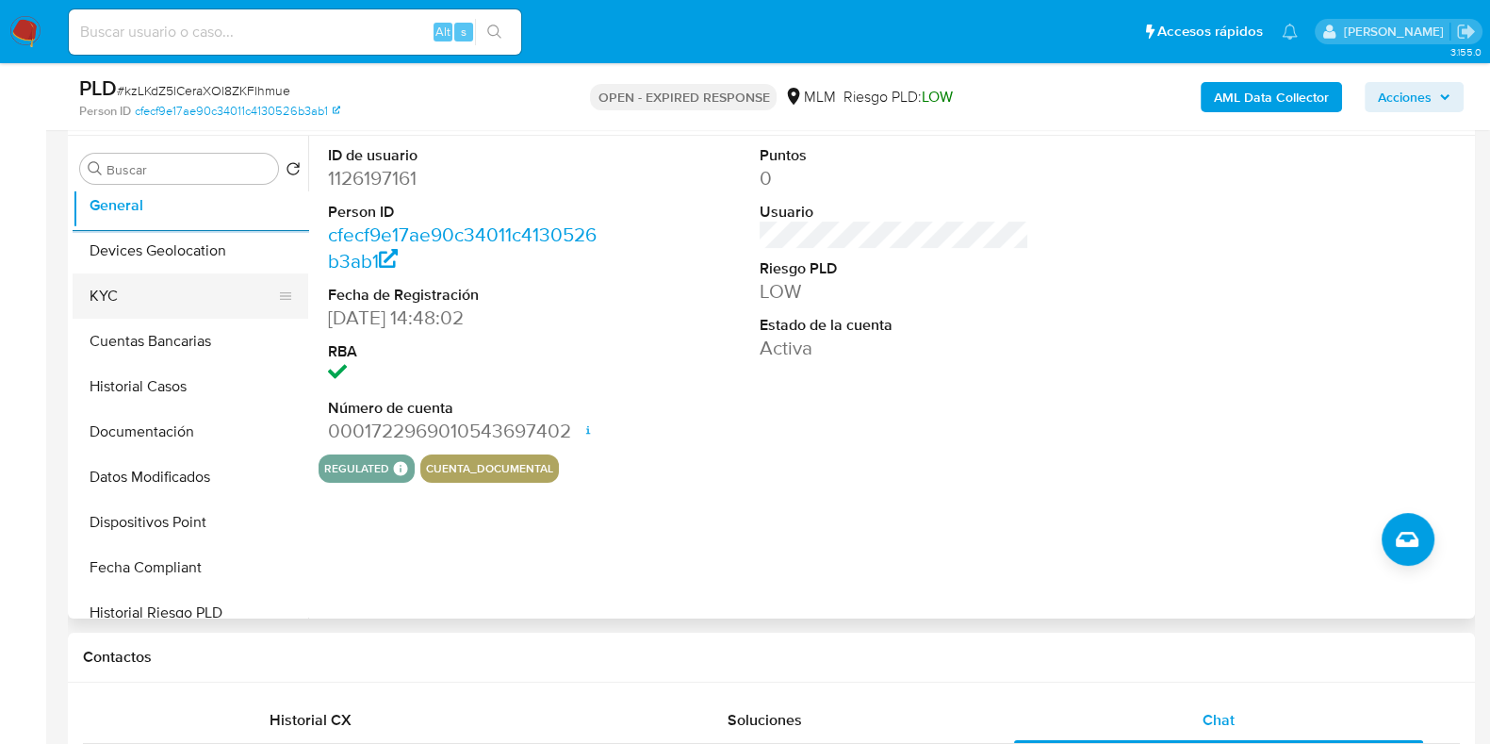
click at [170, 309] on button "KYC" at bounding box center [183, 295] width 221 height 45
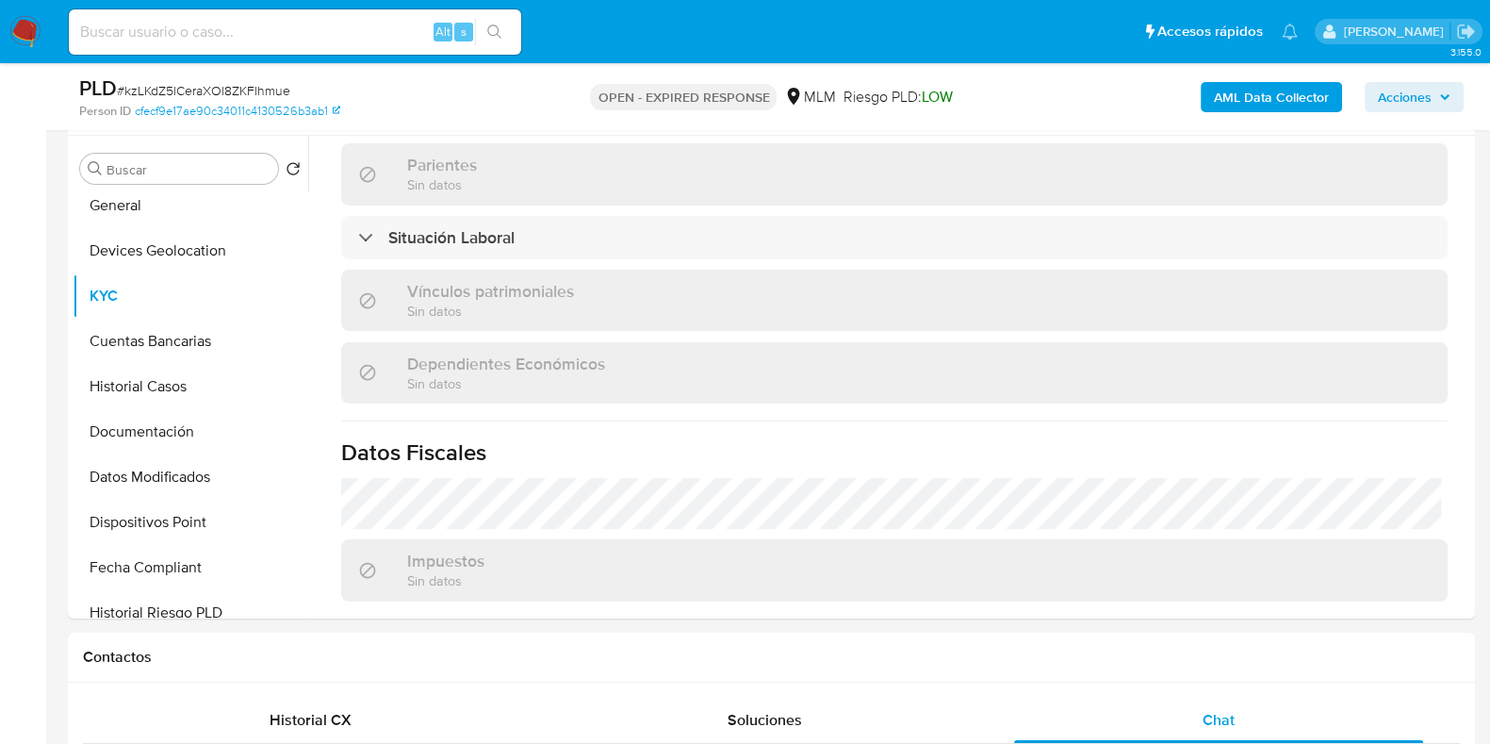
scroll to position [942, 0]
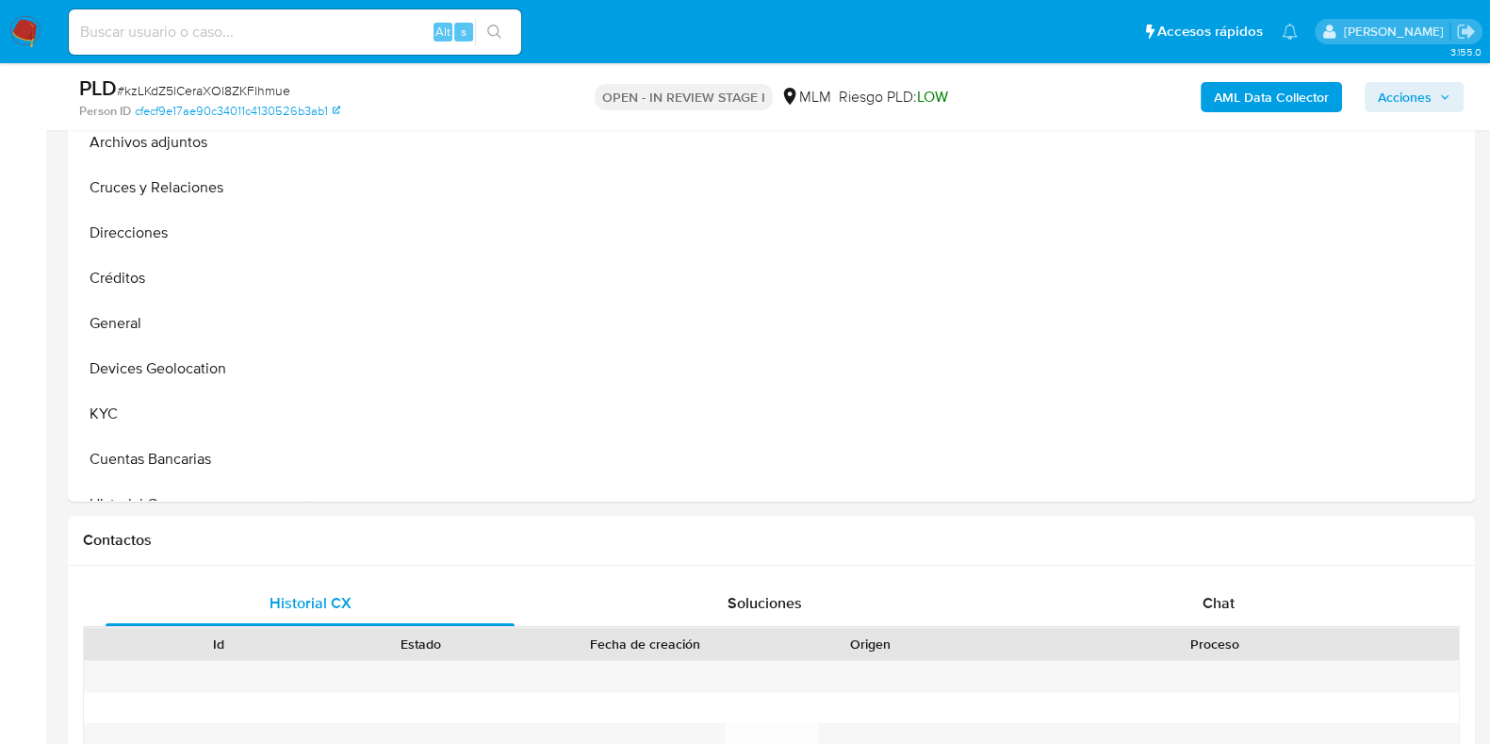
scroll to position [824, 0]
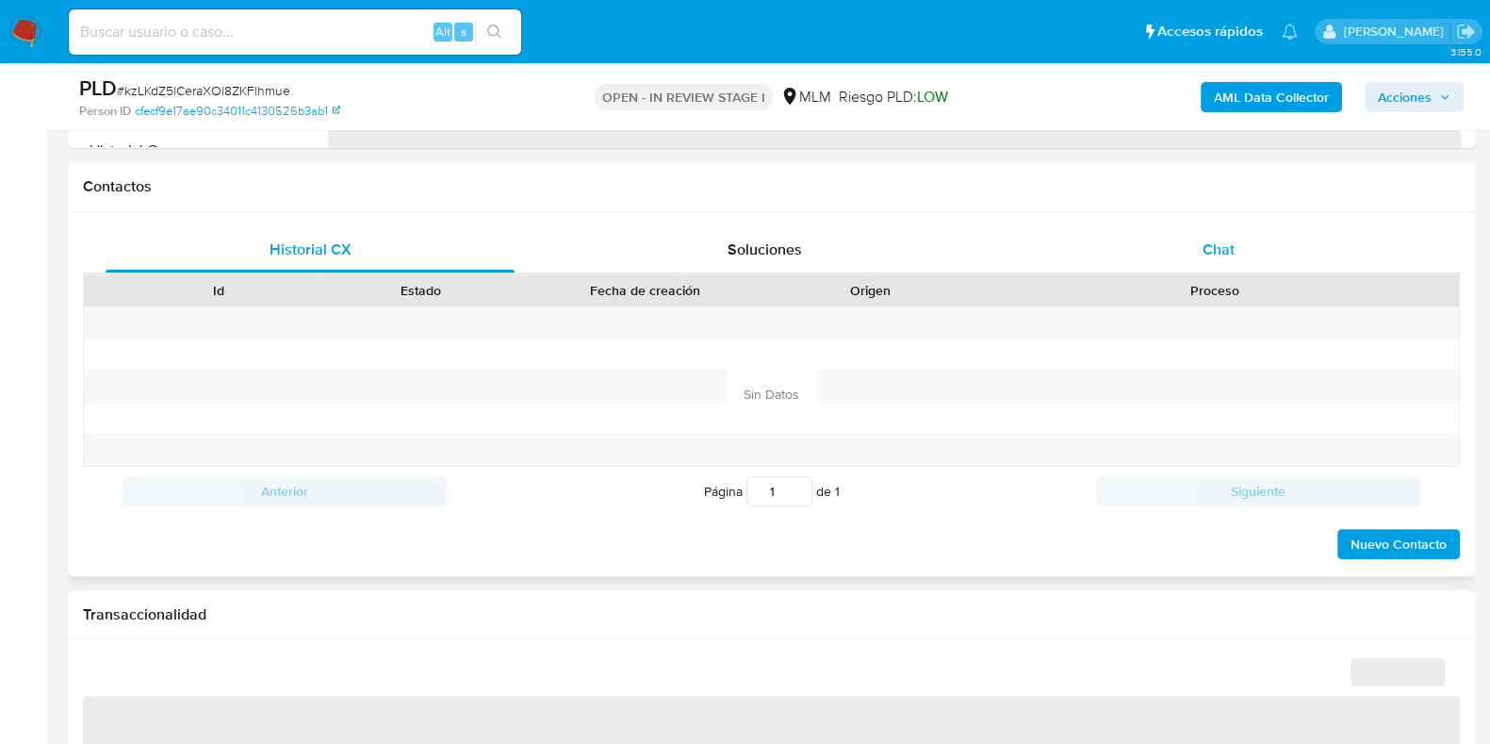
click at [1221, 242] on span "Chat" at bounding box center [1219, 249] width 32 height 22
select select "10"
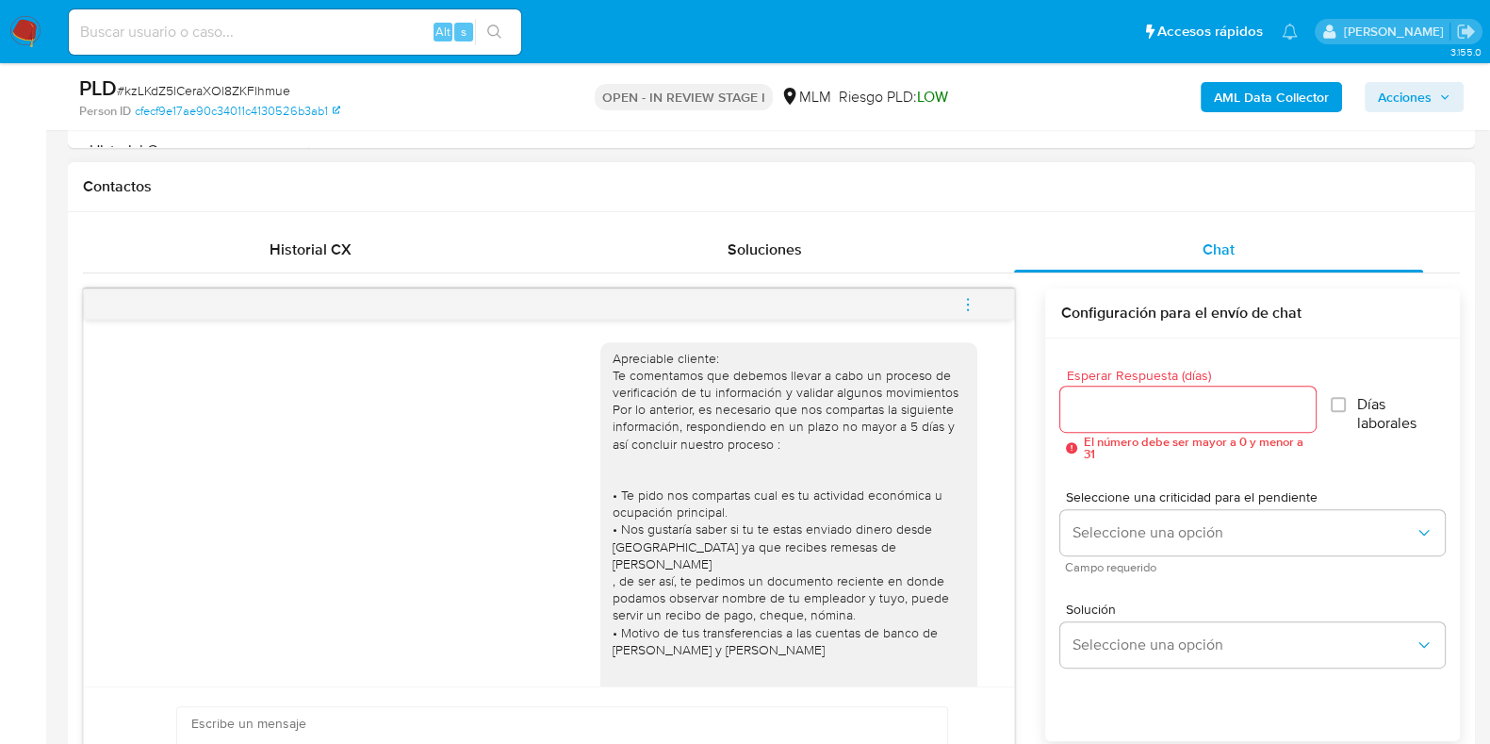
scroll to position [503, 0]
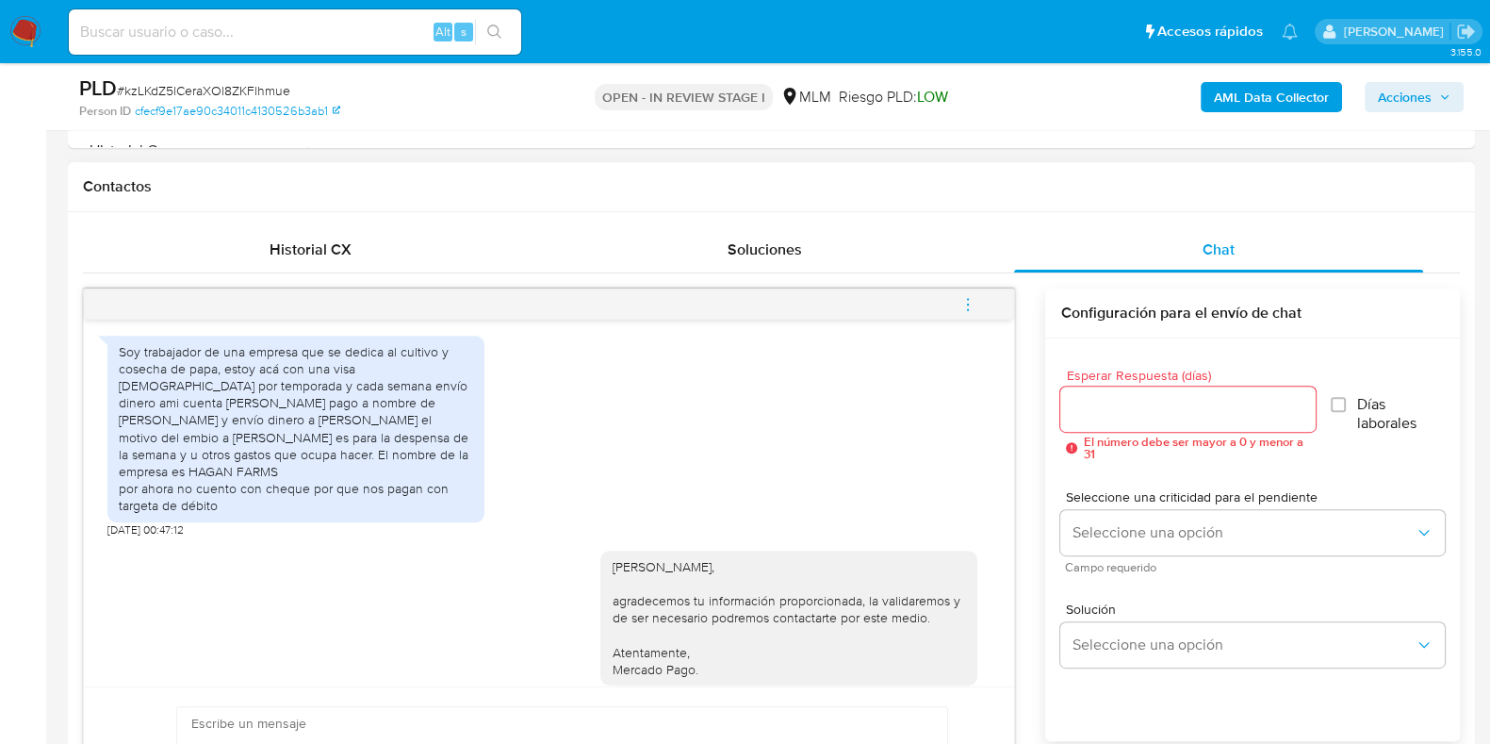
click at [980, 310] on button "menu-action" at bounding box center [968, 304] width 62 height 45
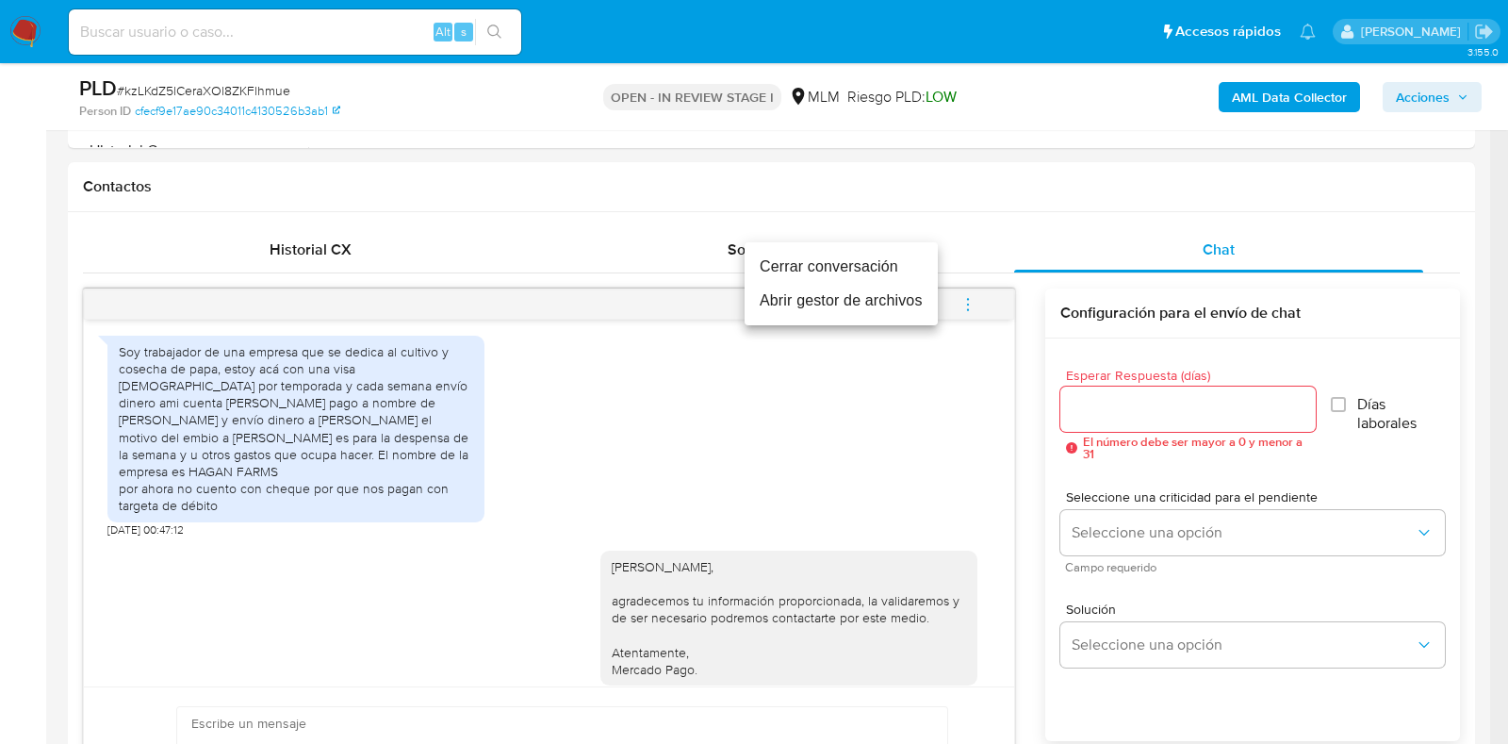
click at [796, 265] on li "Cerrar conversación" at bounding box center [841, 267] width 193 height 34
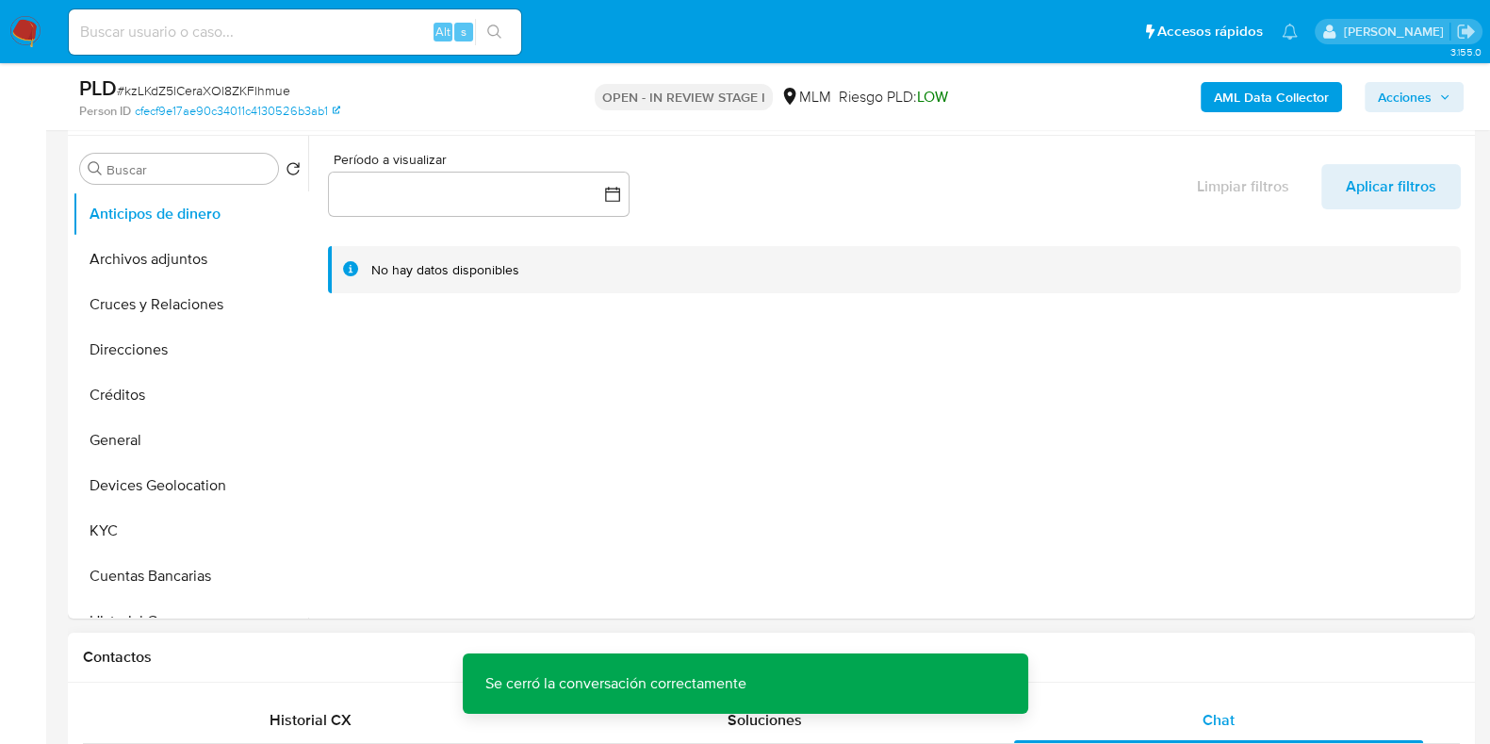
scroll to position [117, 0]
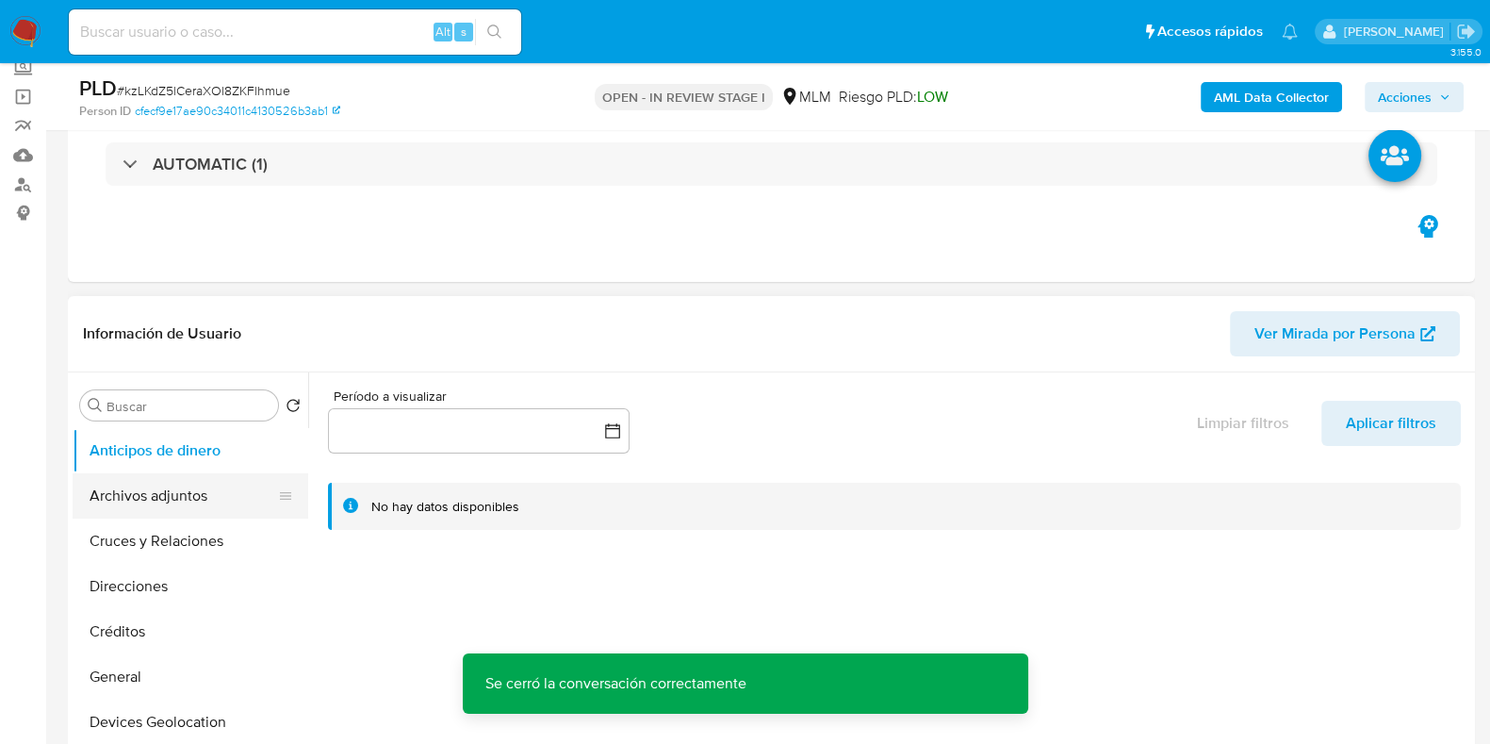
click at [161, 500] on button "Archivos adjuntos" at bounding box center [183, 495] width 221 height 45
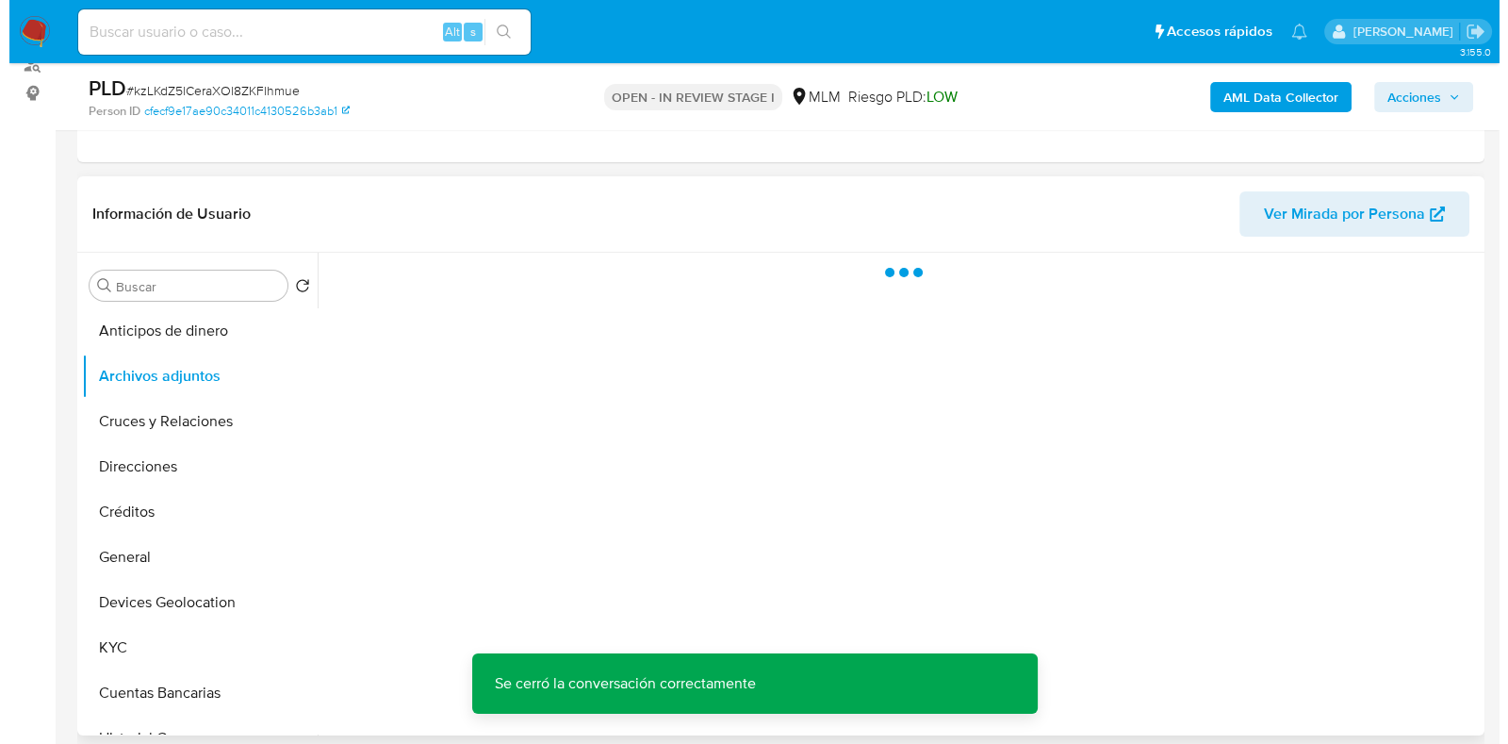
scroll to position [353, 0]
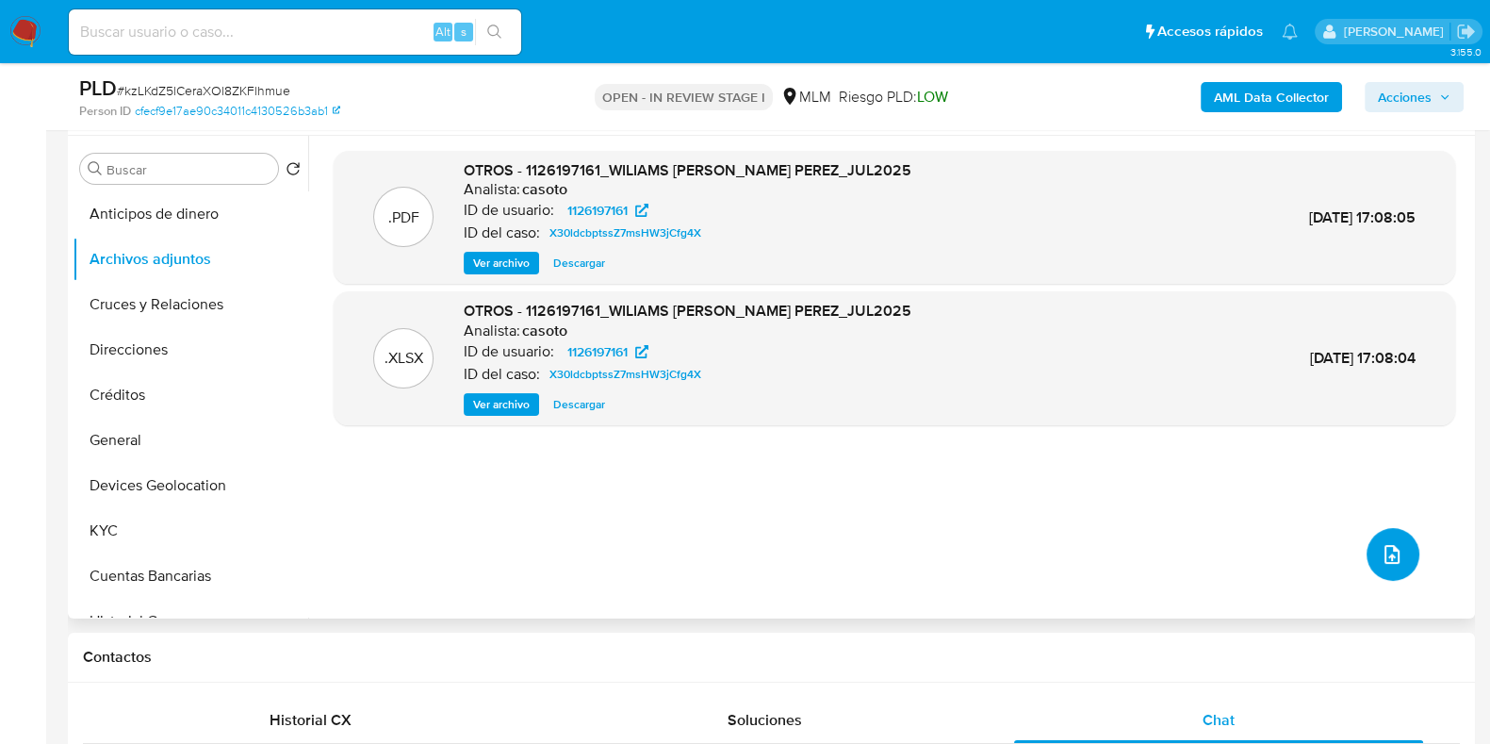
click at [1381, 552] on icon "upload-file" at bounding box center [1392, 554] width 23 height 23
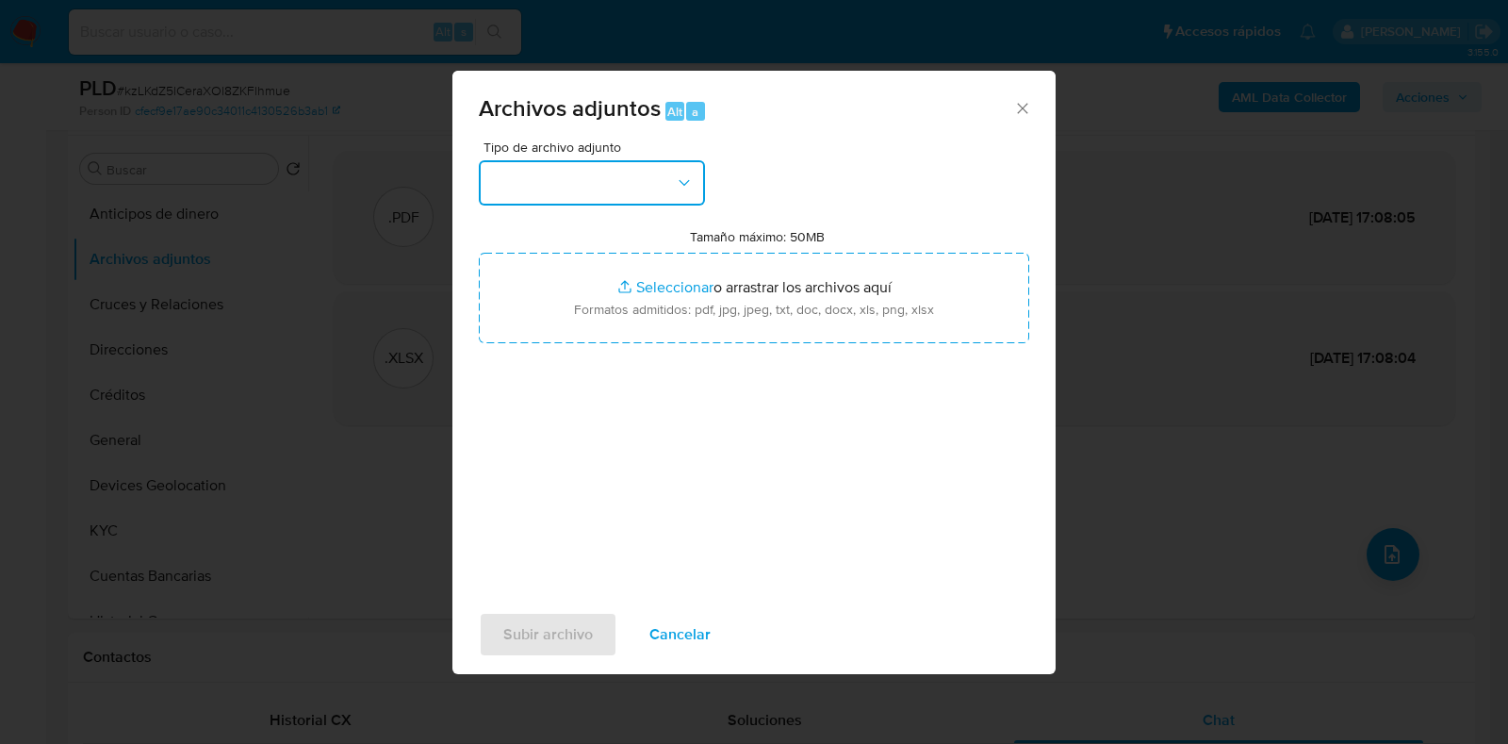
click at [599, 181] on button "button" at bounding box center [592, 182] width 226 height 45
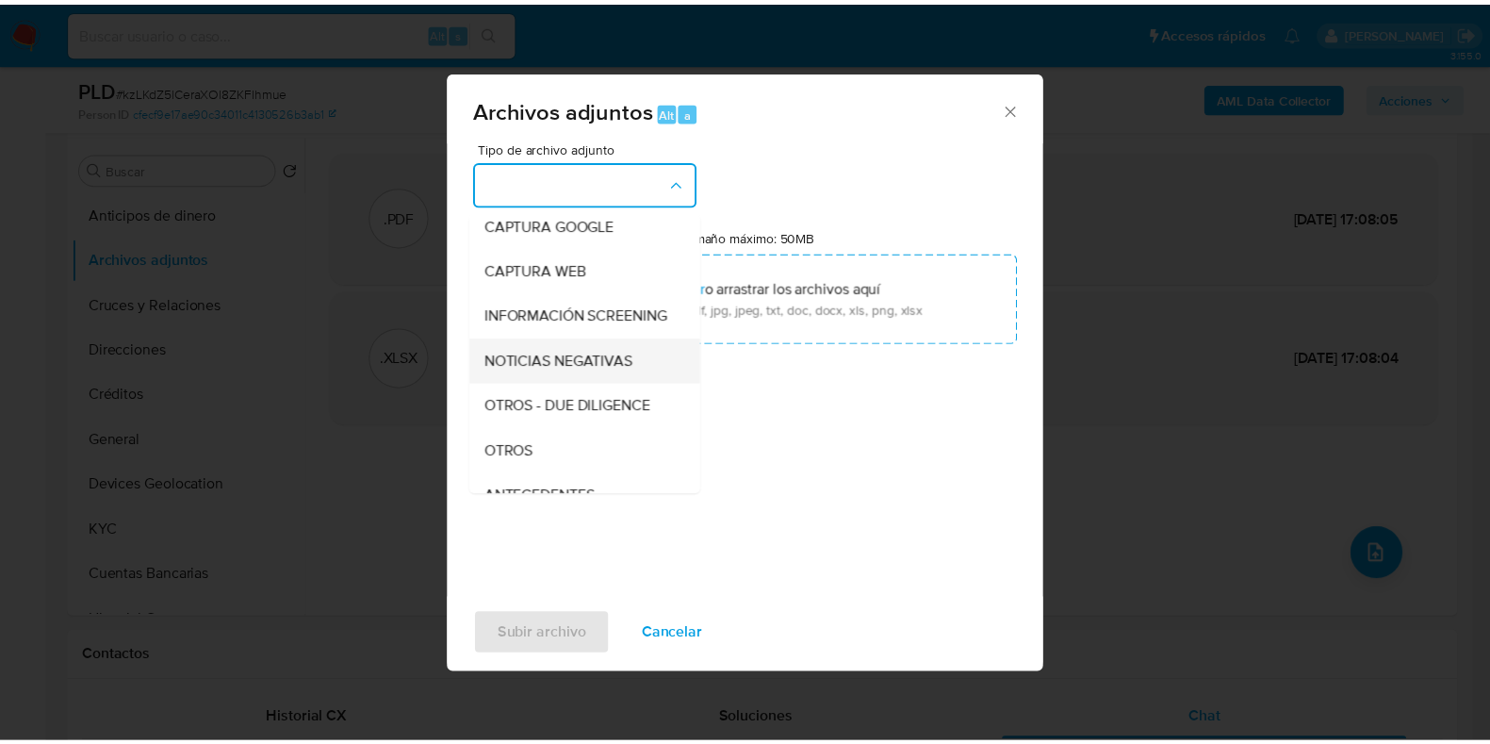
scroll to position [117, 0]
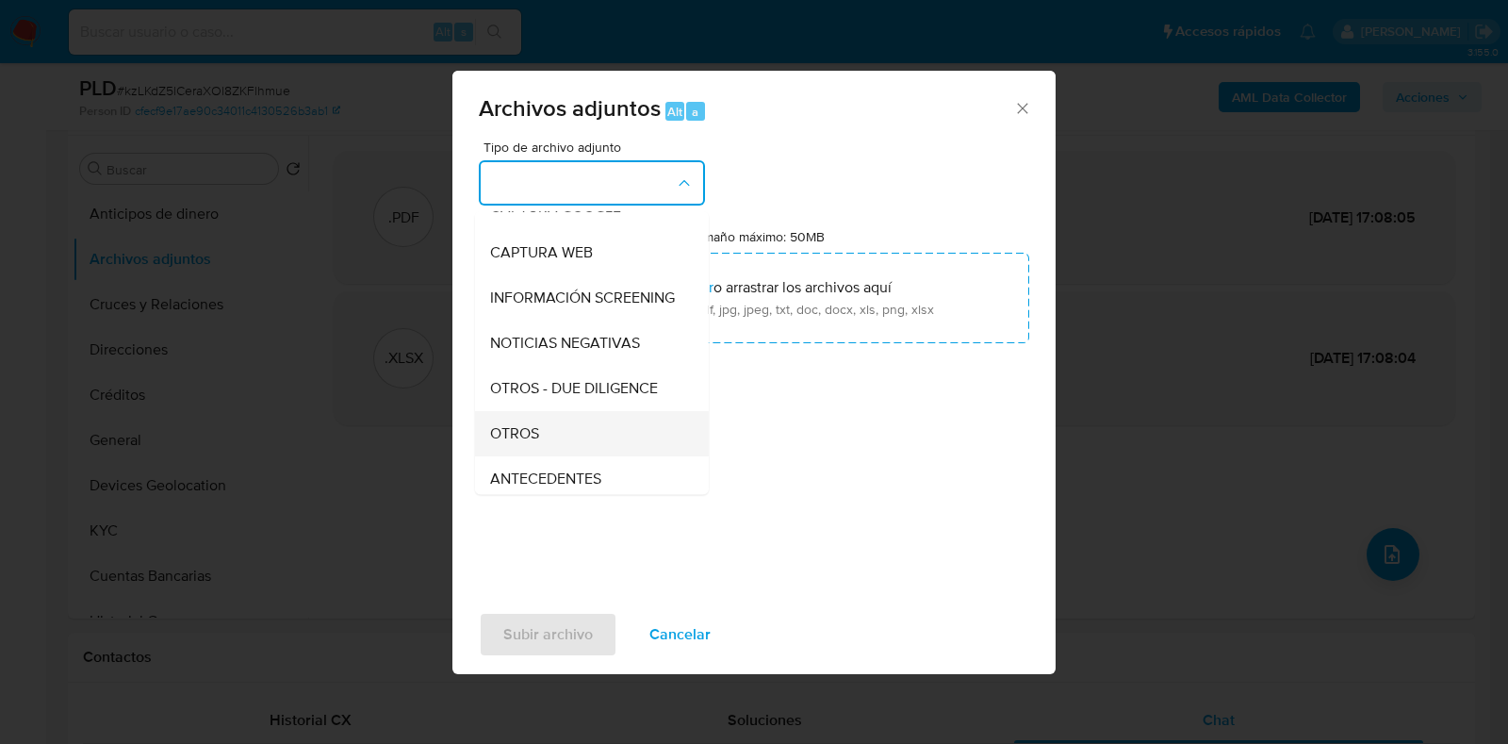
click at [532, 443] on span "OTROS" at bounding box center [514, 433] width 49 height 19
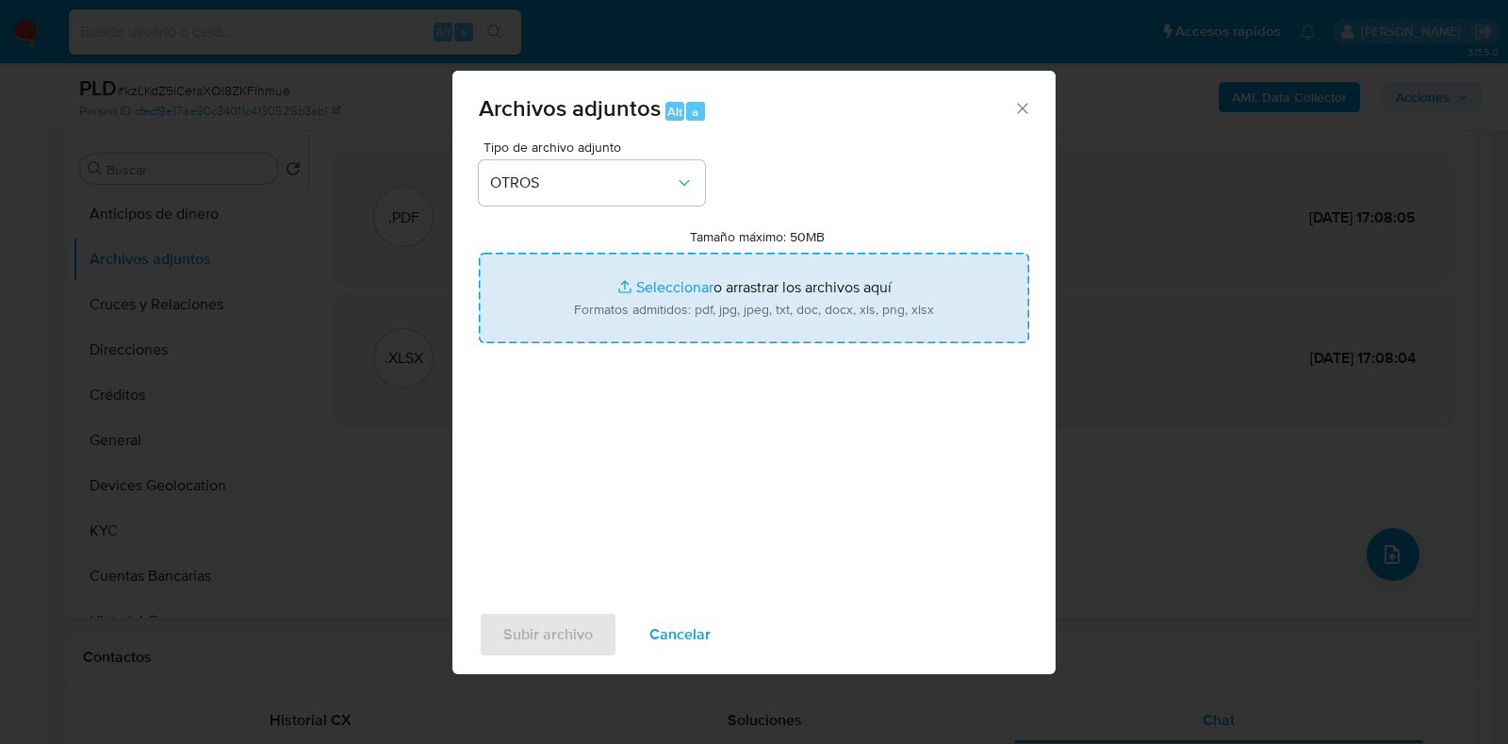
click at [655, 287] on input "Tamaño máximo: 50MB Seleccionar archivos" at bounding box center [754, 298] width 550 height 90
type input "C:\fakepath\1126197161_WILIAMS ALEXIS LOPEZ PEREZ_AGO2025.pdf"
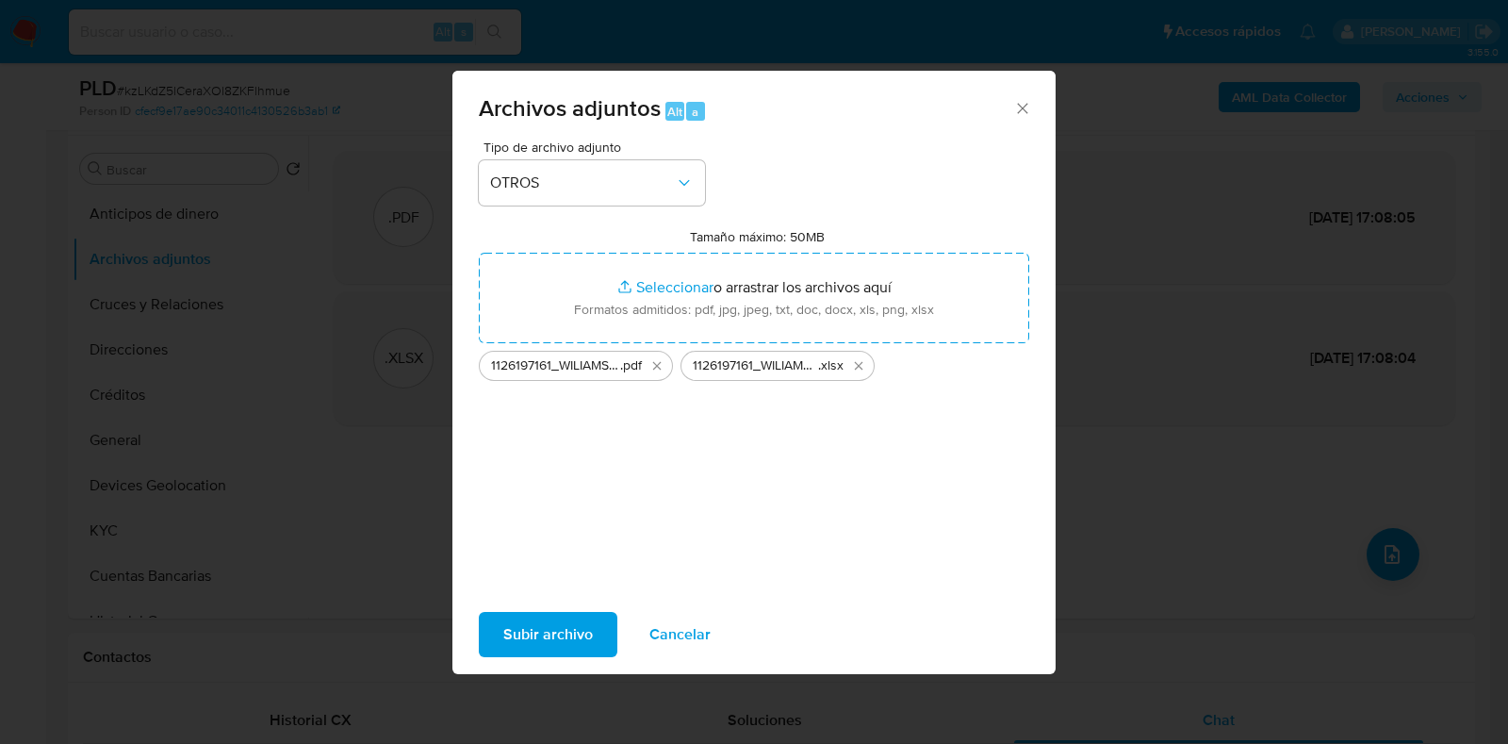
click at [570, 624] on span "Subir archivo" at bounding box center [548, 634] width 90 height 41
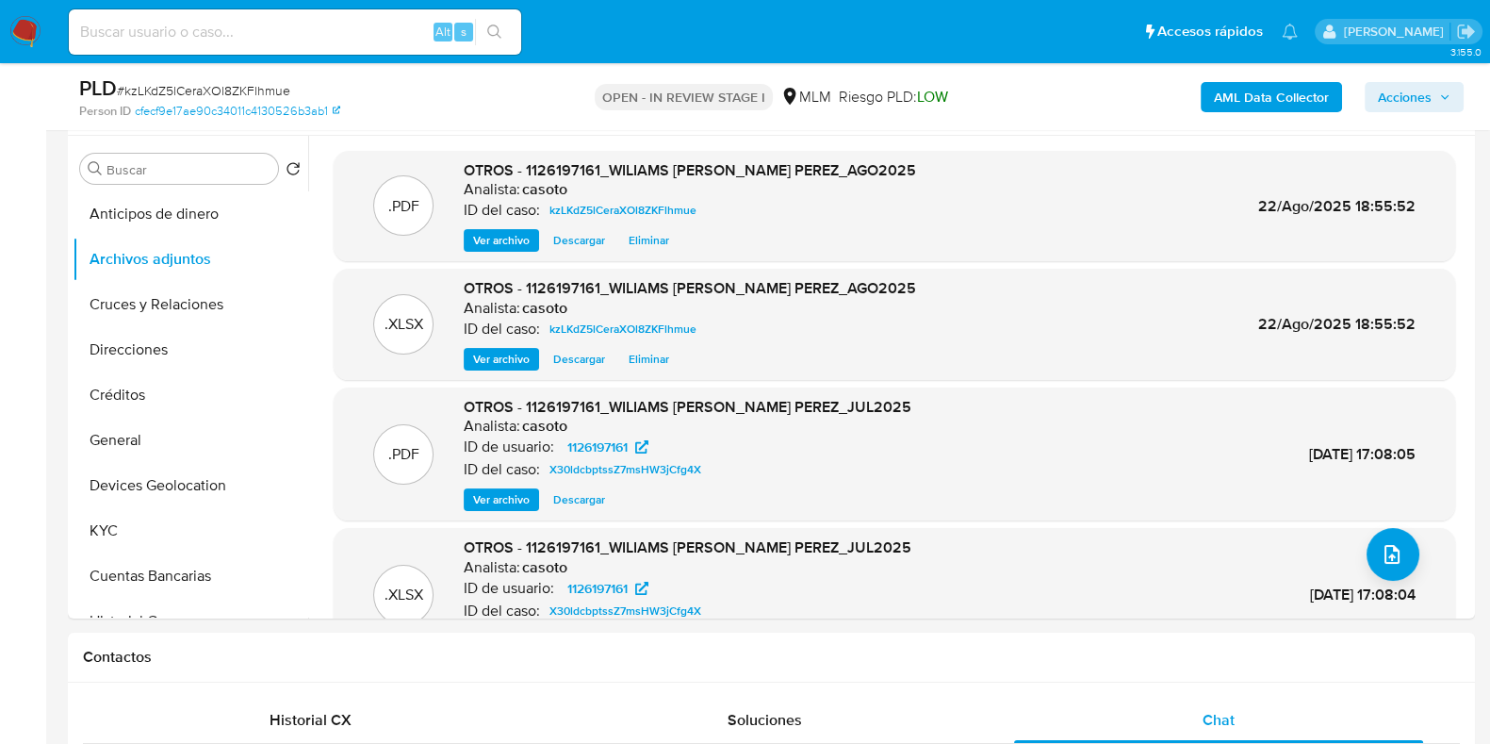
click at [1388, 95] on span "Acciones" at bounding box center [1405, 97] width 54 height 30
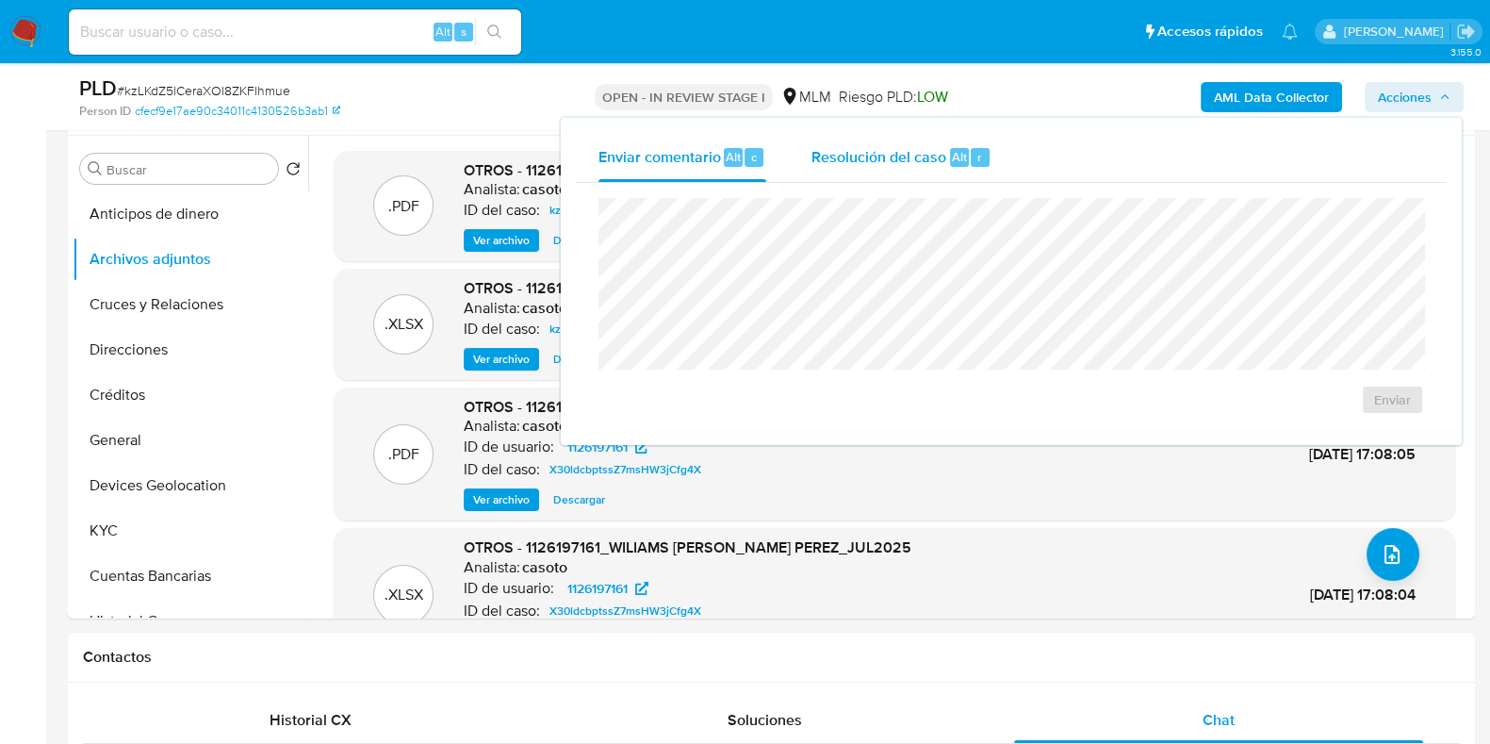
click at [881, 153] on span "Resolución del caso" at bounding box center [879, 156] width 135 height 22
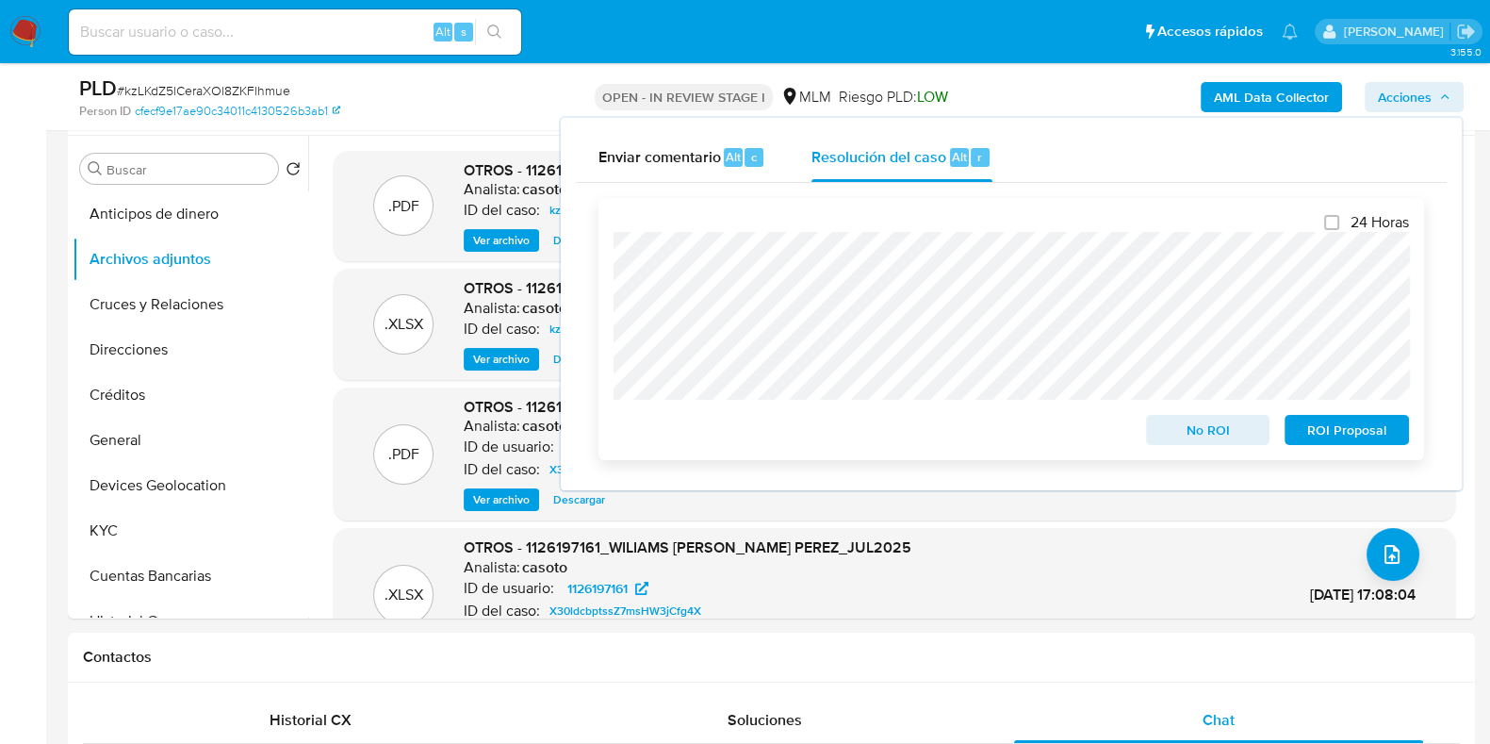
click at [1186, 436] on span "No ROI" at bounding box center [1208, 430] width 98 height 26
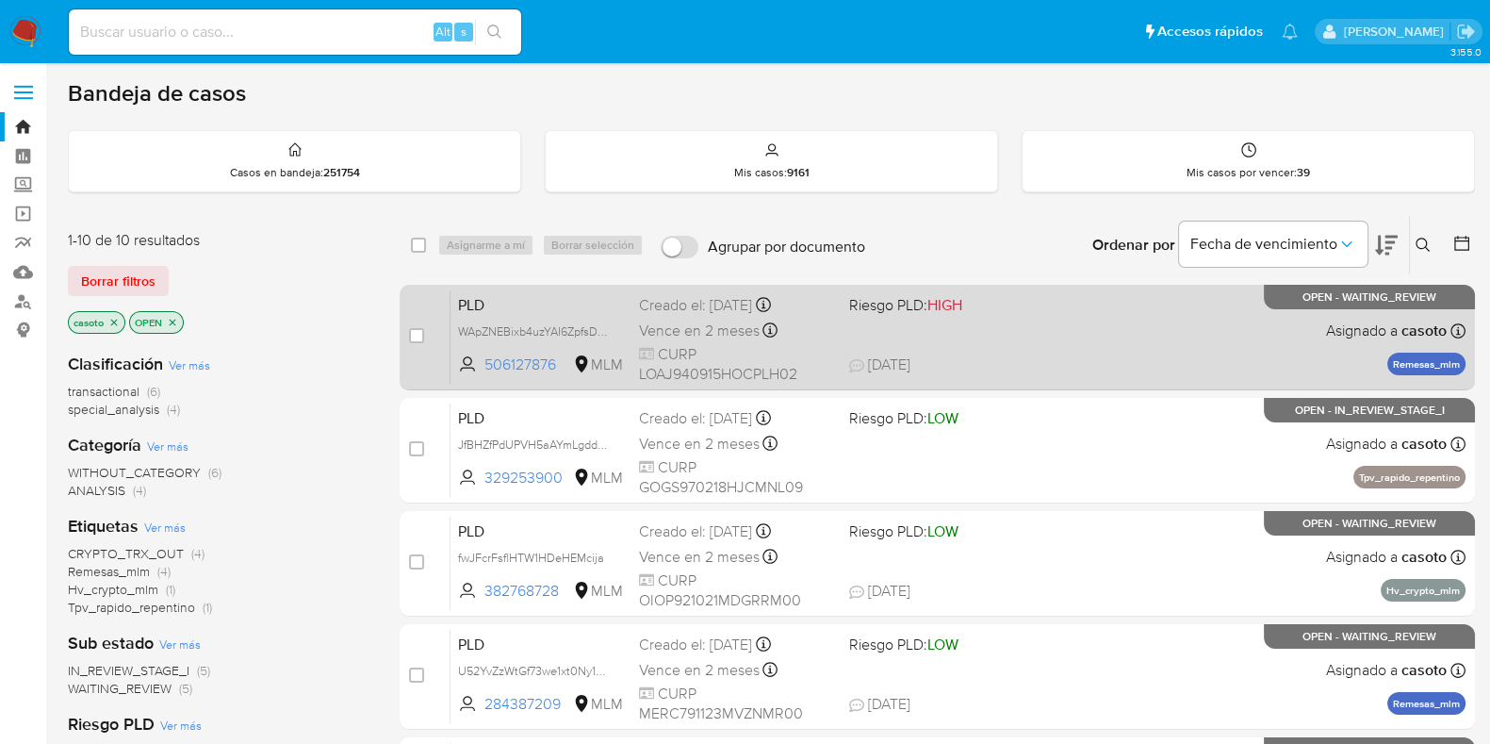
click at [1148, 322] on div "PLD WApZNEBixb4uzYAI6ZpfsDpN 506127876 MLM Riesgo PLD: HIGH Creado el: [DATE] C…" at bounding box center [958, 336] width 1015 height 95
click at [419, 333] on input "checkbox" at bounding box center [416, 335] width 15 height 15
checkbox input "true"
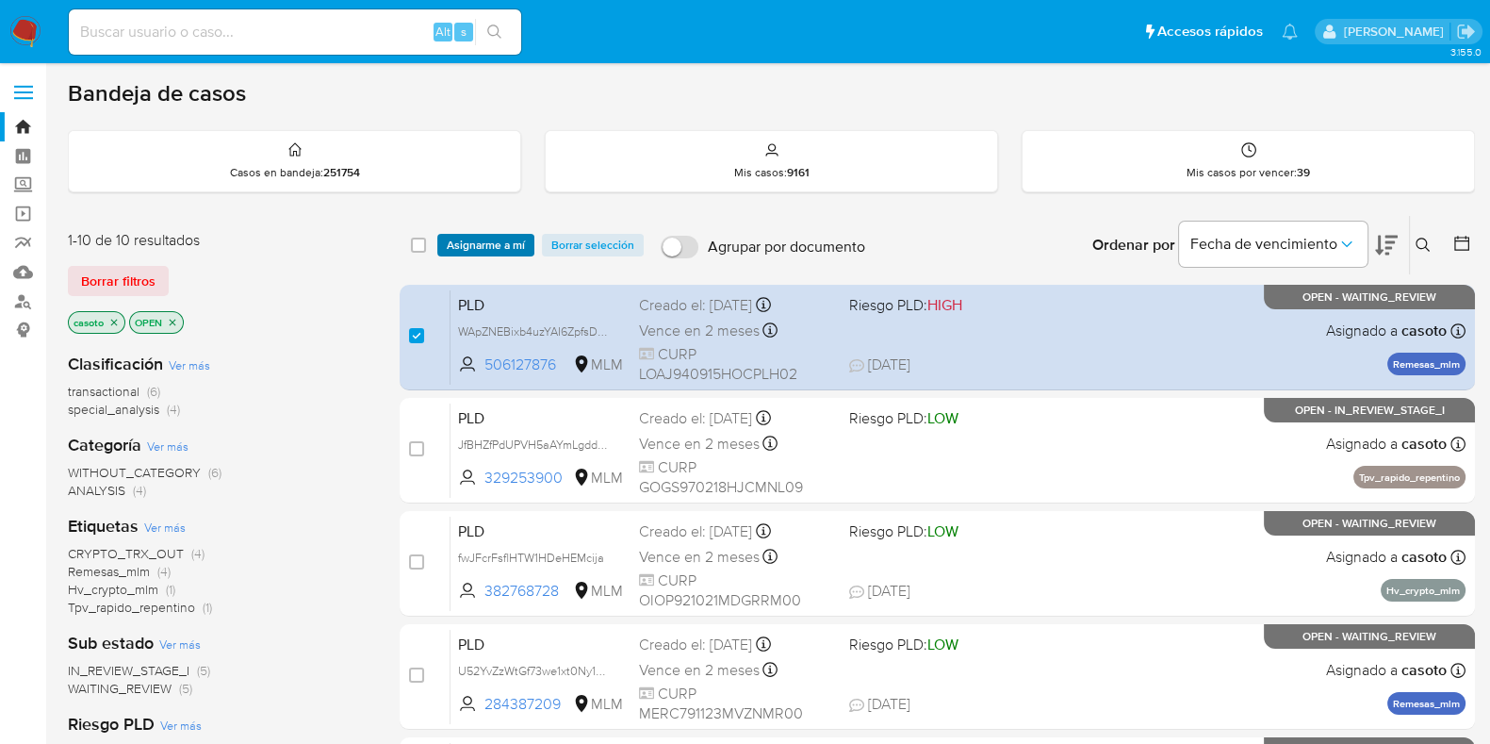
click at [490, 247] on span "Asignarme a mí" at bounding box center [486, 245] width 78 height 19
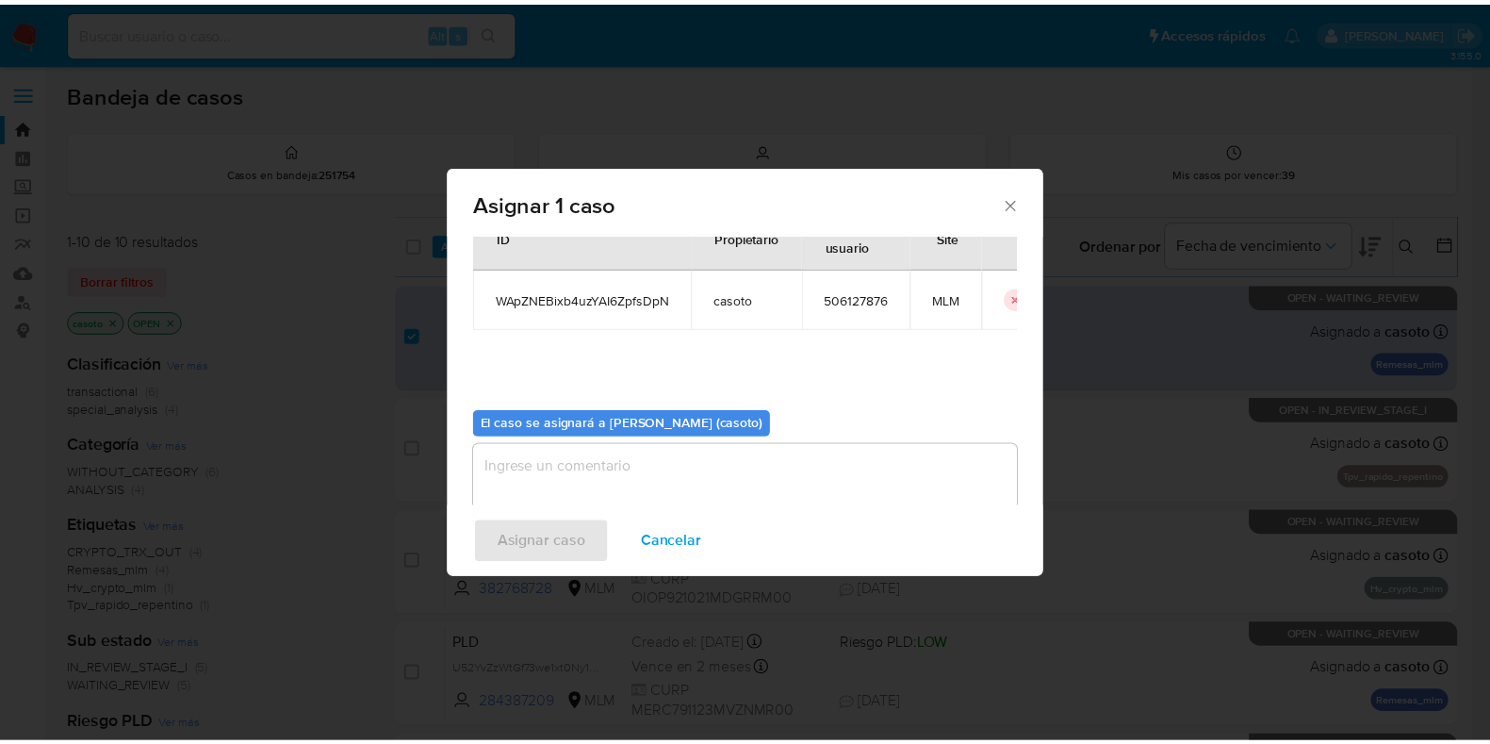
scroll to position [97, 0]
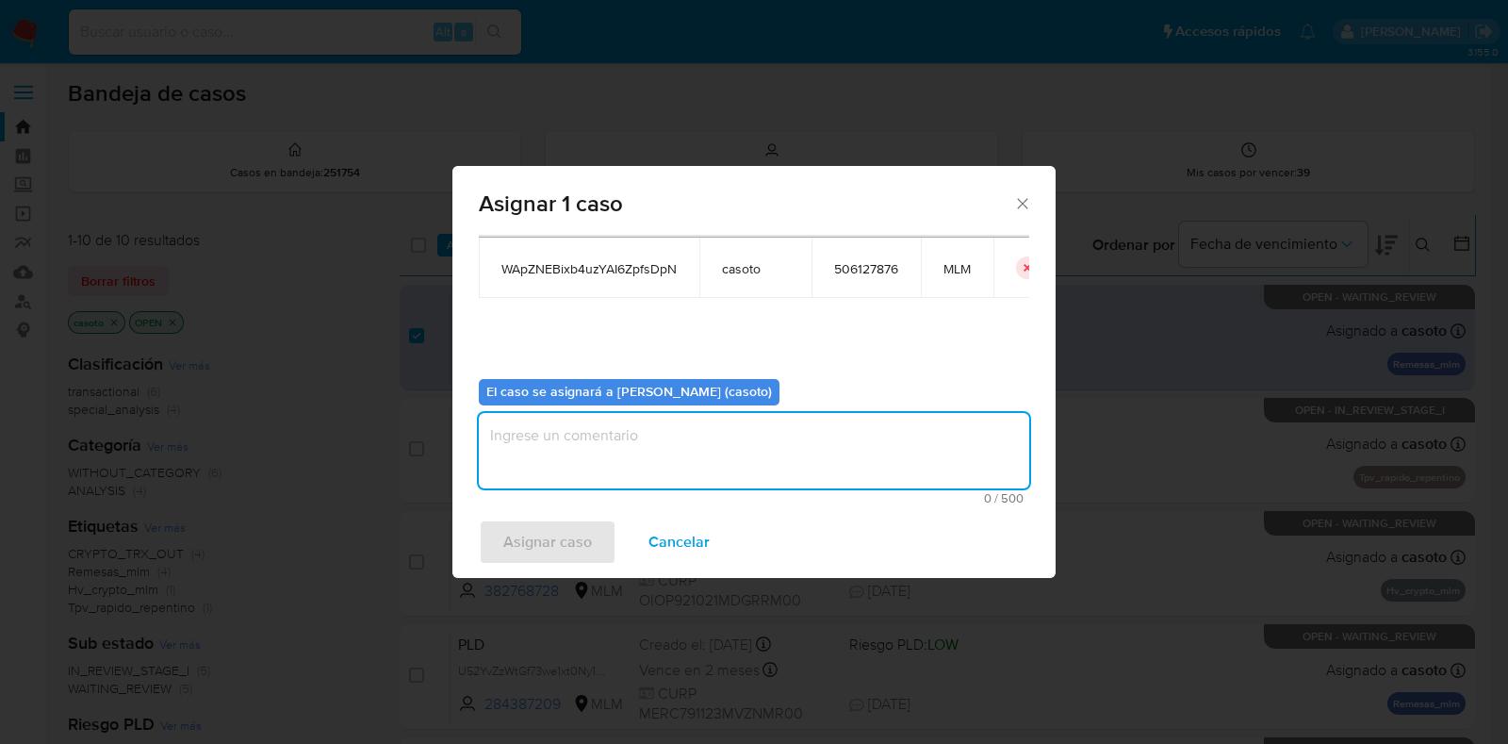
click at [600, 467] on textarea "assign-modal" at bounding box center [754, 450] width 550 height 75
type textarea "L1"
click at [564, 552] on span "Asignar caso" at bounding box center [547, 541] width 89 height 41
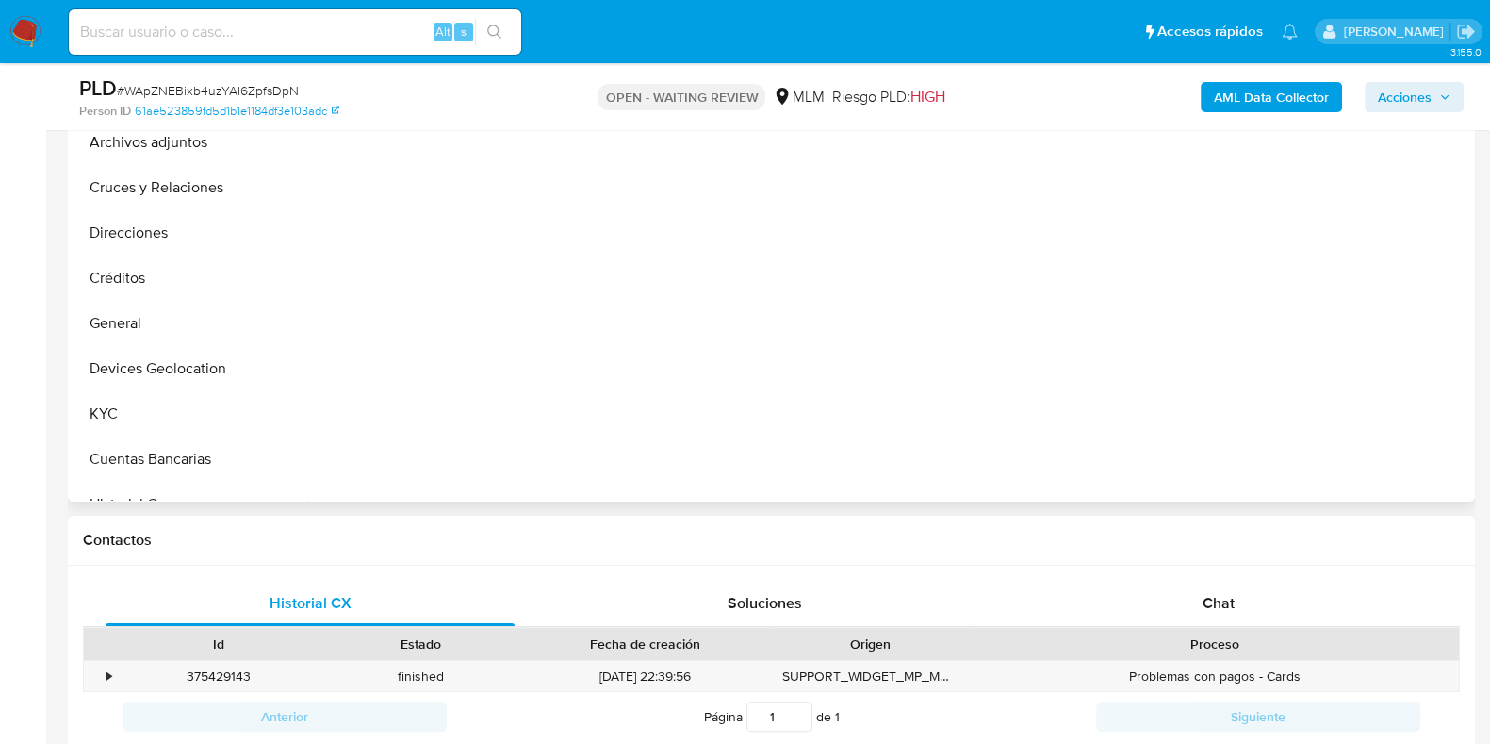
scroll to position [824, 0]
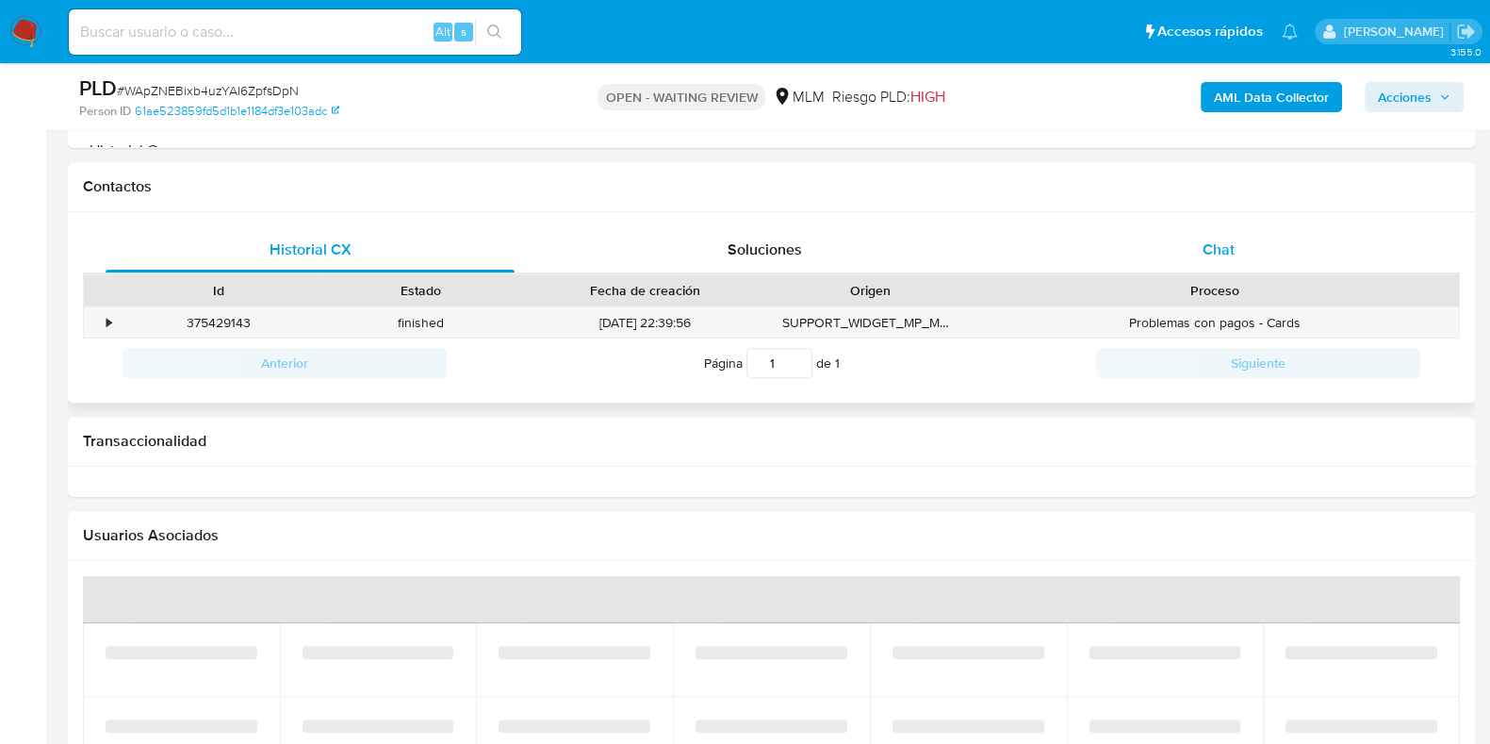
click at [1235, 255] on span "Chat" at bounding box center [1219, 249] width 32 height 22
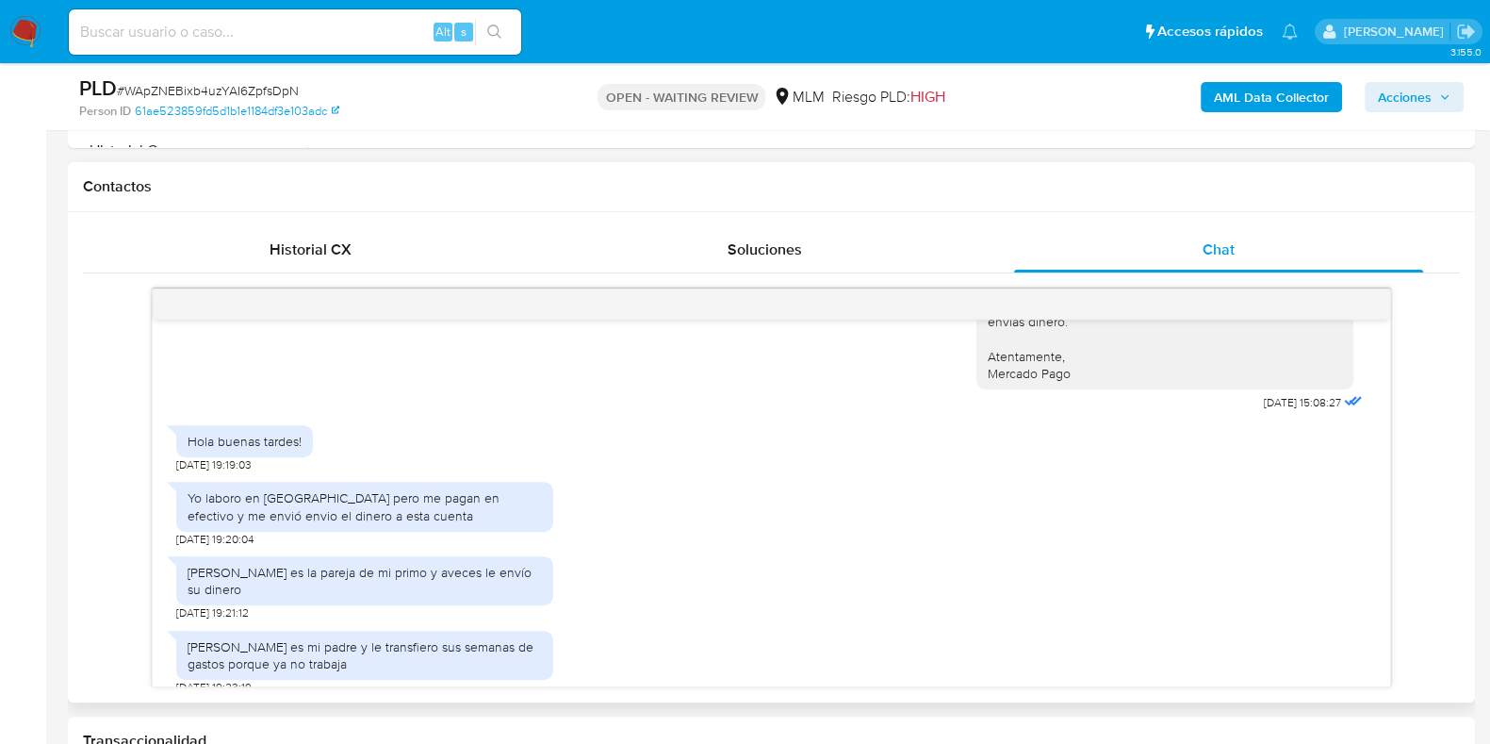
select select "10"
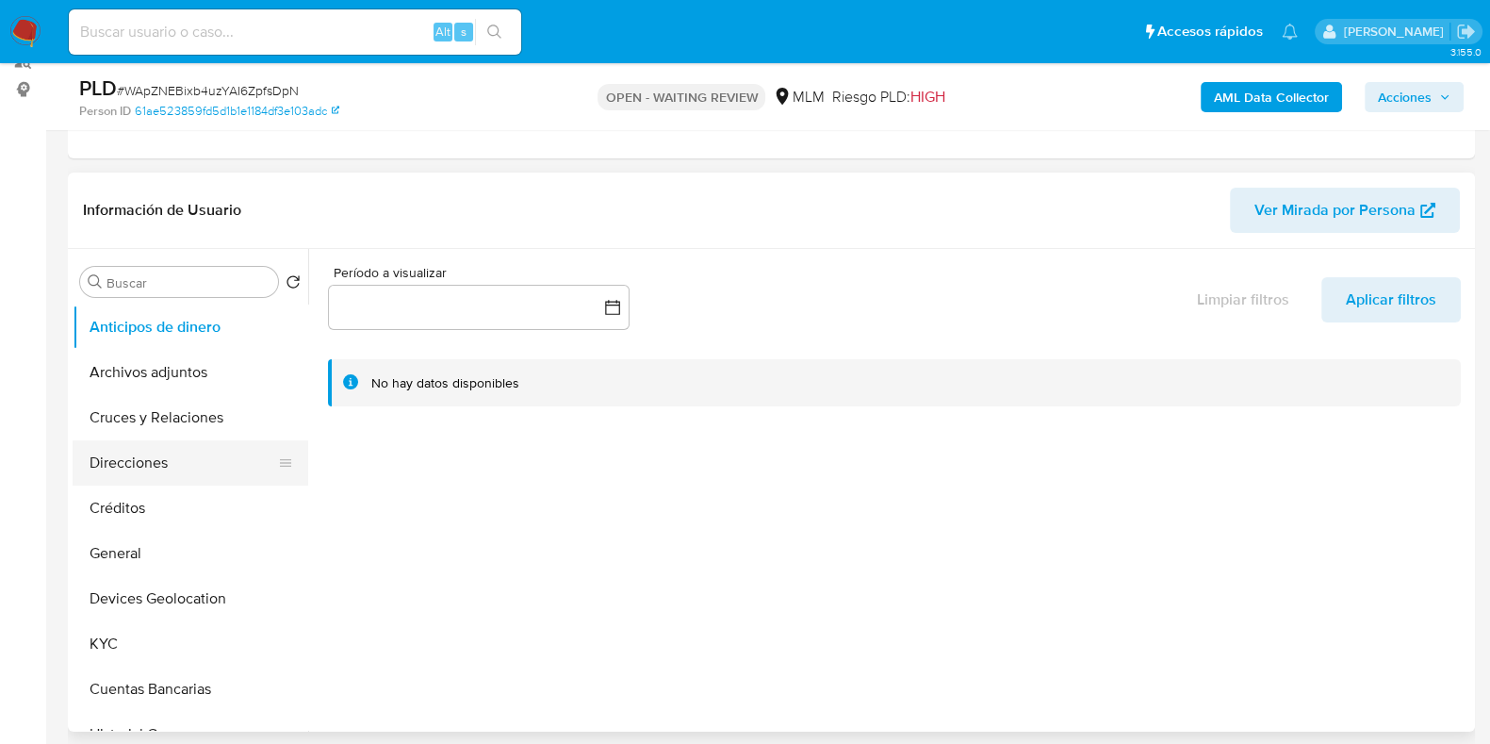
scroll to position [235, 0]
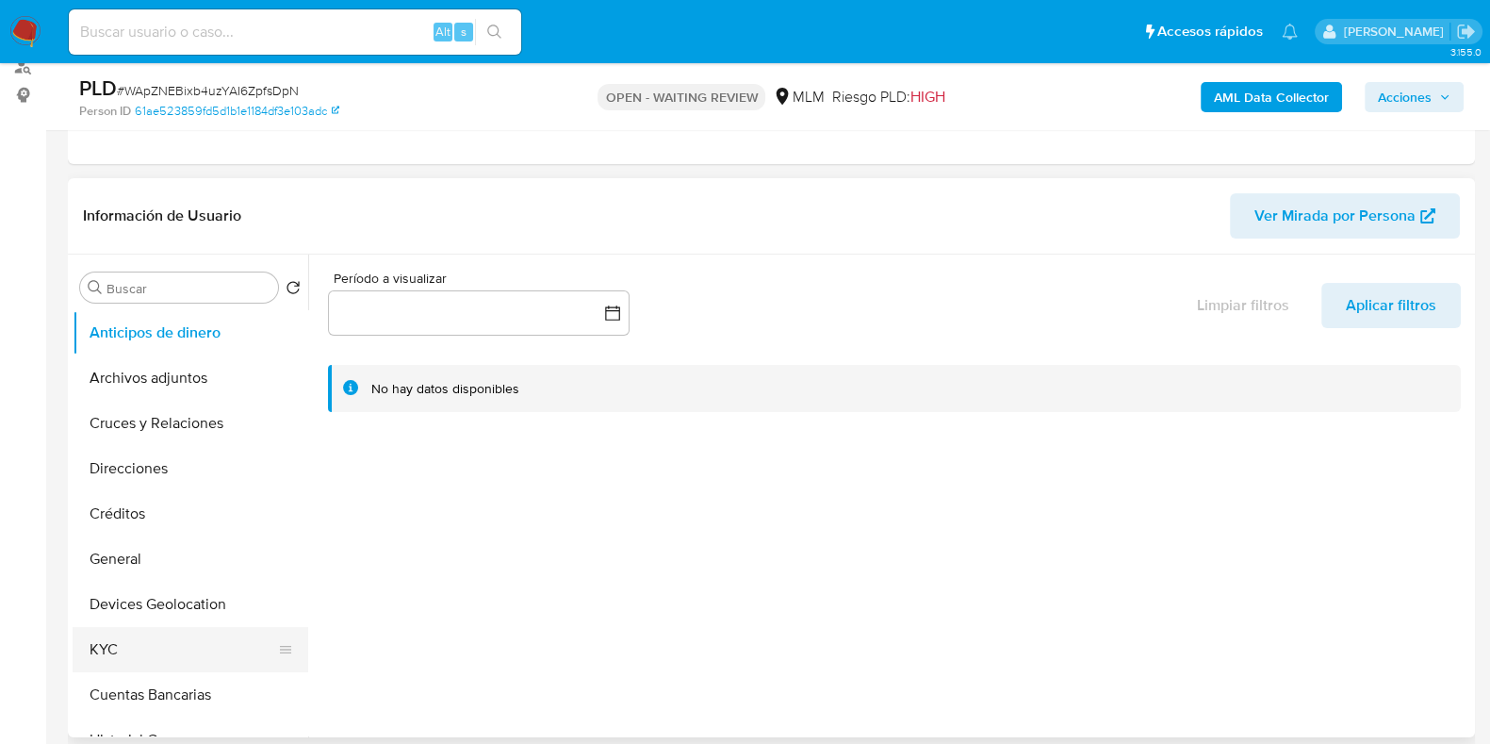
click at [119, 637] on button "KYC" at bounding box center [183, 649] width 221 height 45
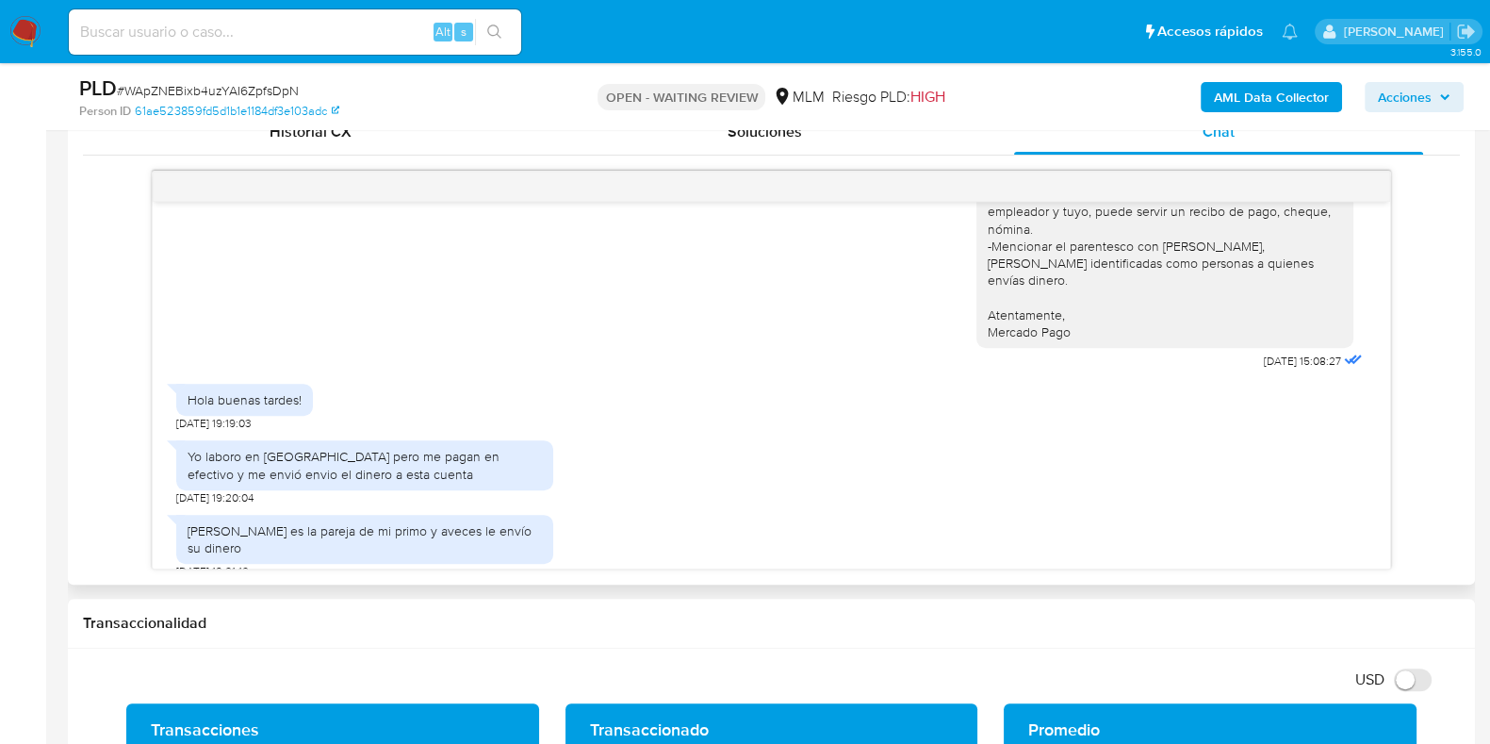
scroll to position [362, 0]
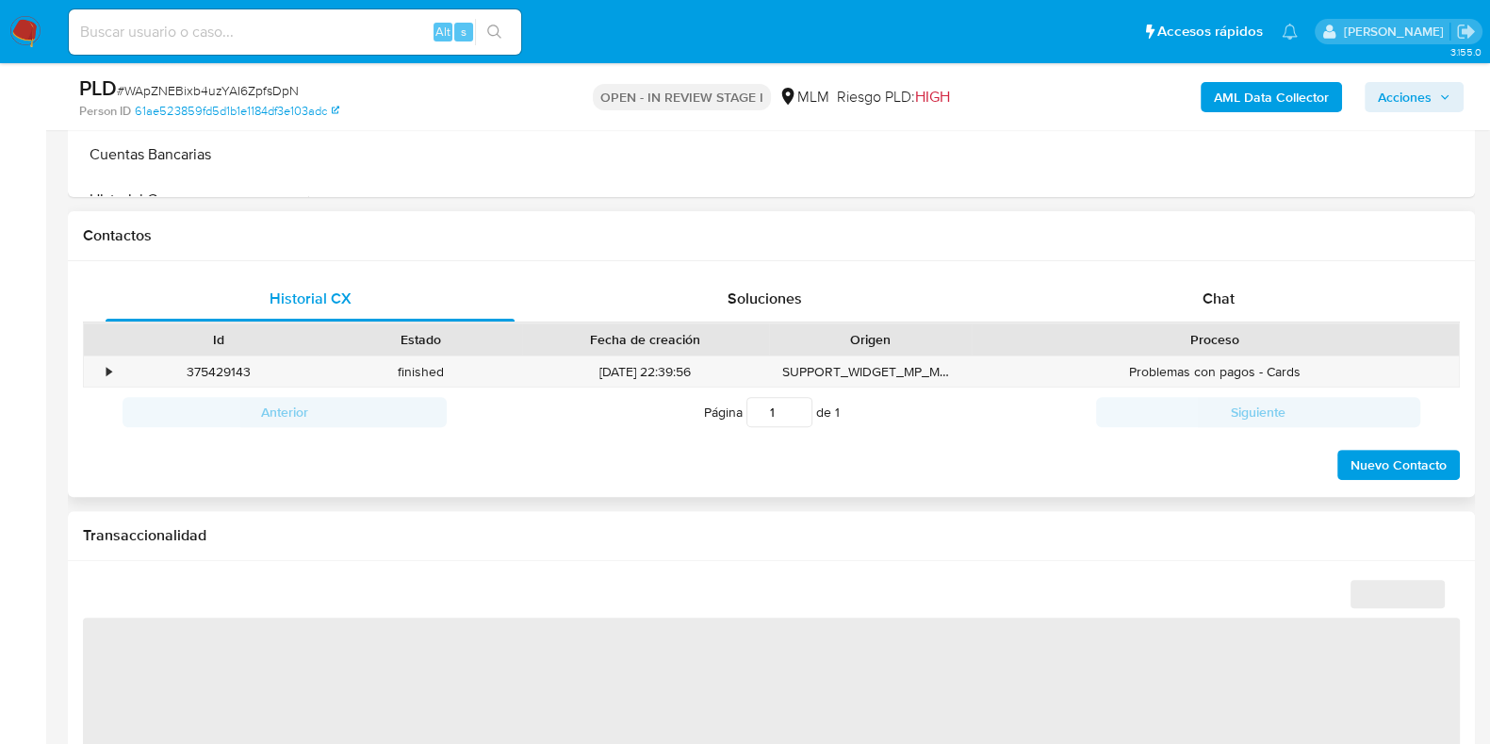
scroll to position [824, 0]
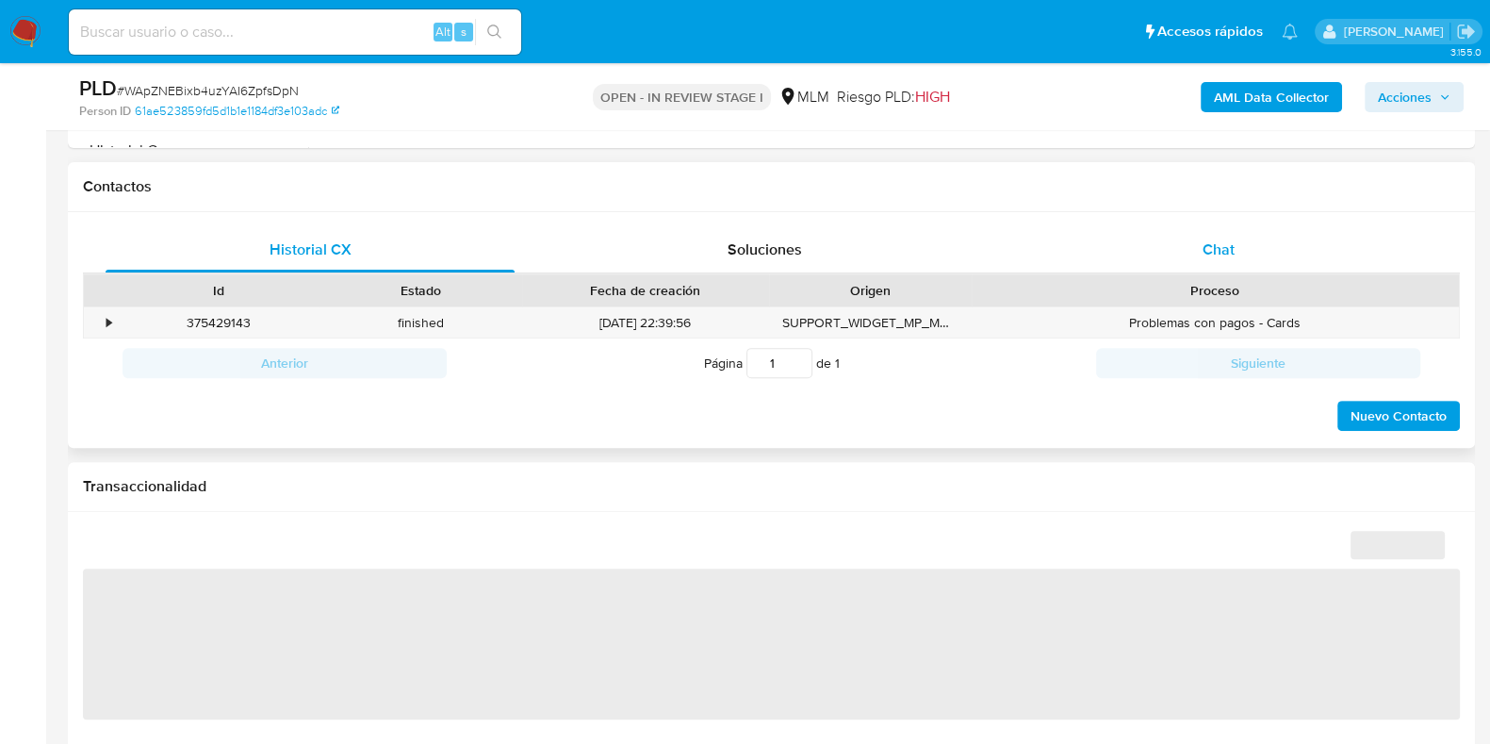
click at [1224, 251] on span "Chat" at bounding box center [1219, 249] width 32 height 22
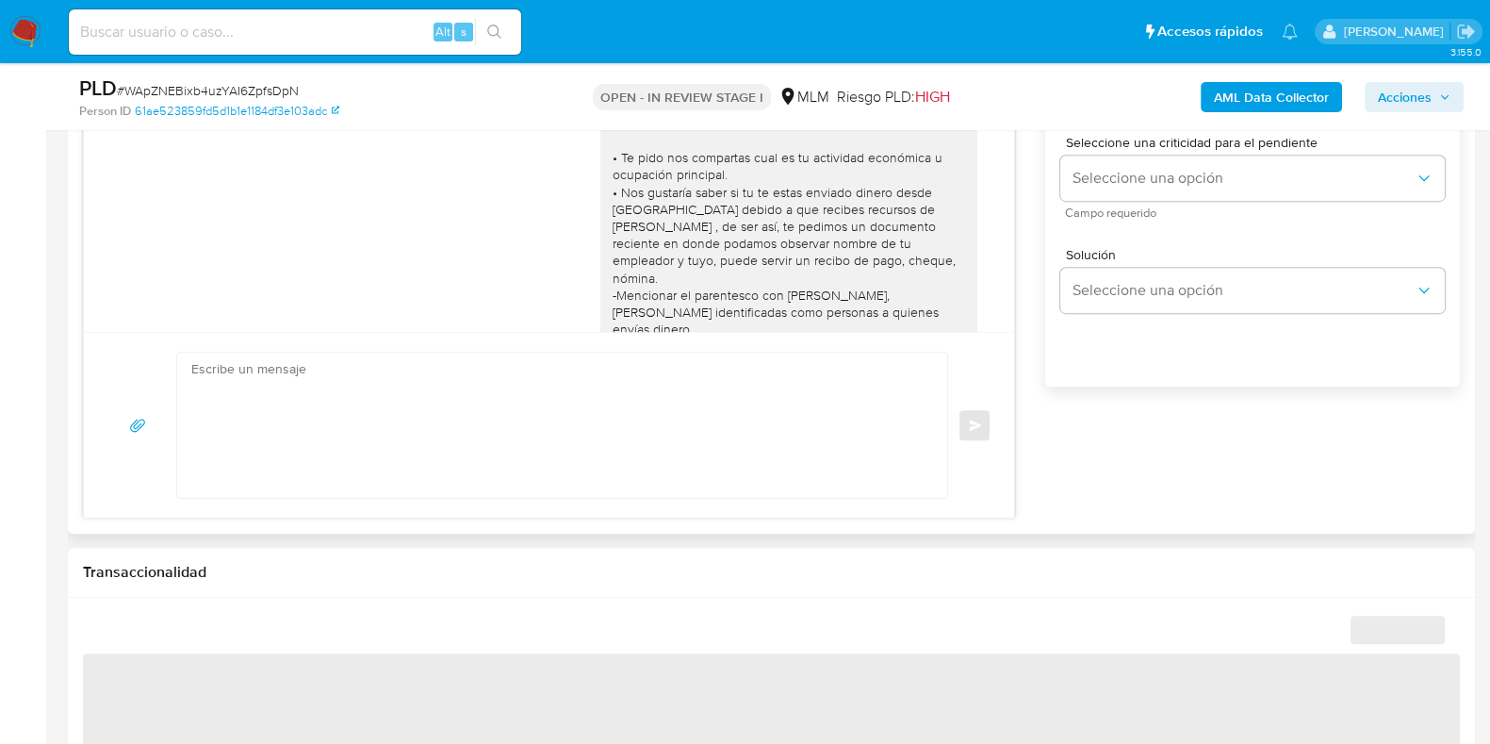
scroll to position [362, 0]
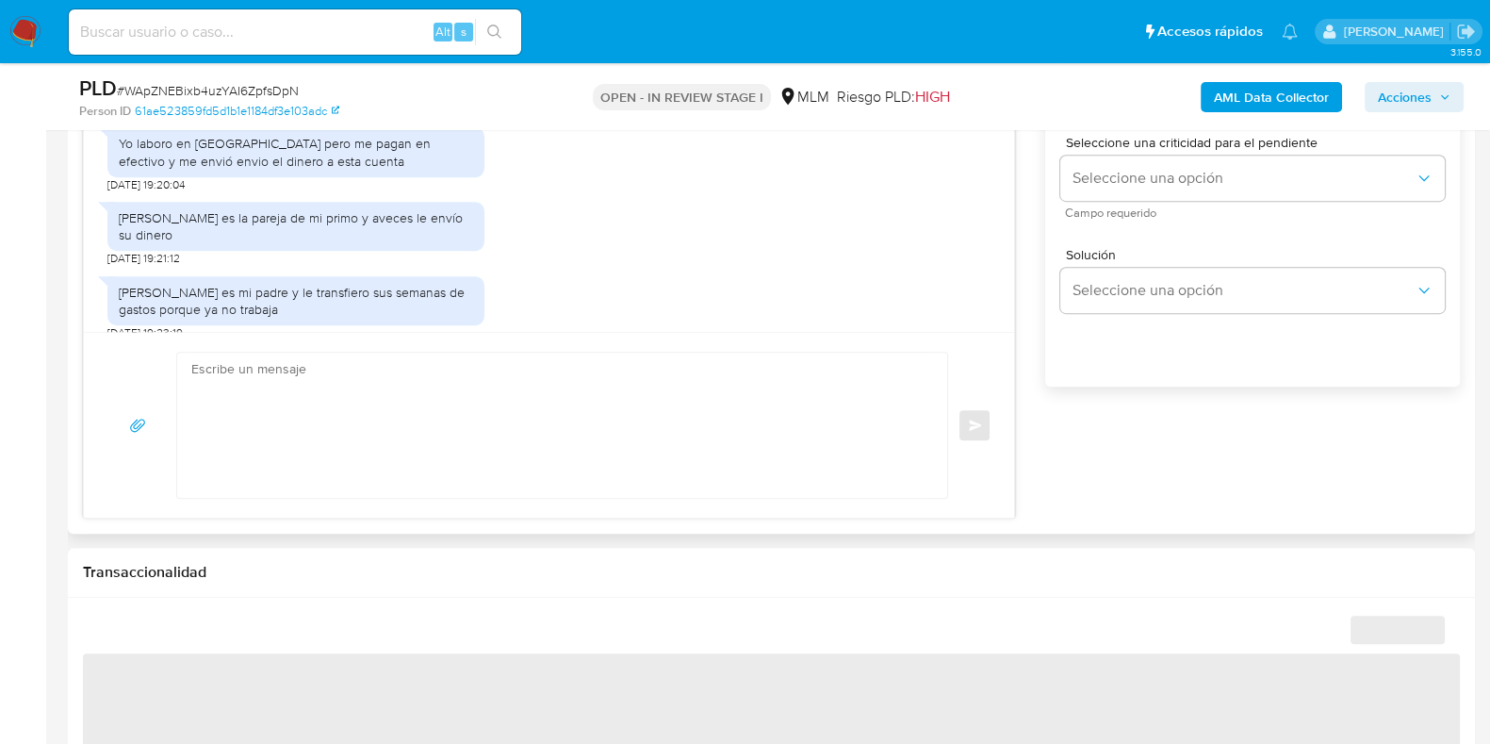
select select "10"
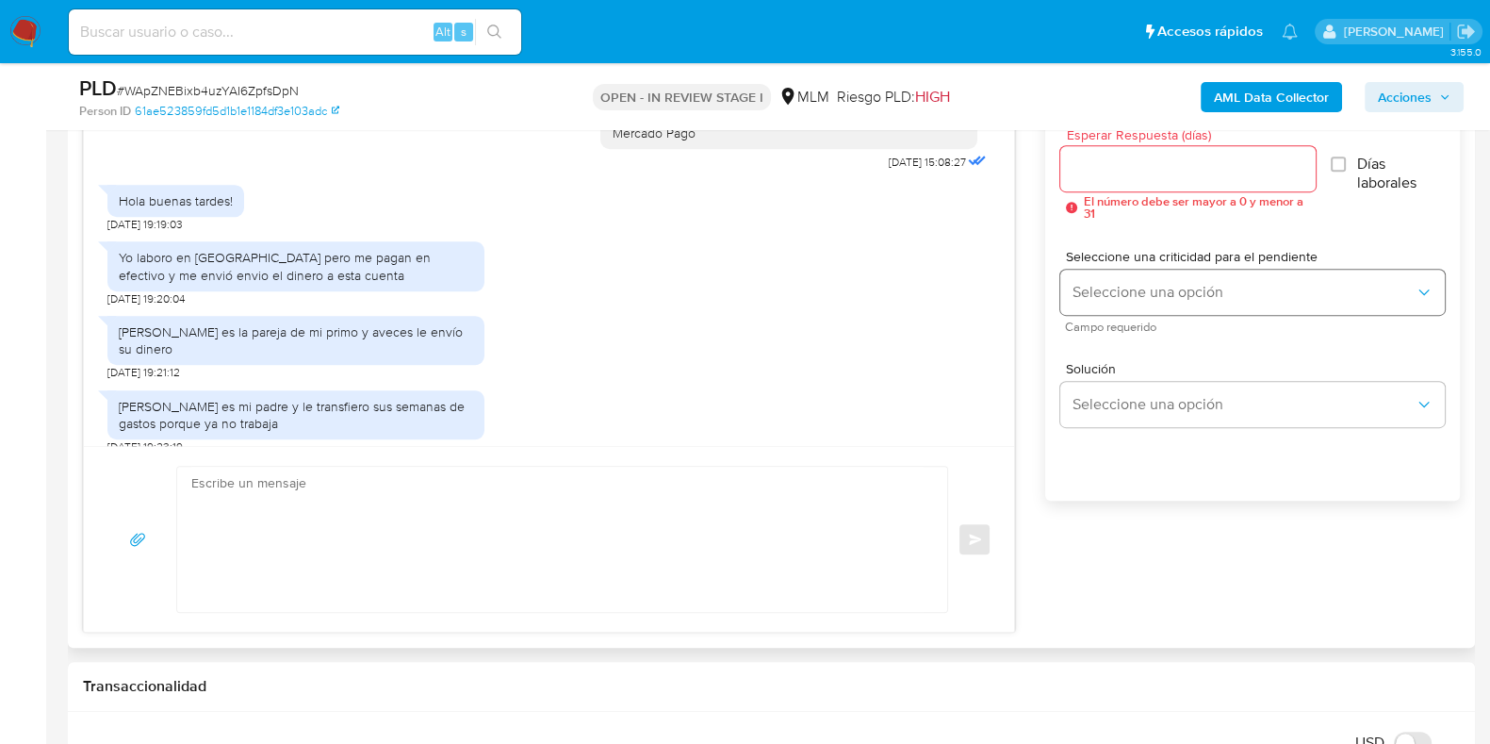
scroll to position [1060, 0]
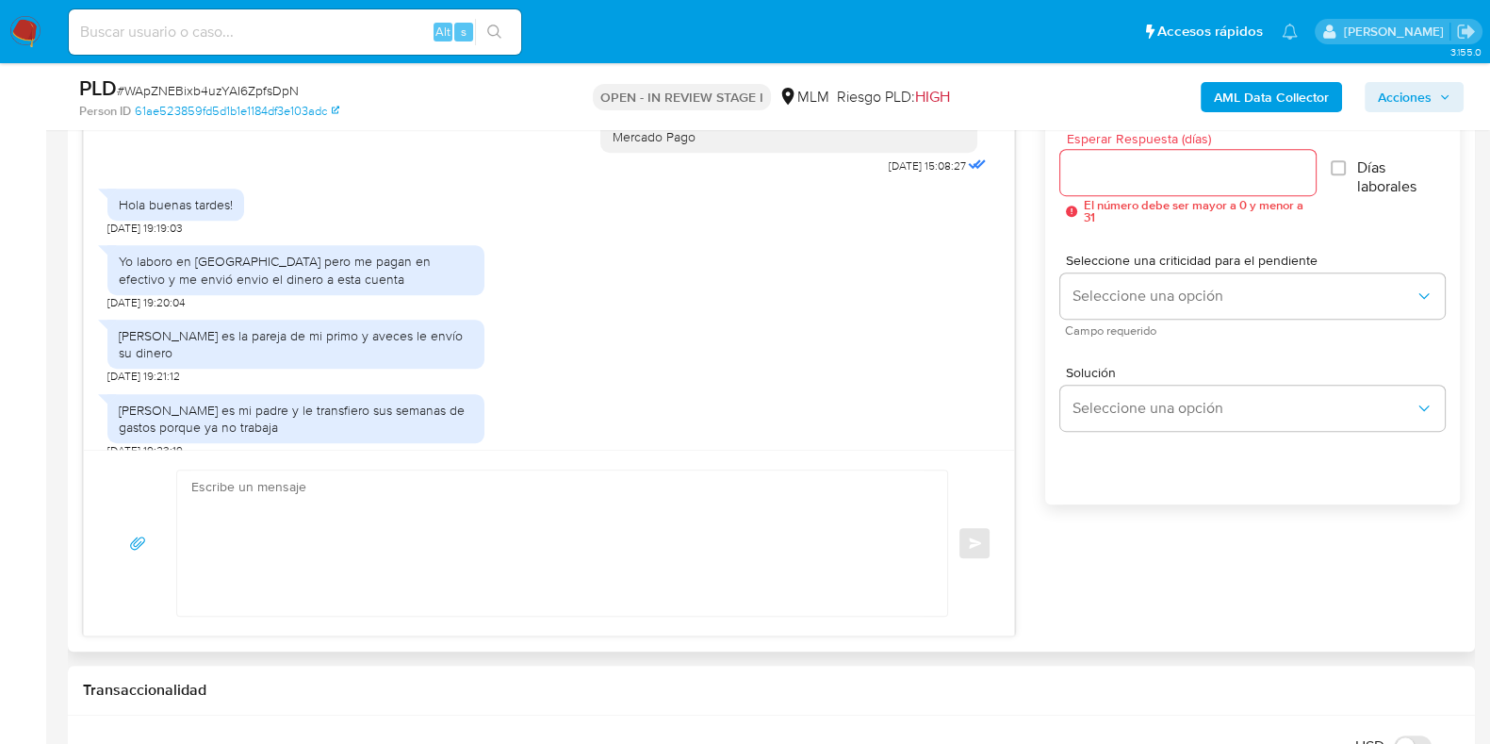
click at [1112, 184] on div at bounding box center [1187, 172] width 255 height 45
click at [1113, 173] on input "Esperar Respuesta (días)" at bounding box center [1187, 172] width 255 height 25
type input "1"
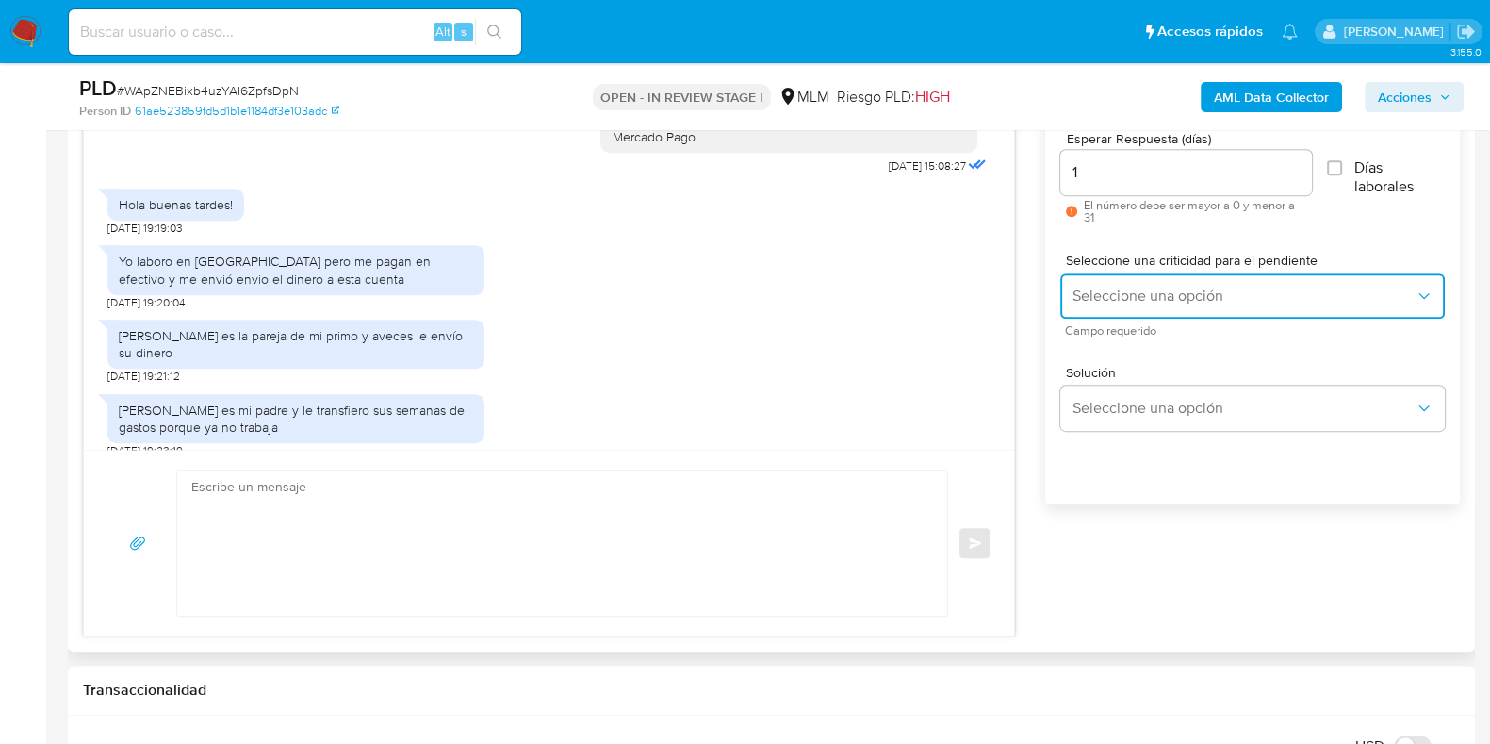
click at [1129, 307] on button "Seleccione una opción" at bounding box center [1252, 295] width 385 height 45
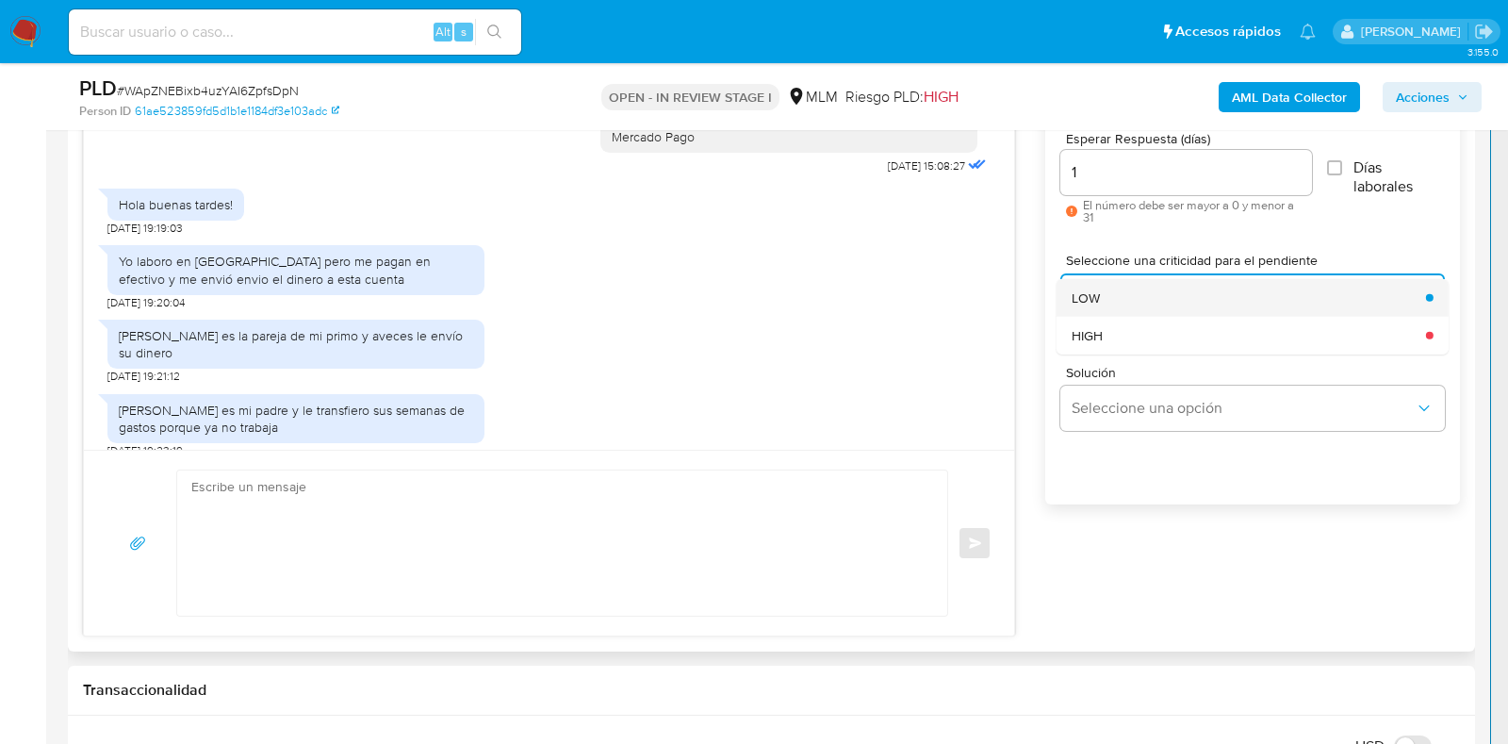
click at [1102, 295] on div "LOW" at bounding box center [1243, 297] width 343 height 38
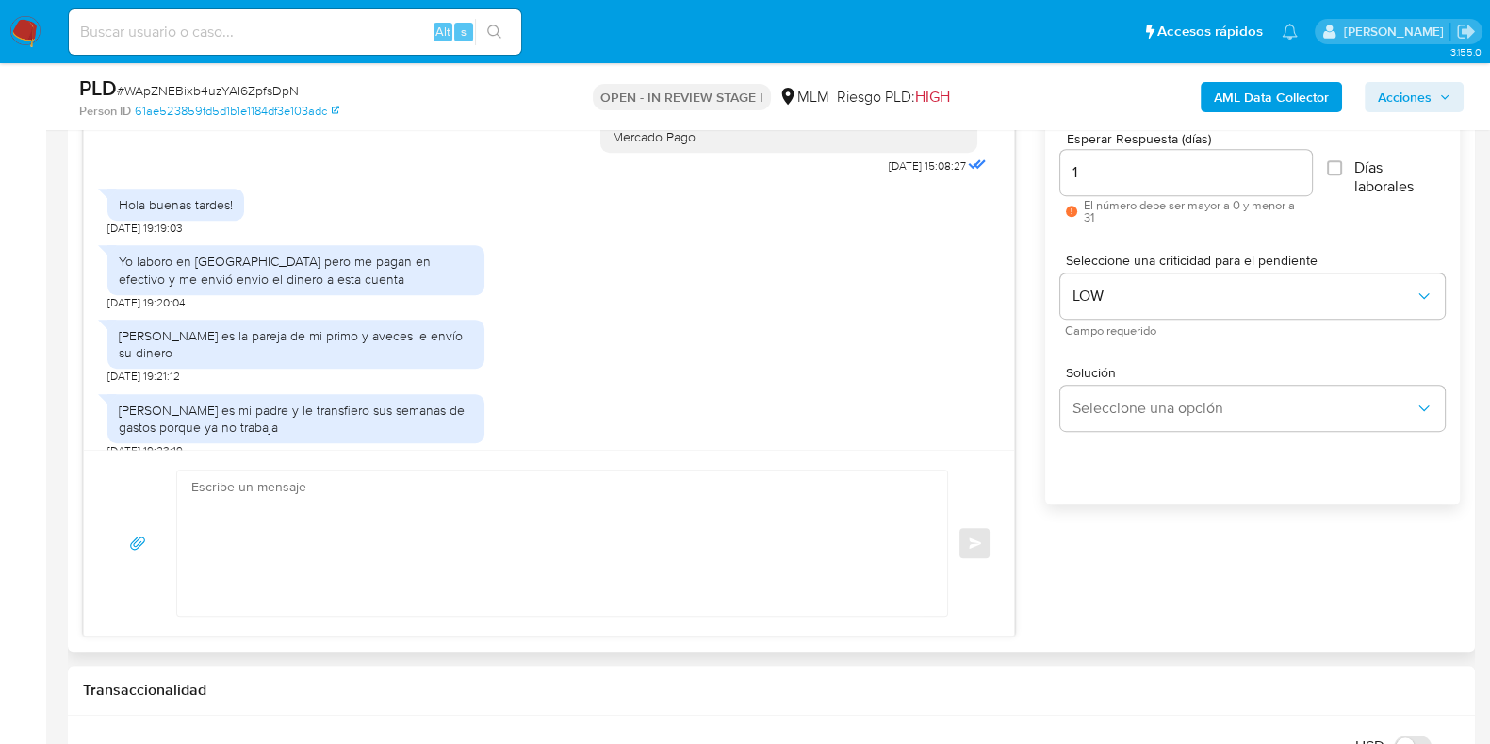
click at [624, 517] on textarea at bounding box center [557, 542] width 732 height 145
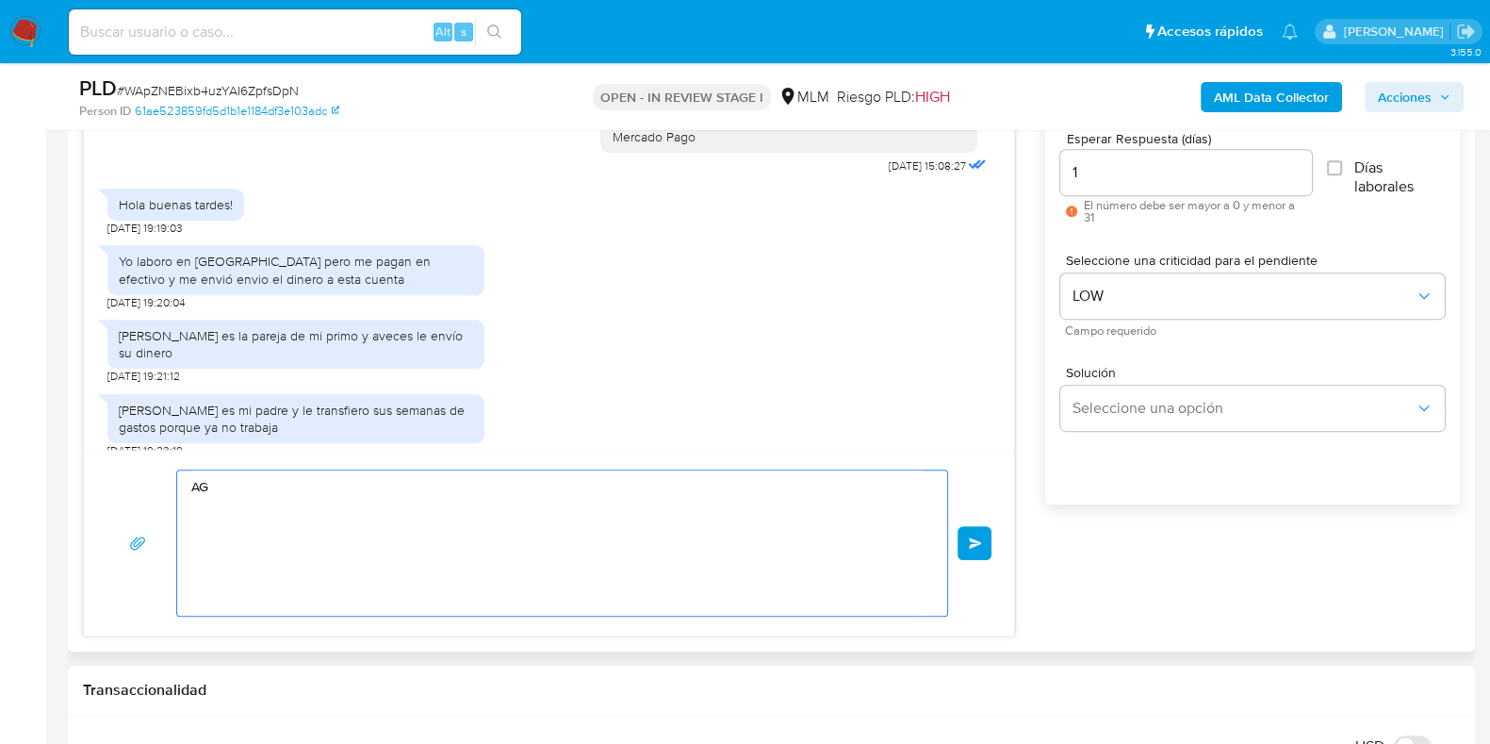
type textarea "A"
type textarea "agradecemos tu pronta respuesta, la cual revisaremos y de ser necesario podríam…"
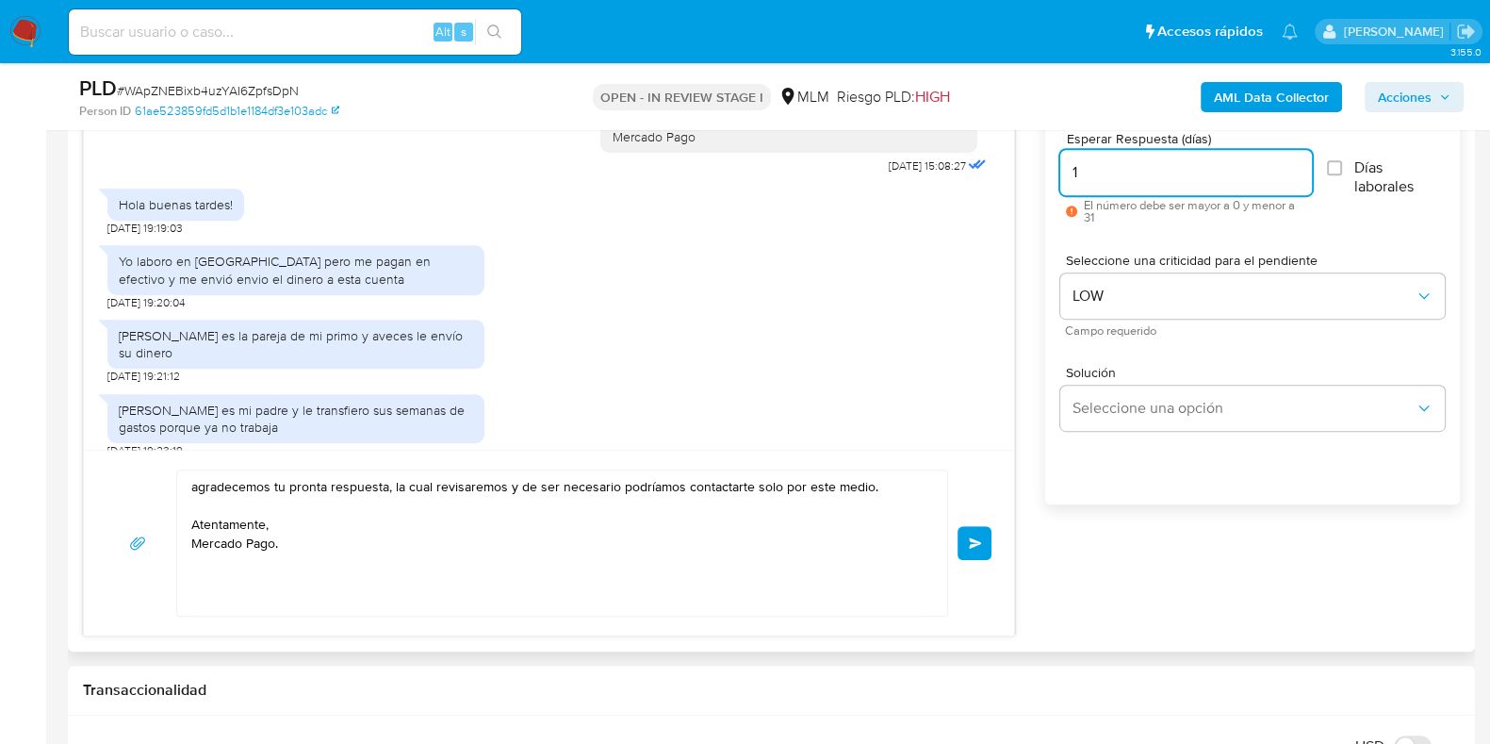
drag, startPoint x: 1092, startPoint y: 174, endPoint x: 1049, endPoint y: 169, distance: 43.7
click at [1049, 169] on div "Esperar Respuesta (días) 1 El número debe ser mayor a 0 y menor a 31 Días labor…" at bounding box center [1252, 328] width 415 height 452
type input "0"
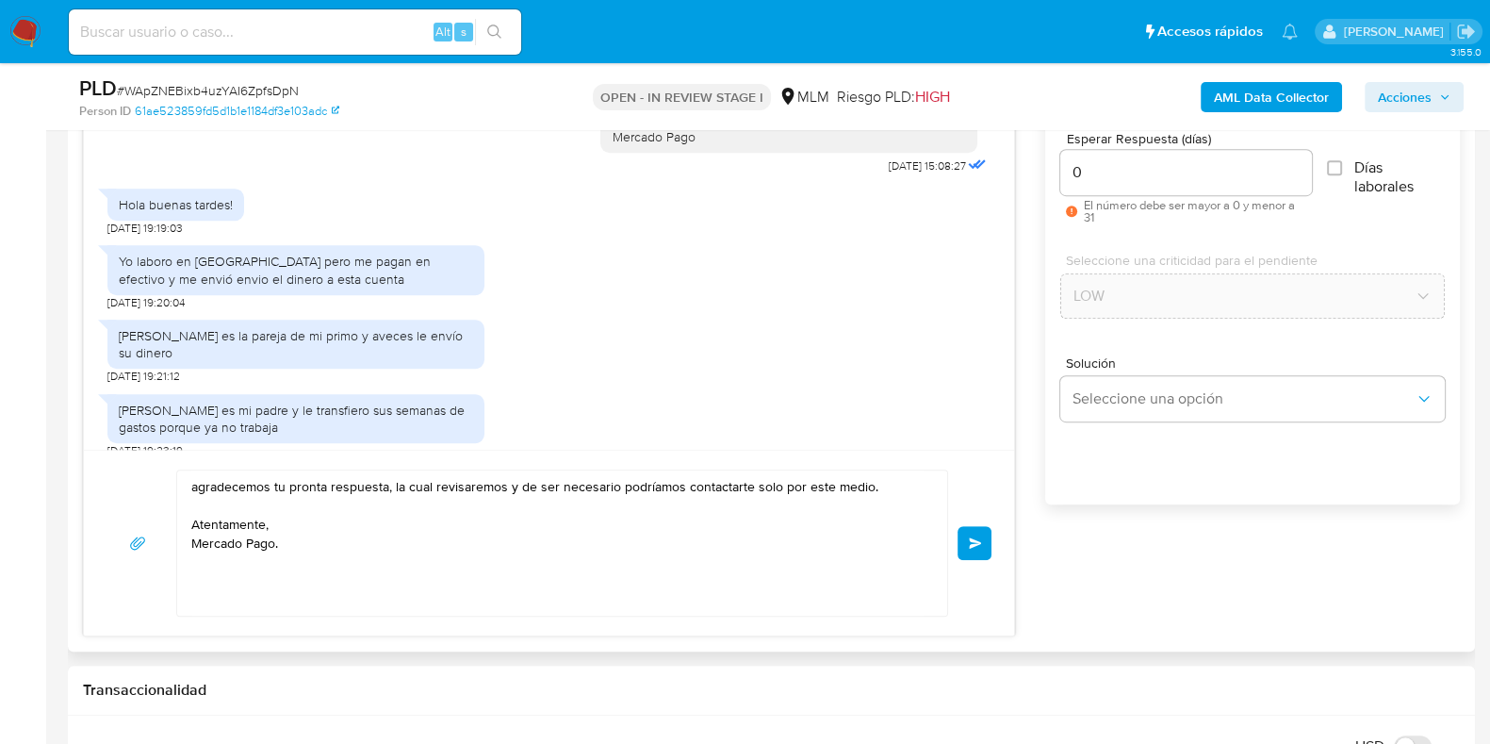
click at [962, 530] on button "Enviar" at bounding box center [975, 543] width 34 height 34
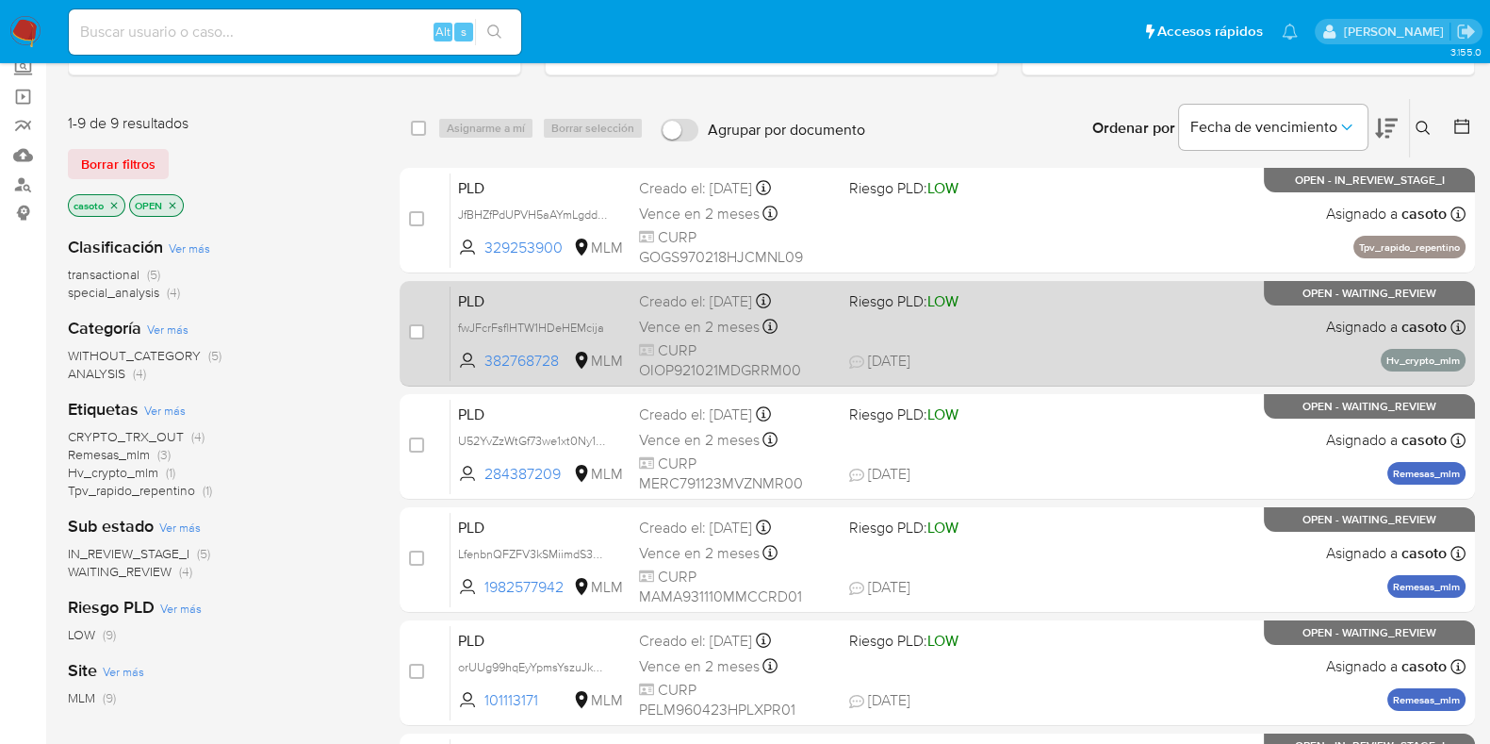
scroll to position [235, 0]
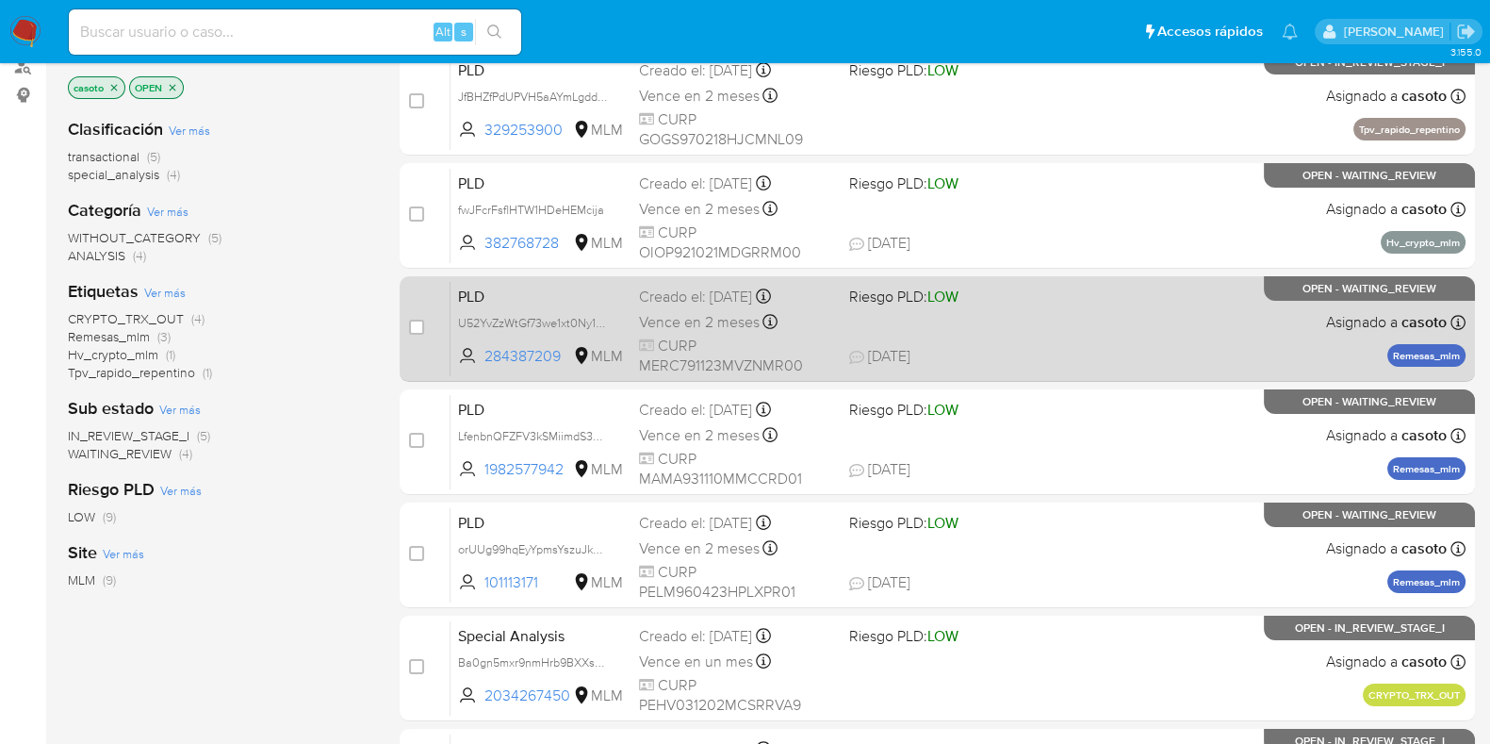
click at [1216, 338] on div "PLD U52YvZzWtGf73we1xt0Ny1An 284387209 MLM Riesgo PLD: LOW Creado el: [DATE] Cr…" at bounding box center [958, 328] width 1015 height 95
click at [415, 331] on input "checkbox" at bounding box center [416, 327] width 15 height 15
checkbox input "true"
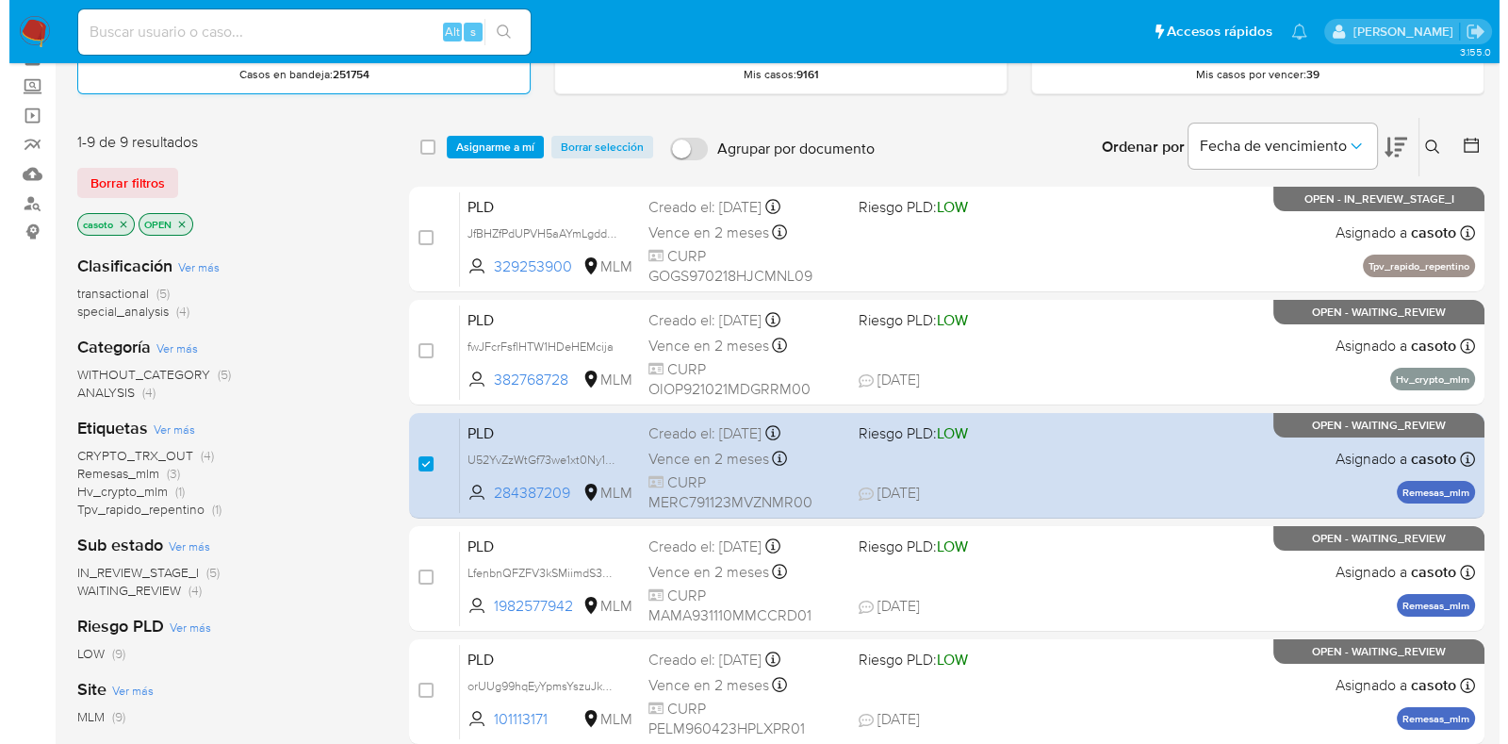
scroll to position [0, 0]
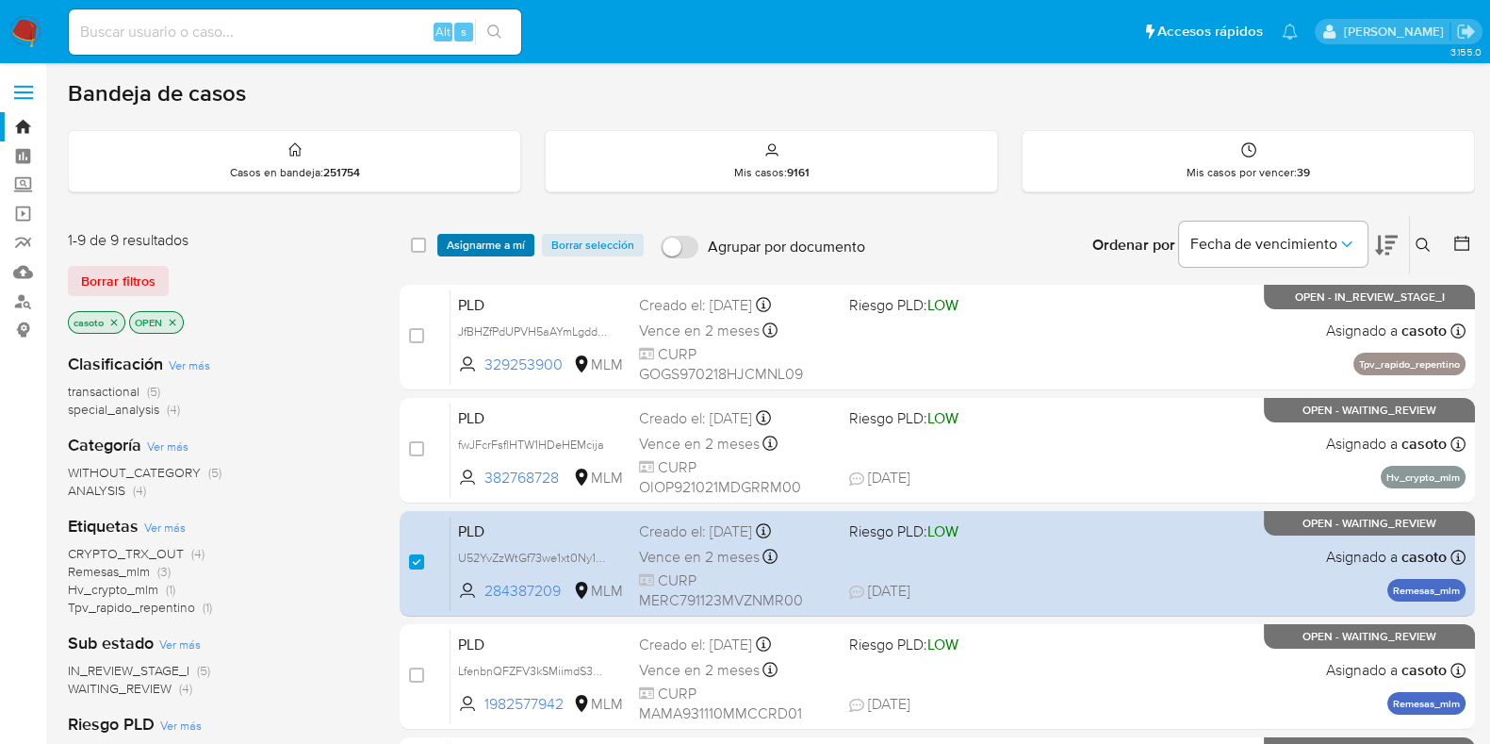
click at [485, 236] on span "Asignarme a mí" at bounding box center [486, 245] width 78 height 19
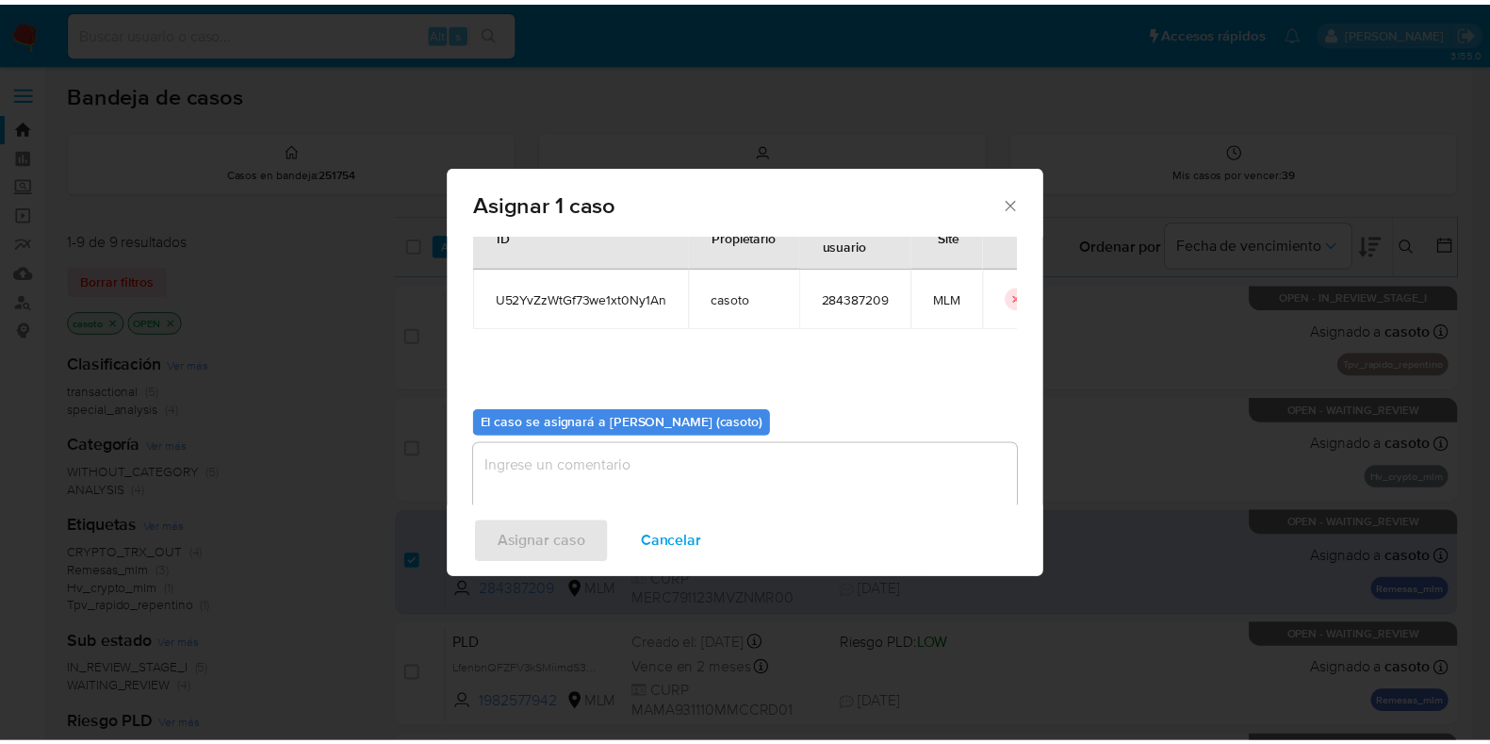
scroll to position [97, 0]
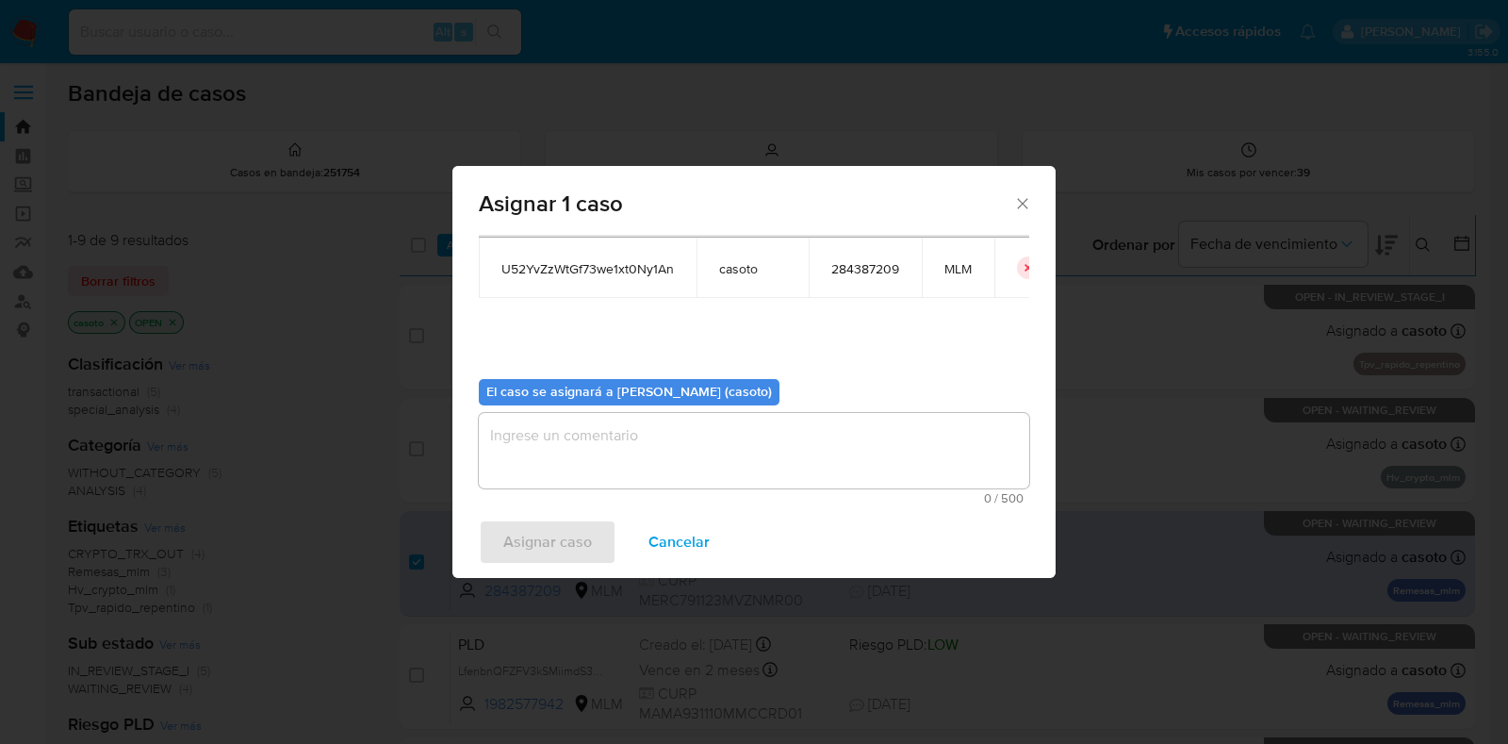
click at [659, 424] on textarea "assign-modal" at bounding box center [754, 450] width 550 height 75
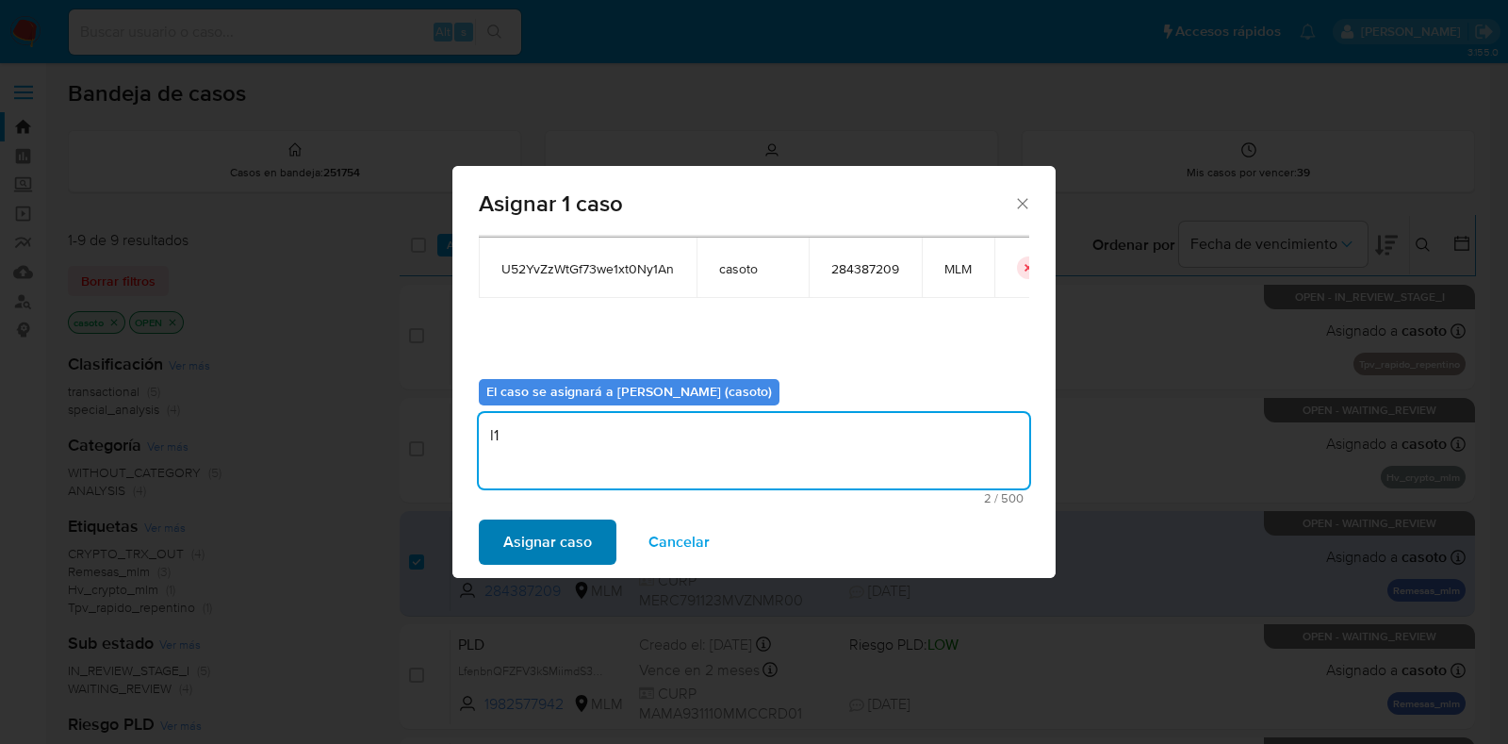
type textarea "l1"
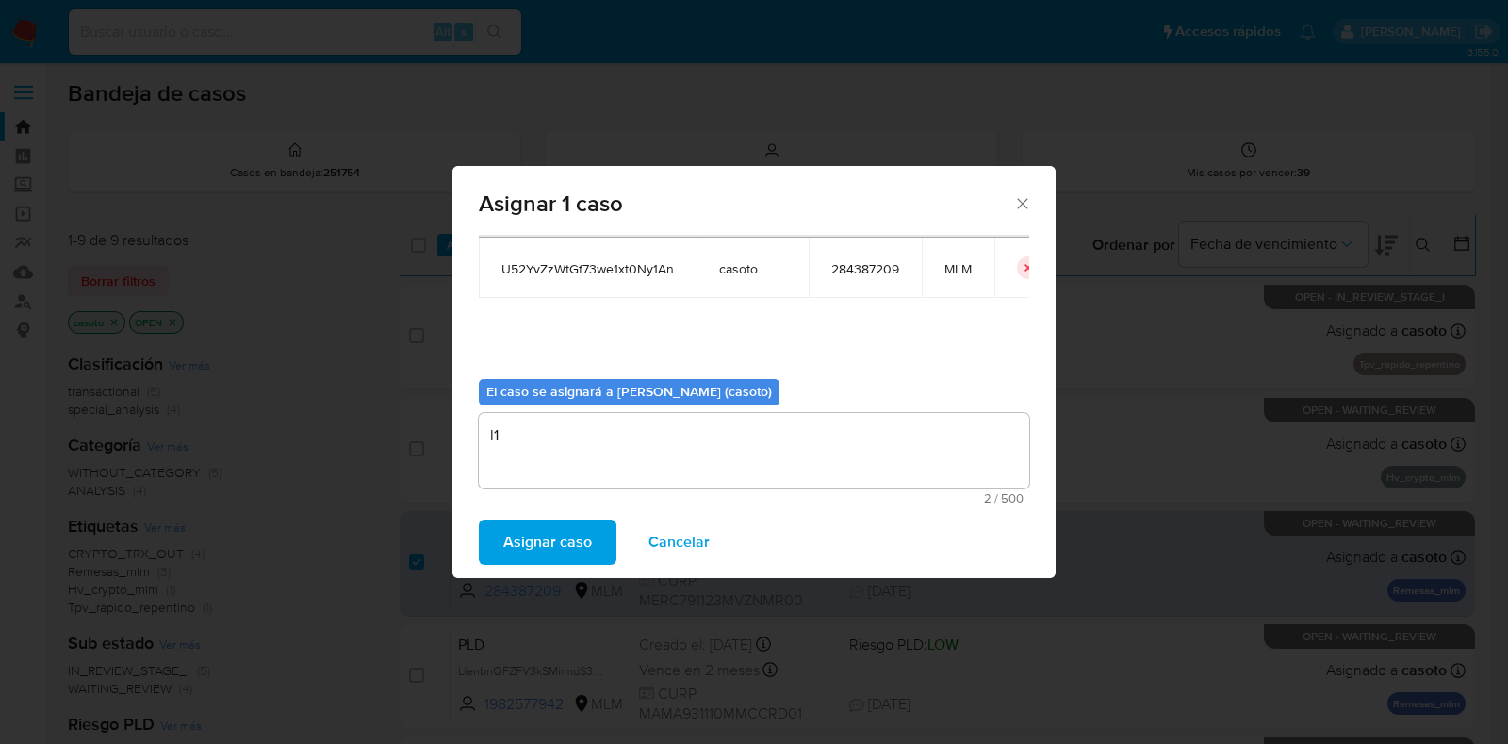
click at [599, 534] on button "Asignar caso" at bounding box center [548, 541] width 138 height 45
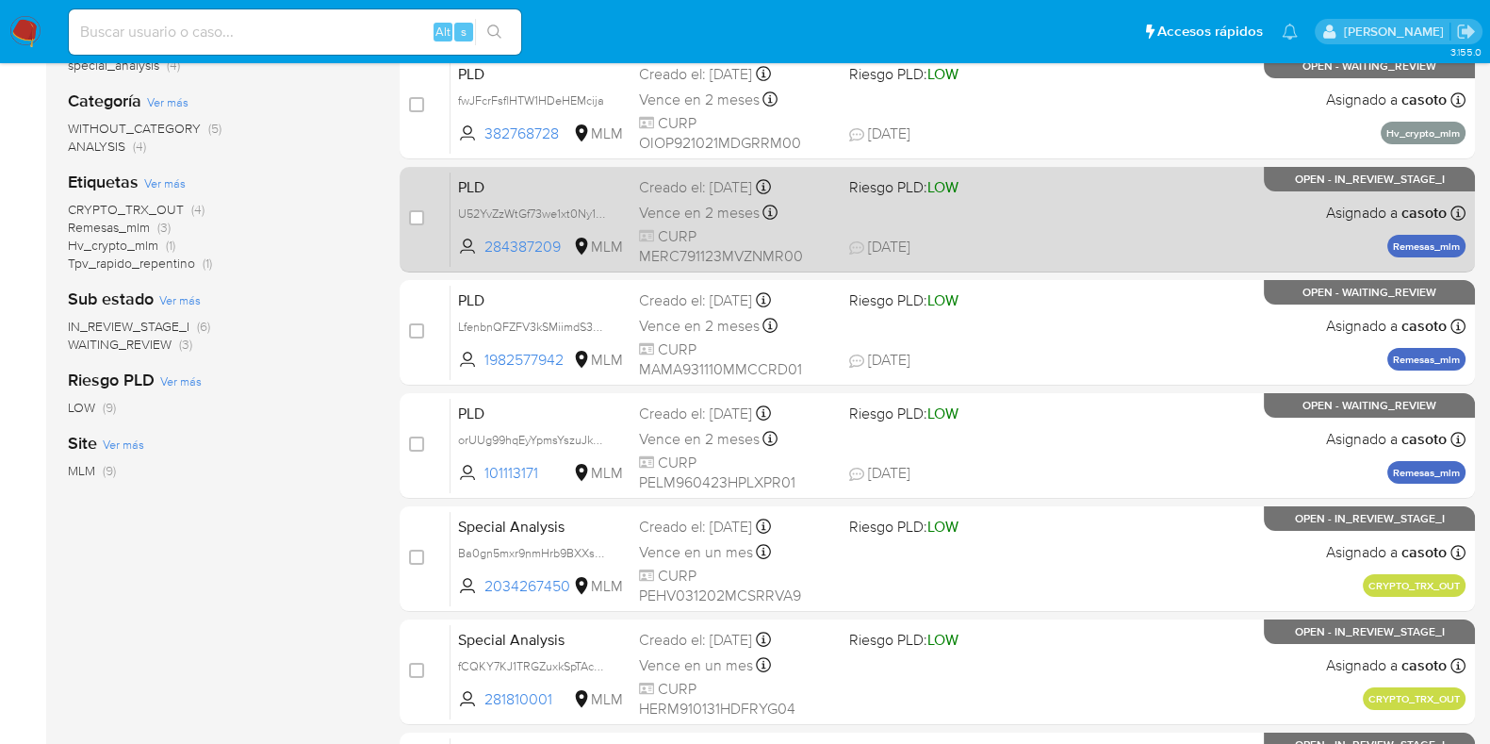
scroll to position [353, 0]
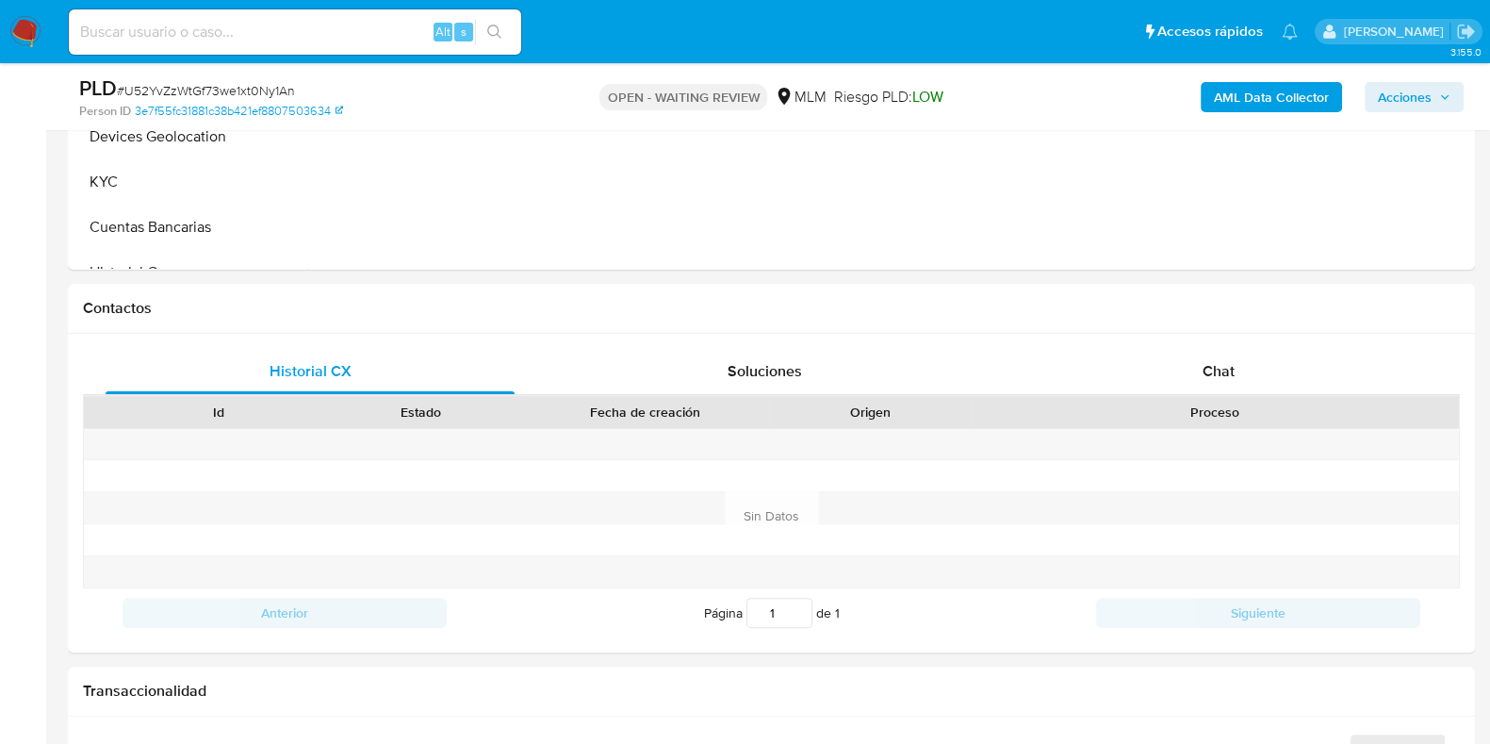
scroll to position [707, 0]
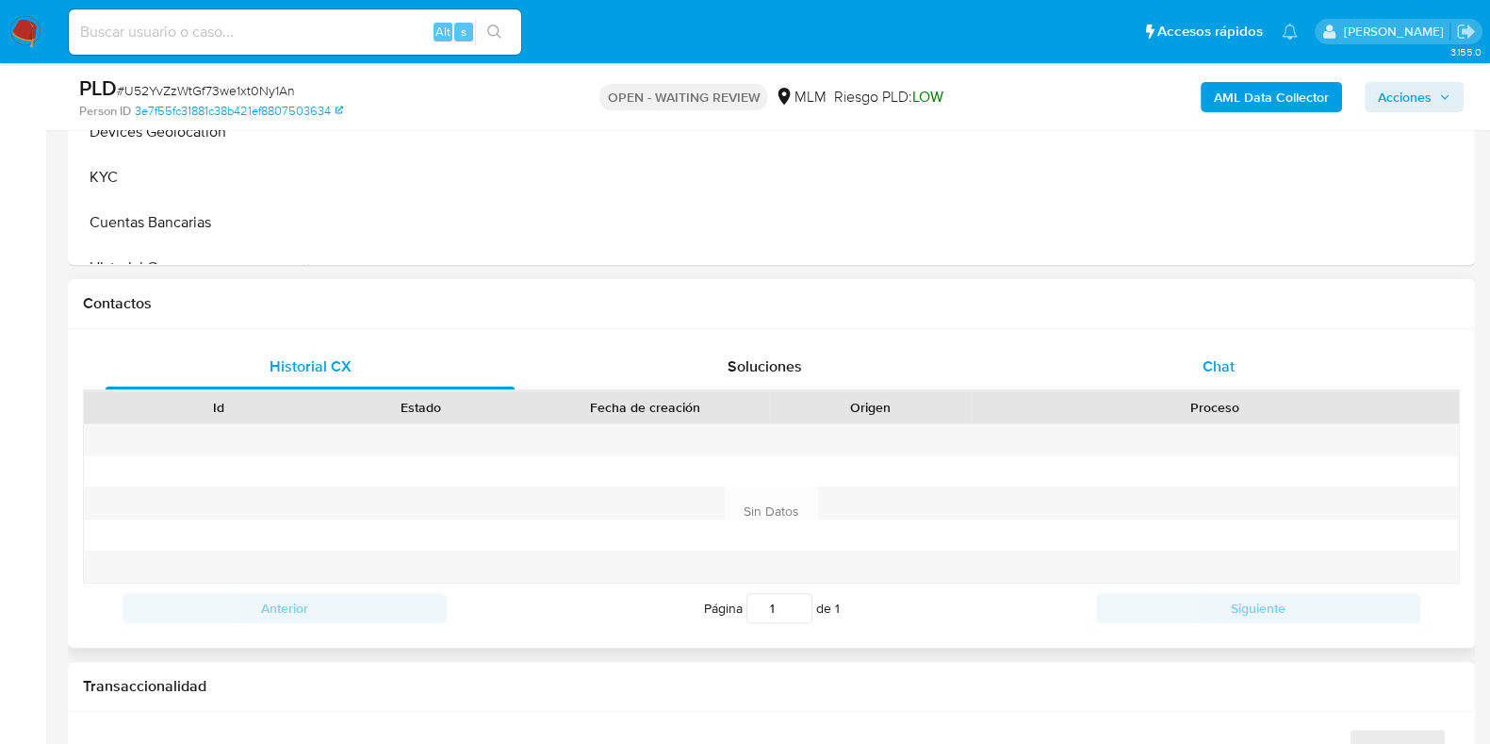
click at [1230, 366] on span "Chat" at bounding box center [1219, 366] width 32 height 22
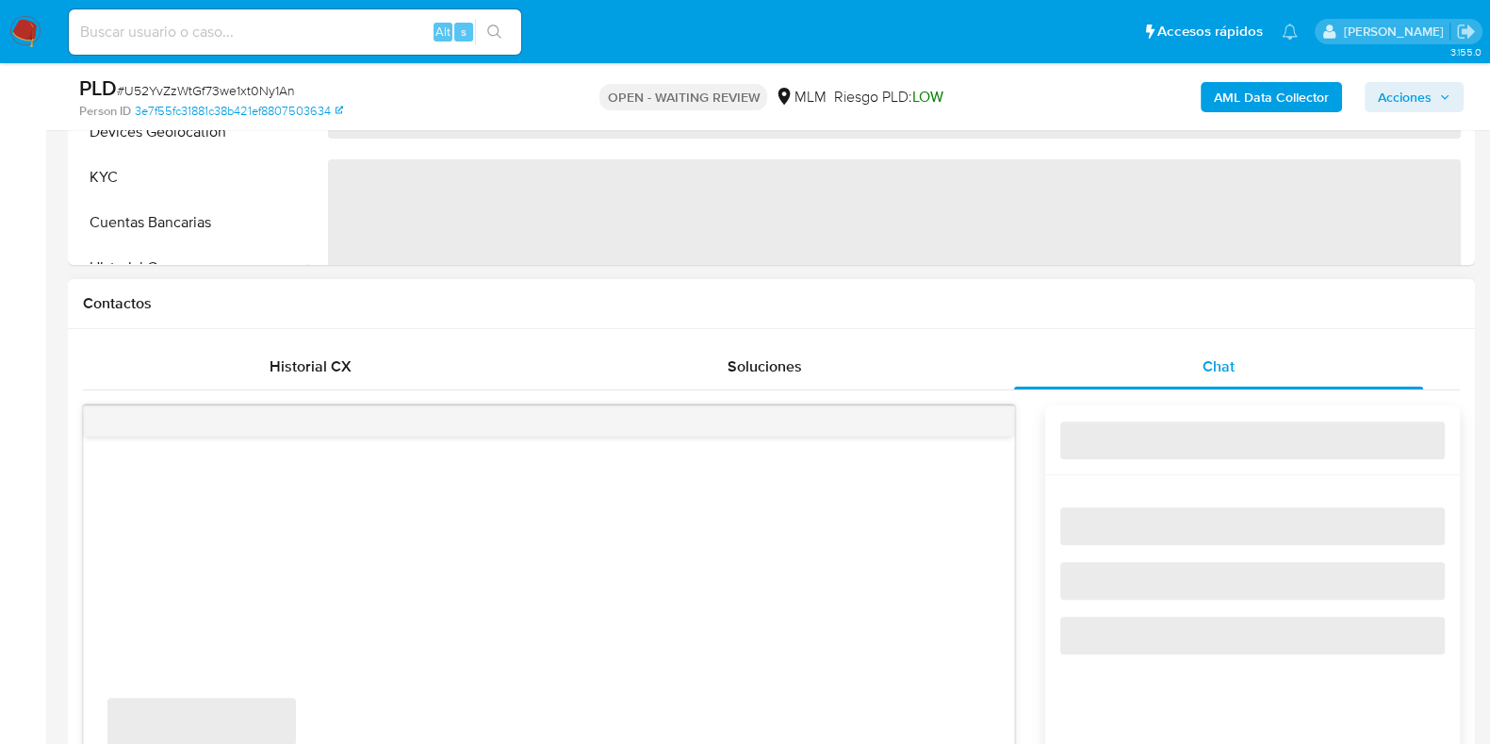
select select "10"
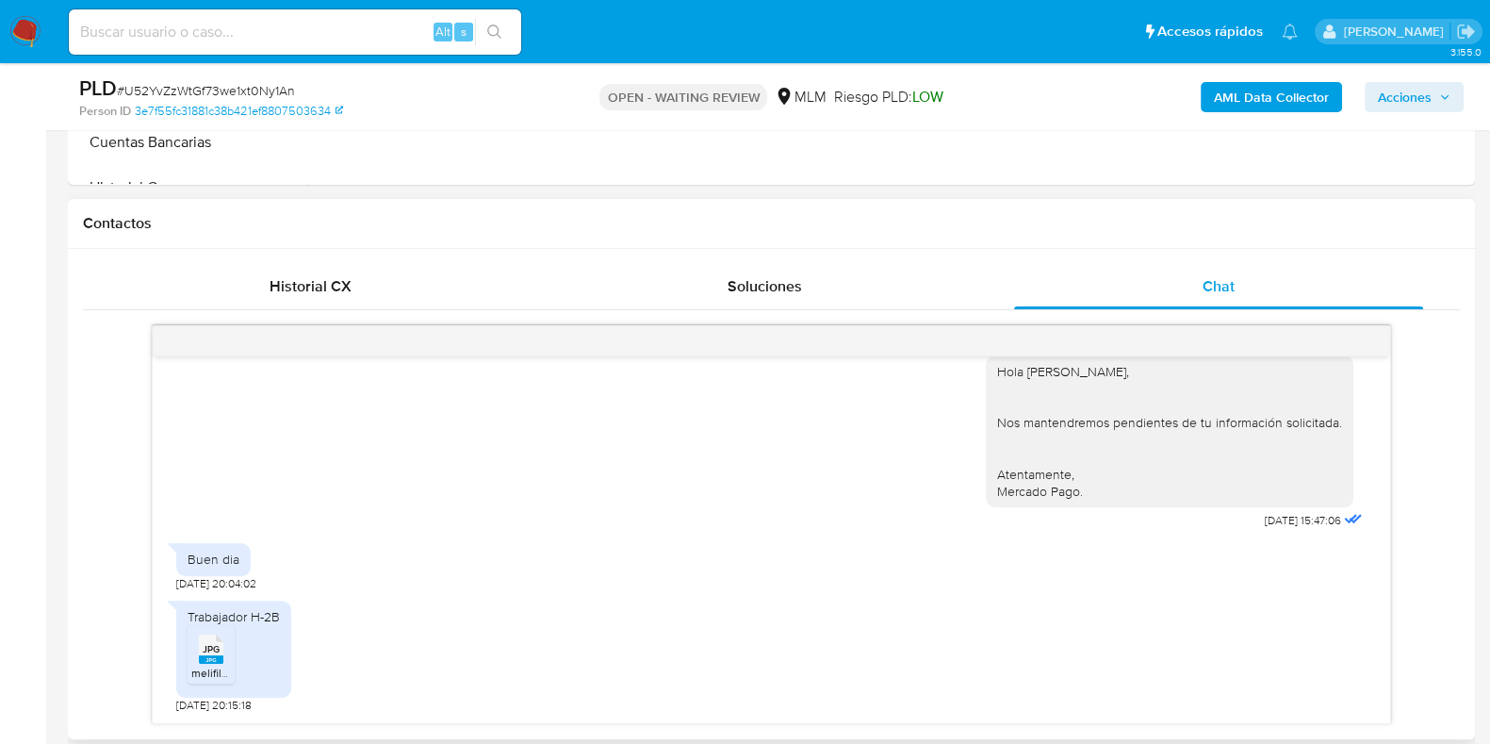
scroll to position [824, 0]
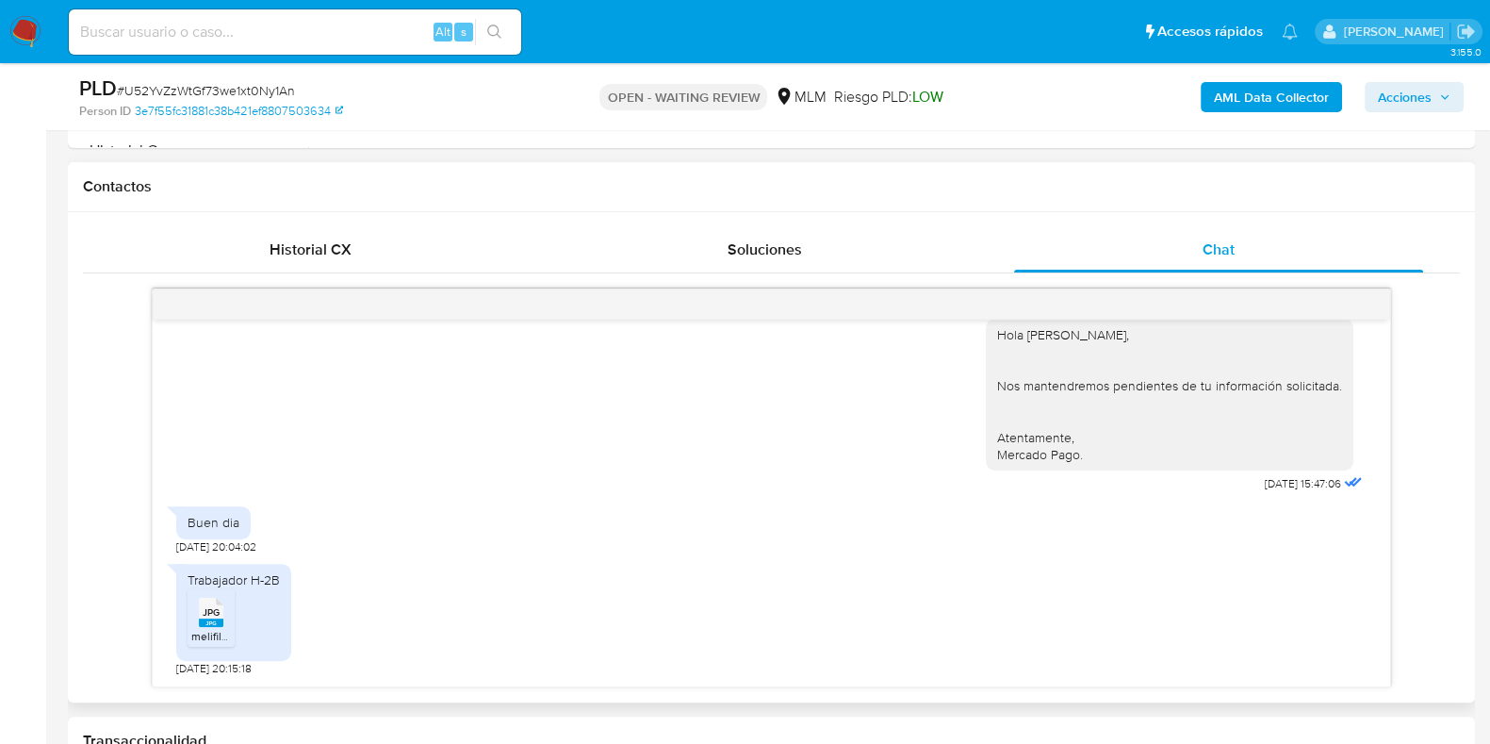
click at [213, 621] on rect at bounding box center [211, 622] width 25 height 8
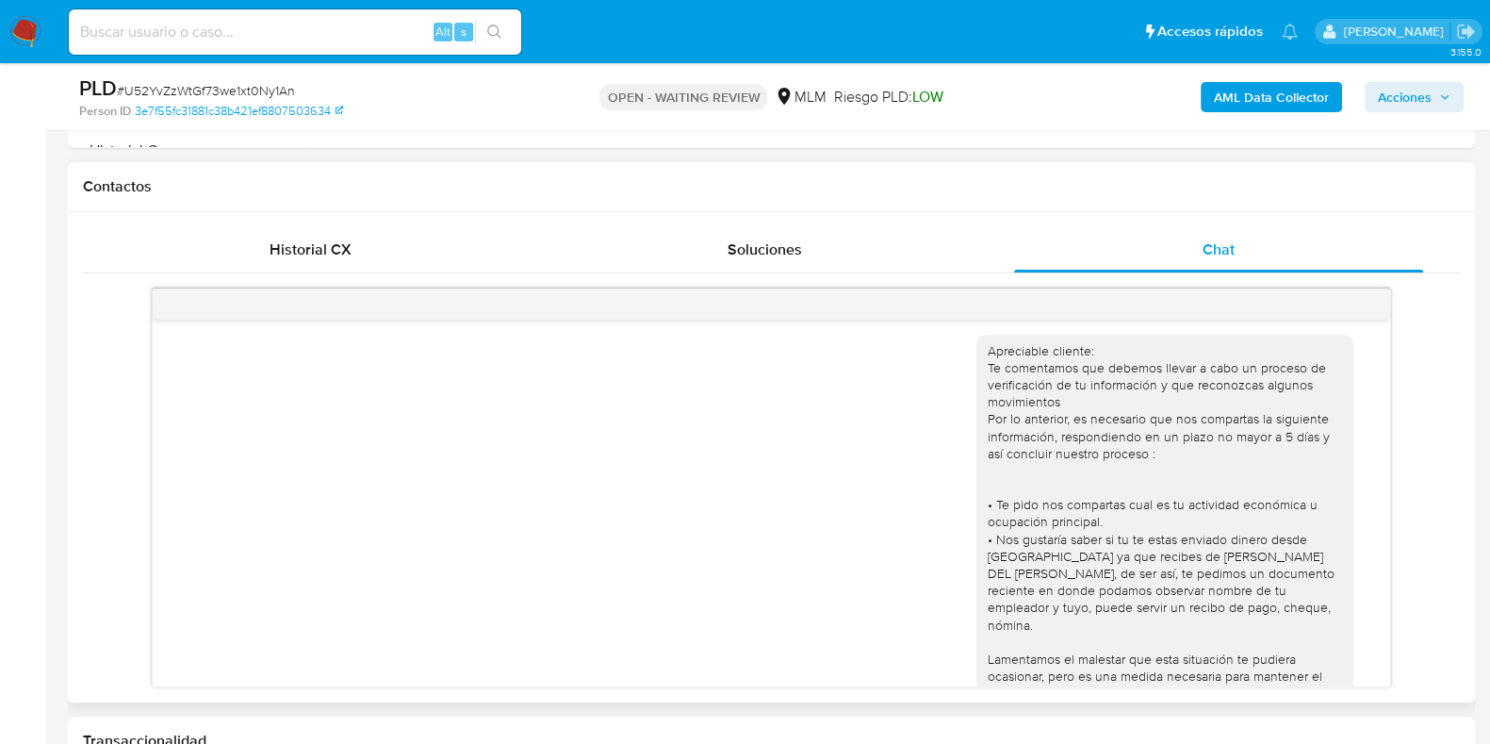
scroll to position [0, 0]
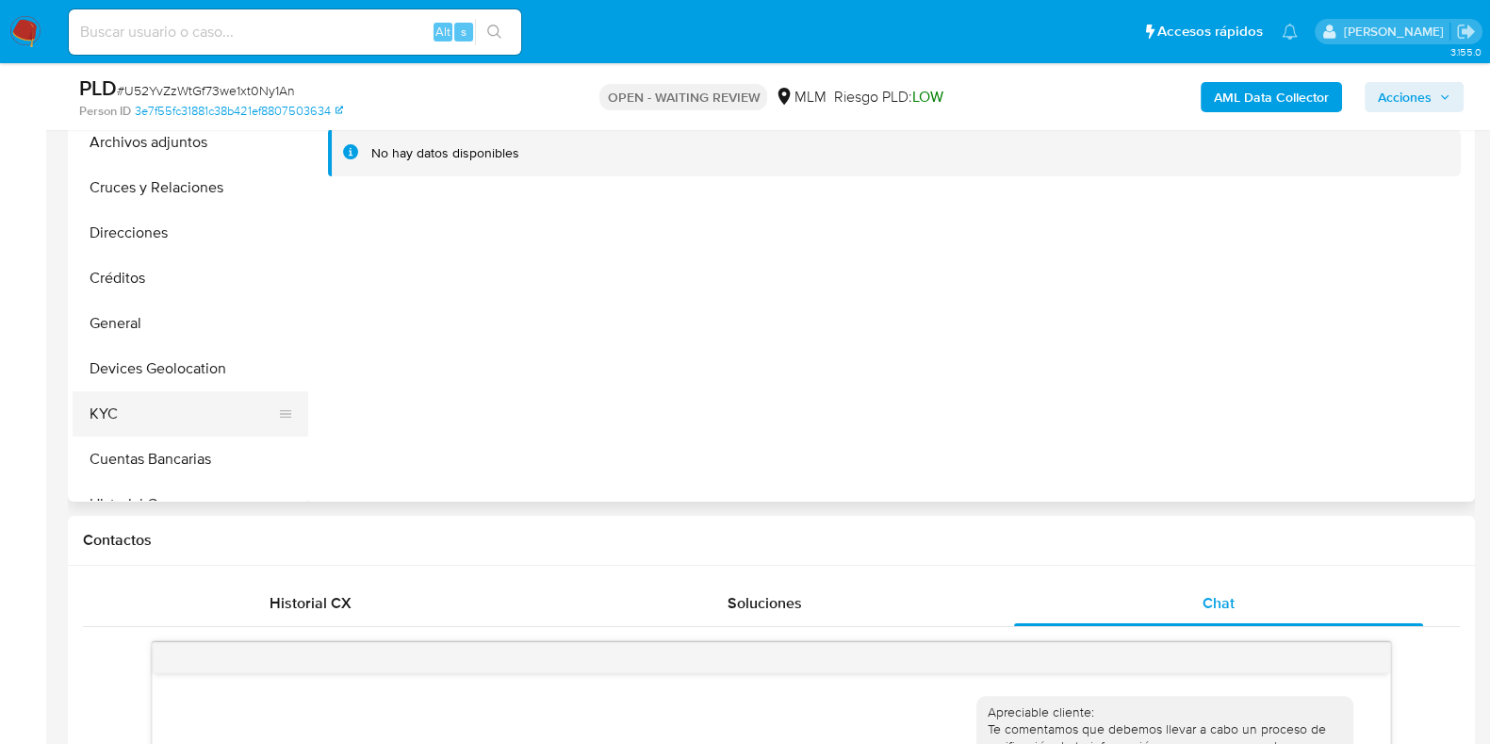
click at [139, 433] on button "KYC" at bounding box center [183, 413] width 221 height 45
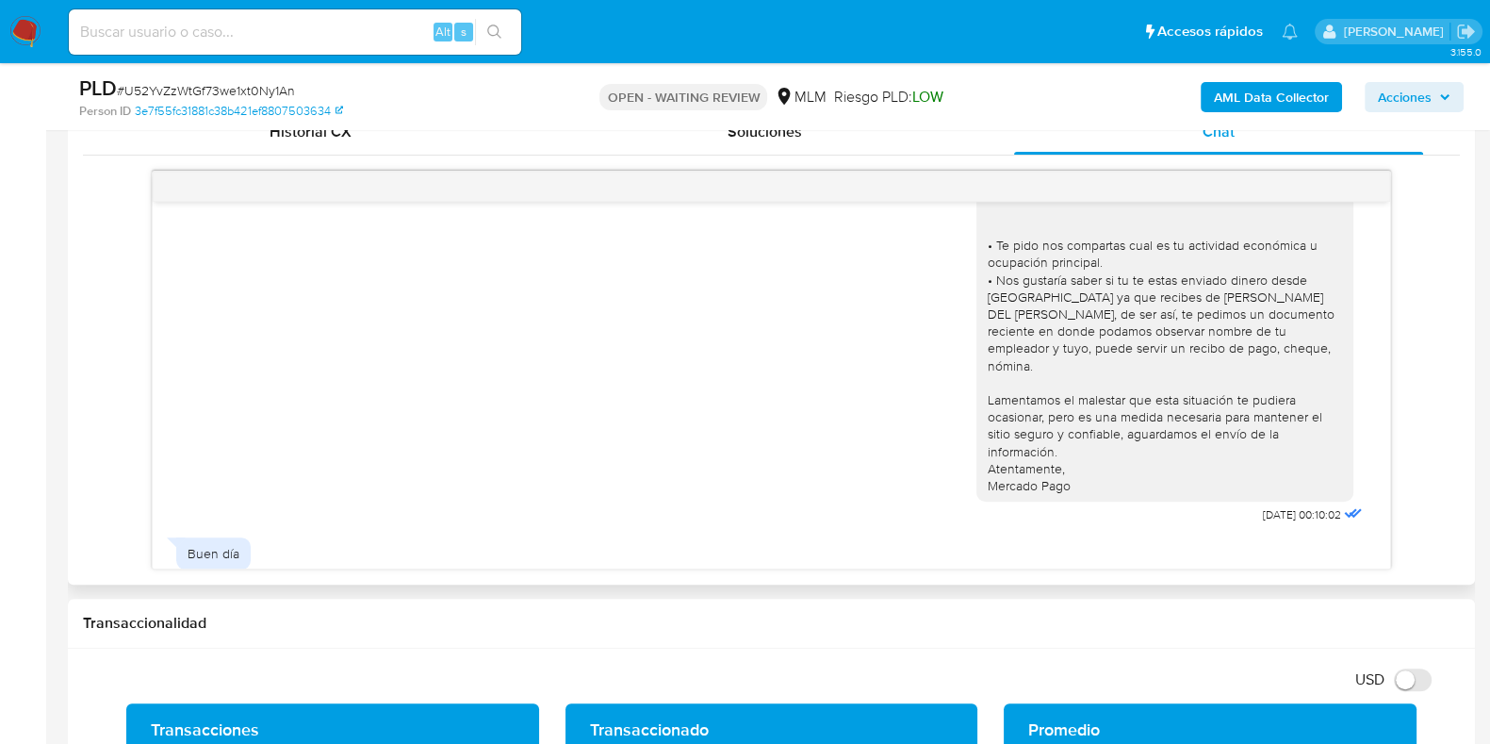
scroll to position [235, 0]
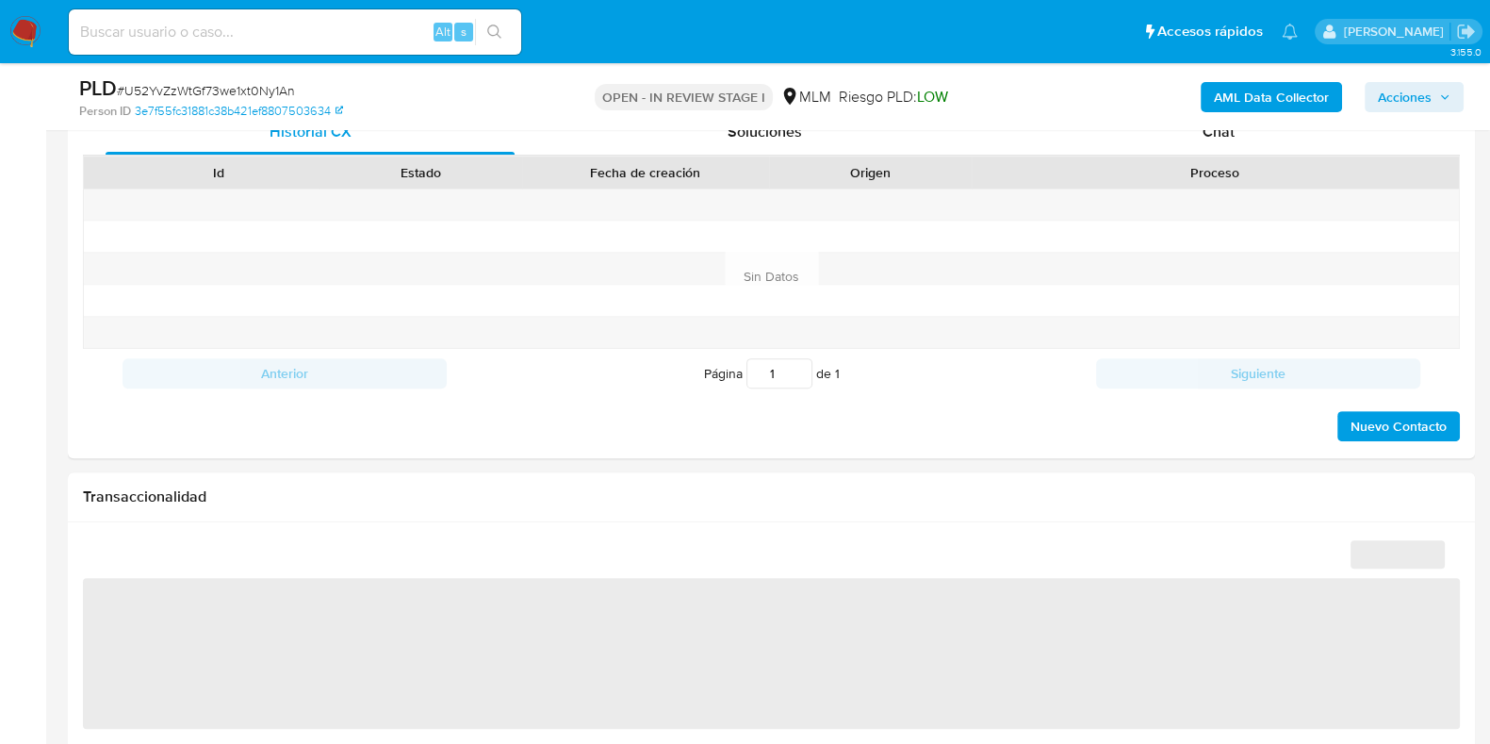
scroll to position [589, 0]
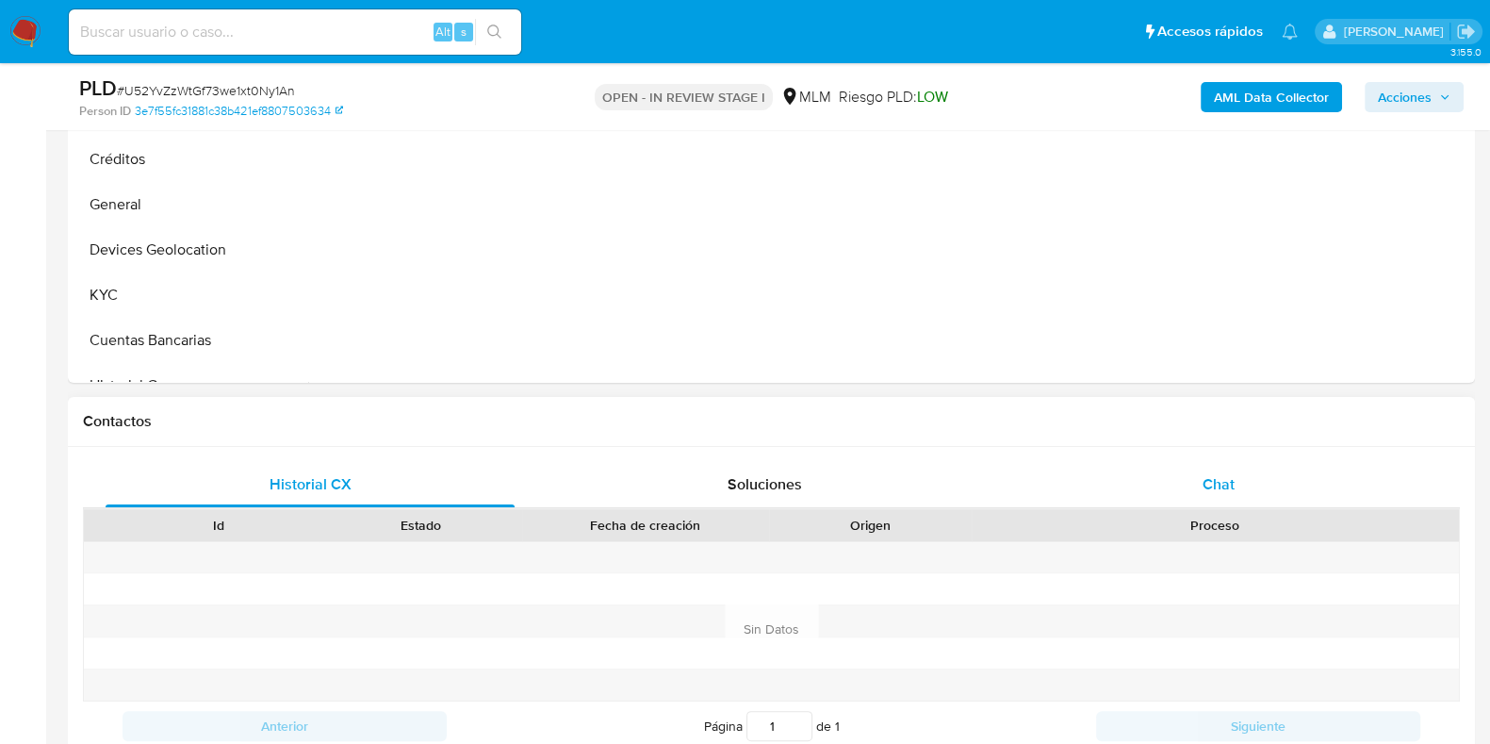
select select "10"
click at [1234, 486] on span "Chat" at bounding box center [1219, 484] width 32 height 22
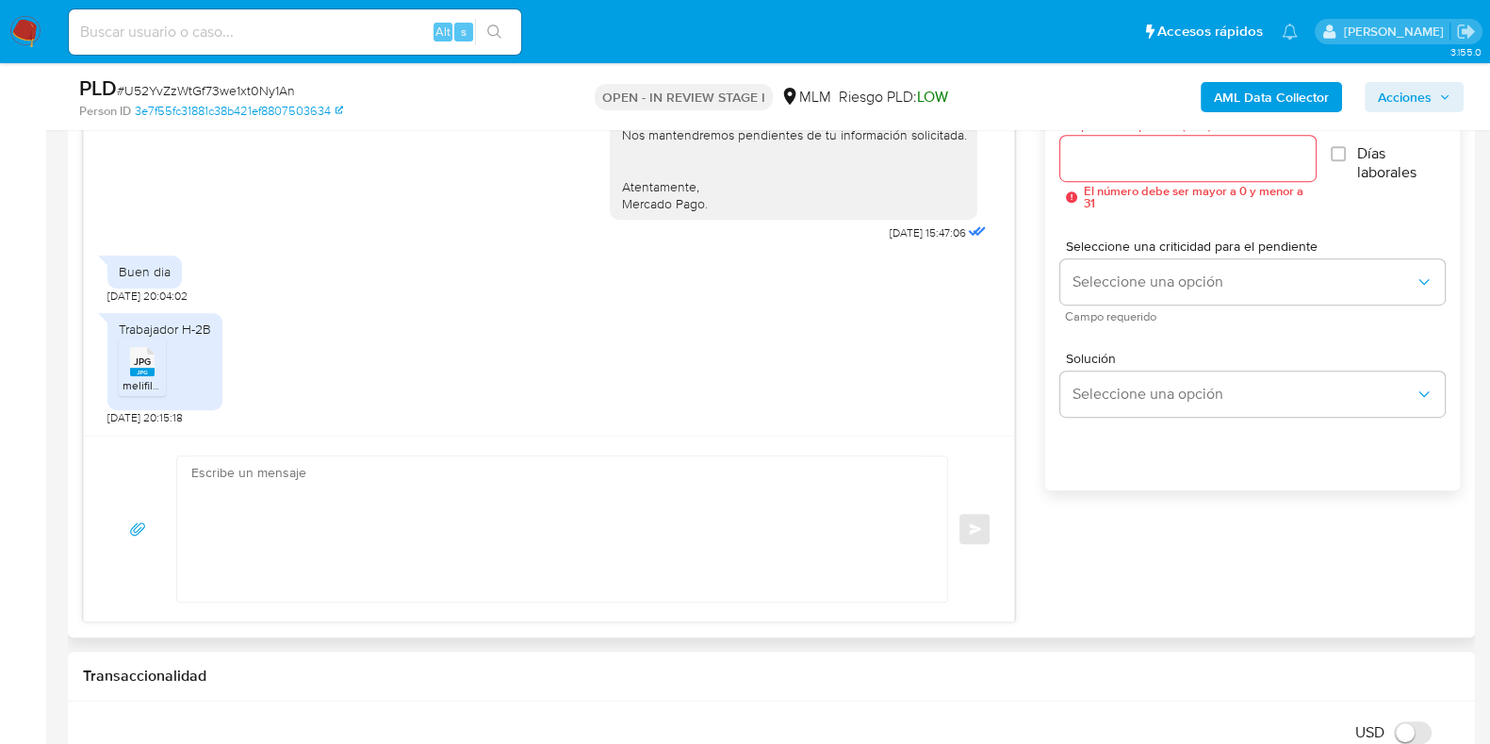
scroll to position [942, 0]
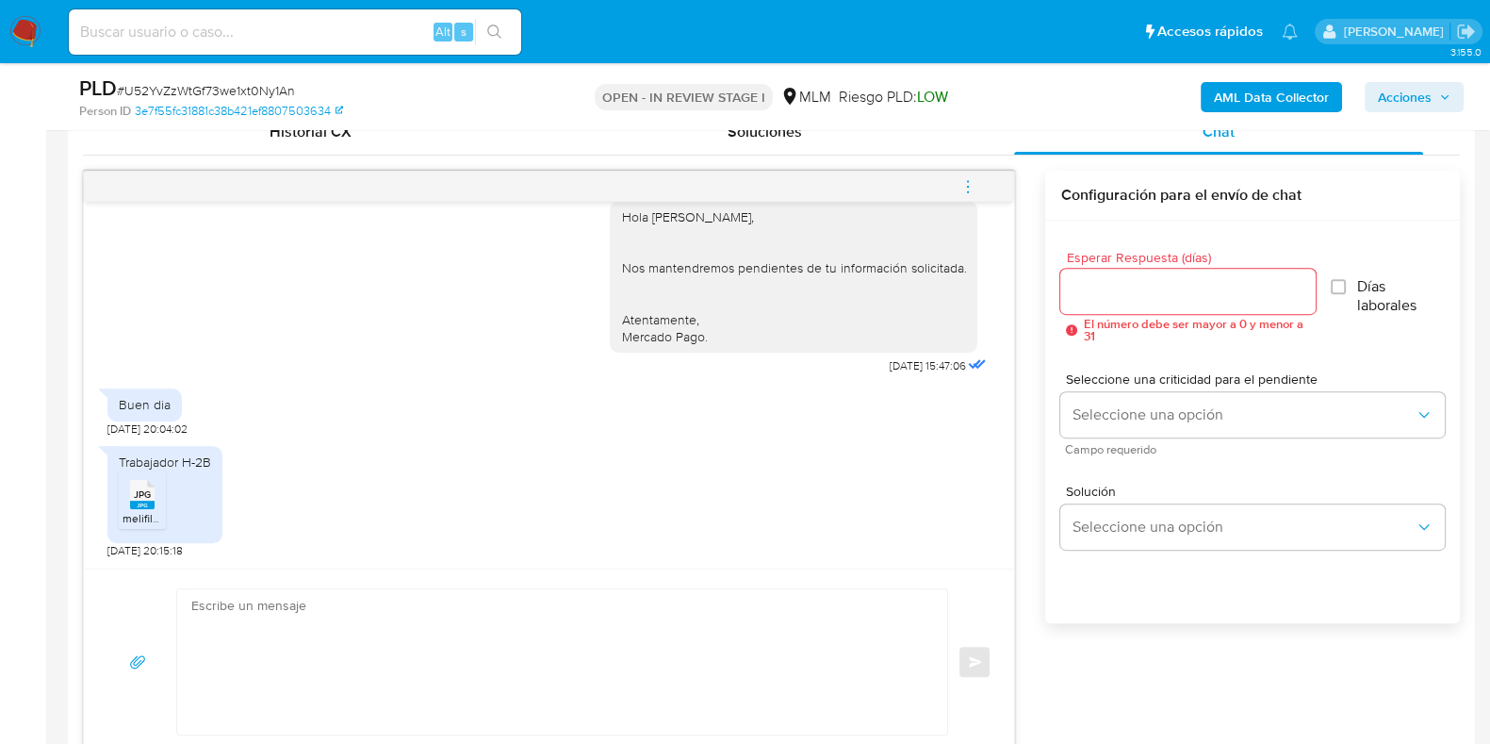
click at [1142, 298] on input "Esperar Respuesta (días)" at bounding box center [1187, 291] width 255 height 25
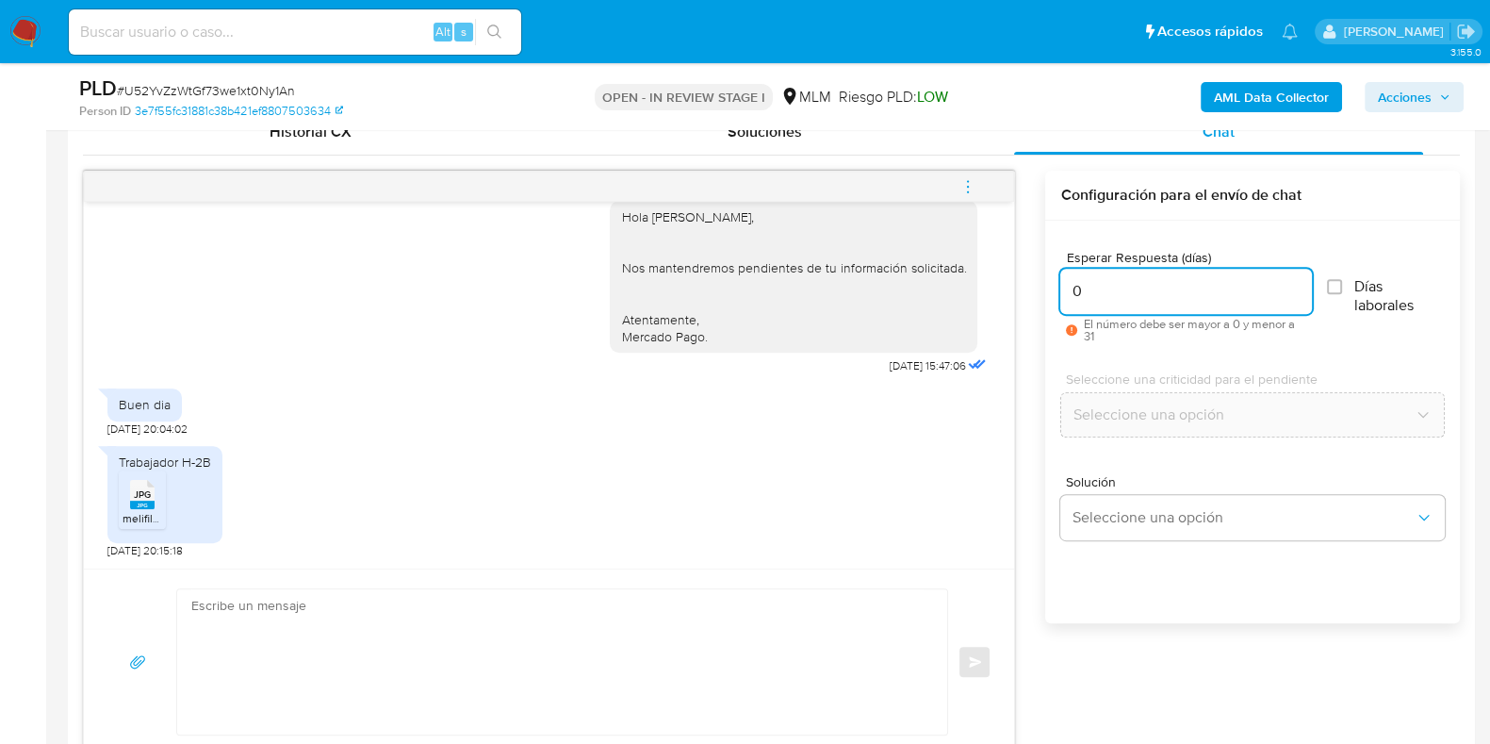
type input "0"
click at [648, 628] on textarea at bounding box center [557, 661] width 732 height 145
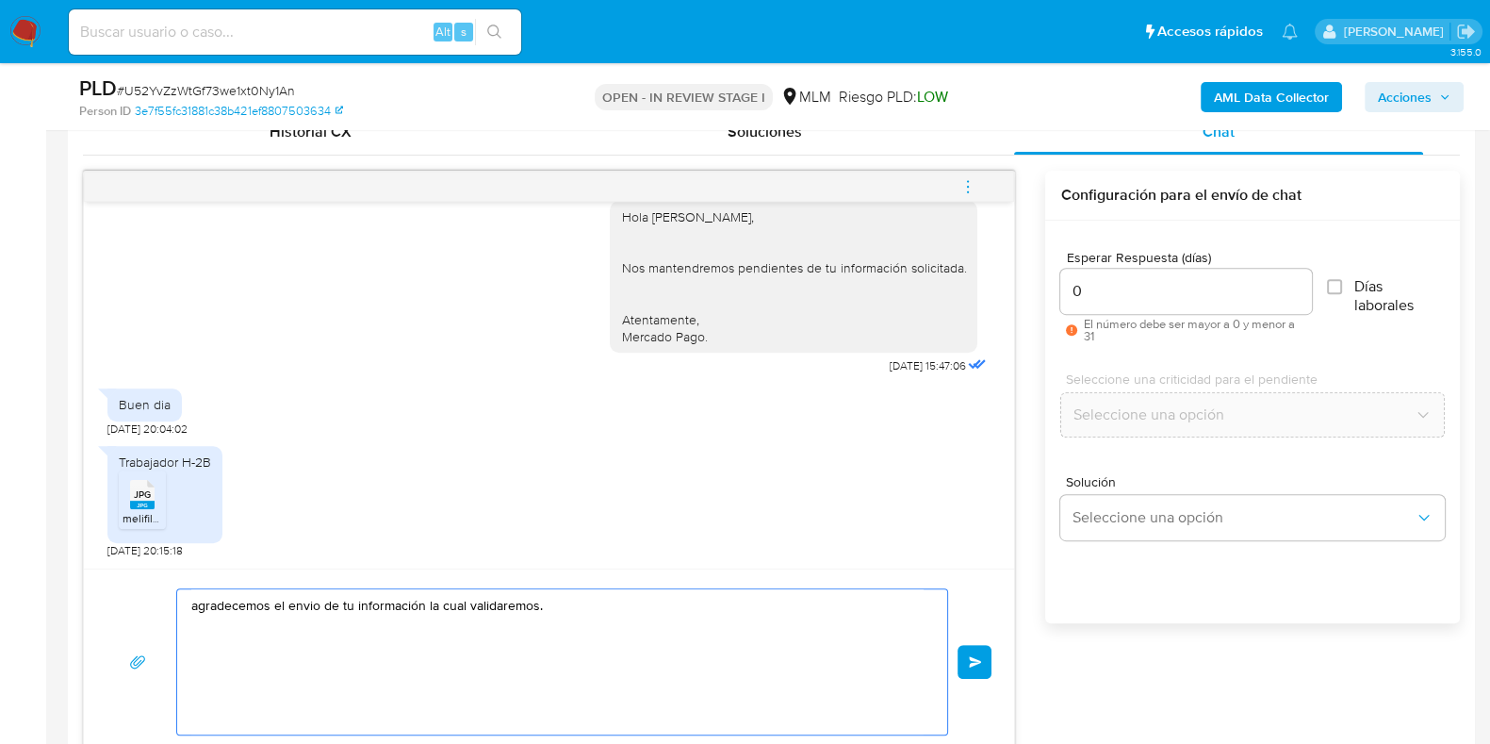
click at [551, 602] on textarea "agradecemos el envio de tu información la cual validaremos." at bounding box center [557, 661] width 732 height 145
click at [341, 643] on textarea "agradecemos el envio de tu información la cual validaremos. Que tengas un excel…" at bounding box center [557, 661] width 732 height 145
drag, startPoint x: 310, startPoint y: 600, endPoint x: 753, endPoint y: 697, distance: 453.3
click at [753, 697] on textarea "agradecemos el envio de tu información la cual validaremos. Que tengas un excel…" at bounding box center [557, 661] width 732 height 145
type textarea "agradecemos el envio de tu información la cual validaremos. Que tengas un excel…"
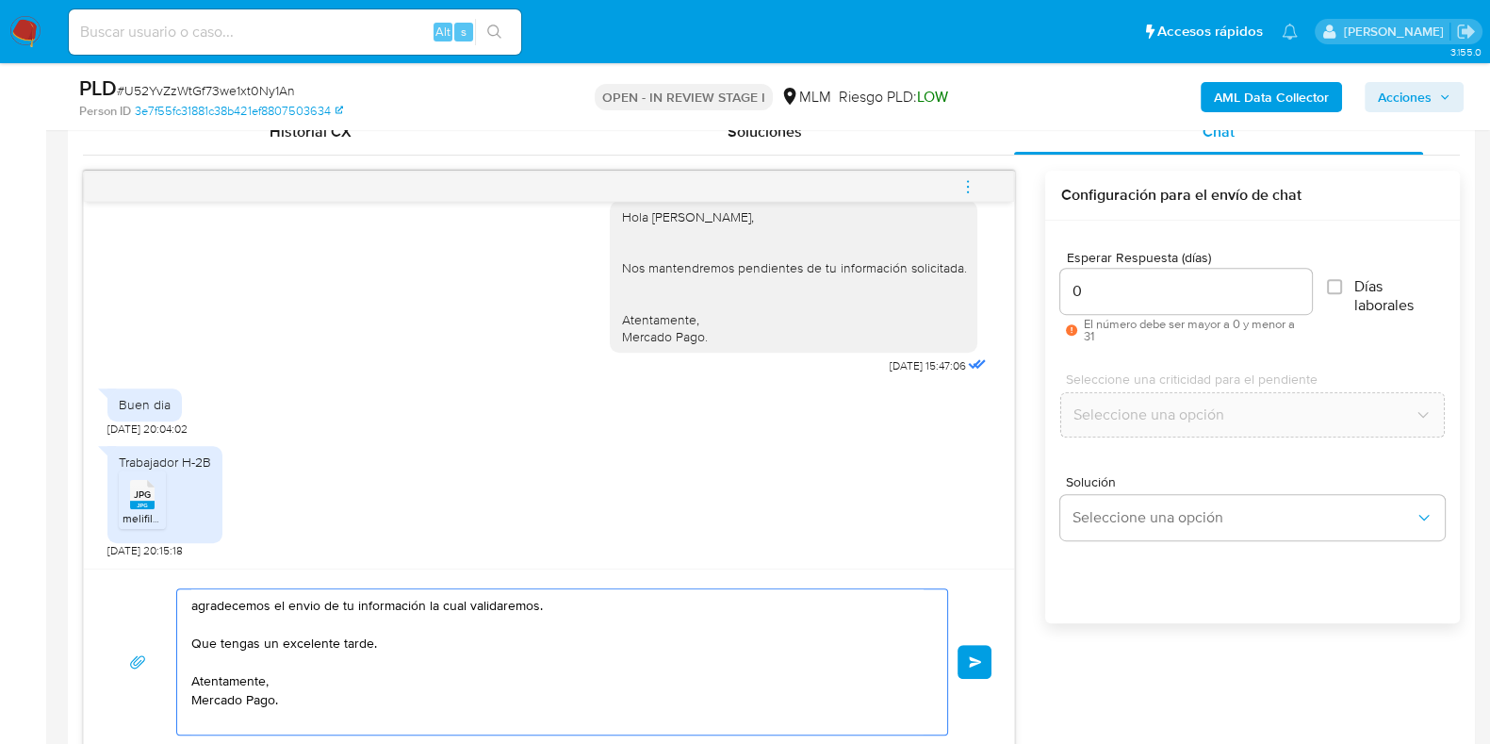
click at [971, 663] on span "Enviar" at bounding box center [975, 661] width 13 height 11
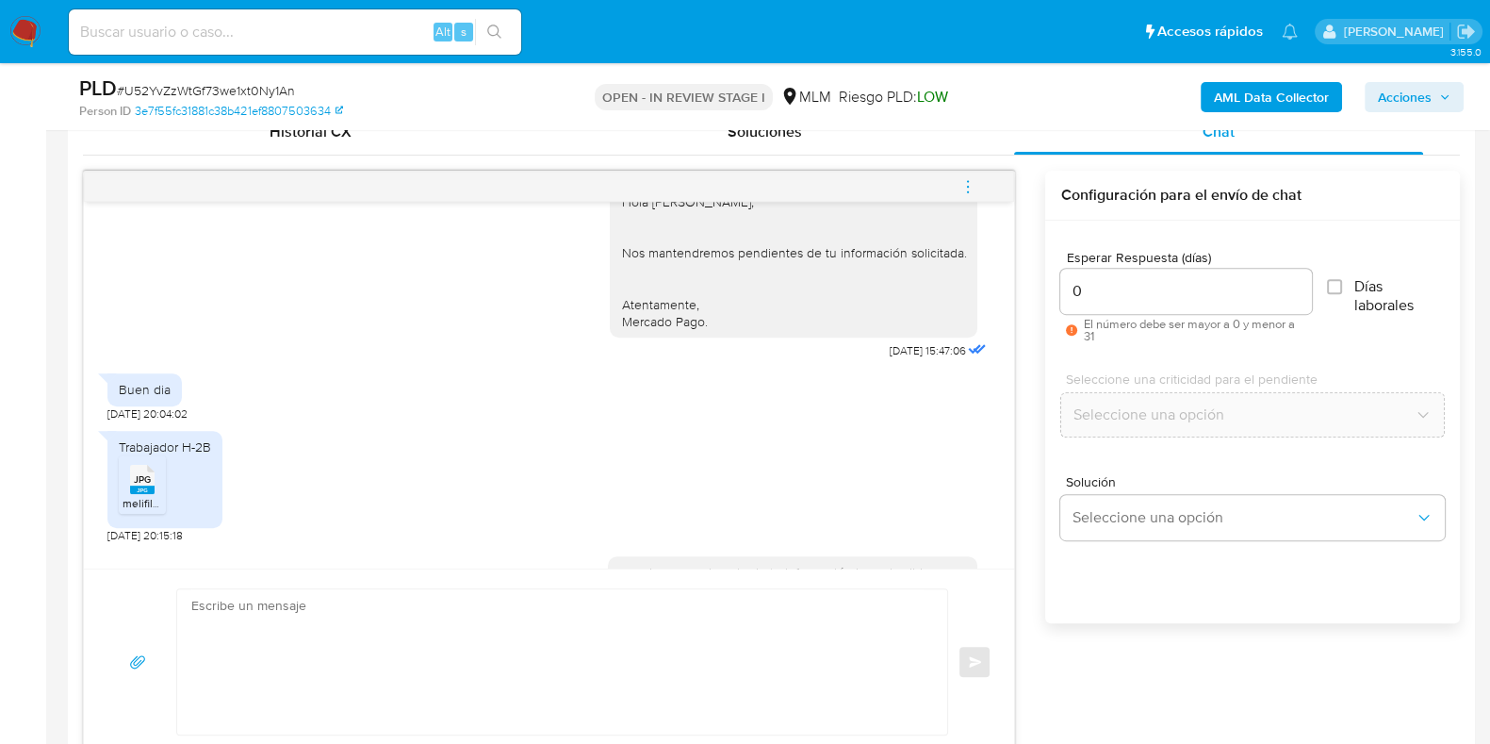
scroll to position [719, 0]
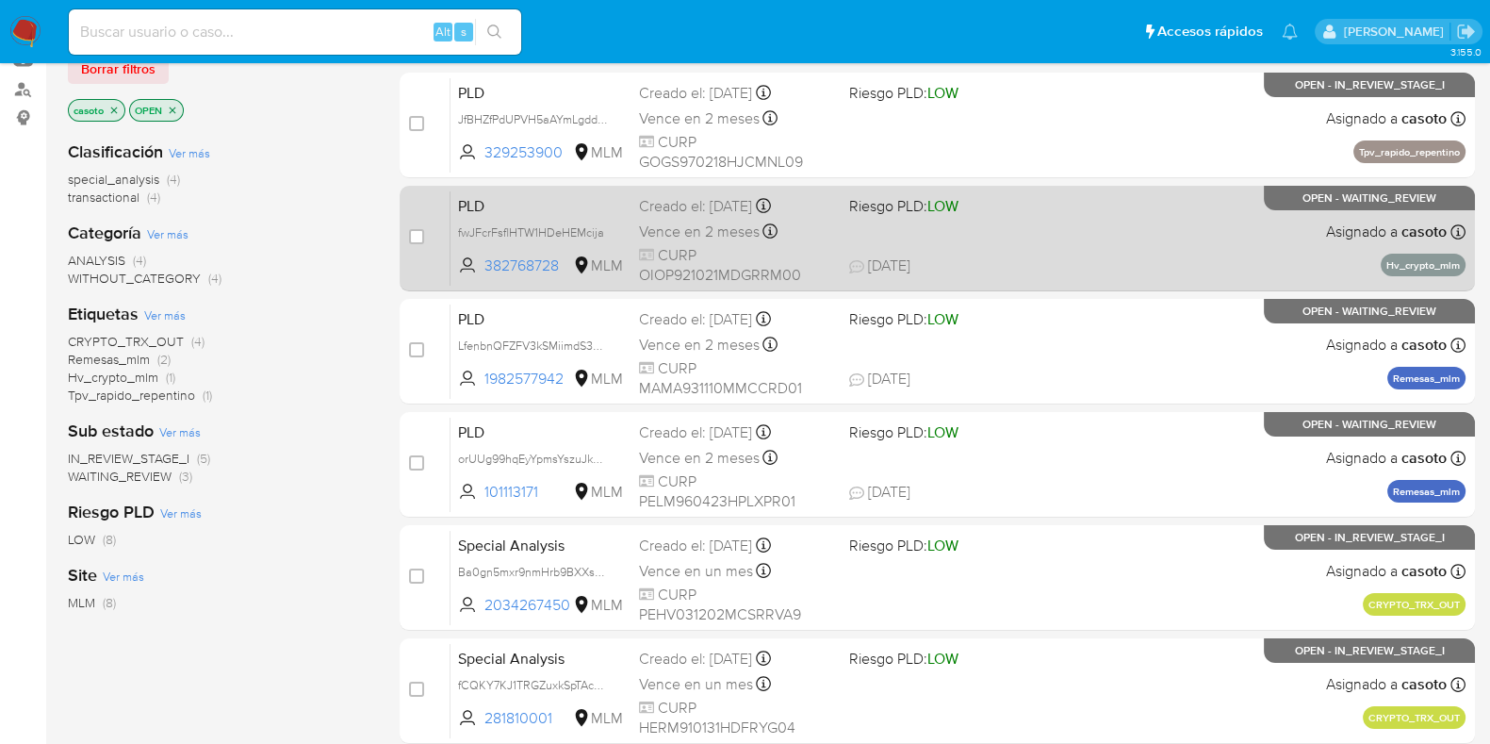
scroll to position [235, 0]
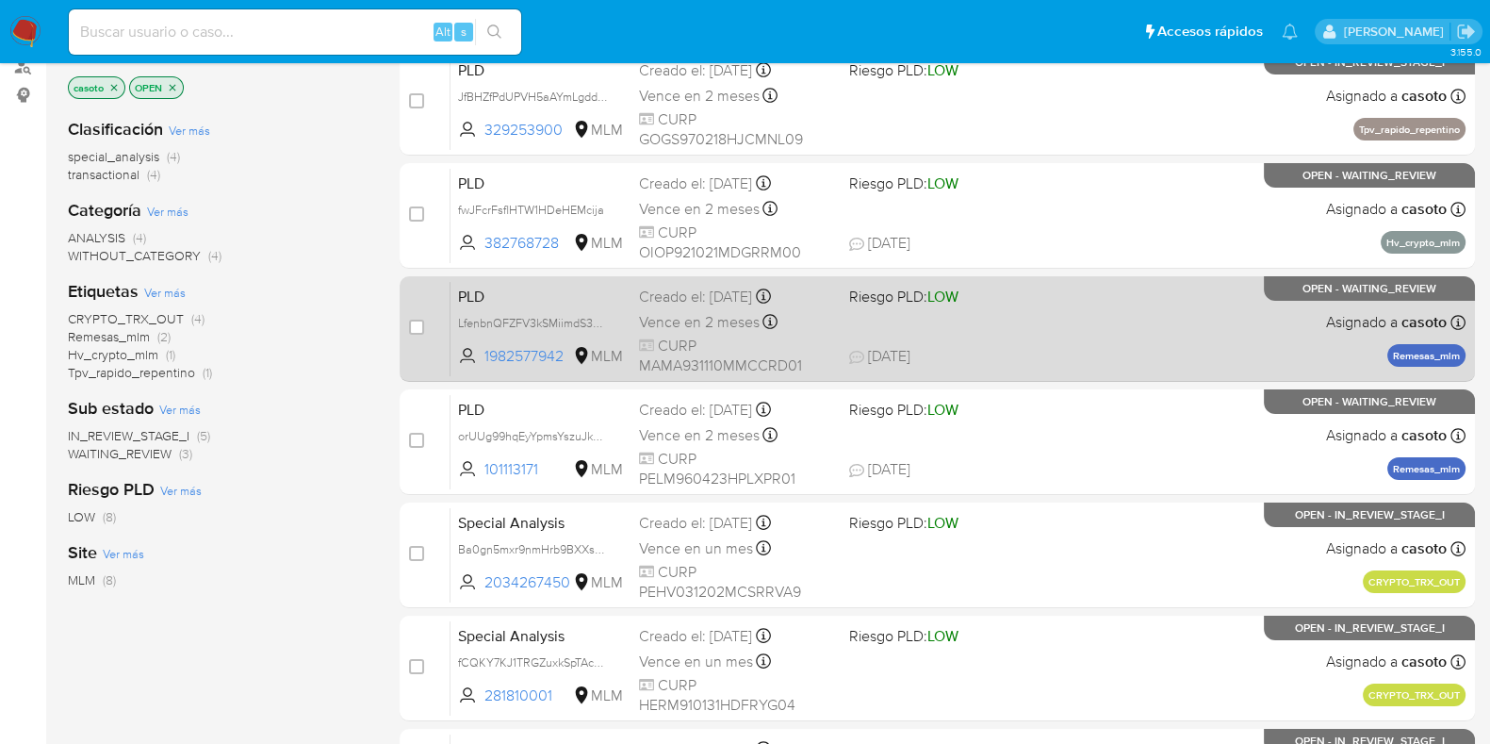
click at [1057, 356] on span "[DATE] [DATE] 19:52" at bounding box center [1051, 356] width 405 height 21
click at [418, 321] on input "checkbox" at bounding box center [416, 327] width 15 height 15
checkbox input "true"
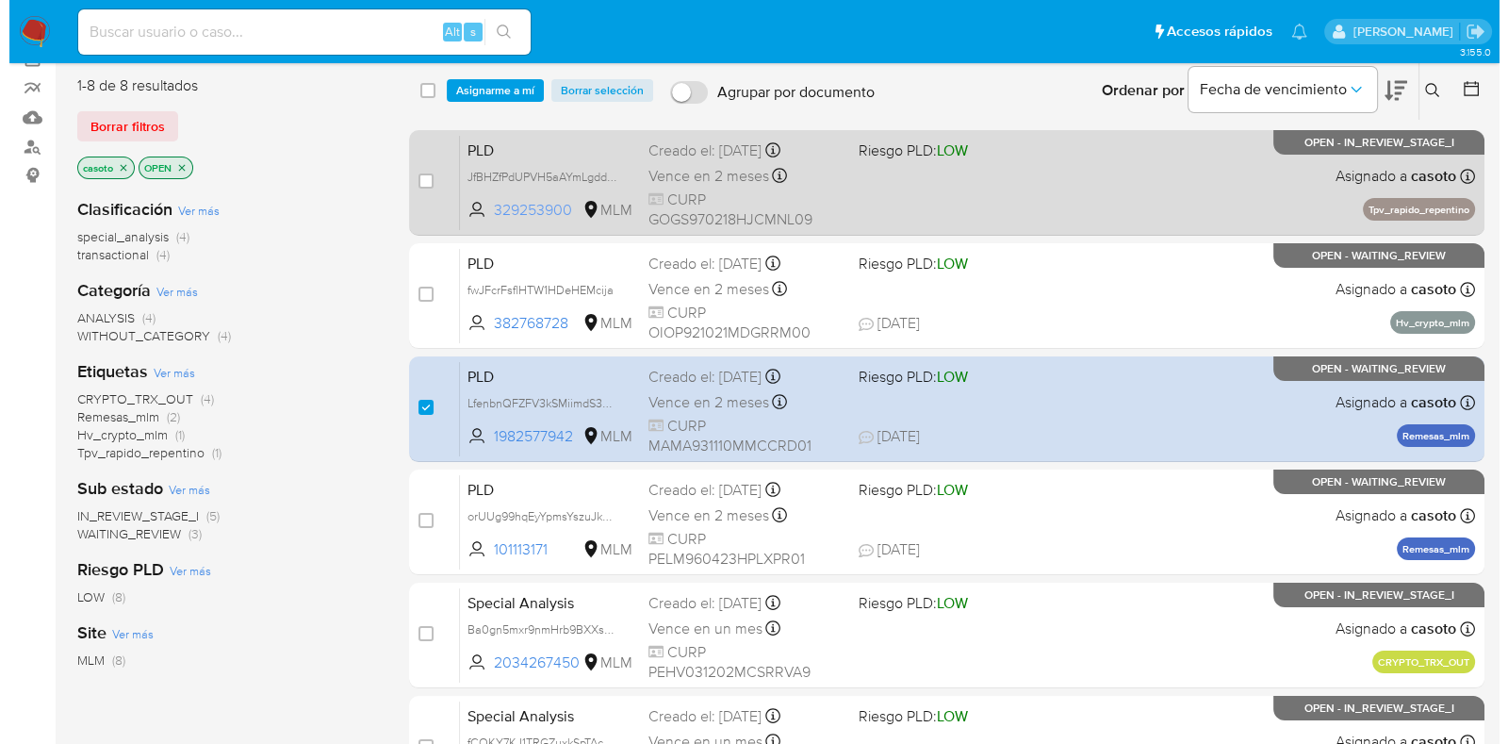
scroll to position [117, 0]
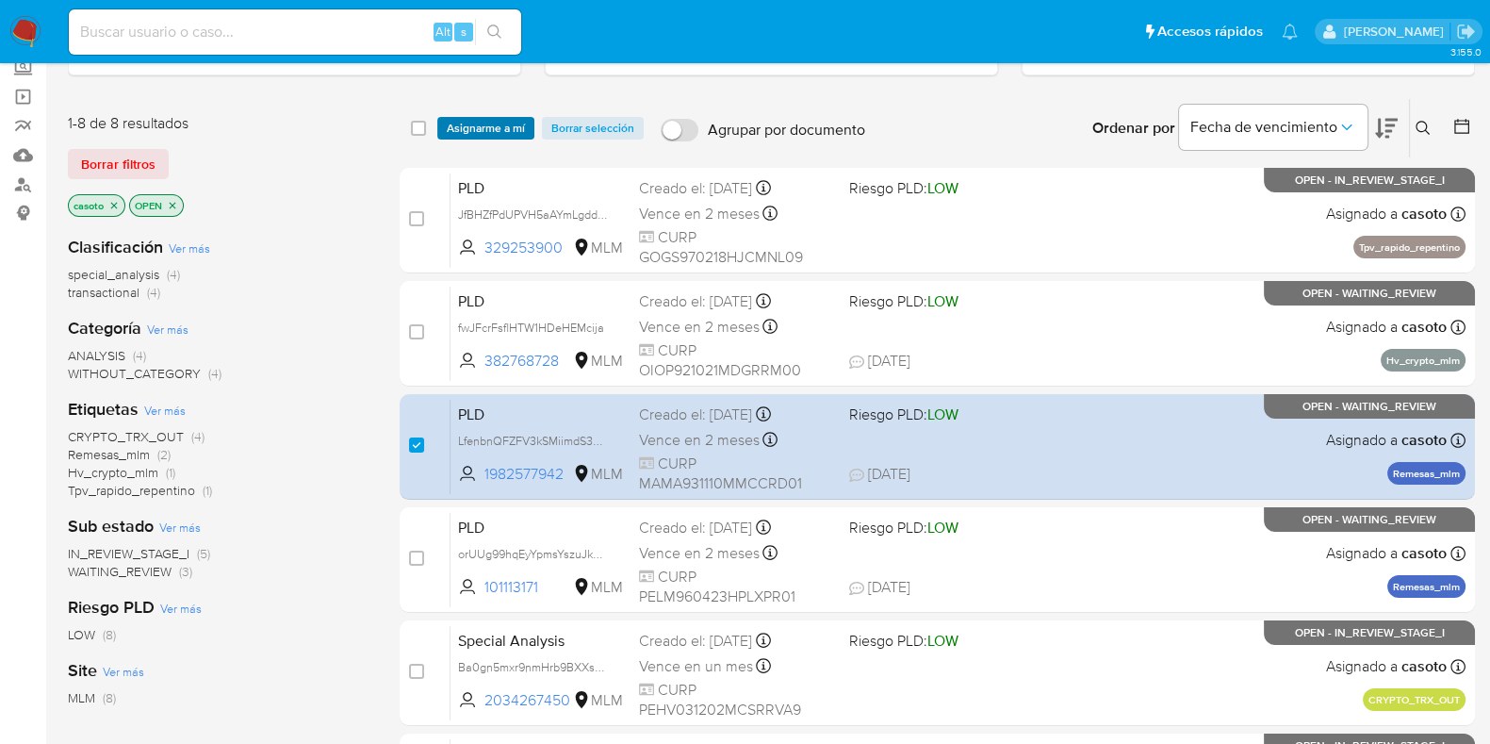
click at [491, 127] on span "Asignarme a mí" at bounding box center [486, 128] width 78 height 19
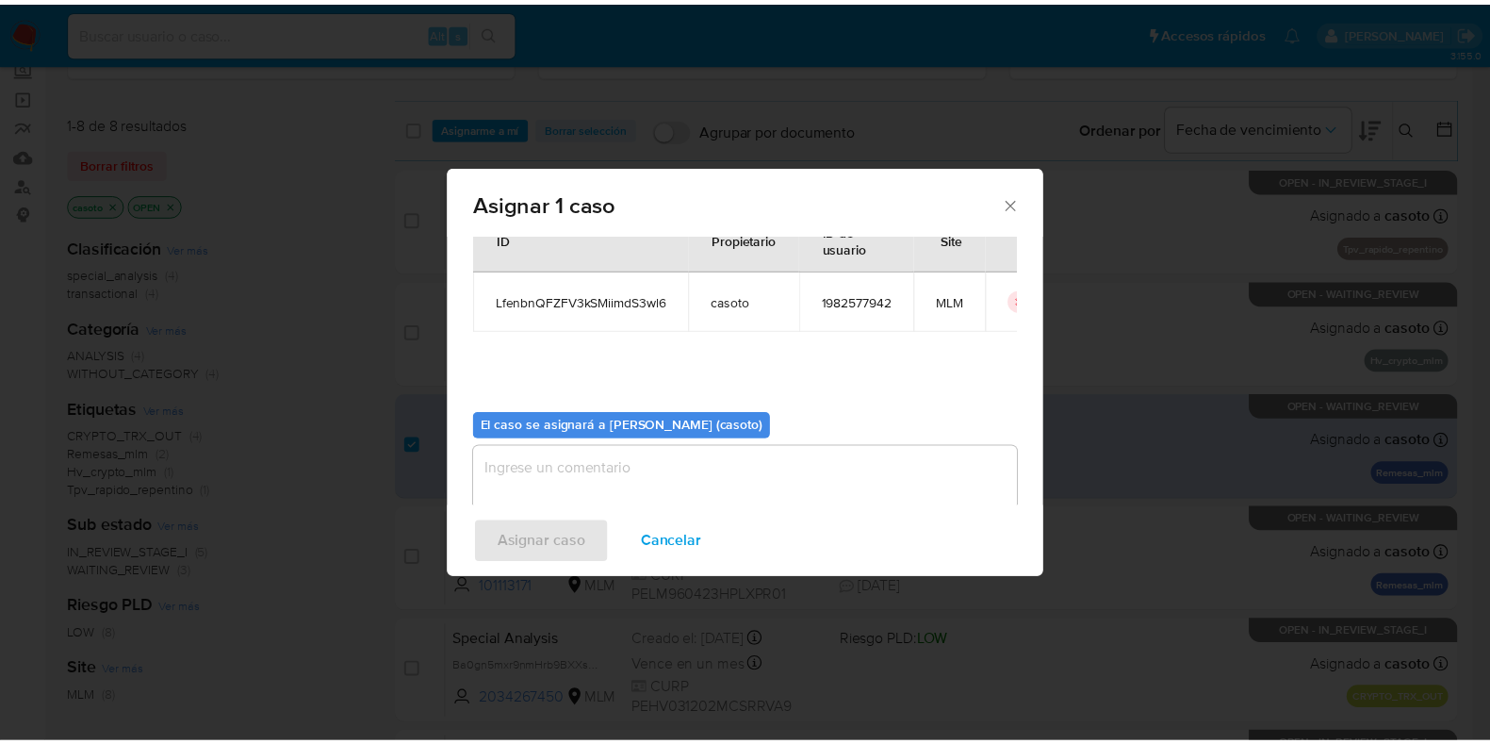
scroll to position [97, 0]
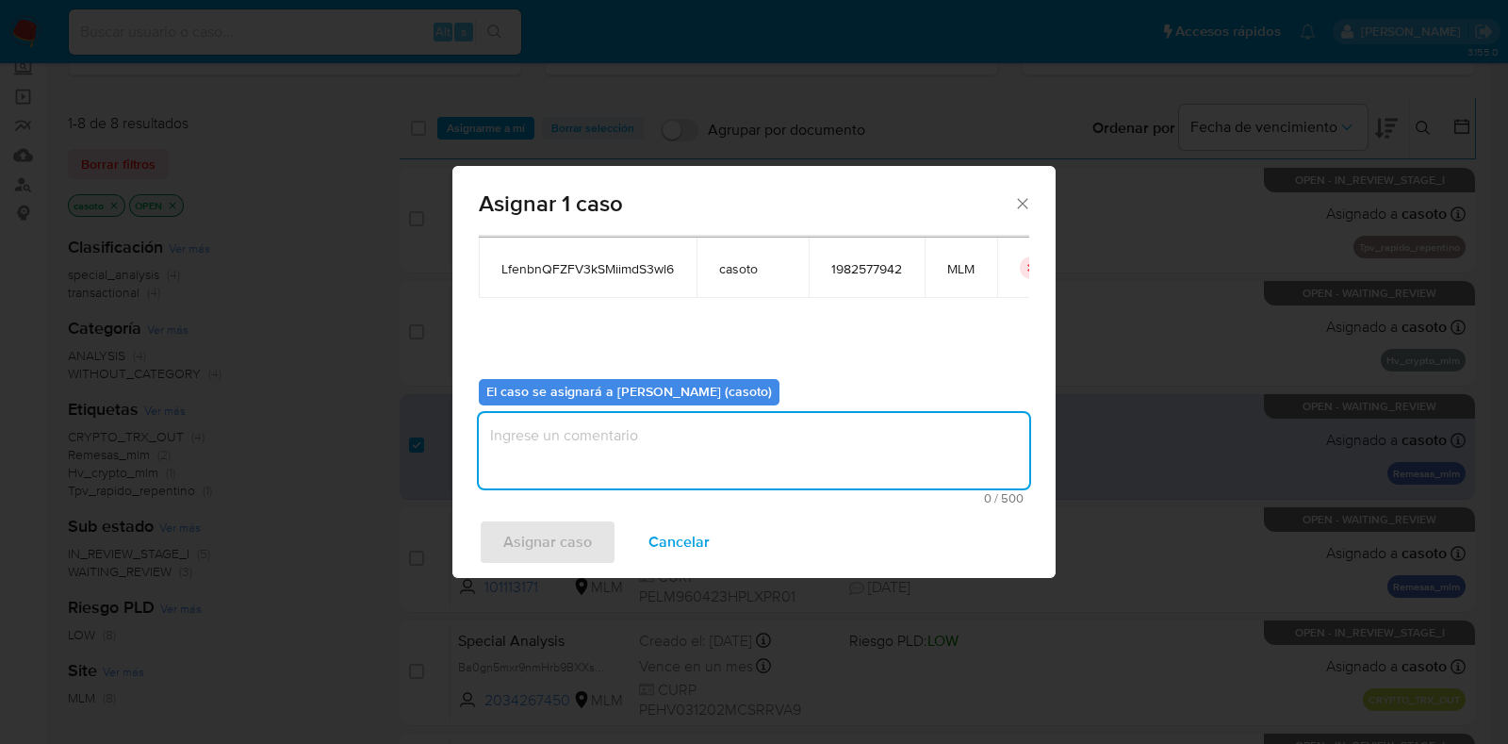
click at [639, 443] on textarea "assign-modal" at bounding box center [754, 450] width 550 height 75
type textarea "l1"
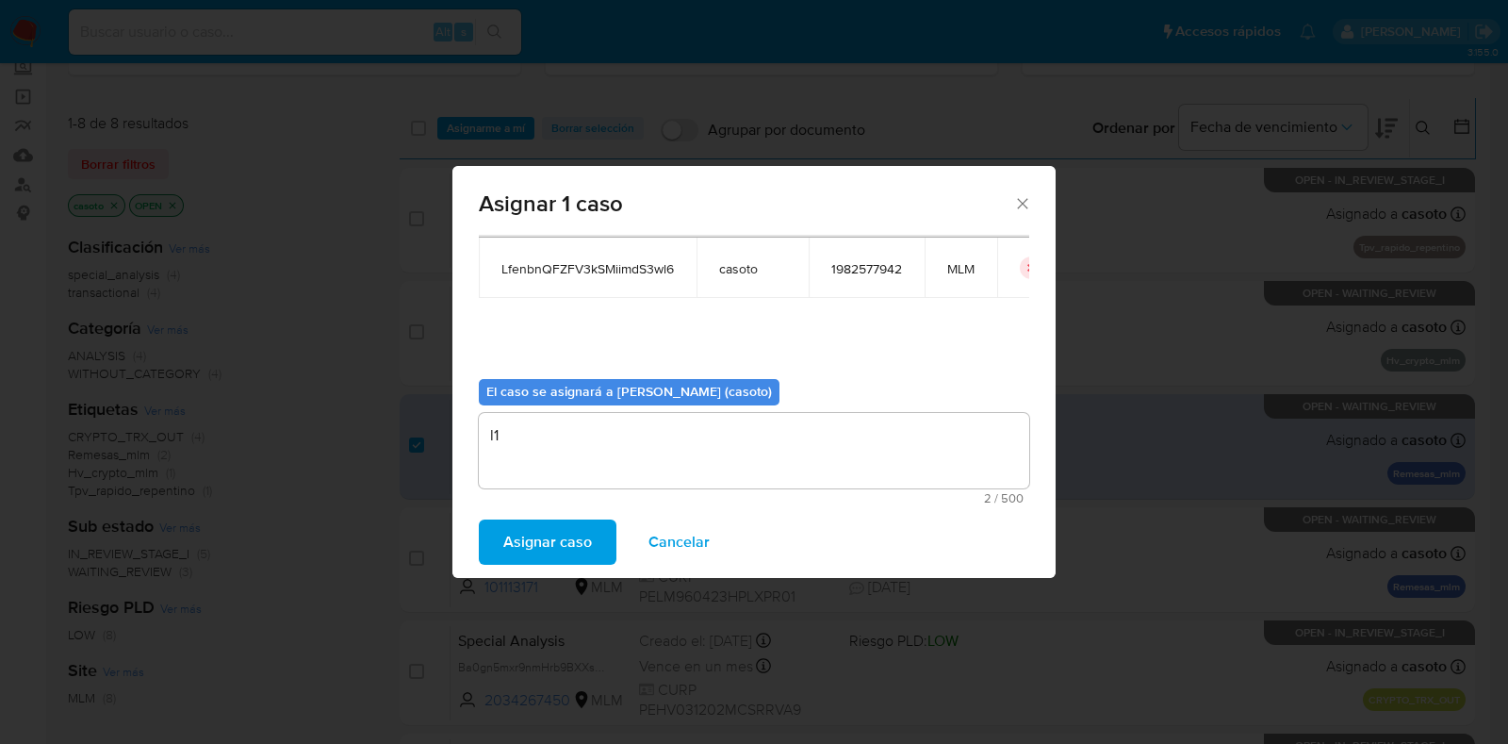
click at [594, 534] on button "Asignar caso" at bounding box center [548, 541] width 138 height 45
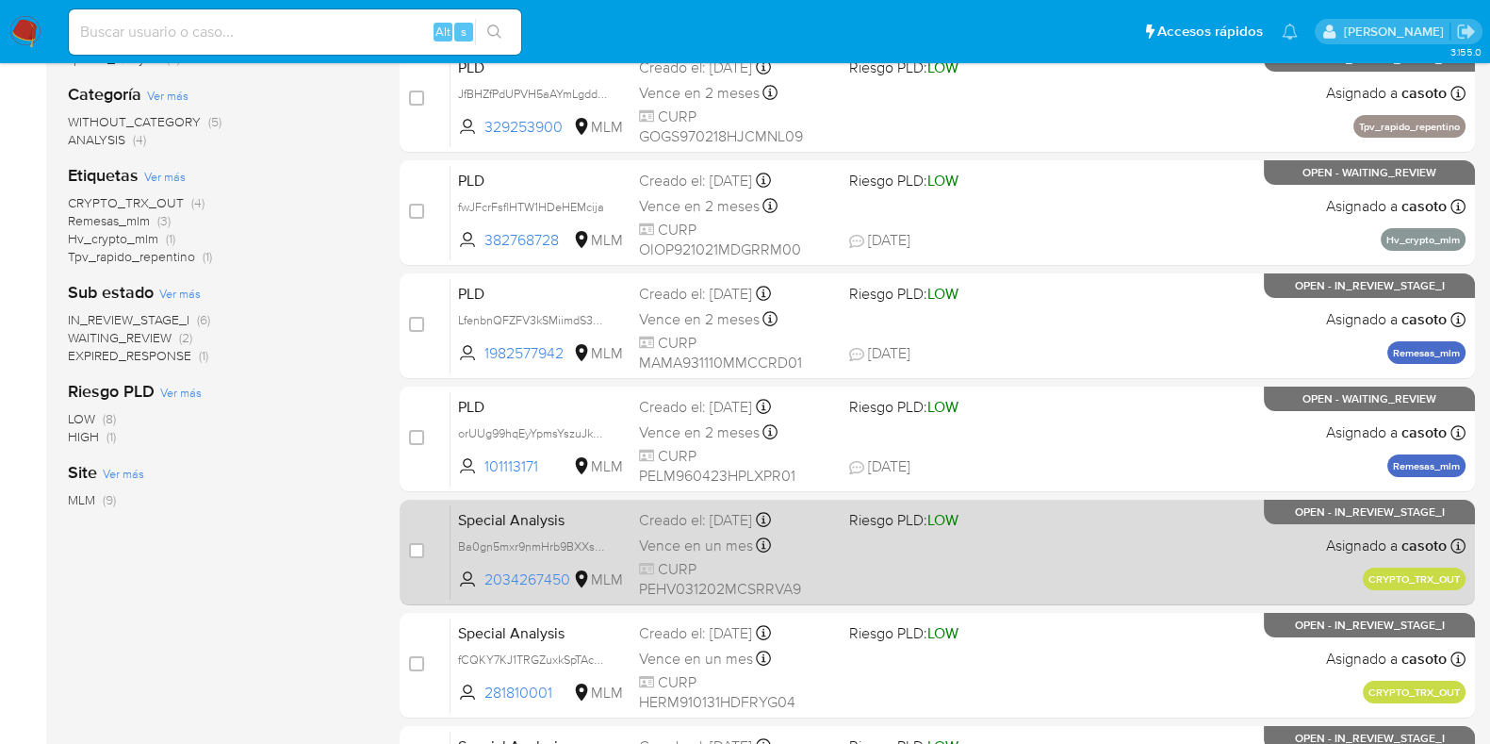
scroll to position [353, 0]
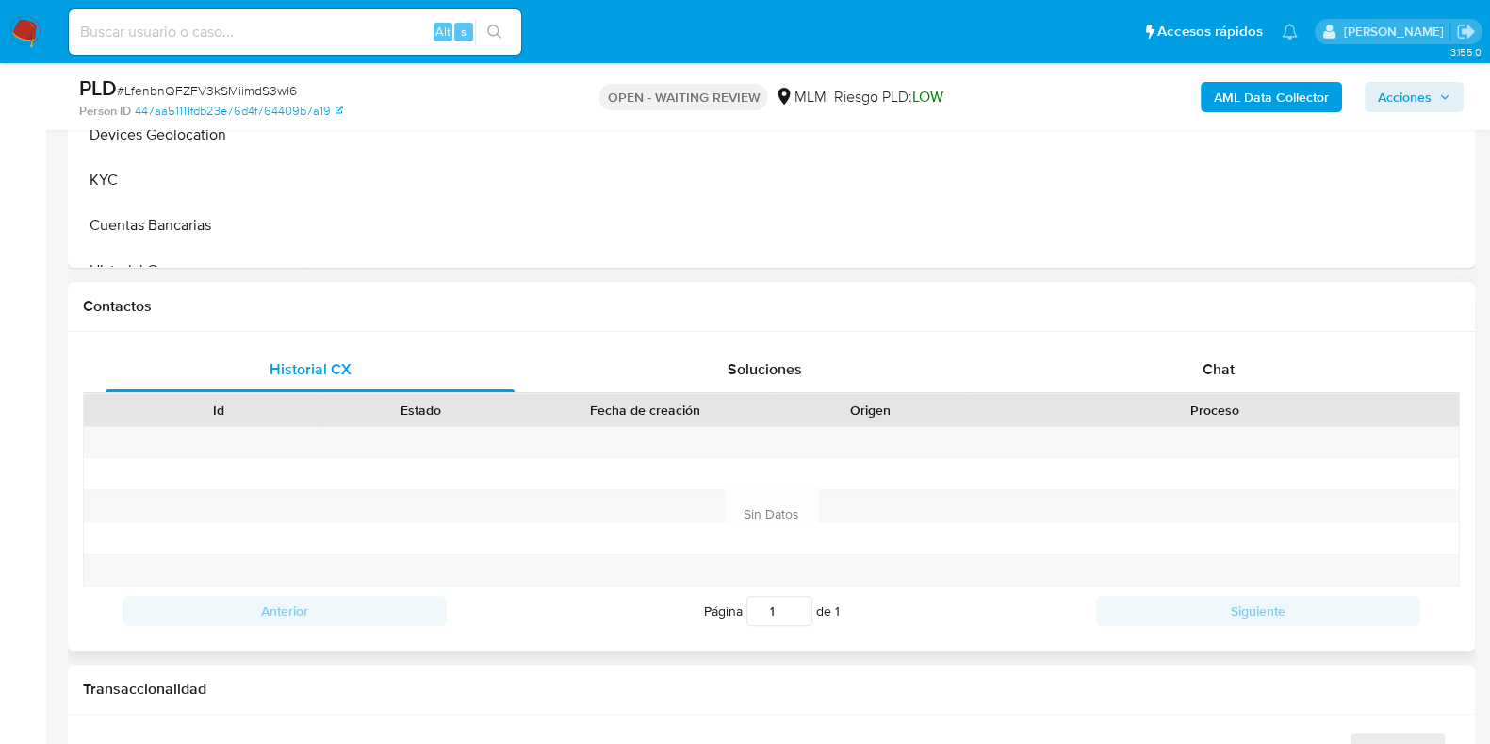
scroll to position [707, 0]
click at [1224, 371] on span "Chat" at bounding box center [1219, 366] width 32 height 22
select select "10"
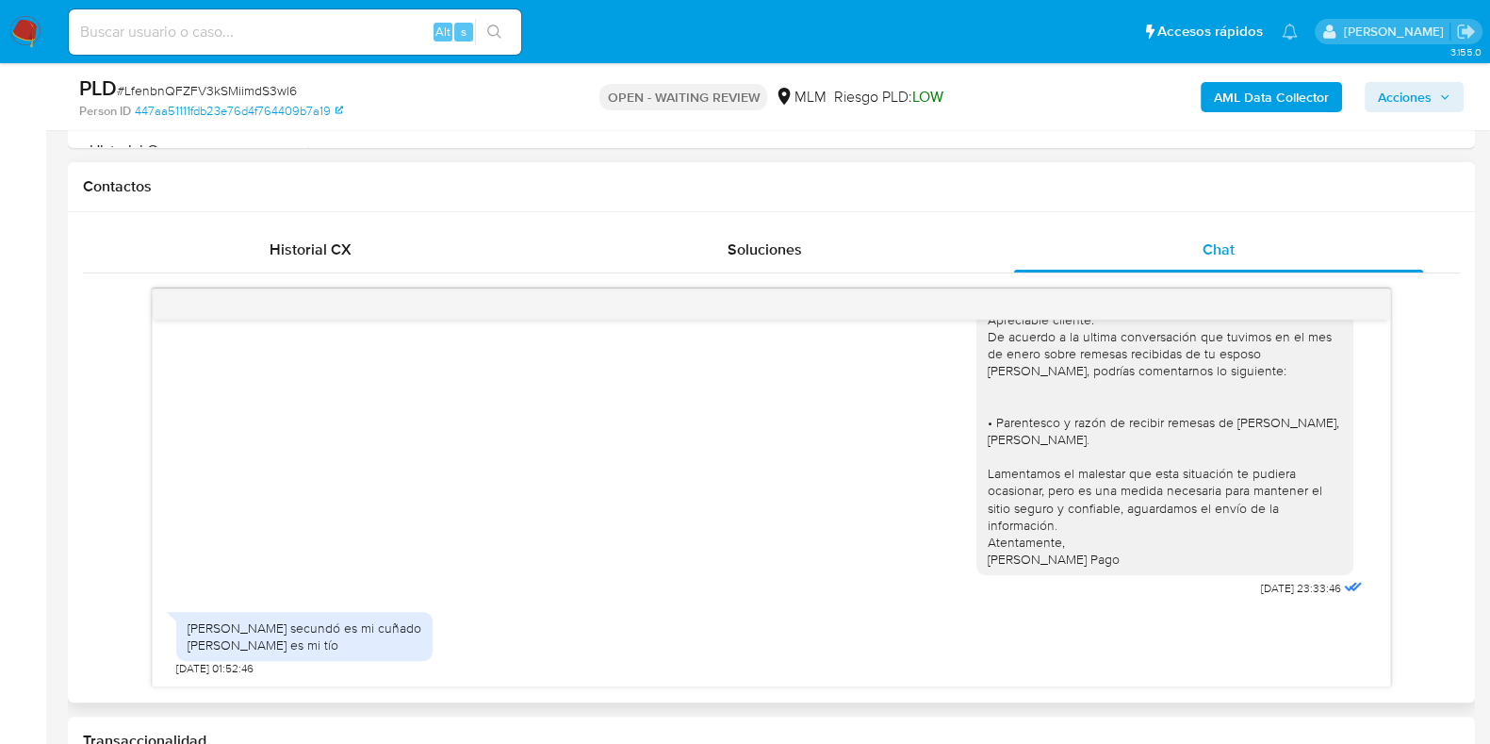
scroll to position [72, 0]
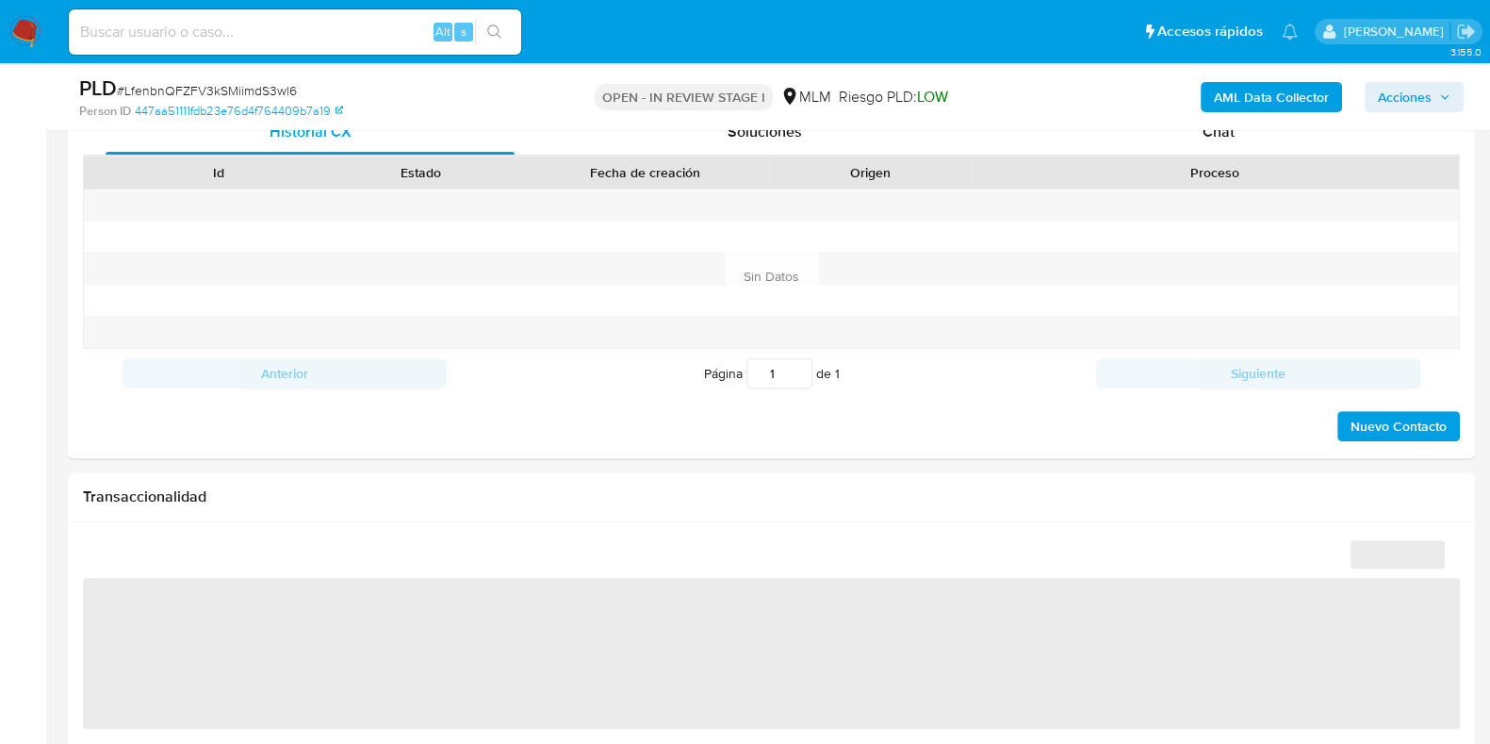
select select "10"
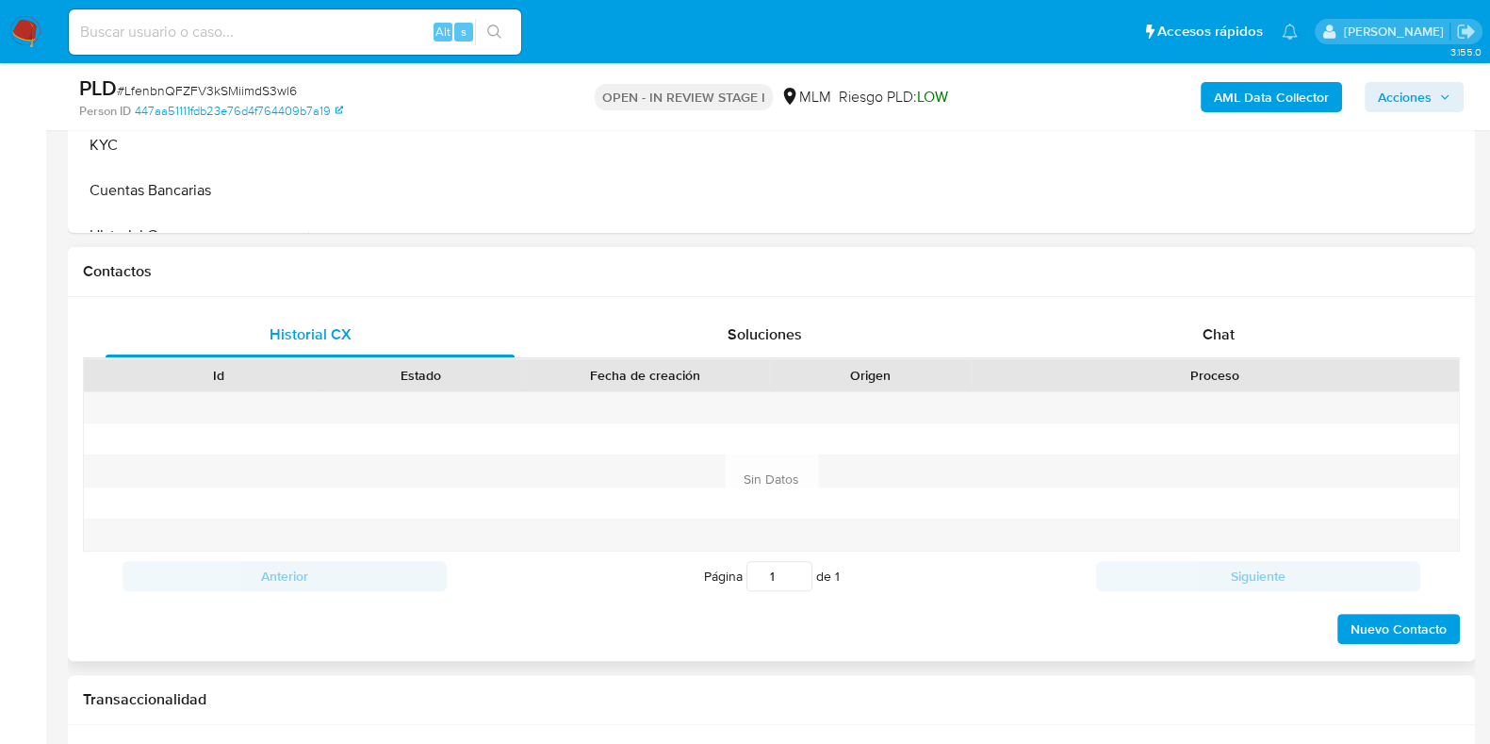
scroll to position [707, 0]
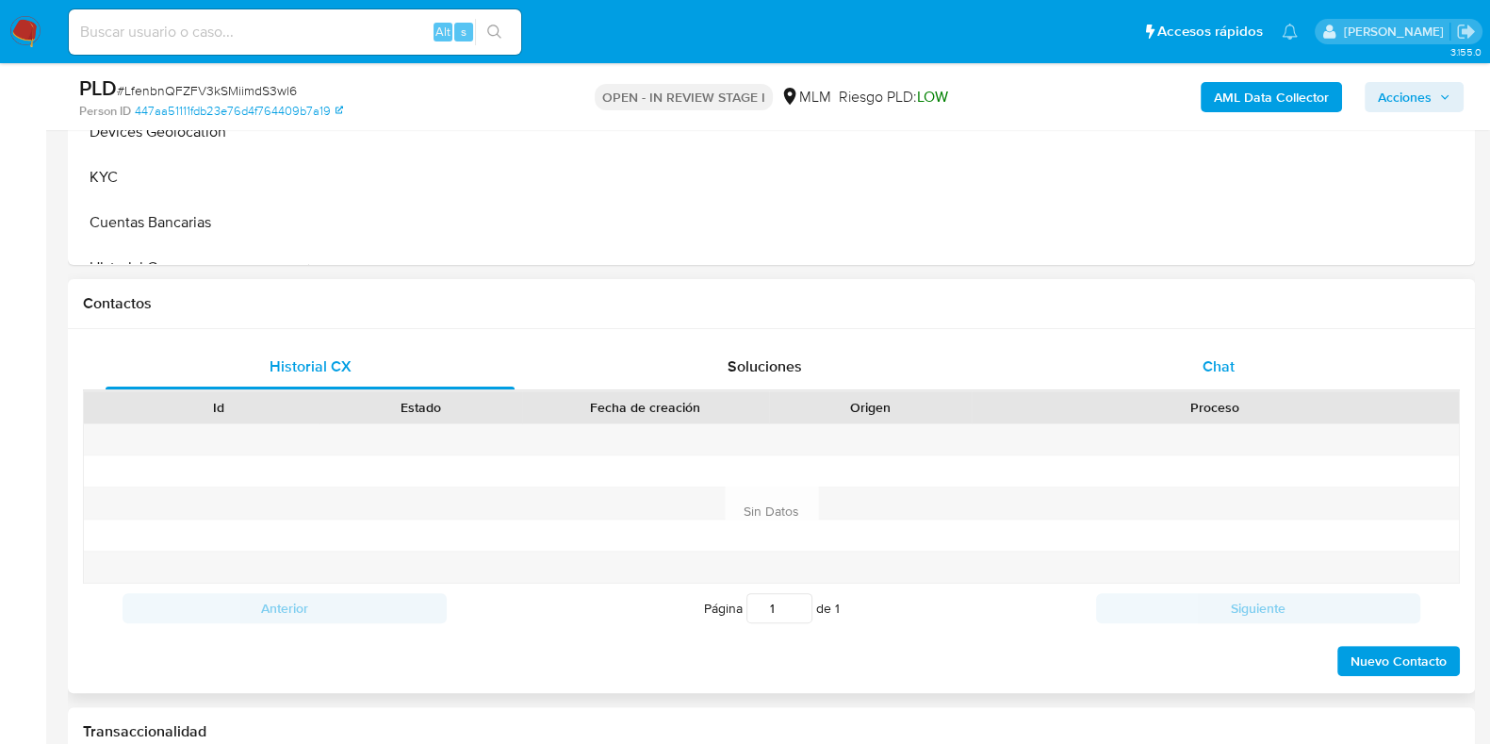
click at [1211, 369] on span "Chat" at bounding box center [1219, 366] width 32 height 22
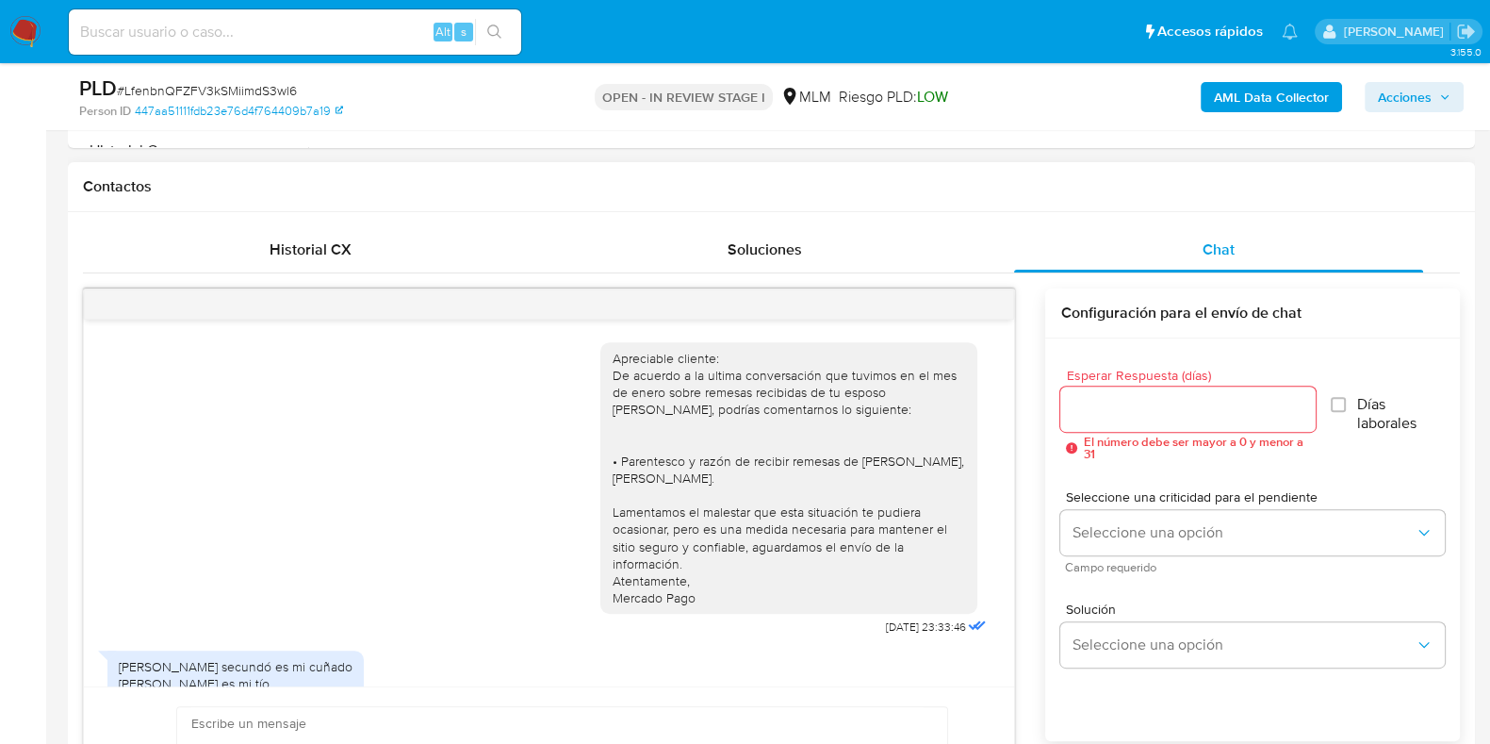
scroll to position [72, 0]
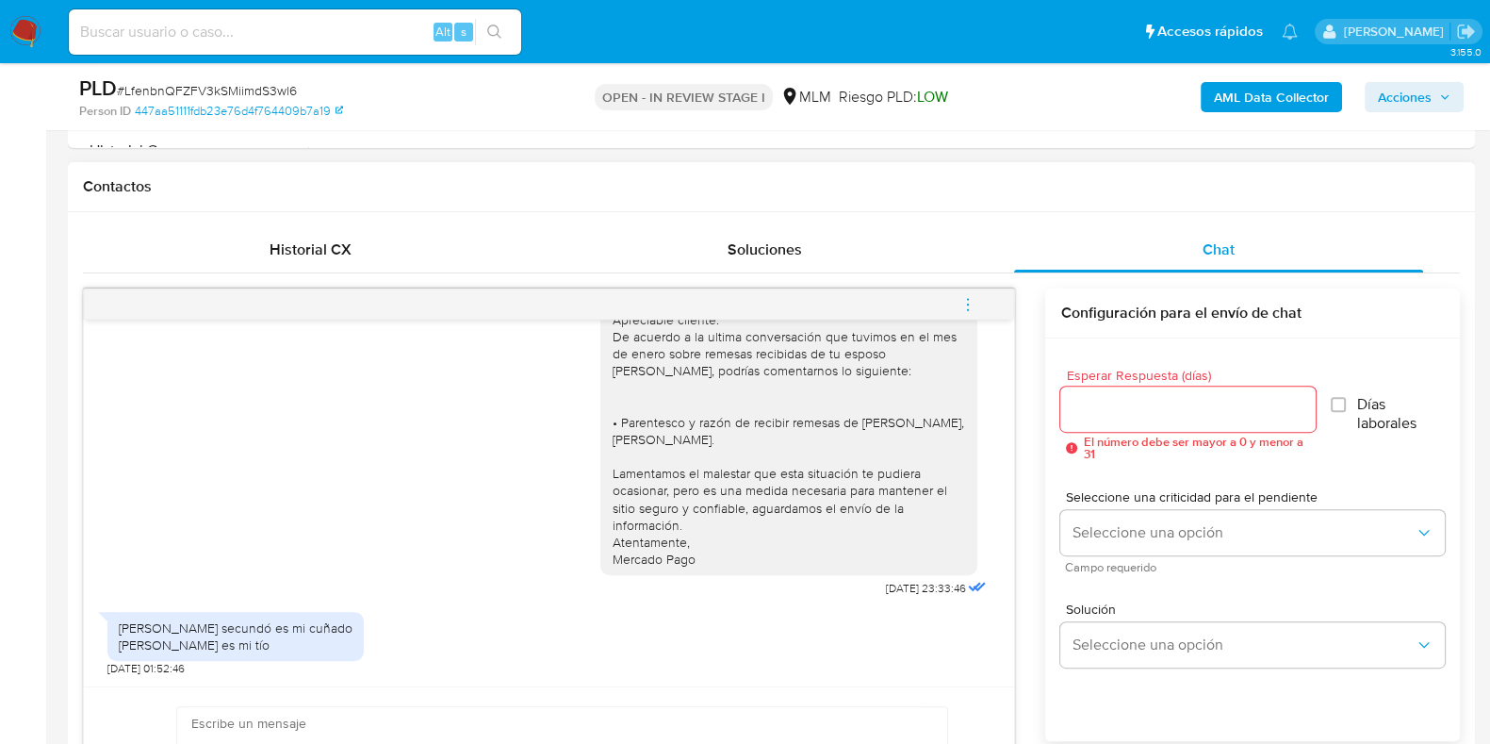
click at [1121, 408] on input "Esperar Respuesta (días)" at bounding box center [1187, 409] width 255 height 25
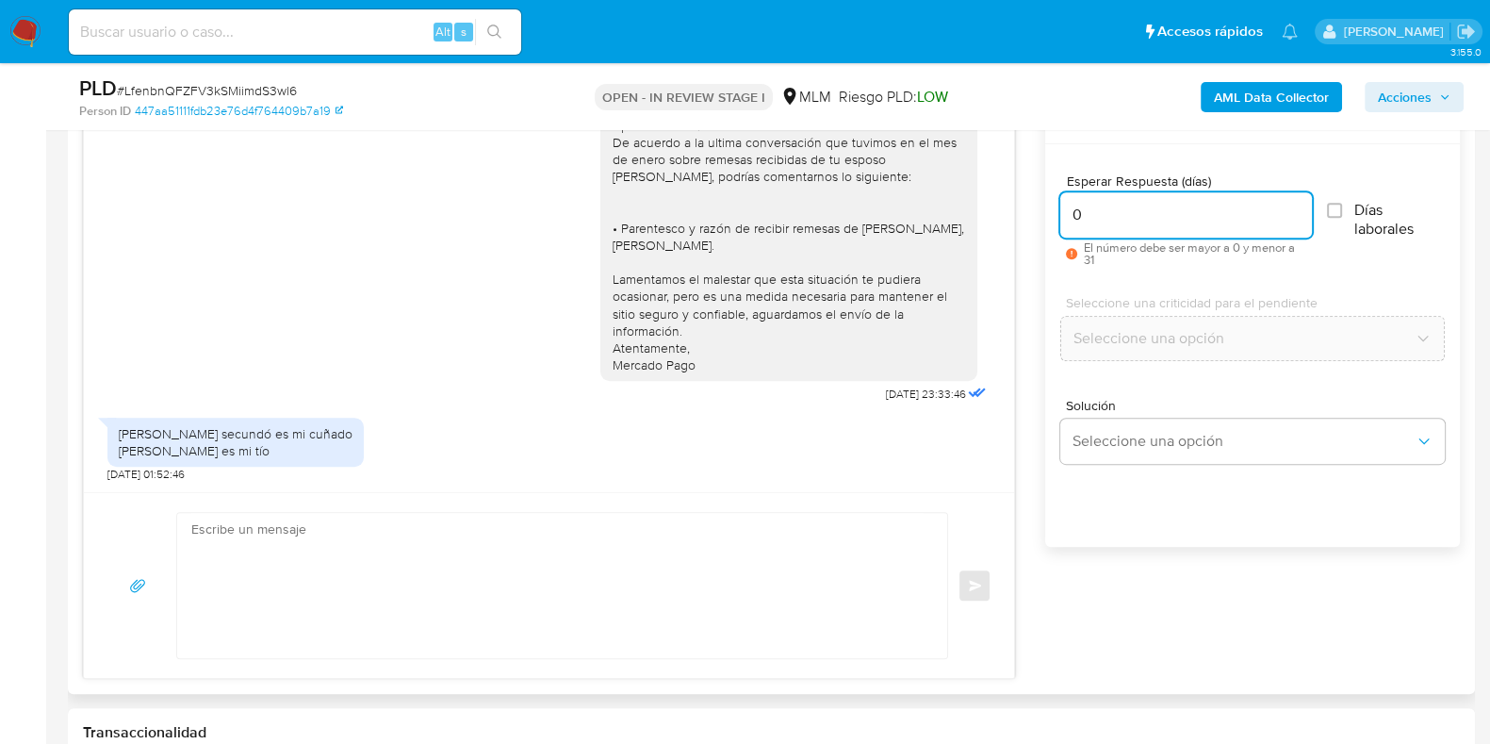
scroll to position [1178, 0]
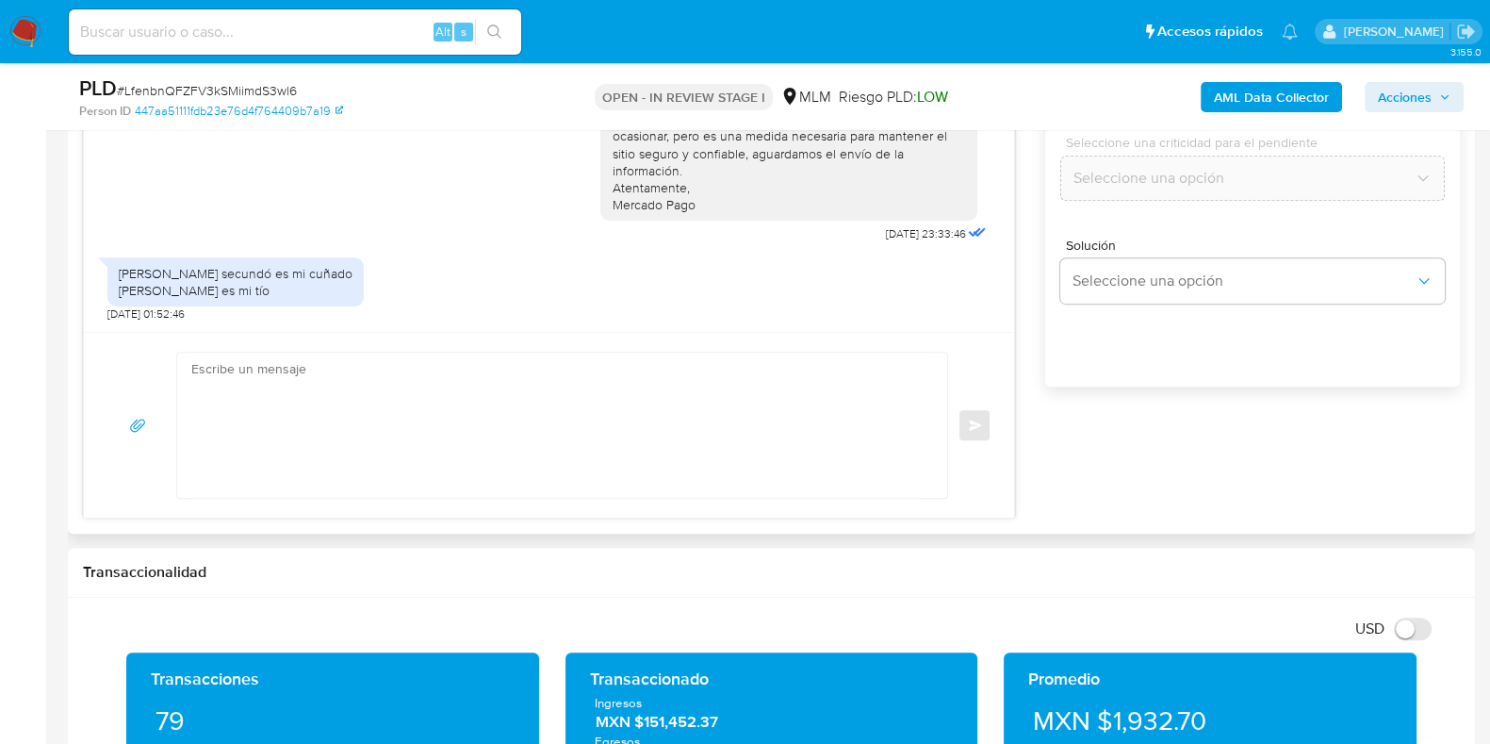
type input "0"
click at [575, 451] on textarea at bounding box center [557, 425] width 732 height 145
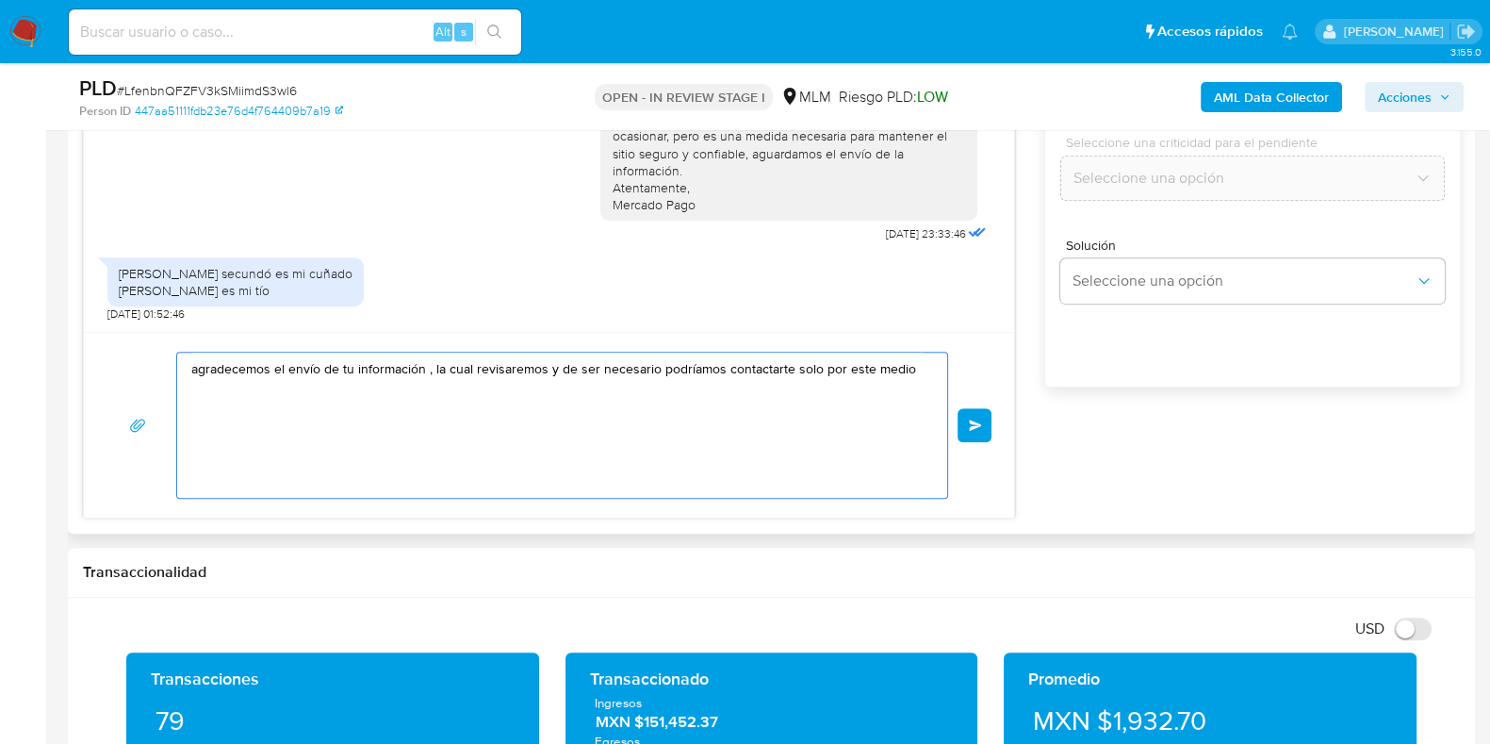
click at [911, 386] on textarea "agradecemos el envío de tu información , la cual revisaremos y de ser necesario…" at bounding box center [557, 425] width 732 height 145
drag, startPoint x: 419, startPoint y: 454, endPoint x: 177, endPoint y: 369, distance: 257.0
click at [177, 369] on div "agradecemos el envío de tu información , la cual revisaremos y de ser necesario…" at bounding box center [557, 425] width 761 height 145
type textarea "agradecemos el envío de tu información , la cual revisaremos y de ser necesario…"
click at [984, 432] on button "Enviar" at bounding box center [975, 425] width 34 height 34
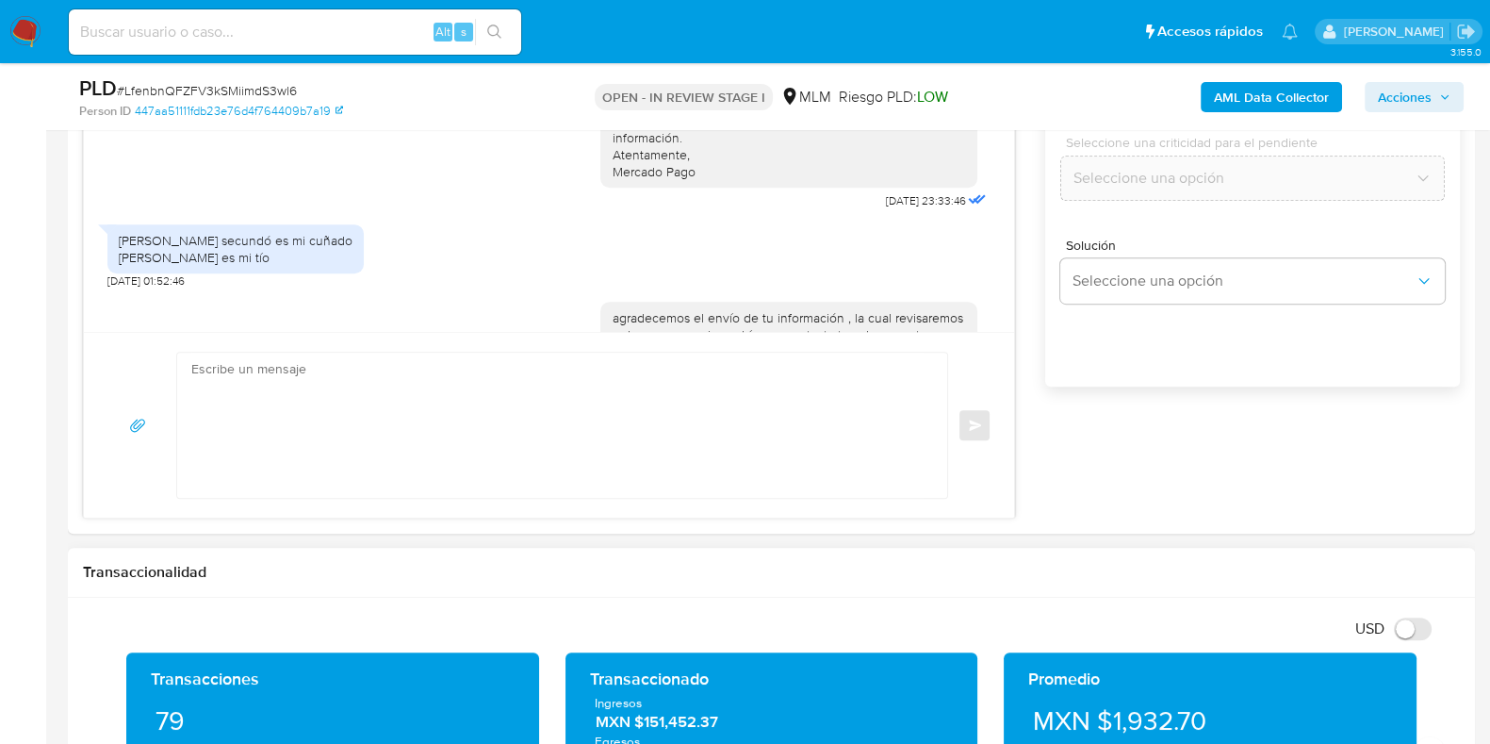
scroll to position [229, 0]
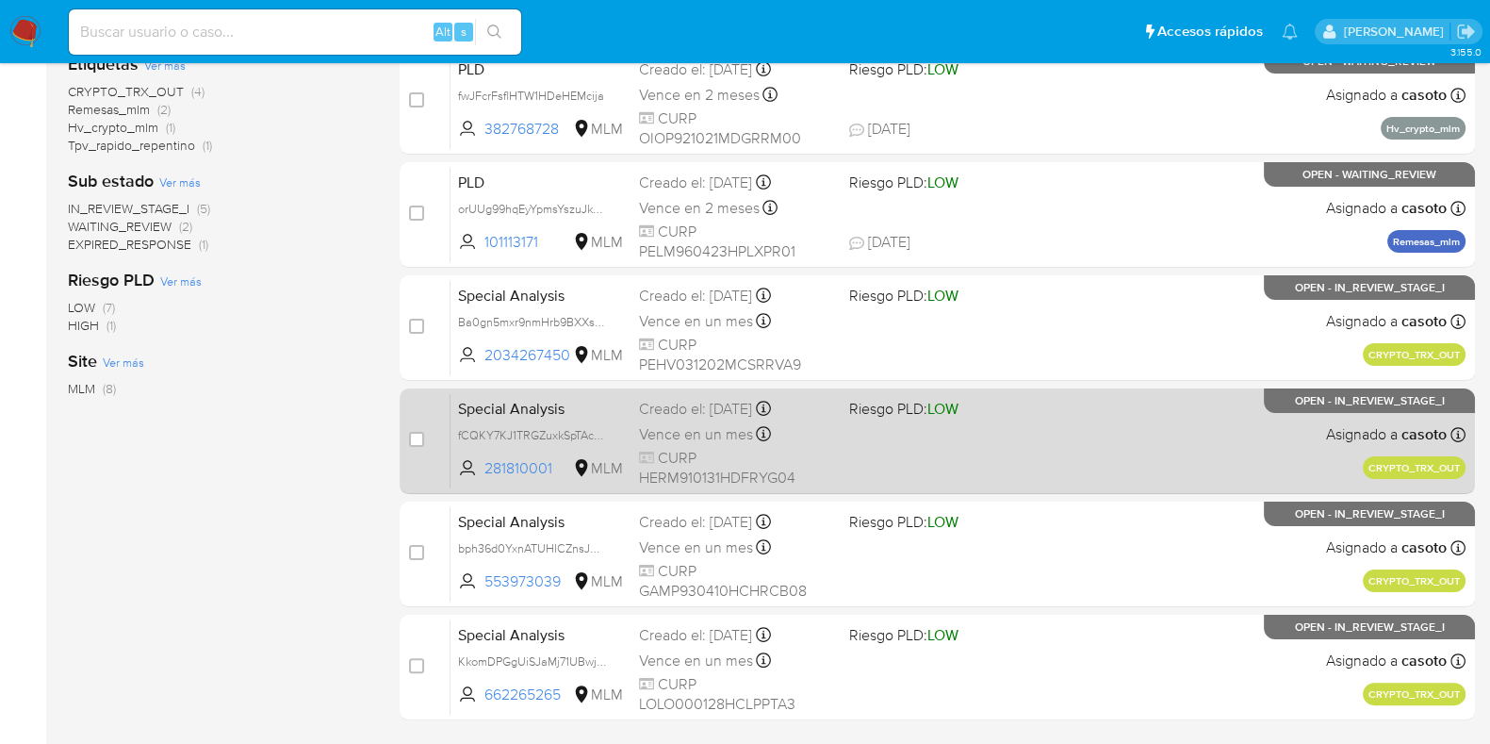
scroll to position [470, 0]
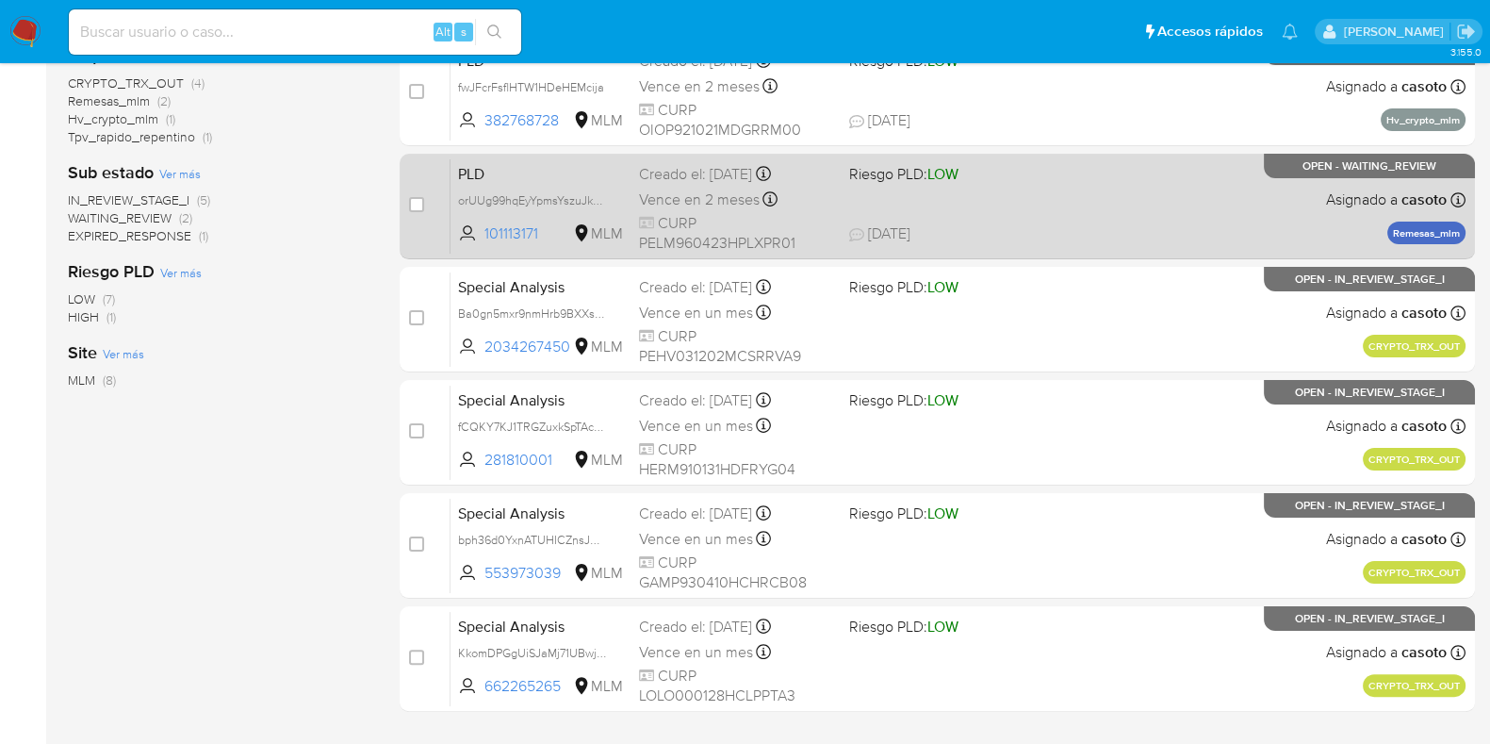
click at [1002, 224] on span "22/08/2025 22/08/2025 16:41" at bounding box center [1051, 233] width 405 height 21
click at [406, 201] on div "case-item-checkbox No es posible asignar el caso PLD orUUg99hqEyYpmsYszuJkNO9 1…" at bounding box center [938, 207] width 1076 height 106
click at [411, 197] on input "checkbox" at bounding box center [416, 204] width 15 height 15
checkbox input "true"
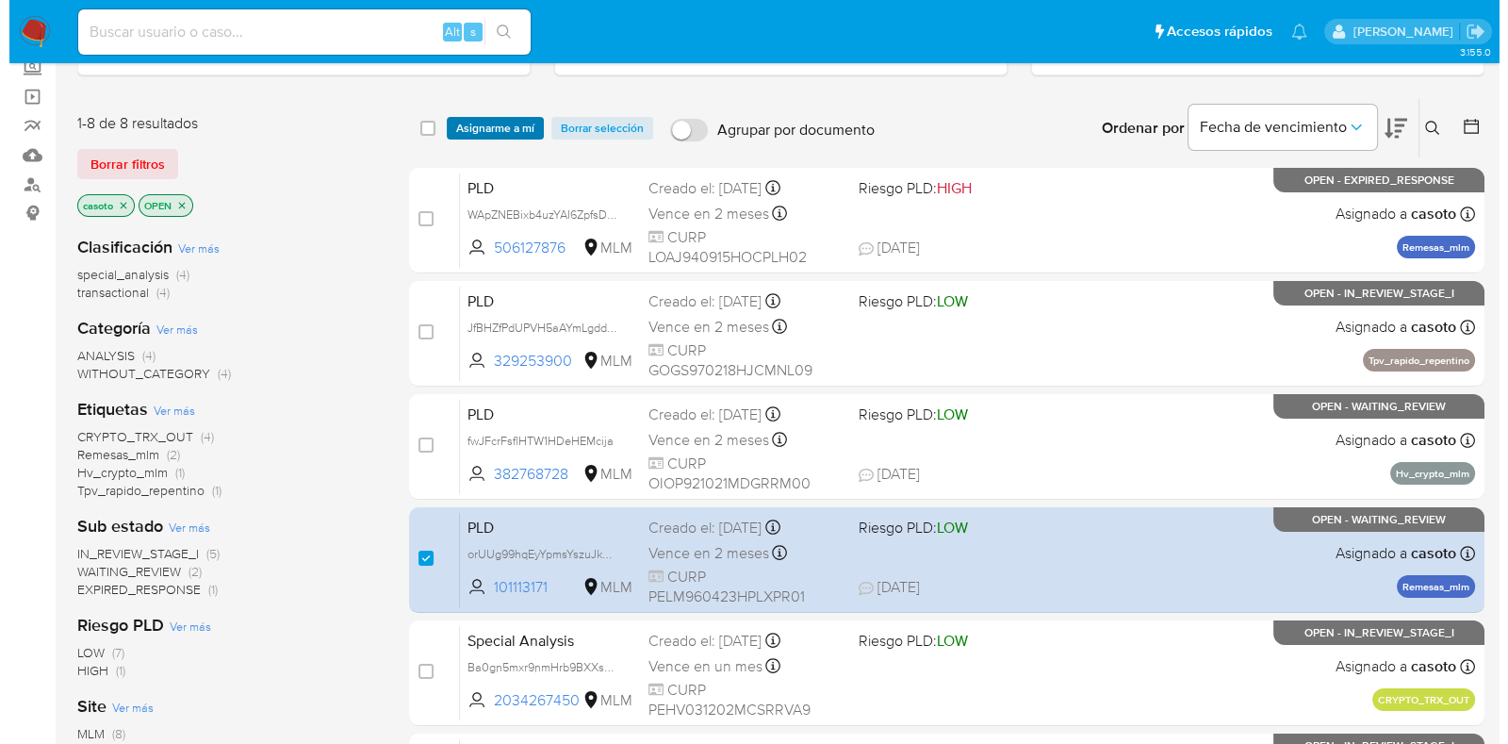
scroll to position [0, 0]
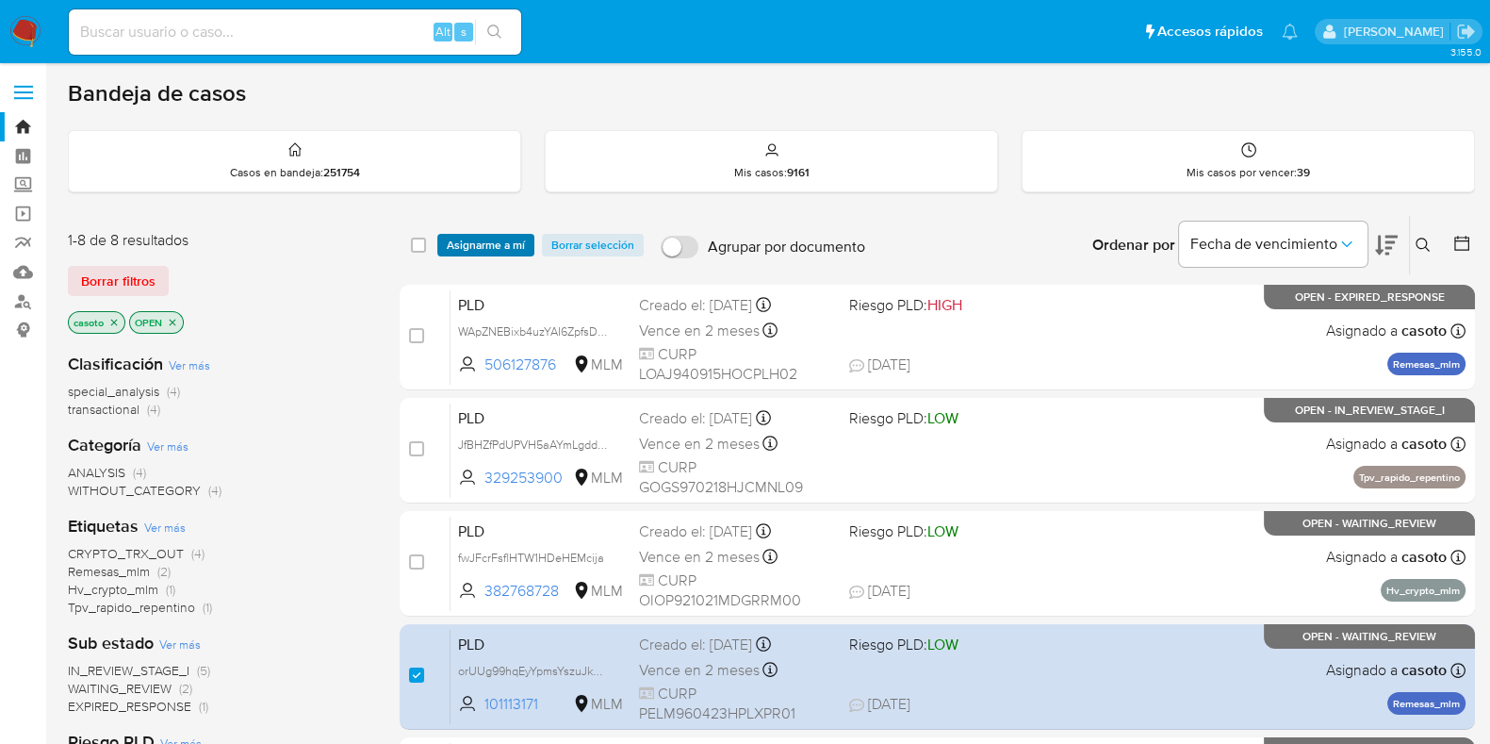
click at [507, 238] on span "Asignarme a mí" at bounding box center [486, 245] width 78 height 19
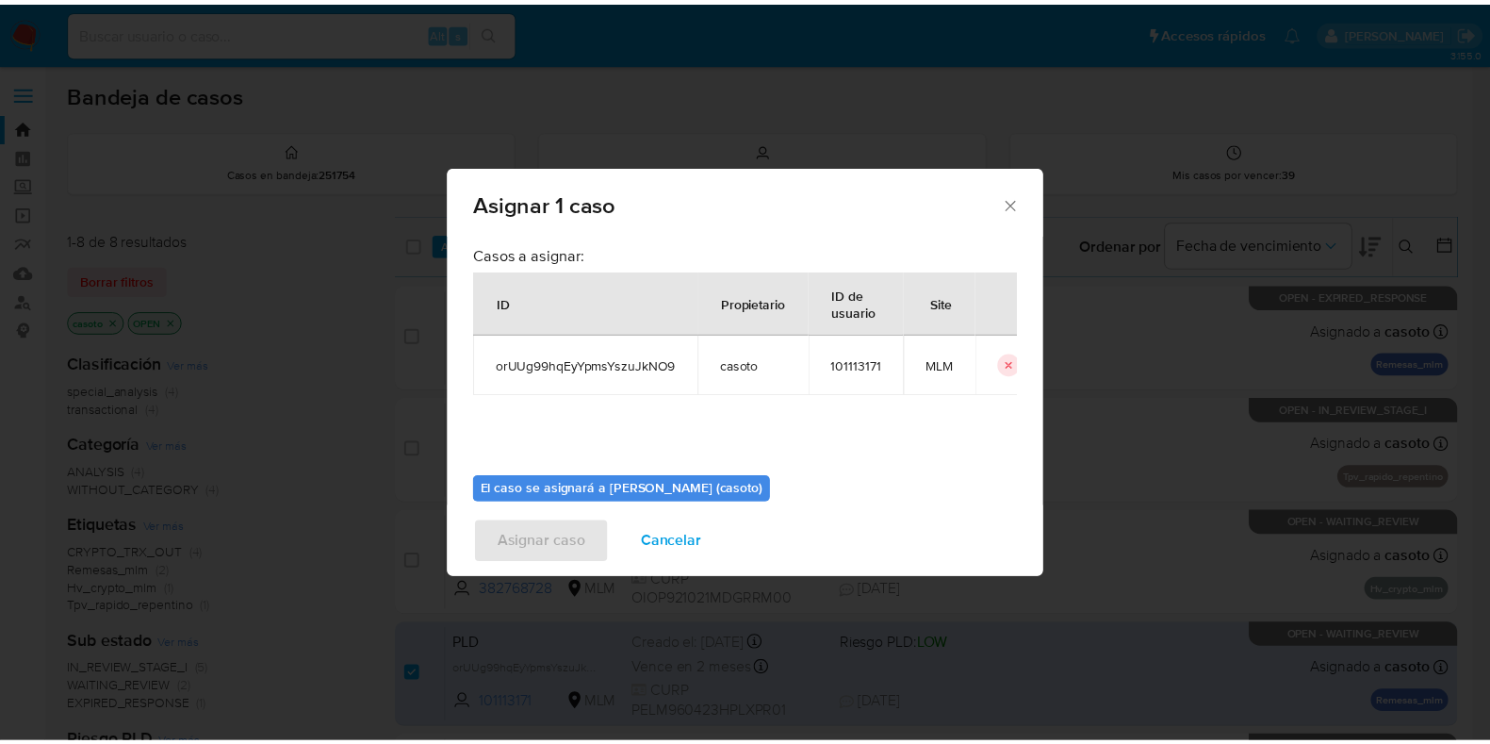
scroll to position [97, 0]
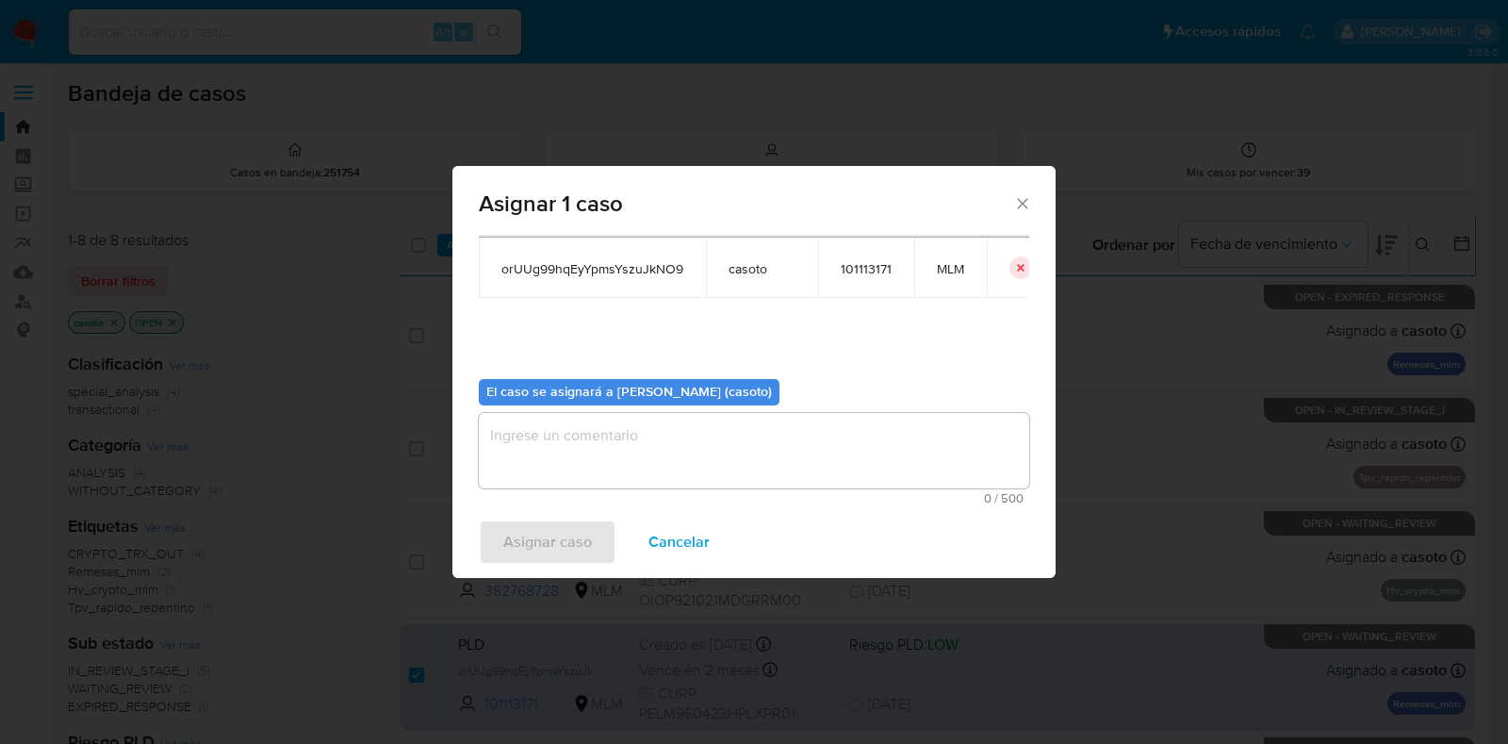
click at [670, 446] on textarea "assign-modal" at bounding box center [754, 450] width 550 height 75
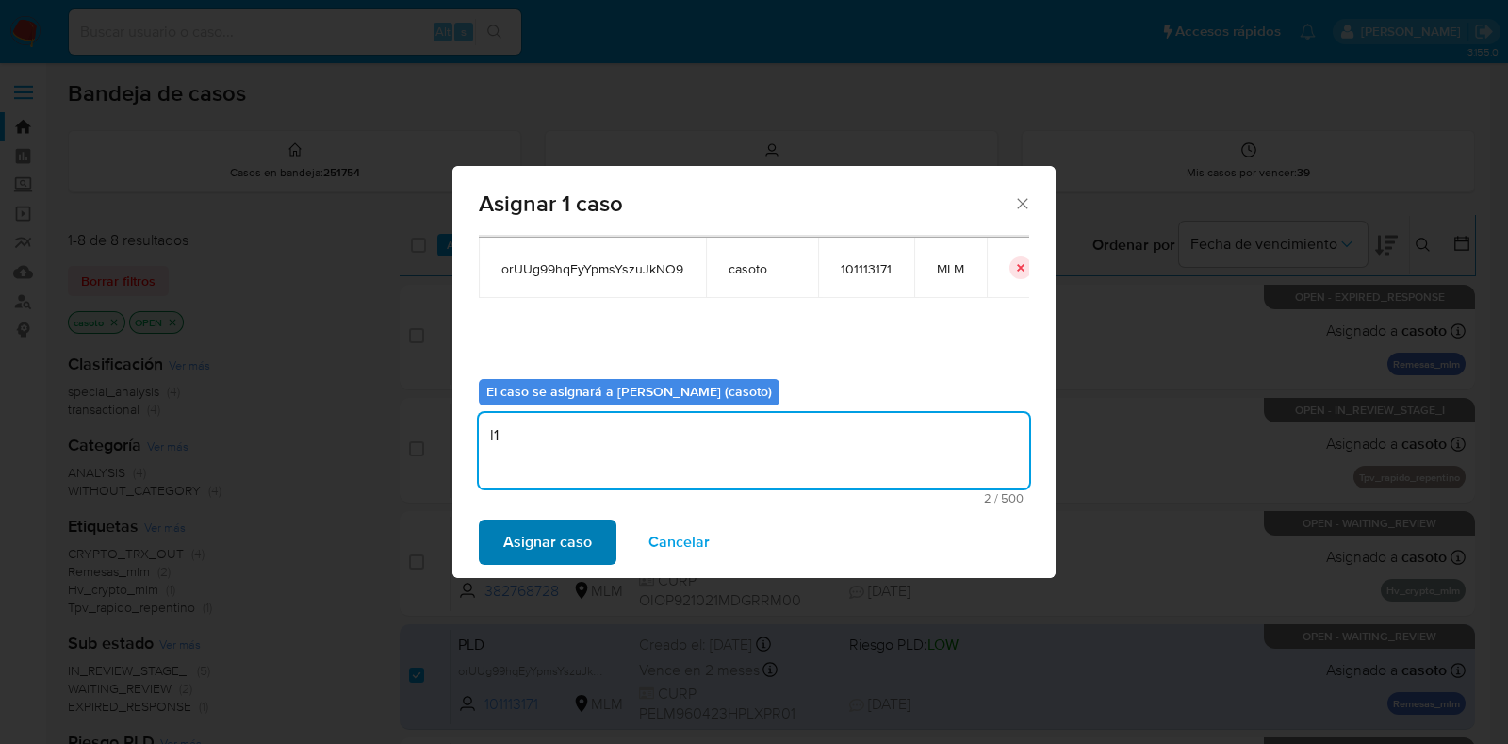
type textarea "l1"
click at [543, 542] on span "Asignar caso" at bounding box center [547, 541] width 89 height 41
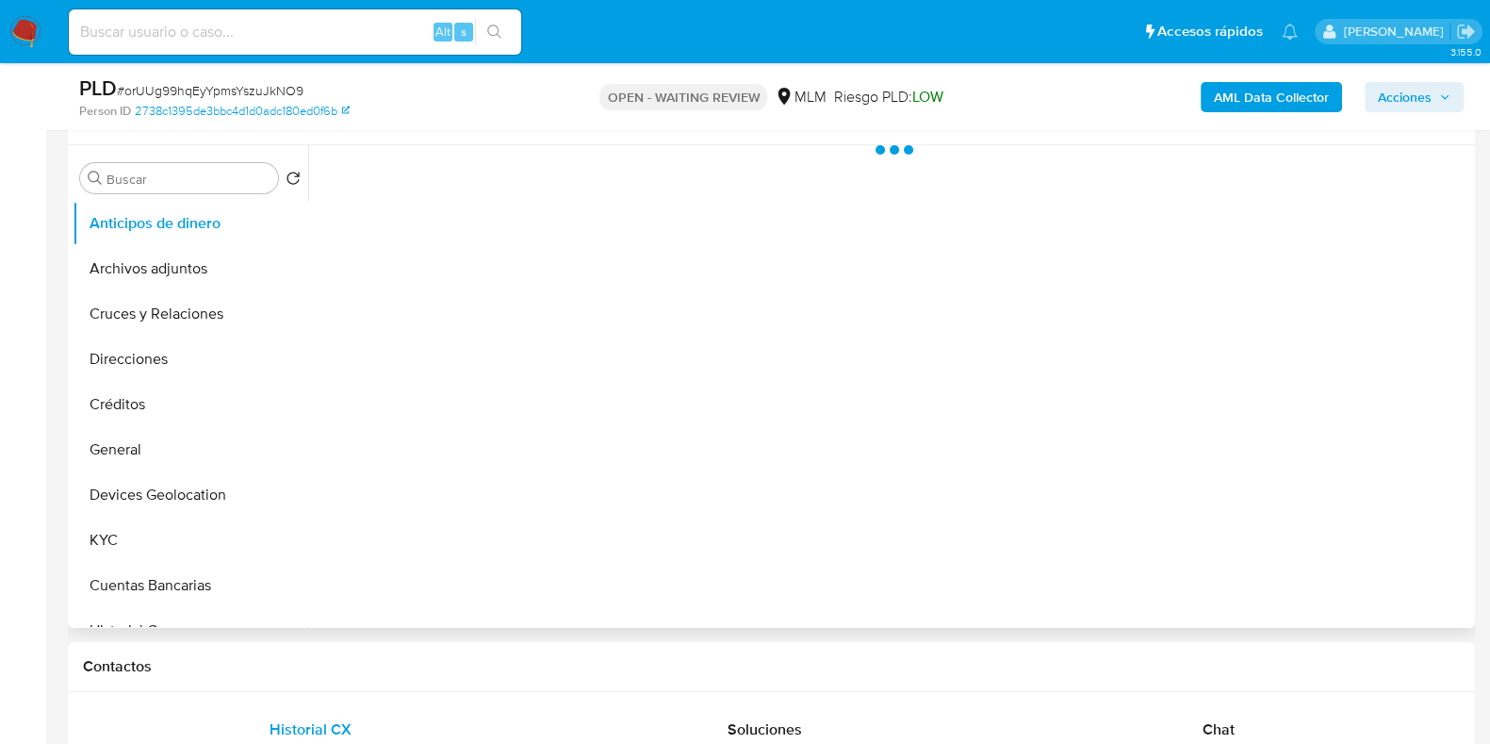
scroll to position [353, 0]
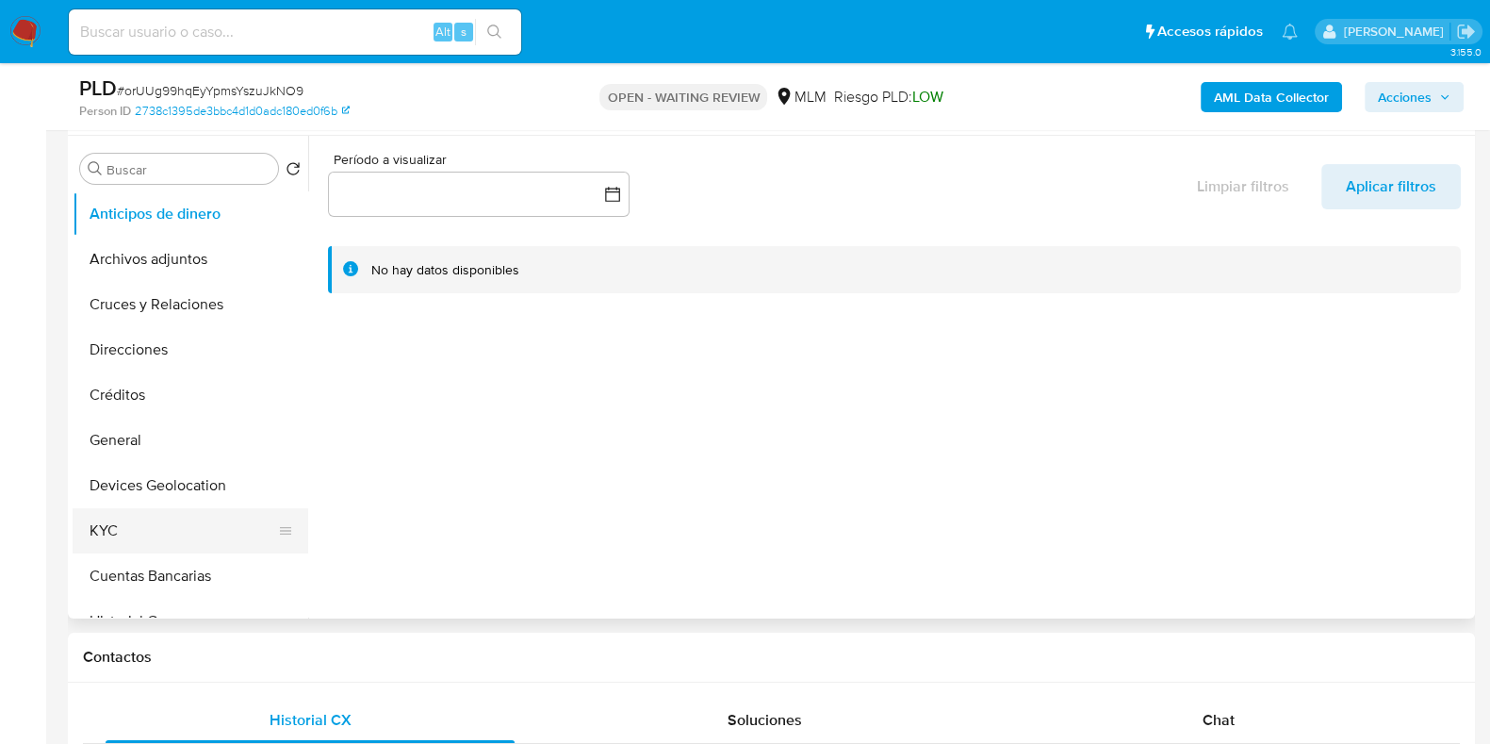
click at [112, 525] on button "KYC" at bounding box center [183, 530] width 221 height 45
select select "10"
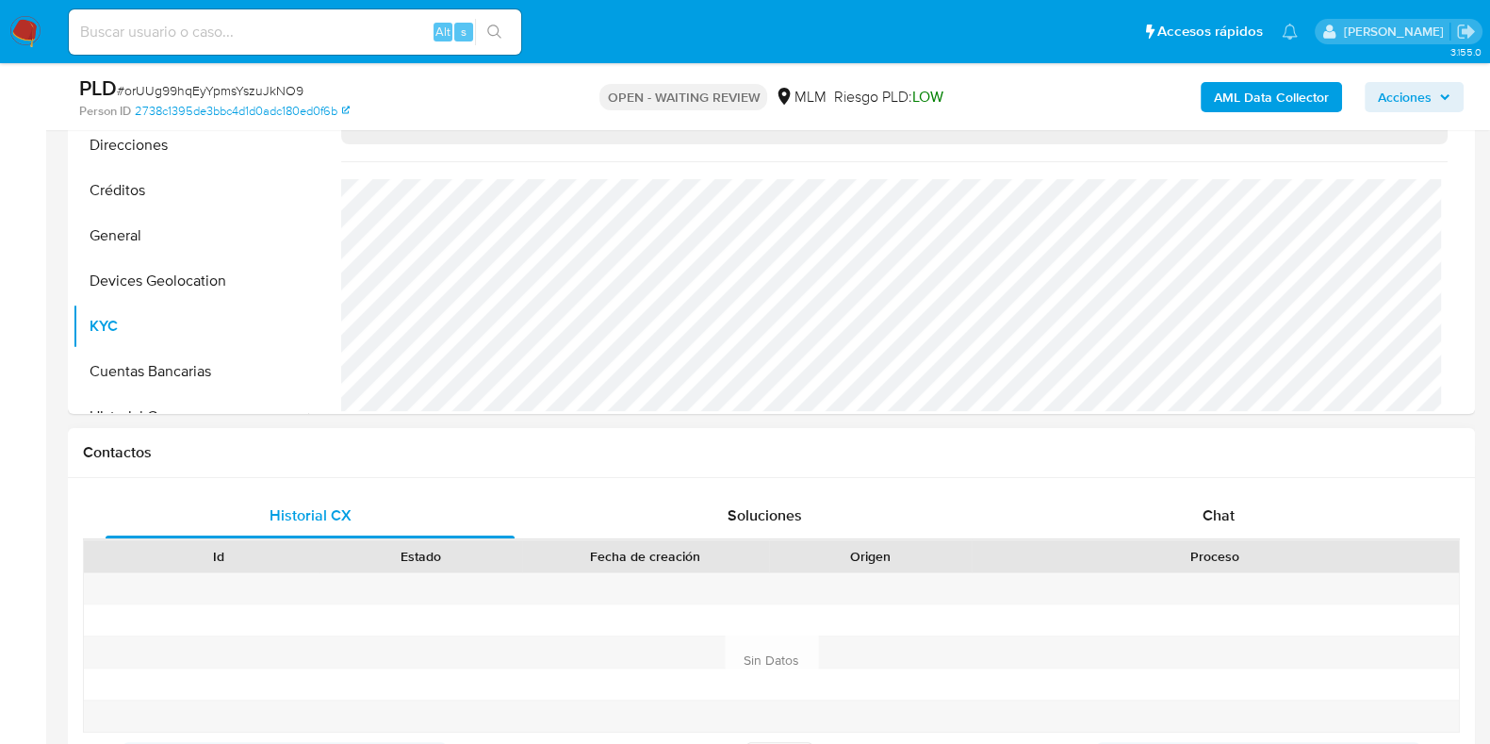
scroll to position [707, 0]
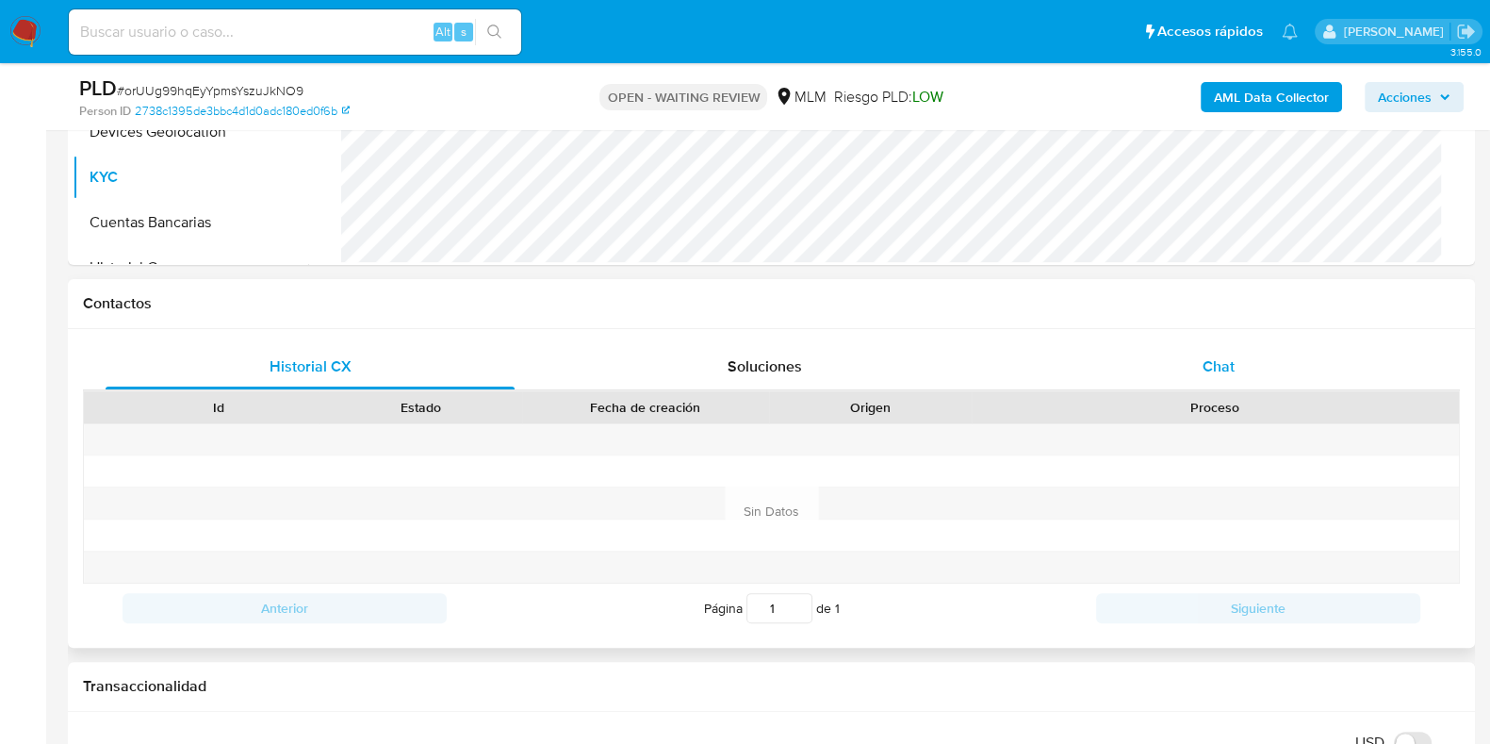
click at [1235, 371] on span "Chat" at bounding box center [1219, 366] width 32 height 22
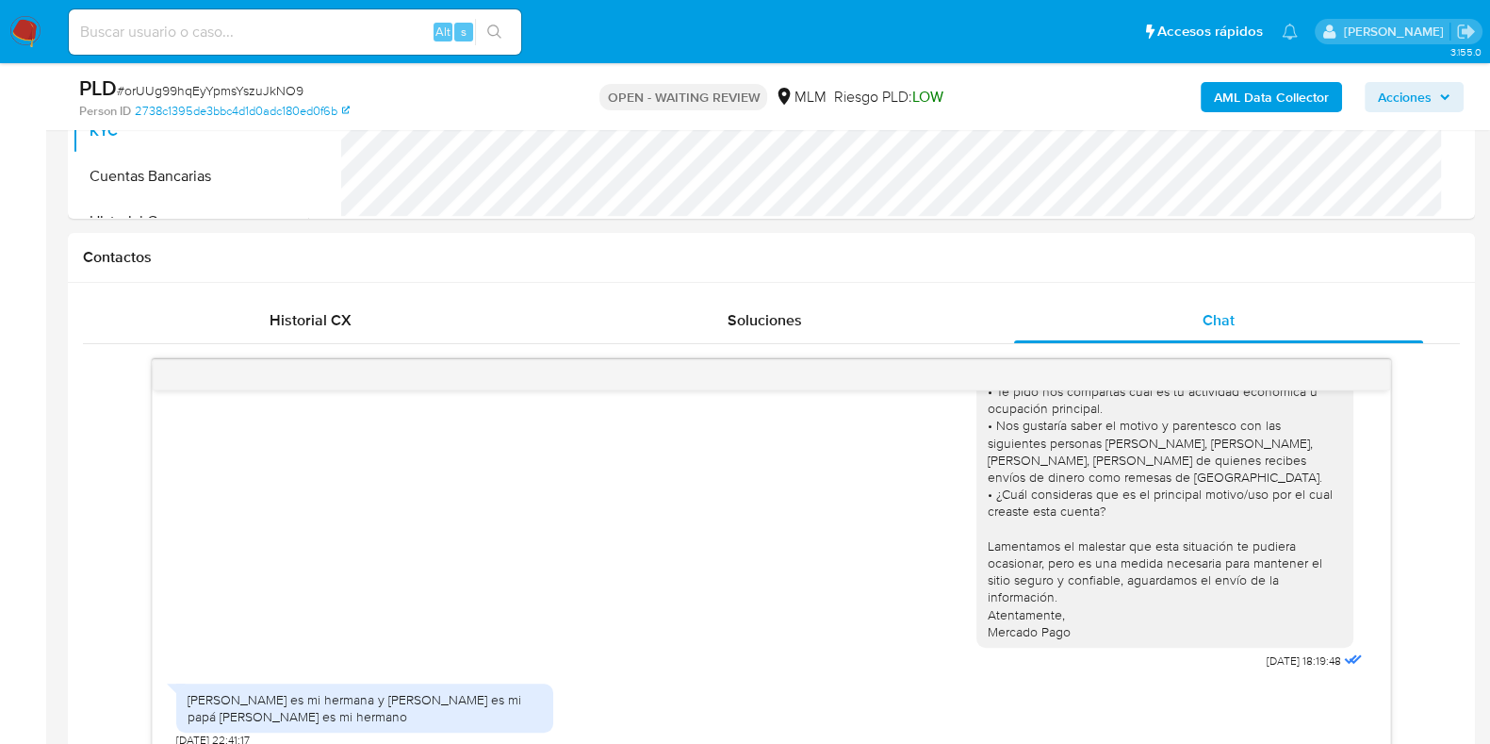
scroll to position [824, 0]
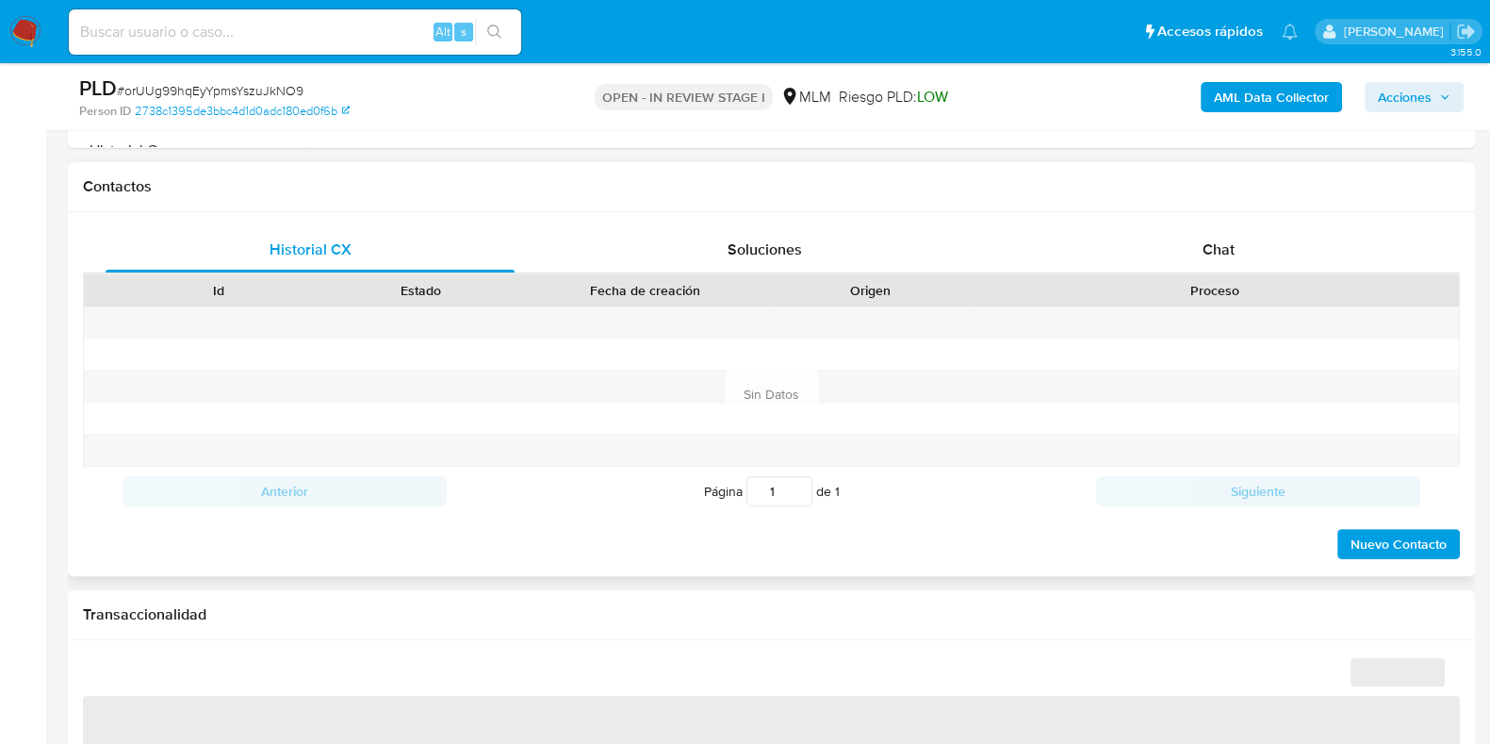
select select "10"
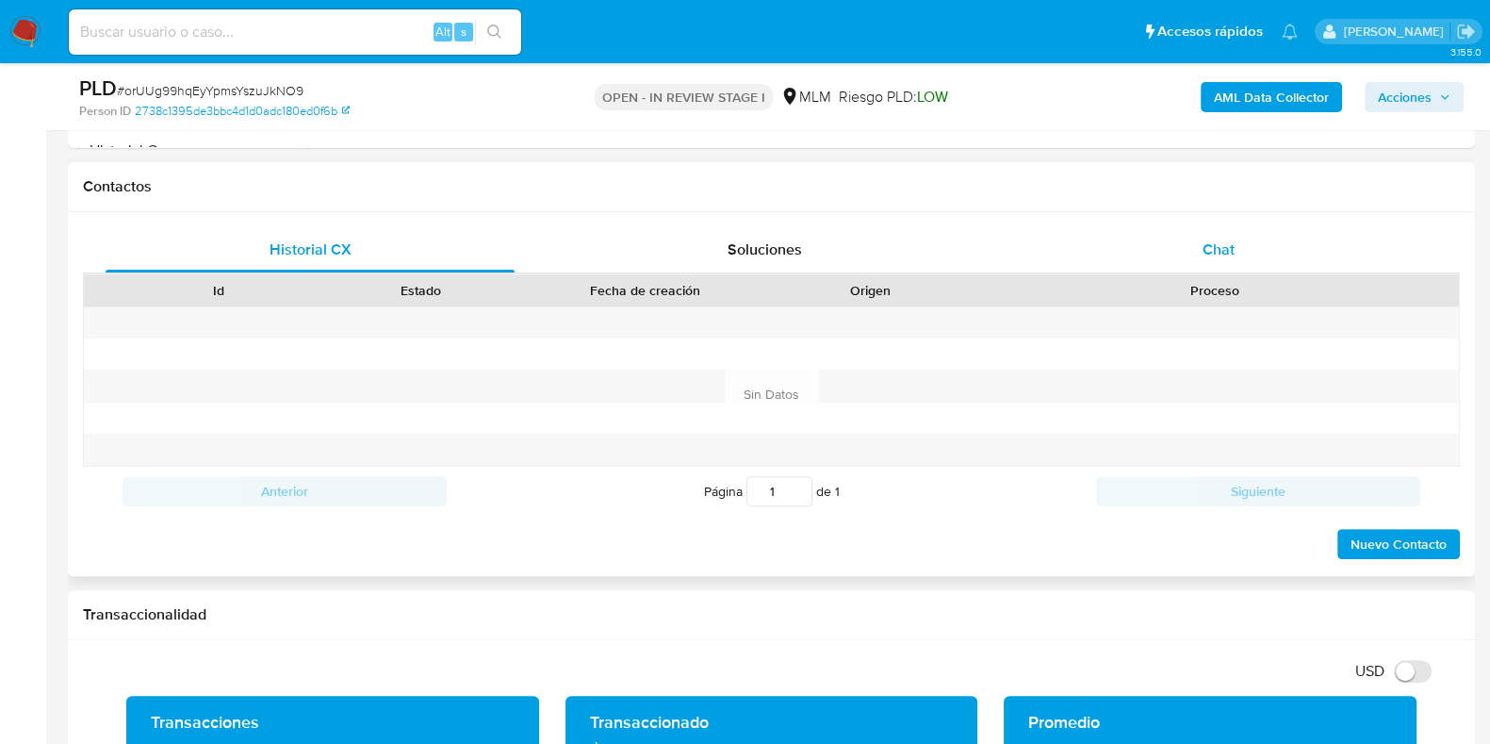
click at [1223, 245] on span "Chat" at bounding box center [1219, 249] width 32 height 22
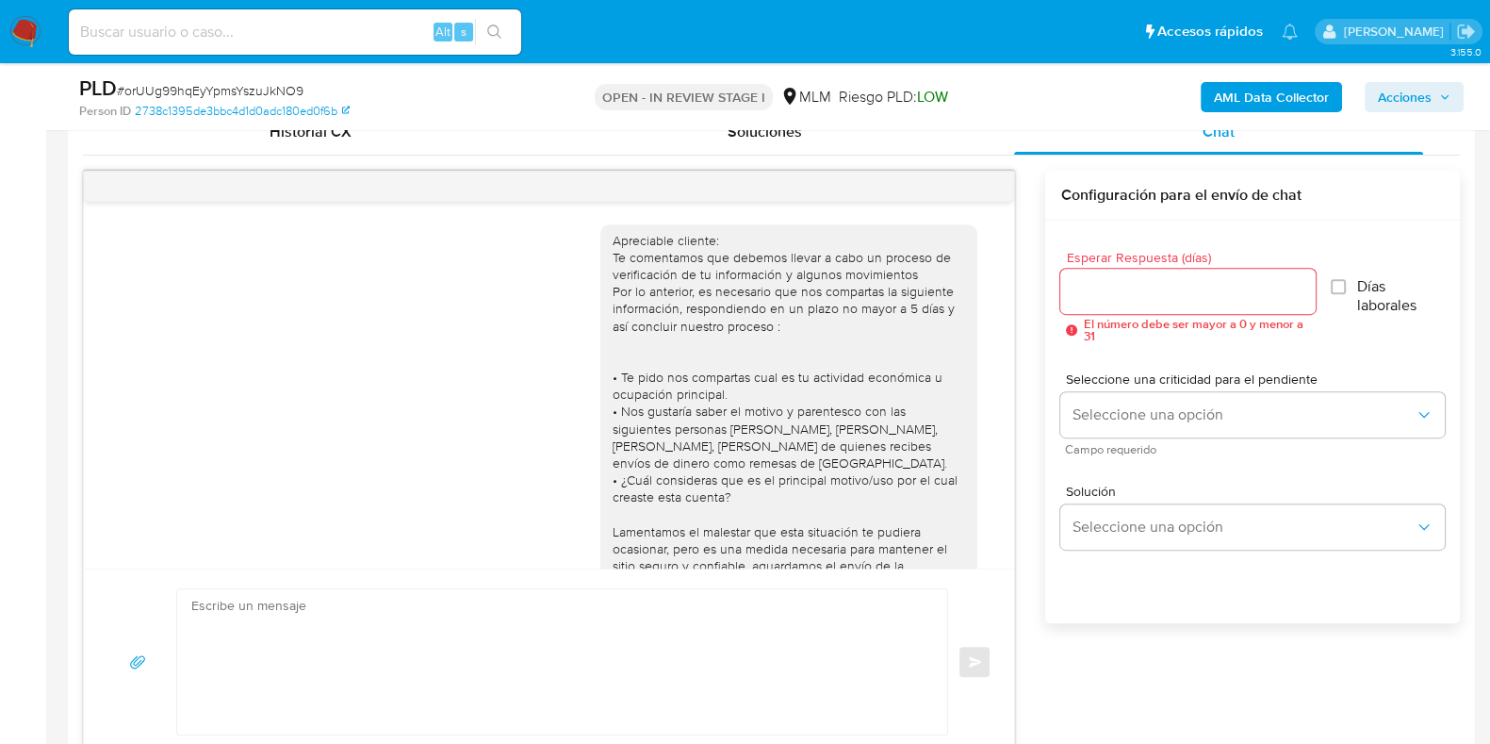
scroll to position [174, 0]
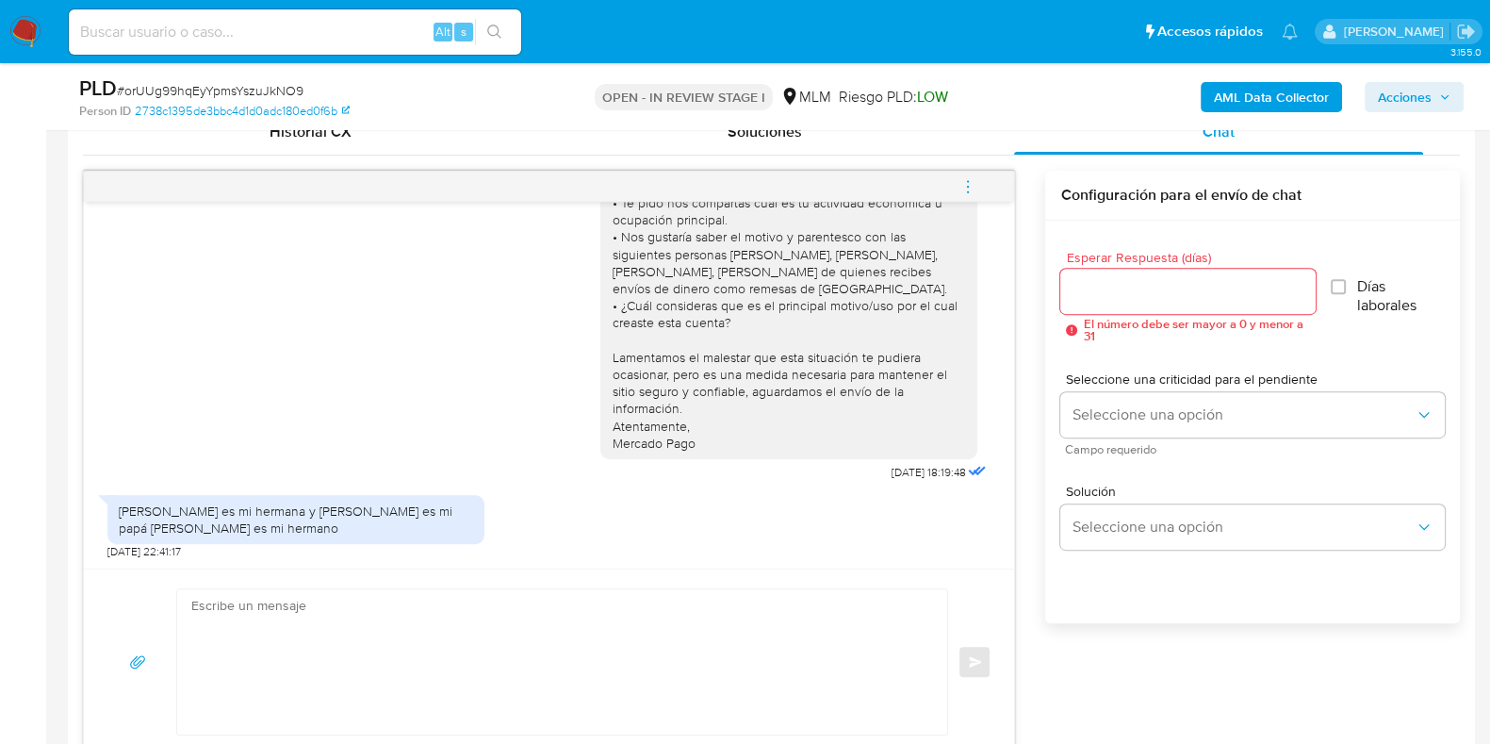
click at [1191, 308] on div at bounding box center [1187, 291] width 255 height 45
click at [1188, 292] on input "Esperar Respuesta (días)" at bounding box center [1187, 291] width 255 height 25
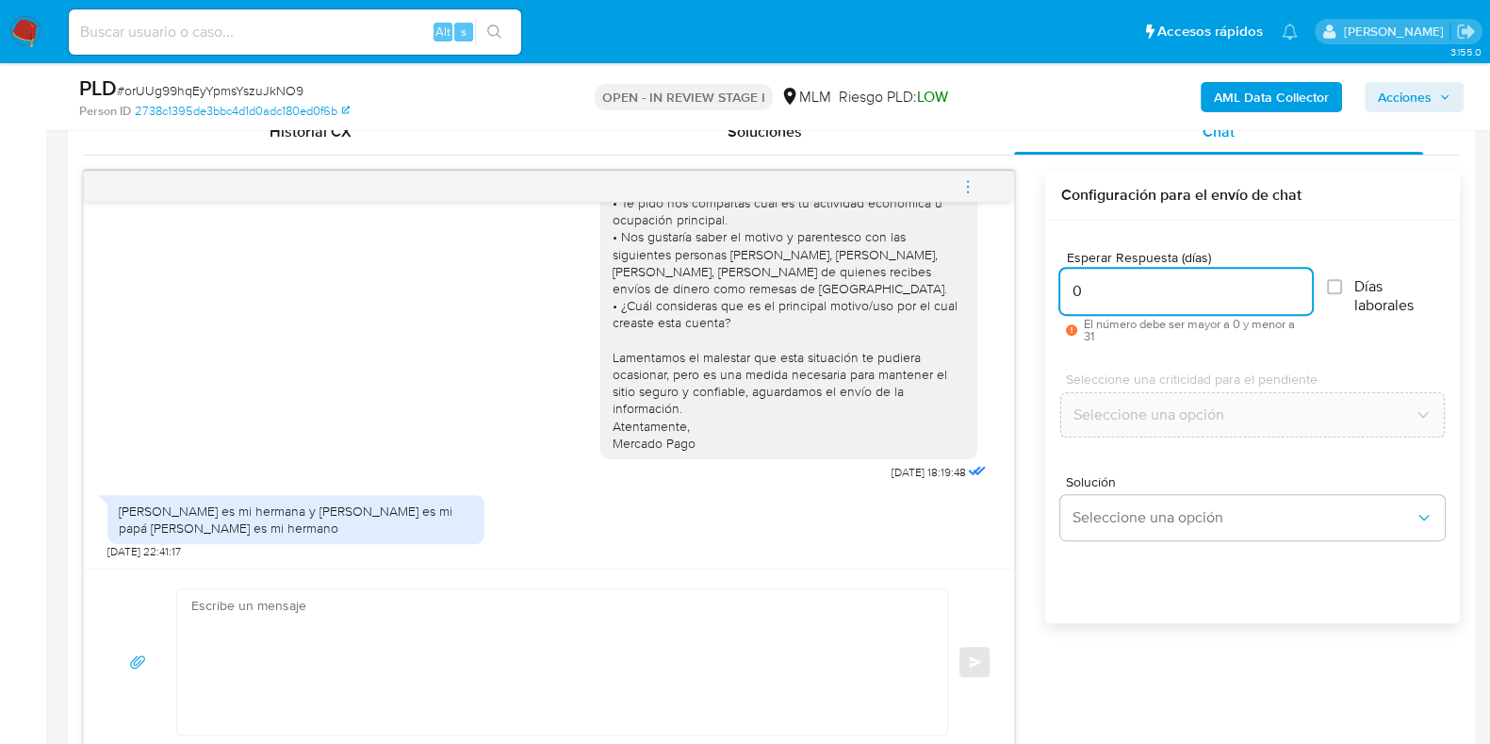
type input "0"
click at [698, 619] on textarea at bounding box center [557, 661] width 732 height 145
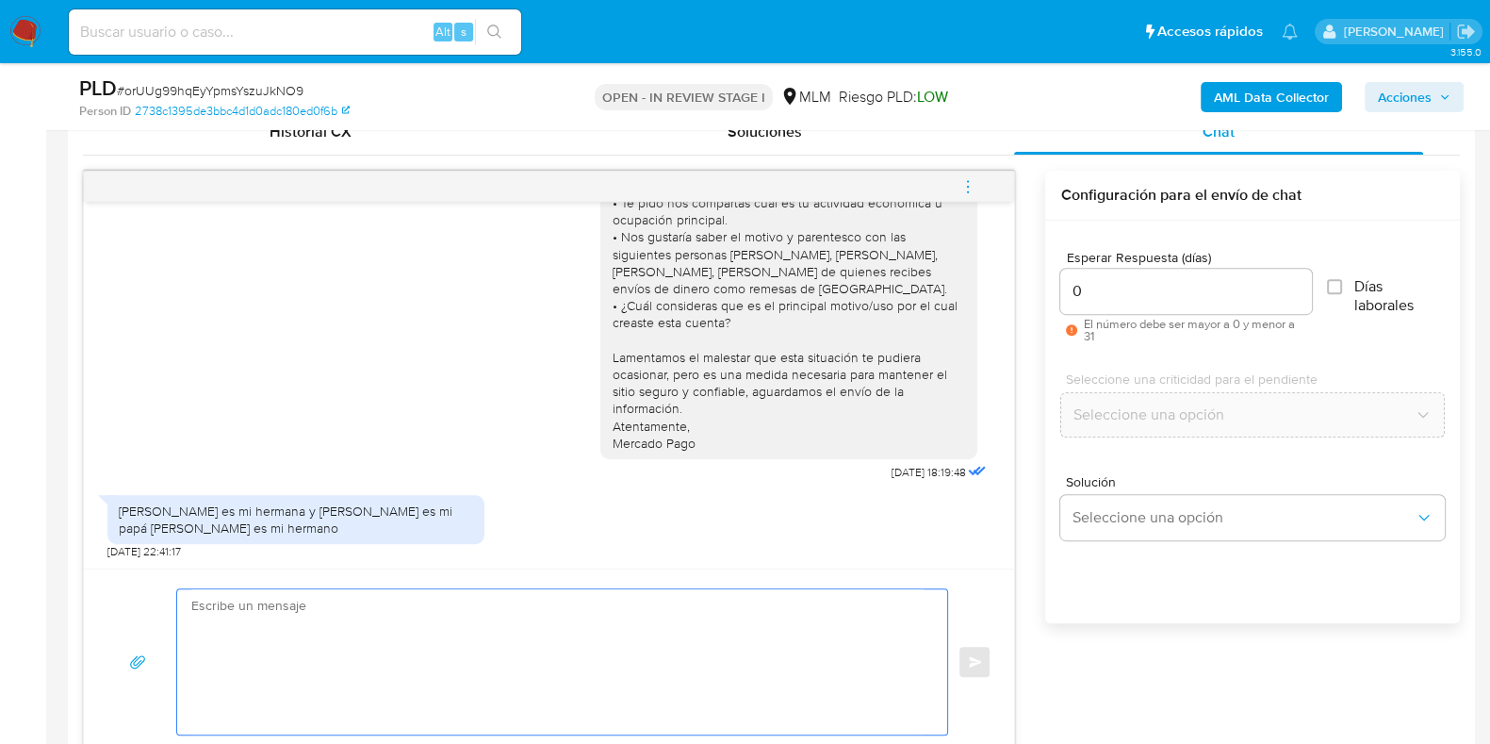
paste textarea "agradecemos el envío de tu información , la cual revisaremos y de ser necesario…"
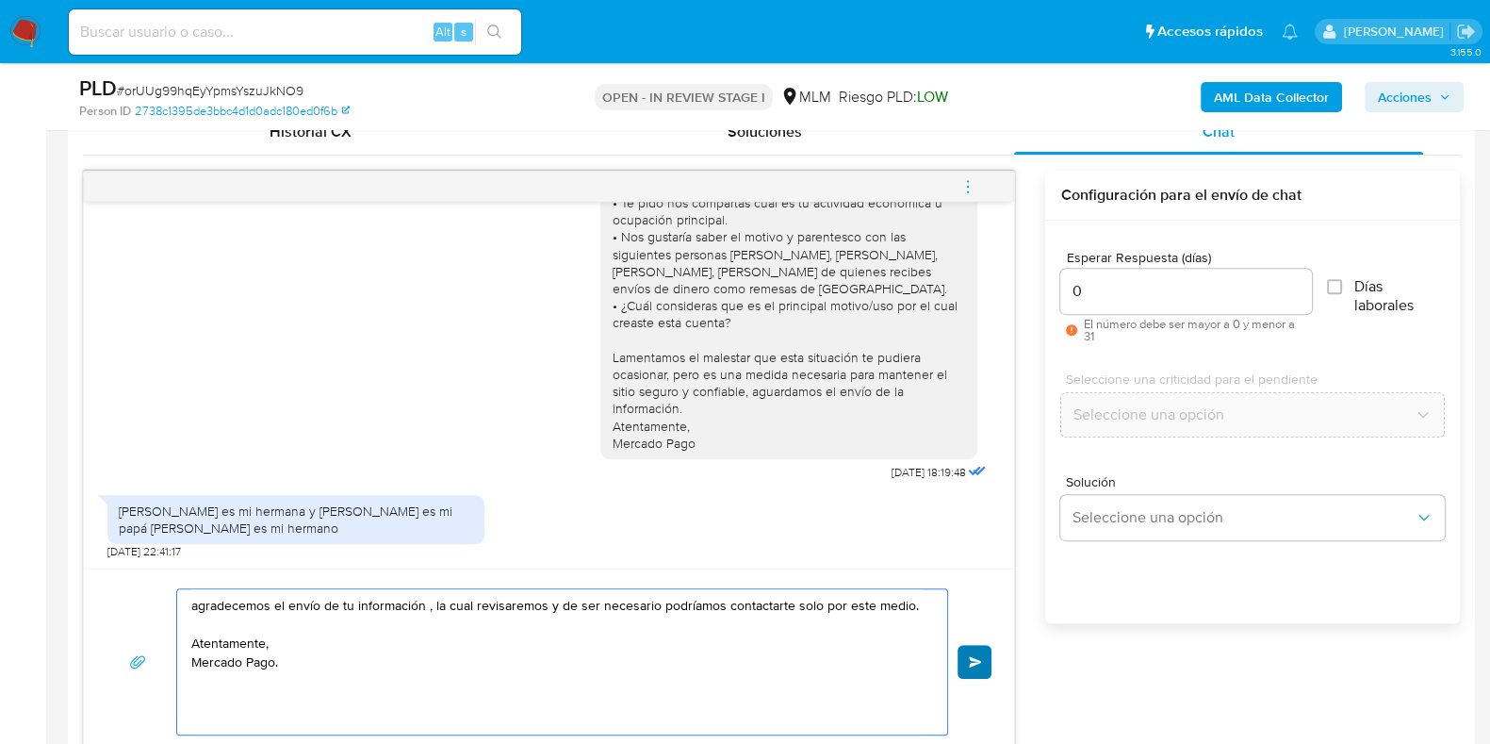
type textarea "agradecemos el envío de tu información , la cual revisaremos y de ser necesario…"
click at [970, 660] on span "Enviar" at bounding box center [975, 661] width 13 height 11
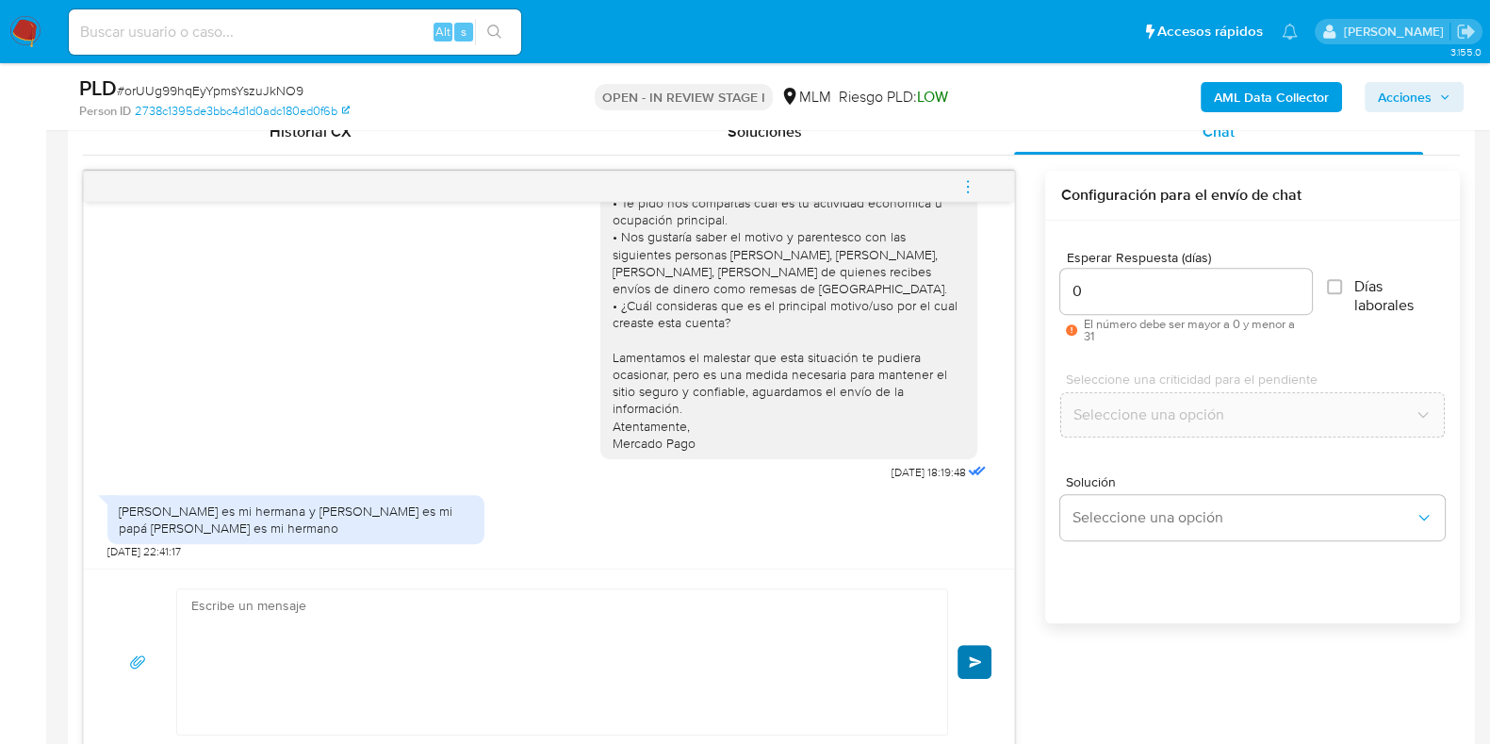
scroll to position [332, 0]
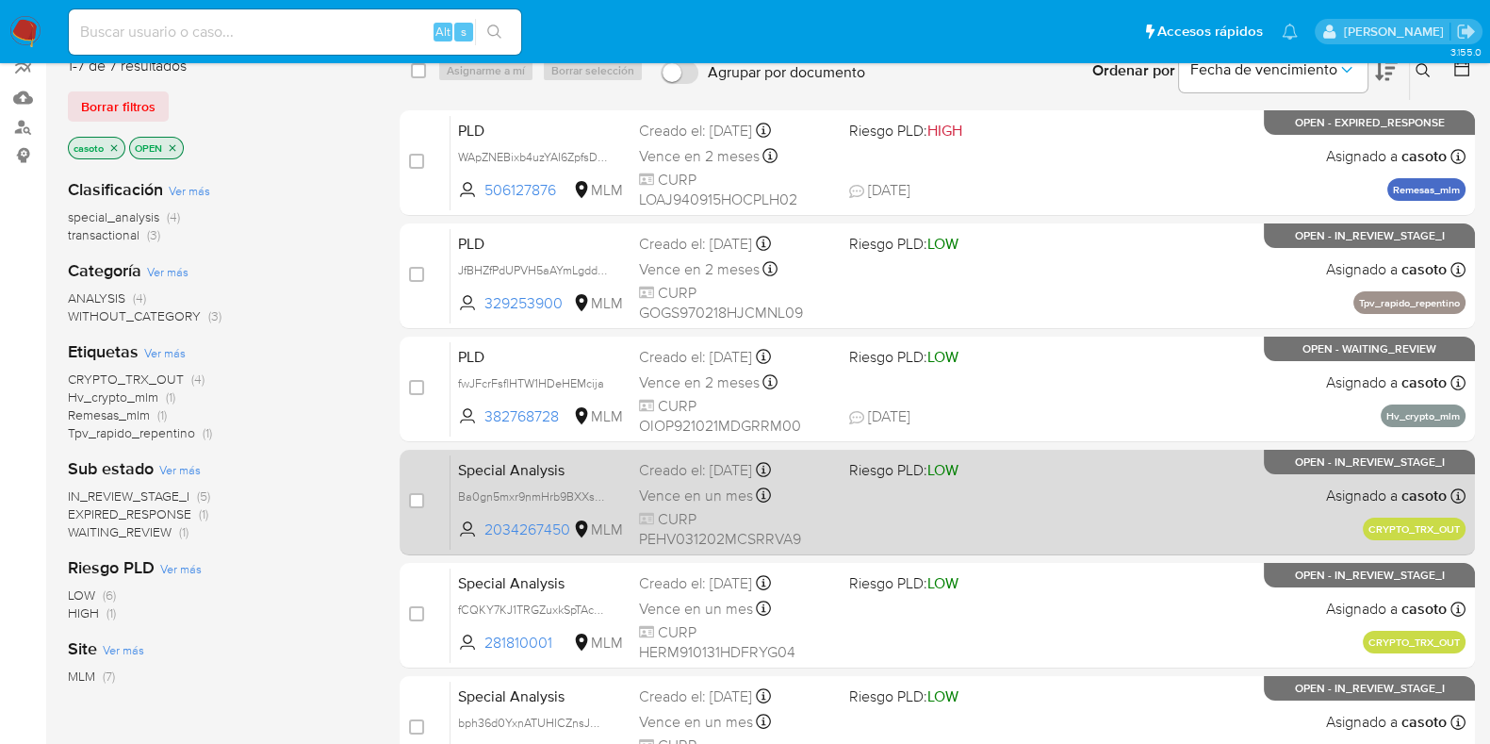
scroll to position [235, 0]
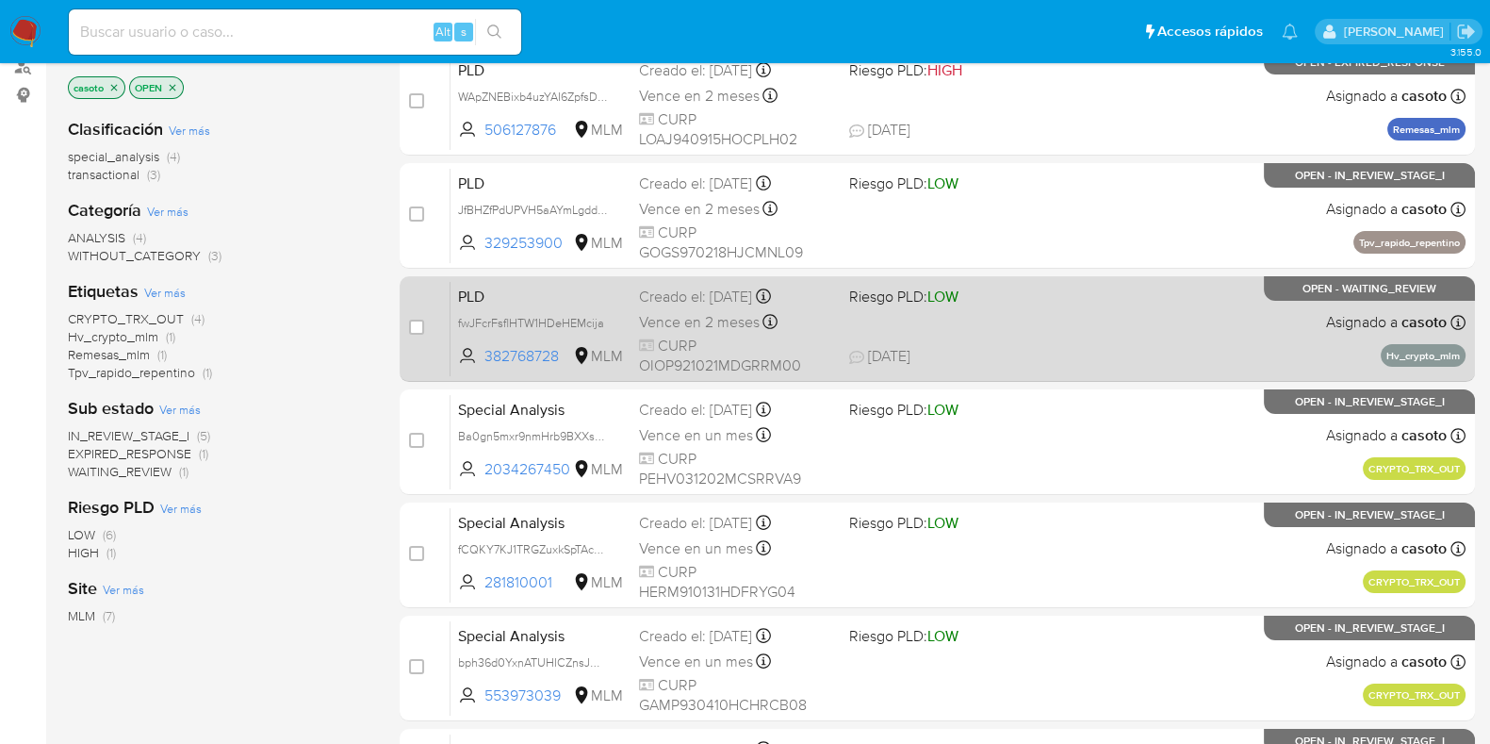
click at [1170, 346] on span "[DATE] [DATE] 18:42" at bounding box center [1051, 356] width 405 height 21
click at [419, 322] on input "checkbox" at bounding box center [416, 327] width 15 height 15
checkbox input "true"
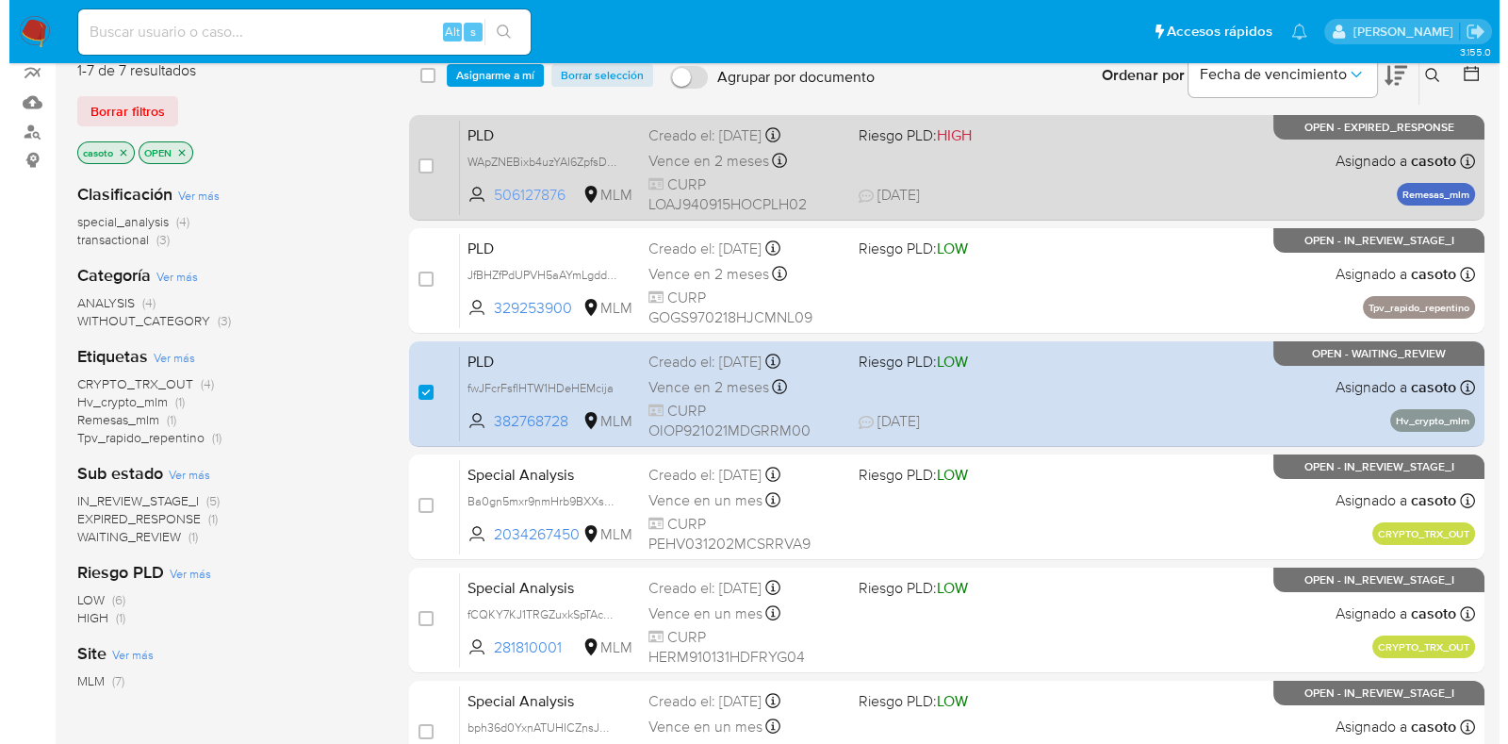
scroll to position [117, 0]
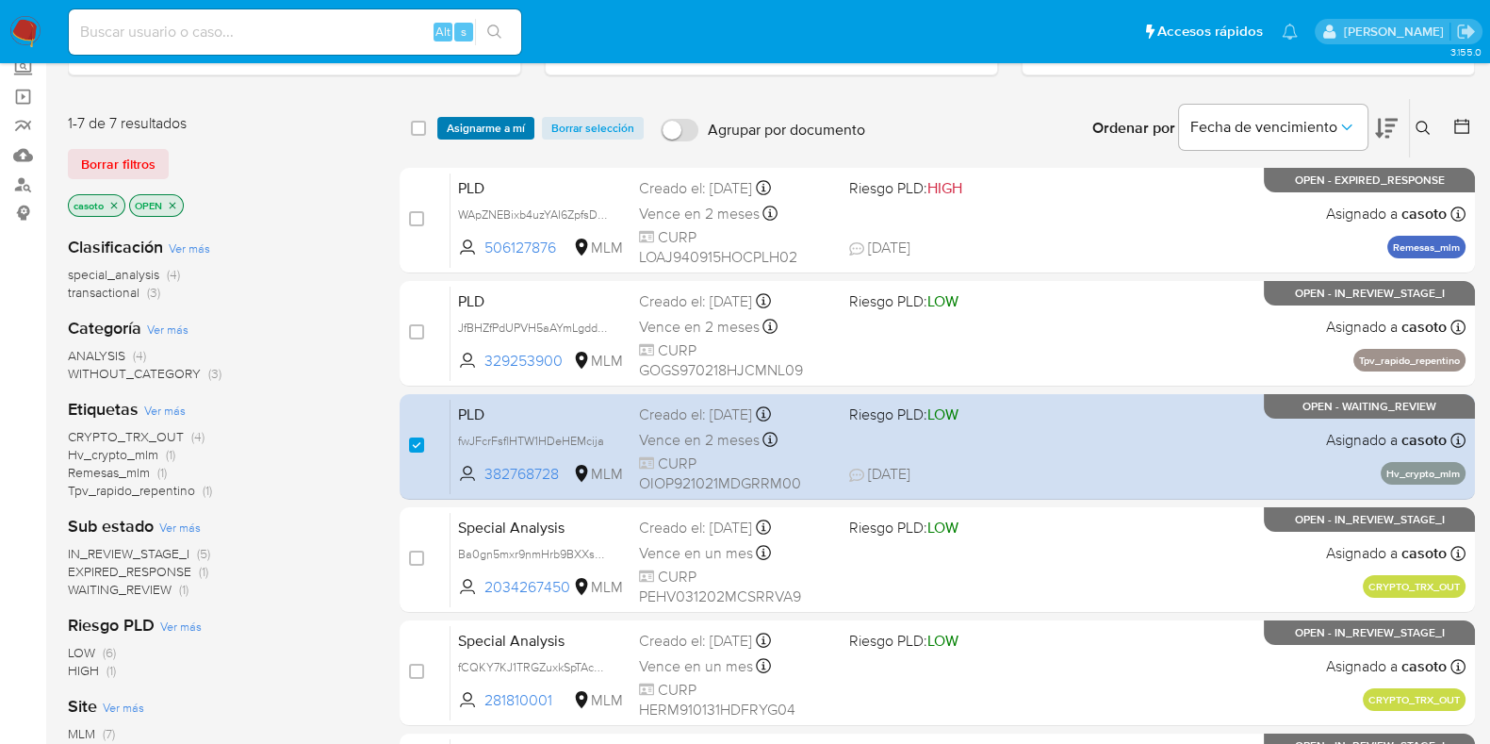
click at [505, 134] on span "Asignarme a mí" at bounding box center [486, 128] width 78 height 19
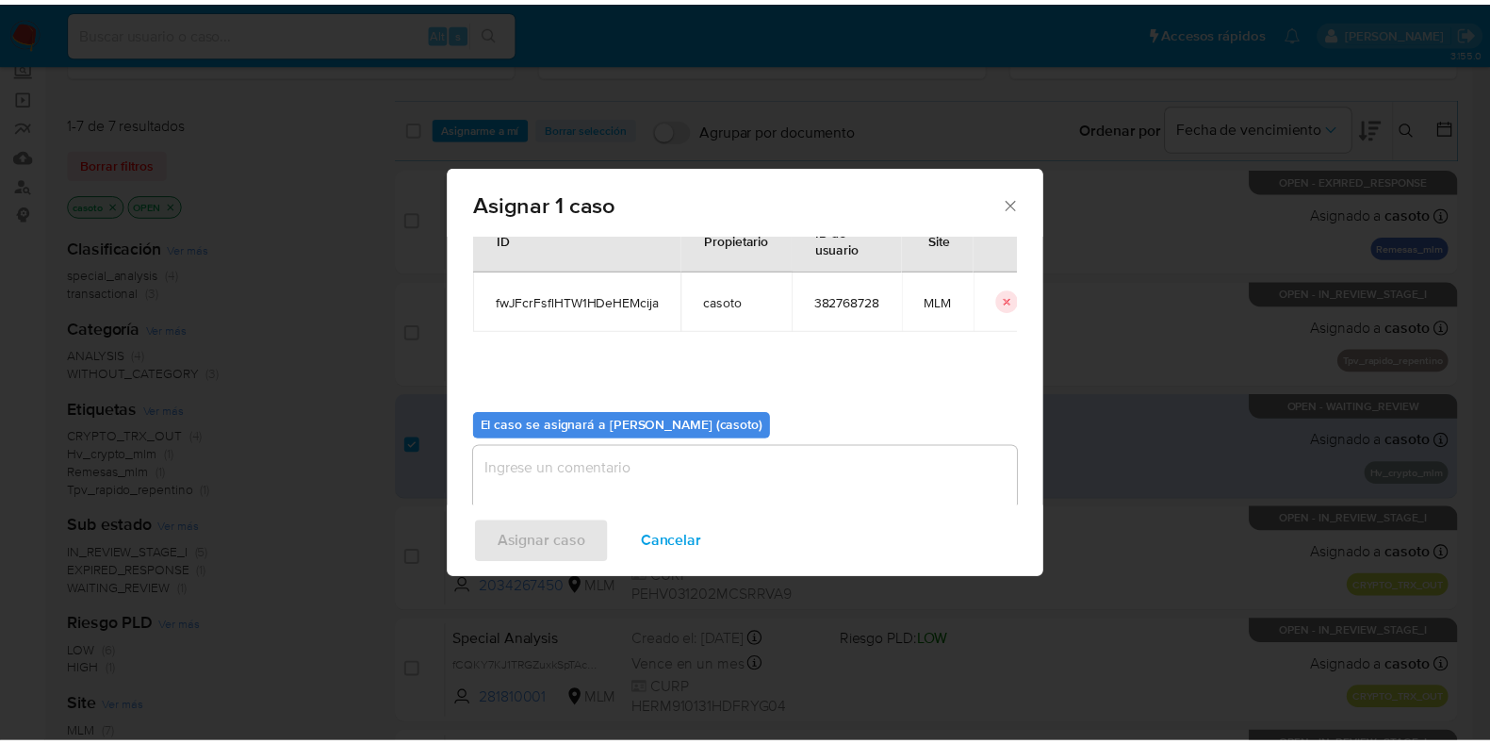
scroll to position [97, 0]
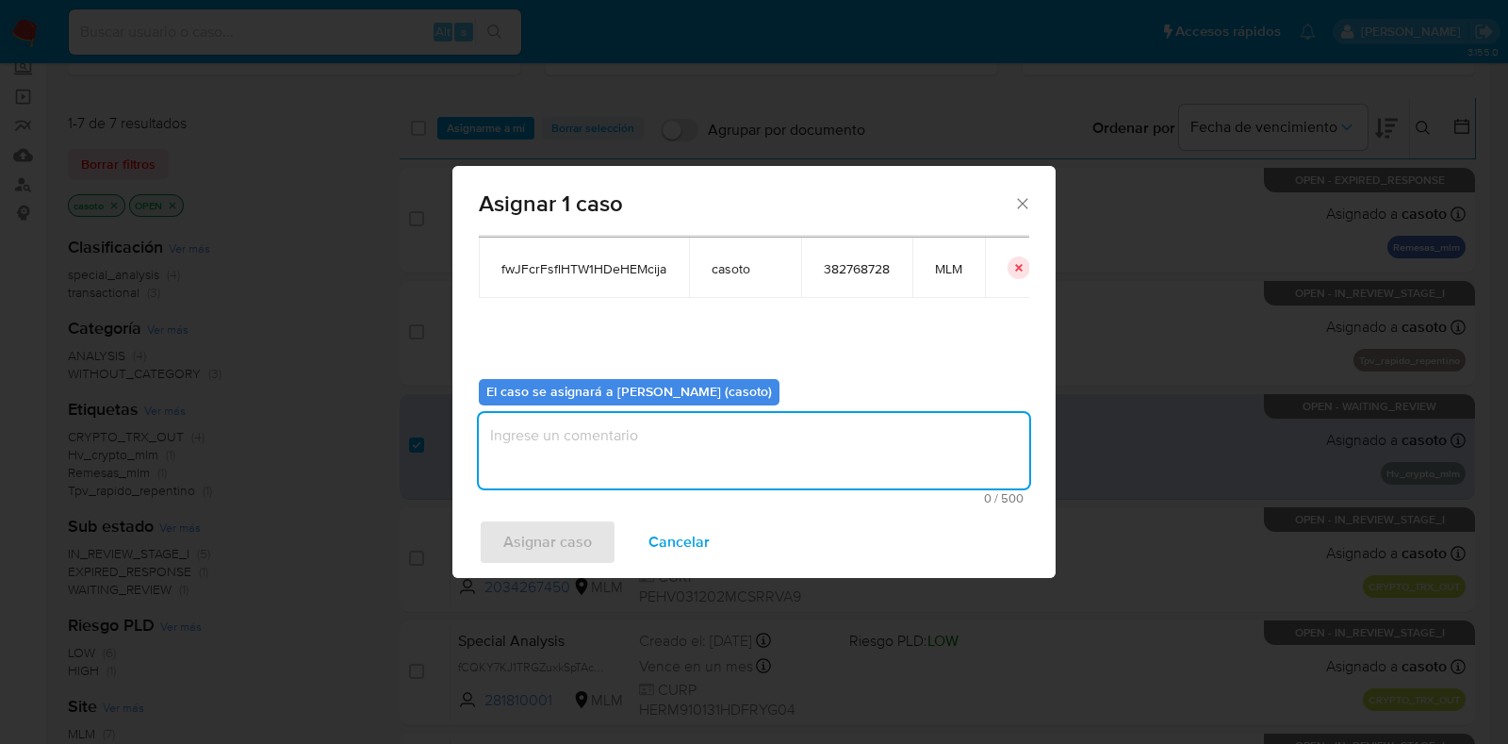
click at [620, 440] on textarea "assign-modal" at bounding box center [754, 450] width 550 height 75
type textarea "l1"
click at [537, 538] on span "Asignar caso" at bounding box center [547, 541] width 89 height 41
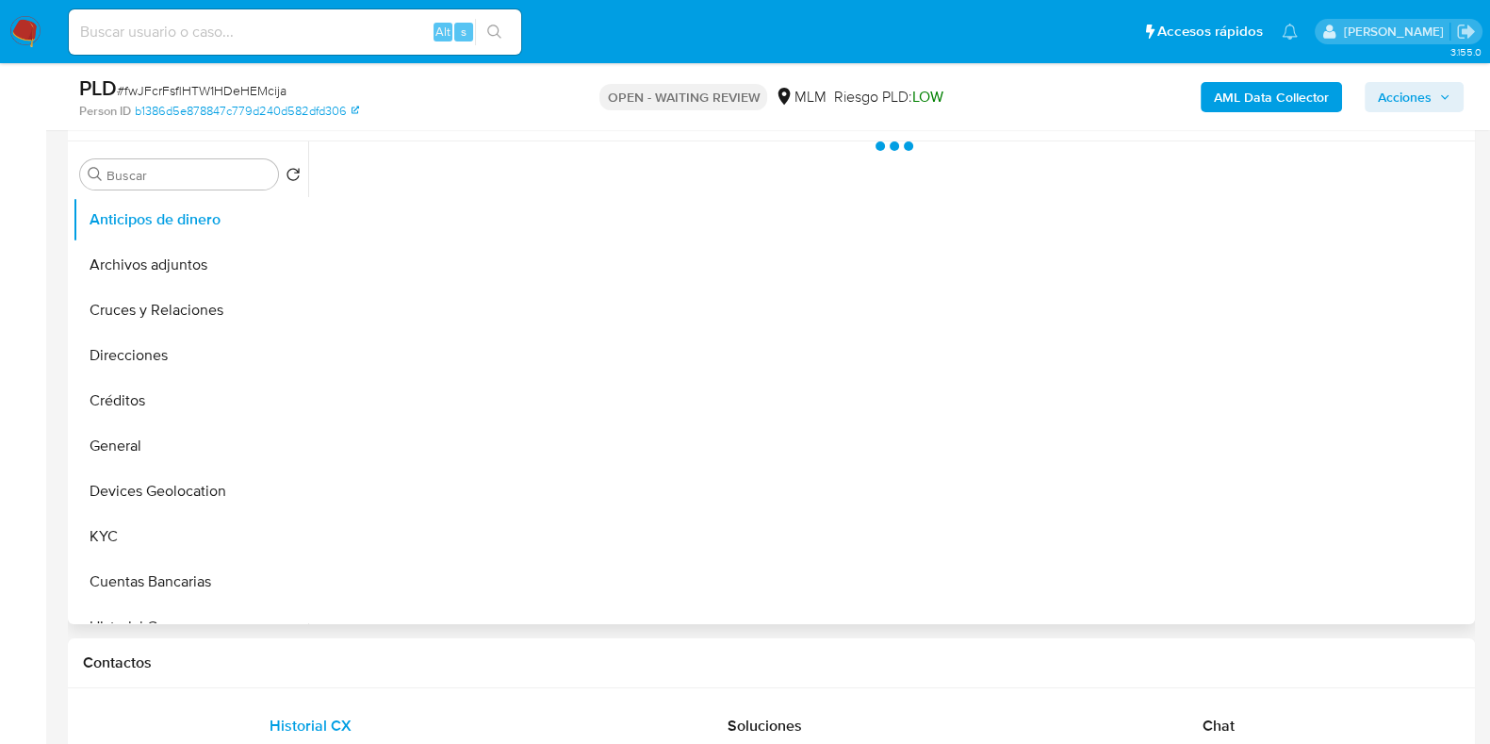
scroll to position [470, 0]
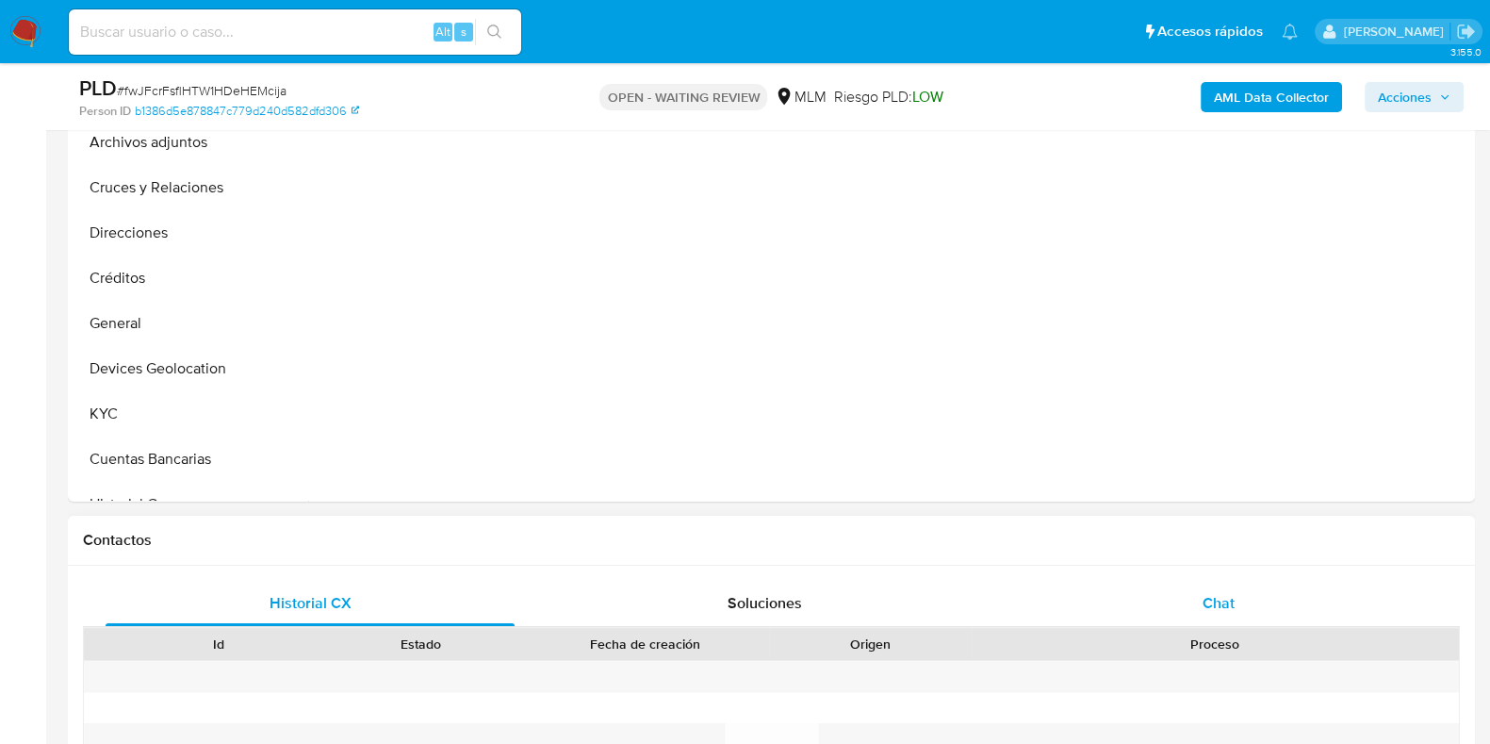
click at [1202, 583] on div "Chat" at bounding box center [1218, 603] width 409 height 45
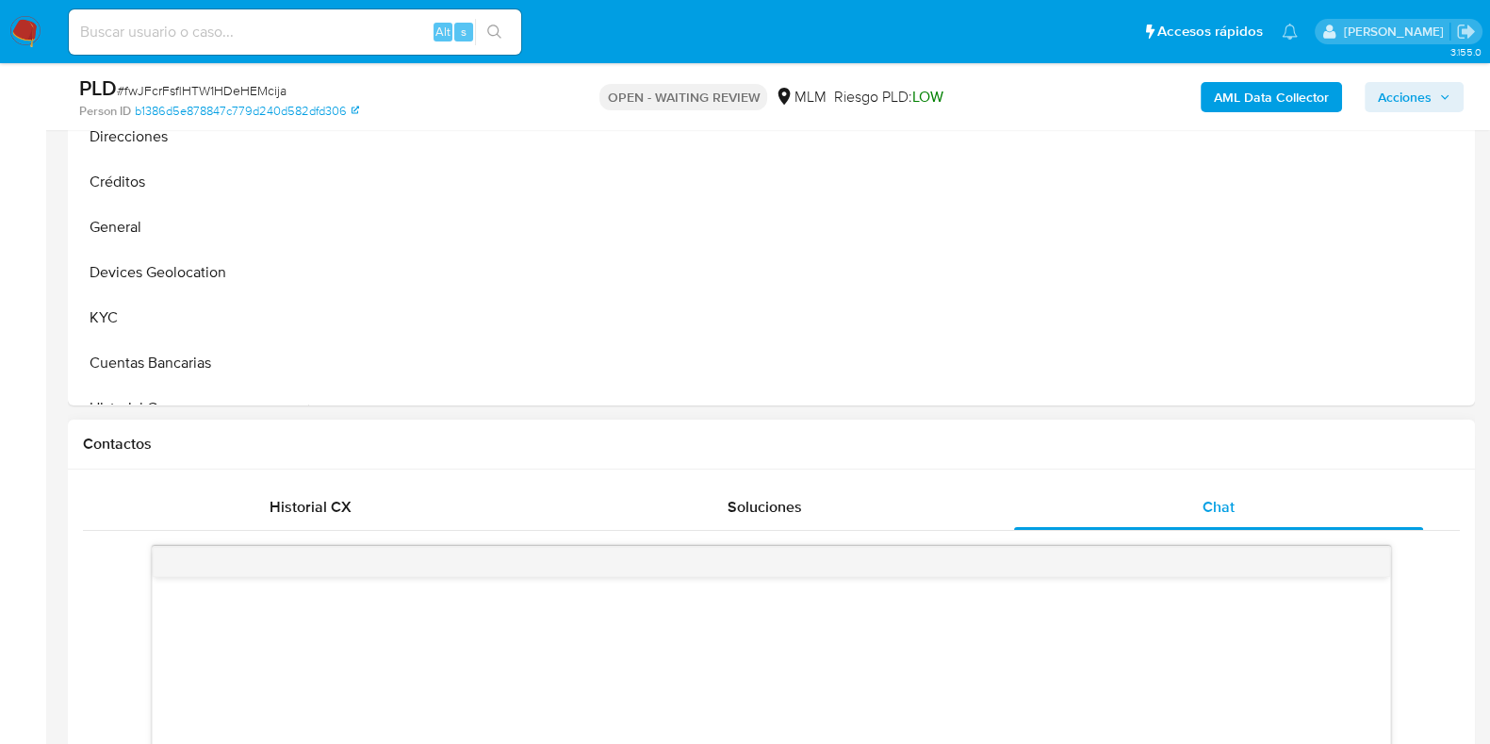
select select "10"
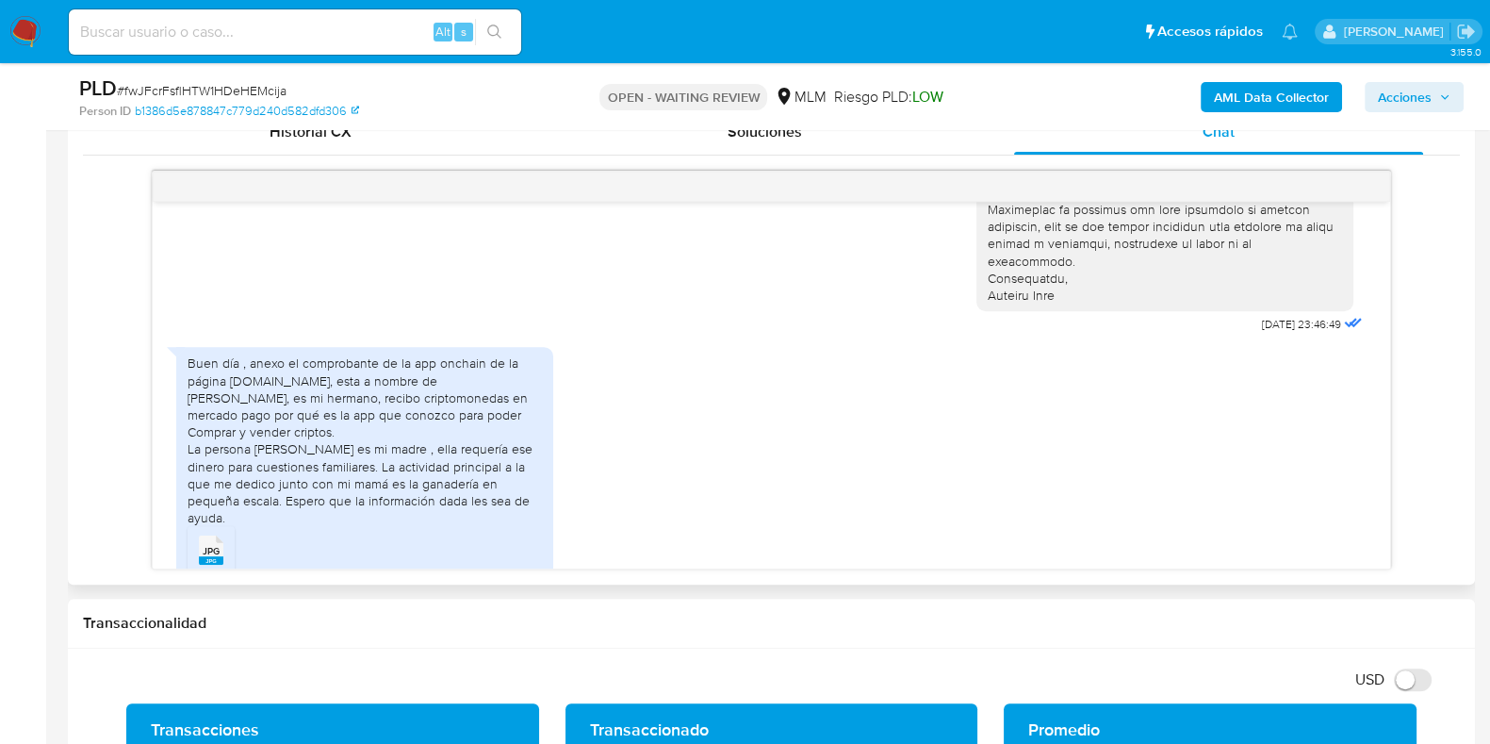
scroll to position [480, 0]
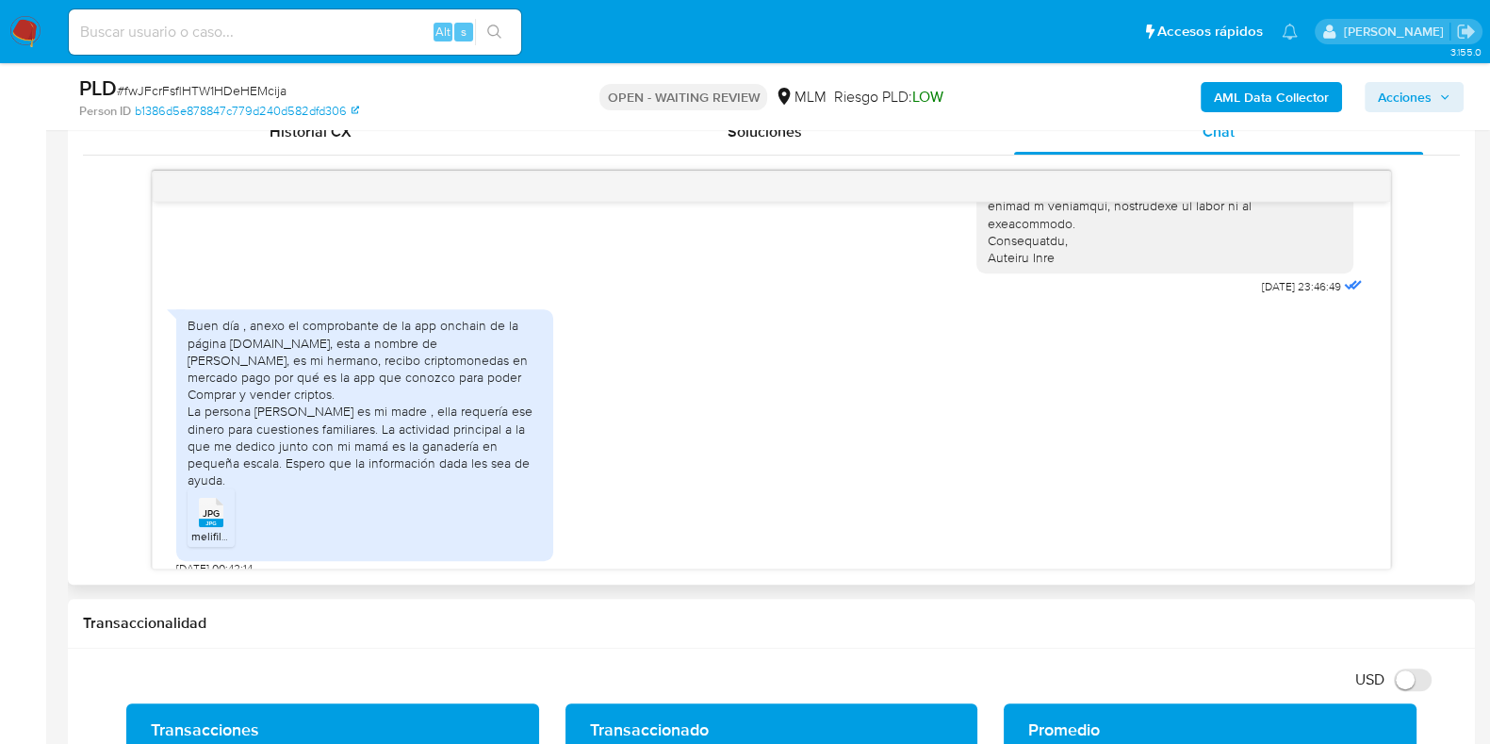
click at [212, 528] on span "melifile2648914867231296623.jpg" at bounding box center [278, 536] width 174 height 16
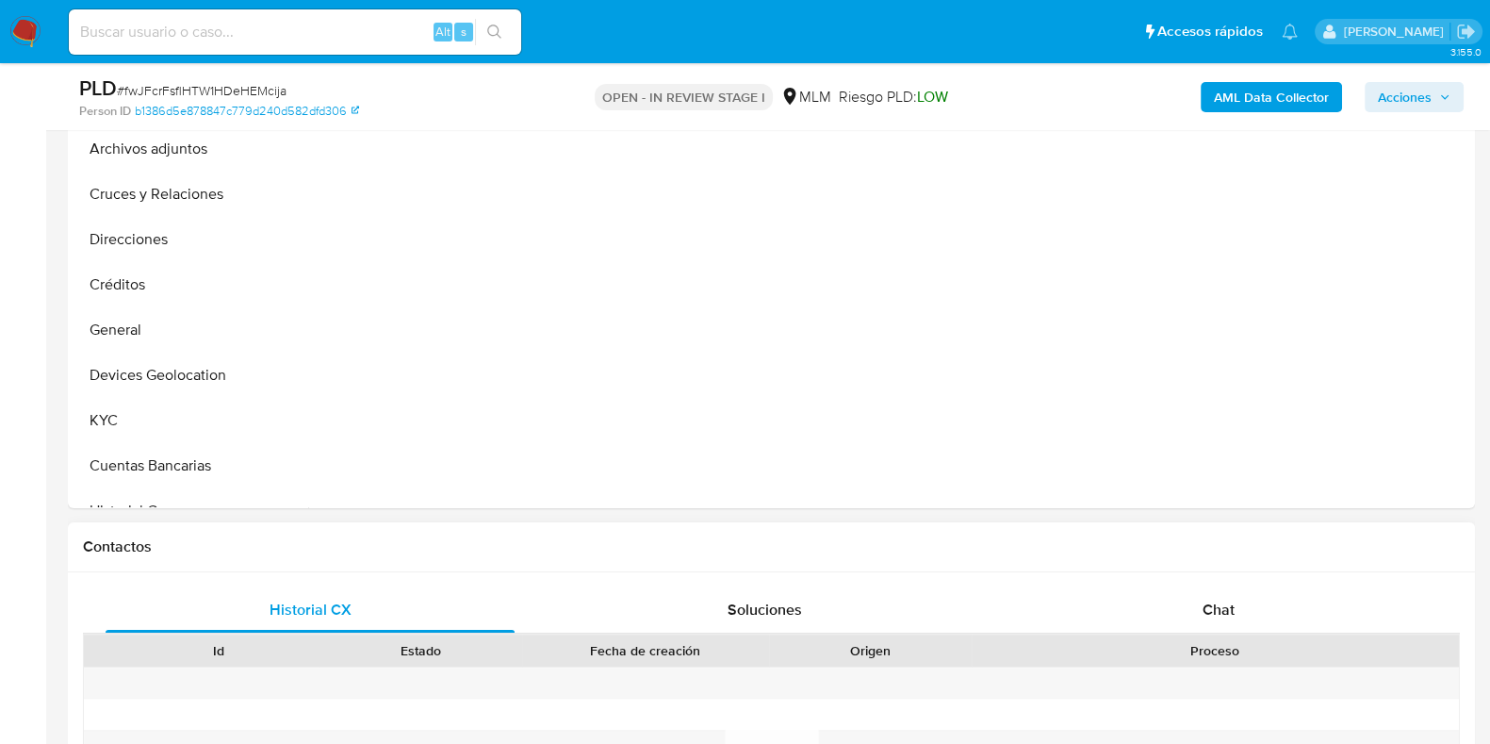
scroll to position [589, 0]
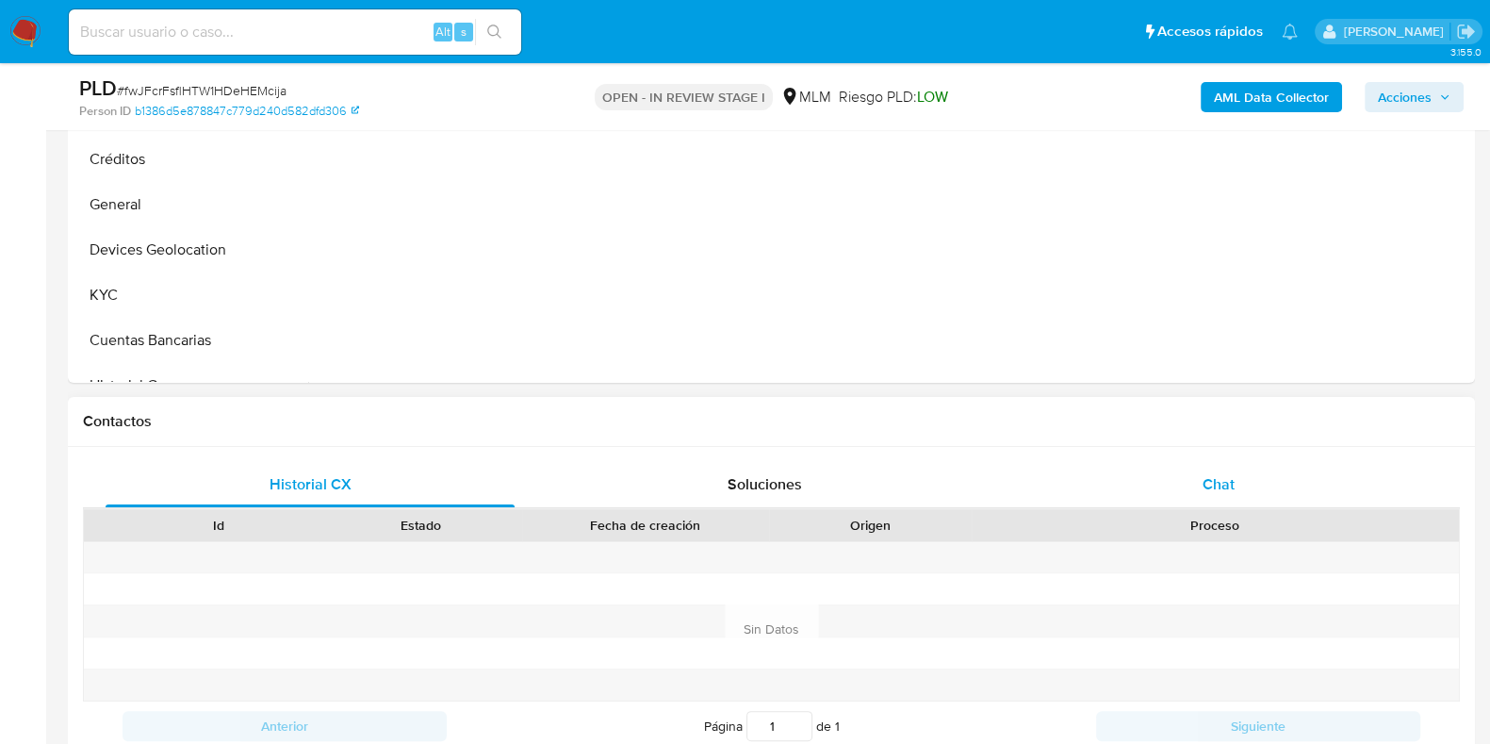
select select "10"
click at [1210, 468] on div "Chat" at bounding box center [1218, 484] width 409 height 45
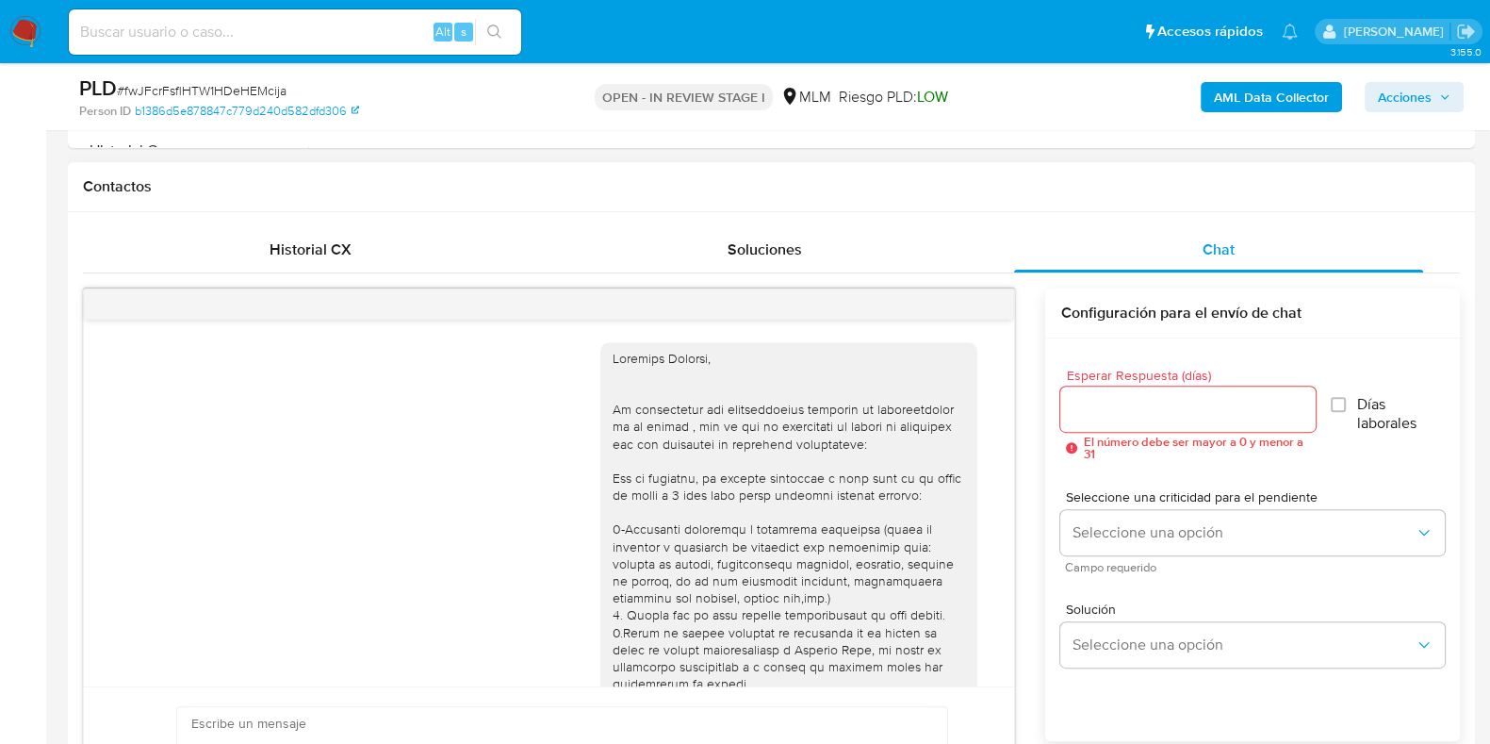
scroll to position [480, 0]
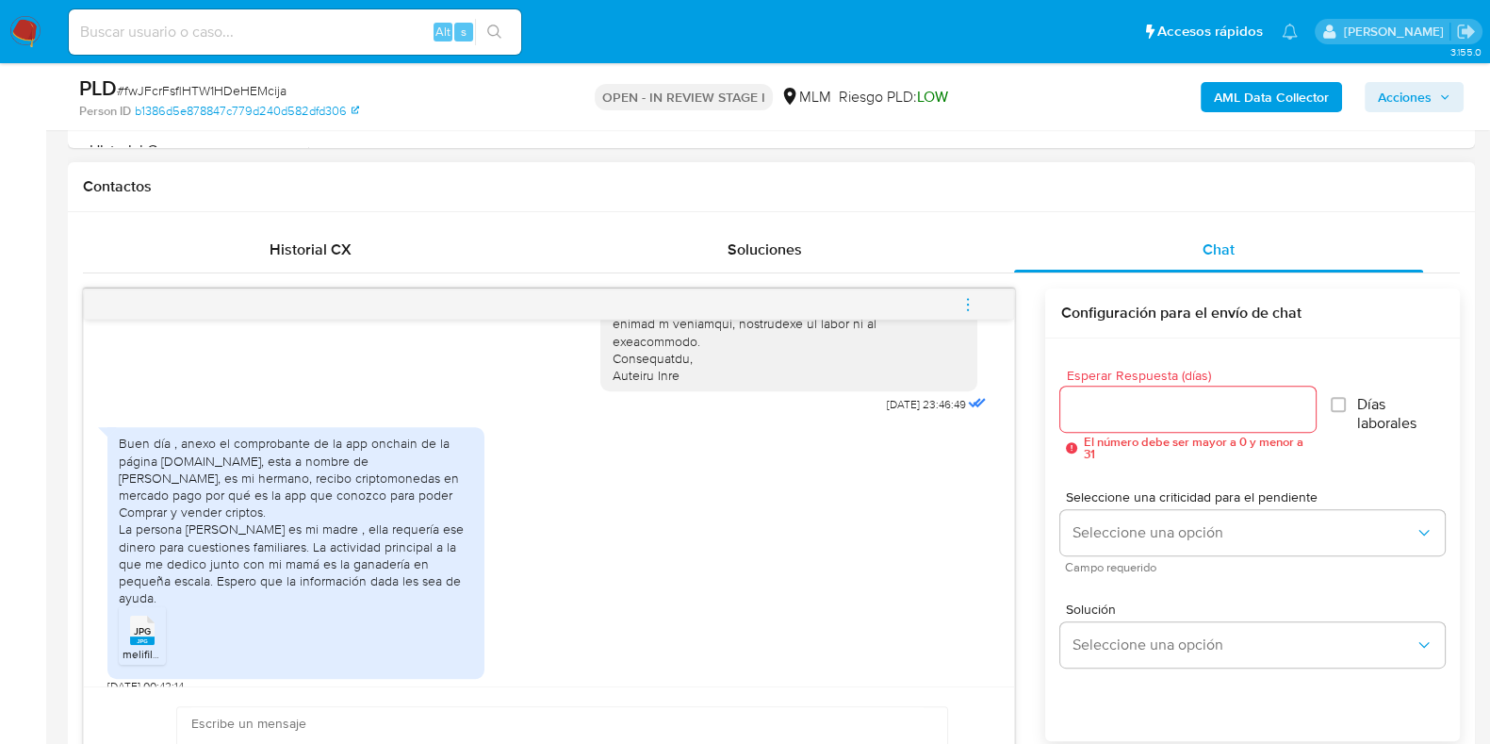
click at [1151, 408] on input "Esperar Respuesta (días)" at bounding box center [1187, 409] width 255 height 25
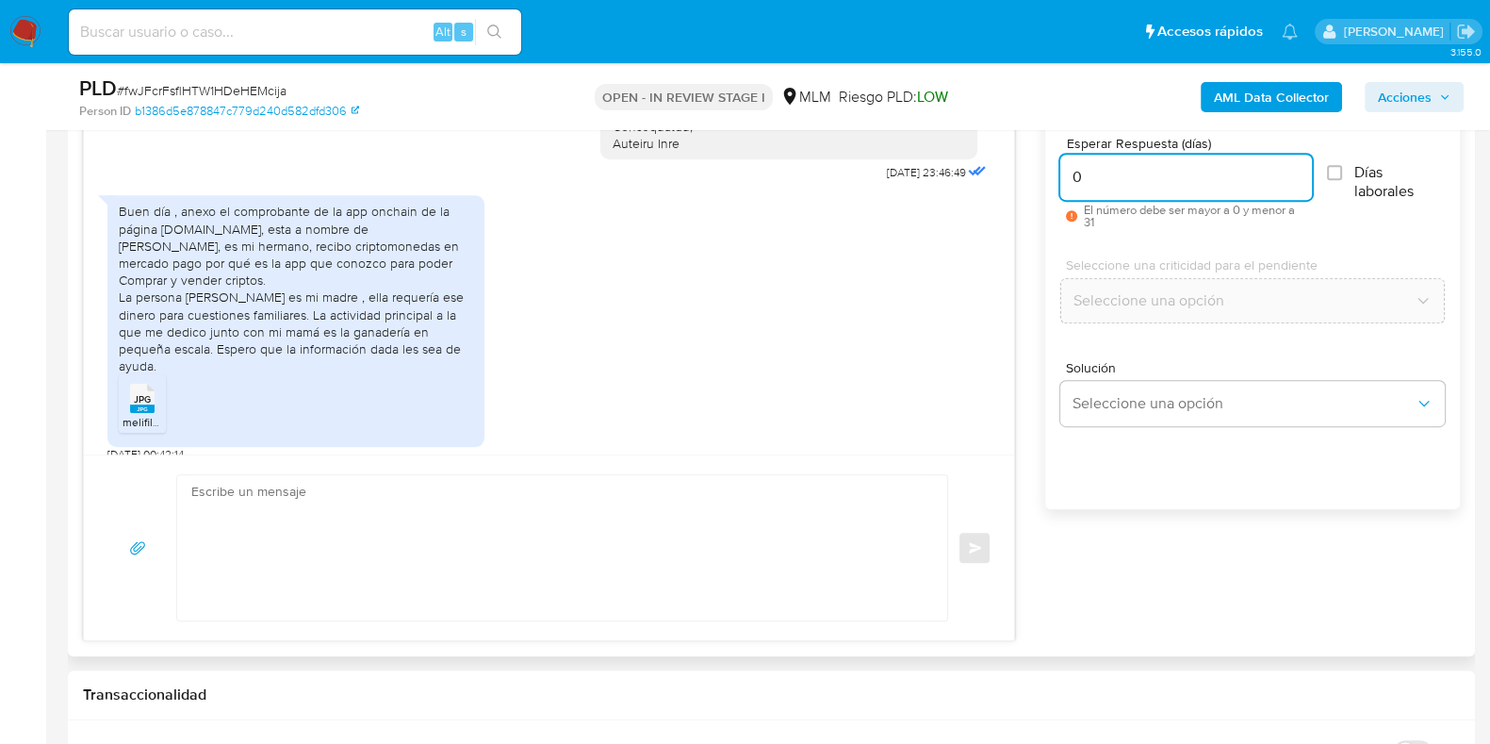
scroll to position [1060, 0]
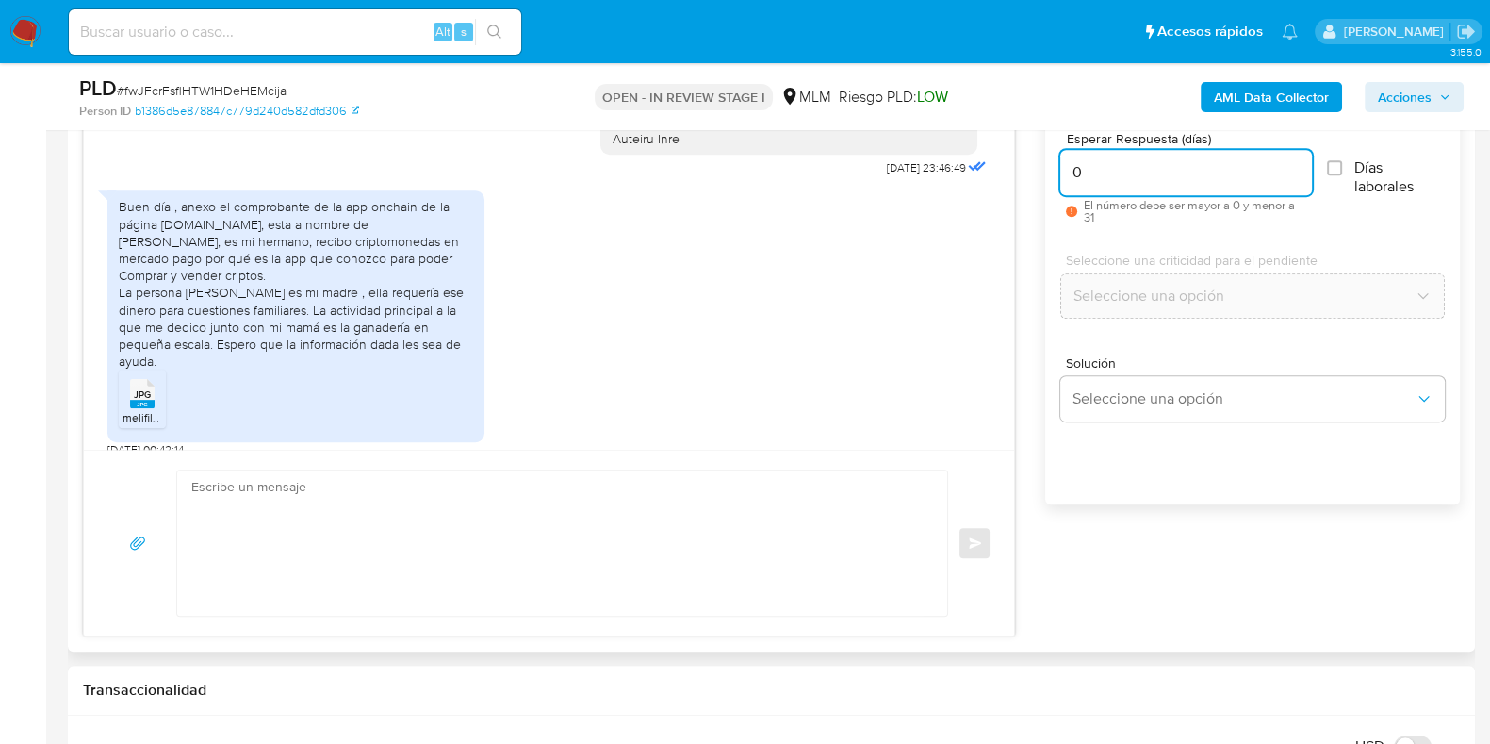
type input "0"
click at [627, 502] on textarea at bounding box center [557, 542] width 732 height 145
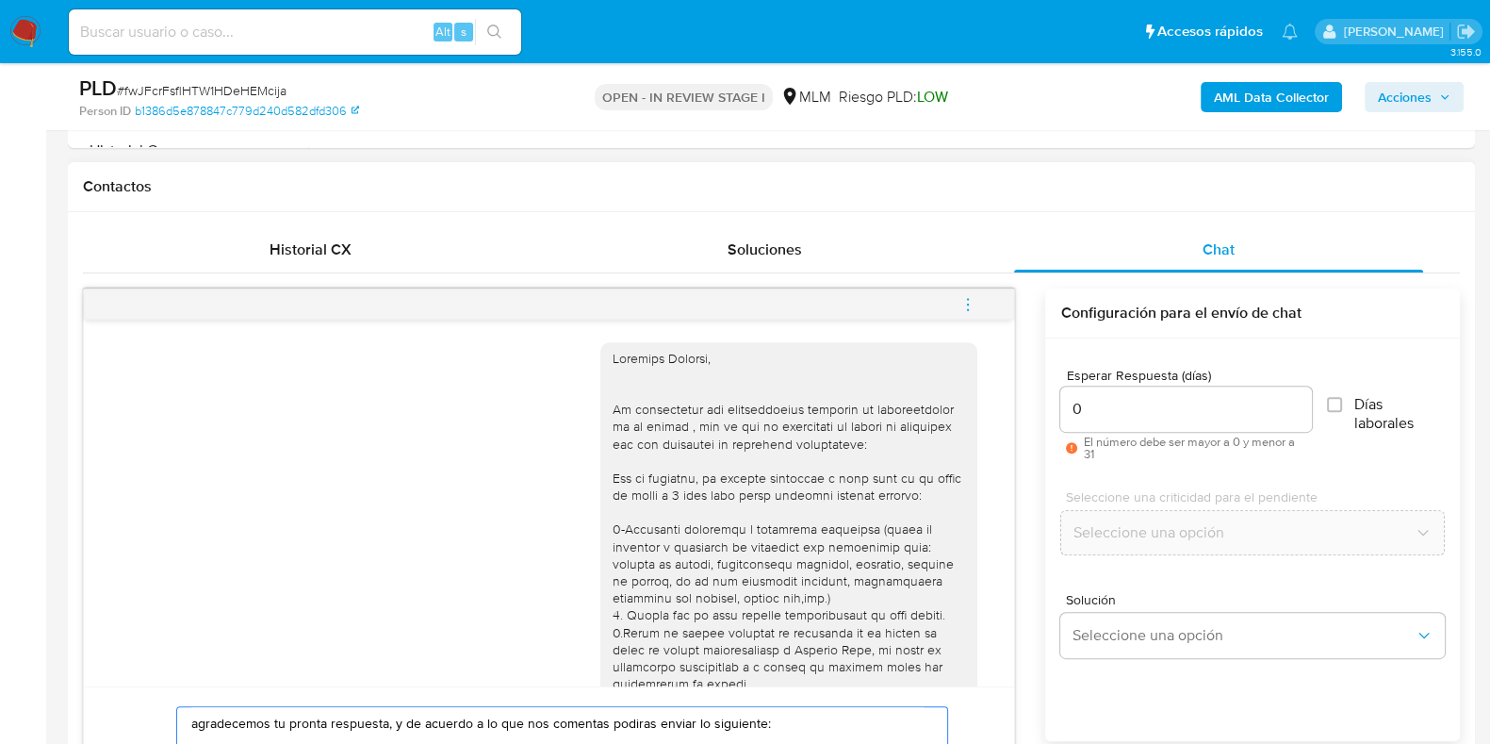
scroll to position [470, 0]
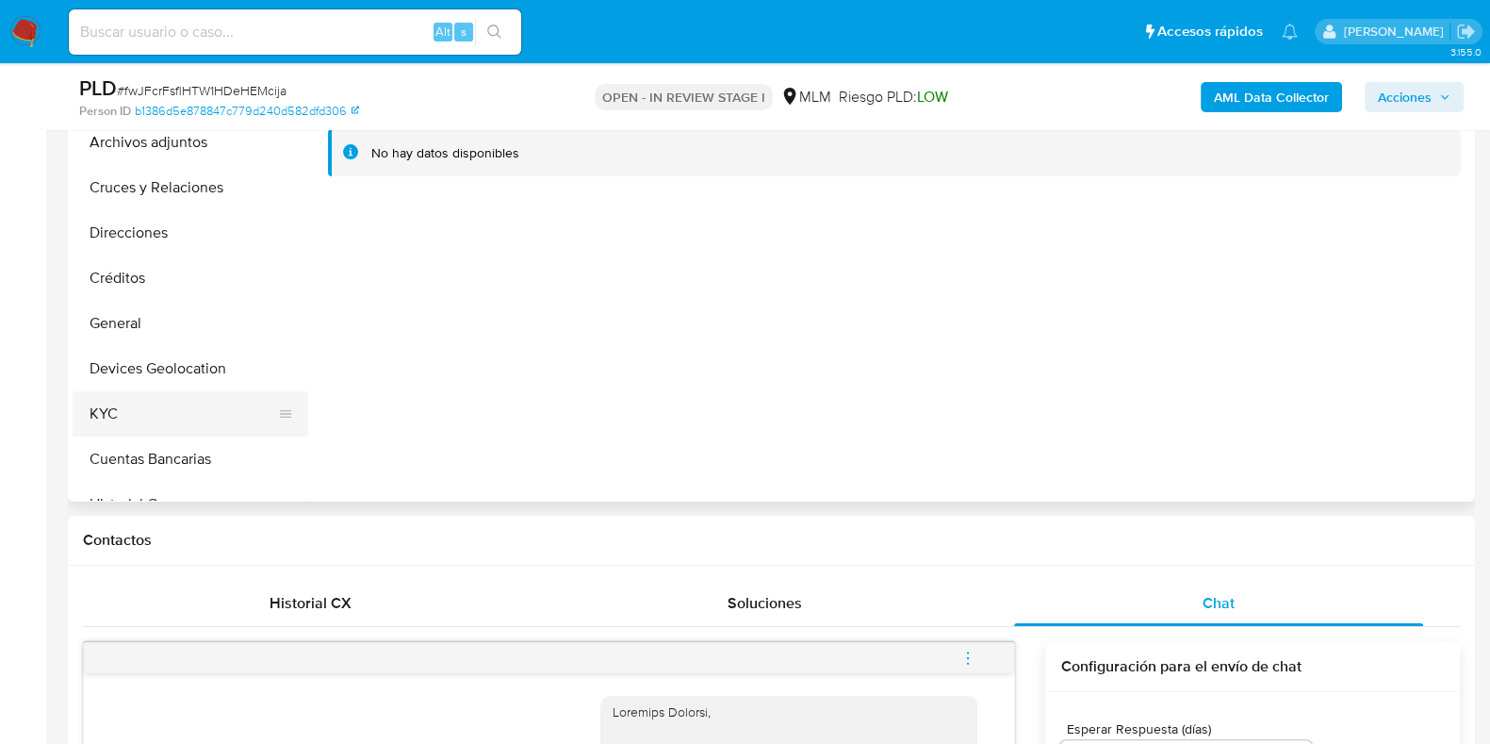
click at [192, 412] on button "KYC" at bounding box center [183, 413] width 221 height 45
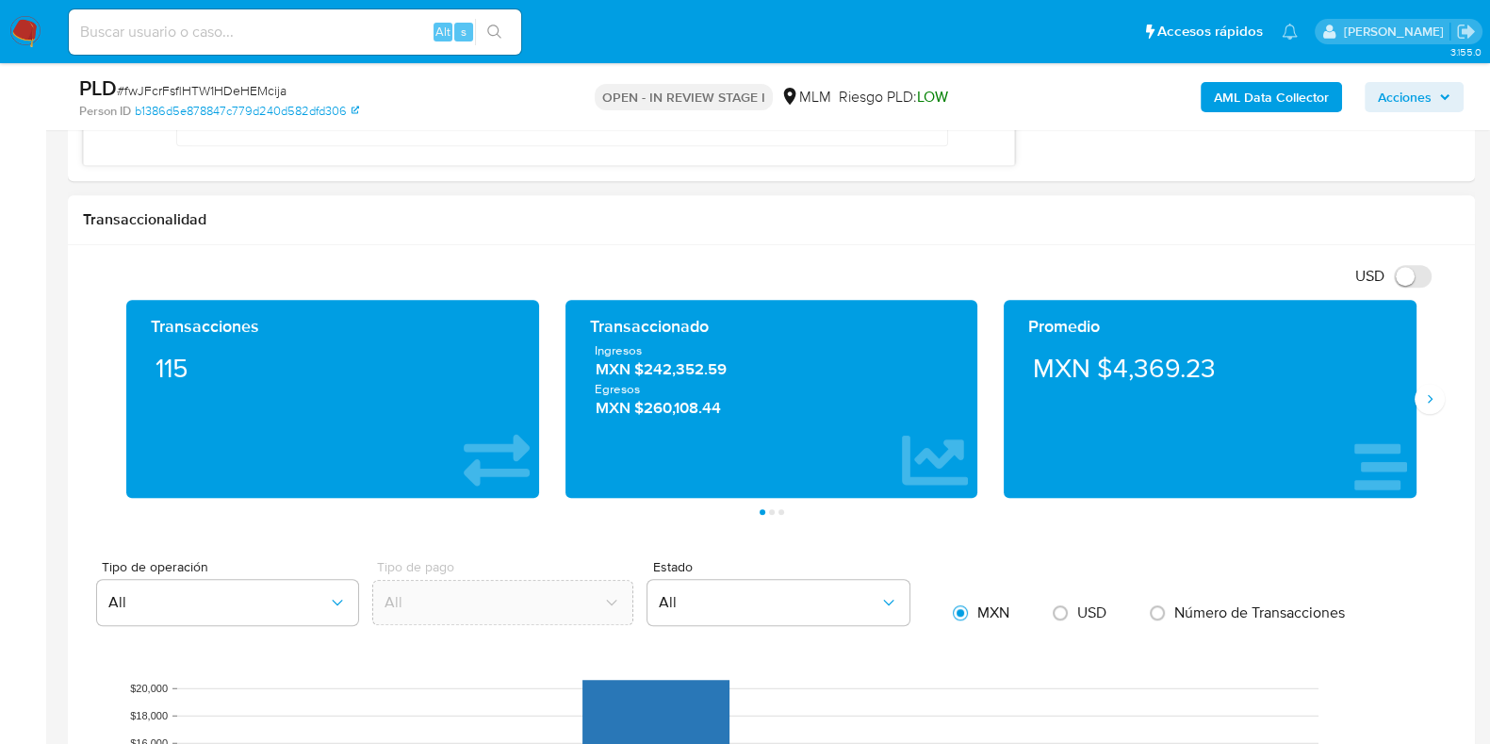
scroll to position [1178, 0]
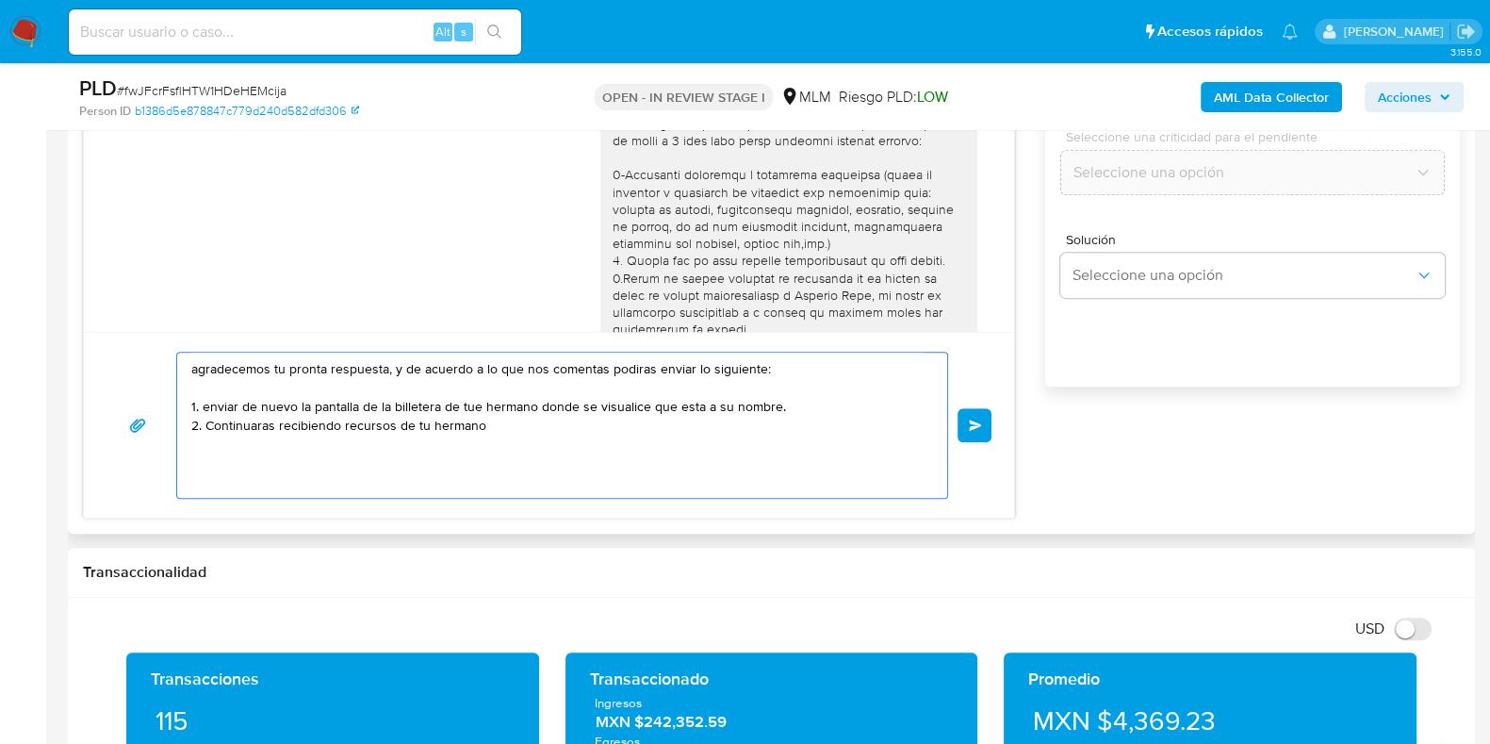
drag, startPoint x: 619, startPoint y: 372, endPoint x: 487, endPoint y: 421, distance: 140.8
click at [487, 420] on textarea "agradecemos tu pronta respuesta, y de acuerdo a lo que nos comentas podiras env…" at bounding box center [557, 425] width 732 height 145
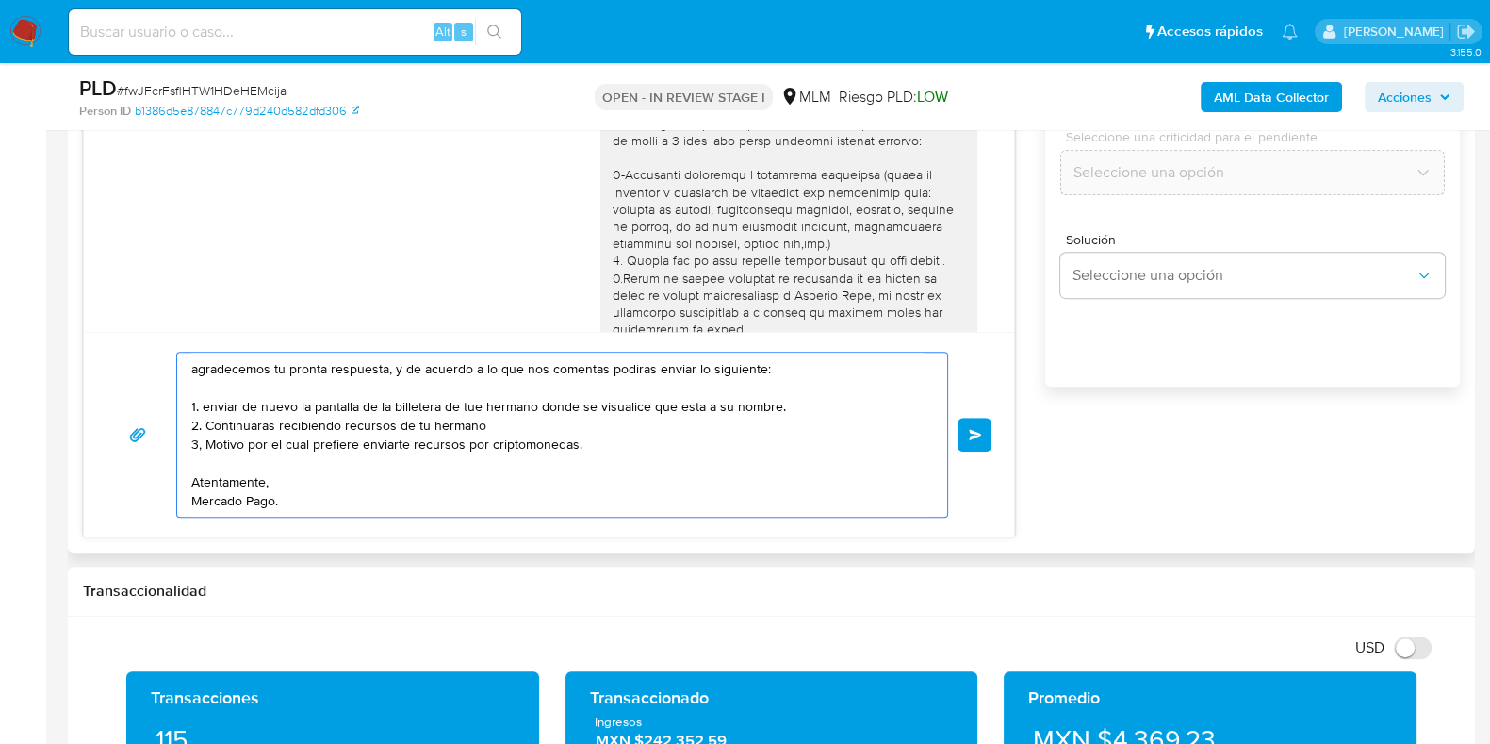
click at [490, 443] on textarea "agradecemos tu pronta respuesta, y de acuerdo a lo que nos comentas podiras env…" at bounding box center [557, 435] width 732 height 164
click at [583, 448] on textarea "agradecemos tu pronta respuesta, y de acuerdo a lo que nos comentas podiras env…" at bounding box center [557, 435] width 732 height 164
drag, startPoint x: 637, startPoint y: 372, endPoint x: 567, endPoint y: 428, distance: 89.2
click at [567, 428] on textarea "agradecemos tu pronta respuesta, y de acuerdo a lo que nos comentas podiras env…" at bounding box center [557, 435] width 732 height 164
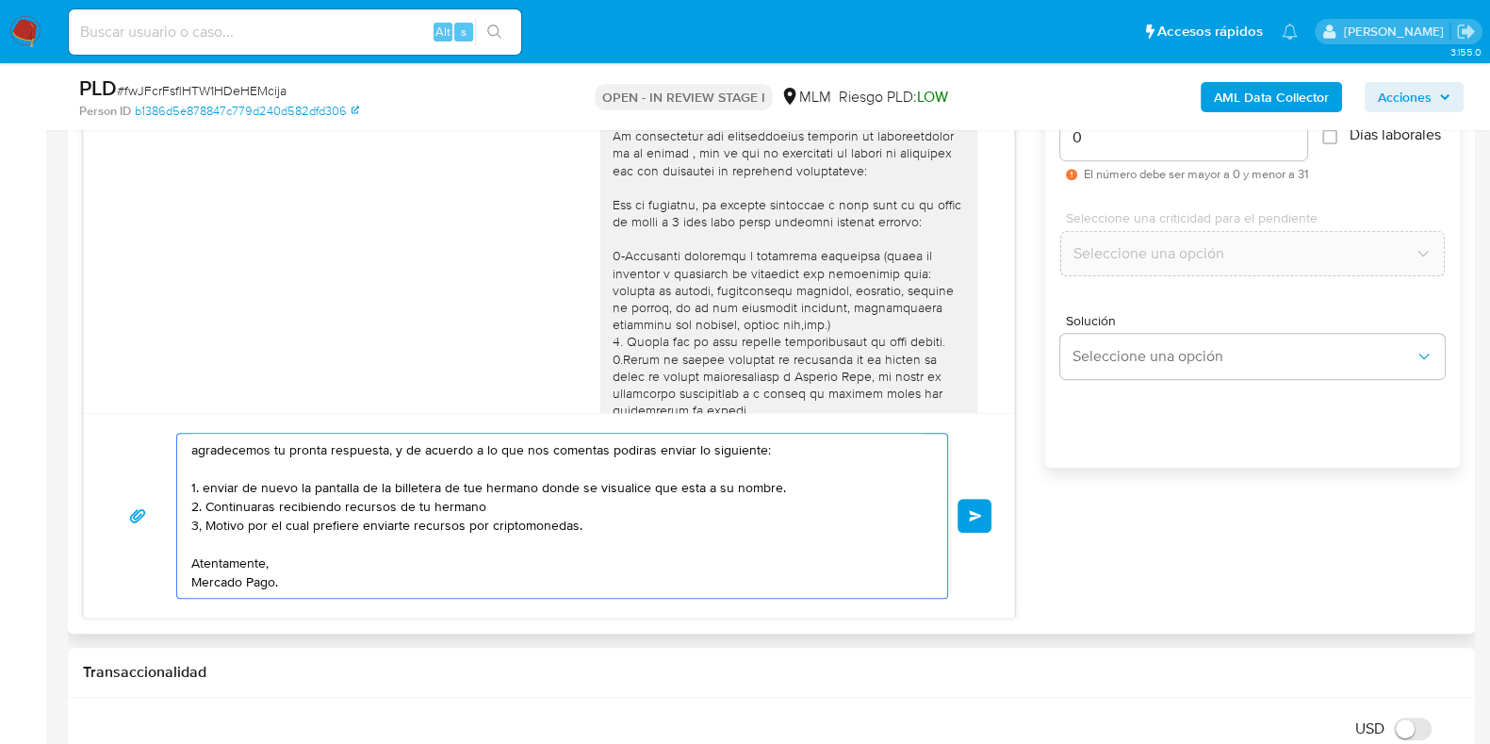
scroll to position [1060, 0]
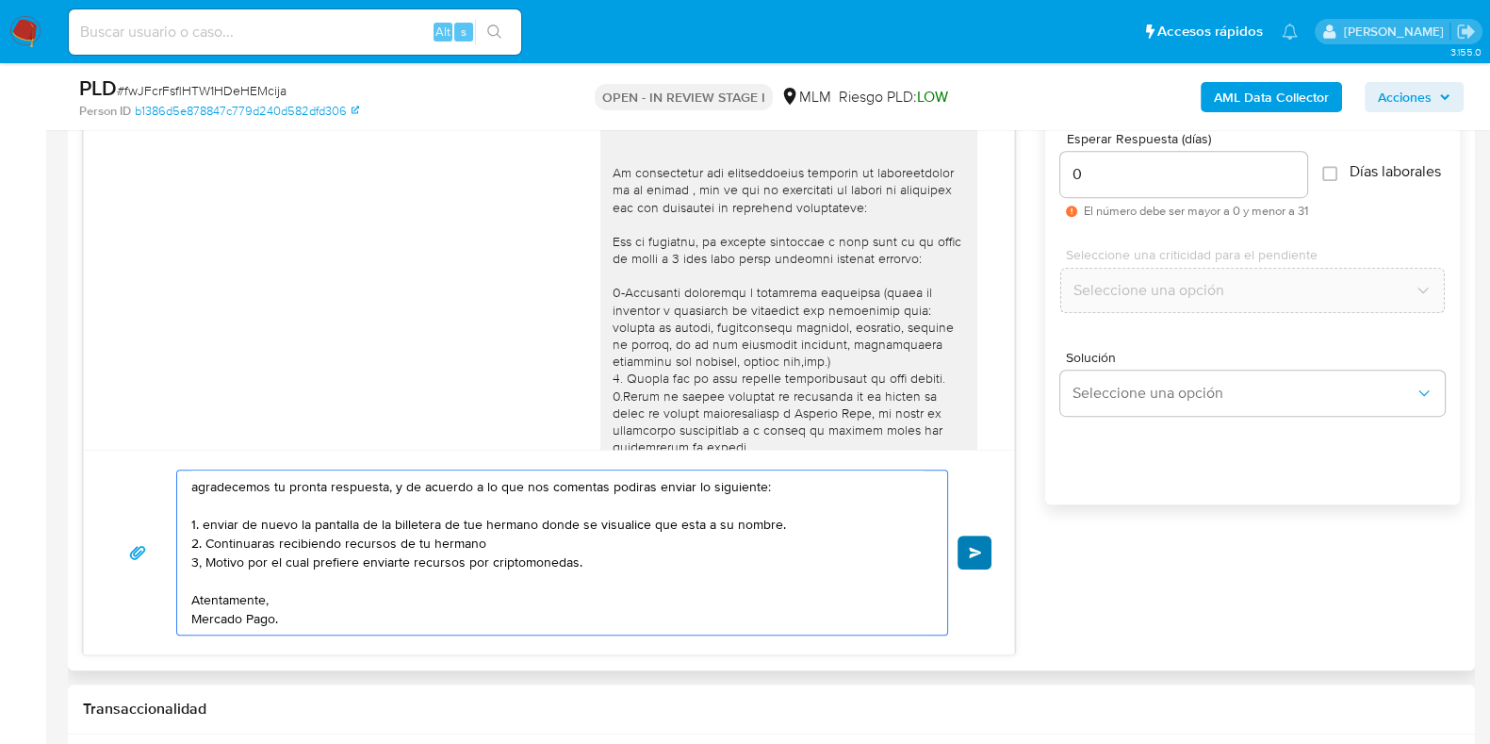
type textarea "agradecemos tu pronta respuesta, y de acuerdo a lo que nos comentas podiras env…"
click at [971, 547] on span "Enviar" at bounding box center [975, 552] width 13 height 11
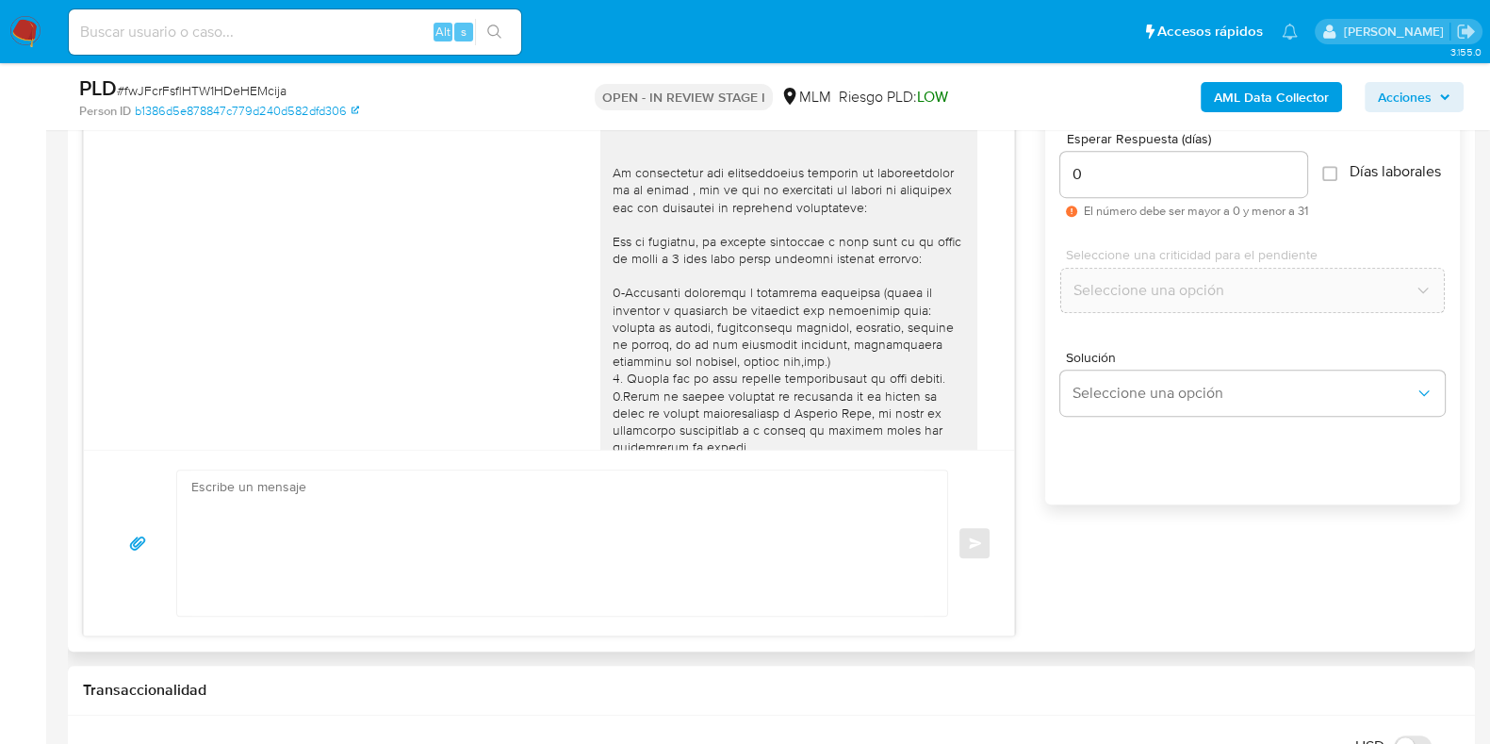
scroll to position [722, 0]
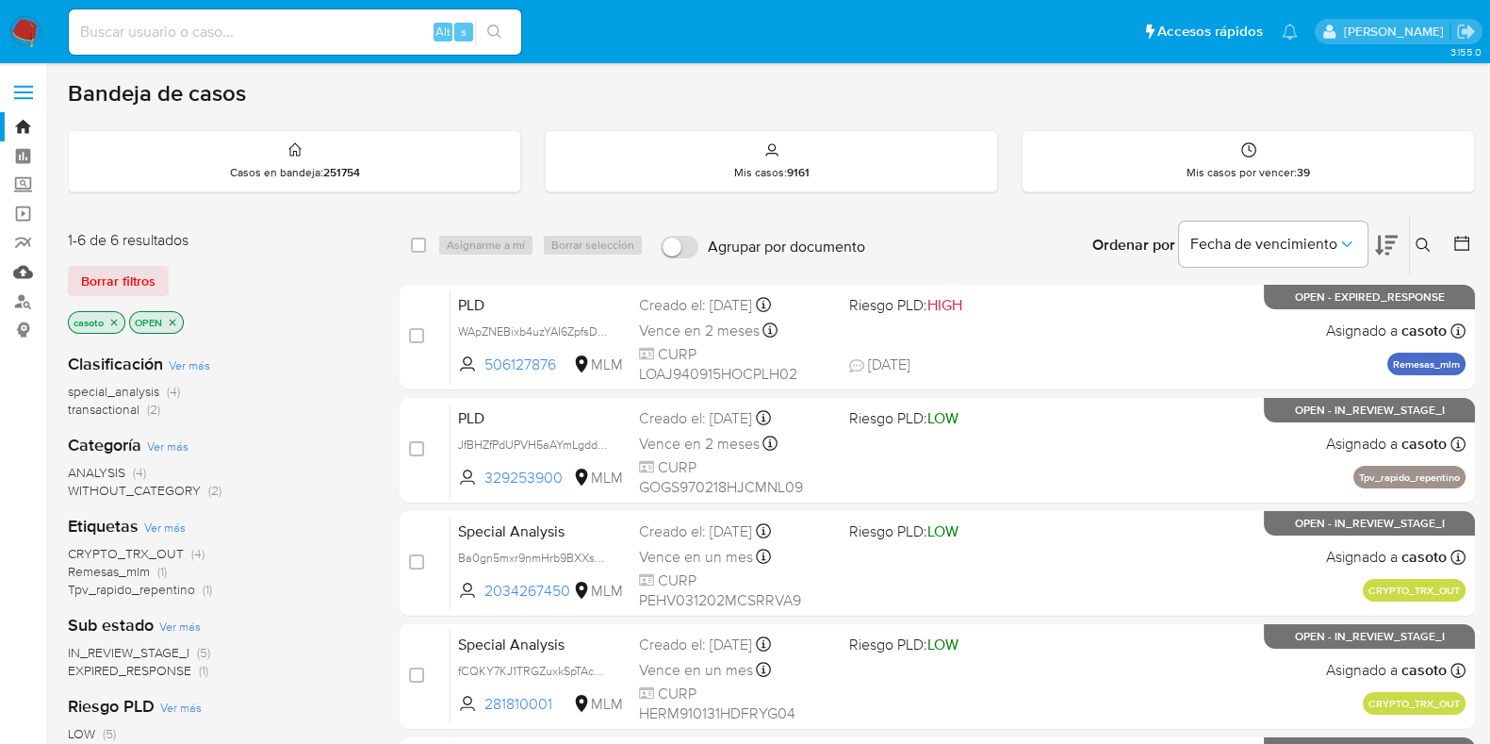
click at [18, 269] on link "Mulan" at bounding box center [112, 271] width 224 height 29
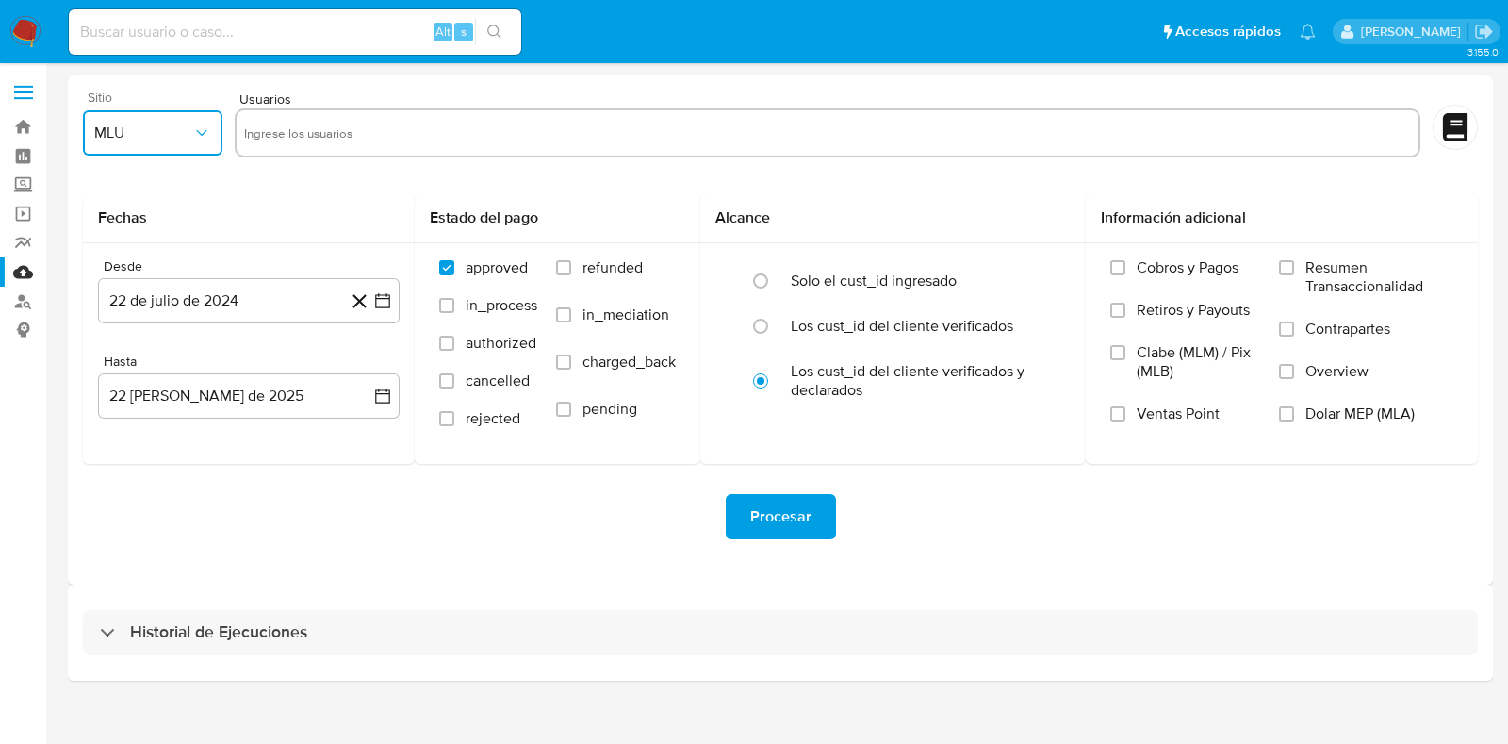
click at [151, 137] on span "MLU" at bounding box center [143, 132] width 98 height 19
click at [135, 402] on div "MLM" at bounding box center [147, 409] width 106 height 45
click at [306, 129] on input "text" at bounding box center [827, 133] width 1167 height 30
click at [345, 143] on input "text" at bounding box center [827, 133] width 1167 height 30
paste input "13814659"
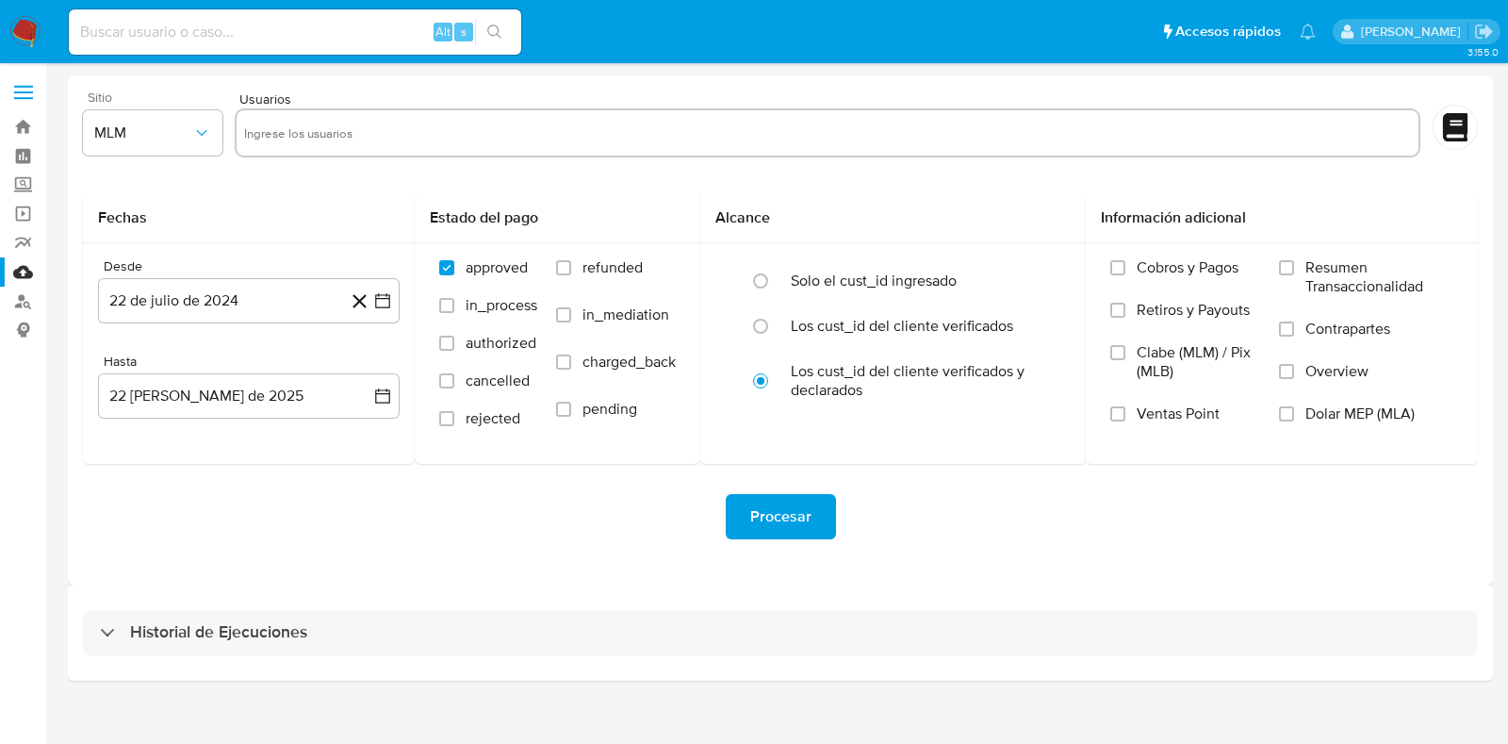
type input "13814659"
paste input "215894858"
type input "215894858"
click at [239, 300] on button "22 de julio de 2024" at bounding box center [249, 300] width 302 height 45
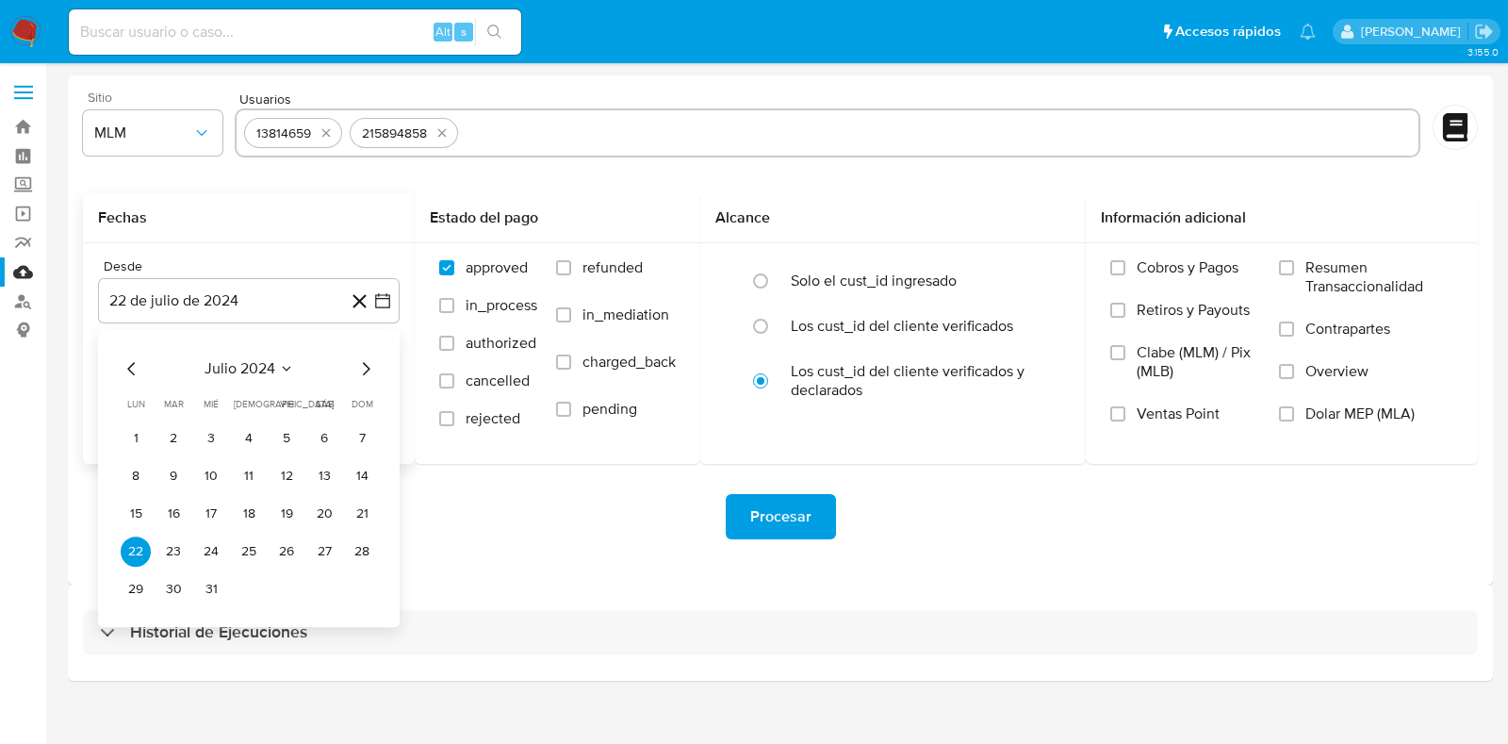
click at [286, 371] on icon "Seleccionar mes y año" at bounding box center [286, 368] width 15 height 15
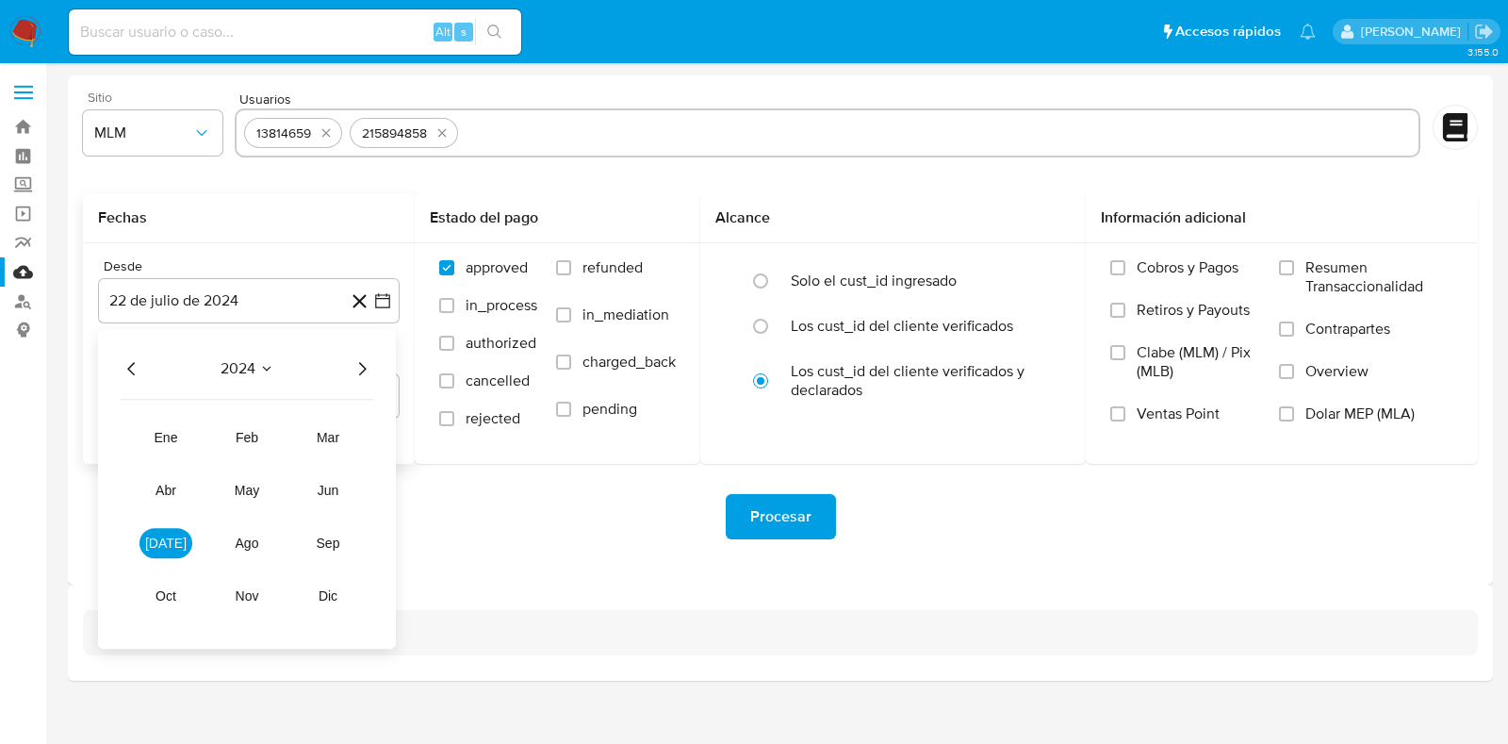
click at [368, 368] on icon "Año siguiente" at bounding box center [362, 368] width 23 height 23
click at [170, 500] on button "abr" at bounding box center [166, 490] width 53 height 30
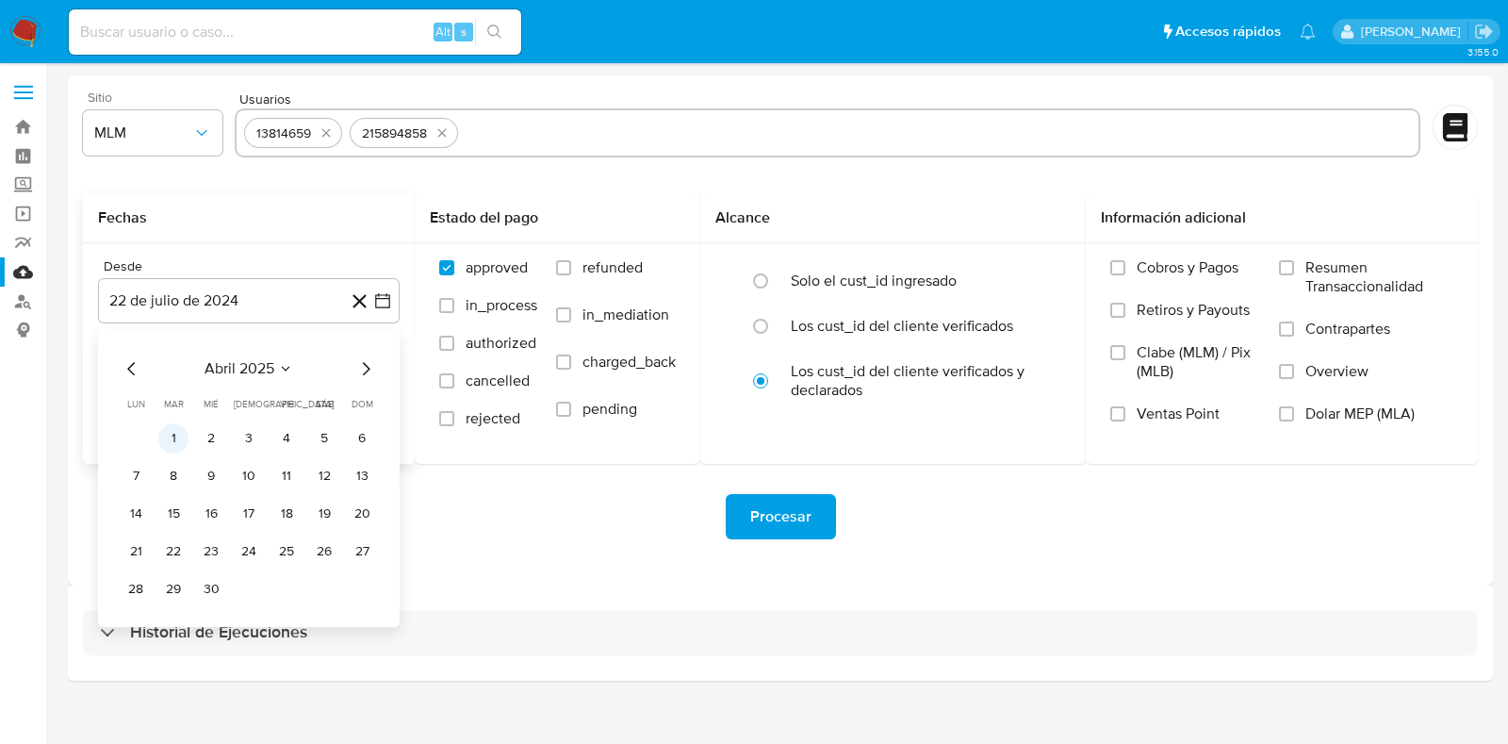
click at [176, 435] on button "1" at bounding box center [173, 438] width 30 height 30
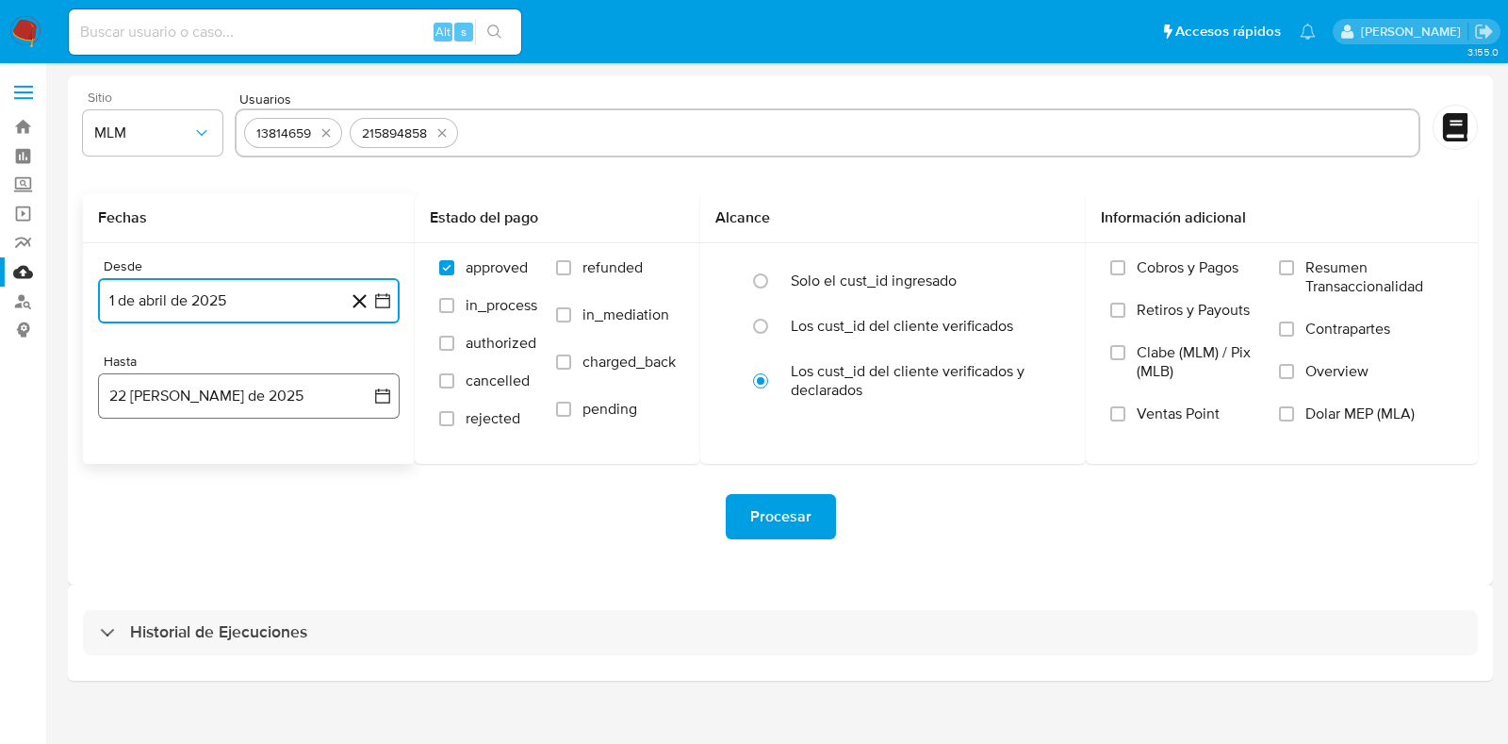
click at [166, 411] on button "22 de agosto de 2025" at bounding box center [249, 395] width 302 height 45
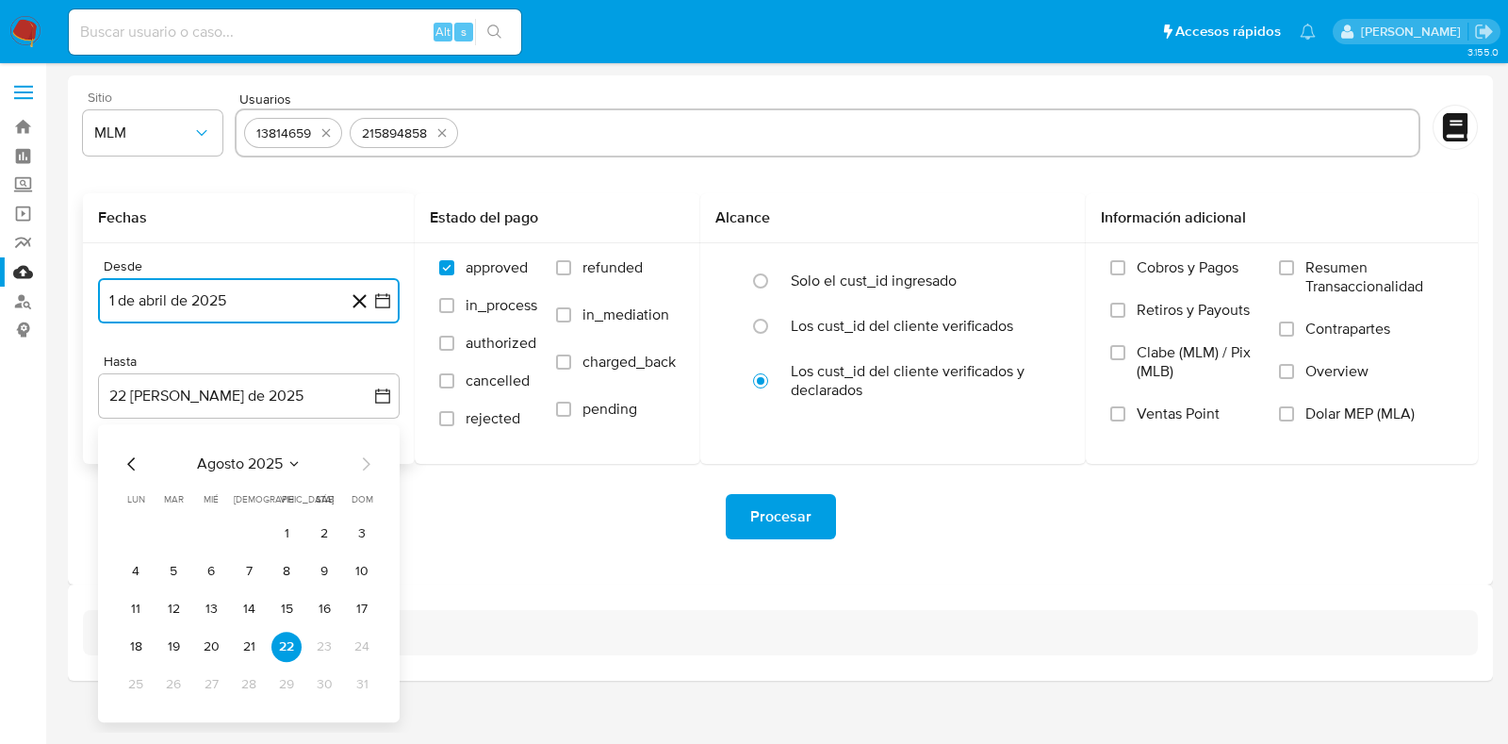
click at [137, 462] on icon "Mes anterior" at bounding box center [132, 463] width 23 height 23
click at [253, 675] on button "31" at bounding box center [249, 684] width 30 height 30
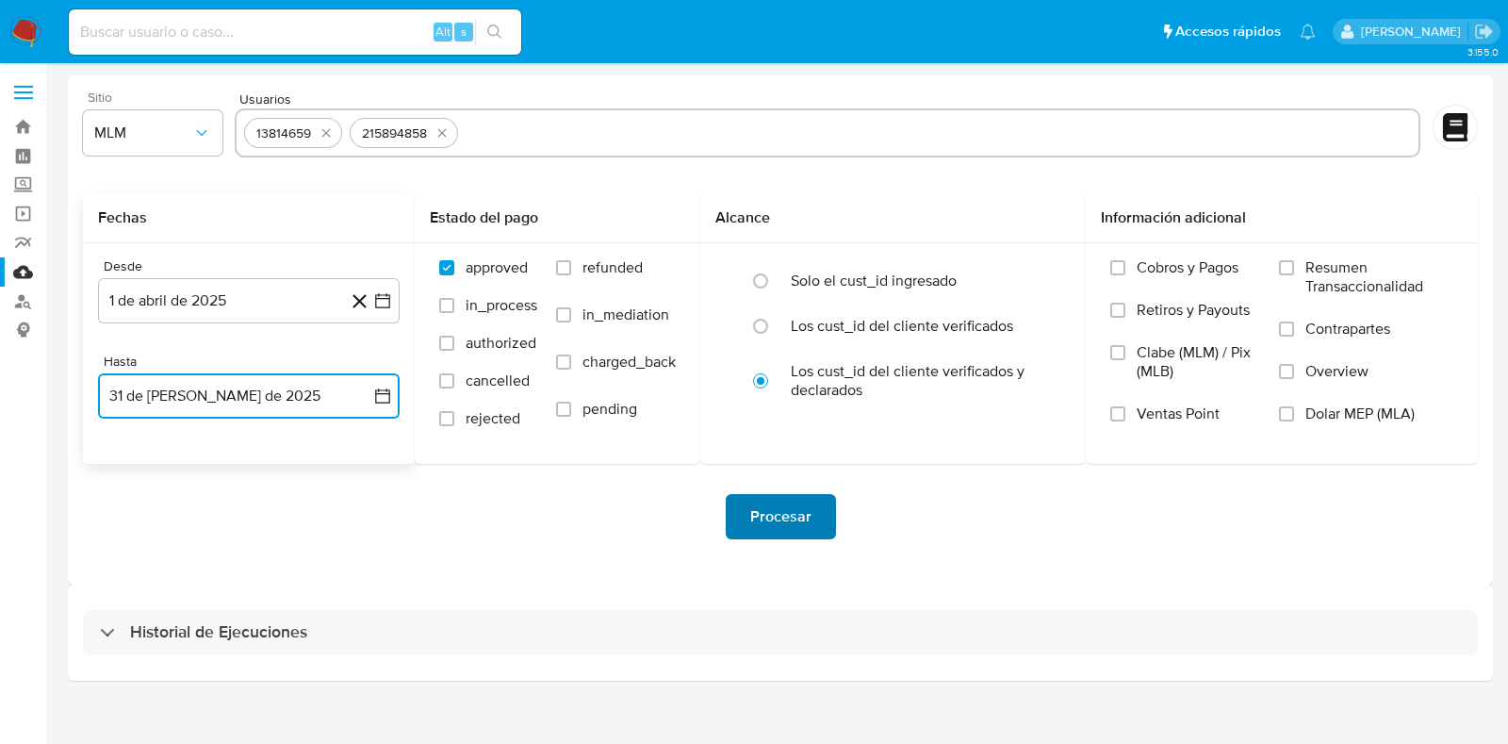
click at [790, 505] on span "Procesar" at bounding box center [780, 516] width 61 height 41
